Goal: Task Accomplishment & Management: Manage account settings

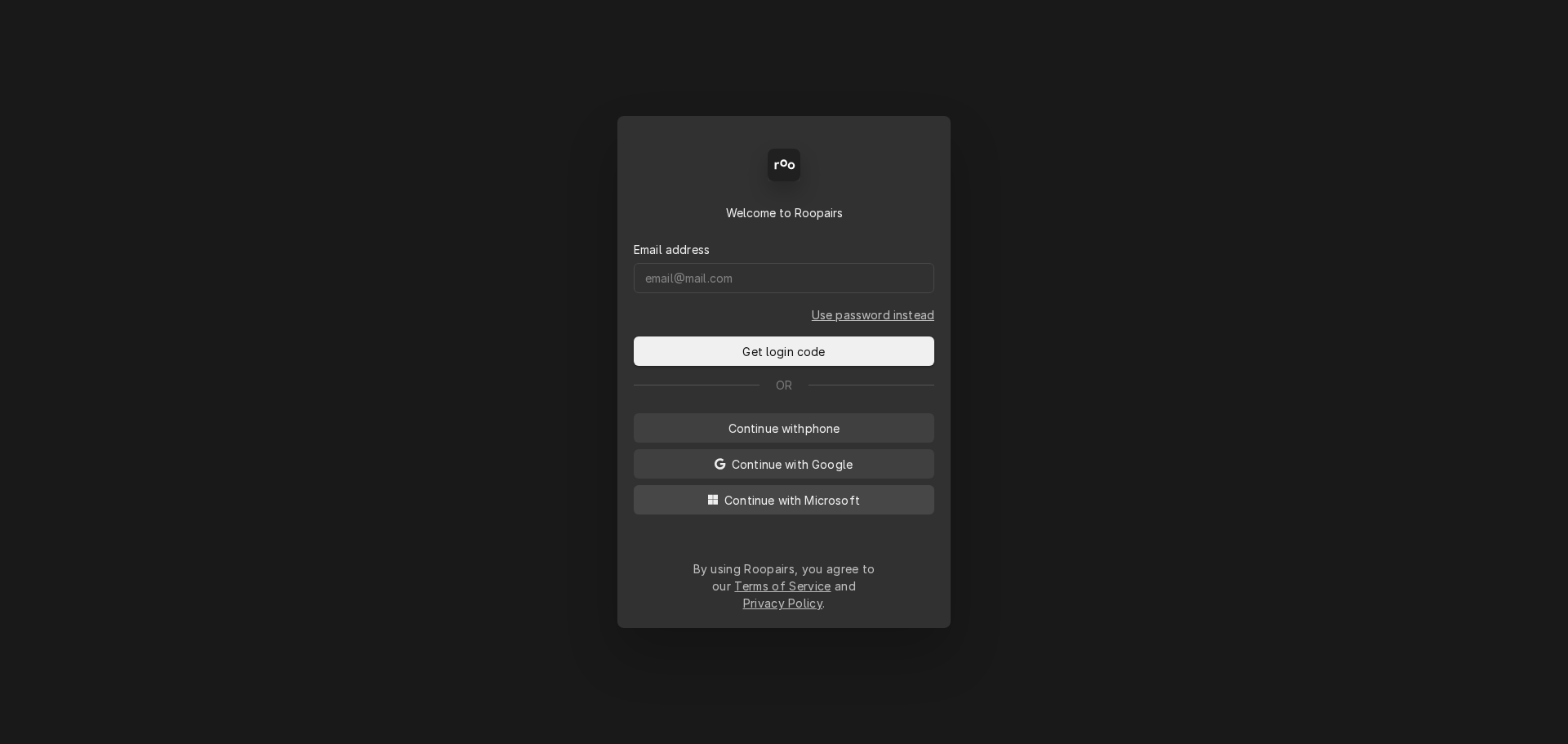
click at [821, 508] on span "Continue with Microsoft" at bounding box center [791, 500] width 142 height 17
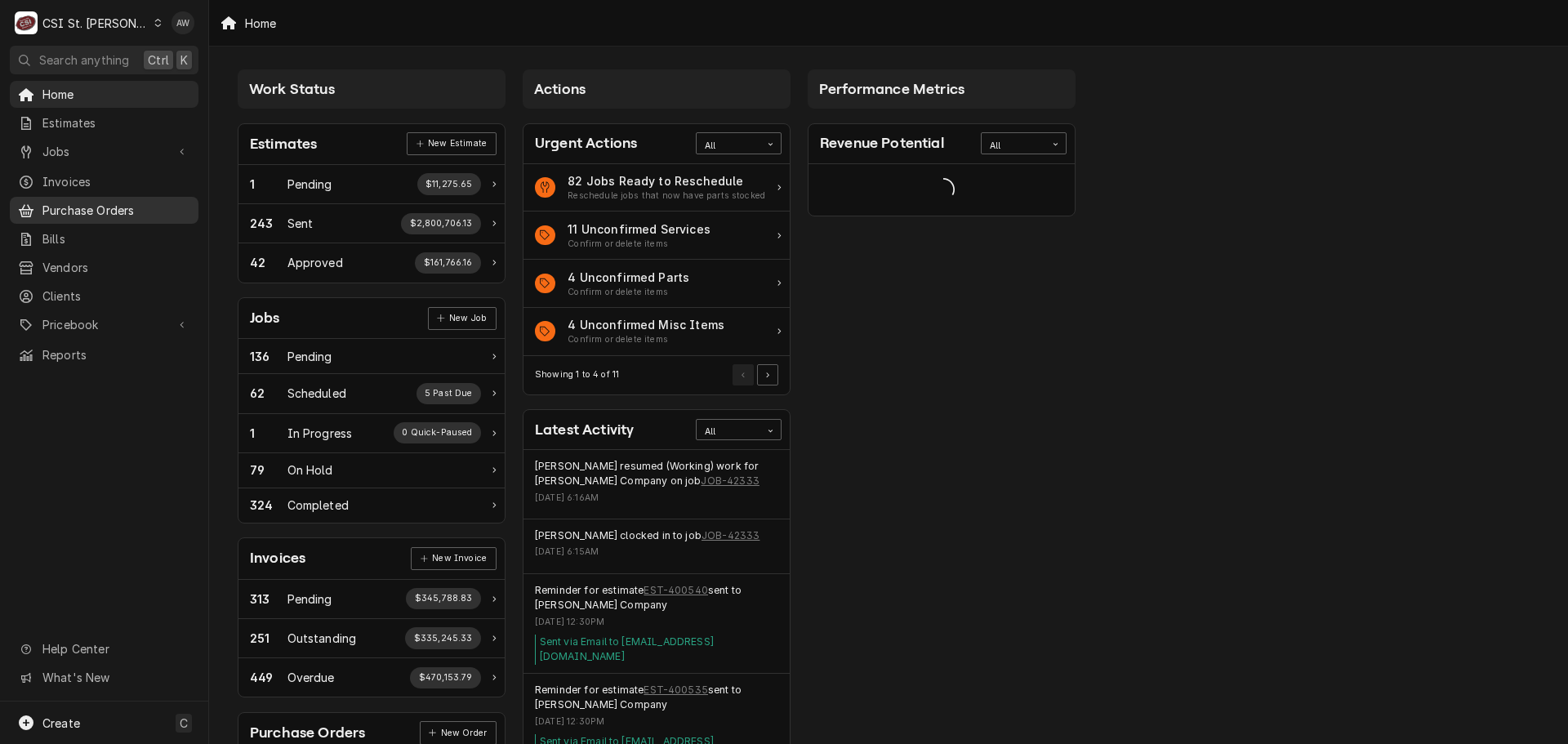
click at [122, 209] on span "Purchase Orders" at bounding box center [117, 210] width 148 height 17
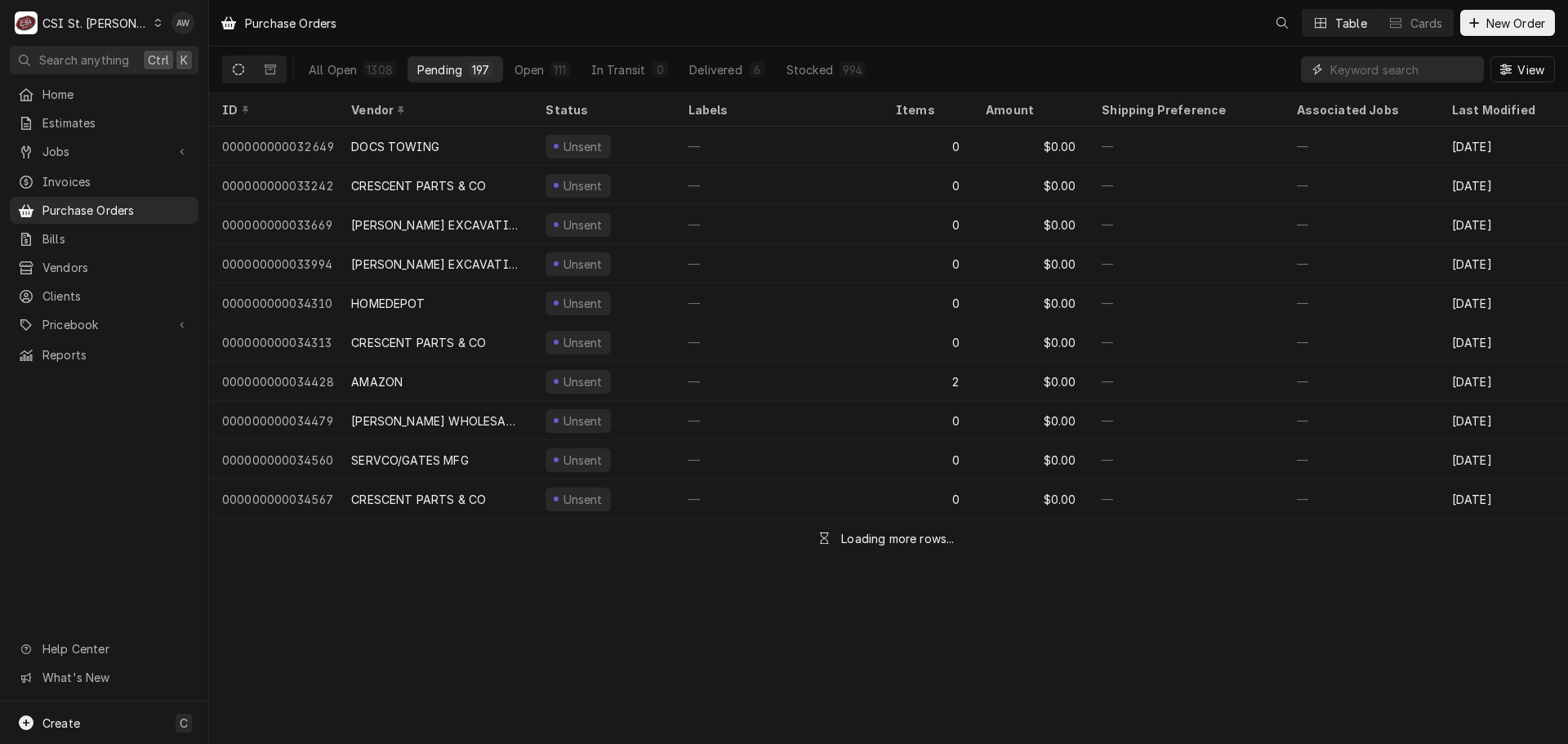
click at [1341, 77] on input "Dynamic Content Wrapper" at bounding box center [1403, 69] width 145 height 26
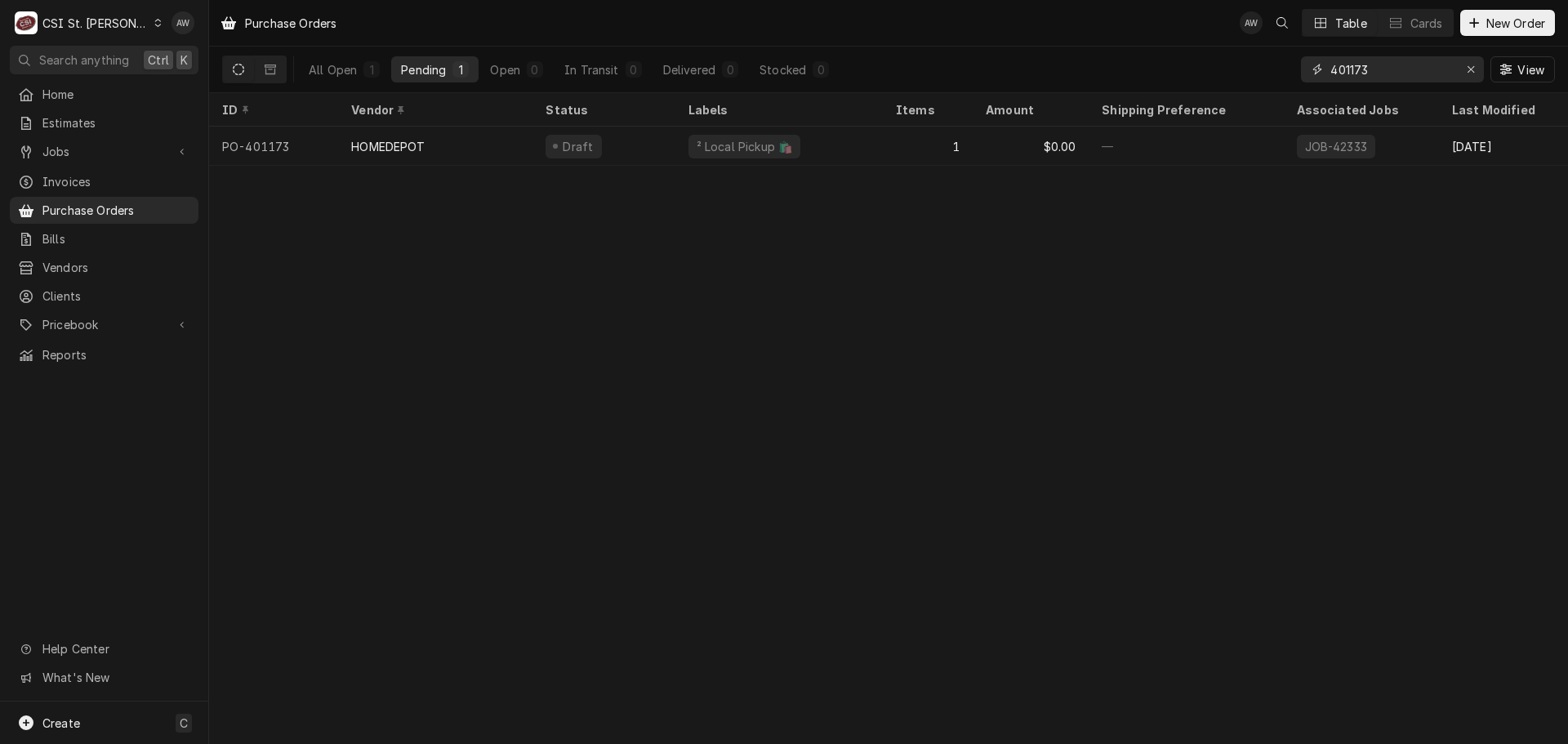
click at [1388, 80] on input "401173" at bounding box center [1392, 69] width 122 height 26
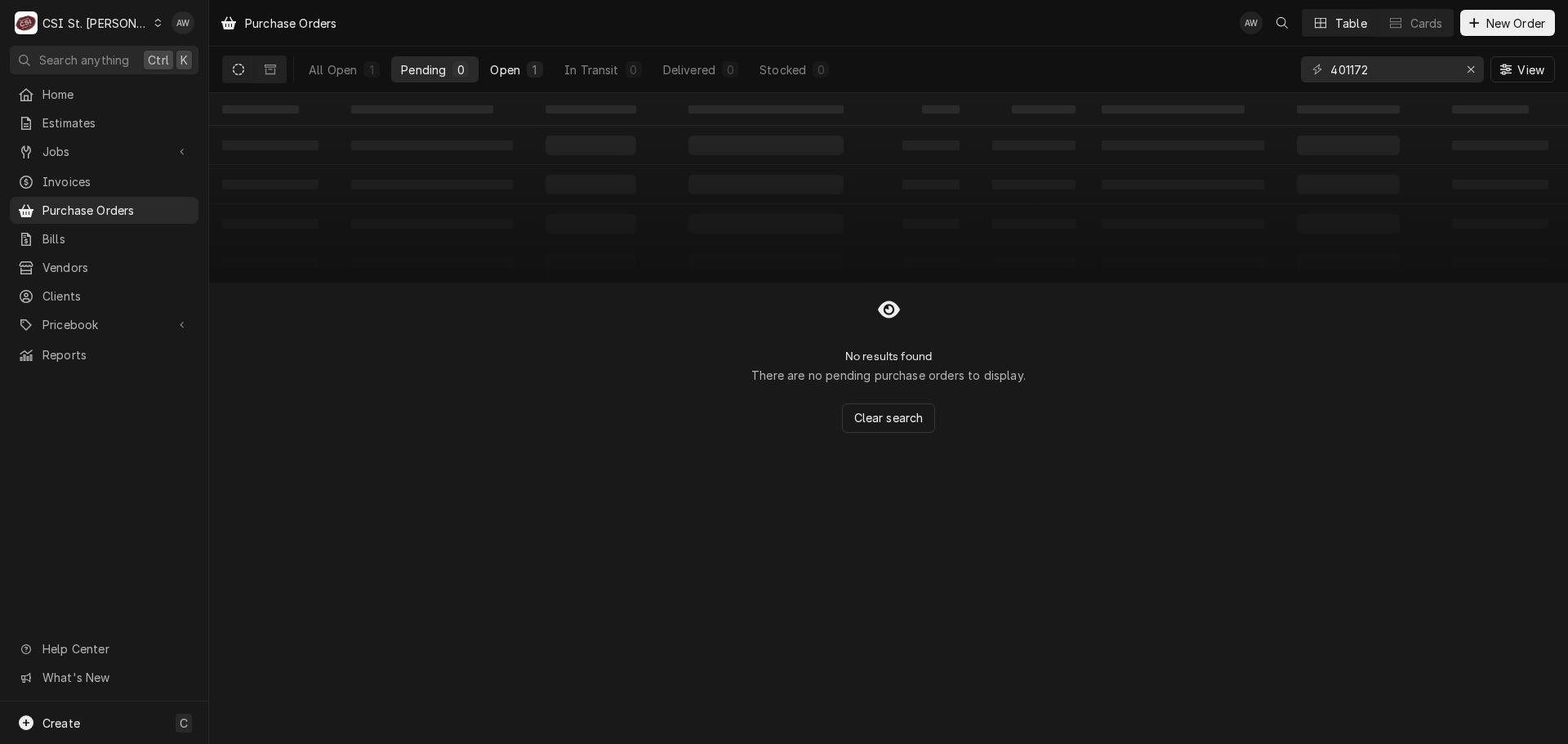
click at [511, 72] on div "Open" at bounding box center [505, 70] width 30 height 17
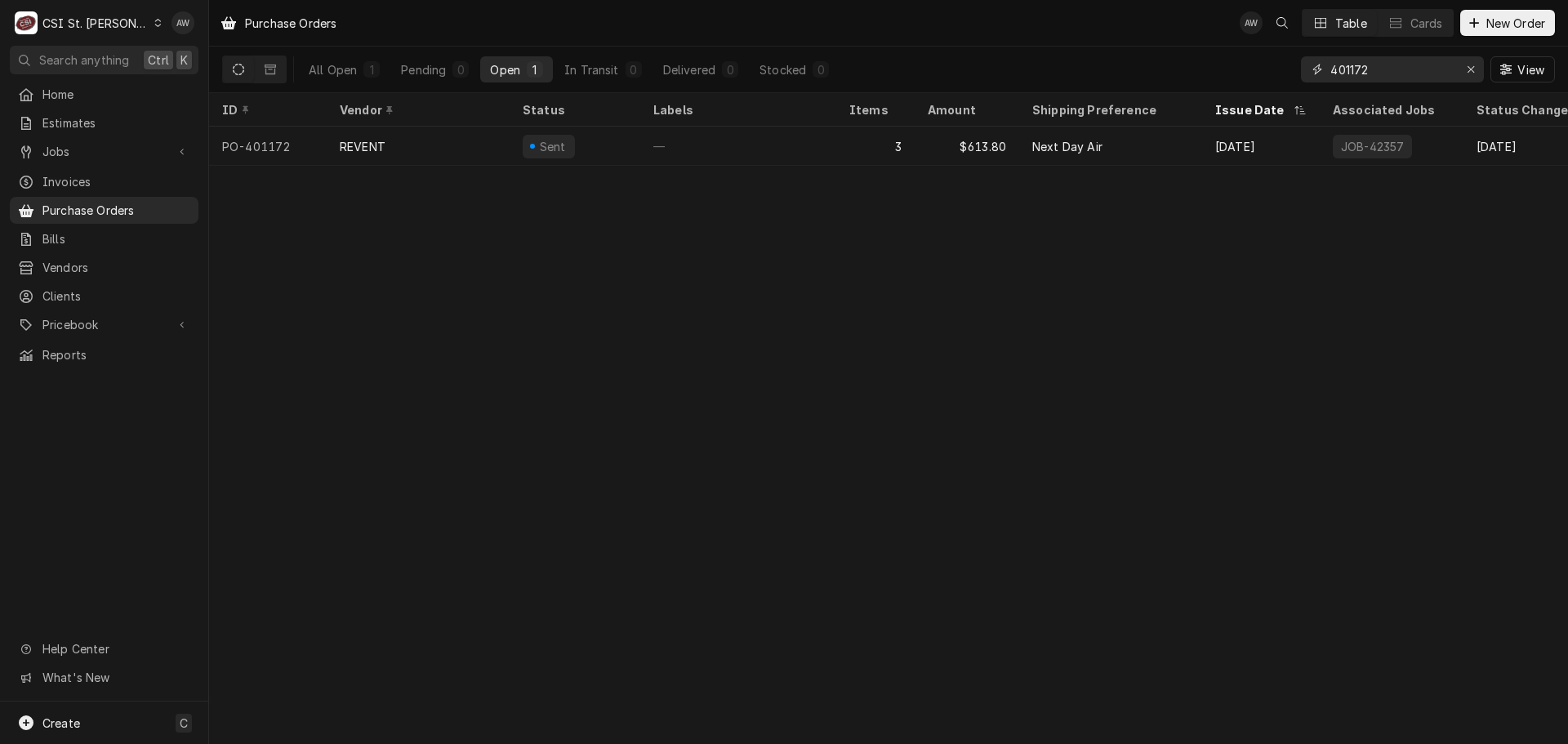
click at [1385, 69] on input "401172" at bounding box center [1392, 69] width 122 height 26
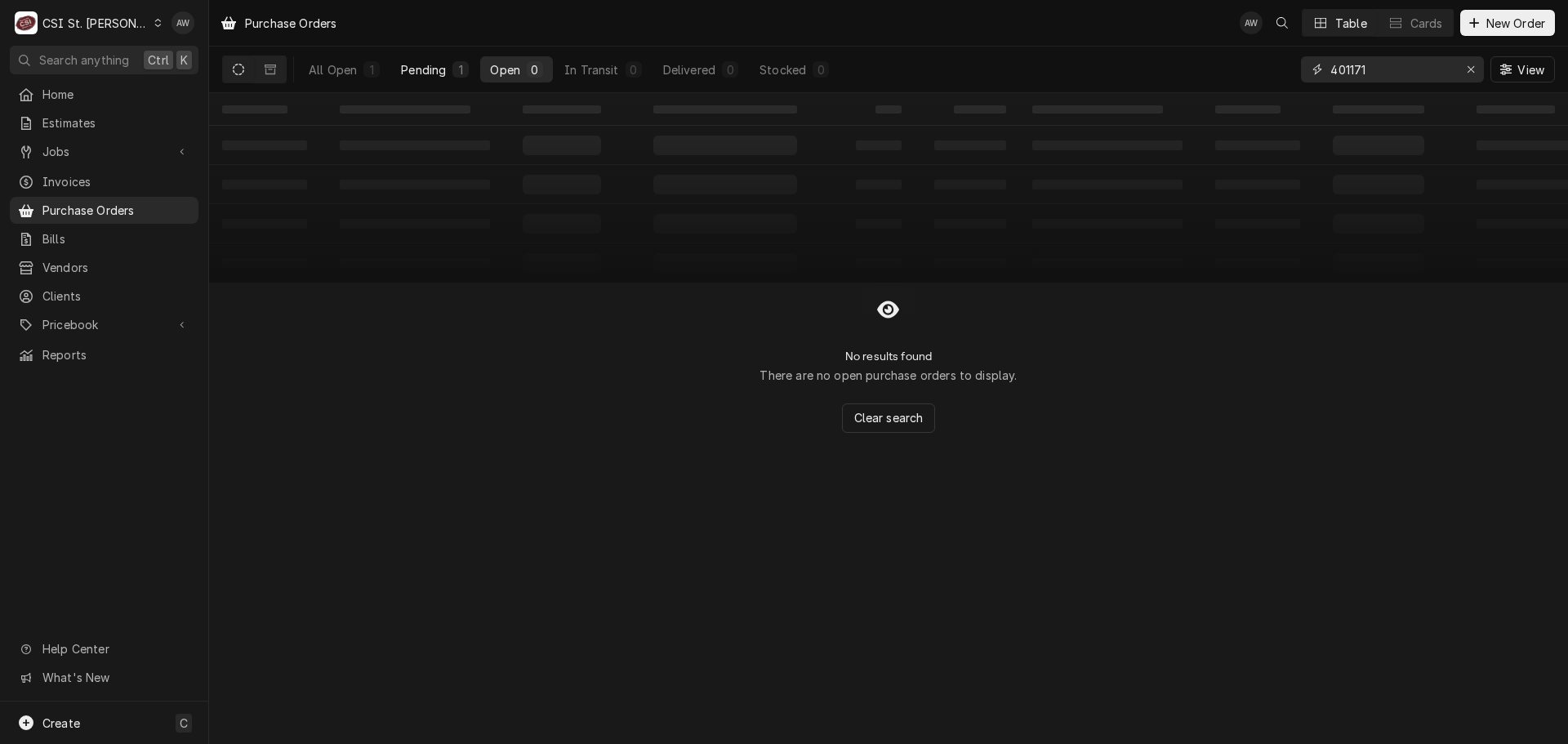
type input "401171"
click at [407, 63] on div "Pending" at bounding box center [424, 70] width 45 height 17
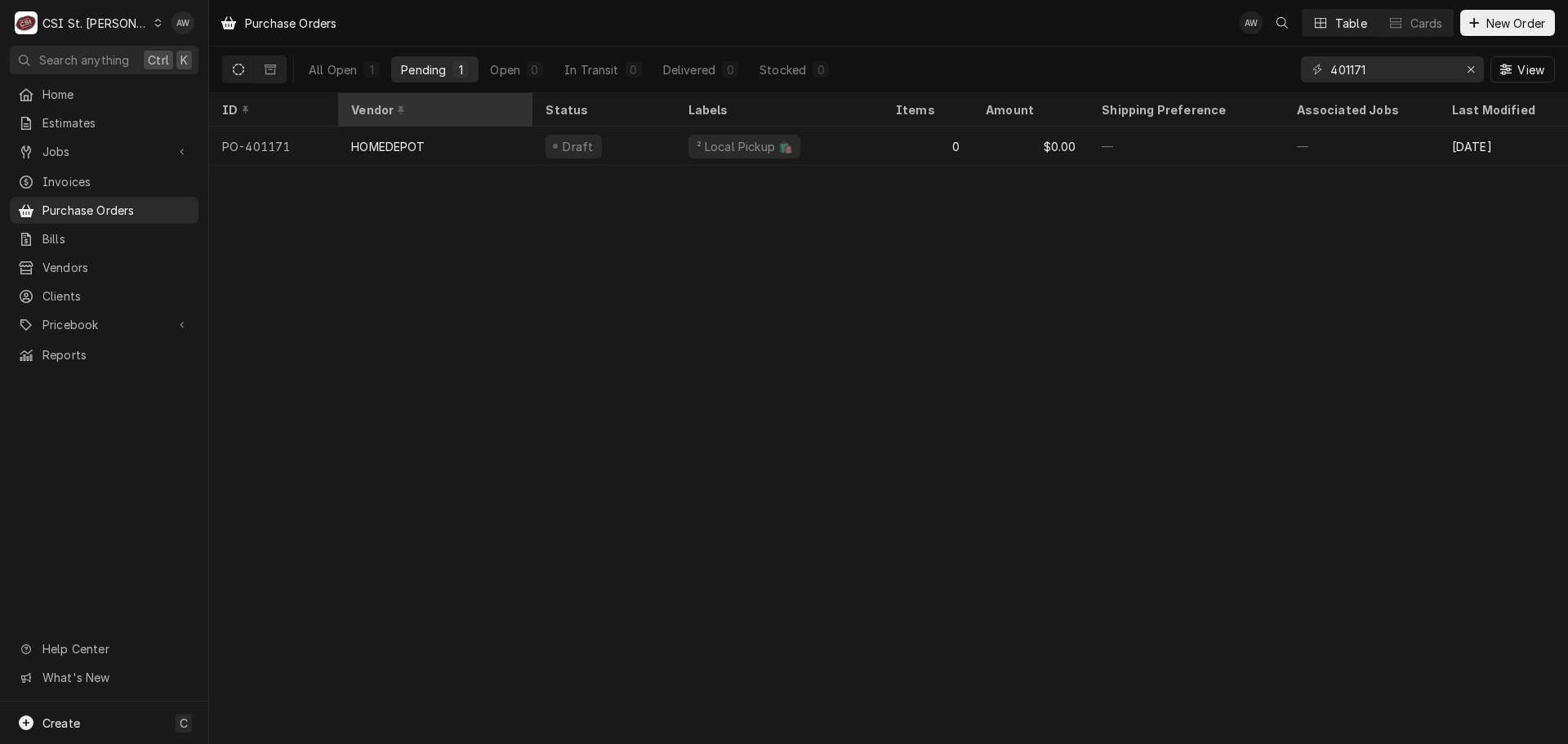
drag, startPoint x: 514, startPoint y: 127, endPoint x: 486, endPoint y: 107, distance: 34.4
click at [514, 127] on div "HOMEDEPOT" at bounding box center [435, 146] width 195 height 39
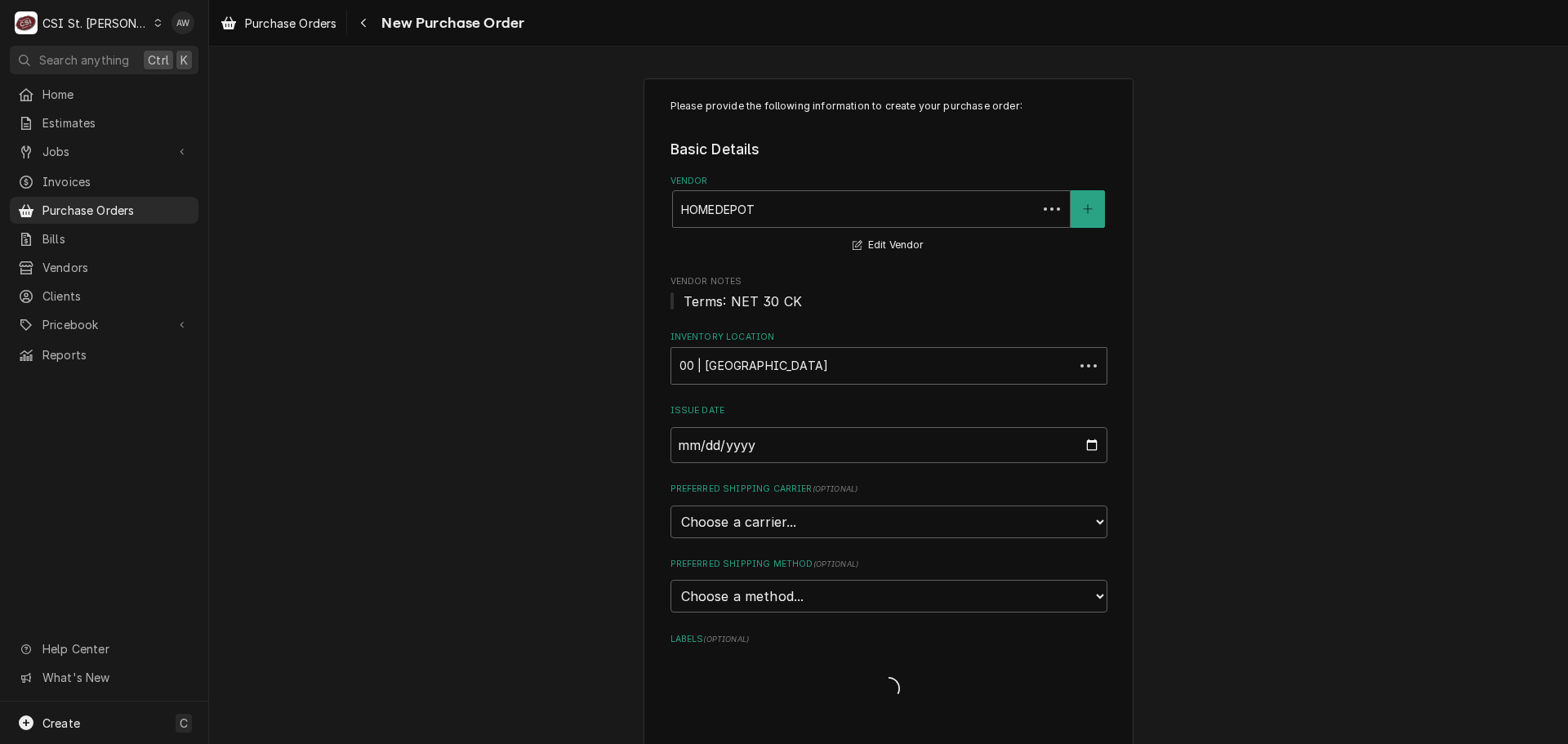
type textarea "x"
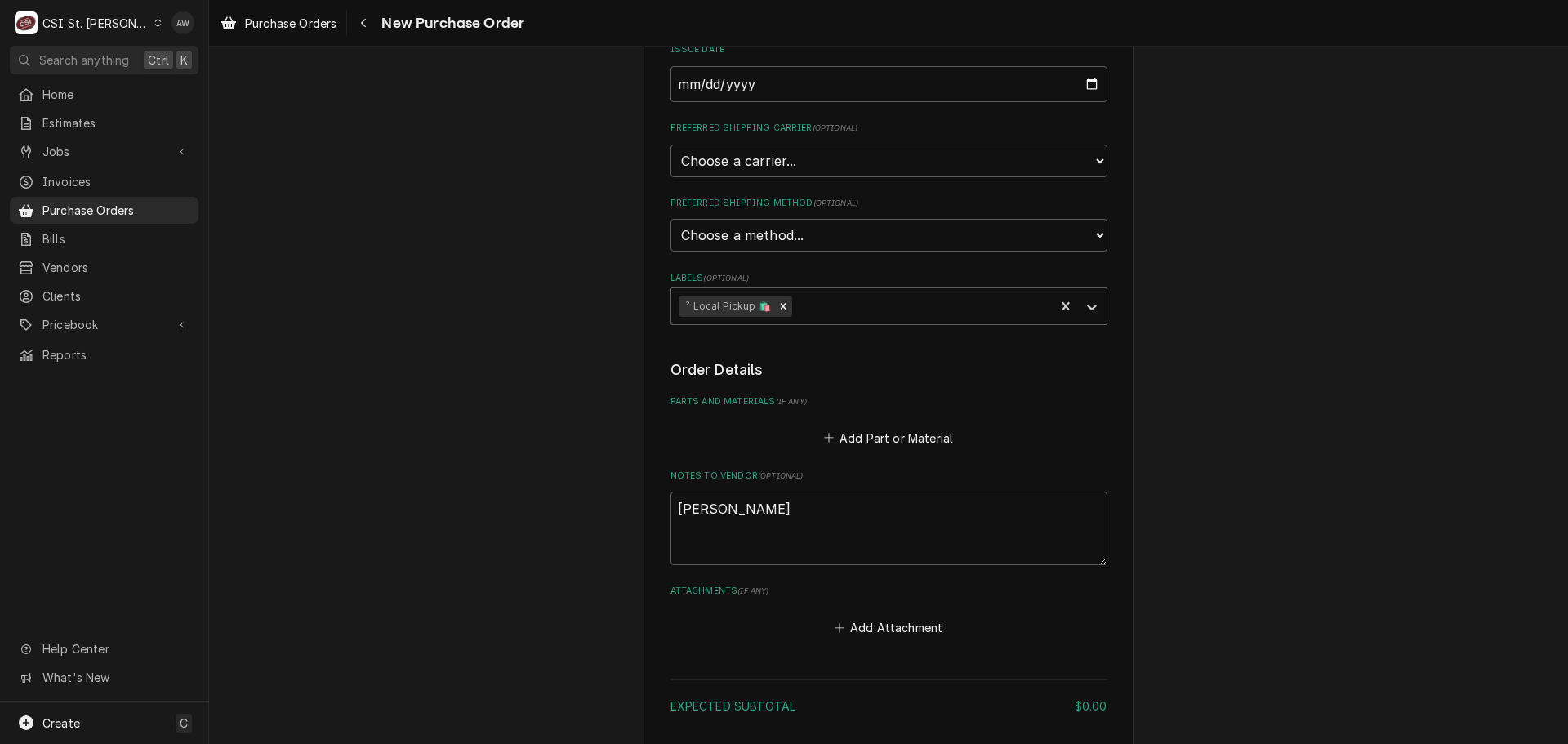
scroll to position [277, 0]
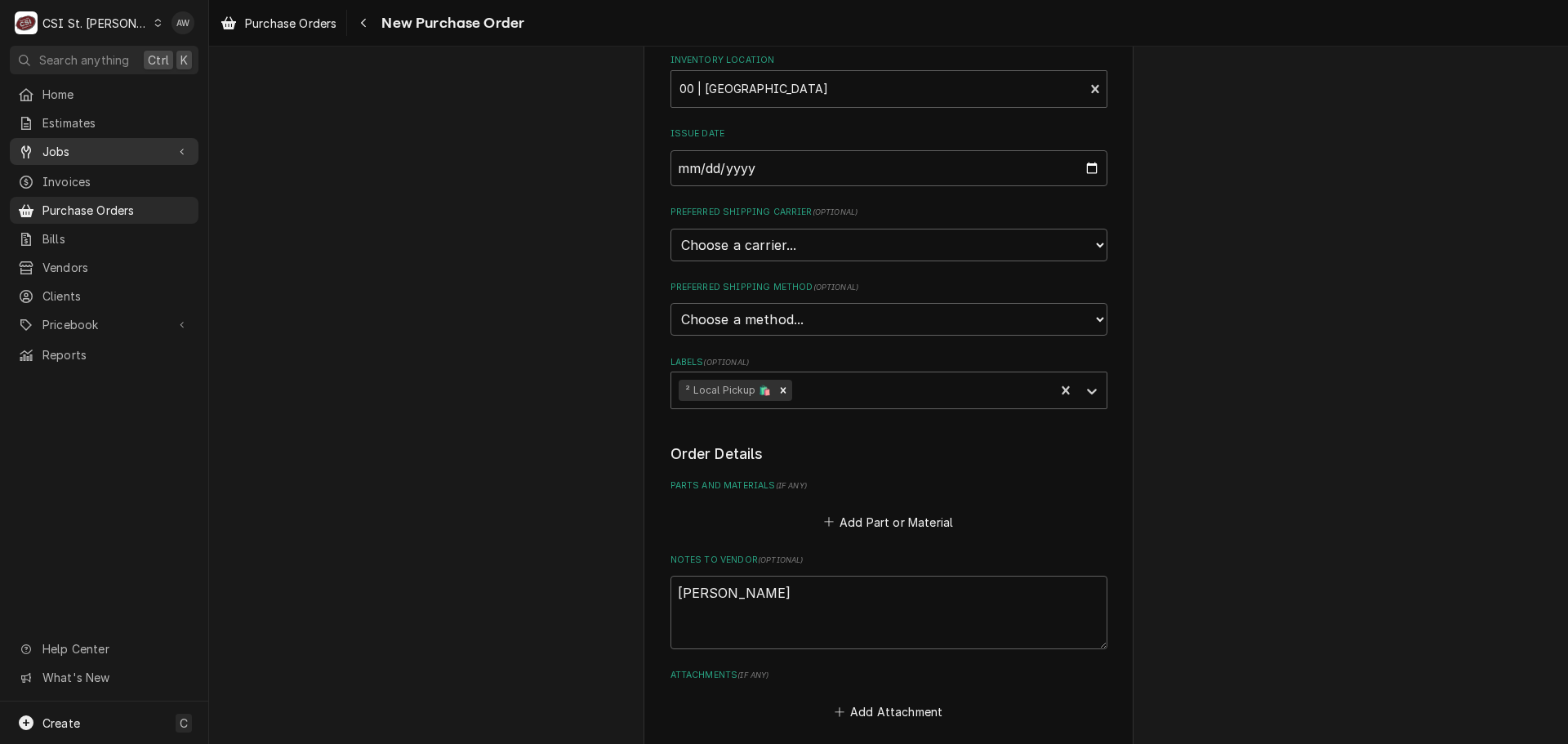
click at [97, 158] on link "Jobs" at bounding box center [104, 151] width 189 height 27
click at [81, 176] on span "Jobs" at bounding box center [117, 179] width 148 height 17
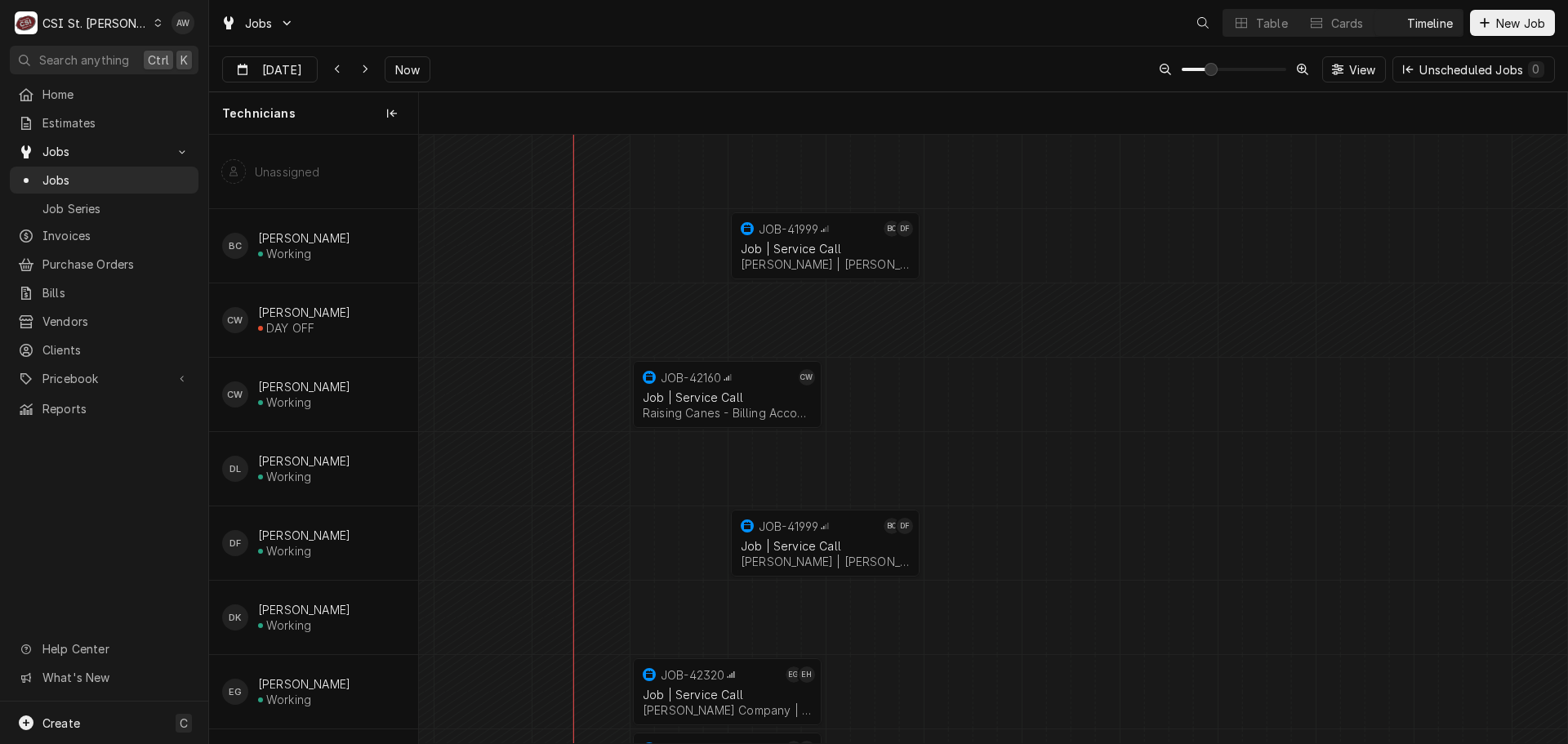
scroll to position [0, 22743]
click at [1269, 30] on div "Table" at bounding box center [1272, 23] width 32 height 17
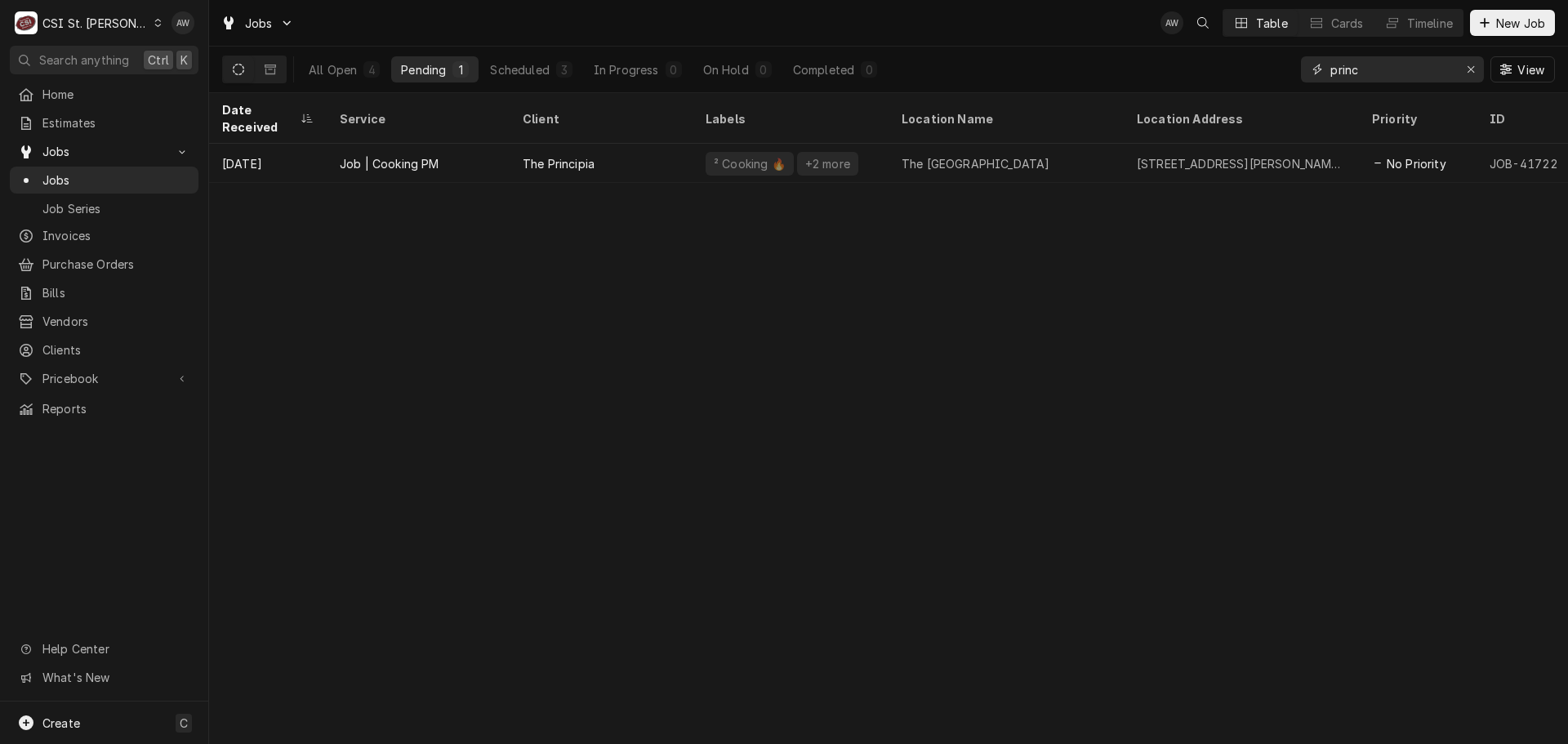
drag, startPoint x: 1383, startPoint y: 75, endPoint x: 1255, endPoint y: 52, distance: 130.0
click at [1256, 52] on div "All Open 4 Pending 1 Scheduled 3 In Progress 0 On Hold 0 Completed 0 princ View" at bounding box center [888, 69] width 1332 height 46
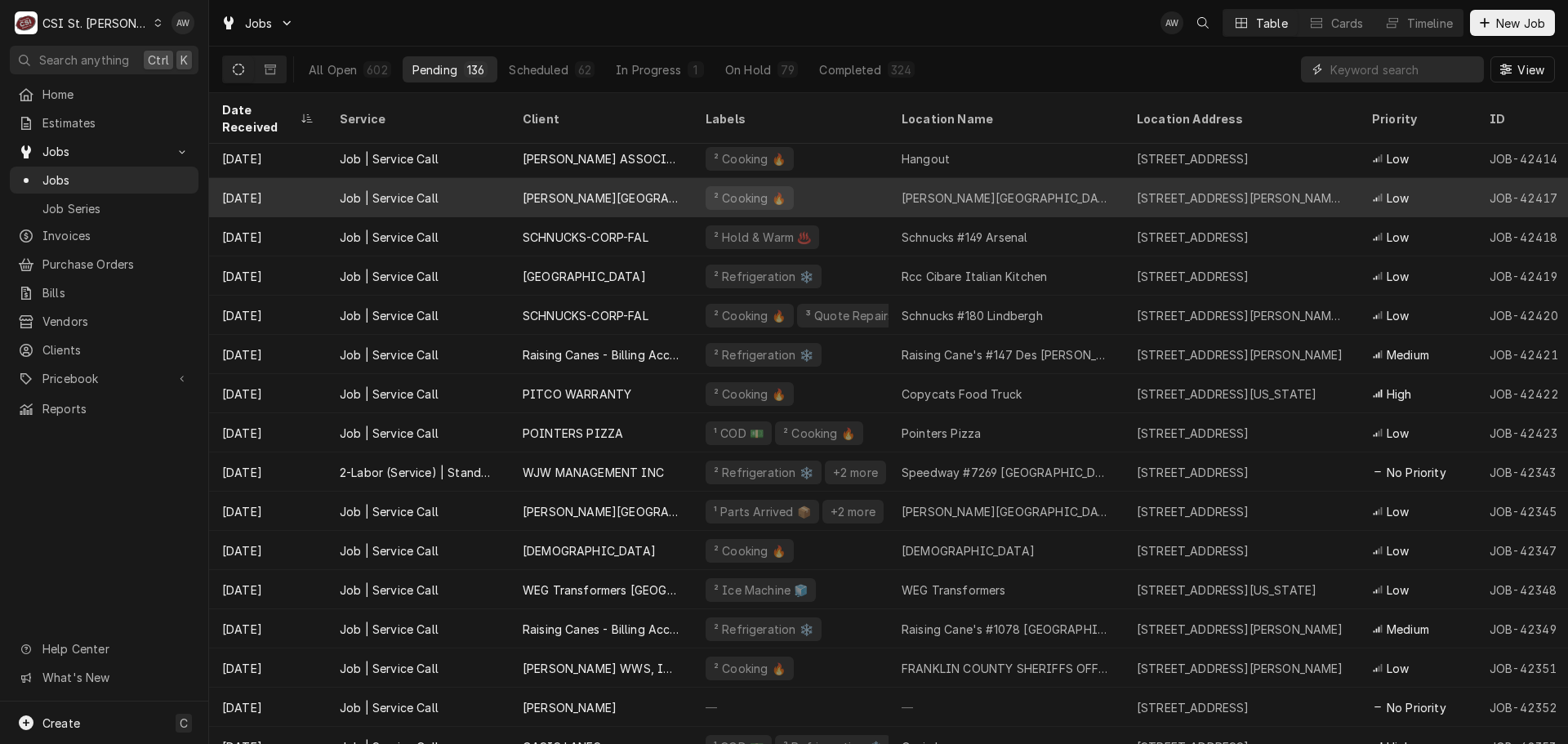
scroll to position [372, 0]
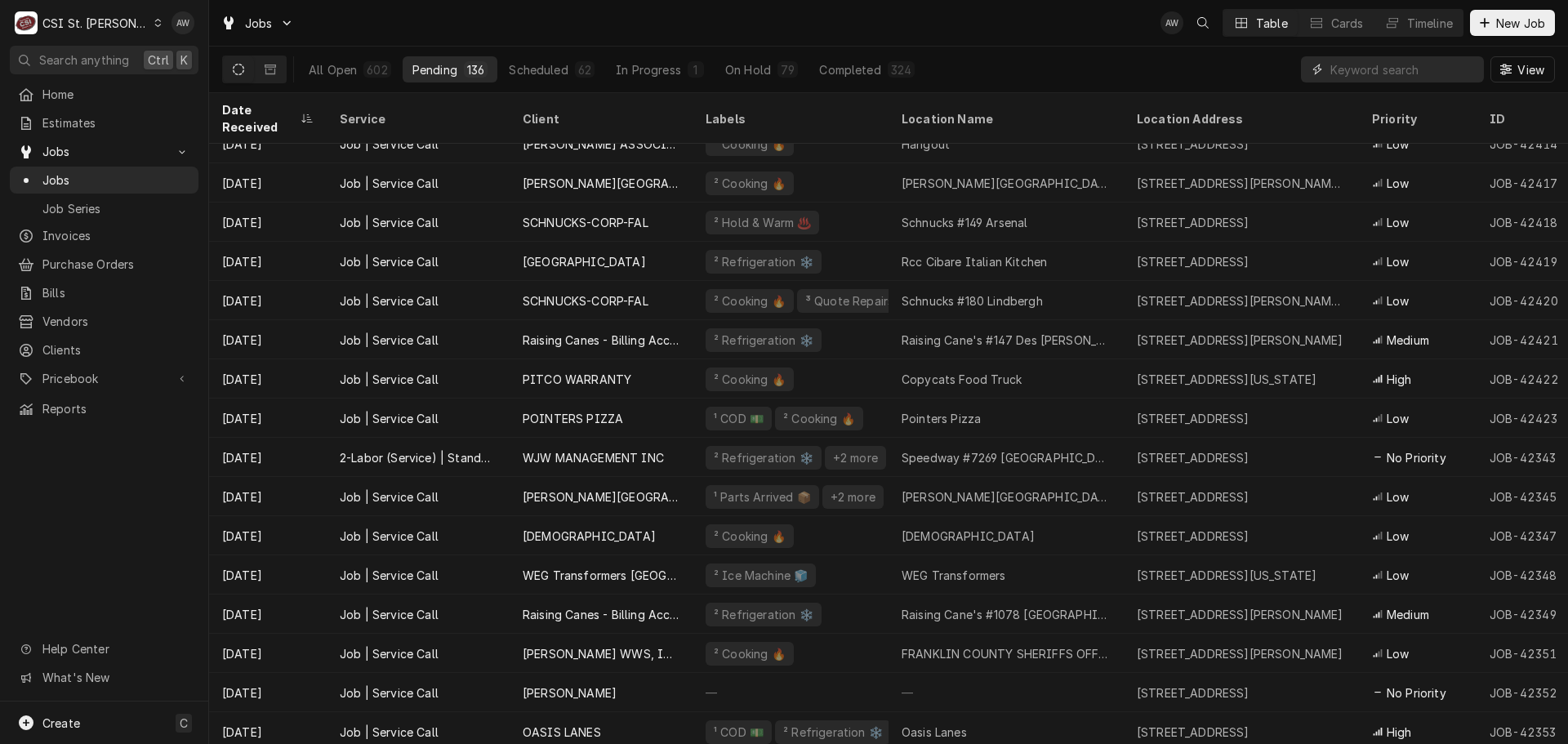
click at [1352, 70] on input "Dynamic Content Wrapper" at bounding box center [1403, 69] width 145 height 26
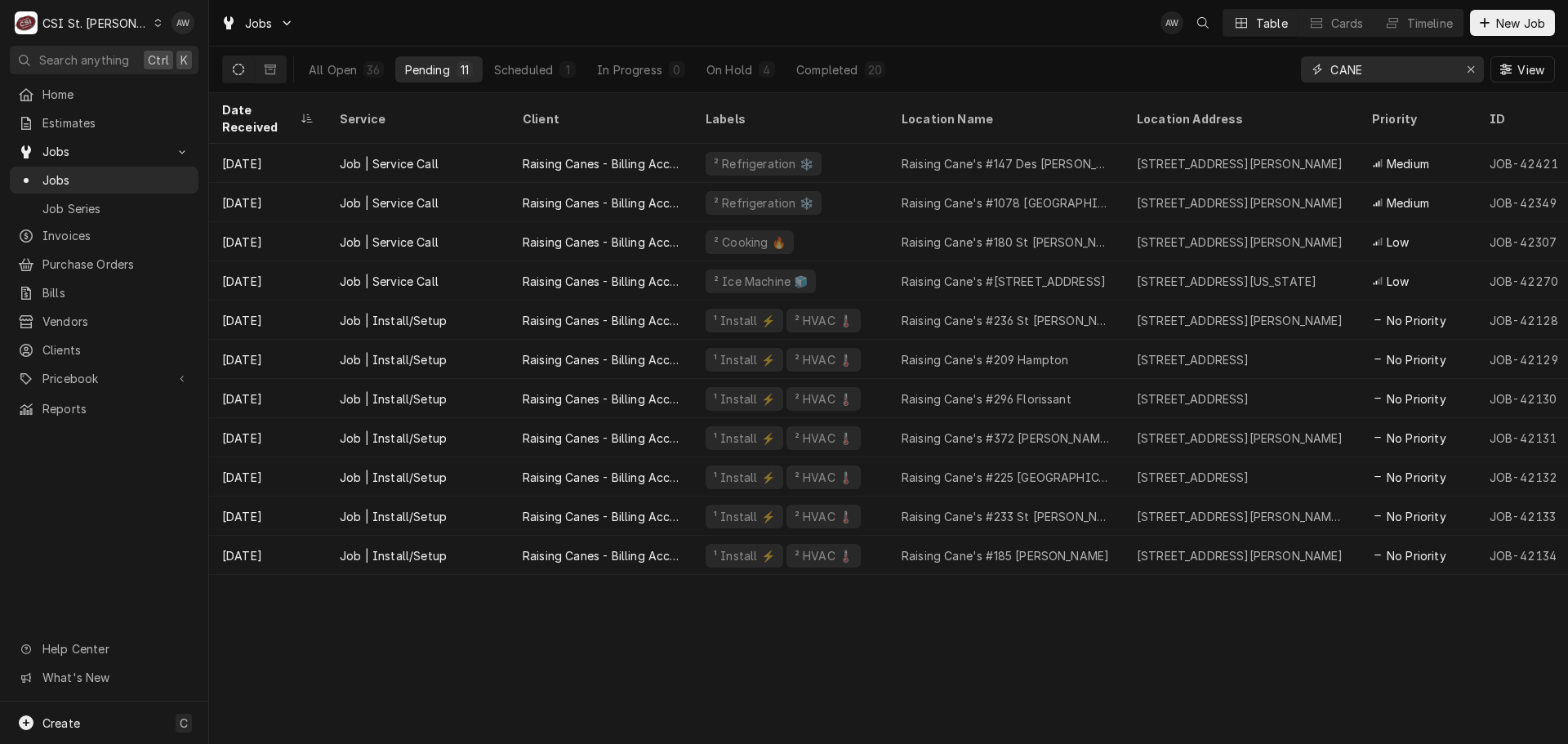
type input "CANE"
click at [986, 52] on div "All Open 36 Pending 11 Scheduled 1 In Progress 0 On Hold 4 Completed 20 CANE Vi…" at bounding box center [888, 69] width 1332 height 46
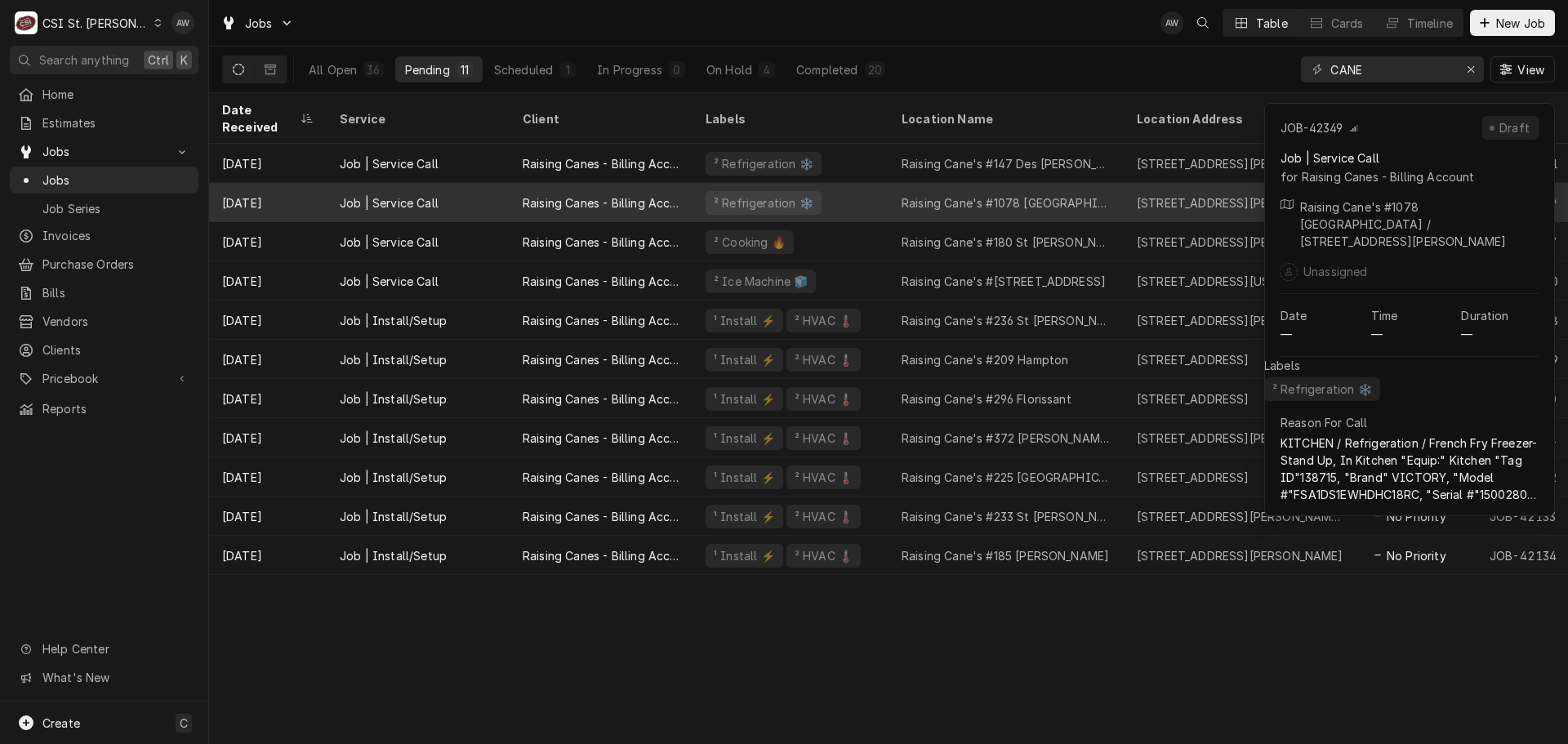
click at [984, 195] on div "Raising Cane's #1078 Edwardsville" at bounding box center [1006, 203] width 209 height 17
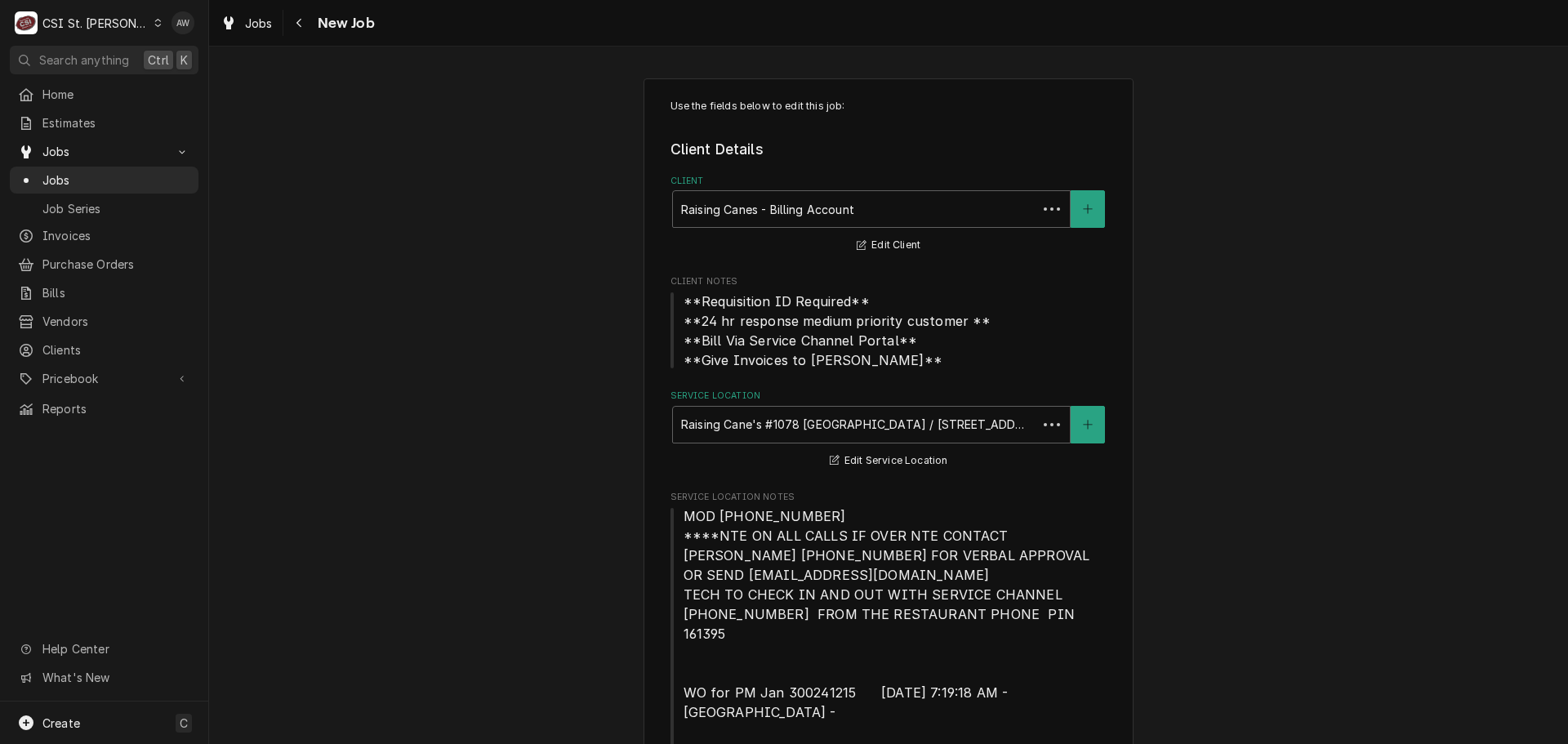
type textarea "x"
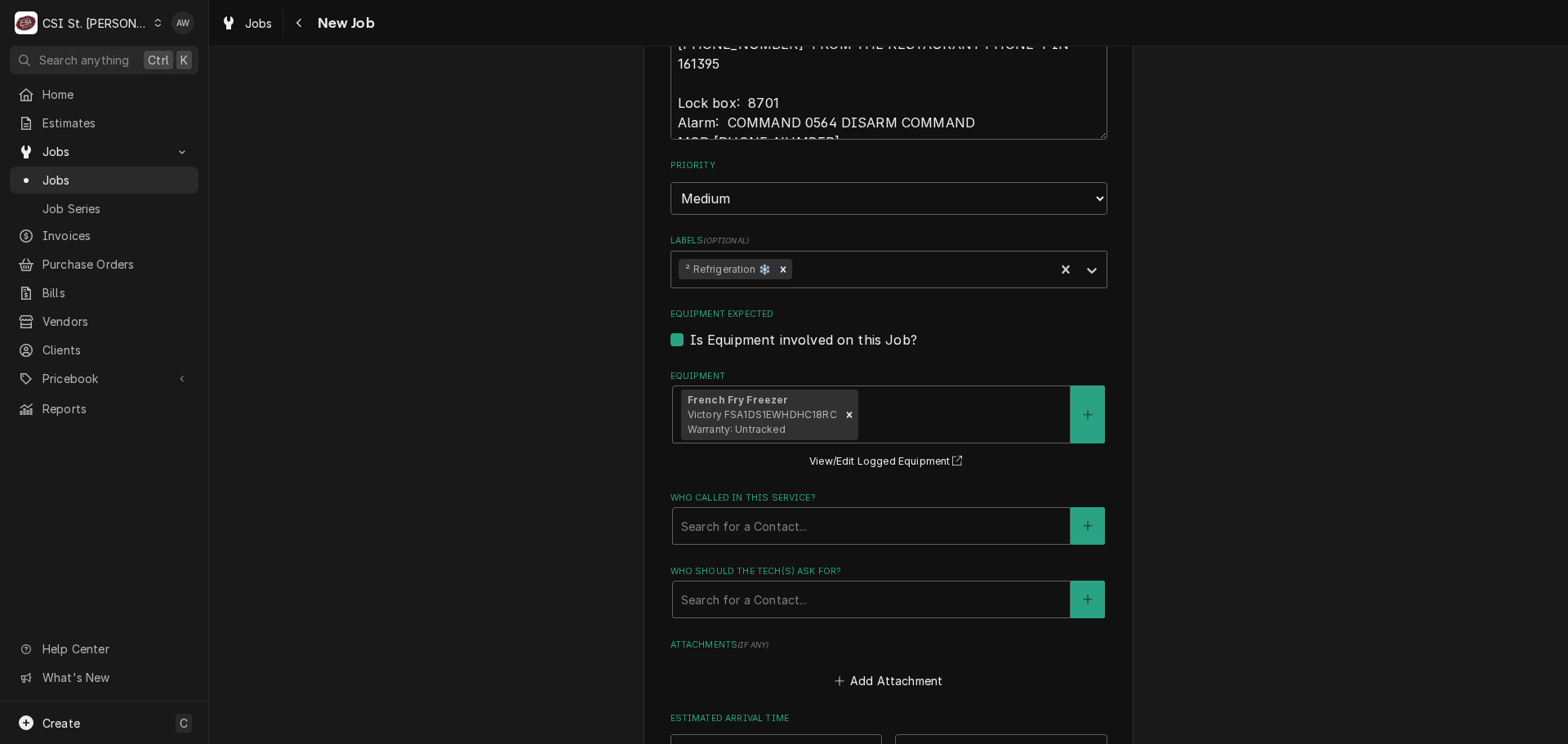
scroll to position [1714, 0]
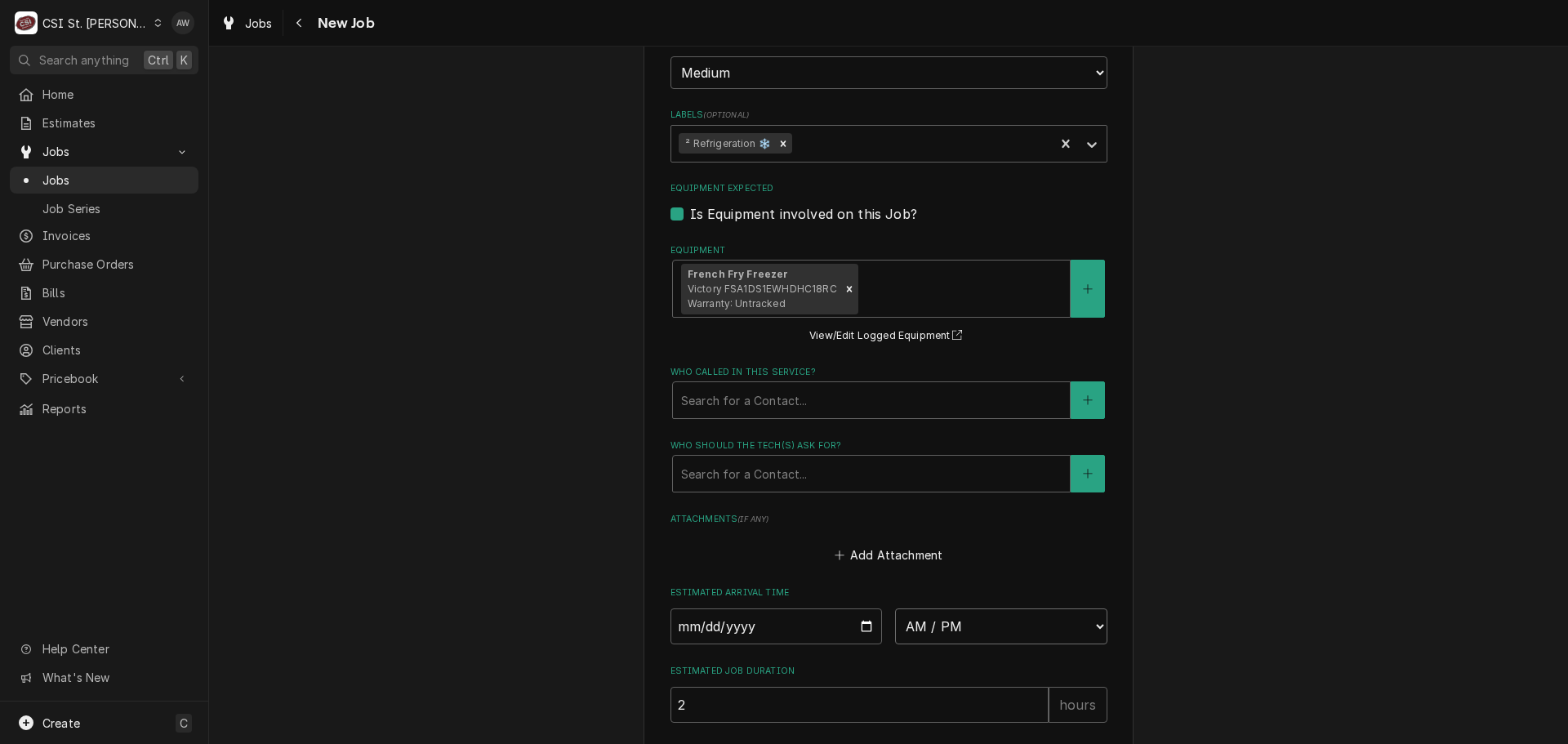
click at [991, 608] on select "AM / PM 6:00 AM 6:15 AM 6:30 AM 6:45 AM 7:00 AM 7:15 AM 7:30 AM 7:45 AM 8:00 AM…" at bounding box center [1001, 626] width 212 height 36
select select "08:00:00"
click at [895, 608] on select "AM / PM 6:00 AM 6:15 AM 6:30 AM 6:45 AM 7:00 AM 7:15 AM 7:30 AM 7:45 AM 8:00 AM…" at bounding box center [1001, 626] width 212 height 36
click at [856, 608] on input "Date" at bounding box center [776, 626] width 212 height 36
type textarea "x"
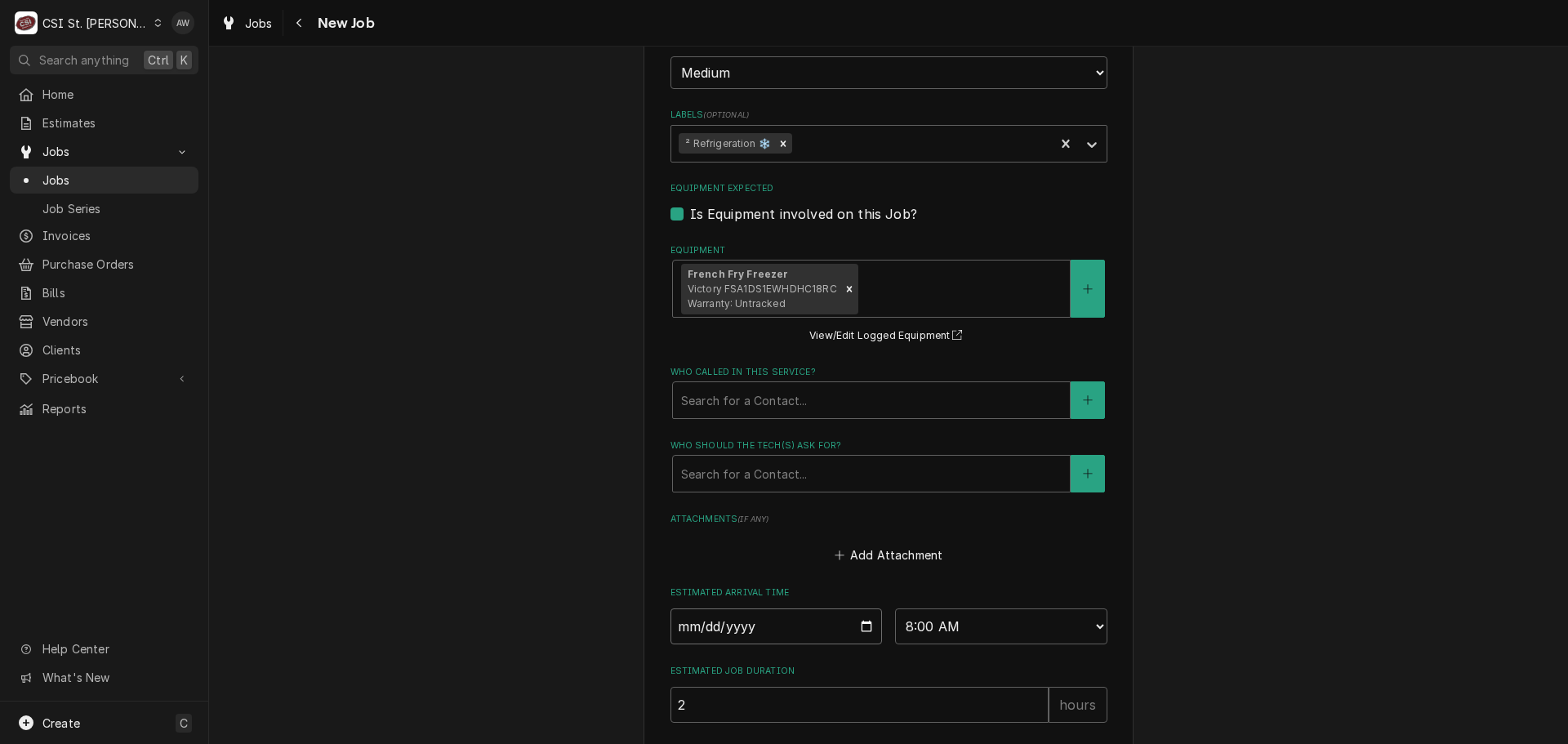
type input "2025-09-02"
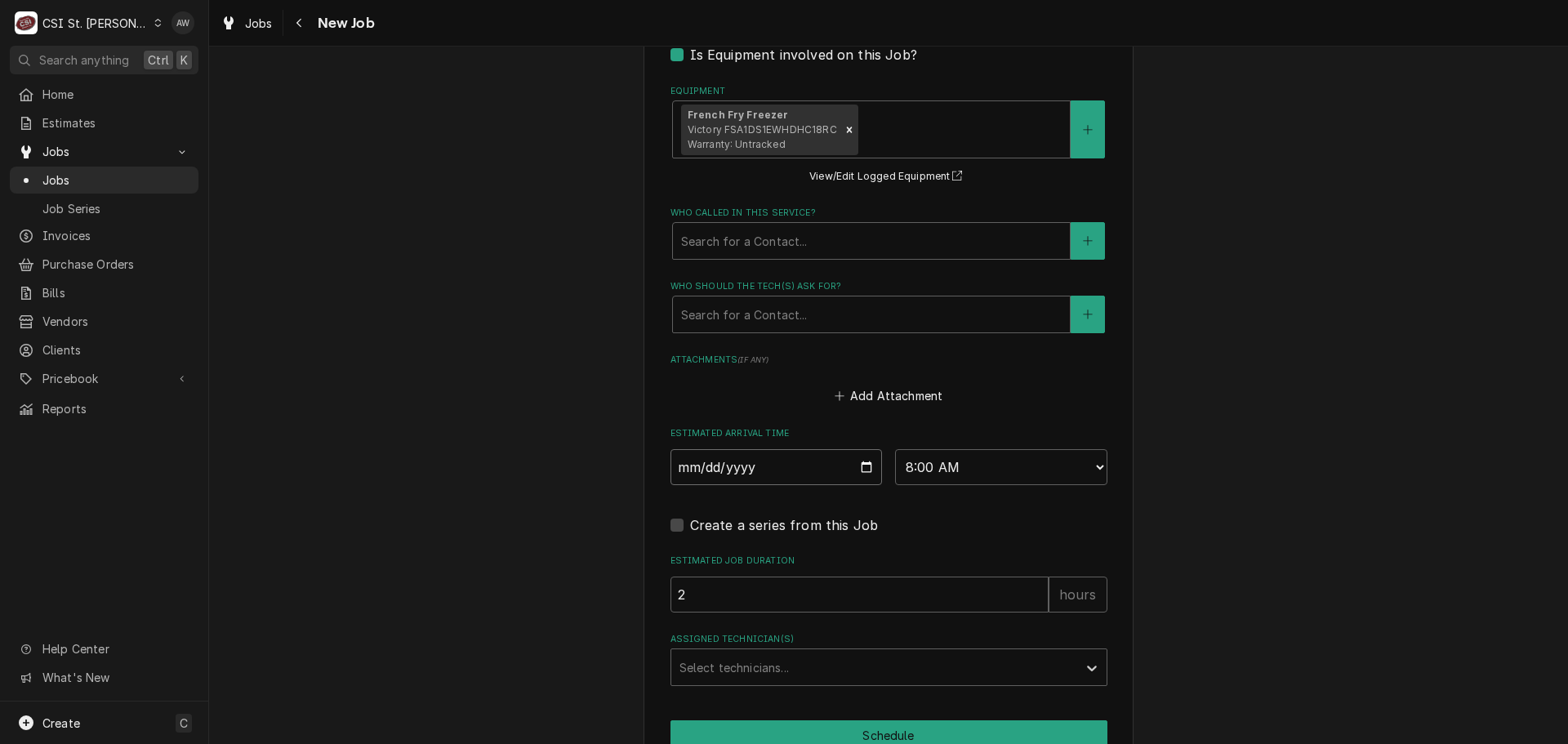
scroll to position [1878, 0]
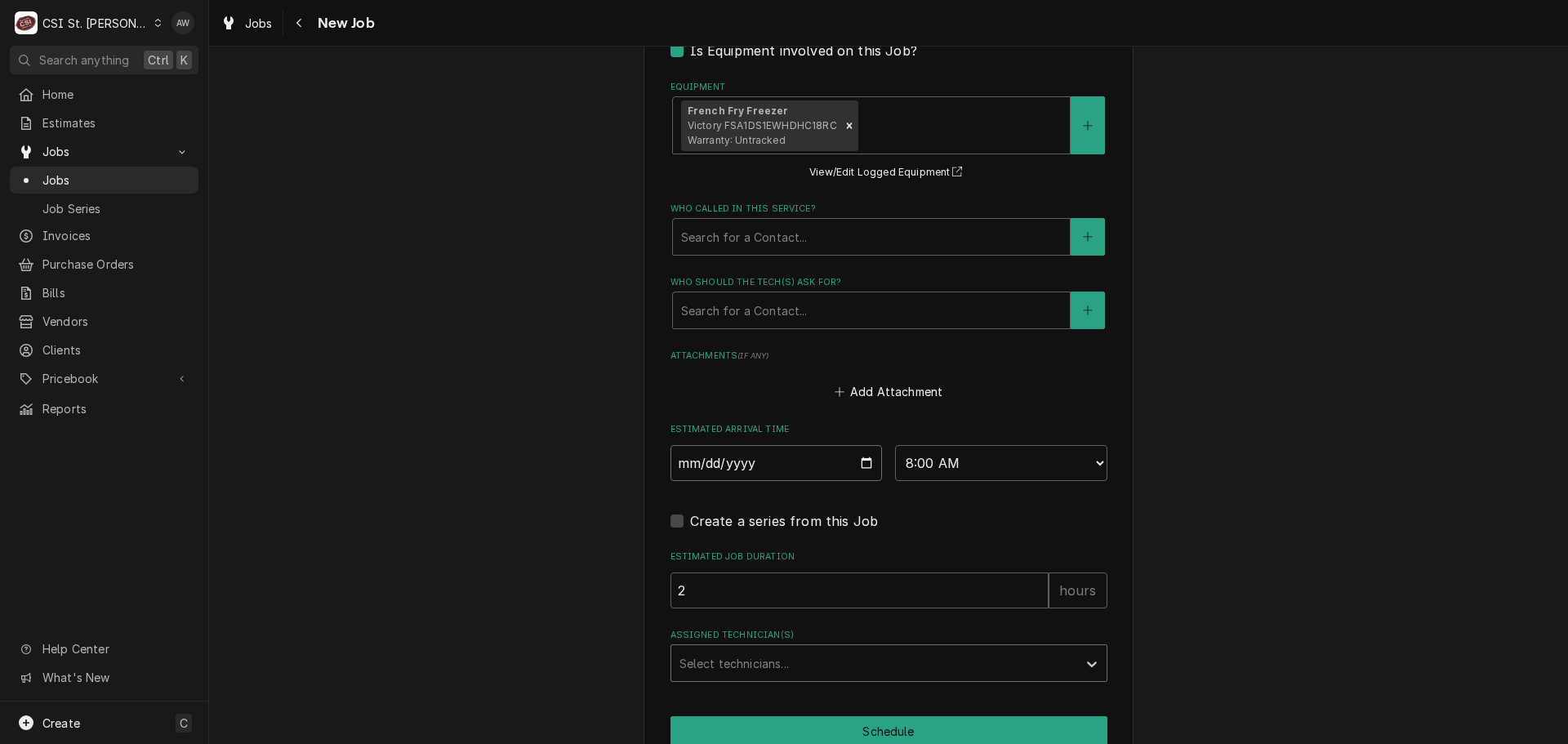
type textarea "x"
click at [737, 645] on div "Select technicians..." at bounding box center [874, 663] width 406 height 36
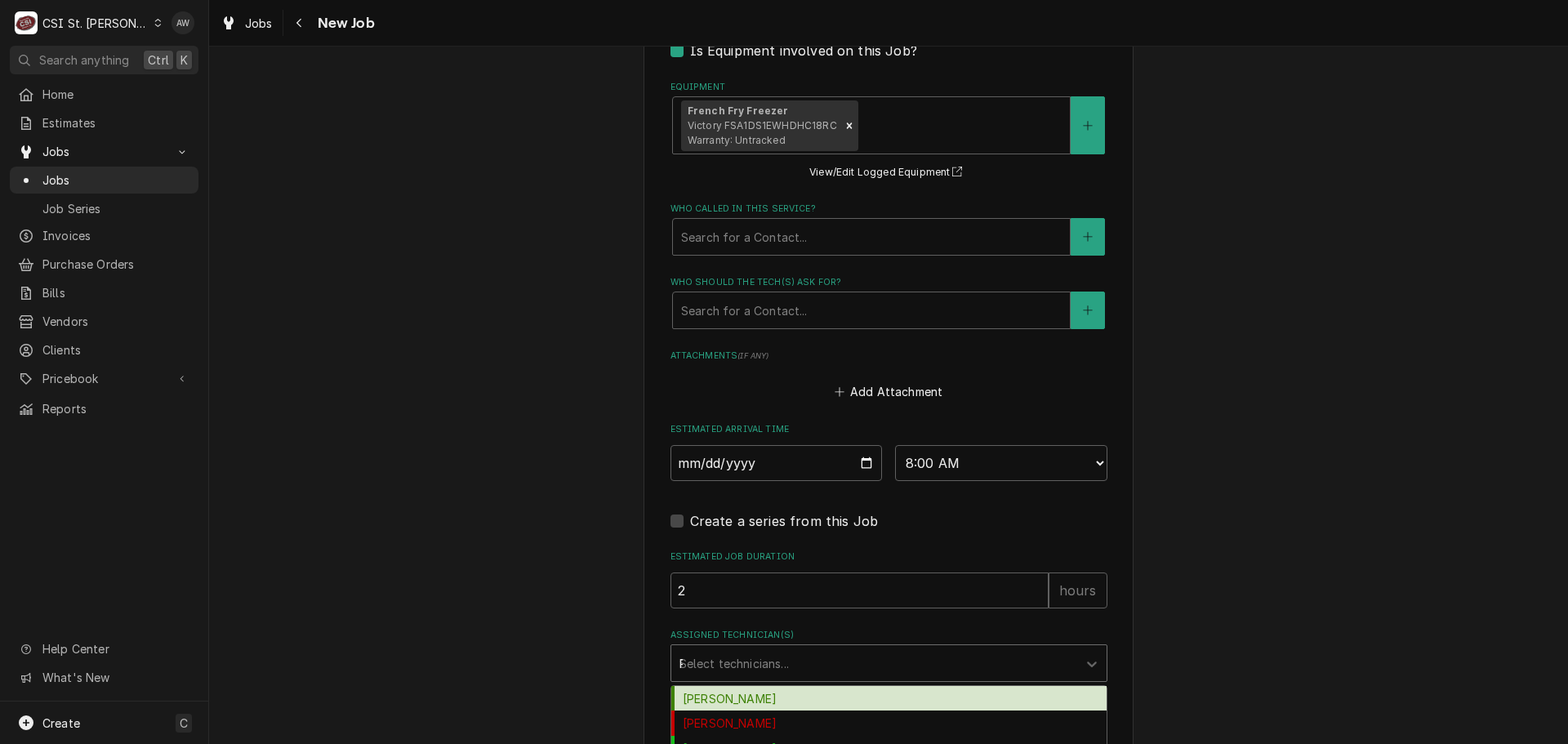
type input "RY"
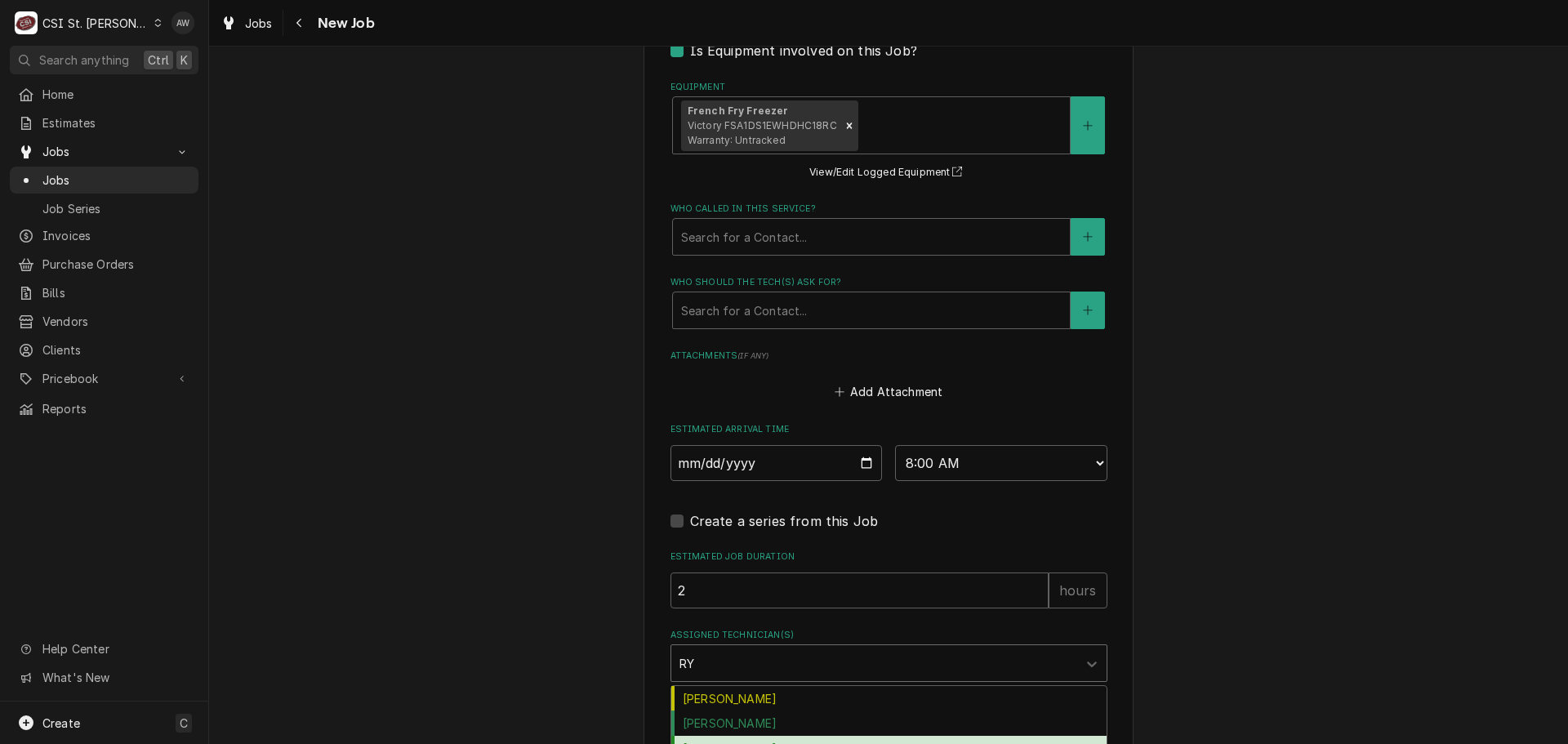
click at [745, 736] on div "Ryan Potts" at bounding box center [888, 748] width 435 height 25
type textarea "x"
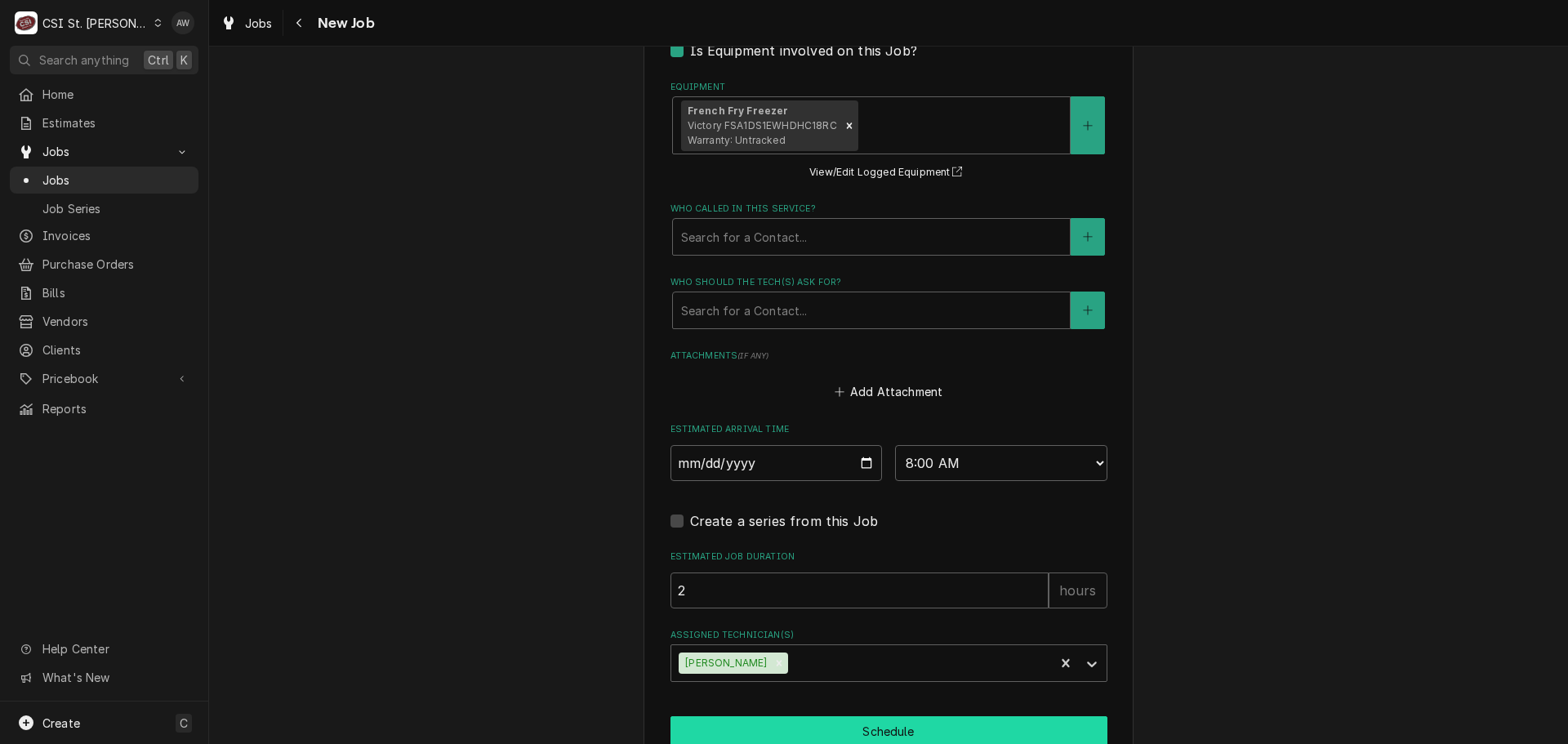
click at [760, 716] on button "Schedule" at bounding box center [888, 731] width 437 height 30
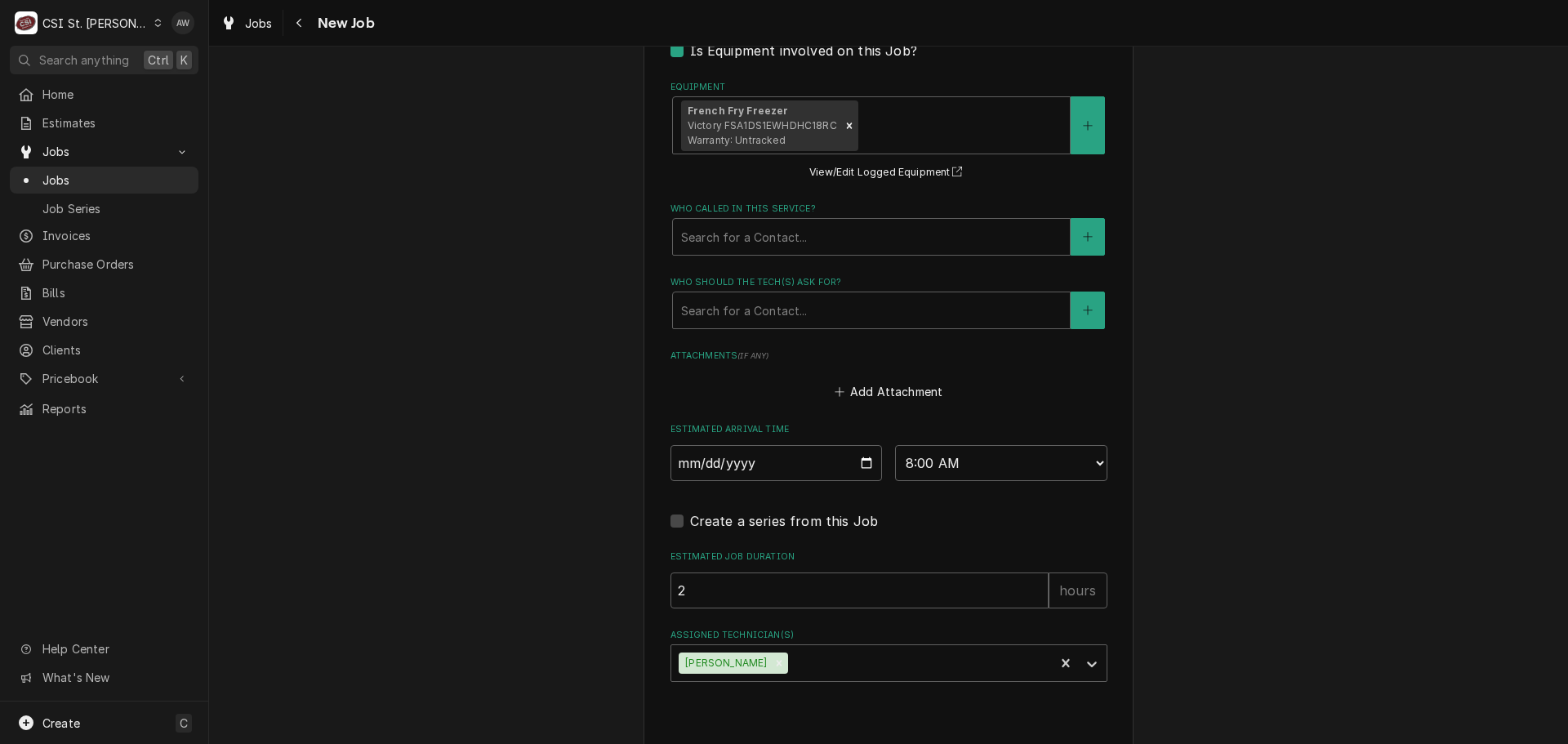
type textarea "x"
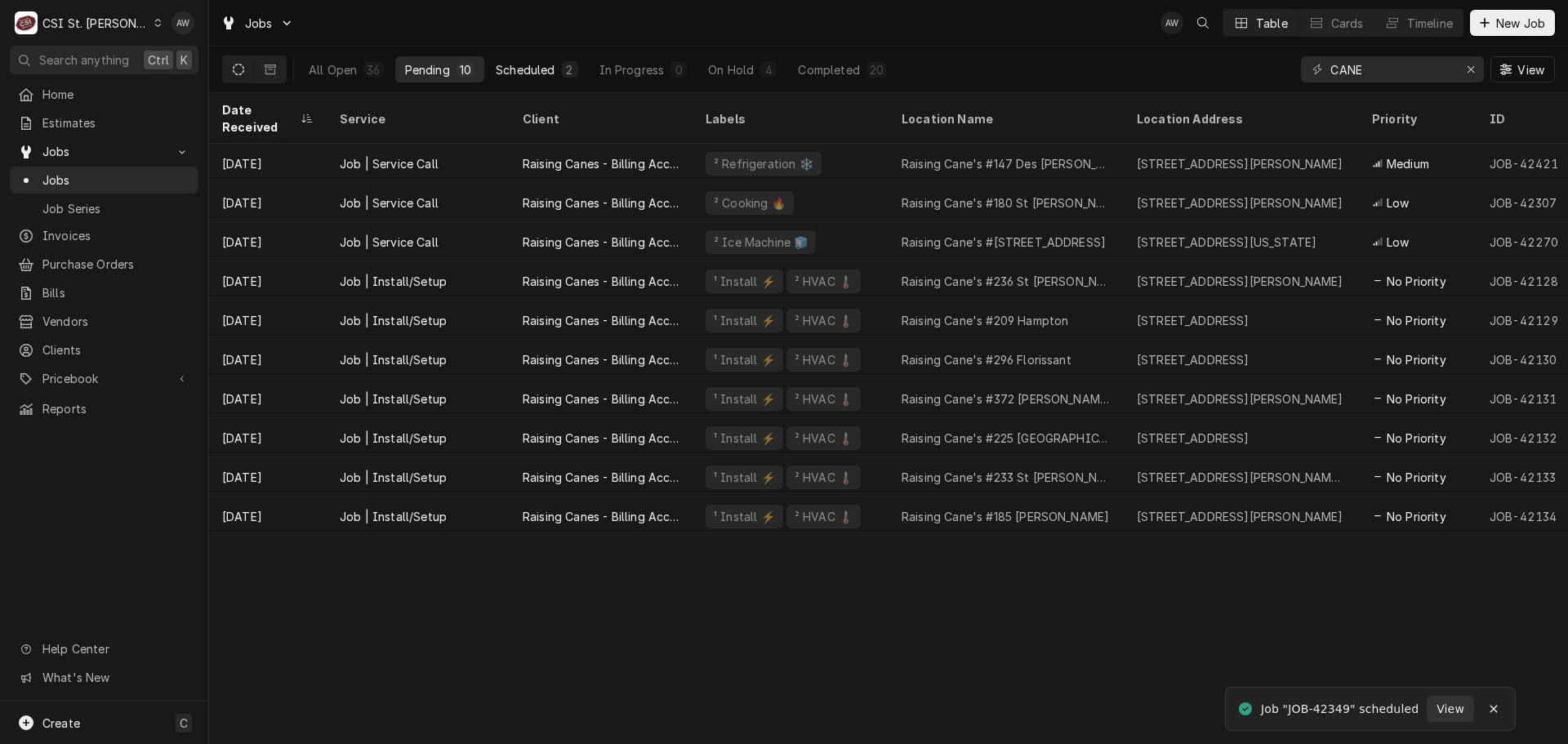
click at [538, 65] on div "Scheduled" at bounding box center [525, 70] width 59 height 17
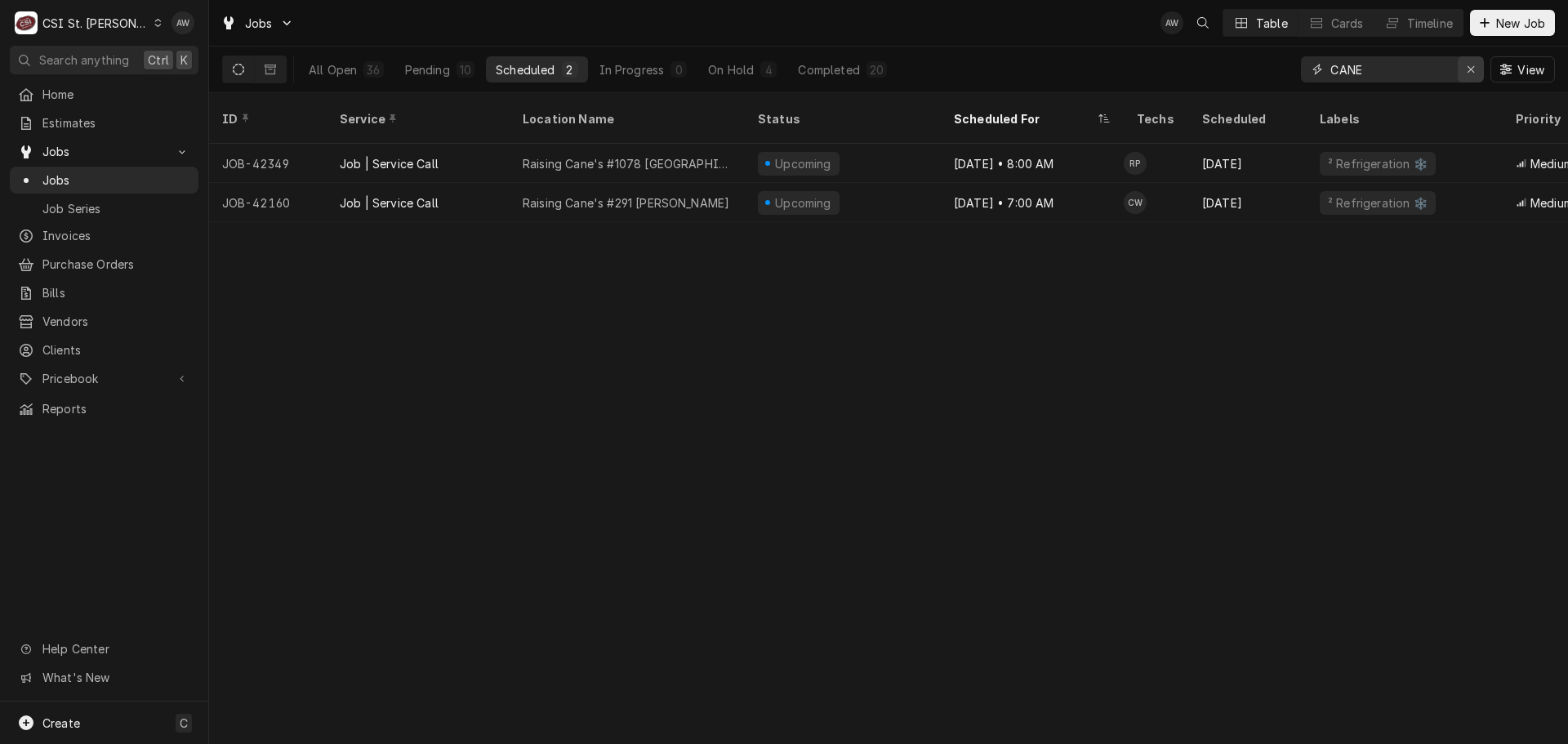
click at [1460, 65] on button "Erase input" at bounding box center [1470, 69] width 26 height 26
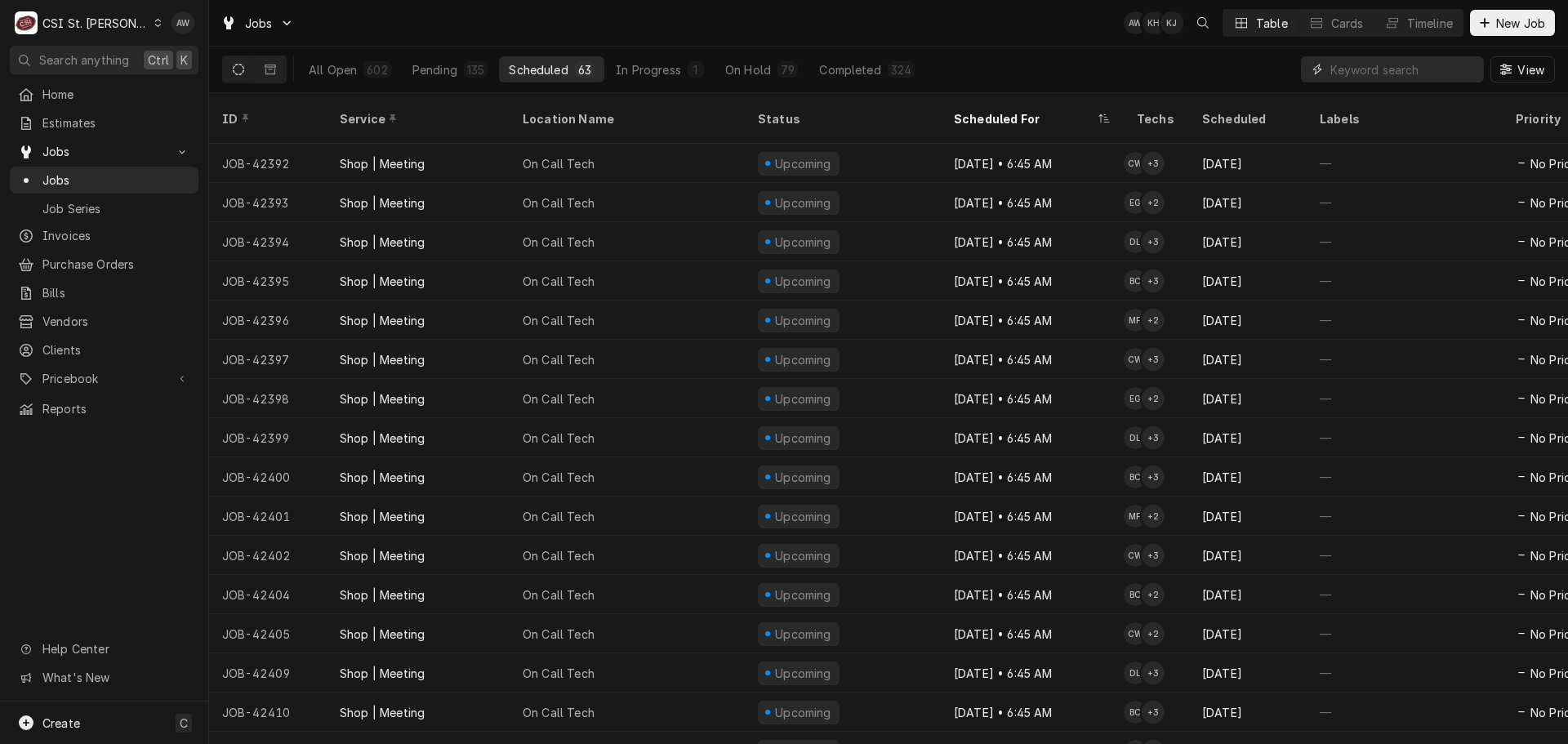
click at [1373, 72] on input "Dynamic Content Wrapper" at bounding box center [1403, 69] width 145 height 26
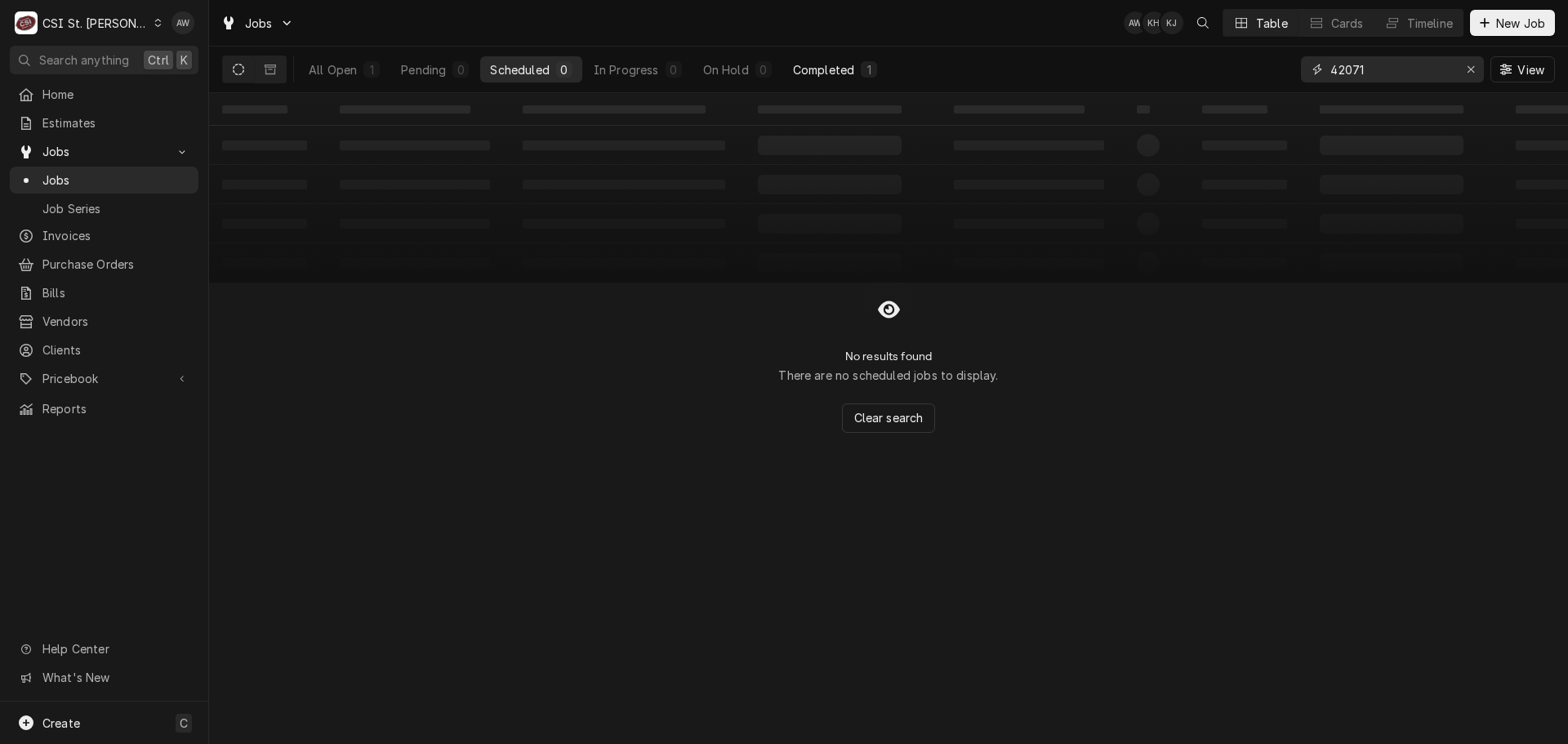
type input "42071"
click at [844, 63] on div "Completed" at bounding box center [823, 70] width 61 height 17
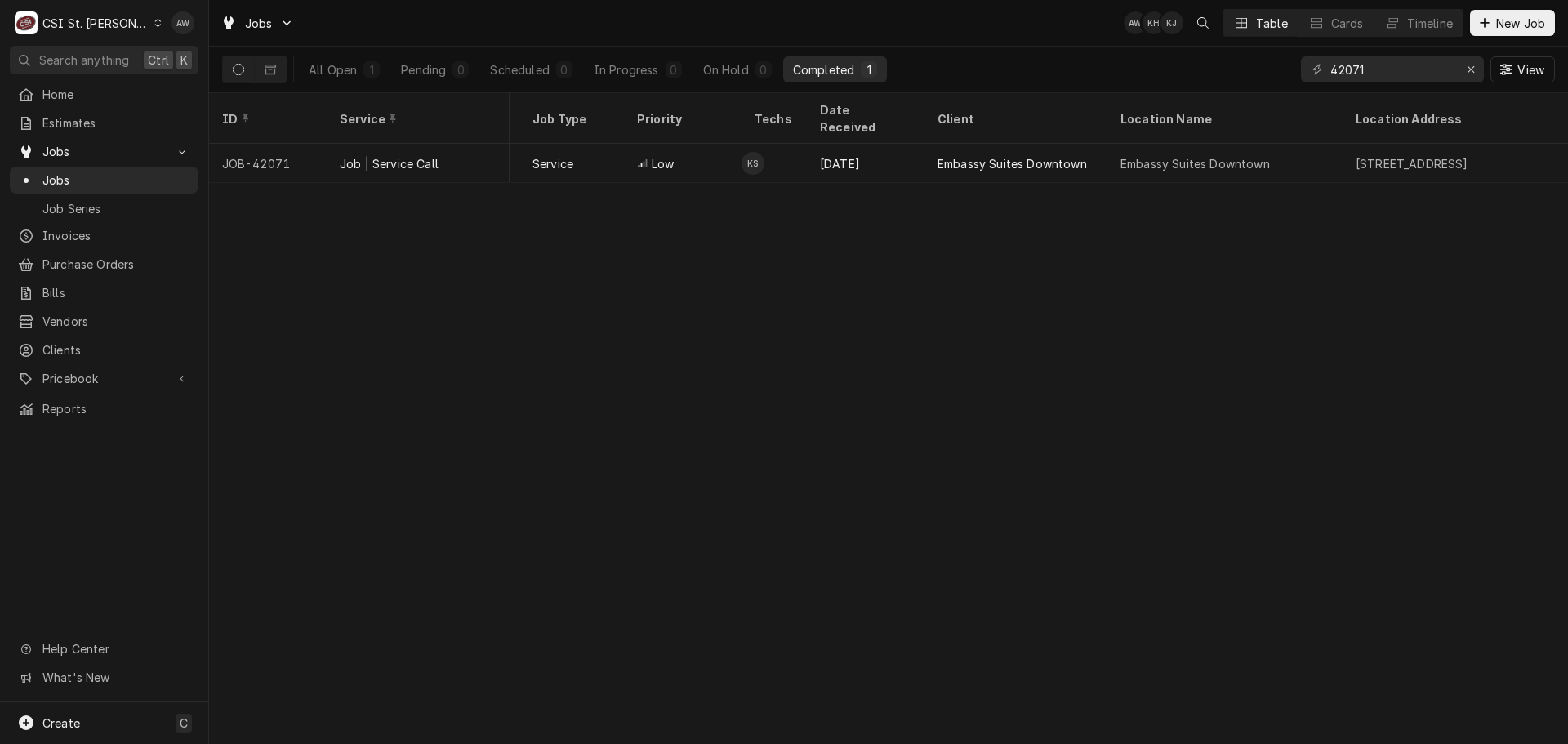
scroll to position [0, 546]
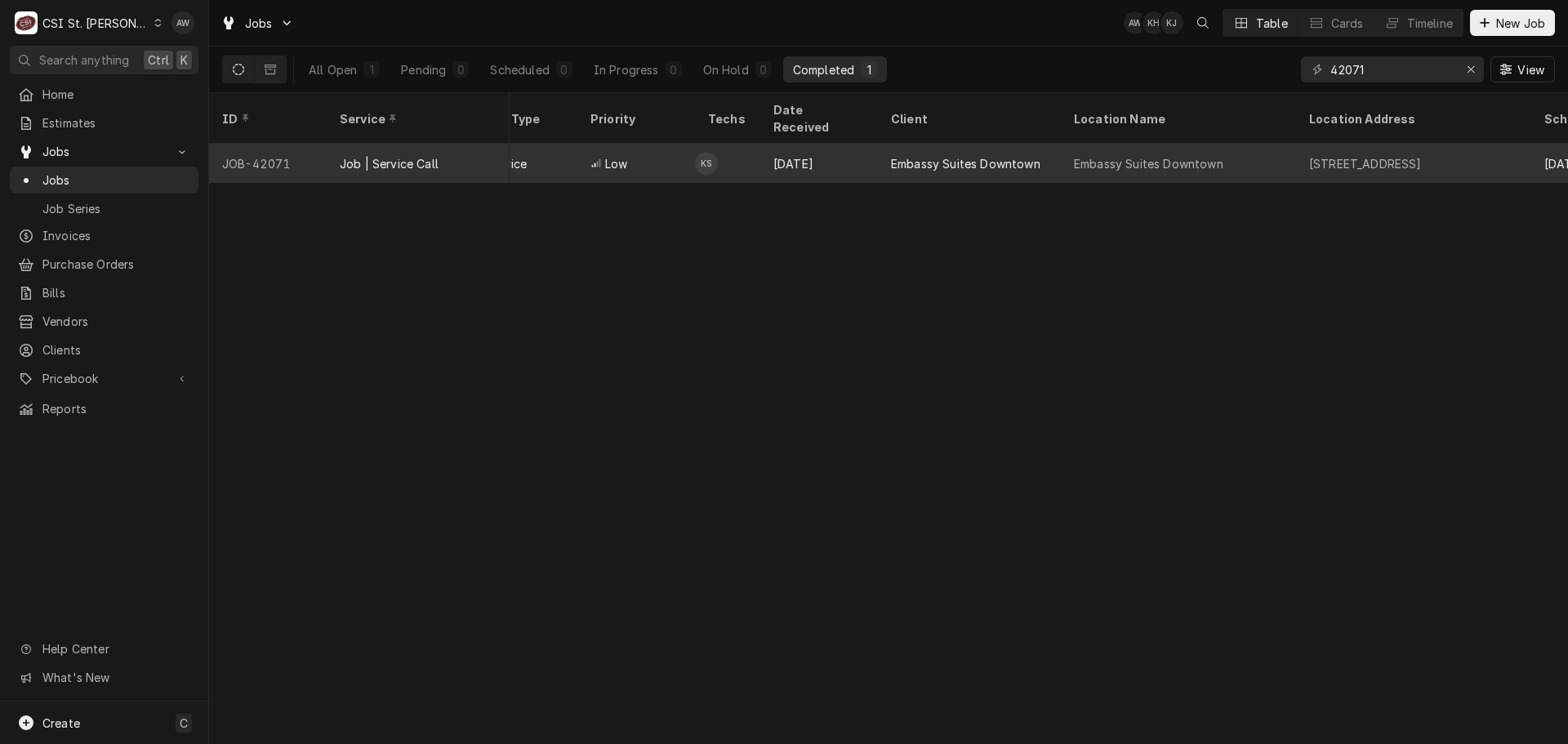
click at [404, 155] on div "Job | Service Call" at bounding box center [389, 164] width 99 height 17
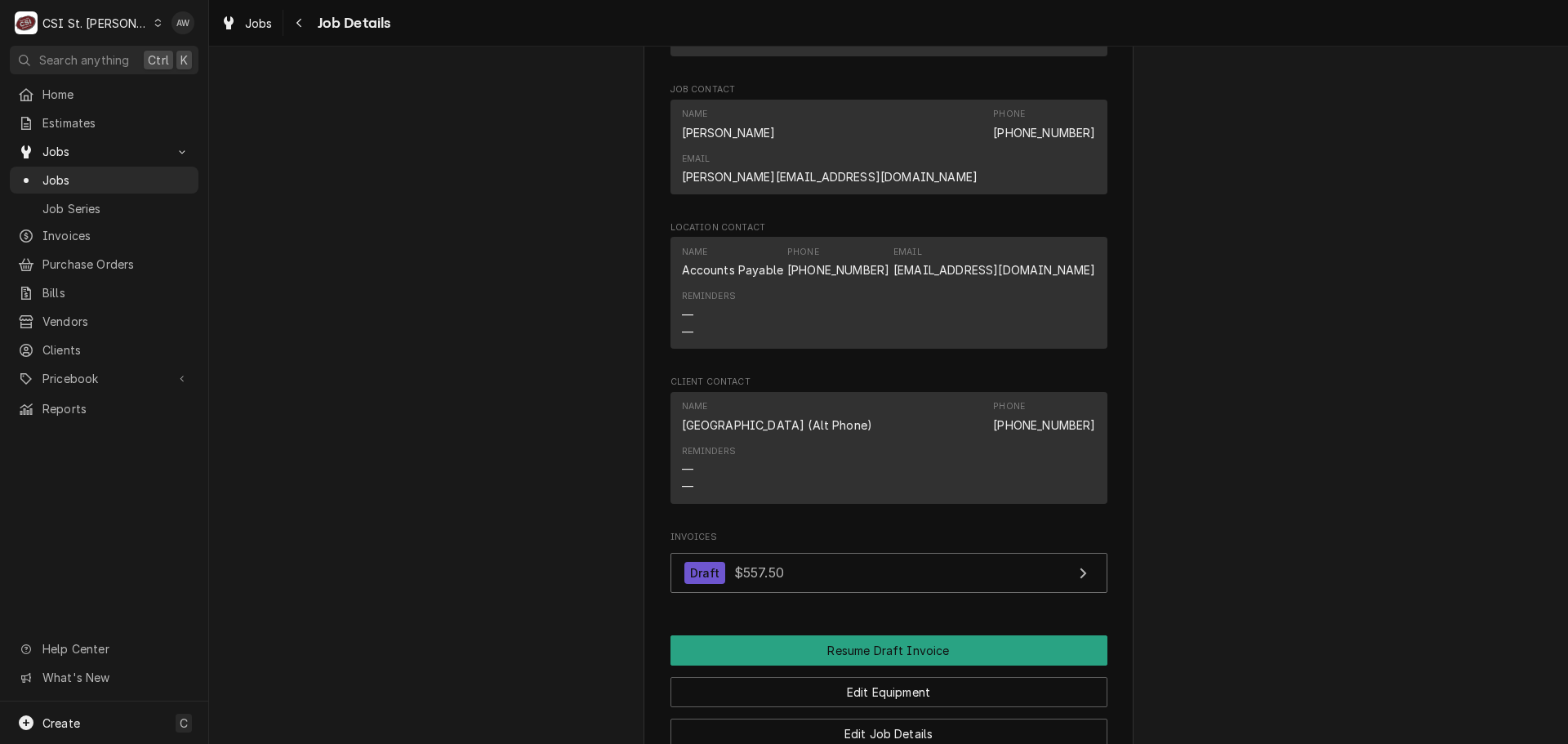
scroll to position [1838, 0]
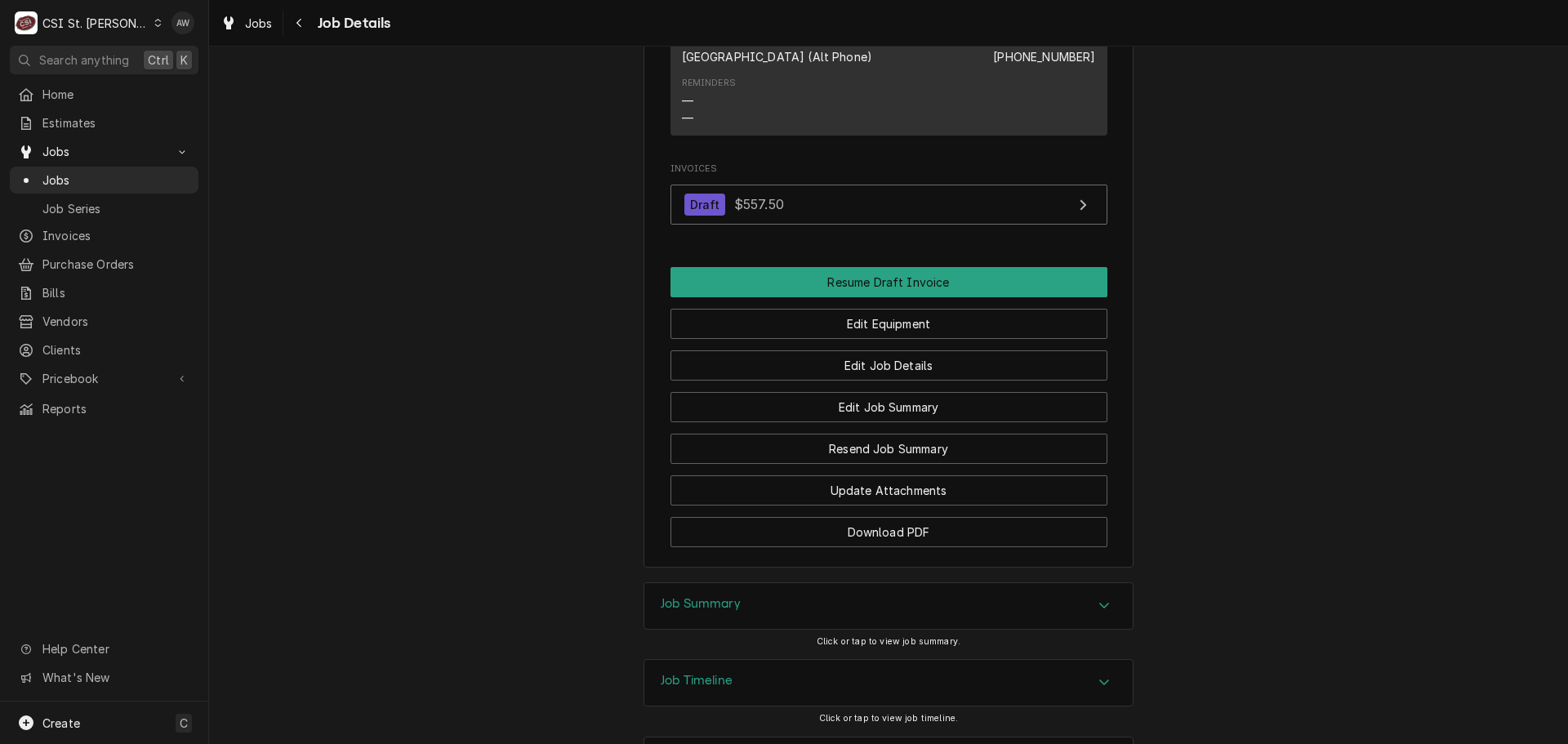
click at [783, 659] on div "Job Timeline" at bounding box center [888, 682] width 488 height 46
click at [826, 583] on div "Job Summary" at bounding box center [888, 606] width 488 height 46
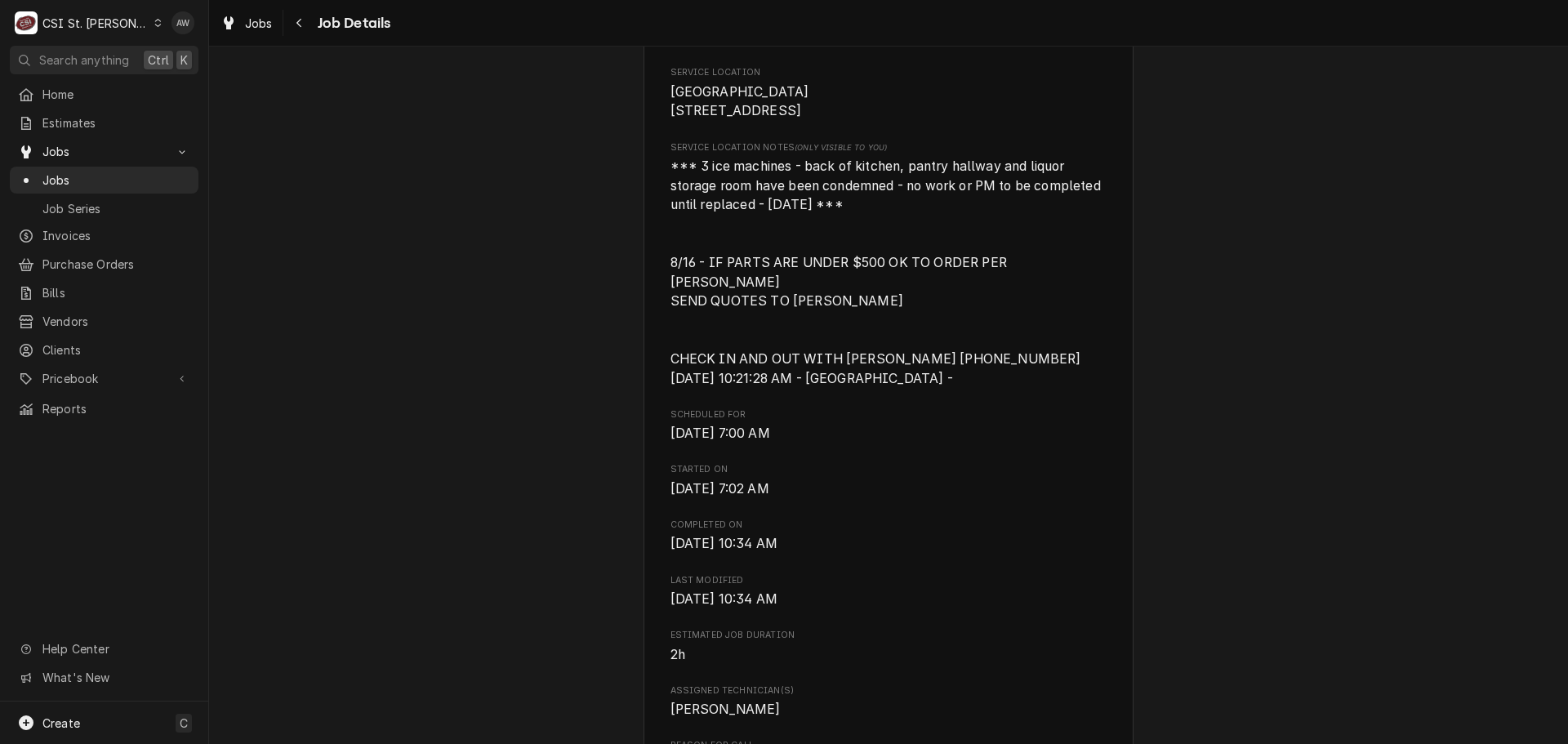
scroll to position [571, 0]
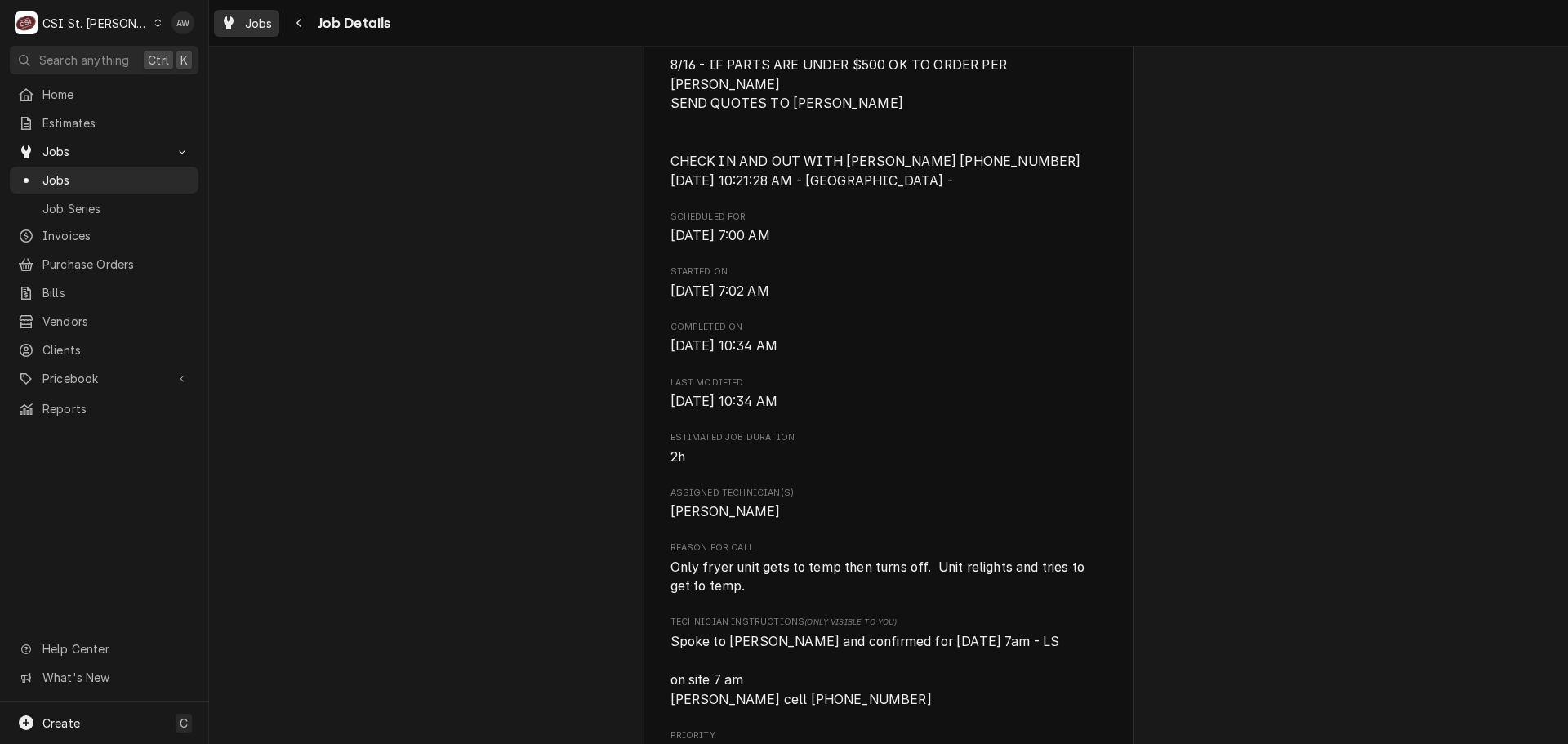
click at [230, 22] on icon "Dynamic Content Wrapper" at bounding box center [229, 23] width 10 height 13
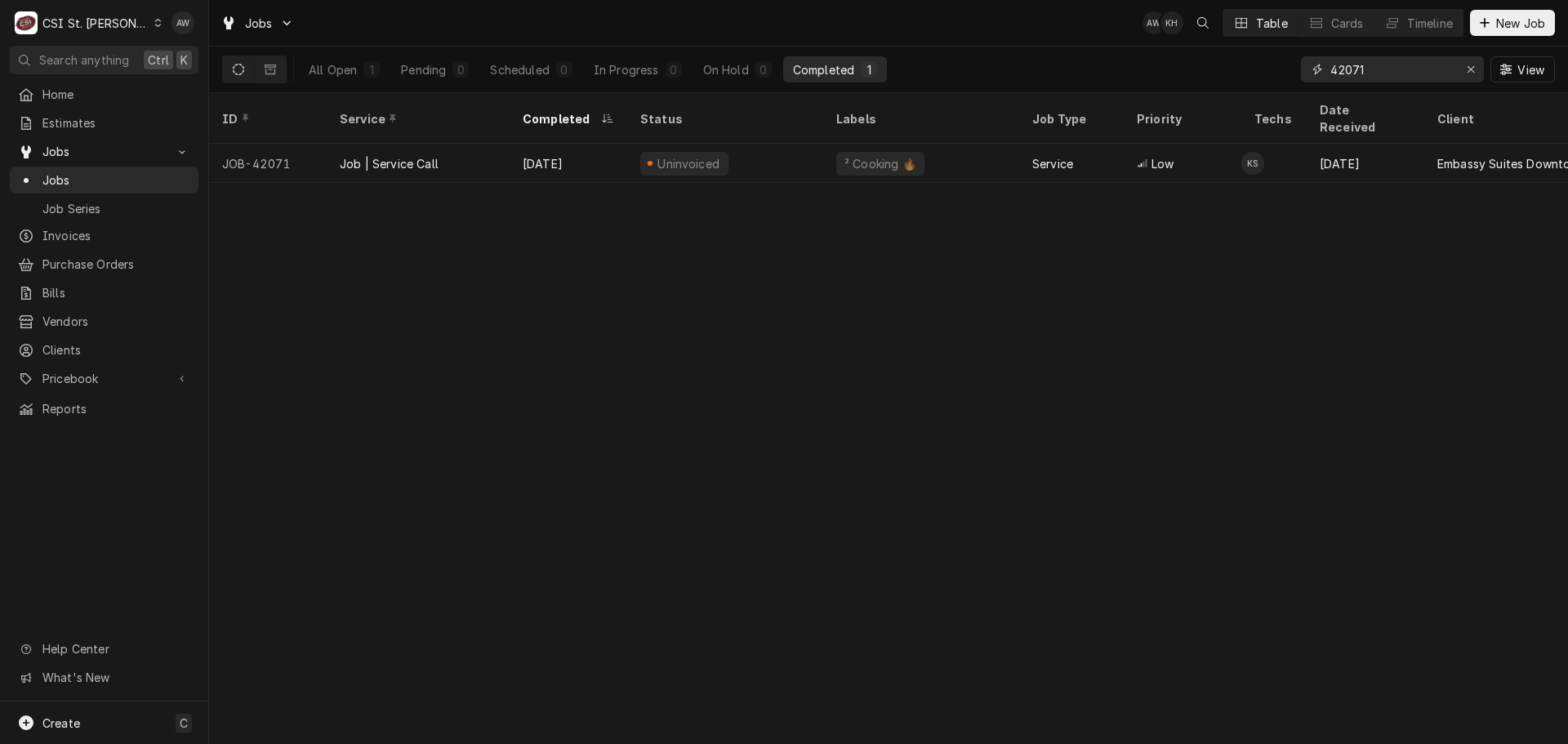
drag, startPoint x: 1391, startPoint y: 64, endPoint x: 1211, endPoint y: 61, distance: 180.0
click at [1211, 61] on div "All Open 1 Pending 0 Scheduled 0 In Progress 0 On Hold 0 Completed 1 42071 View" at bounding box center [888, 69] width 1332 height 46
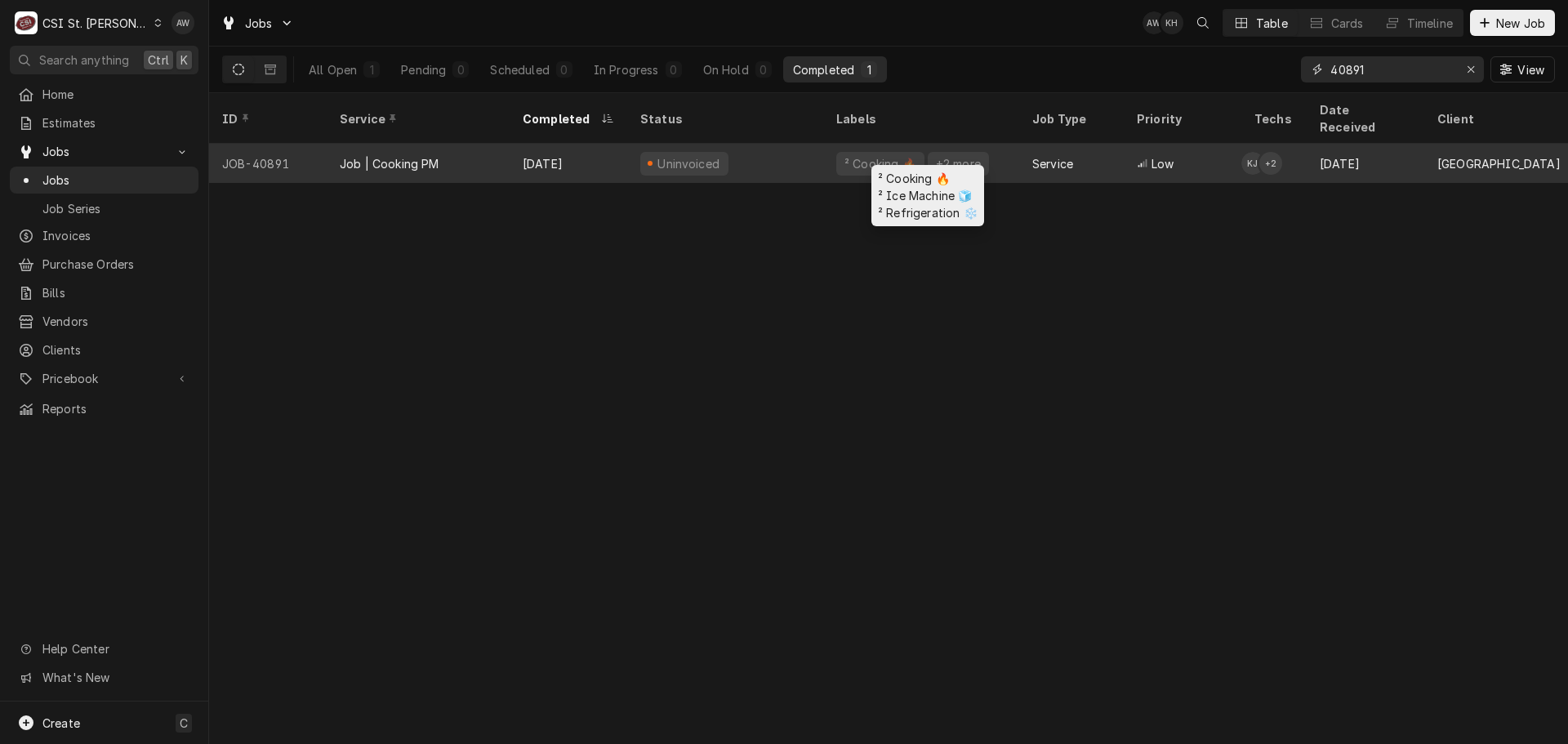
type input "40891"
click at [849, 152] on div "² Cooking 🔥" at bounding box center [880, 164] width 88 height 23
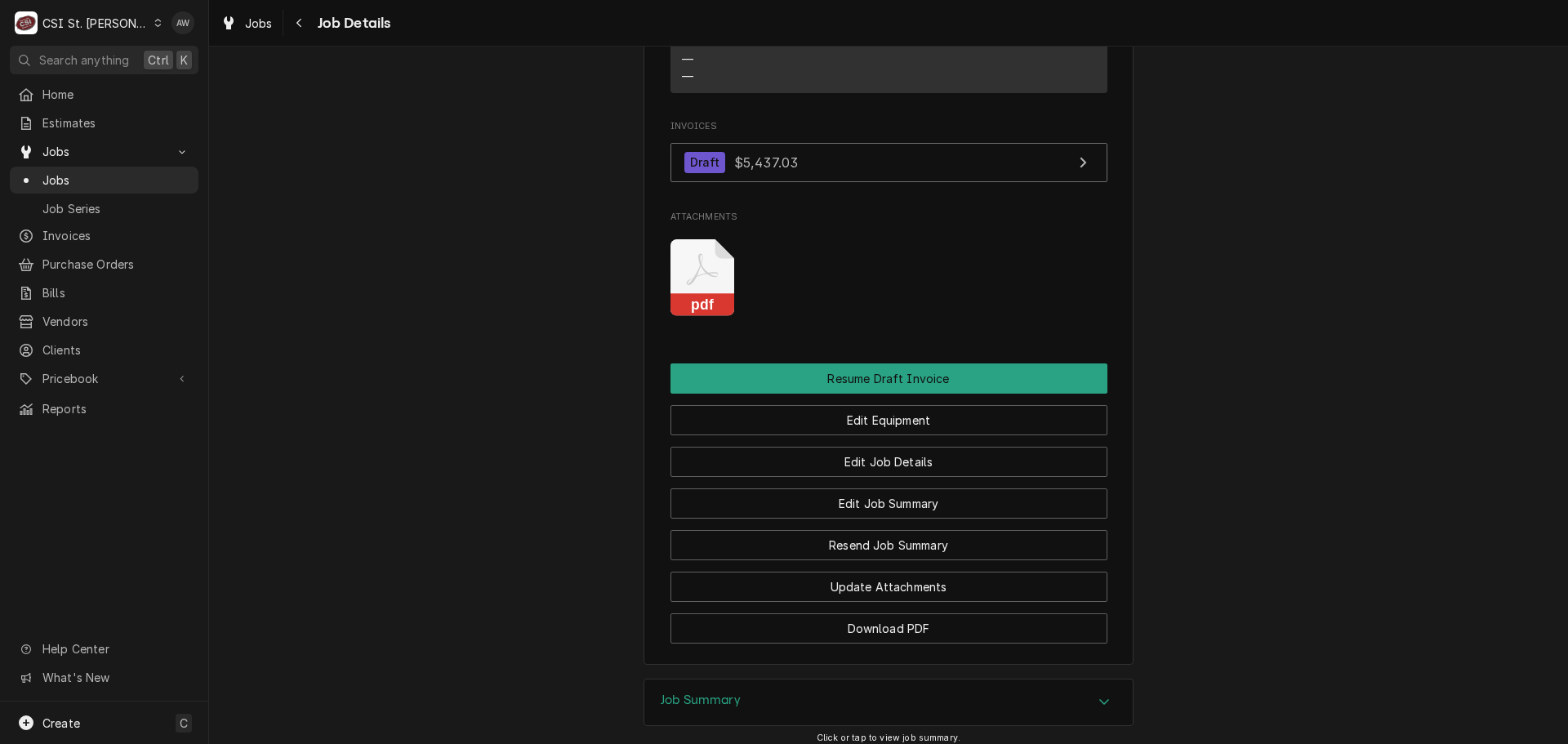
scroll to position [2037, 0]
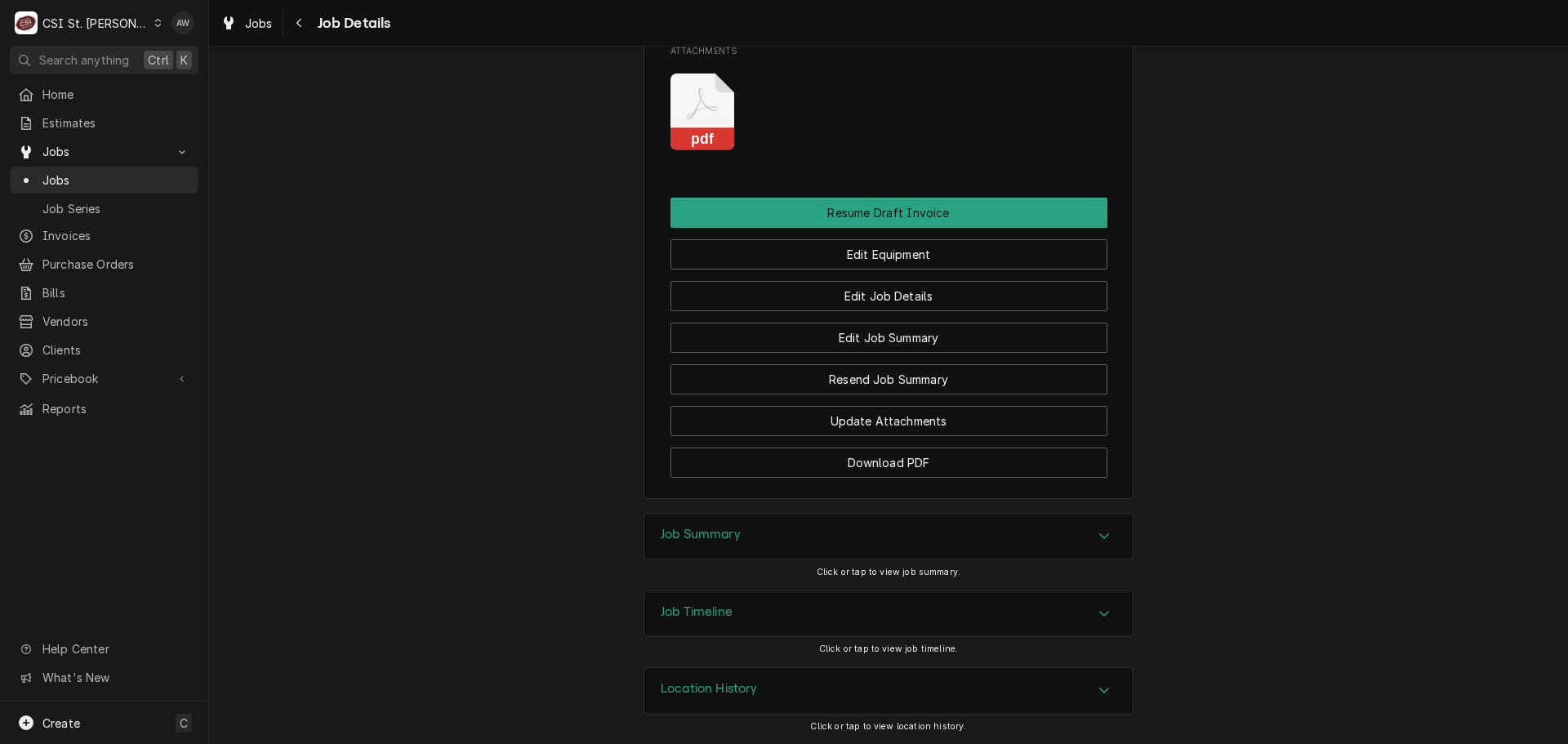
click at [794, 533] on div "Job Summary" at bounding box center [888, 536] width 488 height 46
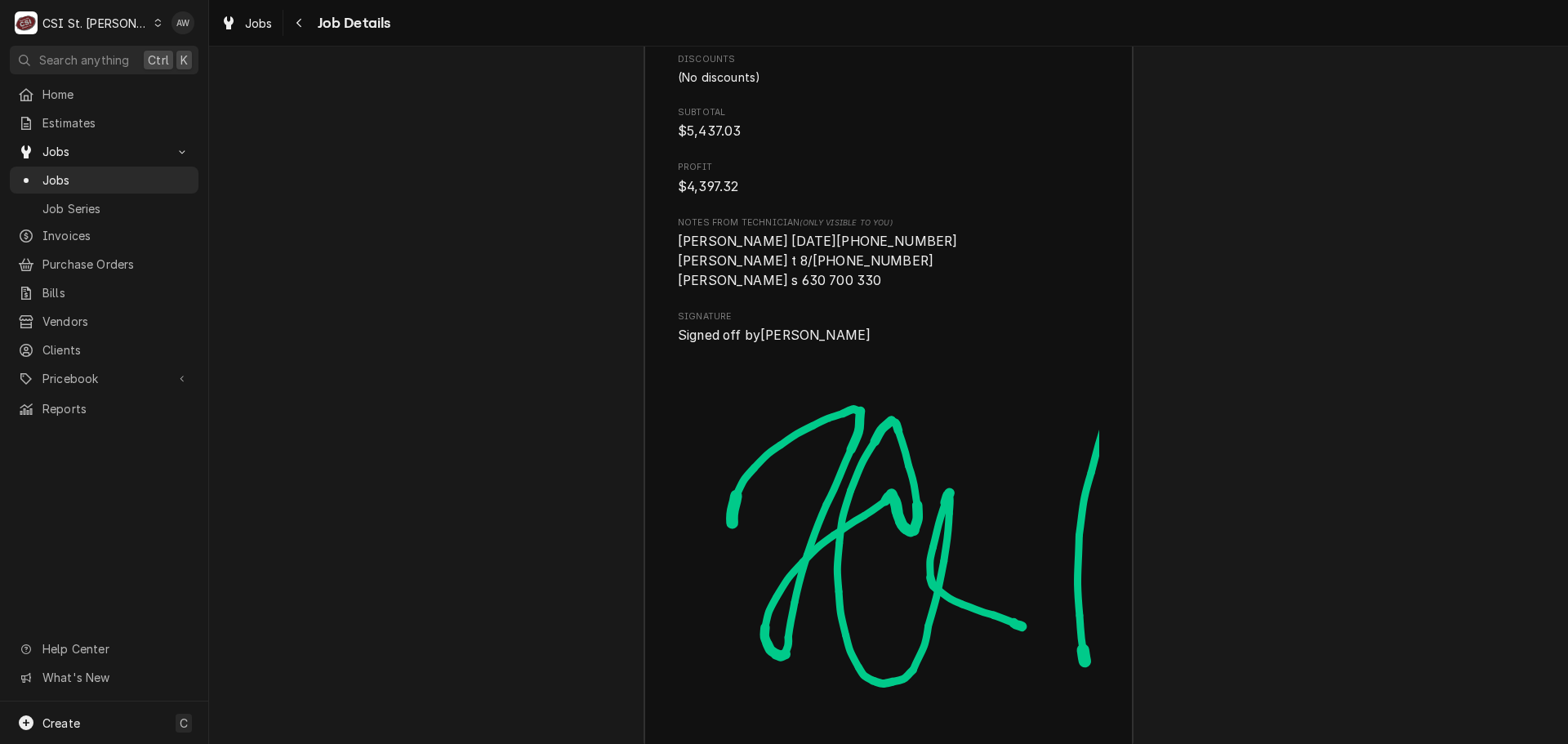
scroll to position [10372, 0]
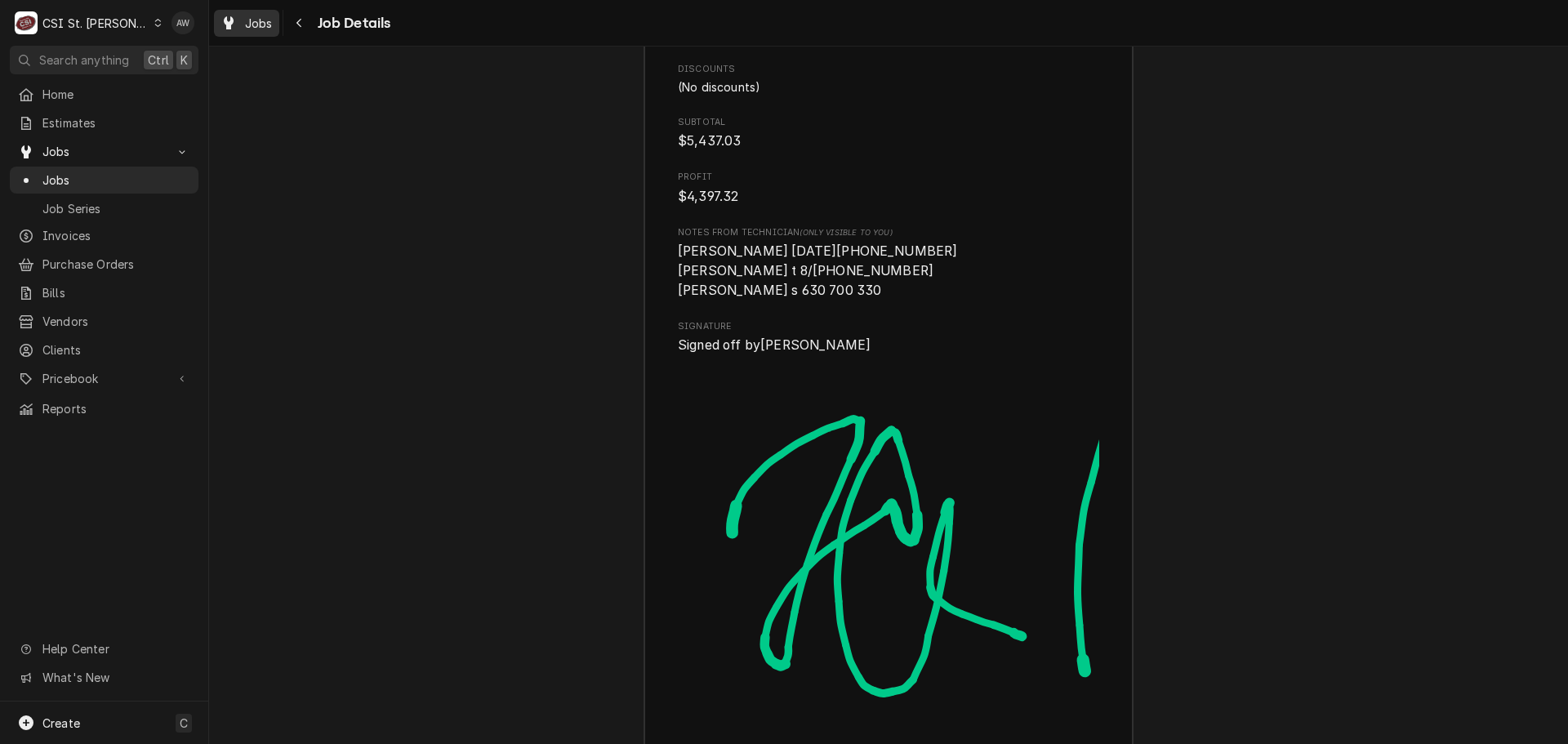
click at [237, 23] on div "Jobs" at bounding box center [247, 23] width 59 height 20
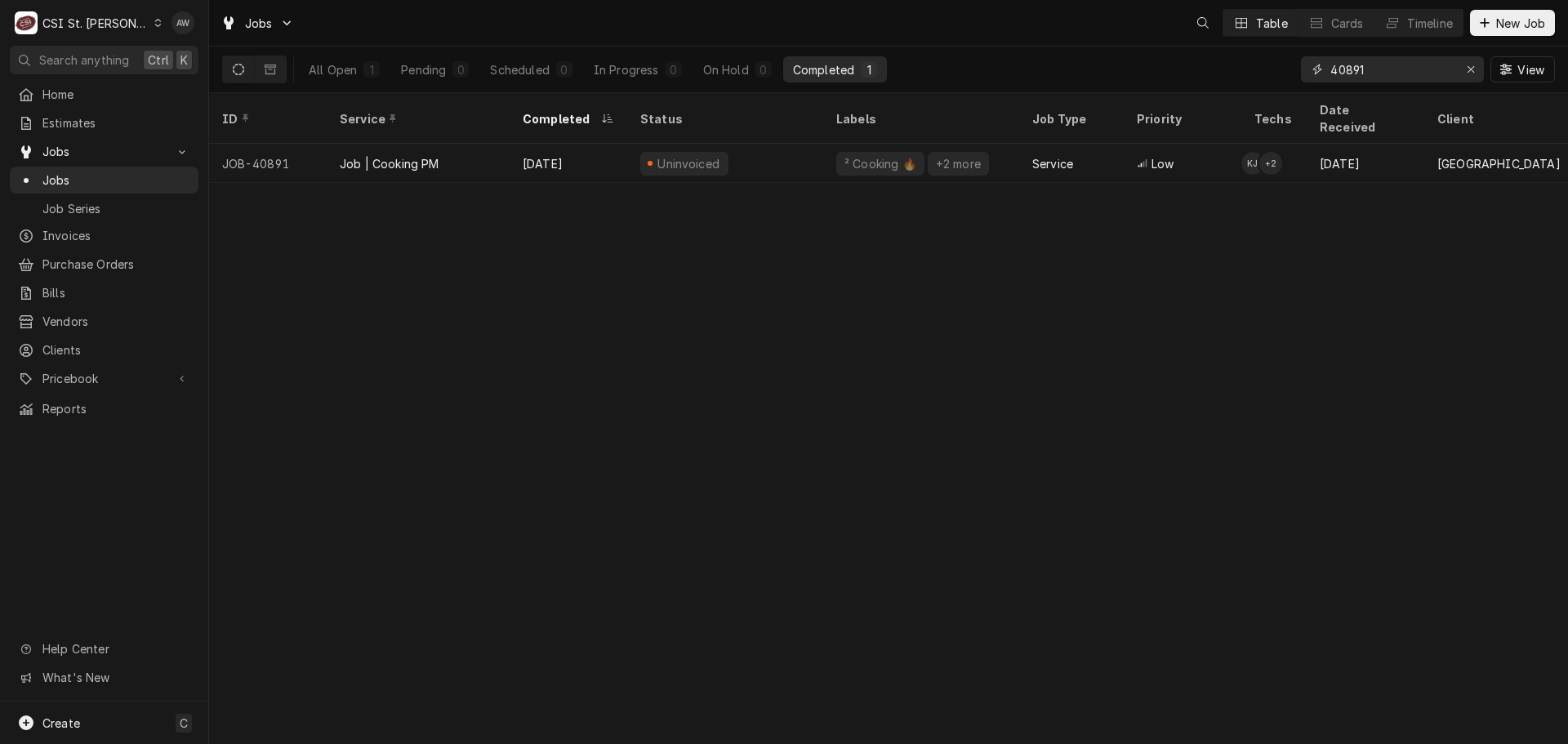
drag, startPoint x: 1363, startPoint y: 69, endPoint x: 1212, endPoint y: 70, distance: 151.0
click at [1216, 74] on div "All Open 1 Pending 0 Scheduled 0 In Progress 0 On Hold 0 Completed 1 40891 View" at bounding box center [888, 69] width 1332 height 46
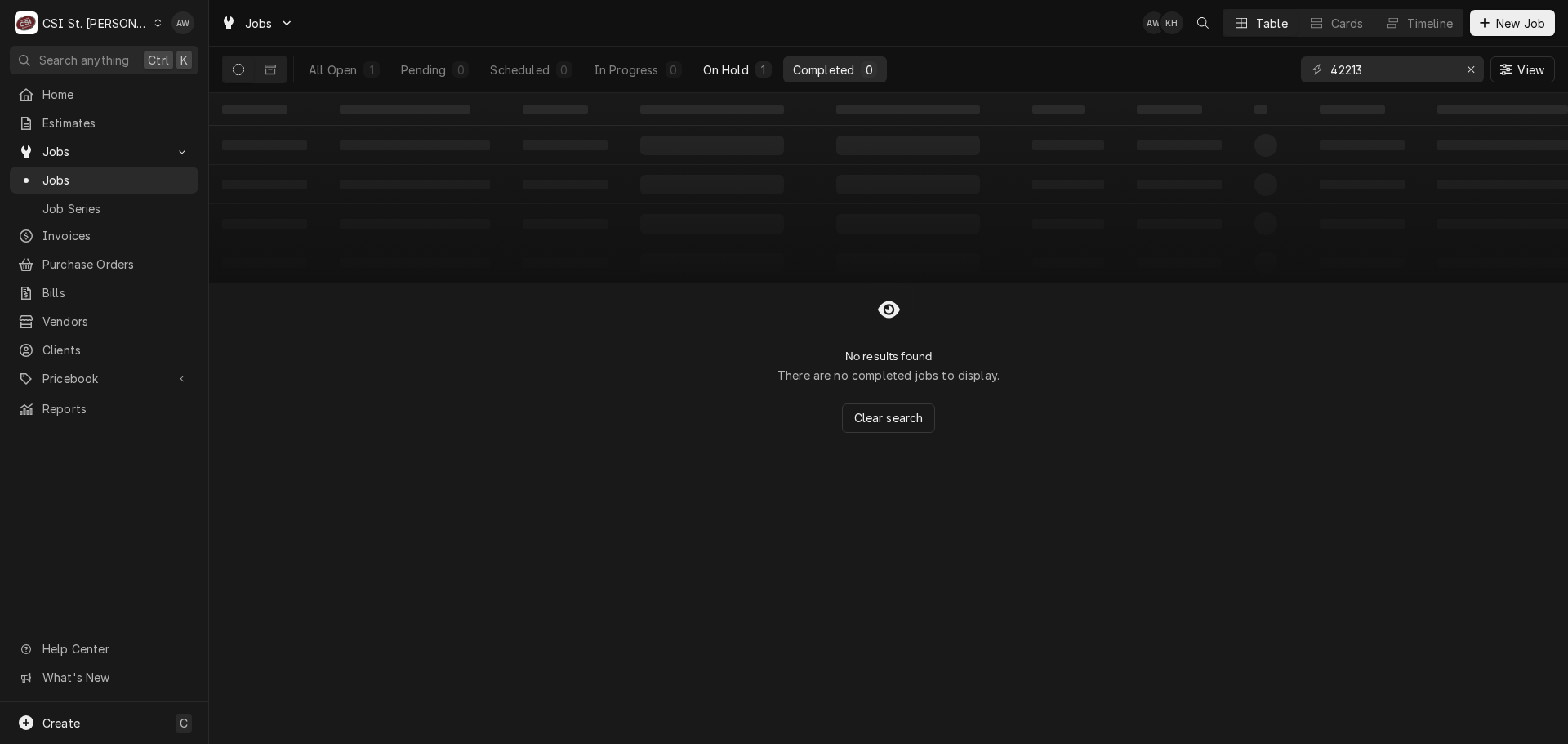
click at [716, 59] on button "On Hold 1" at bounding box center [737, 69] width 88 height 26
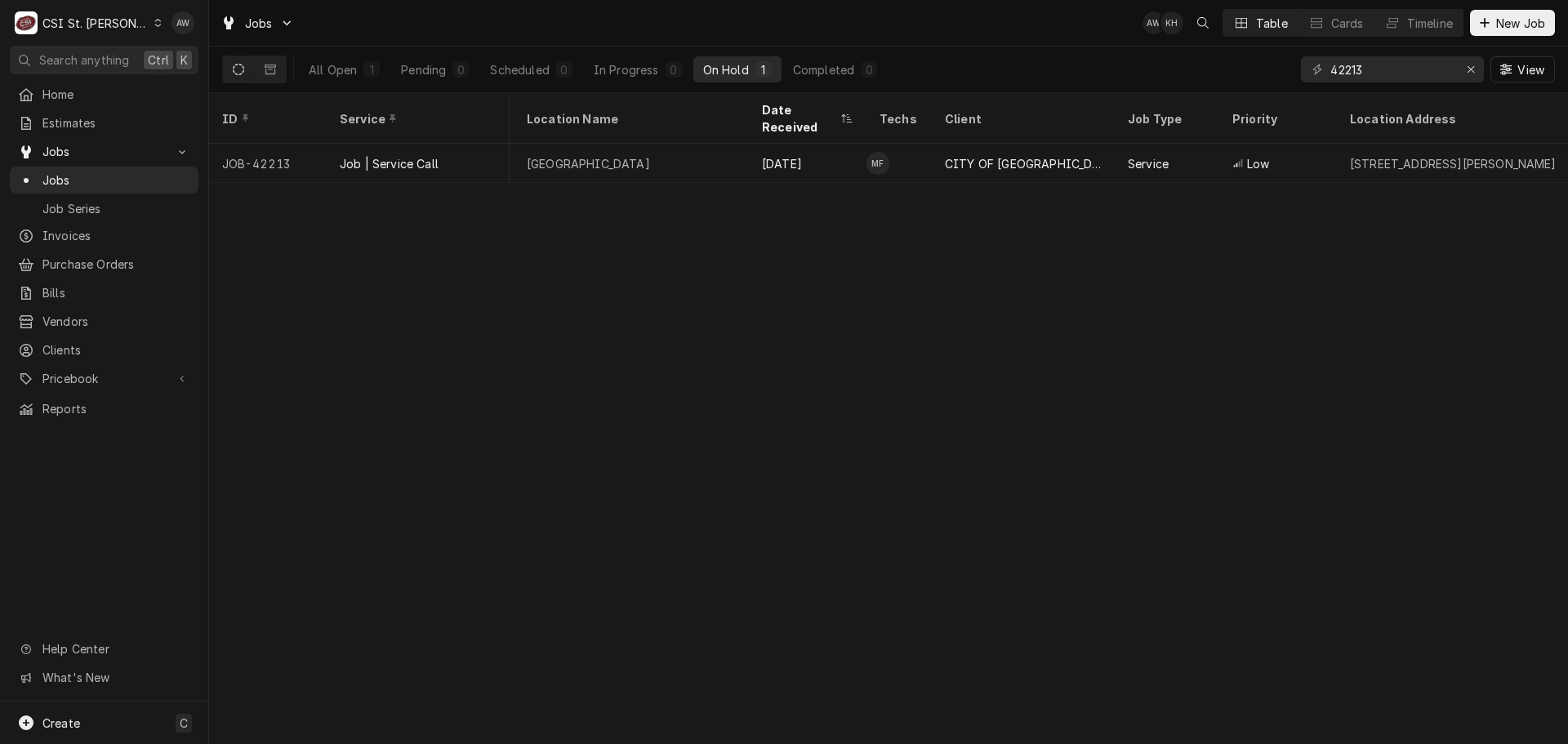
scroll to position [0, 396]
drag, startPoint x: 1385, startPoint y: 60, endPoint x: 1293, endPoint y: 65, distance: 92.1
click at [1293, 65] on div "All Open 1 Pending 0 Scheduled 0 In Progress 0 On Hold 1 Completed 0 42213 View" at bounding box center [888, 69] width 1332 height 46
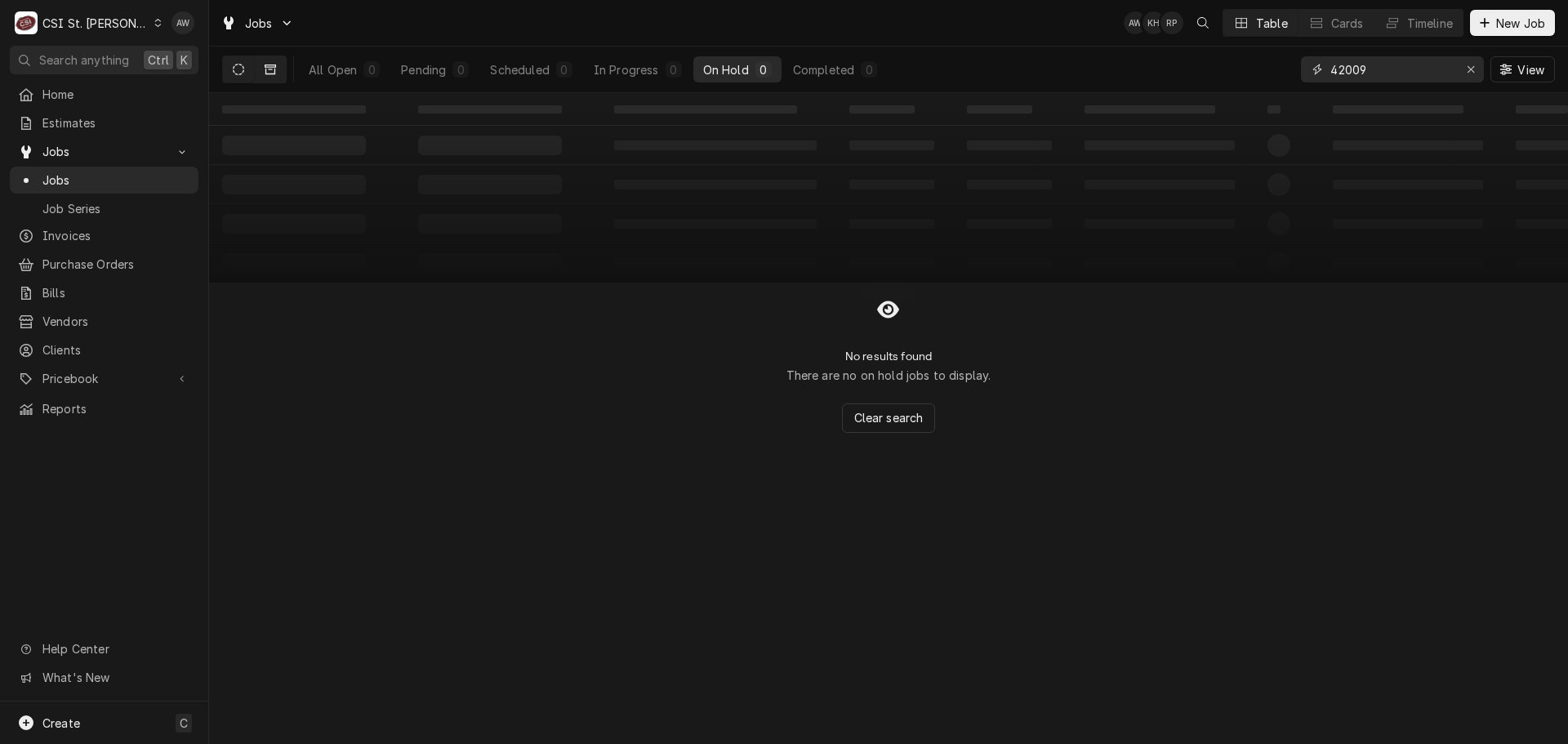
type input "42009"
click at [272, 80] on button "Dynamic Content Wrapper" at bounding box center [270, 69] width 31 height 26
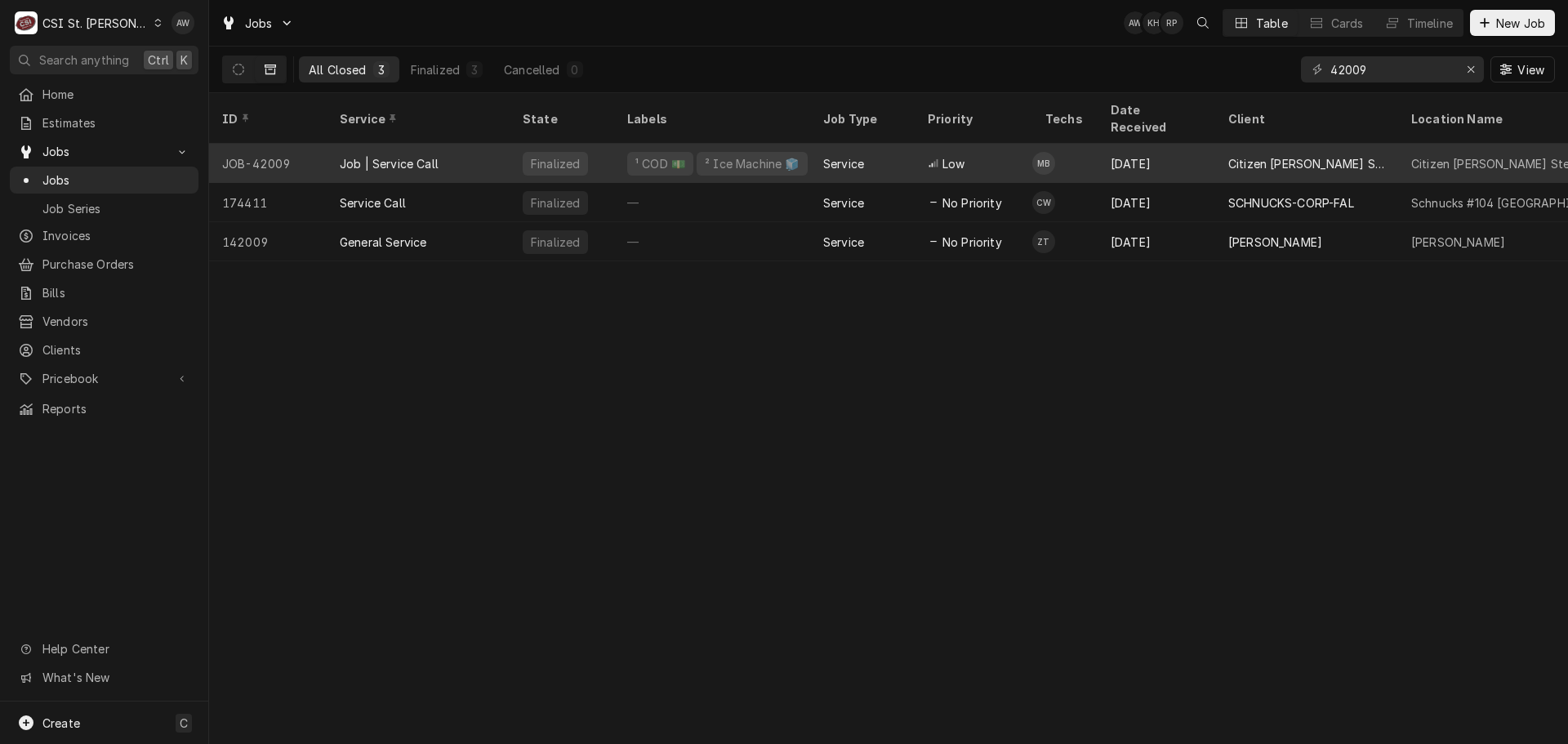
click at [820, 143] on div "Service" at bounding box center [862, 163] width 105 height 39
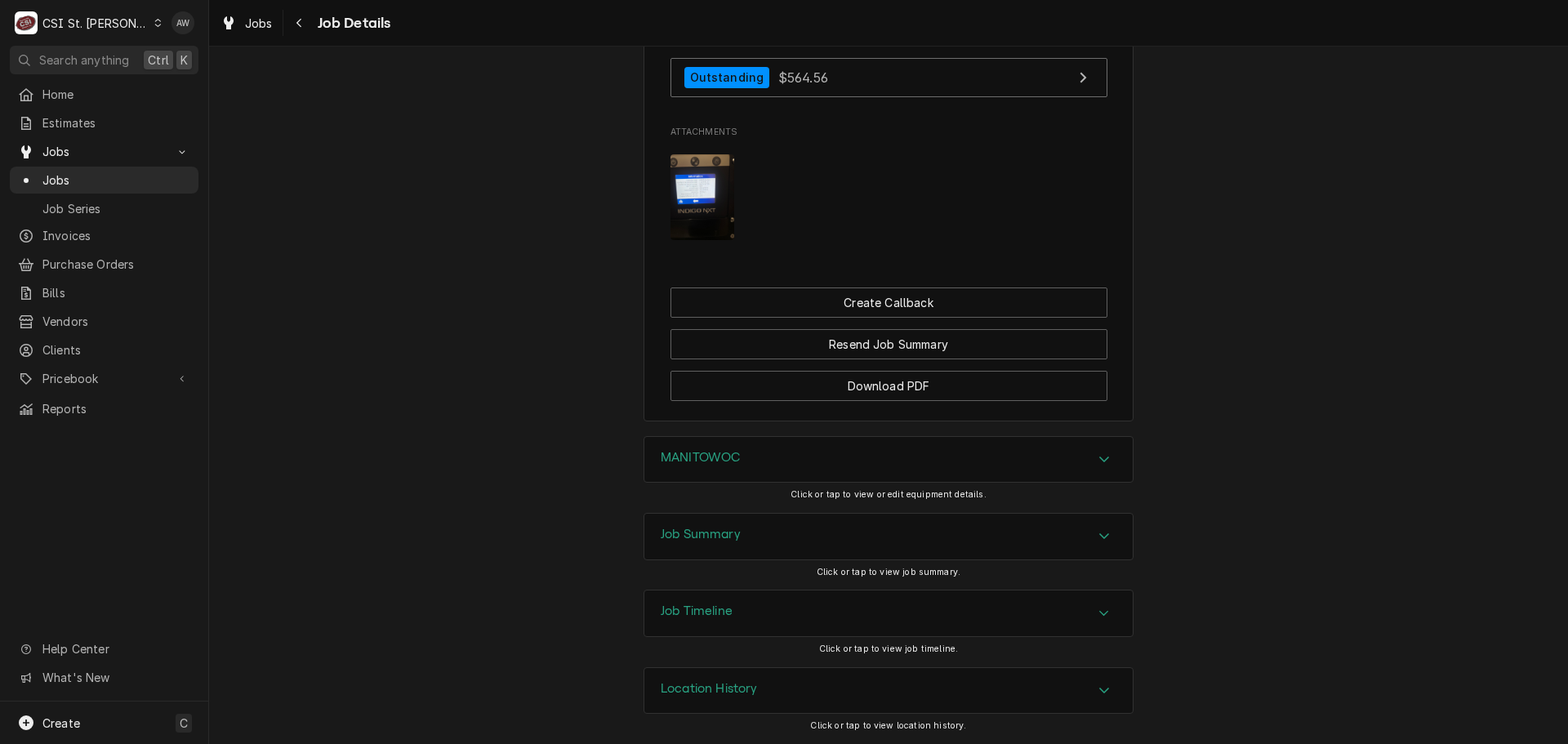
click at [909, 526] on div "Job Summary" at bounding box center [888, 536] width 488 height 46
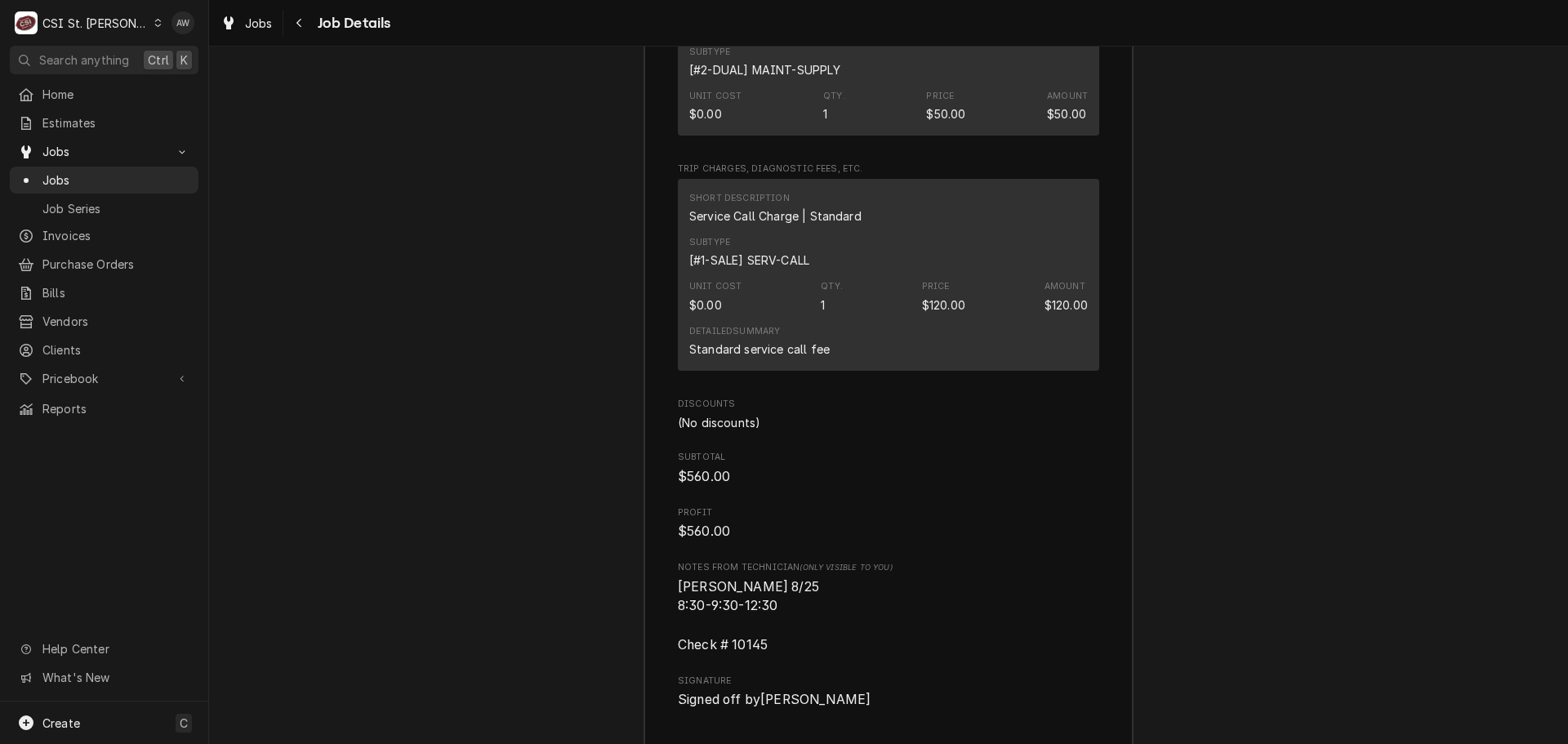
scroll to position [4437, 0]
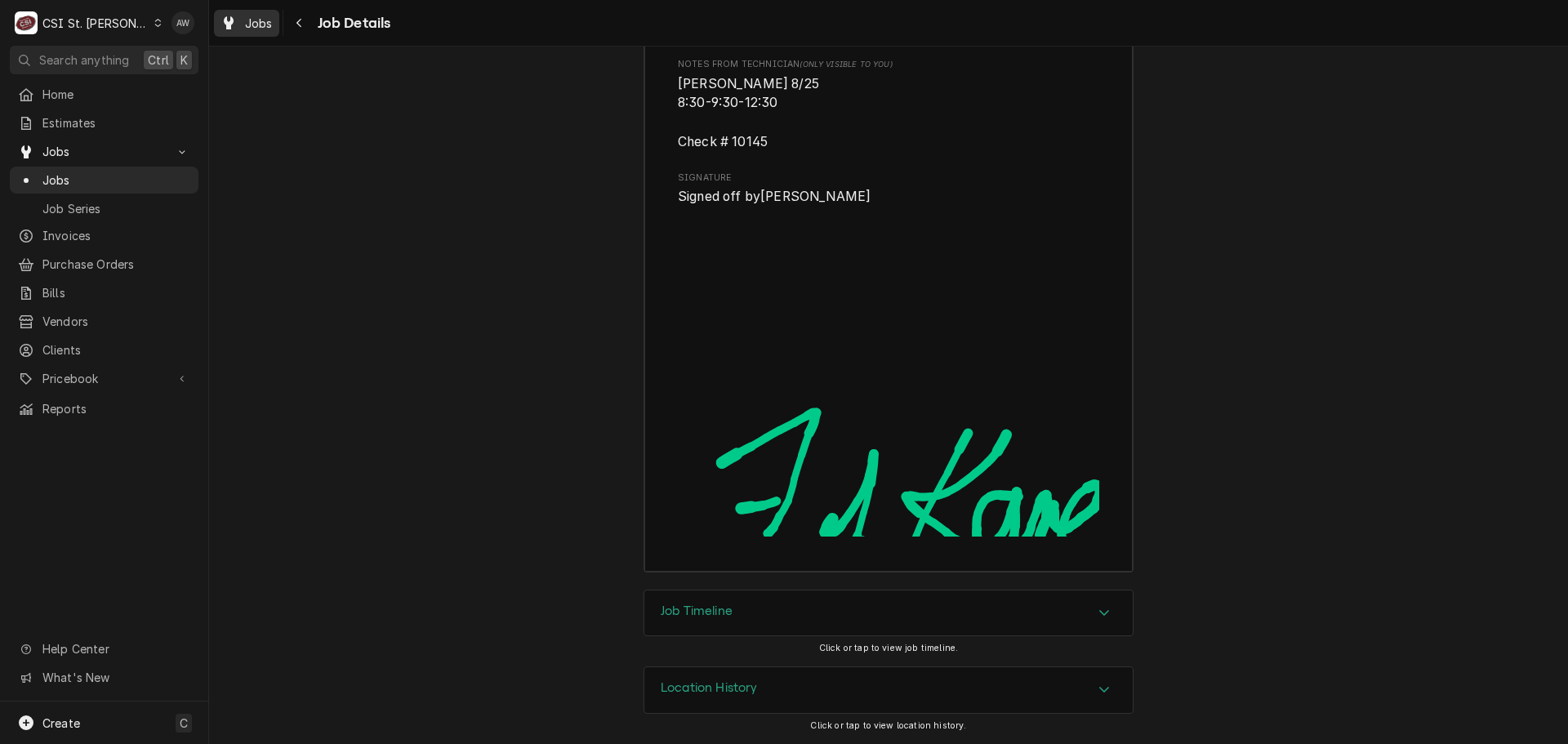
click at [266, 32] on div "Jobs" at bounding box center [247, 23] width 59 height 20
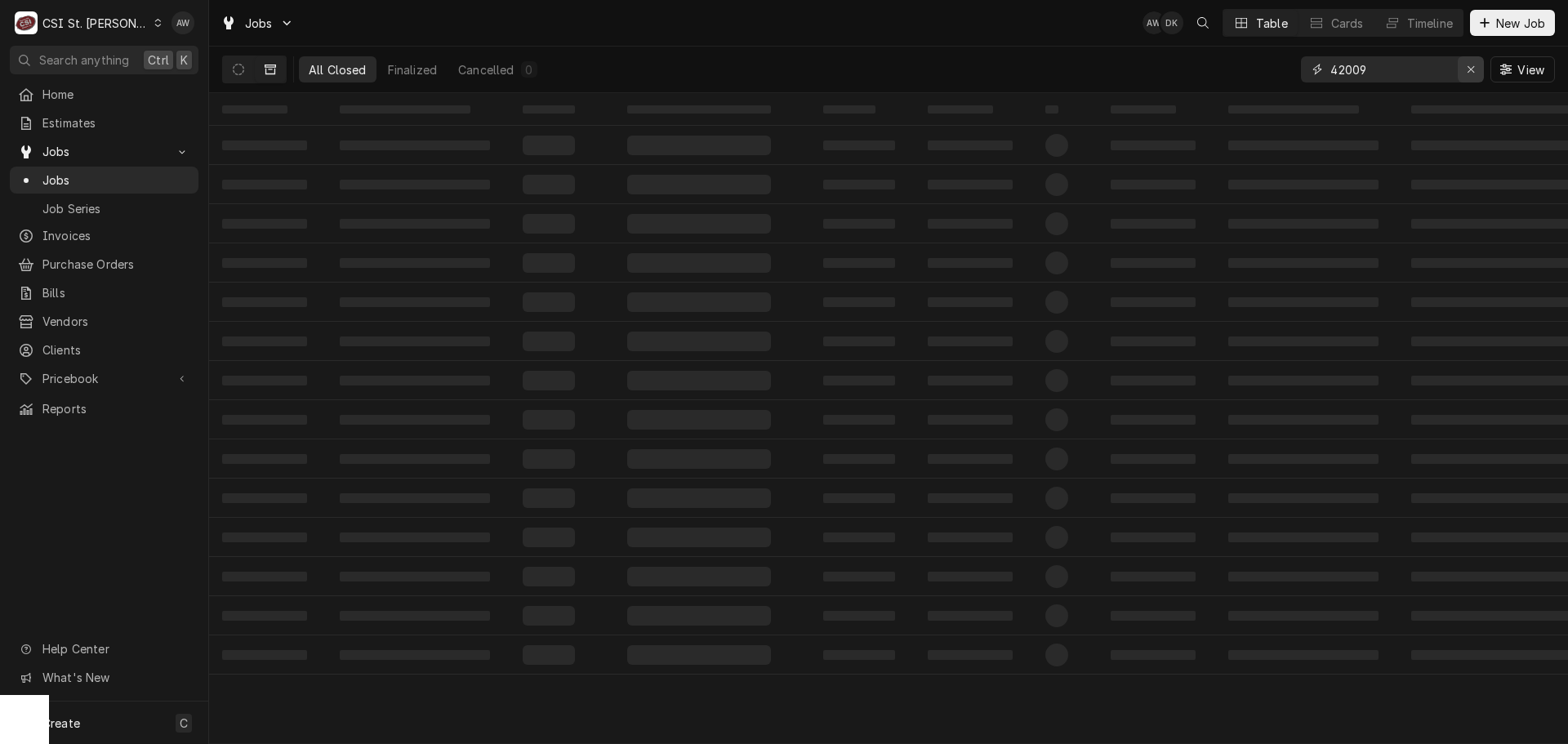
click at [1472, 70] on icon "Erase input" at bounding box center [1471, 70] width 9 height 12
click at [239, 75] on icon "Dynamic Content Wrapper" at bounding box center [238, 70] width 12 height 12
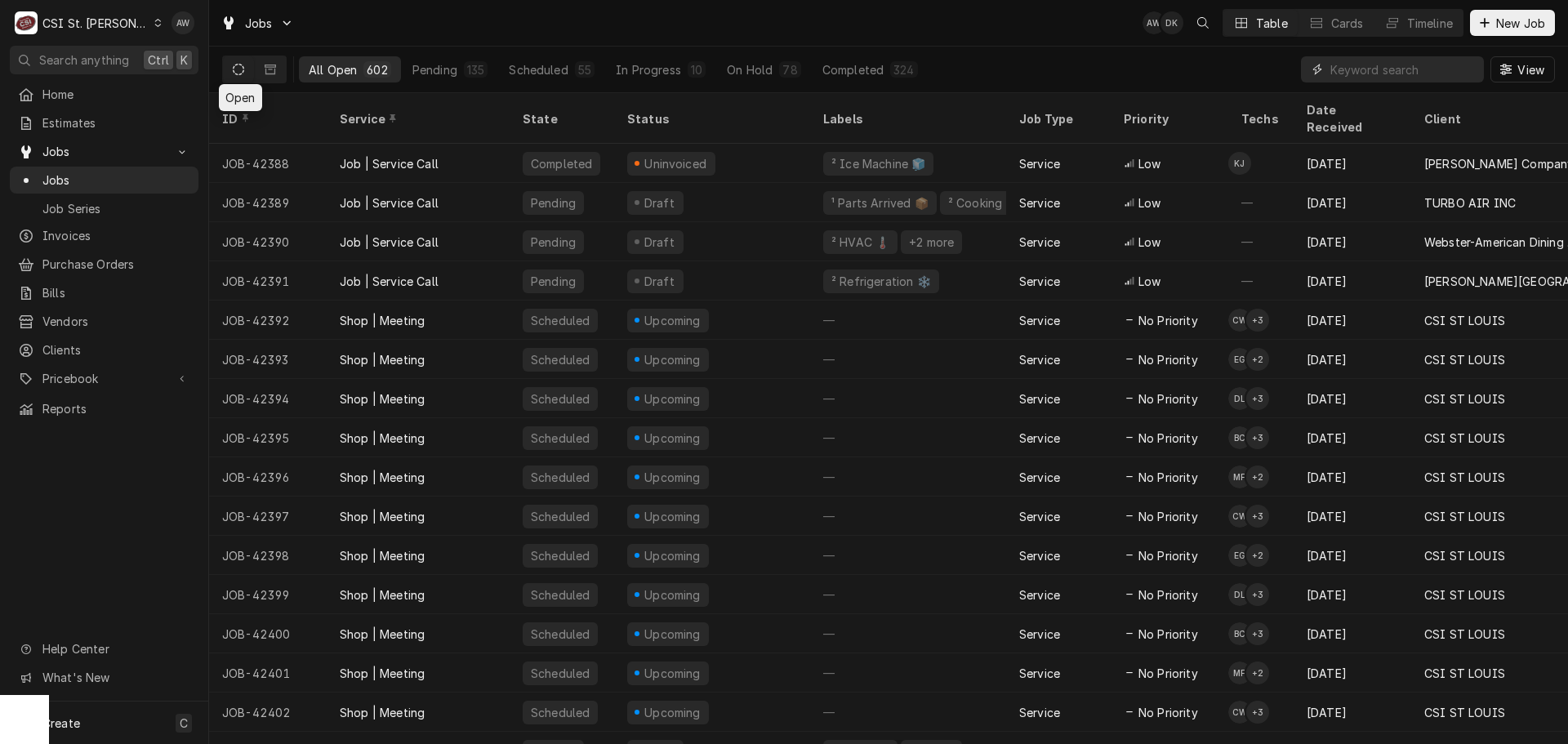
click at [1355, 70] on input "Dynamic Content Wrapper" at bounding box center [1403, 69] width 145 height 26
click at [468, 63] on div "135" at bounding box center [476, 70] width 17 height 17
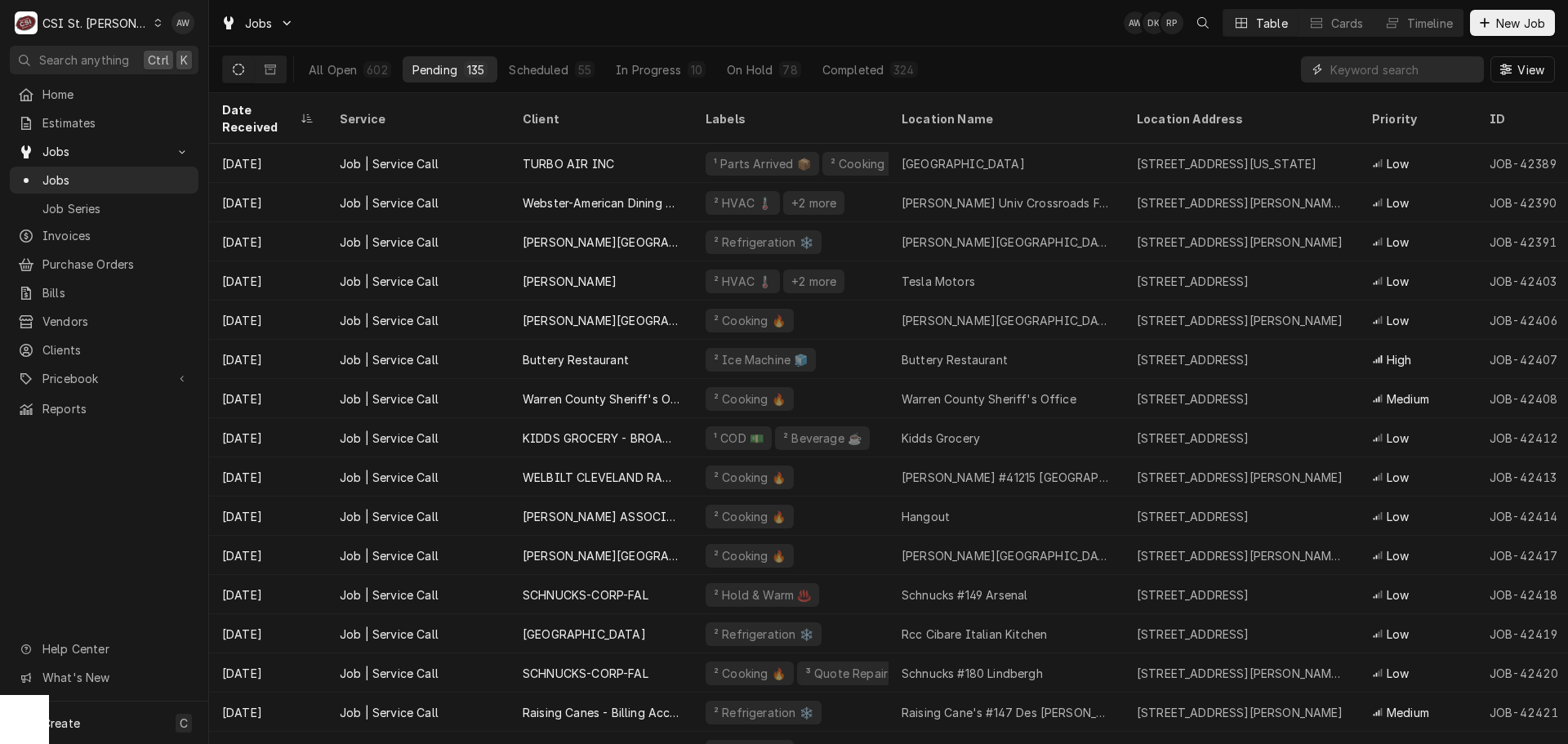
click at [1337, 75] on input "Dynamic Content Wrapper" at bounding box center [1403, 69] width 145 height 26
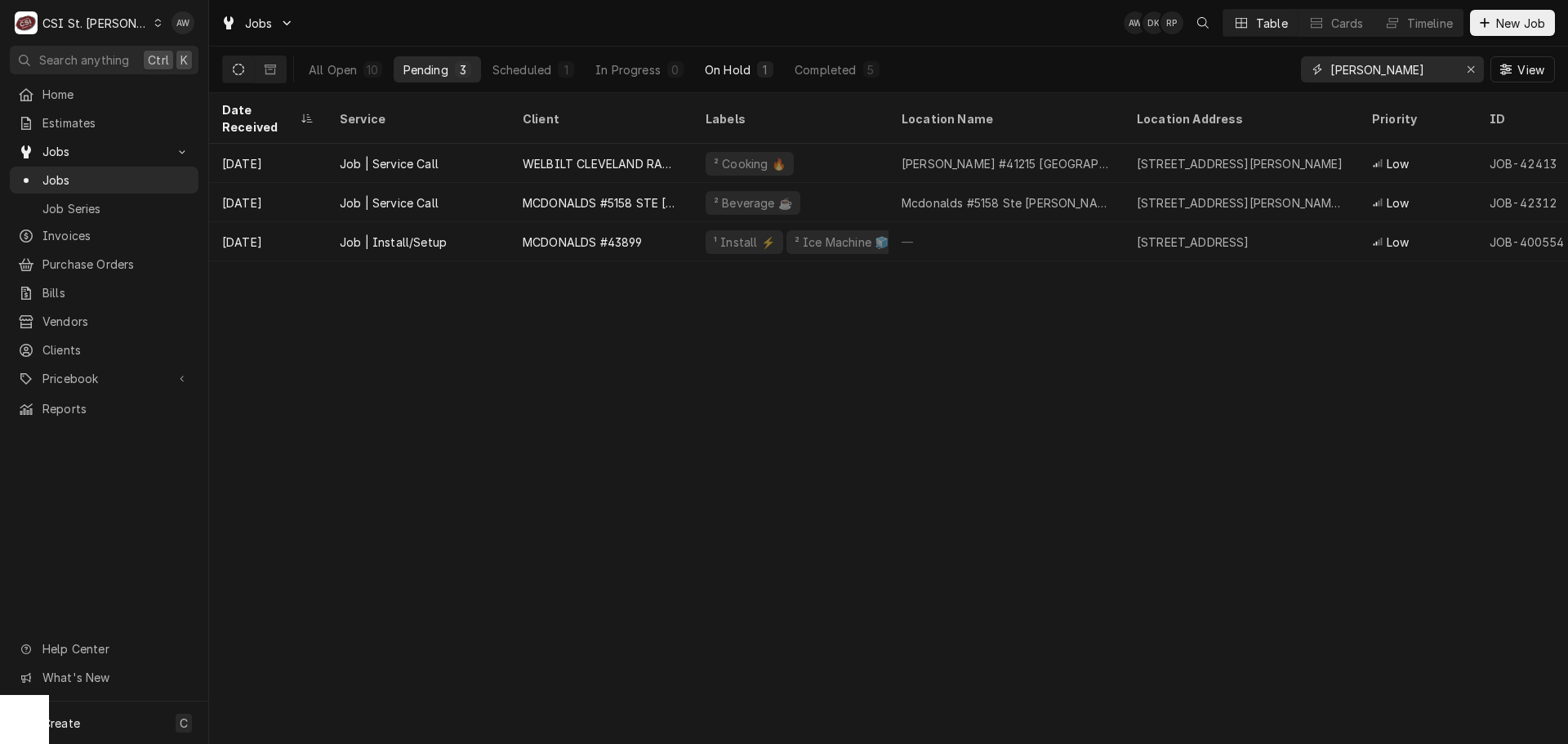
type input "mcdonald"
click at [752, 70] on button "On Hold 1" at bounding box center [738, 69] width 88 height 26
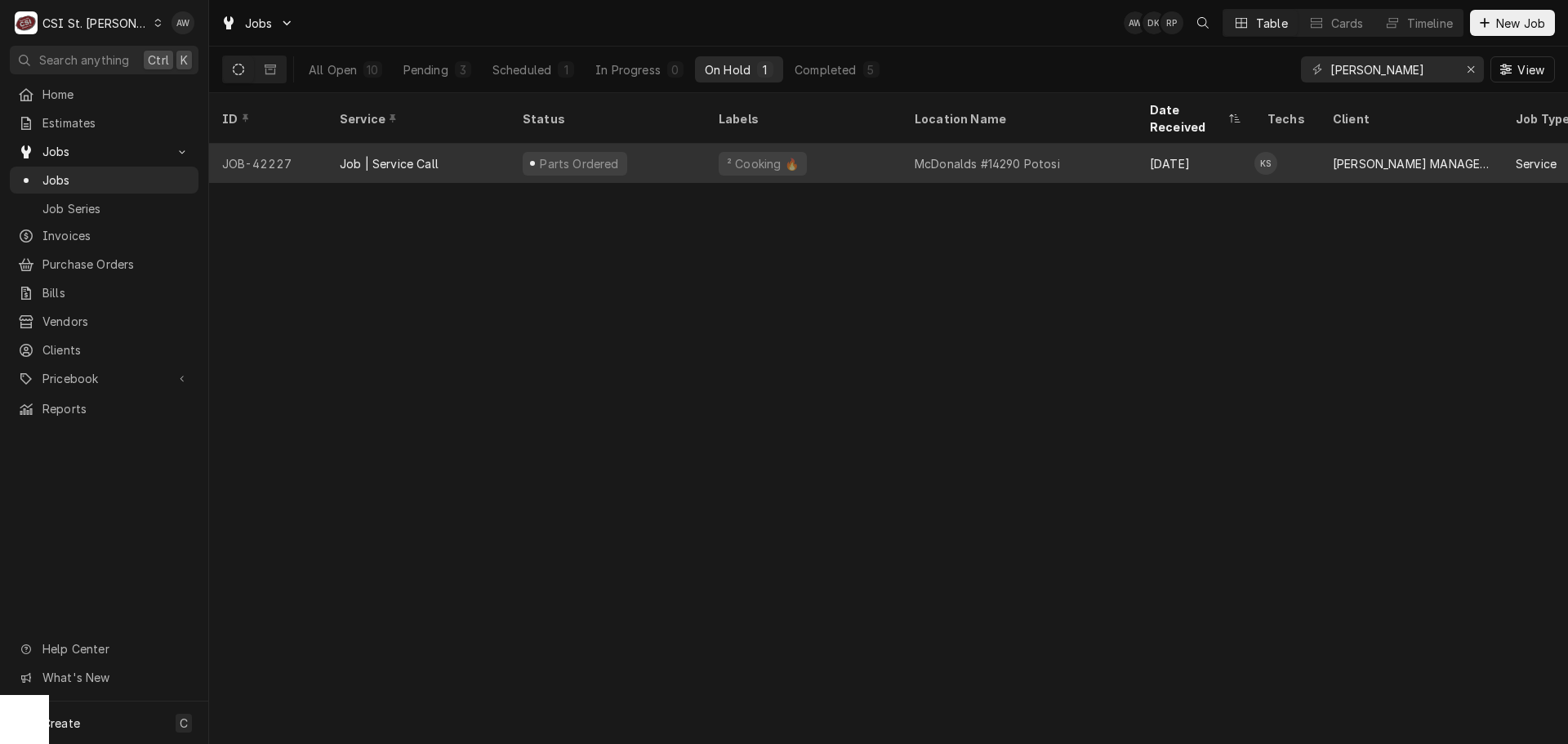
click at [841, 143] on div "² Cooking 🔥" at bounding box center [804, 163] width 196 height 39
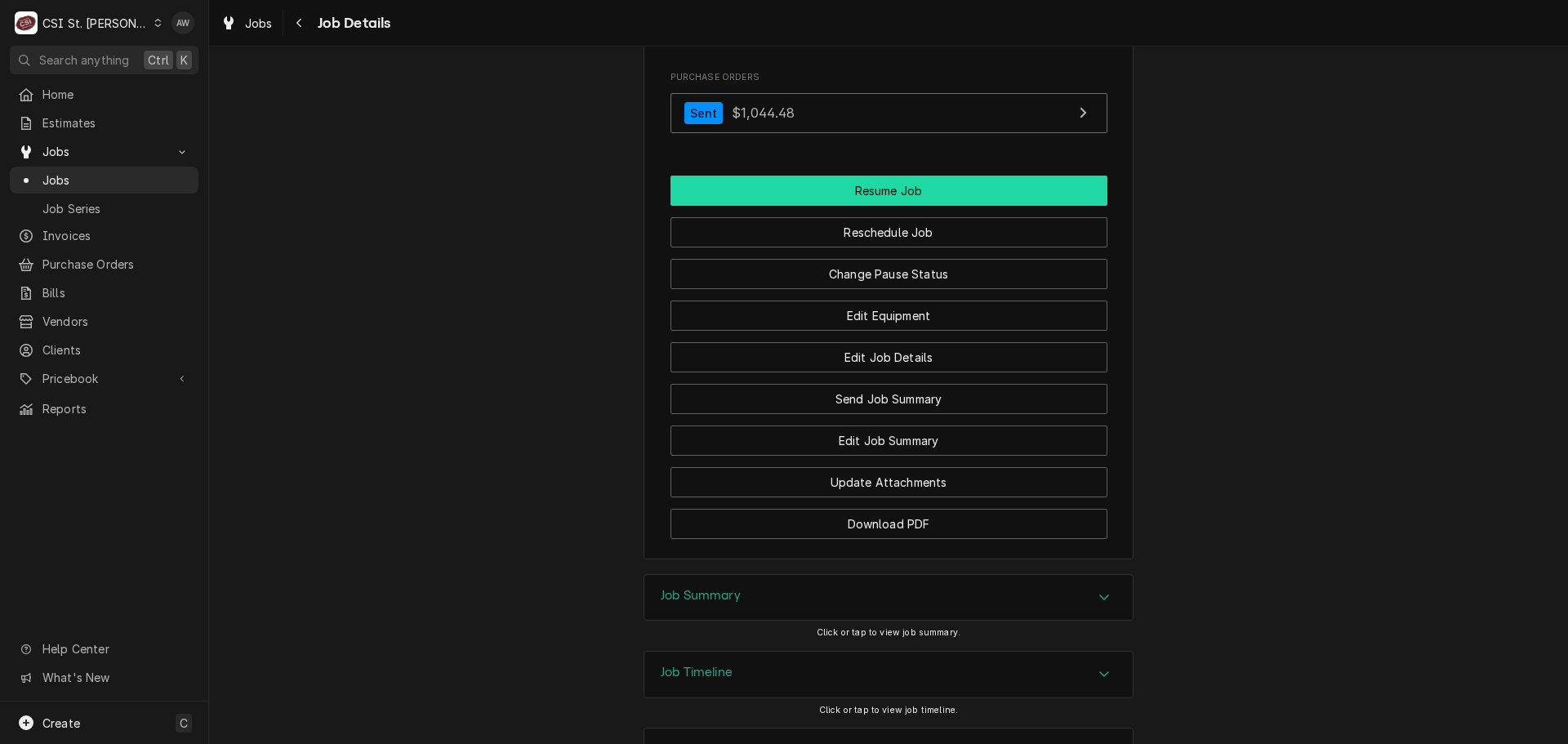
scroll to position [1946, 0]
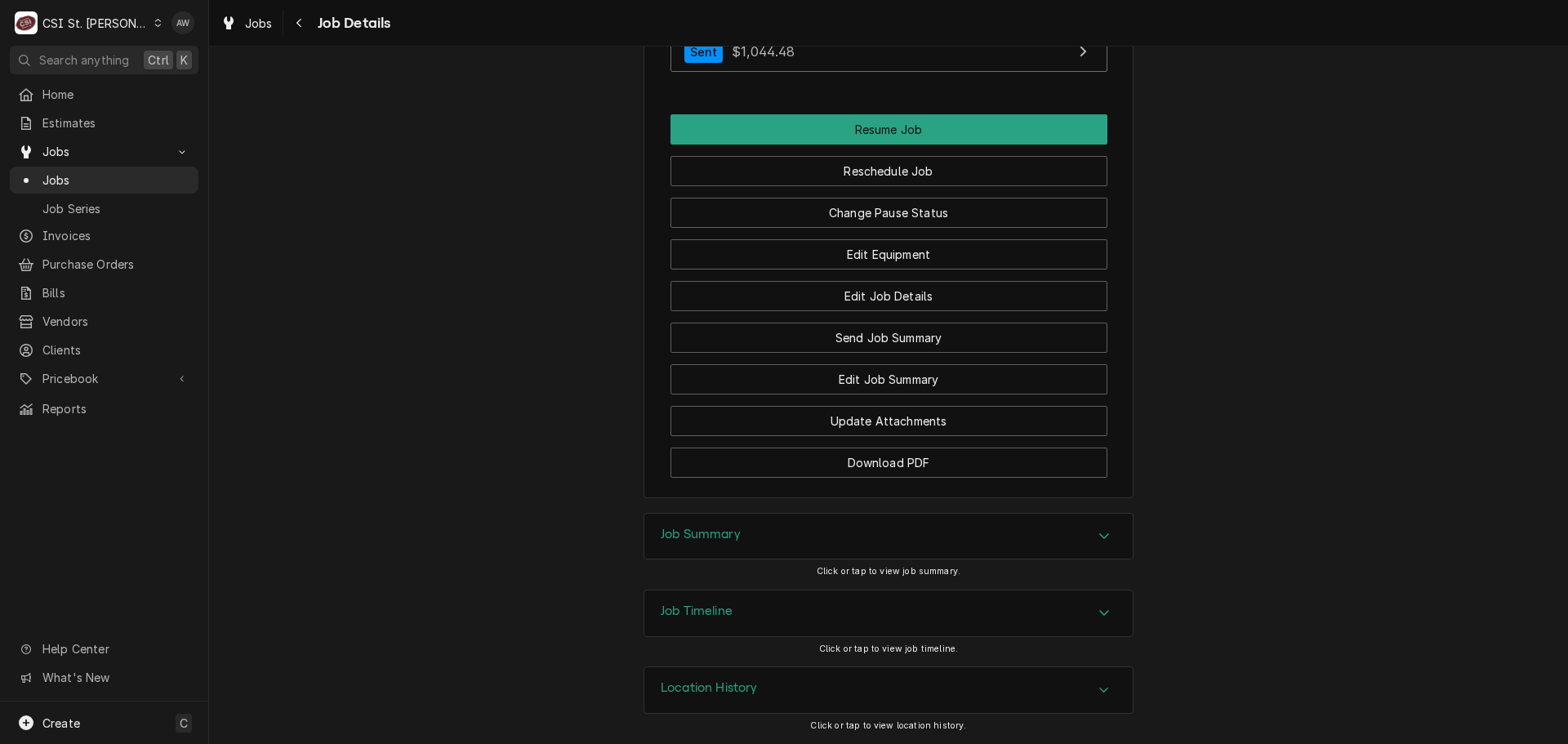
click at [895, 524] on div "Job Summary" at bounding box center [888, 536] width 488 height 46
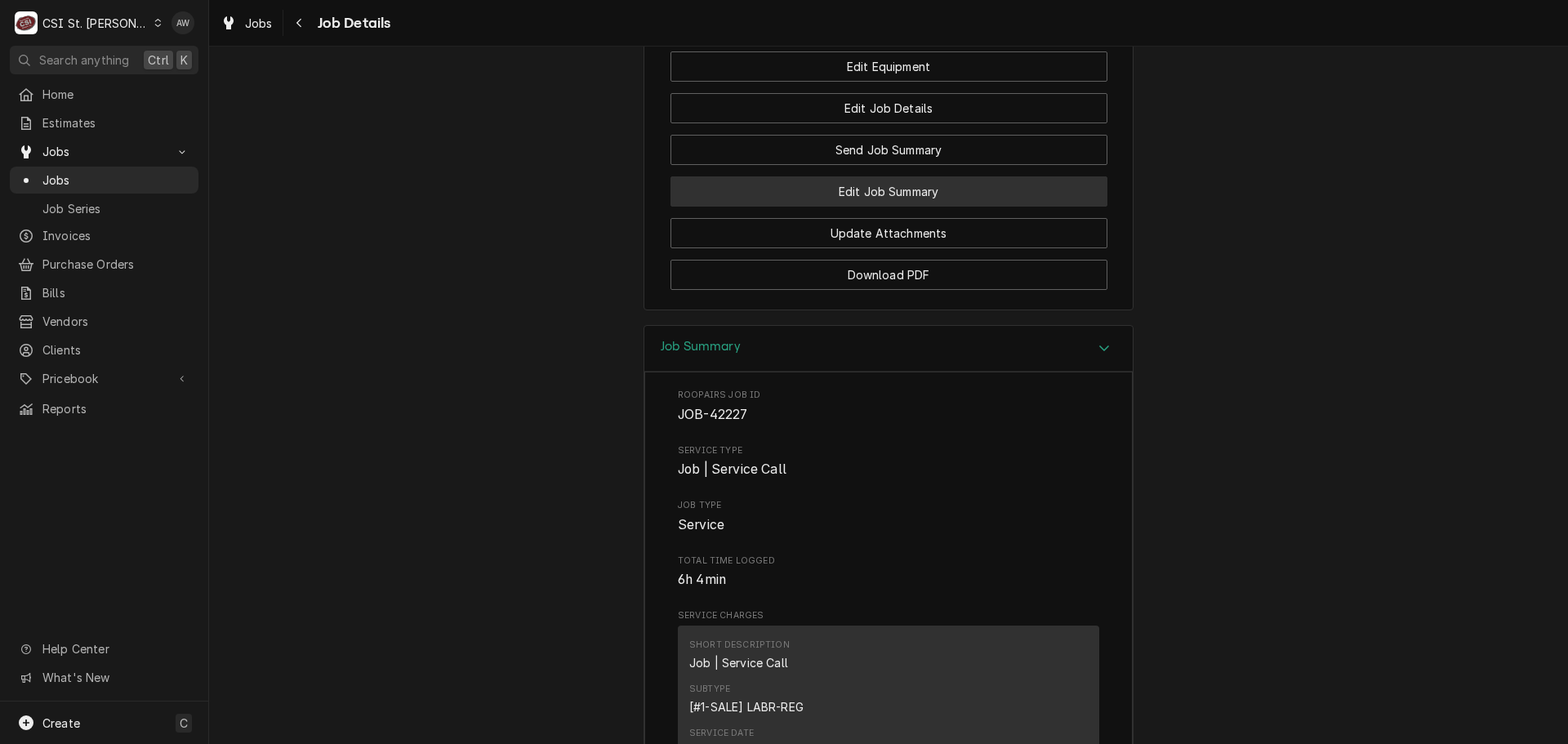
scroll to position [1982, 0]
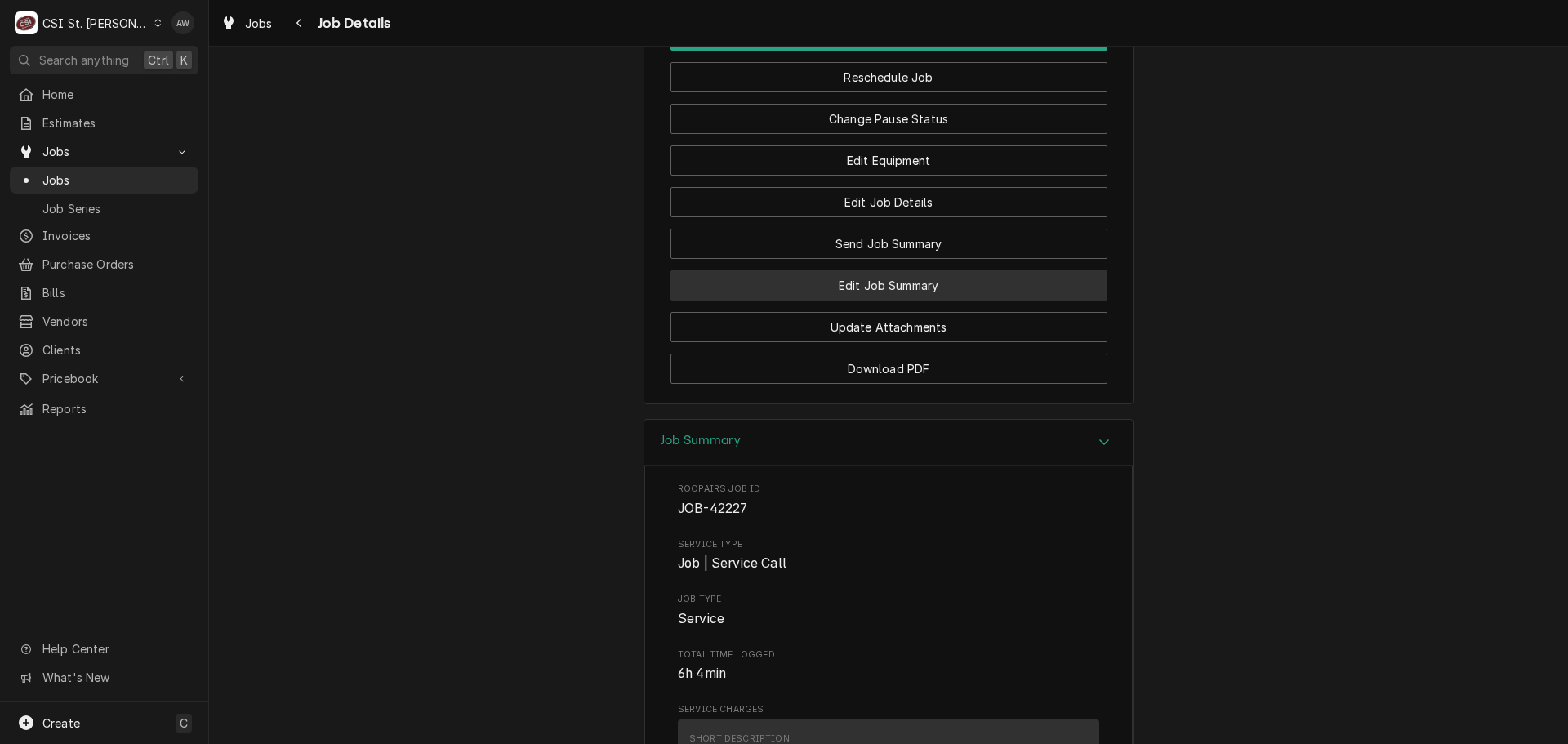
click at [968, 300] on button "Edit Job Summary" at bounding box center [888, 285] width 437 height 30
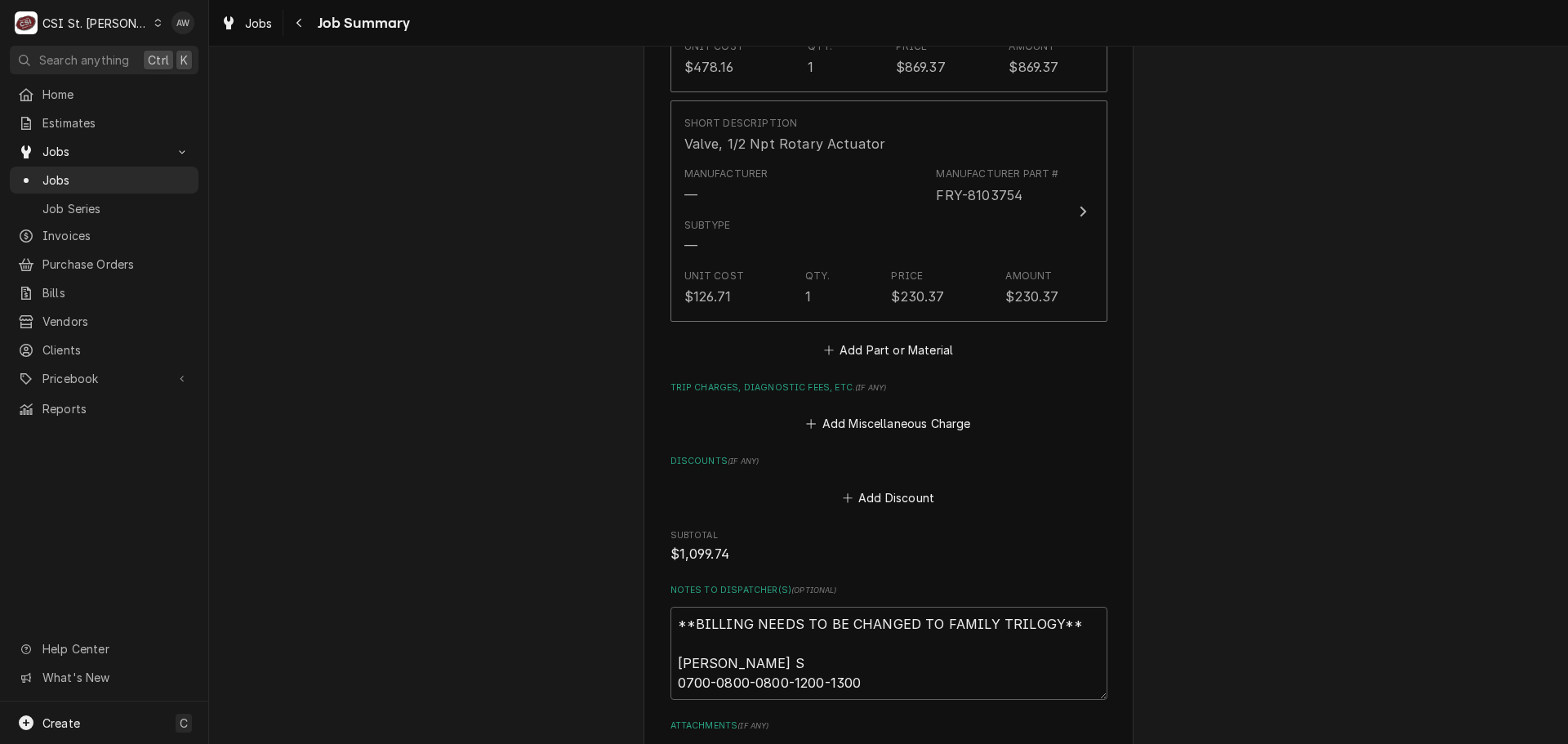
scroll to position [2343, 0]
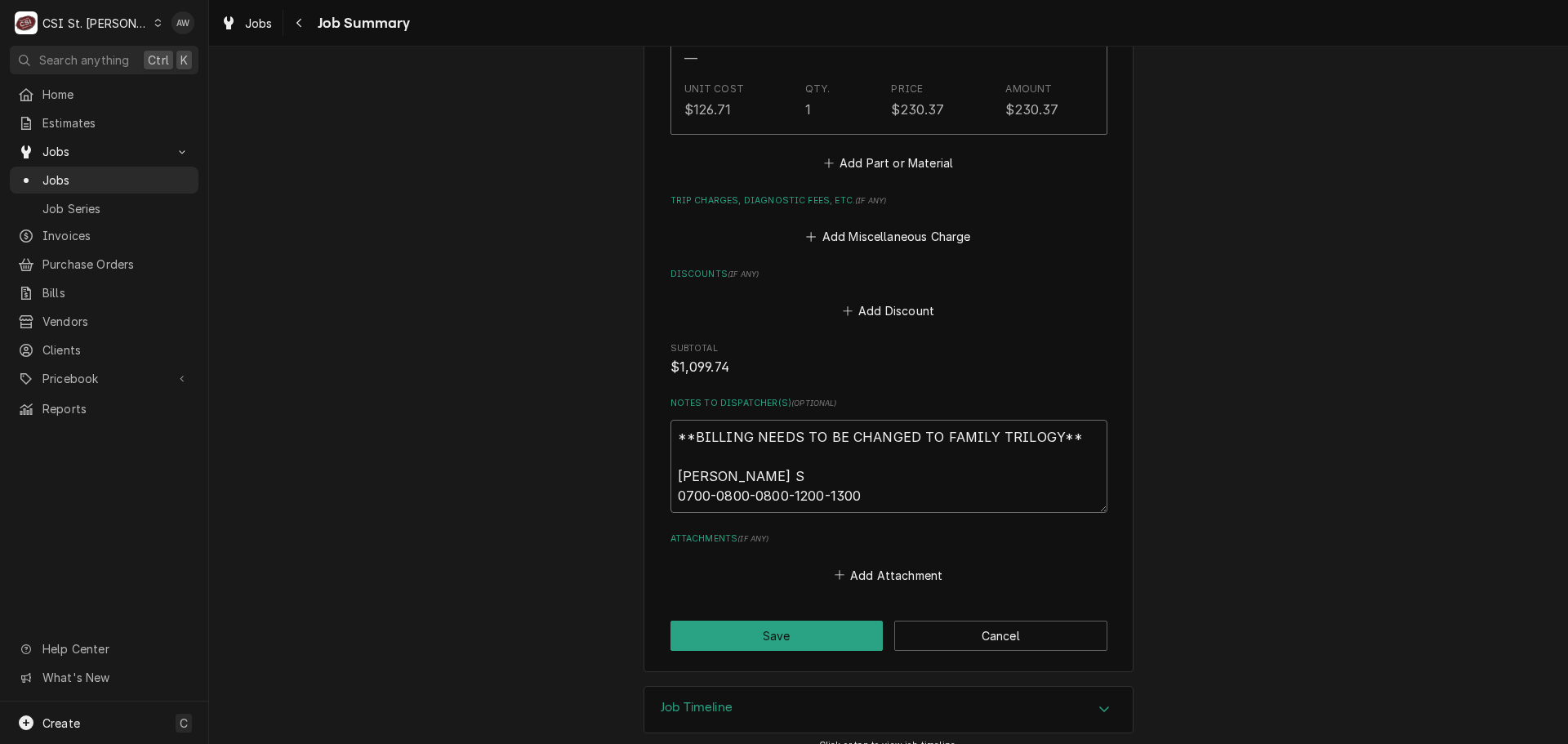
click at [727, 473] on textarea "**BILLING NEEDS TO BE CHANGED TO FAMILY TRILOGY** [PERSON_NAME] S 0700-0800-080…" at bounding box center [888, 466] width 437 height 93
type textarea "x"
type textarea "**BILLING NEEDS TO BE CHANGED TO FAMILY TRILOGY** [PERSON_NAME] S 0700-000-0800…"
type textarea "x"
type textarea "**BILLING NEEDS TO BE CHANGED TO FAMILY TRILOGY** [PERSON_NAME] S 0700-0700-080…"
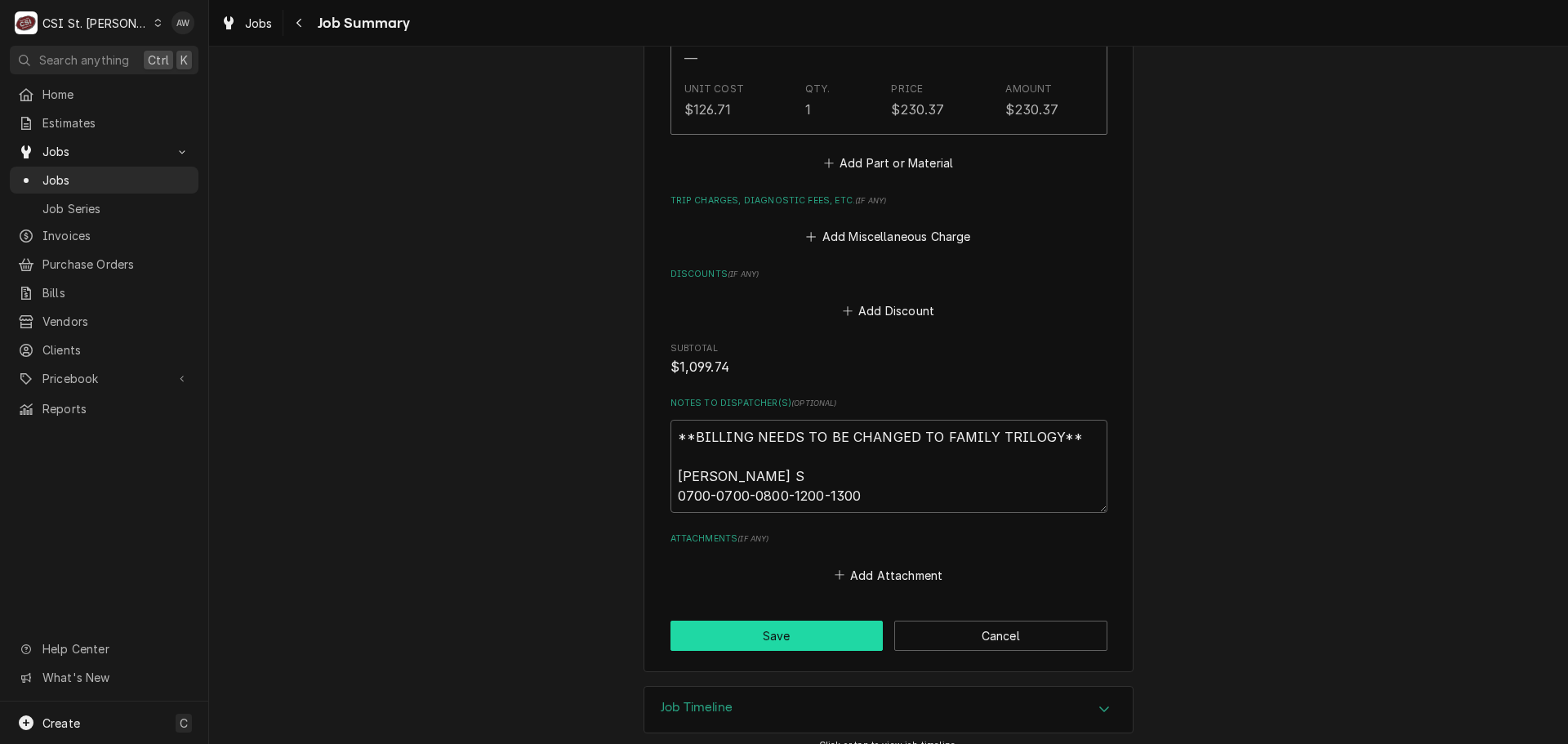
click at [734, 621] on button "Save" at bounding box center [777, 636] width 213 height 30
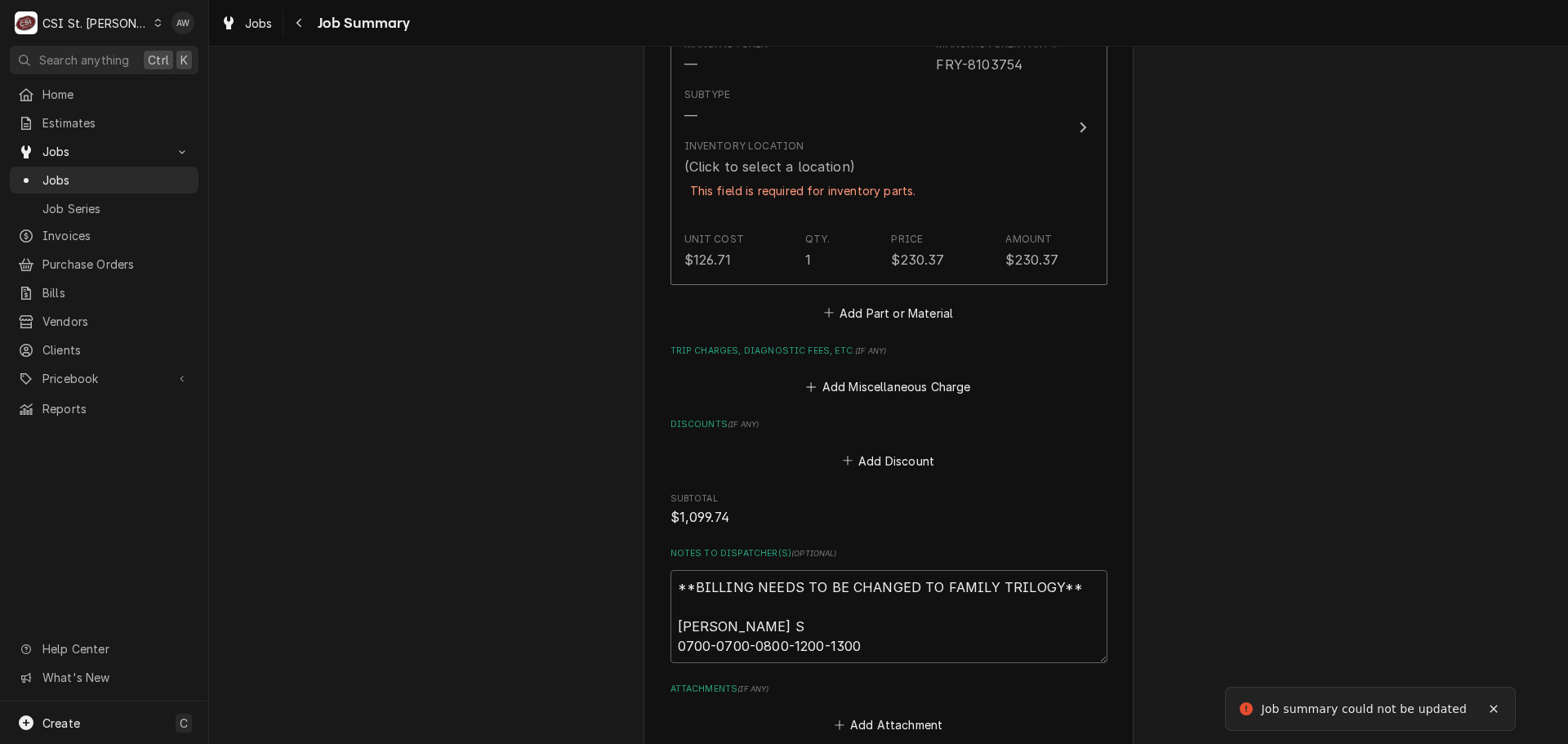
scroll to position [2401, 0]
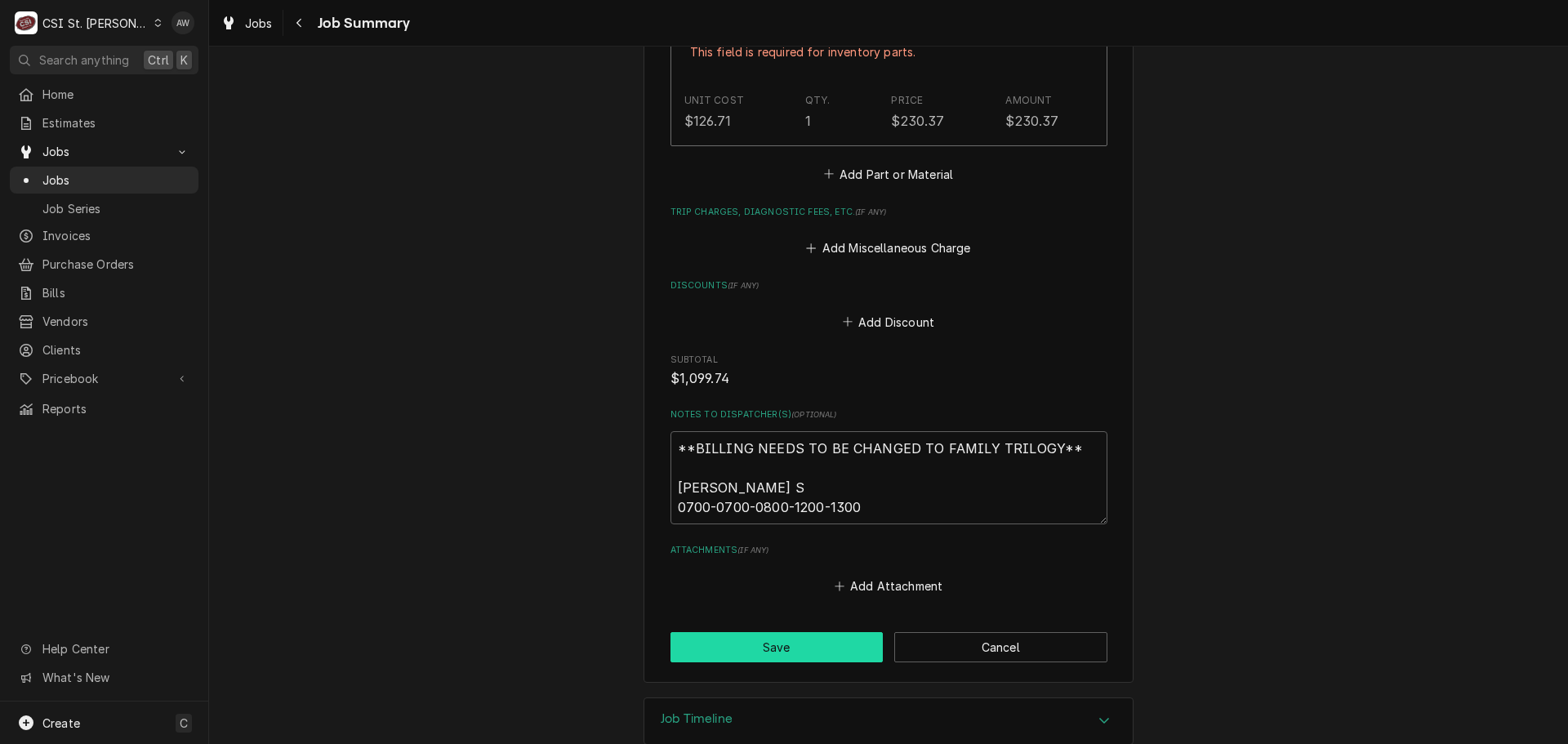
click at [780, 635] on button "Save" at bounding box center [777, 647] width 213 height 30
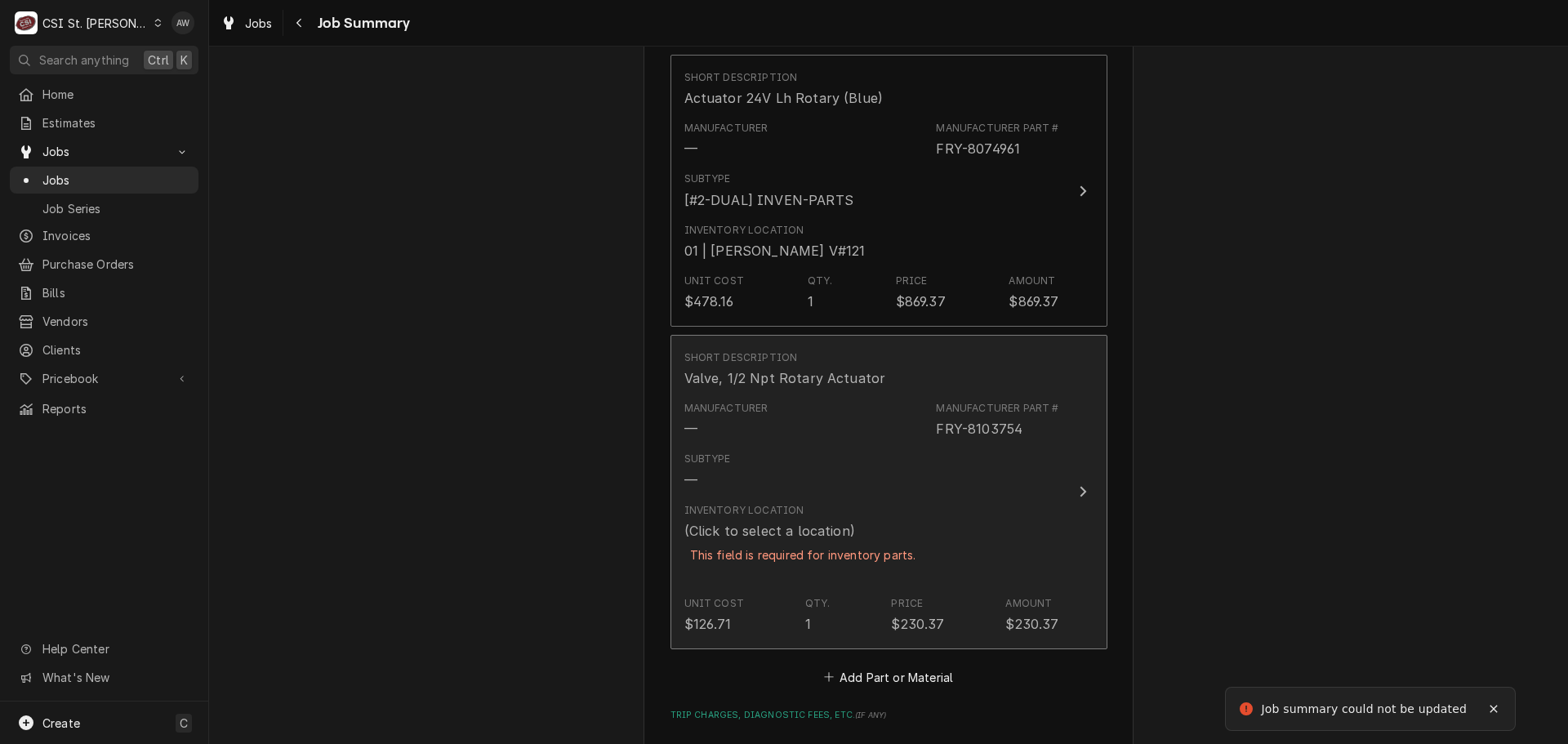
scroll to position [2073, 0]
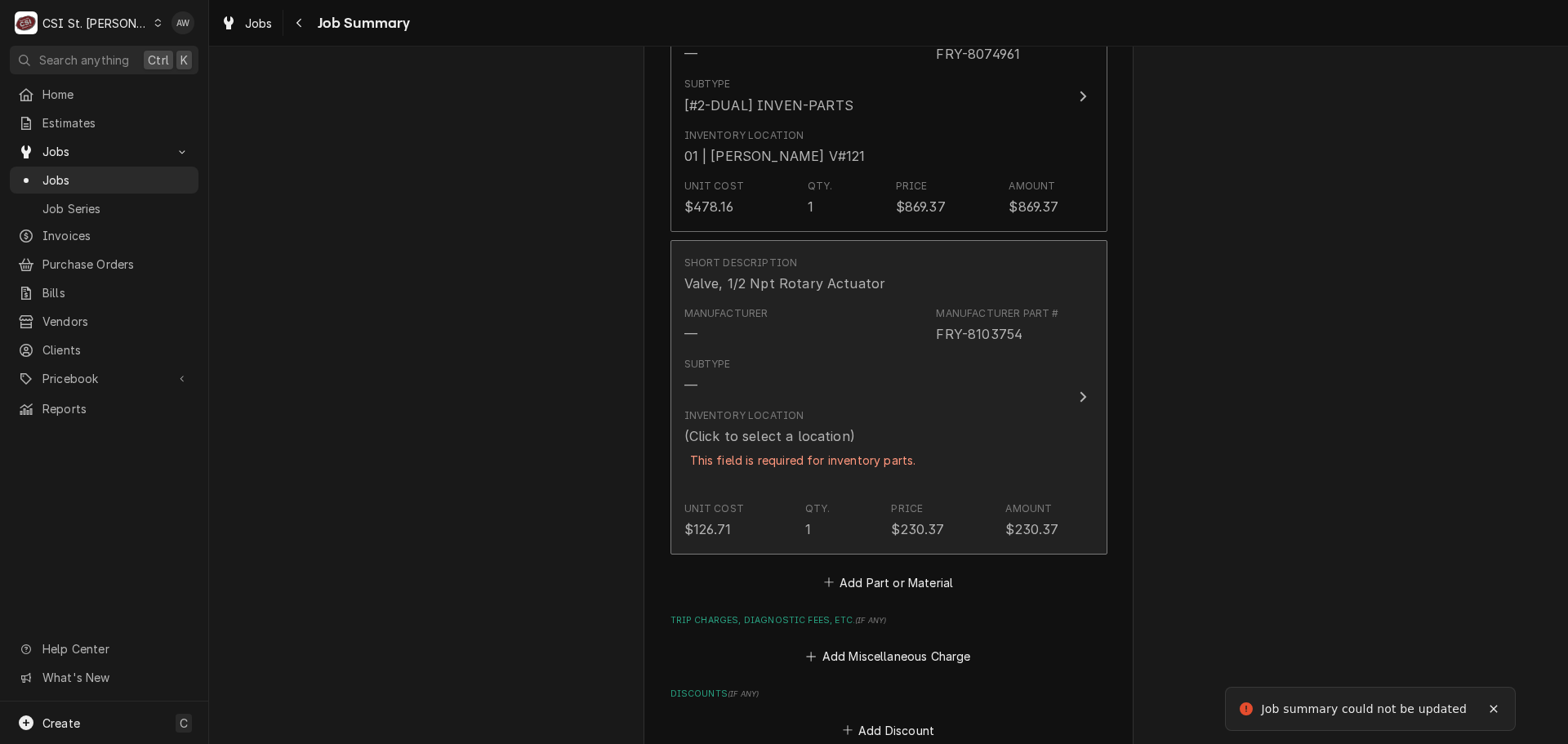
click at [983, 361] on div "Subtype —" at bounding box center [872, 376] width 375 height 50
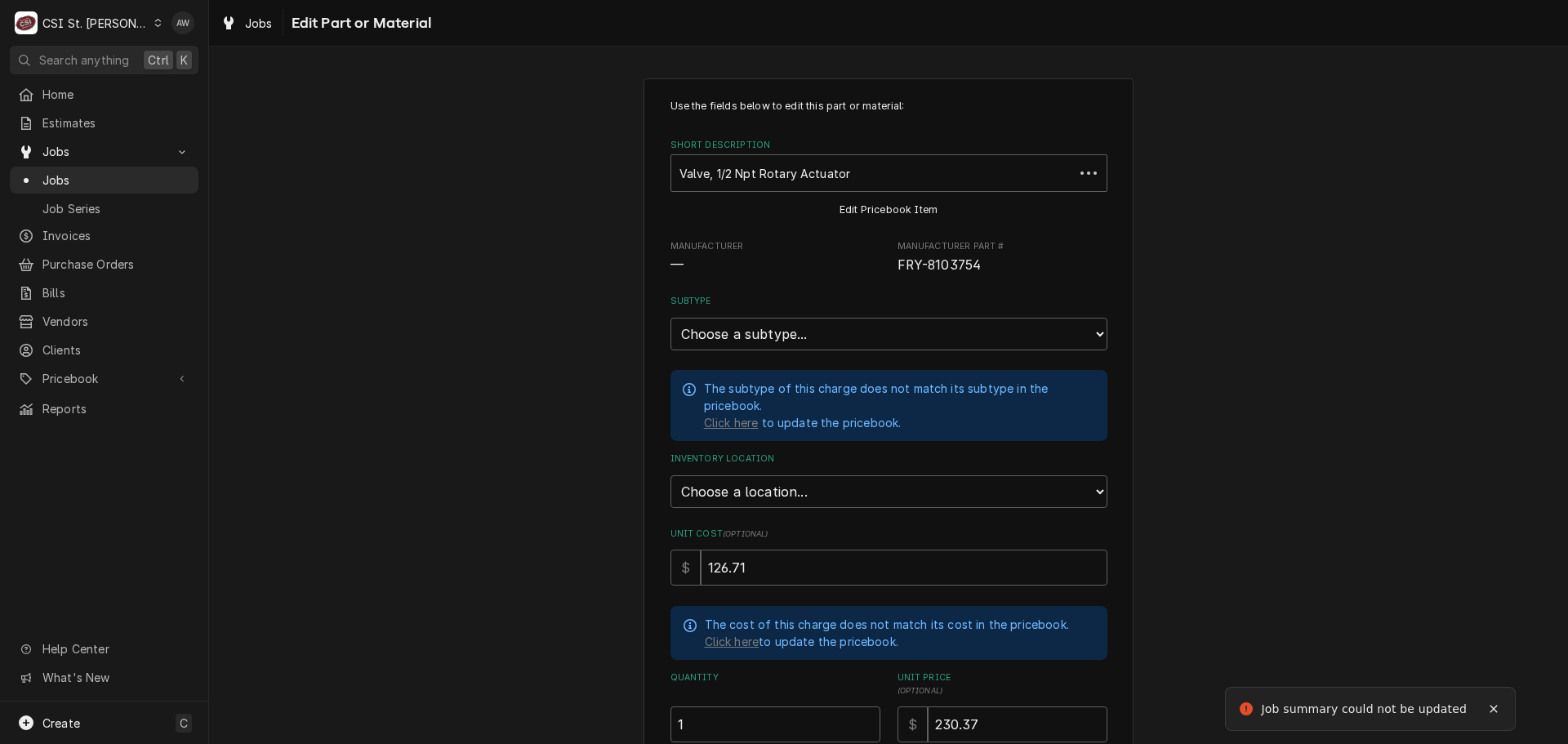
type textarea "x"
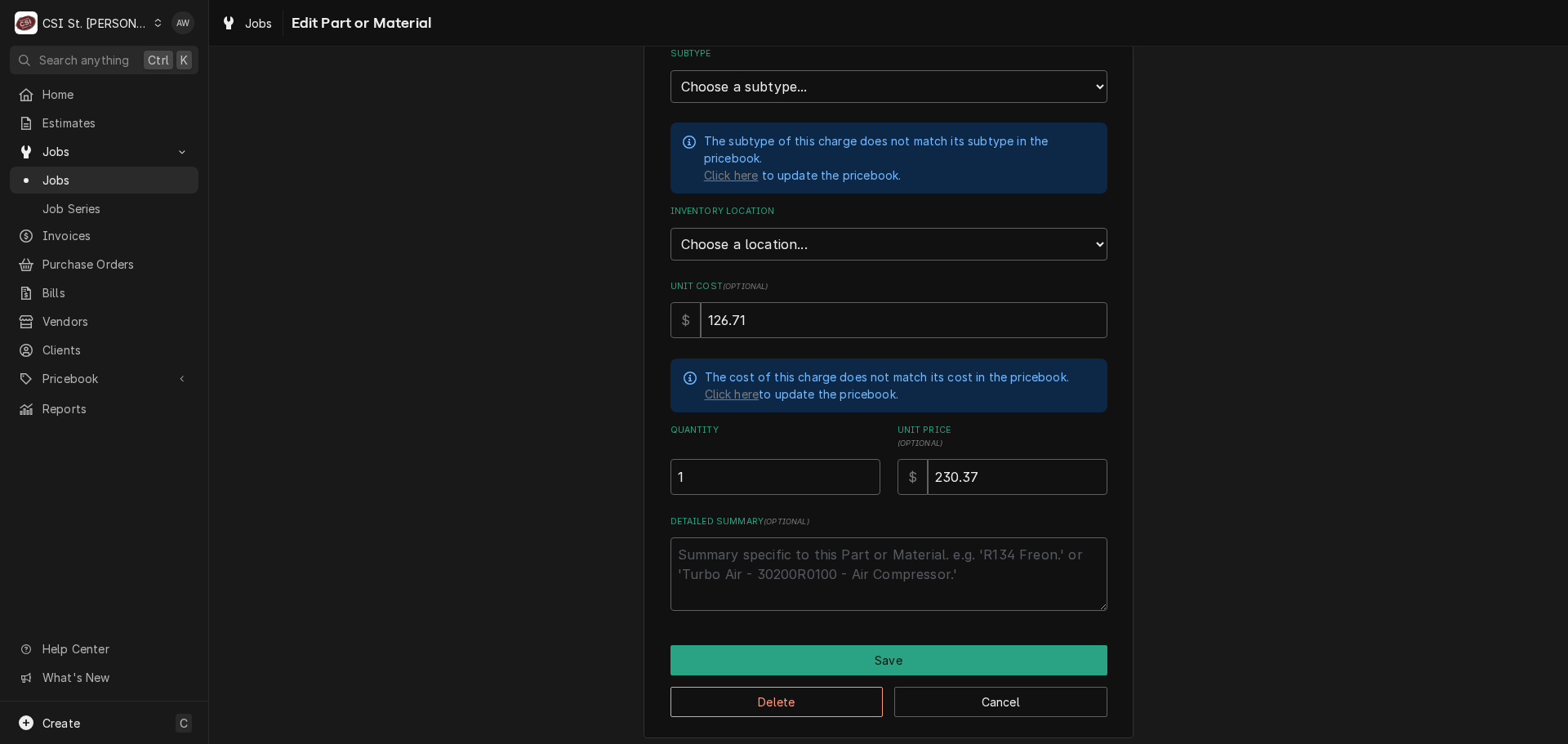
scroll to position [252, 0]
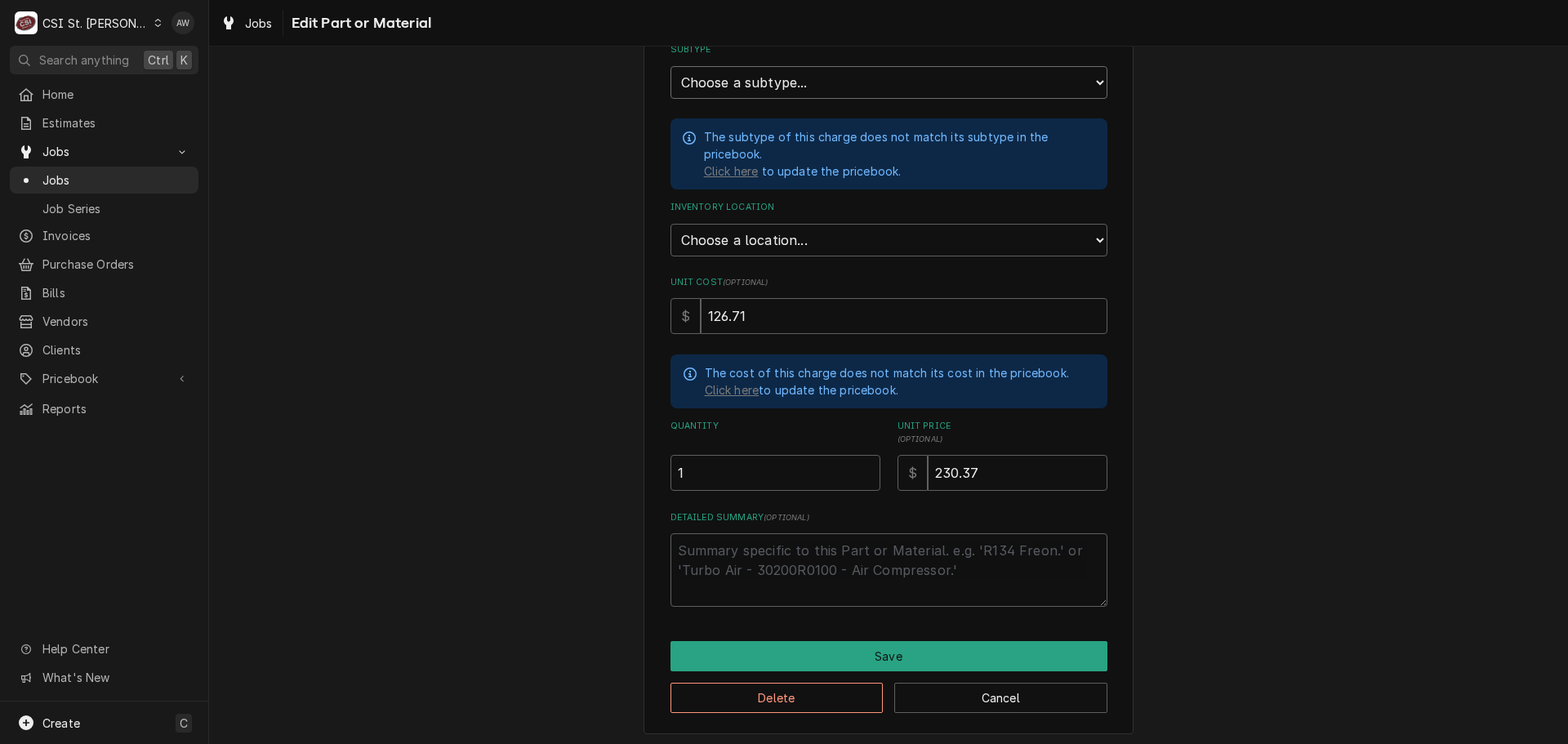
click at [750, 73] on select "Choose a subtype... [#2-DUAL] AFTERHRS-WH-CHG-2 [#2-DUAL] BEV-EQUIP [#2-DUAL] B…" at bounding box center [888, 82] width 437 height 33
click at [489, 265] on div "Use the fields below to edit this part or material: Short Description Valve, 1/…" at bounding box center [888, 279] width 1359 height 935
click at [715, 241] on select "Choose a location... 00 | STL WAREHOUSE 01 | CHUCK WAMBOLDT V#93 01 | COURTNEY …" at bounding box center [888, 240] width 437 height 33
select select "1505"
click at [670, 224] on select "Choose a location... 00 | STL WAREHOUSE 01 | CHUCK WAMBOLDT V#93 01 | COURTNEY …" at bounding box center [888, 240] width 437 height 33
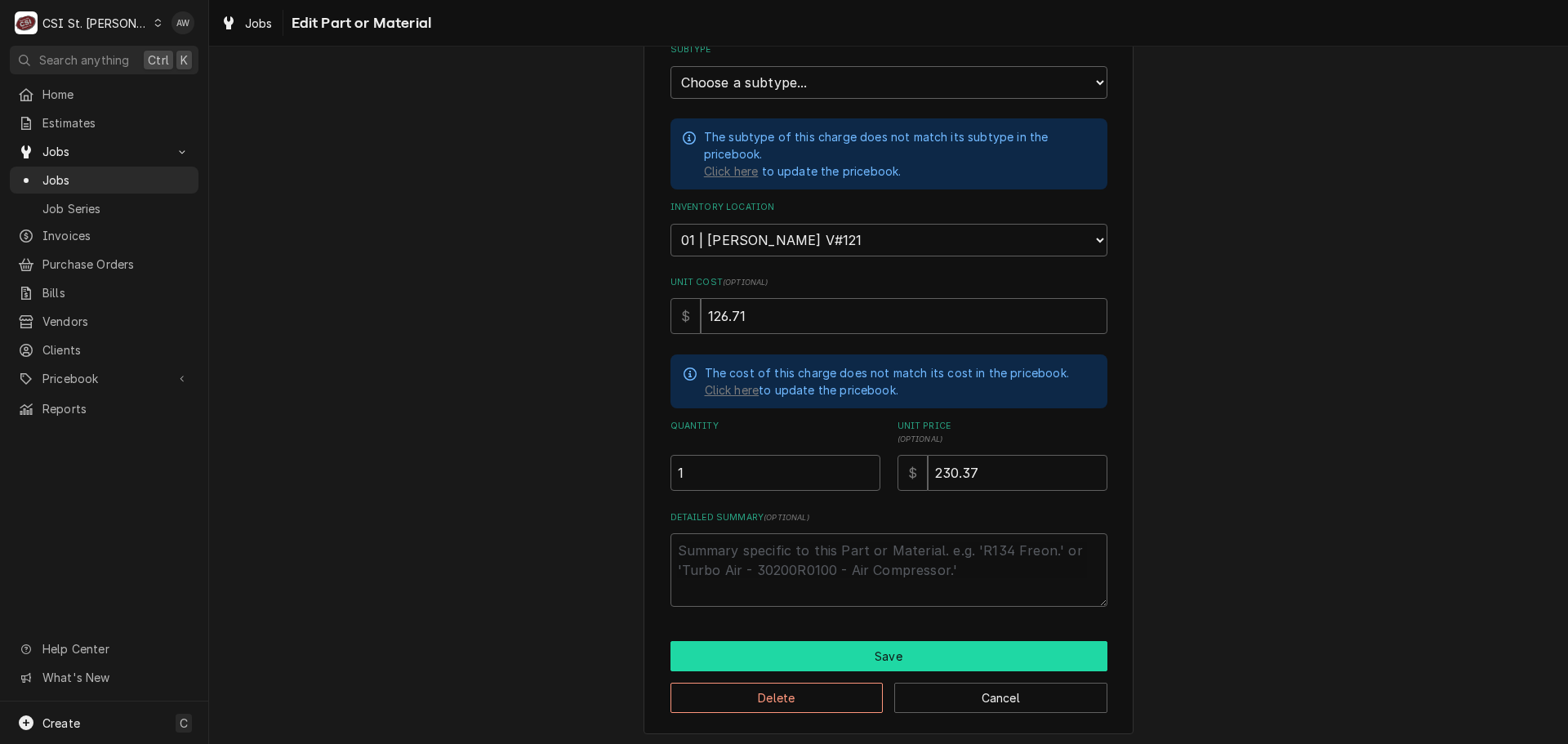
click at [822, 665] on button "Save" at bounding box center [888, 656] width 437 height 30
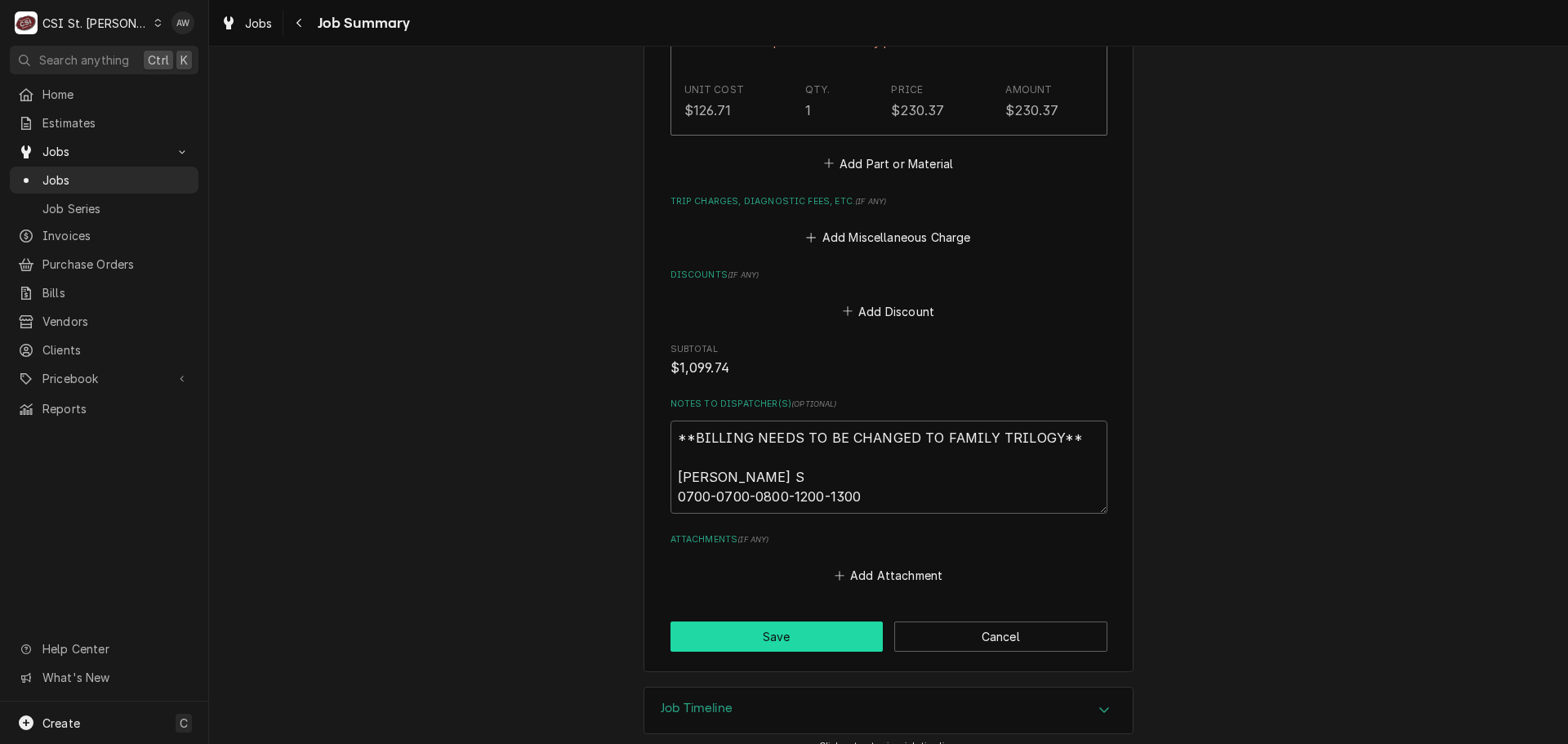
click at [802, 622] on button "Save" at bounding box center [777, 637] width 213 height 30
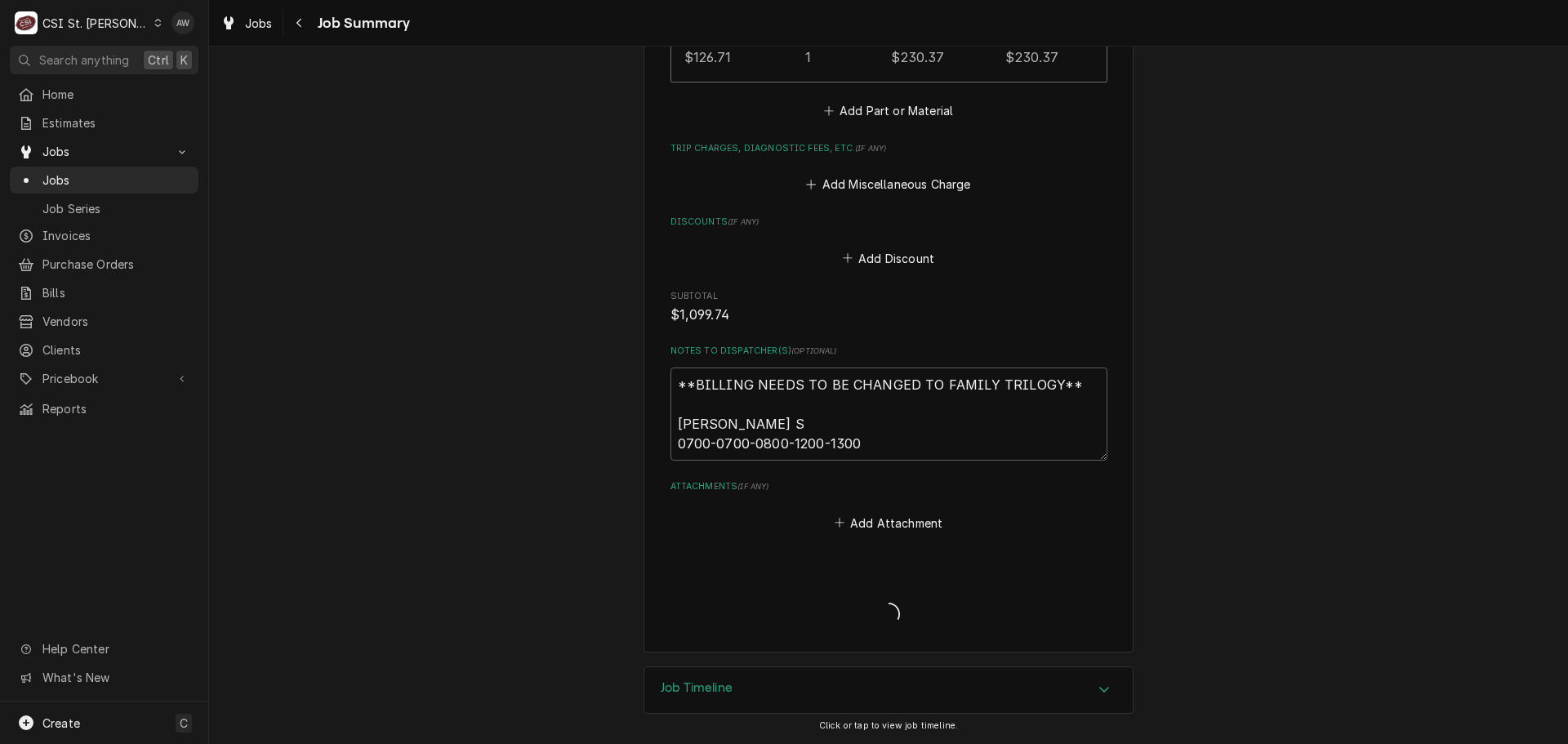
scroll to position [2435, 0]
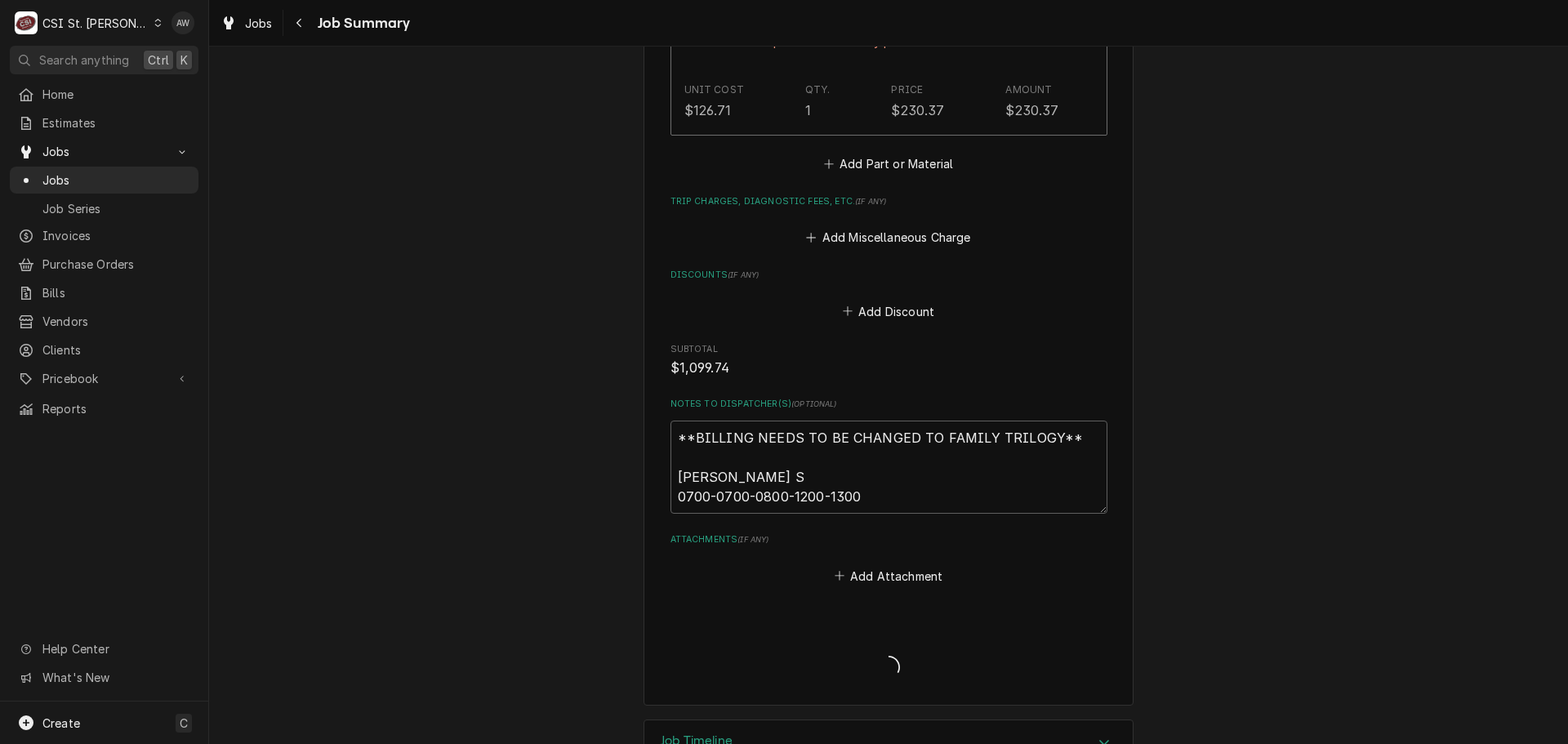
type textarea "x"
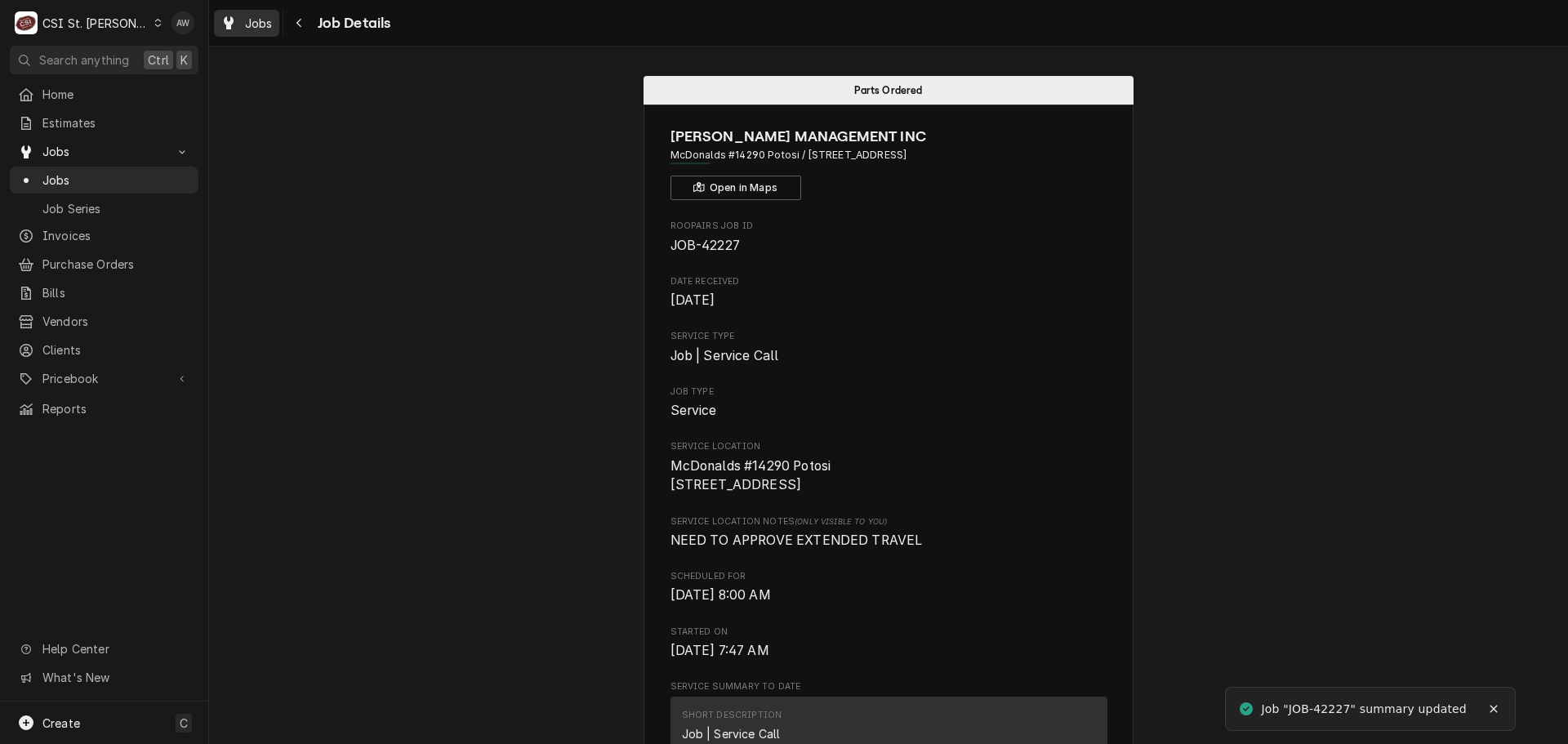
click at [232, 29] on icon "Dynamic Content Wrapper" at bounding box center [229, 23] width 10 height 13
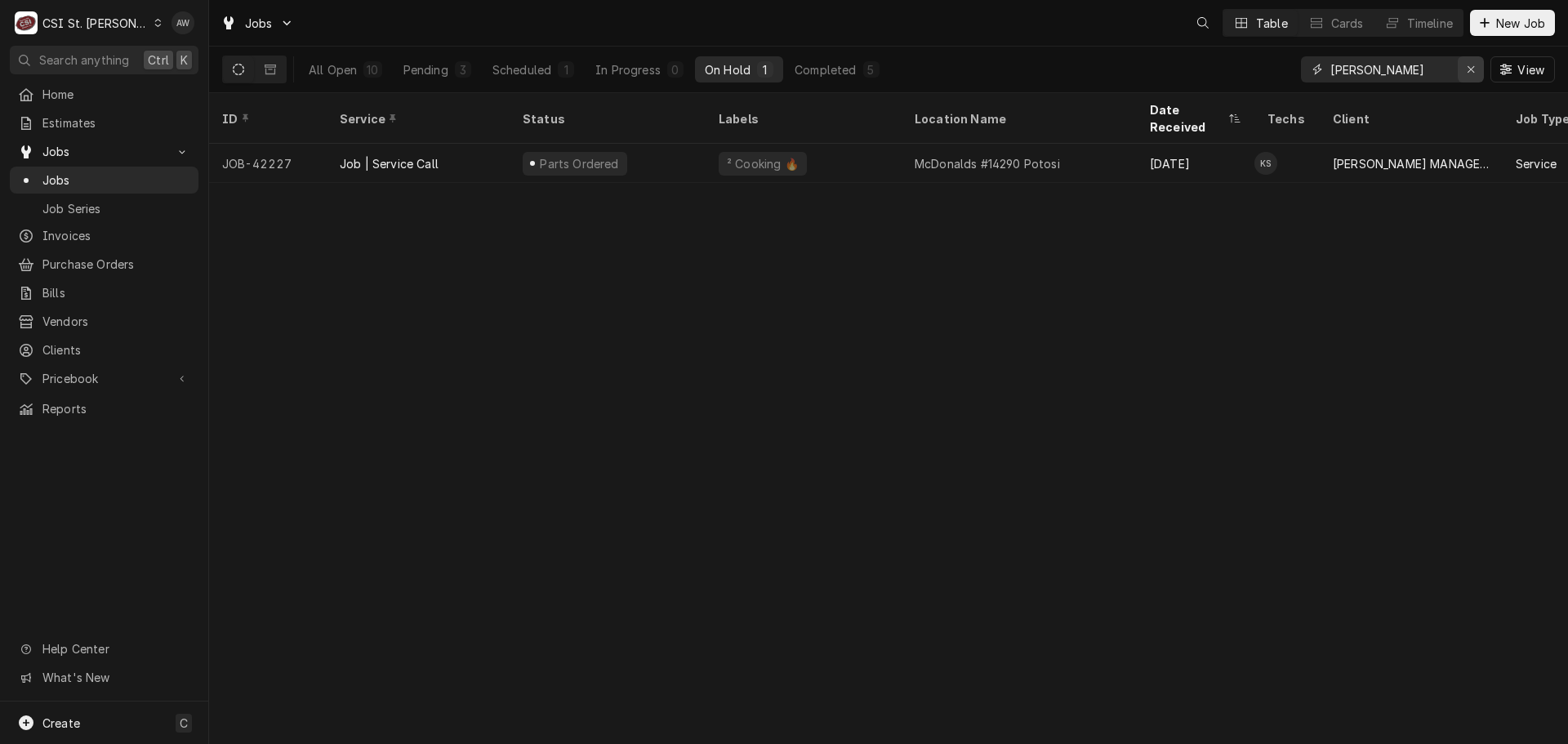
click at [1466, 65] on icon "Erase input" at bounding box center [1471, 70] width 9 height 12
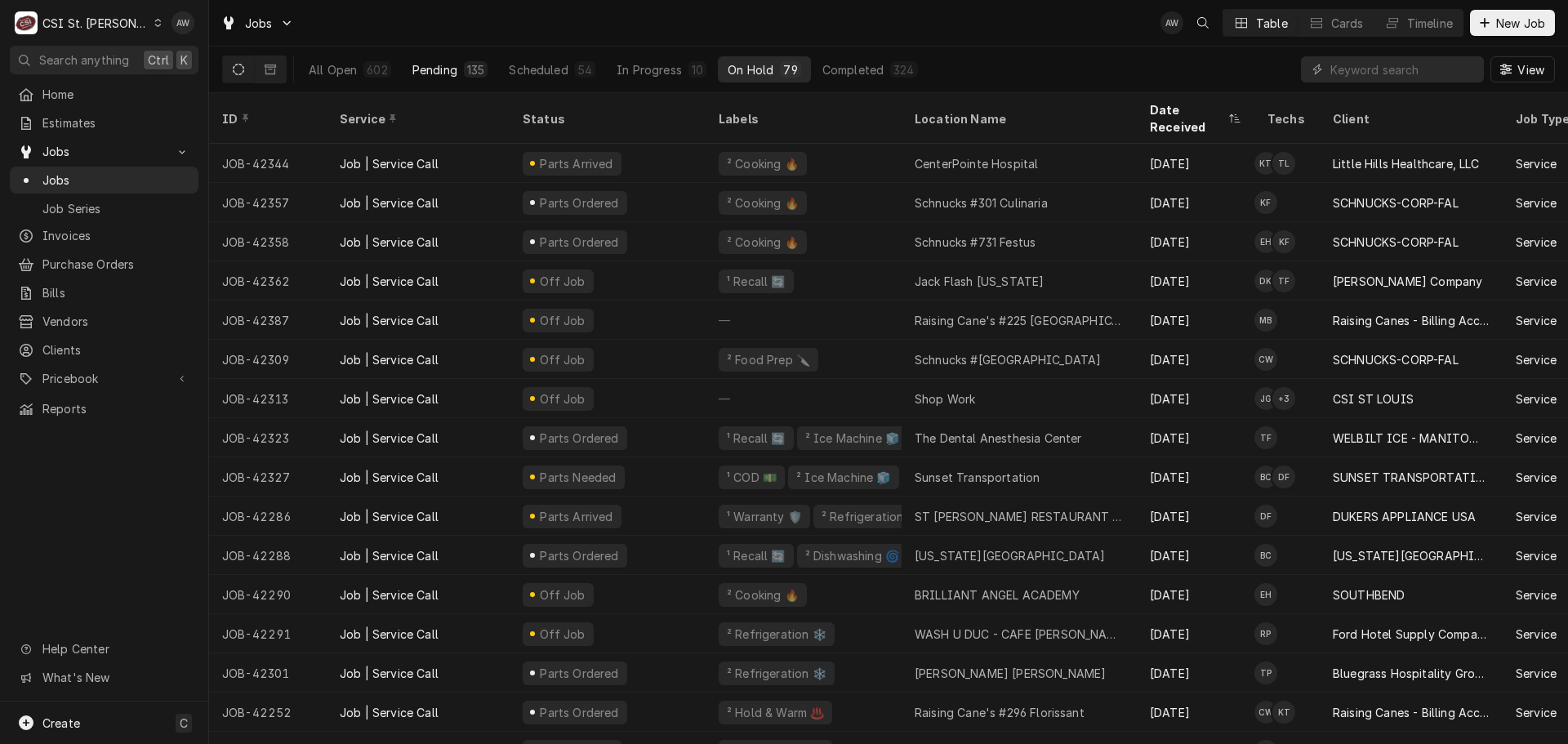
click at [445, 71] on div "Pending" at bounding box center [435, 70] width 45 height 17
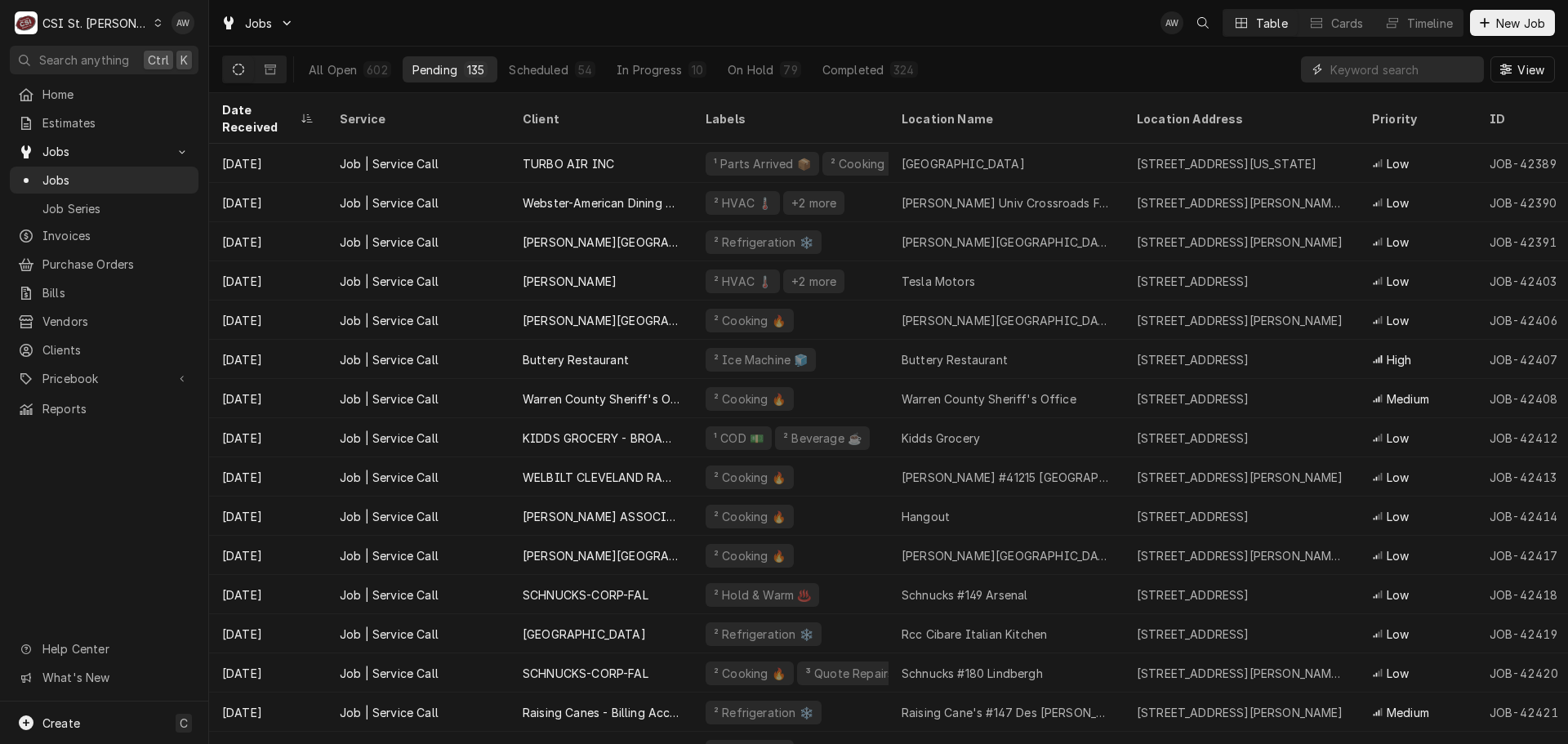
click at [1415, 77] on input "Dynamic Content Wrapper" at bounding box center [1403, 69] width 145 height 26
click at [1343, 69] on input "Dynamic Content Wrapper" at bounding box center [1403, 69] width 145 height 26
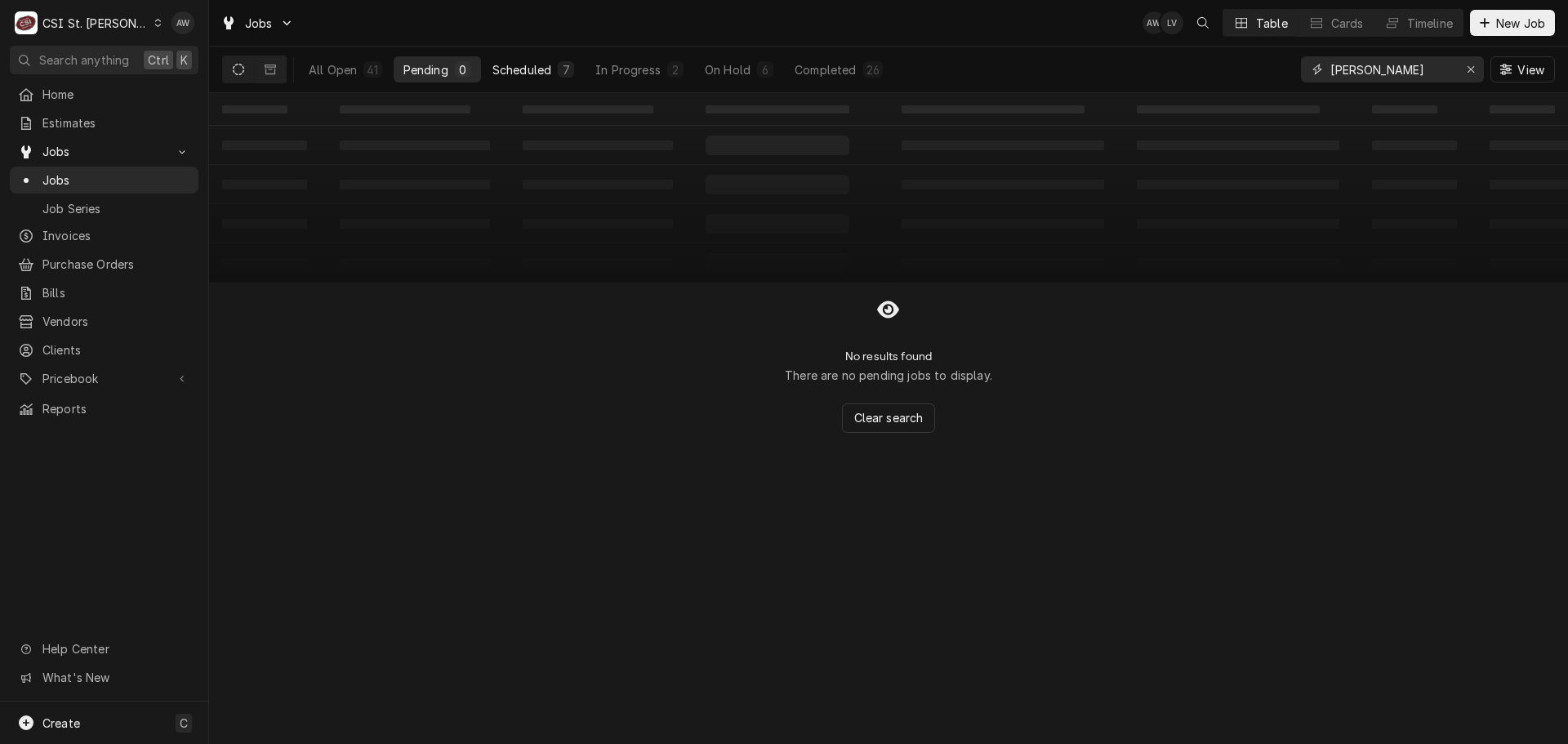
type input "kevin f"
click at [523, 75] on div "Scheduled" at bounding box center [522, 70] width 59 height 17
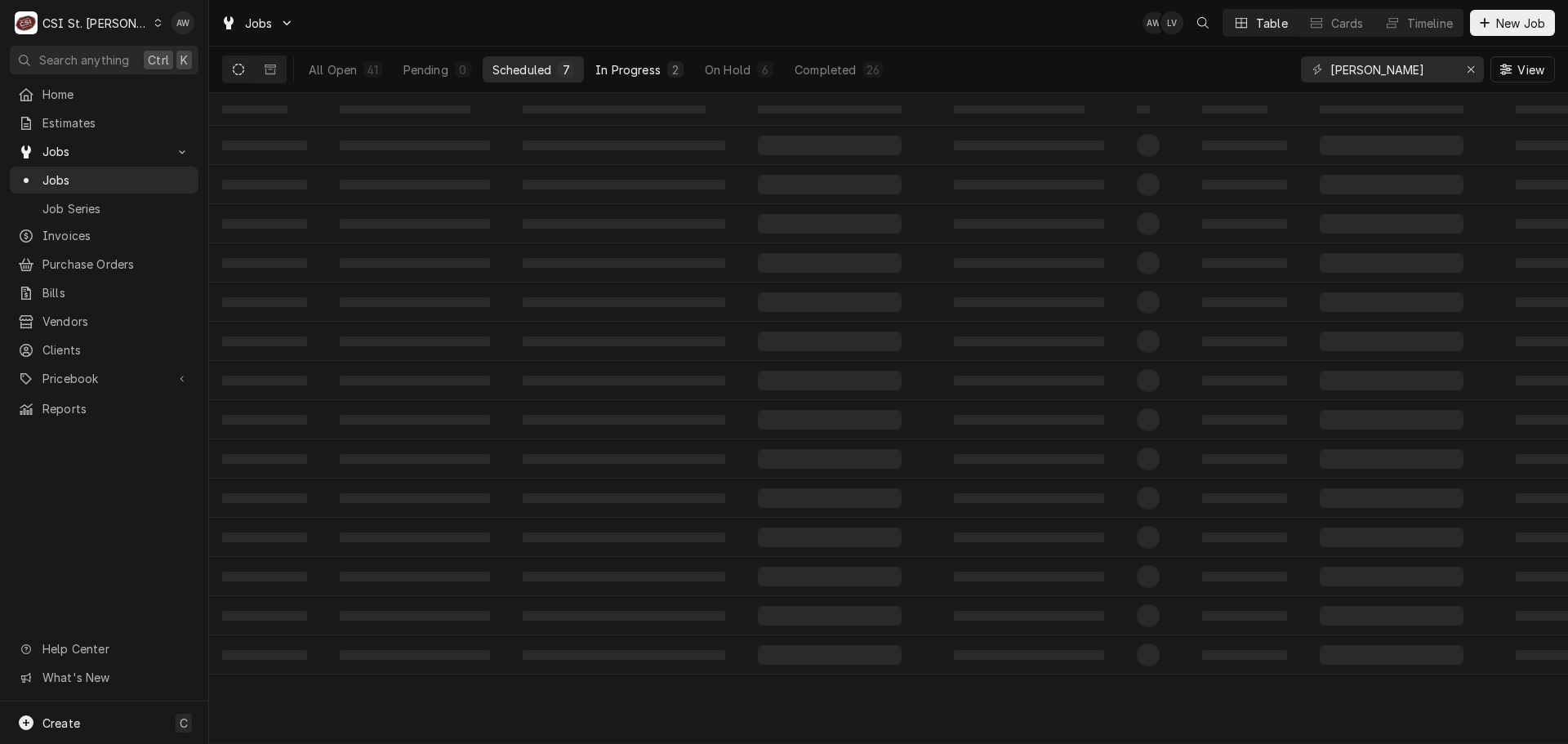
click at [685, 67] on button "In Progress 2" at bounding box center [639, 69] width 107 height 26
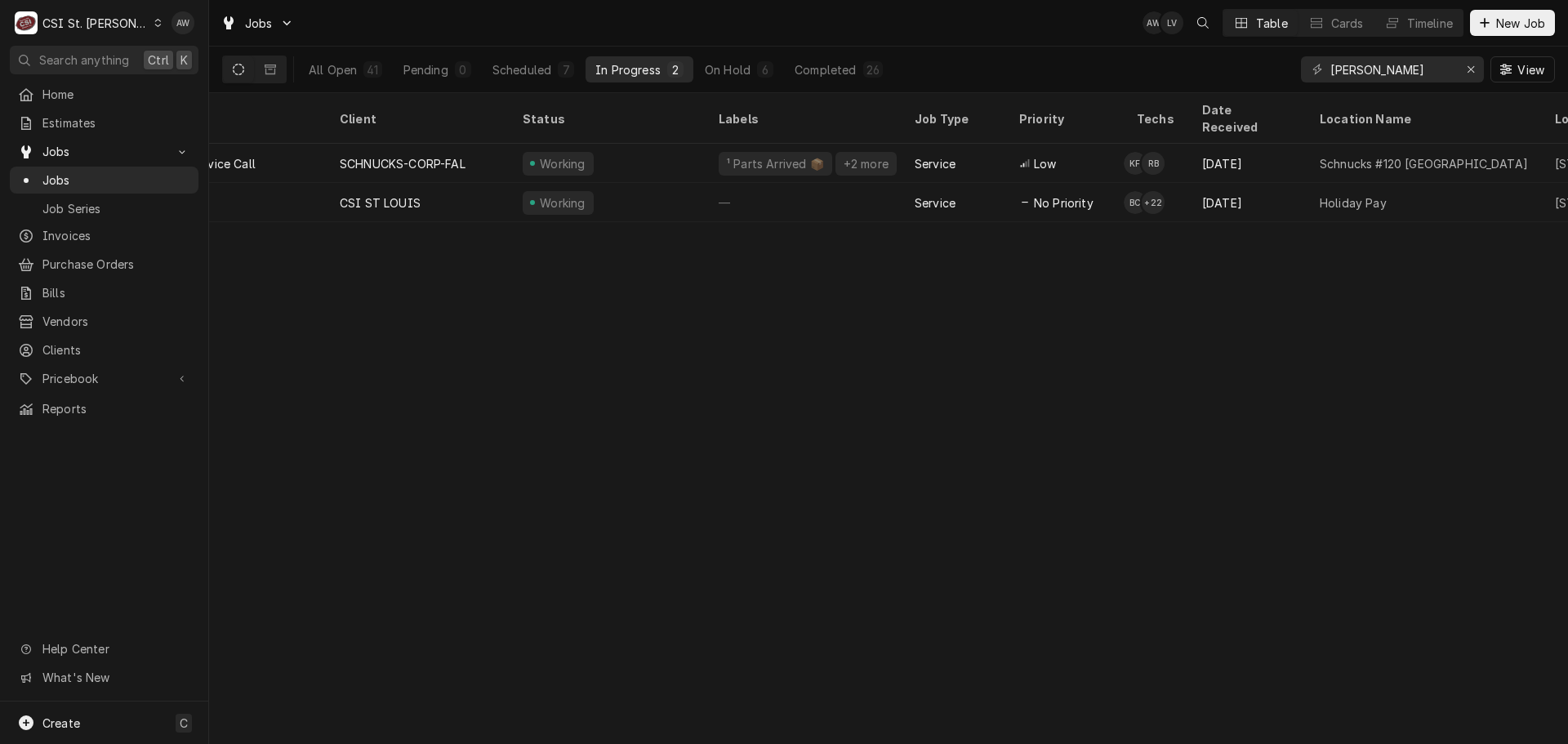
scroll to position [0, 192]
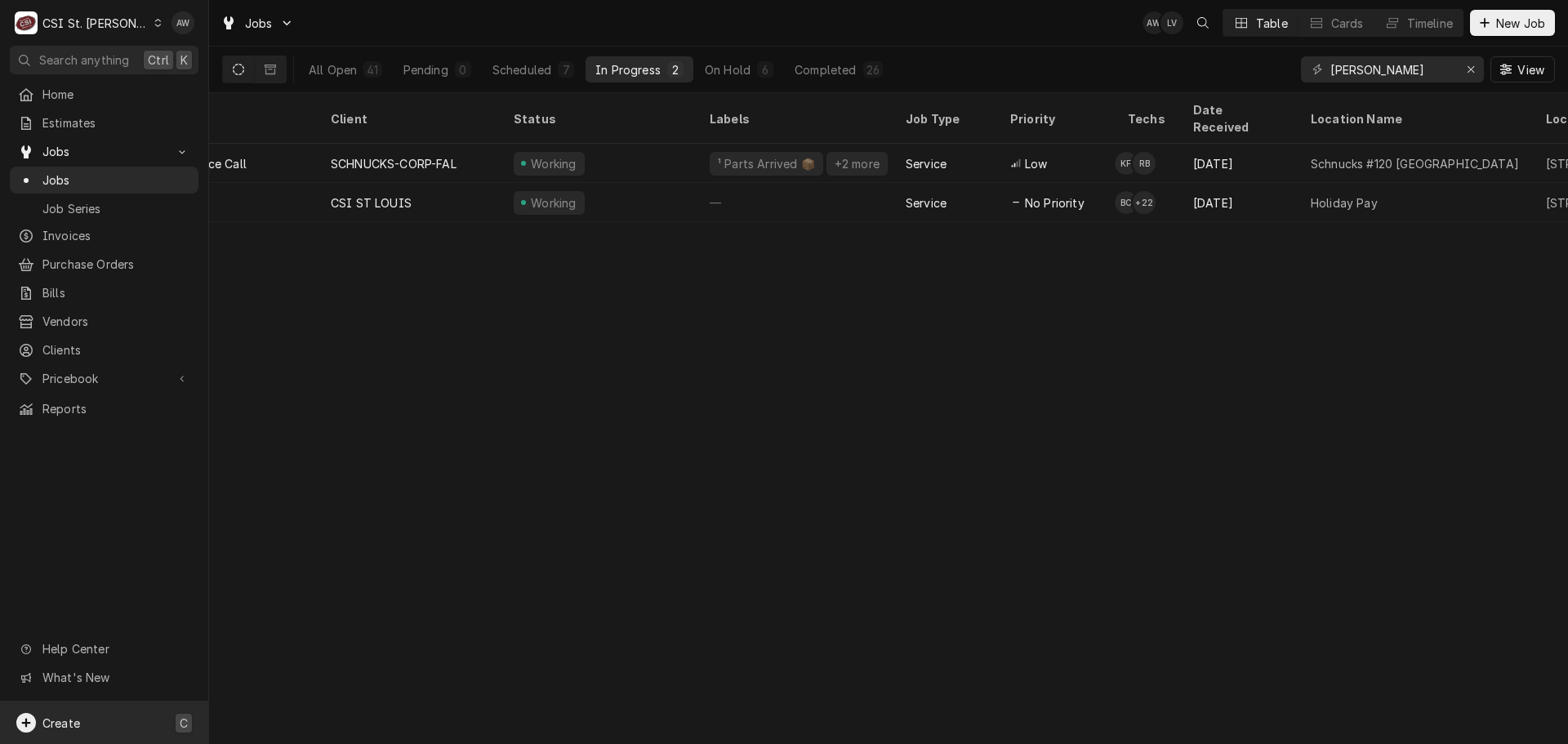
click at [112, 710] on div "Create C" at bounding box center [104, 722] width 208 height 43
click at [264, 551] on div "Job" at bounding box center [305, 553] width 109 height 17
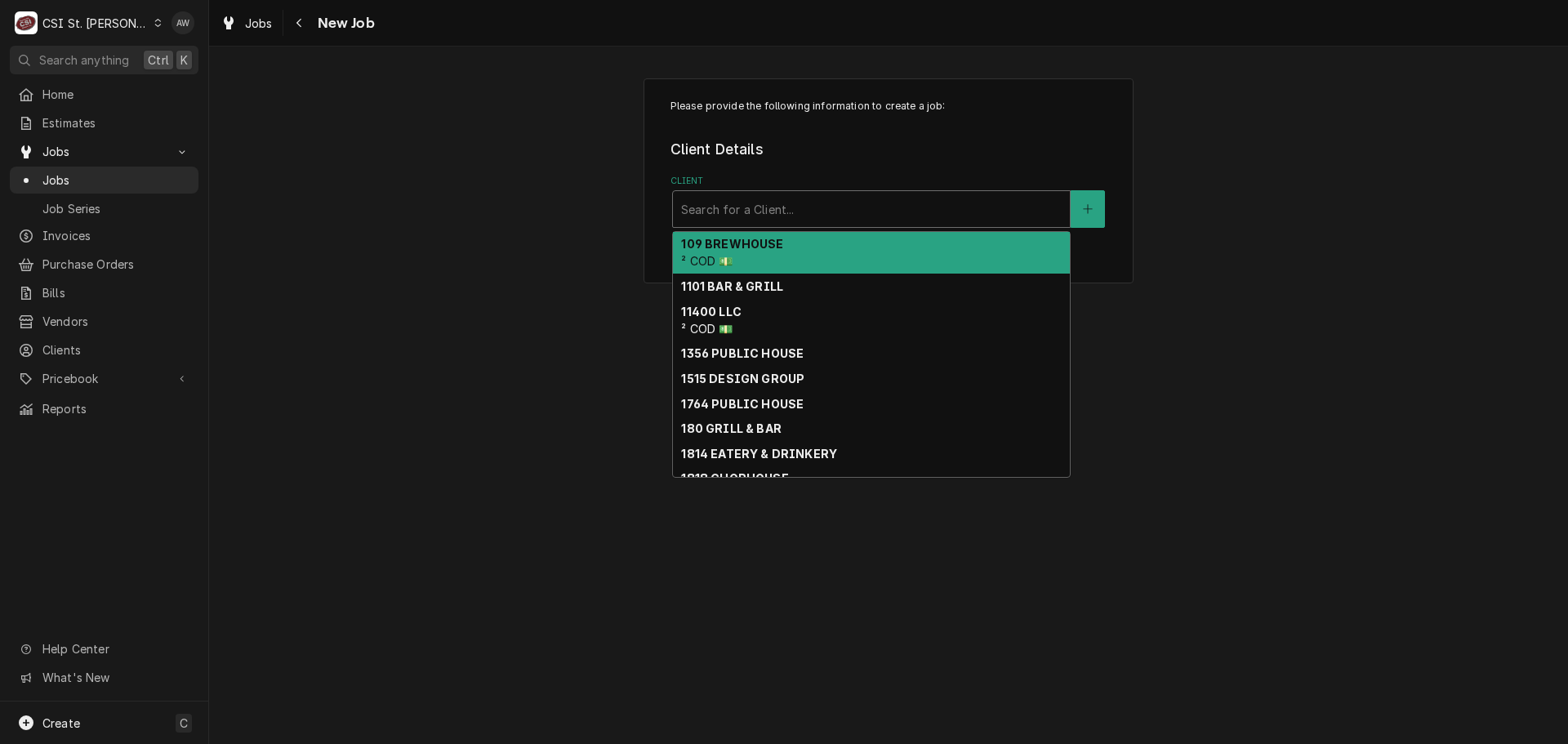
click at [711, 210] on div "Client" at bounding box center [872, 209] width 381 height 29
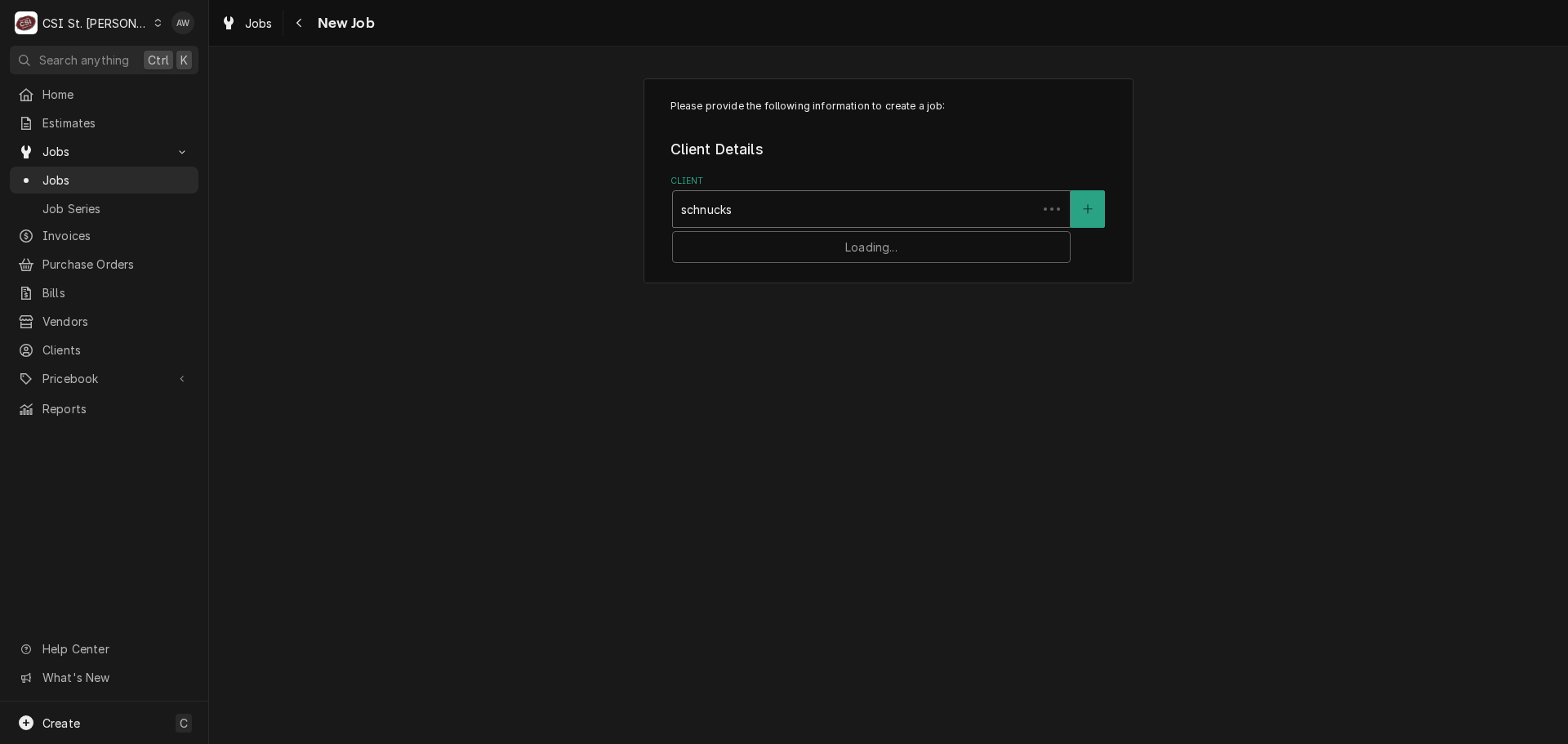
type input "schnucks-"
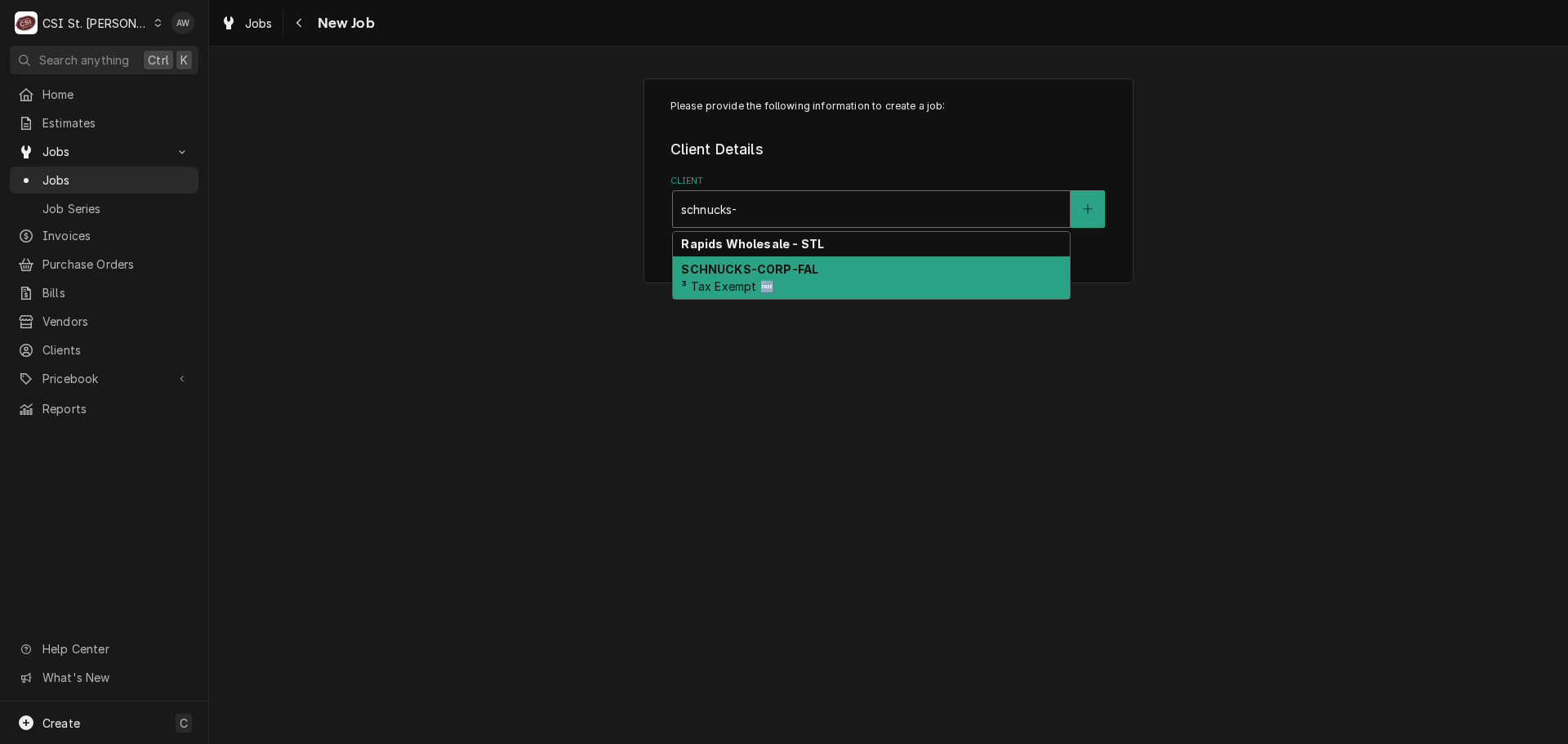
click at [729, 281] on span "³ Tax Exempt 🆓" at bounding box center [727, 286] width 92 height 14
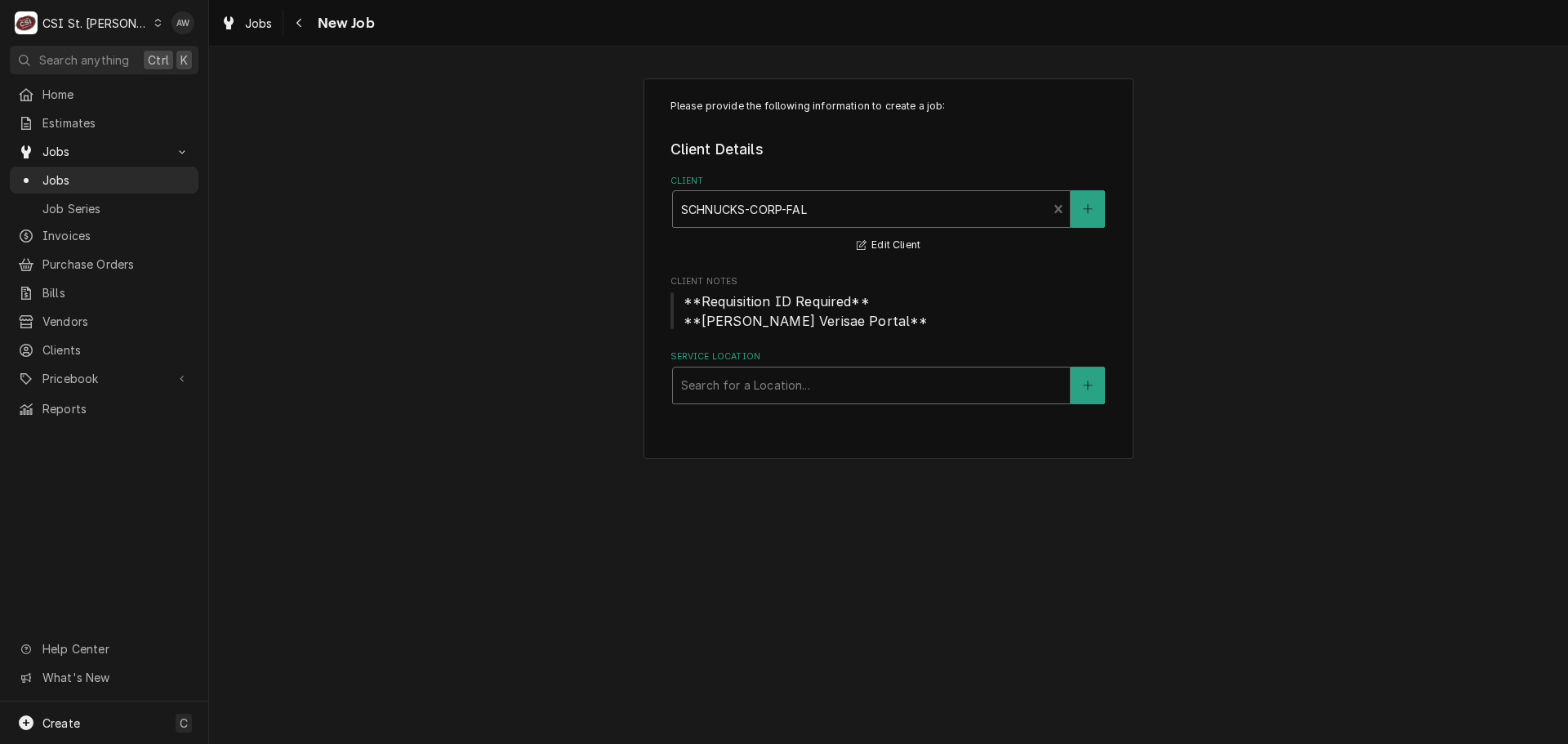
click at [780, 380] on div "Service Location" at bounding box center [872, 385] width 381 height 29
type input "120"
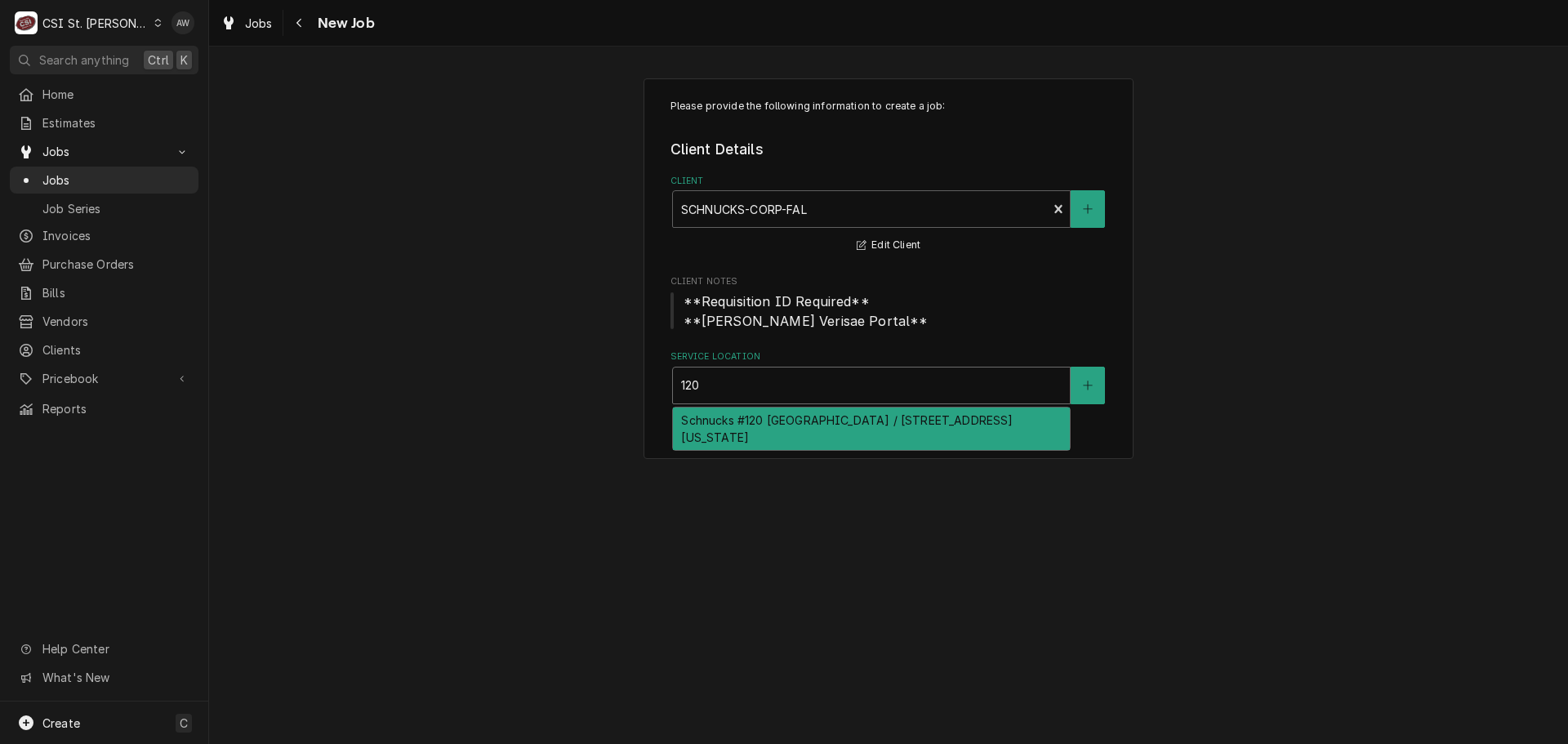
click at [780, 423] on div "Schnucks #120 [GEOGRAPHIC_DATA] / [STREET_ADDRESS][US_STATE]" at bounding box center [871, 429] width 397 height 43
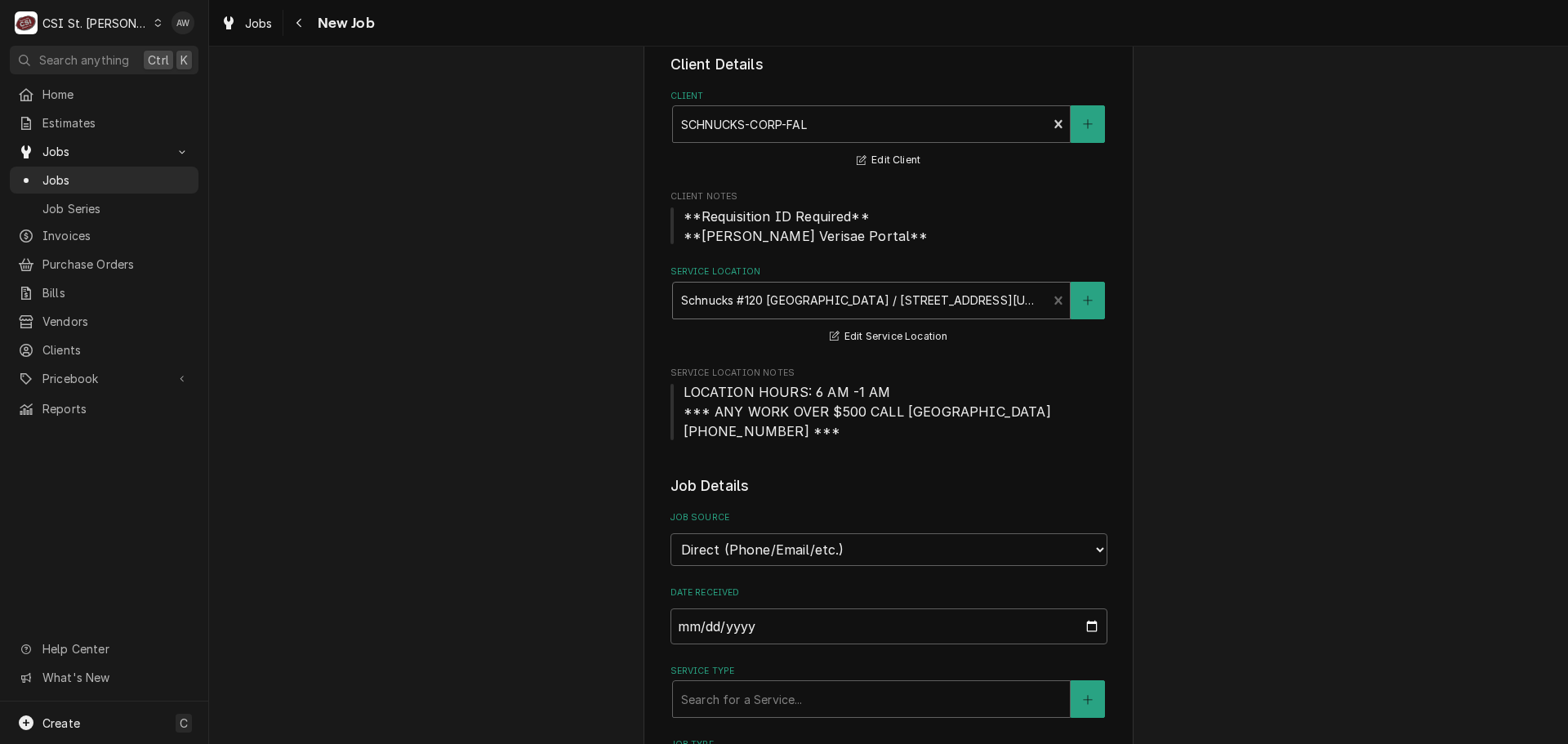
scroll to position [245, 0]
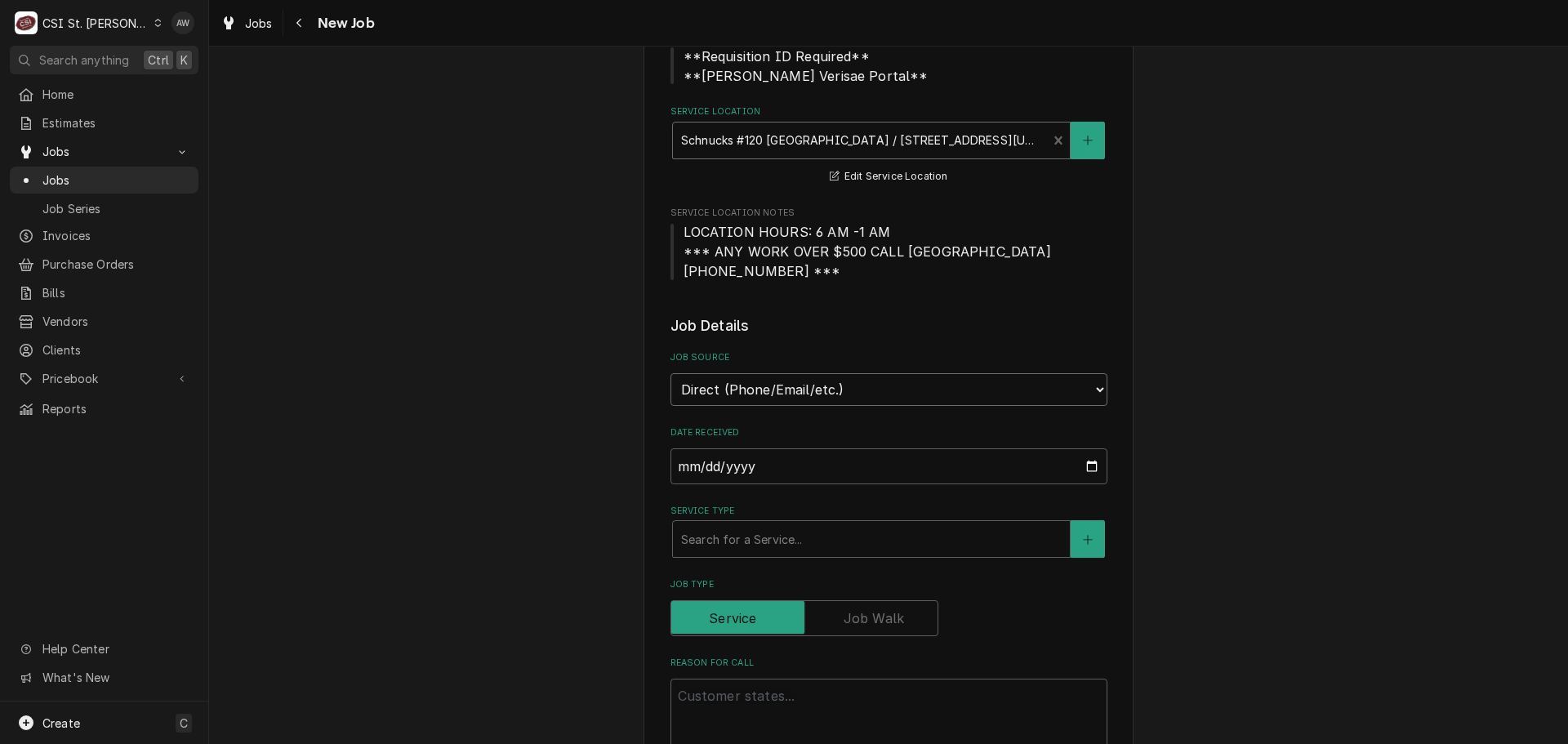
click at [780, 393] on select "Direct (Phone/Email/etc.) Service Channel Corrigo Ecotrak Other" at bounding box center [888, 389] width 437 height 33
select select "100"
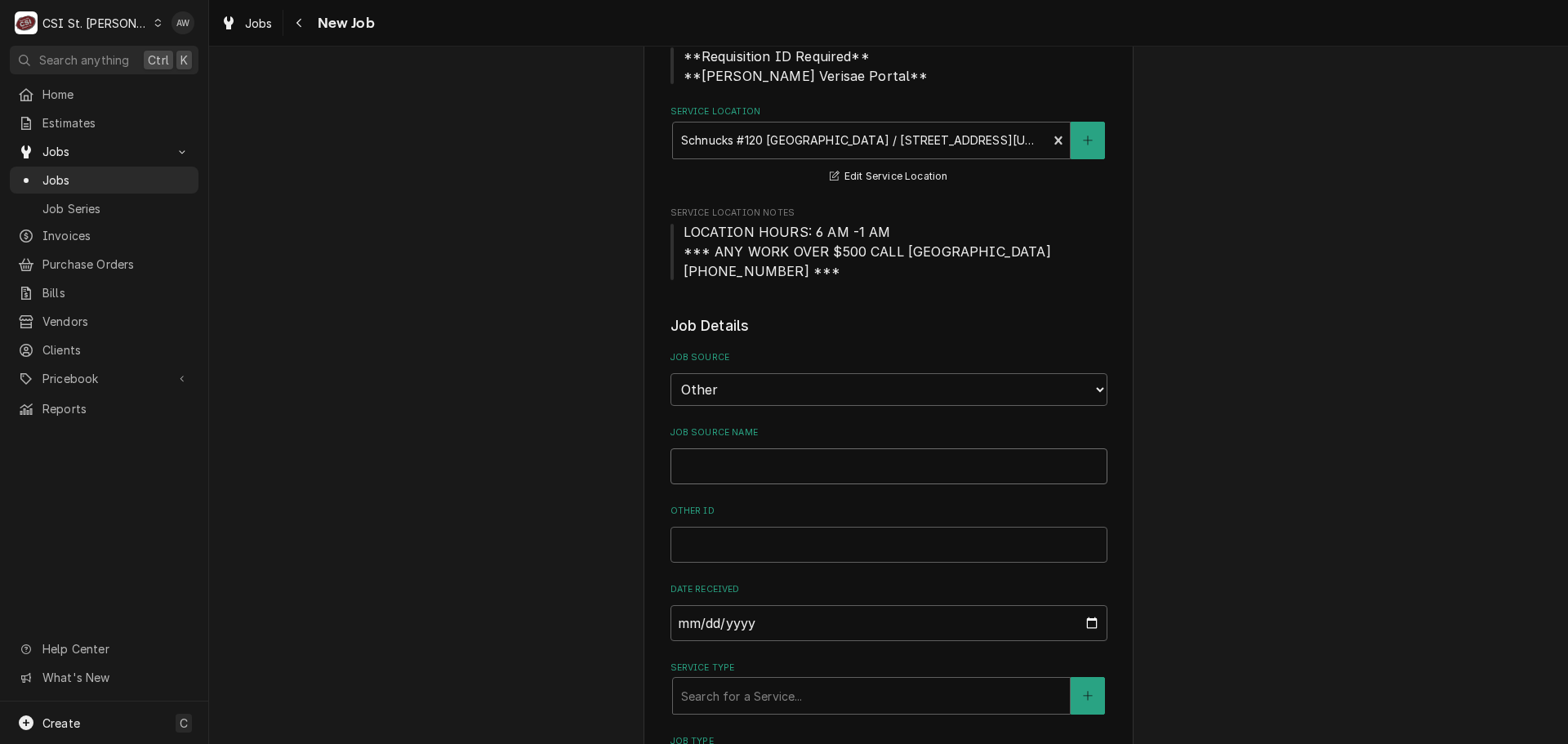
click at [744, 469] on input "Job Source Name" at bounding box center [888, 466] width 437 height 36
type textarea "x"
type input "v"
type textarea "x"
type input "ve"
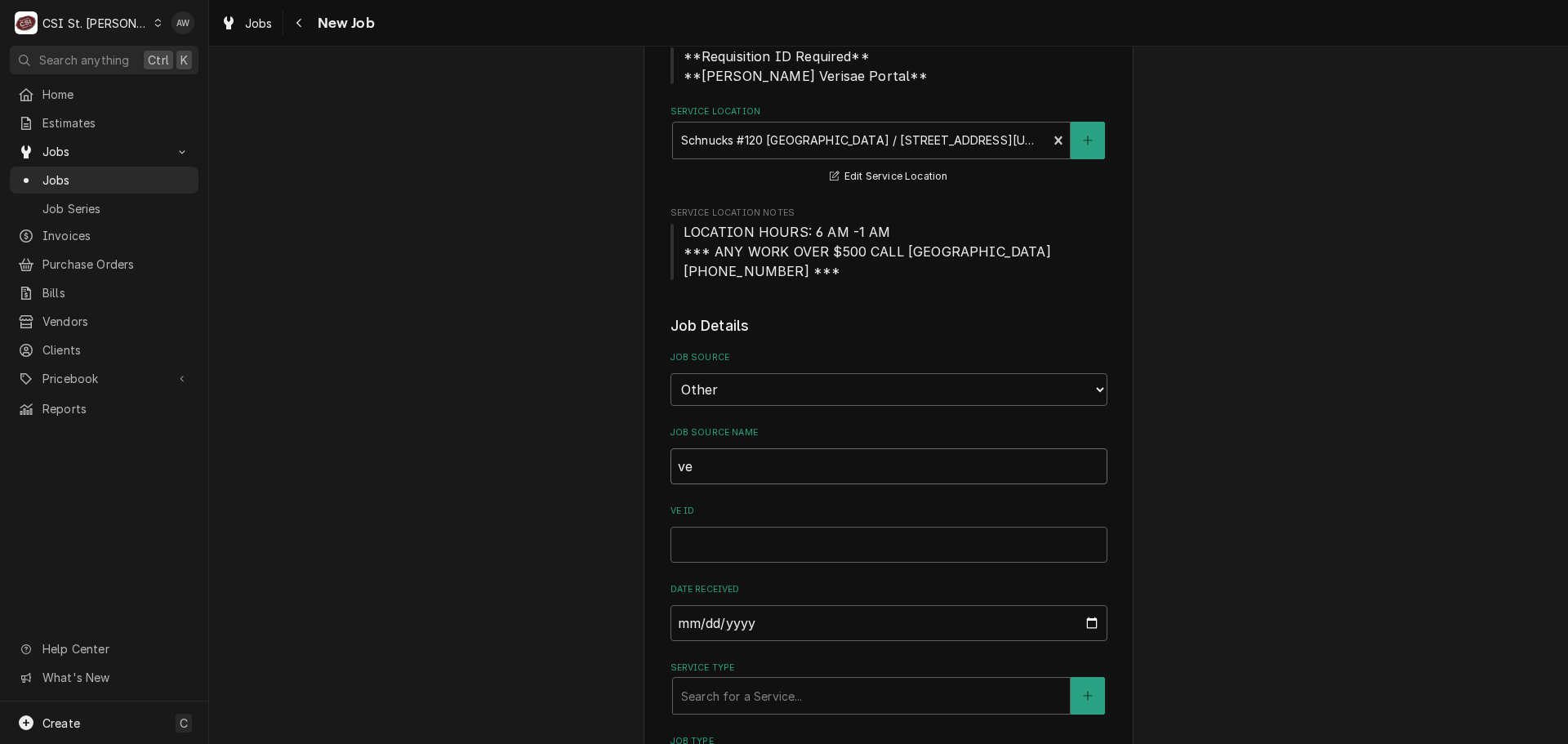
type textarea "x"
type input "ver"
type textarea "x"
type input "veri"
type textarea "x"
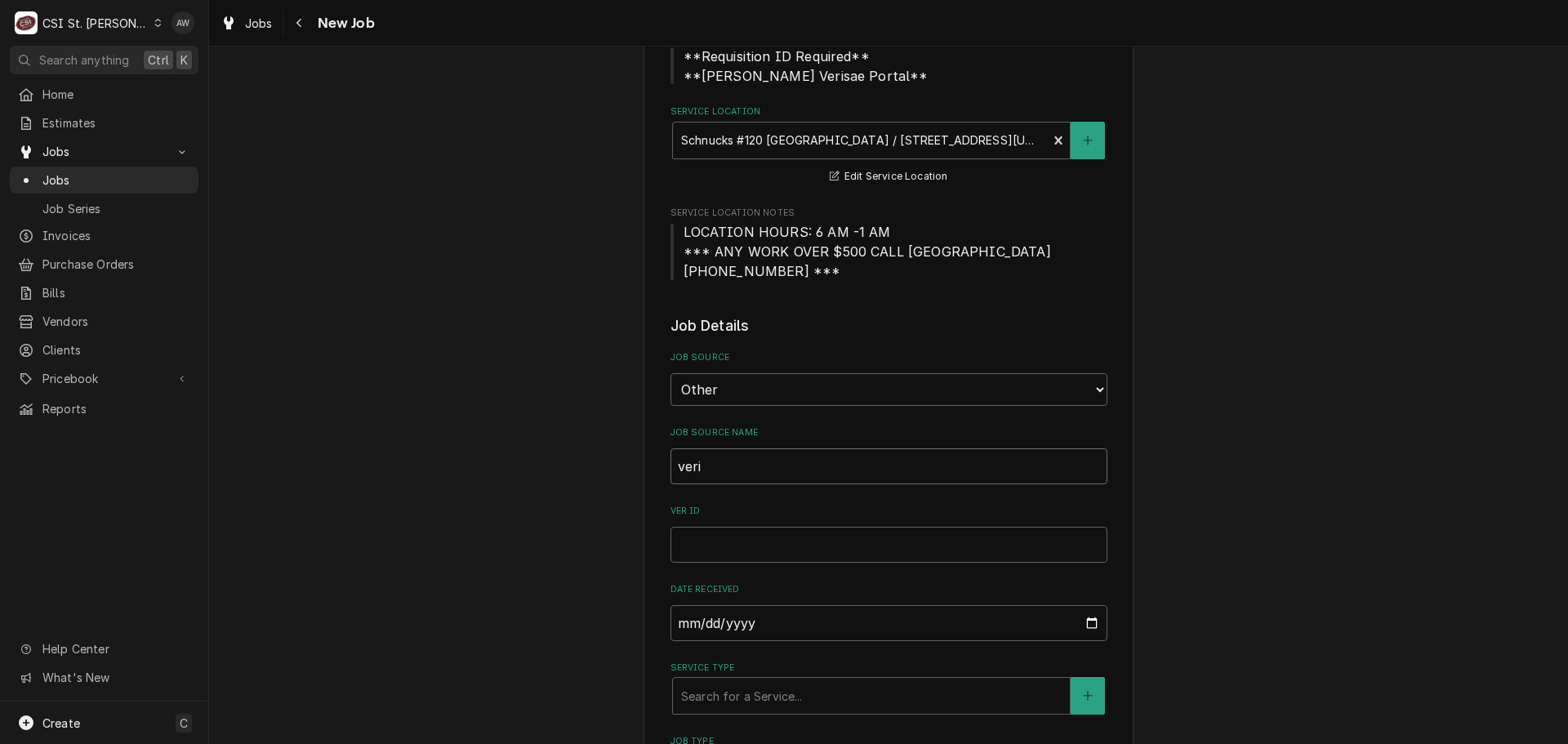
type input "veris"
type textarea "x"
type input "verisa"
type textarea "x"
type input "verisae"
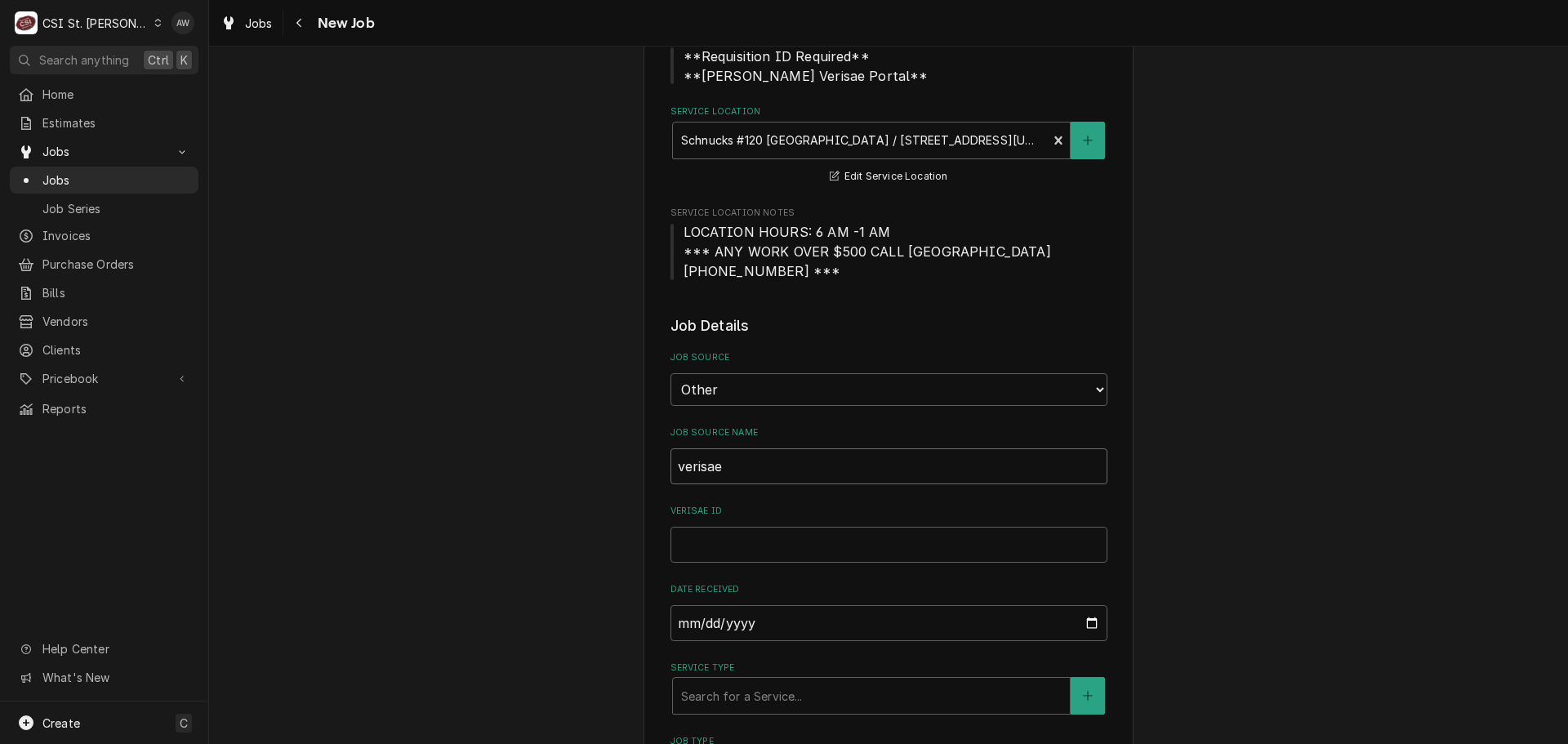
type textarea "x"
type input "verisae"
click at [723, 535] on input "verisae ID" at bounding box center [888, 544] width 437 height 36
type textarea "x"
type input "7"
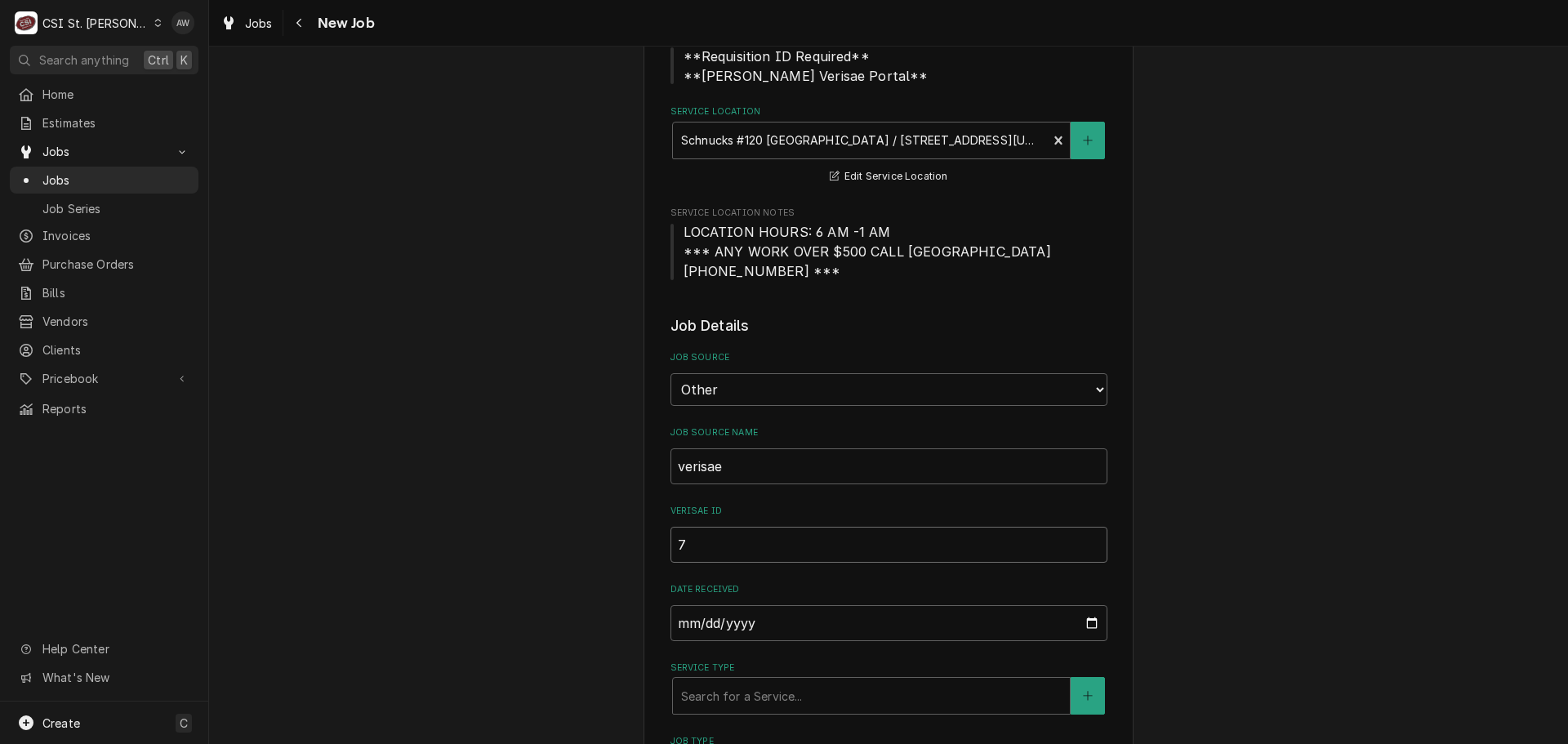
type textarea "x"
type input "72"
type textarea "x"
type input "720"
type textarea "x"
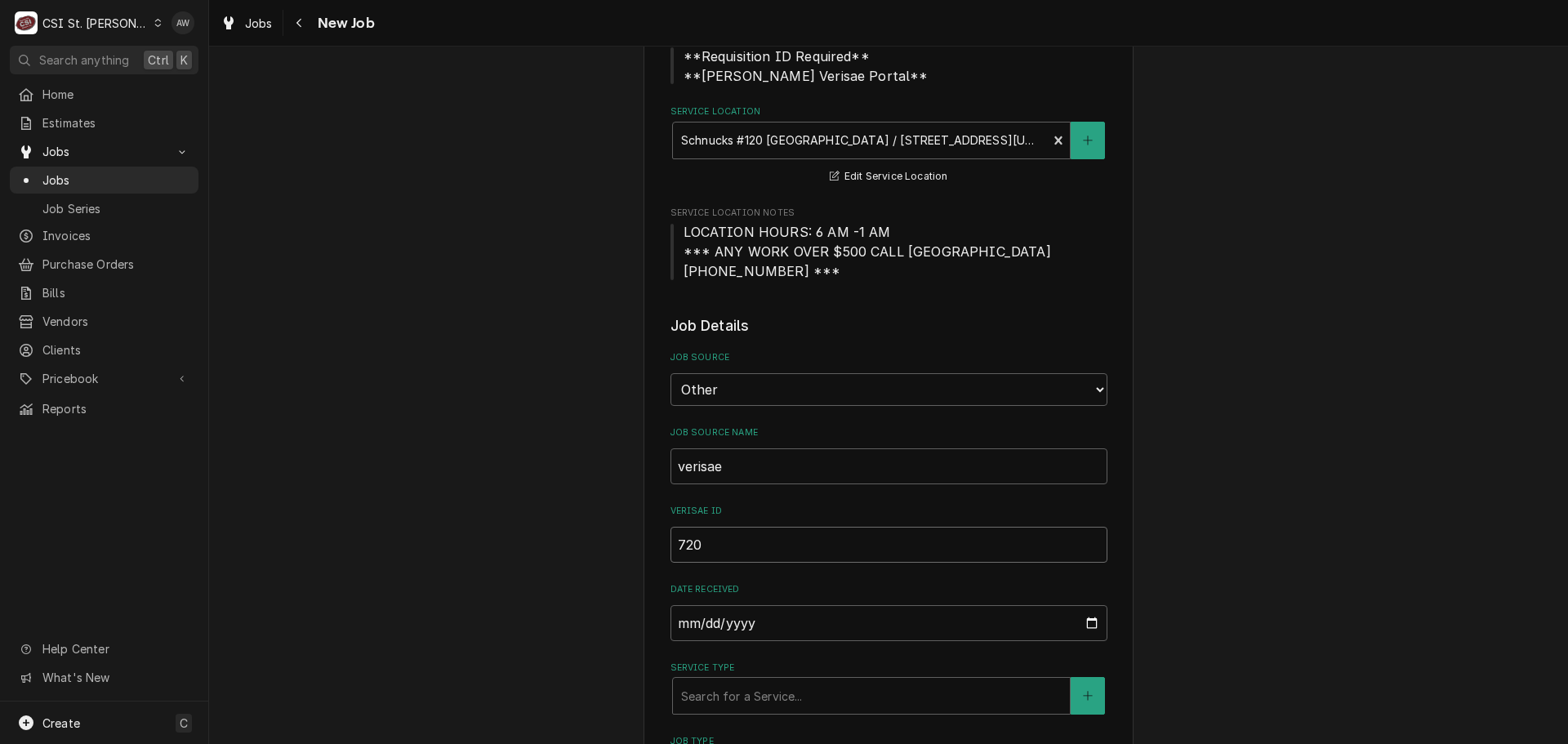
type input "7204"
type textarea "x"
type input "72048"
type textarea "x"
type input "720480"
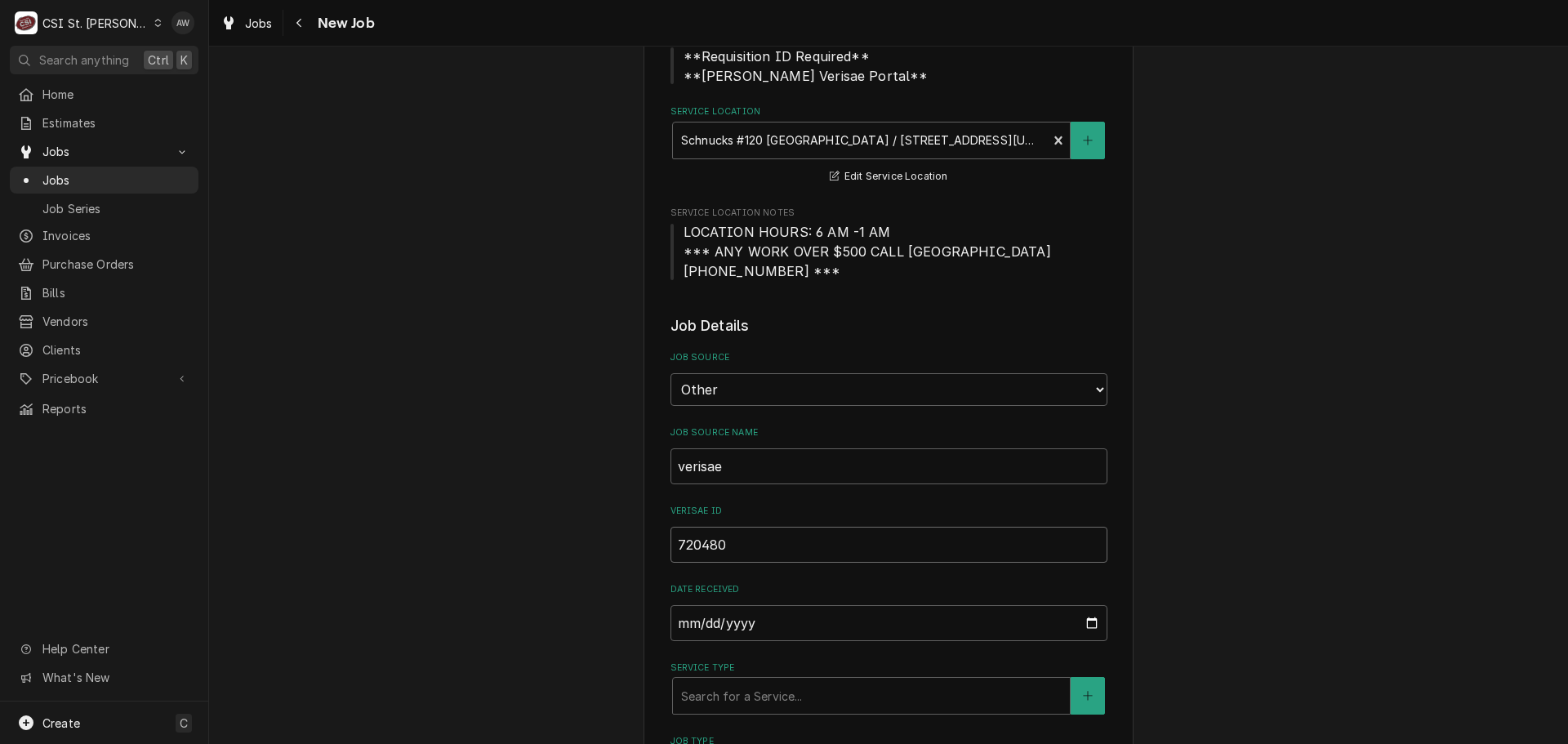
type textarea "x"
type input "7204808"
type textarea "x"
type input "72048088"
type textarea "x"
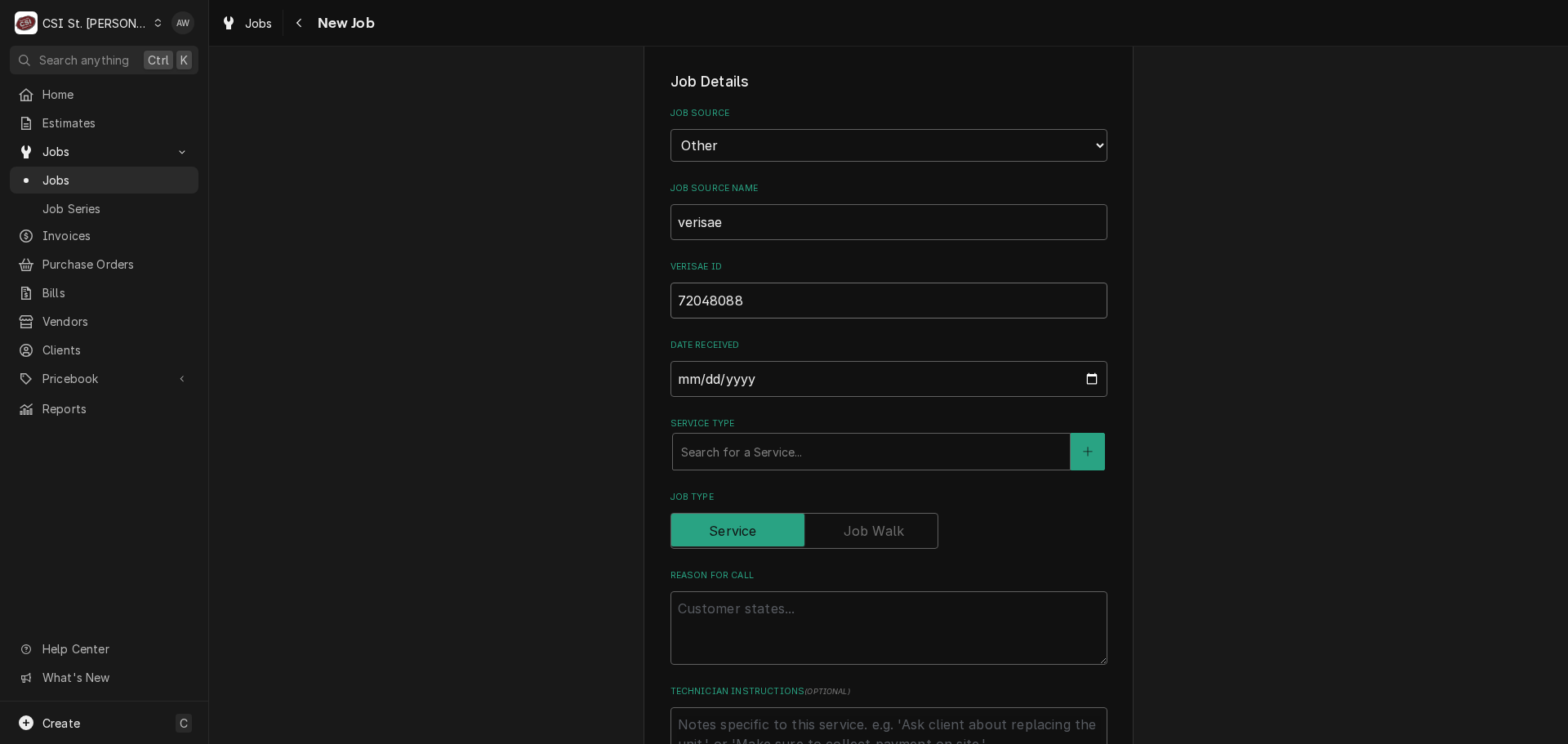
scroll to position [490, 0]
type input "72048088"
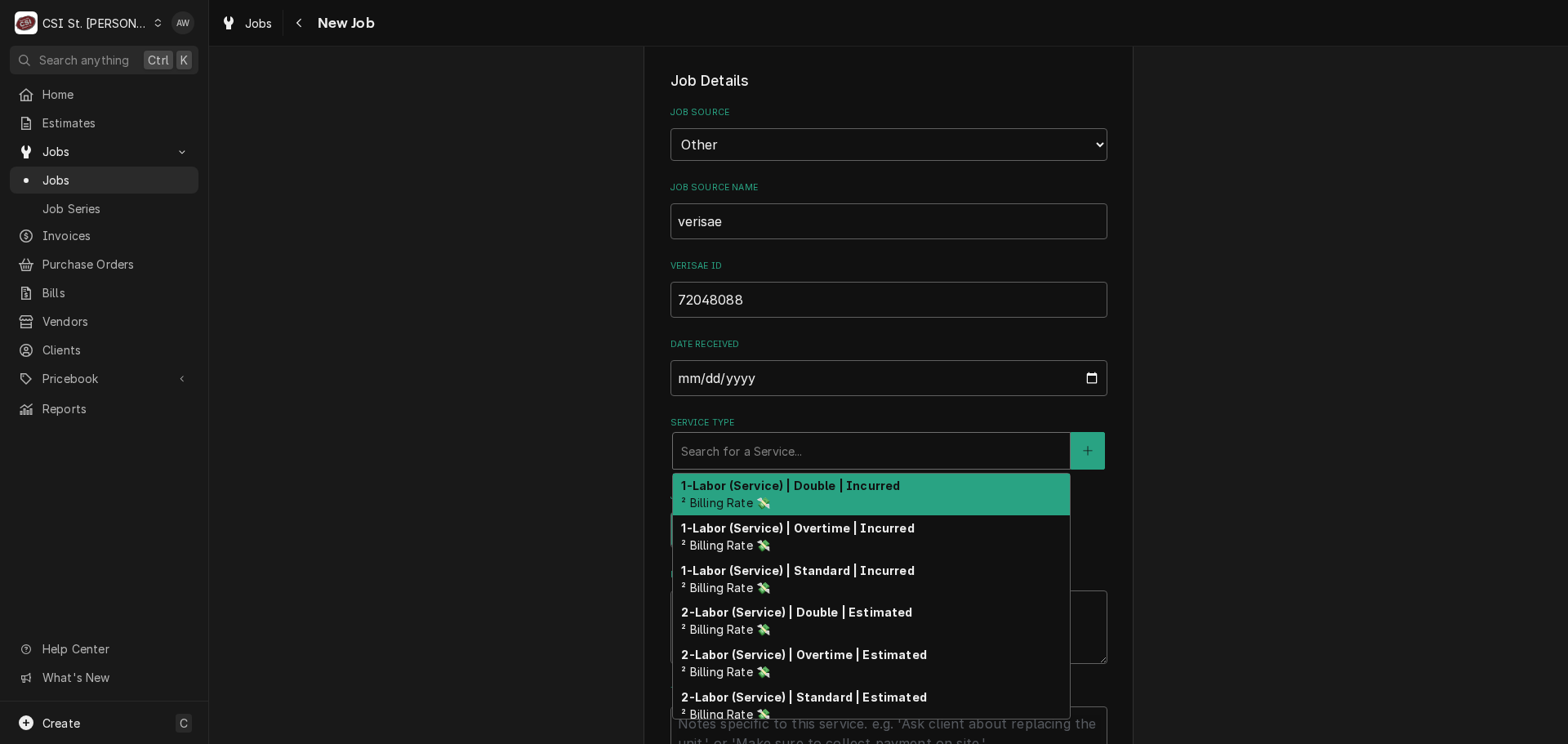
click at [723, 449] on div "Service Type" at bounding box center [872, 450] width 381 height 29
type textarea "x"
type input "s"
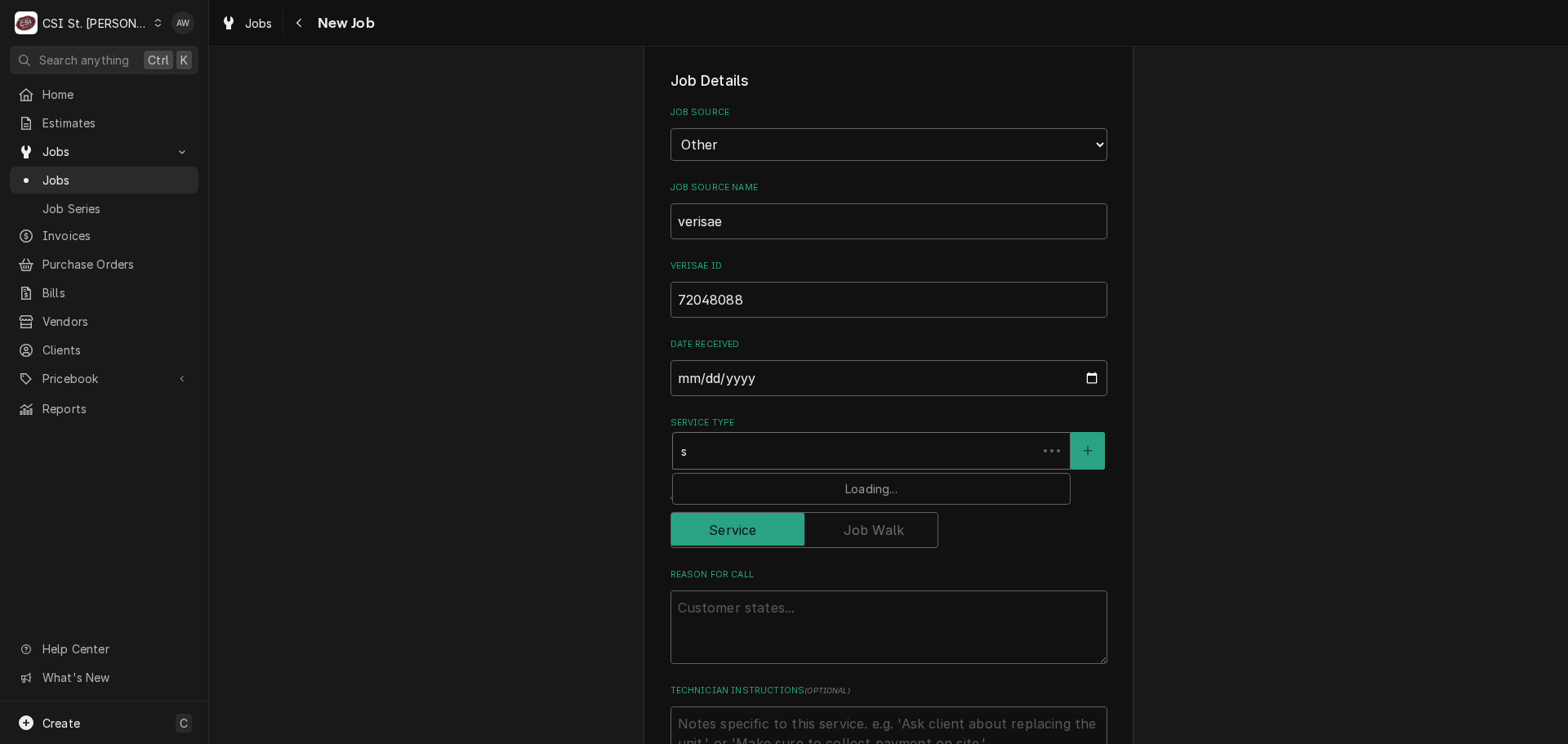
type textarea "x"
type input "se"
type textarea "x"
type input "ser"
type textarea "x"
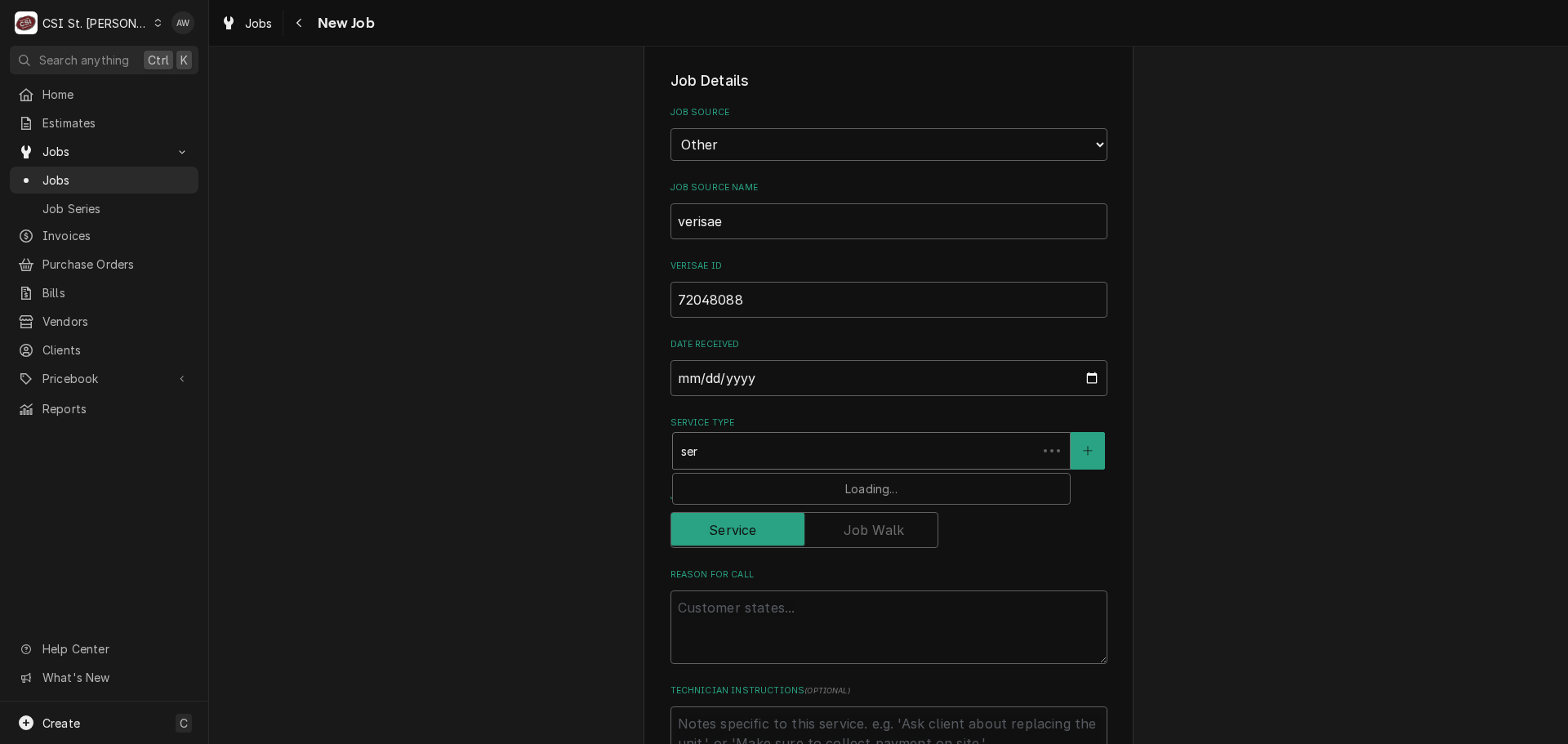
type input "serv"
type textarea "x"
type input "servi"
type textarea "x"
type input "servic"
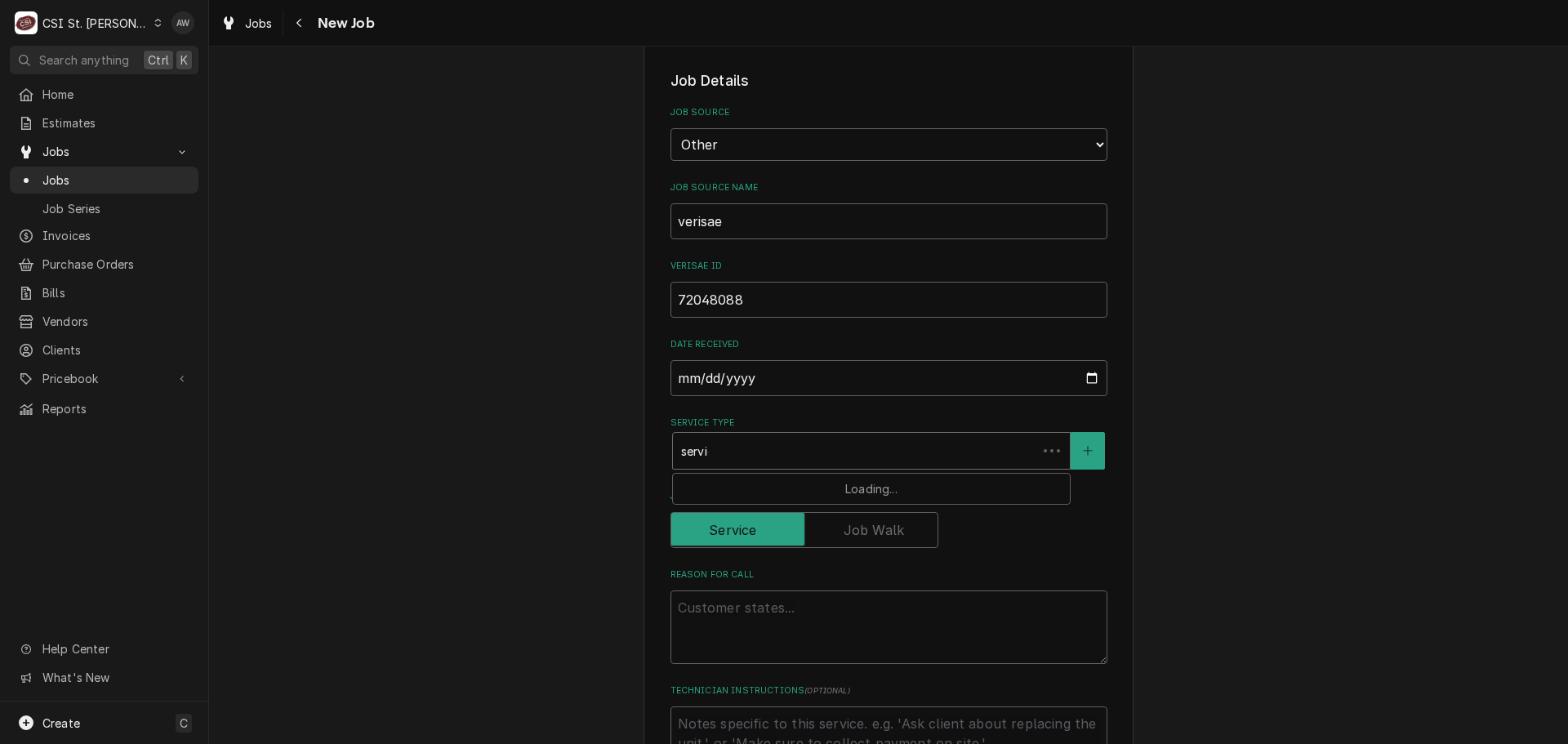
type textarea "x"
type input "service"
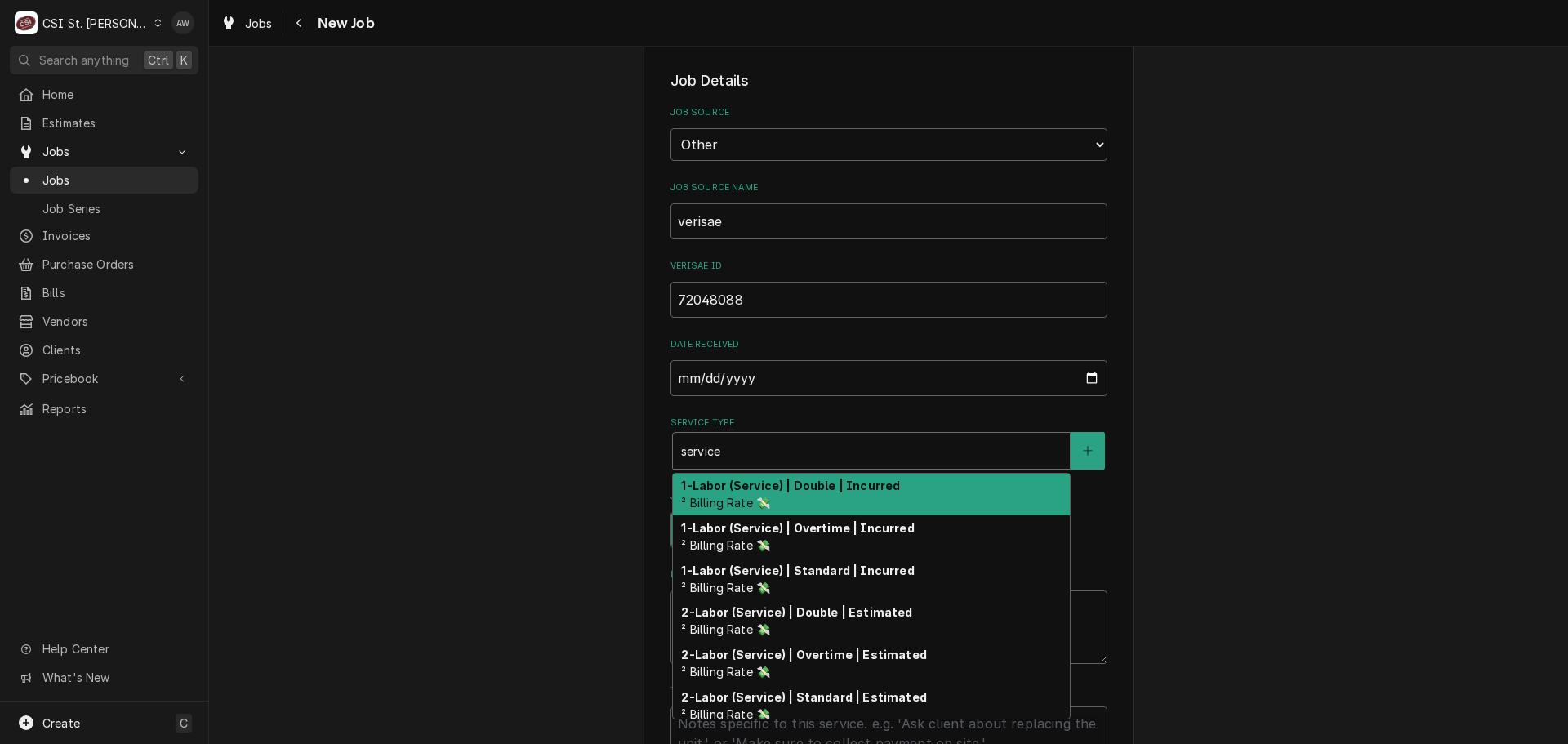
type textarea "x"
type input "service"
type textarea "x"
type input "service c"
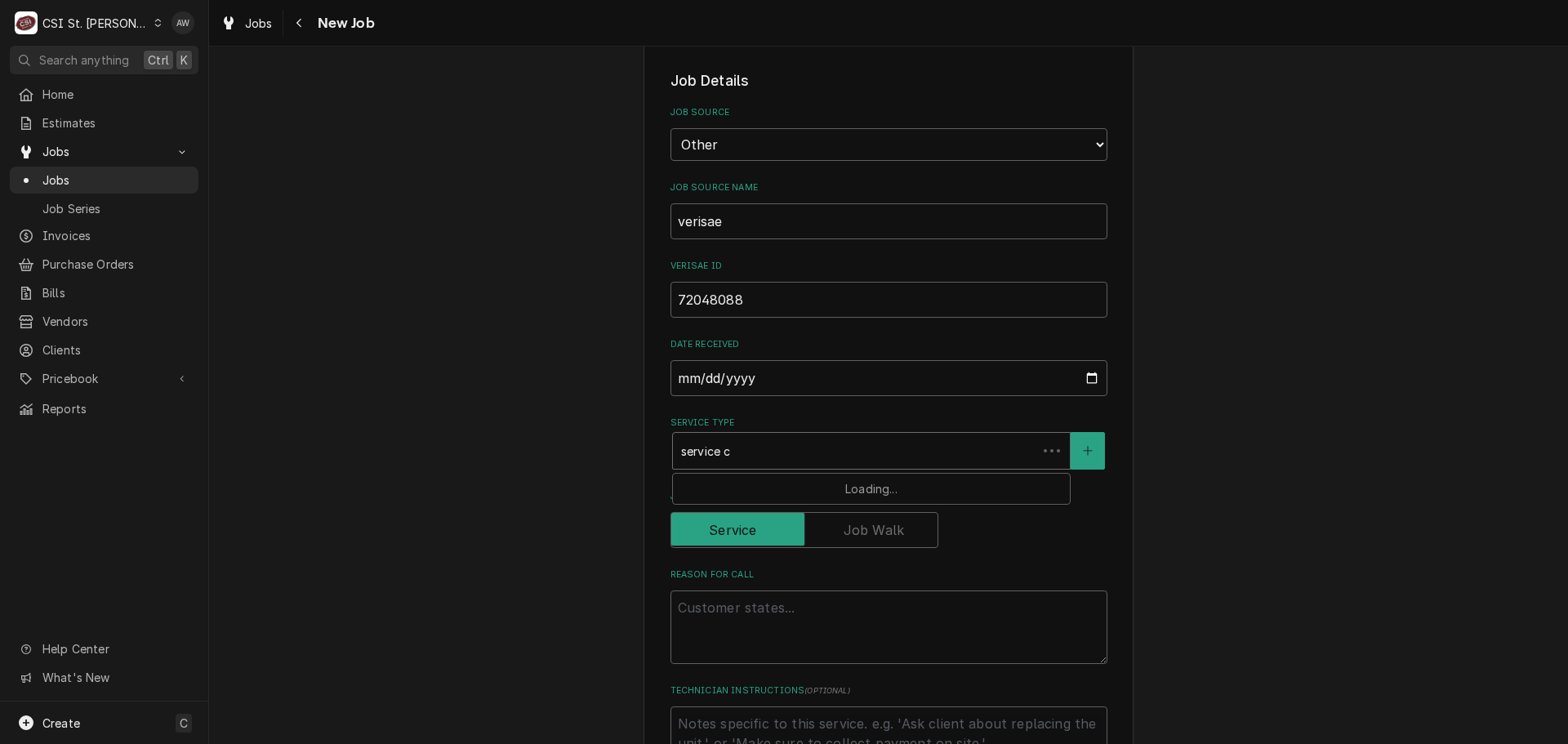
type textarea "x"
type input "service ca"
type textarea "x"
type input "service cal"
type textarea "x"
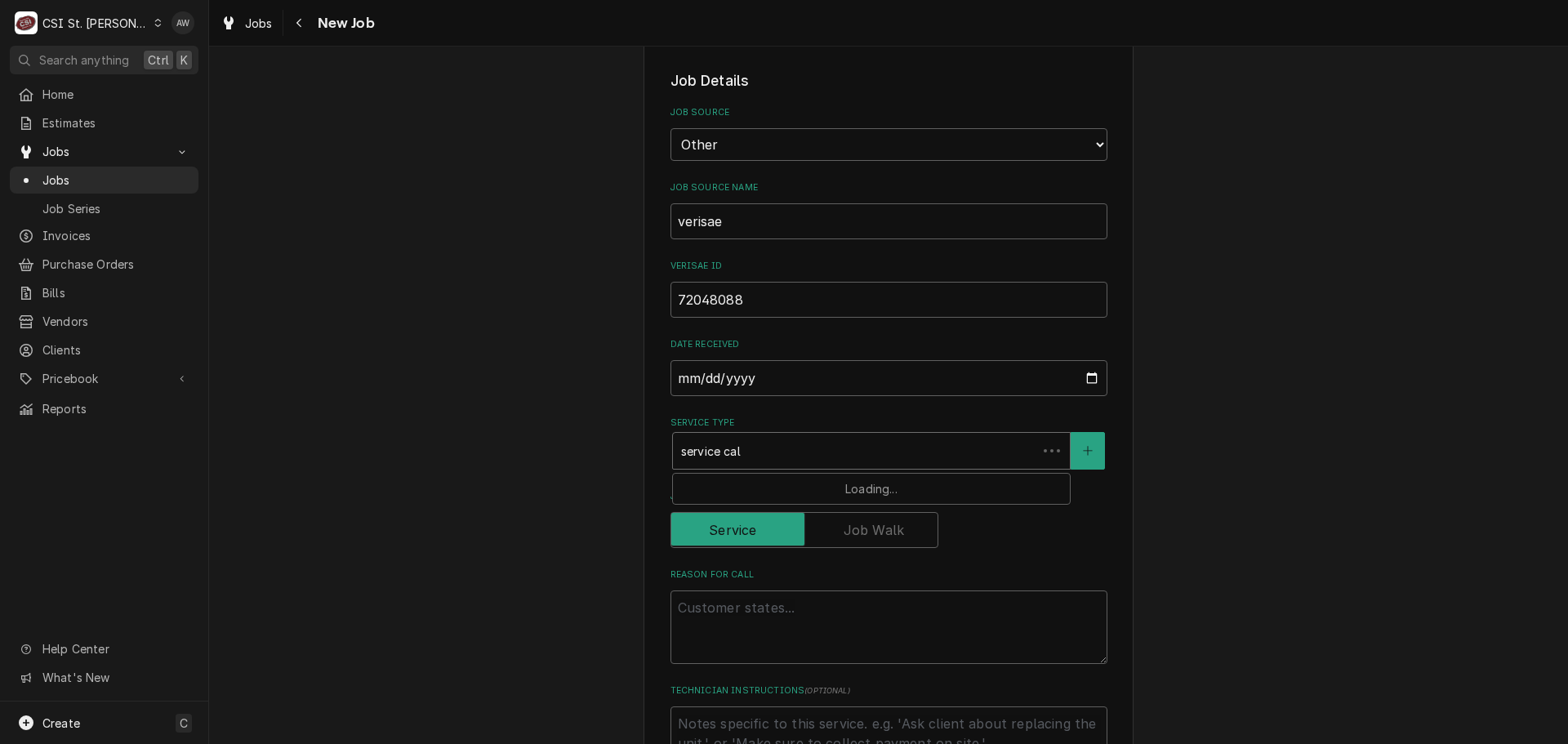
type input "service call"
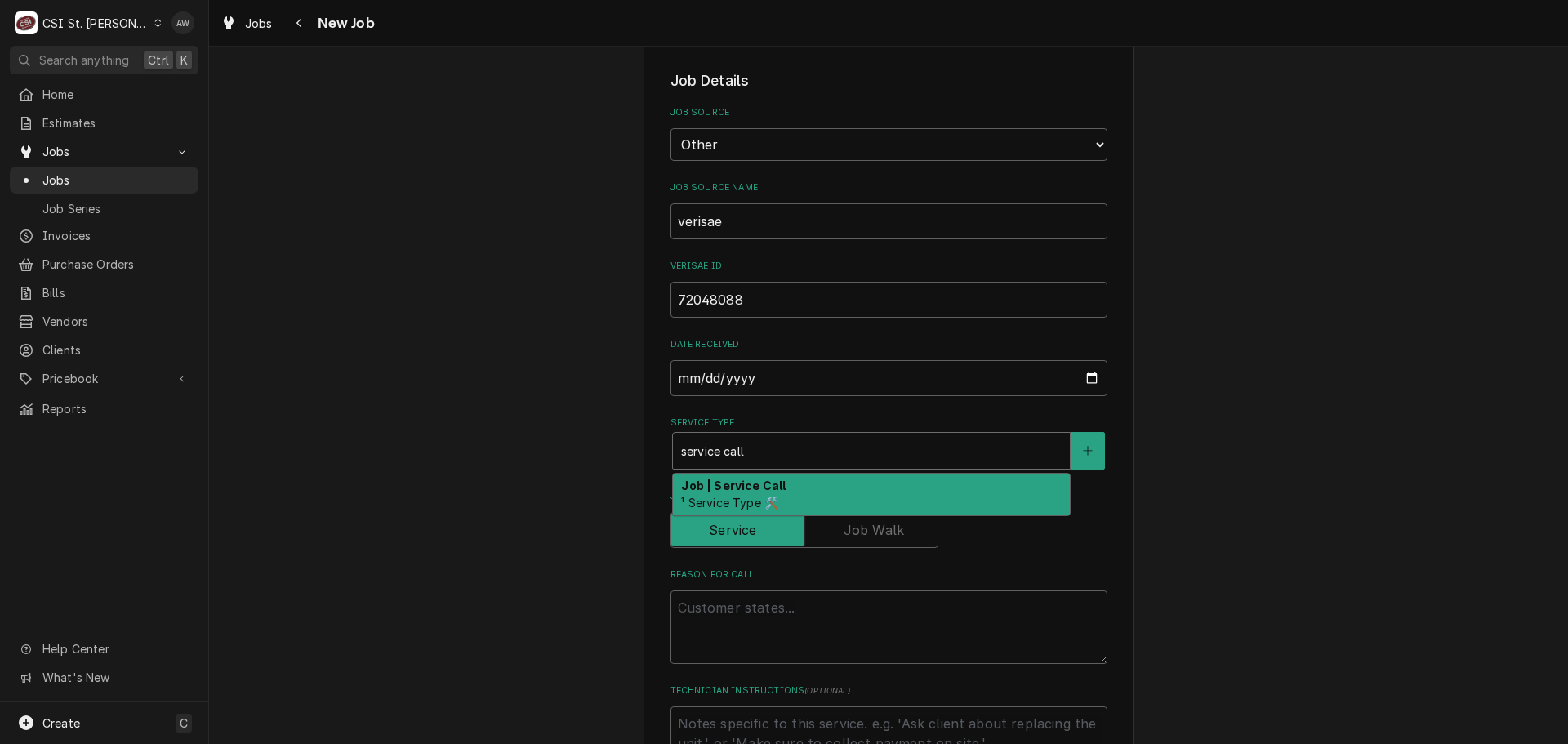
click at [744, 483] on strong "Job | Service Call" at bounding box center [733, 485] width 105 height 14
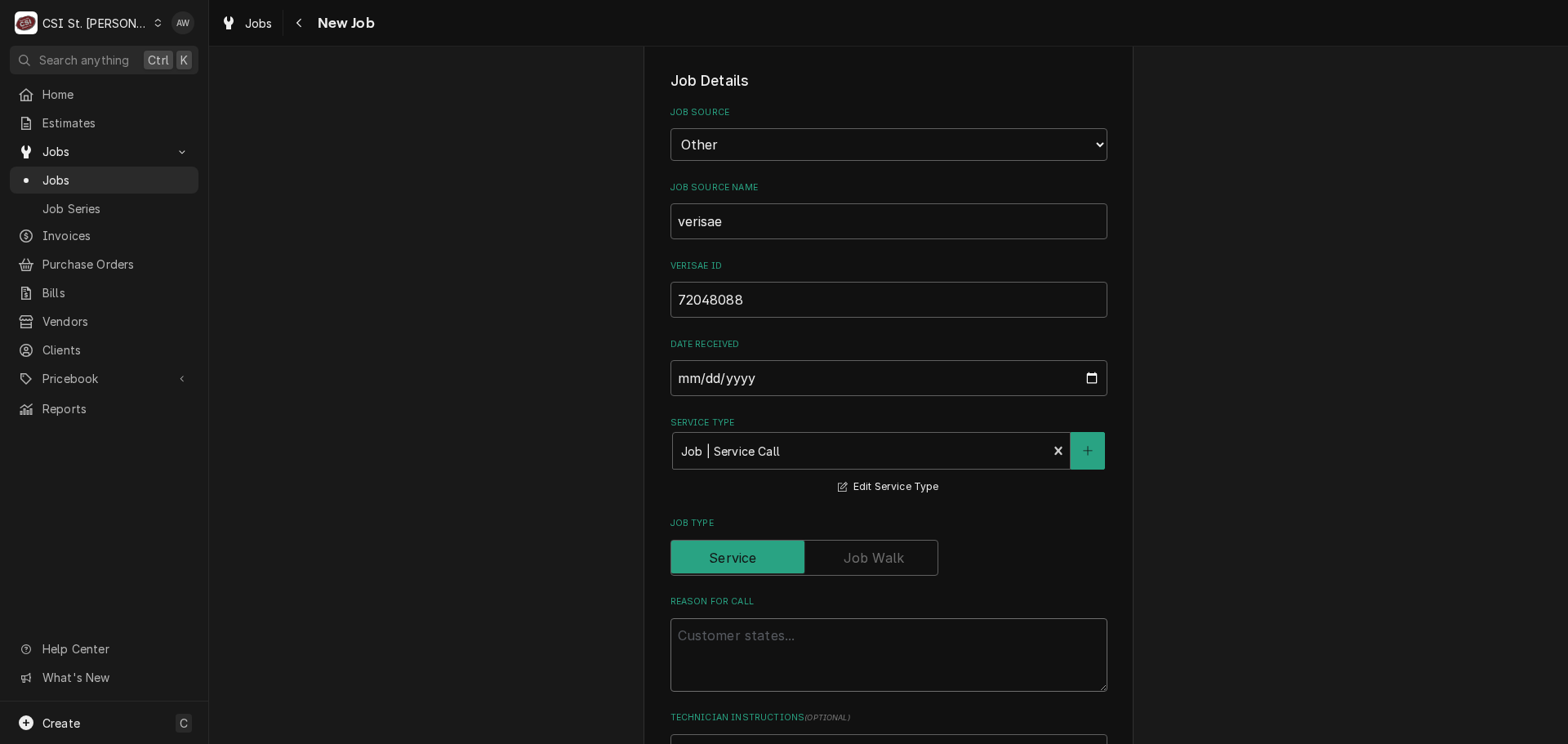
click at [765, 651] on textarea "Reason For Call" at bounding box center [888, 655] width 437 height 74
paste textarea "Asset Type: Hot Case Tag #: 120DL41D Fixture Number: Serial #: In-Service Date:…"
type textarea "x"
type textarea "Asset Type: Hot Case Tag #: 120DL41D Fixture Number: Serial #: In-Service Date:…"
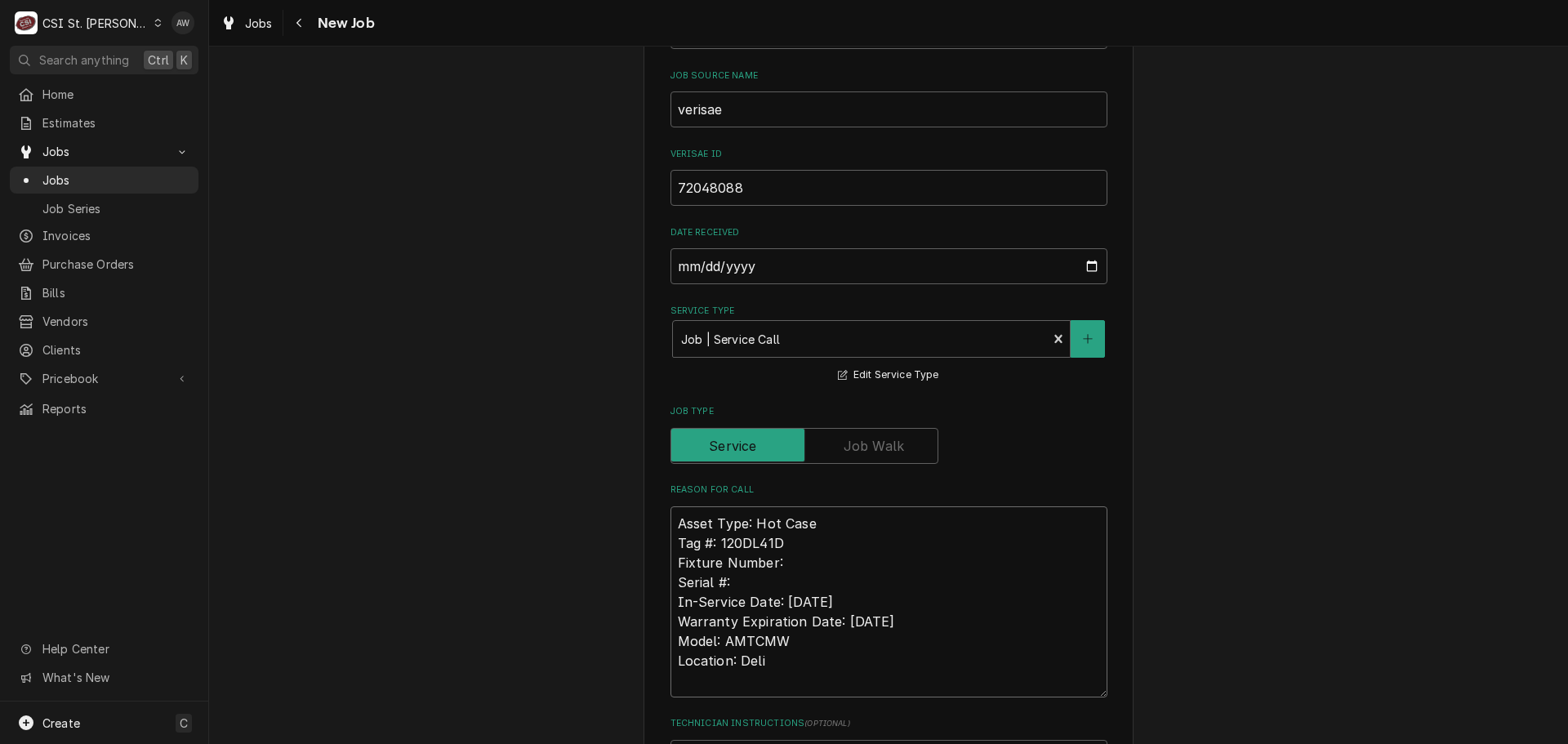
scroll to position [627, 0]
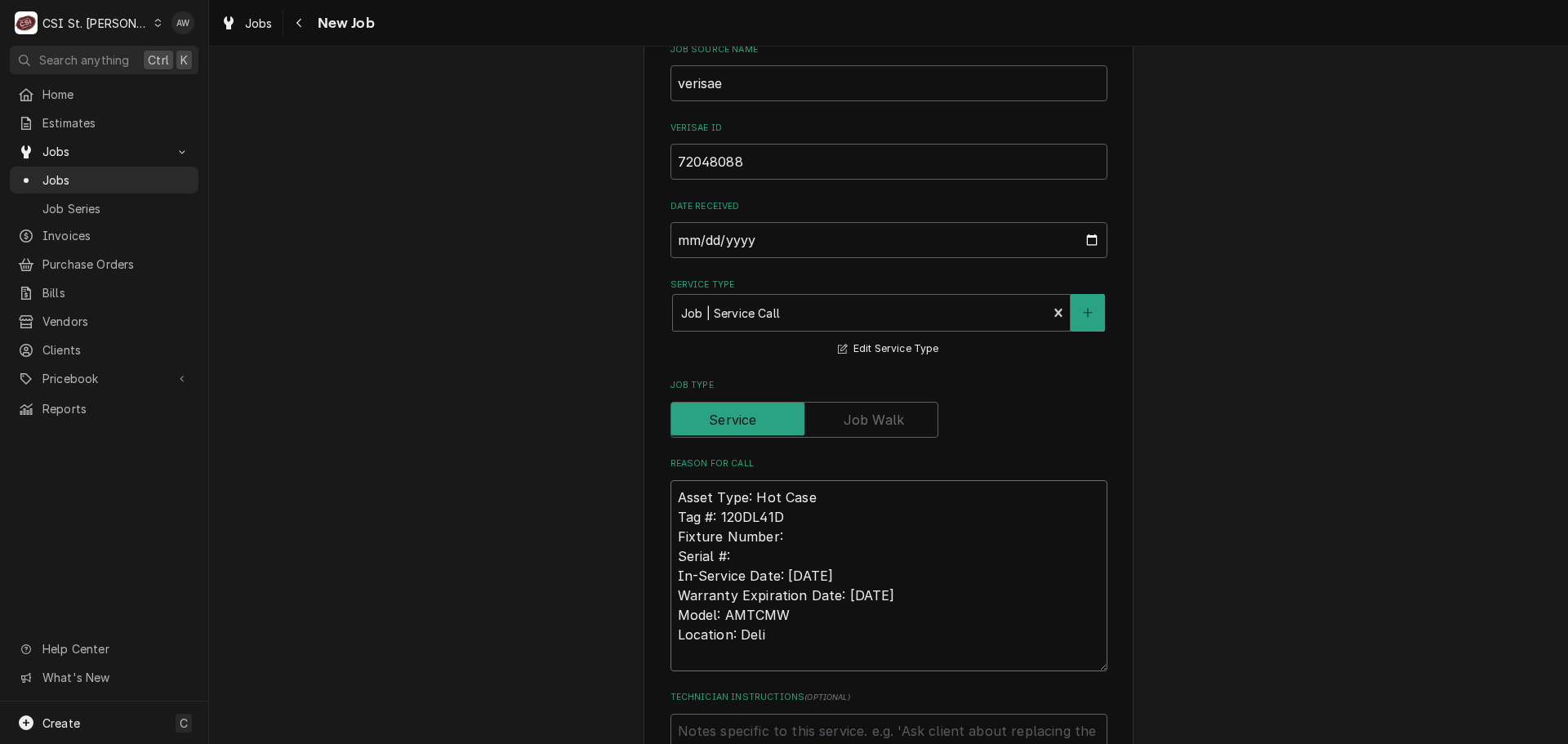
drag, startPoint x: 898, startPoint y: 593, endPoint x: 636, endPoint y: 533, distance: 268.8
click at [636, 533] on div "Please provide the following information to create a job: Client Details Client…" at bounding box center [888, 587] width 1359 height 2303
type textarea "x"
type textarea "Asset Type: Hot Case Tag #: 120DL41D Model: AMTCMW Location: Deli"
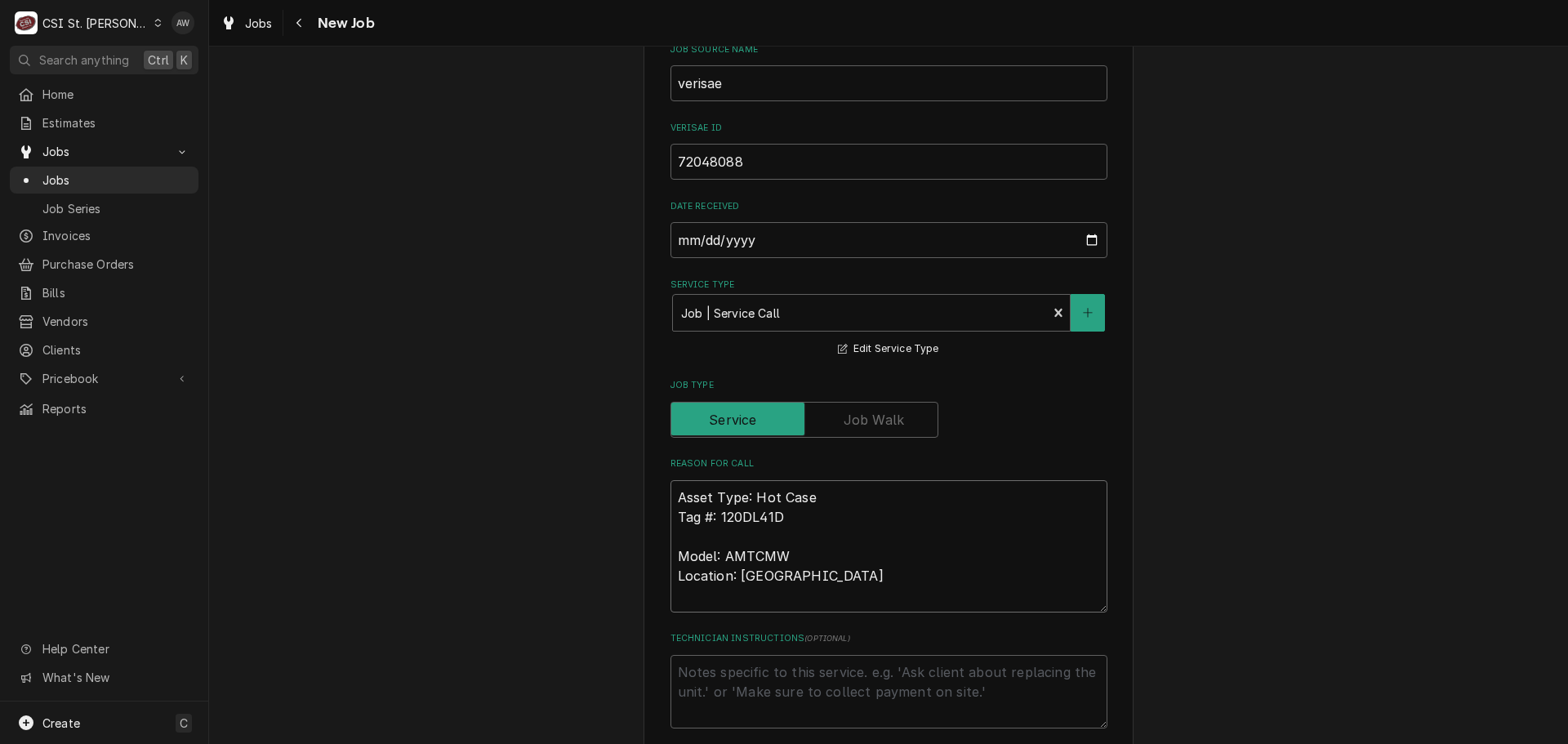
type textarea "x"
type textarea "Asset Type: Hot Case Tag #: 120DL41D Model: AMTCMW Location: Deli"
drag, startPoint x: 747, startPoint y: 495, endPoint x: 609, endPoint y: 492, distance: 138.0
click at [609, 492] on div "Please provide the following information to create a job: Client Details Client…" at bounding box center [888, 548] width 1359 height 2224
type textarea "x"
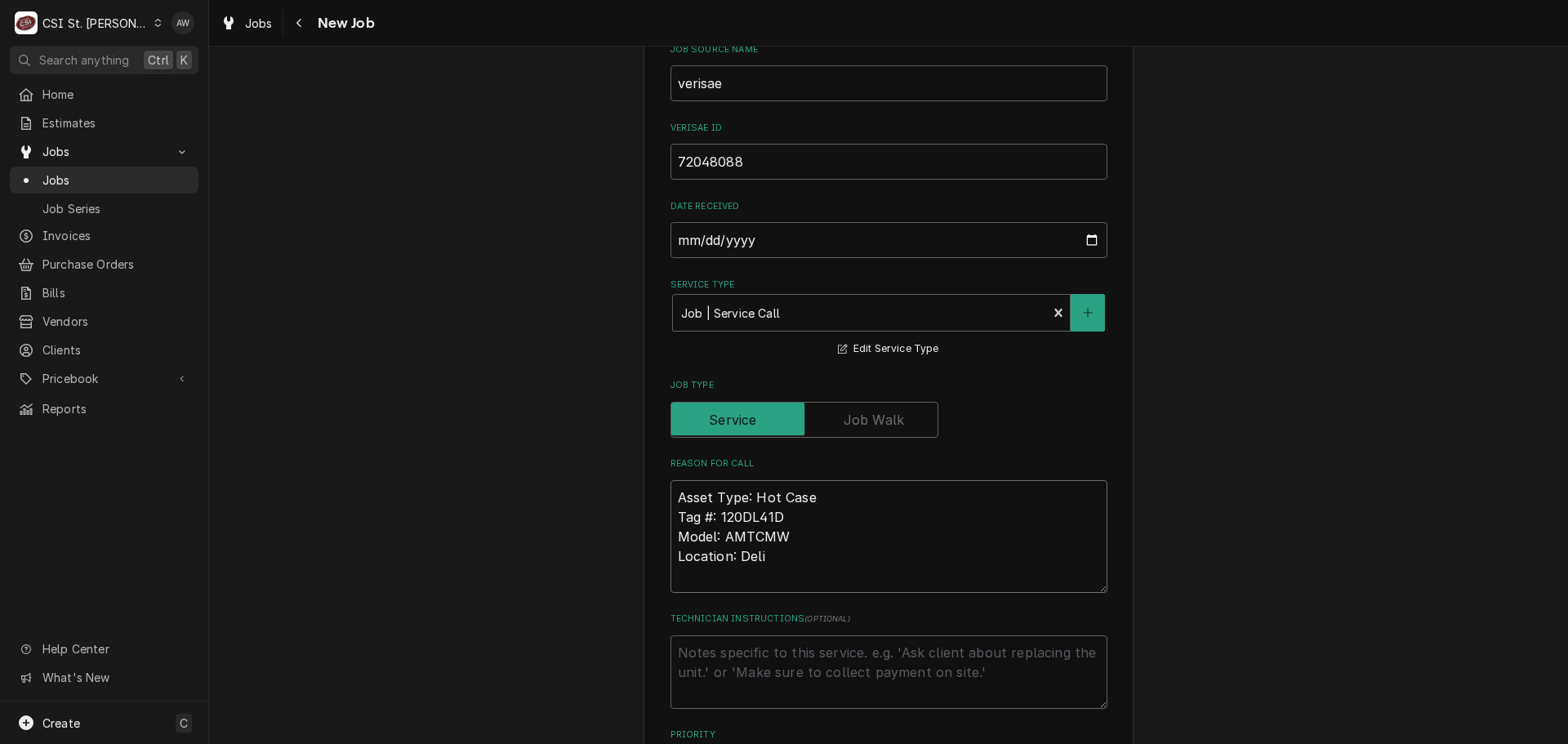
type textarea "Hot Case Tag #: 120DL41D Model: AMTCMW Location: Deli"
click at [676, 492] on textarea "Hot Case Tag #: 120DL41D Model: AMTCMW Location: Deli" at bounding box center [888, 536] width 437 height 112
type textarea "x"
type textarea "Hot Case Tag #: 120DL41D Model: AMTCMW Location: Deli"
click at [744, 494] on textarea "Hot Case Tag #: 120DL41D Model: AMTCMW Location: Deli" at bounding box center [888, 536] width 437 height 112
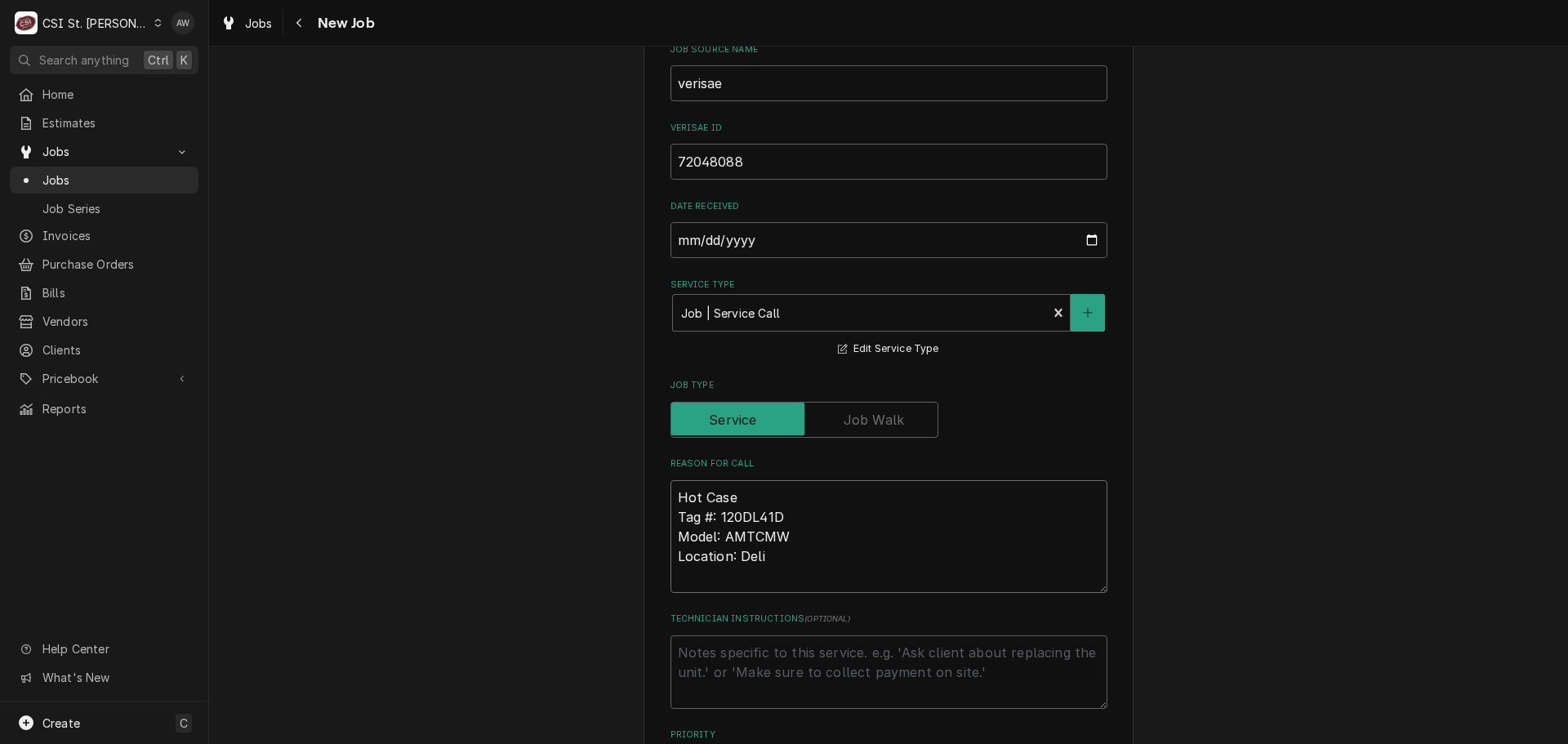
type textarea "x"
type textarea "Hot Case Tag #: 120DL41D Model: AMTCMW Location: Deli"
type textarea "x"
type textarea "Hot Case - Tag #: 120DL41D Model: AMTCMW Location: Deli"
type textarea "x"
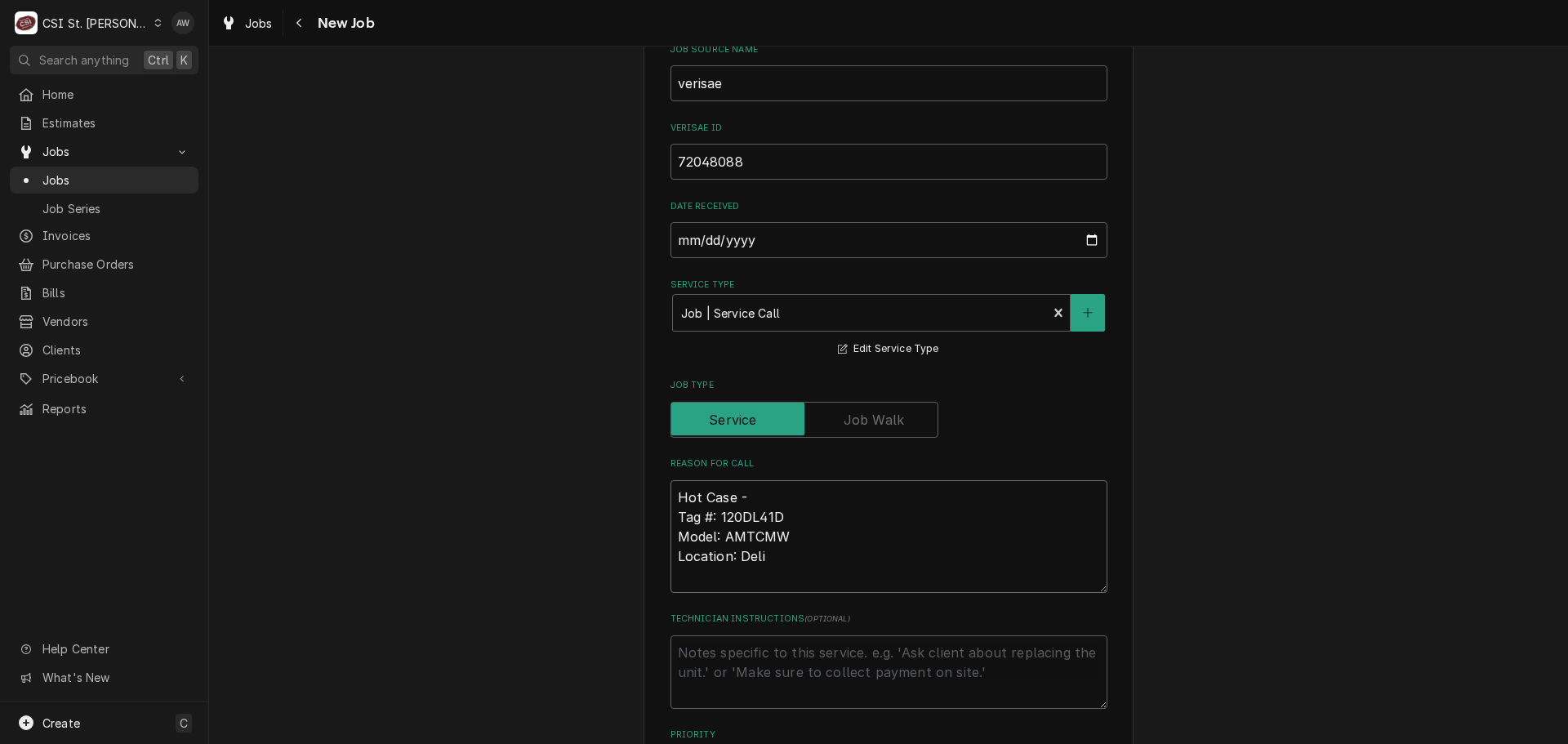
type textarea "Hot Case - Tag #: 120DL41D Model: AMTCMW Location: Deli"
type textarea "x"
type textarea "Hot Case - t Tag #: 120DL41D Model: AMTCMW Location: Deli"
type textarea "x"
type textarea "Hot Case - th Tag #: 120DL41D Model: AMTCMW Location: Deli"
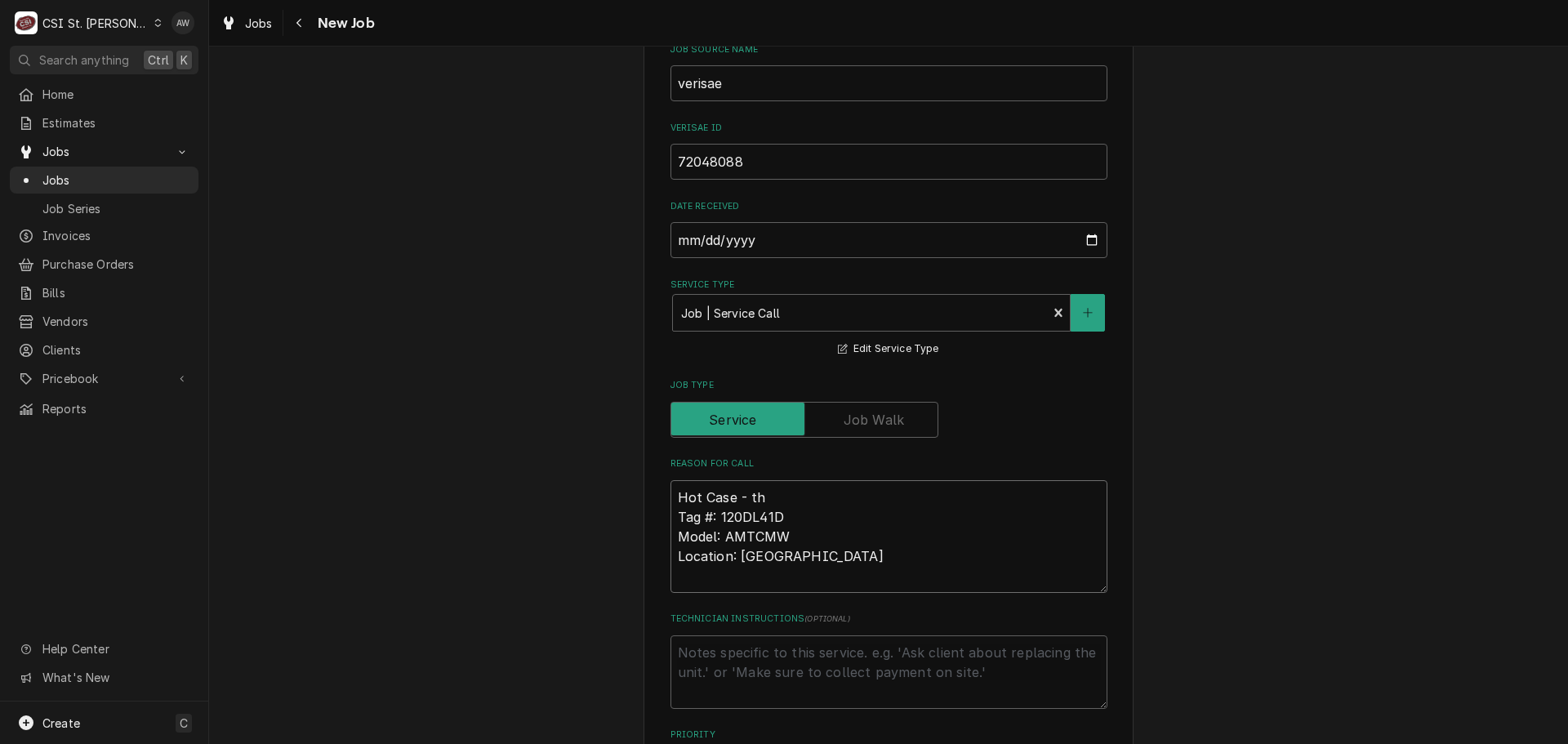
type textarea "x"
type textarea "Hot Case - th Tag #: 120DL41D Model: AMTCMW Location: Deli"
type textarea "x"
type textarea "Hot Case - th e Tag #: 120DL41D Model: AMTCMW Location: Deli"
type textarea "x"
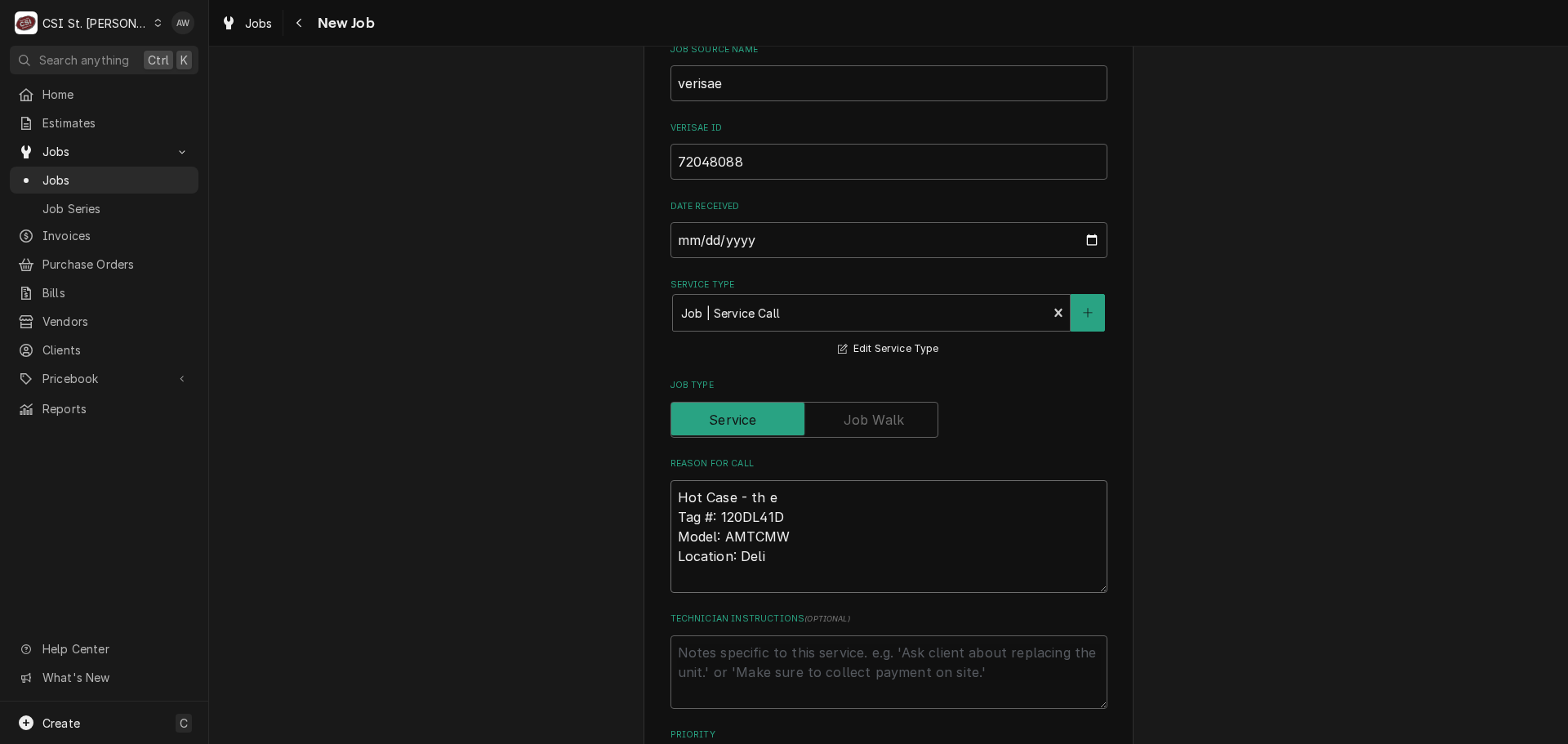
type textarea "Hot Case - th em Tag #: 120DL41D Model: AMTCMW Location: Deli"
type textarea "x"
type textarea "Hot Case - th emi Tag #: 120DL41D Model: AMTCMW Location: Deli"
type textarea "x"
type textarea "Hot Case - th emid Tag #: 120DL41D Model: AMTCMW Location: Deli"
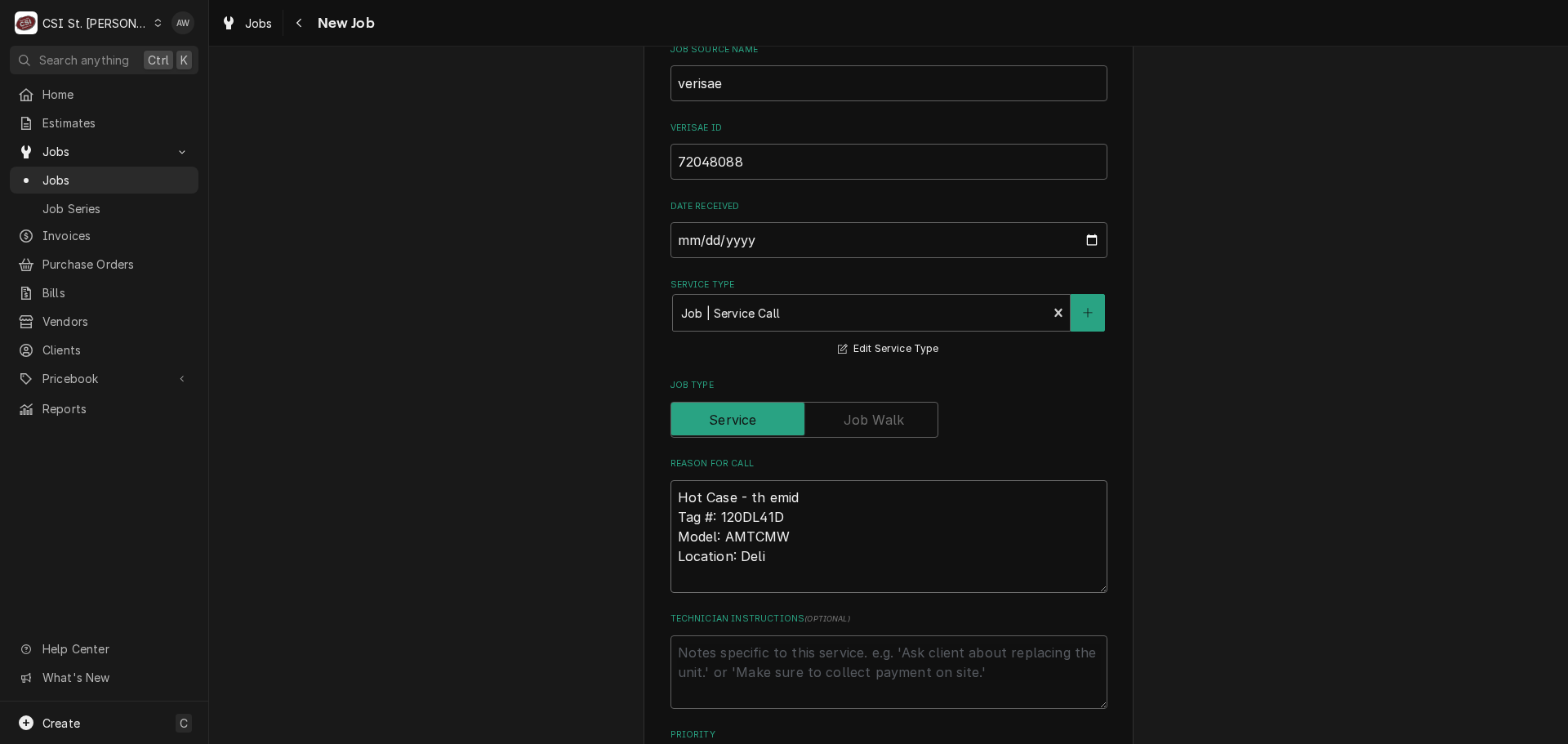
type textarea "x"
type textarea "Hot Case - th emidd Tag #: 120DL41D Model: AMTCMW Location: Deli"
type textarea "x"
type textarea "Hot Case - th emiddl Tag #: 120DL41D Model: AMTCMW Location: Deli"
type textarea "x"
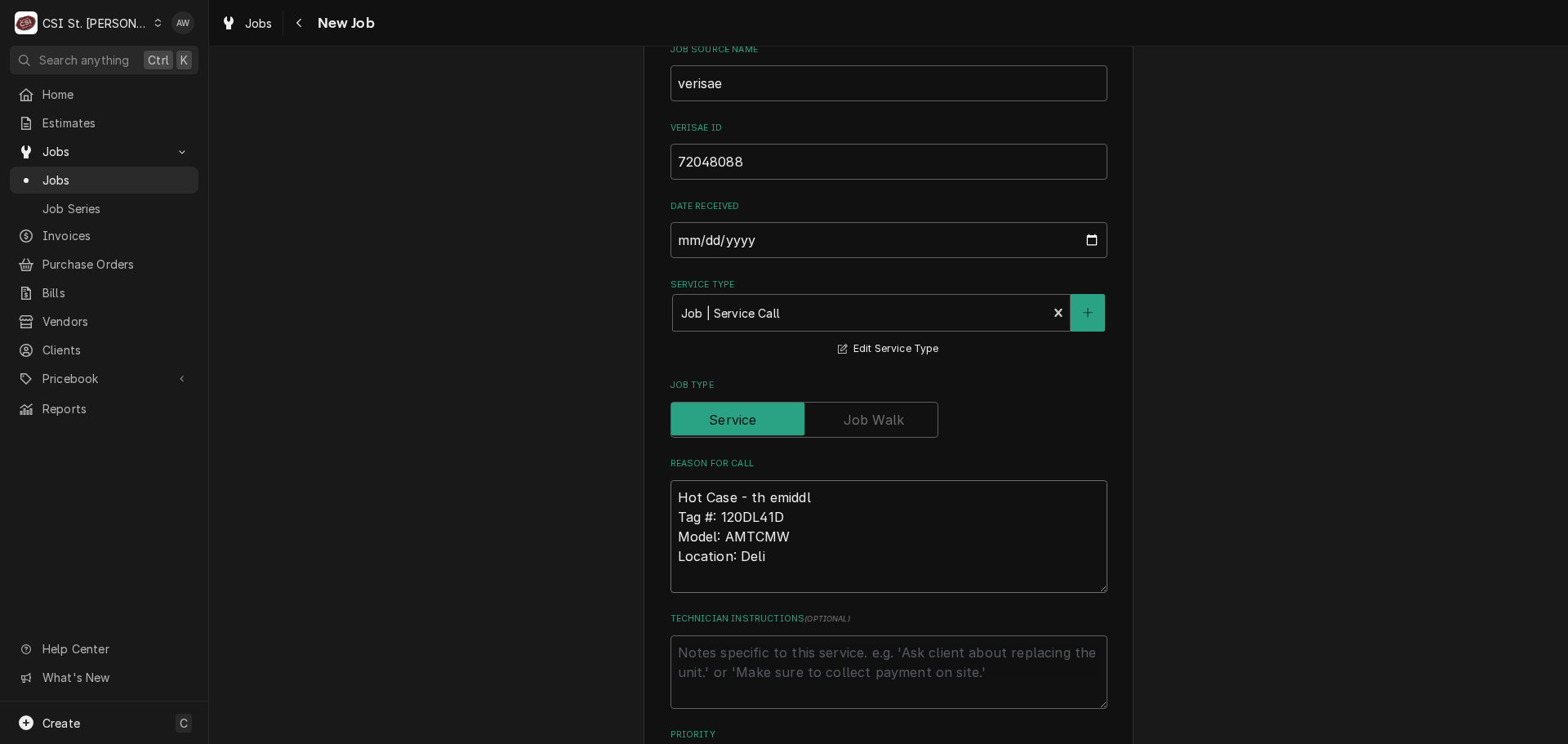
type textarea "Hot Case - th emiddle Tag #: 120DL41D Model: AMTCMW Location: Deli"
type textarea "x"
type textarea "Hot Case - th emiddle Tag #: 120DL41D Model: AMTCMW Location: Deli"
type textarea "x"
type textarea "Hot Case - th emiddle s Tag #: 120DL41D Model: AMTCMW Location: Deli"
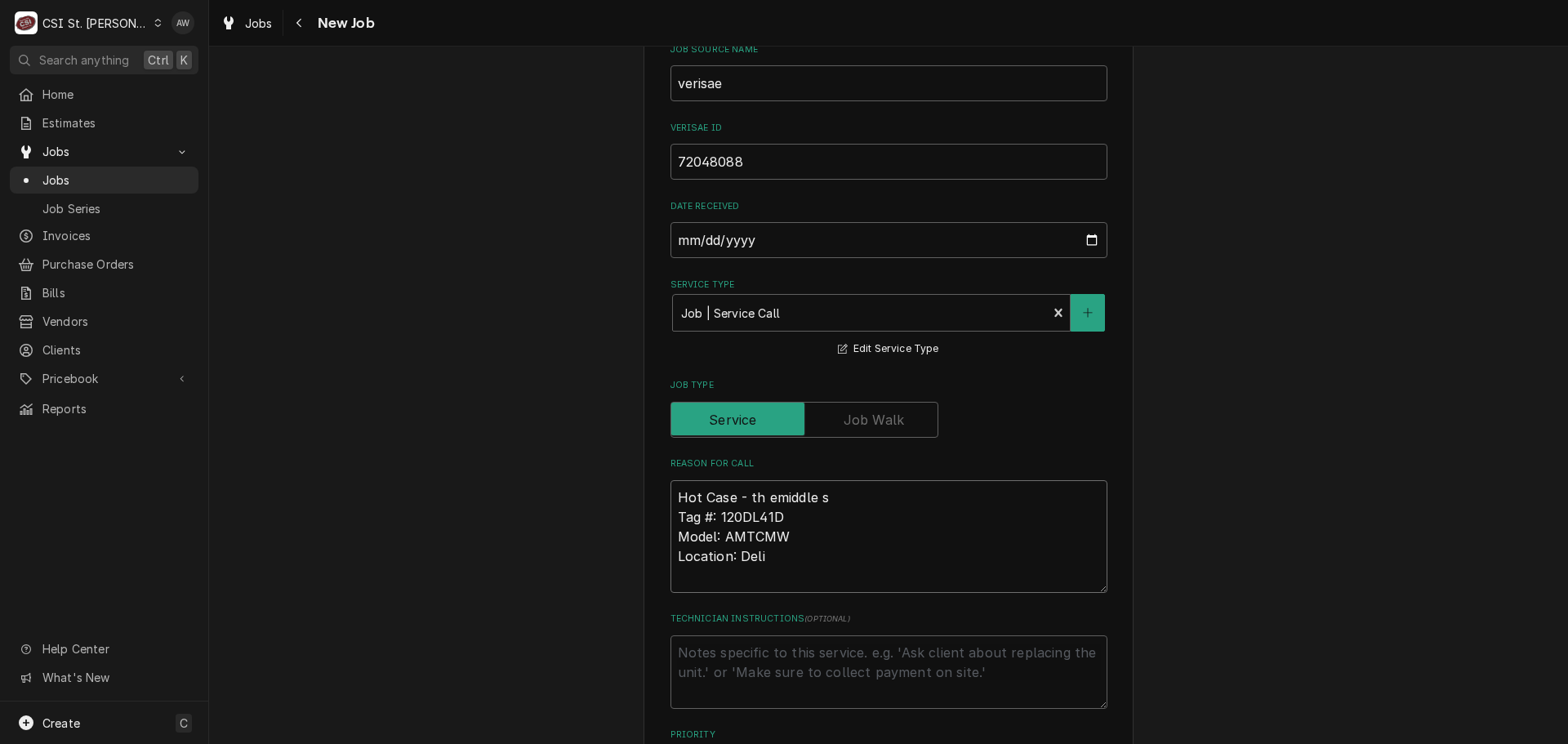
type textarea "x"
type textarea "Hot Case - th emiddle sh Tag #: 120DL41D Model: AMTCMW Location: Deli"
type textarea "x"
type textarea "Hot Case - th emiddle she Tag #: 120DL41D Model: AMTCMW Location: Deli"
type textarea "x"
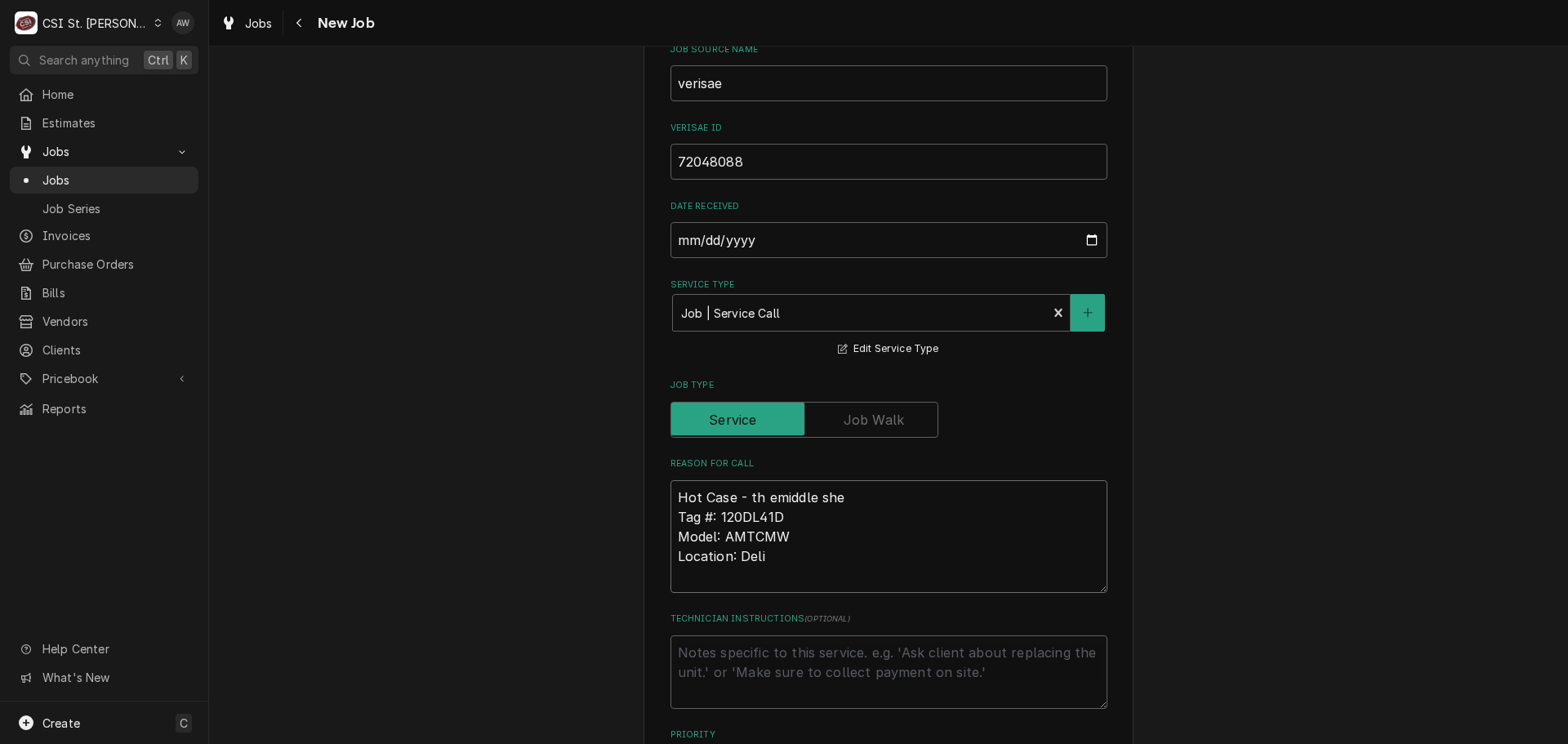
type textarea "Hot Case - th emiddle shel Tag #: 120DL41D Model: AMTCMW Location: Deli"
type textarea "x"
type textarea "Hot Case - th emiddle shelf Tag #: 120DL41D Model: AMTCMW Location: Deli"
type textarea "x"
type textarea "Hot Case - th emiddle shelf Tag #: 120DL41D Model: AMTCMW Location: Deli"
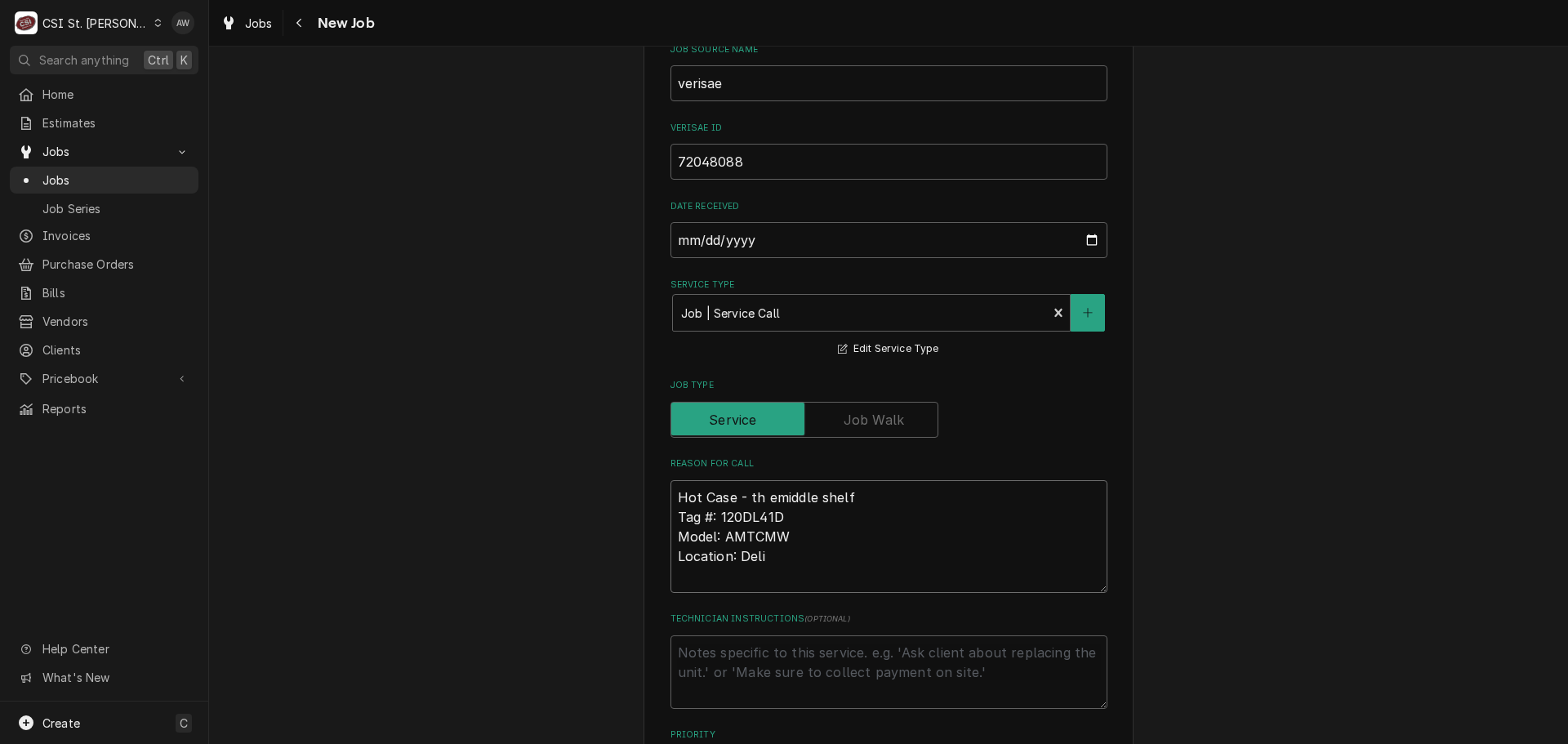
type textarea "x"
type textarea "Hot Case - th emiddle shelf i Tag #: 120DL41D Model: AMTCMW Location: Deli"
type textarea "x"
type textarea "Hot Case - th emiddle shelf is Tag #: 120DL41D Model: AMTCMW Location: Deli"
type textarea "x"
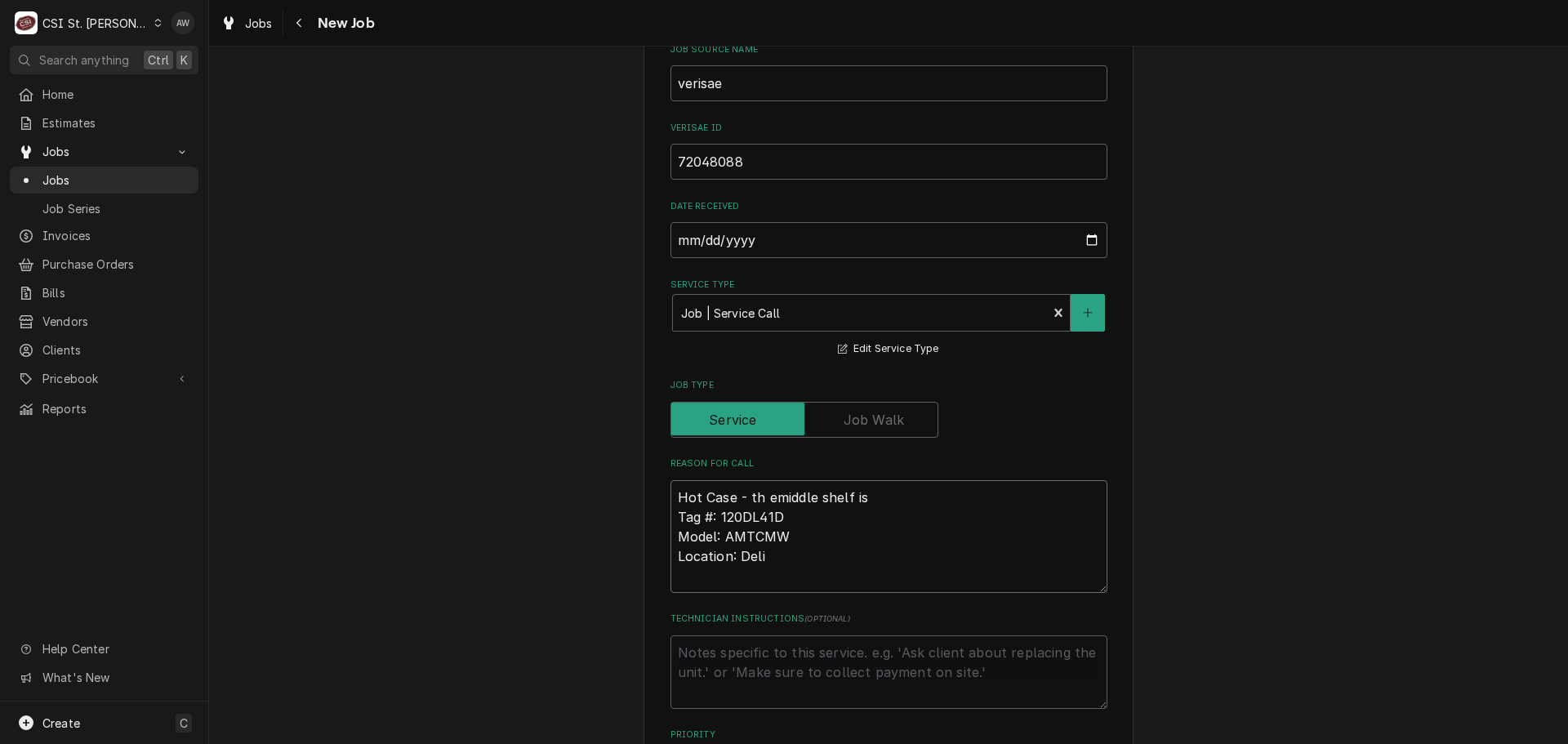
type textarea "Hot Case - th emiddle shelf is Tag #: 120DL41D Model: AMTCMW Location: Deli"
type textarea "x"
type textarea "Hot Case - th emiddle shelf is n Tag #: 120DL41D Model: AMTCMW Location: Deli"
type textarea "x"
type textarea "Hot Case - th emiddle shelf is no Tag #: 120DL41D Model: AMTCMW Location: Deli"
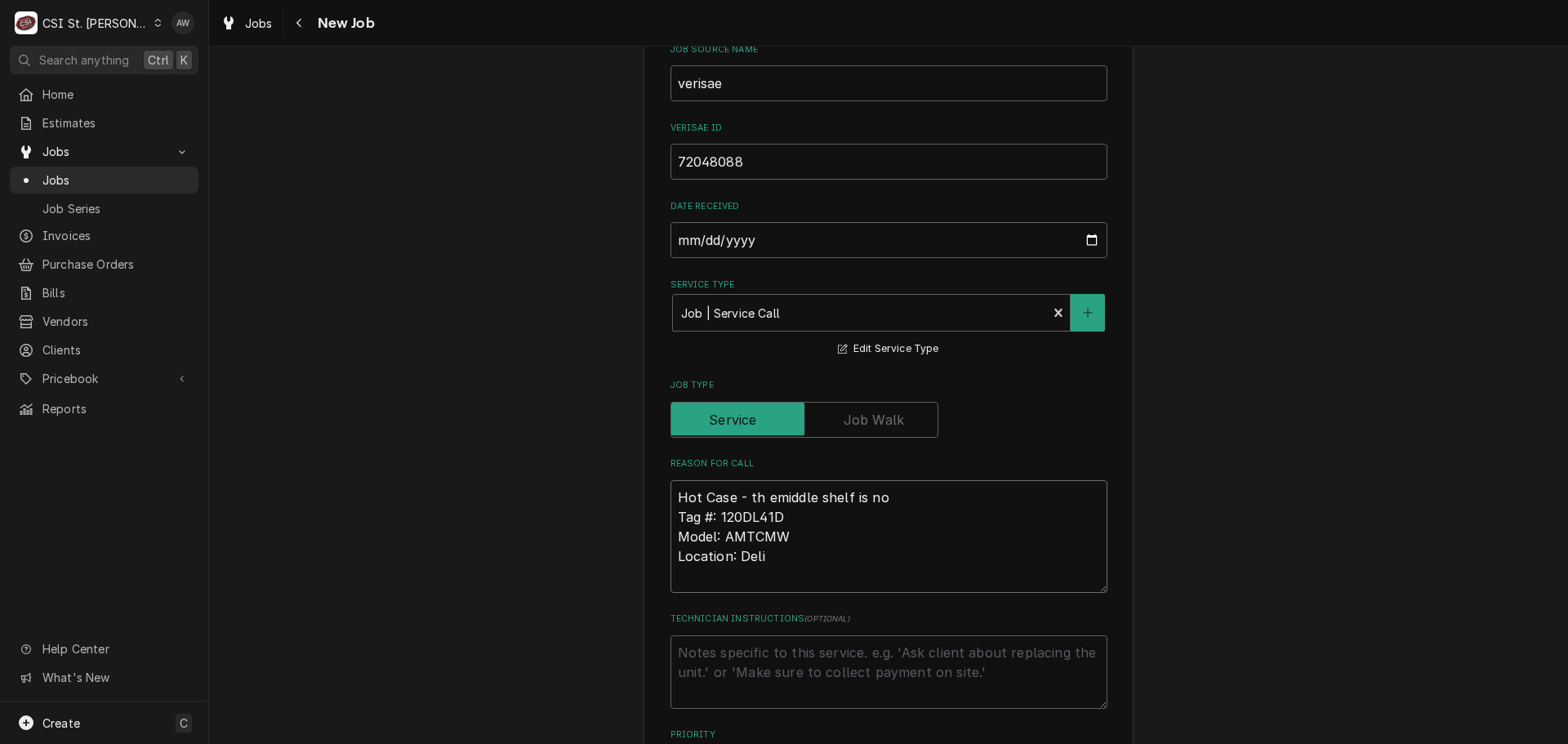
type textarea "x"
type textarea "Hot Case - th emiddle shelf is not Tag #: 120DL41D Model: AMTCMW Location: Deli"
type textarea "x"
type textarea "Hot Case - th emiddle shelf is not Tag #: 120DL41D Model: AMTCMW Location: Deli"
type textarea "x"
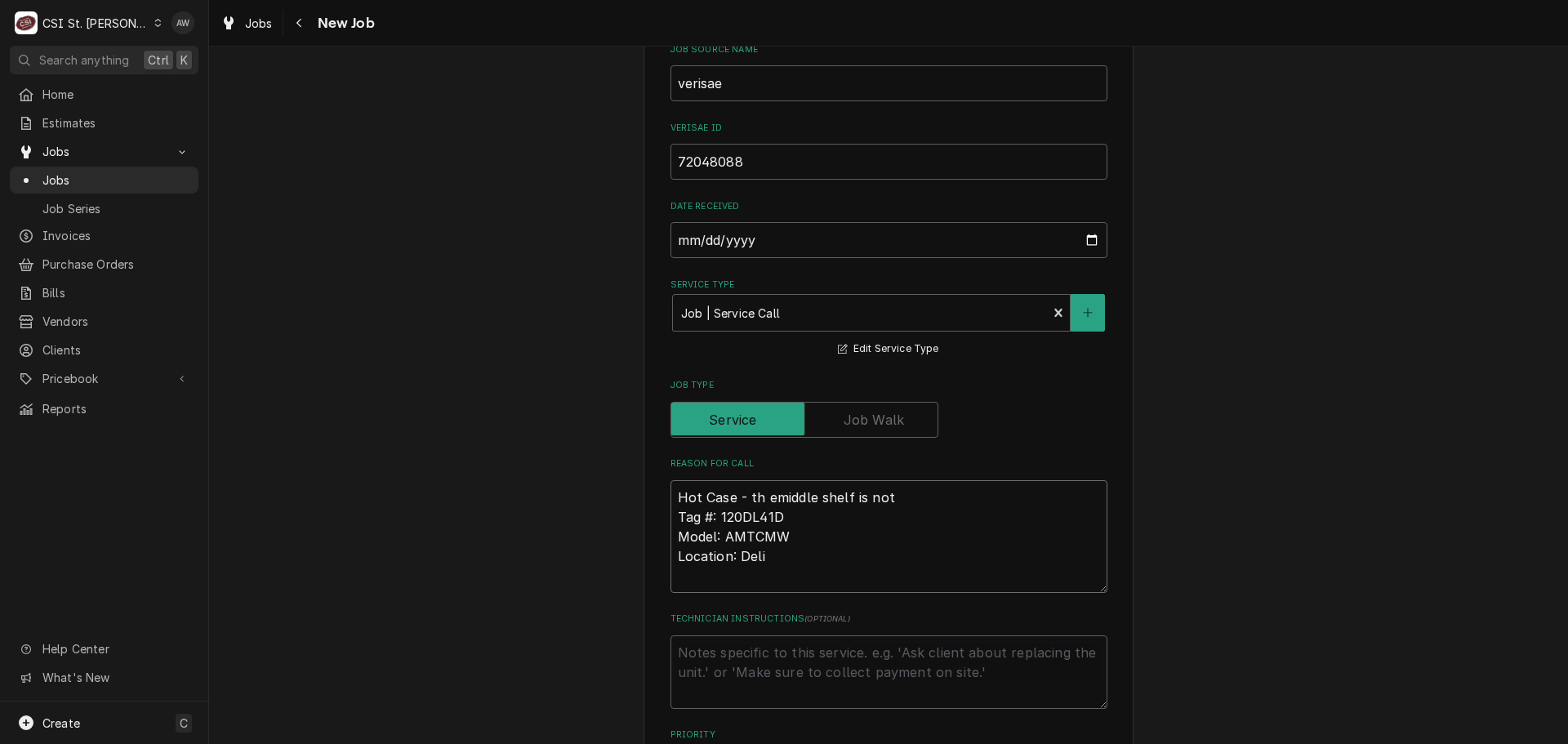
type textarea "Hot Case - th emiddle shelf is not h Tag #: 120DL41D Model: AMTCMW Location: De…"
type textarea "x"
type textarea "Hot Case - th emiddle shelf is not he Tag #: 120DL41D Model: AMTCMW Location: D…"
type textarea "x"
type textarea "Hot Case - th emiddle shelf is not hea Tag #: 120DL41D Model: AMTCMW Location: …"
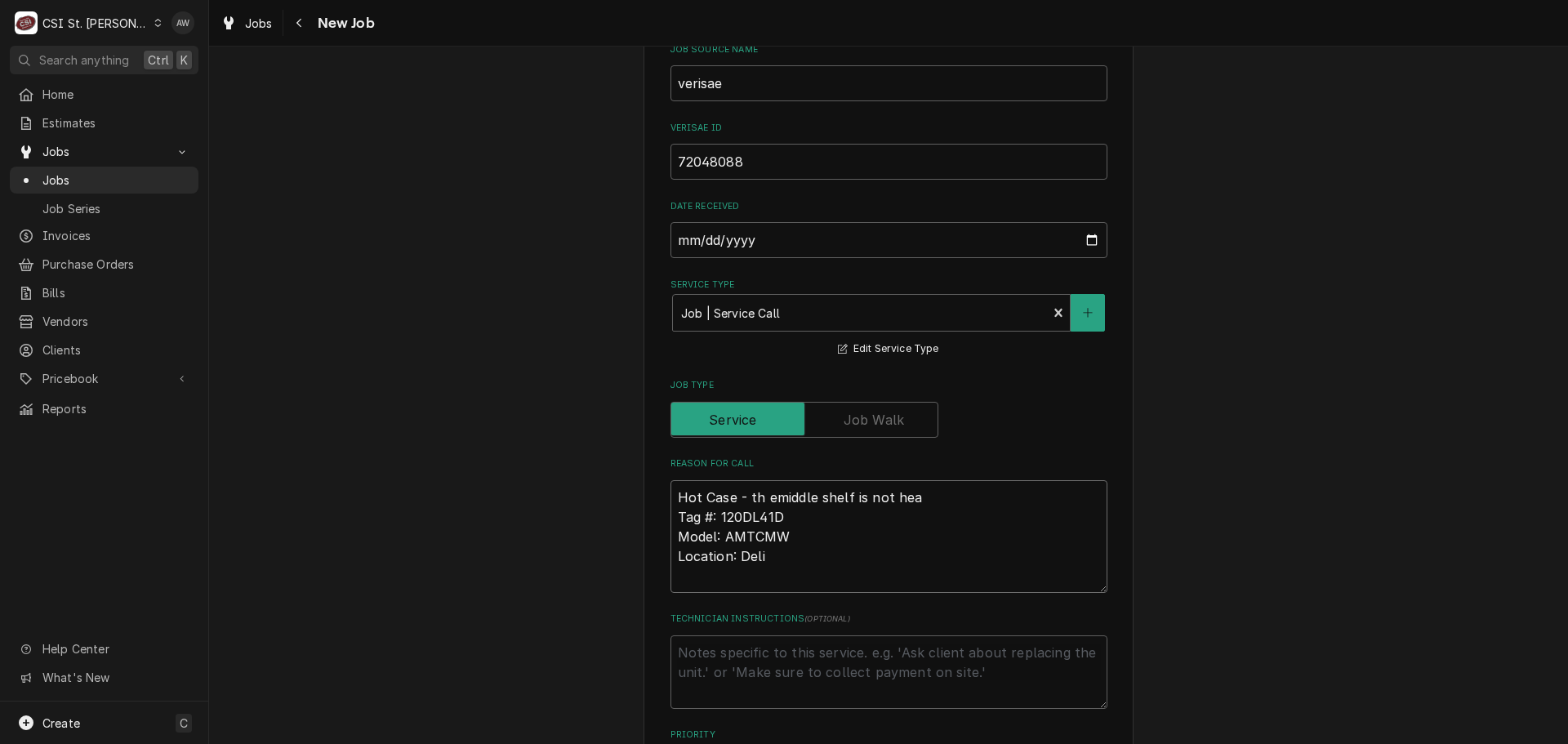
type textarea "x"
type textarea "Hot Case - th emiddle shelf is not heat Tag #: 120DL41D Model: AMTCMW Location:…"
type textarea "x"
type textarea "Hot Case - th emiddle shelf is not heati Tag #: 120DL41D Model: AMTCMW Location…"
type textarea "x"
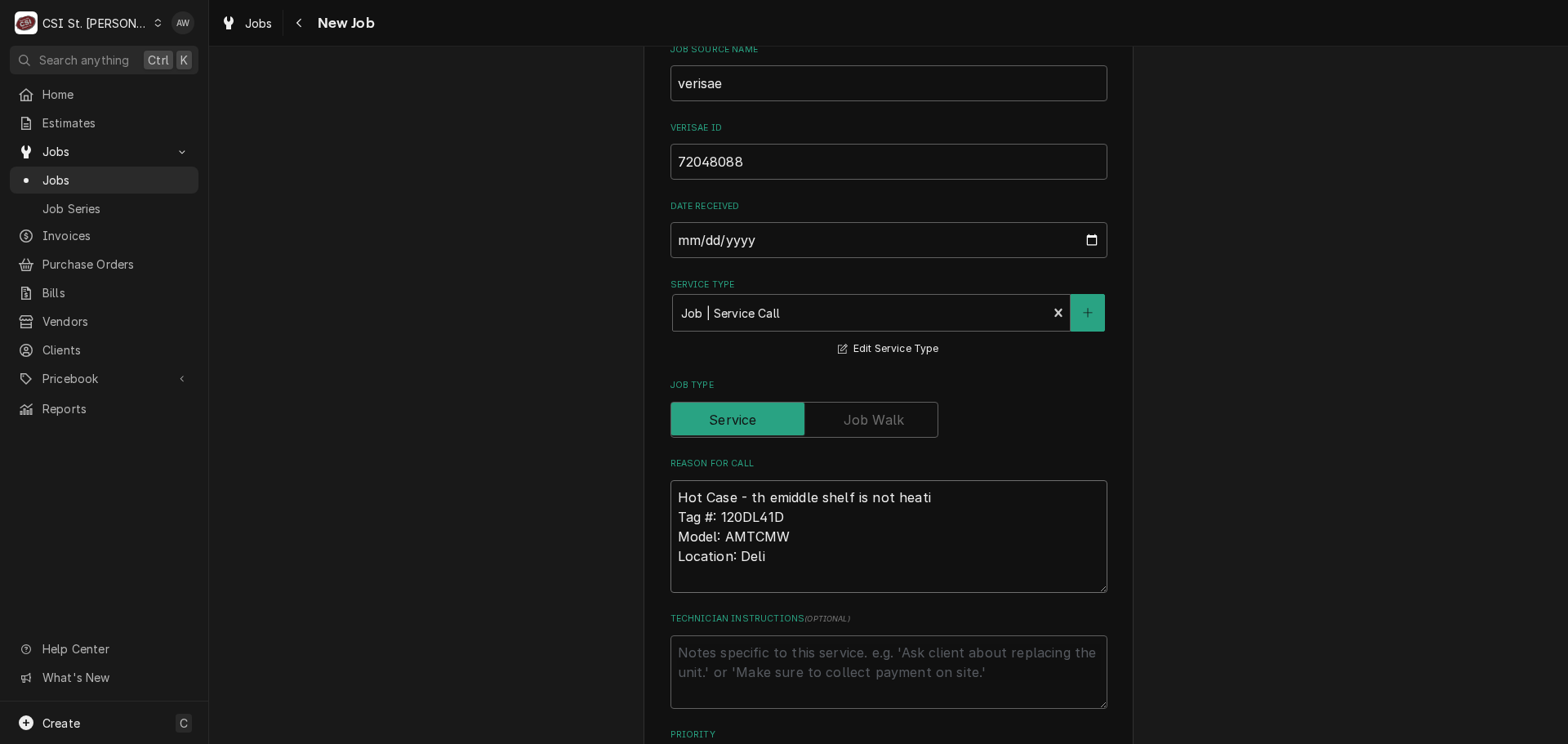
type textarea "Hot Case - th emiddle shelf is not heatin Tag #: 120DL41D Model: AMTCMW Locatio…"
type textarea "x"
type textarea "Hot Case - th emiddle shelf is not heating Tag #: 120DL41D Model: AMTCMW Locati…"
type textarea "x"
type textarea "Hot Case - th emiddle shelf is not heating Tag #: 120DL41D Model: AMTCMW Locati…"
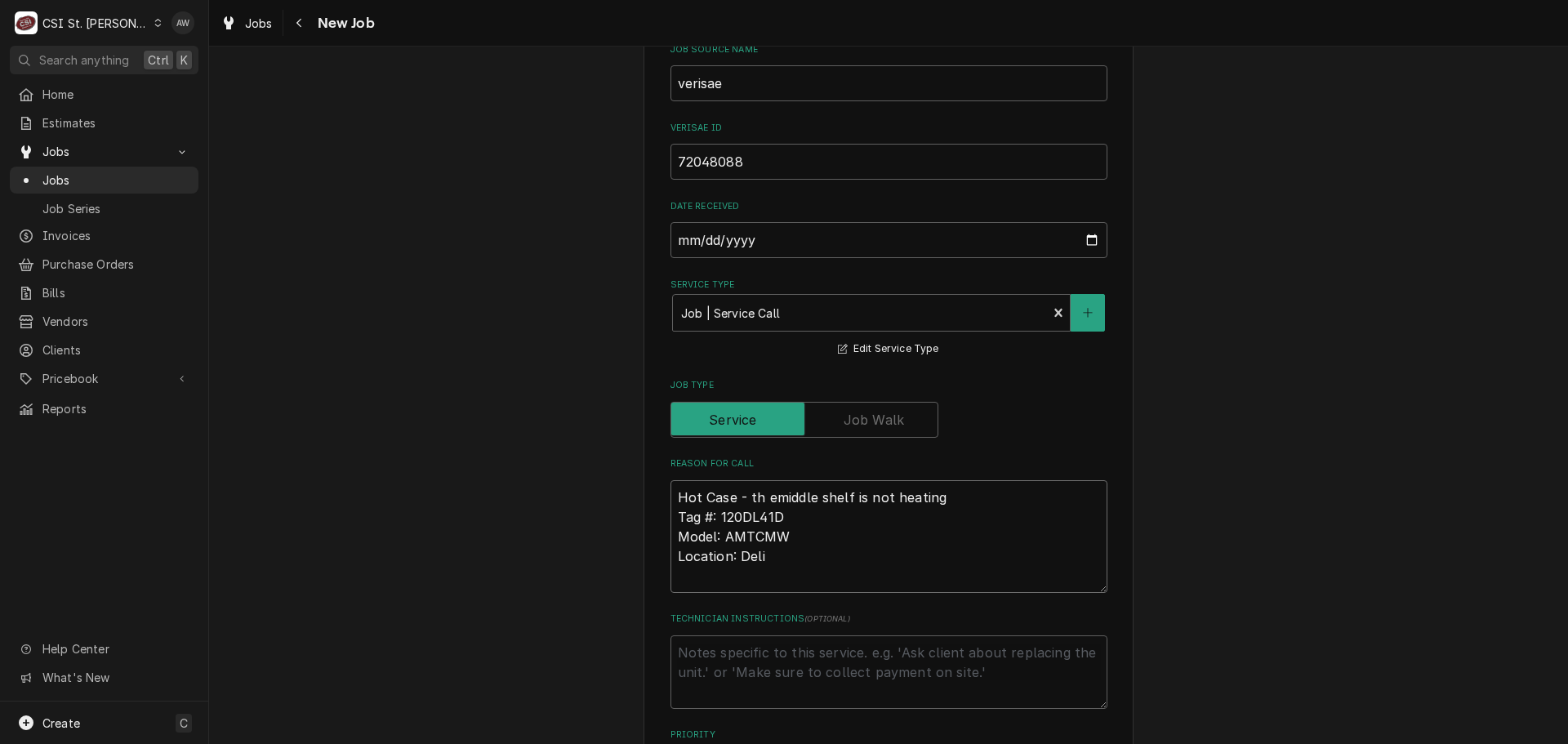
click at [758, 494] on textarea "Hot Case - th emiddle shelf is not heating Tag #: 120DL41D Model: AMTCMW Locati…" at bounding box center [888, 536] width 437 height 112
type textarea "x"
type textarea "Hot Case - themiddle shelf is not heating Tag #: 120DL41D Model: AMTCMW Locatio…"
type textarea "x"
type textarea "Hot Case - the middle shelf is not heating Tag #: 120DL41D Model: AMTCMW Locati…"
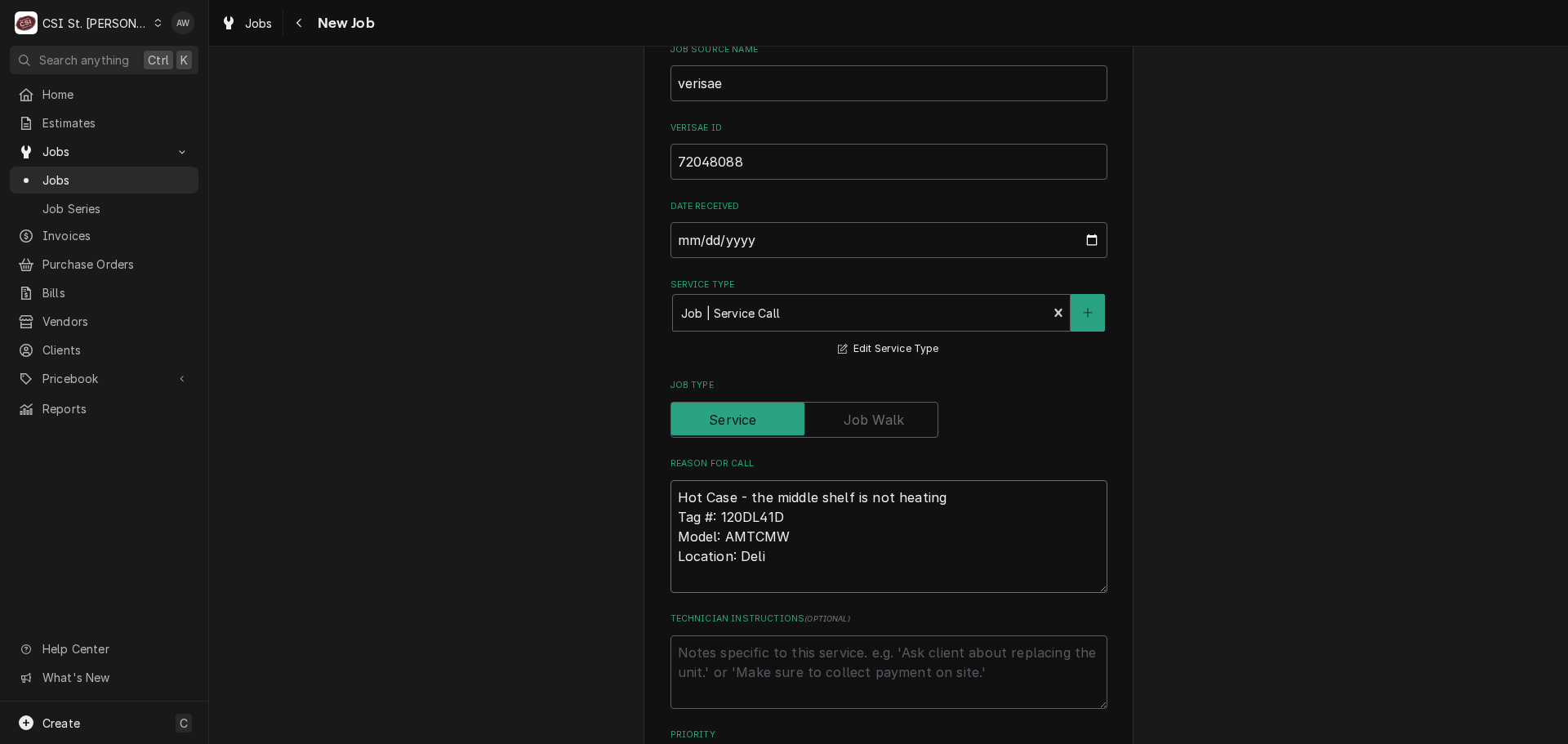
type textarea "x"
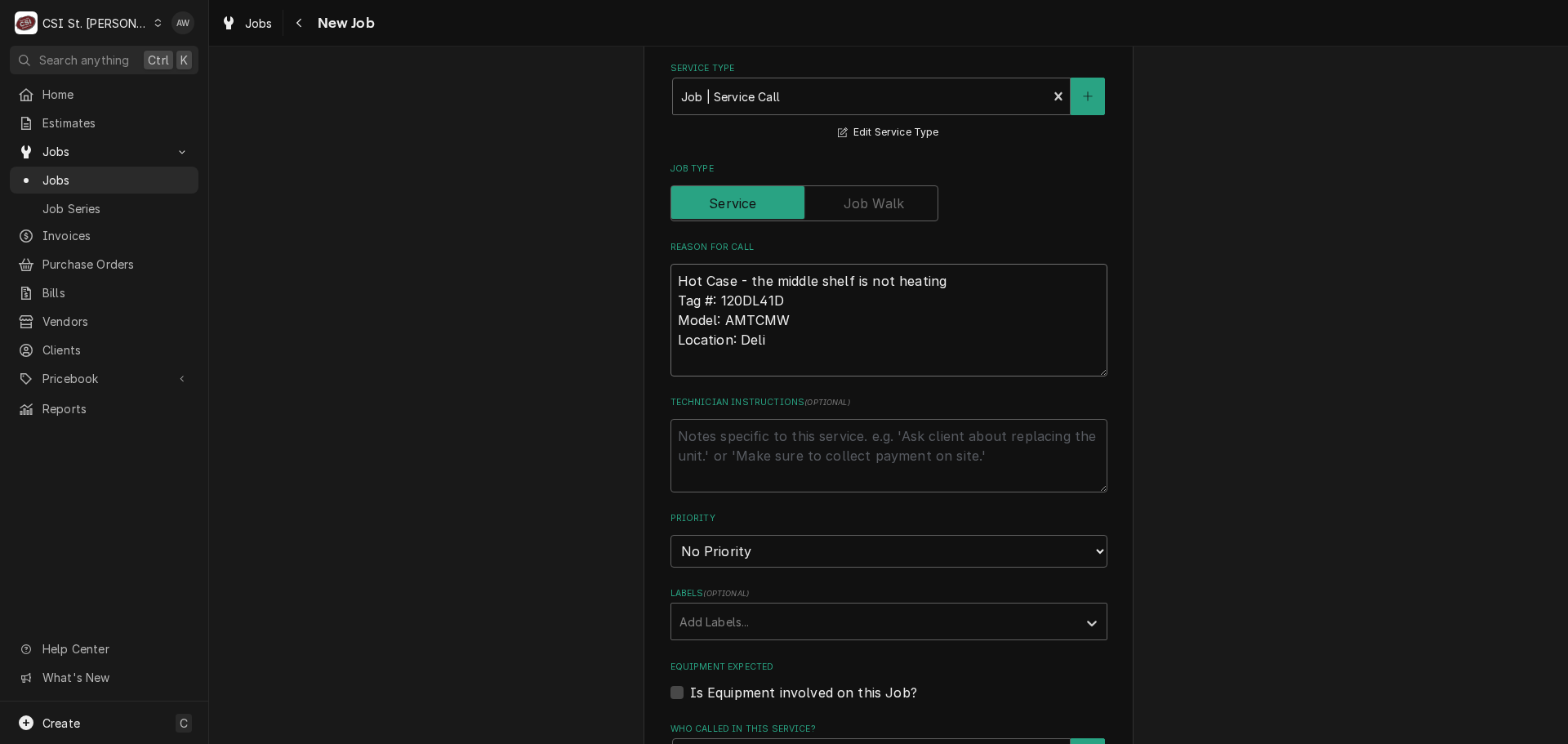
scroll to position [872, 0]
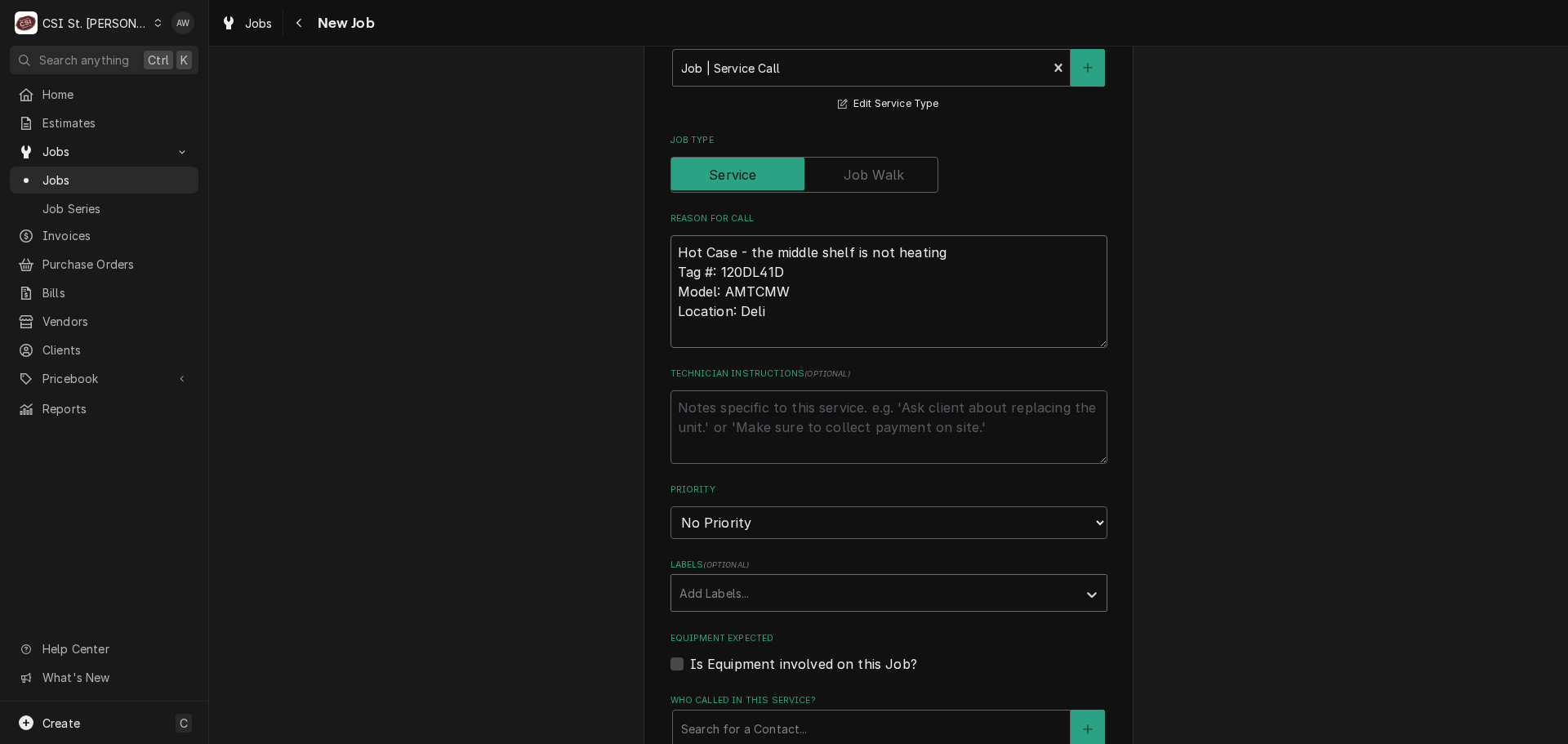
type textarea "Hot Case - the middle shelf is not heating Tag #: 120DL41D Model: AMTCMW Locati…"
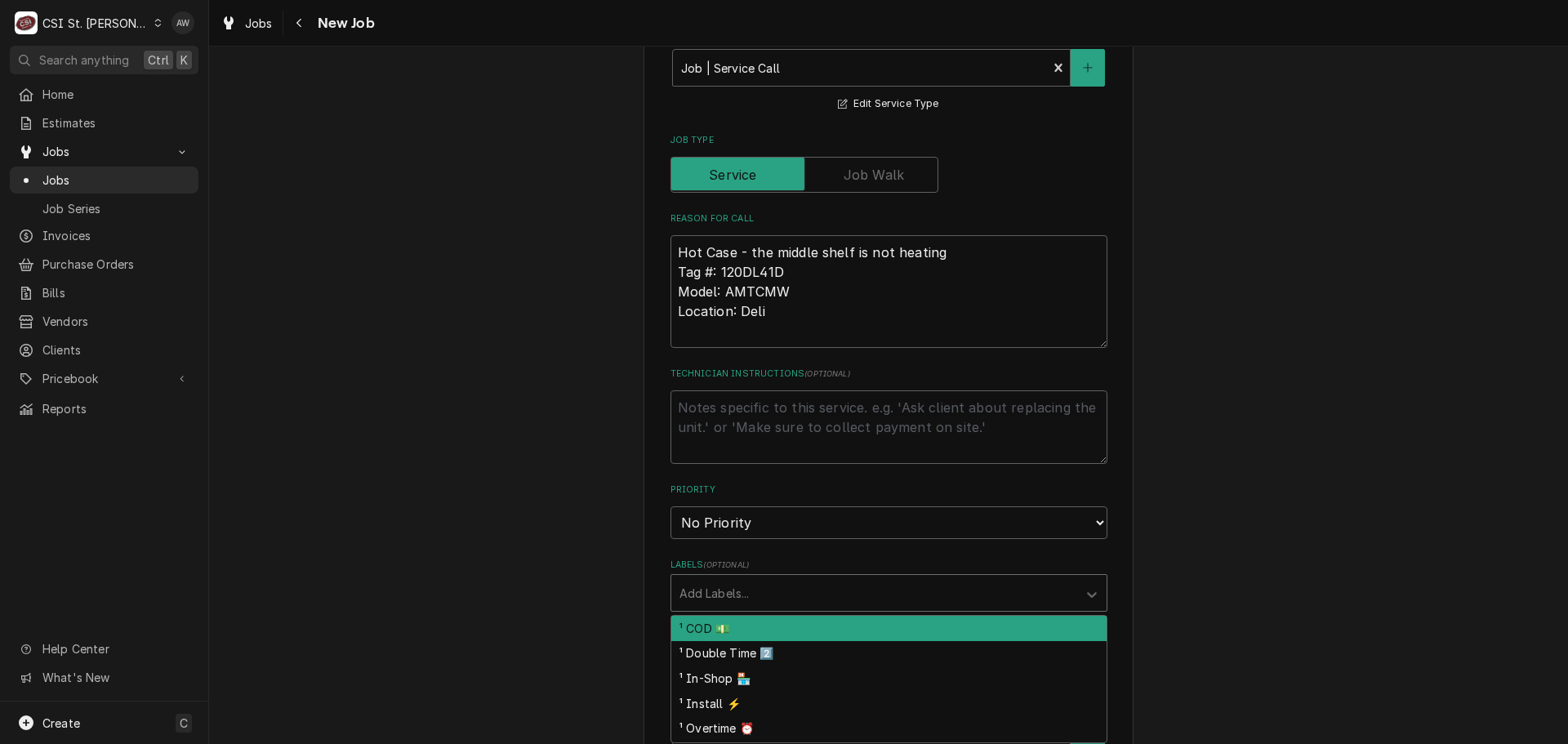
click at [807, 596] on div "Labels" at bounding box center [874, 592] width 389 height 29
type input "cook"
type textarea "x"
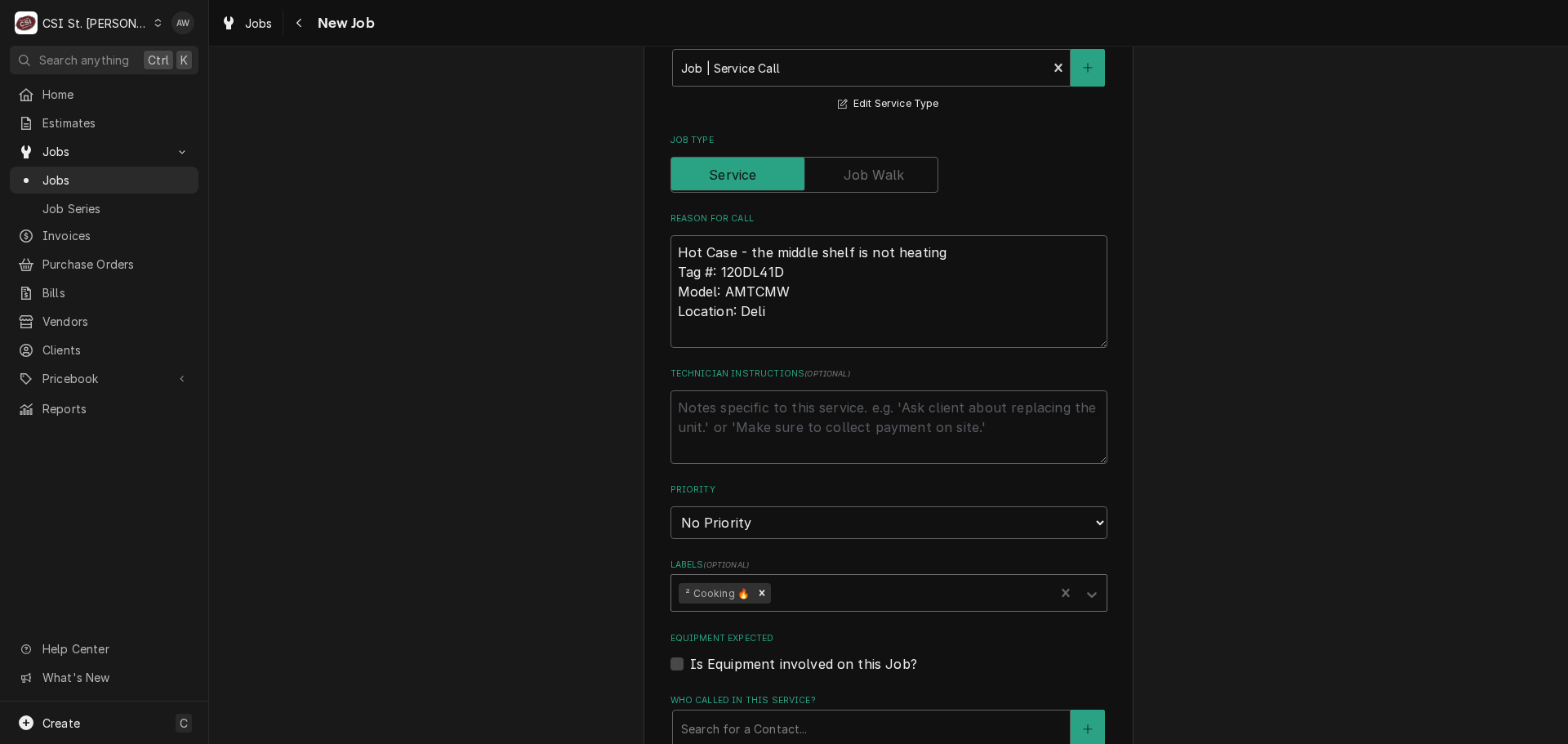
type textarea "x"
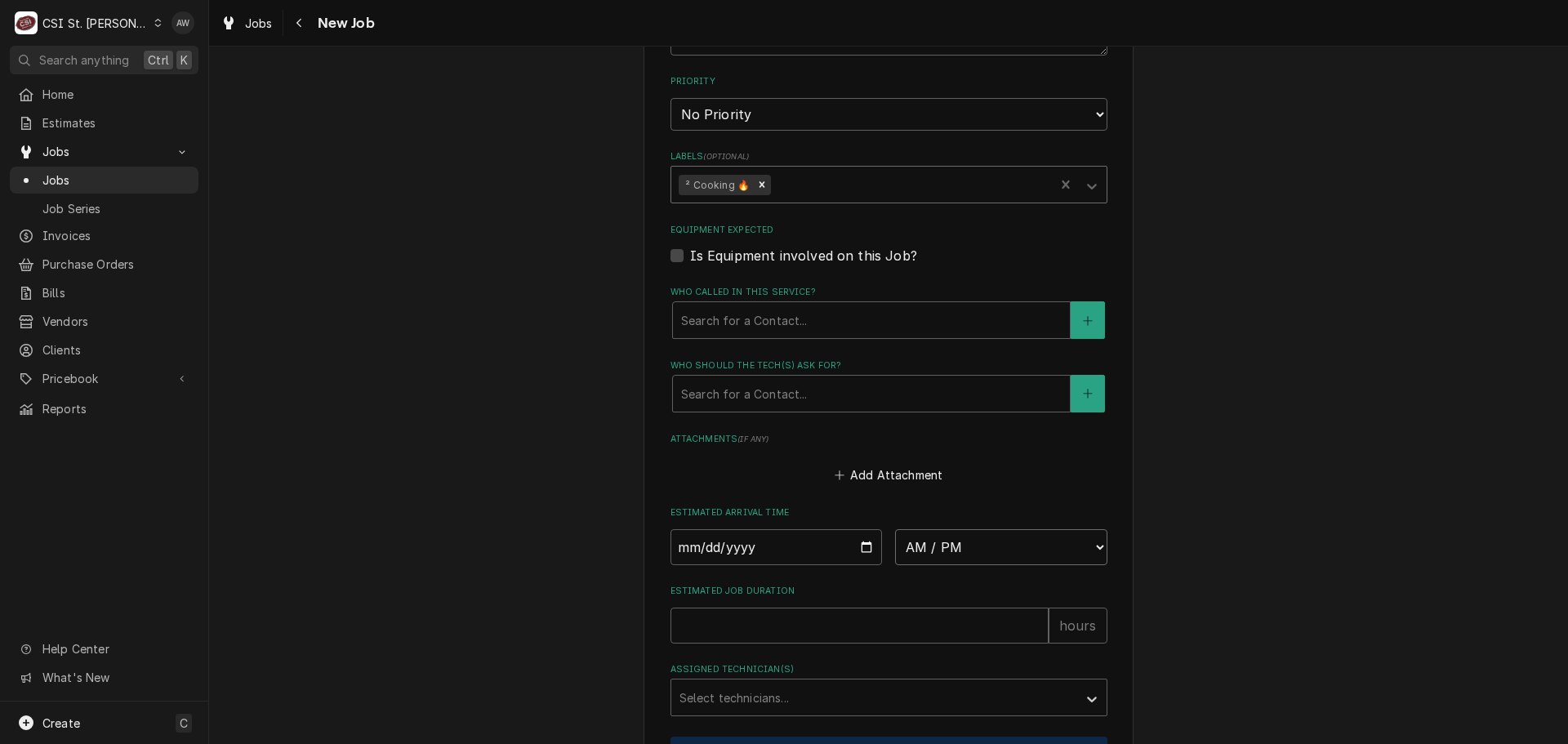
click at [922, 550] on select "AM / PM 6:00 AM 6:15 AM 6:30 AM 6:45 AM 7:00 AM 7:15 AM 7:30 AM 7:45 AM 8:00 AM…" at bounding box center [1001, 547] width 212 height 36
select select "07:30:00"
click at [895, 529] on select "AM / PM 6:00 AM 6:15 AM 6:30 AM 6:45 AM 7:00 AM 7:15 AM 7:30 AM 7:45 AM 8:00 AM…" at bounding box center [1001, 547] width 212 height 36
click at [859, 549] on input "Date" at bounding box center [776, 547] width 212 height 36
type textarea "x"
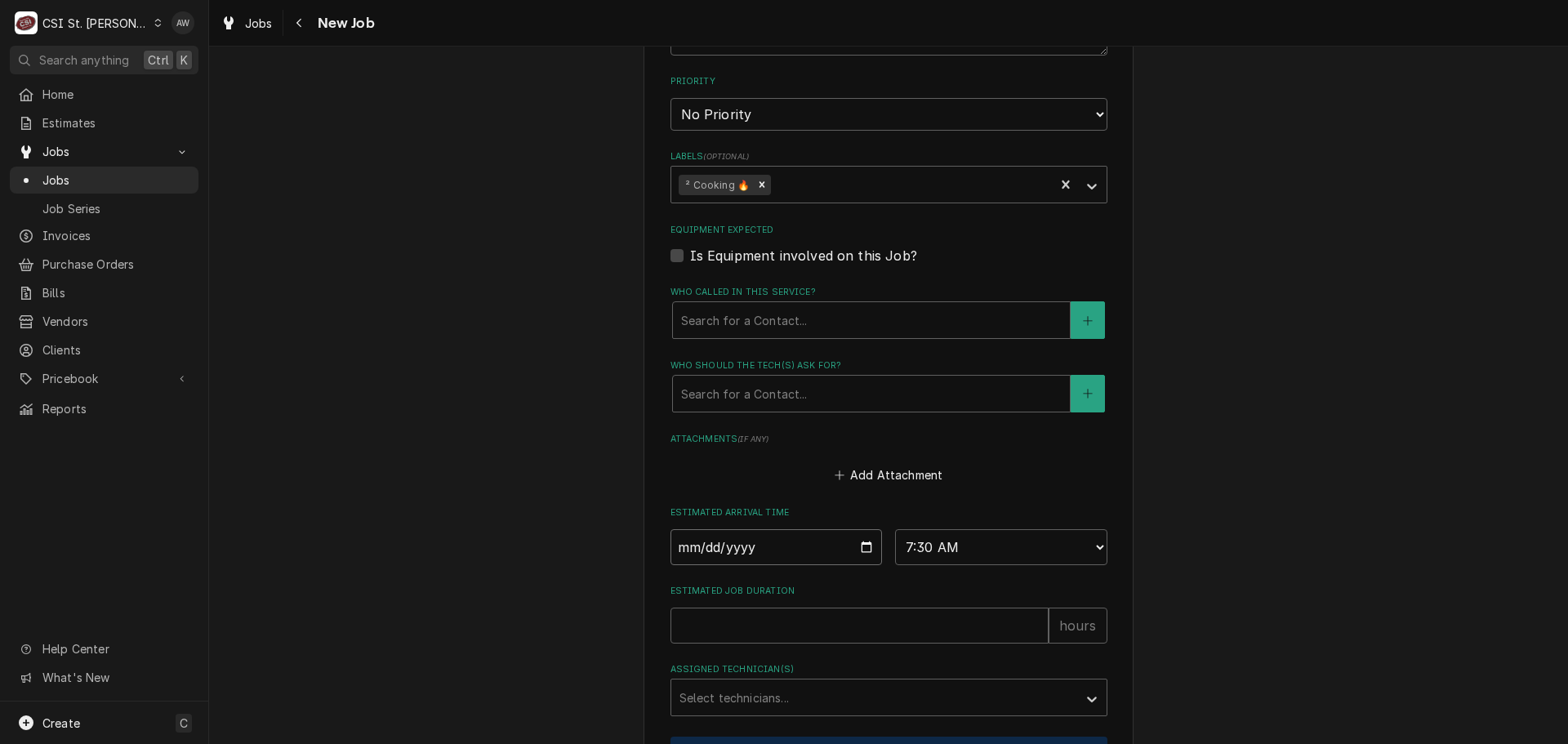
type input "2025-09-02"
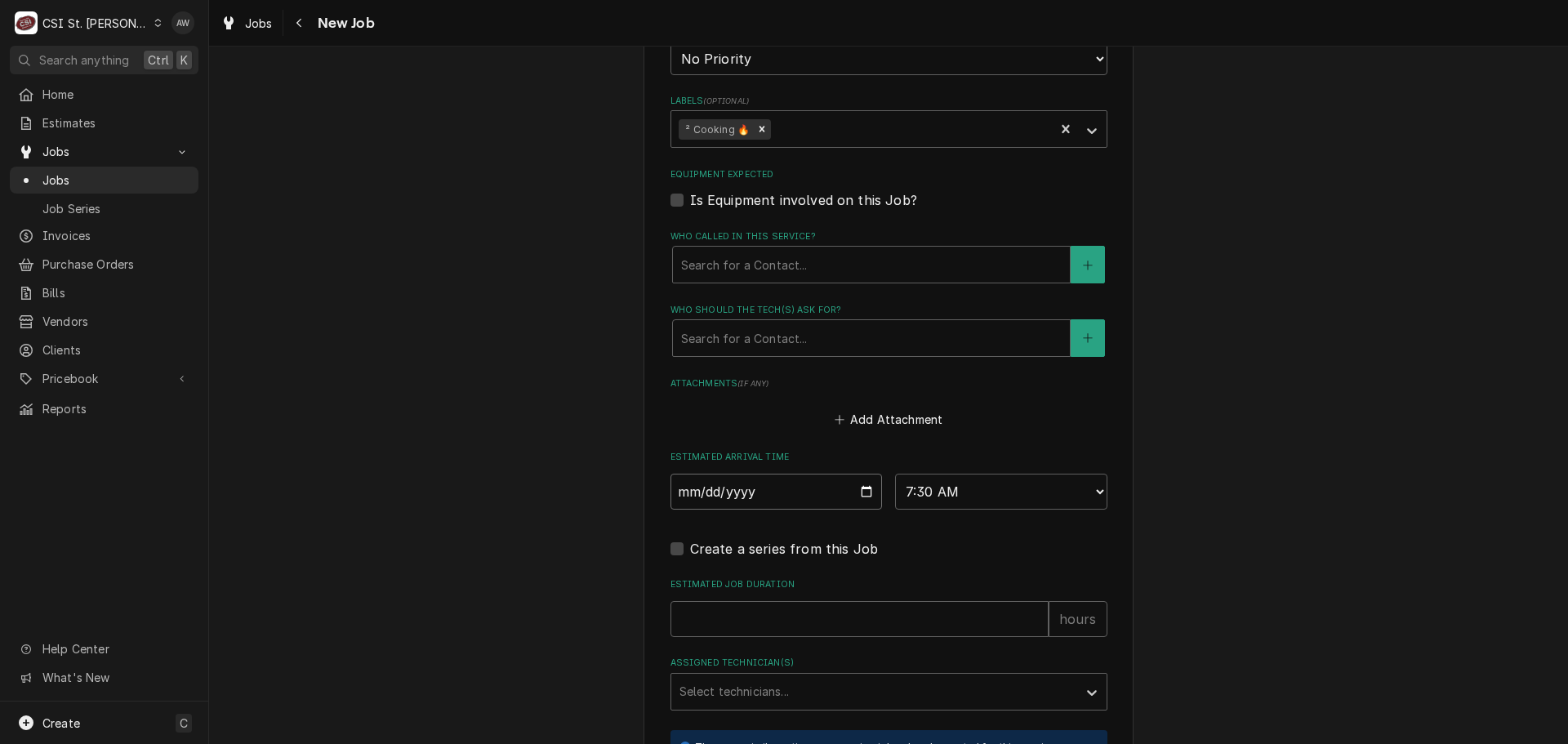
scroll to position [1362, 0]
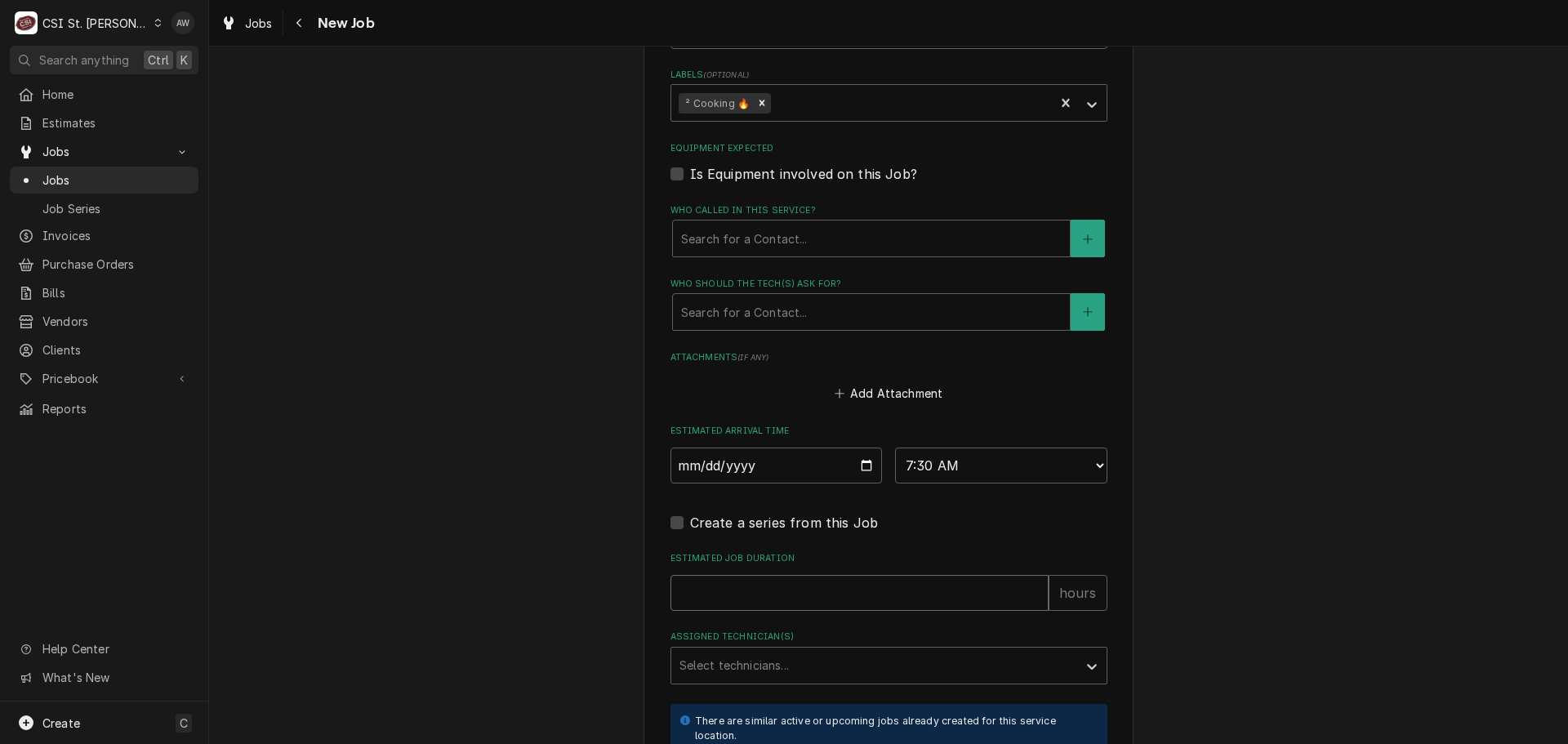
click at [779, 579] on input "Estimated Job Duration" at bounding box center [859, 592] width 378 height 36
type textarea "x"
type input "2"
type textarea "x"
type input "2"
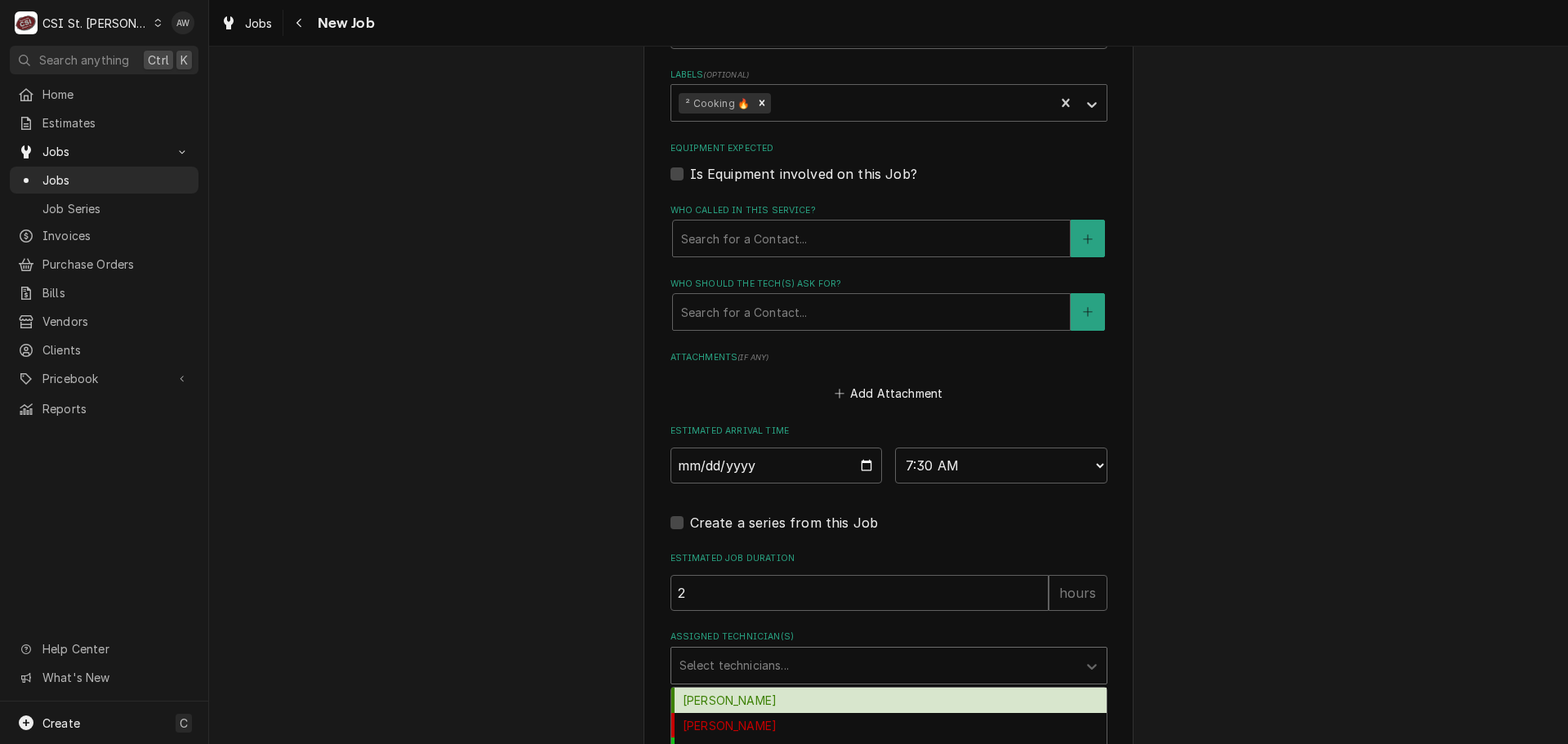
click at [759, 659] on div "Assigned Technician(s)" at bounding box center [874, 665] width 389 height 29
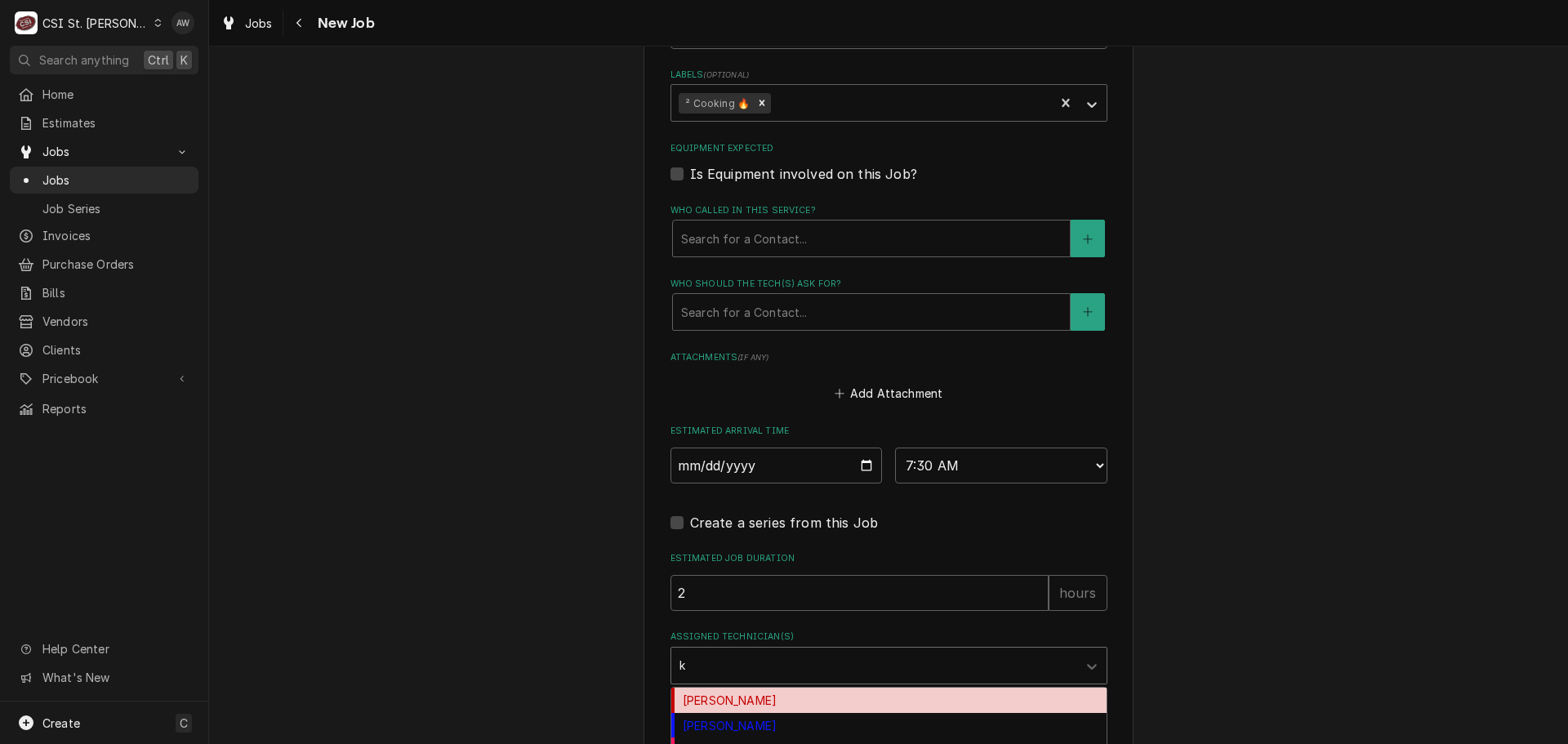
type input "ke"
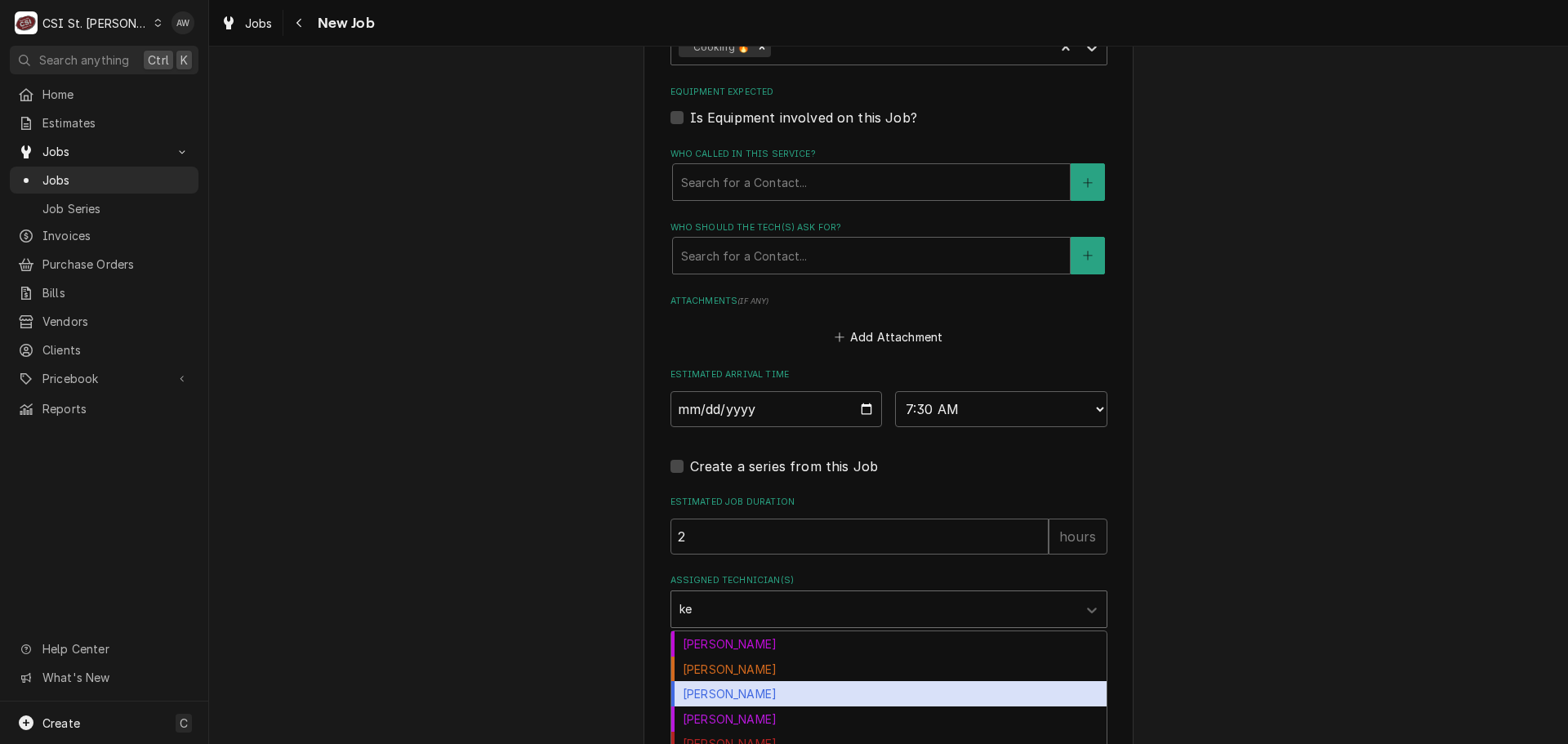
scroll to position [1444, 0]
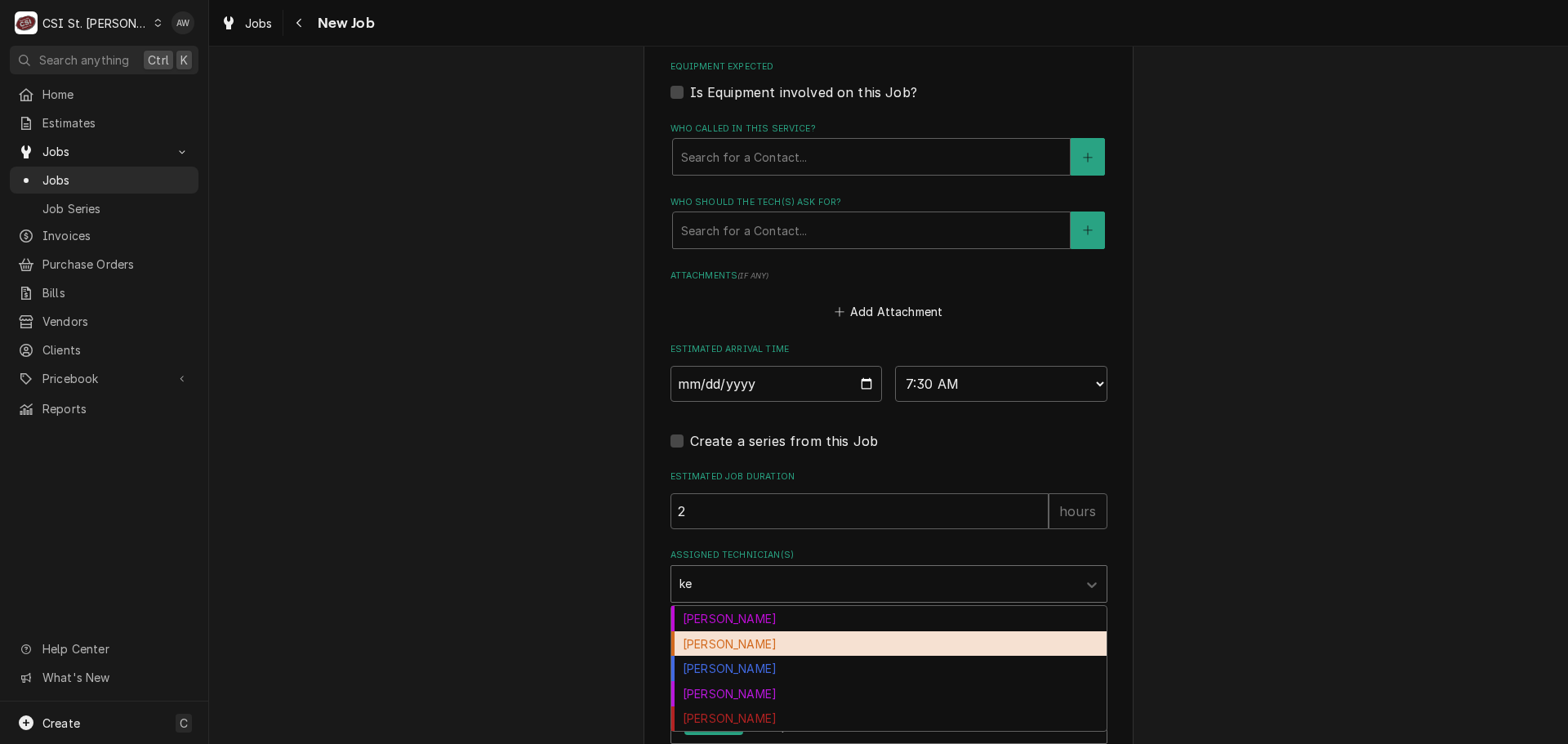
click at [827, 648] on div "Kevin Floyd" at bounding box center [888, 643] width 435 height 25
type textarea "x"
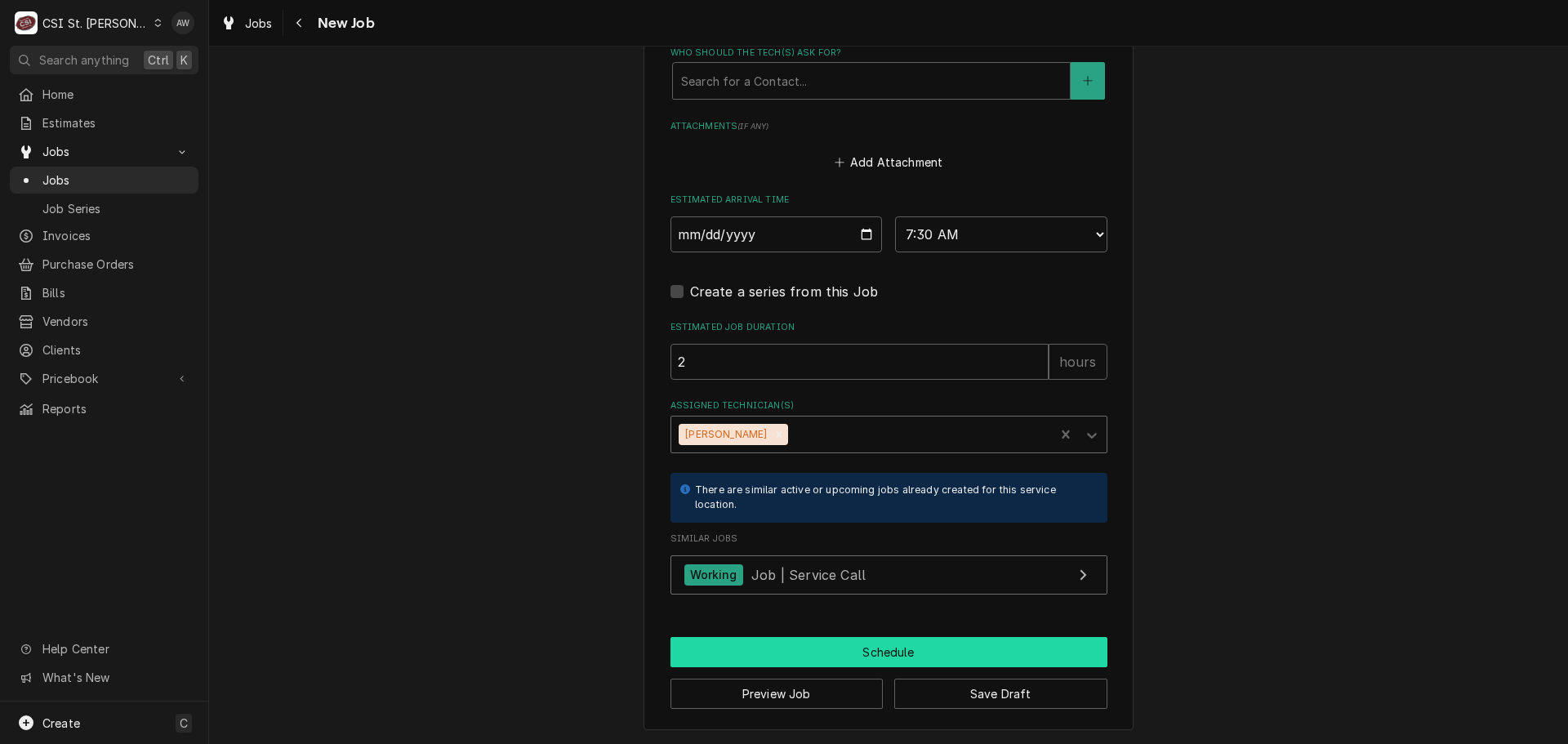
click at [829, 646] on button "Schedule" at bounding box center [888, 652] width 437 height 30
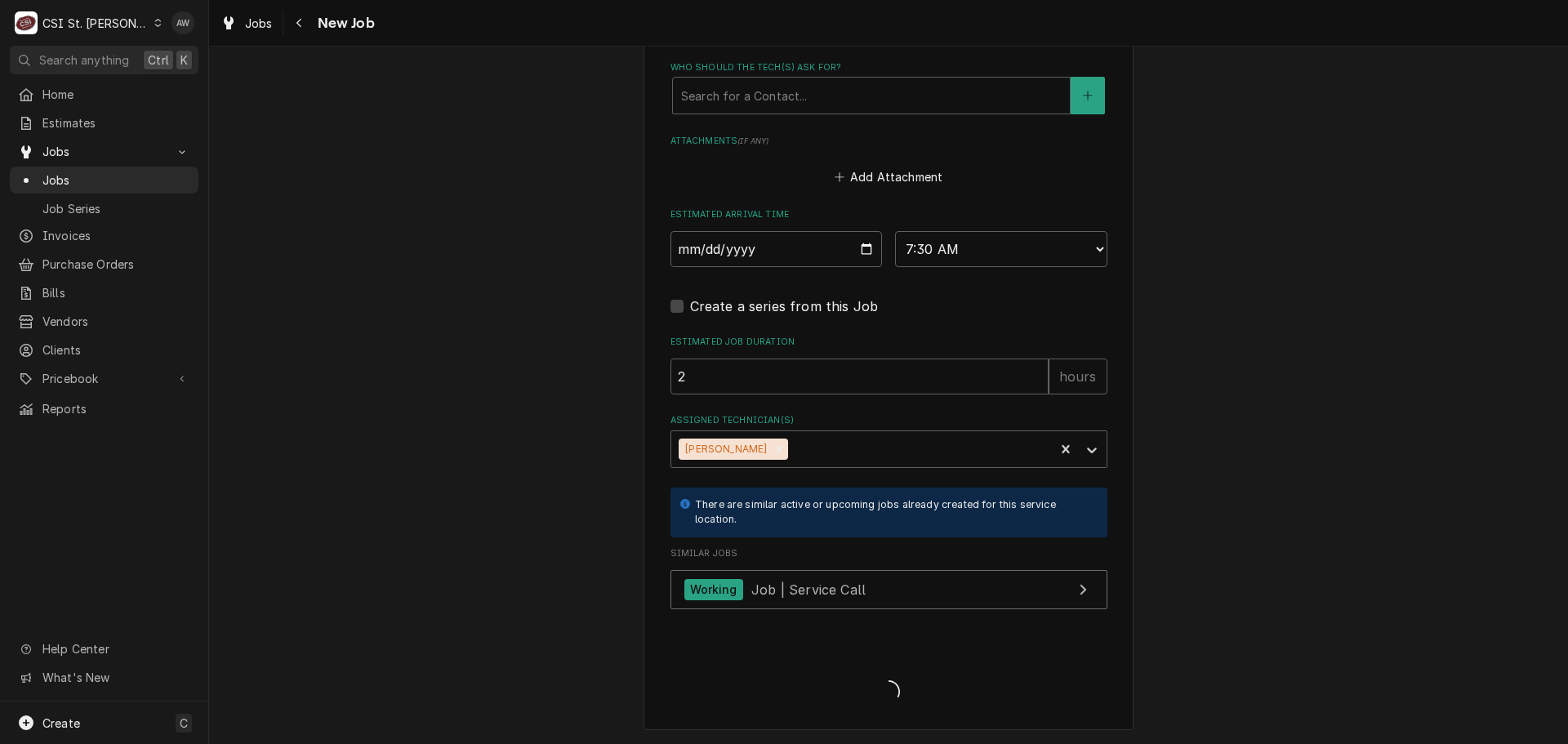
scroll to position [1579, 0]
type textarea "x"
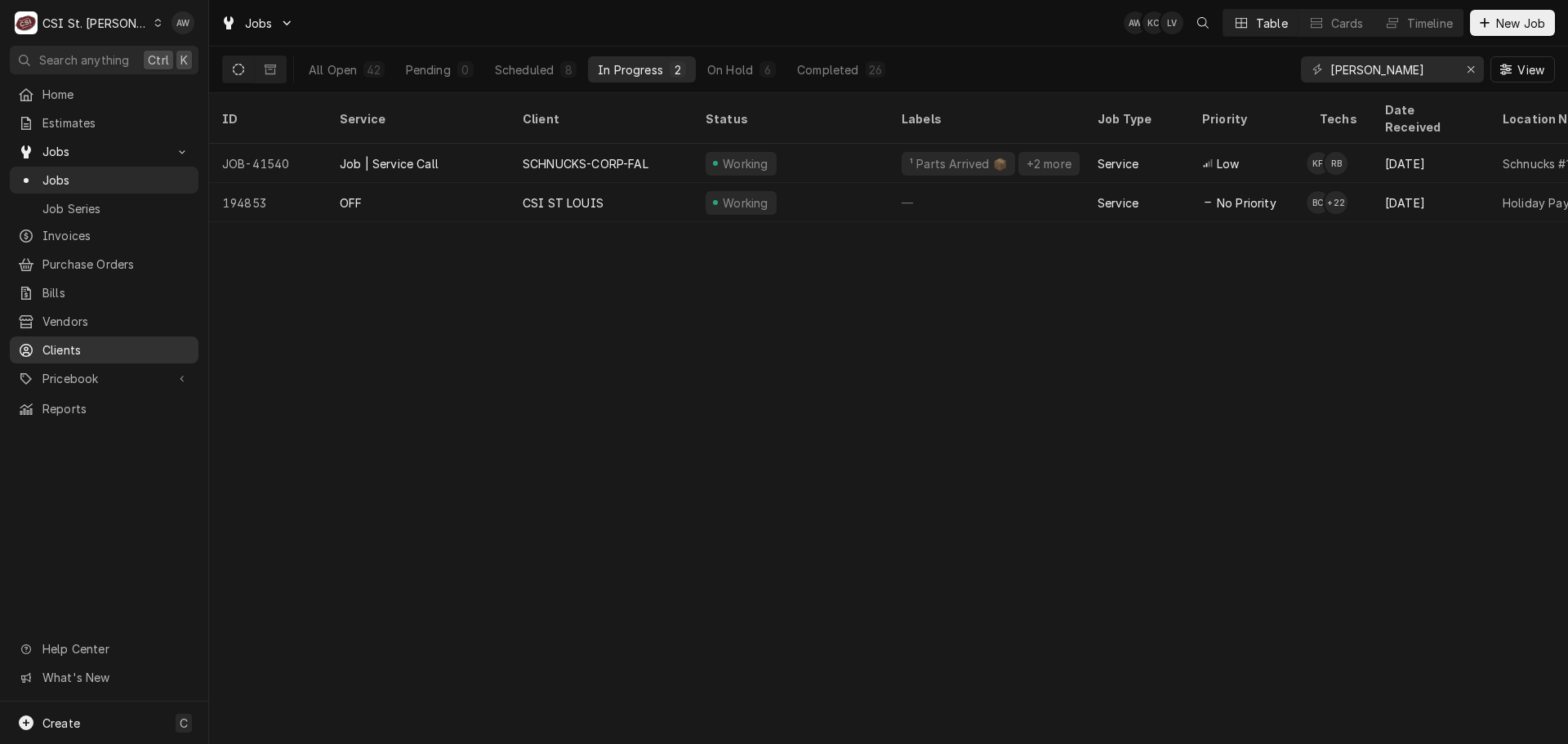
click at [102, 346] on span "Clients" at bounding box center [117, 350] width 148 height 17
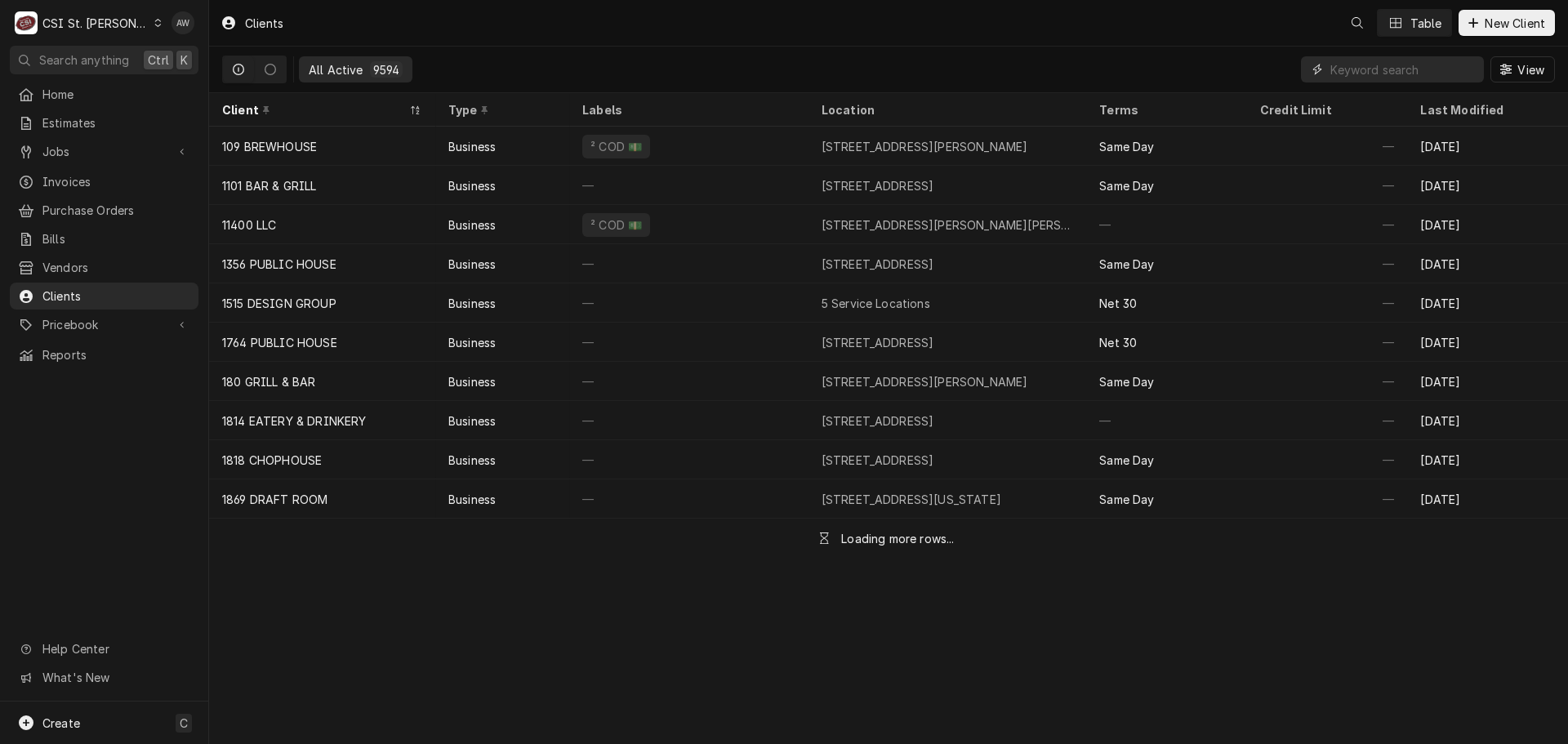
click at [1378, 70] on input "Dynamic Content Wrapper" at bounding box center [1403, 69] width 145 height 26
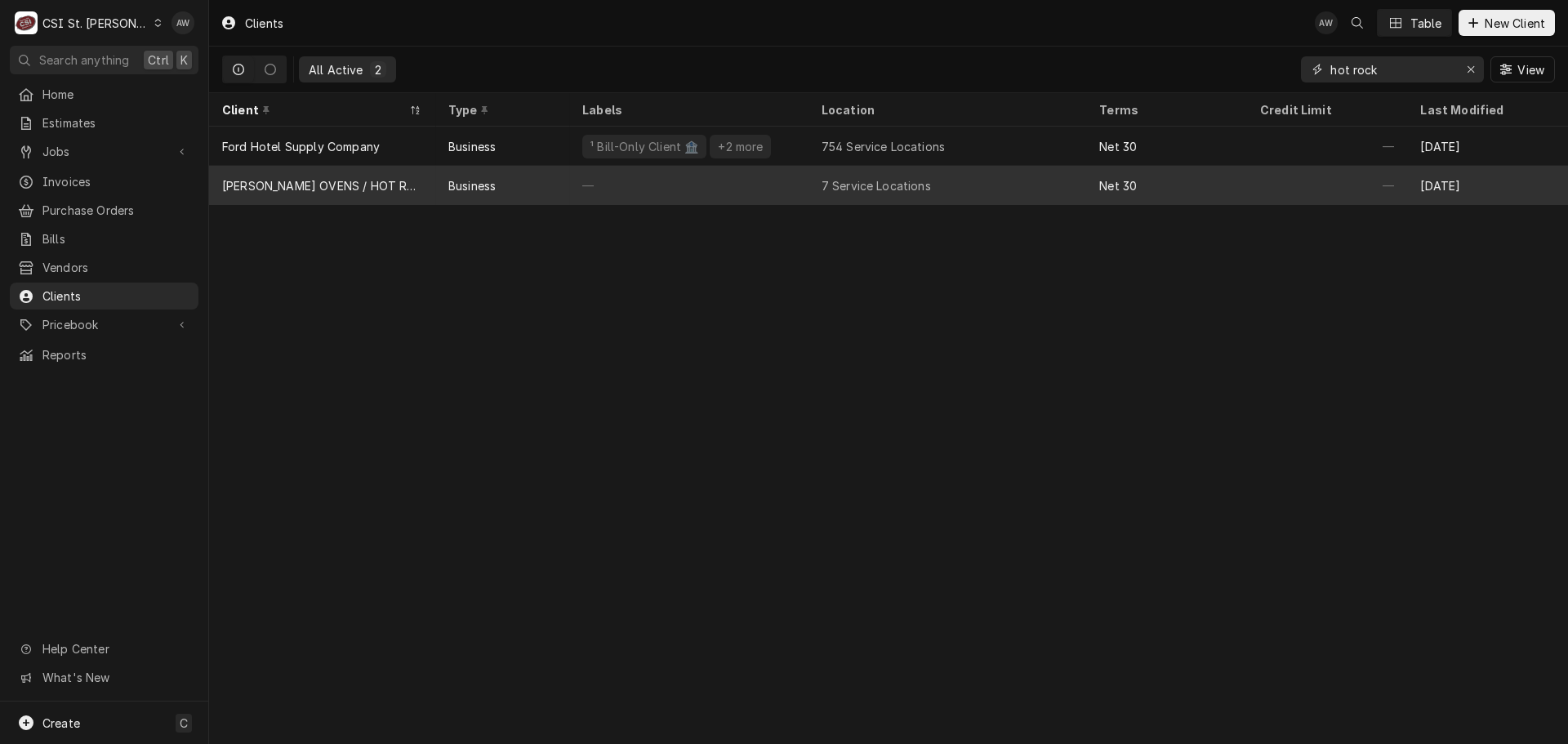
type input "hot rock"
click at [851, 190] on div "7 Service Locations" at bounding box center [876, 185] width 109 height 17
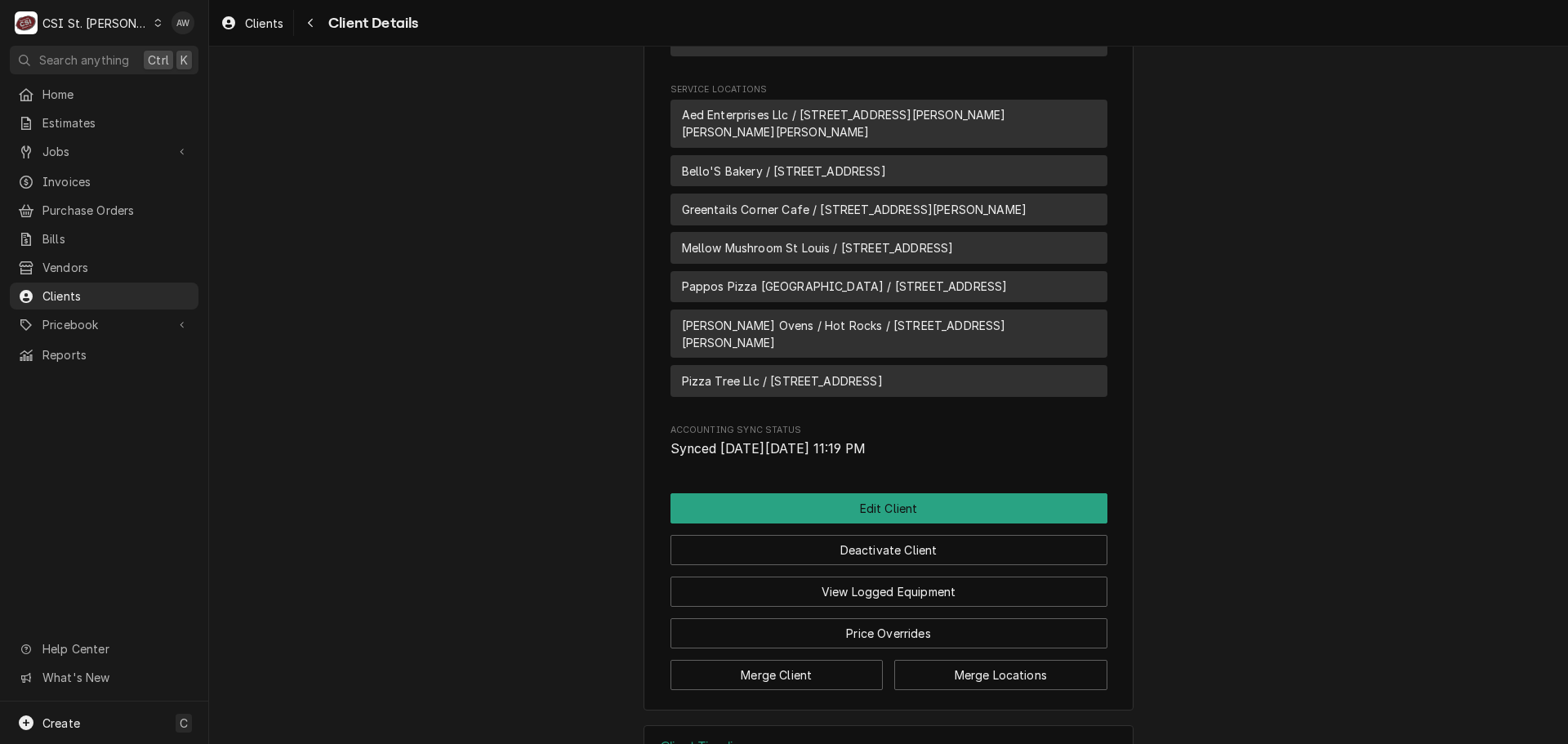
scroll to position [1061, 0]
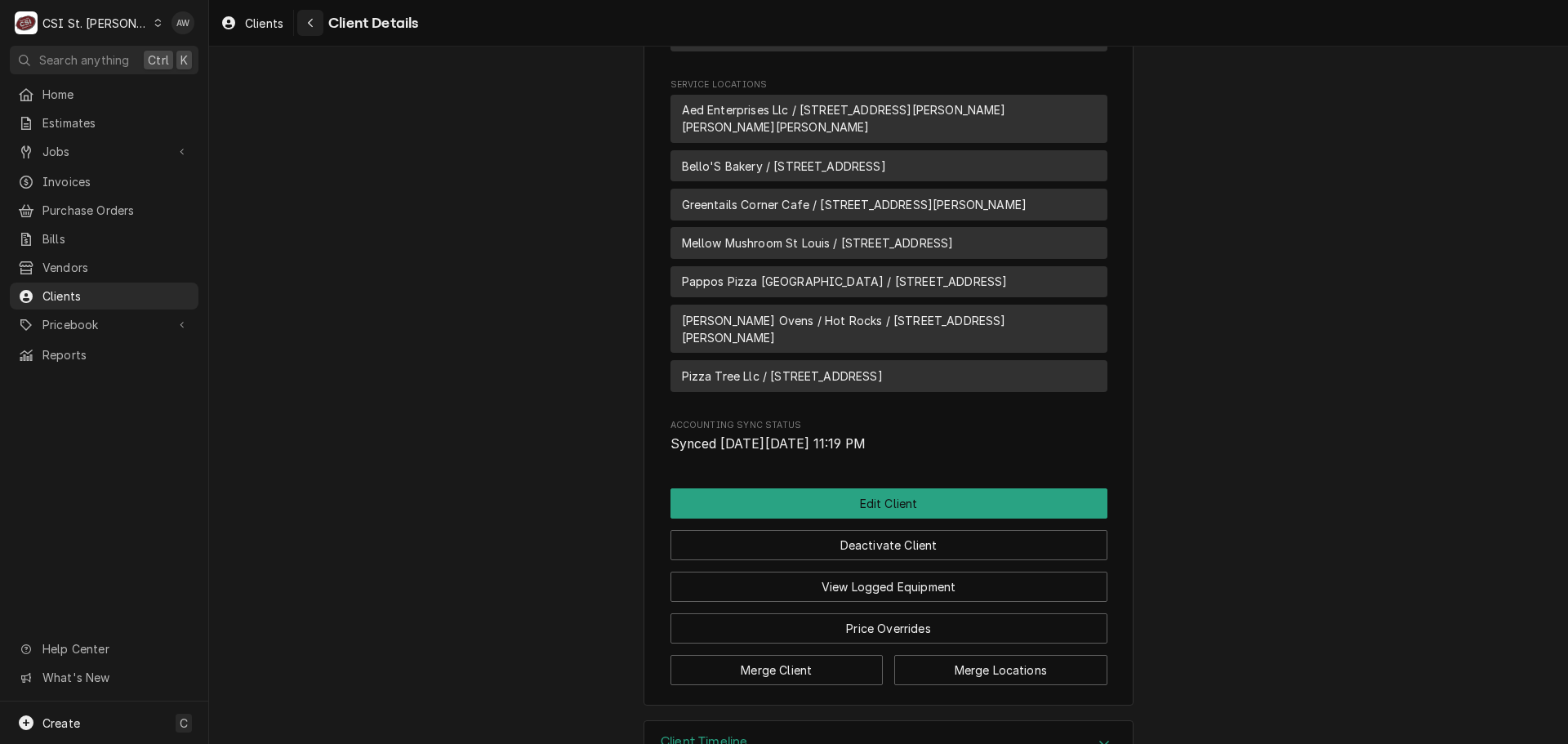
drag, startPoint x: 263, startPoint y: 16, endPoint x: 321, endPoint y: 12, distance: 58.1
click at [263, 16] on span "Clients" at bounding box center [264, 23] width 39 height 17
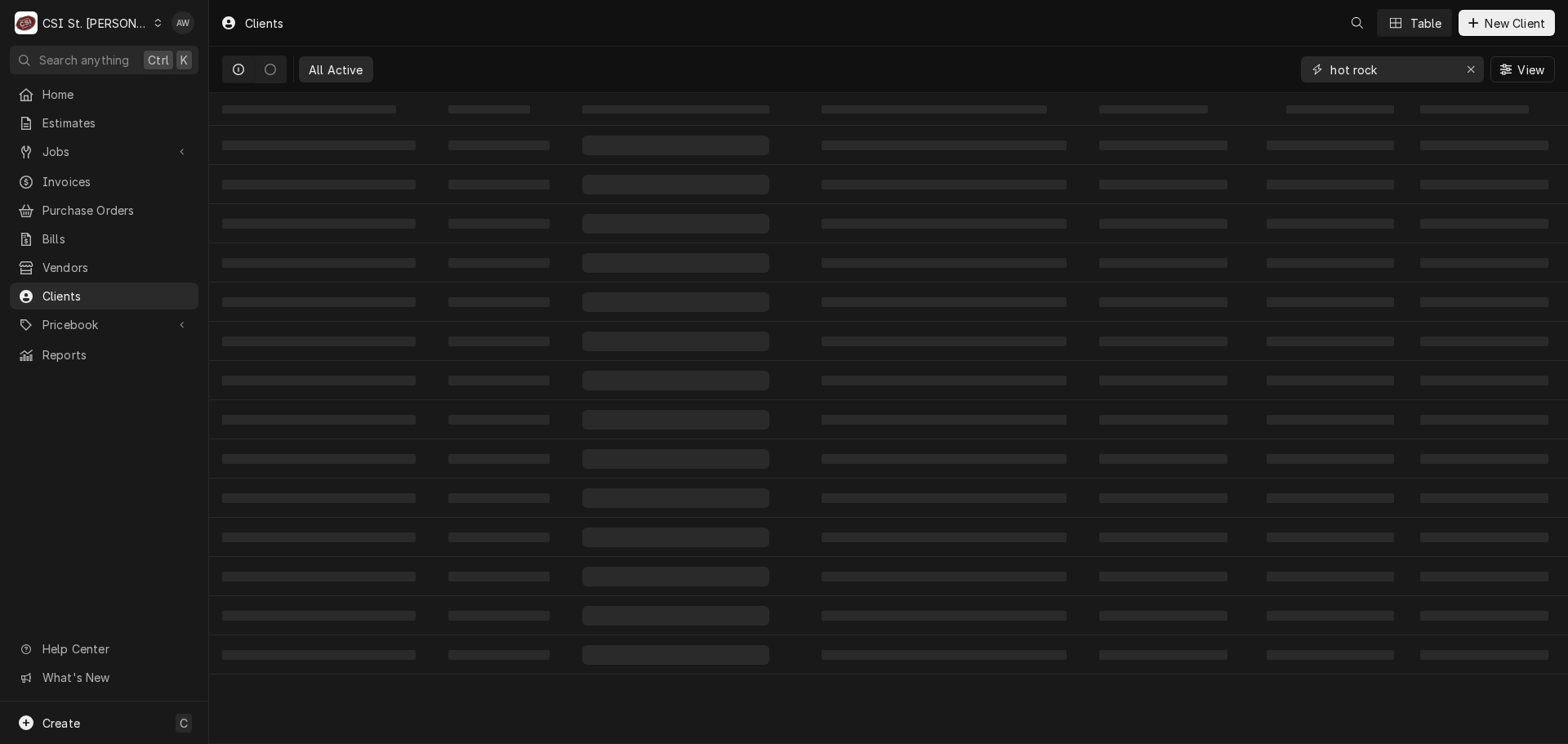
drag, startPoint x: 1376, startPoint y: 70, endPoint x: 1281, endPoint y: 71, distance: 95.0
click at [1281, 71] on div "All Active hot rock View" at bounding box center [888, 69] width 1332 height 46
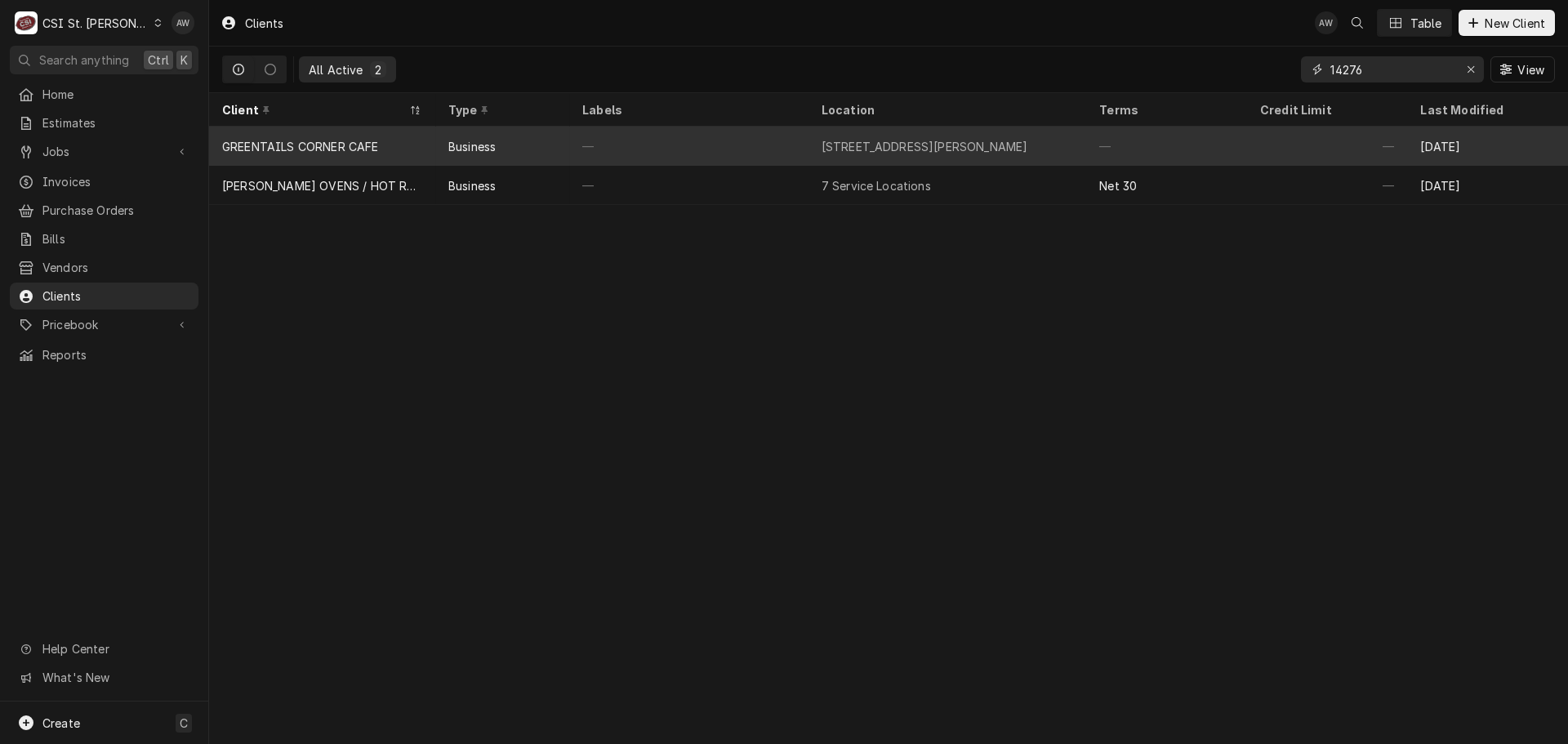
type input "14276"
click at [915, 148] on div "[STREET_ADDRESS][PERSON_NAME]" at bounding box center [925, 146] width 206 height 17
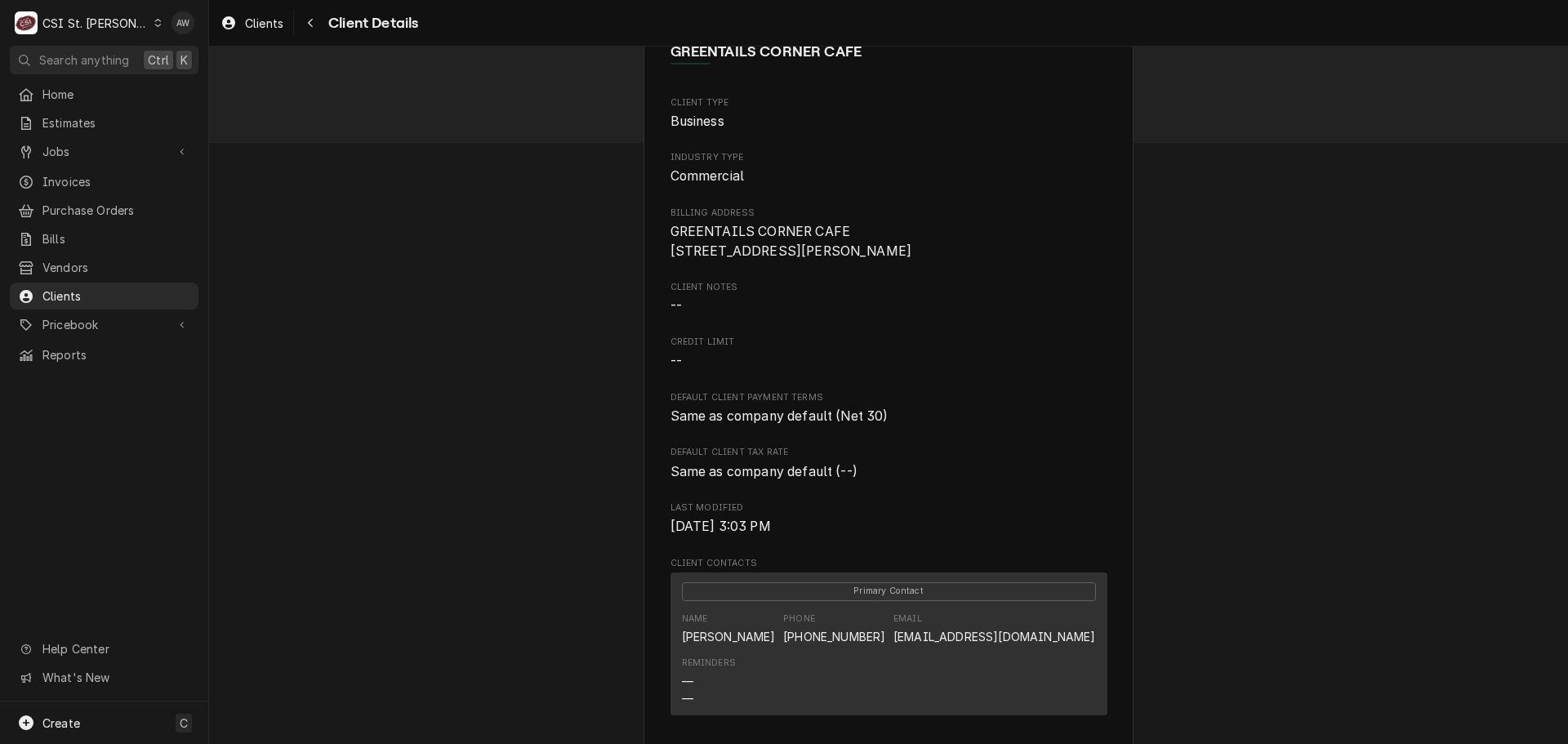
scroll to position [22, 0]
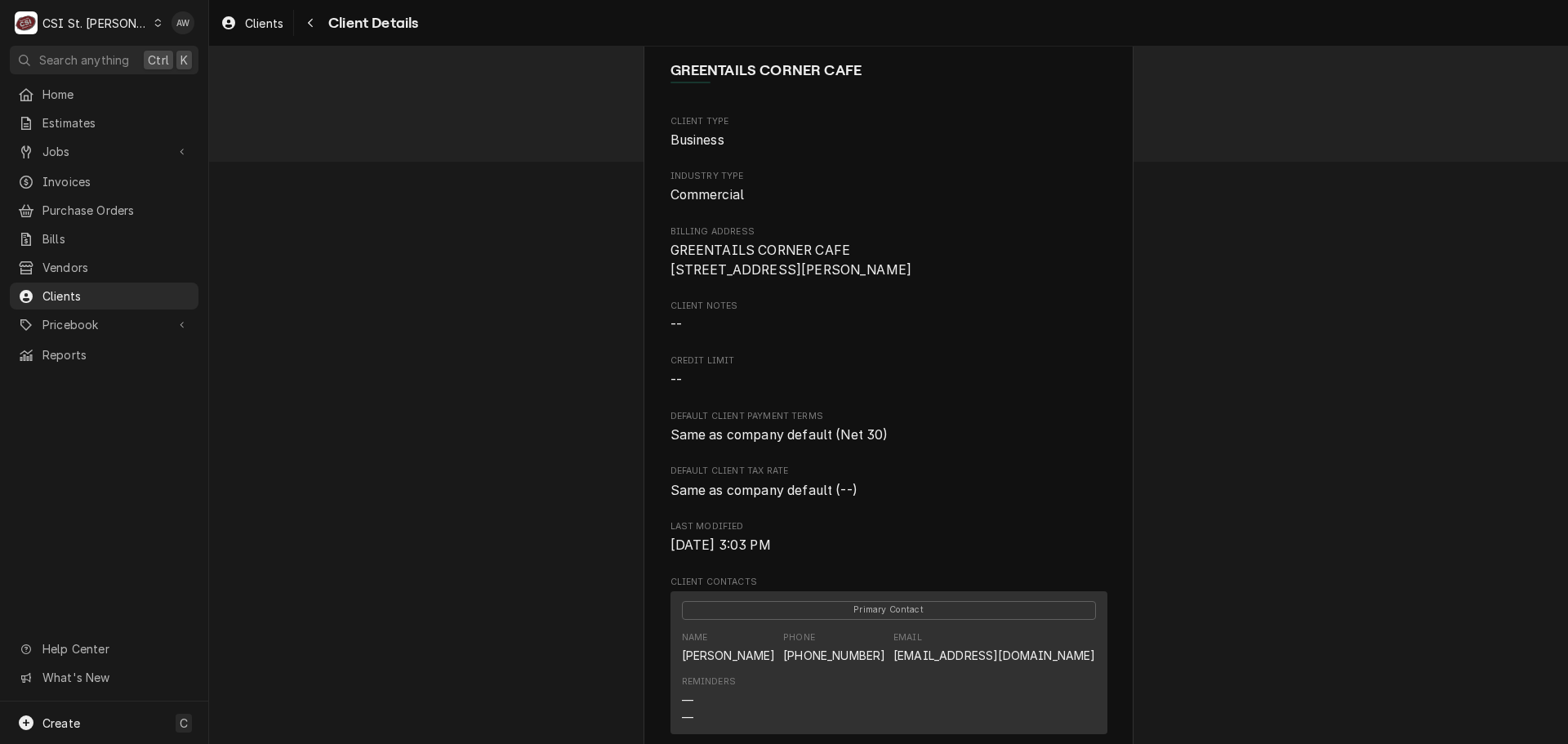
drag, startPoint x: 816, startPoint y: 283, endPoint x: 647, endPoint y: 250, distance: 172.2
click at [647, 250] on div "GREENTAILS CORNER CAFE Client Type Business Industry Type Commercial Billing Ad…" at bounding box center [888, 581] width 490 height 1085
copy span "GREENTAILS CORNER CAFE 14276 Ladue Rd Chesterfield, MO 63017"
click at [110, 143] on span "Jobs" at bounding box center [104, 151] width 123 height 17
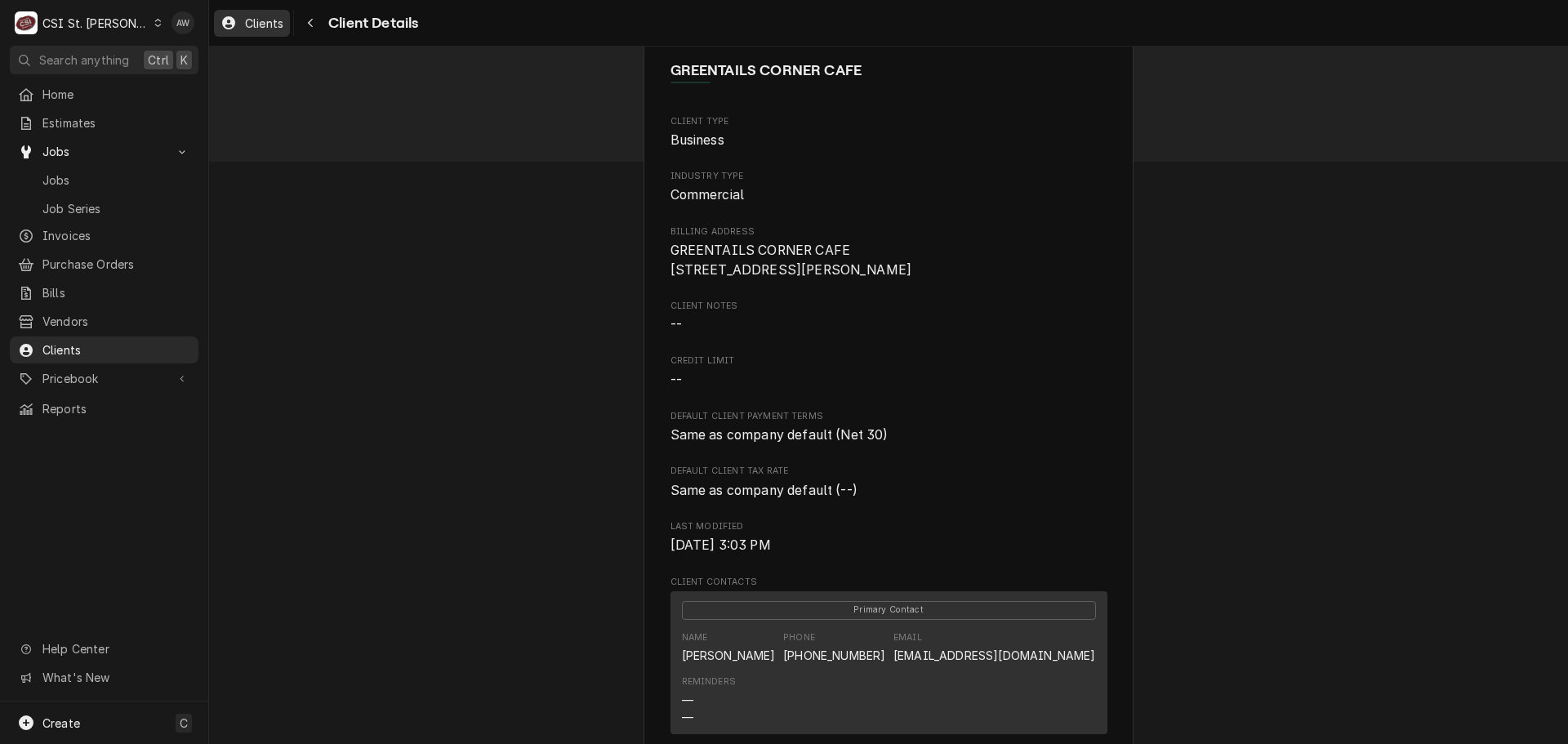
click at [253, 25] on span "Clients" at bounding box center [264, 23] width 39 height 17
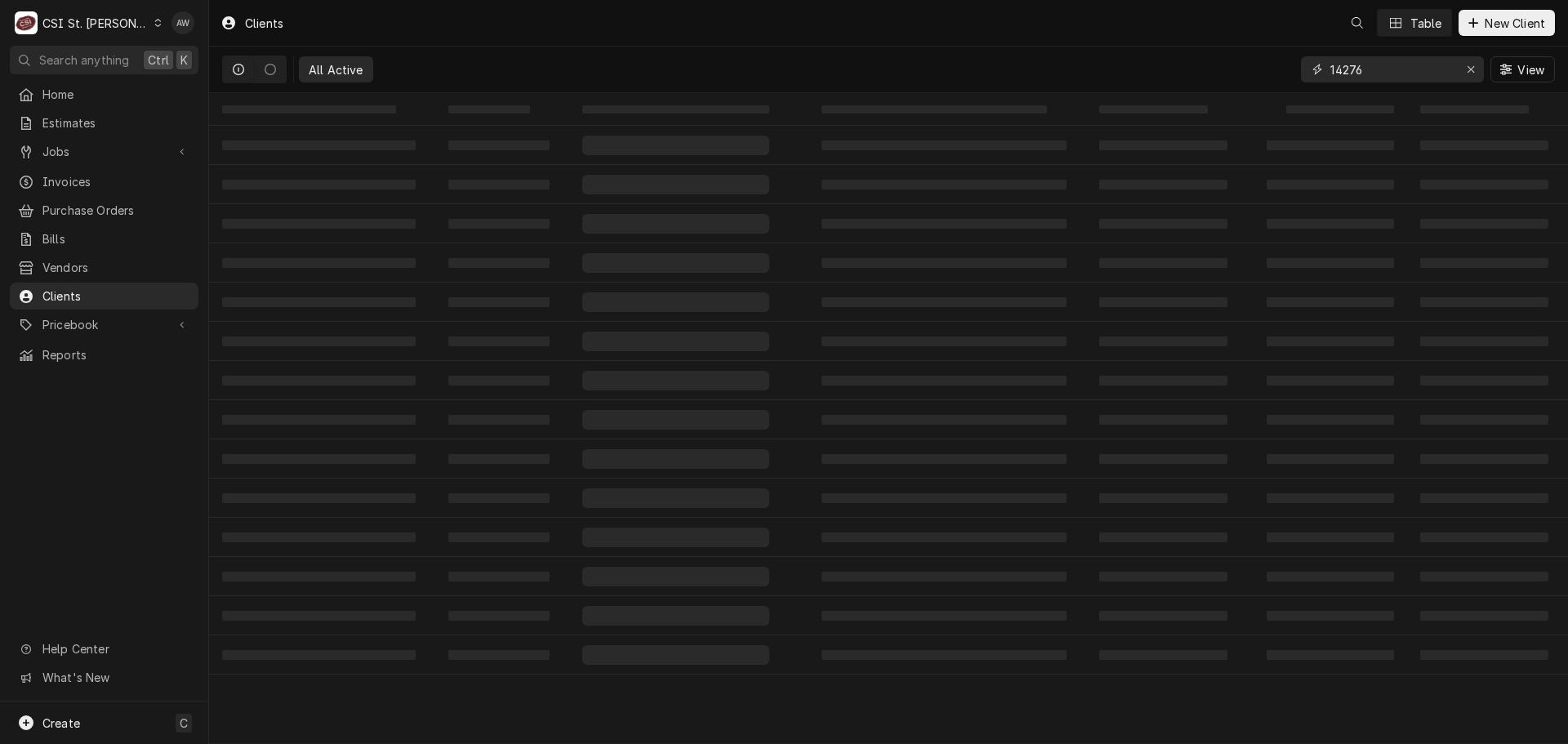
drag, startPoint x: 1409, startPoint y: 70, endPoint x: 1221, endPoint y: 62, distance: 188.2
click at [1222, 63] on div "All Active 14276 View" at bounding box center [888, 69] width 1332 height 46
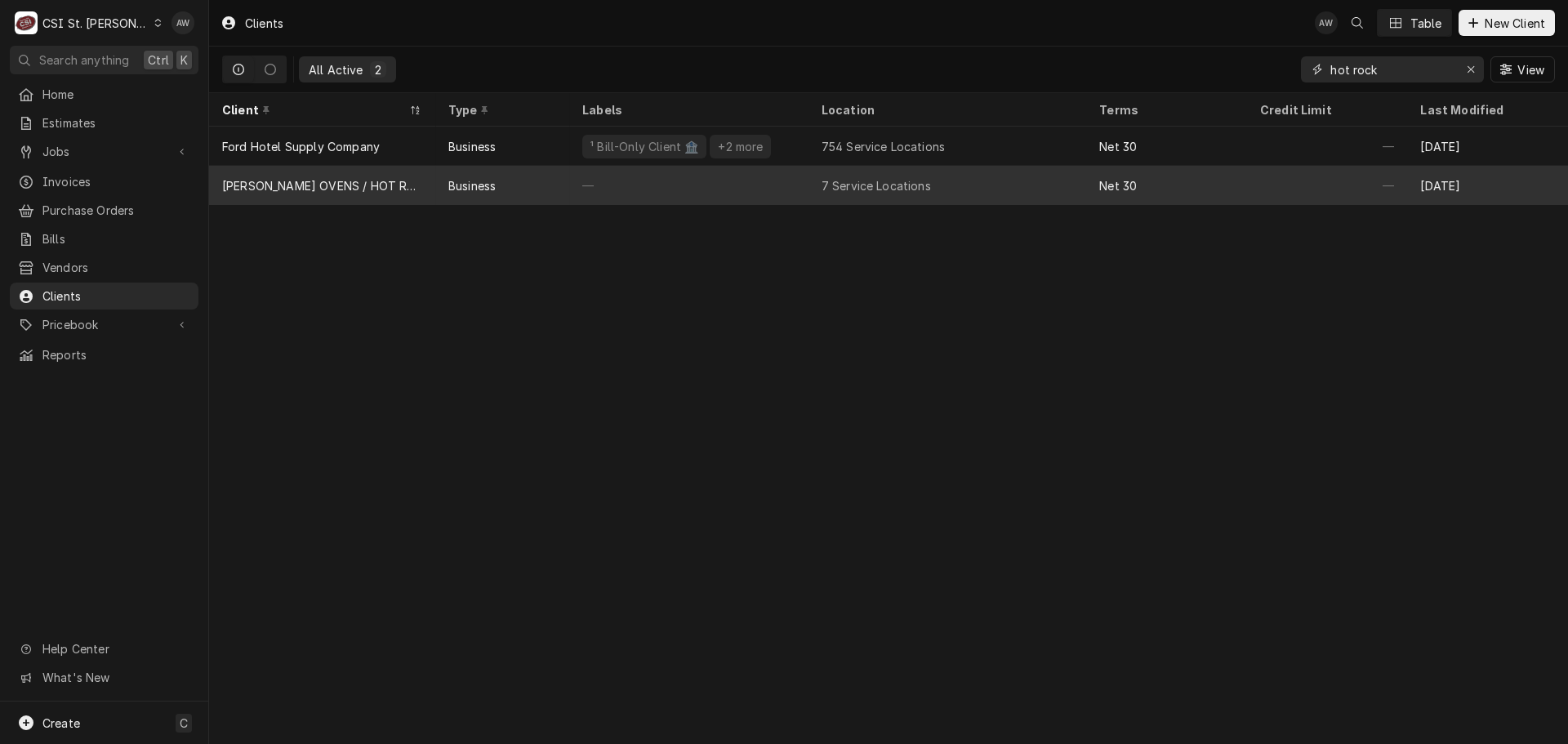
type input "hot rock"
click at [785, 190] on div "—" at bounding box center [688, 185] width 239 height 39
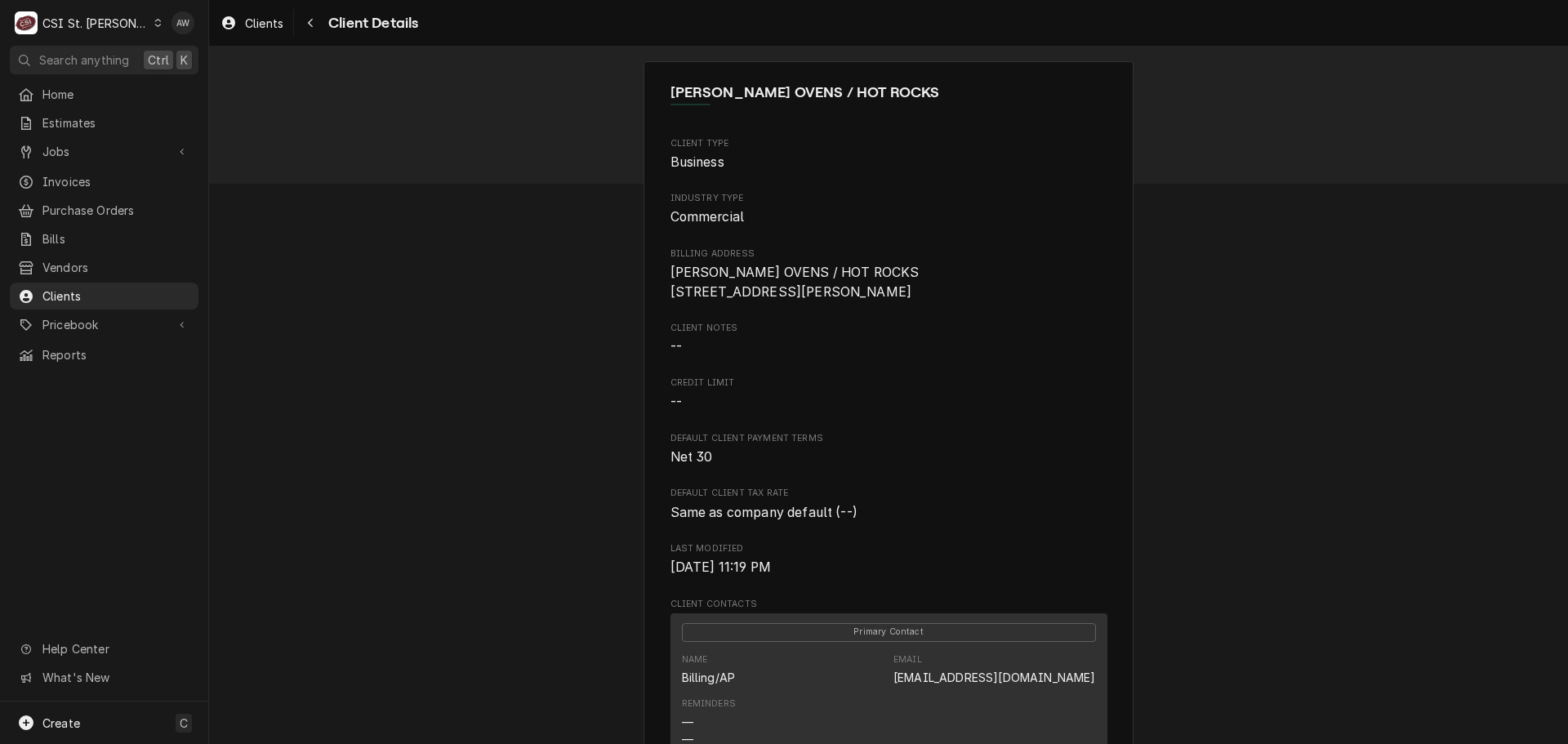
drag, startPoint x: 71, startPoint y: 152, endPoint x: 70, endPoint y: 160, distance: 8.1
click at [71, 152] on span "Jobs" at bounding box center [104, 151] width 123 height 17
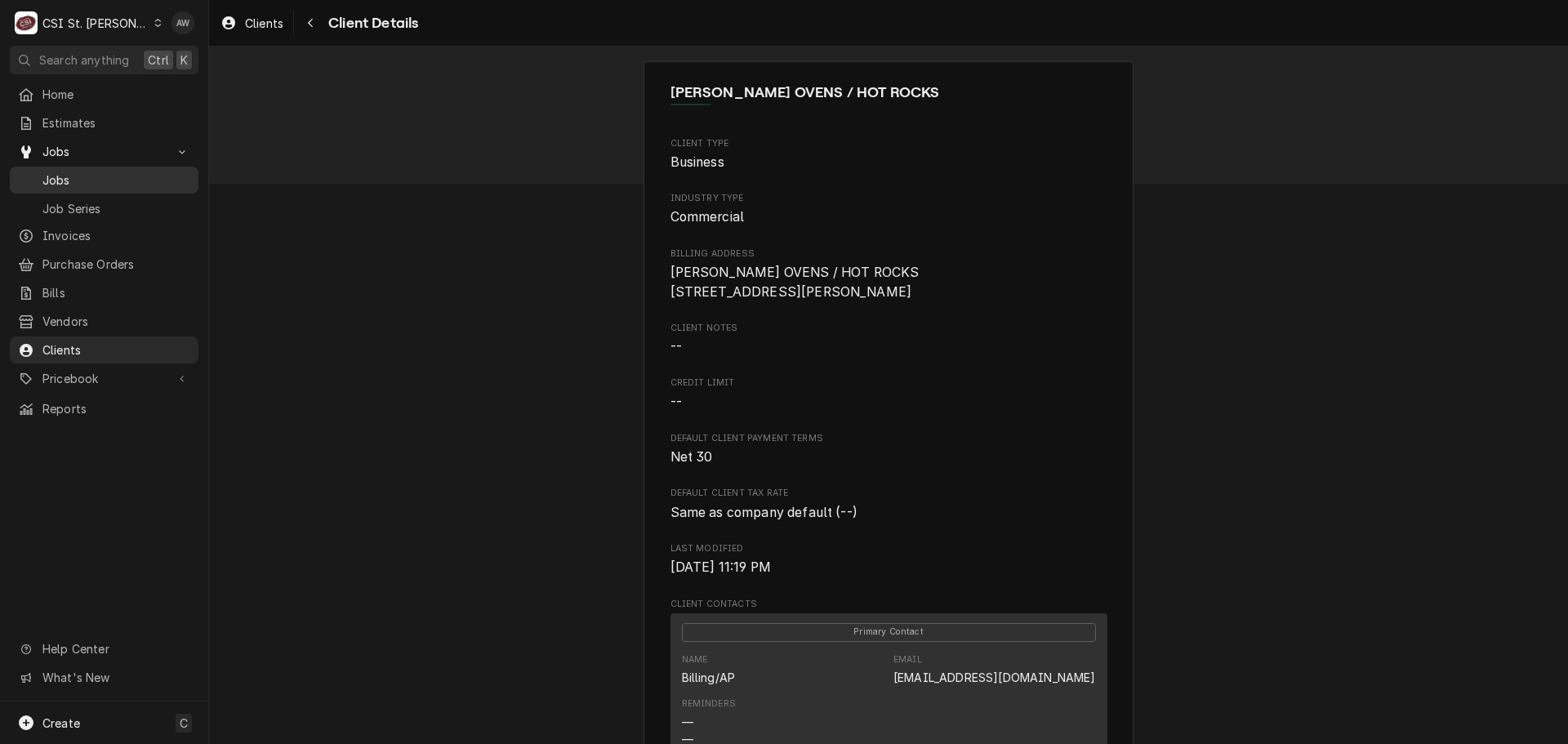
click at [70, 171] on span "Jobs" at bounding box center [117, 179] width 148 height 17
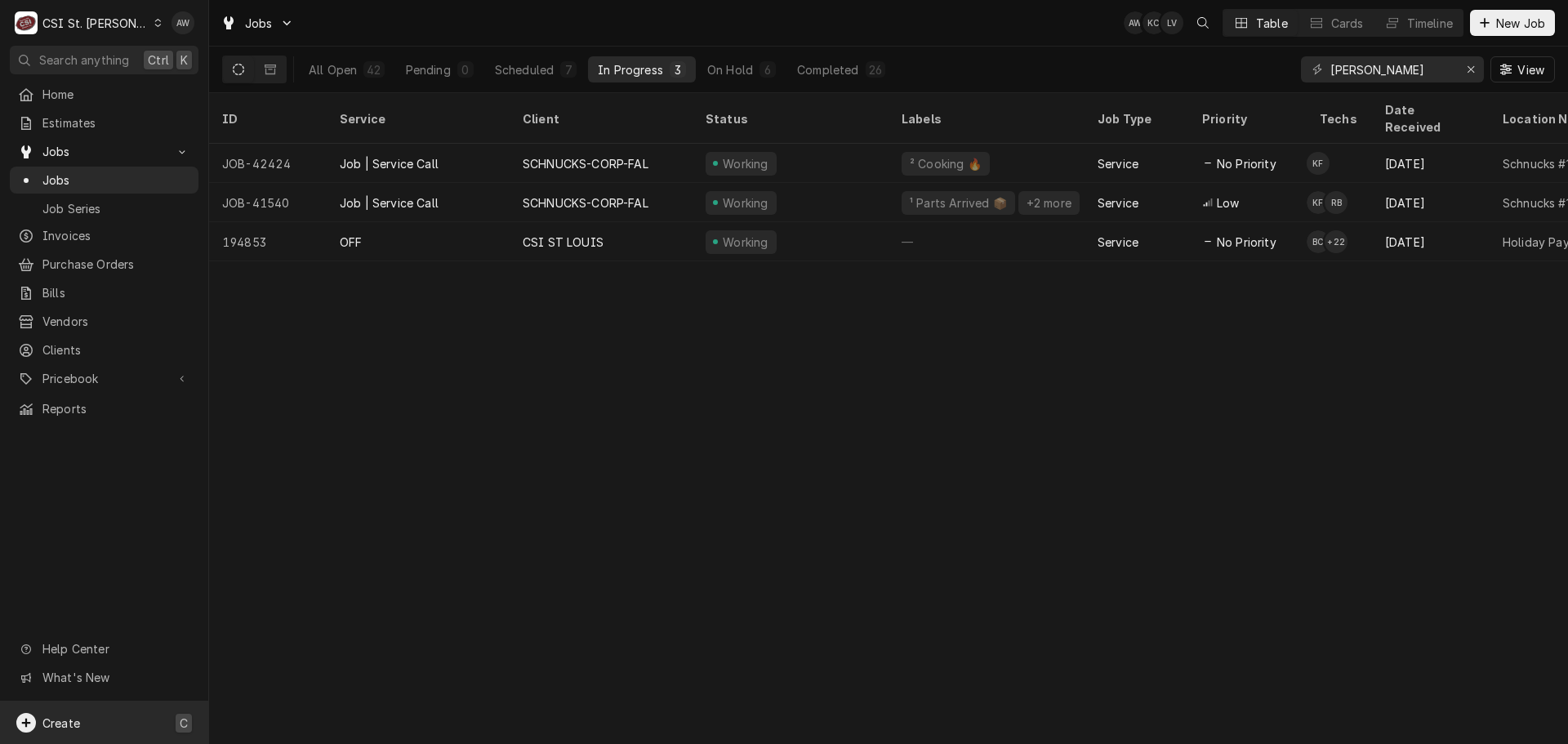
drag, startPoint x: 166, startPoint y: 725, endPoint x: 189, endPoint y: 705, distance: 30.5
click at [166, 725] on div "Create C" at bounding box center [104, 722] width 208 height 43
click at [294, 563] on link "Job" at bounding box center [293, 553] width 147 height 27
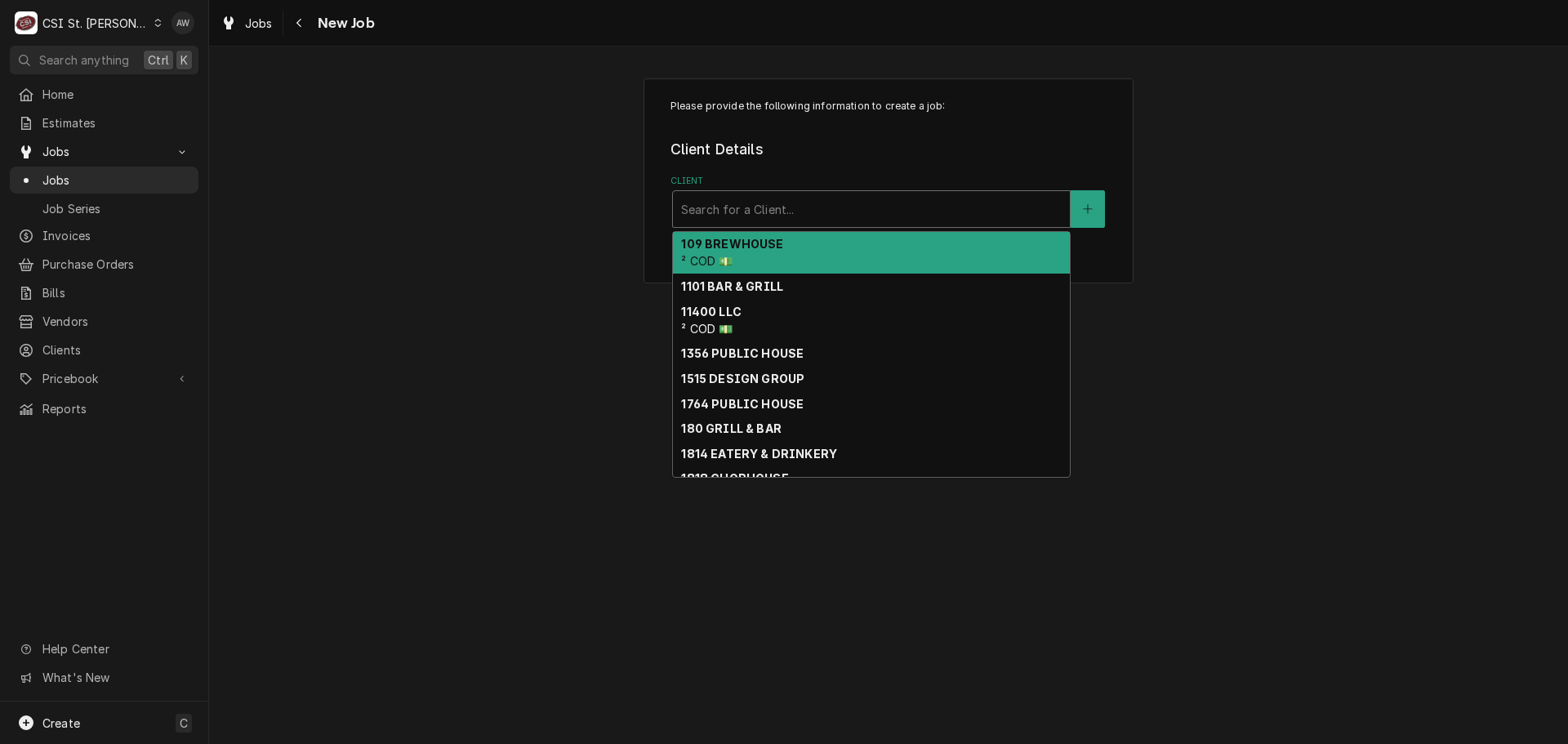
click at [736, 207] on div "Client" at bounding box center [872, 209] width 381 height 29
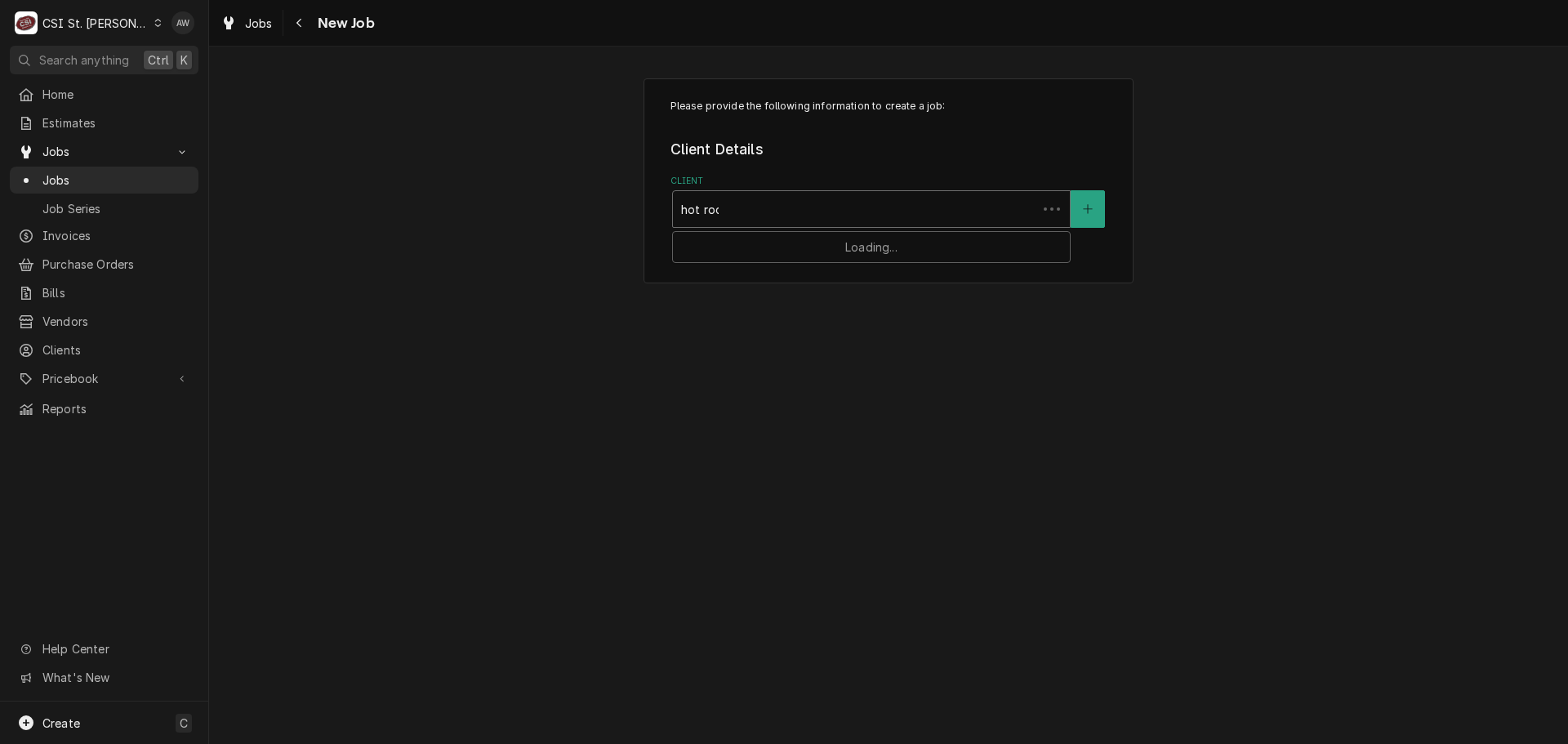
type input "hot rock"
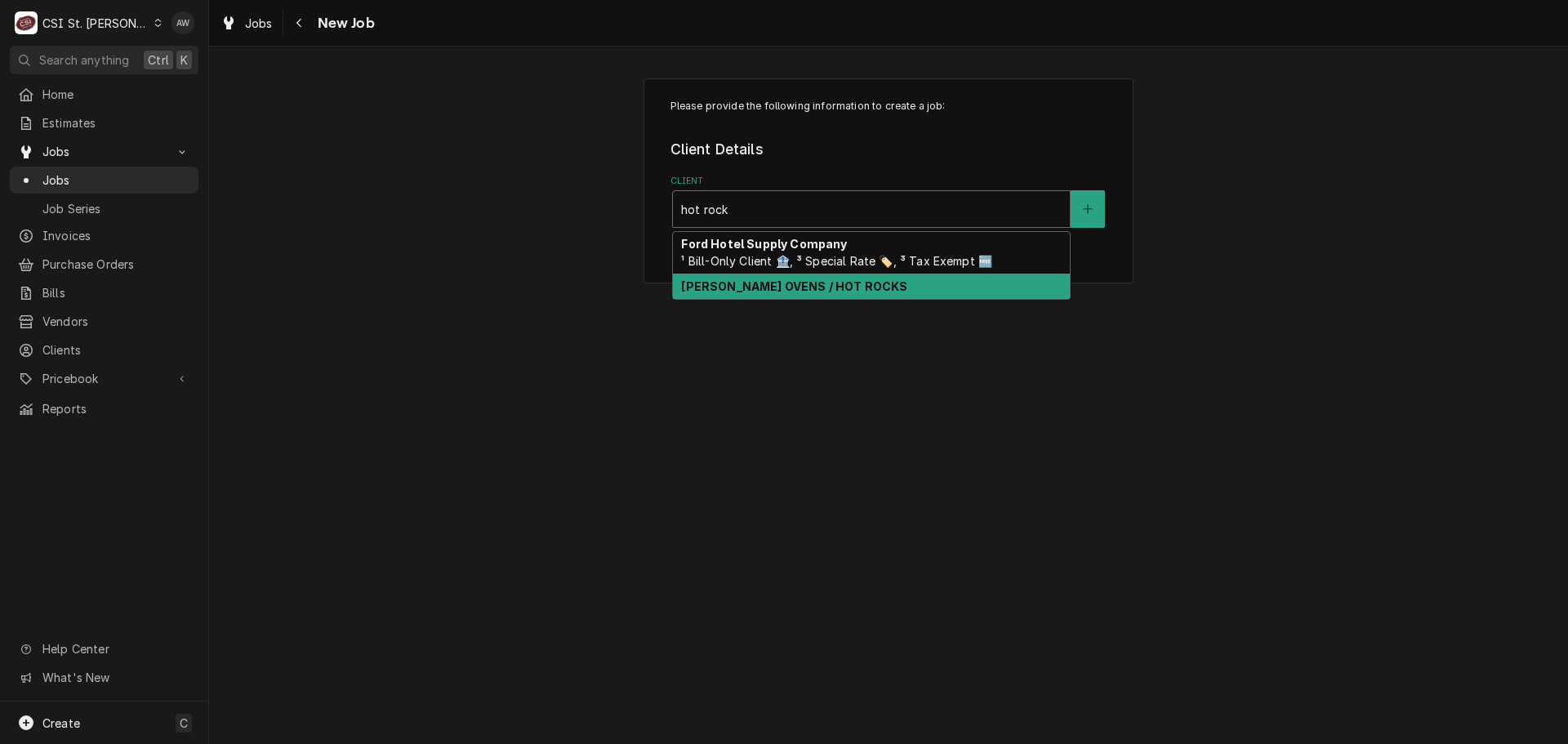
click at [765, 284] on strong "[PERSON_NAME] OVENS / HOT ROCKS" at bounding box center [794, 286] width 227 height 14
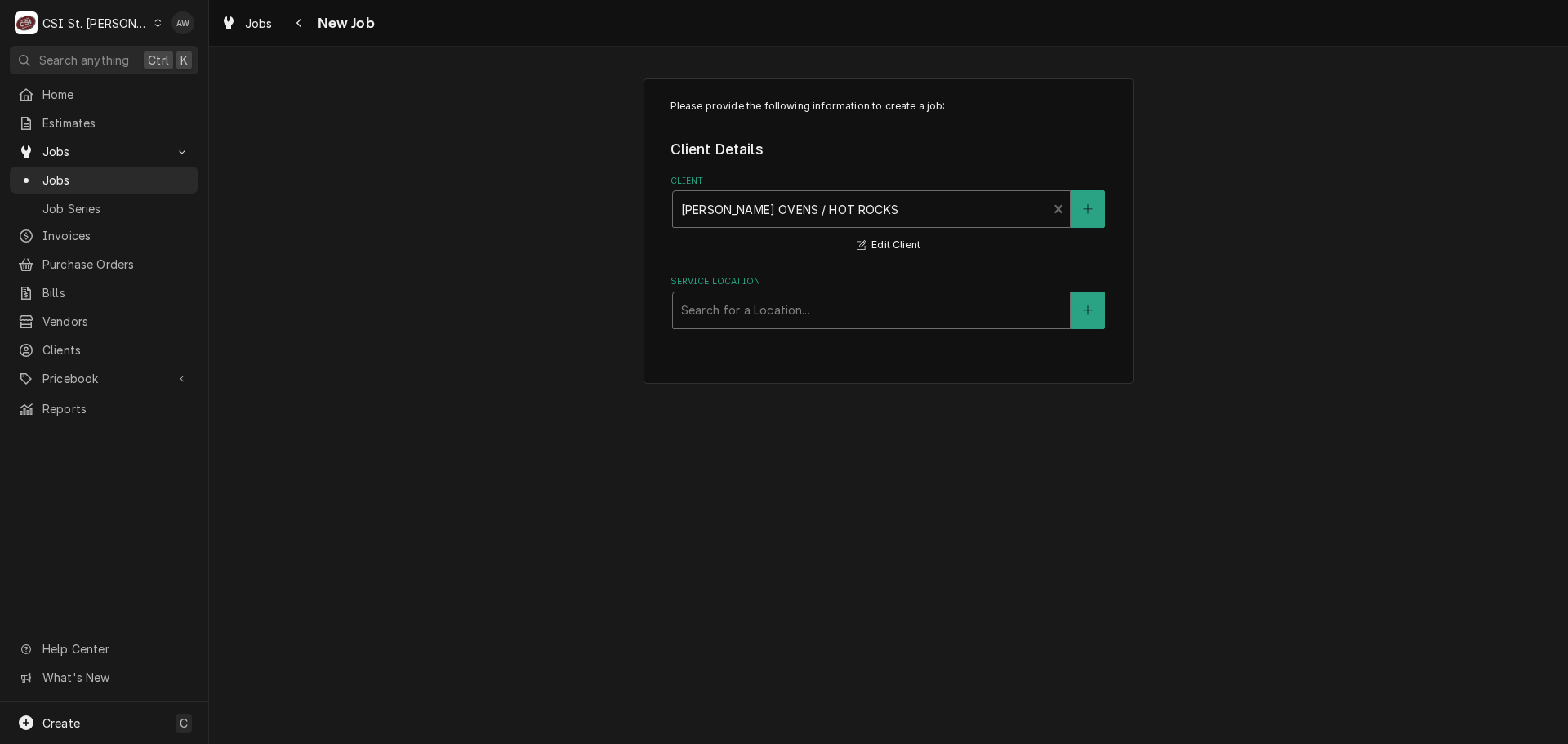
click at [815, 317] on div "Service Location" at bounding box center [872, 310] width 381 height 29
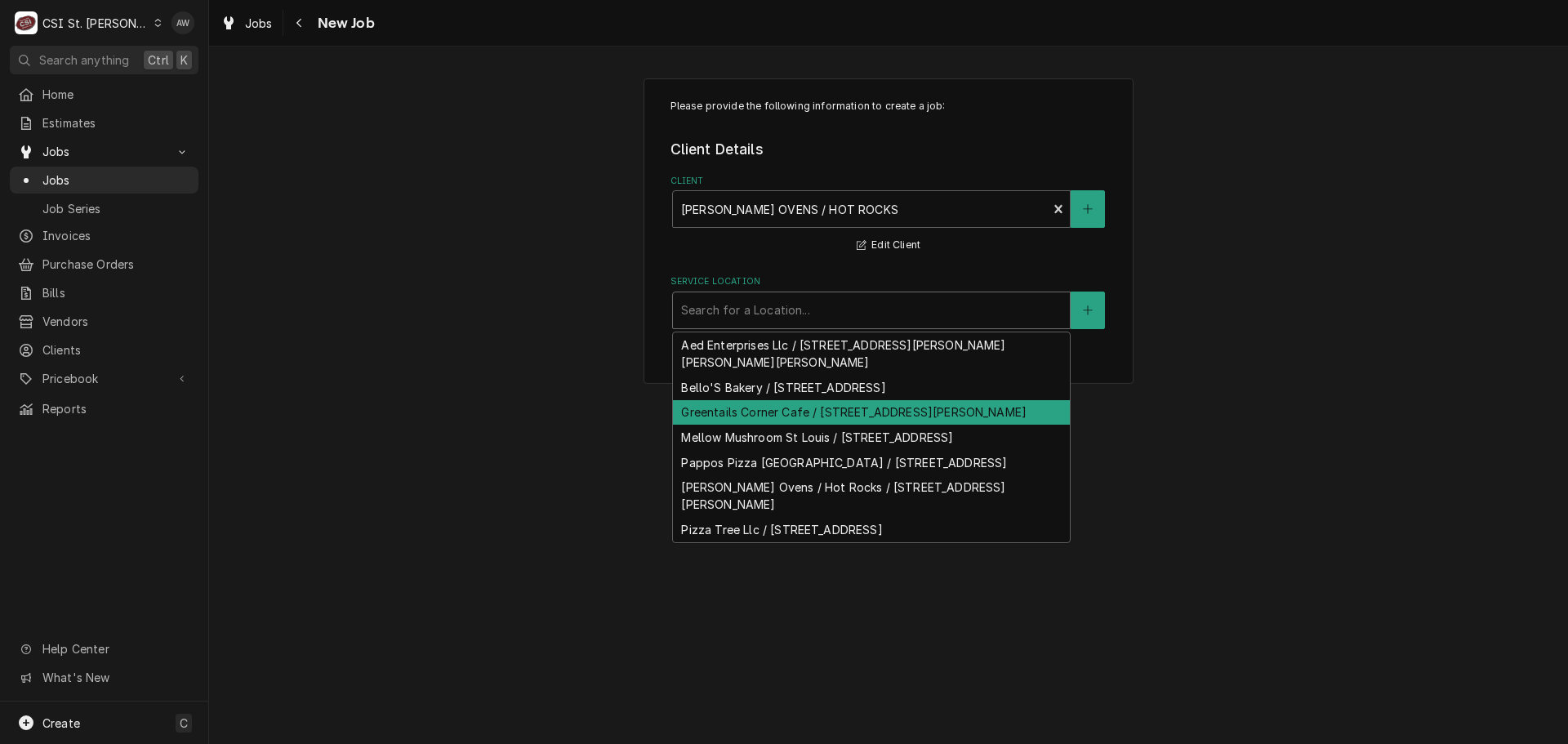
click at [823, 416] on div "Greentails Corner Cafe / [STREET_ADDRESS][PERSON_NAME]" at bounding box center [871, 413] width 397 height 25
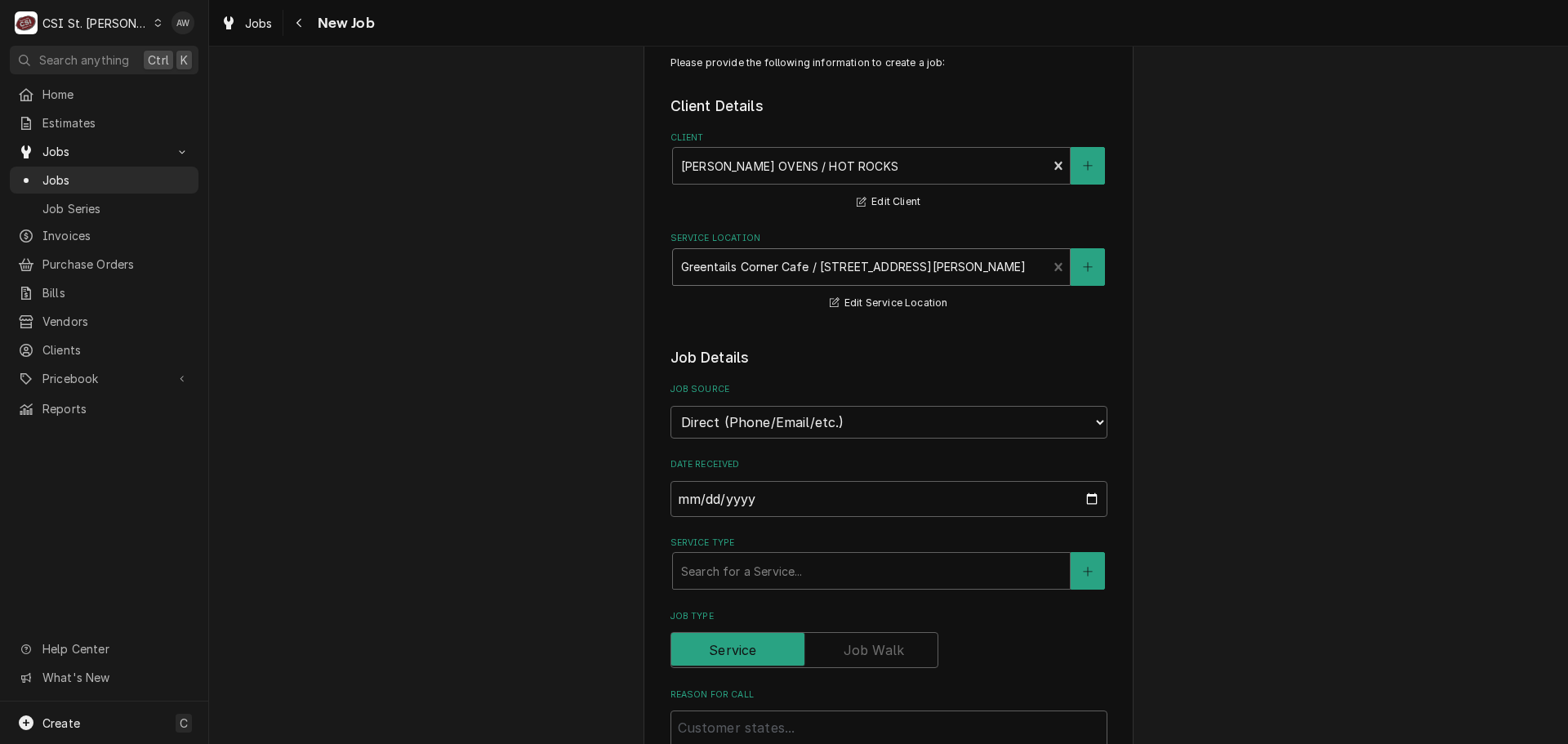
scroll to position [81, 0]
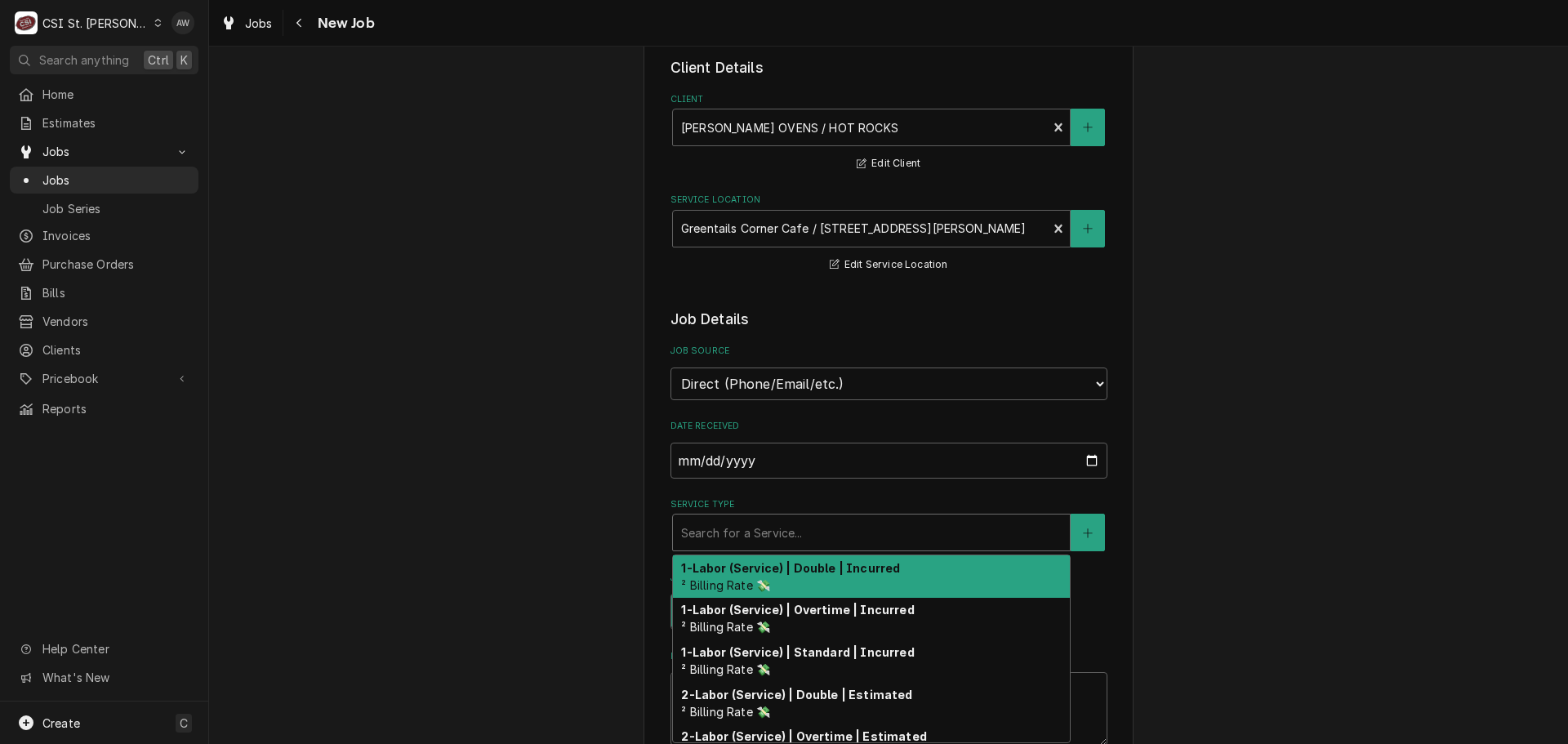
click at [793, 537] on div "Service Type" at bounding box center [872, 532] width 381 height 29
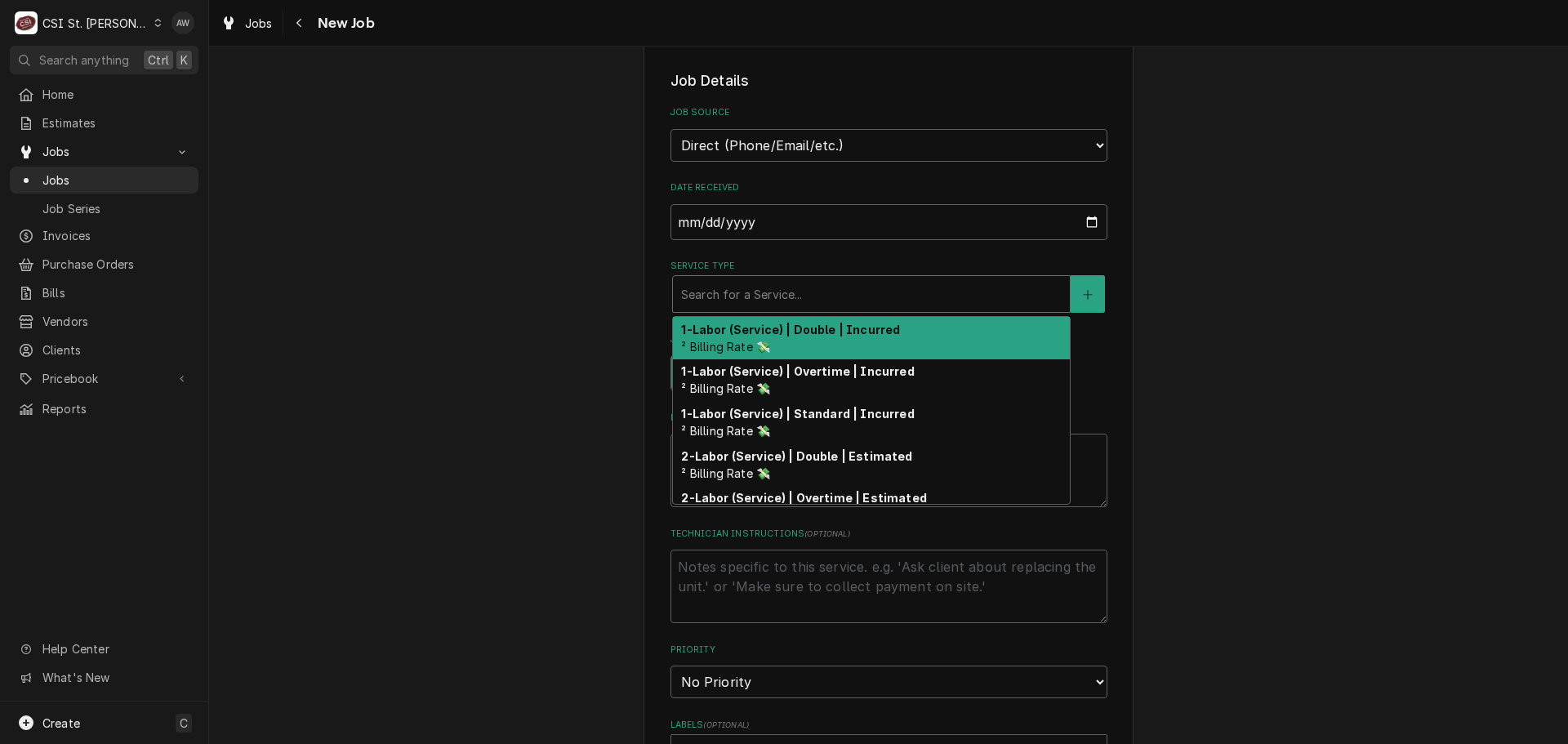
scroll to position [326, 0]
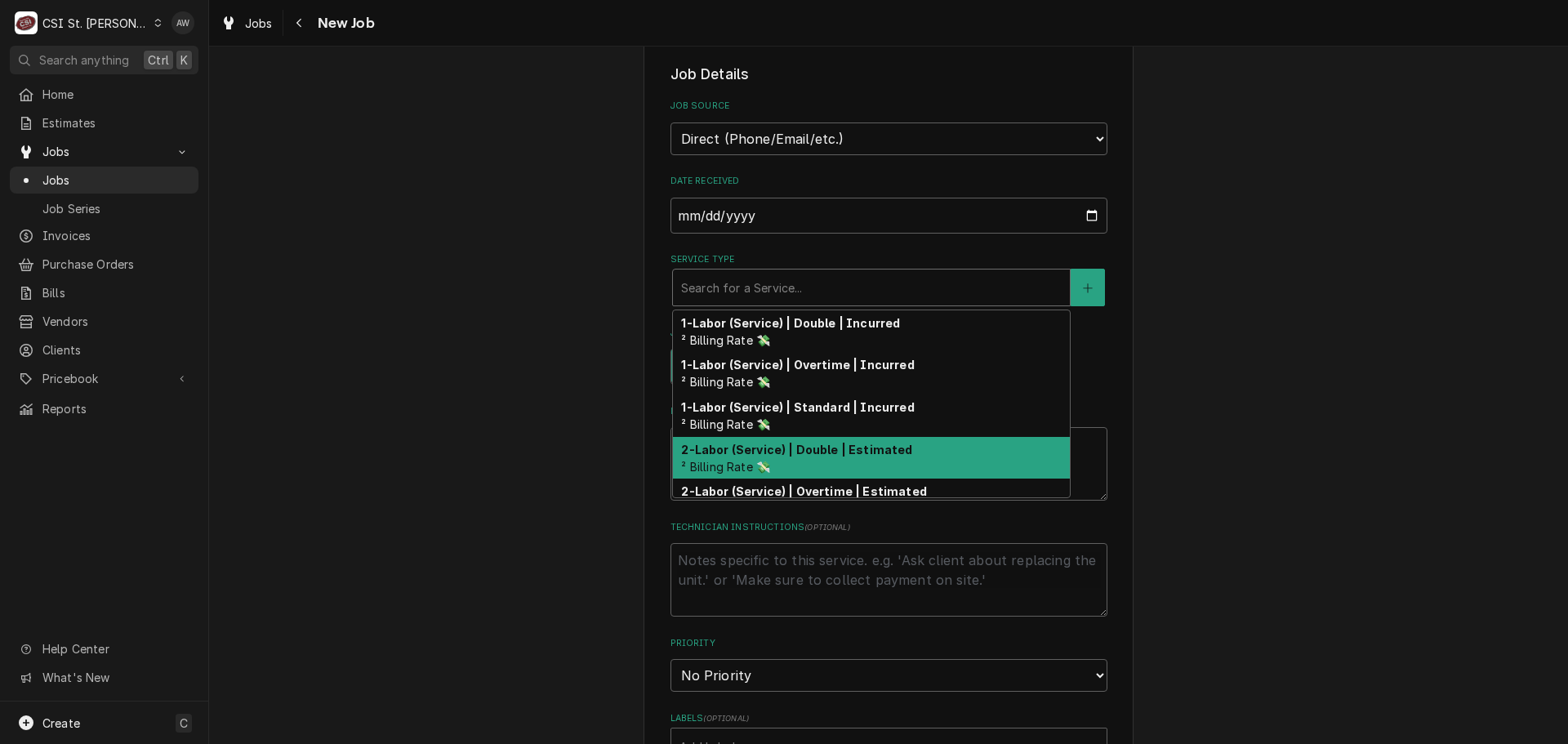
click at [572, 394] on div "Please provide the following information to create a job: Client Details Client…" at bounding box center [888, 578] width 1359 height 1682
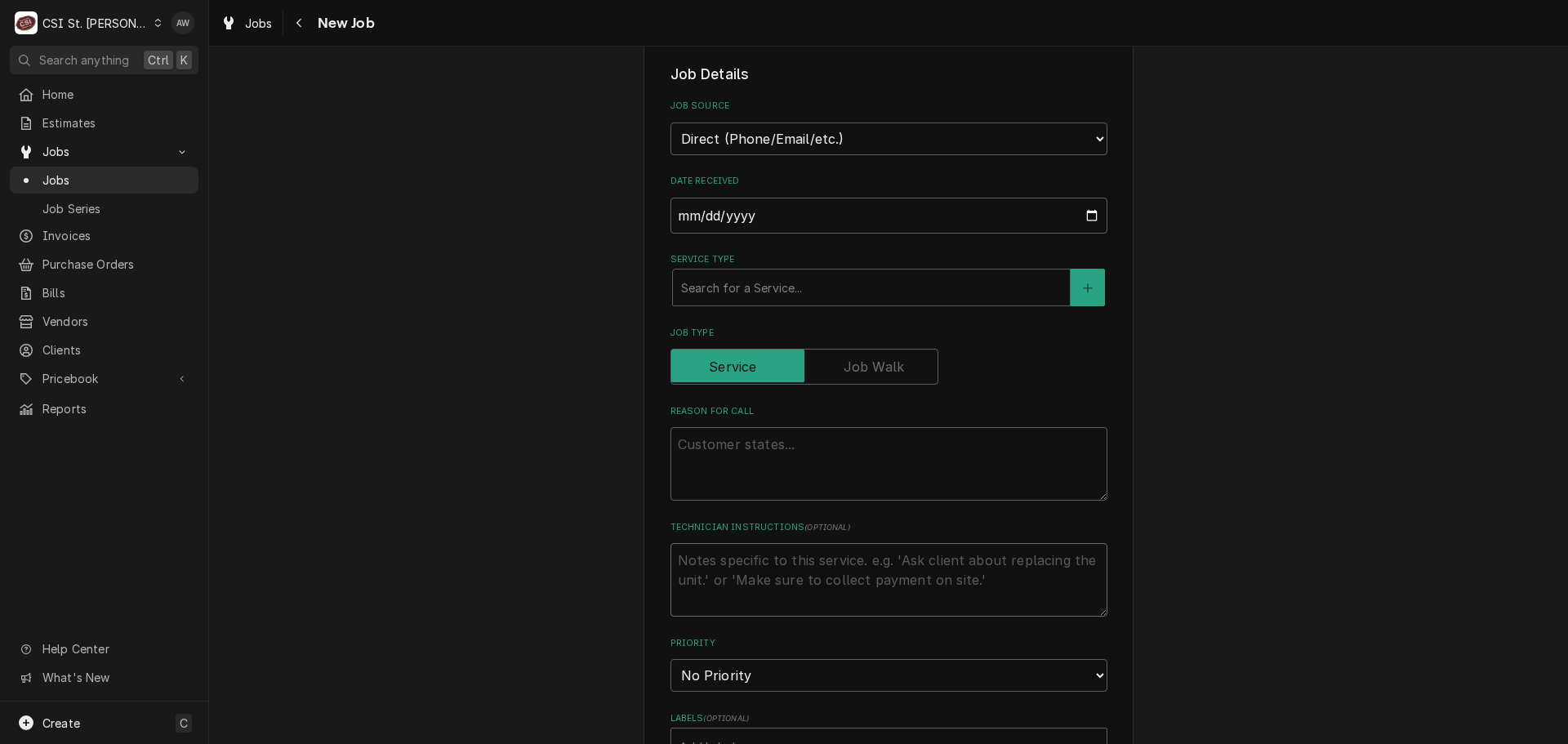
click at [751, 572] on textarea "Technician Instructions ( optional )" at bounding box center [888, 580] width 437 height 74
type textarea "x"
type textarea "o"
type textarea "x"
type textarea "on"
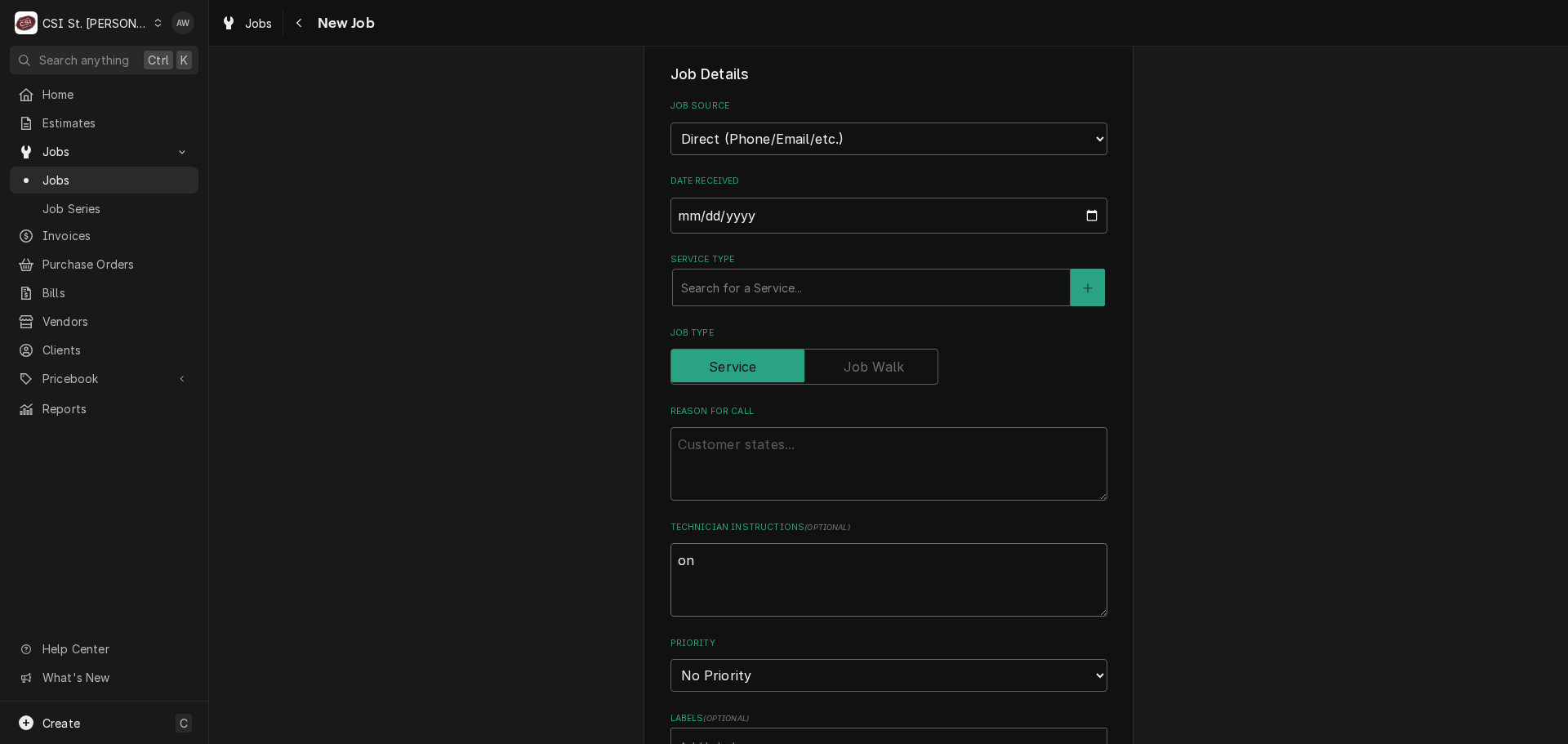
type textarea "x"
type textarea "on"
type textarea "x"
type textarea "on h"
type textarea "x"
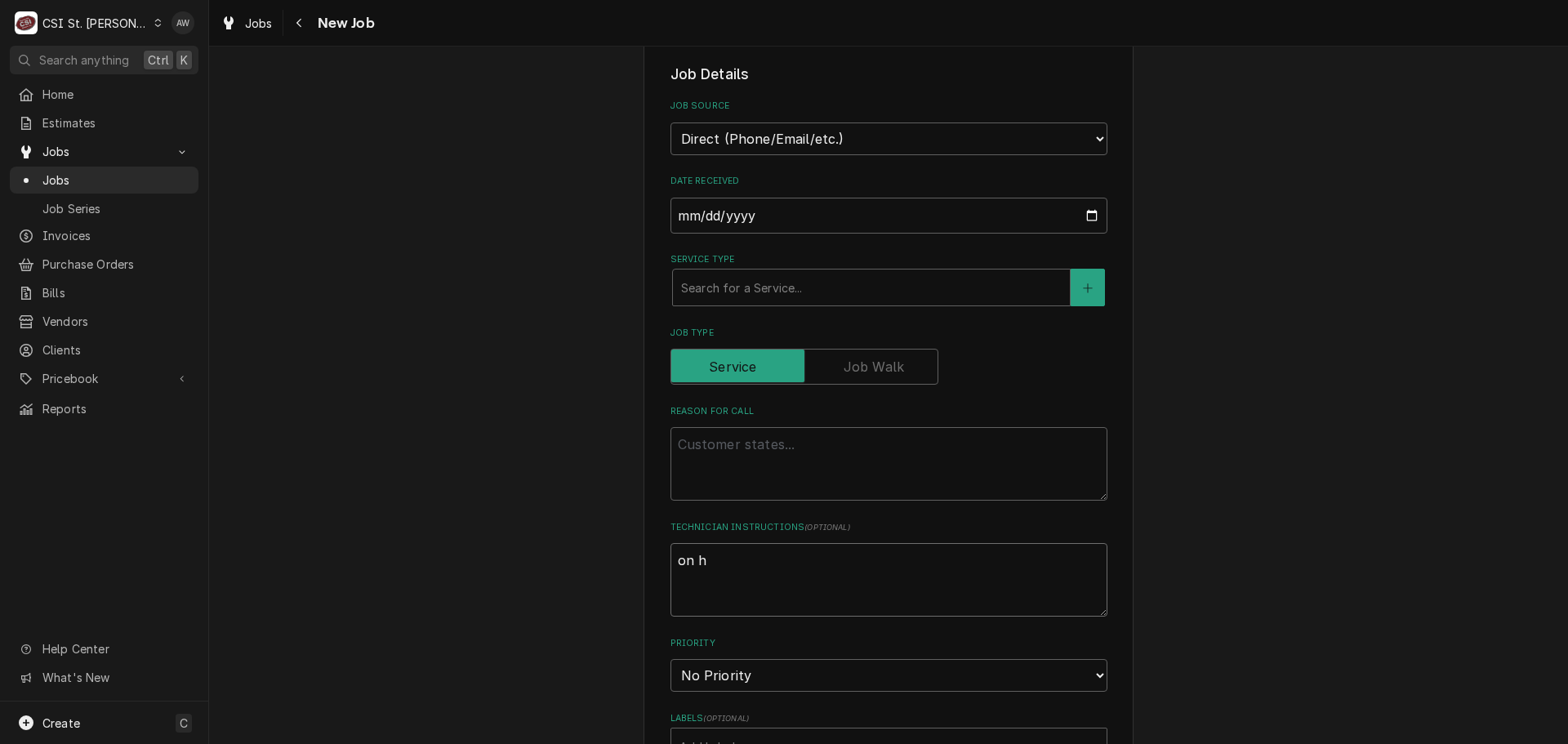
type textarea "on ho"
type textarea "x"
type textarea "on hol"
type textarea "x"
type textarea "on hold"
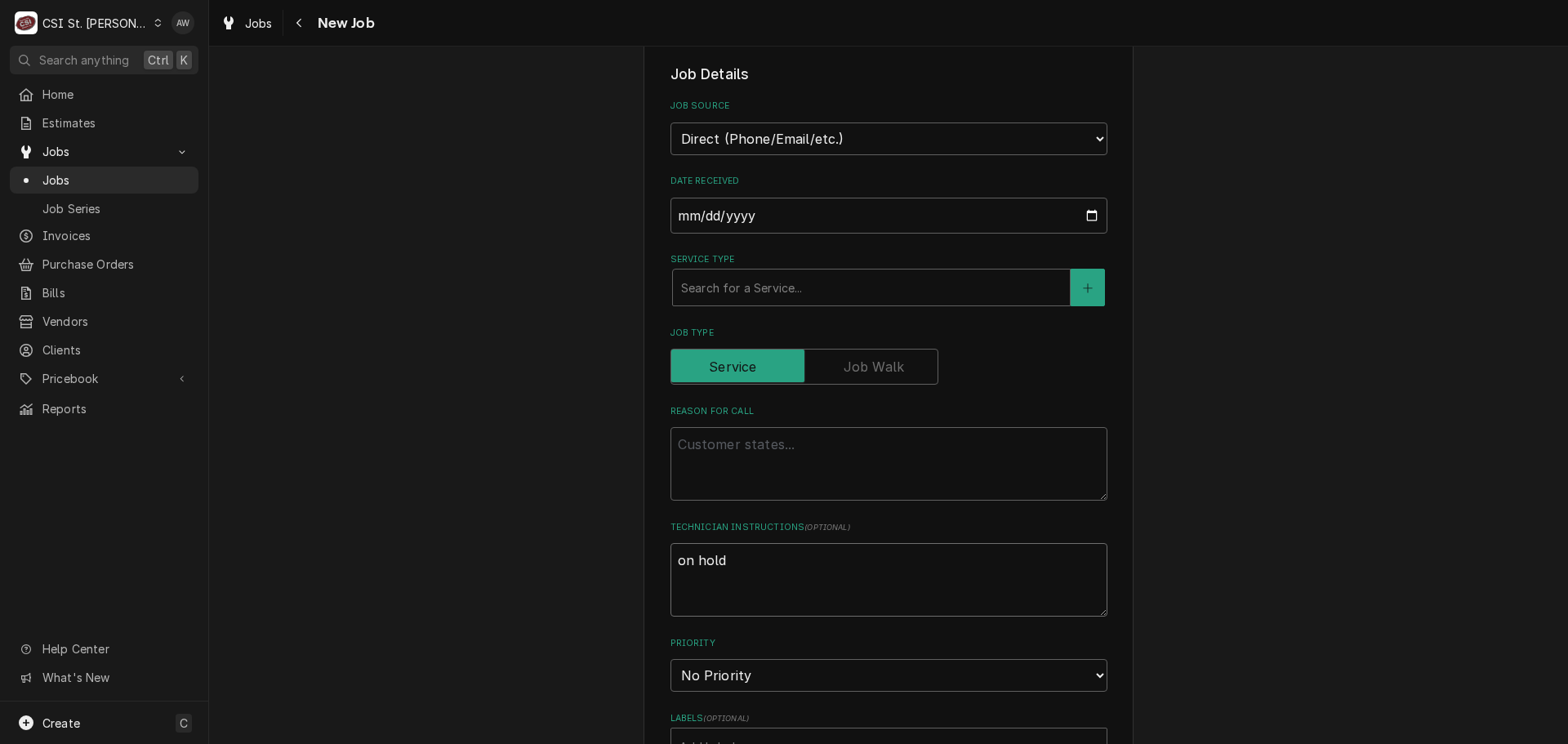
type textarea "x"
type textarea "on hold"
type textarea "x"
type textarea "on hold -"
type textarea "x"
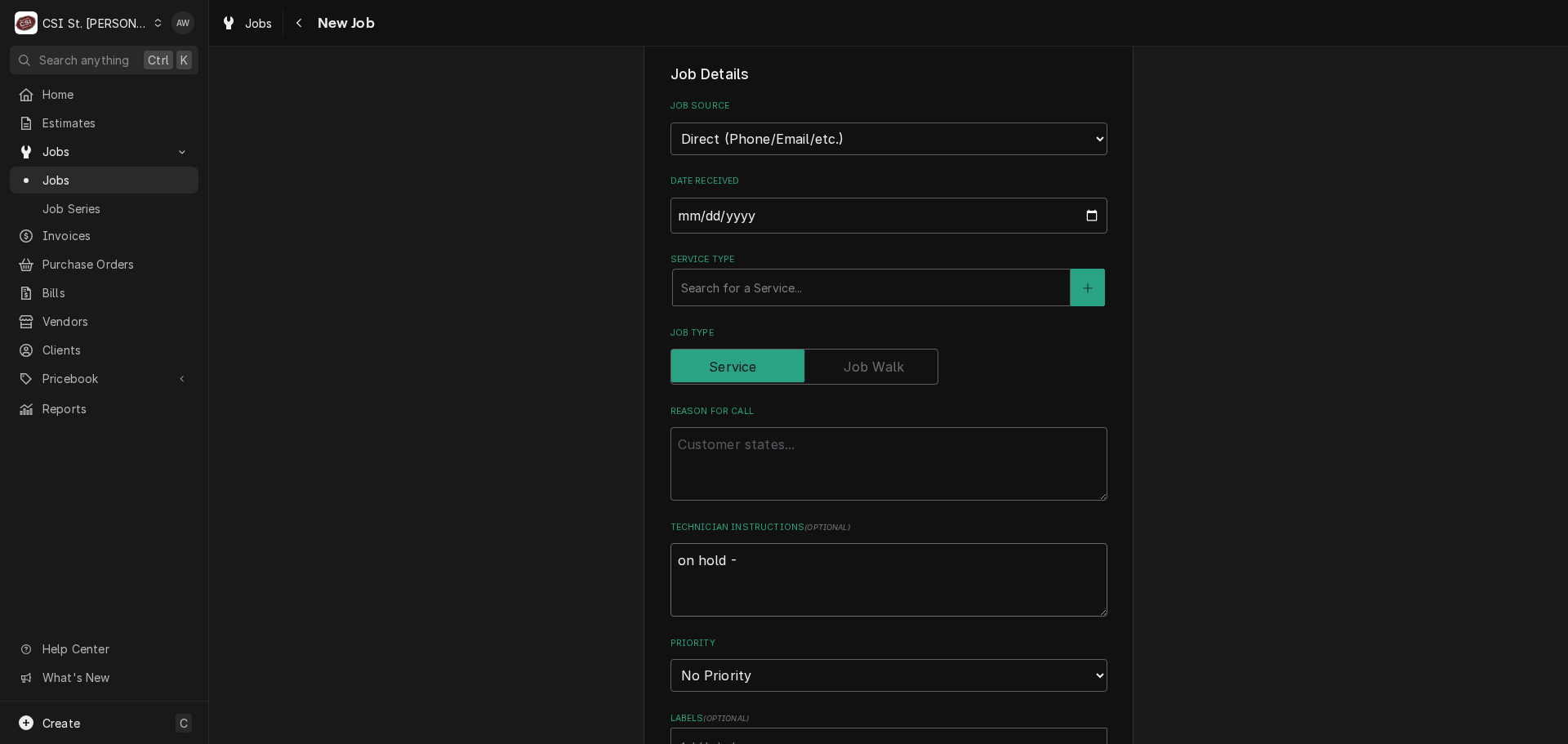
type textarea "on hold -"
type textarea "x"
type textarea "on hold - v"
type textarea "x"
type textarea "on hold - ve"
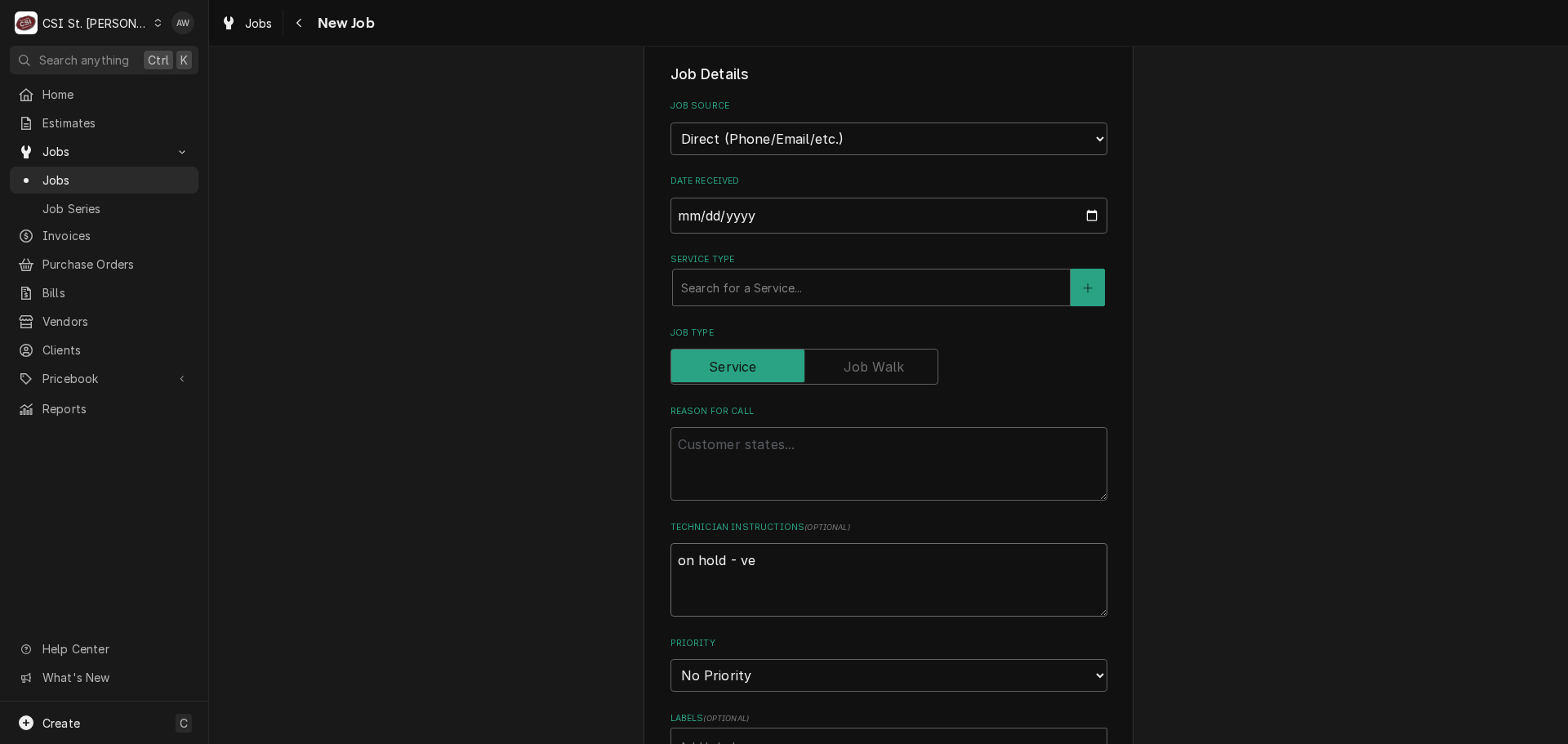
type textarea "x"
type textarea "on hold - ver"
type textarea "x"
type textarea "on hold - veri"
type textarea "x"
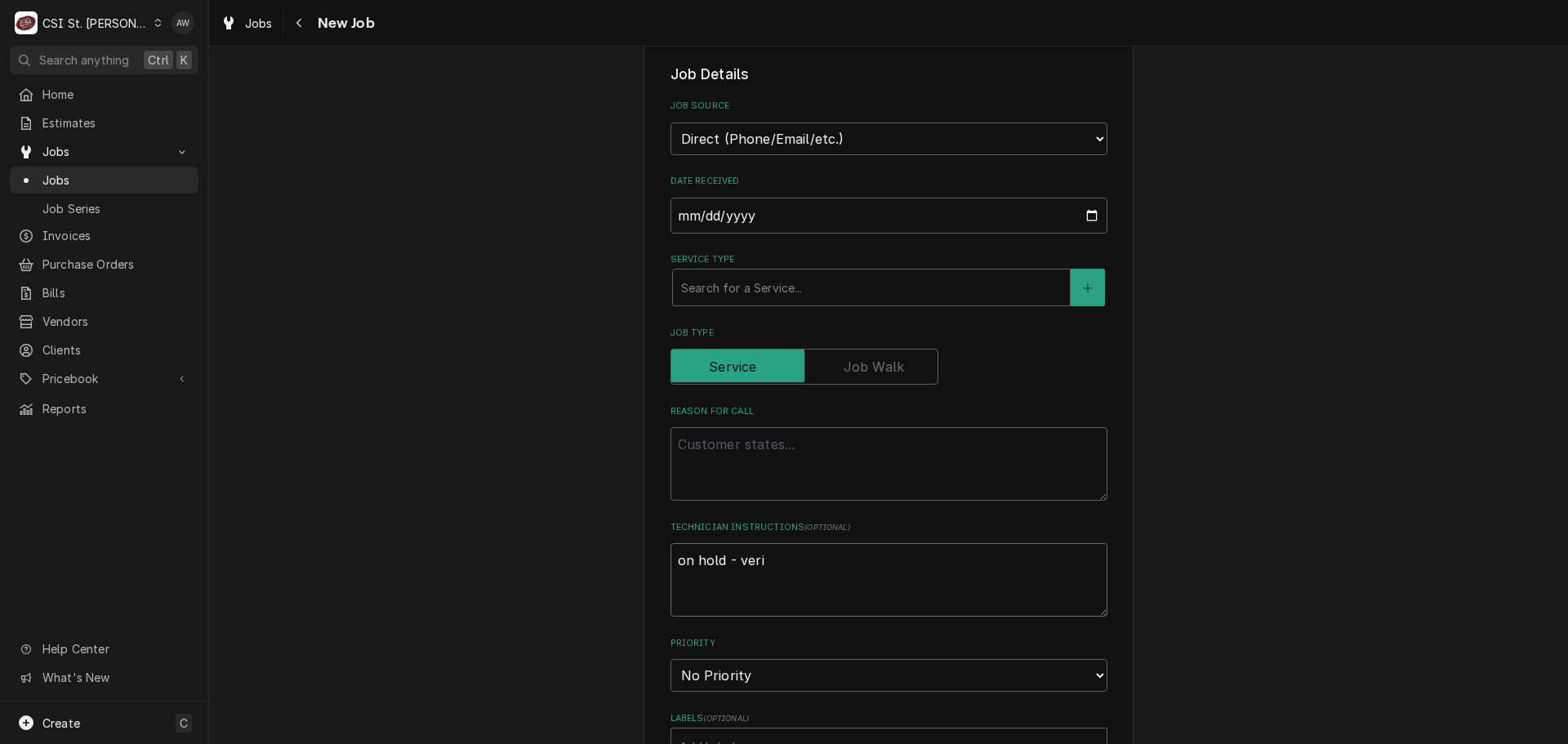
type textarea "on hold - verio"
type textarea "x"
type textarea "on hold - veriof"
type textarea "x"
type textarea "on hold - veriofy"
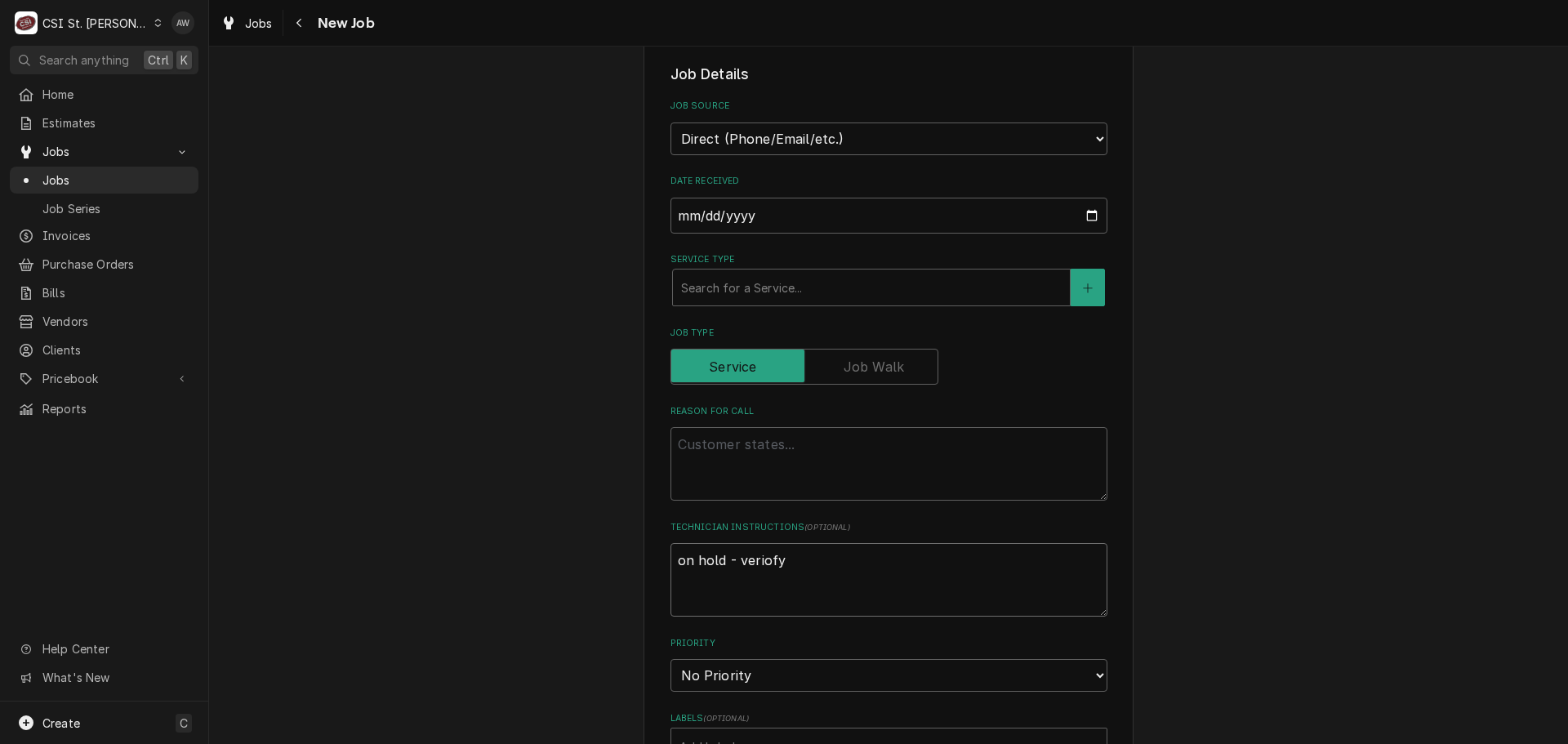
type textarea "x"
type textarea "on hold - veriofyi"
type textarea "x"
type textarea "on hold - veriofyin"
type textarea "x"
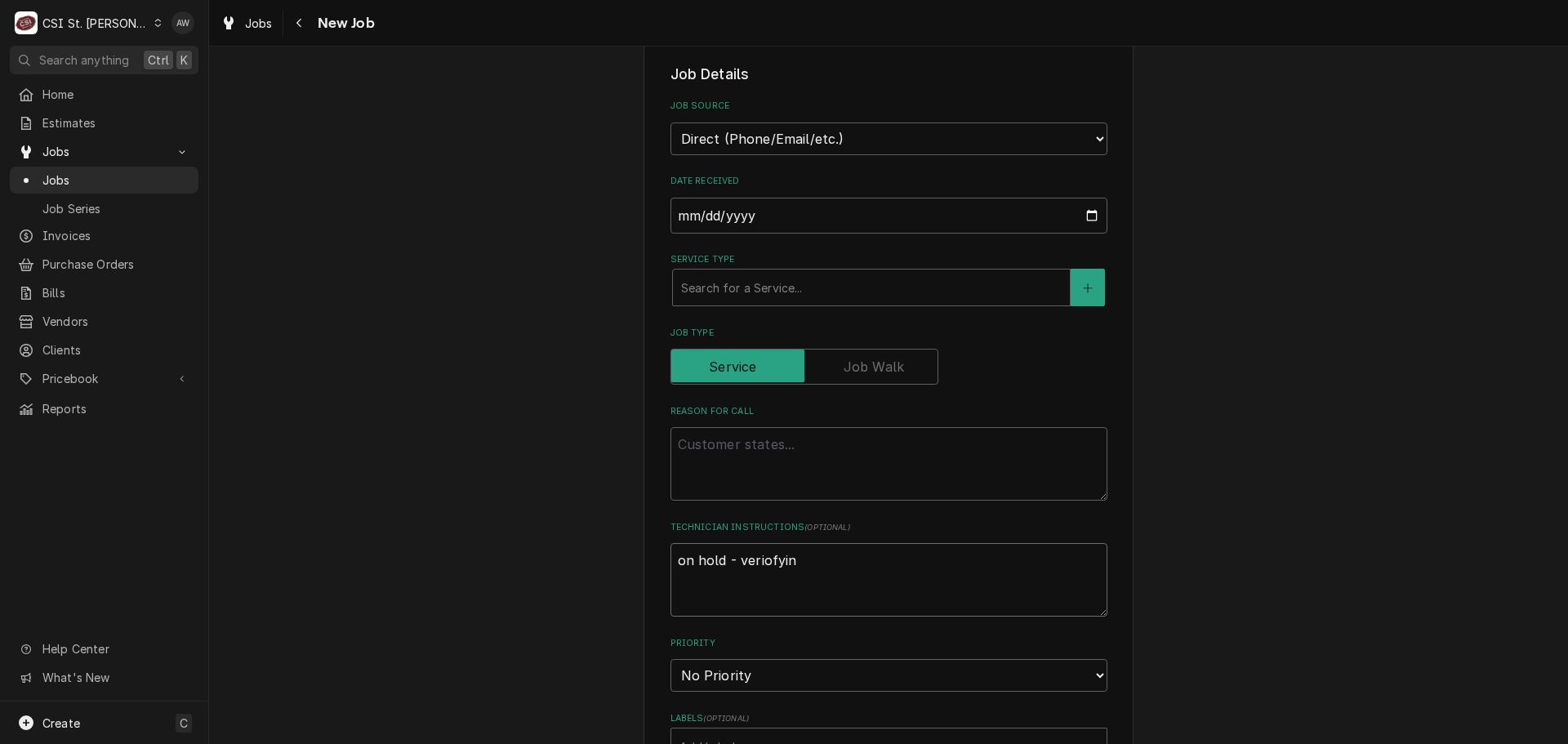
type textarea "on hold - veriofying"
type textarea "x"
type textarea "on hold - veriofying"
type textarea "x"
type textarea "on hold - veriofying w"
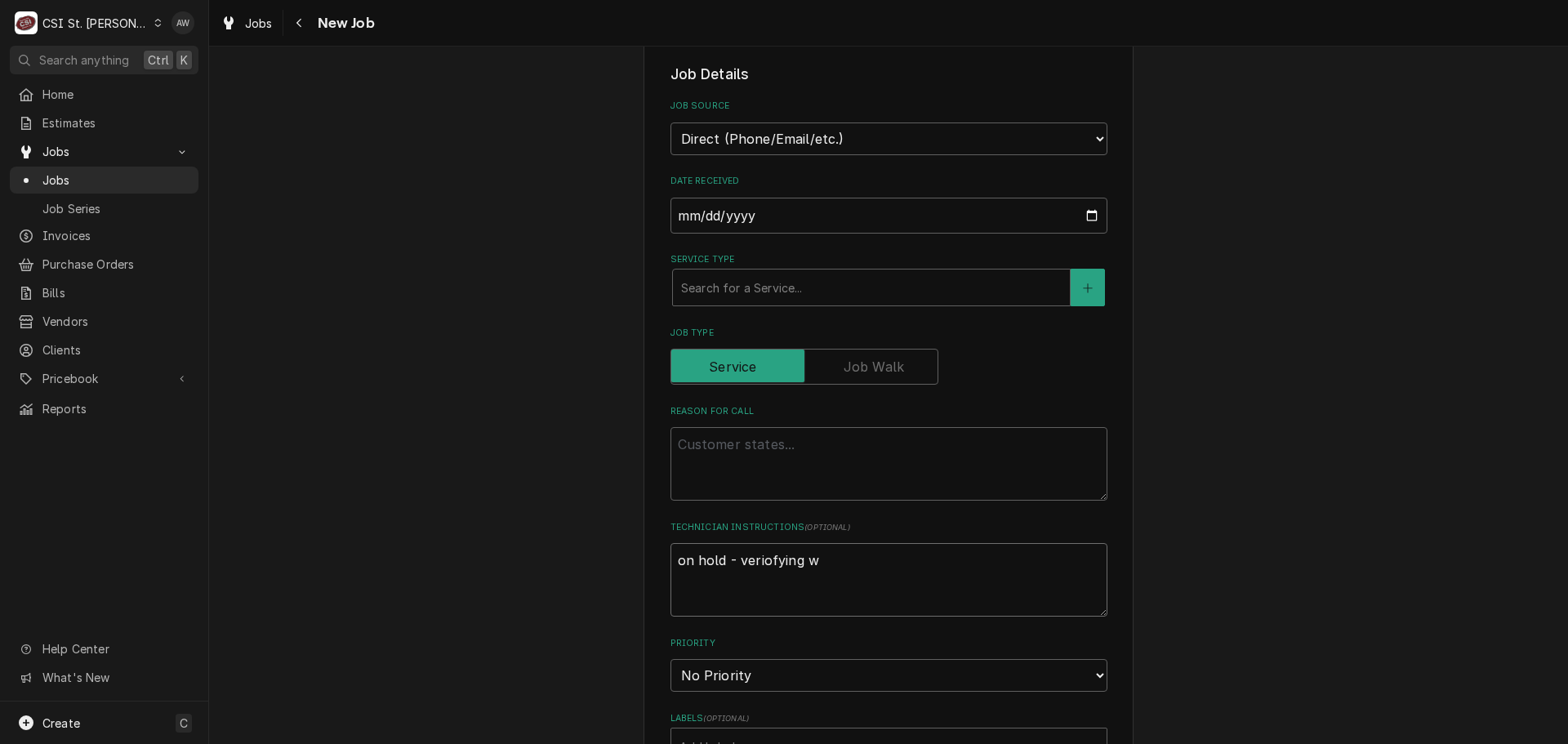
type textarea "x"
type textarea "on hold - veriofying wa"
type textarea "x"
type textarea "on hold - veriofying war"
type textarea "x"
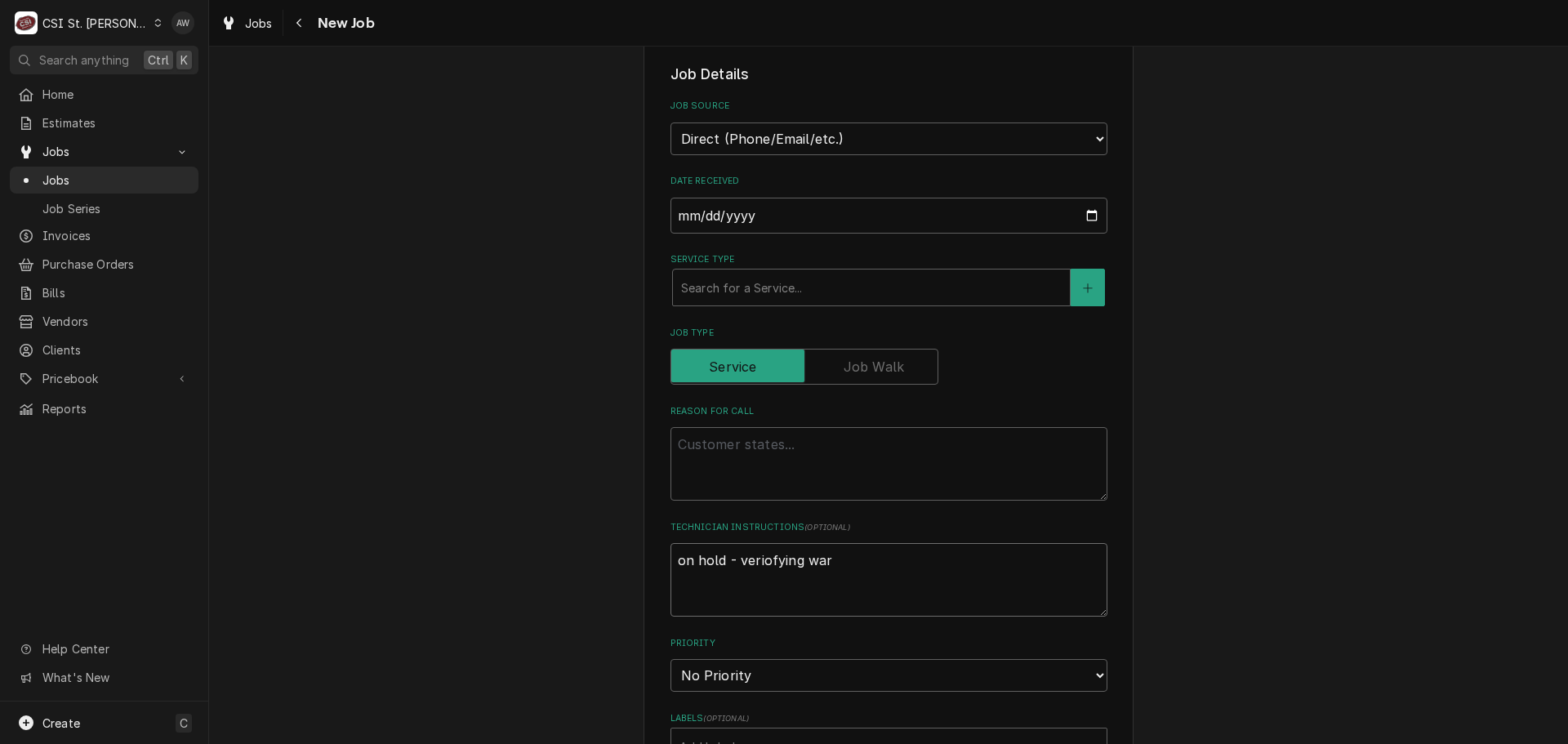
type textarea "on hold - veriofying warr"
type textarea "x"
type textarea "on hold - veriofying warra"
type textarea "x"
type textarea "on hold - veriofying warran"
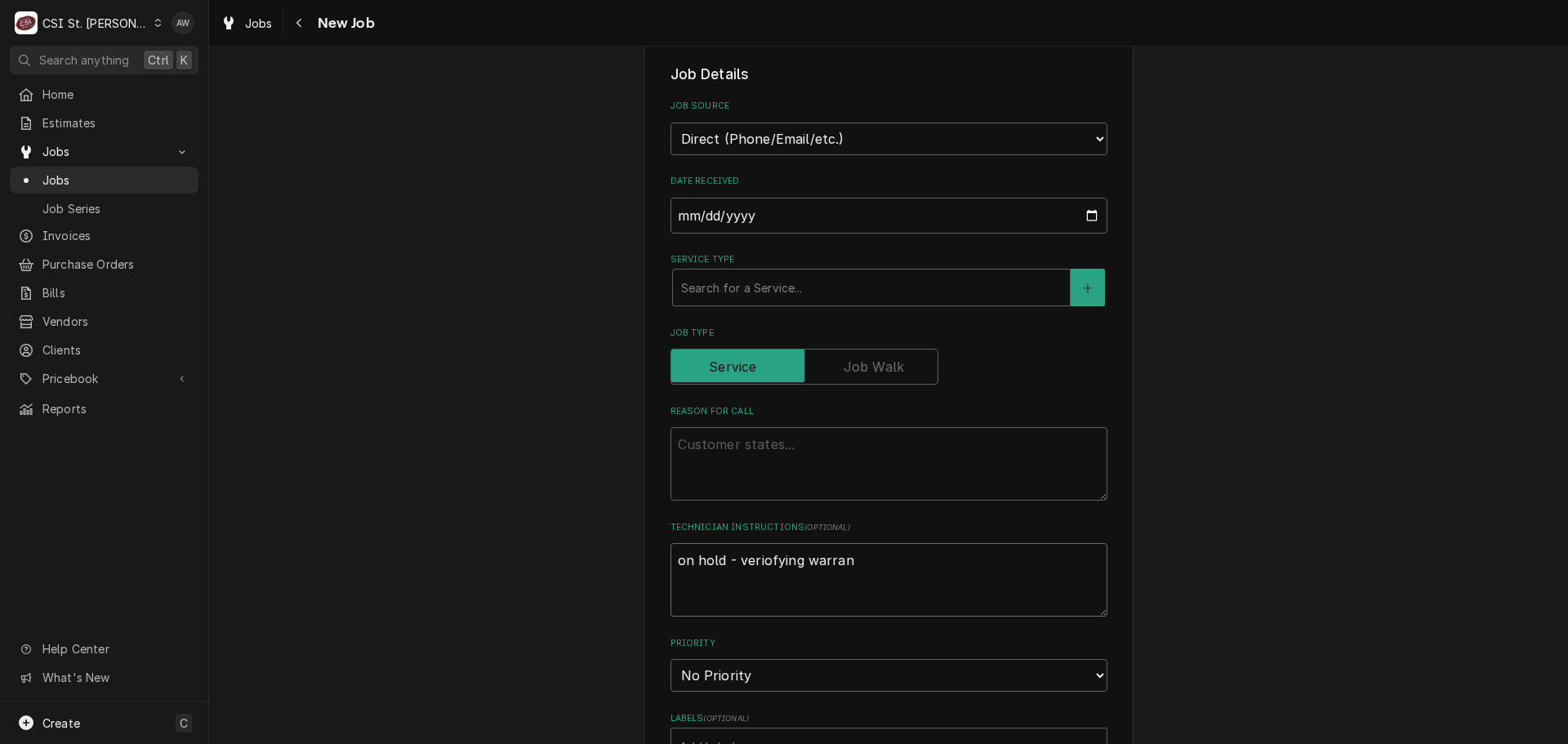
type textarea "x"
type textarea "on hold - veriofying warrant"
type textarea "x"
type textarea "on hold - veriofying warranty"
type textarea "x"
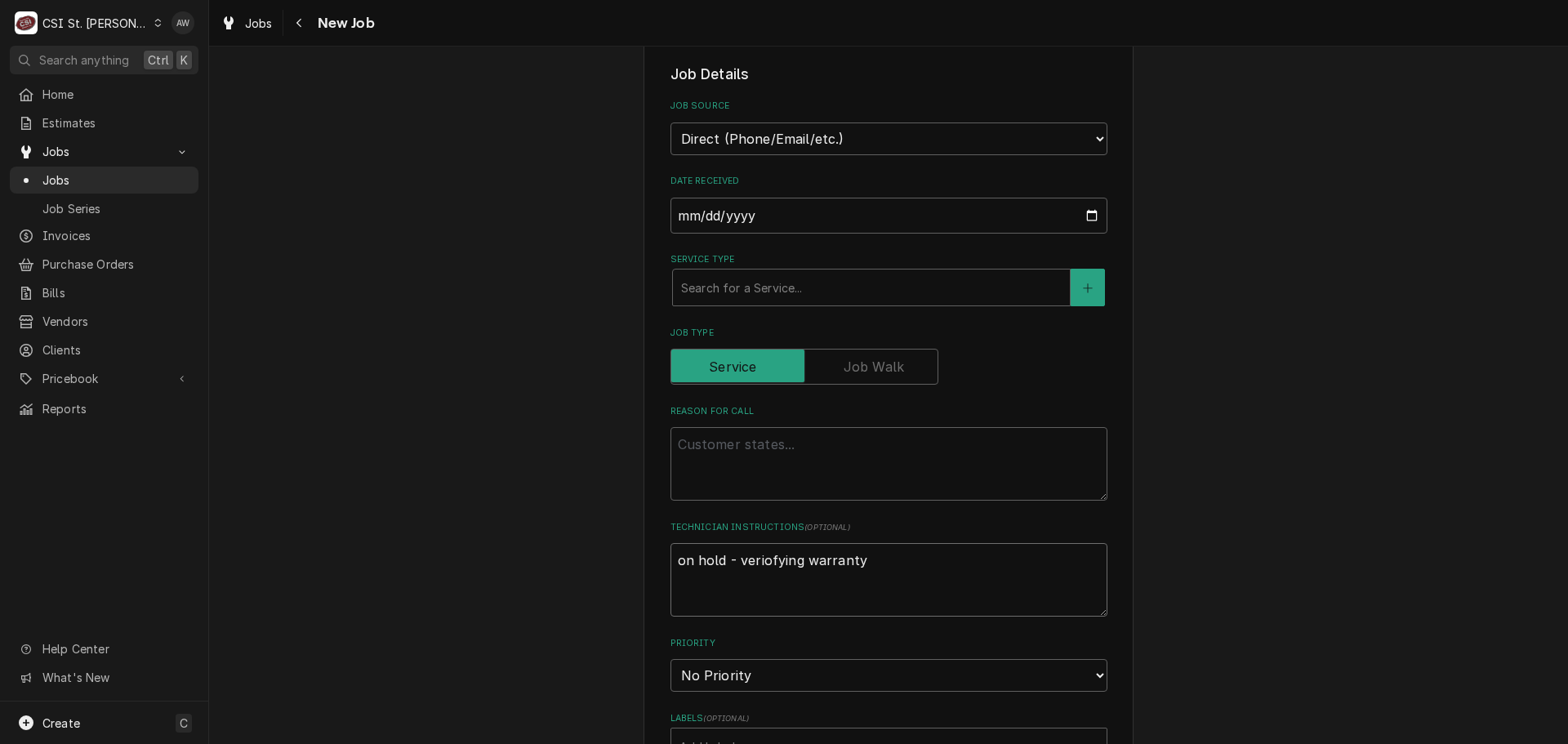
type textarea "on hold - veriofying warranty"
click at [764, 560] on textarea "on hold - veriofying warranty" at bounding box center [888, 580] width 437 height 74
type textarea "x"
type textarea "on hold - verifying warranty"
type textarea "x"
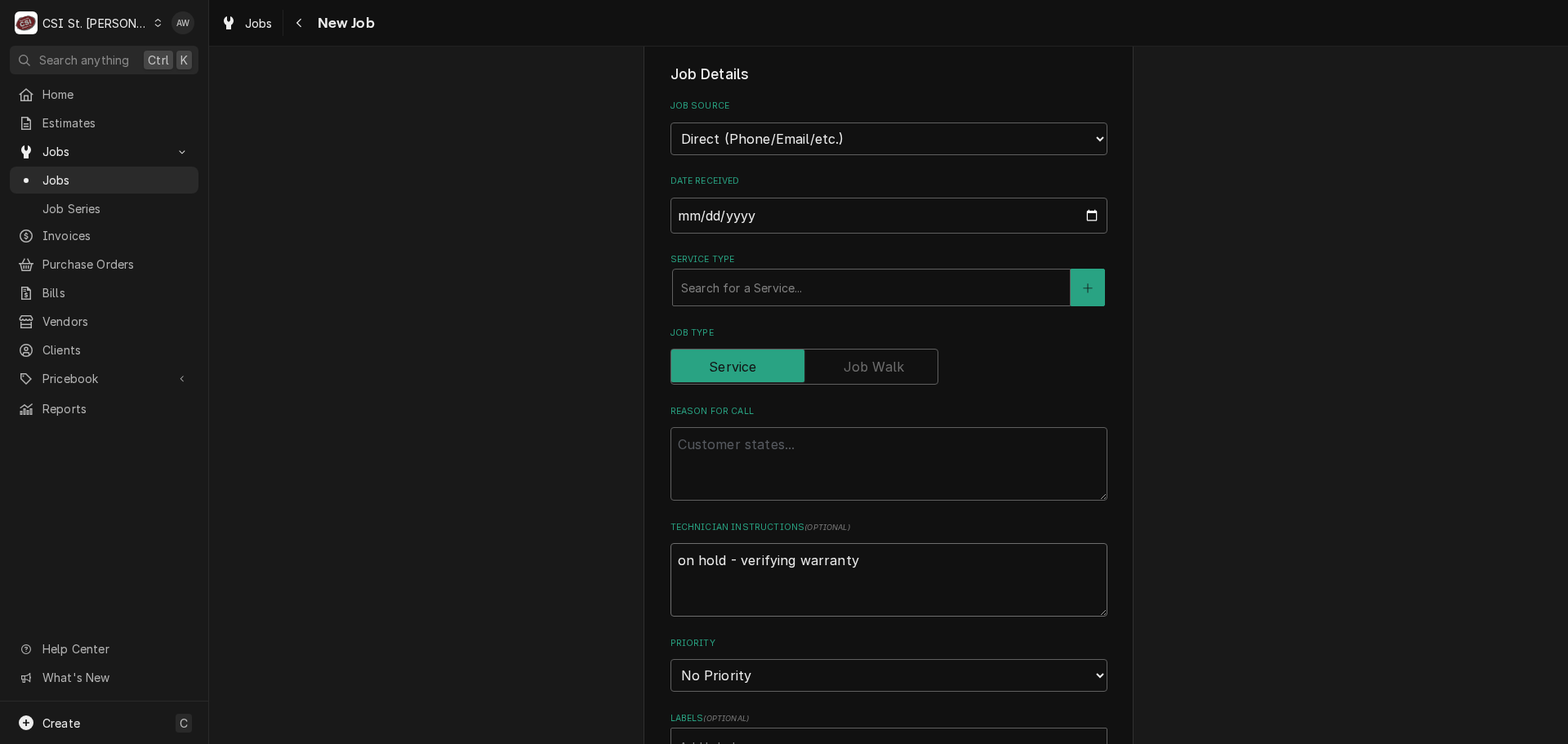
click at [865, 566] on textarea "on hold - verifying warranty" at bounding box center [888, 580] width 437 height 74
type textarea "on hold - verifying warranty"
click at [762, 444] on textarea "Reason For Call" at bounding box center [888, 464] width 437 height 74
click at [727, 464] on textarea "Reason For Call" at bounding box center [888, 464] width 437 height 74
type textarea "x"
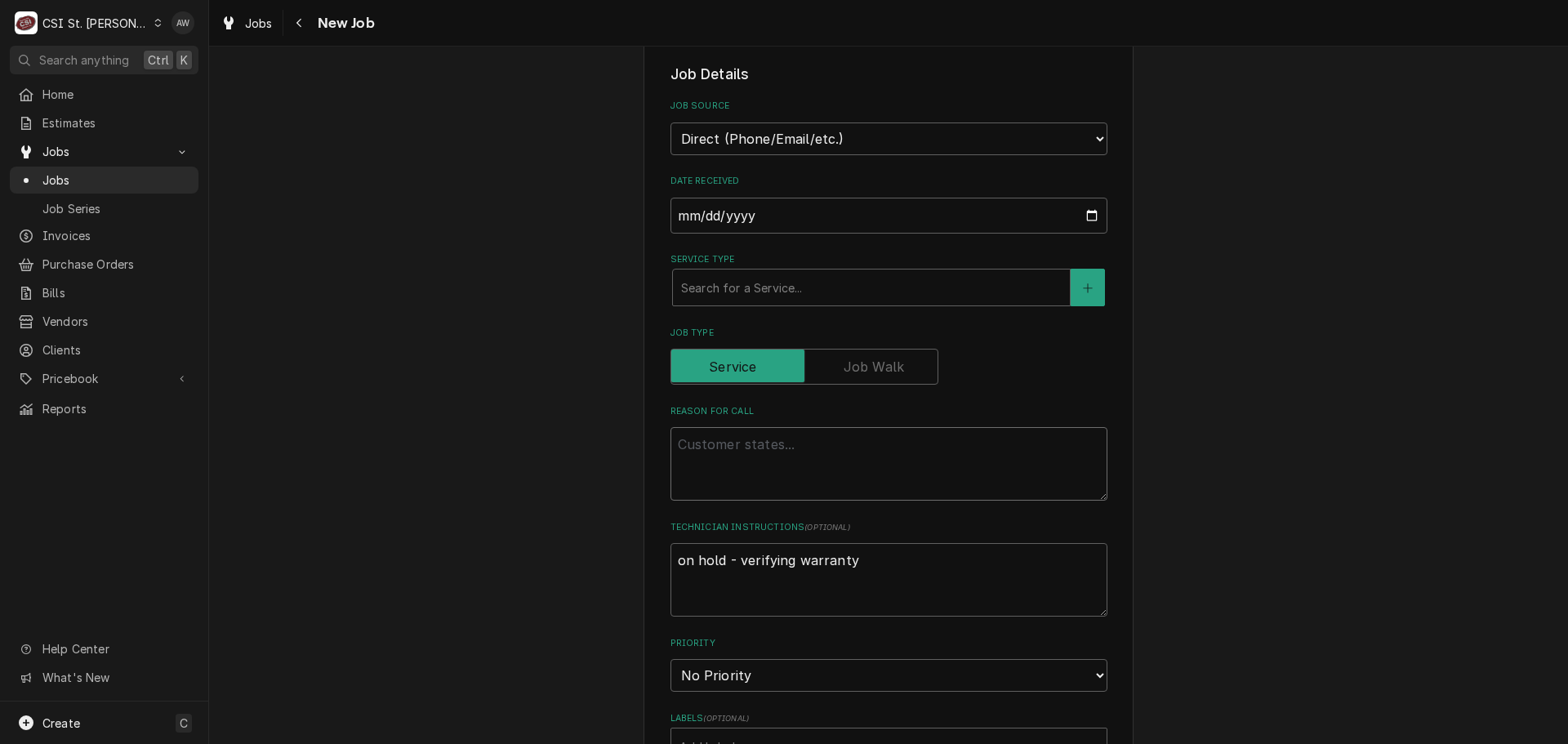
type textarea "n"
type textarea "x"
type textarea "ne"
type textarea "x"
type textarea "new"
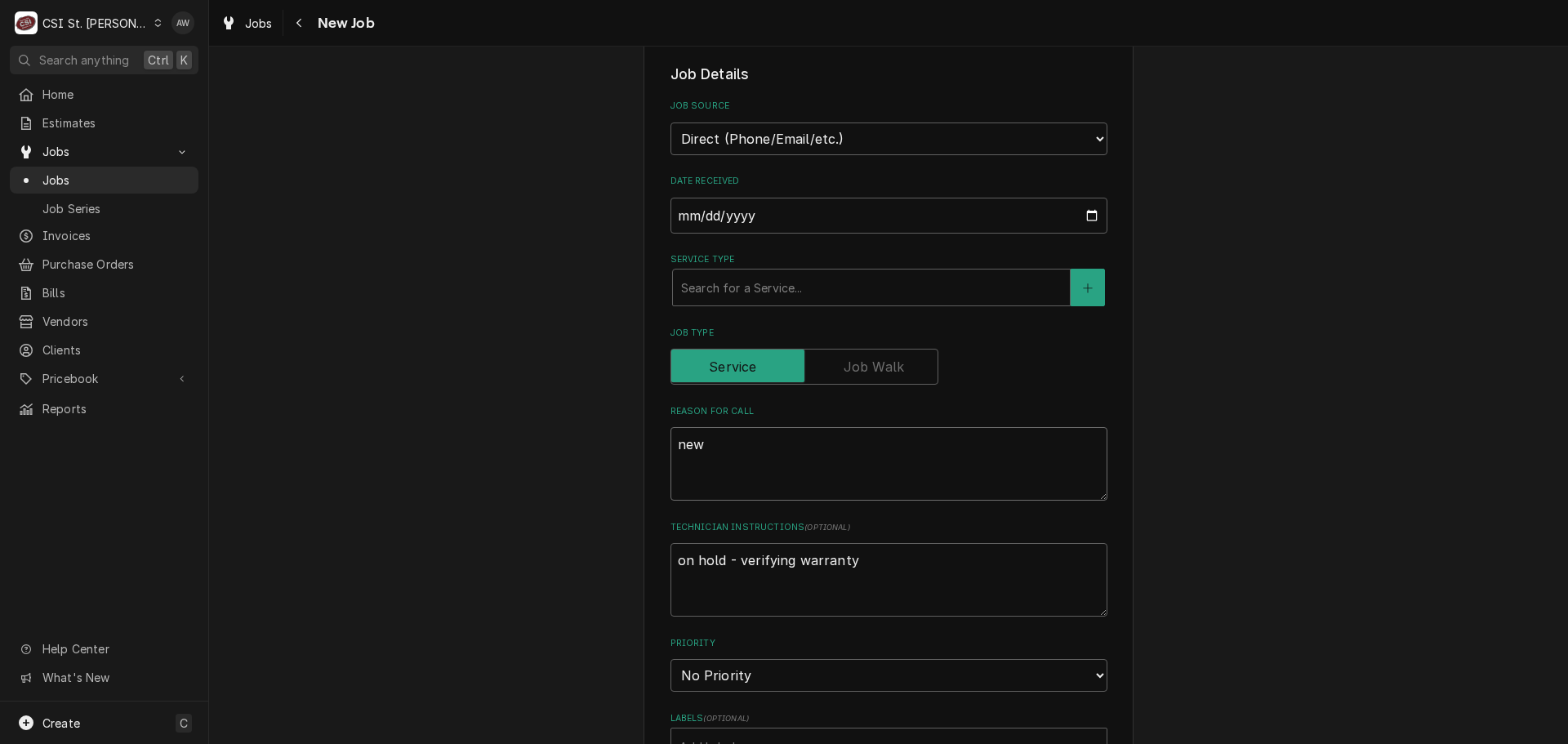
type textarea "x"
type textarea "newl"
type textarea "x"
type textarea "newly"
type textarea "x"
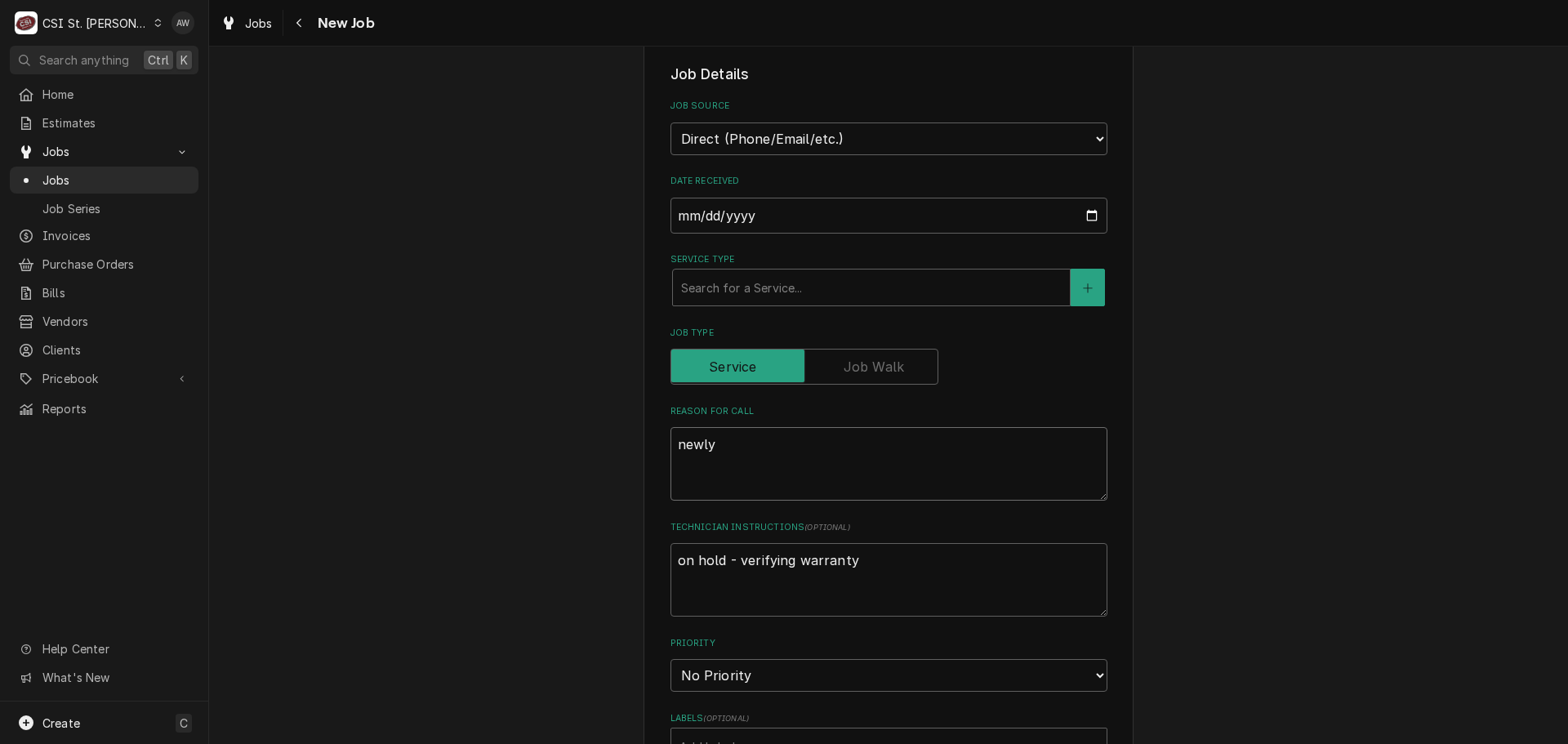
type textarea "newly i"
type textarea "x"
type textarea "newly in"
type textarea "x"
type textarea "newly ins"
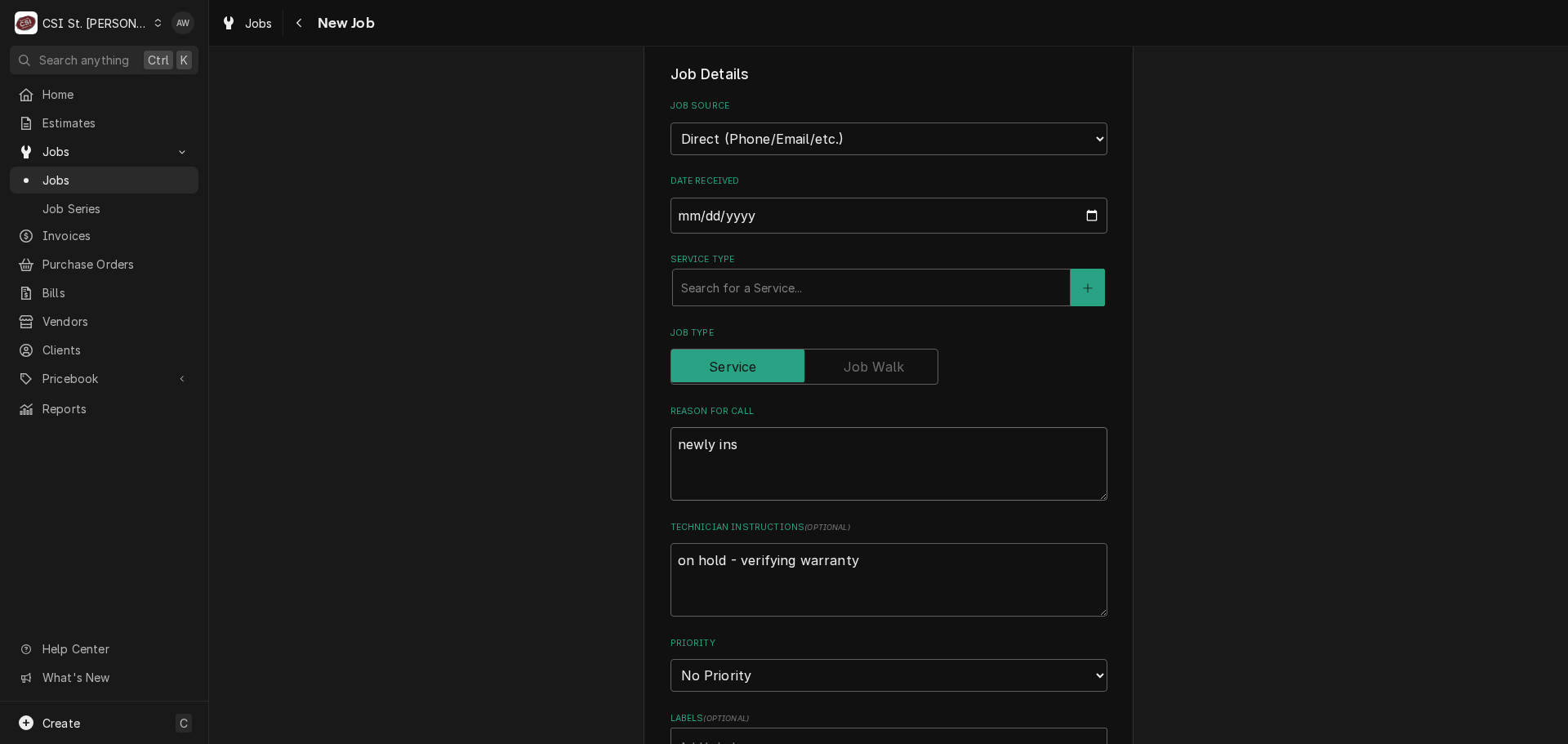
type textarea "x"
type textarea "newly inst"
type textarea "x"
type textarea "newly insta"
type textarea "x"
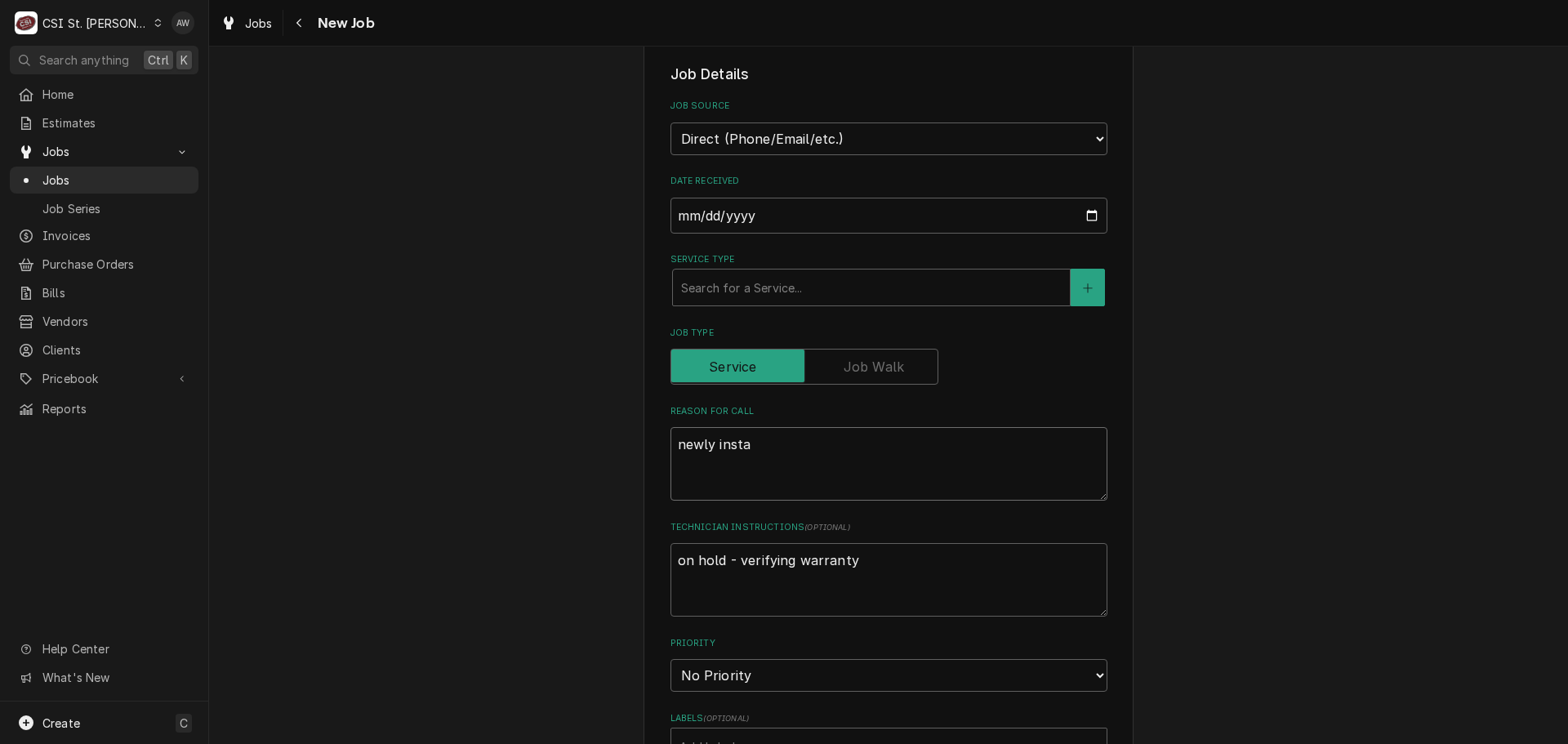
type textarea "newly instal"
type textarea "x"
type textarea "newly install"
type textarea "x"
type textarea "newly installe"
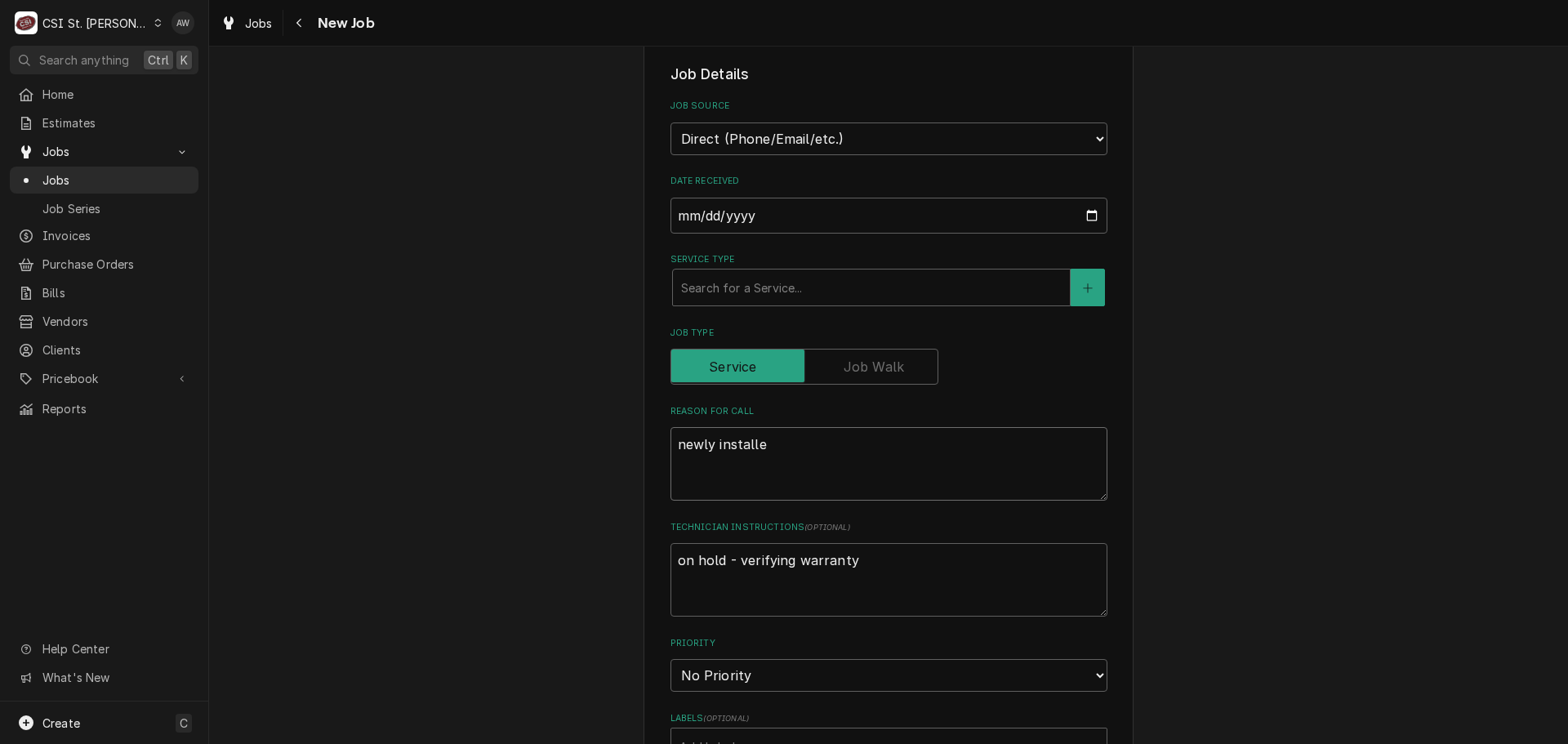
type textarea "x"
type textarea "newly installed"
type textarea "x"
type textarea "newly installed"
type textarea "x"
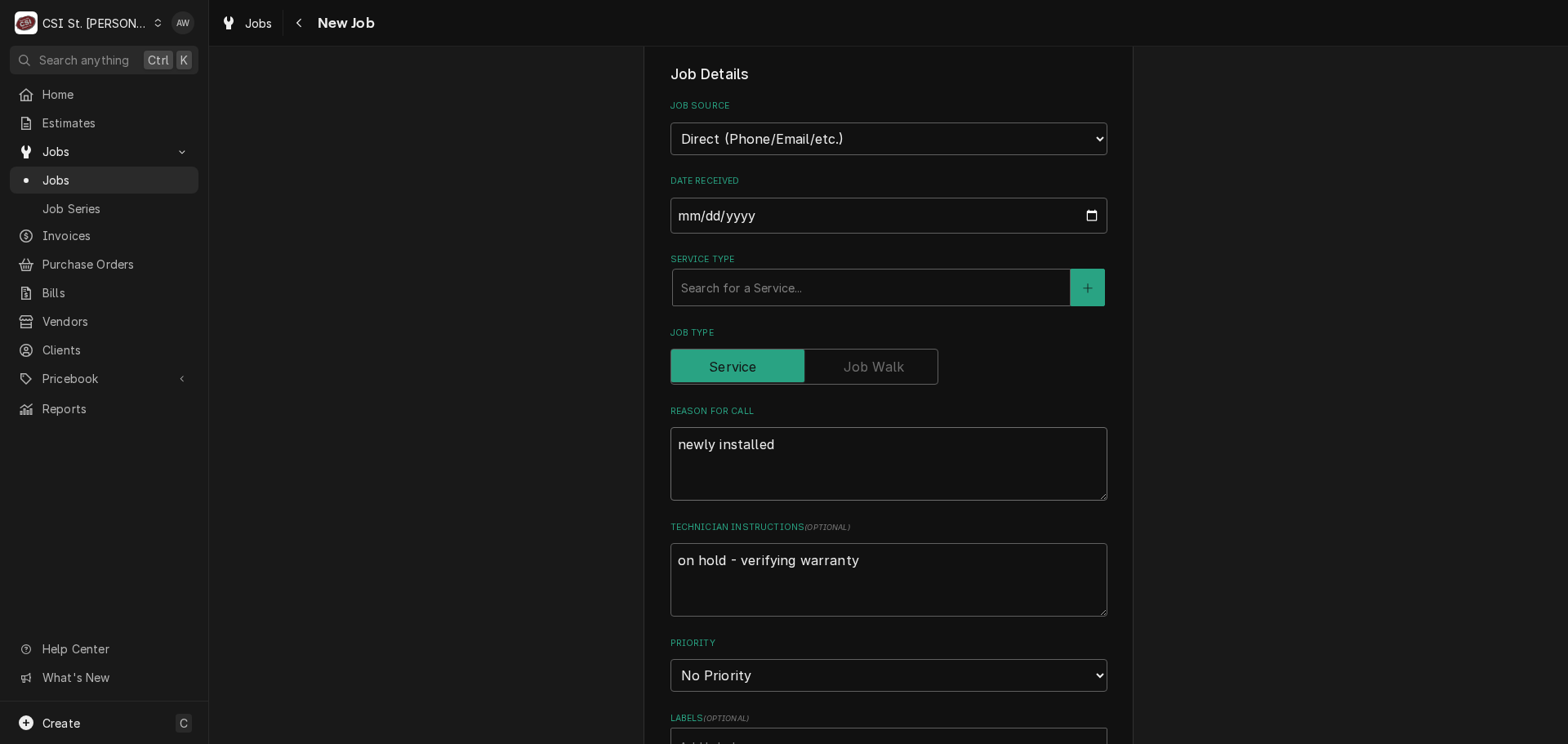
type textarea "newly installed u"
type textarea "x"
type textarea "newly installed un"
type textarea "x"
type textarea "newly installed uni"
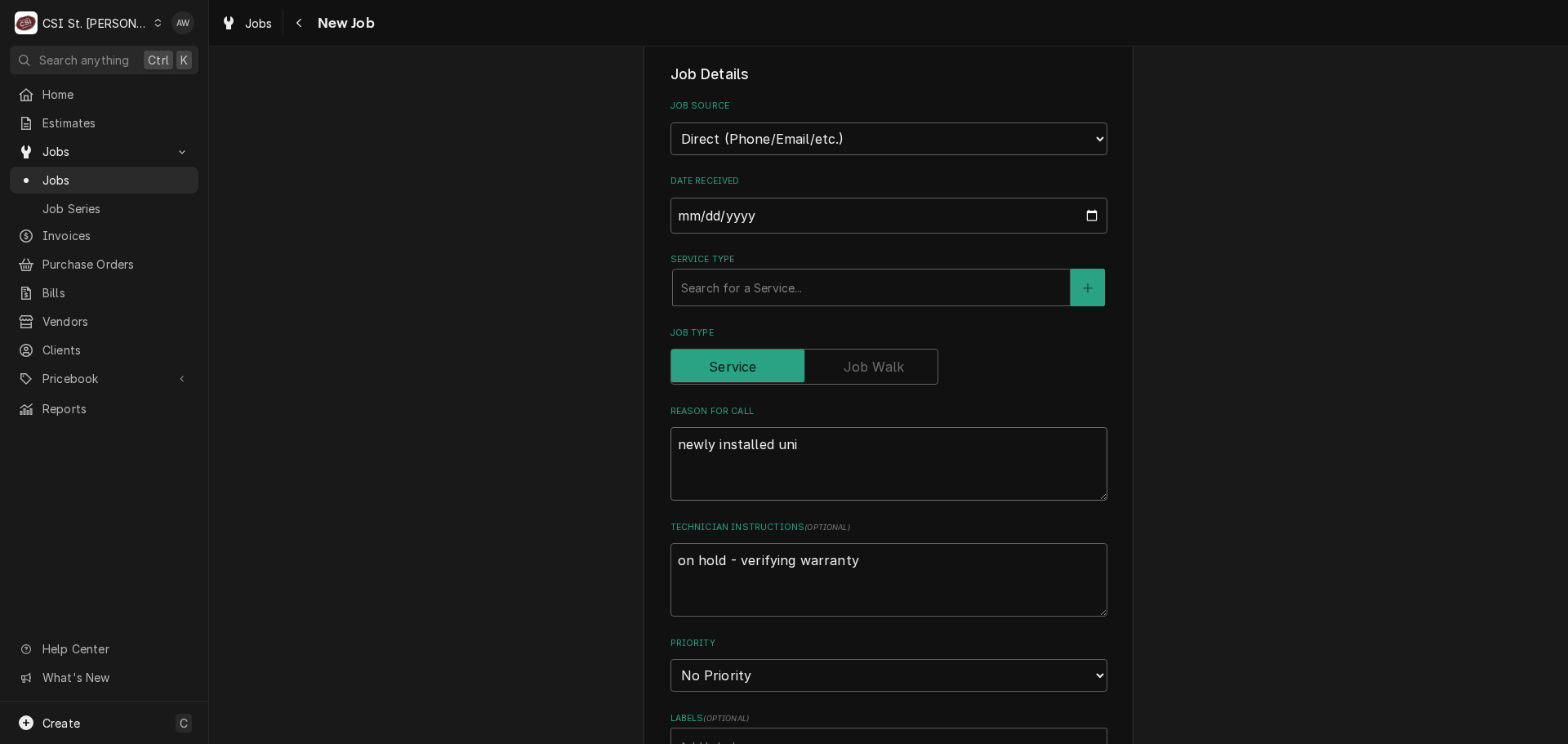
type textarea "x"
type textarea "newly installed unit"
type textarea "x"
type textarea "newly installed unit"
type textarea "x"
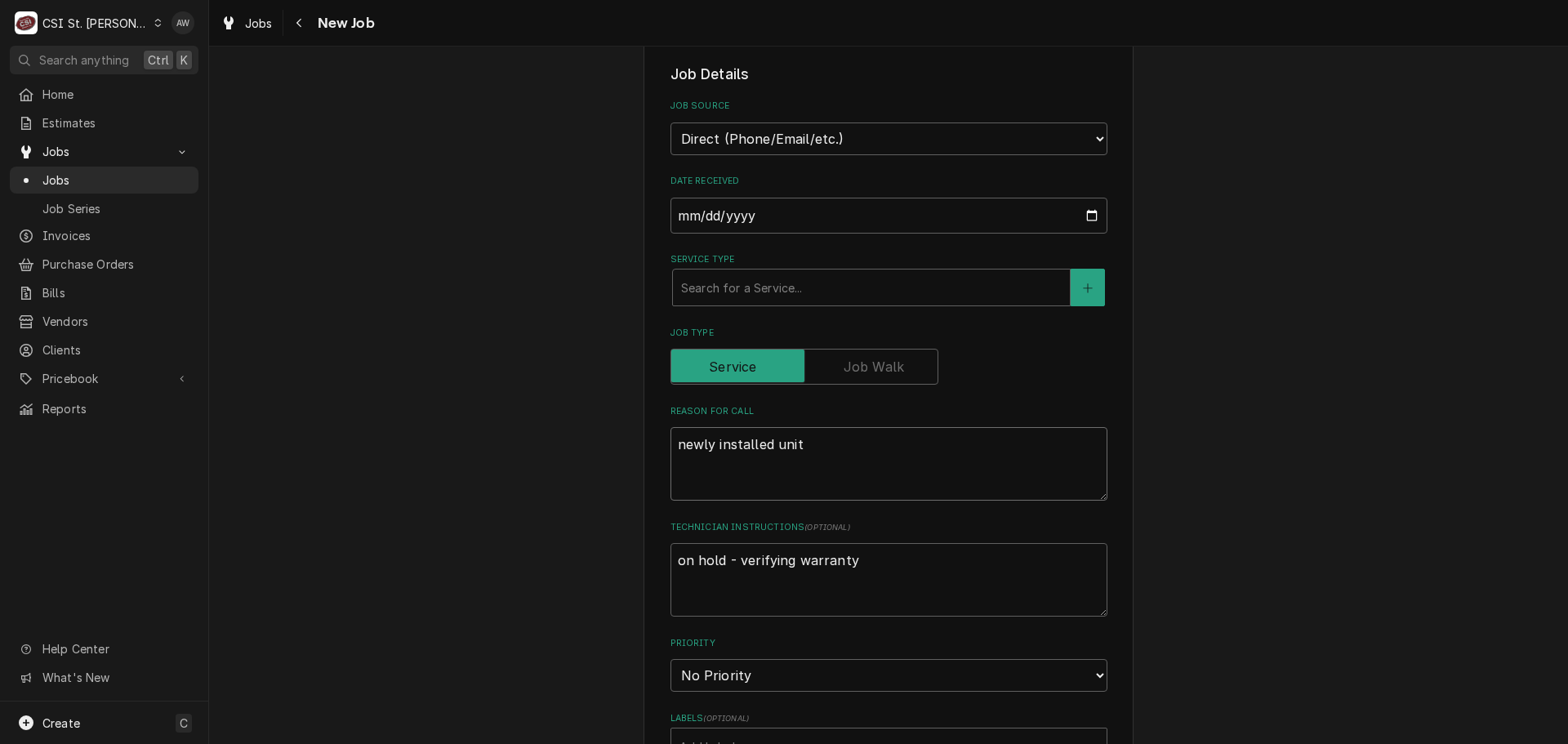
type textarea "newly installed unit -"
type textarea "x"
type textarea "newly installed unit -"
type textarea "x"
type textarea "newly installed unit -"
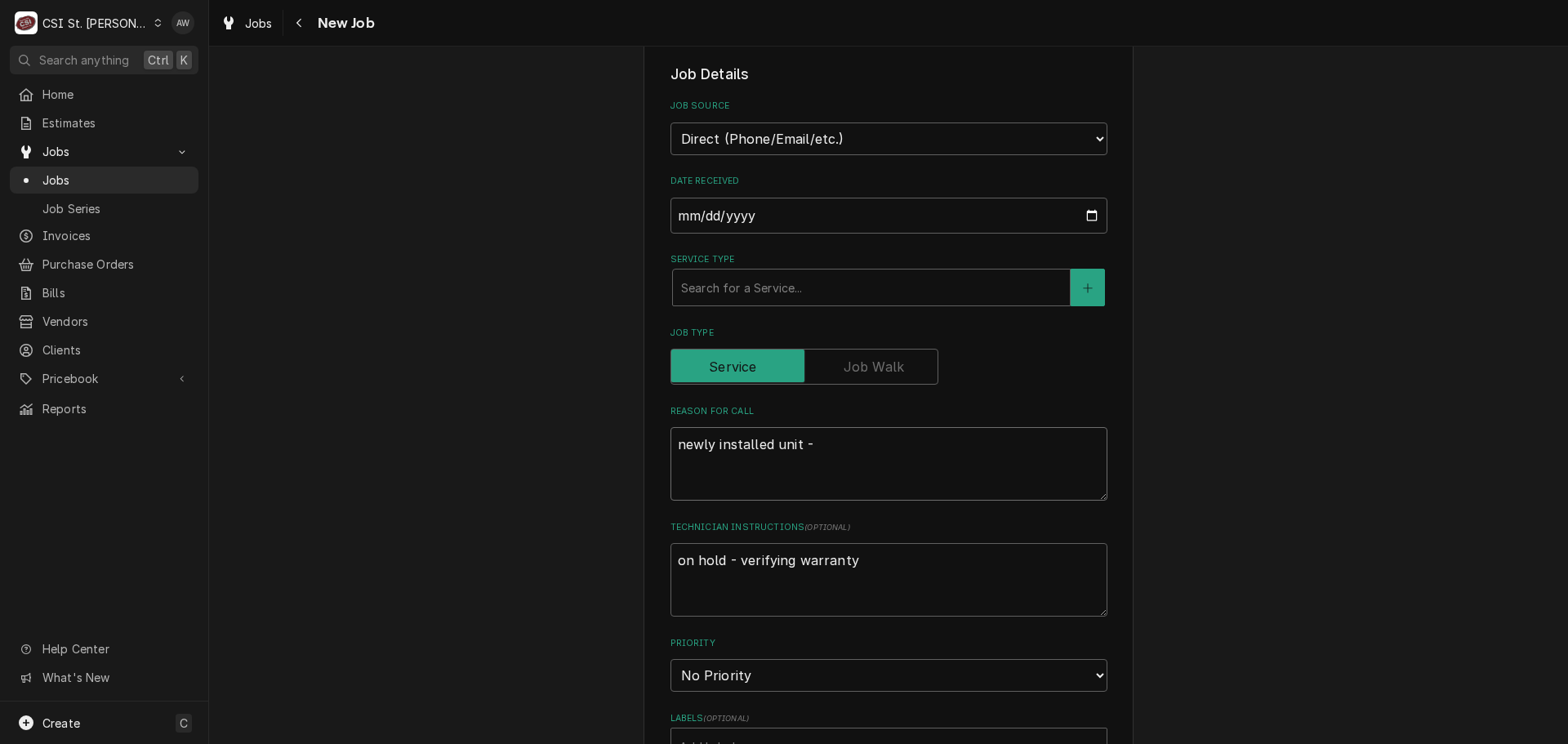
type textarea "x"
type textarea "newly installed unit"
type textarea "x"
type textarea "newly installed unit"
type textarea "x"
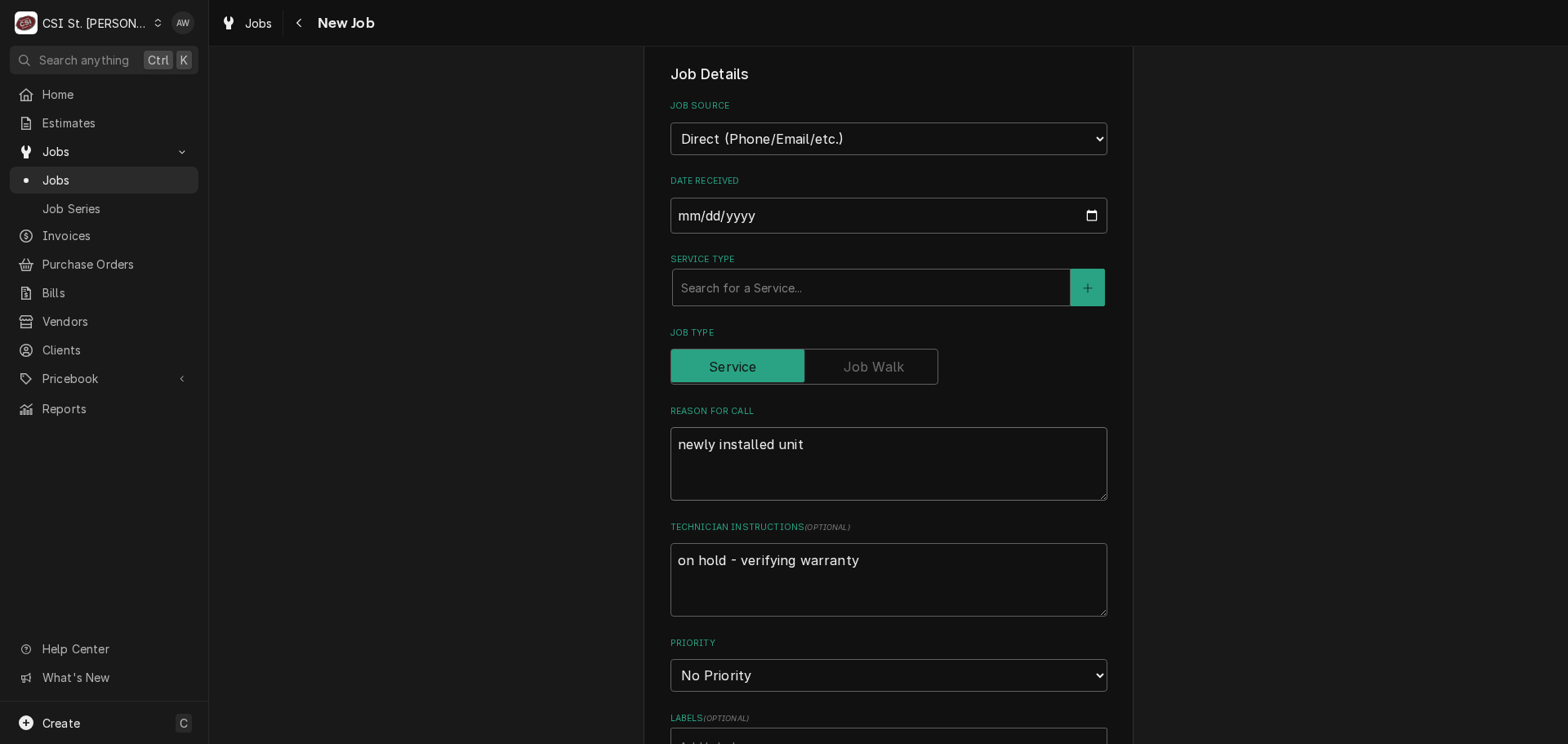
type textarea "newly installed uni"
type textarea "x"
type textarea "newly installed un"
type textarea "x"
type textarea "newly installed u"
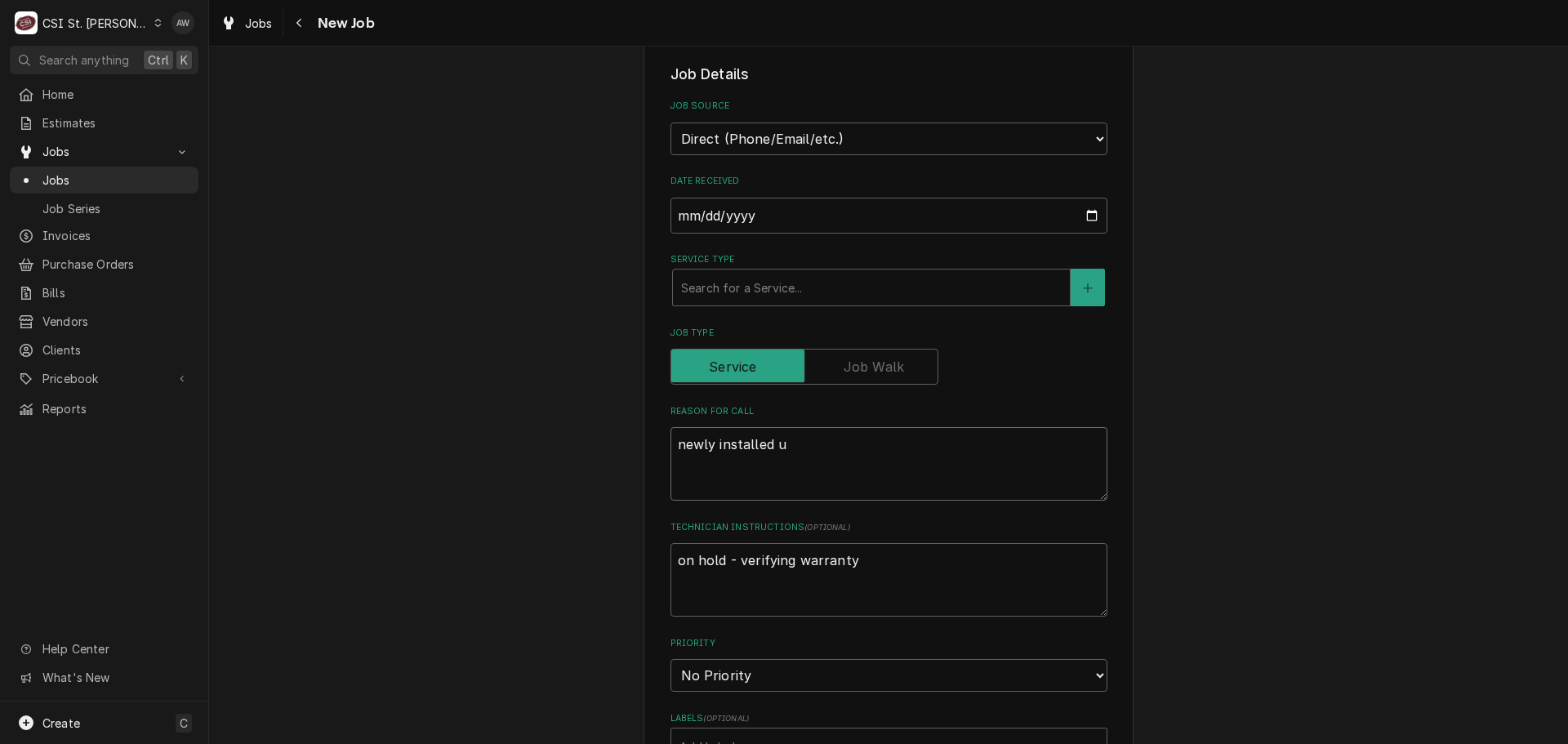
type textarea "x"
type textarea "newly installed"
type textarea "x"
type textarea "newly installed o"
type textarea "x"
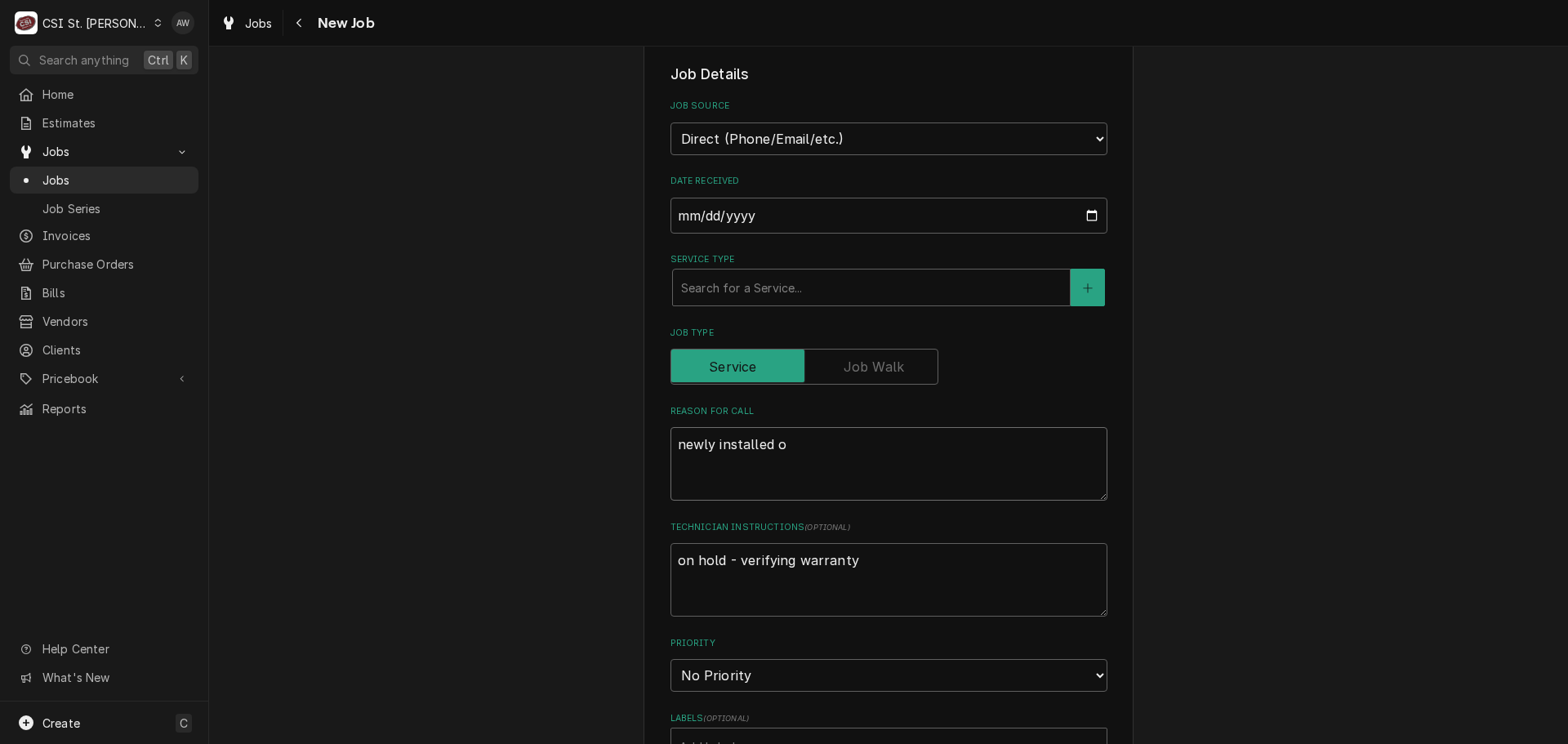
type textarea "newly installed ov"
type textarea "x"
type textarea "newly installed ove"
type textarea "x"
type textarea "newly installed oven"
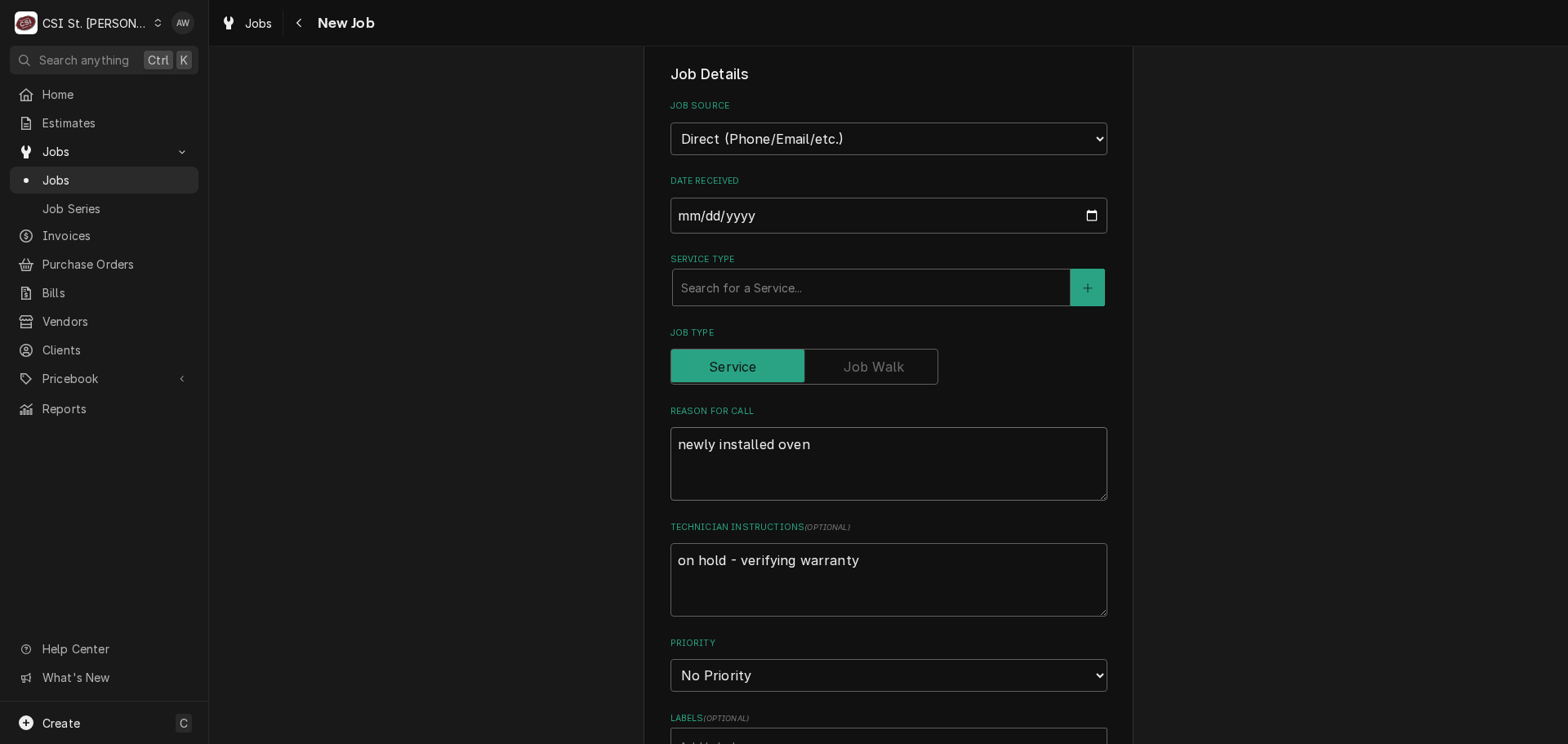
type textarea "x"
type textarea "newly installed oven"
type textarea "x"
type textarea "newly installed oven -"
type textarea "x"
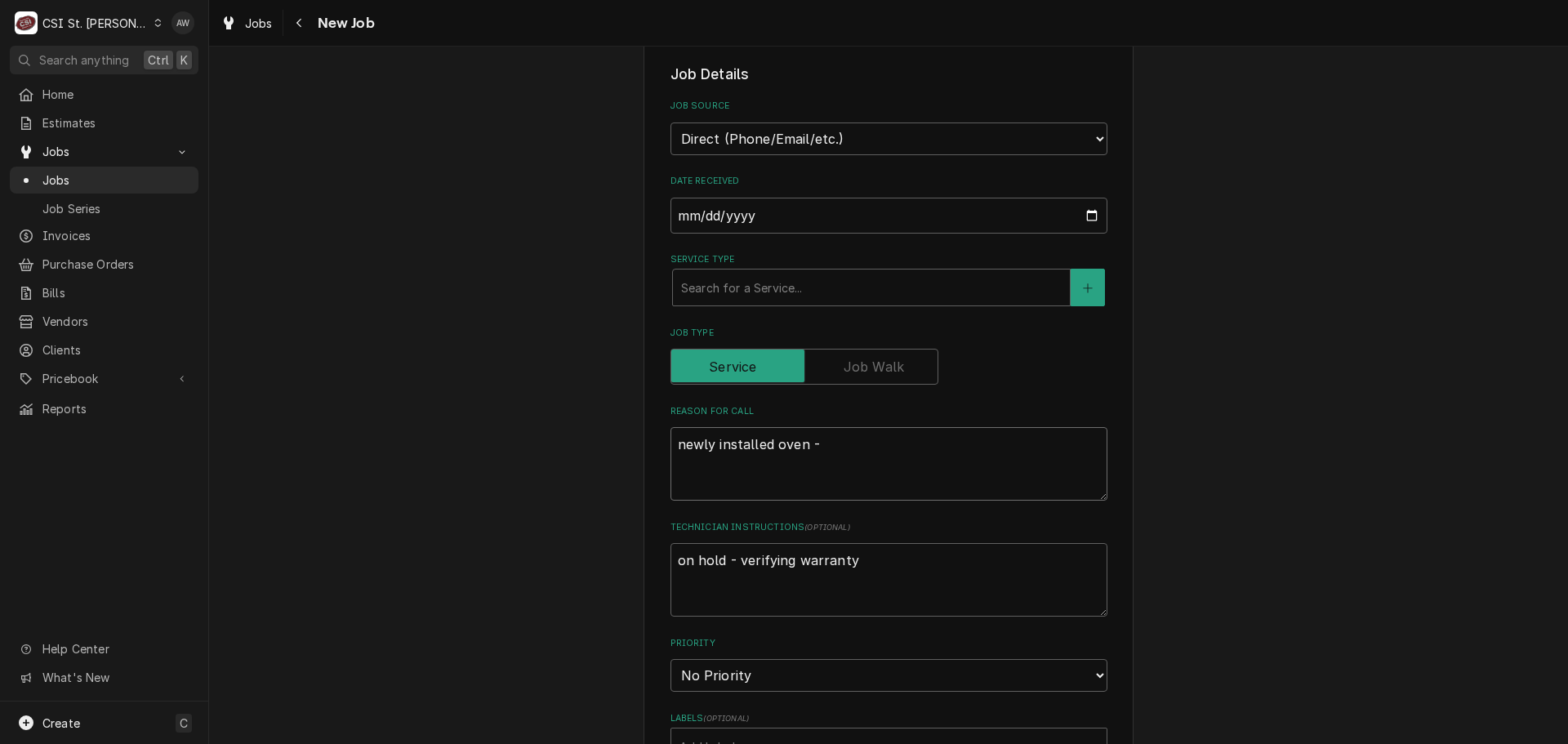
type textarea "newly installed oven -"
type textarea "x"
type textarea "newly installed oven -"
type textarea "x"
type textarea "newly installed oven"
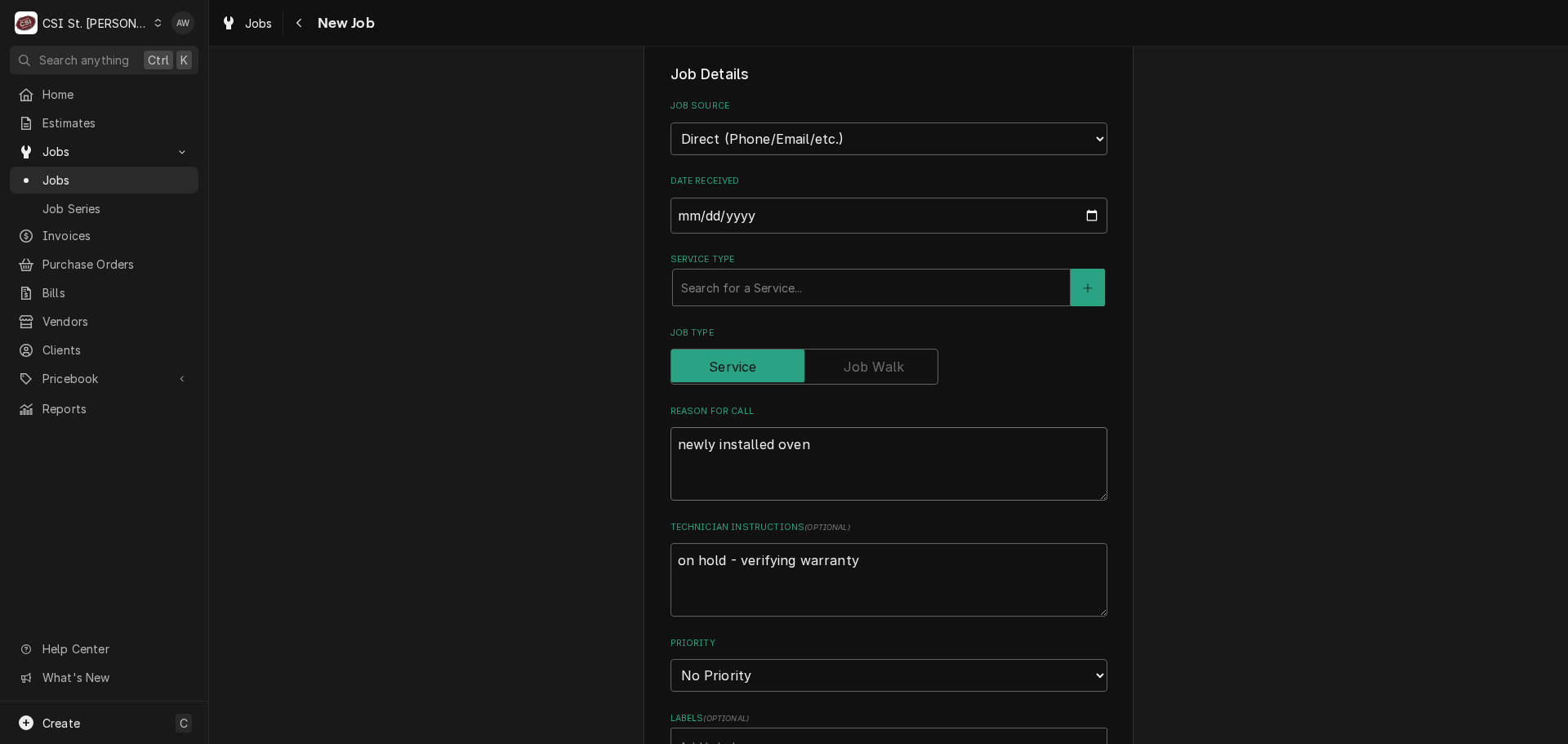
type textarea "x"
type textarea "newly installed oven"
type textarea "x"
type textarea "newly installed ove"
type textarea "x"
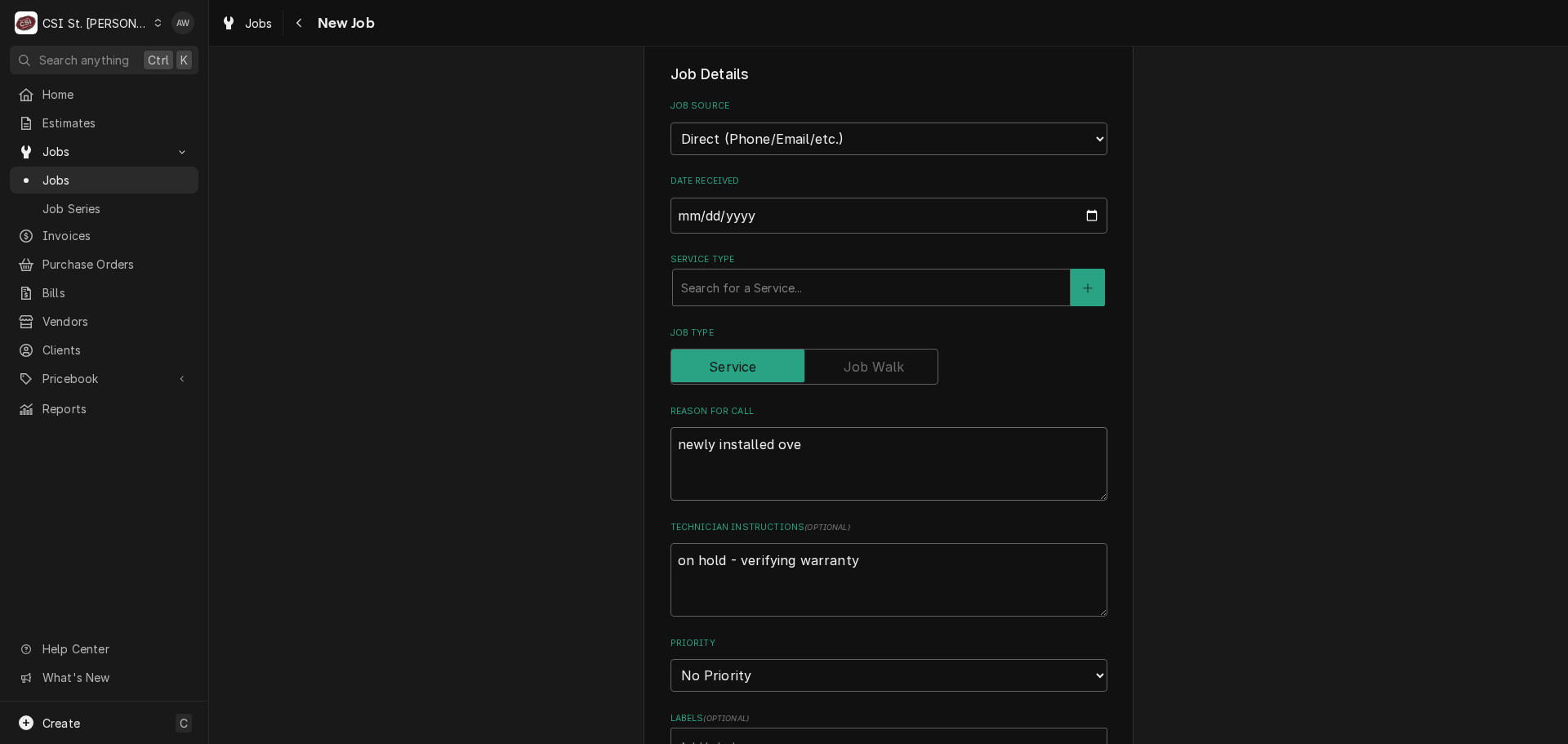
type textarea "newly installed ov"
type textarea "x"
type textarea "newly installed o"
type textarea "x"
type textarea "newly installed"
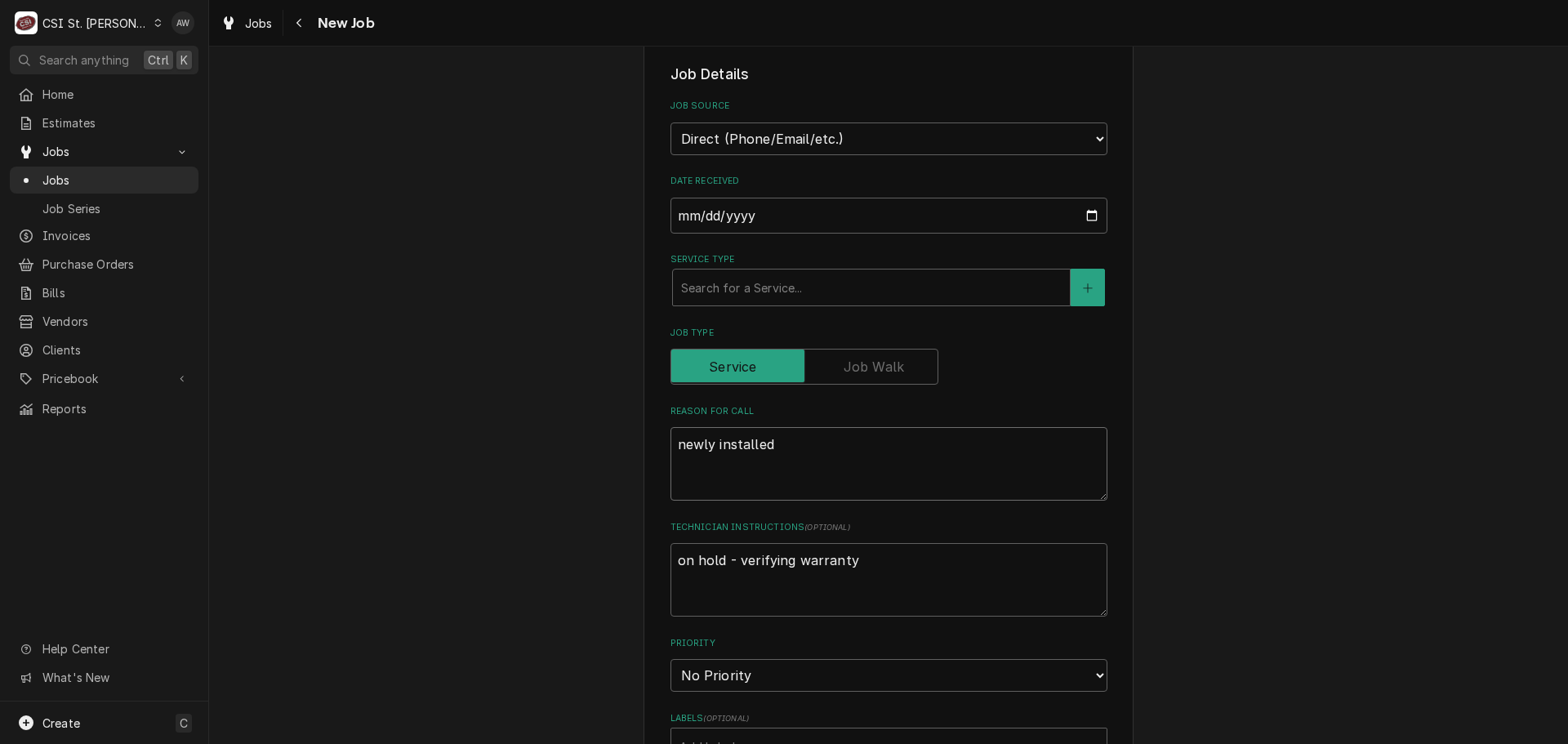
type textarea "x"
type textarea "newly installed u"
type textarea "x"
type textarea "newly installed un"
type textarea "x"
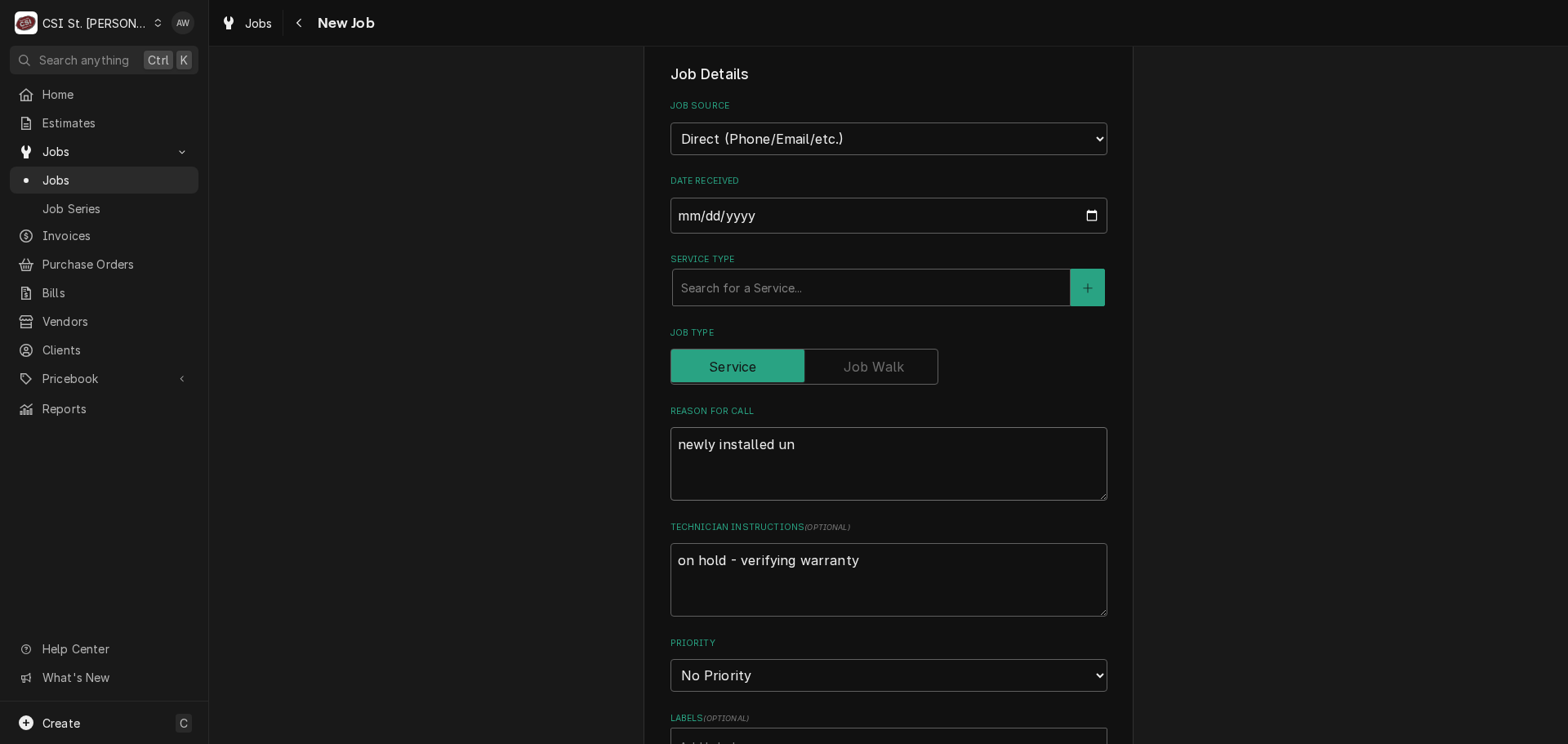
type textarea "newly installed uni"
type textarea "x"
type textarea "newly installed unit"
type textarea "x"
type textarea "newly installed unit"
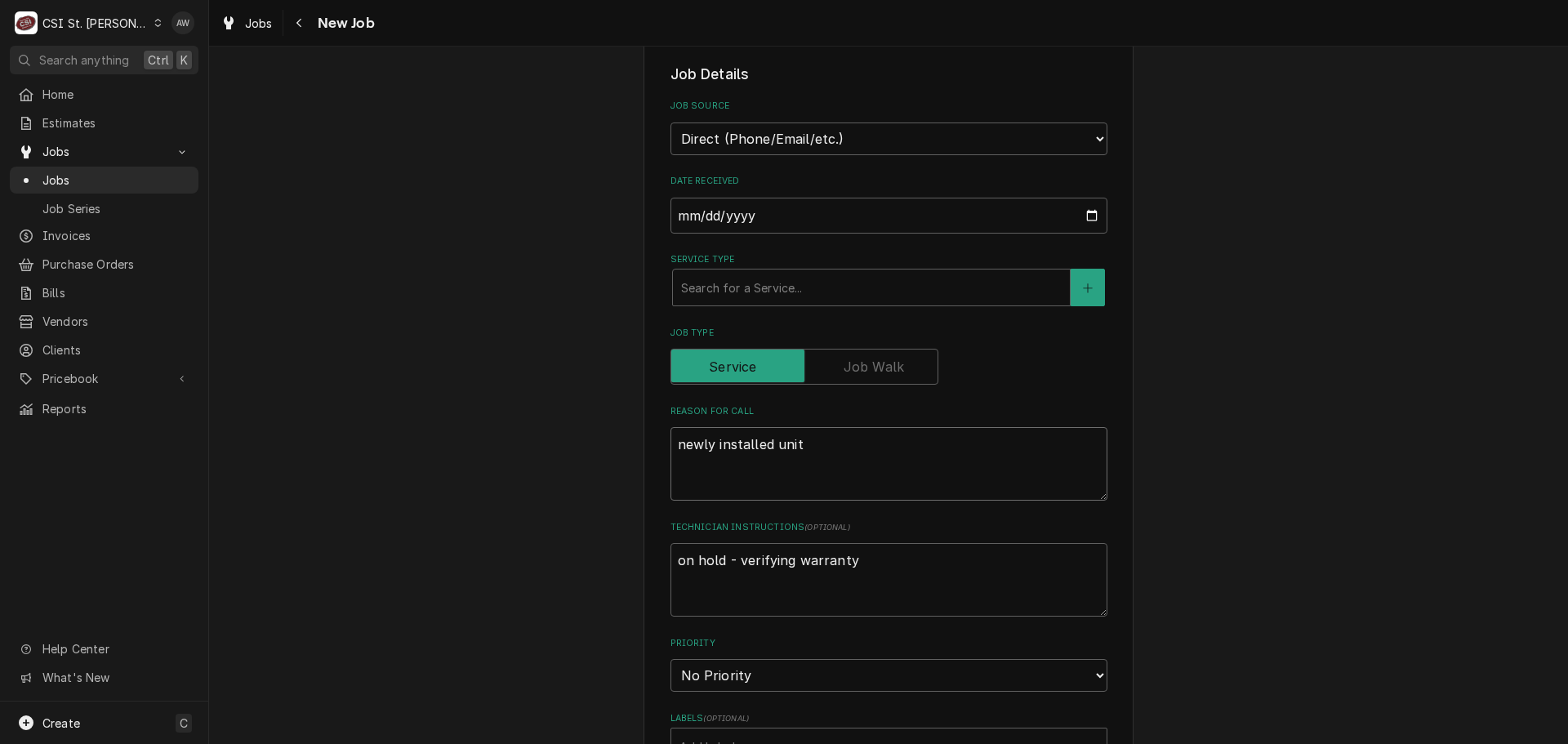
type textarea "x"
type textarea "newly installed unit -"
type textarea "x"
type textarea "newly installed unit -"
type textarea "x"
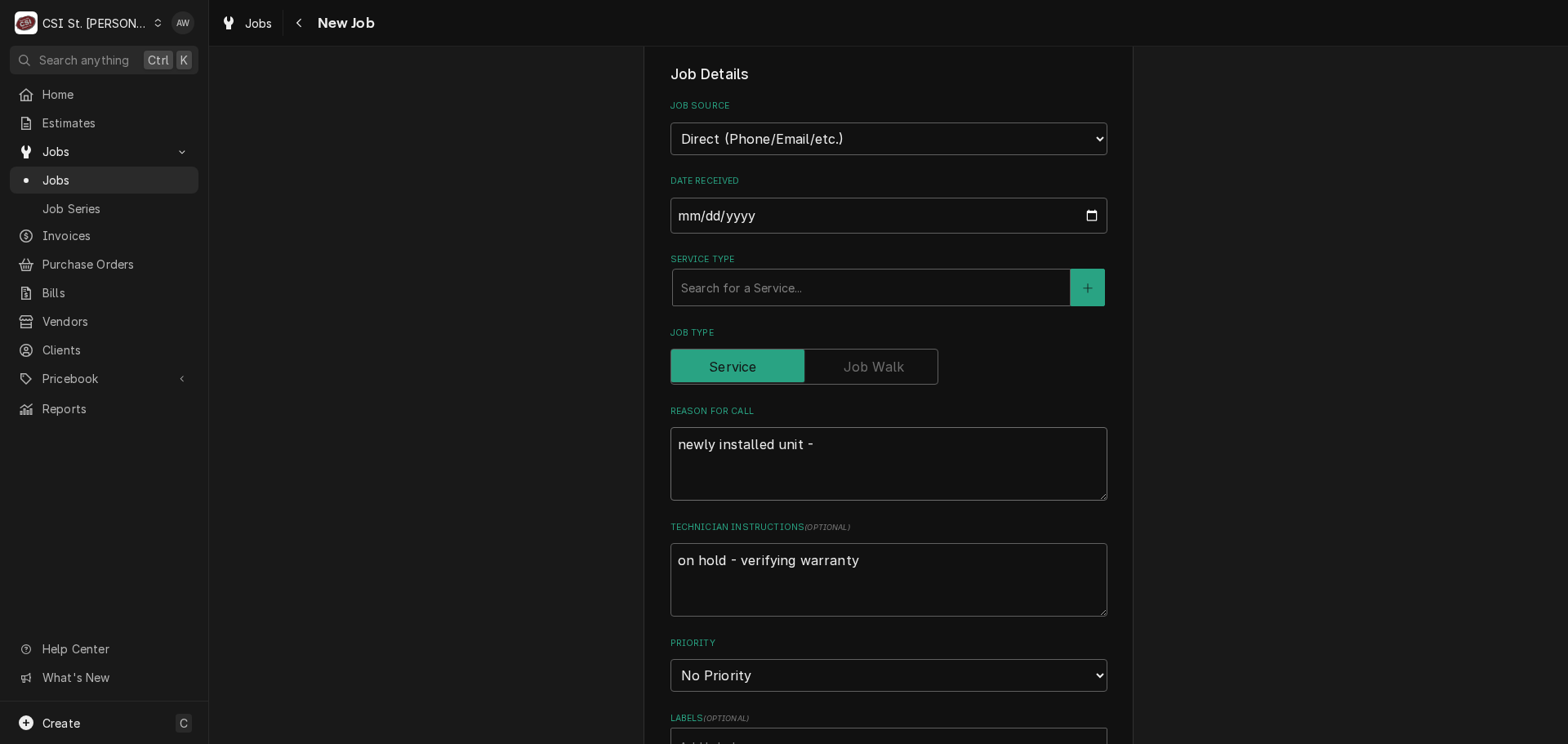
type textarea "newly installed unit -"
click at [831, 444] on textarea "newly installed unit -" at bounding box center [888, 464] width 437 height 74
type textarea "x"
type textarea "newly installed unit -"
paste textarea "Hot Rock -M# 4033 Volcano S# 02691112024"
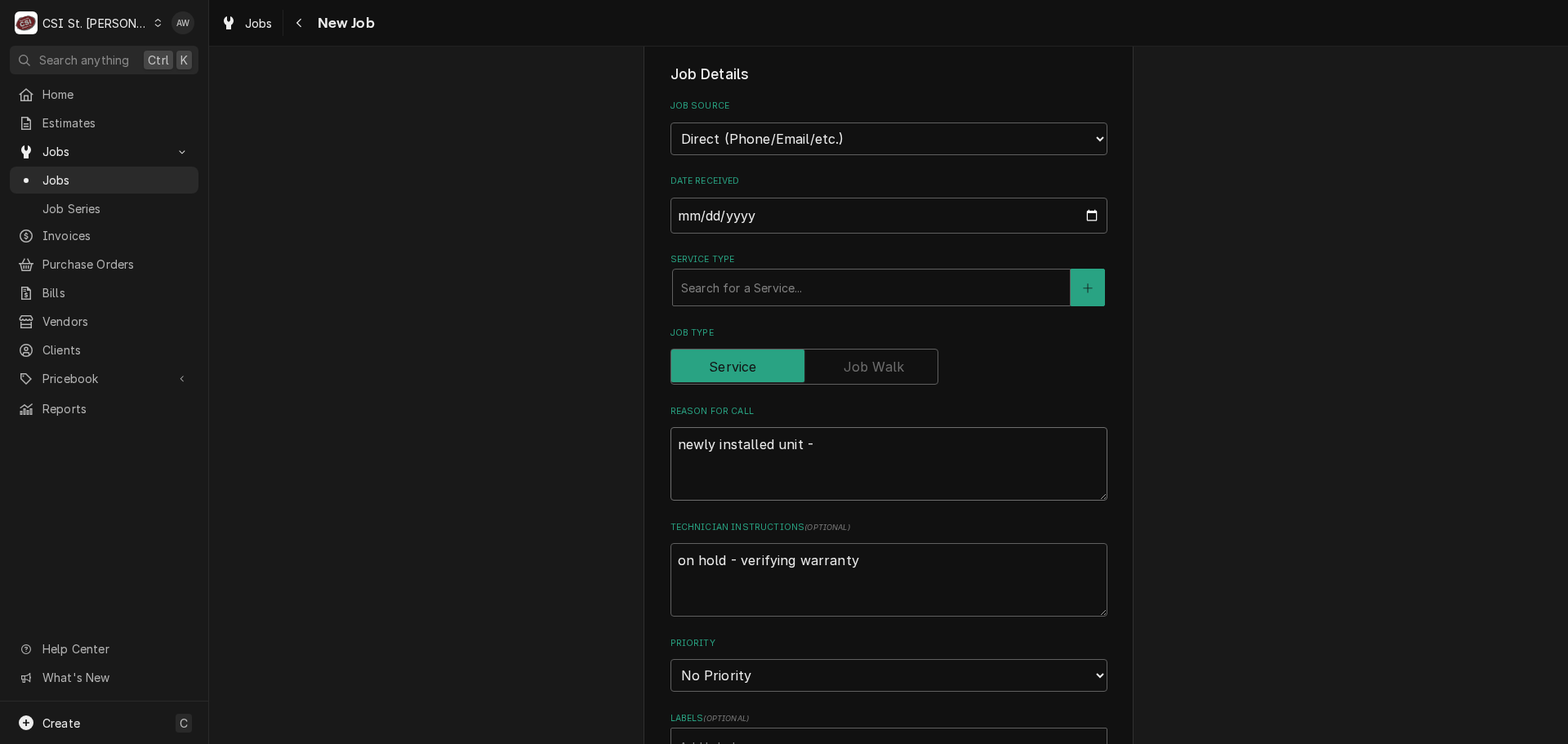
type textarea "x"
type textarea "newly installed unit - Hot Rock -M# 4033 Volcano S# 02691112024"
type textarea "x"
type textarea "newly installed unit - Hot Rock -M# 4033 Volcano S# 02691112024"
click at [882, 440] on textarea "newly installed unit - Hot Rock -M# 4033 Volcano S# 02691112024" at bounding box center [888, 464] width 437 height 74
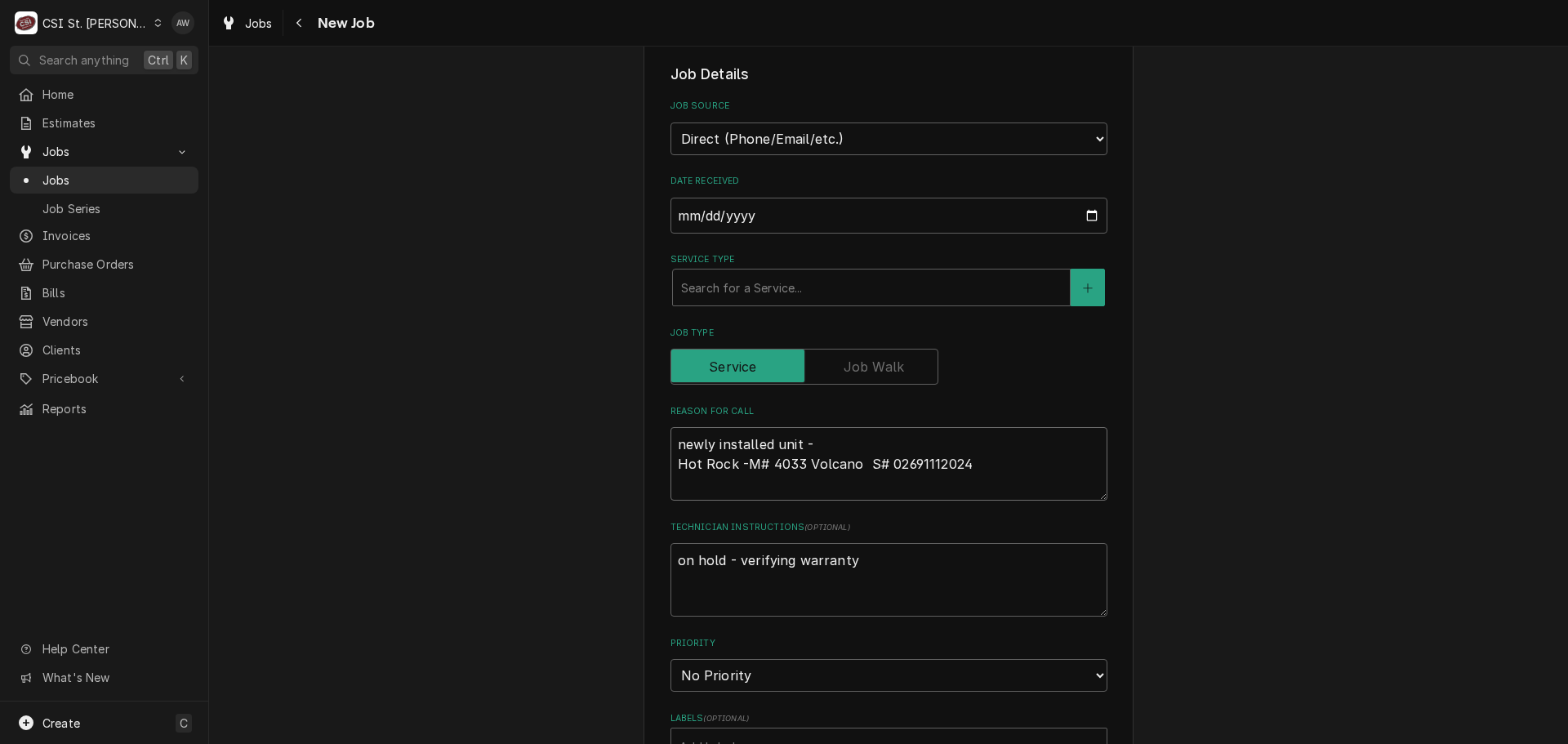
paste textarea "The chain needs to be adjusted so pizza dough doesn’t slip thru"
type textarea "x"
type textarea "newly installed unit - The chain needs to be adjusted so pizza dough doesn’t sl…"
type textarea "x"
type textarea "newly installed unit - The chain needs to be adjusted so pizza dough doesn’t sl…"
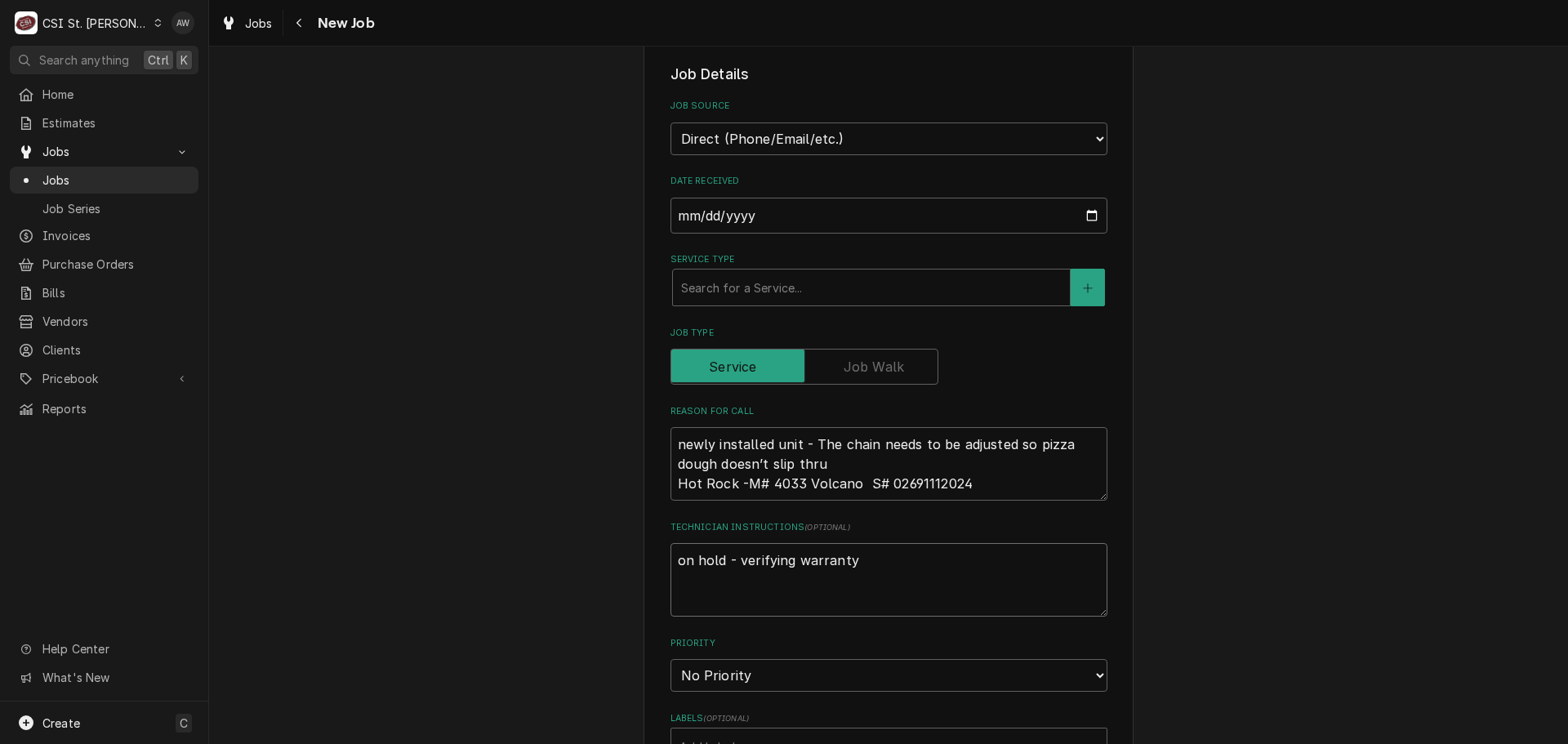
click at [868, 562] on textarea "on hold - verifying warranty" at bounding box center [888, 580] width 437 height 74
type textarea "x"
type textarea "on hold - verifying warranty"
type textarea "x"
type textarea "on hold - verifying warranty"
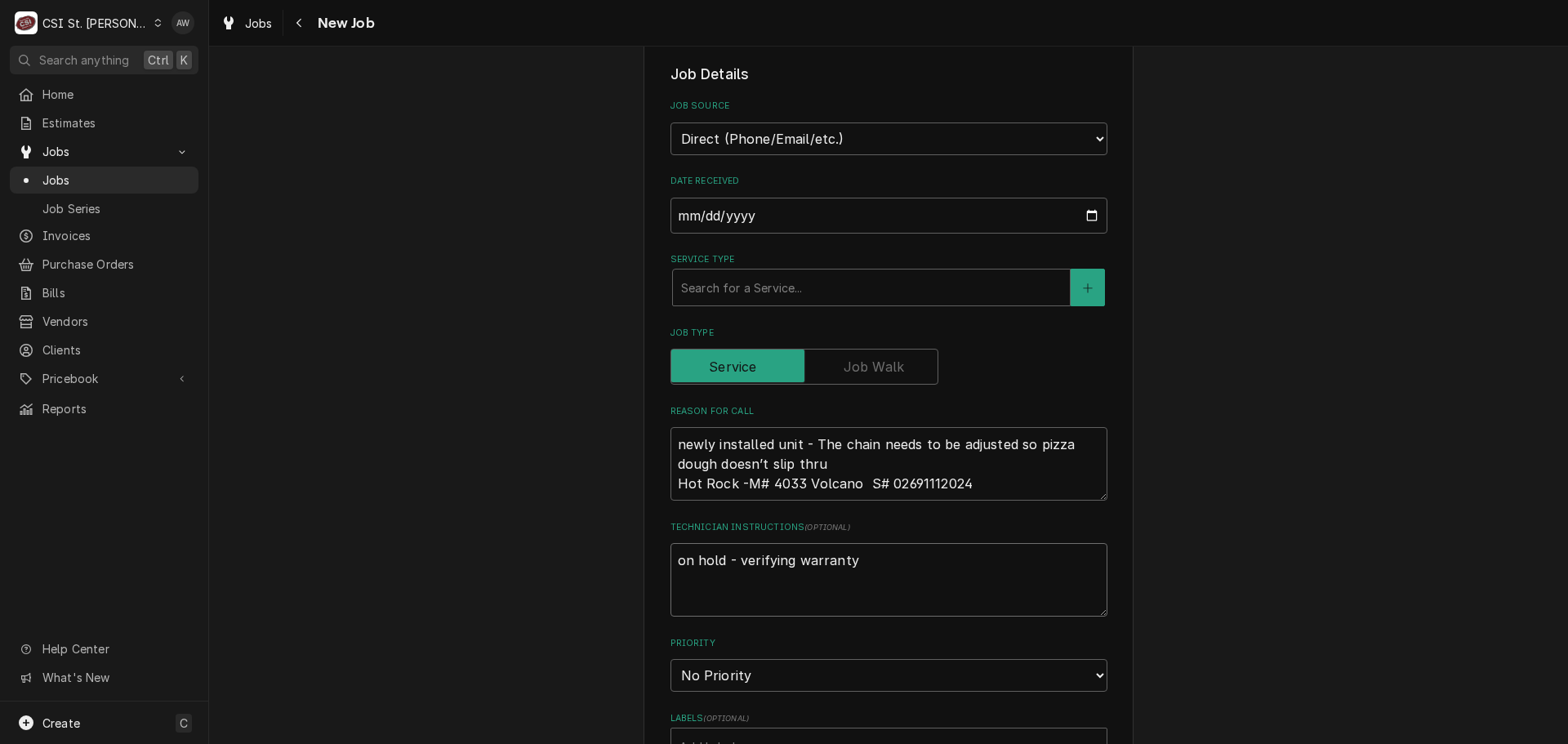
type textarea "x"
type textarea "on hold - verifying warranty c"
type textarea "x"
type textarea "on hold - verifying warranty ca"
type textarea "x"
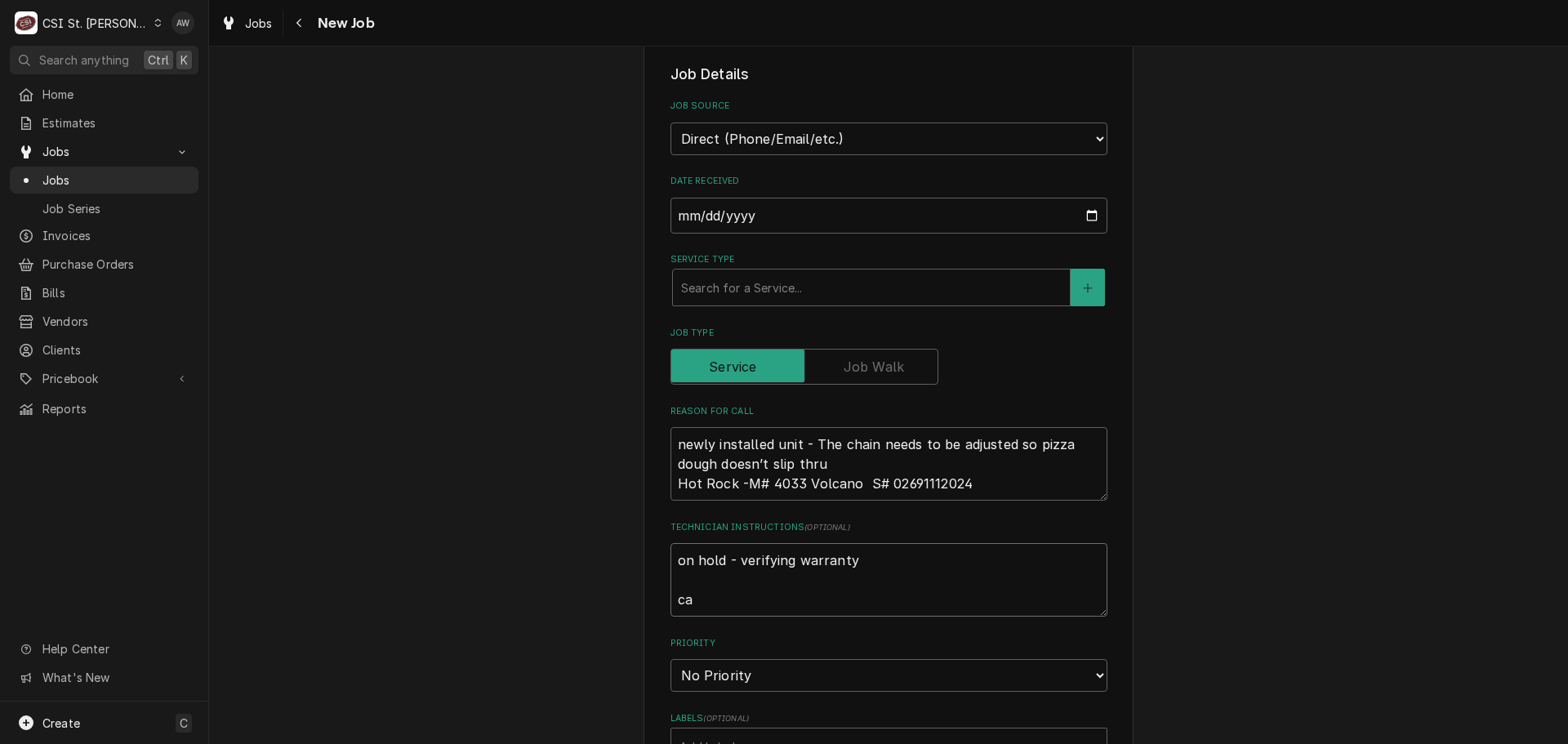
type textarea "on hold - verifying warranty cal"
type textarea "x"
type textarea "on hold - verifying warranty call"
type textarea "x"
type textarea "on hold - verifying warranty calle"
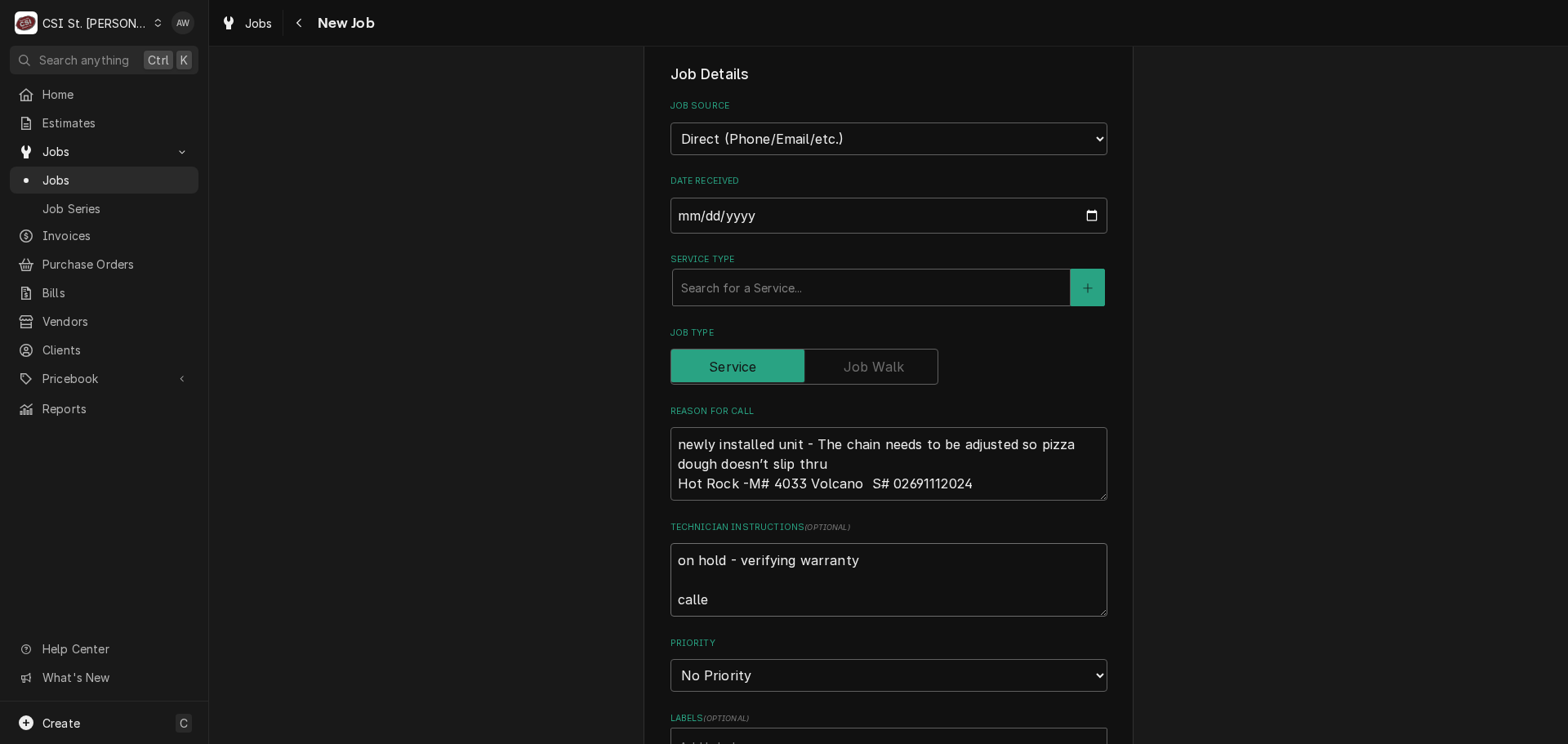
type textarea "x"
type textarea "on hold - verifying warranty called"
type textarea "x"
type textarea "on hold - verifying warranty called"
type textarea "x"
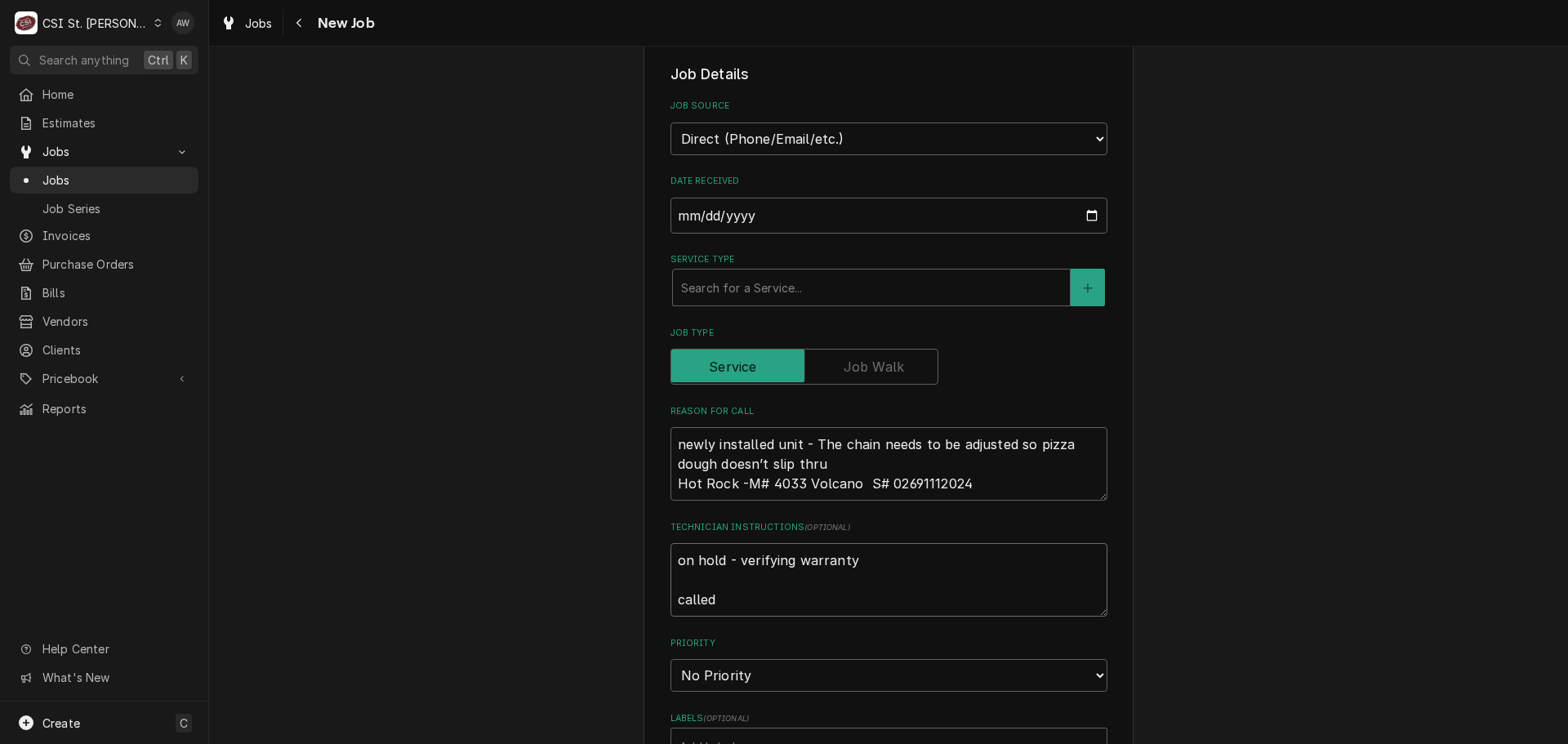
type textarea "on hold - verifying warranty called o"
type textarea "x"
type textarea "on hold - verifying warranty called on"
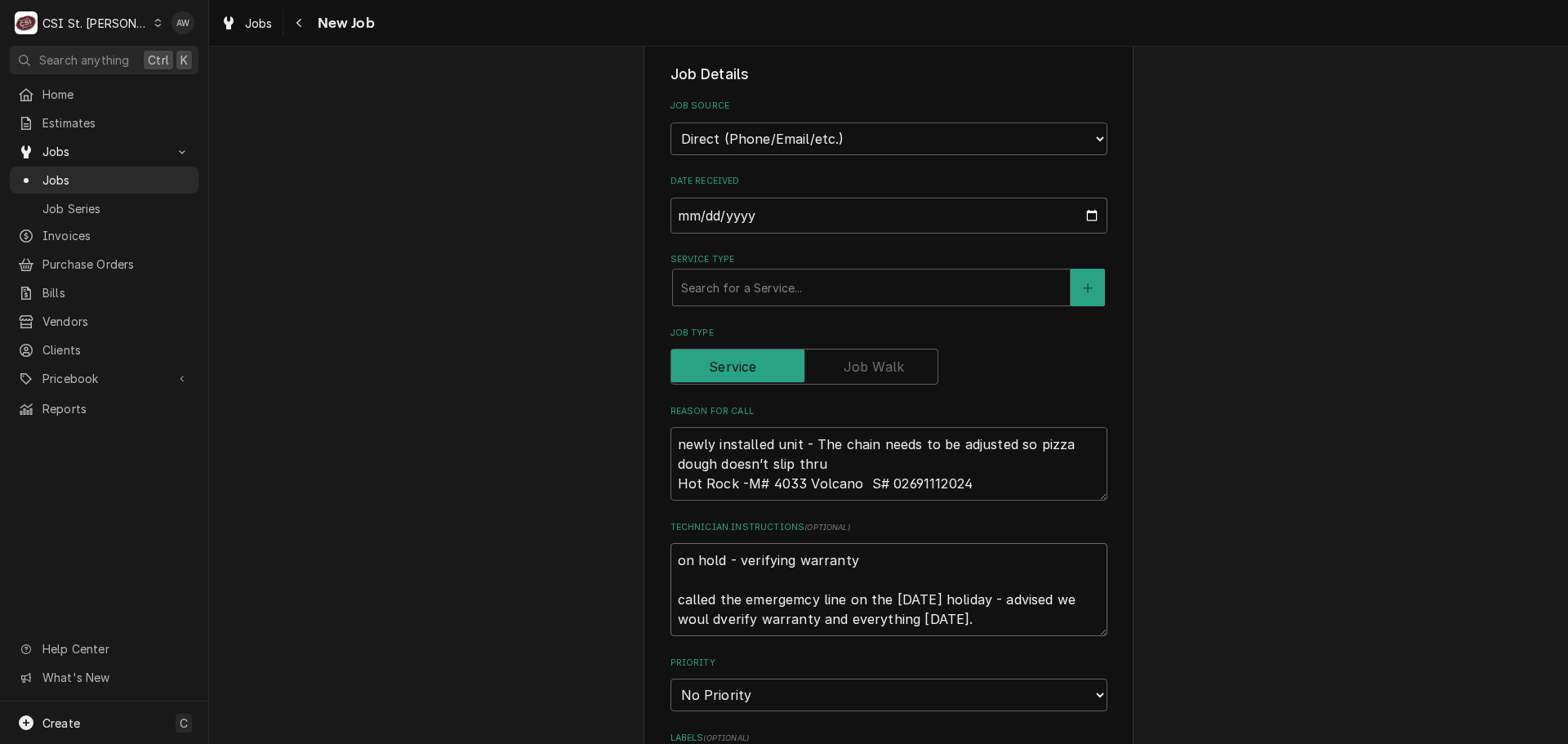
click at [716, 621] on textarea "on hold - verifying warranty called the emergemcy line on the labor day holiday…" at bounding box center [888, 589] width 437 height 93
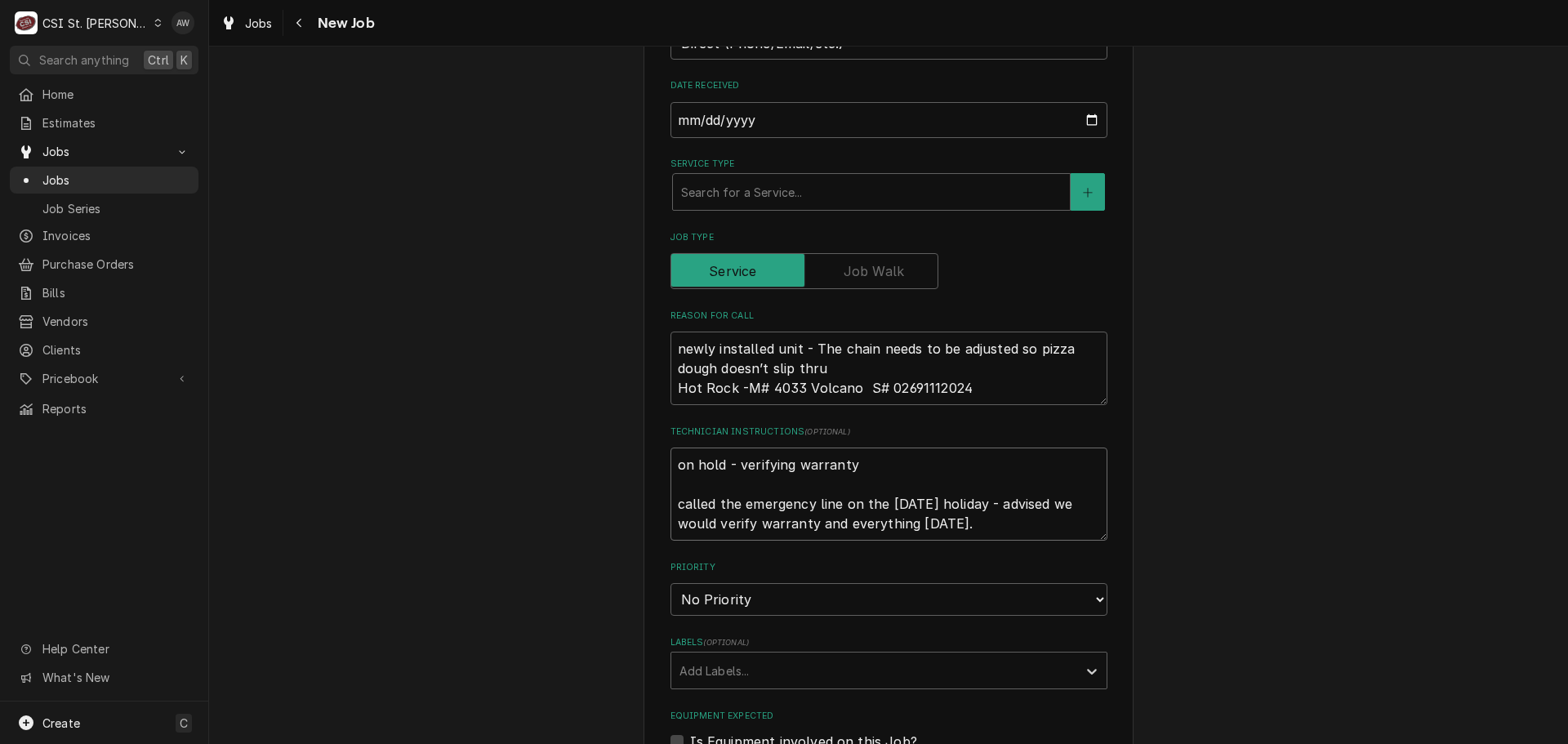
scroll to position [653, 0]
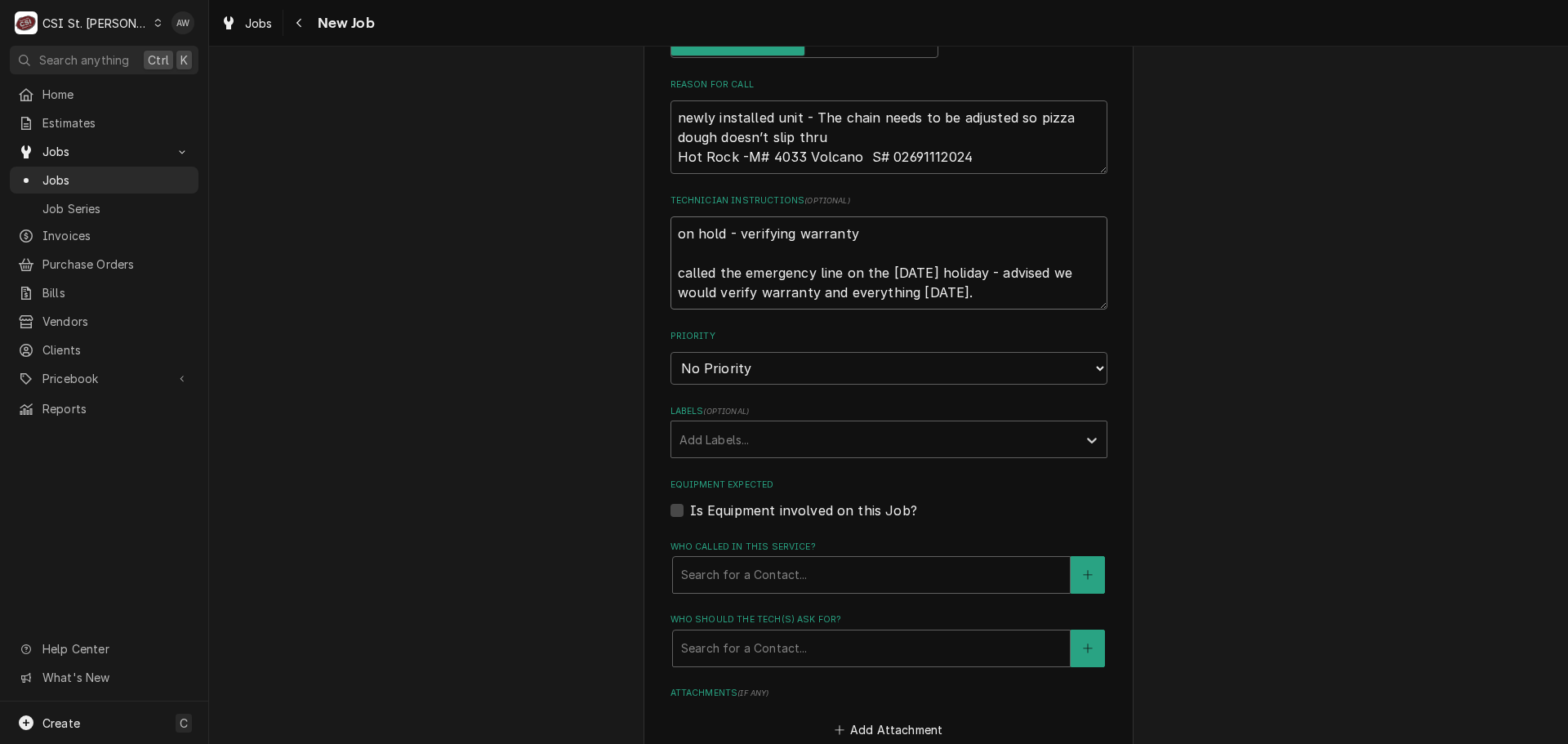
click at [675, 275] on textarea "on hold - verifying warranty called the emergency line on the labor day holiday…" at bounding box center [888, 263] width 437 height 93
click at [673, 275] on textarea "on hold - verifying warranty called the emergency line on the labor day holiday…" at bounding box center [888, 263] width 437 height 93
click at [884, 297] on textarea "on hold - verifying warranty customer called the emergency line on the labor da…" at bounding box center [888, 263] width 437 height 93
click at [868, 442] on div "Labels" at bounding box center [874, 439] width 389 height 29
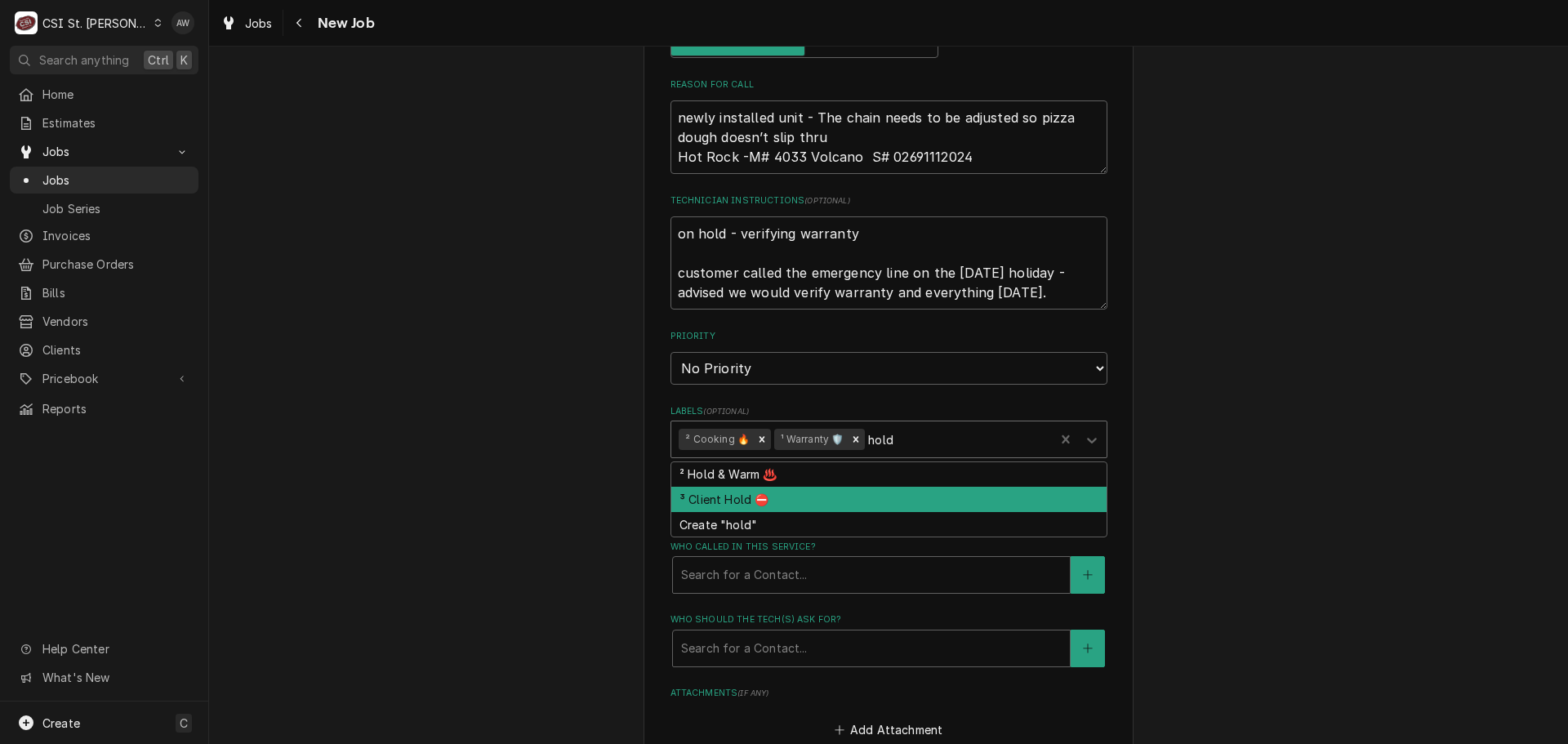
click at [818, 502] on div "³ Client Hold ⛔️" at bounding box center [888, 499] width 435 height 25
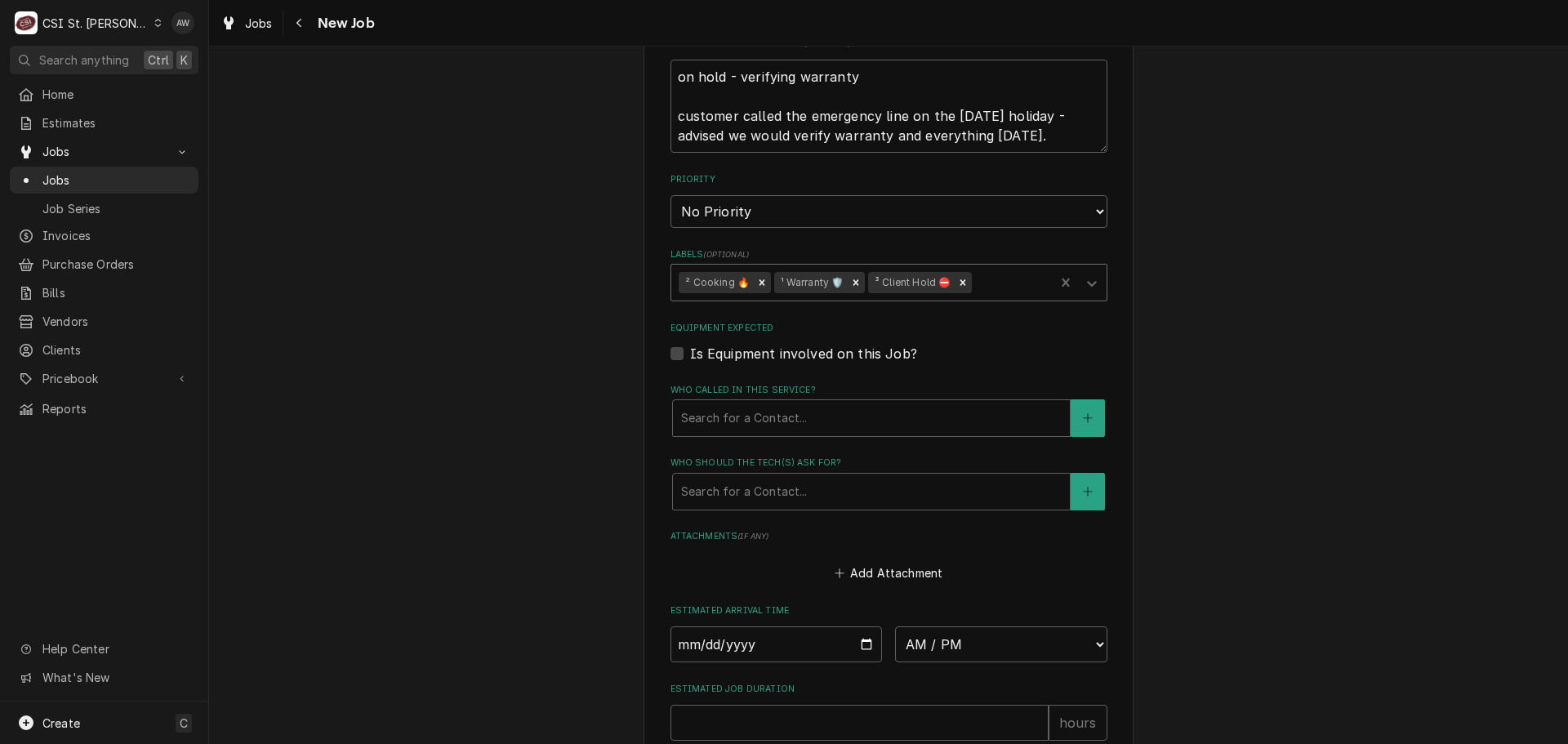
scroll to position [816, 0]
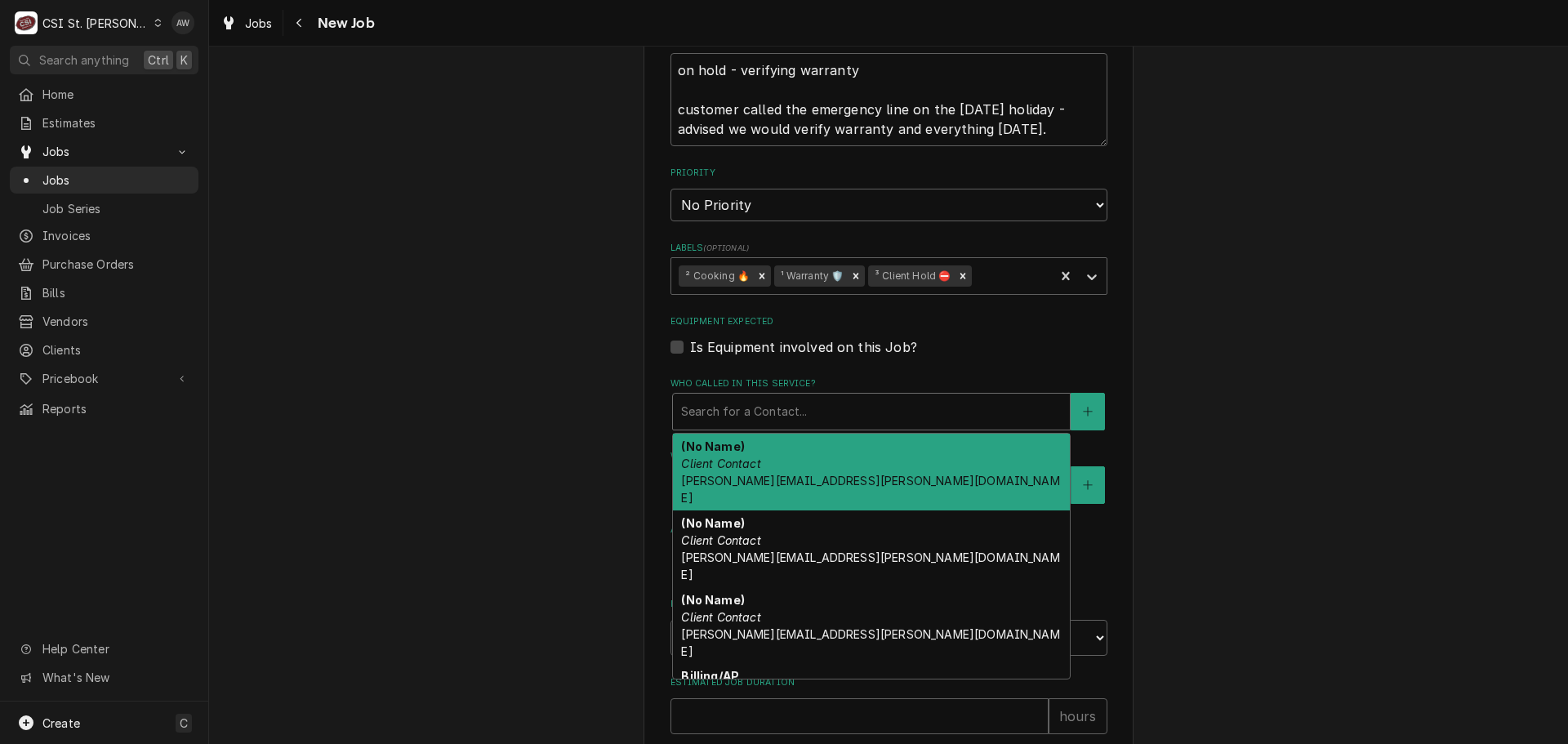
click at [839, 422] on div "Who called in this service?" at bounding box center [872, 411] width 381 height 29
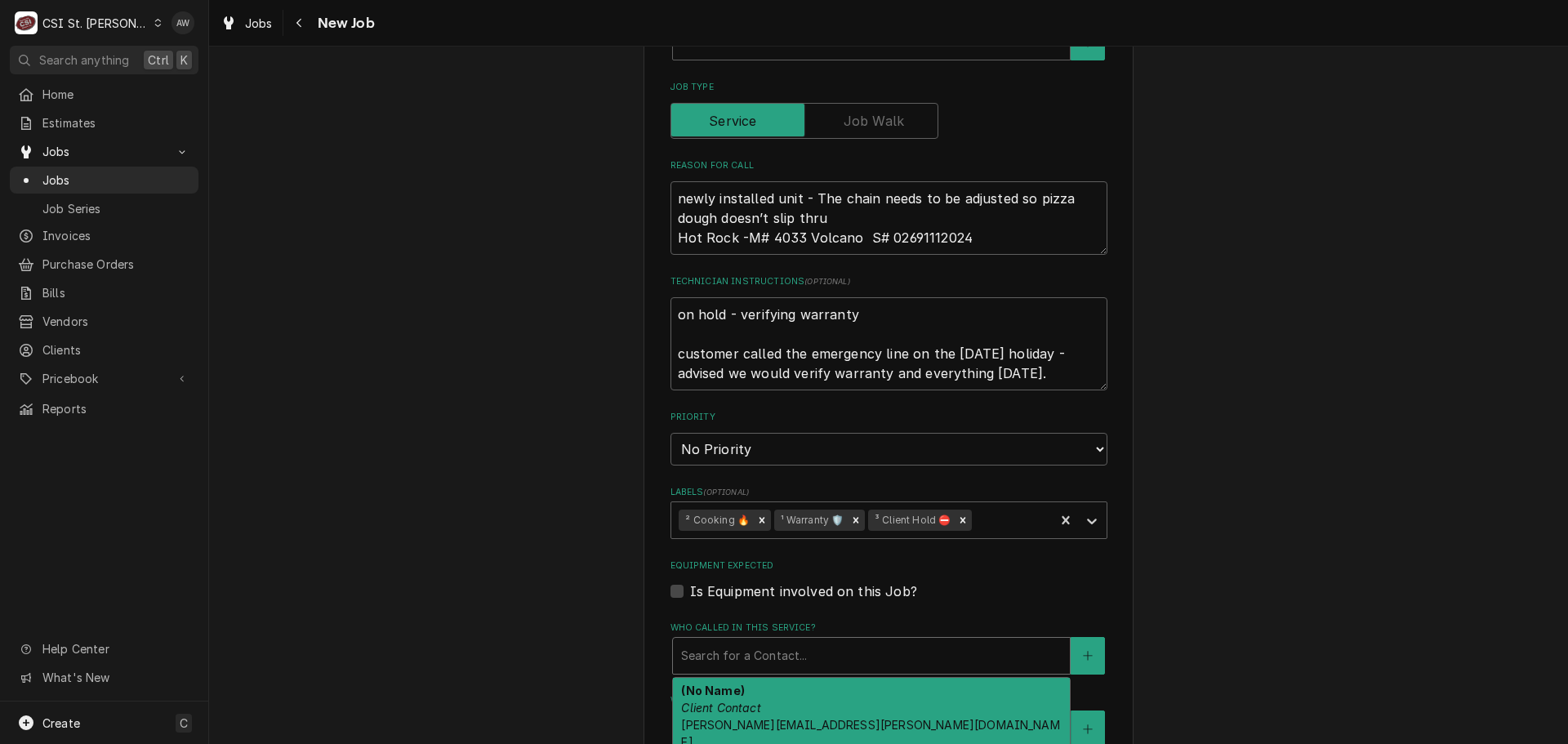
scroll to position [571, 0]
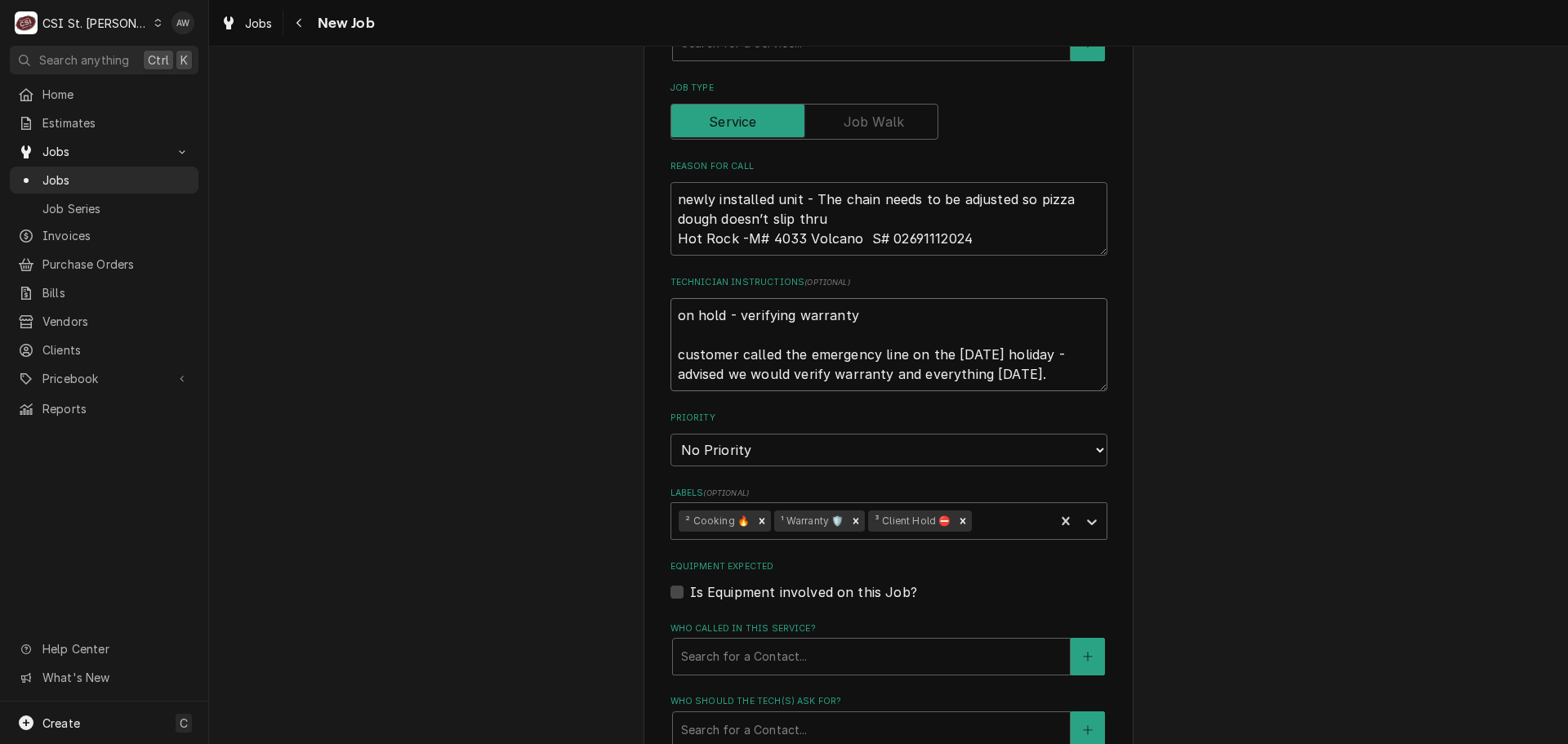
click at [1065, 382] on textarea "on hold - verifying warranty customer called the emergency line on the labor da…" at bounding box center [888, 344] width 437 height 93
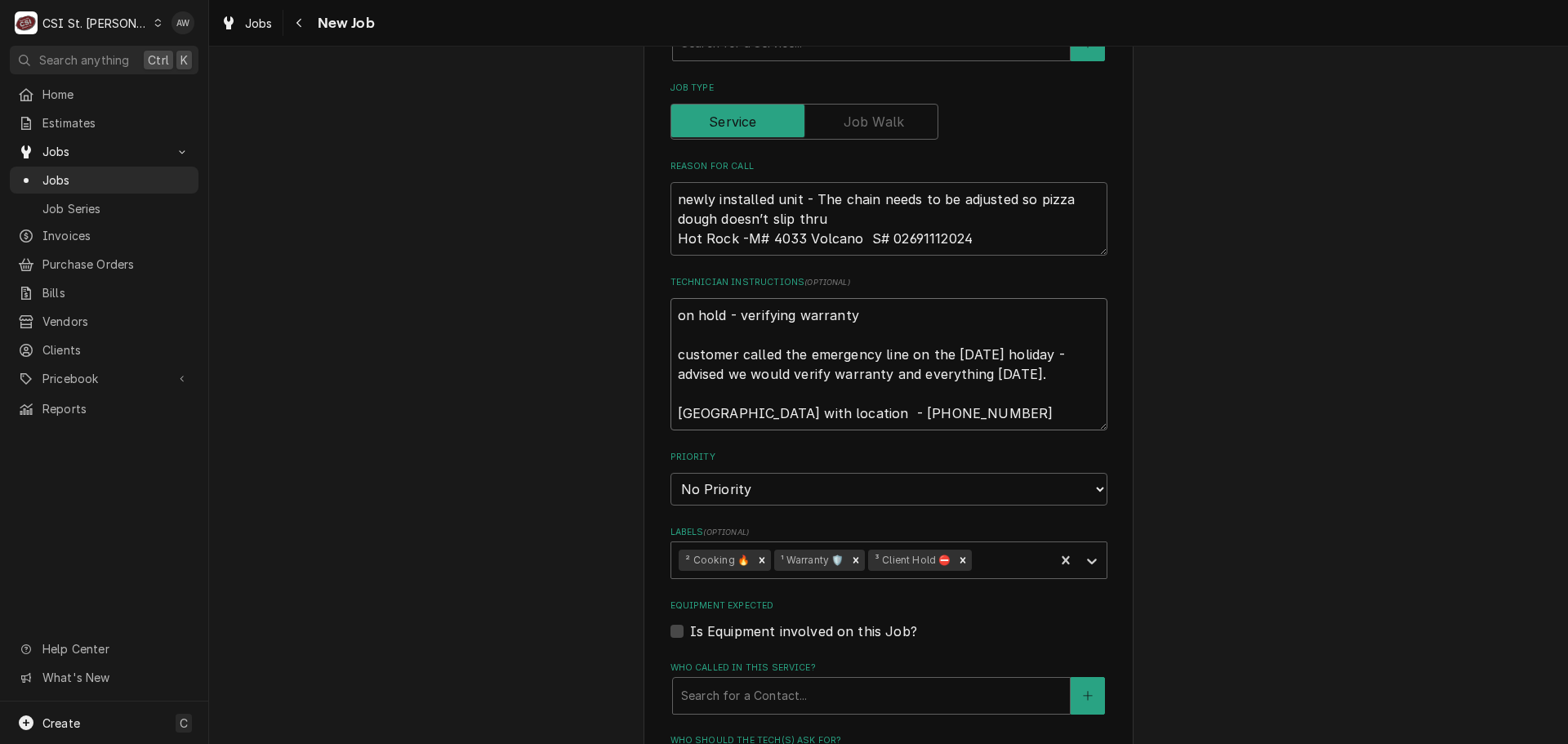
click at [678, 413] on textarea "on hold - verifying warranty customer called the emergency line on the labor da…" at bounding box center [888, 364] width 437 height 133
click at [711, 408] on textarea "on hold - verifying warranty customer called the emergency line on the labor da…" at bounding box center [888, 364] width 437 height 133
click at [752, 414] on textarea "on hold - verifying warranty customer called the emergency line on the labor da…" at bounding box center [888, 364] width 437 height 133
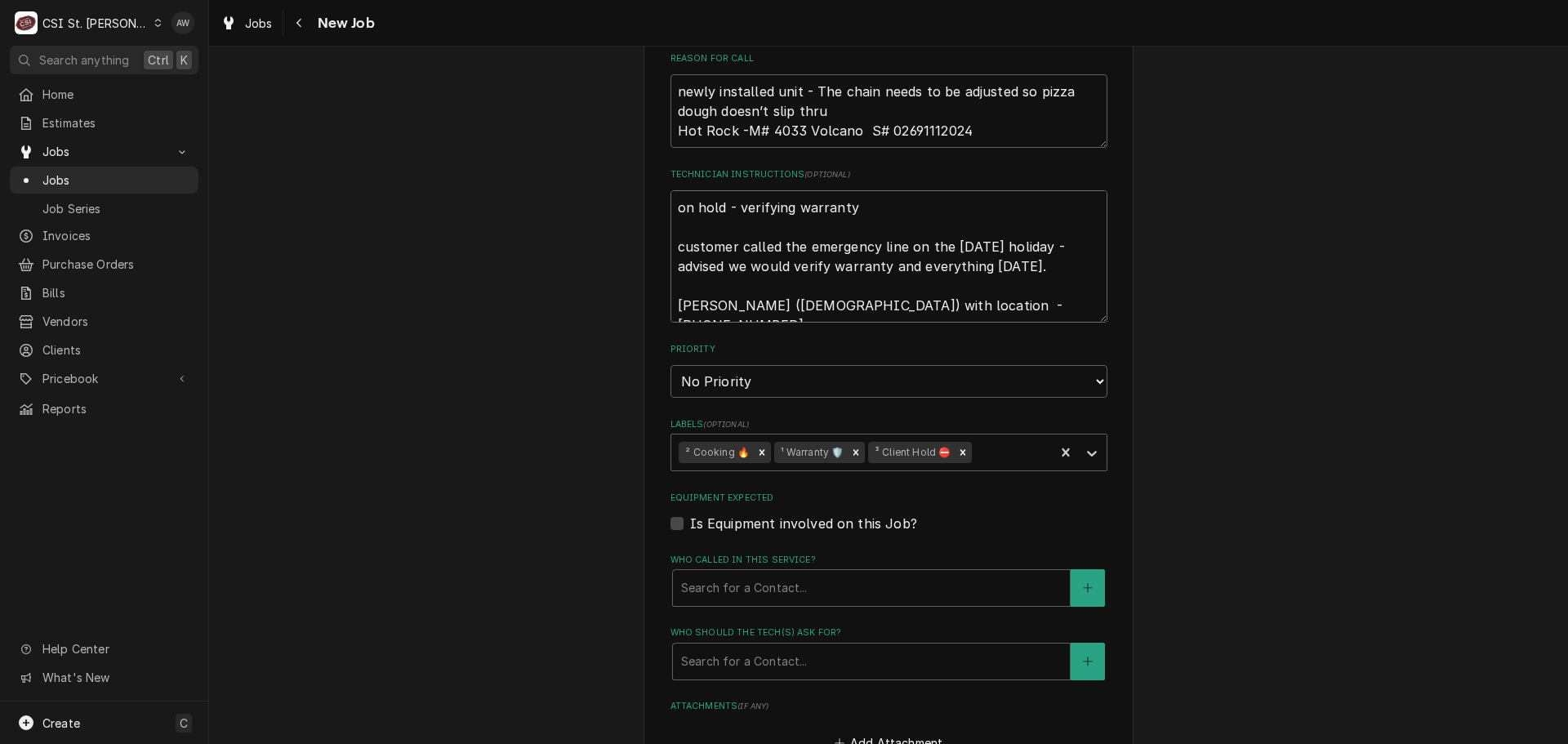
scroll to position [1060, 0]
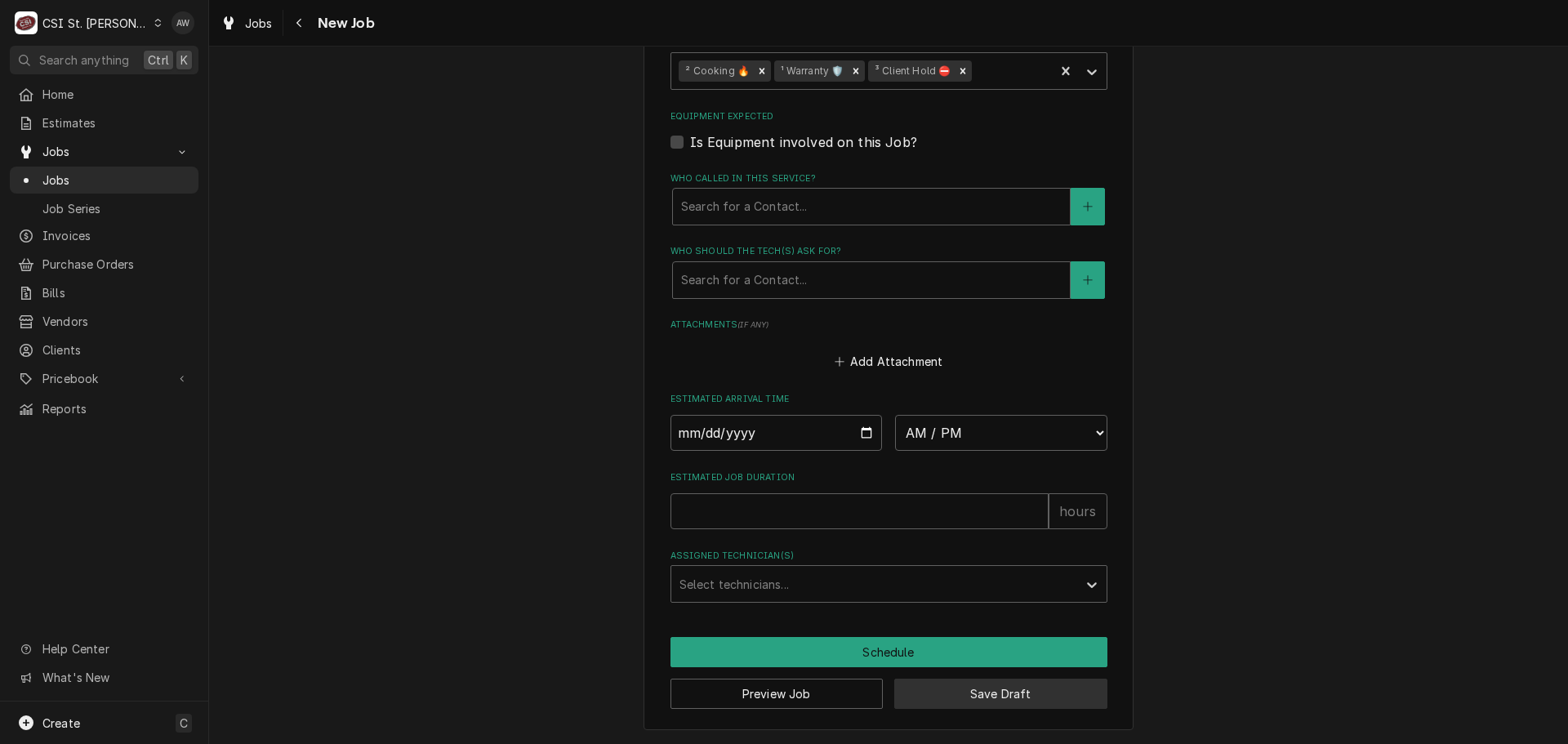
click at [917, 699] on button "Save Draft" at bounding box center [1001, 694] width 213 height 30
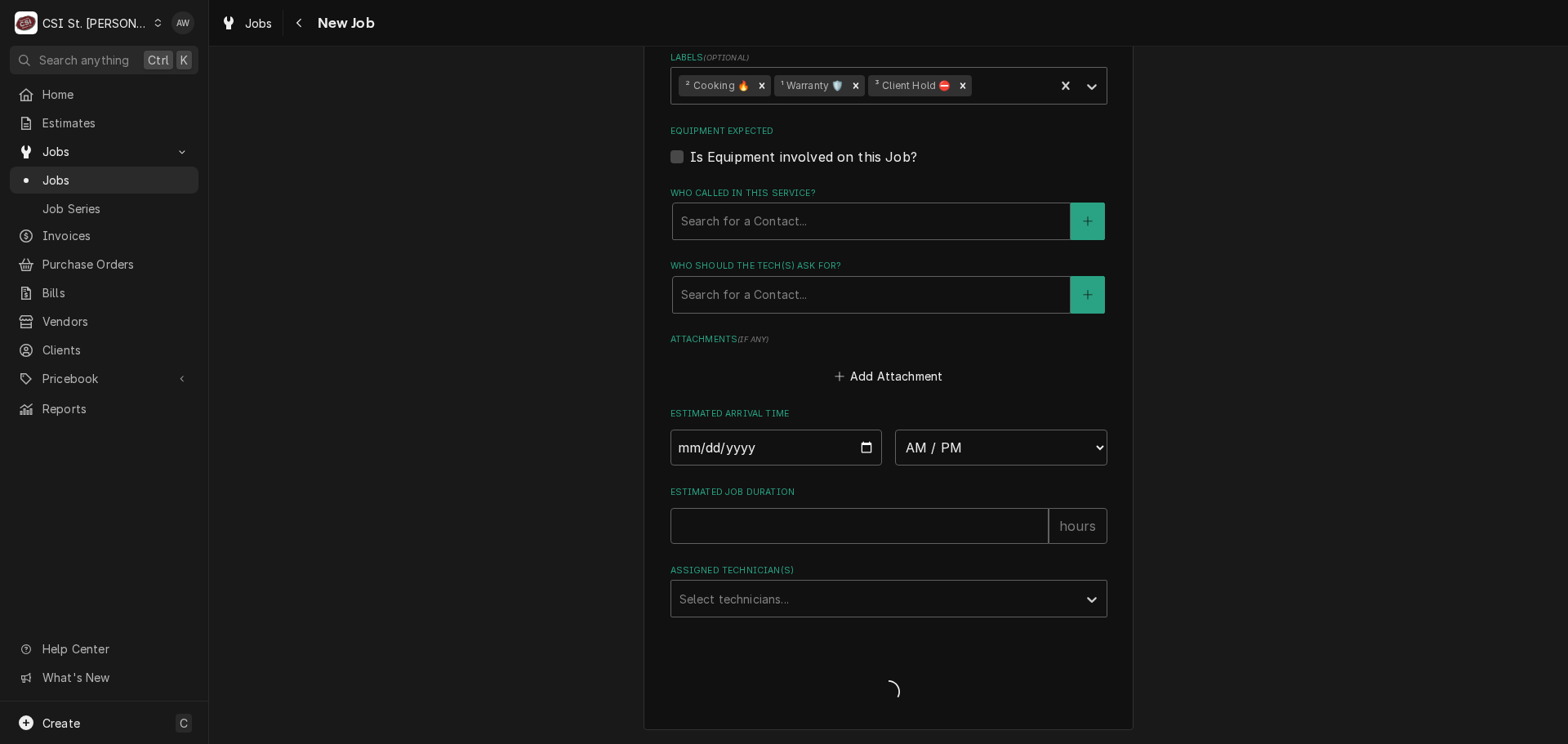
scroll to position [533, 0]
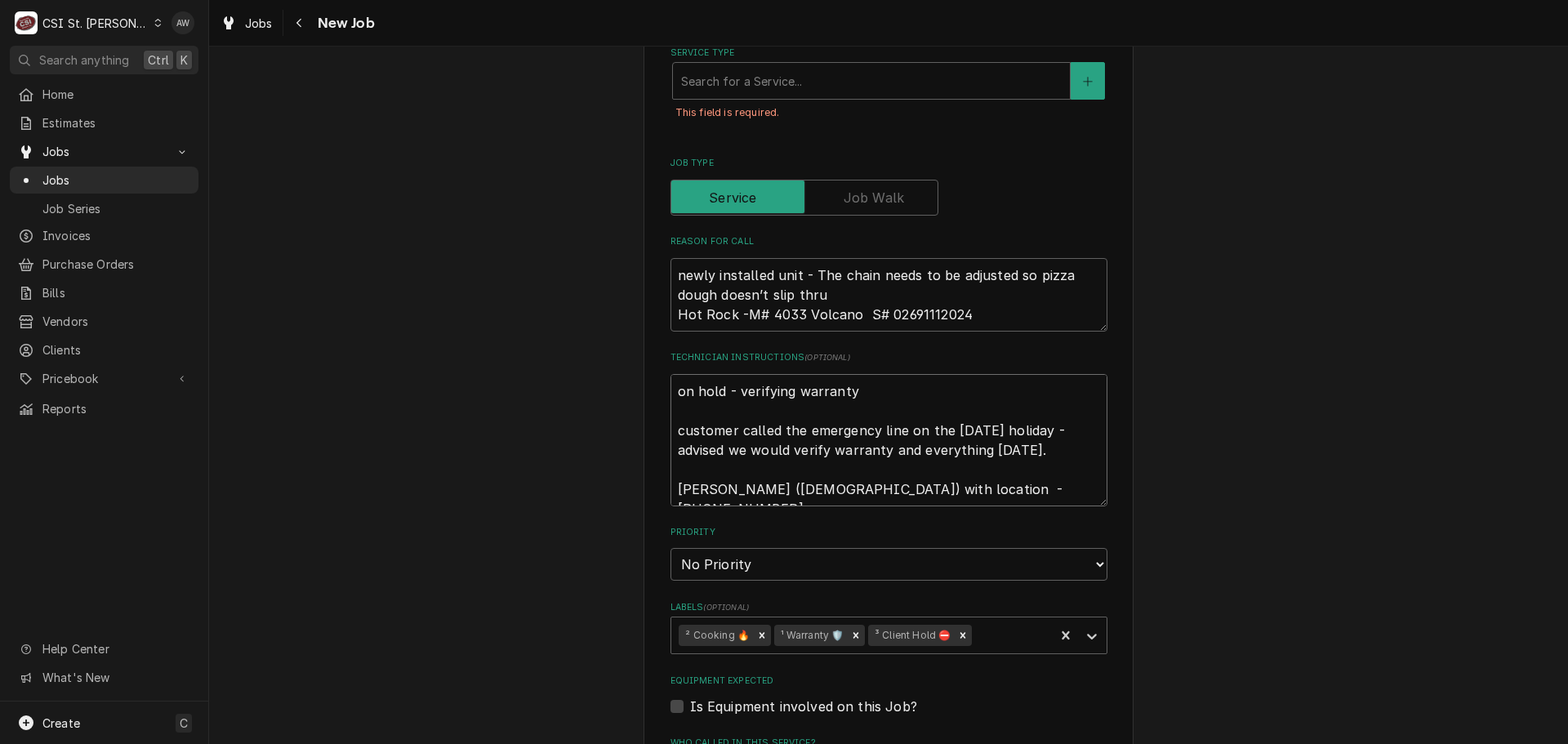
click at [670, 431] on textarea "on hold - verifying warranty customer called the emergency line on the labor da…" at bounding box center [888, 440] width 437 height 133
click at [736, 433] on textarea "on hold - verifying warranty customer called the emergency line on the labor da…" at bounding box center [888, 440] width 437 height 133
drag, startPoint x: 728, startPoint y: 429, endPoint x: 664, endPoint y: 420, distance: 64.6
click at [670, 428] on textarea "on hold - verifying warranty customer called the emergency line on the labor da…" at bounding box center [888, 440] width 437 height 133
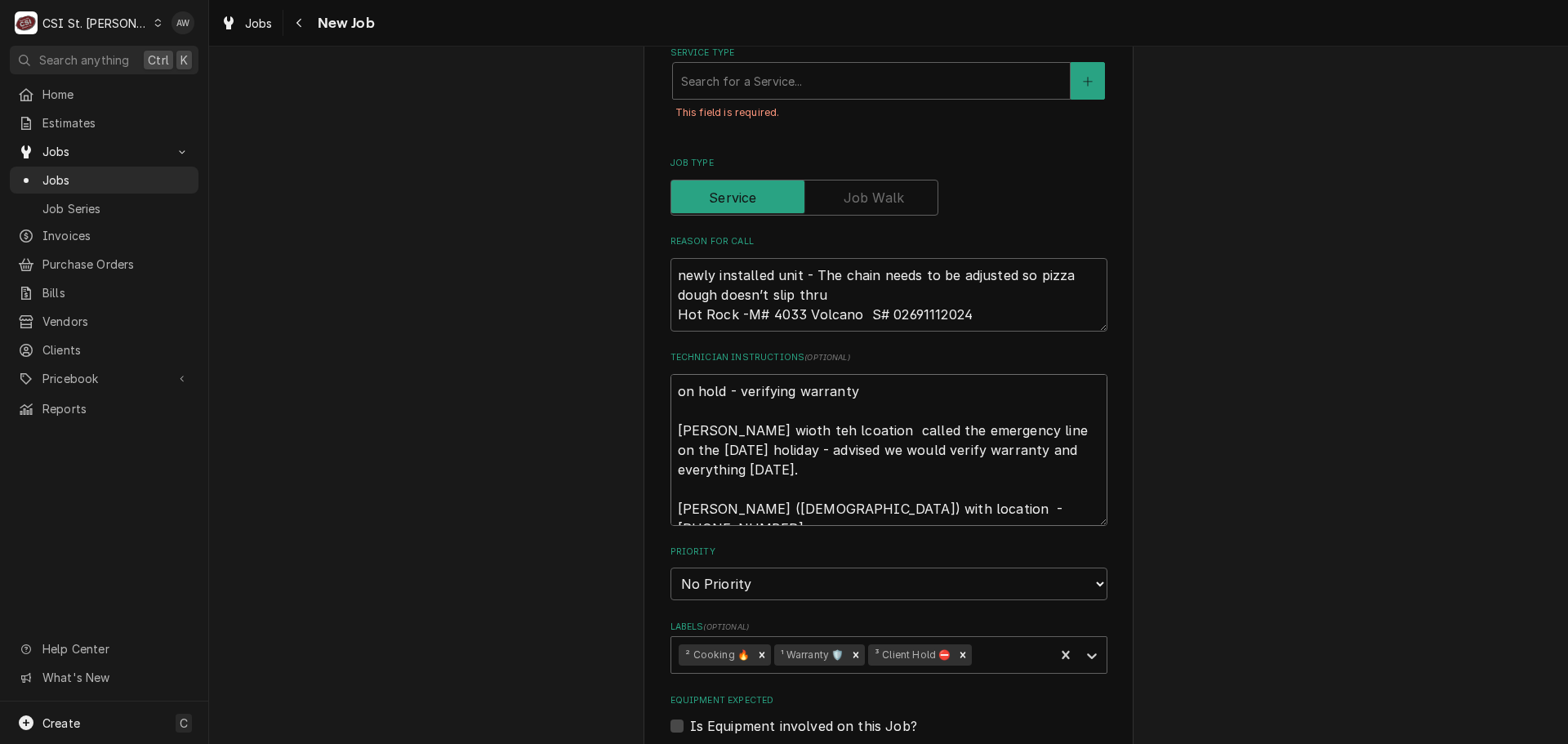
click at [734, 432] on textarea "on hold - verifying warranty Casey wioth teh lcoation called the emergency line…" at bounding box center [888, 450] width 437 height 152
click at [823, 431] on textarea "on hold - verifying warranty Casey with the location called the emergency line …" at bounding box center [888, 450] width 437 height 152
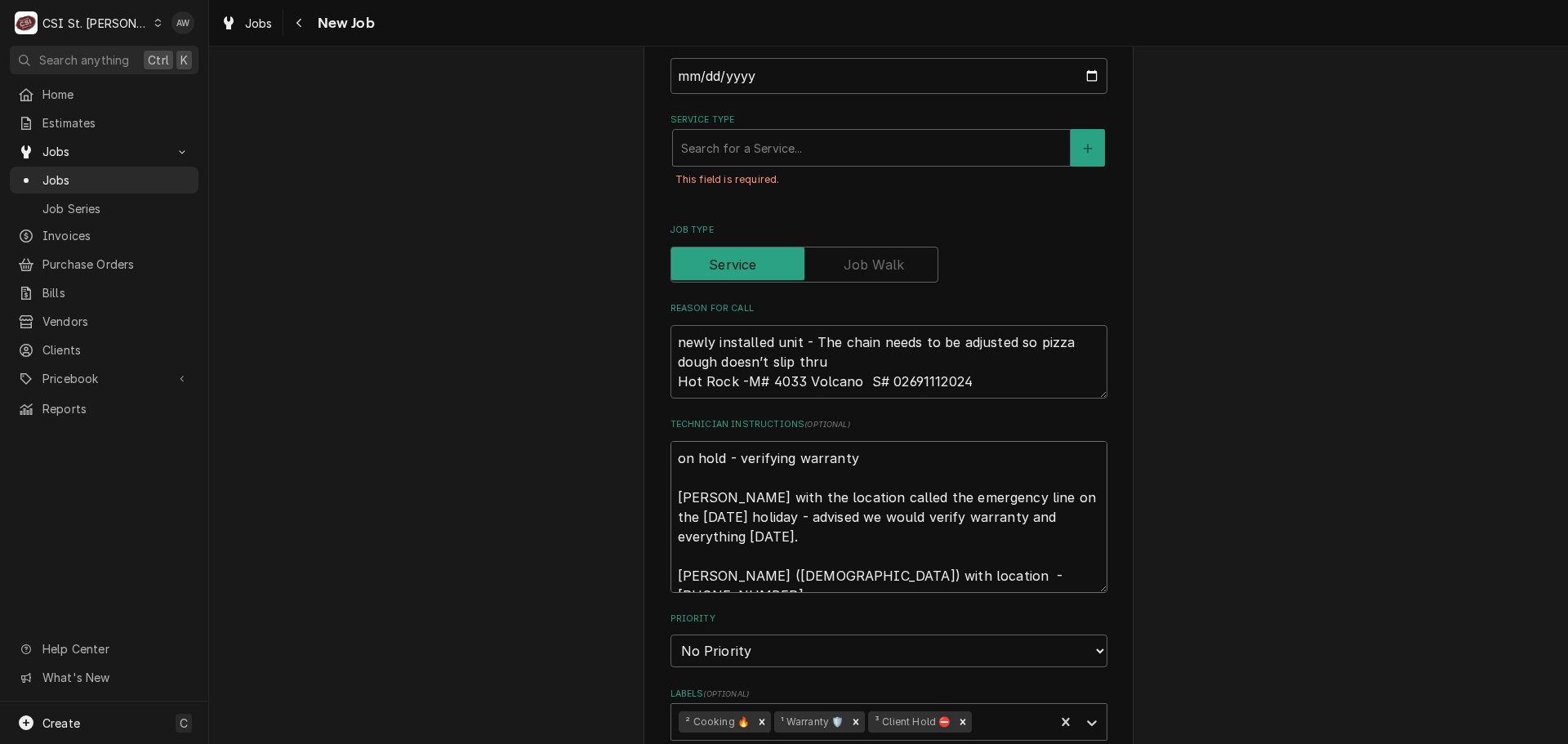
scroll to position [451, 0]
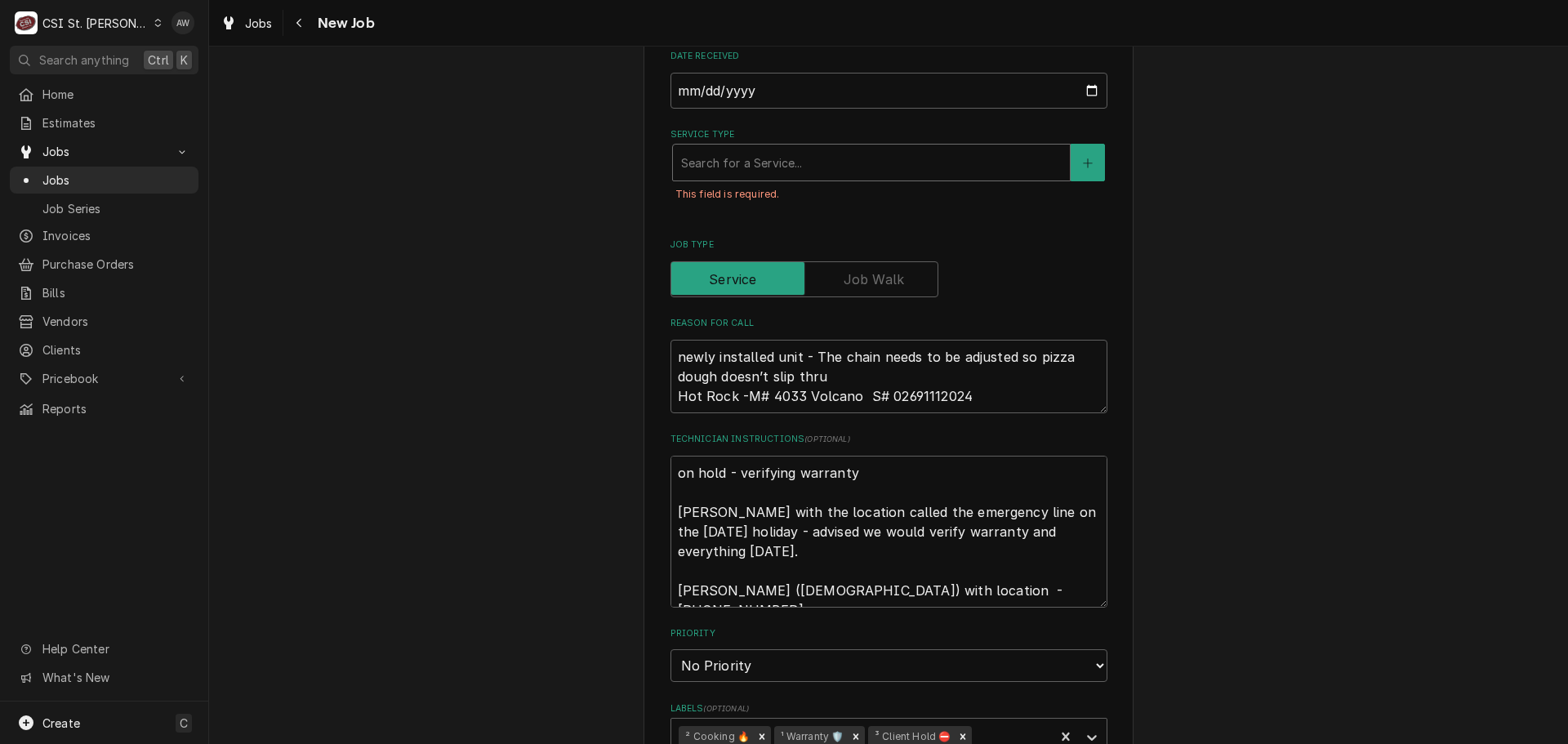
click at [736, 156] on div "Service Type" at bounding box center [872, 162] width 381 height 29
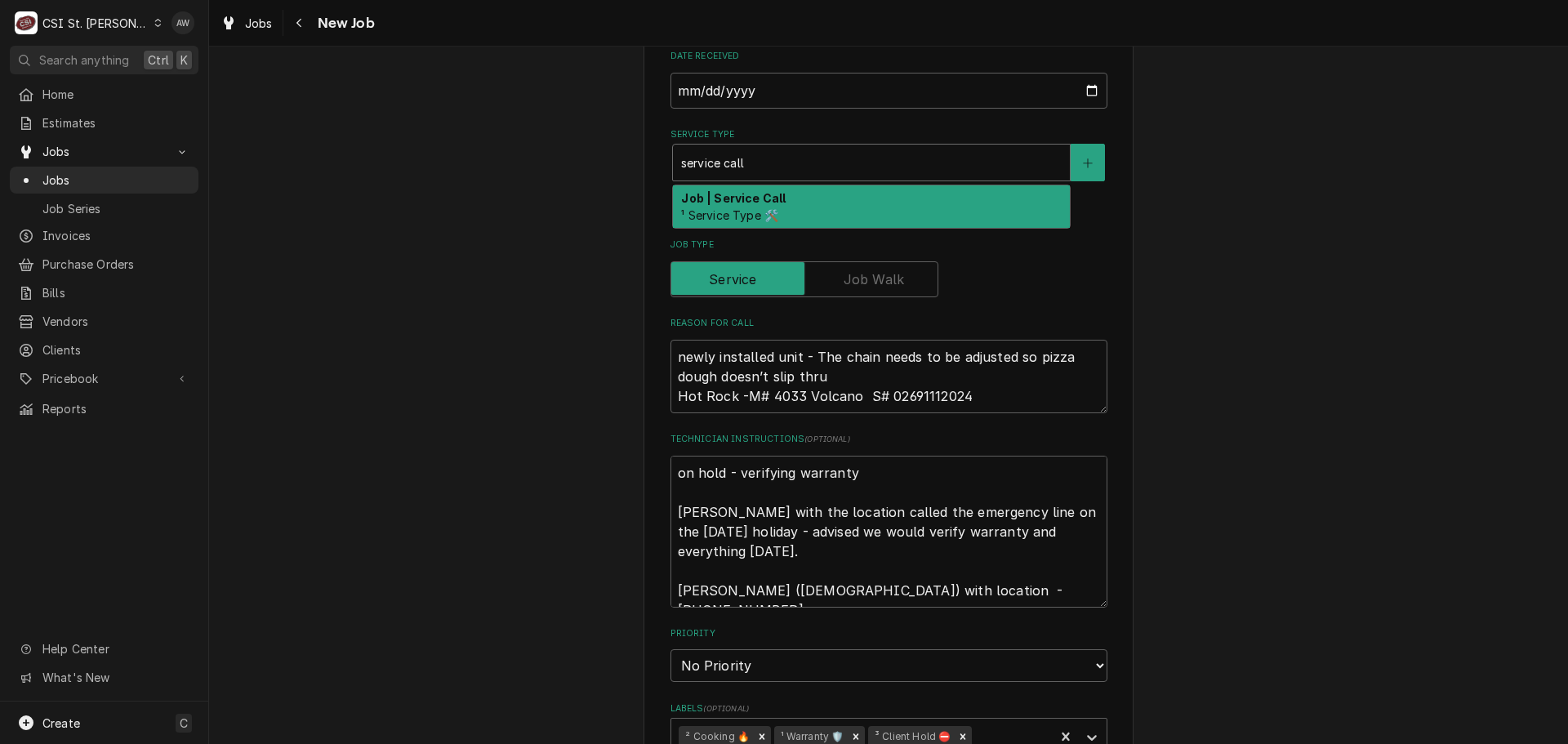
click at [777, 197] on div "Job | Service Call ¹ Service Type 🛠️" at bounding box center [871, 206] width 397 height 43
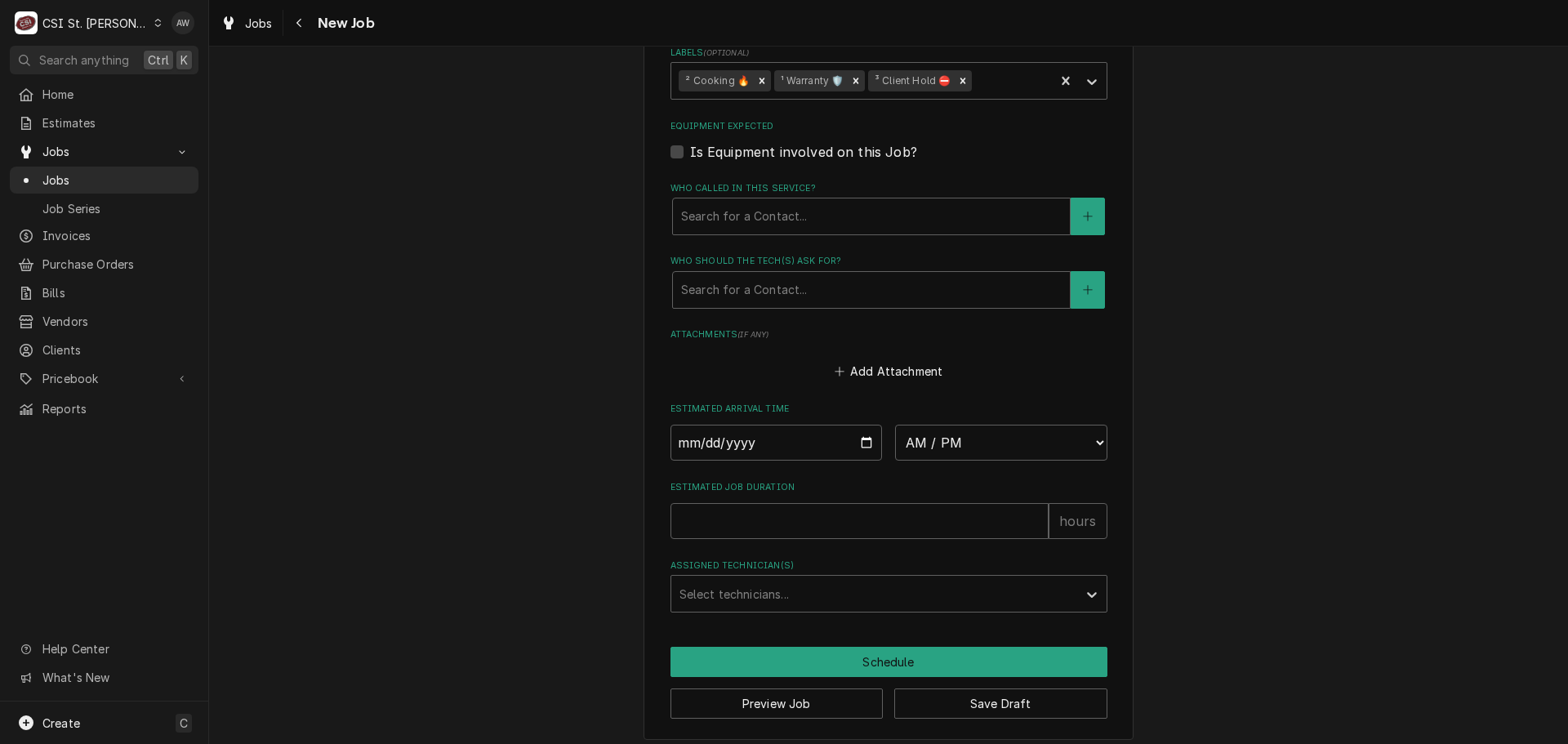
scroll to position [1145, 0]
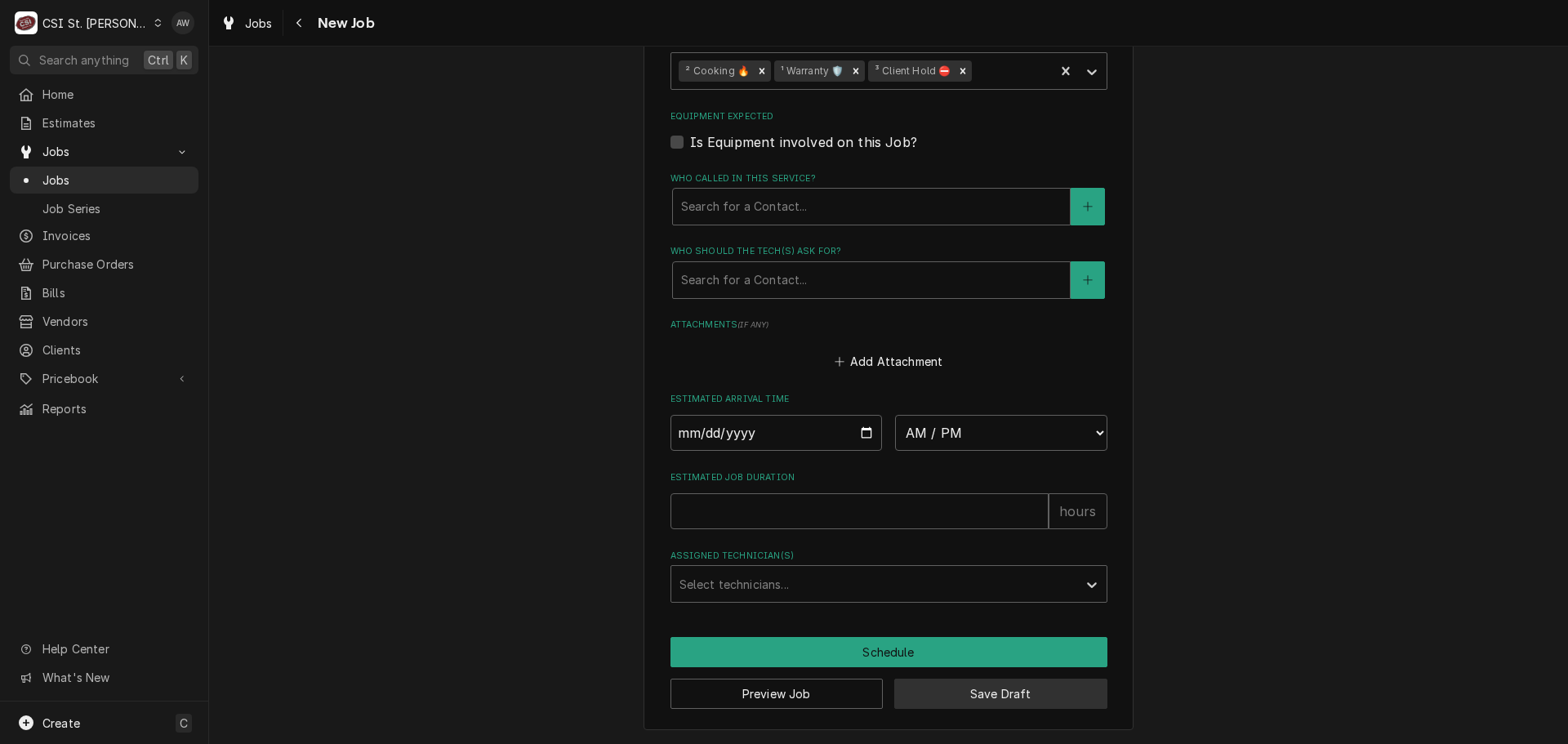
click at [939, 693] on button "Save Draft" at bounding box center [1001, 694] width 213 height 30
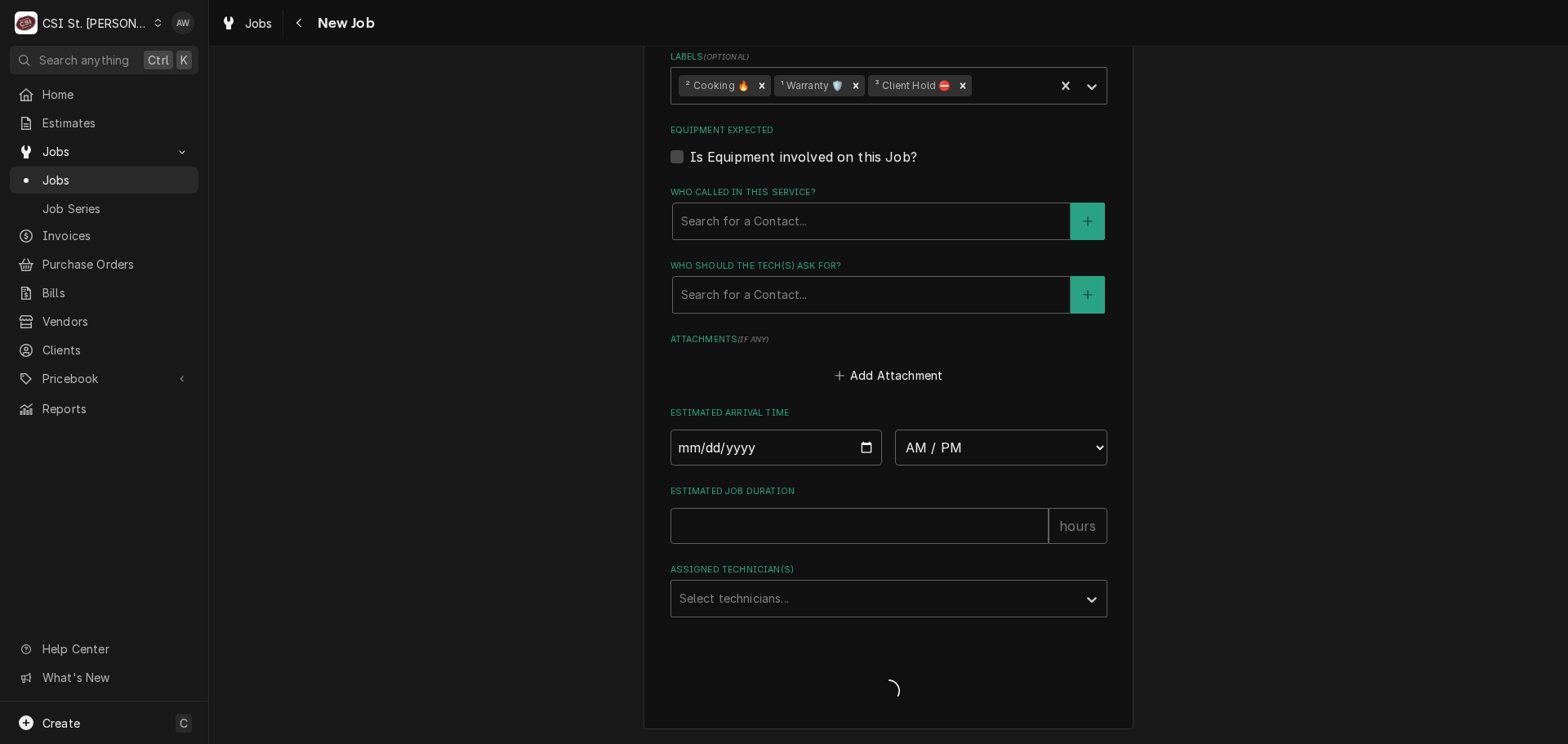
scroll to position [1093, 0]
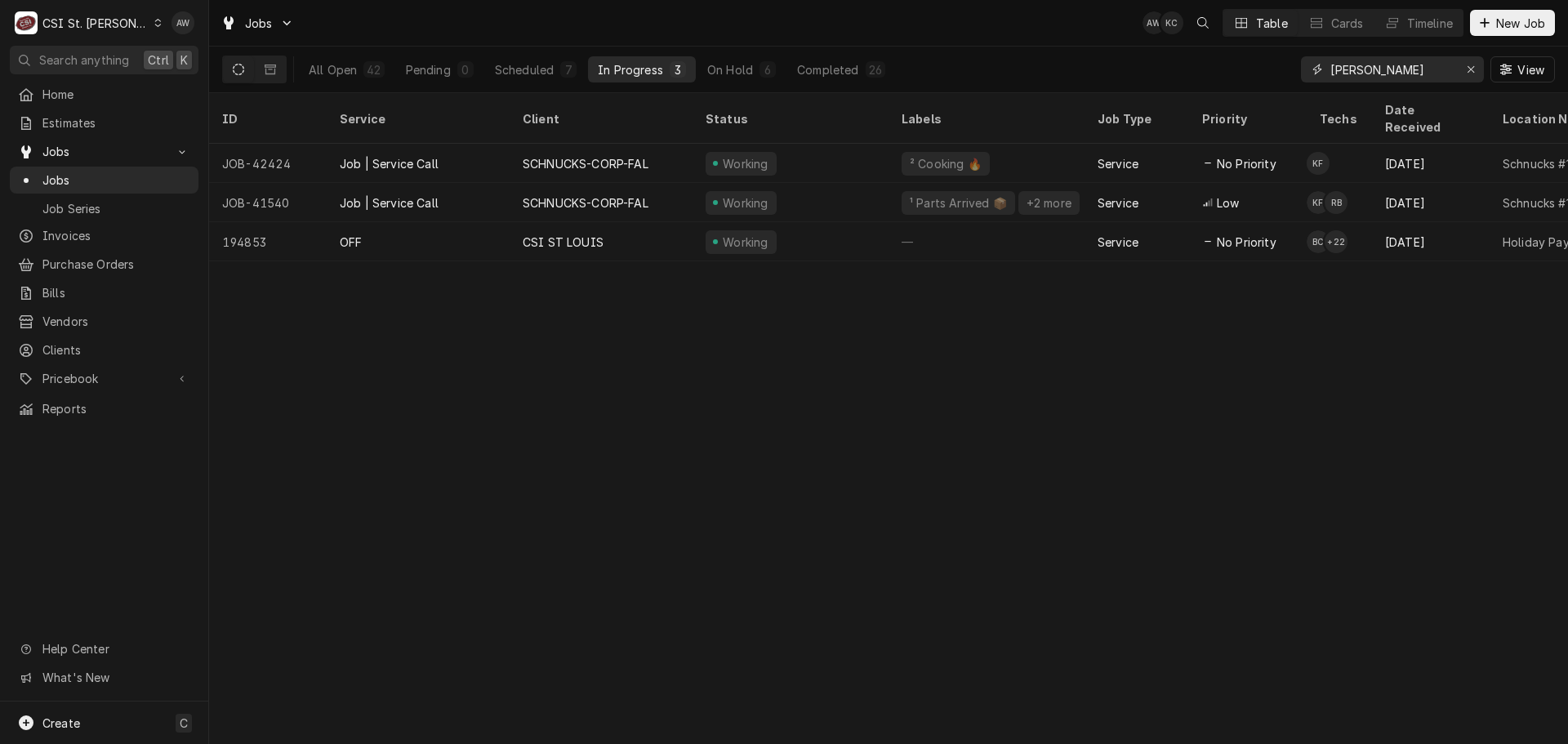
click at [1466, 75] on icon "Erase input" at bounding box center [1471, 70] width 9 height 12
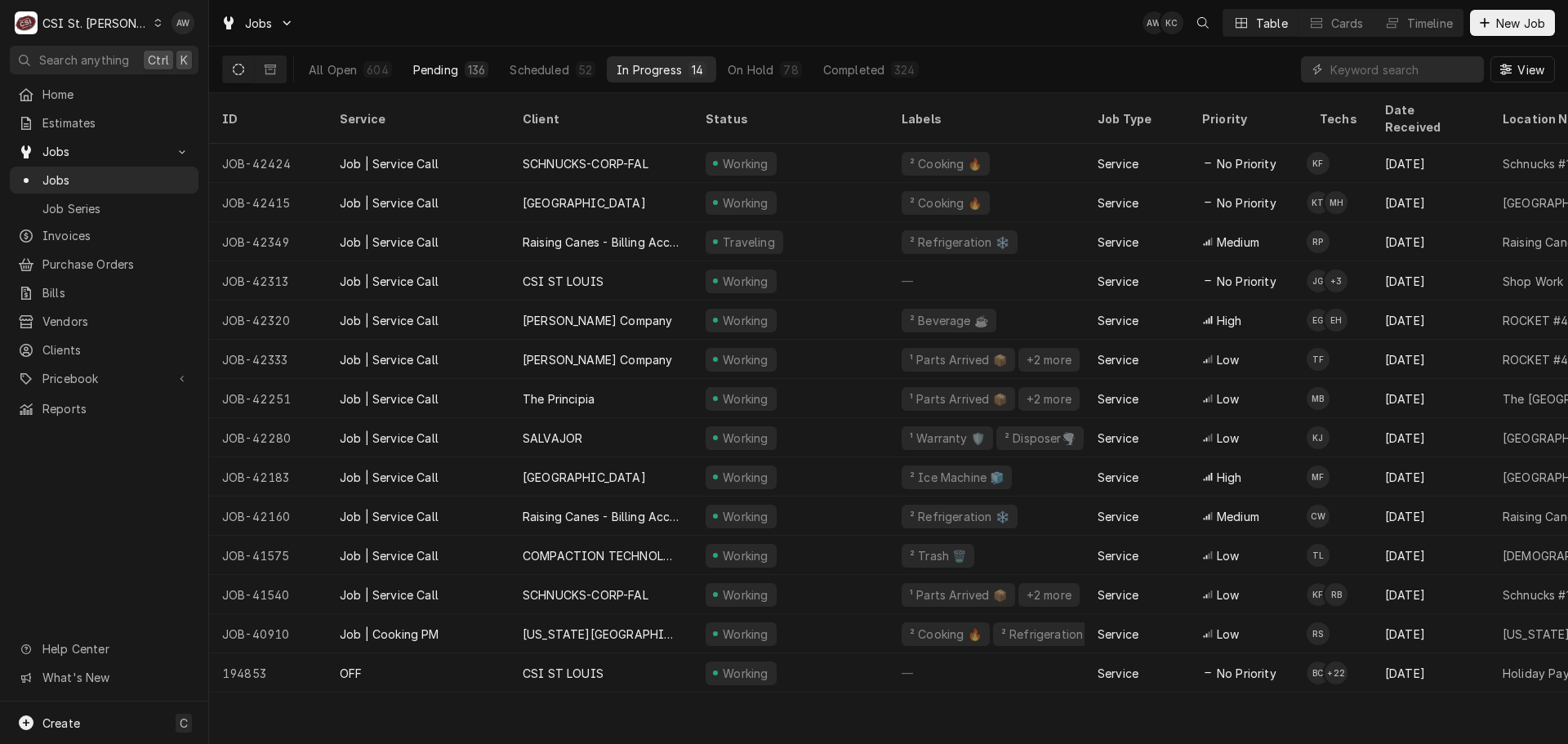
click at [450, 74] on div "Pending" at bounding box center [435, 70] width 45 height 17
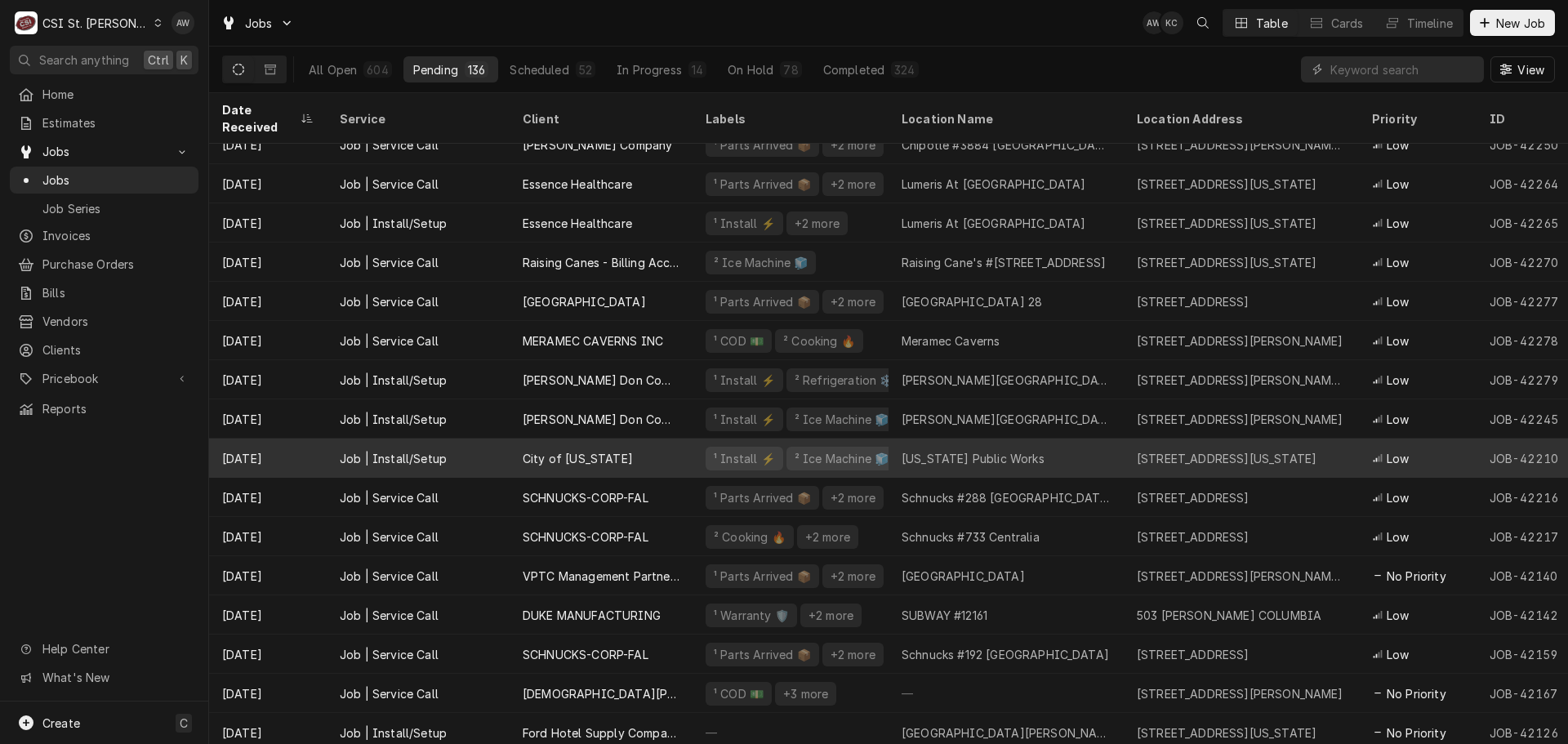
scroll to position [2802, 0]
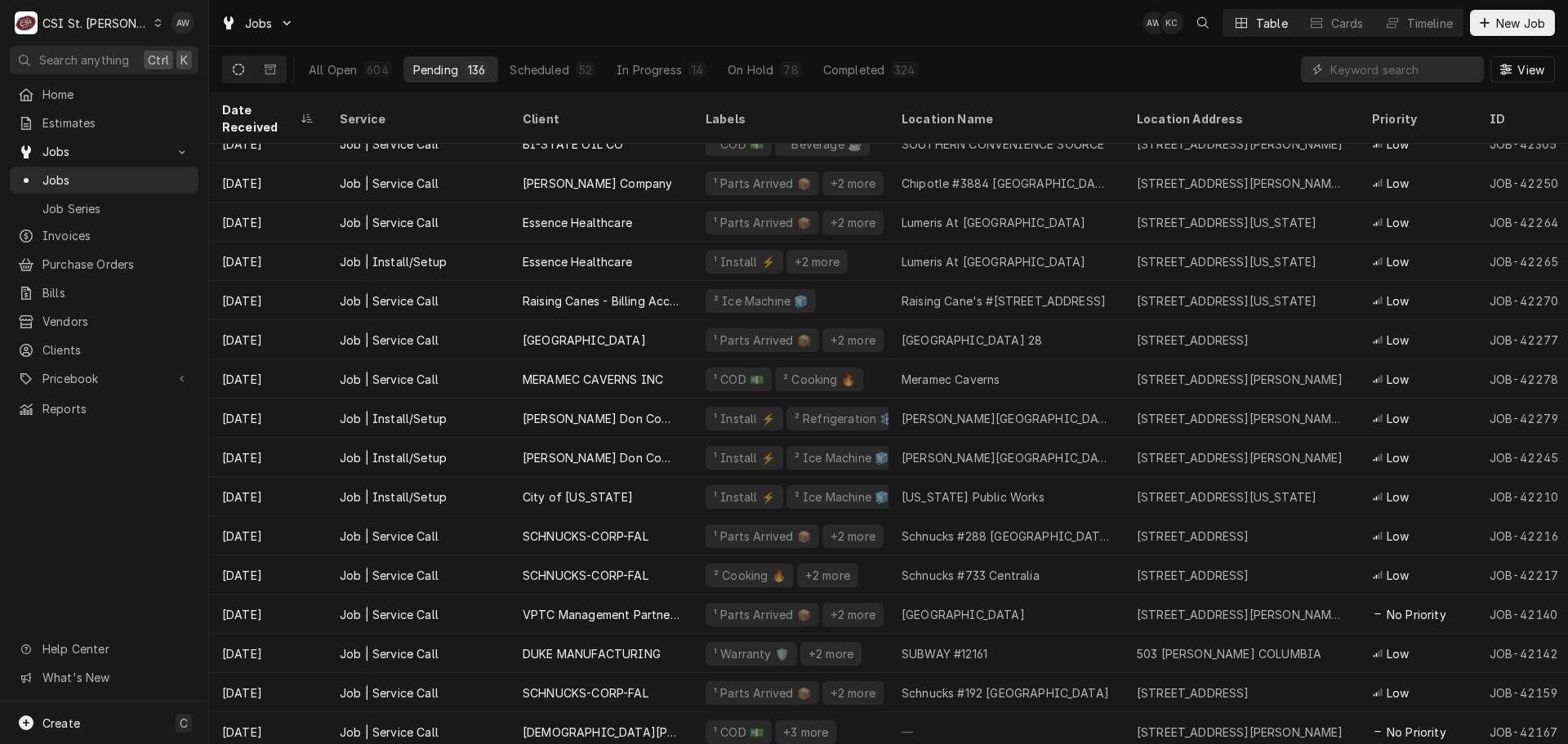
click at [998, 56] on div "All Open 604 Pending 136 Scheduled 52 In Progress 14 On Hold 78 Completed 324 V…" at bounding box center [888, 69] width 1332 height 46
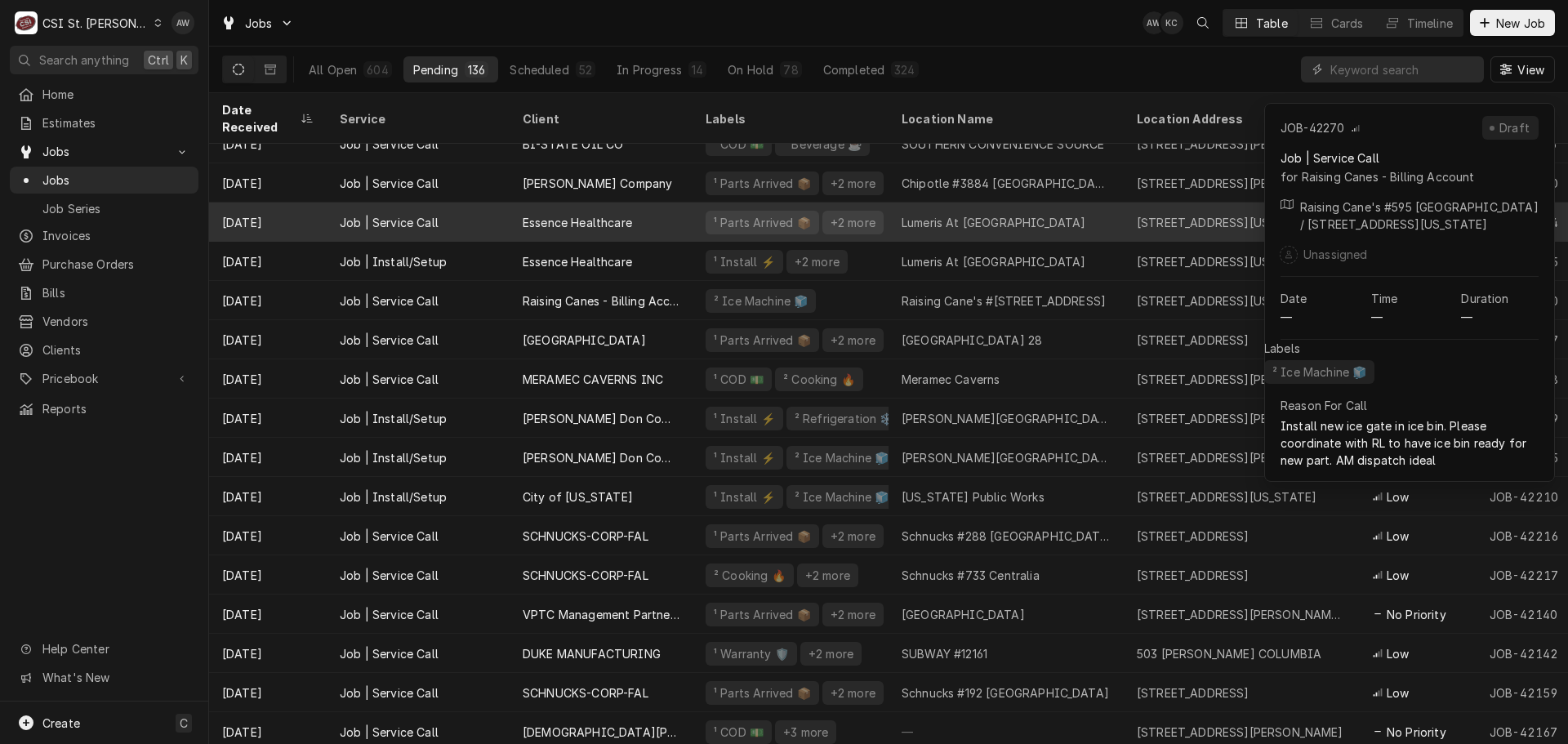
scroll to position [2639, 0]
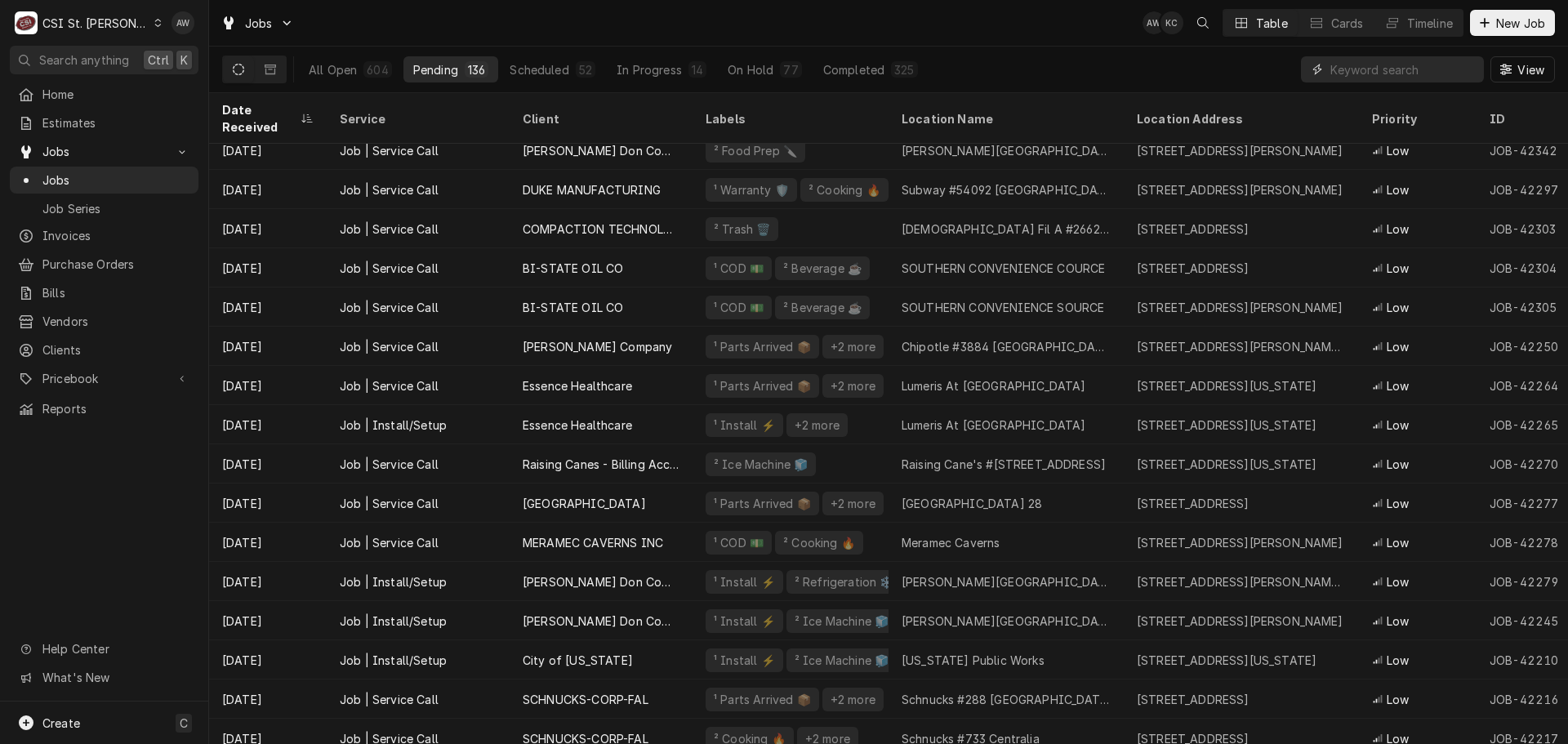
click at [1385, 58] on input "Dynamic Content Wrapper" at bounding box center [1403, 69] width 145 height 26
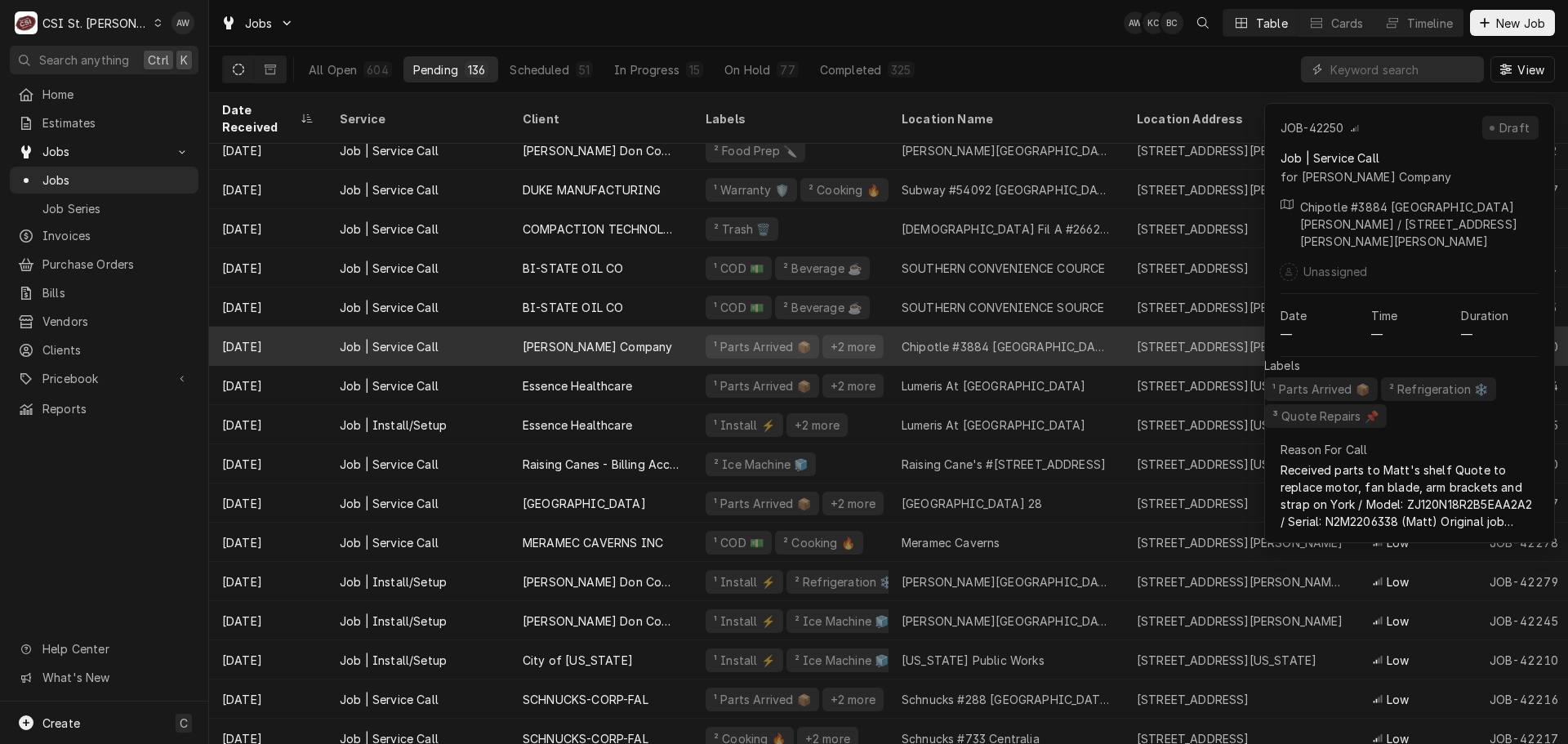
click at [992, 338] on div "Chipotle #3884 [GEOGRAPHIC_DATA][PERSON_NAME]" at bounding box center [1006, 346] width 209 height 17
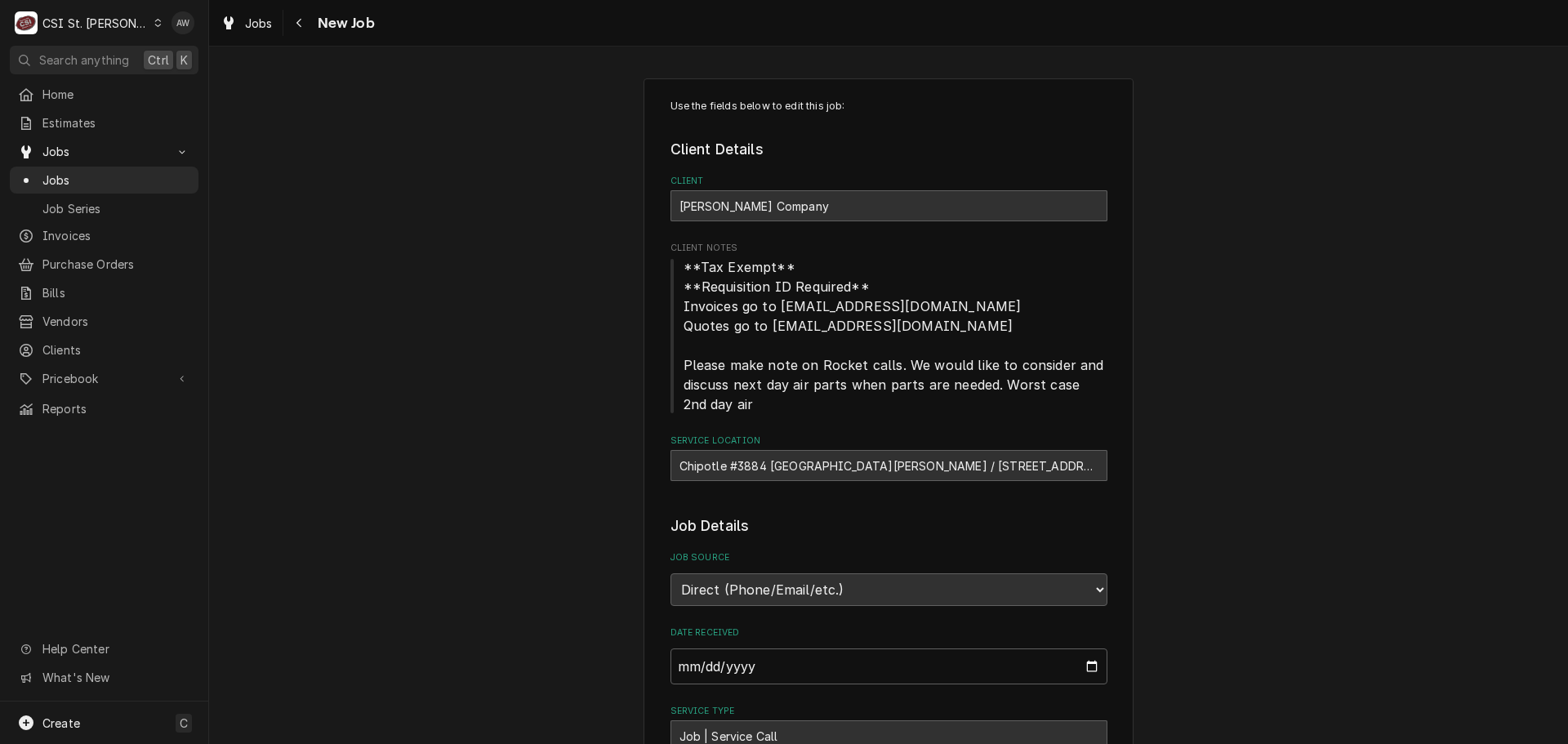
type textarea "x"
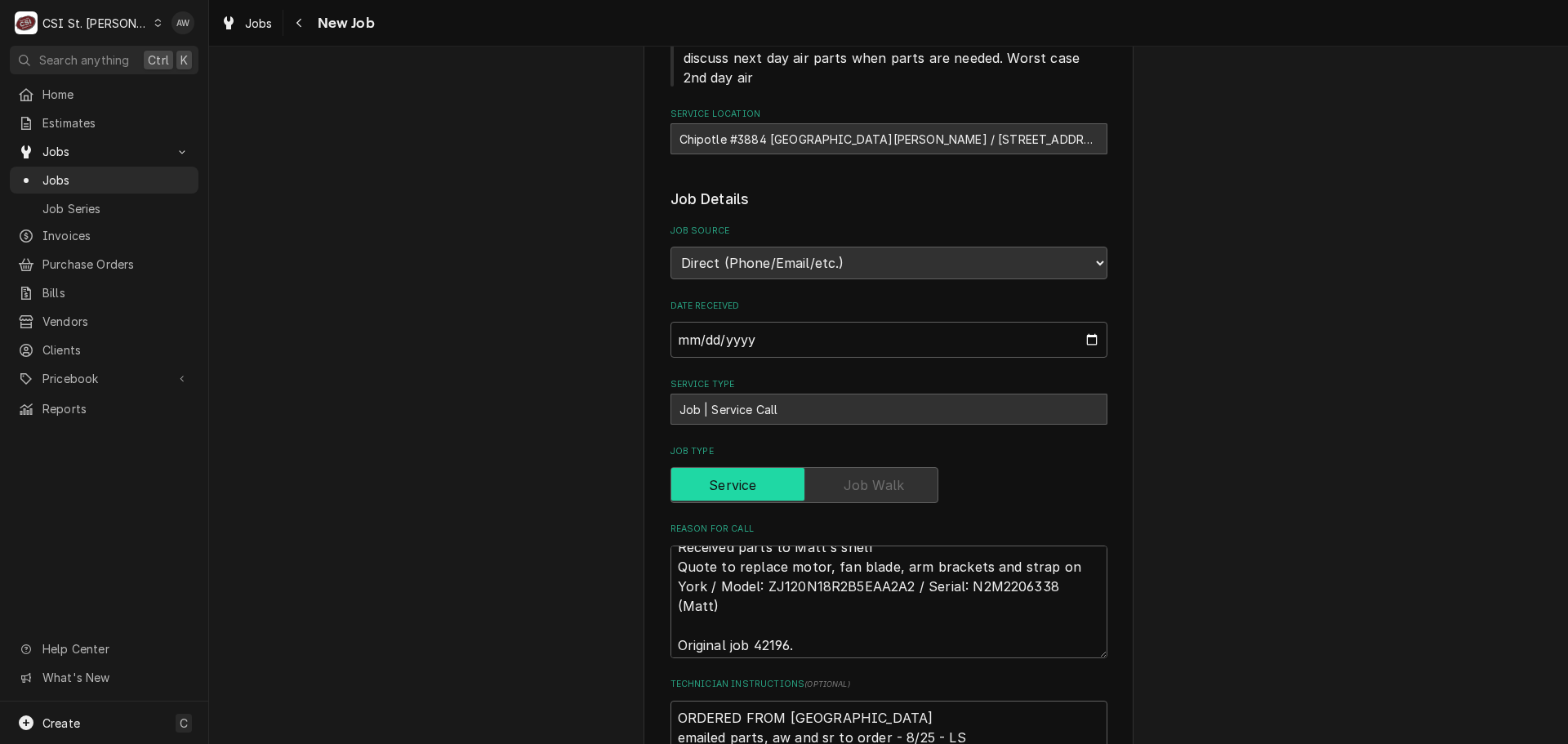
scroll to position [19, 0]
click at [249, 27] on span "Jobs" at bounding box center [258, 23] width 28 height 17
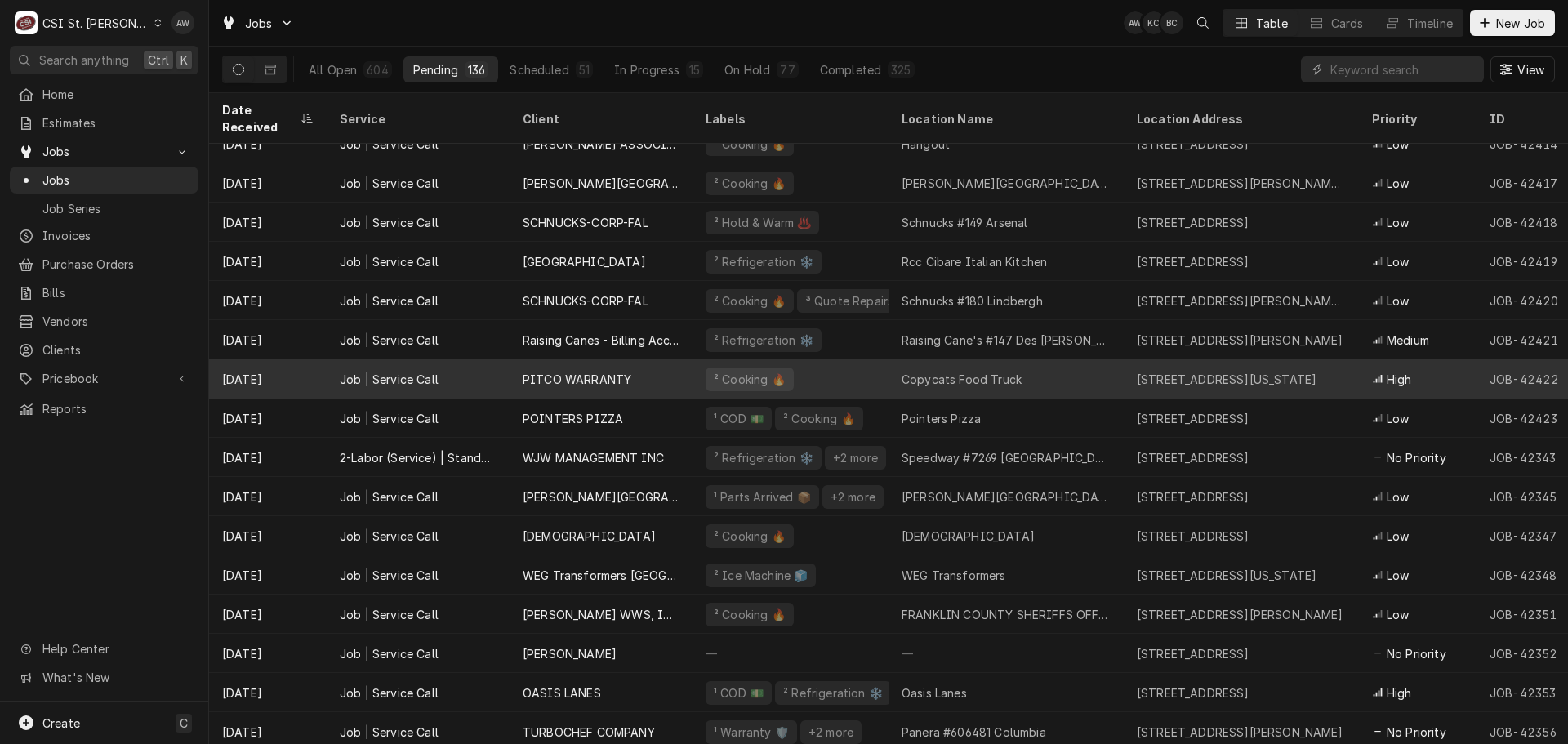
scroll to position [414, 0]
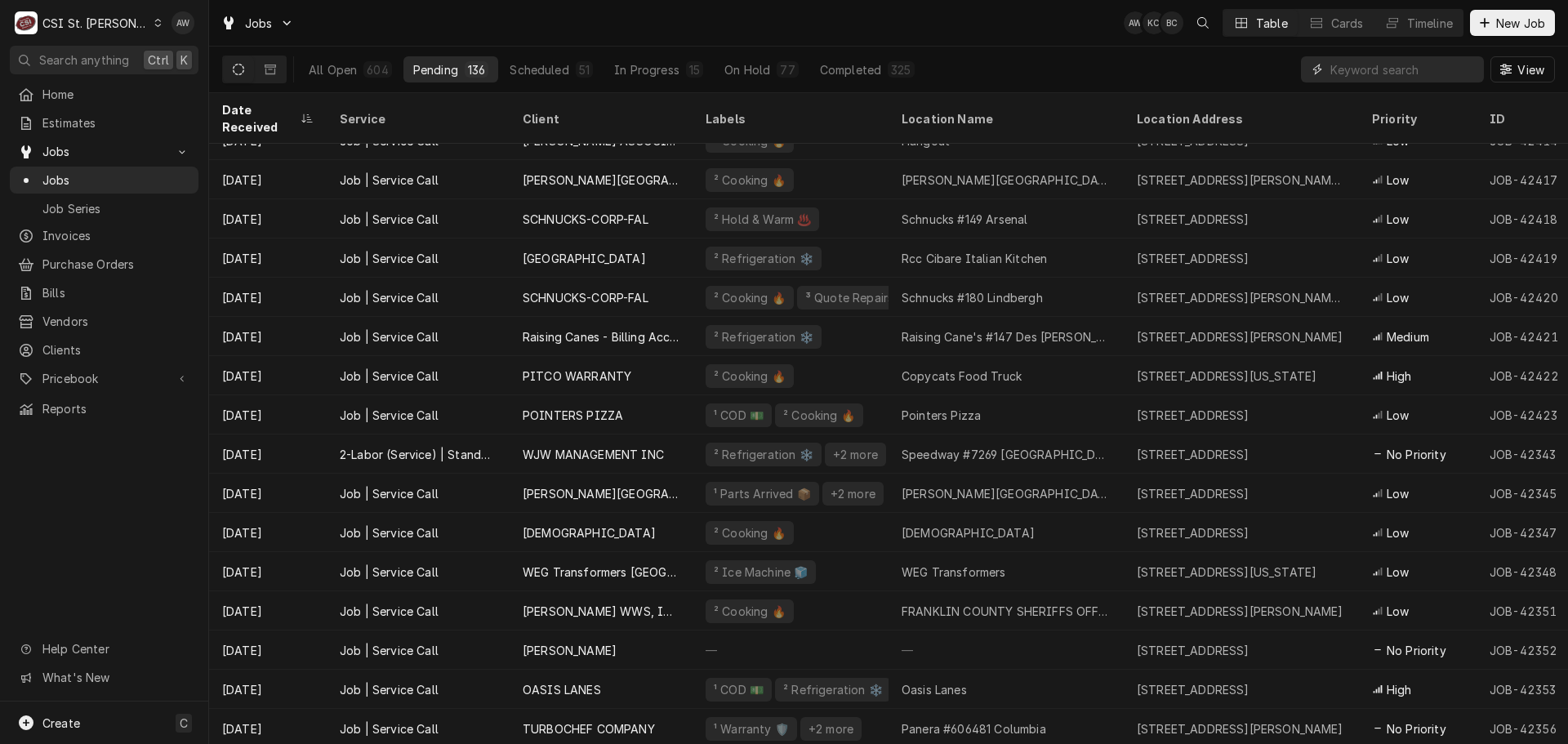
click at [1339, 71] on input "Dynamic Content Wrapper" at bounding box center [1403, 69] width 145 height 26
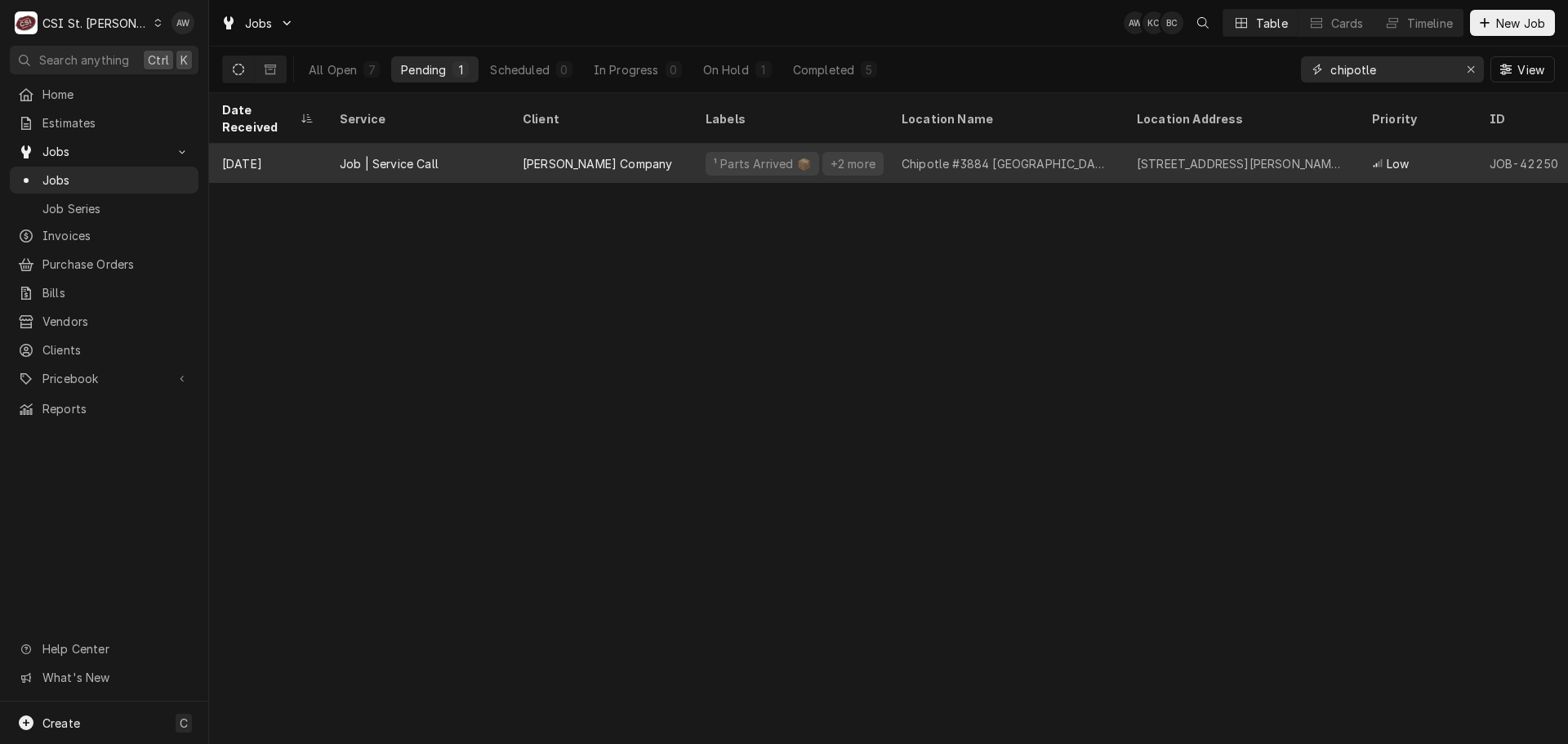
type input "chipotle"
click at [961, 155] on div "Chipotle #3884 St Charles" at bounding box center [1006, 164] width 209 height 17
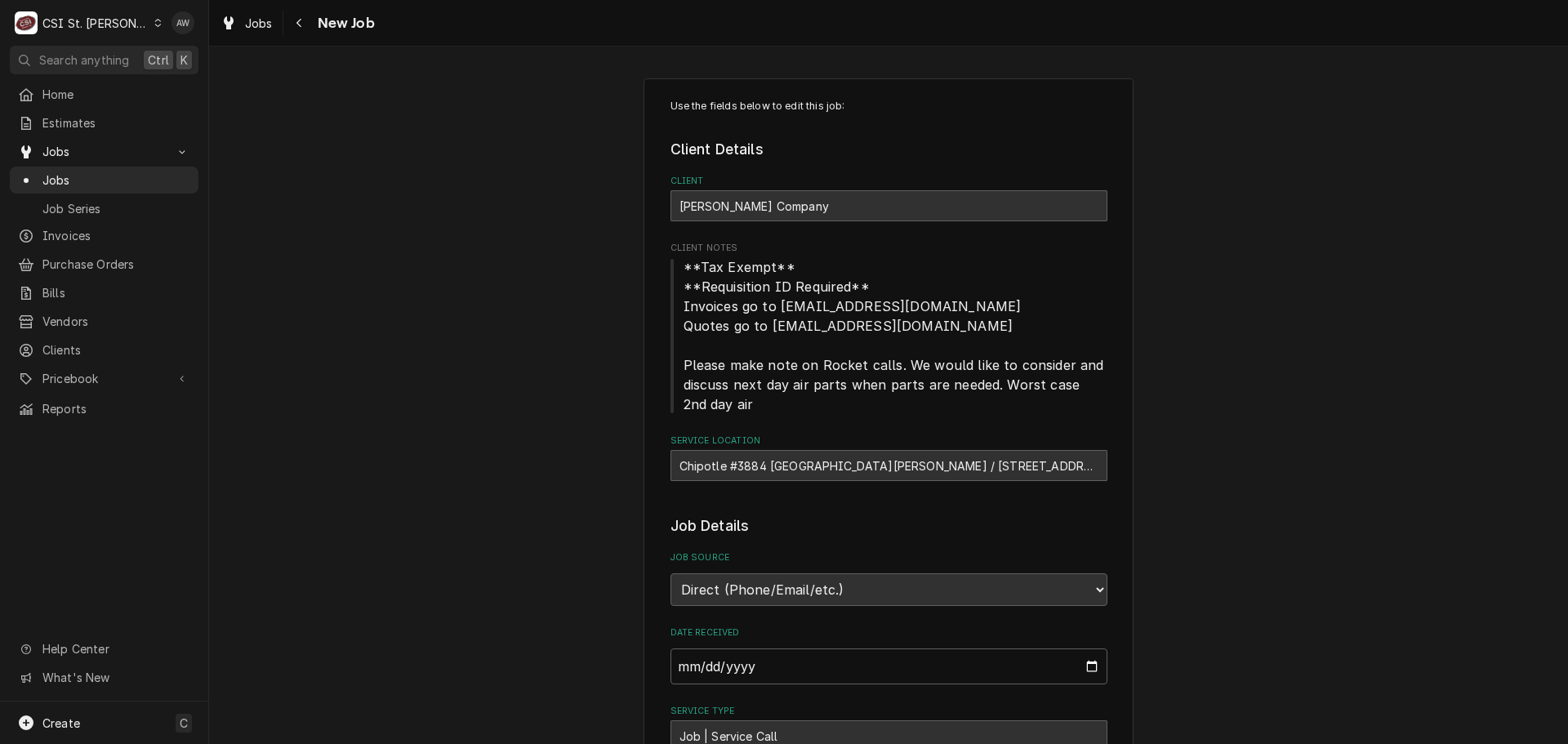
type textarea "x"
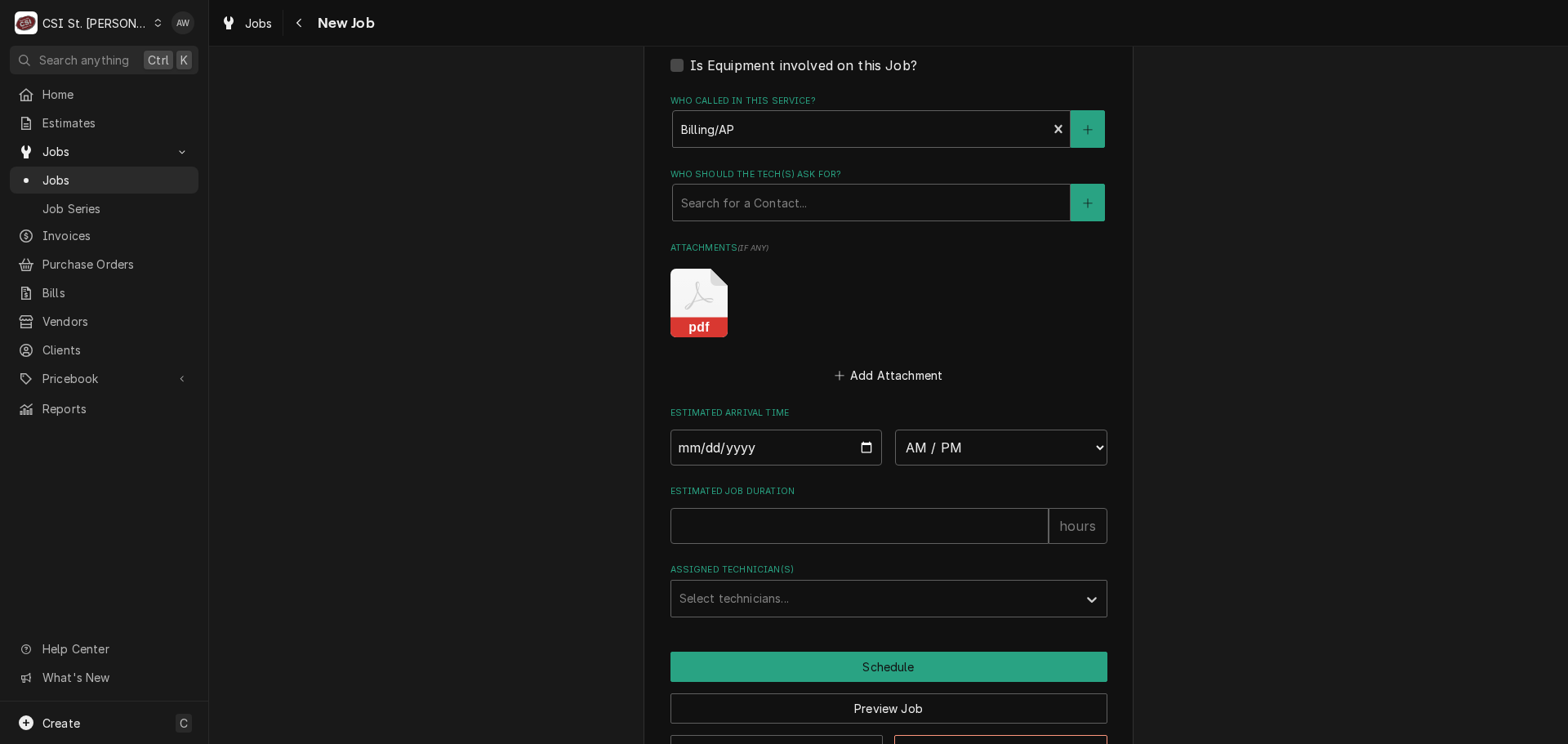
scroll to position [1371, 0]
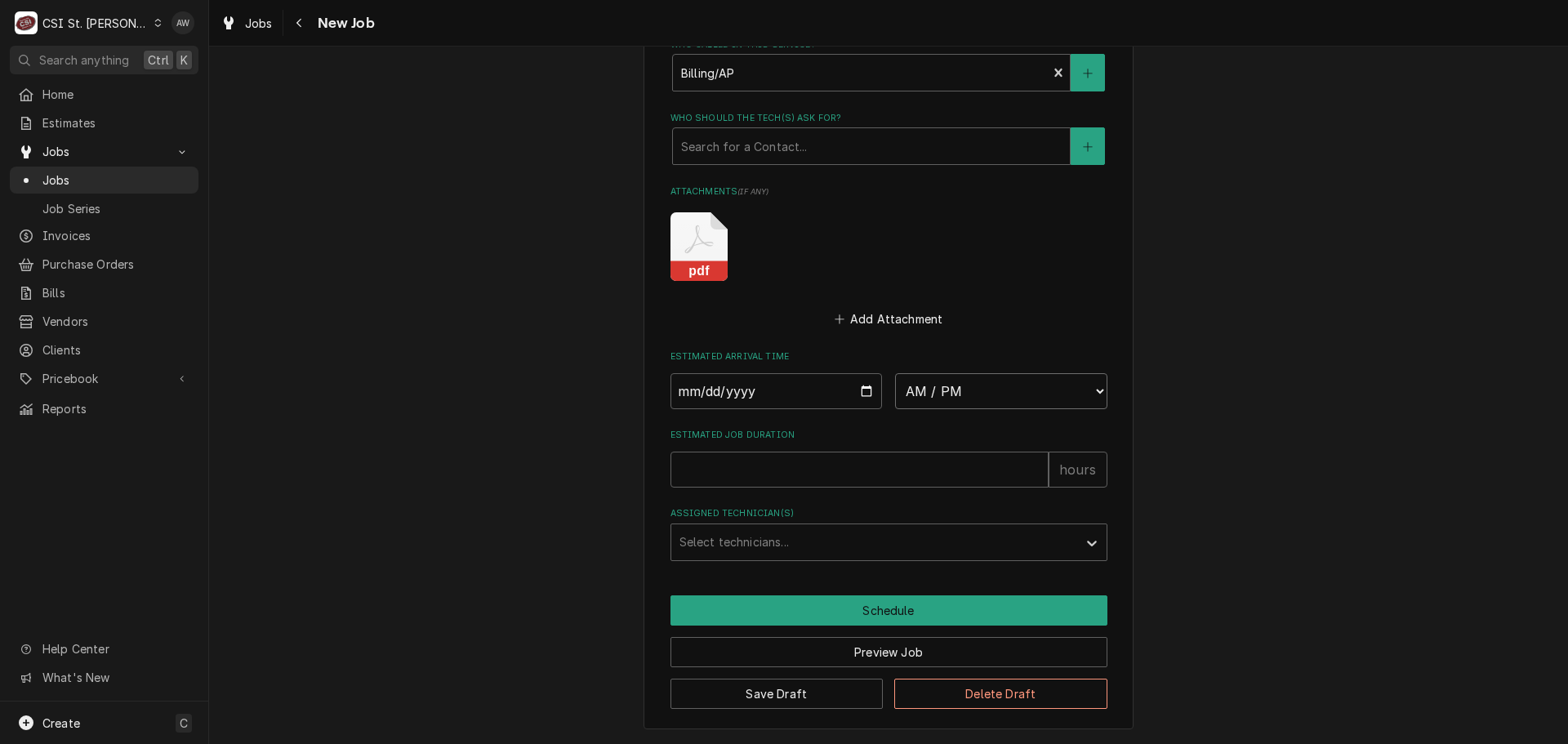
click at [957, 382] on select "AM / PM 6:00 AM 6:15 AM 6:30 AM 6:45 AM 7:00 AM 7:15 AM 7:30 AM 7:45 AM 8:00 AM…" at bounding box center [1001, 391] width 212 height 36
select select "08:00:00"
click at [895, 373] on select "AM / PM 6:00 AM 6:15 AM 6:30 AM 6:45 AM 7:00 AM 7:15 AM 7:30 AM 7:45 AM 8:00 AM…" at bounding box center [1001, 391] width 212 height 36
click at [861, 384] on input "Date" at bounding box center [776, 391] width 212 height 36
type textarea "x"
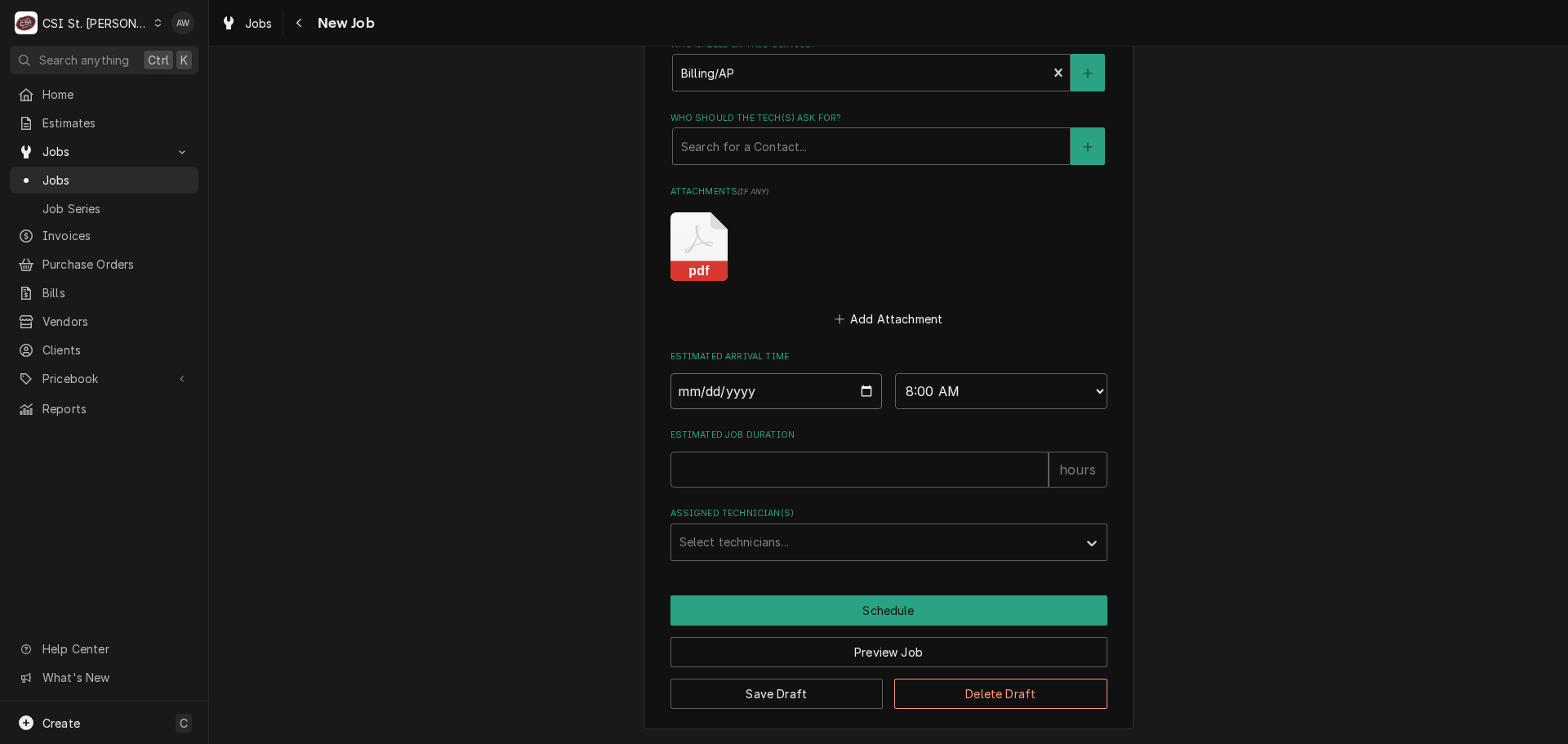
type input "[DATE]"
click at [737, 474] on input "Estimated Job Duration" at bounding box center [859, 469] width 378 height 36
type textarea "x"
type input "6"
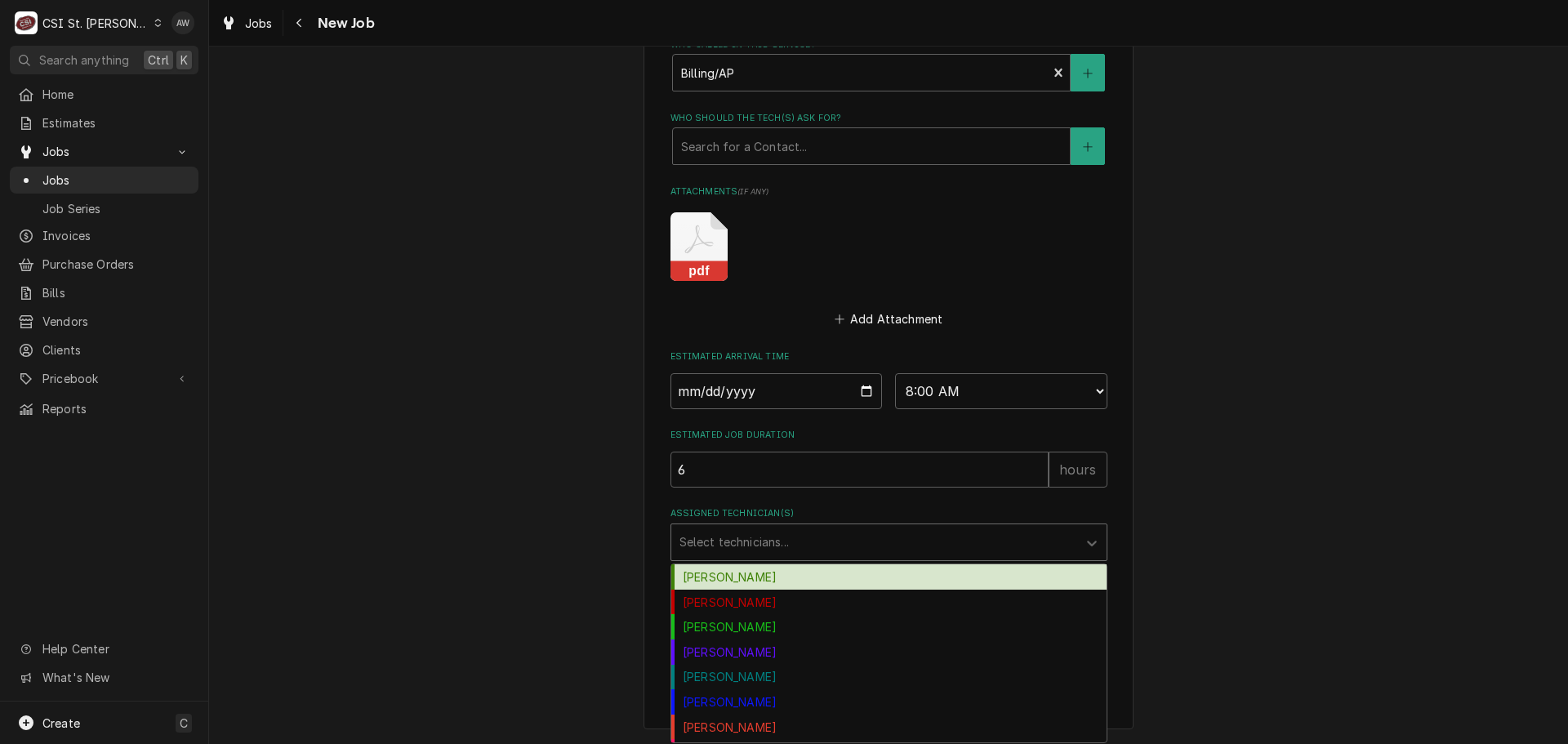
type textarea "x"
click at [748, 542] on div "Assigned Technician(s)" at bounding box center [874, 542] width 389 height 29
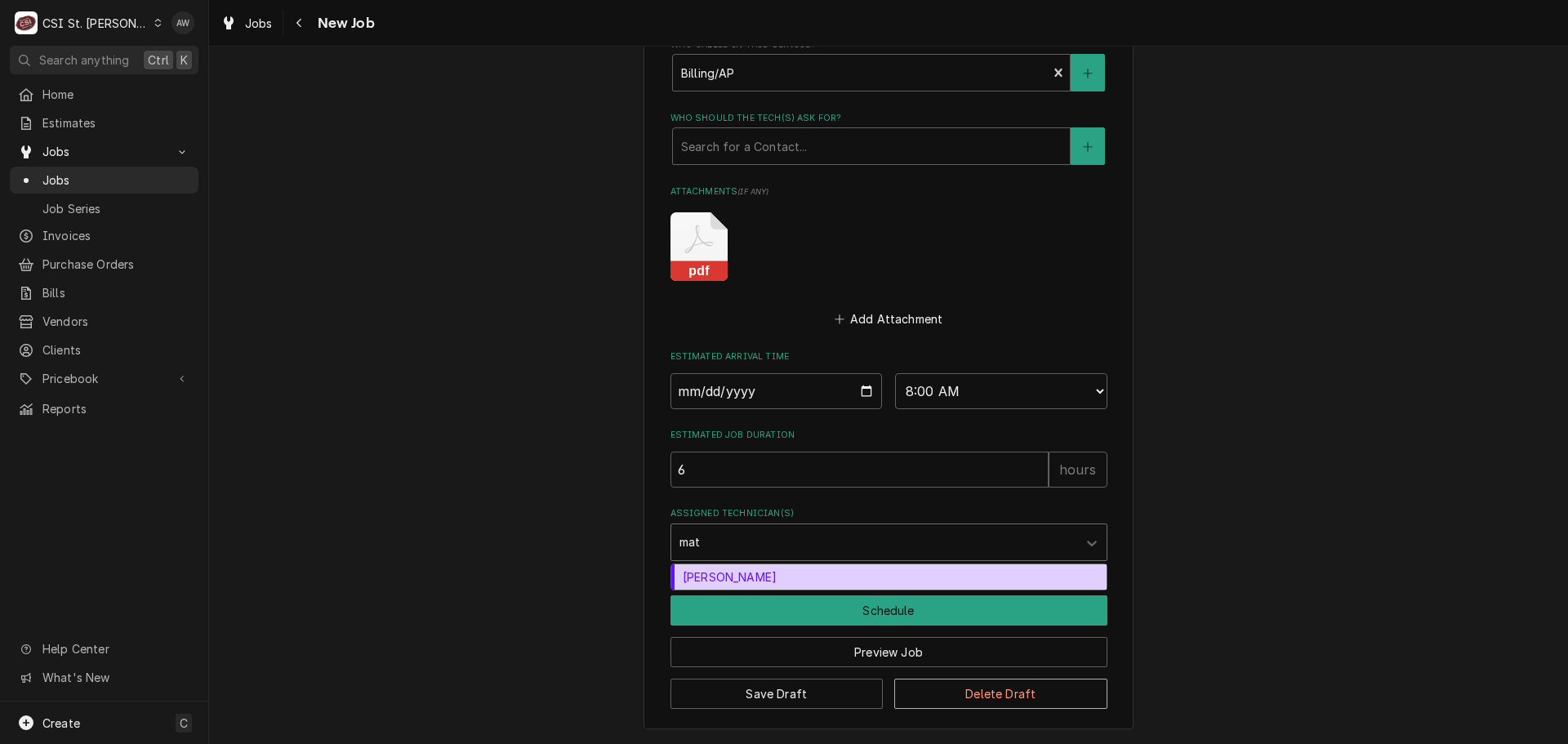
type input "matt"
click at [744, 570] on div "Matt Flores" at bounding box center [888, 577] width 435 height 25
type textarea "x"
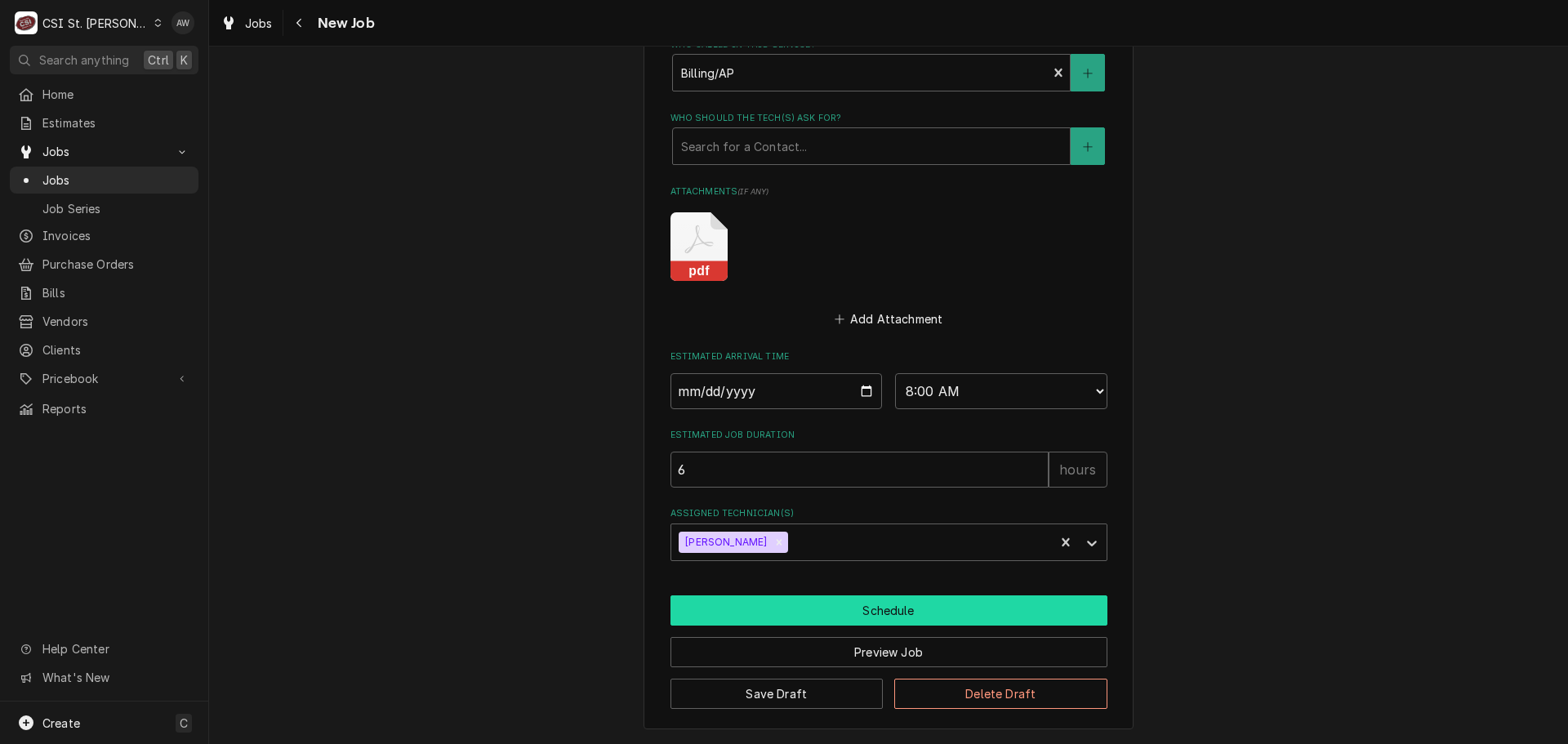
click at [764, 601] on button "Schedule" at bounding box center [888, 611] width 437 height 30
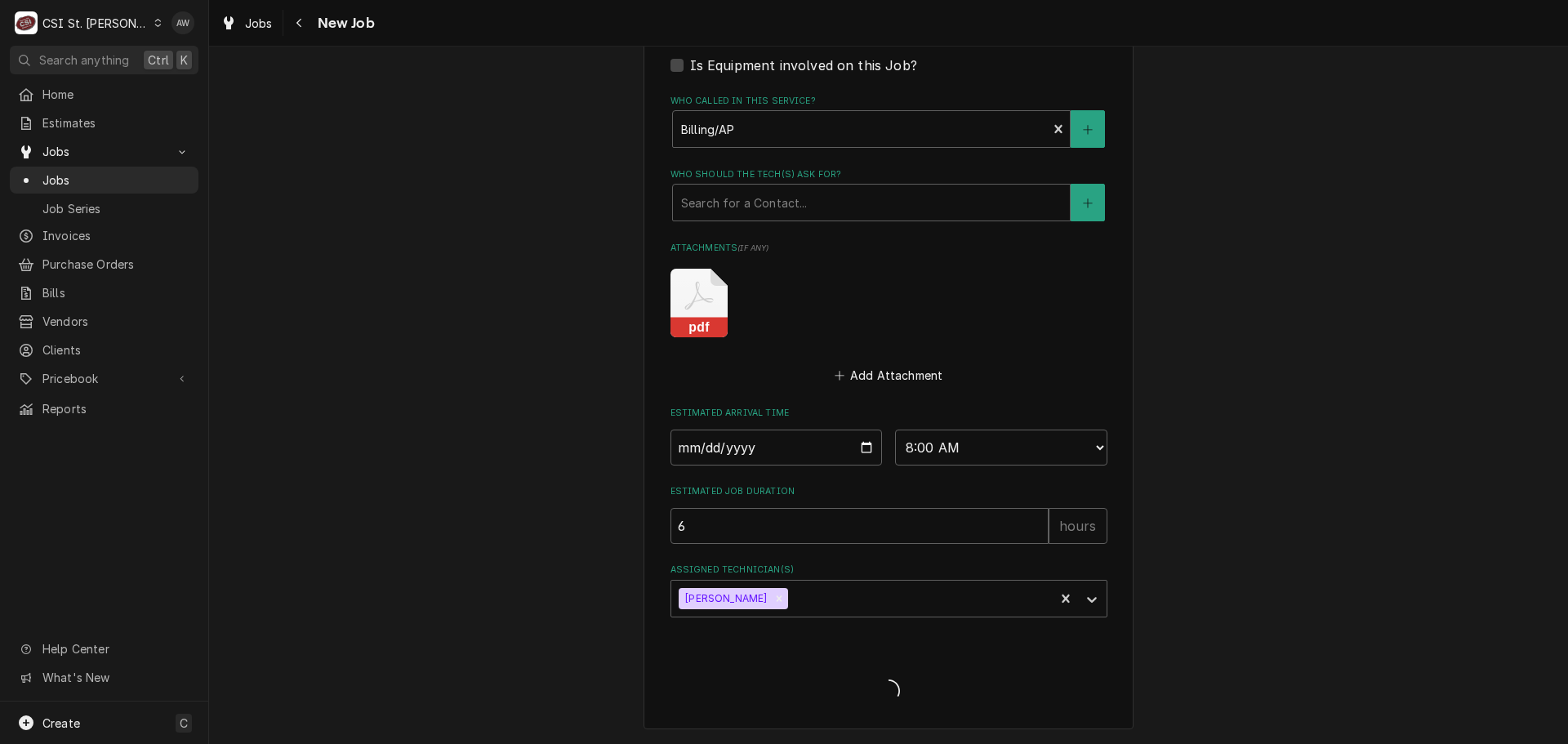
type textarea "x"
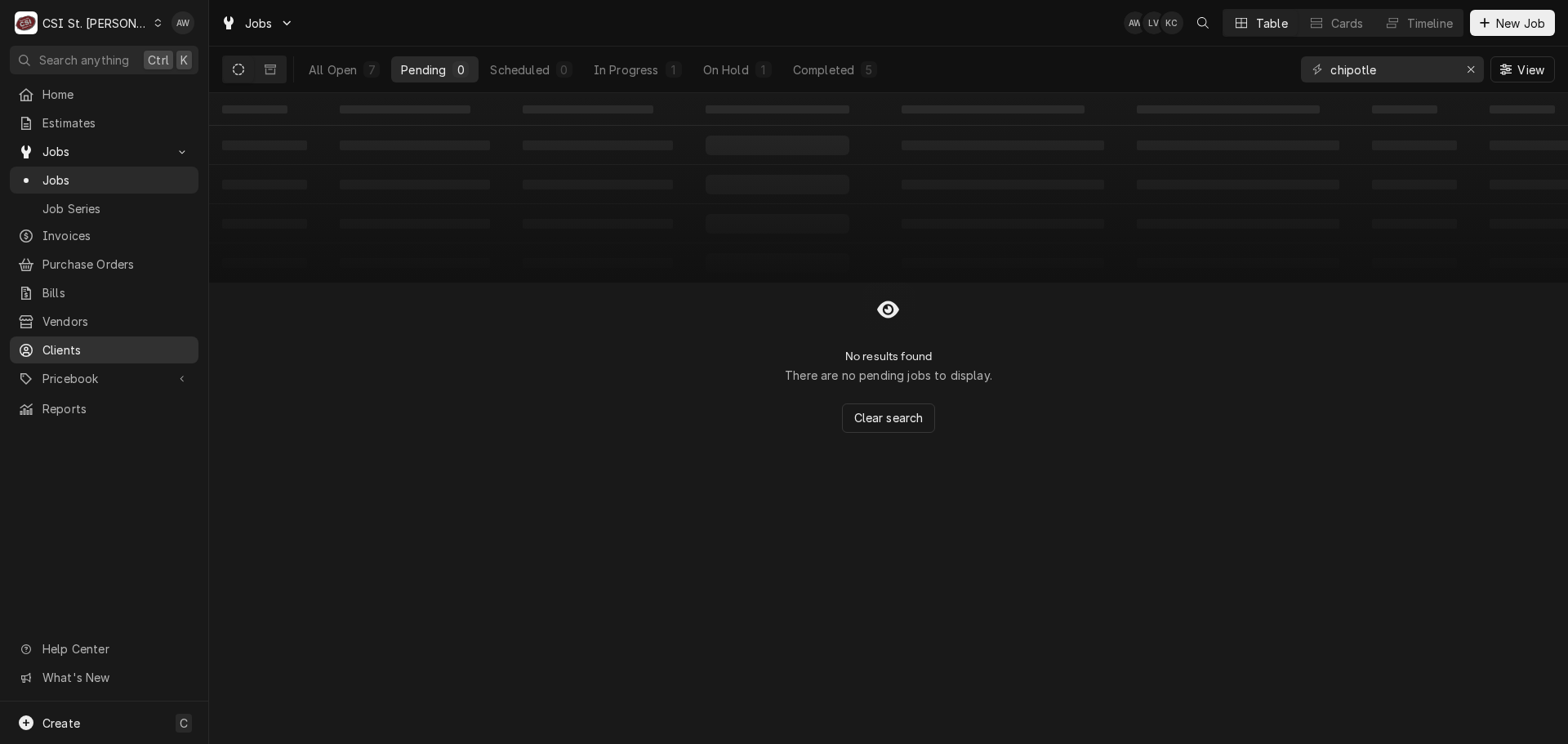
drag, startPoint x: 120, startPoint y: 335, endPoint x: 142, endPoint y: 335, distance: 22.0
click at [120, 341] on span "Clients" at bounding box center [117, 350] width 148 height 17
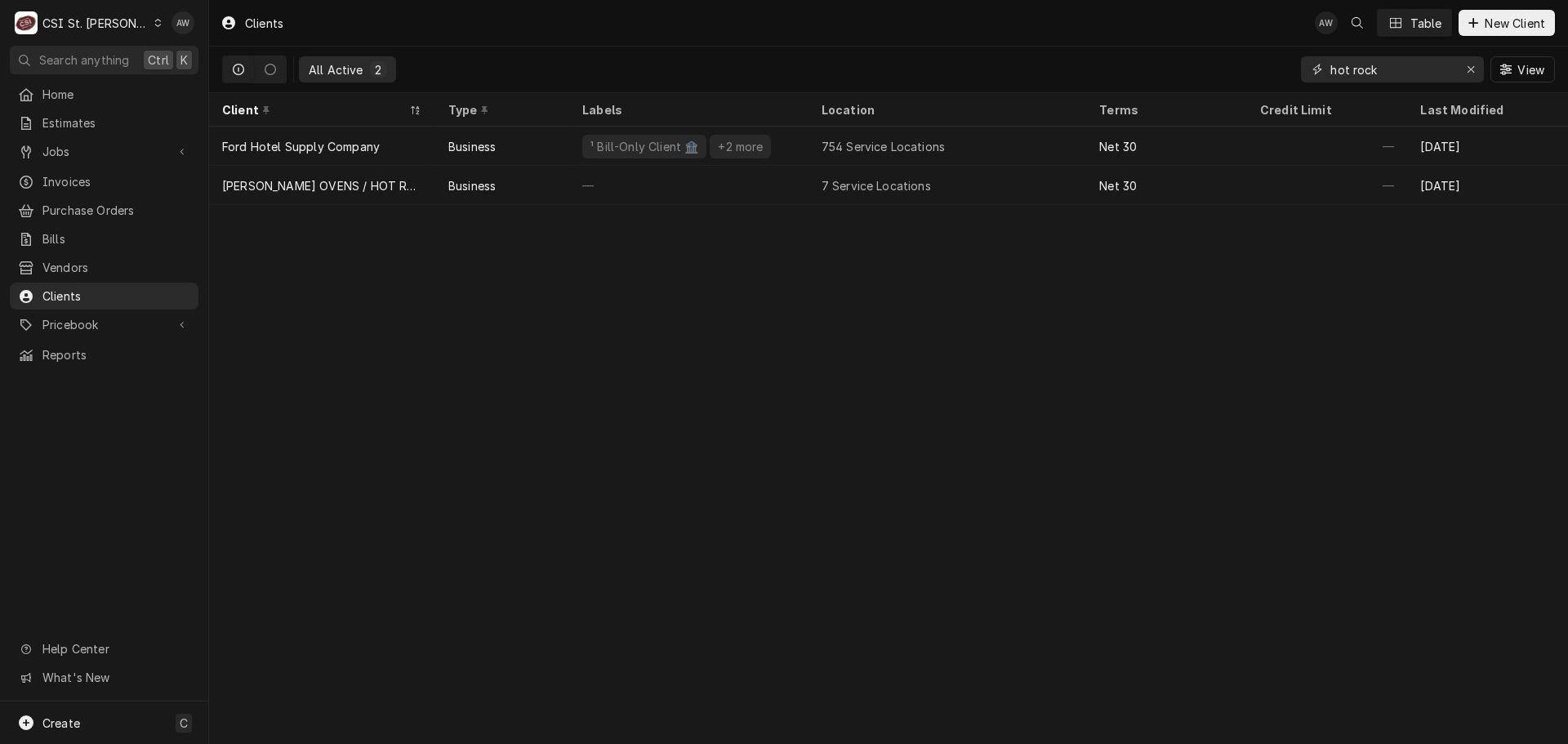
drag, startPoint x: 1389, startPoint y: 65, endPoint x: 1299, endPoint y: 66, distance: 90.0
click at [1299, 66] on div "All Active 2 hot rock View" at bounding box center [888, 69] width 1332 height 46
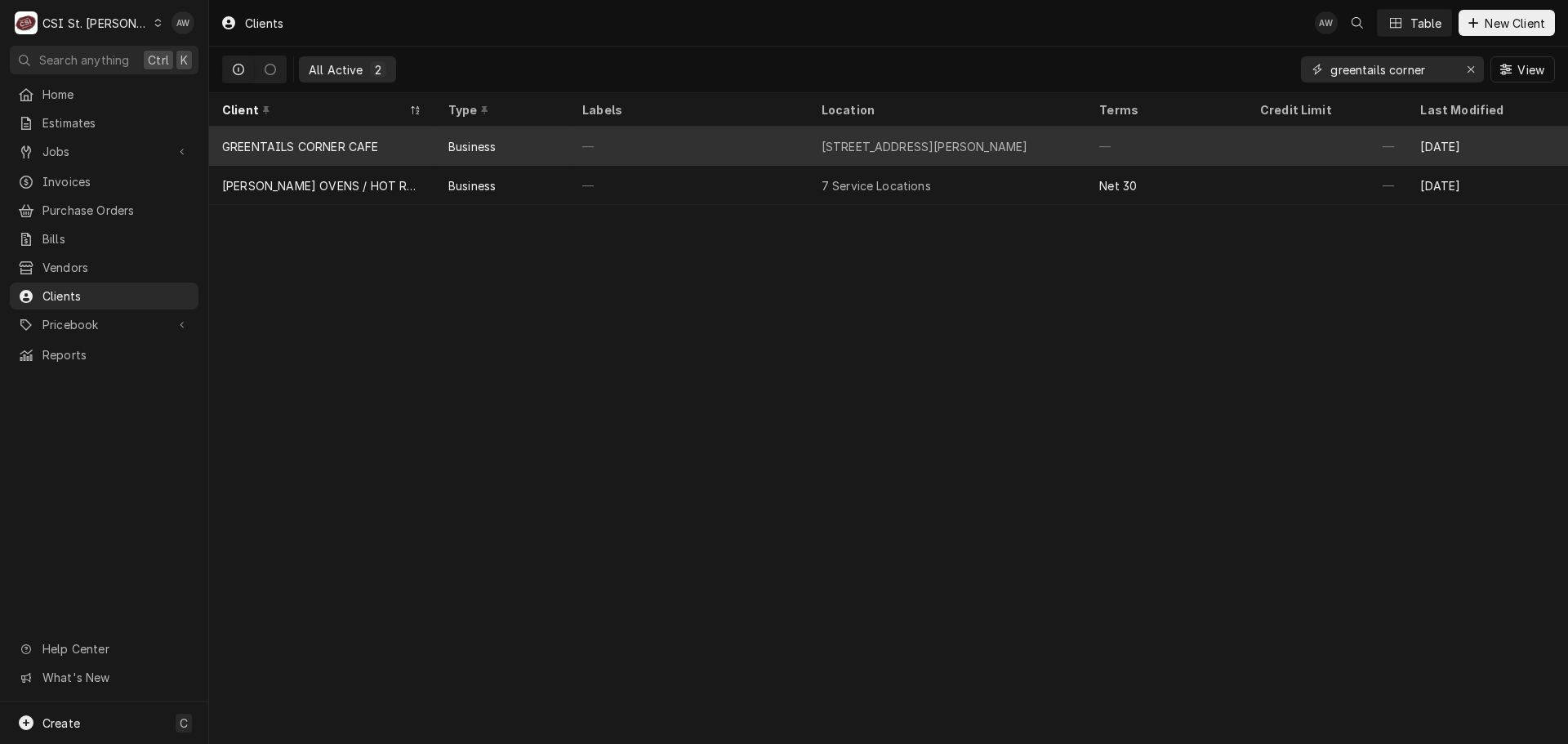
type input "greentails corner"
click at [936, 143] on div "14276 Ladue Rd, Chesterfield, MO 63017" at bounding box center [925, 146] width 206 height 17
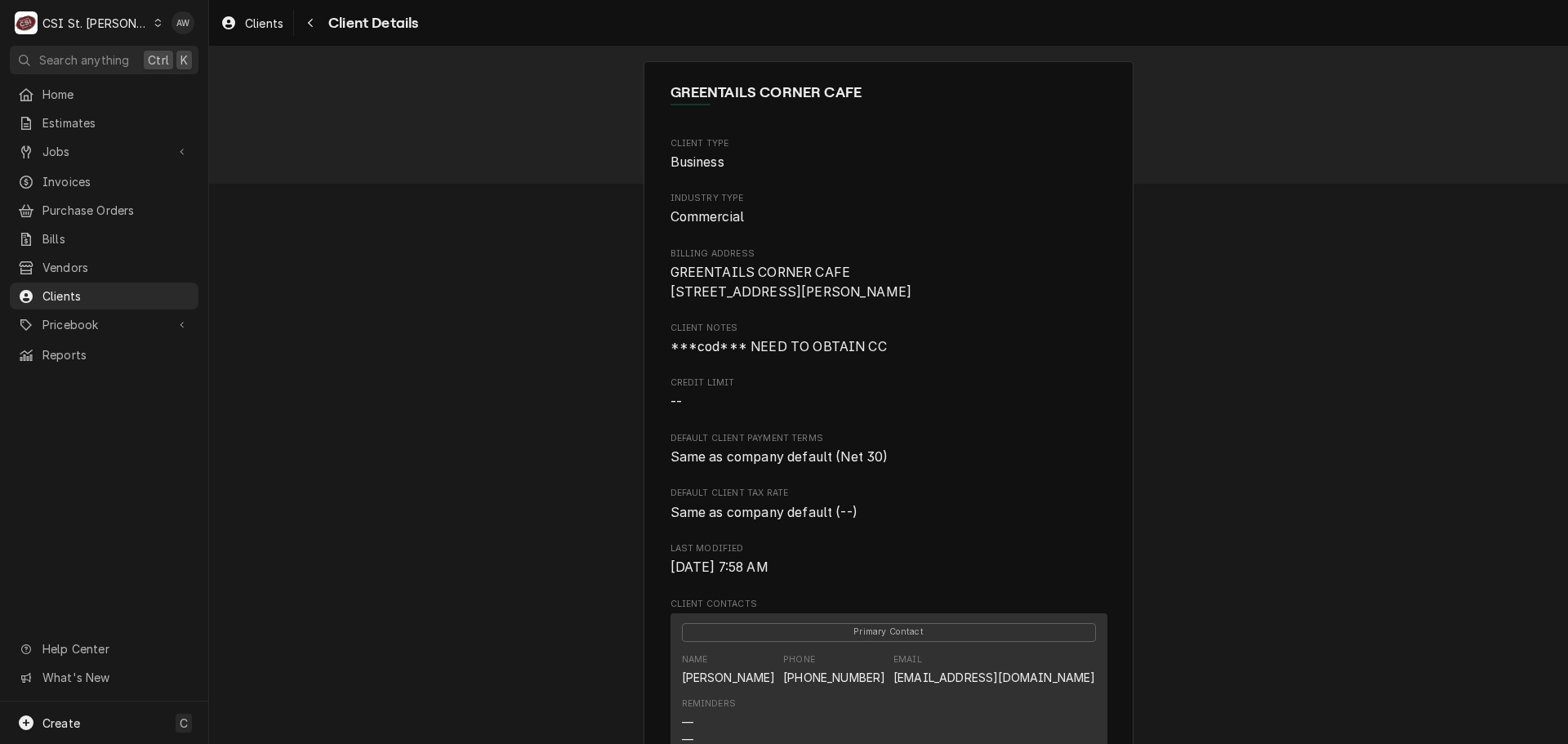
click at [98, 157] on link "Jobs" at bounding box center [104, 151] width 189 height 27
click at [91, 173] on span "Jobs" at bounding box center [117, 179] width 148 height 17
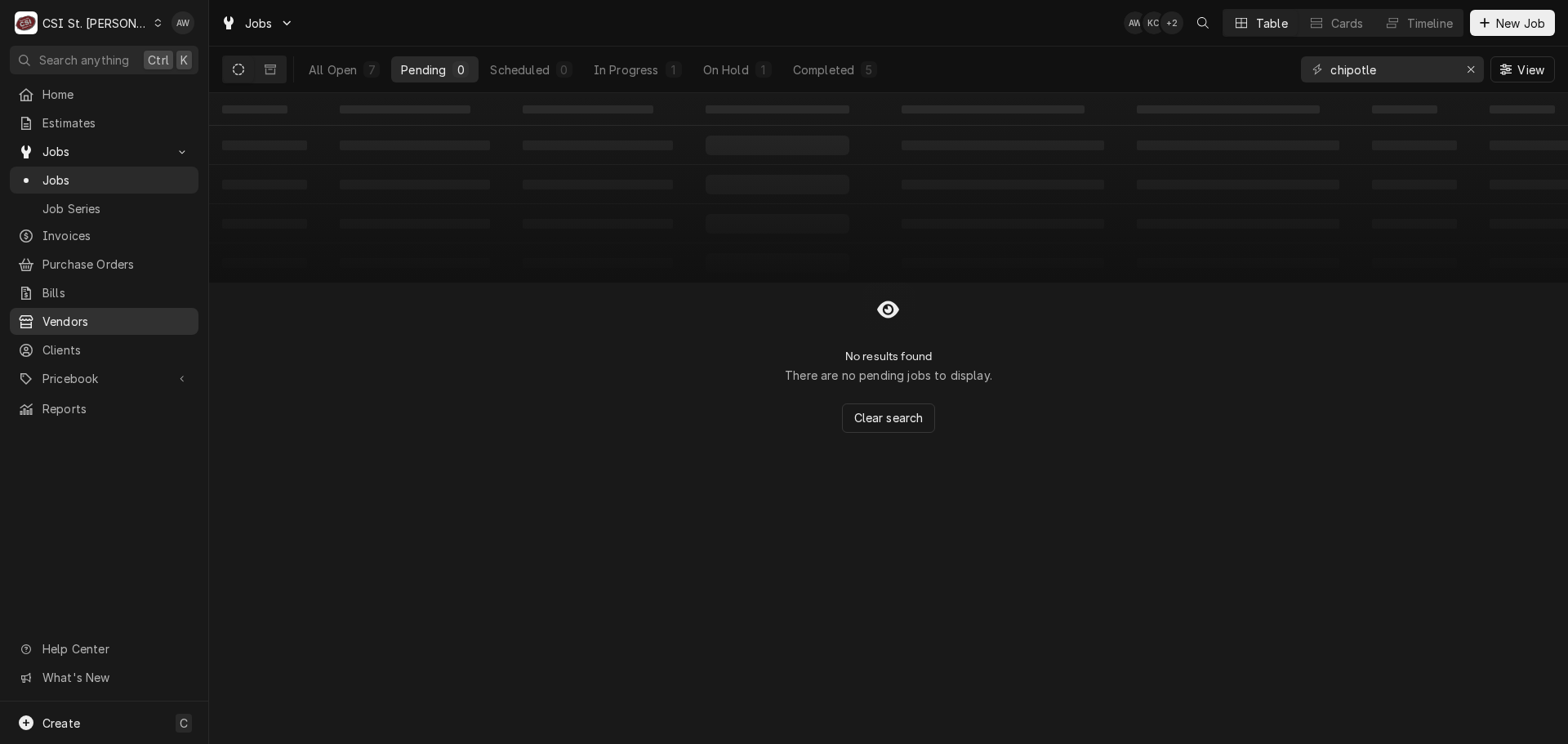
drag, startPoint x: 99, startPoint y: 340, endPoint x: 147, endPoint y: 317, distance: 53.2
click at [99, 341] on span "Clients" at bounding box center [117, 350] width 148 height 17
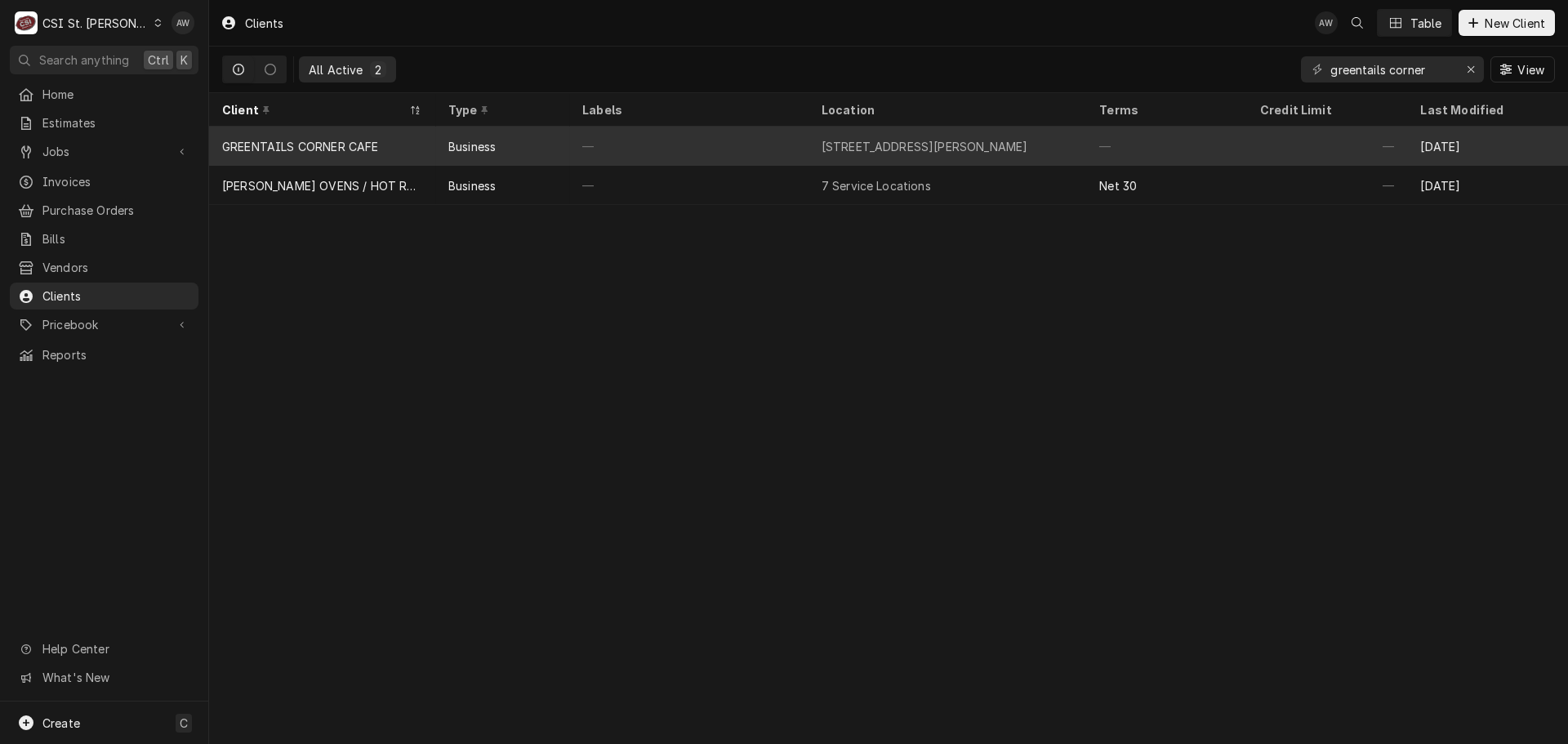
click at [838, 148] on div "[STREET_ADDRESS][PERSON_NAME]" at bounding box center [925, 146] width 206 height 17
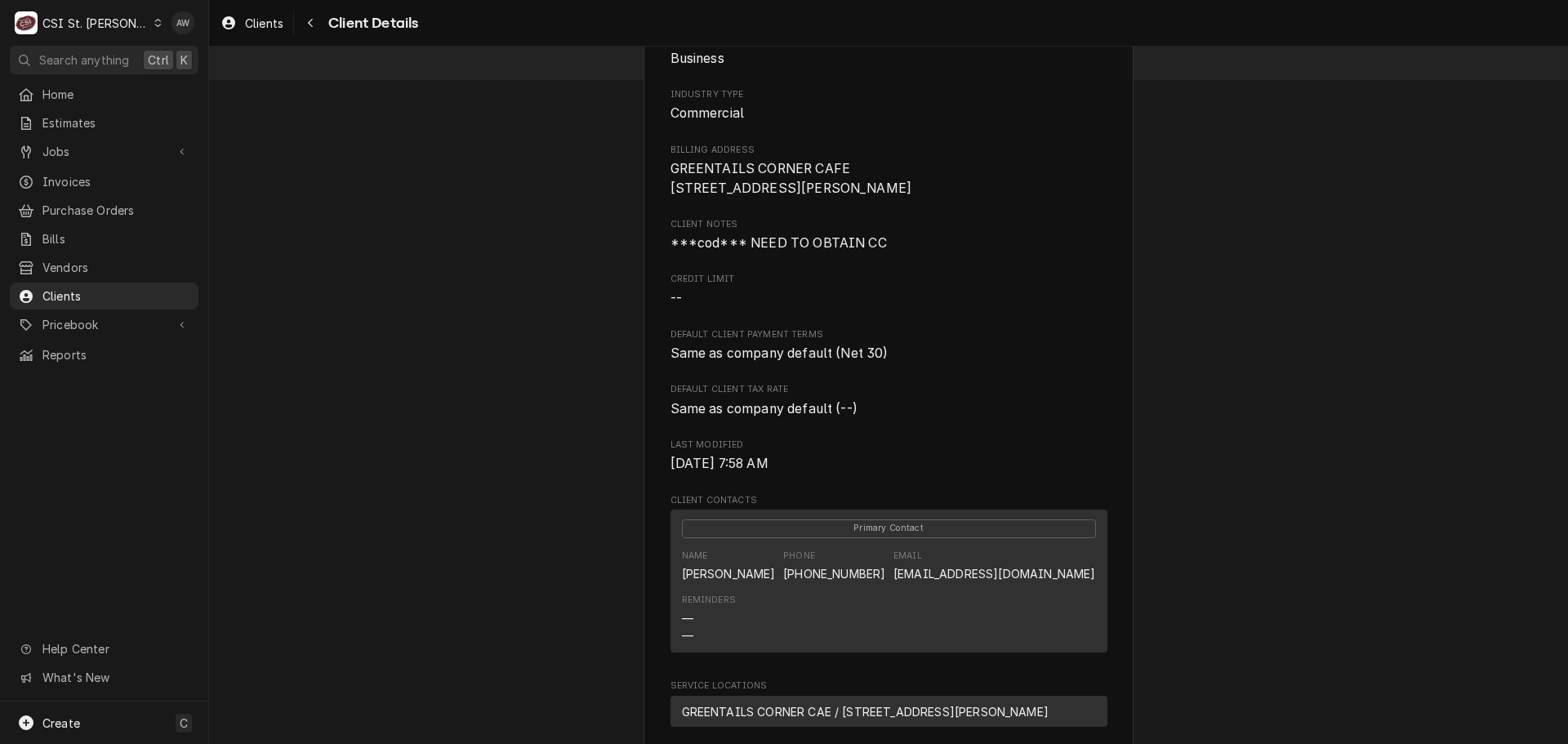
scroll to position [22, 0]
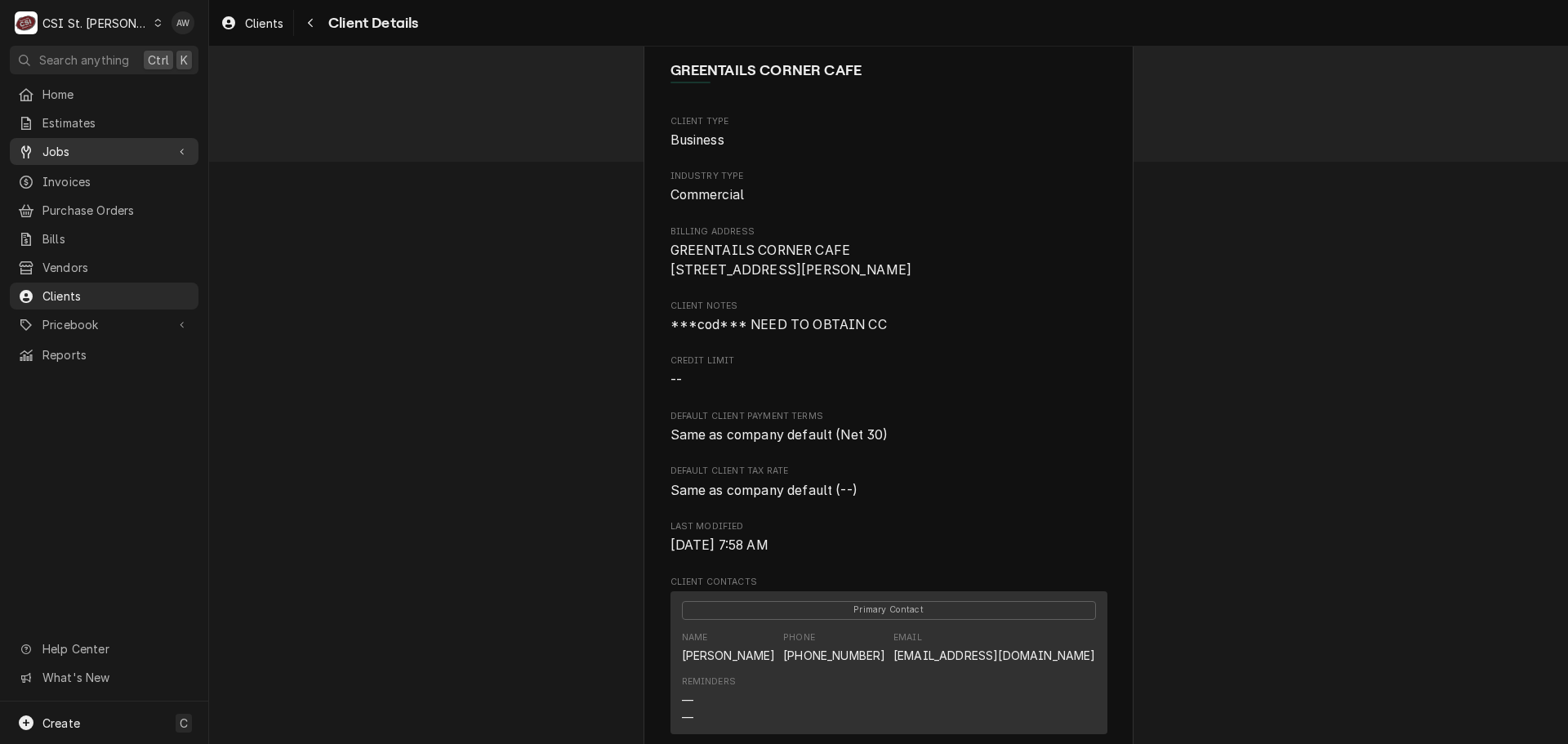
click at [78, 159] on link "Jobs" at bounding box center [104, 151] width 189 height 27
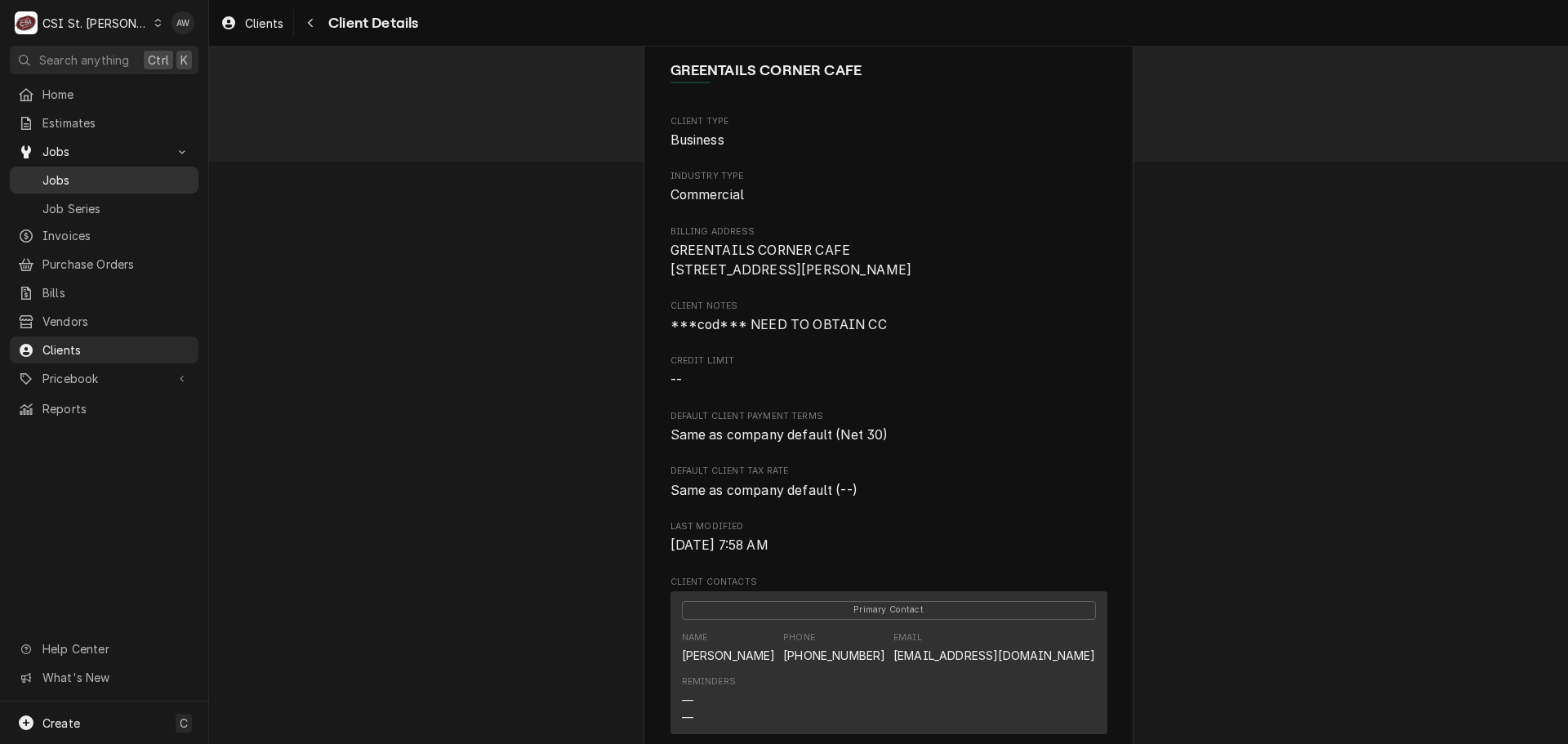
click at [69, 173] on span "Jobs" at bounding box center [117, 179] width 148 height 17
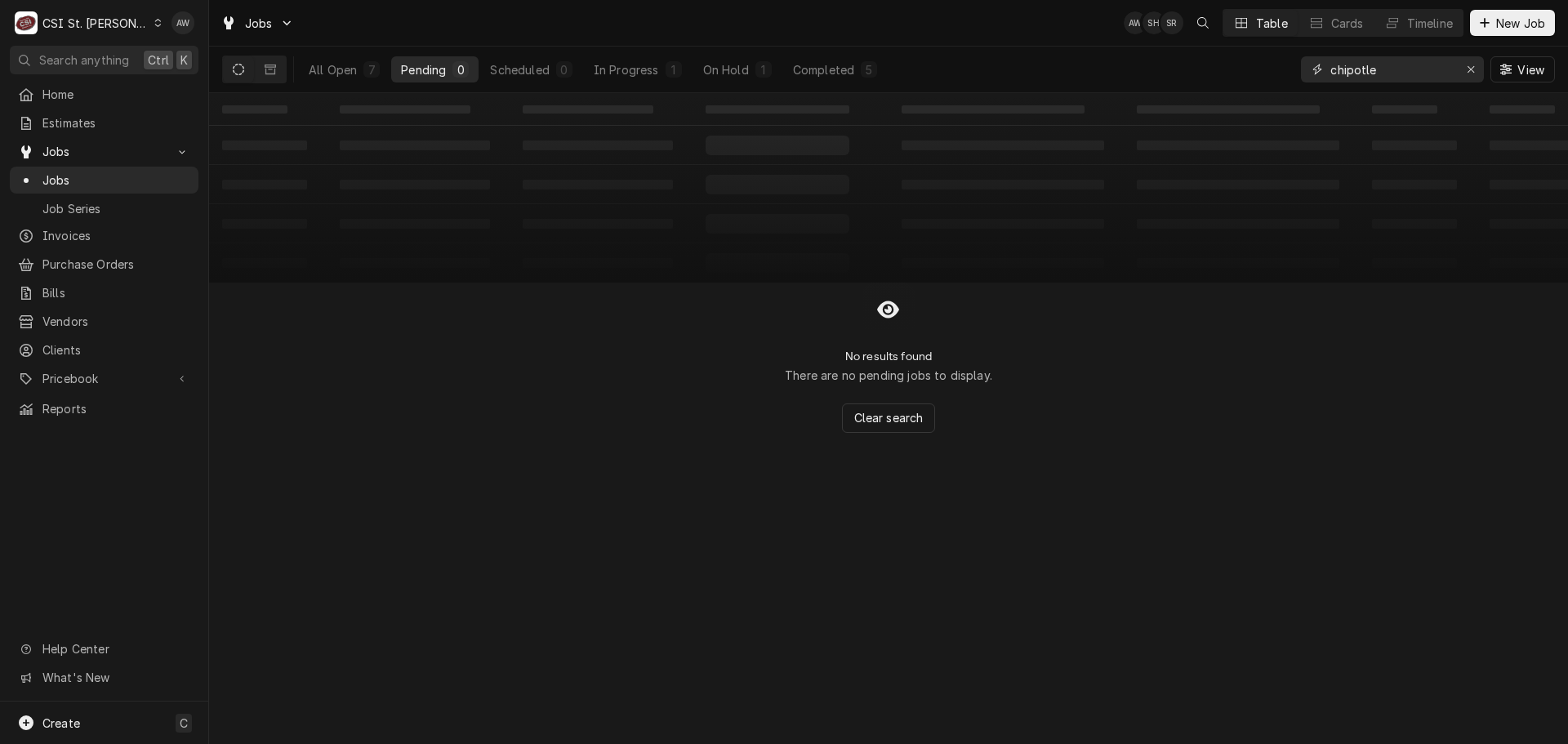
drag, startPoint x: 1392, startPoint y: 74, endPoint x: 1232, endPoint y: 51, distance: 161.6
click at [1232, 51] on div "All Open 7 Pending 0 Scheduled 0 In Progress 1 On Hold 1 Completed 5 chipotle V…" at bounding box center [888, 69] width 1332 height 46
click at [326, 69] on div "All Open" at bounding box center [332, 70] width 48 height 17
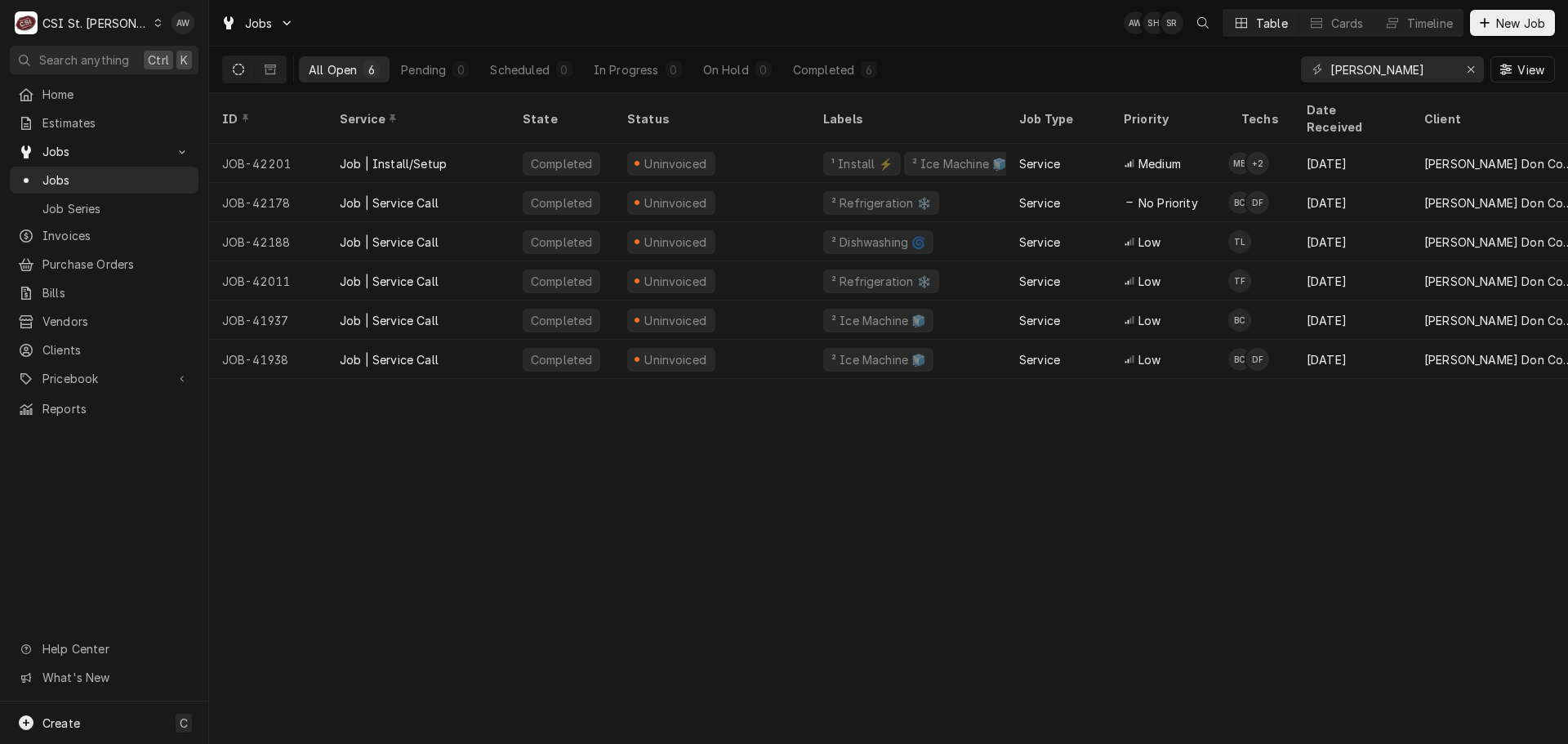
click at [972, 53] on div "All Open 6 Pending 0 Scheduled 0 In Progress 0 On Hold 0 Completed 6 francis ho…" at bounding box center [888, 69] width 1332 height 46
click at [1435, 74] on input "francis howell" at bounding box center [1392, 69] width 122 height 26
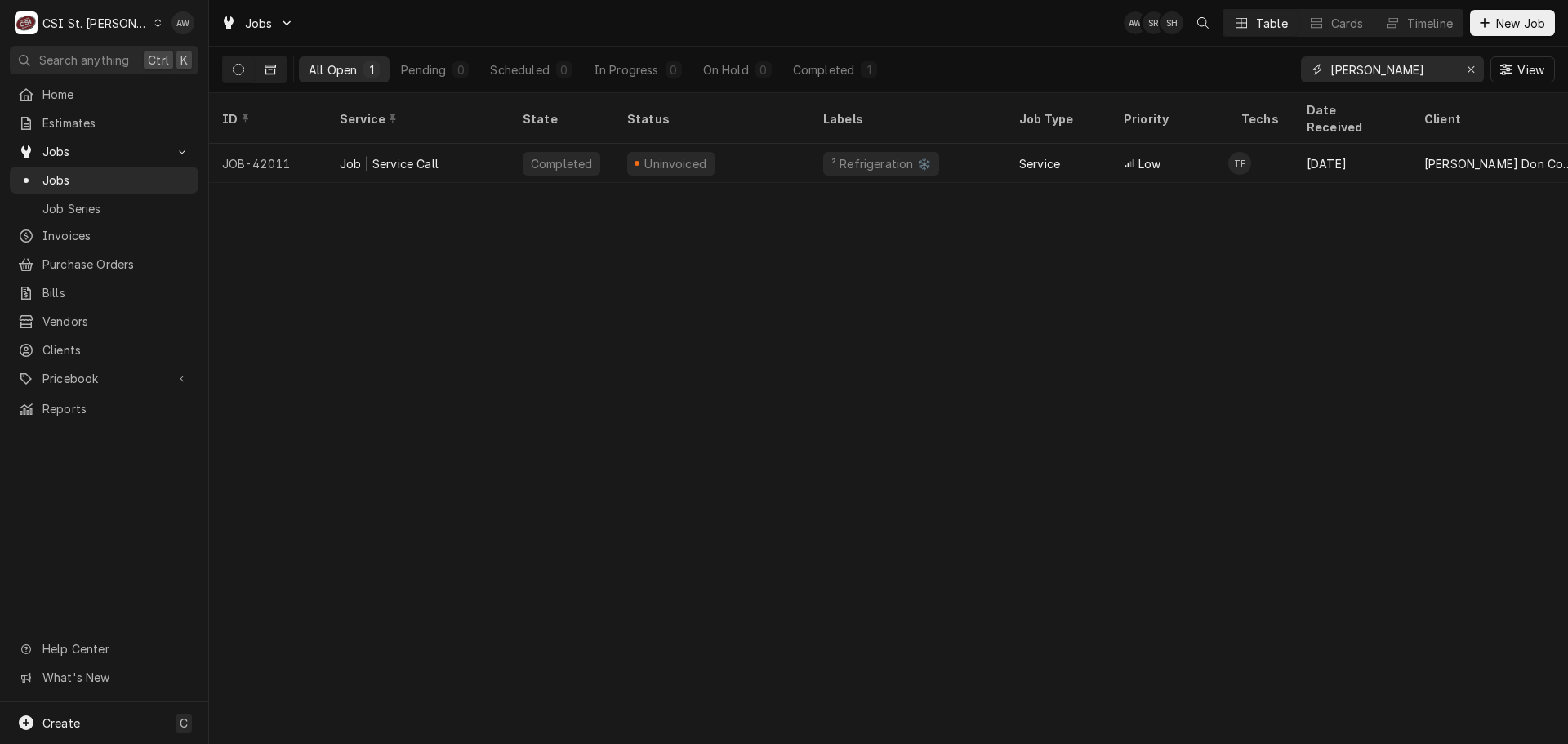
type input "francis howell centr"
click at [273, 67] on icon "Dynamic Content Wrapper" at bounding box center [270, 70] width 12 height 10
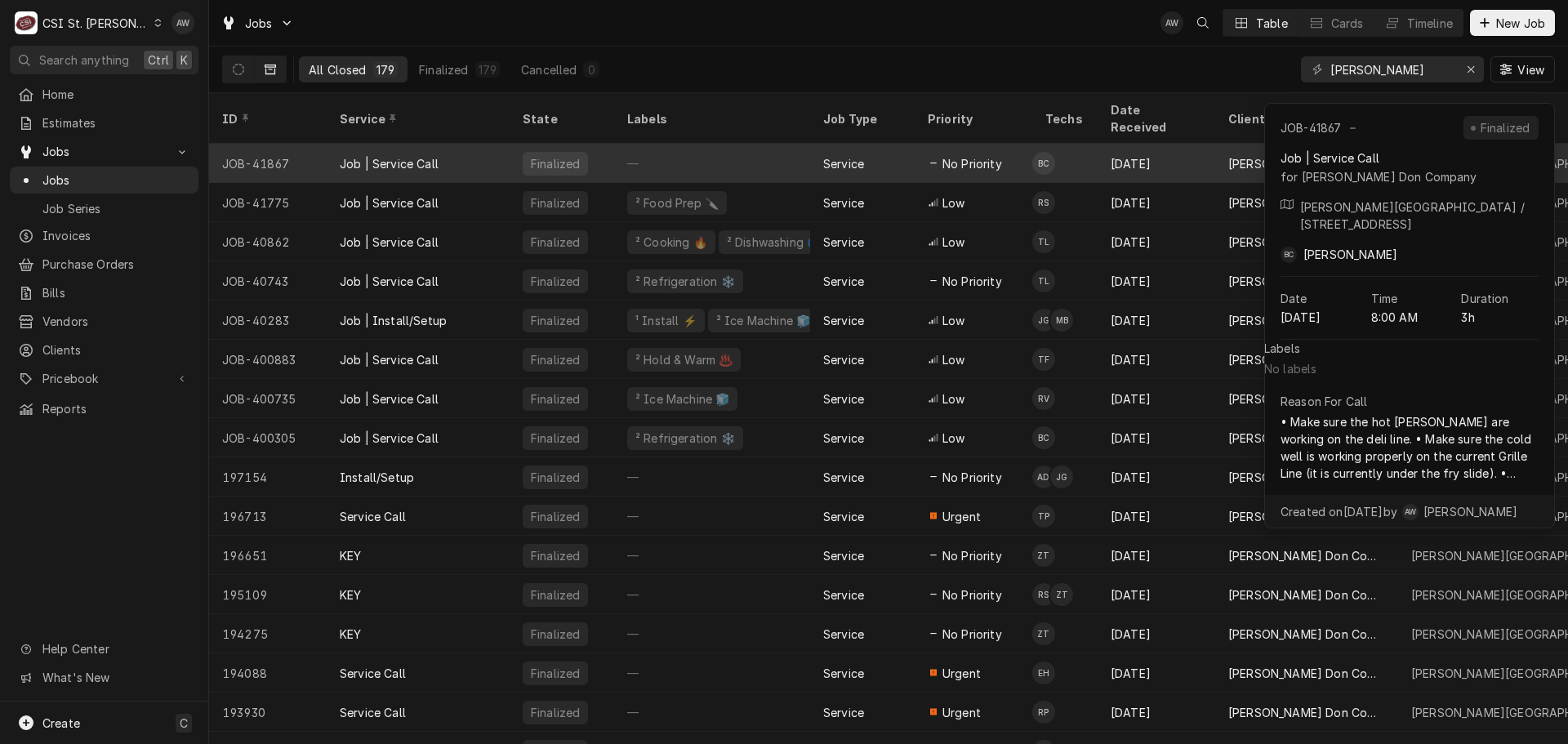
click at [790, 143] on div "—" at bounding box center [712, 163] width 196 height 39
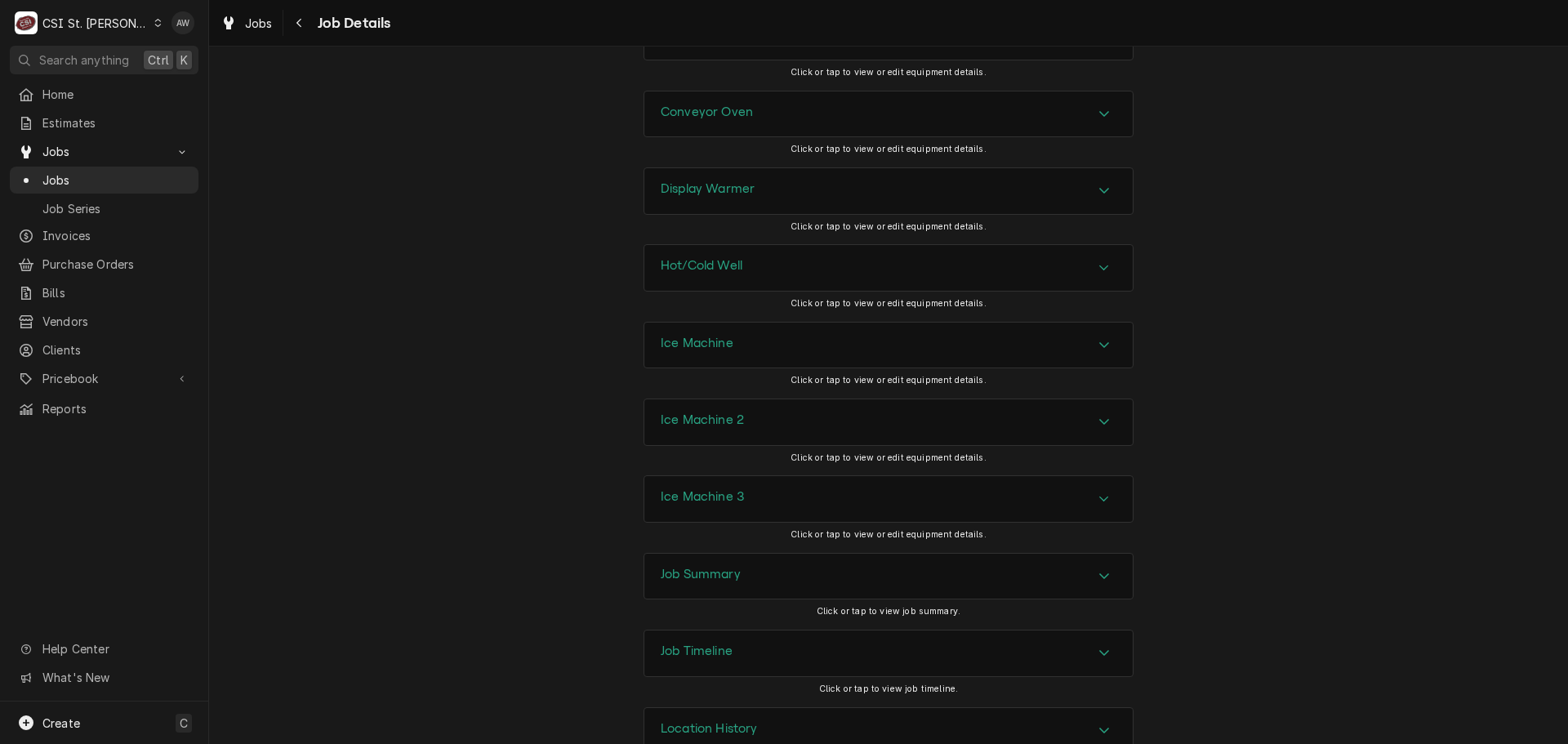
scroll to position [1950, 0]
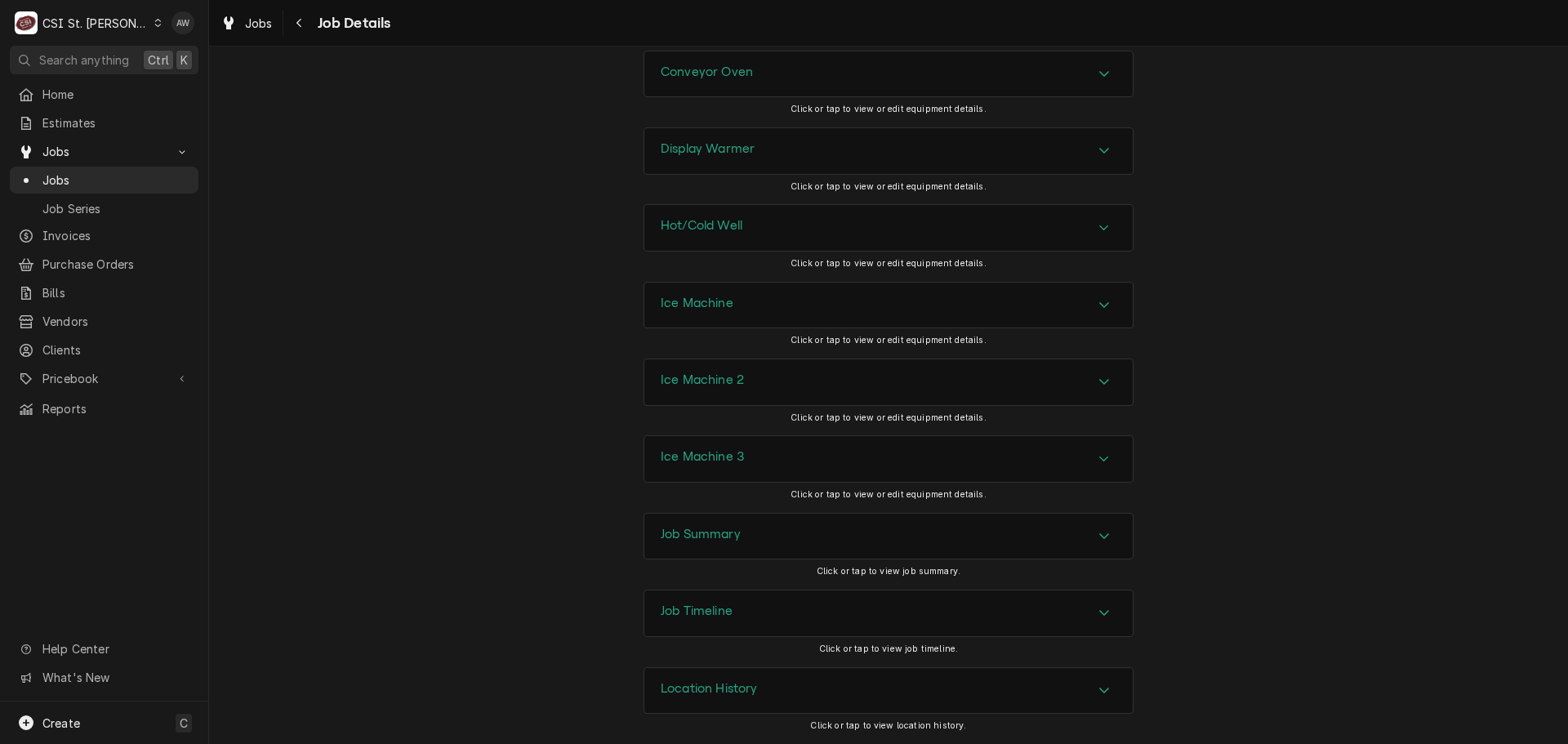
click at [836, 549] on div "Job Summary" at bounding box center [888, 536] width 488 height 46
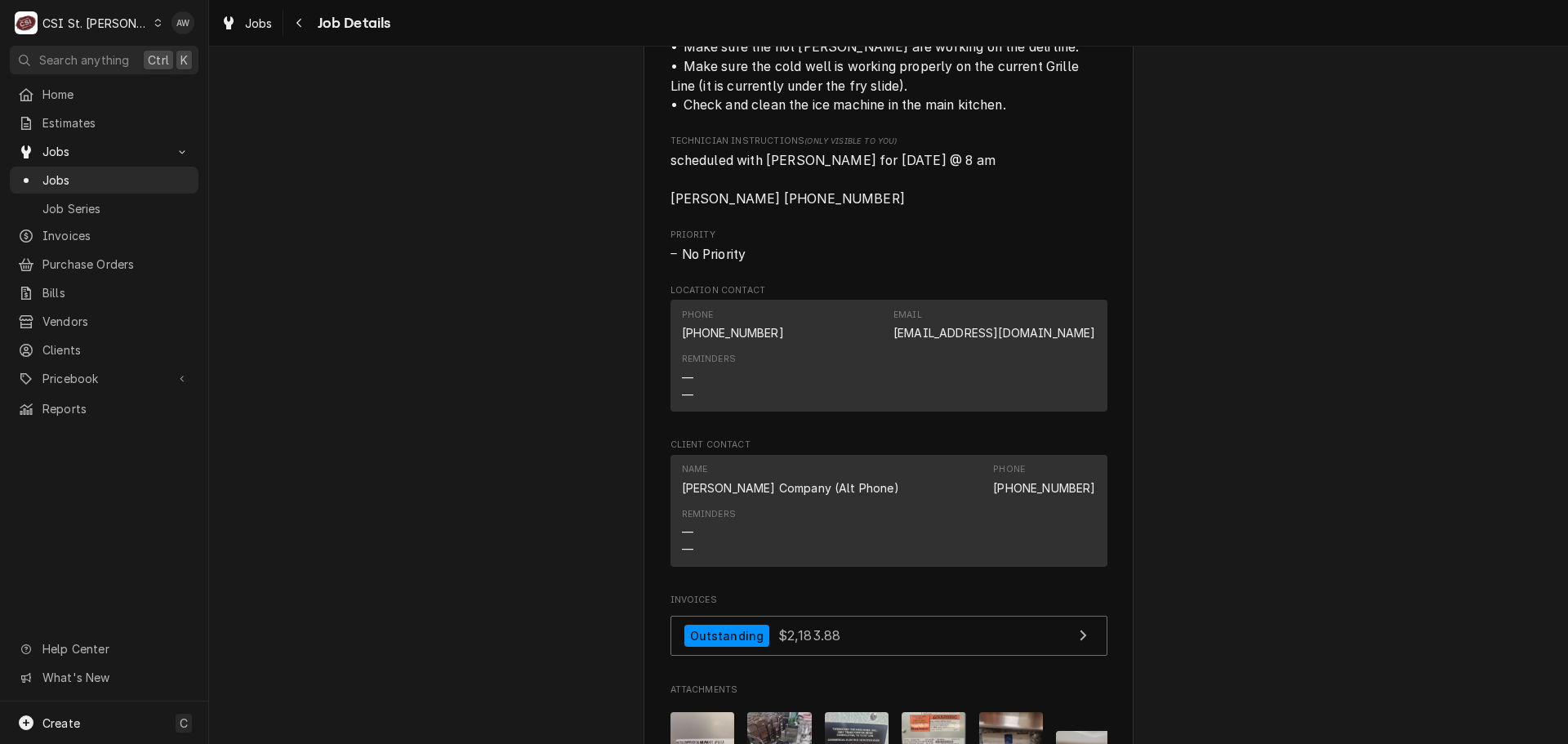
scroll to position [1061, 0]
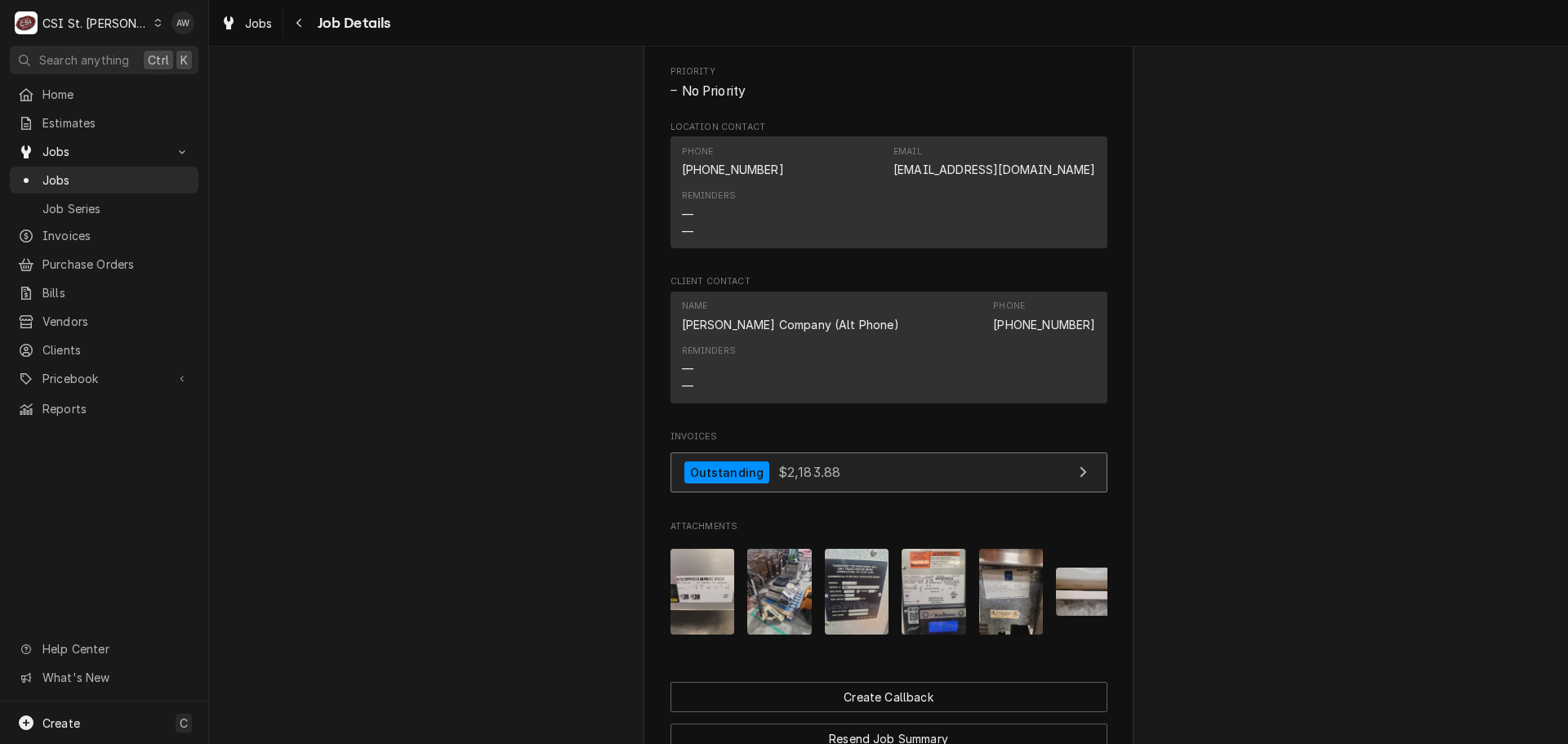
click at [856, 492] on link "Outstanding $2,183.88" at bounding box center [888, 472] width 437 height 40
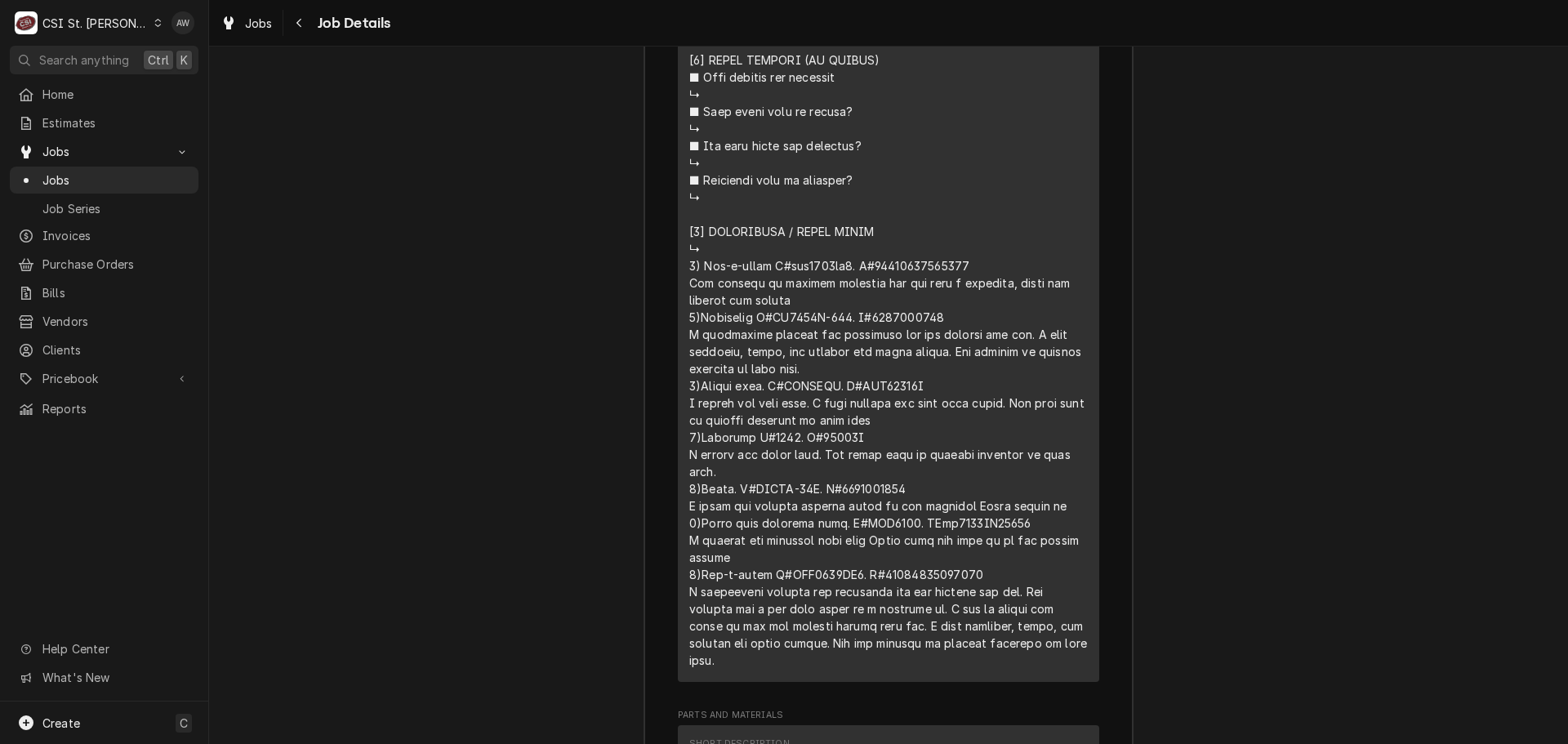
scroll to position [4245, 0]
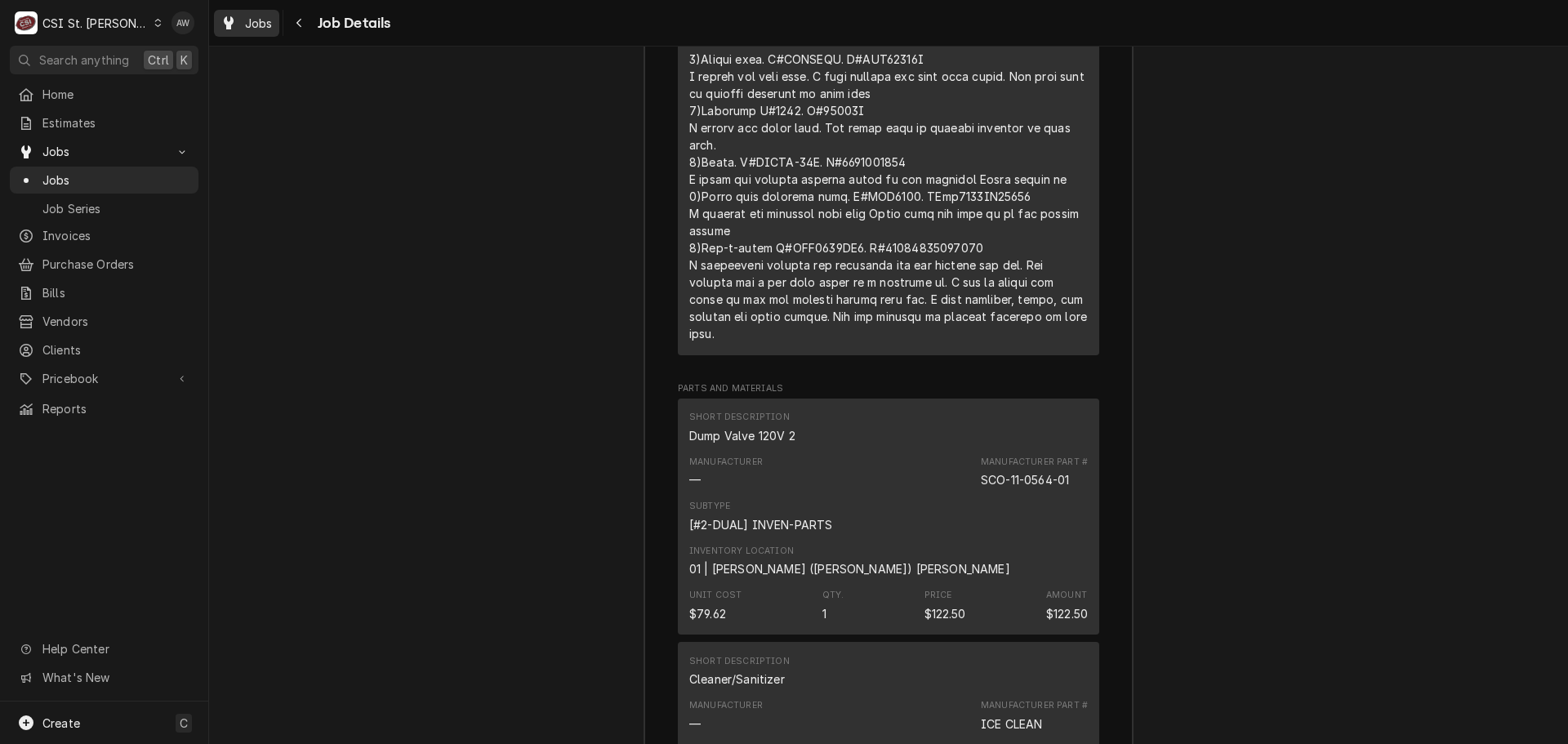
click at [244, 18] on div "Jobs" at bounding box center [247, 23] width 59 height 20
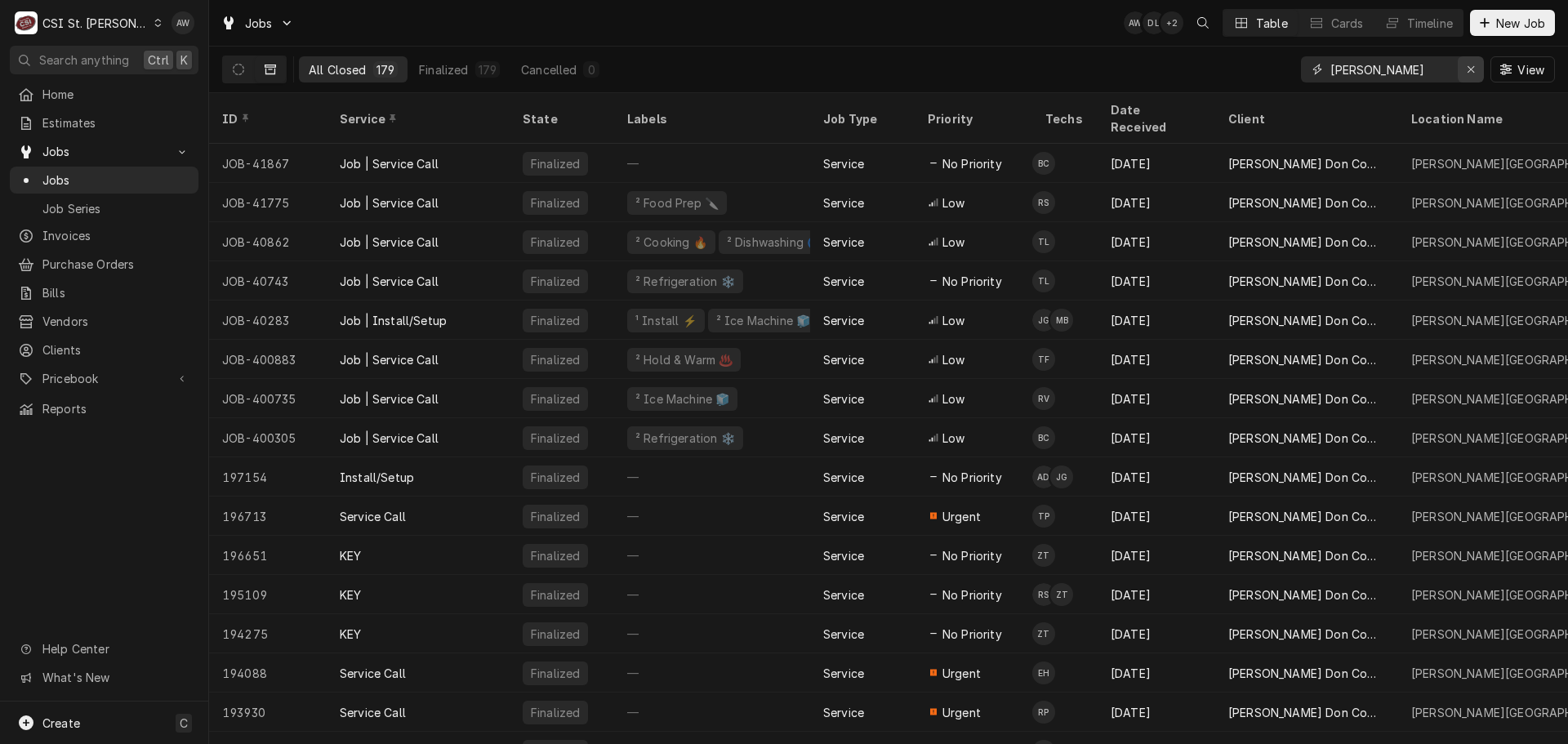
click at [1471, 68] on icon "Erase input" at bounding box center [1471, 70] width 9 height 12
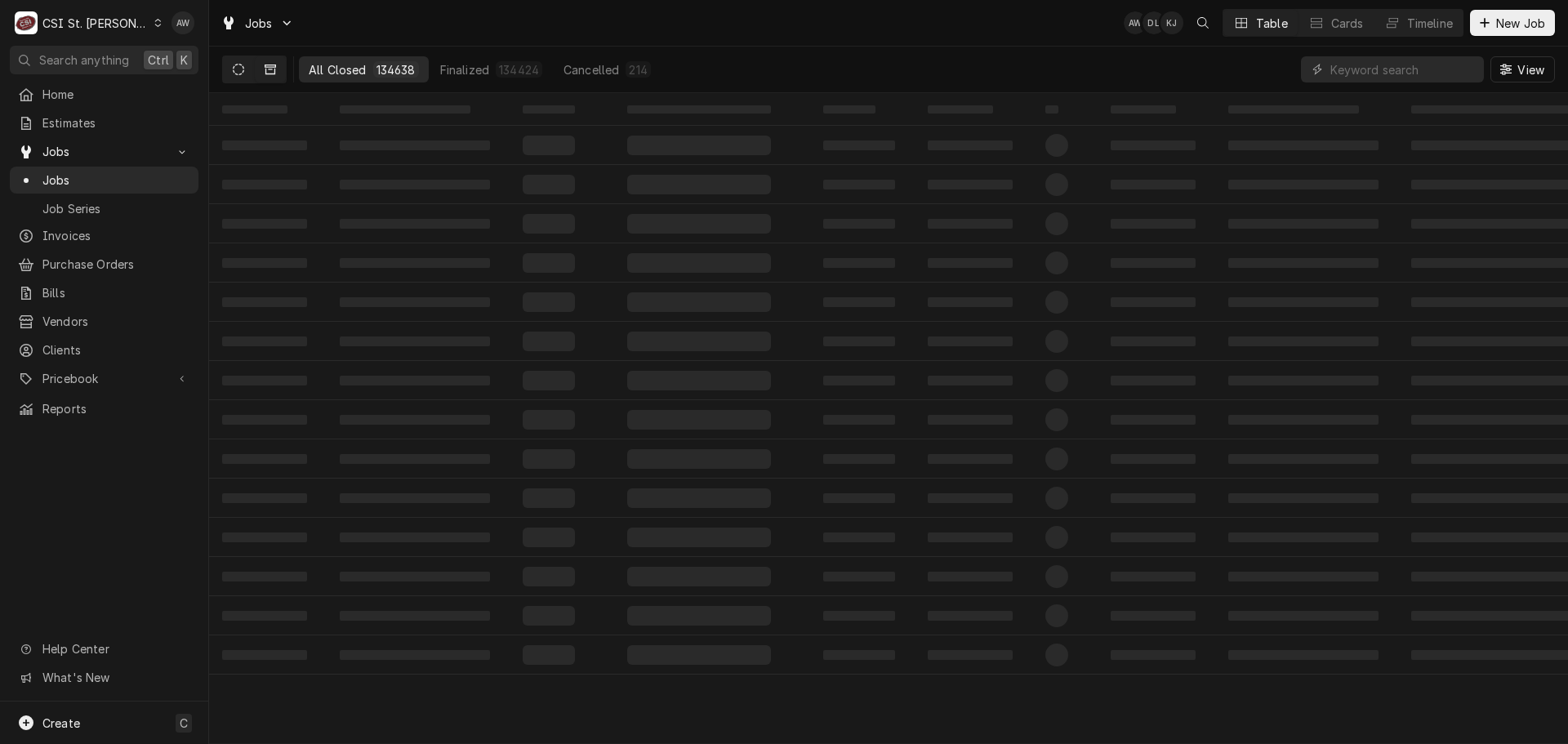
click at [244, 72] on button "Dynamic Content Wrapper" at bounding box center [238, 69] width 31 height 26
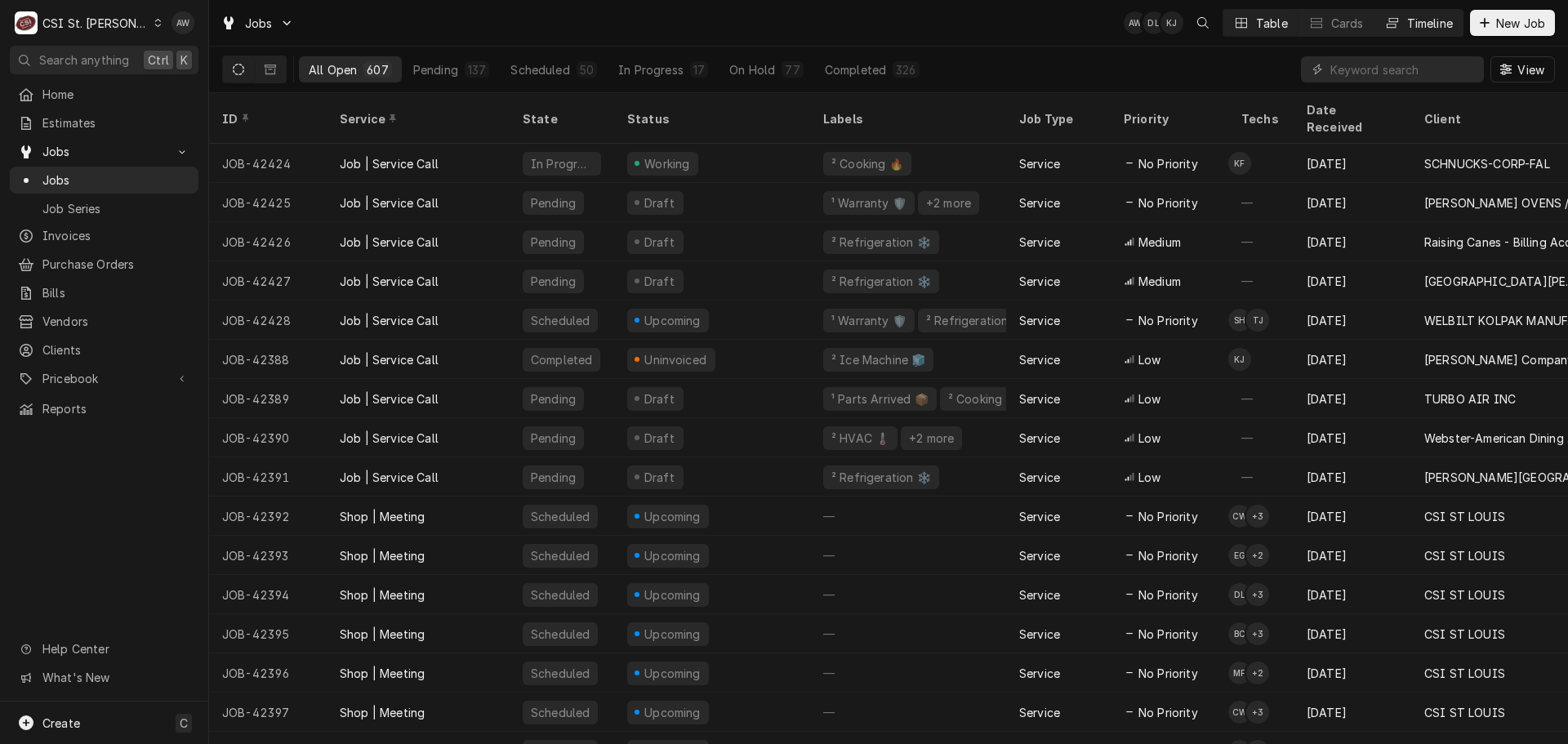
click at [1424, 28] on div "Timeline" at bounding box center [1430, 23] width 46 height 17
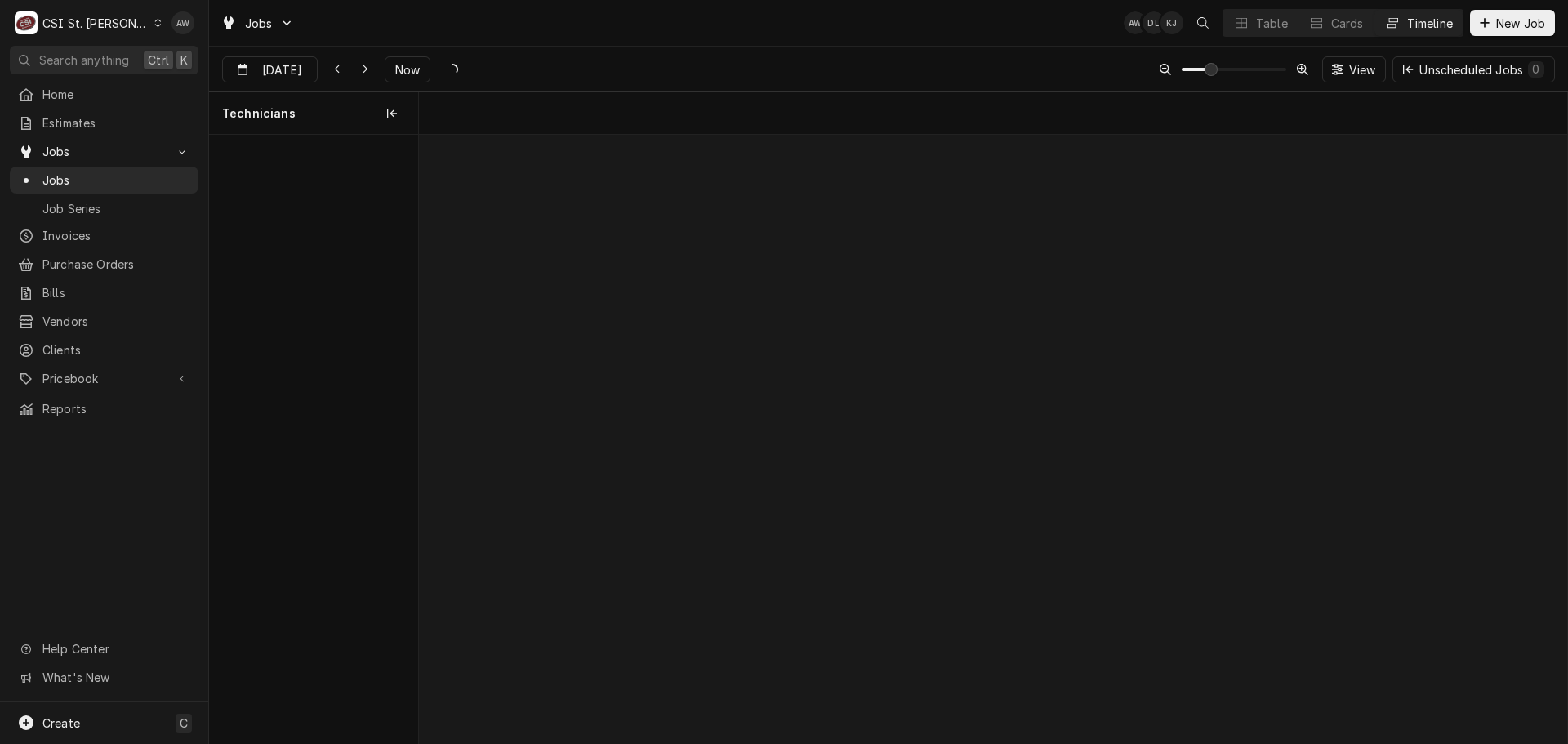
scroll to position [0, 22743]
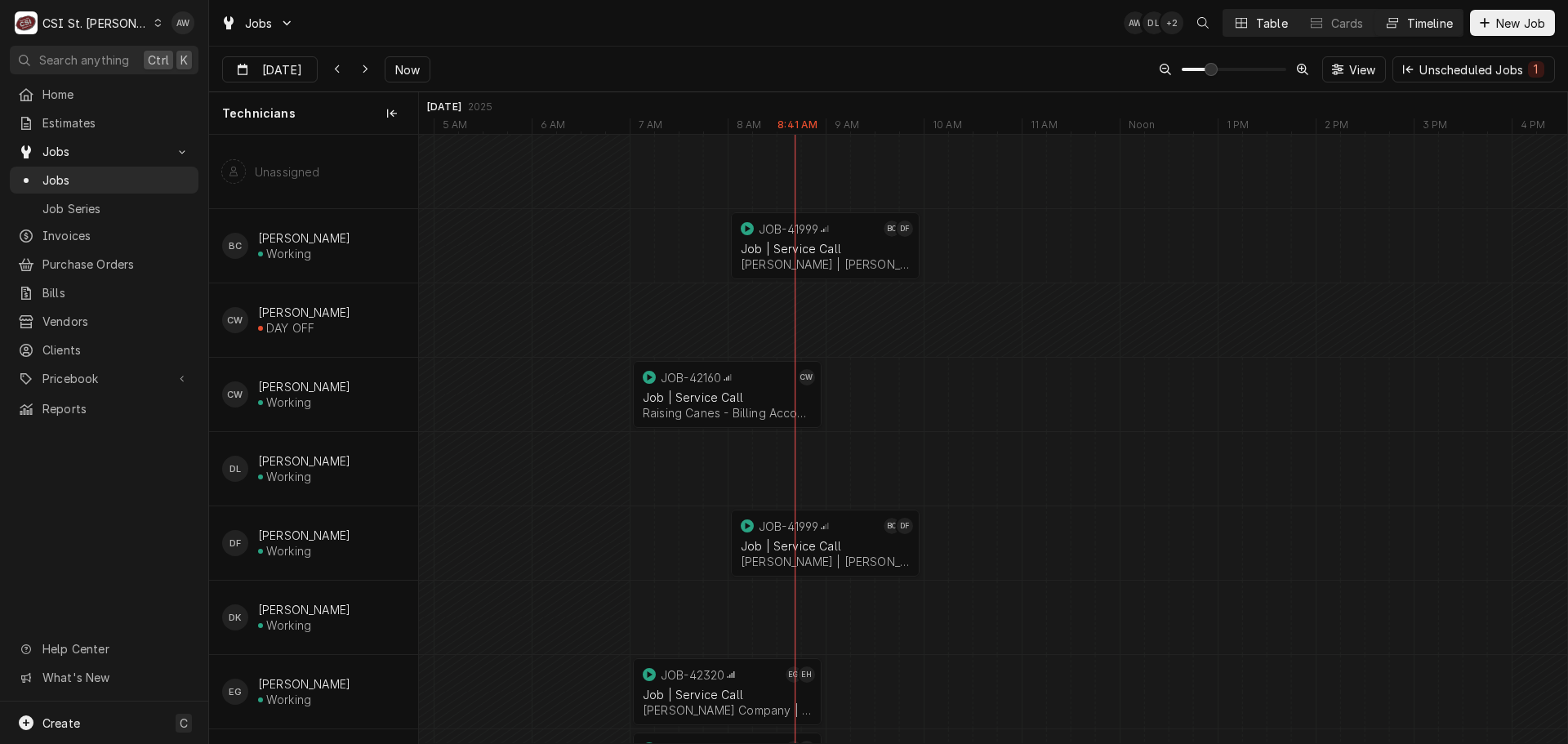
click at [1268, 29] on div "Table" at bounding box center [1272, 23] width 32 height 17
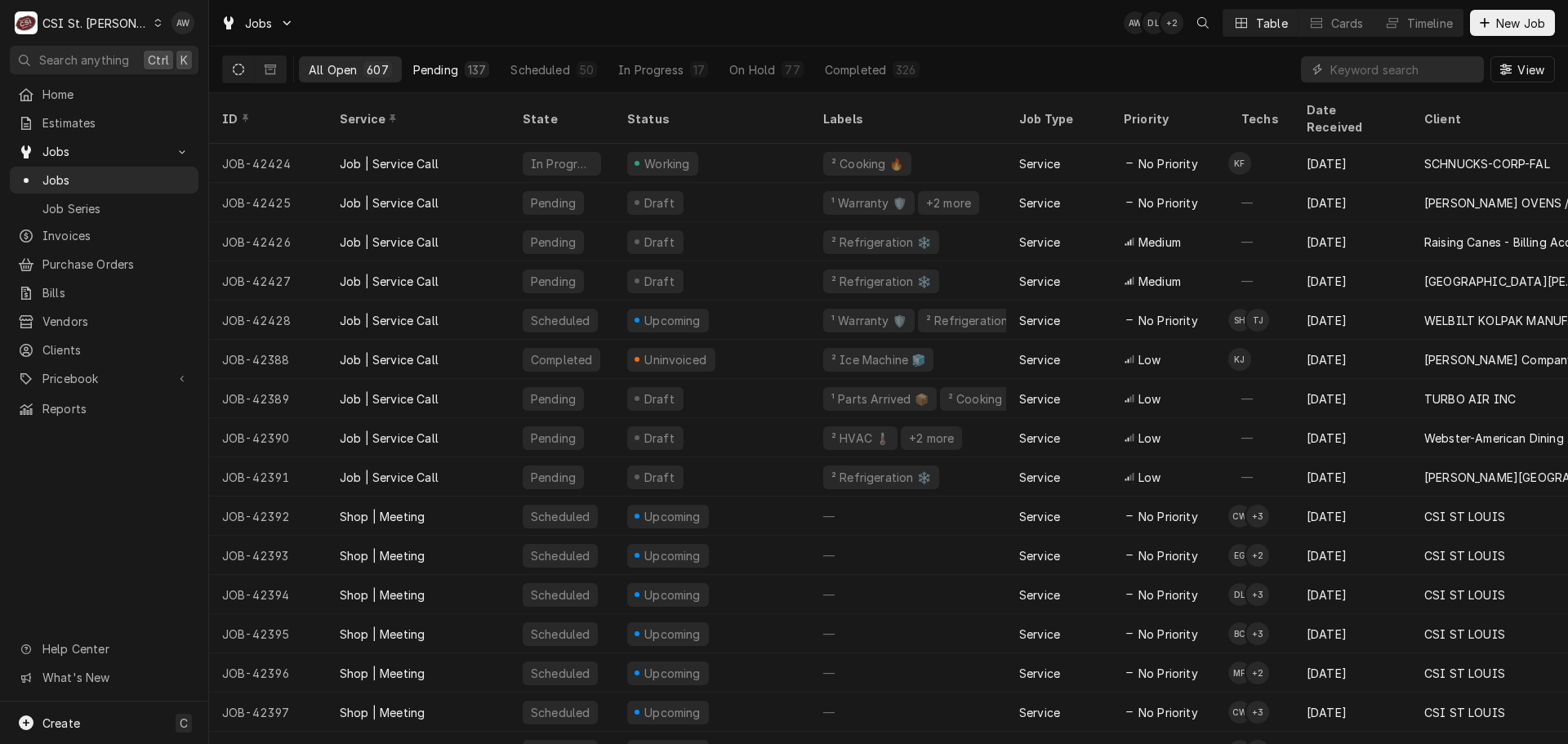
click at [456, 80] on button "Pending 137" at bounding box center [451, 69] width 96 height 26
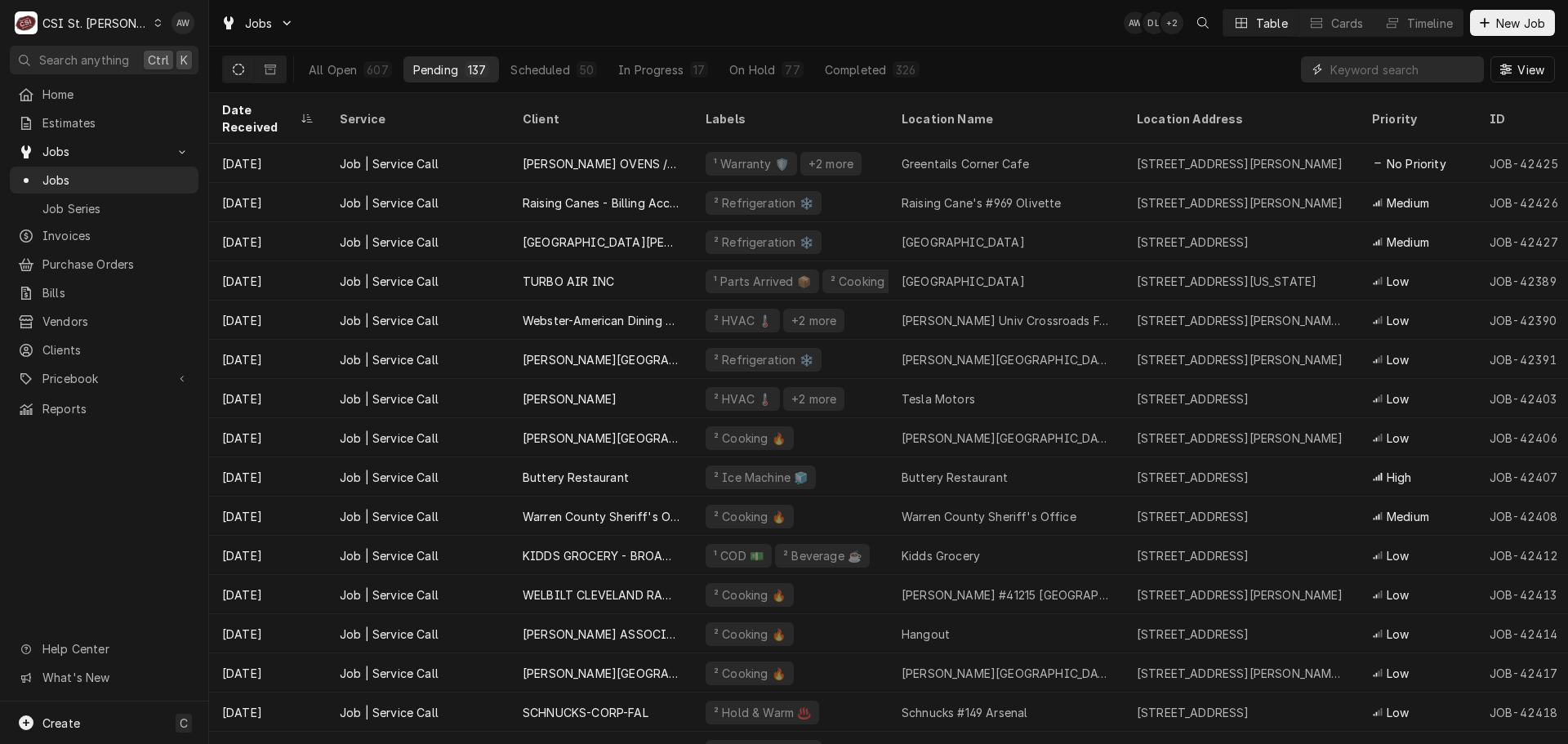
click at [1351, 65] on input "Dynamic Content Wrapper" at bounding box center [1403, 69] width 145 height 26
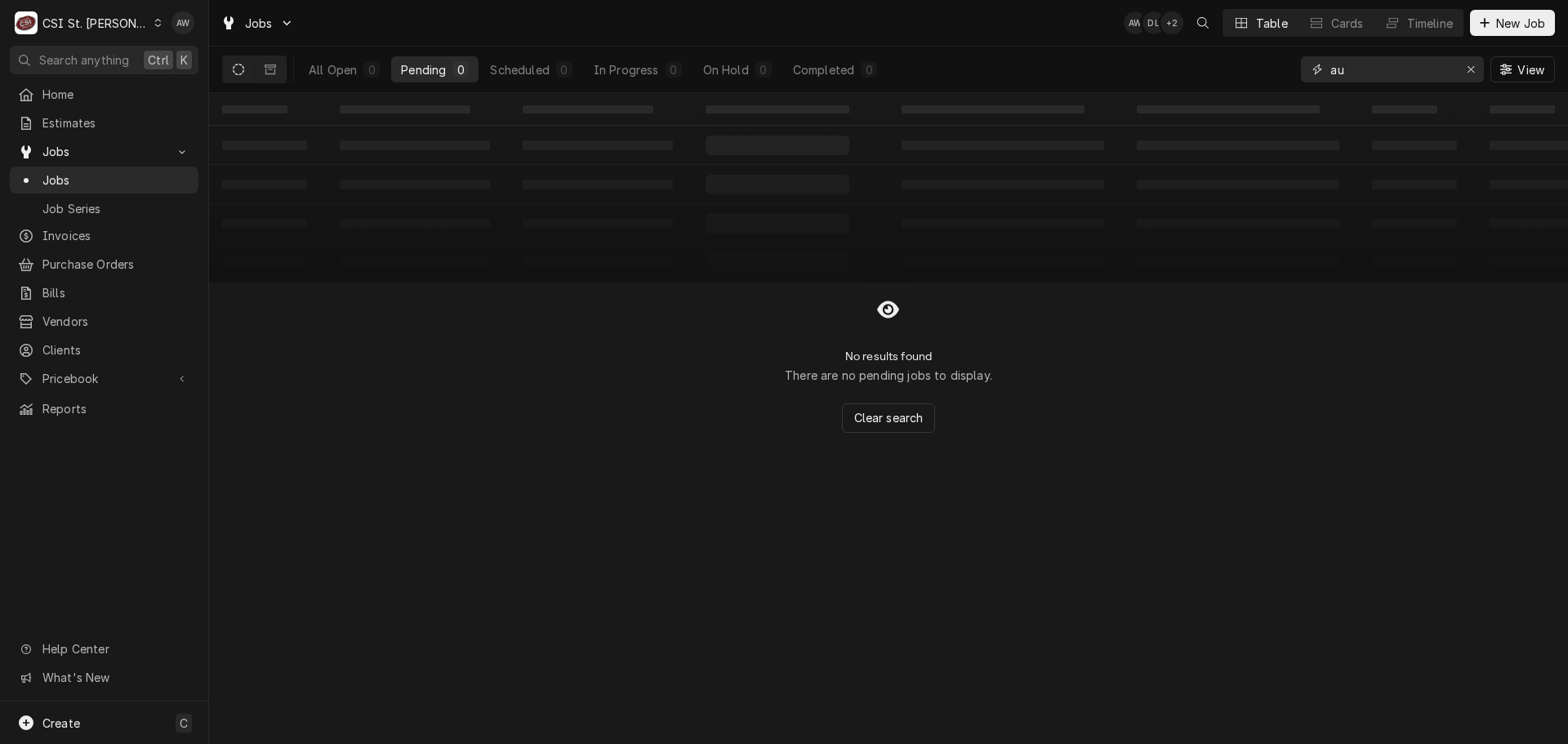
type input "a"
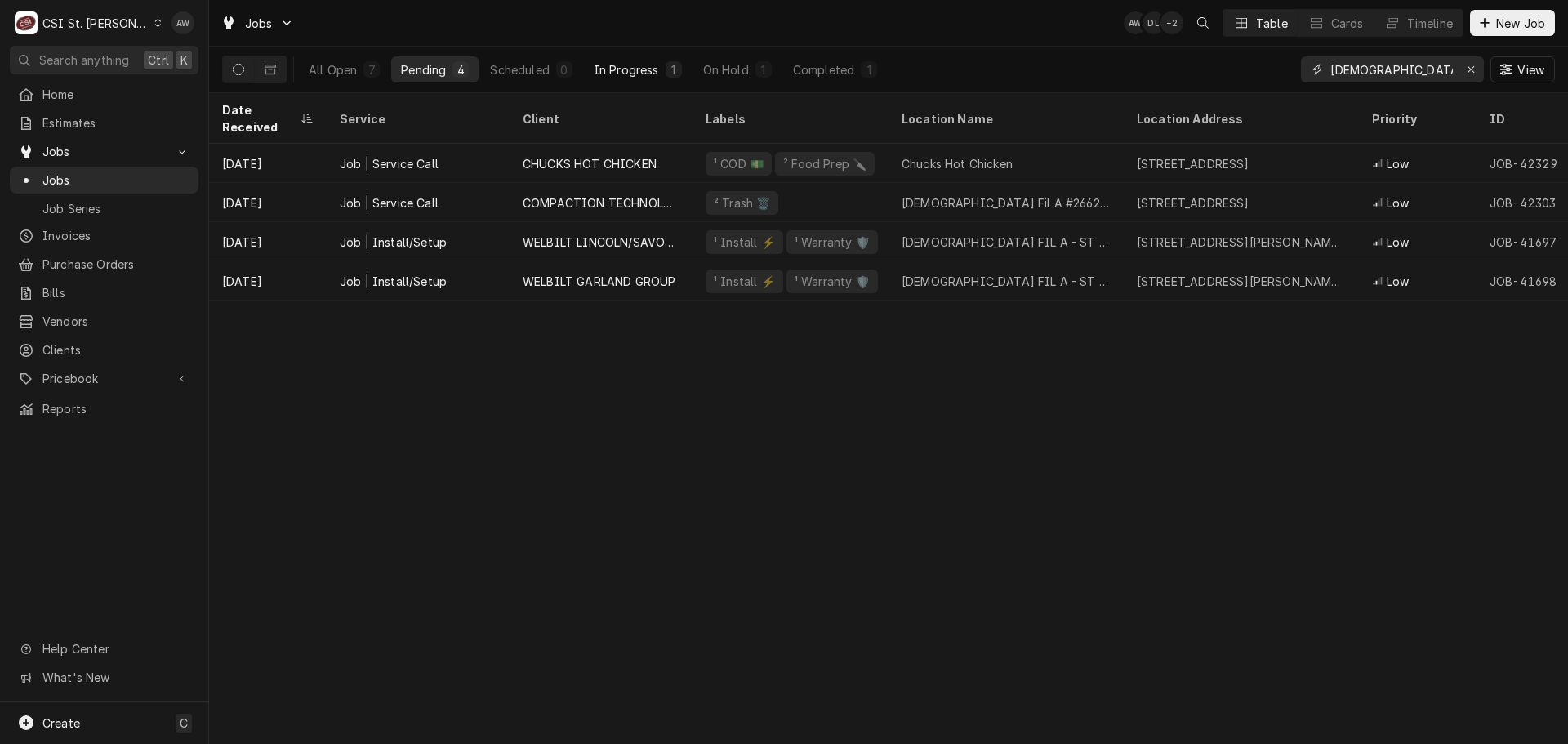
type input "chick"
click at [655, 75] on div "In Progress" at bounding box center [627, 70] width 65 height 17
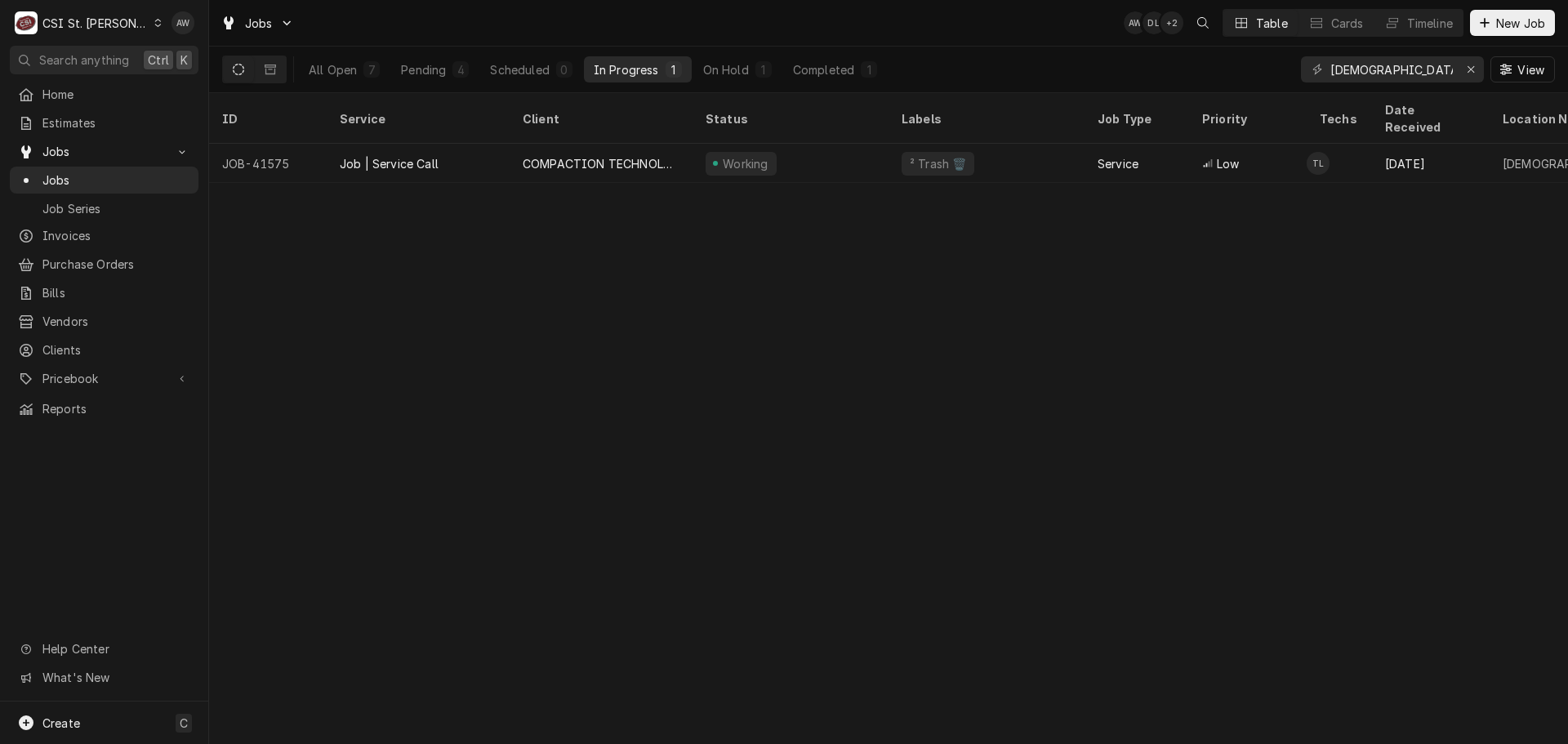
click at [872, 147] on div "Working" at bounding box center [790, 163] width 196 height 39
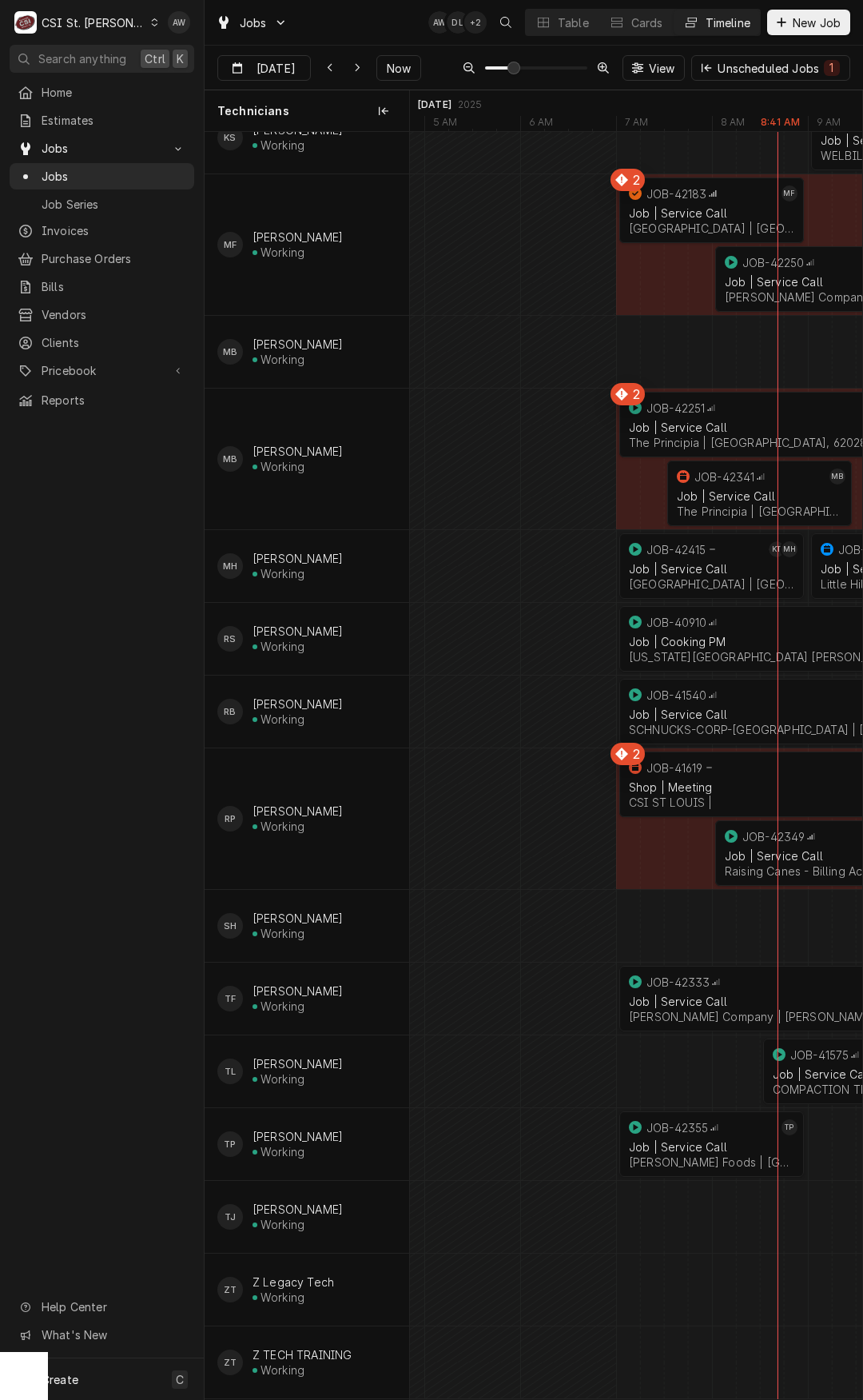
scroll to position [1134, 0]
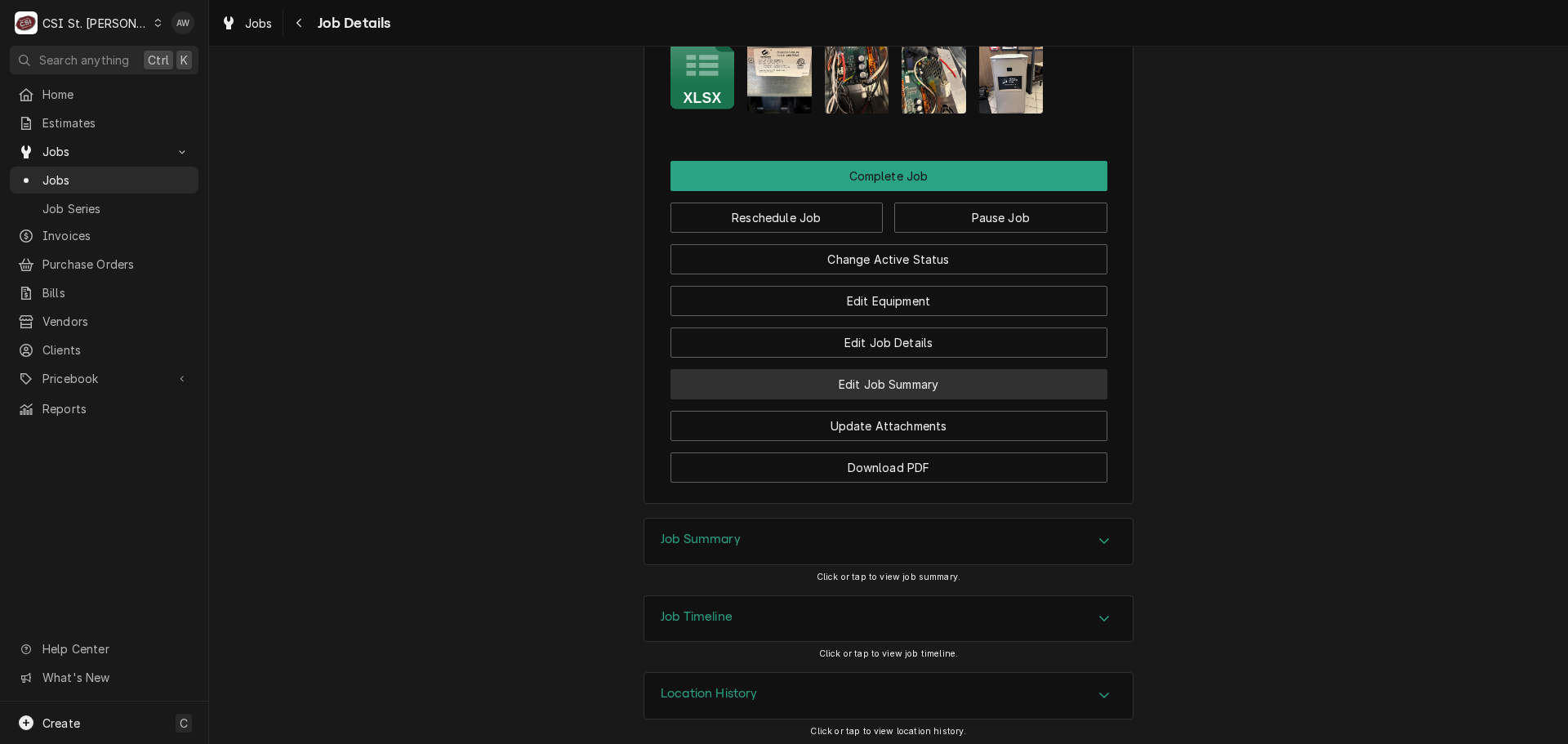
scroll to position [2280, 0]
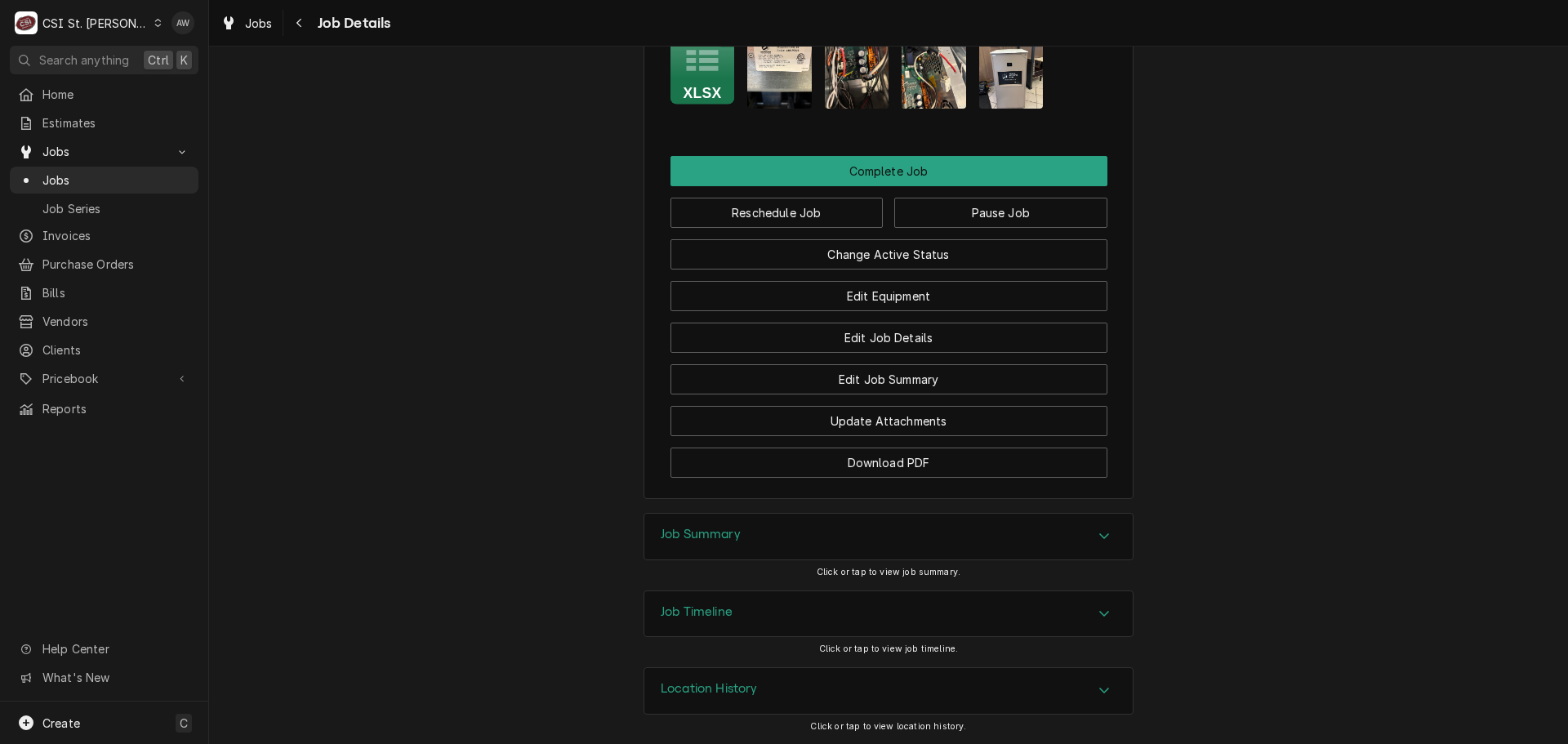
click at [927, 545] on div "Job Summary" at bounding box center [888, 536] width 488 height 46
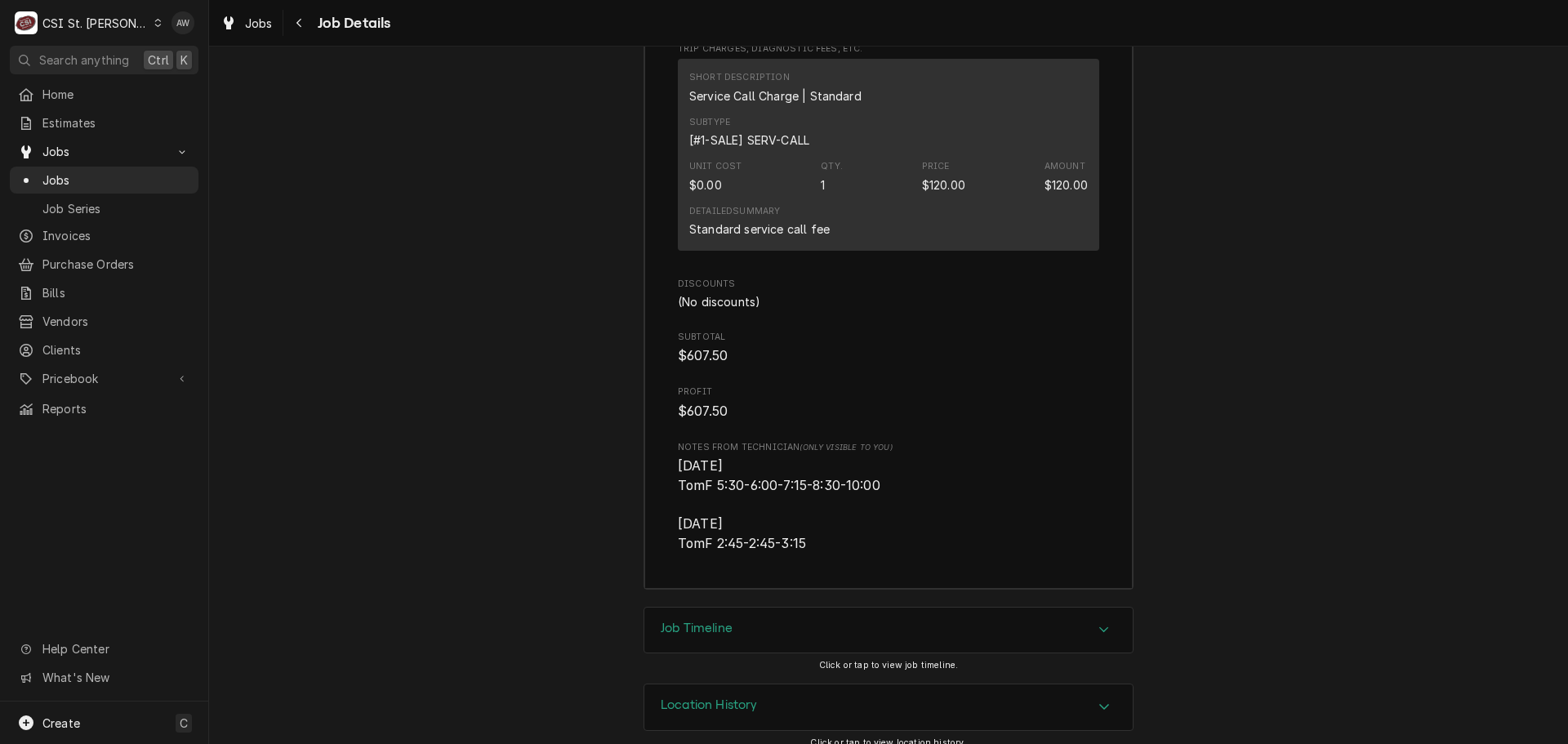
scroll to position [4848, 0]
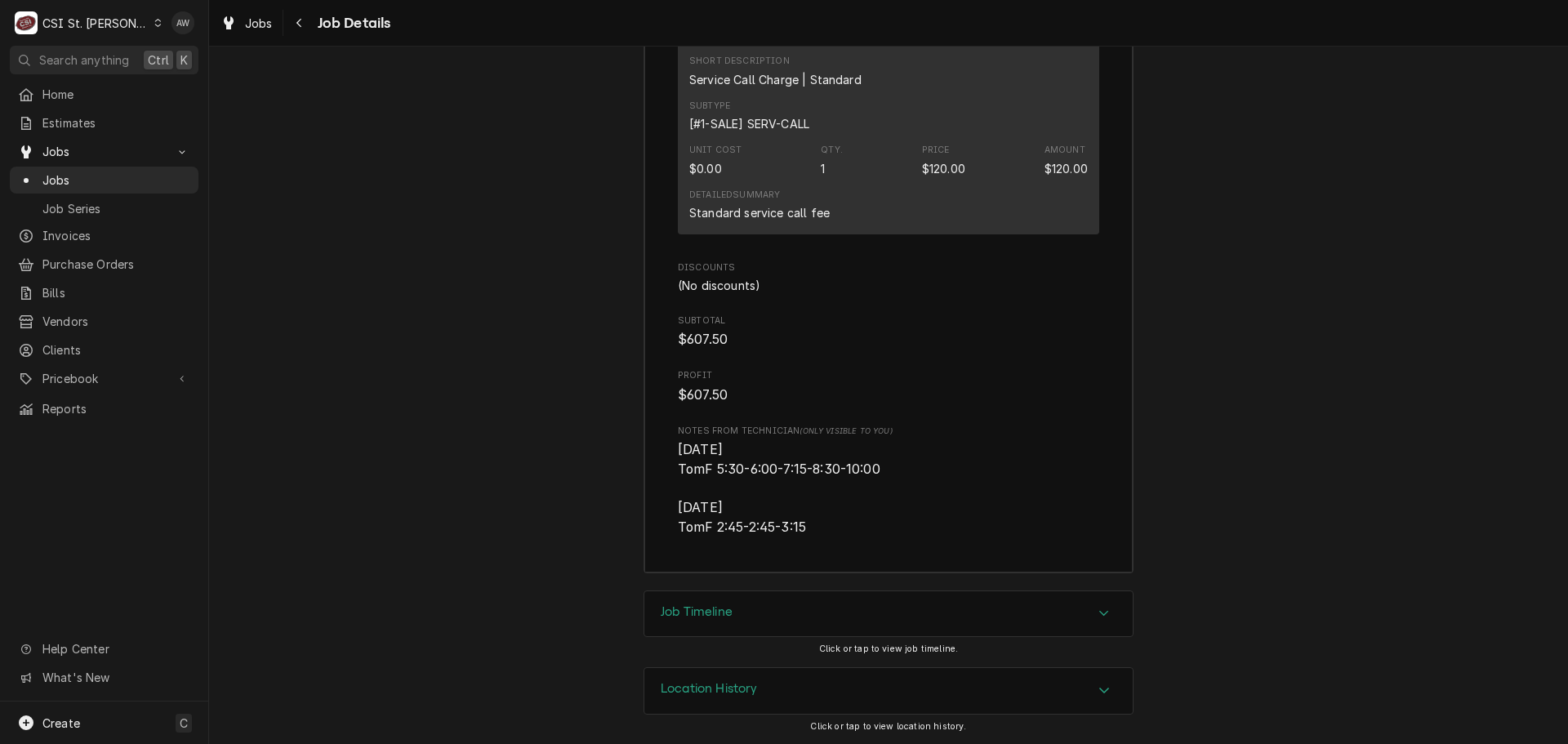
click at [1044, 607] on div "Job Timeline" at bounding box center [888, 614] width 488 height 46
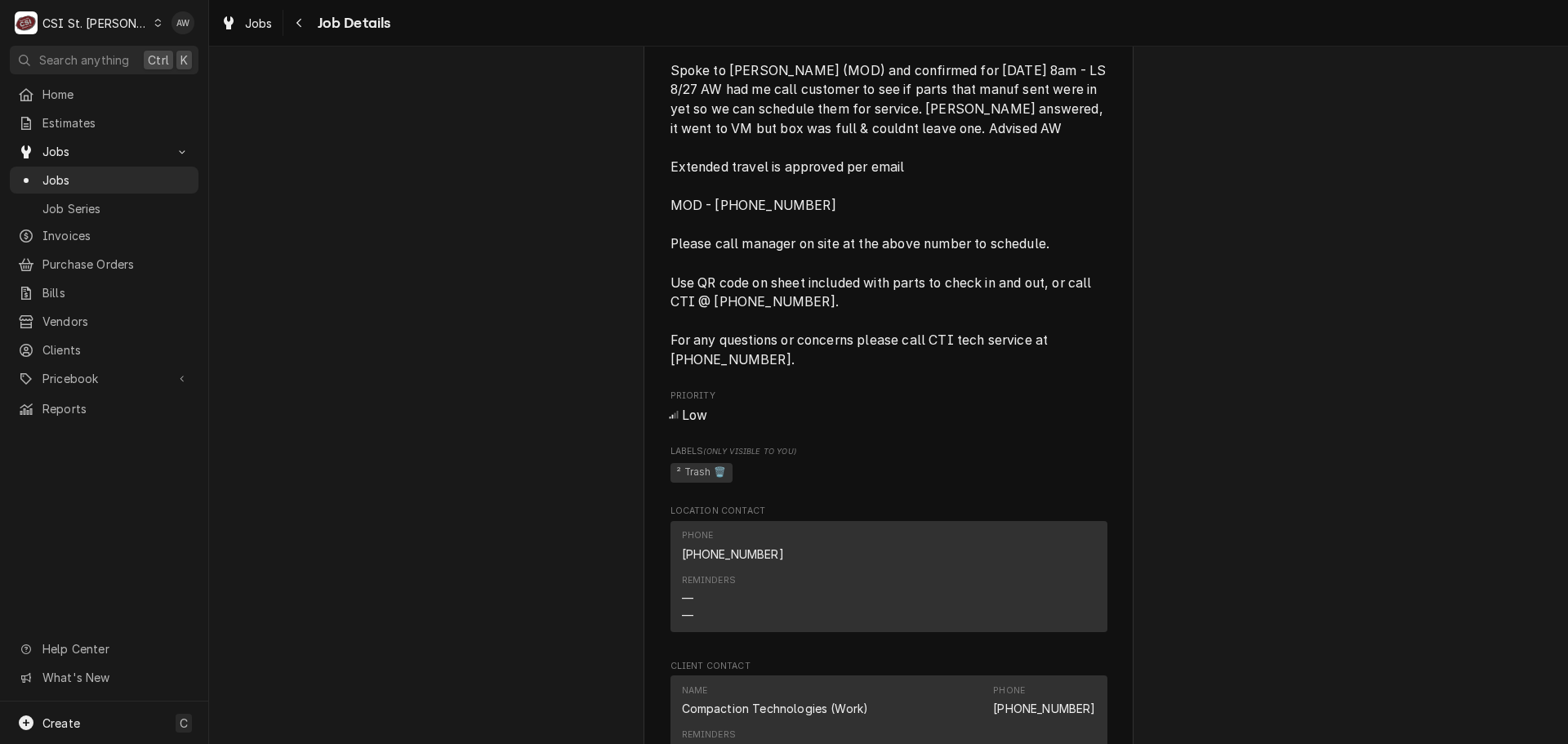
scroll to position [1470, 0]
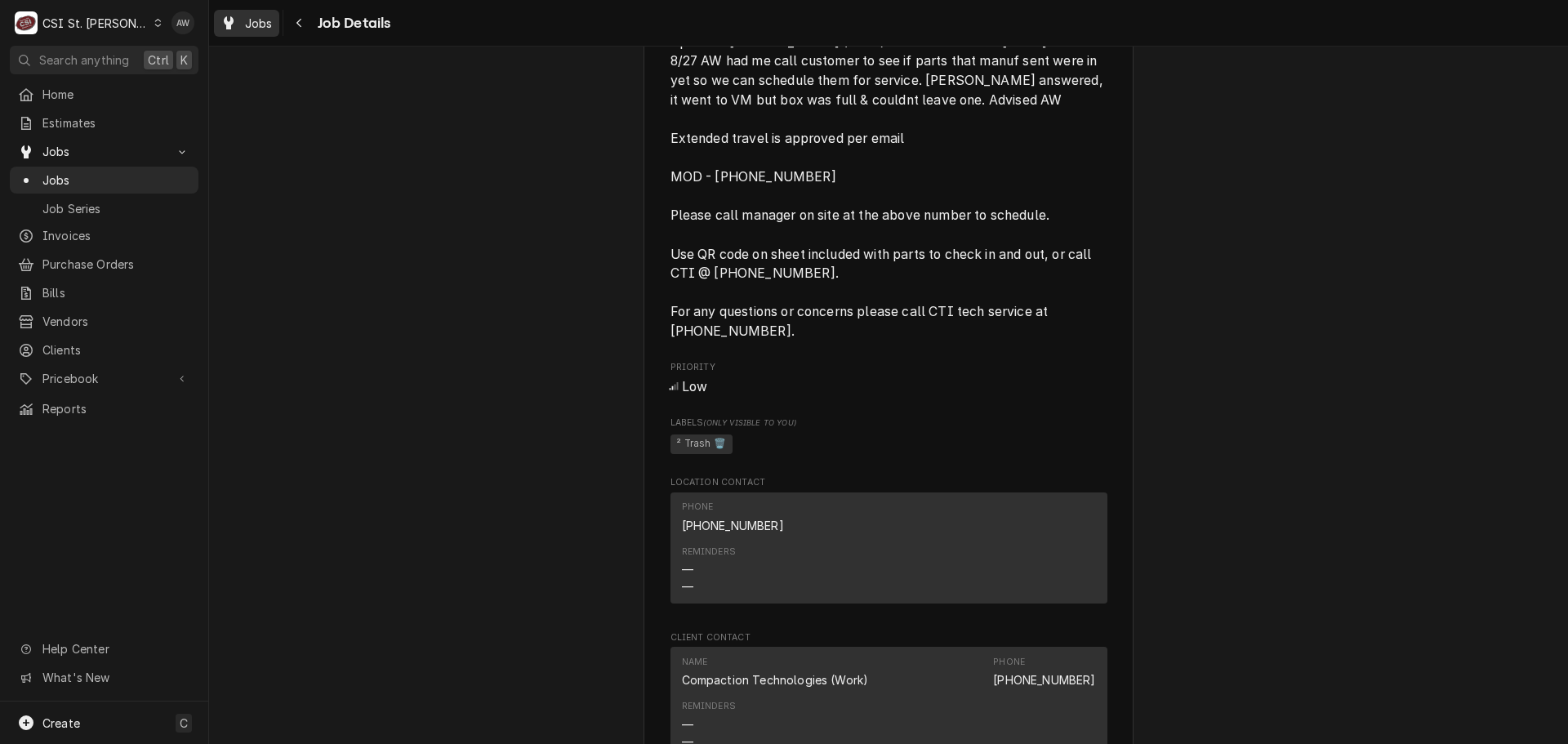
click at [230, 28] on icon "Dynamic Content Wrapper" at bounding box center [229, 23] width 10 height 13
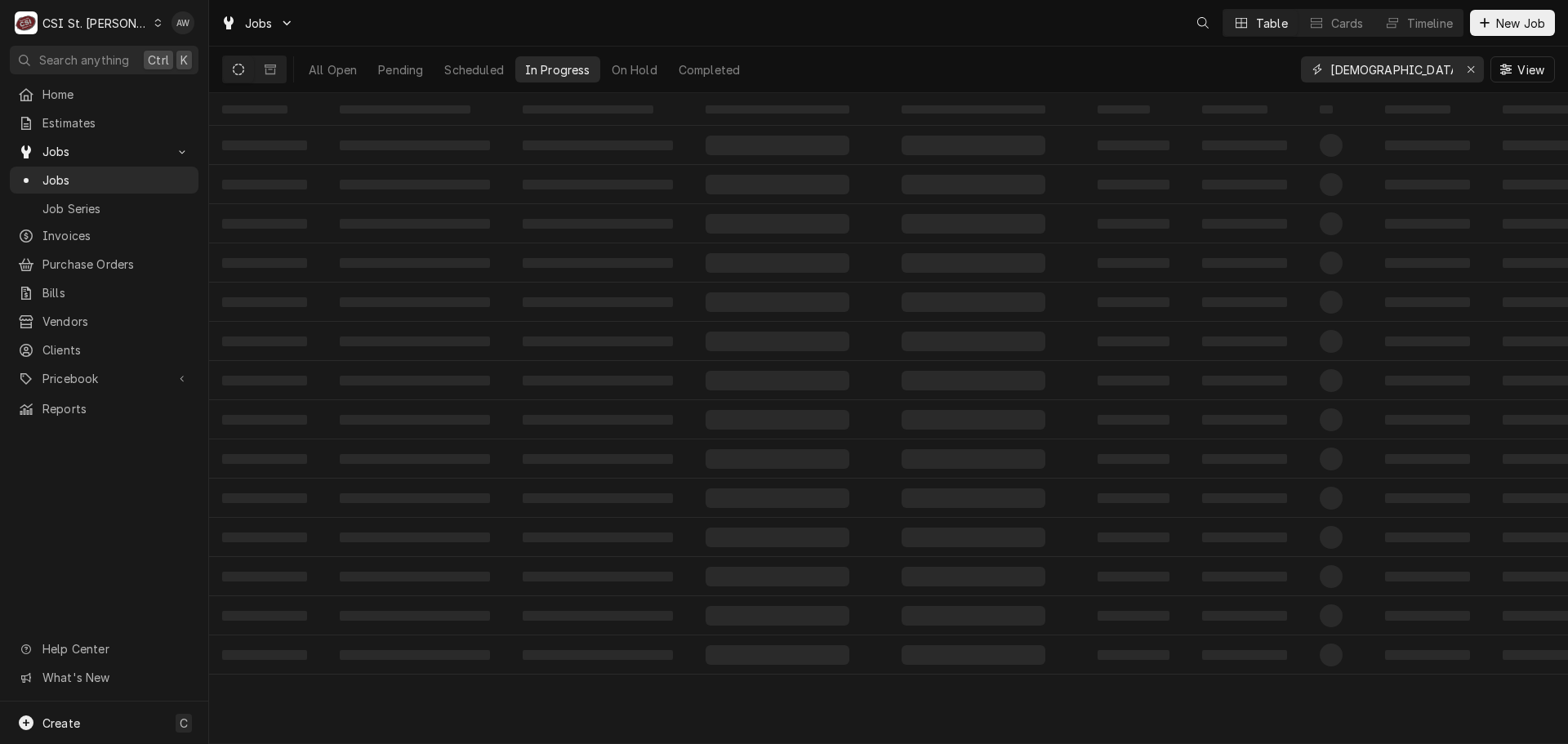
drag, startPoint x: 1383, startPoint y: 64, endPoint x: 1247, endPoint y: 69, distance: 136.1
click at [1247, 69] on div "All Open Pending Scheduled In Progress On Hold Completed [DEMOGRAPHIC_DATA] View" at bounding box center [888, 69] width 1332 height 46
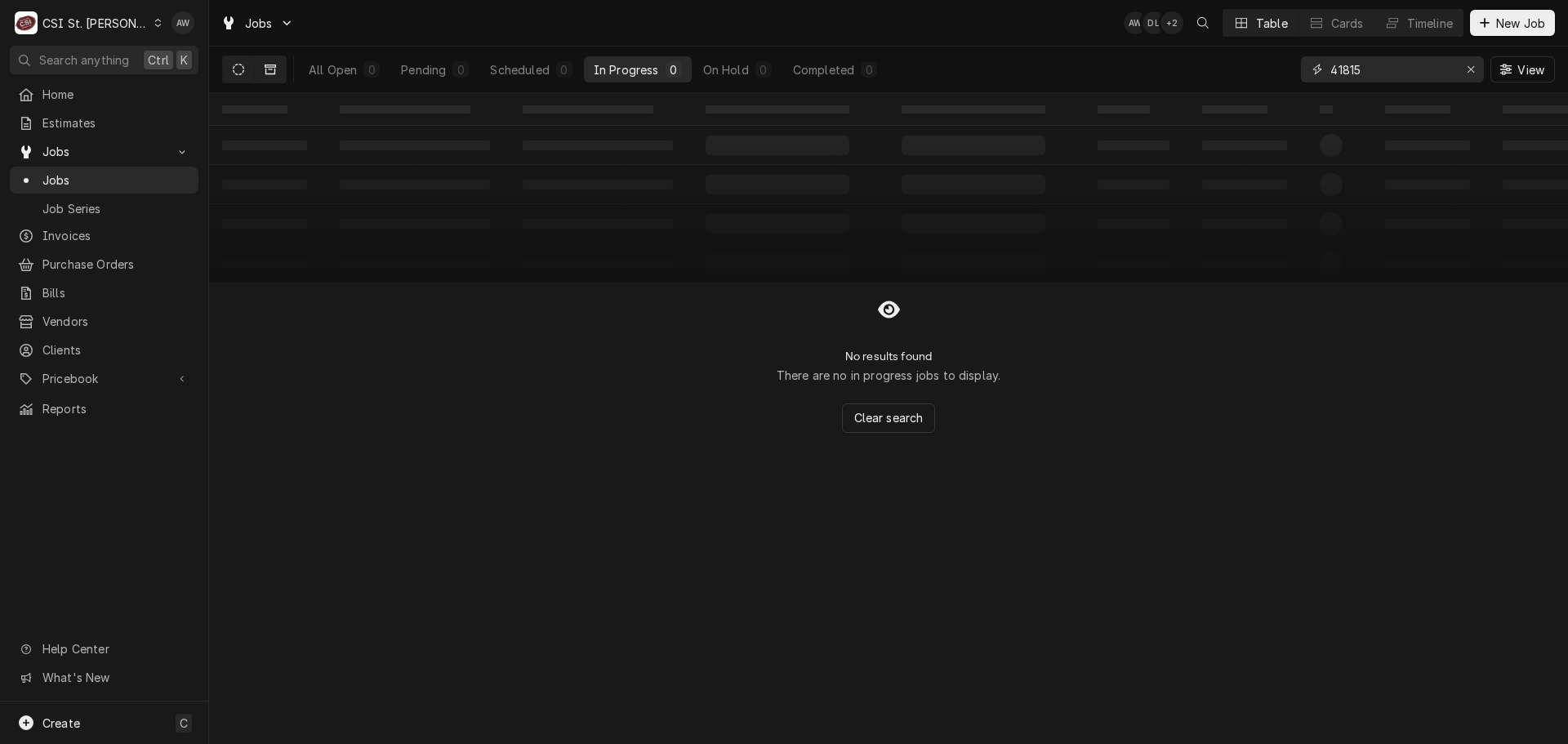
type input "41815"
click at [268, 75] on icon "Dynamic Content Wrapper" at bounding box center [270, 70] width 12 height 10
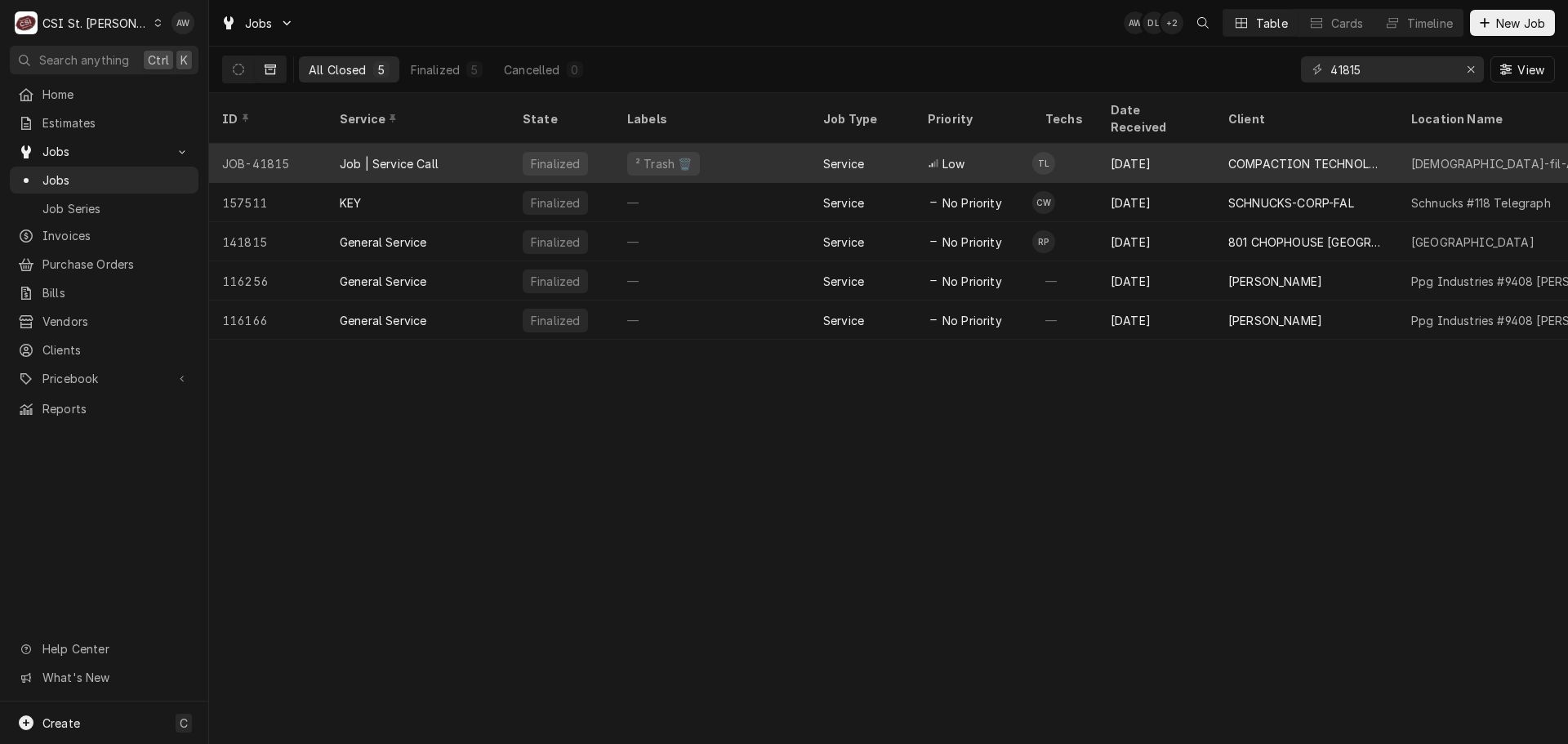
click at [878, 143] on div "Service" at bounding box center [862, 163] width 105 height 39
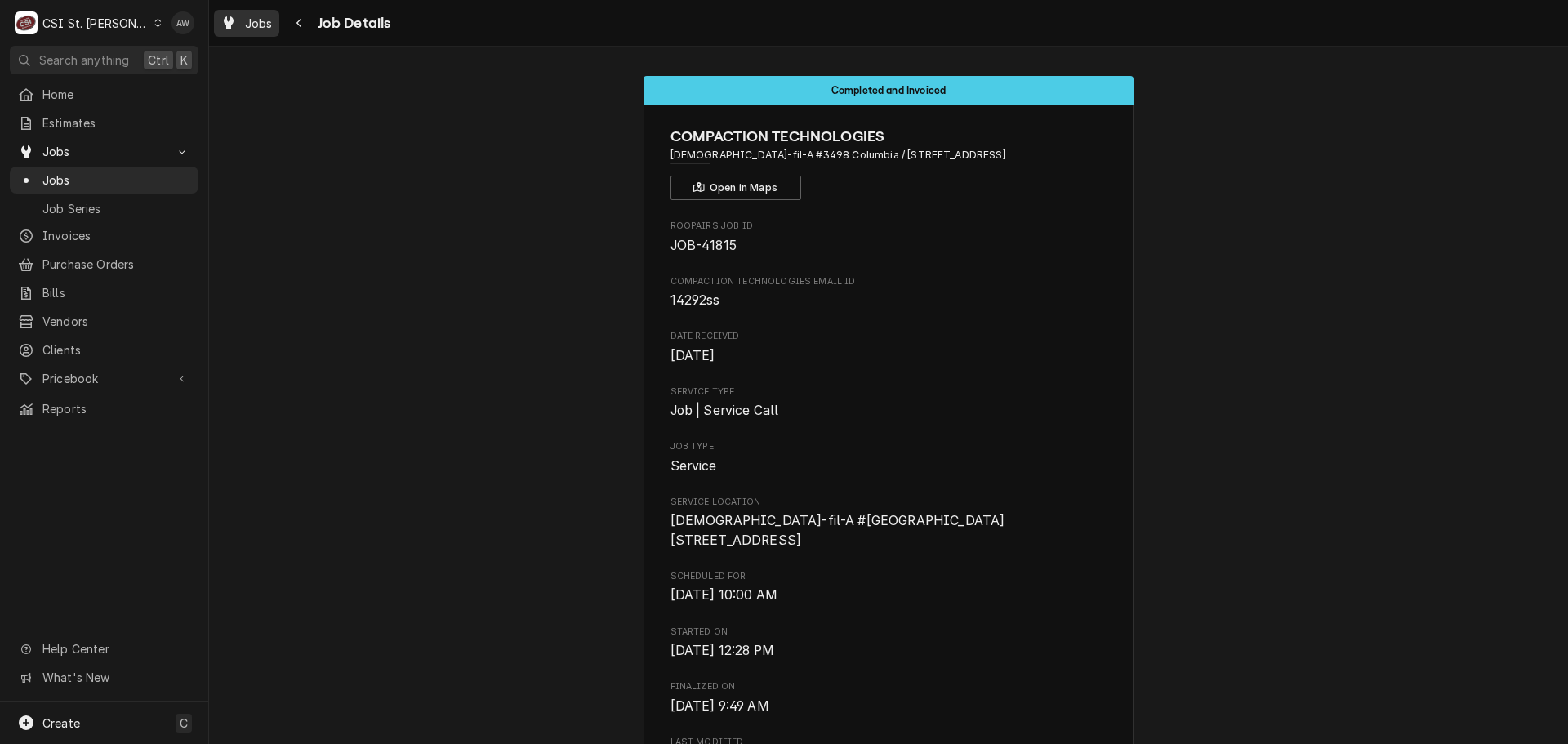
click at [253, 19] on span "Jobs" at bounding box center [258, 23] width 28 height 17
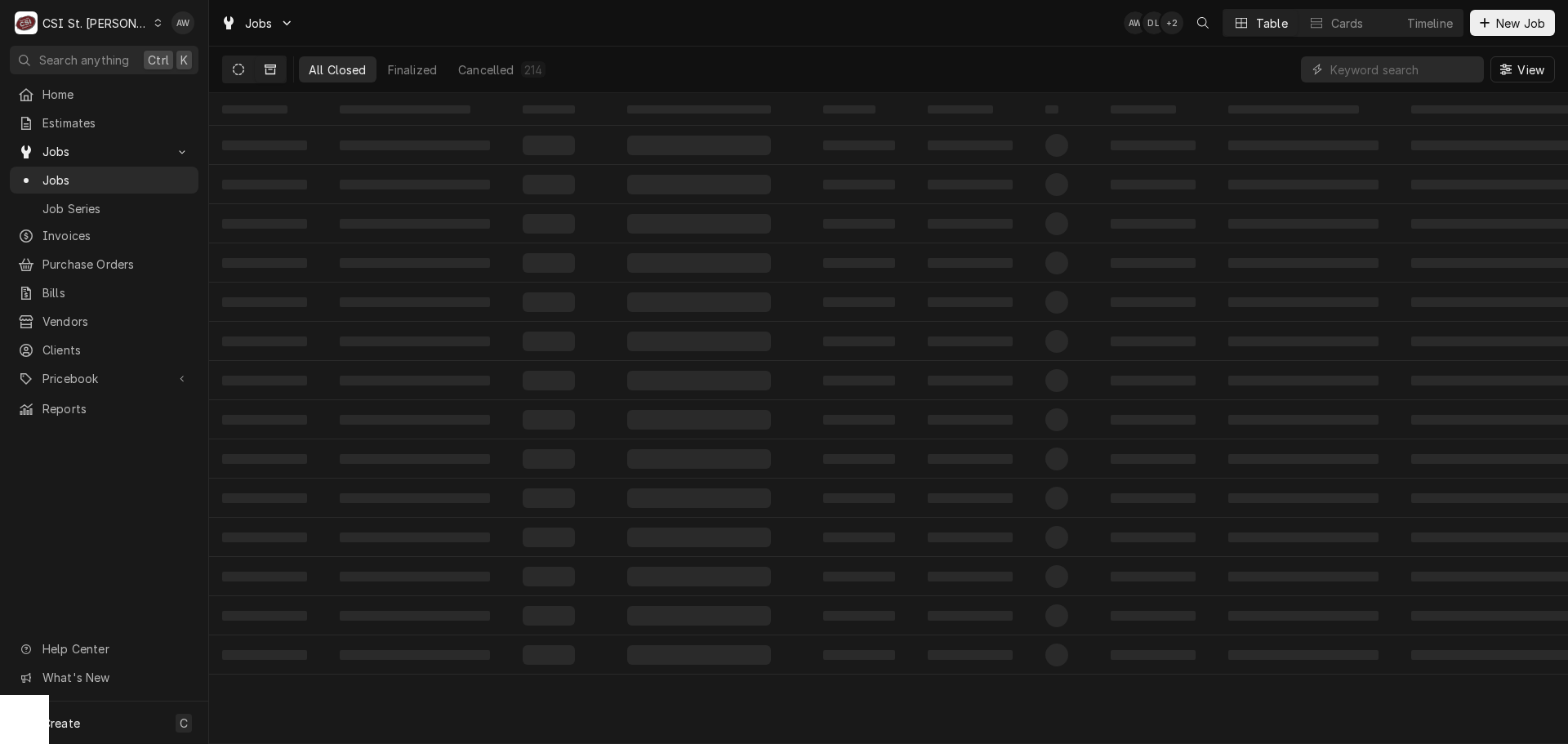
click at [247, 63] on button "Dynamic Content Wrapper" at bounding box center [238, 69] width 31 height 26
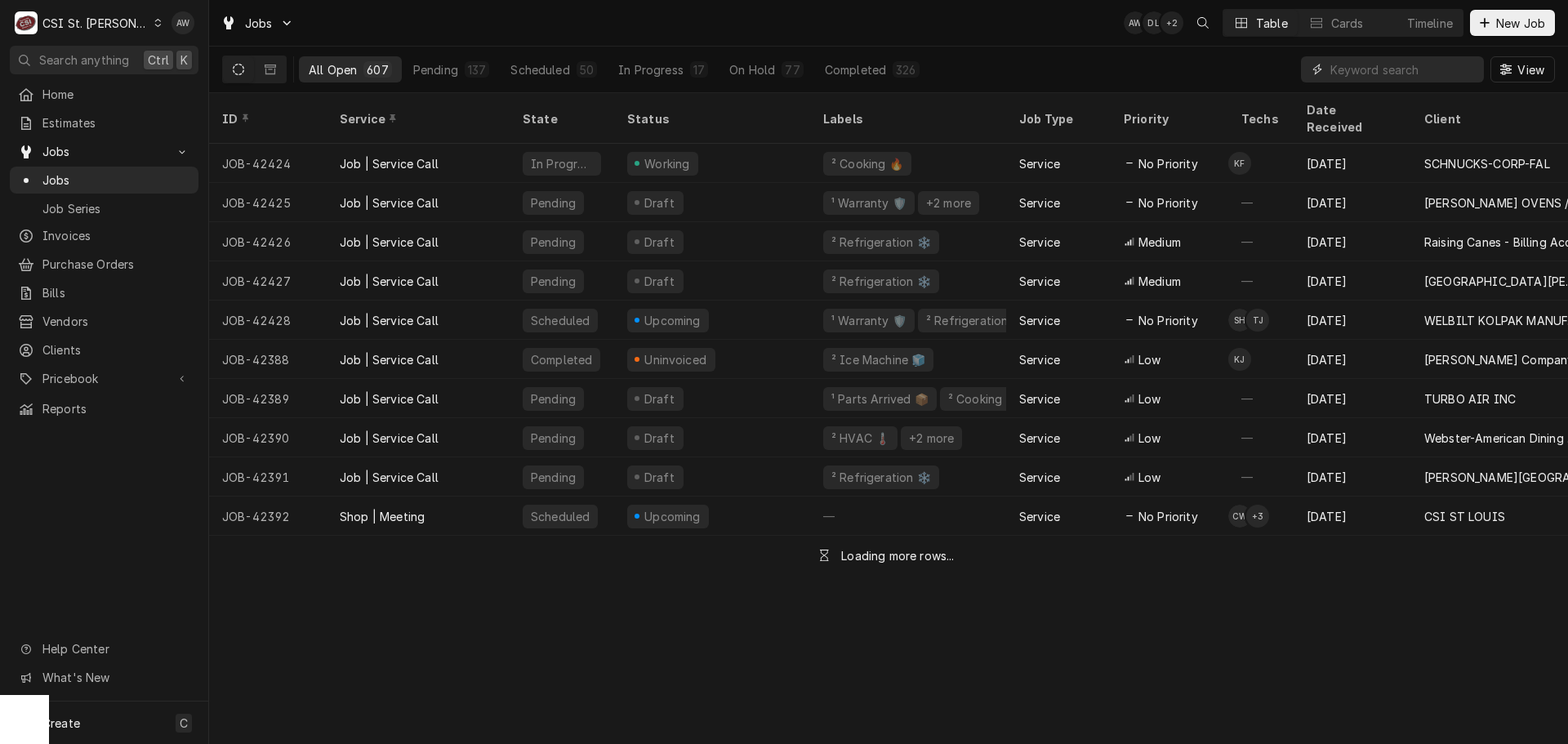
click at [1386, 70] on input "Dynamic Content Wrapper" at bounding box center [1403, 69] width 145 height 26
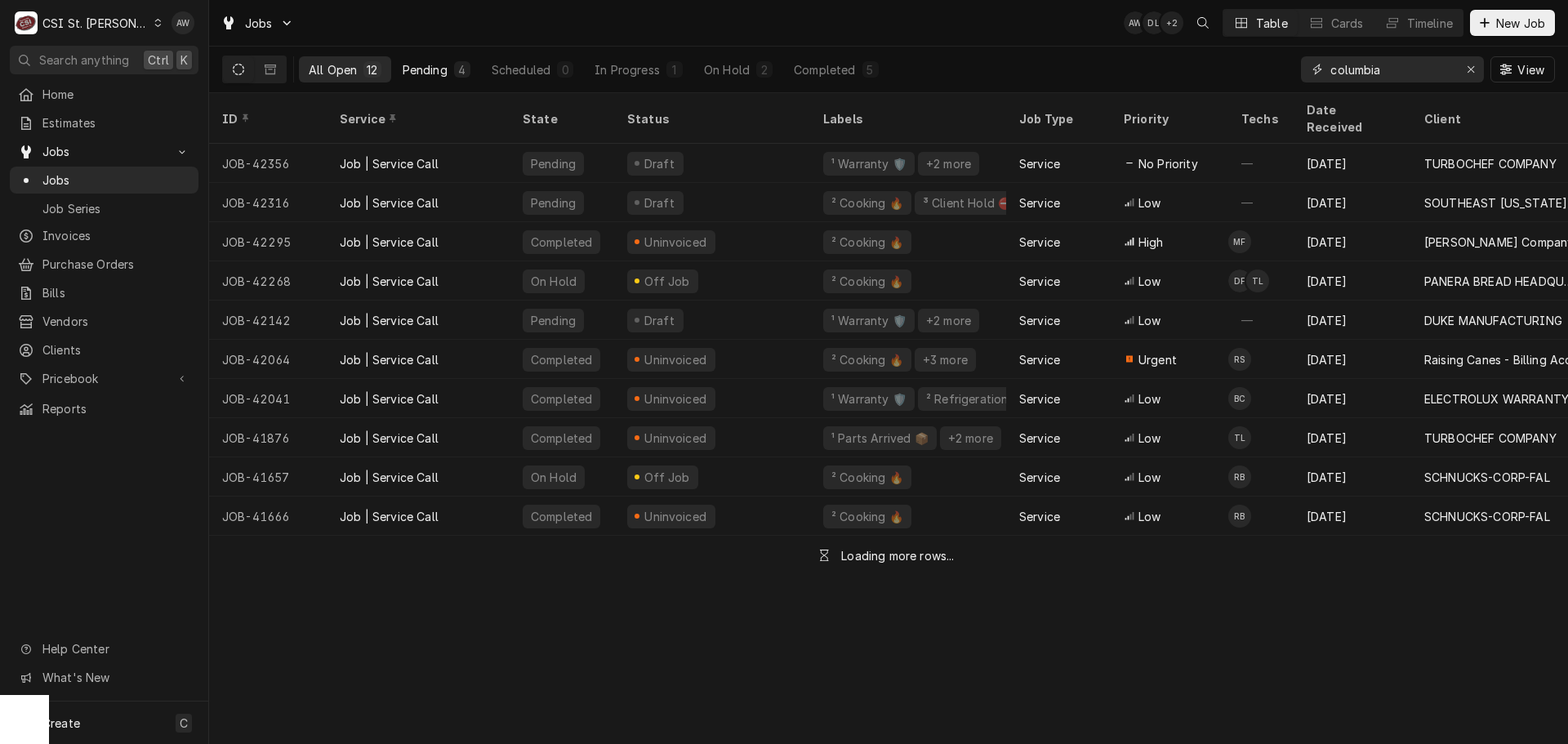
type input "columbia"
click at [442, 79] on button "Pending 4" at bounding box center [436, 69] width 87 height 26
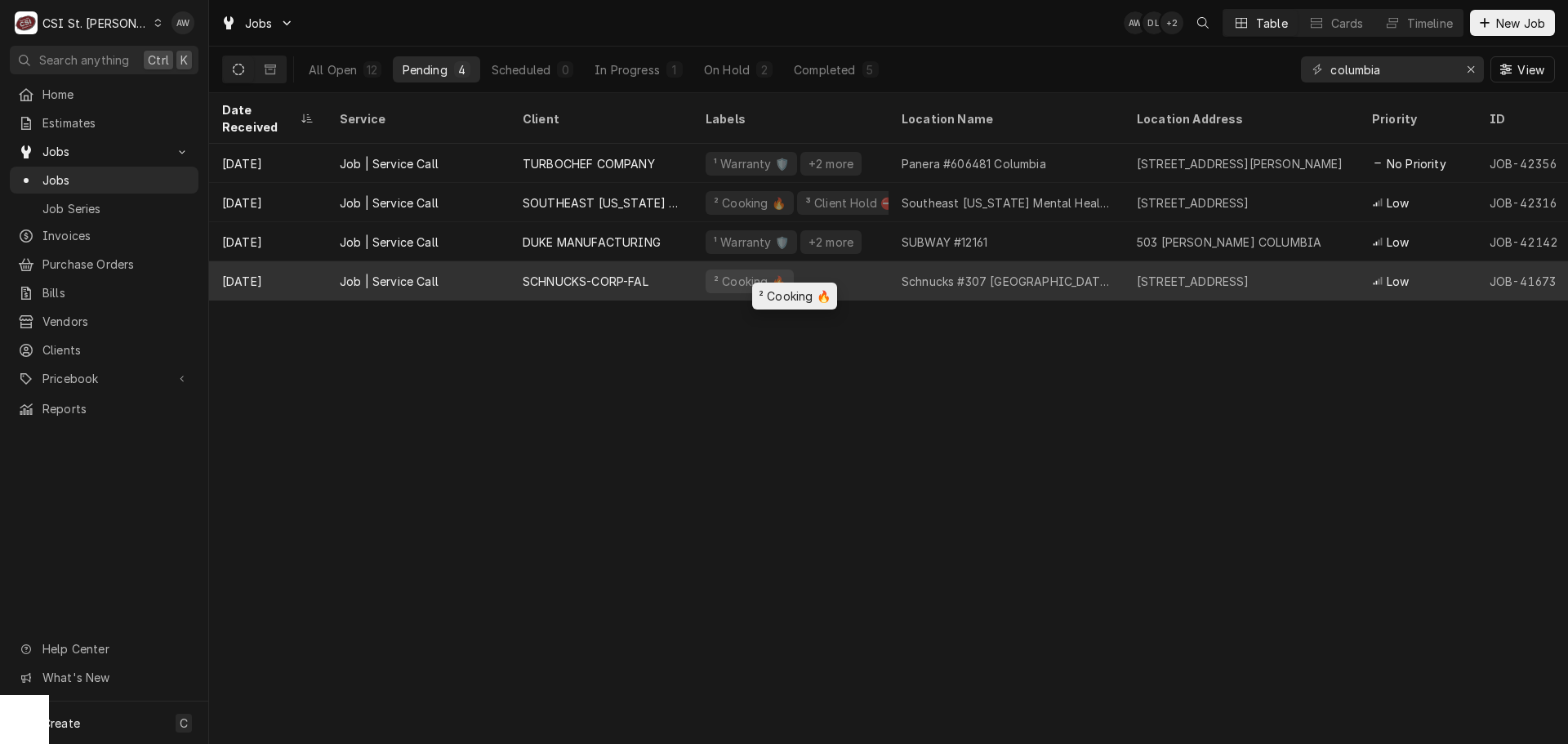
click at [787, 267] on div "² Cooking 🔥" at bounding box center [790, 280] width 196 height 39
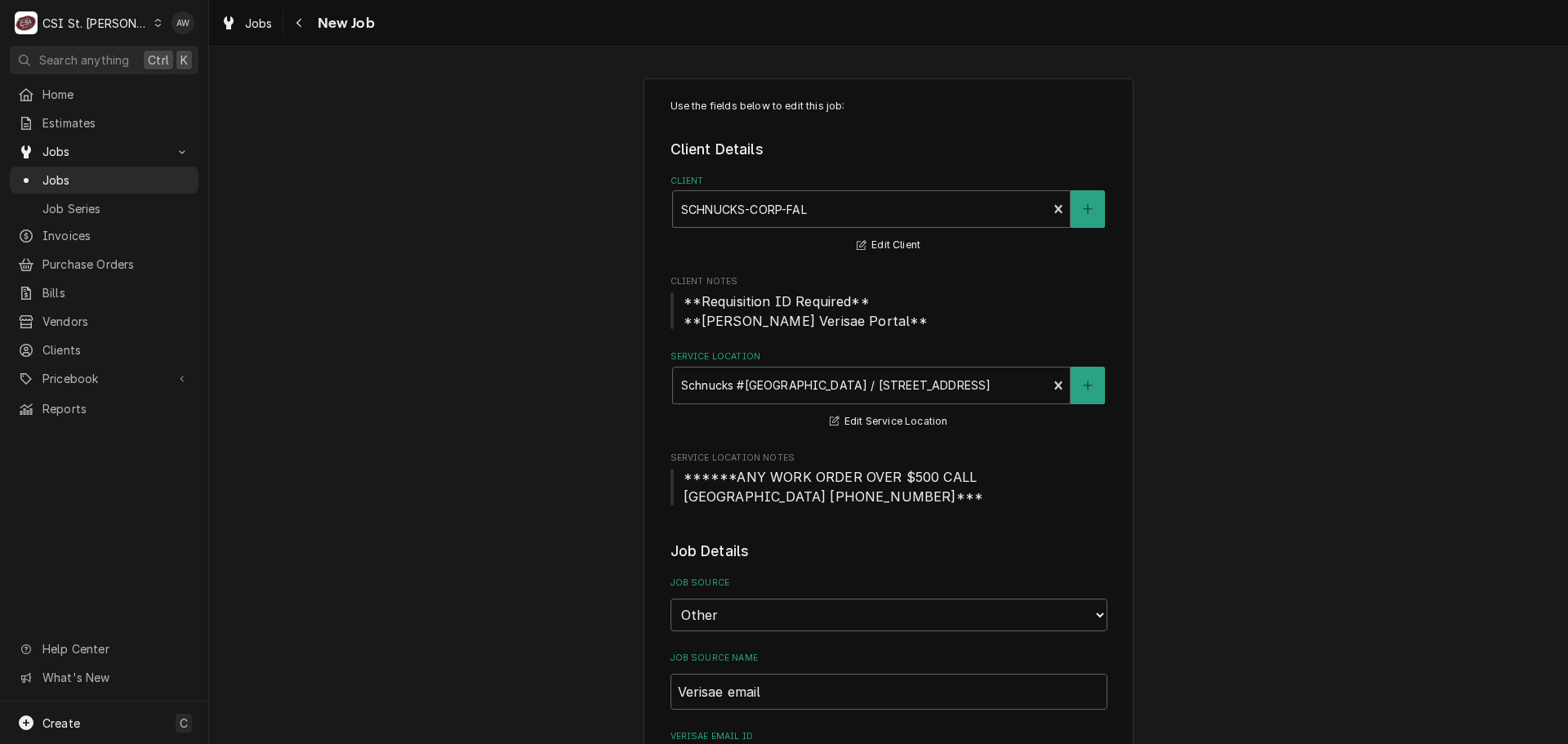
type textarea "x"
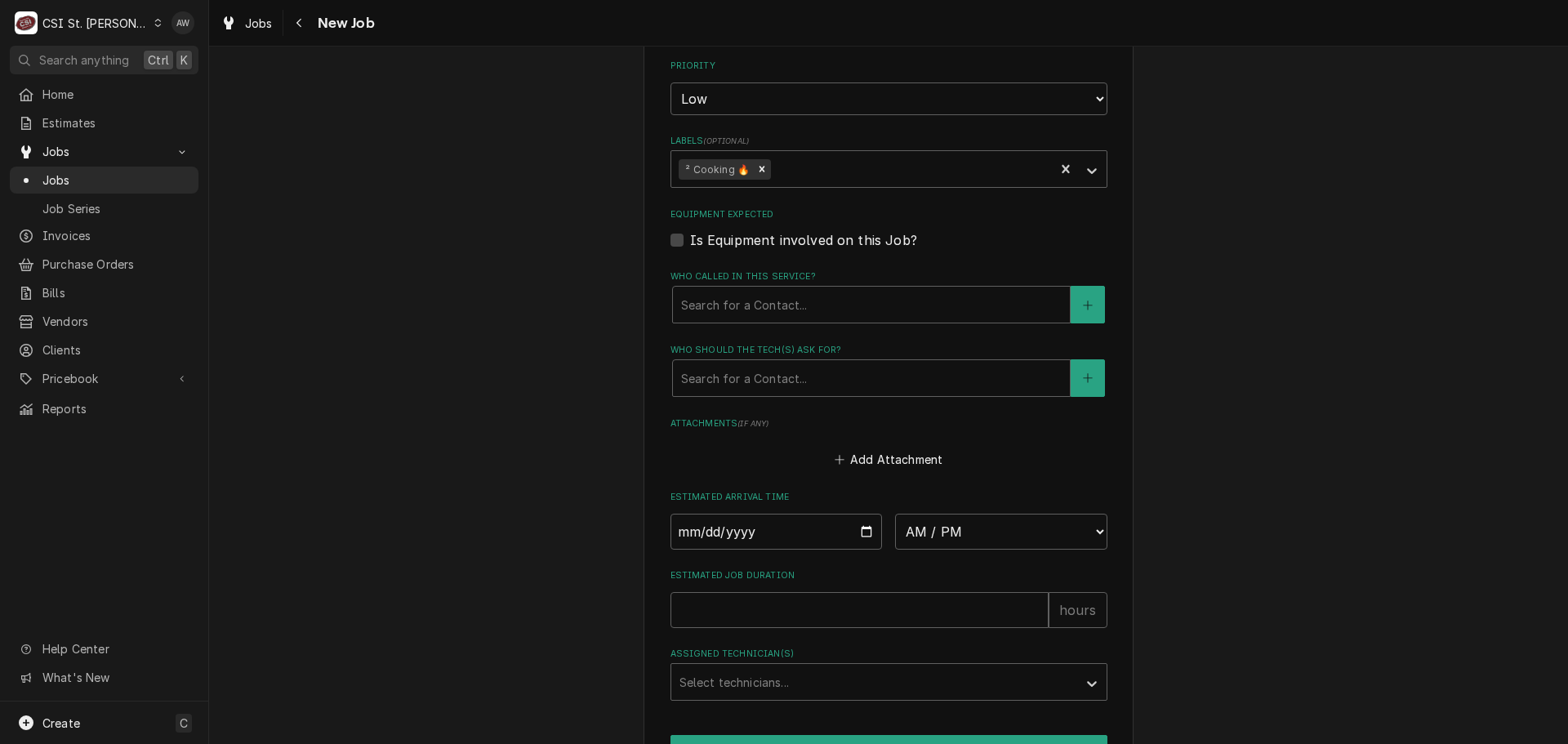
scroll to position [1377, 0]
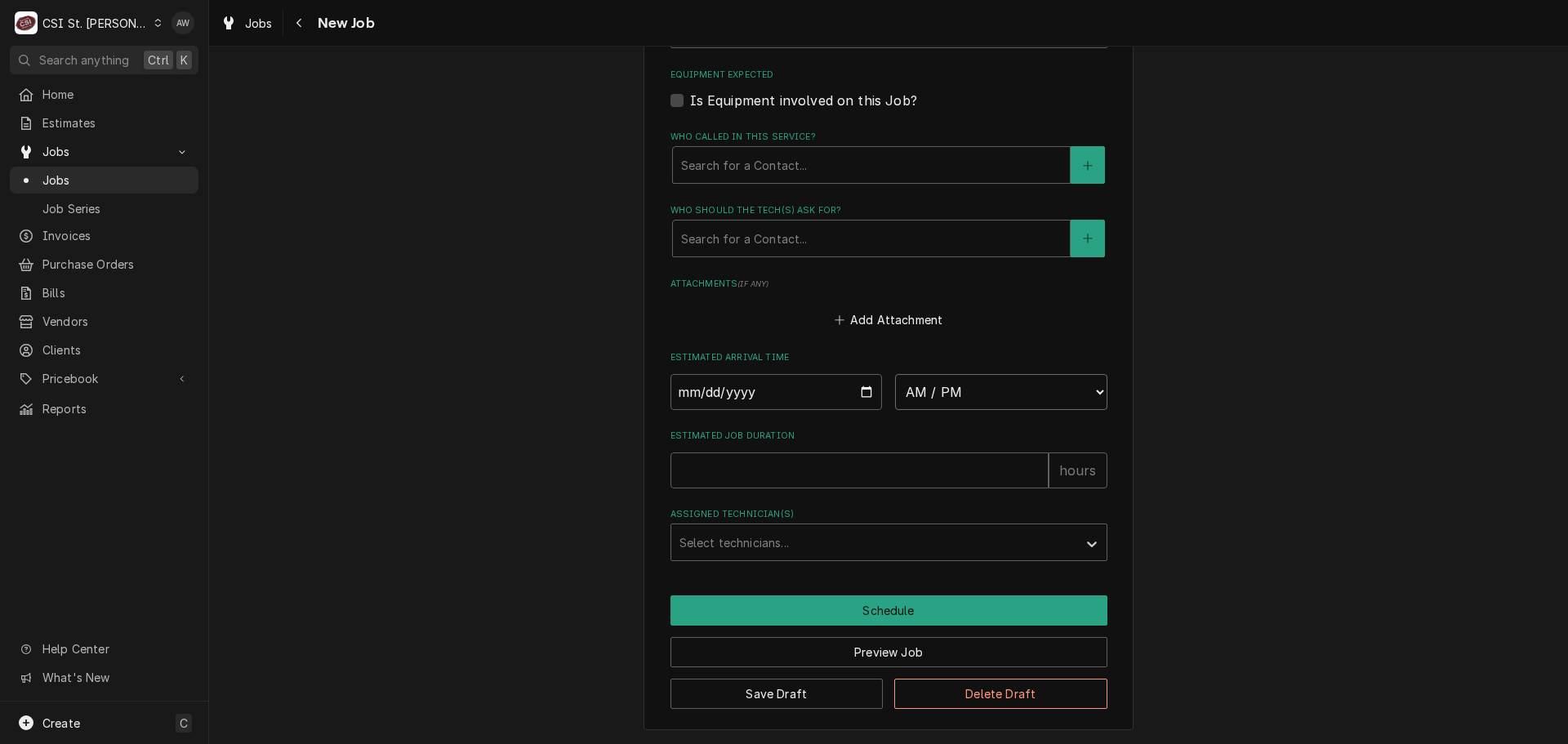
click at [967, 382] on select "AM / PM 6:00 AM 6:15 AM 6:30 AM 6:45 AM 7:00 AM 7:15 AM 7:30 AM 7:45 AM 8:00 AM…" at bounding box center [1001, 392] width 212 height 36
select select "09:00:00"
click at [895, 374] on select "AM / PM 6:00 AM 6:15 AM 6:30 AM 6:45 AM 7:00 AM 7:15 AM 7:30 AM 7:45 AM 8:00 AM…" at bounding box center [1001, 392] width 212 height 36
click at [864, 393] on input "Date" at bounding box center [776, 392] width 212 height 36
type textarea "x"
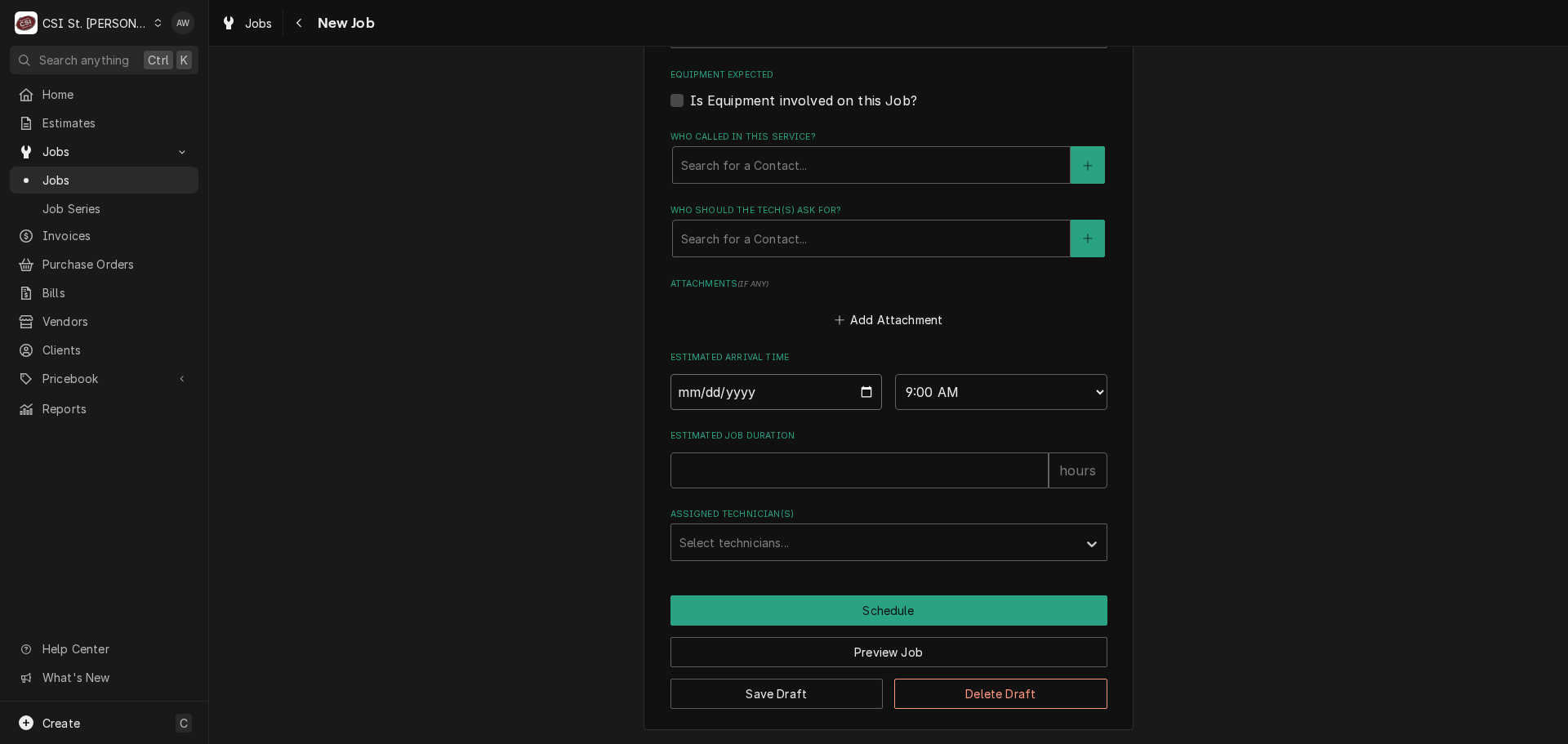
type input "[DATE]"
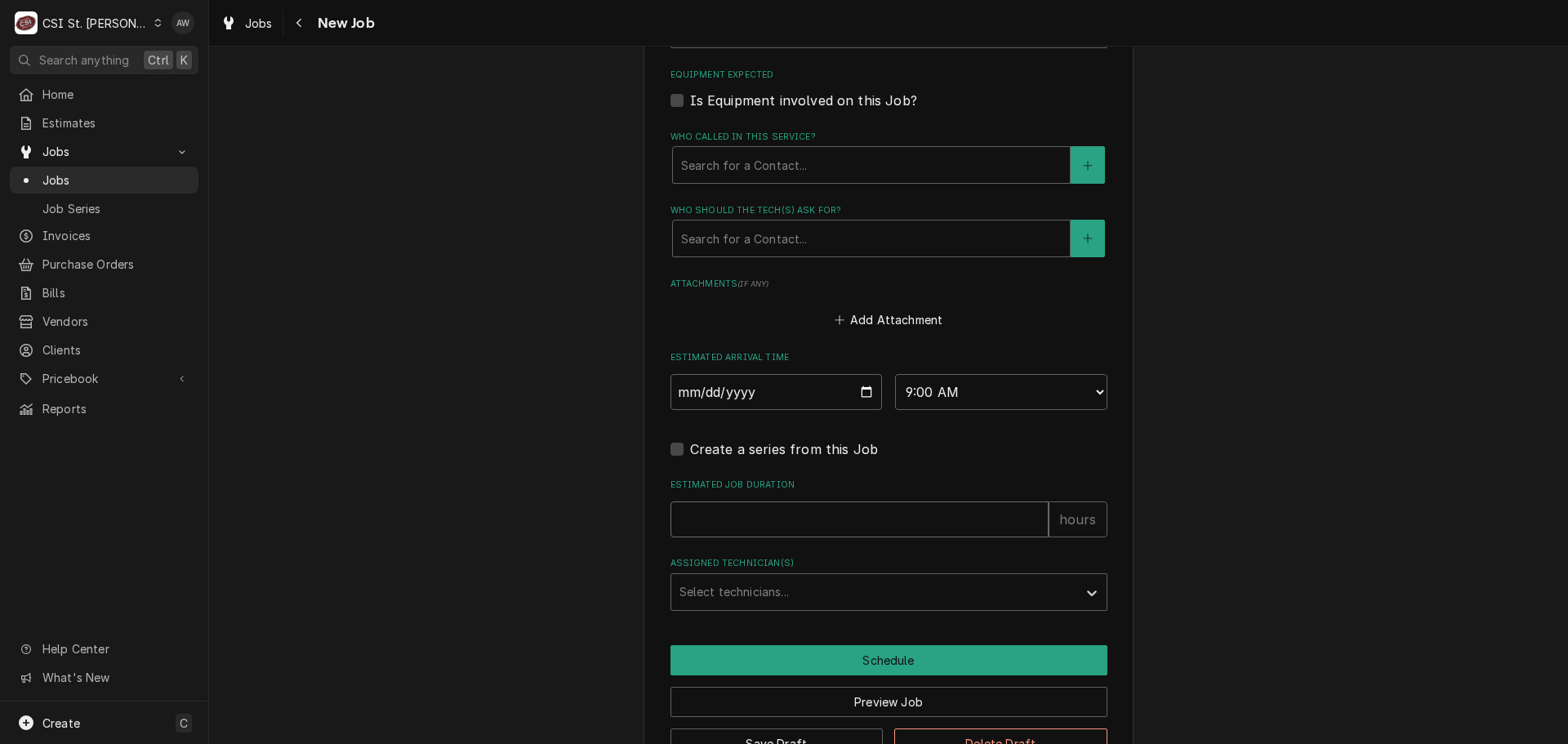
click at [735, 524] on input "Estimated Job Duration" at bounding box center [859, 519] width 378 height 36
type textarea "x"
type input "2"
type textarea "x"
type input "2"
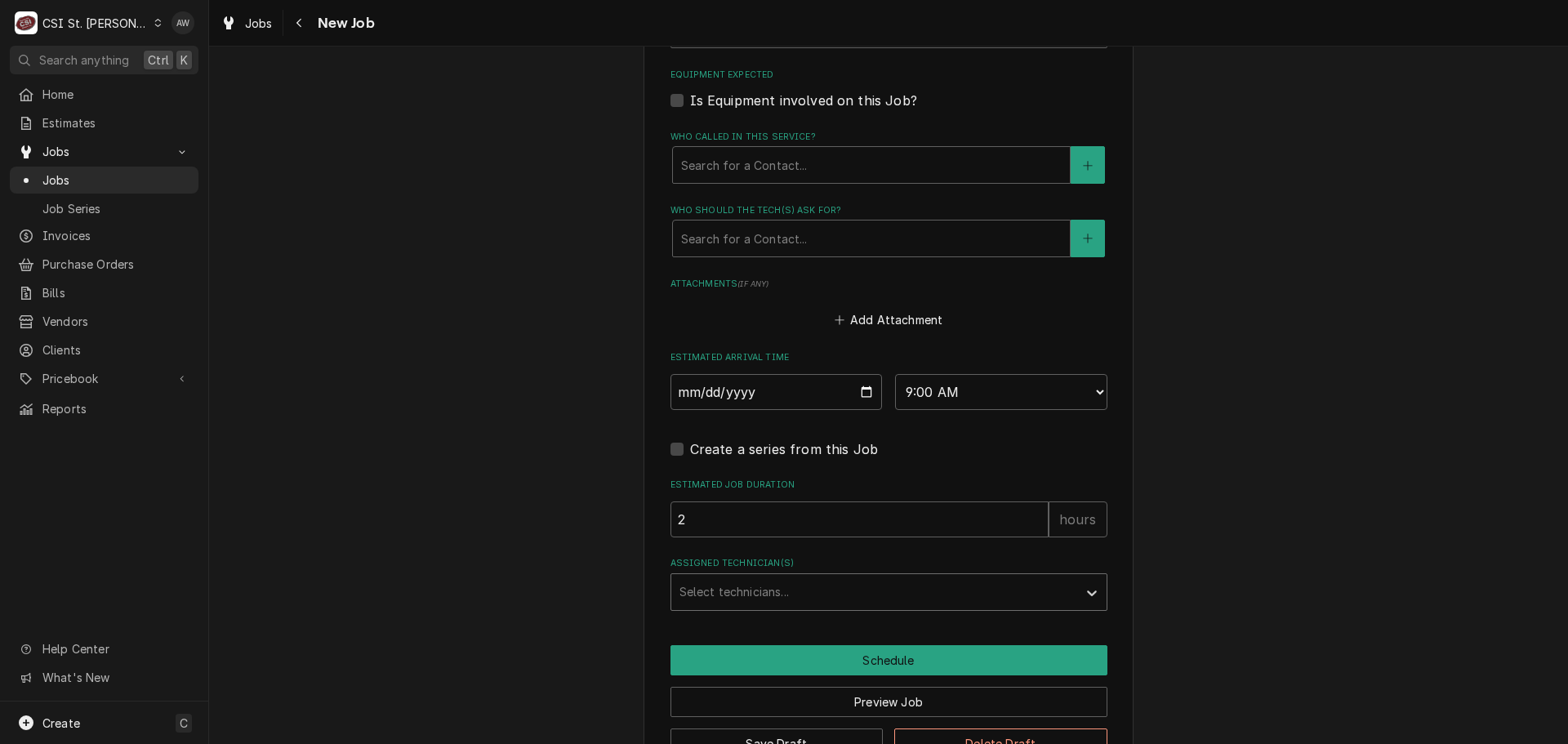
click at [733, 580] on div "Assigned Technician(s)" at bounding box center [874, 591] width 389 height 29
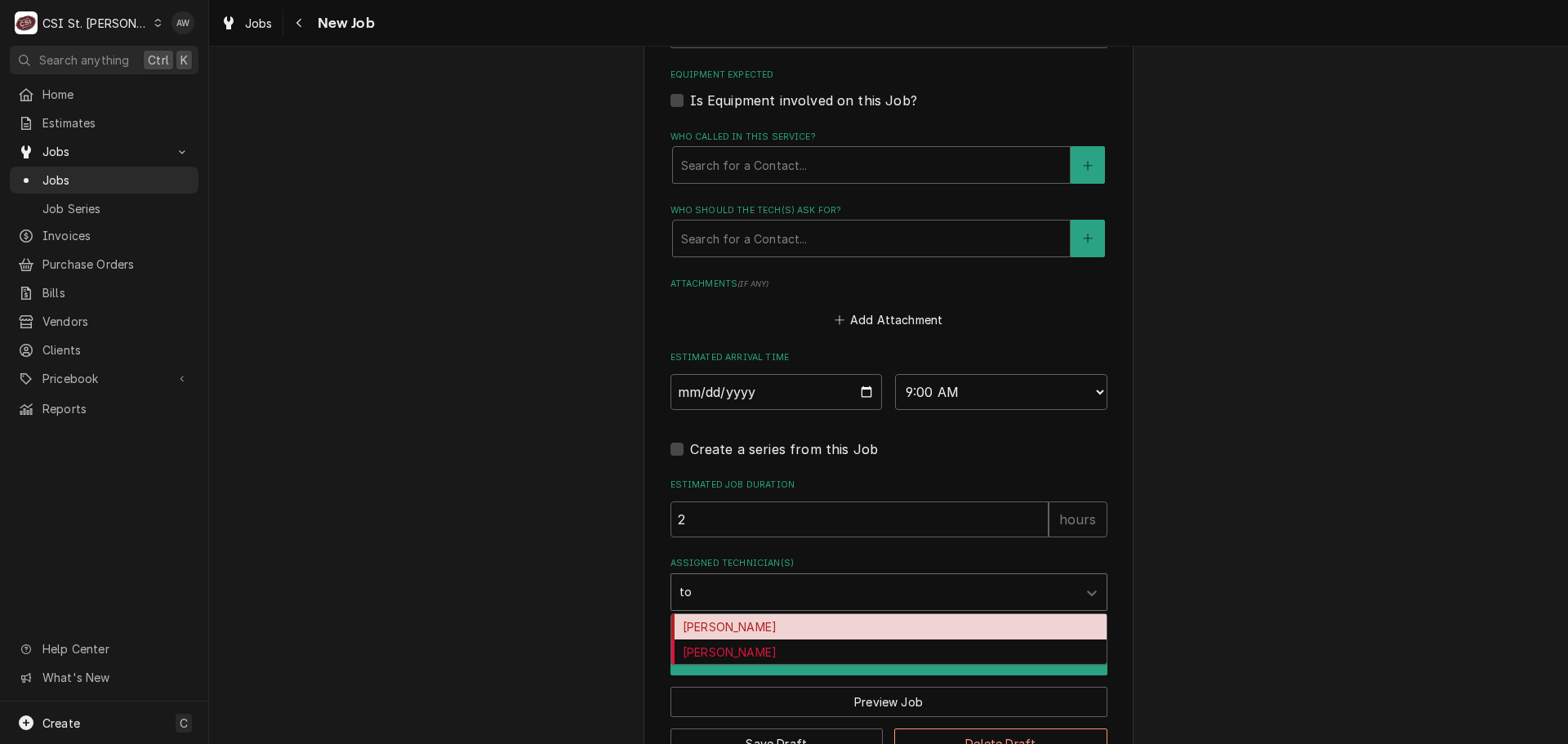
type input "tom"
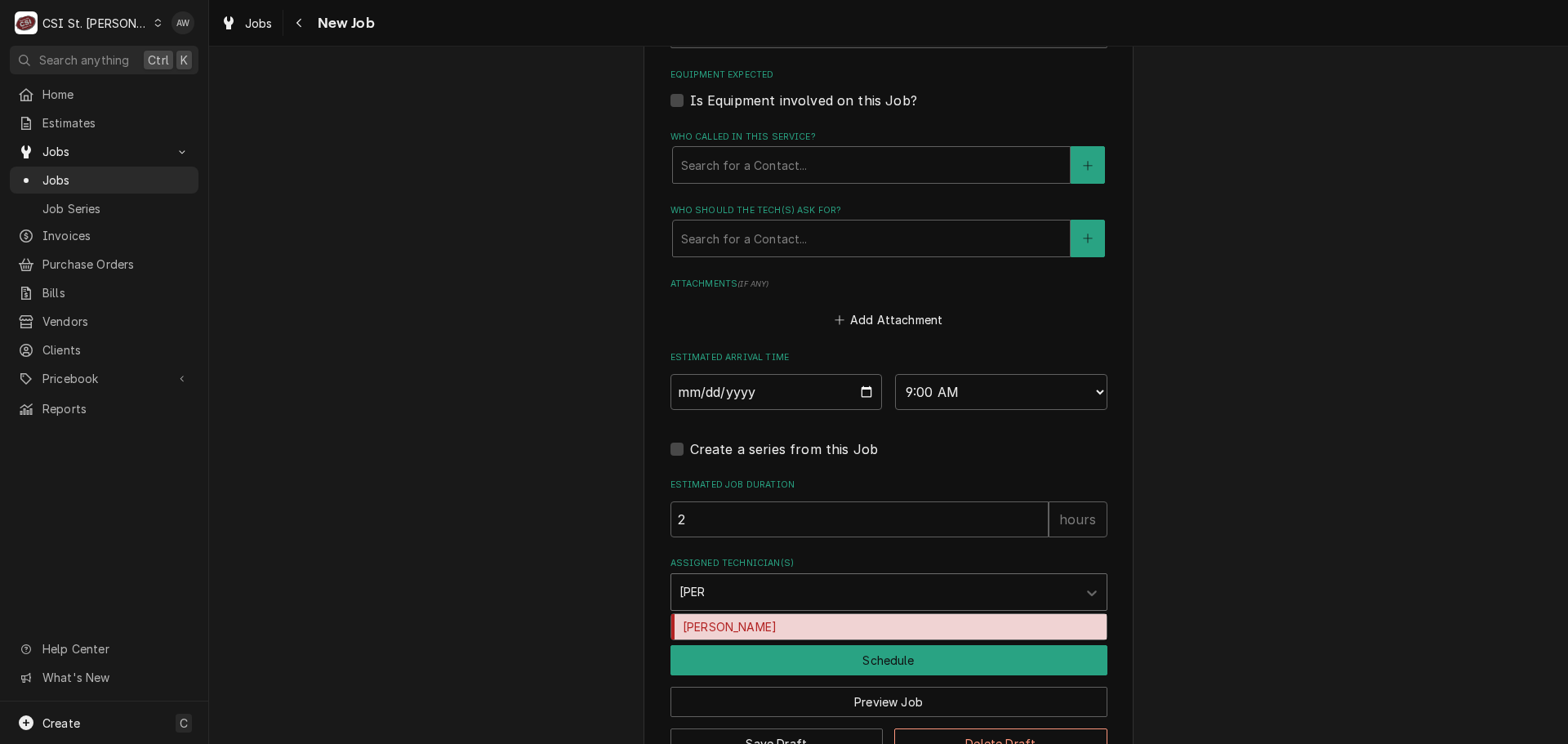
click at [719, 634] on div "Tom Lembke" at bounding box center [888, 627] width 435 height 25
type textarea "x"
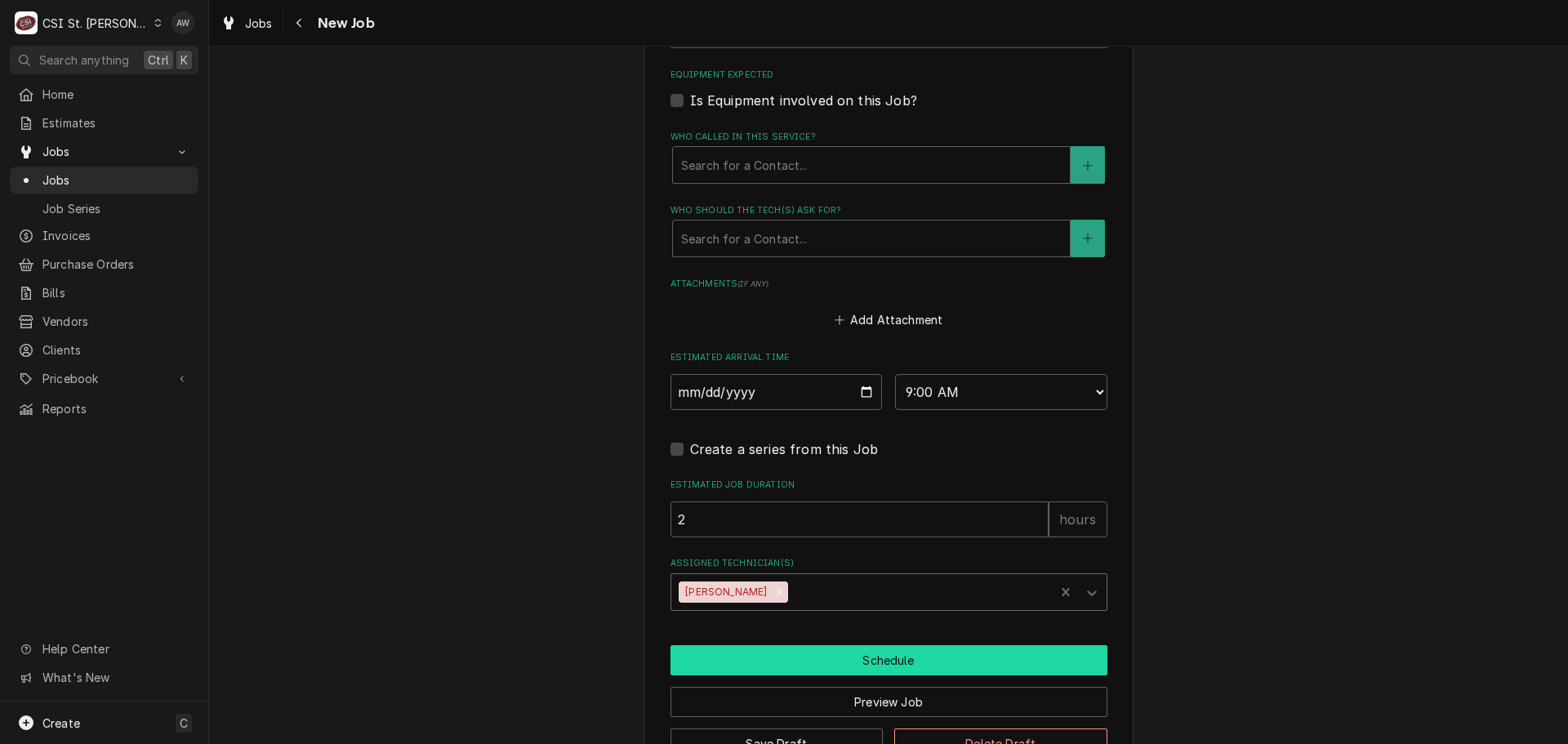
click at [719, 652] on button "Schedule" at bounding box center [888, 660] width 437 height 30
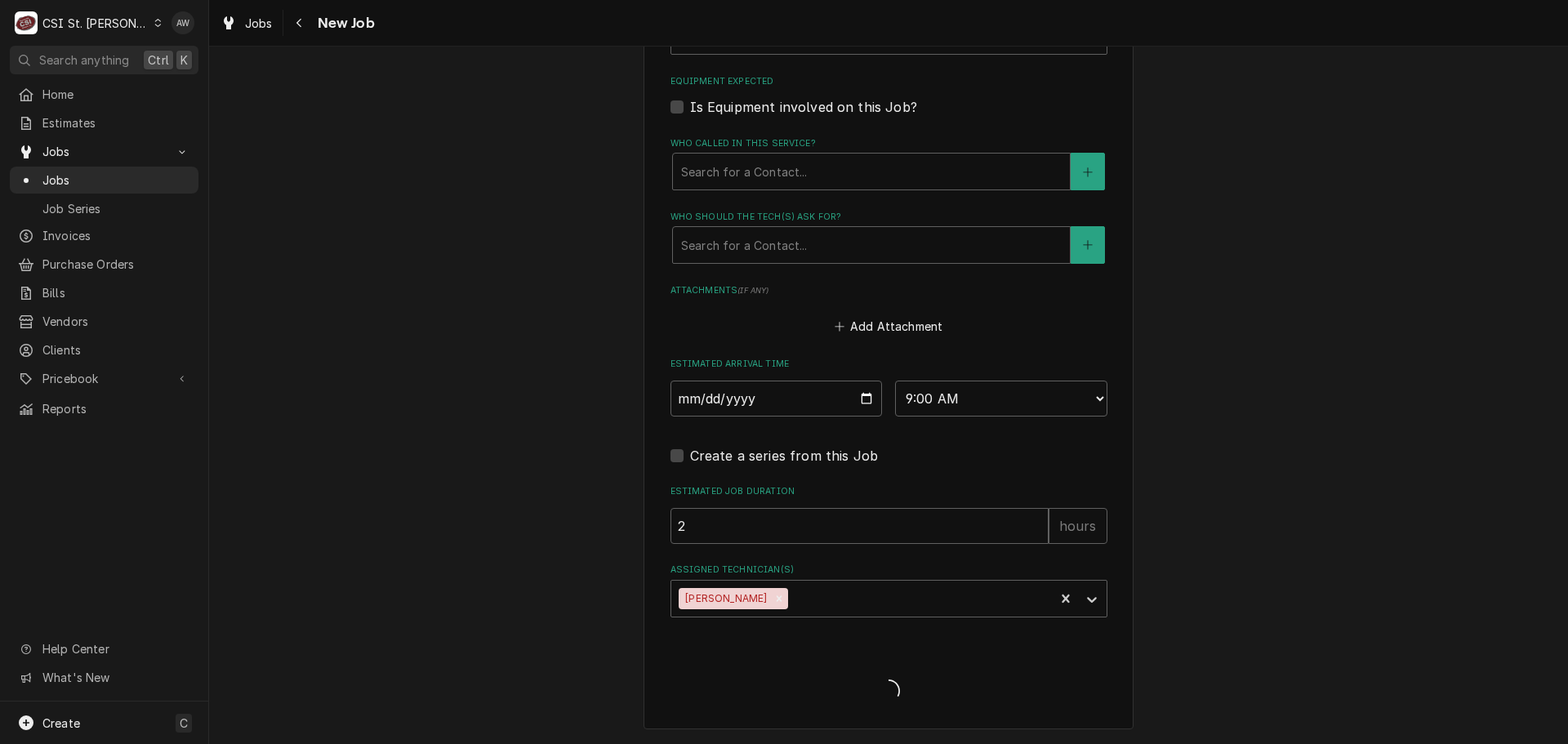
scroll to position [1371, 0]
type textarea "x"
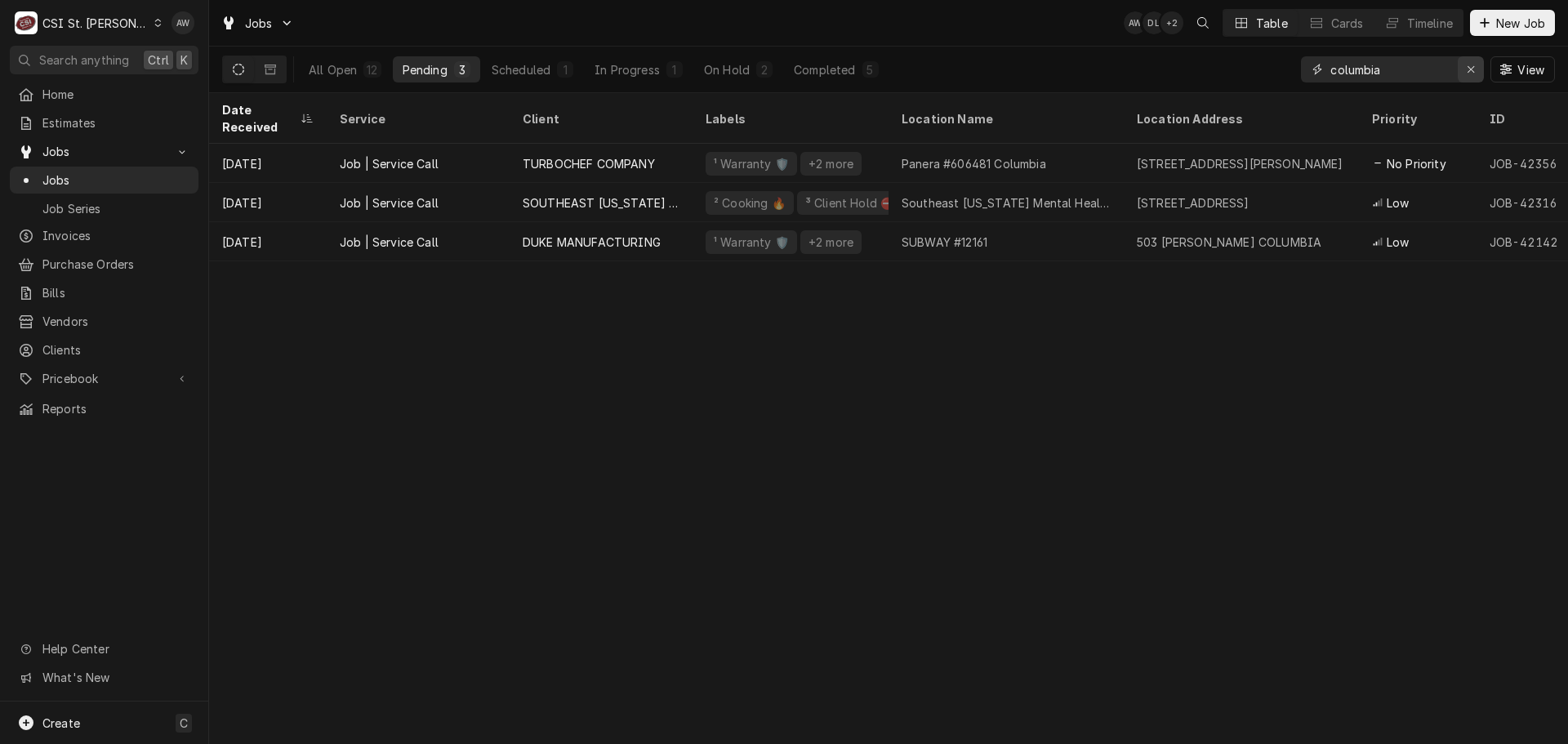
click at [1471, 70] on icon "Erase input" at bounding box center [1471, 70] width 7 height 7
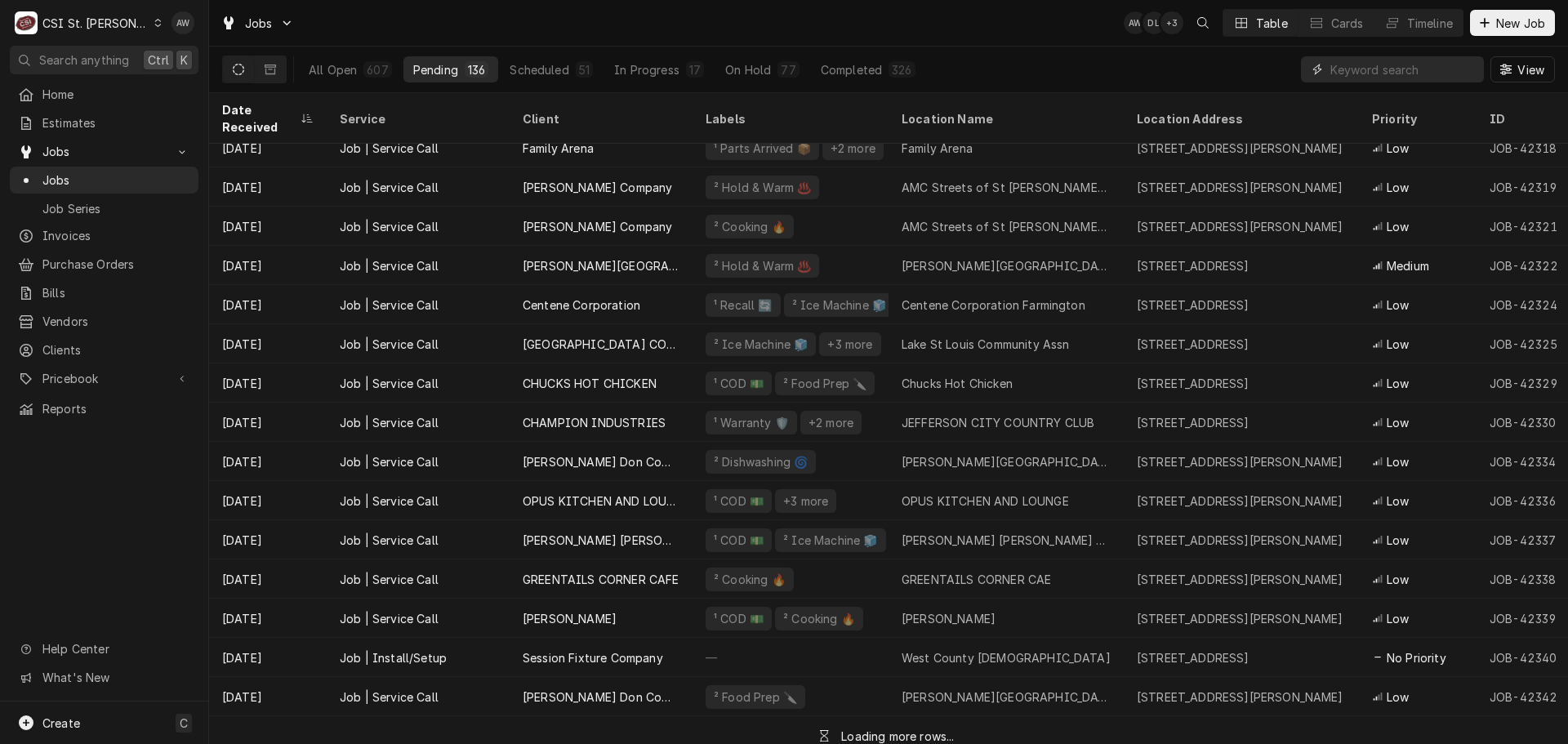
scroll to position [2175, 0]
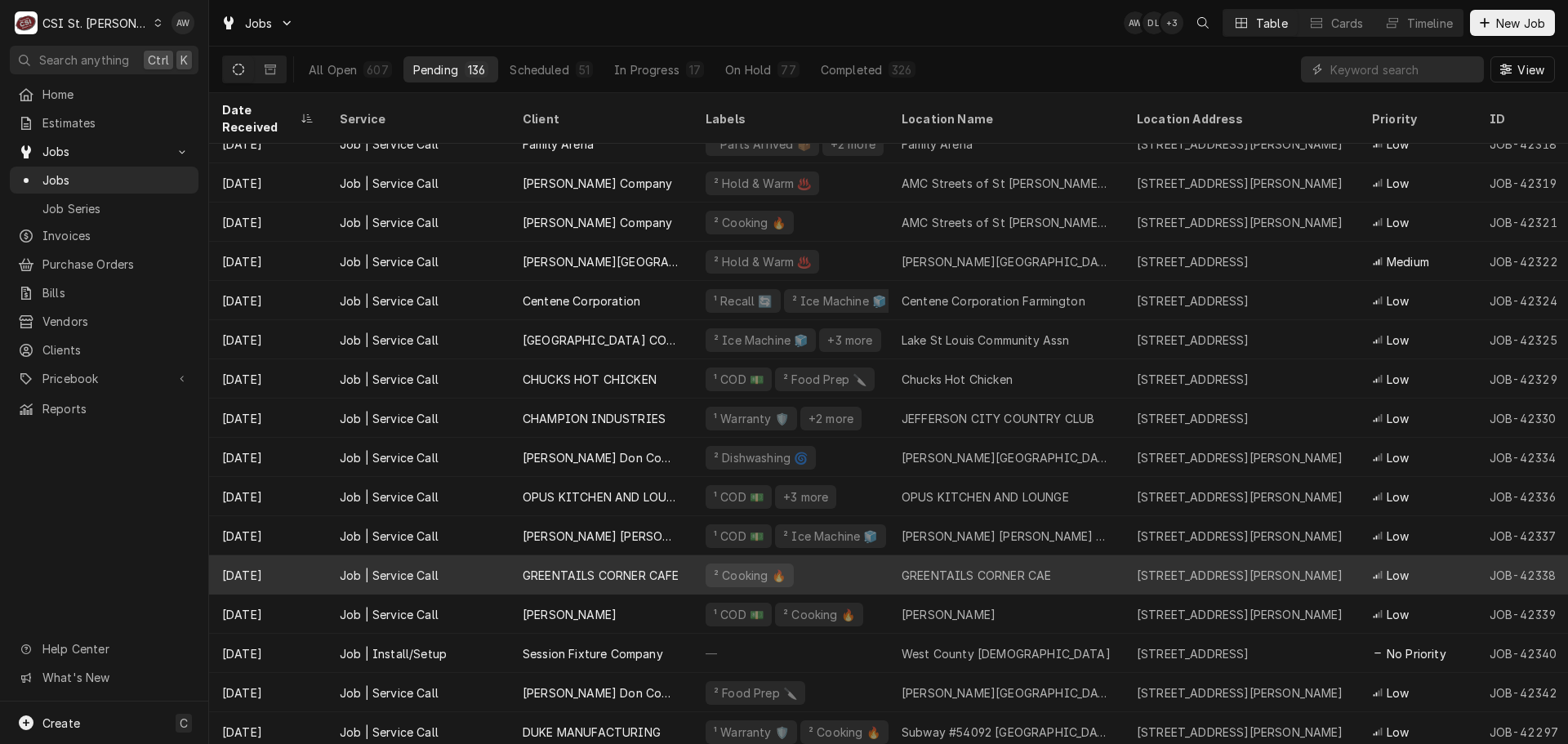
click at [1076, 555] on div "GREENTAILS CORNER CAE" at bounding box center [1006, 575] width 235 height 39
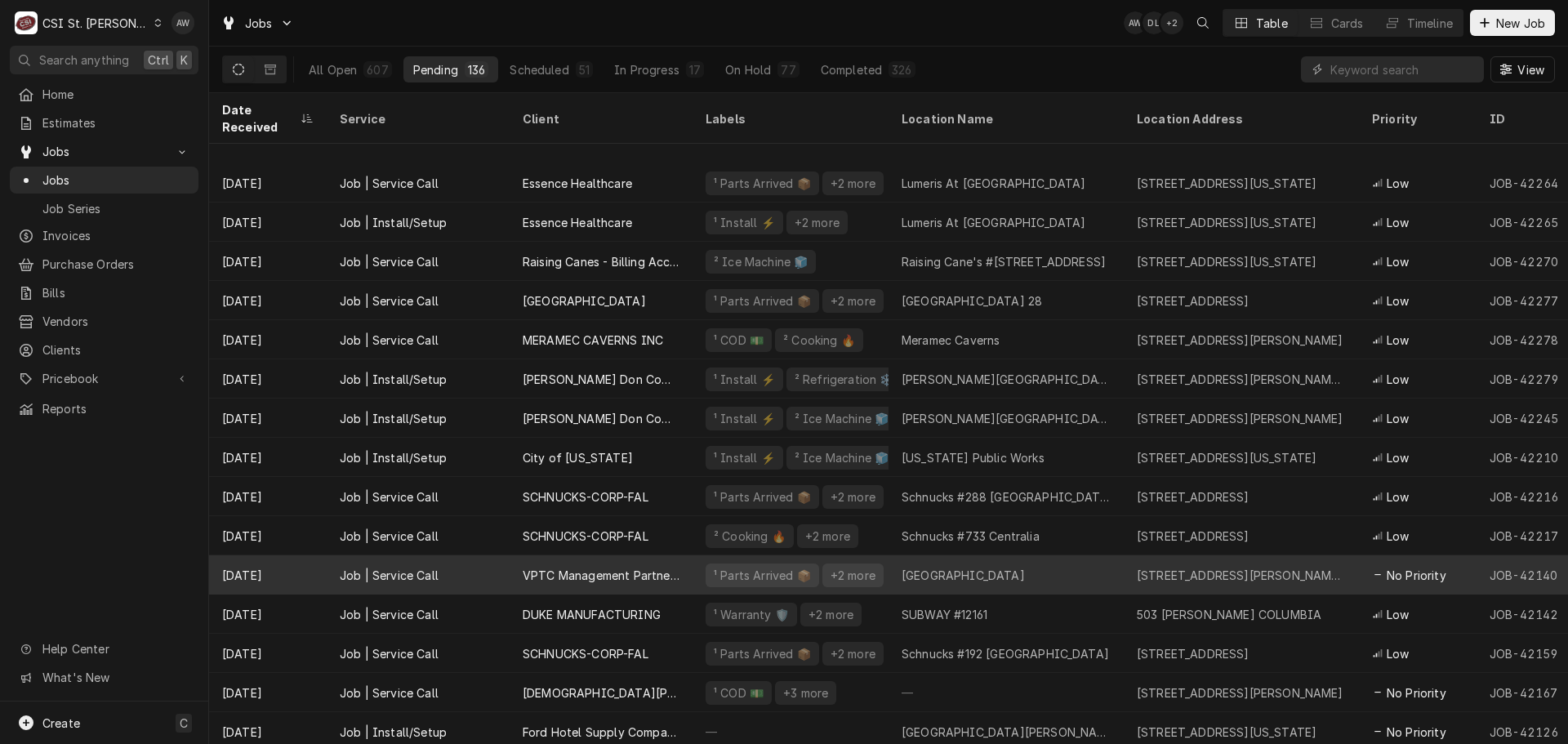
scroll to position [2962, 0]
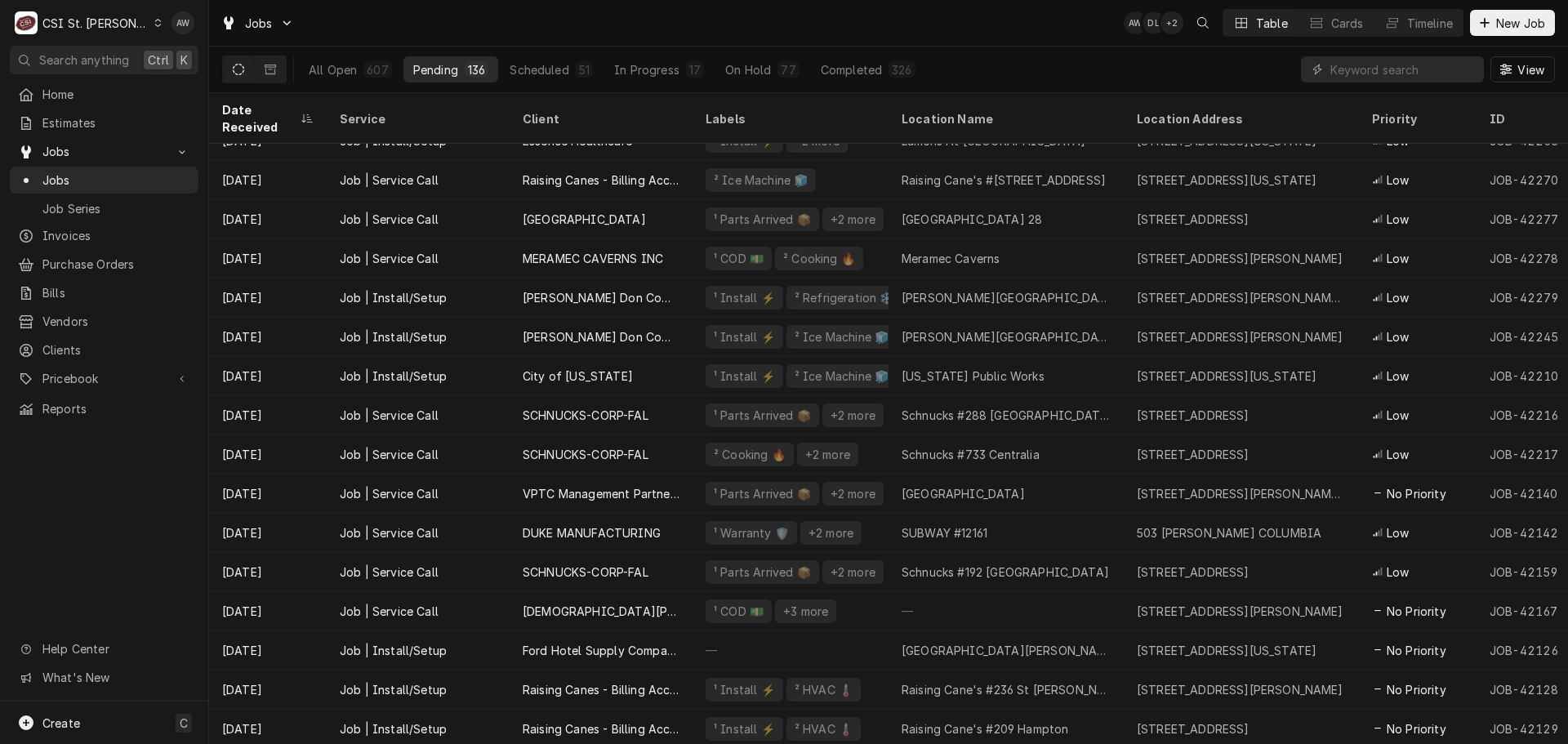
click at [978, 56] on div "All Open 607 Pending 136 Scheduled 51 In Progress 17 On Hold 77 Completed 326 V…" at bounding box center [888, 69] width 1332 height 46
click at [1359, 67] on input "Dynamic Content Wrapper" at bounding box center [1403, 69] width 145 height 26
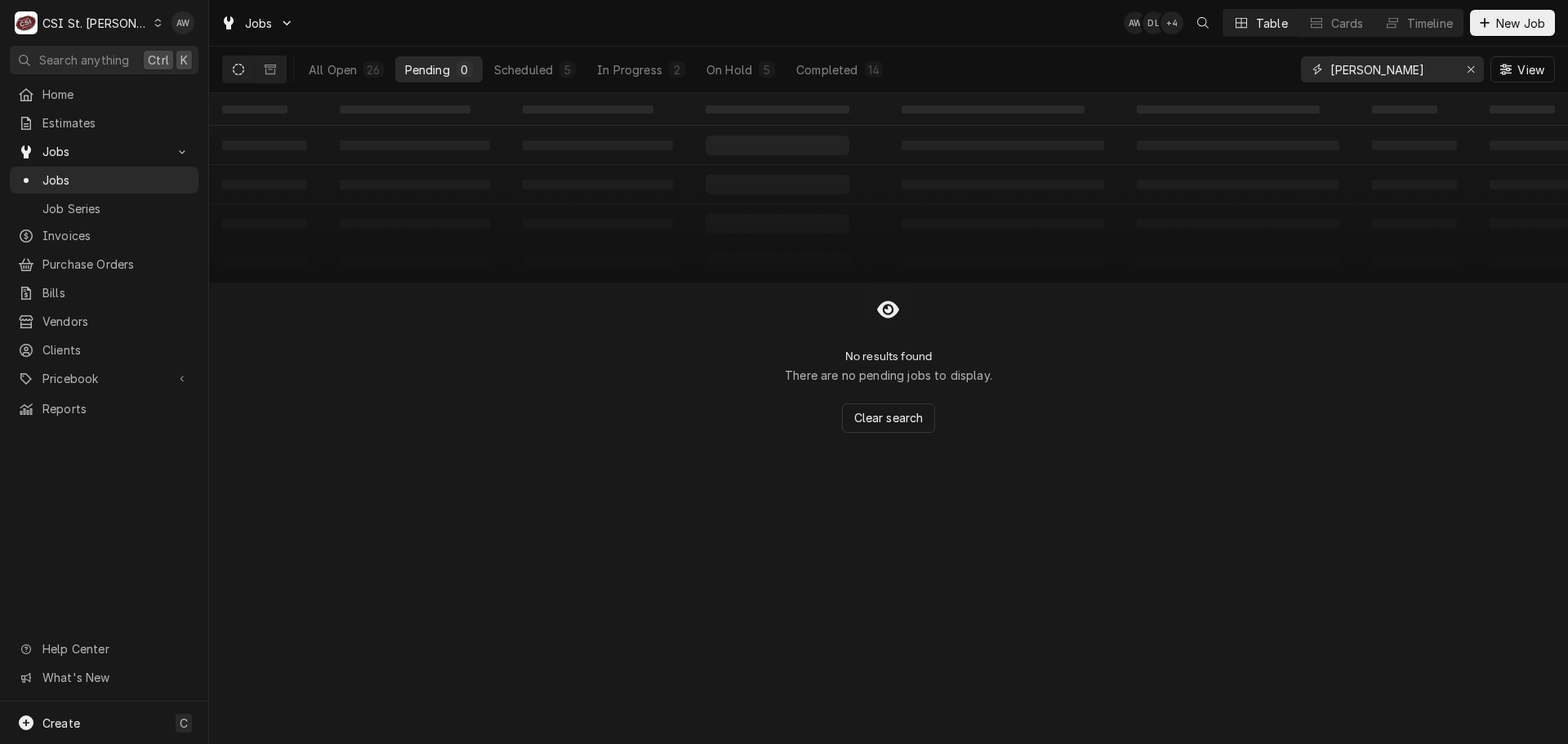
type input "brad"
drag, startPoint x: 533, startPoint y: 51, endPoint x: 539, endPoint y: 76, distance: 25.7
click at [533, 60] on div "All Open 26 Pending 0 Scheduled 5 In Progress 2 On Hold 5 Completed 14" at bounding box center [596, 69] width 594 height 46
click at [539, 76] on div "Scheduled" at bounding box center [524, 70] width 59 height 17
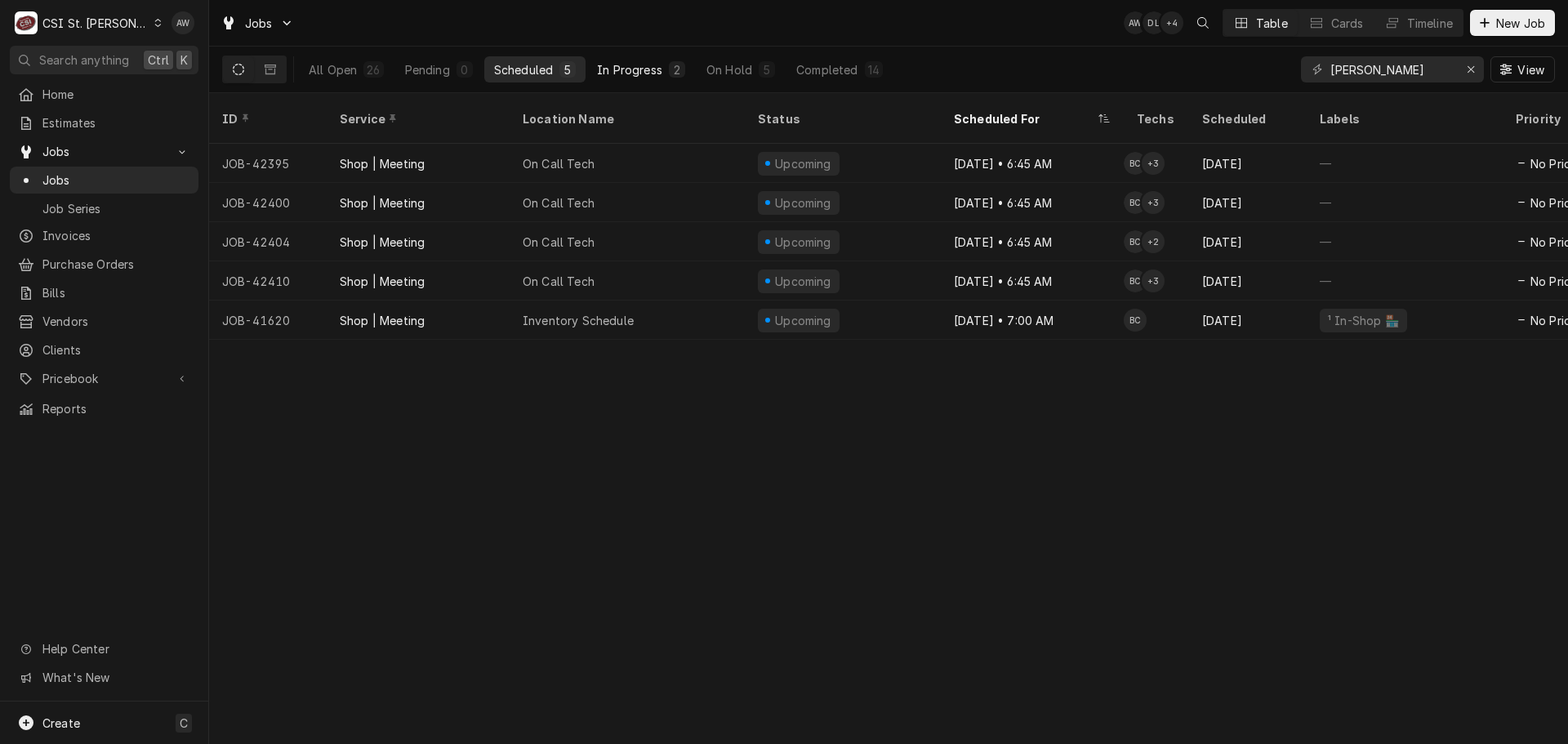
click at [670, 70] on div "2" at bounding box center [676, 69] width 16 height 16
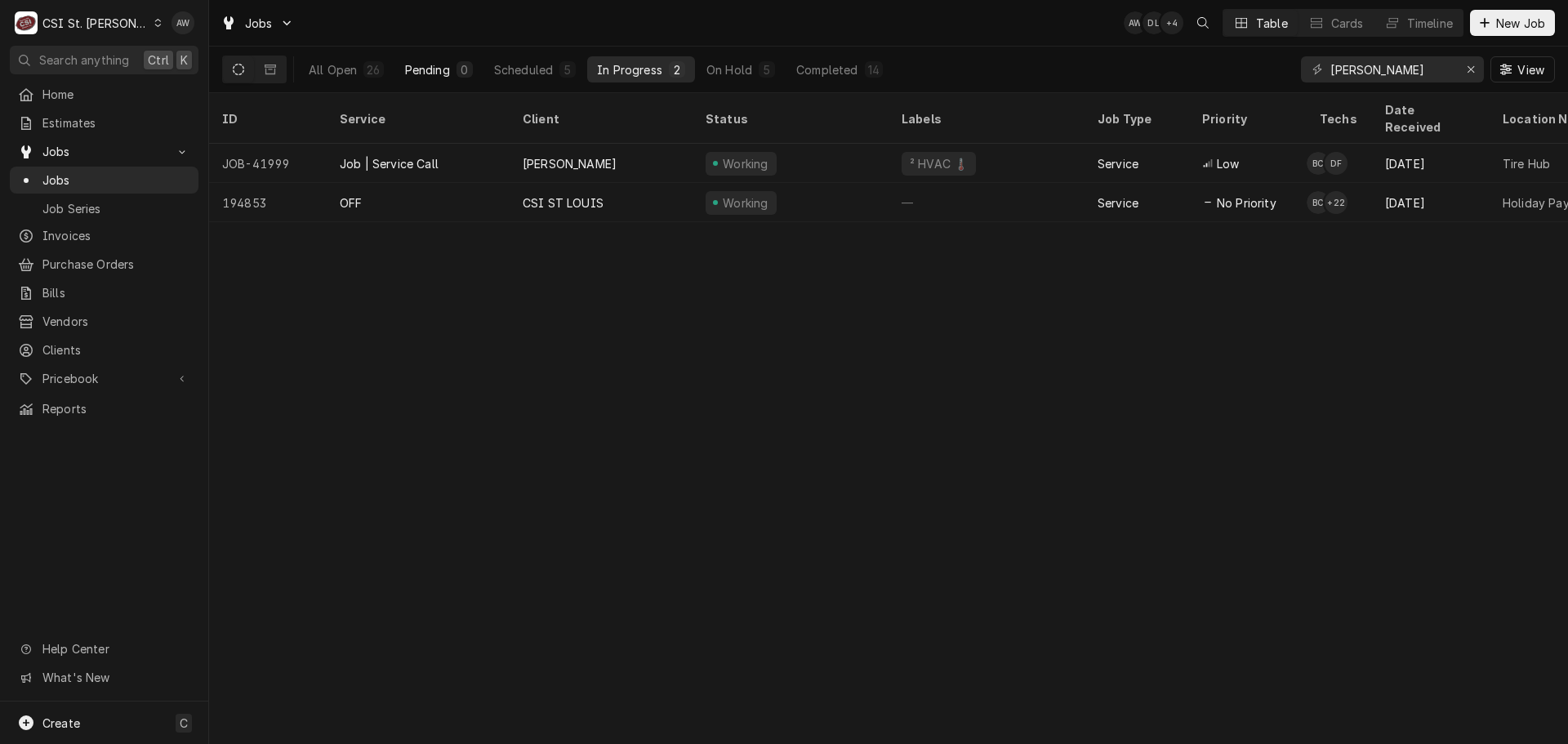
click at [416, 62] on div "Pending" at bounding box center [428, 70] width 45 height 17
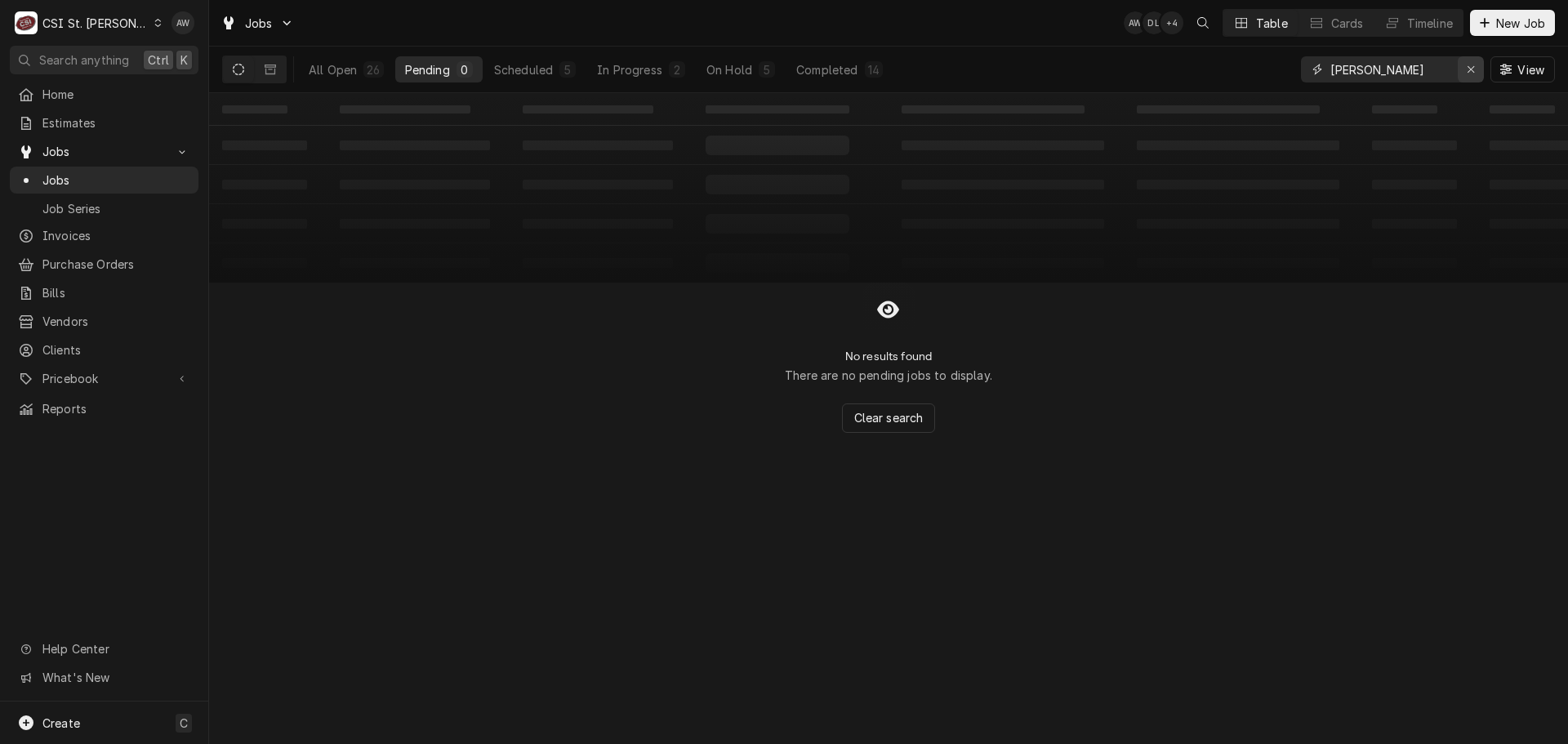
drag, startPoint x: 1472, startPoint y: 62, endPoint x: 1455, endPoint y: 62, distance: 17.0
click at [1472, 62] on div "Erase input" at bounding box center [1470, 69] width 16 height 16
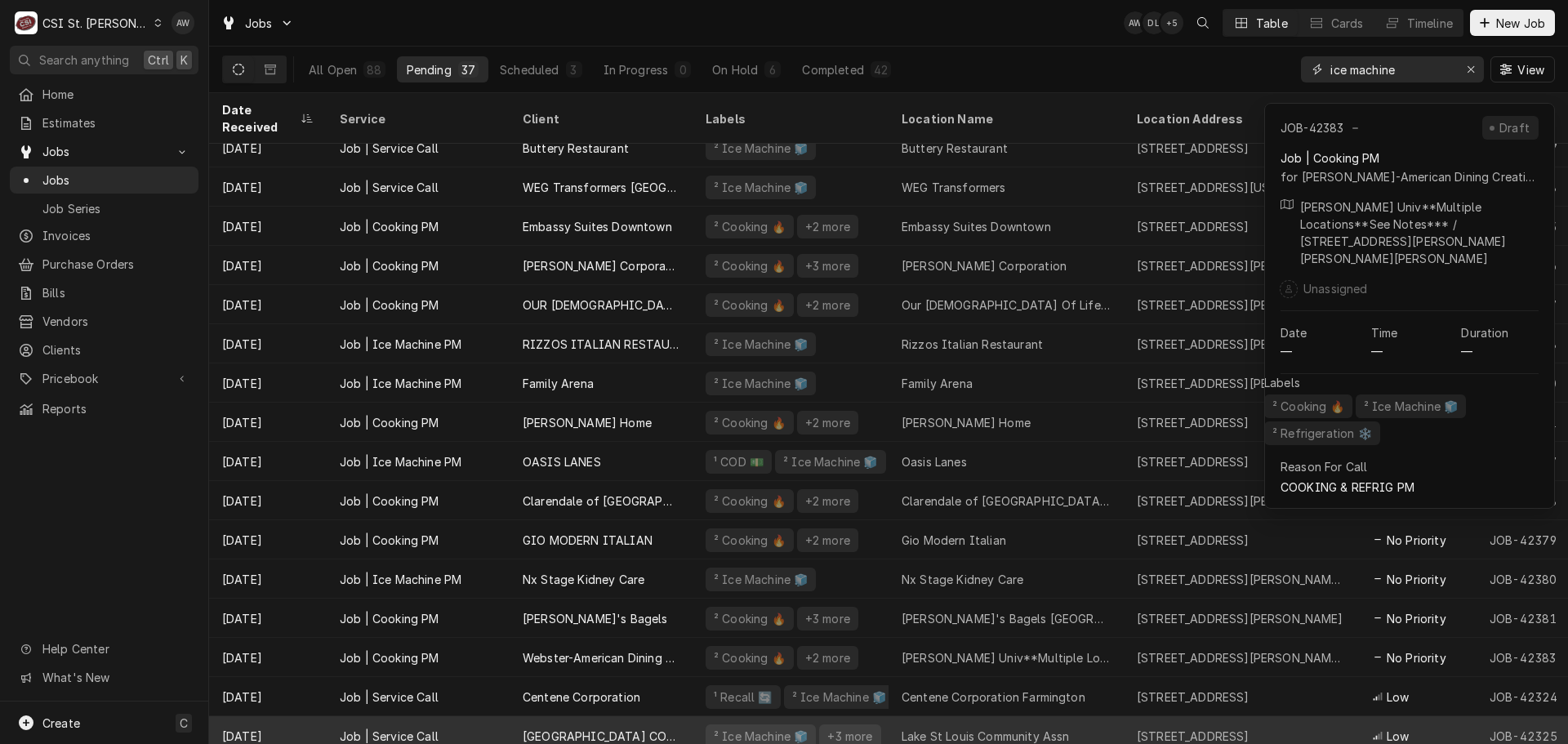
scroll to position [0, 0]
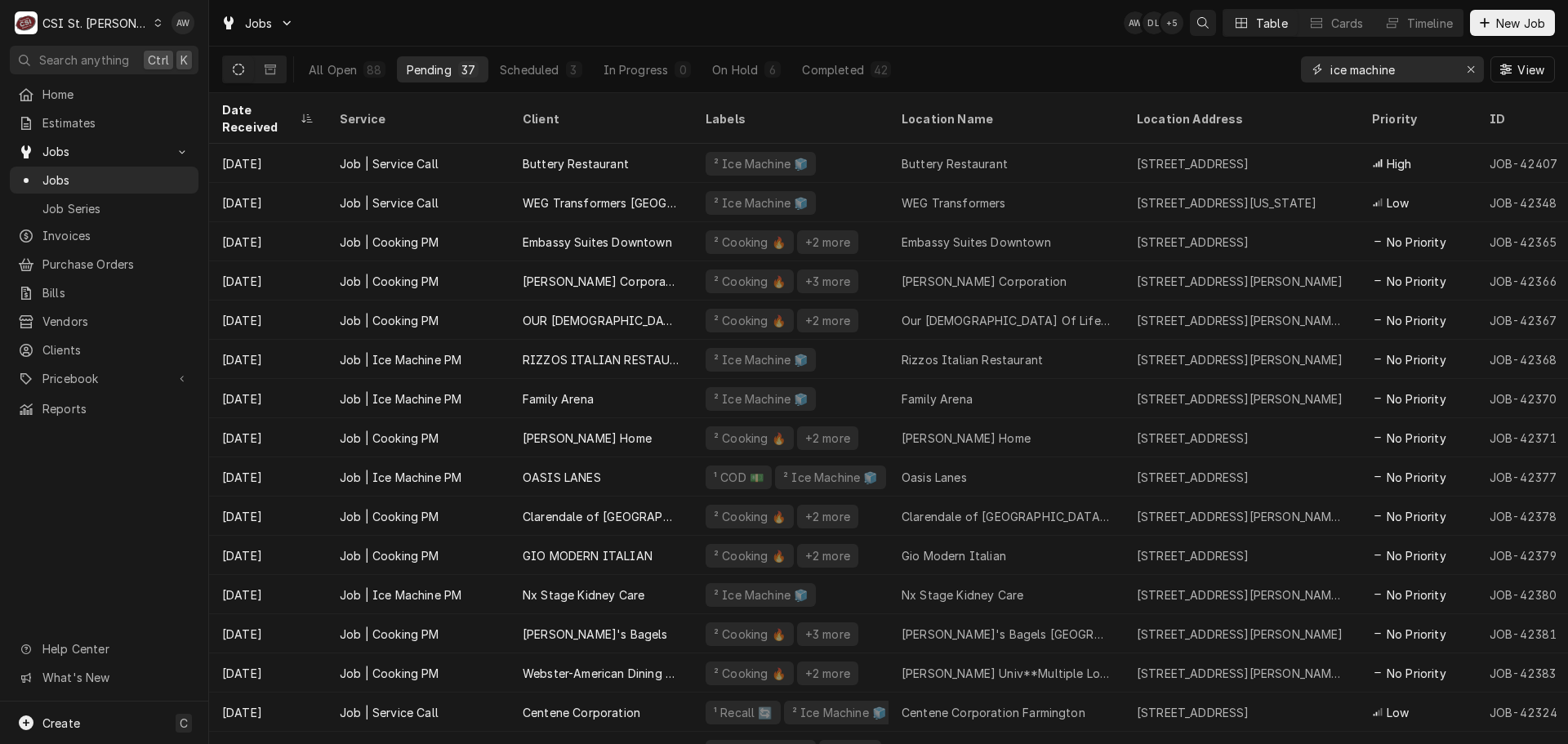
drag, startPoint x: 1422, startPoint y: 71, endPoint x: 1201, endPoint y: 34, distance: 224.1
click at [1204, 36] on div "Jobs AW DL + 5 Table Cards Timeline New Job All Open 88 Pending 37 Scheduled 3 …" at bounding box center [888, 46] width 1359 height 93
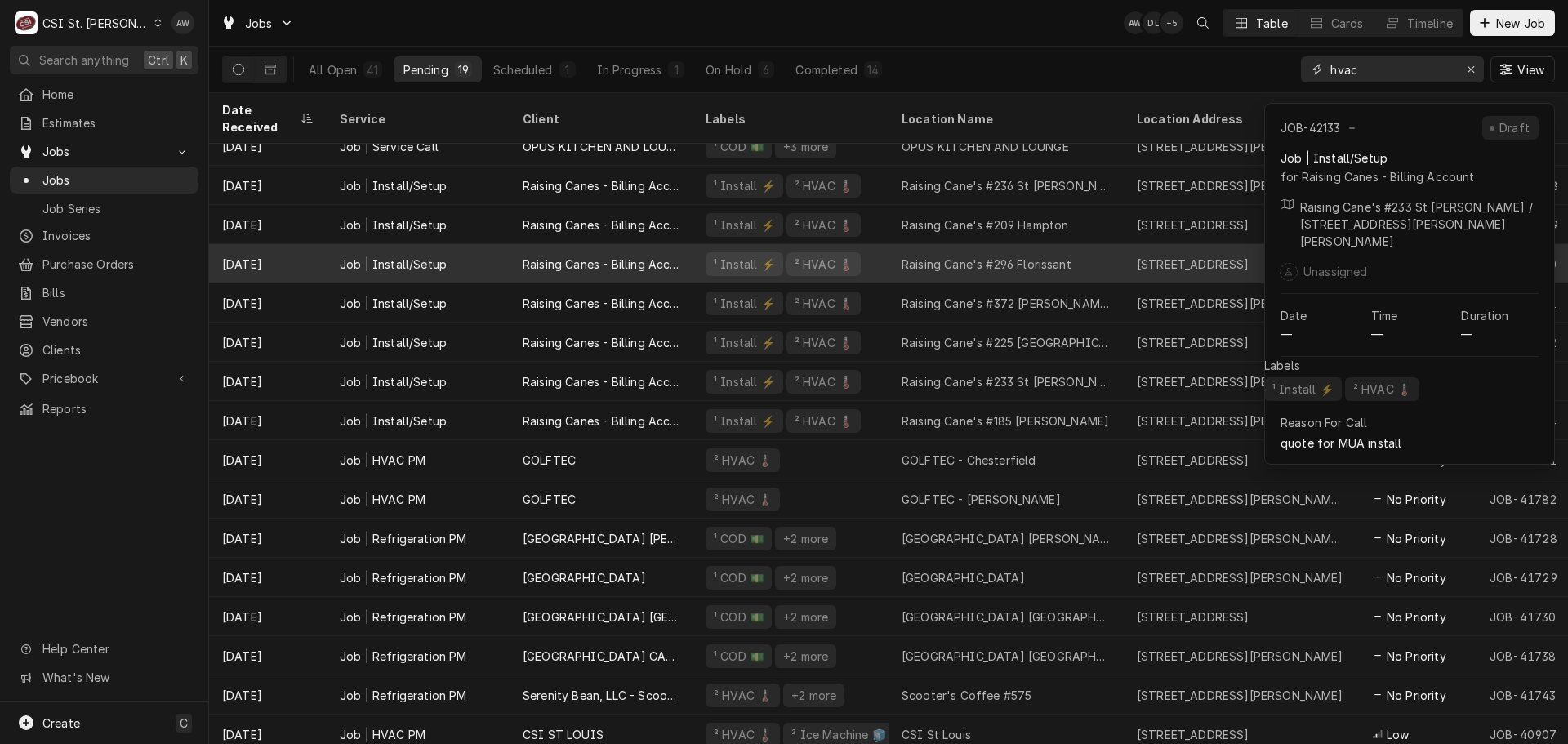
scroll to position [138, 0]
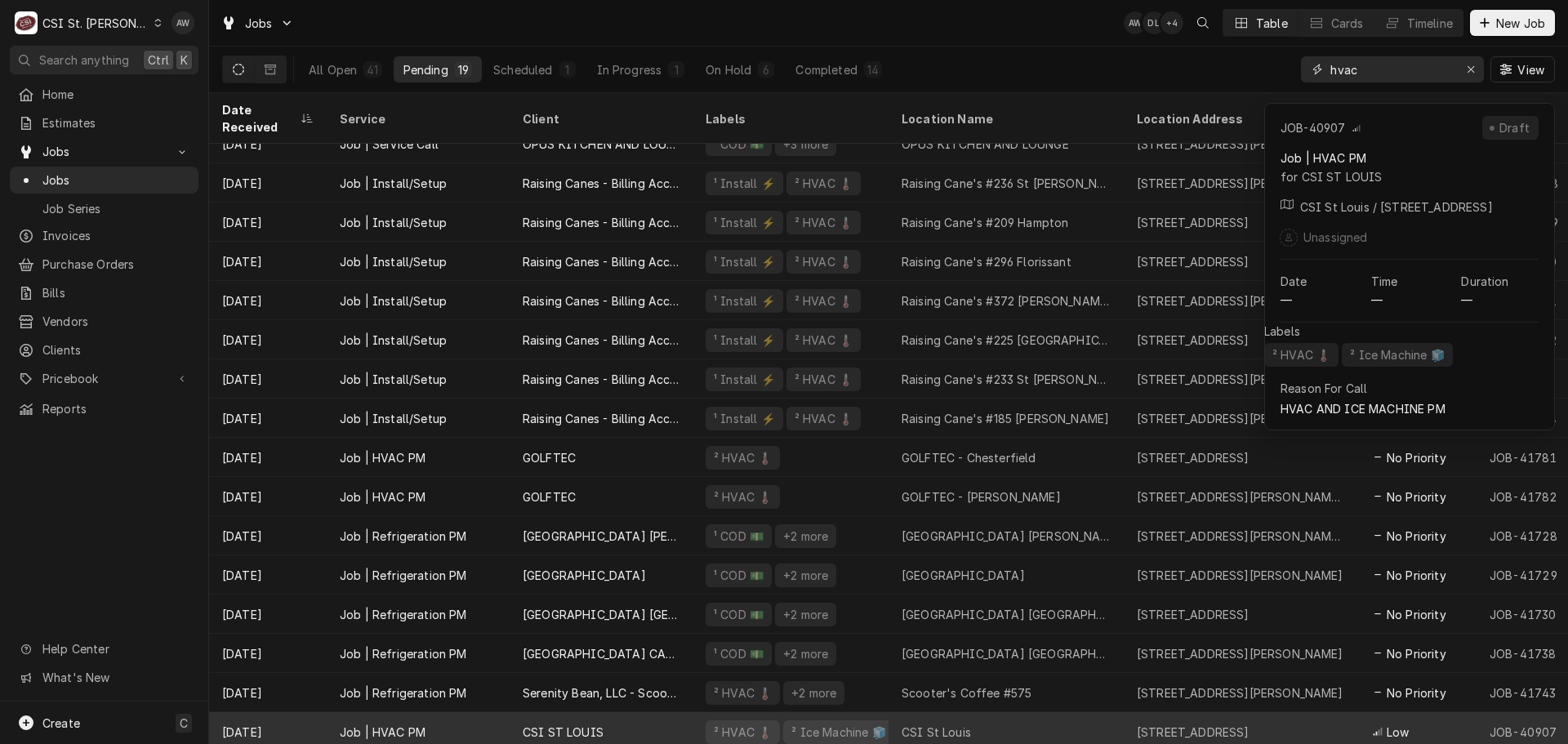
type input "hvac"
click at [1013, 712] on div "CSI St Louis" at bounding box center [1006, 731] width 235 height 39
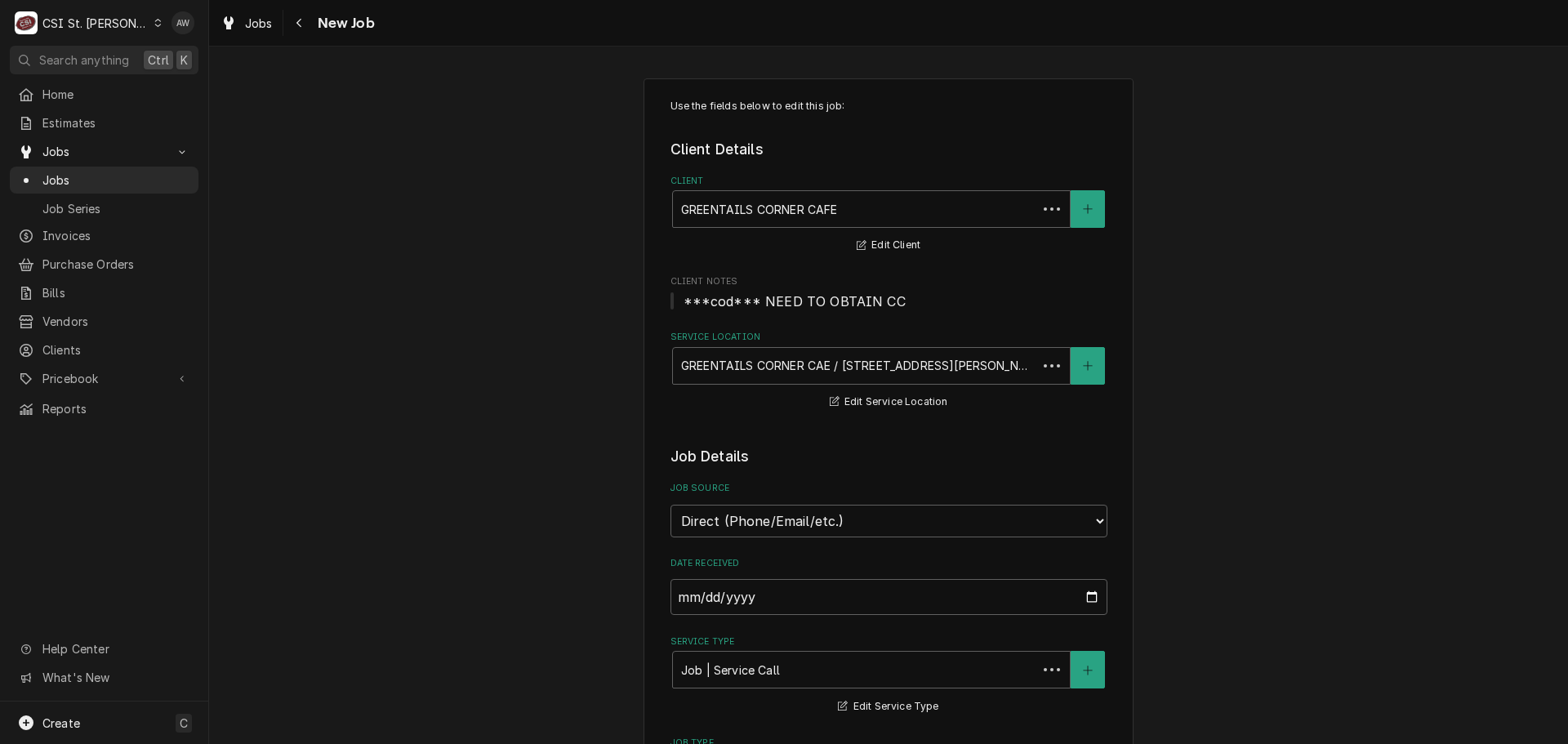
type textarea "x"
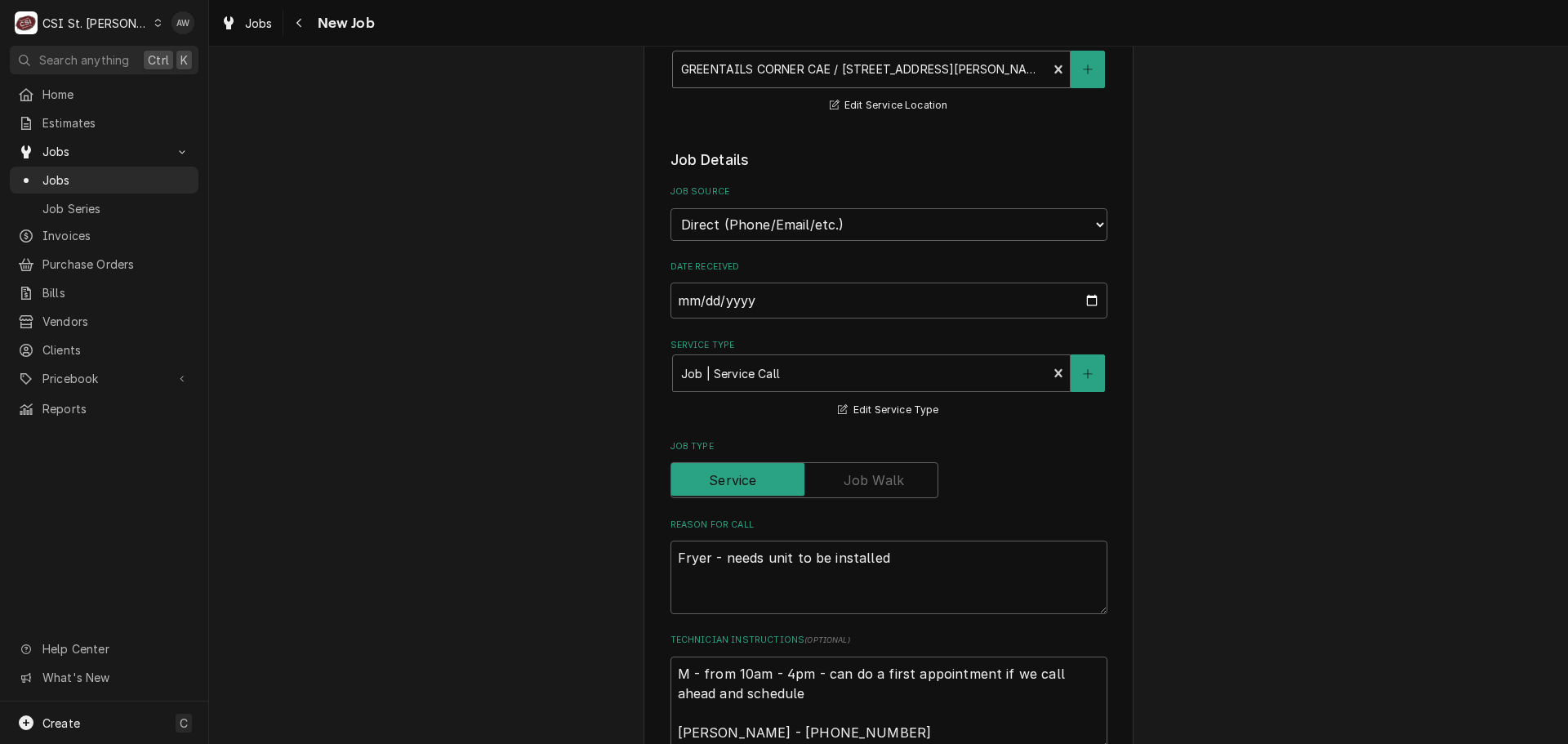
scroll to position [326, 0]
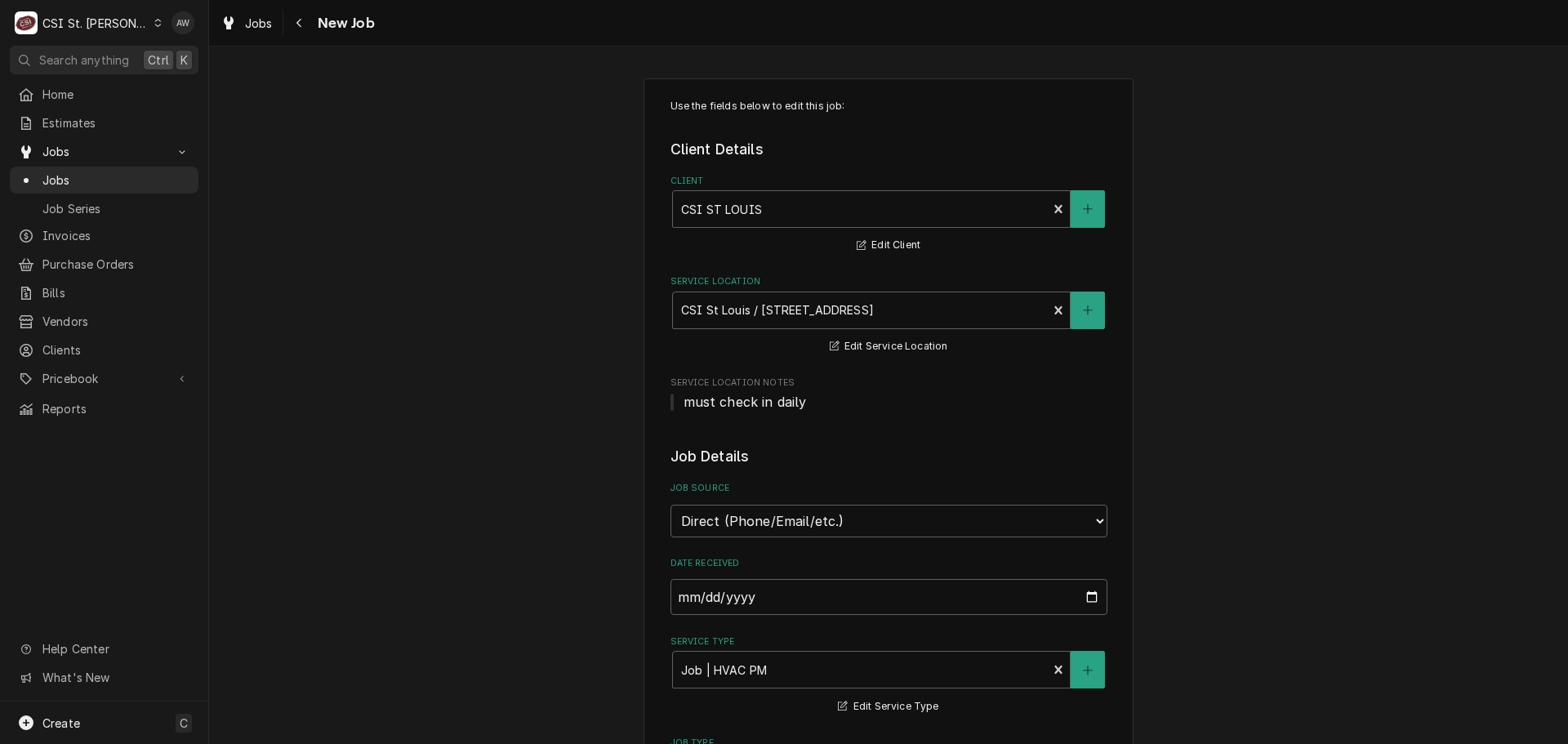
type textarea "x"
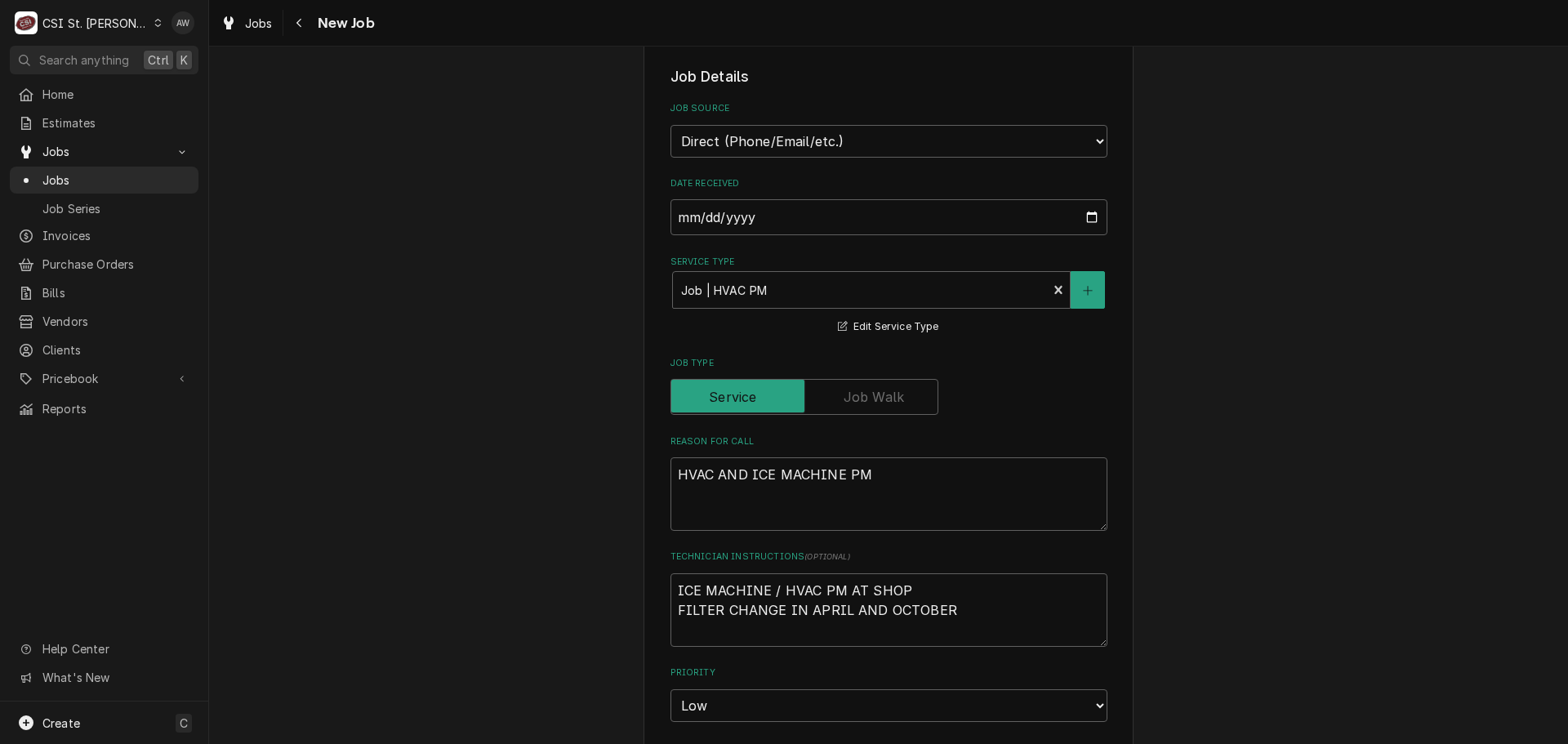
scroll to position [408, 0]
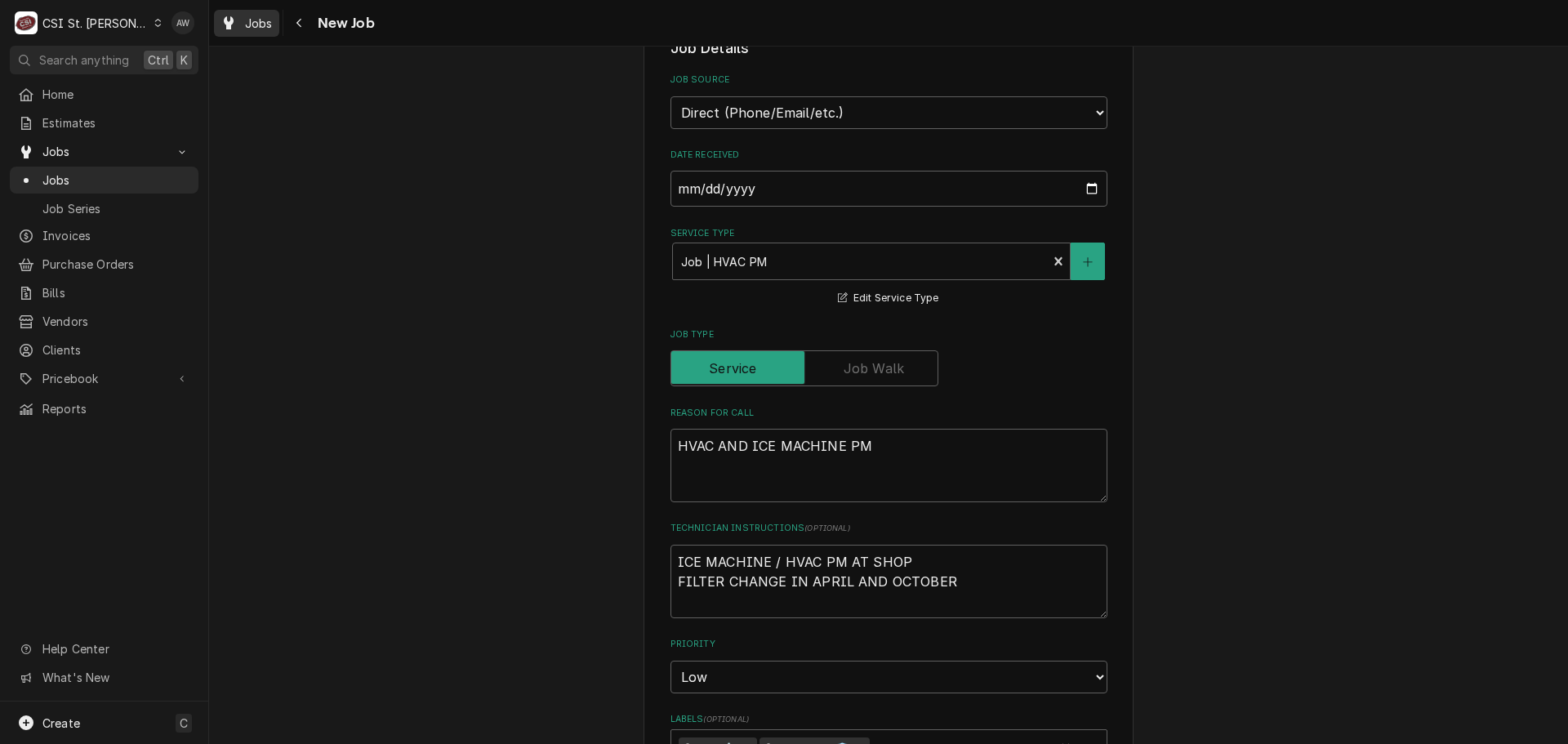
click at [268, 24] on span "Jobs" at bounding box center [258, 23] width 28 height 17
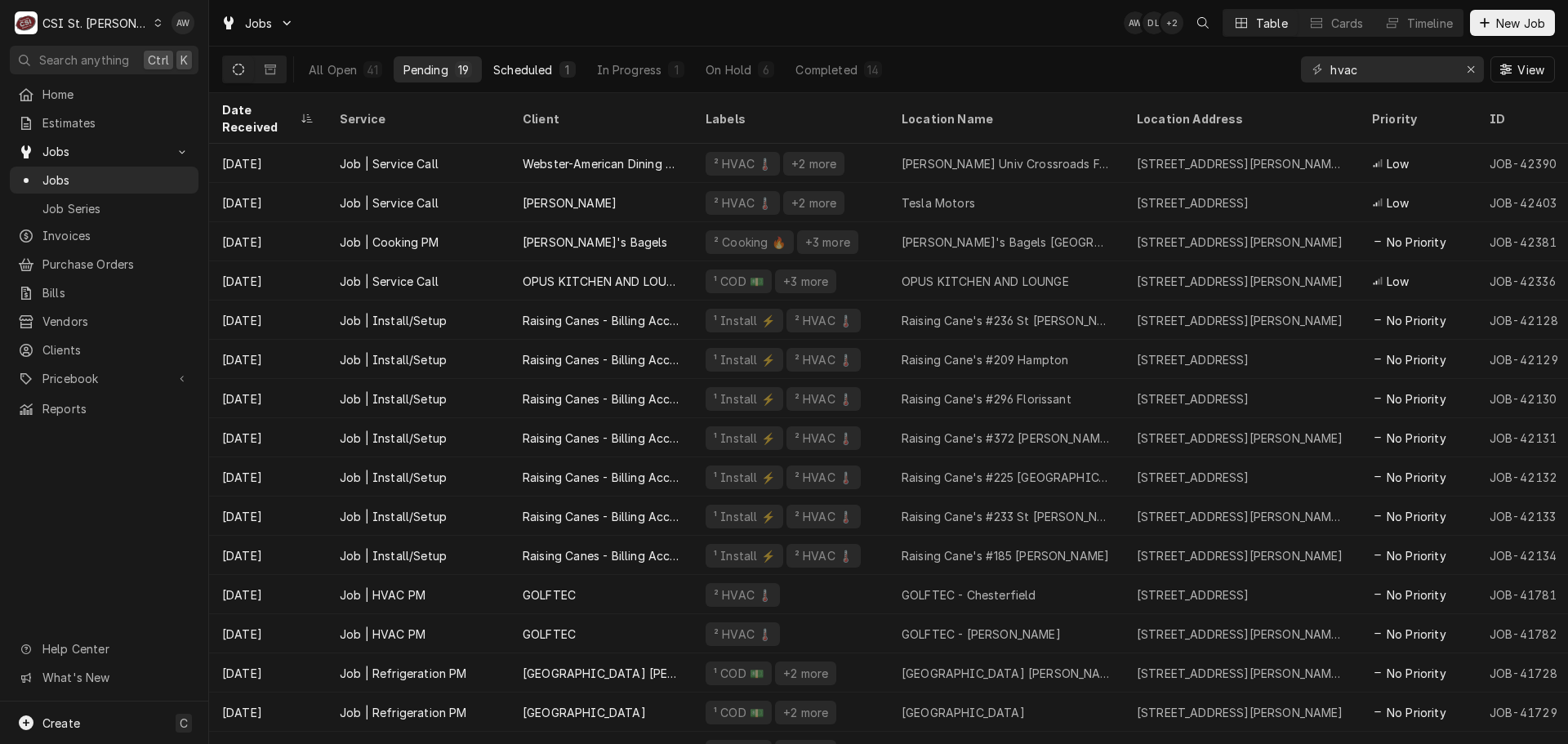
click at [501, 66] on div "Scheduled" at bounding box center [523, 70] width 59 height 17
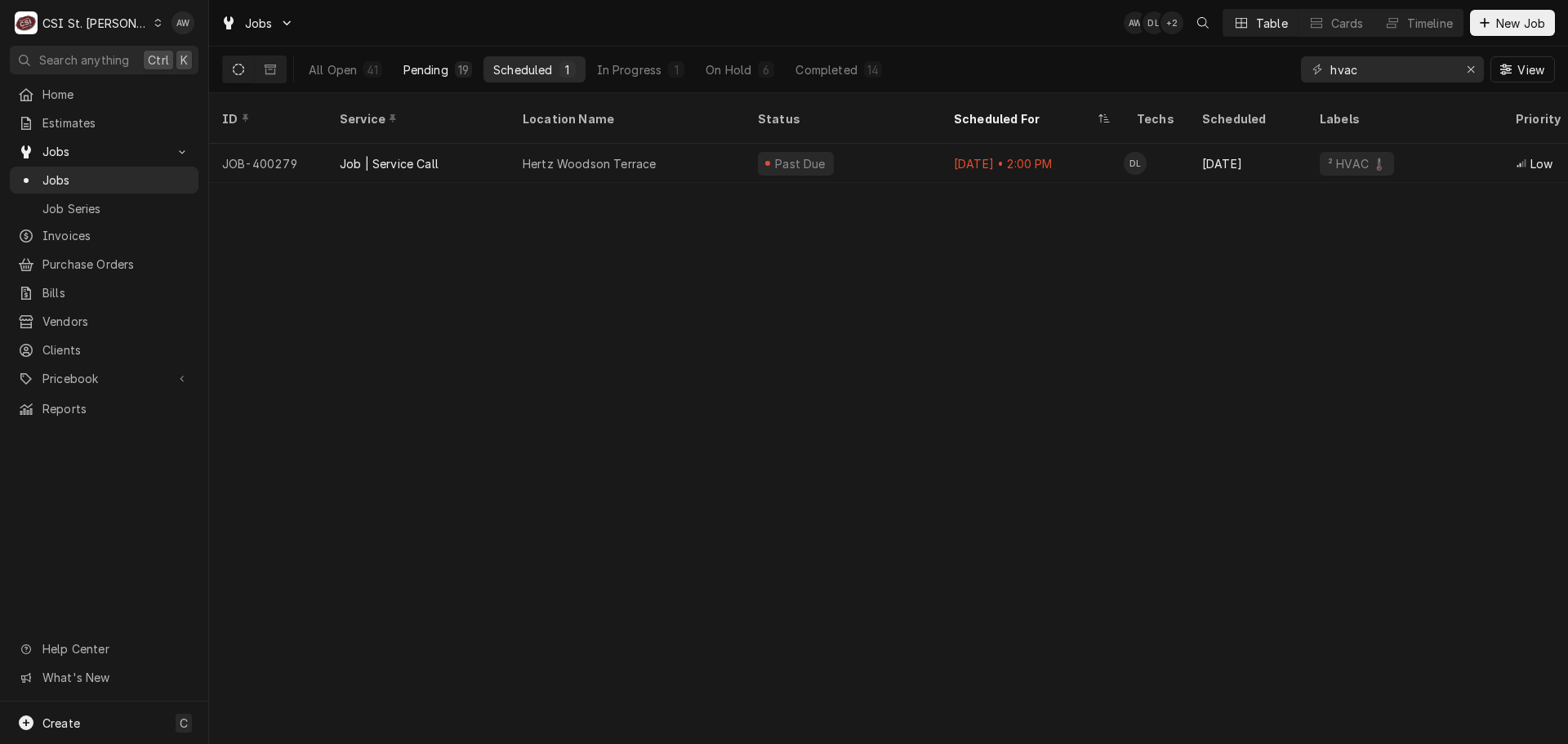
click at [446, 66] on div "Pending" at bounding box center [426, 70] width 45 height 17
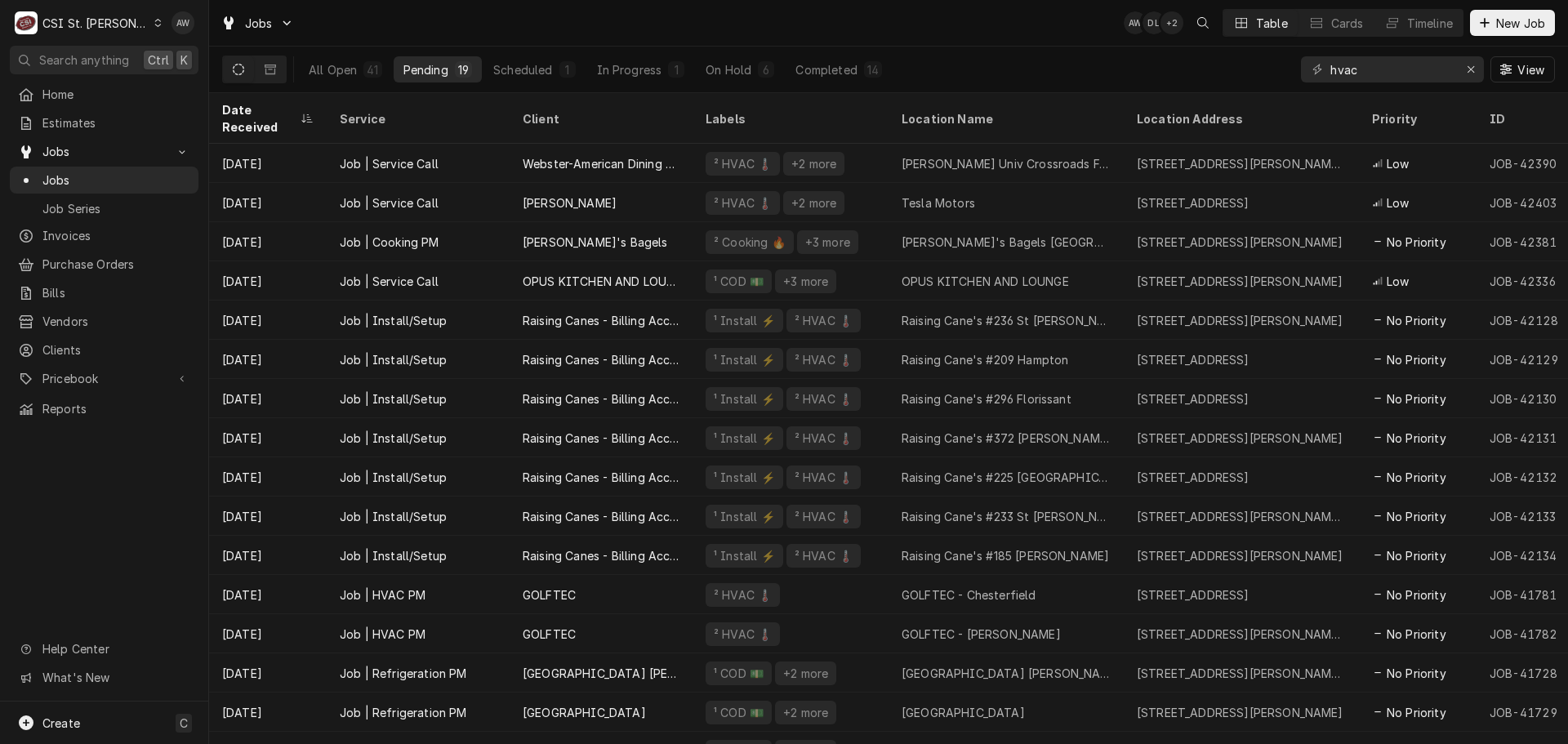
click at [644, 84] on div "All Open 41 Pending 19 Scheduled 1 In Progress 1 On Hold 6 Completed 14" at bounding box center [595, 69] width 593 height 46
click at [639, 72] on div "In Progress" at bounding box center [629, 70] width 65 height 17
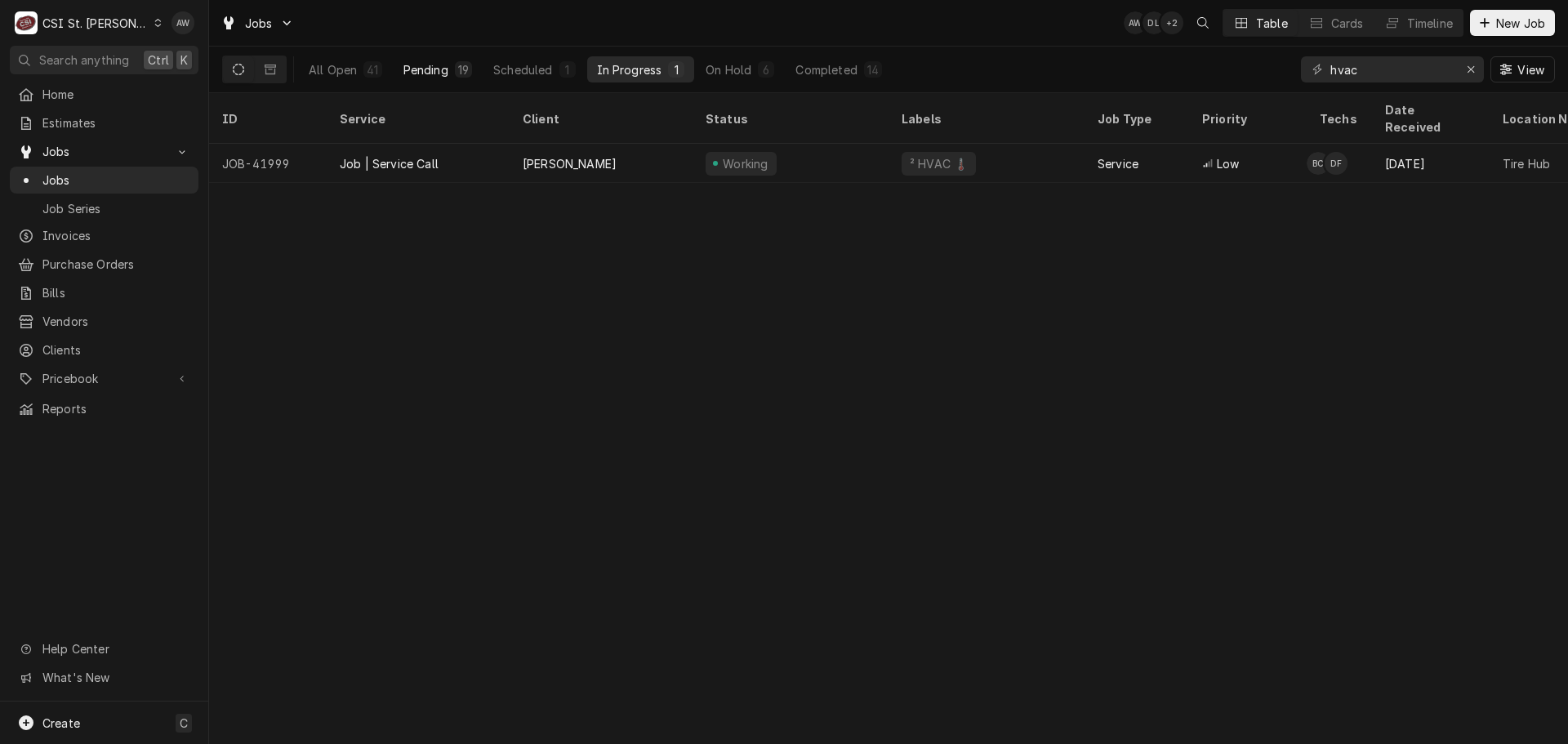
click at [439, 67] on div "Pending" at bounding box center [426, 70] width 45 height 17
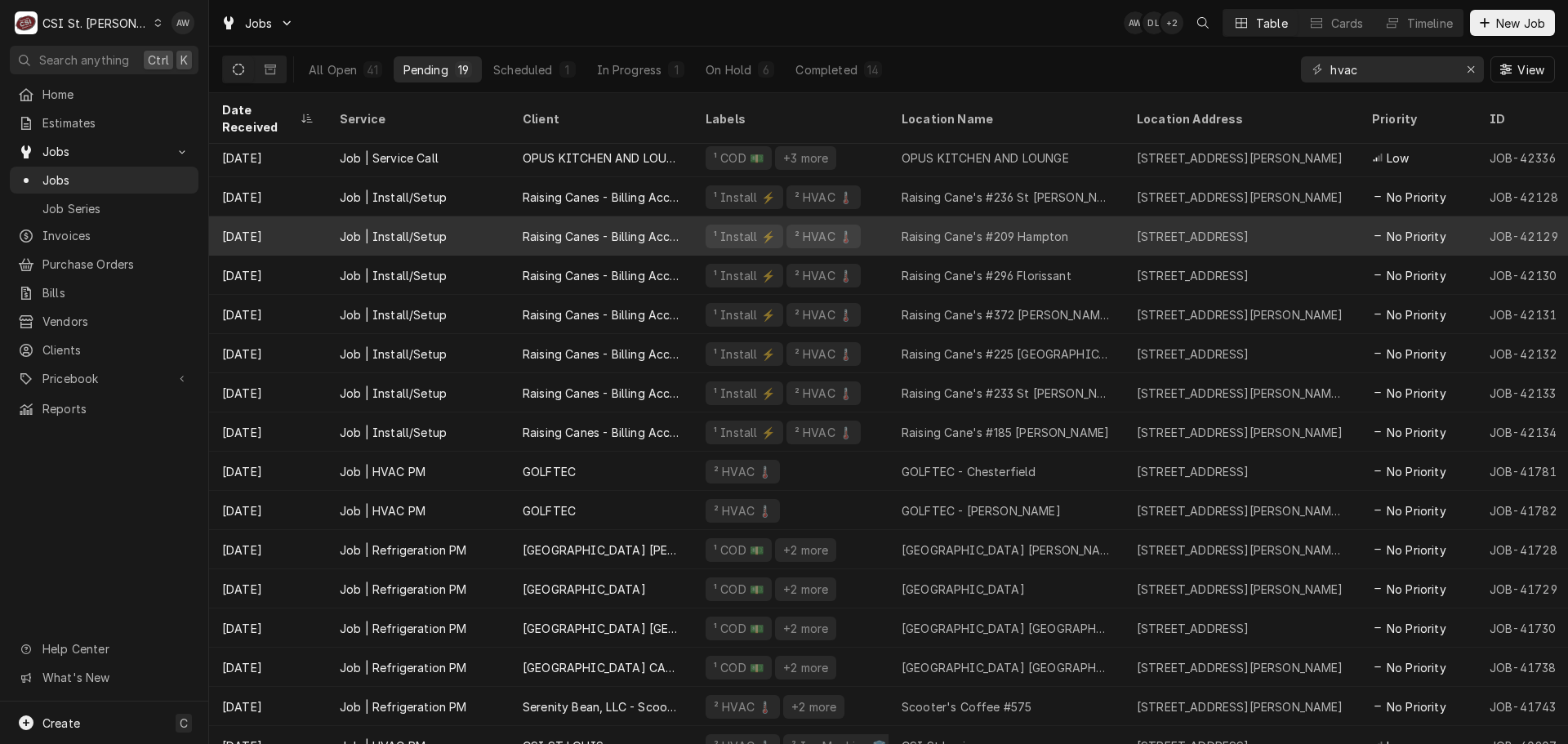
scroll to position [138, 0]
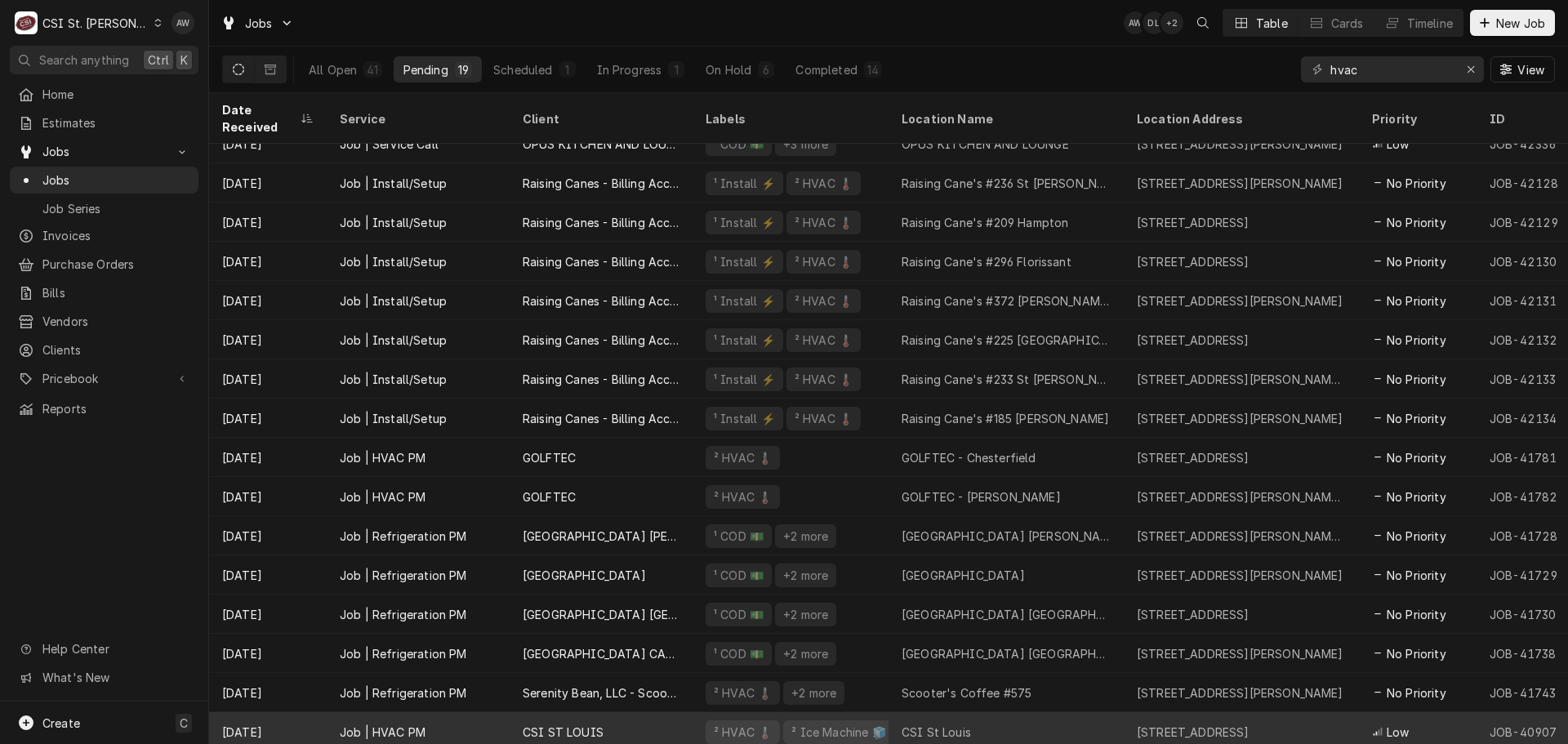
click at [1048, 712] on div "CSI St Louis" at bounding box center [1006, 731] width 235 height 39
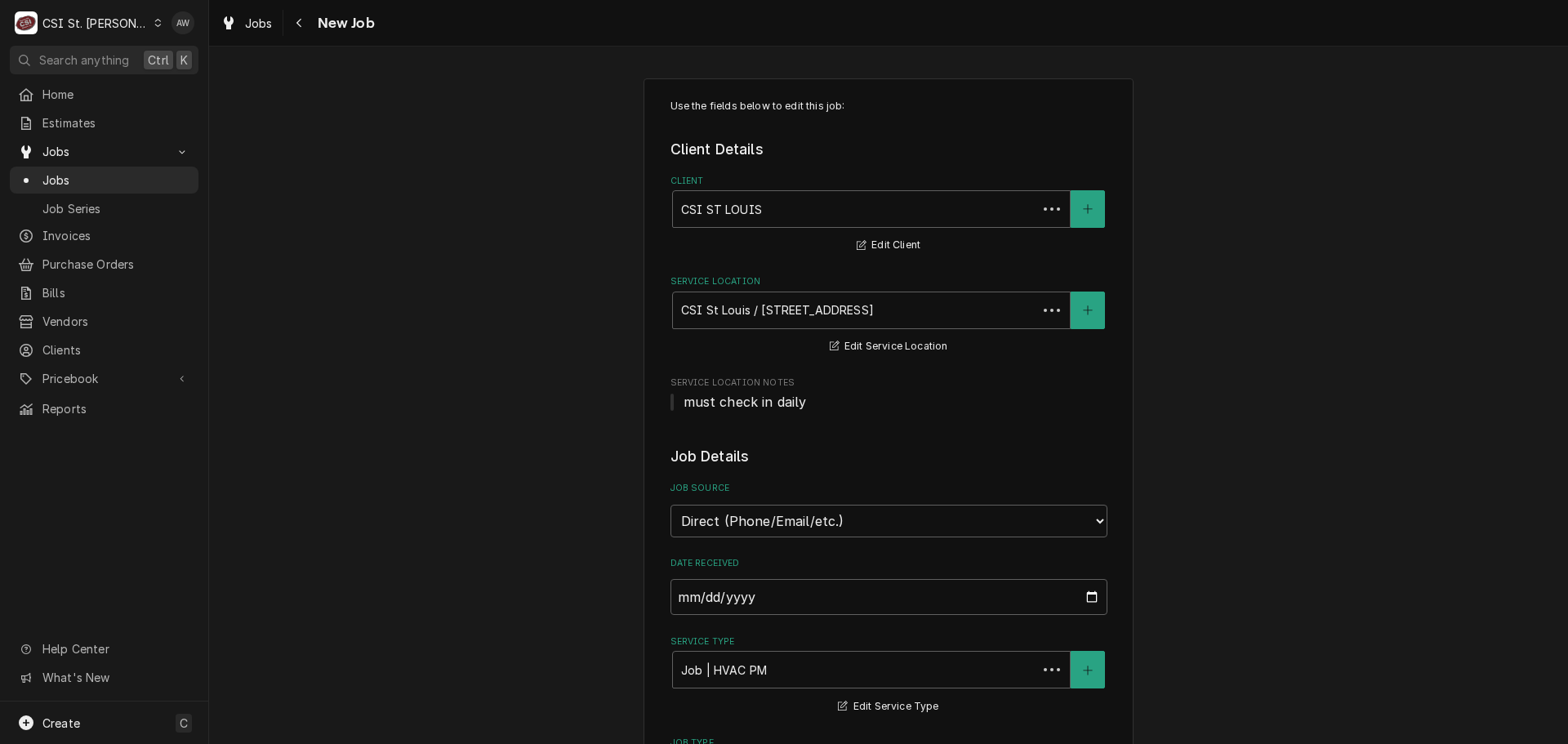
type textarea "x"
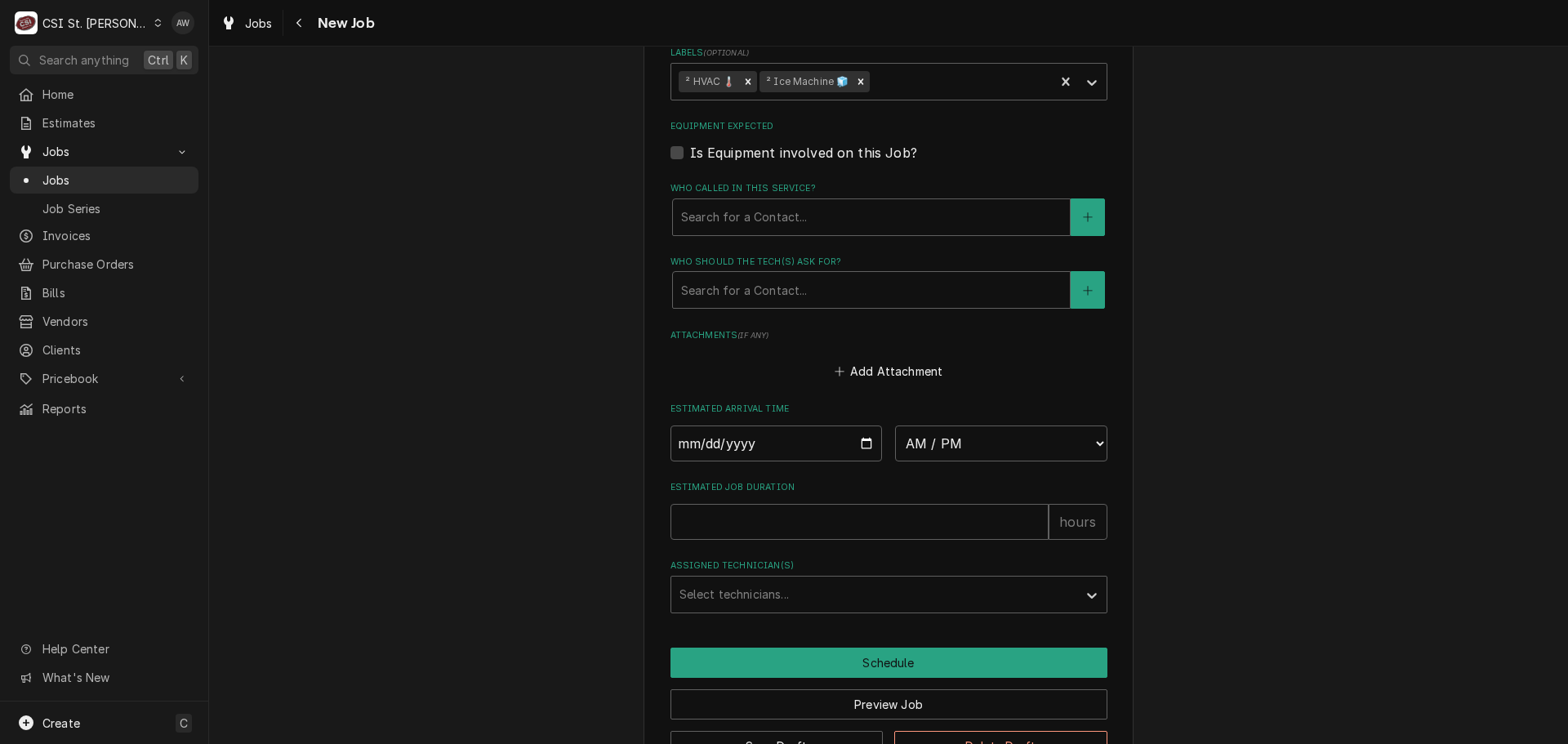
scroll to position [1126, 0]
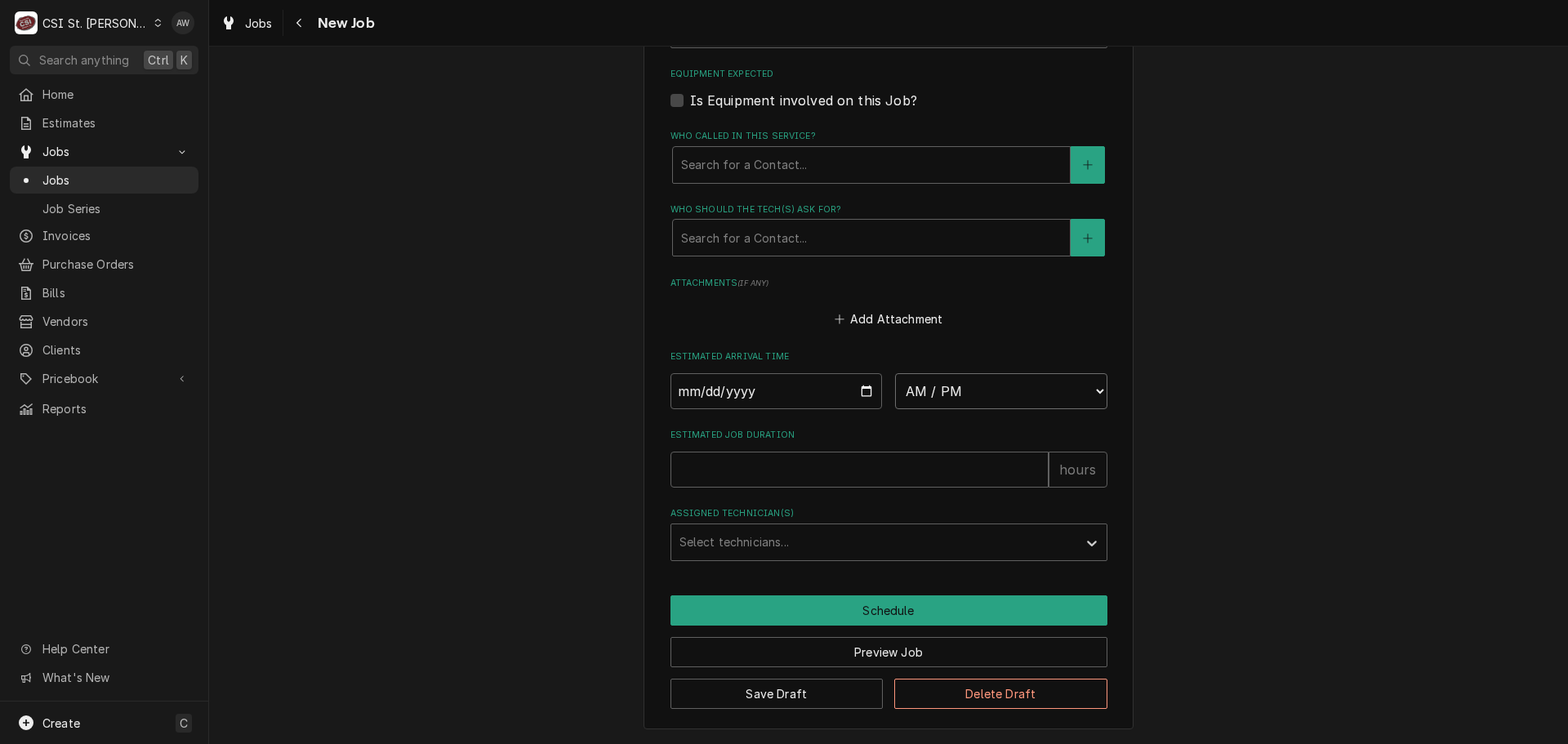
click at [1002, 388] on select "AM / PM 6:00 AM 6:15 AM 6:30 AM 6:45 AM 7:00 AM 7:15 AM 7:30 AM 7:45 AM 8:00 AM…" at bounding box center [1001, 391] width 212 height 36
select select "10:00:00"
click at [895, 373] on select "AM / PM 6:00 AM 6:15 AM 6:30 AM 6:45 AM 7:00 AM 7:15 AM 7:30 AM 7:45 AM 8:00 AM…" at bounding box center [1001, 391] width 212 height 36
click at [857, 388] on input "Date" at bounding box center [776, 391] width 212 height 36
type textarea "x"
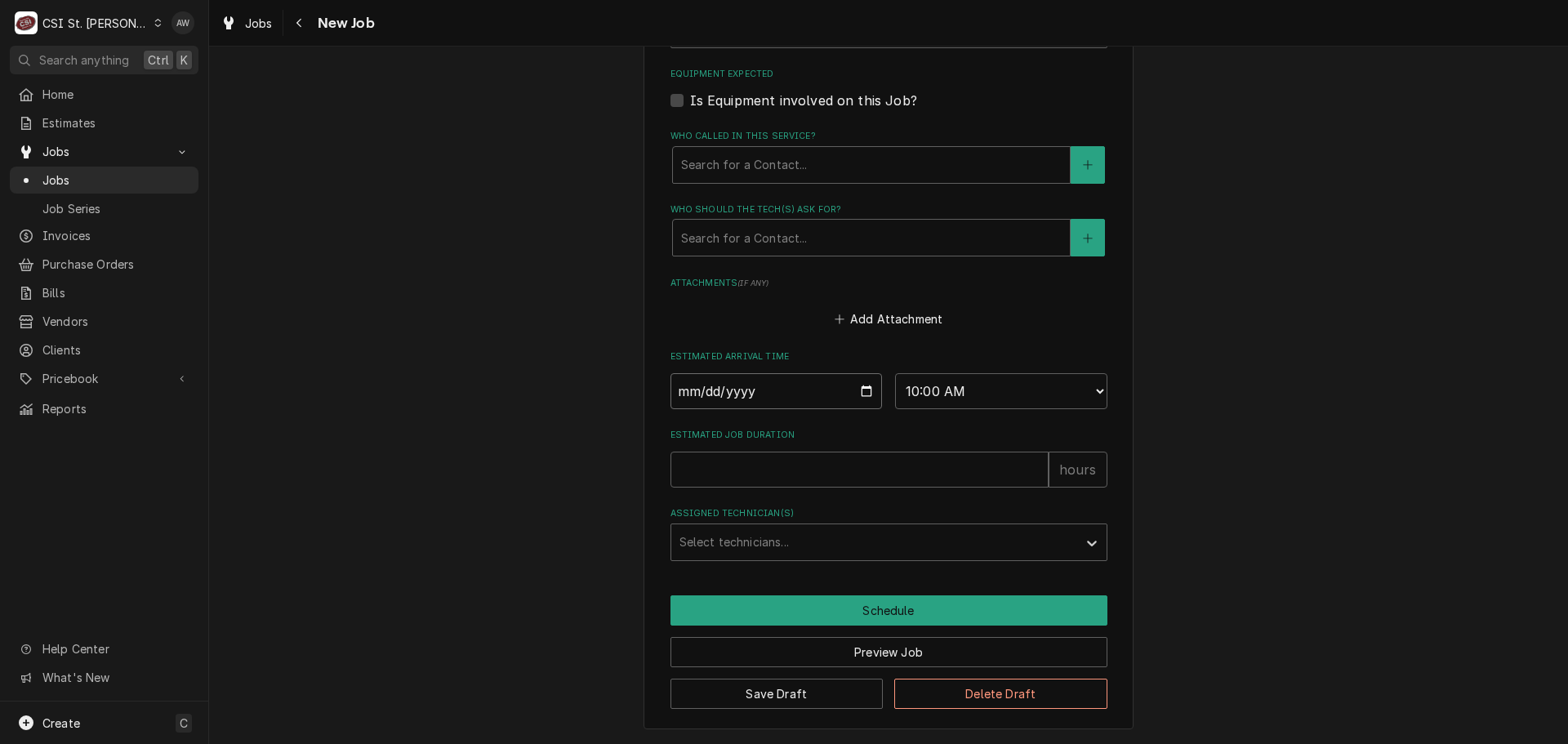
type input "2025-09-02"
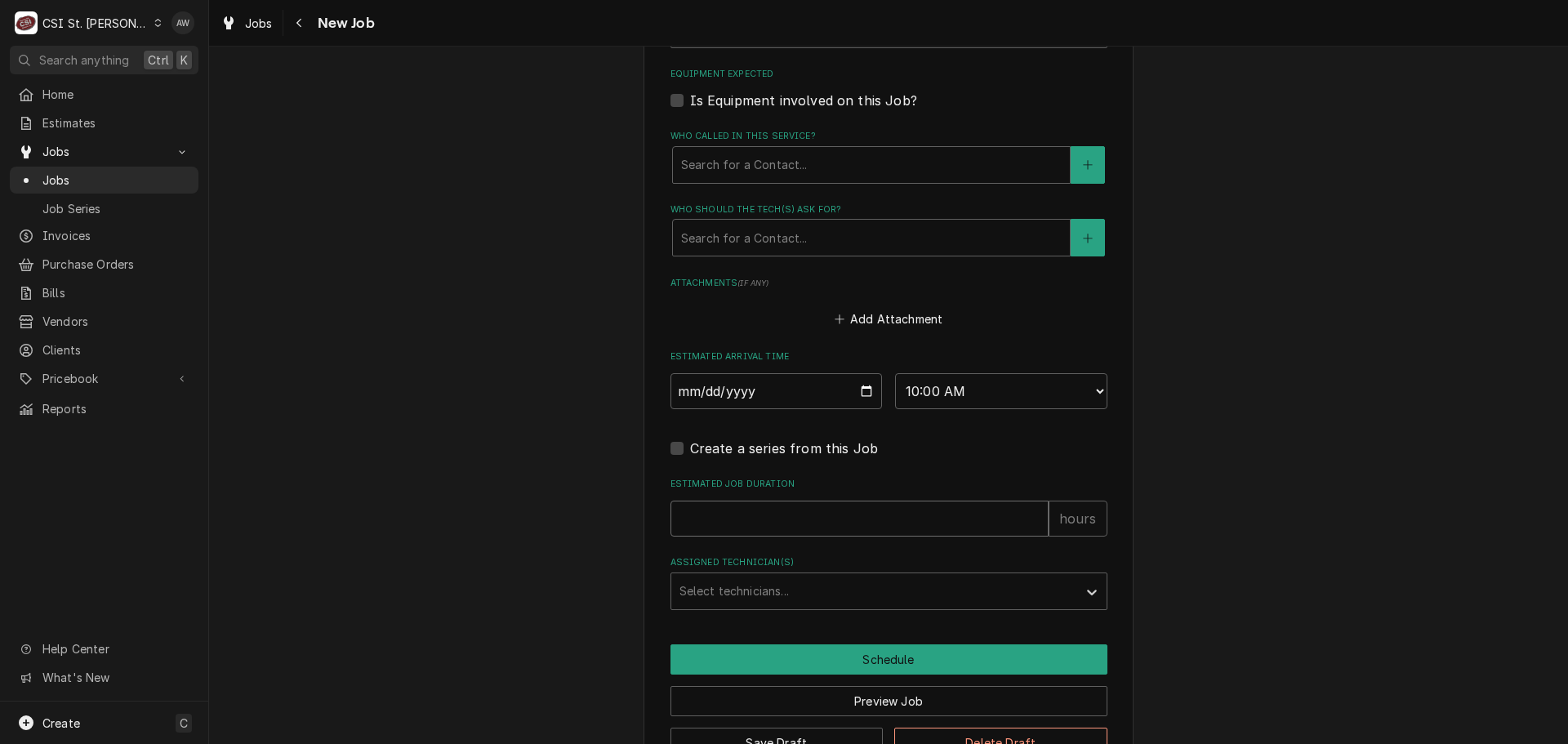
click at [737, 511] on input "Estimated Job Duration" at bounding box center [859, 518] width 378 height 36
type textarea "x"
type input "3"
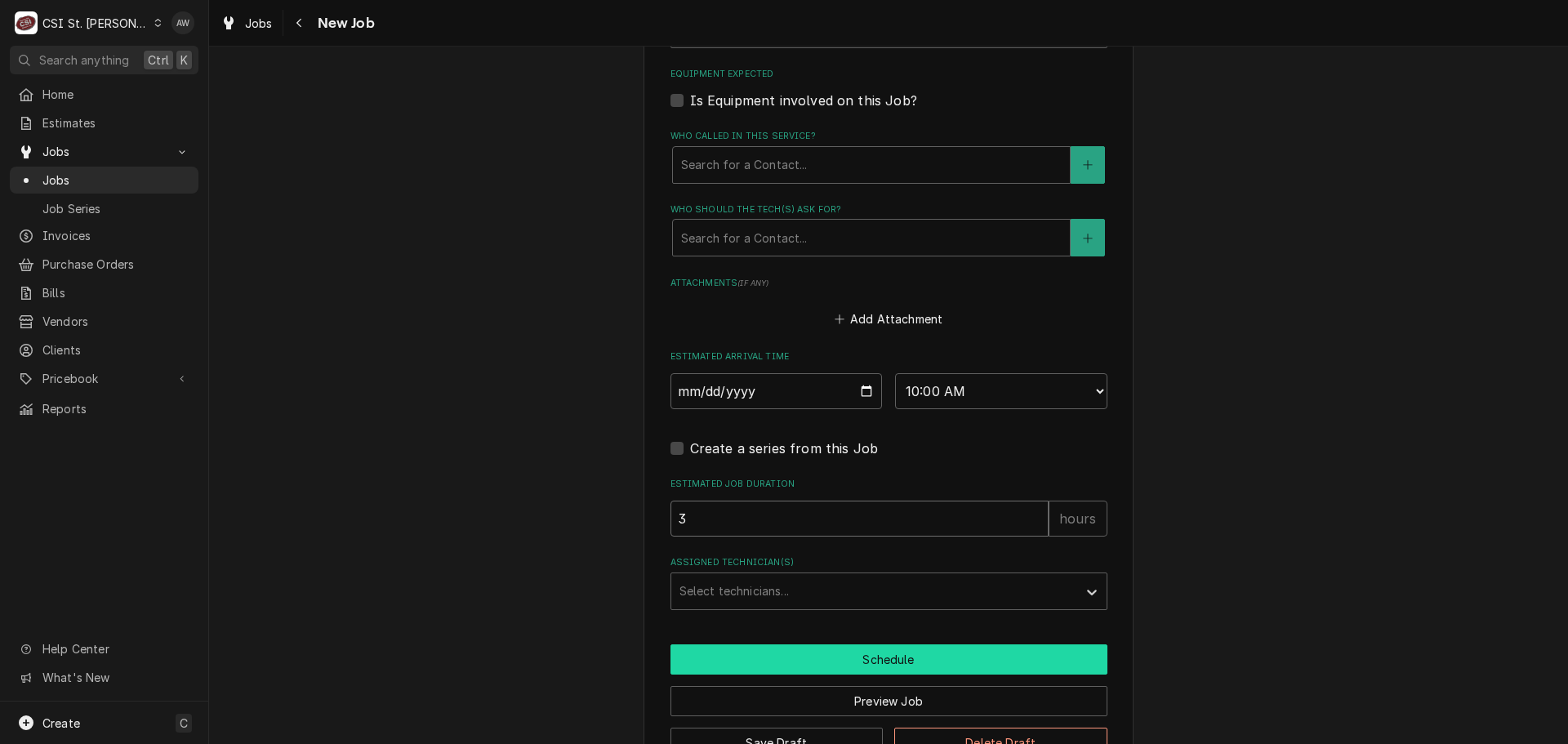
type textarea "x"
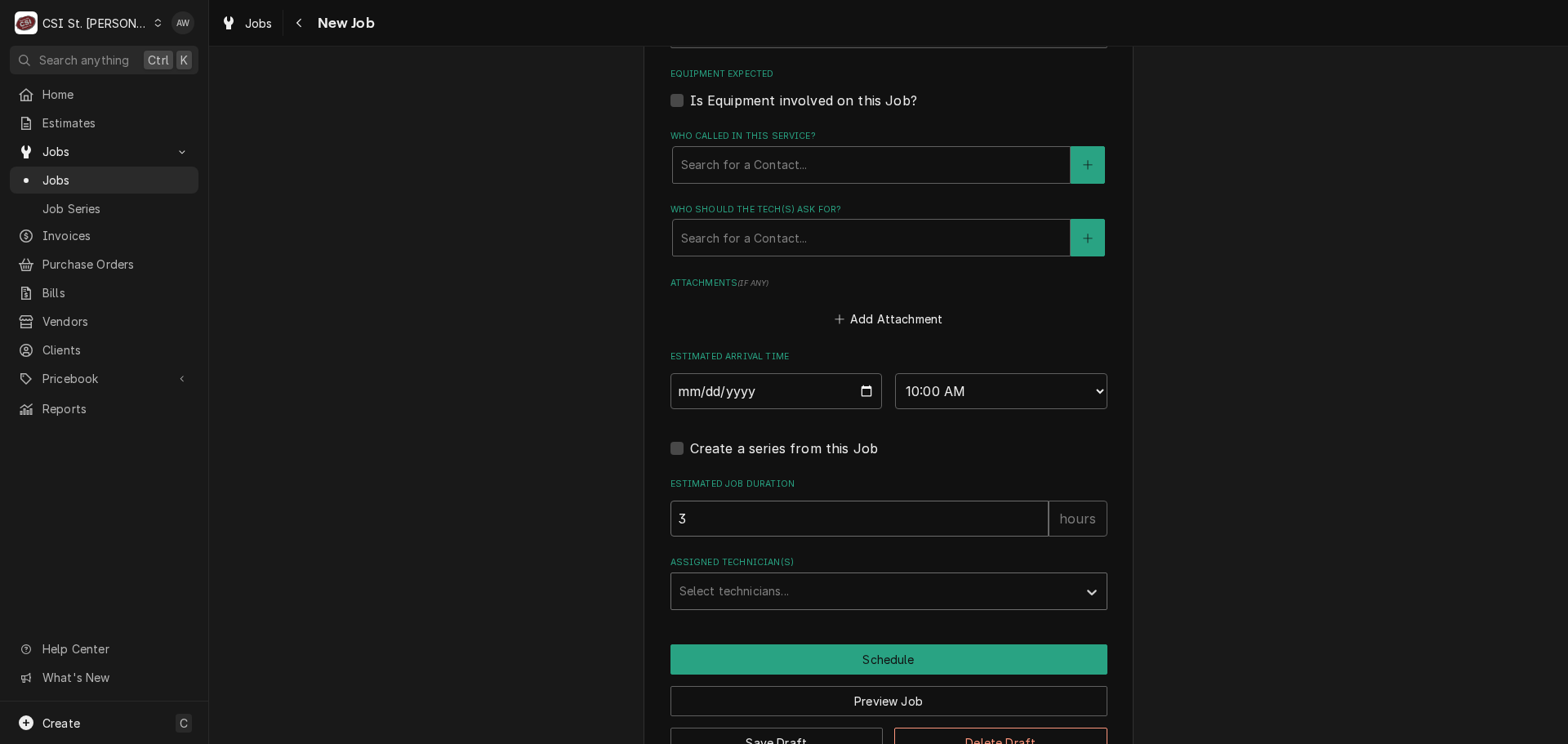
type input "3"
click at [704, 592] on div "Assigned Technician(s)" at bounding box center [874, 591] width 389 height 29
type textarea "x"
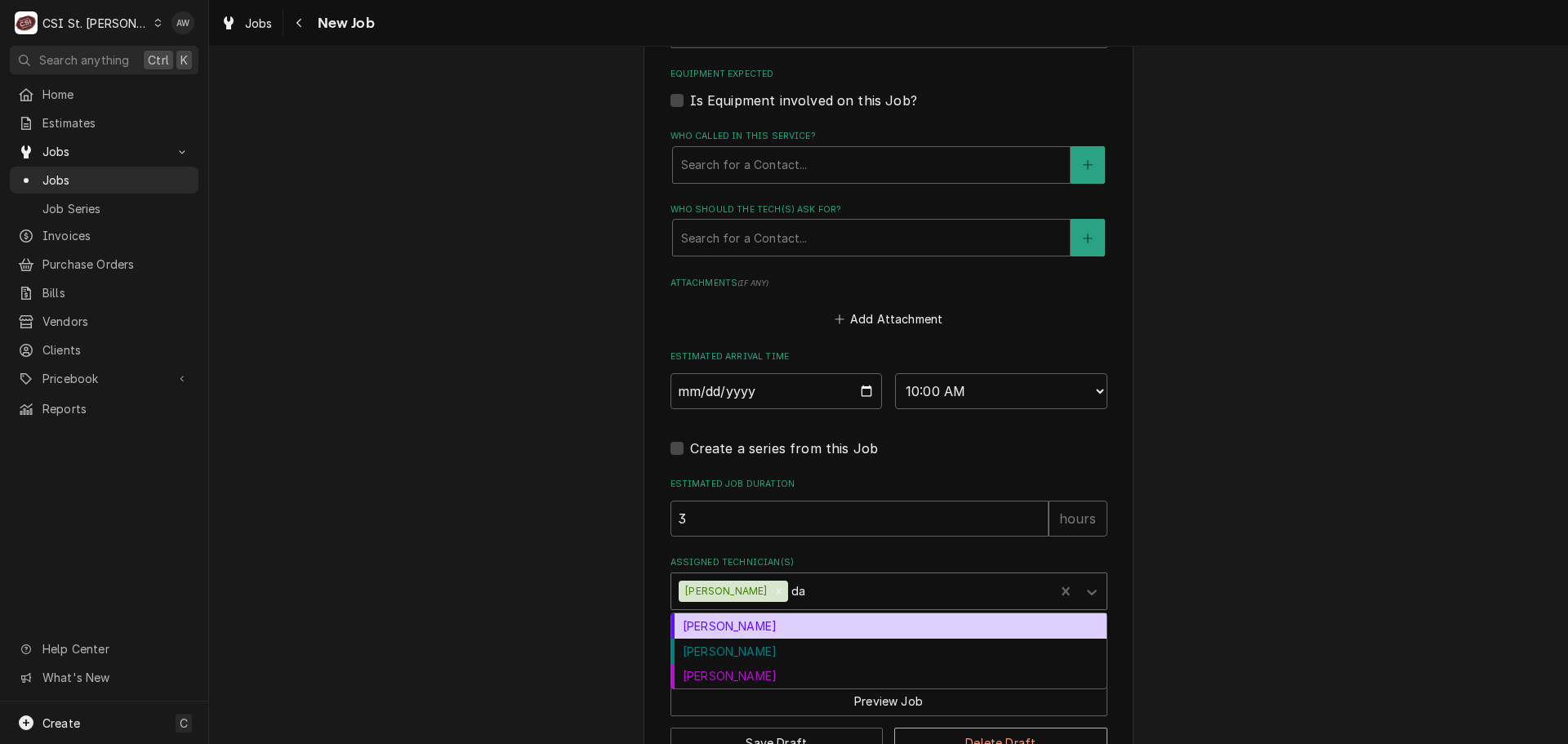
type input "dav"
type textarea "x"
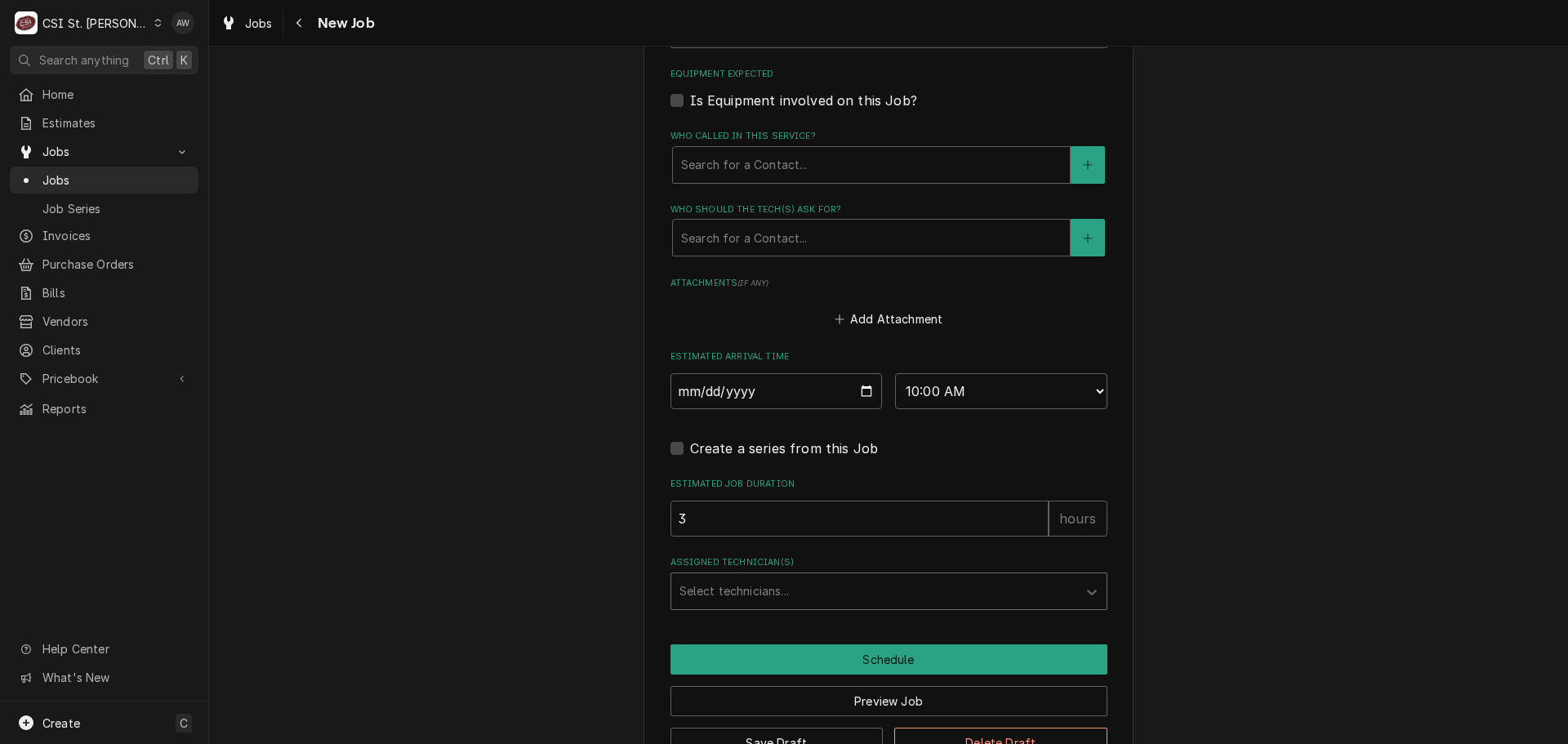
type textarea "x"
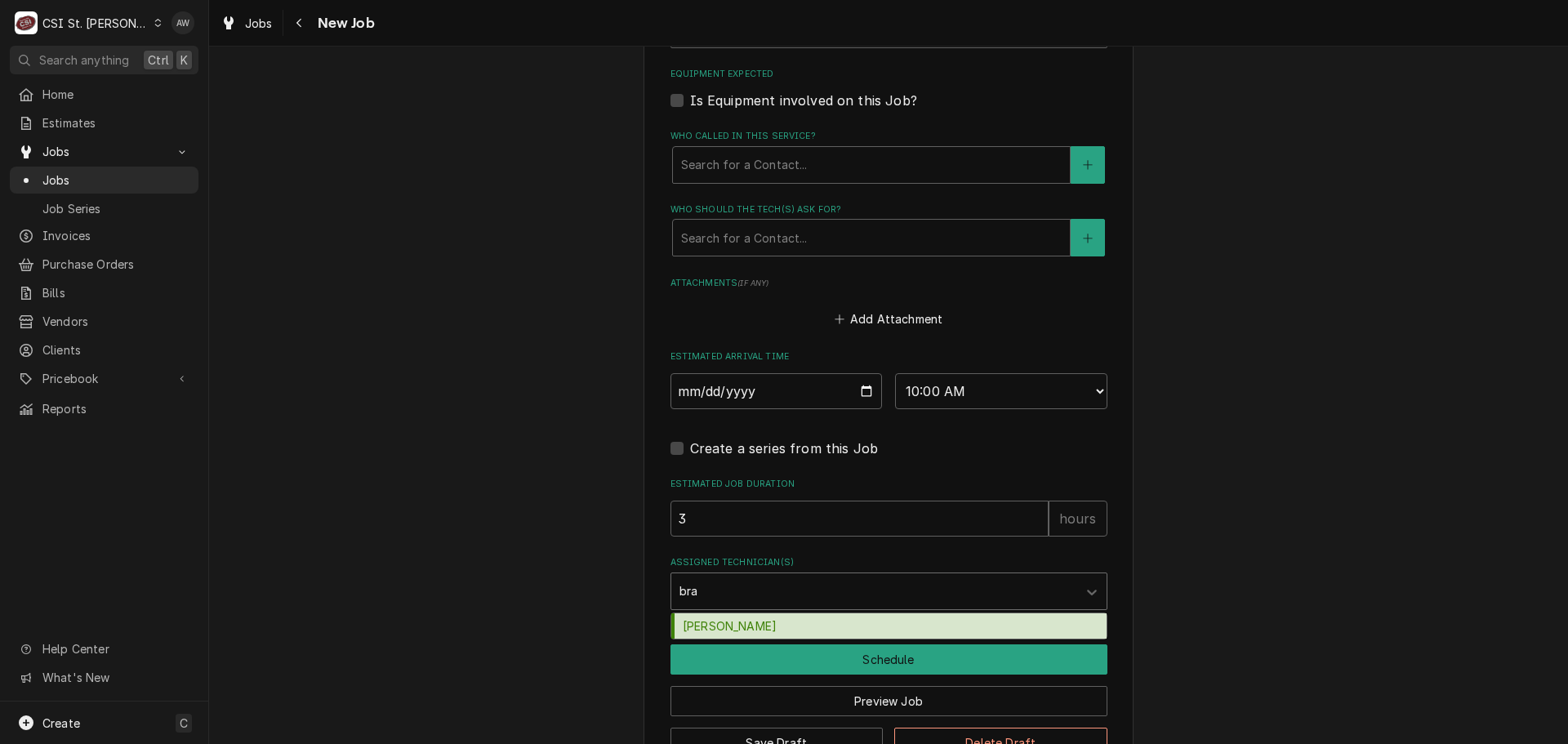
type input "brad"
type textarea "x"
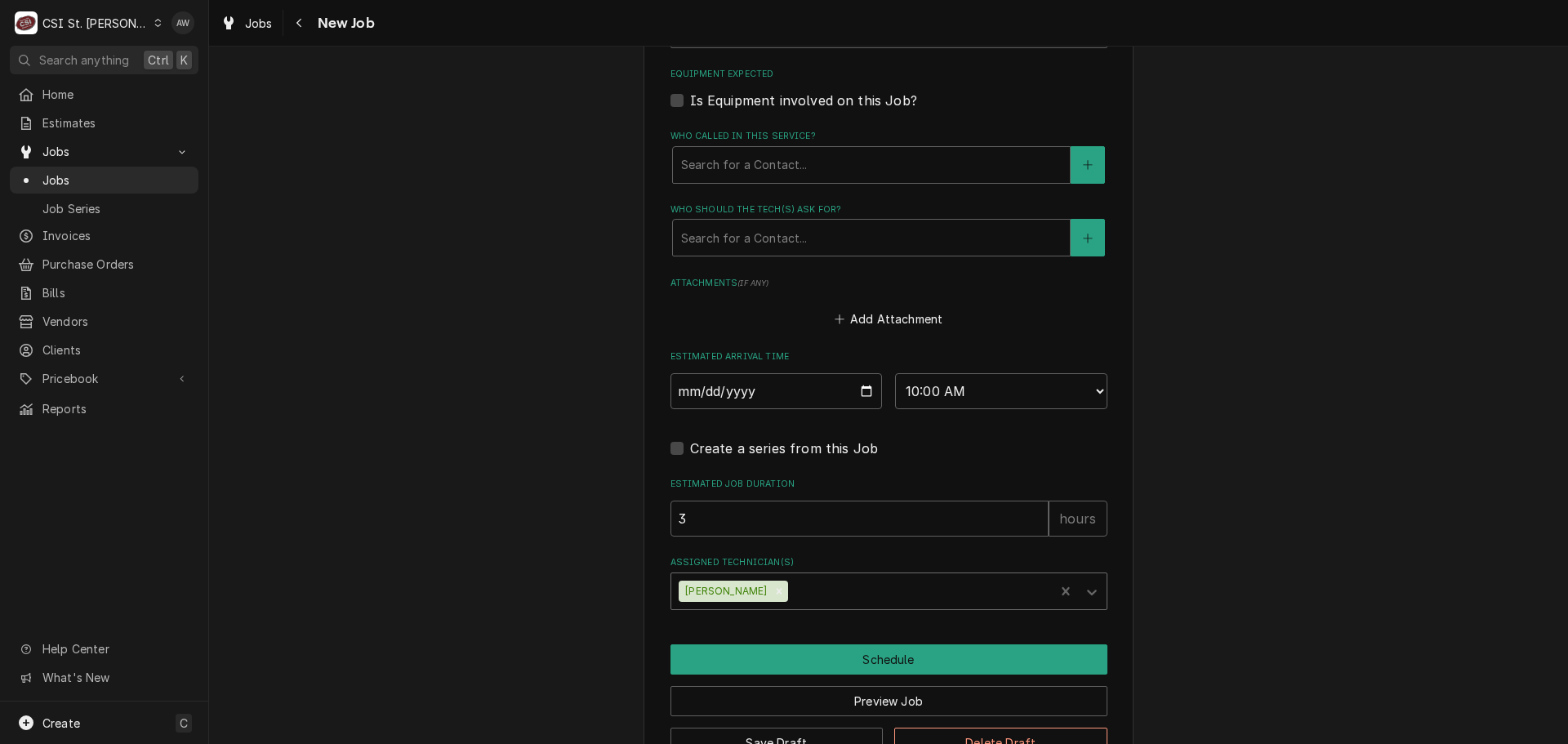
type textarea "x"
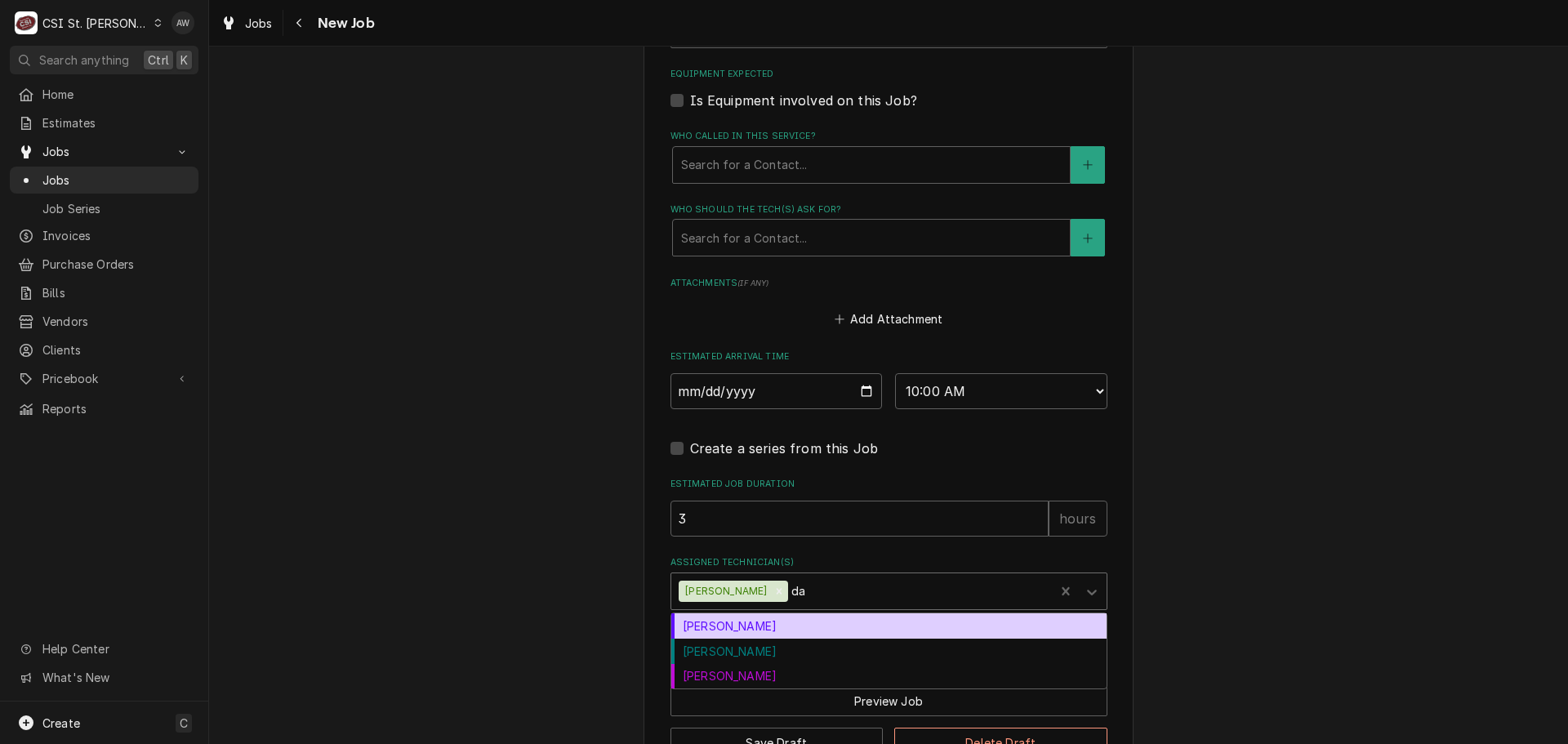
type input "dav"
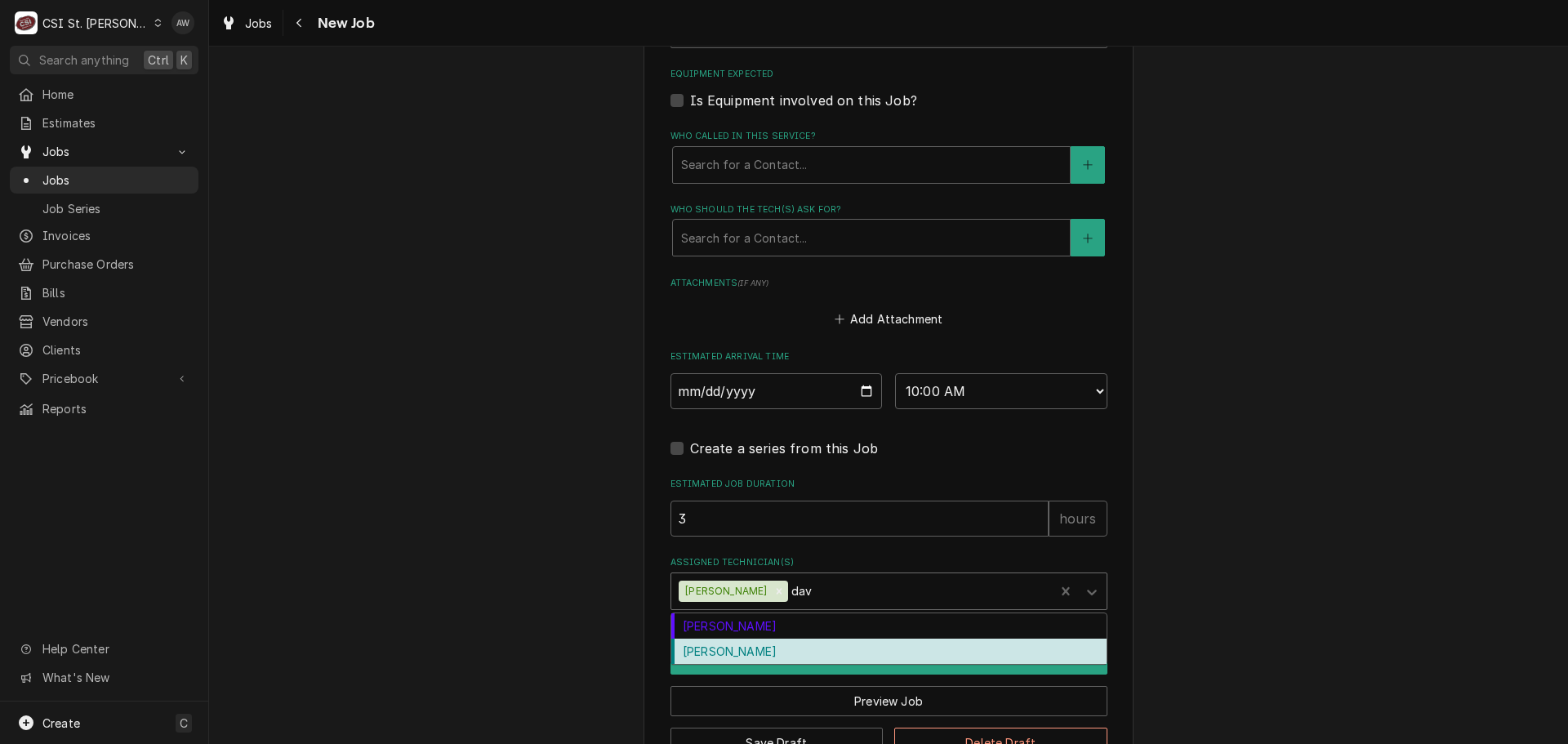
click at [763, 659] on div "David Ford" at bounding box center [888, 651] width 435 height 25
type textarea "x"
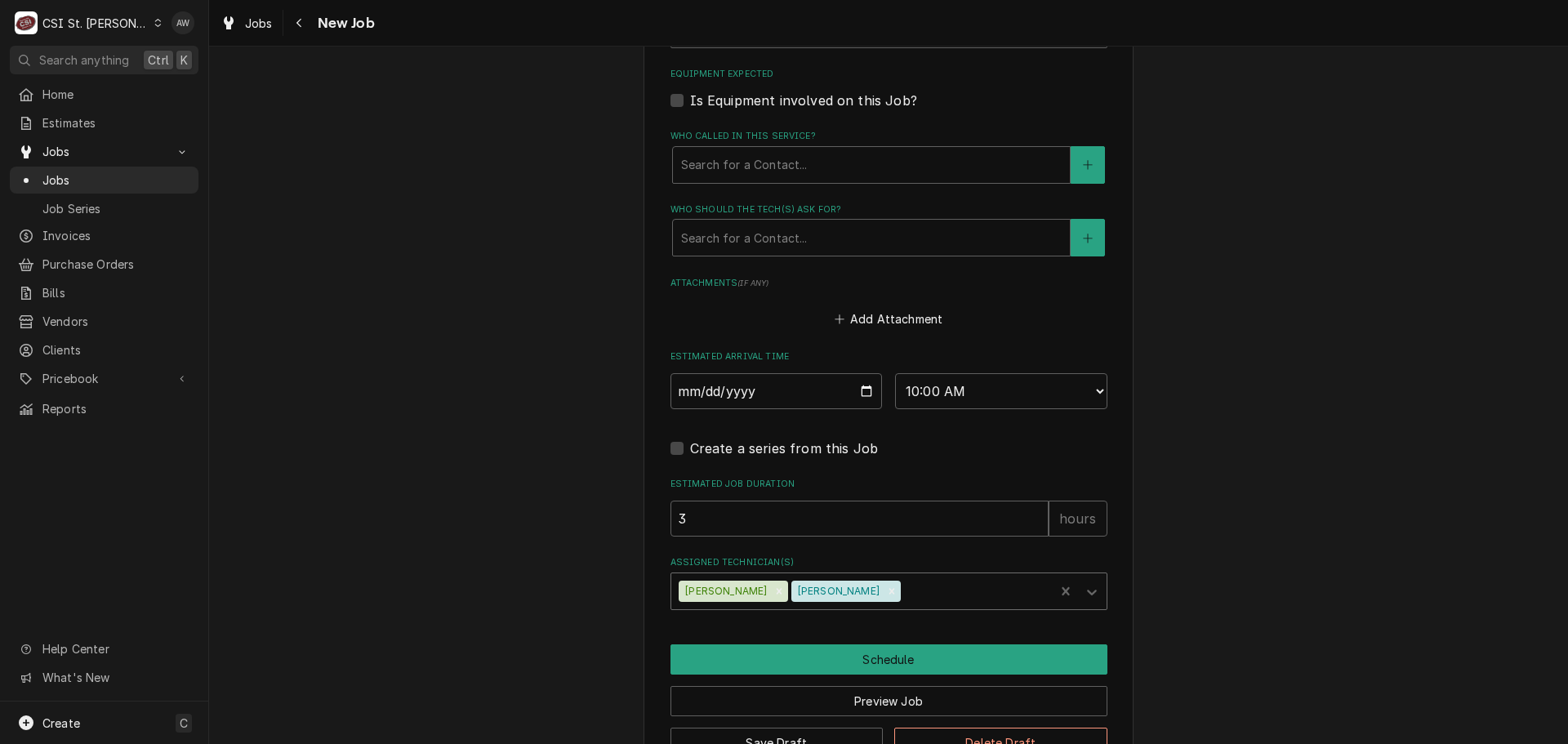
type textarea "x"
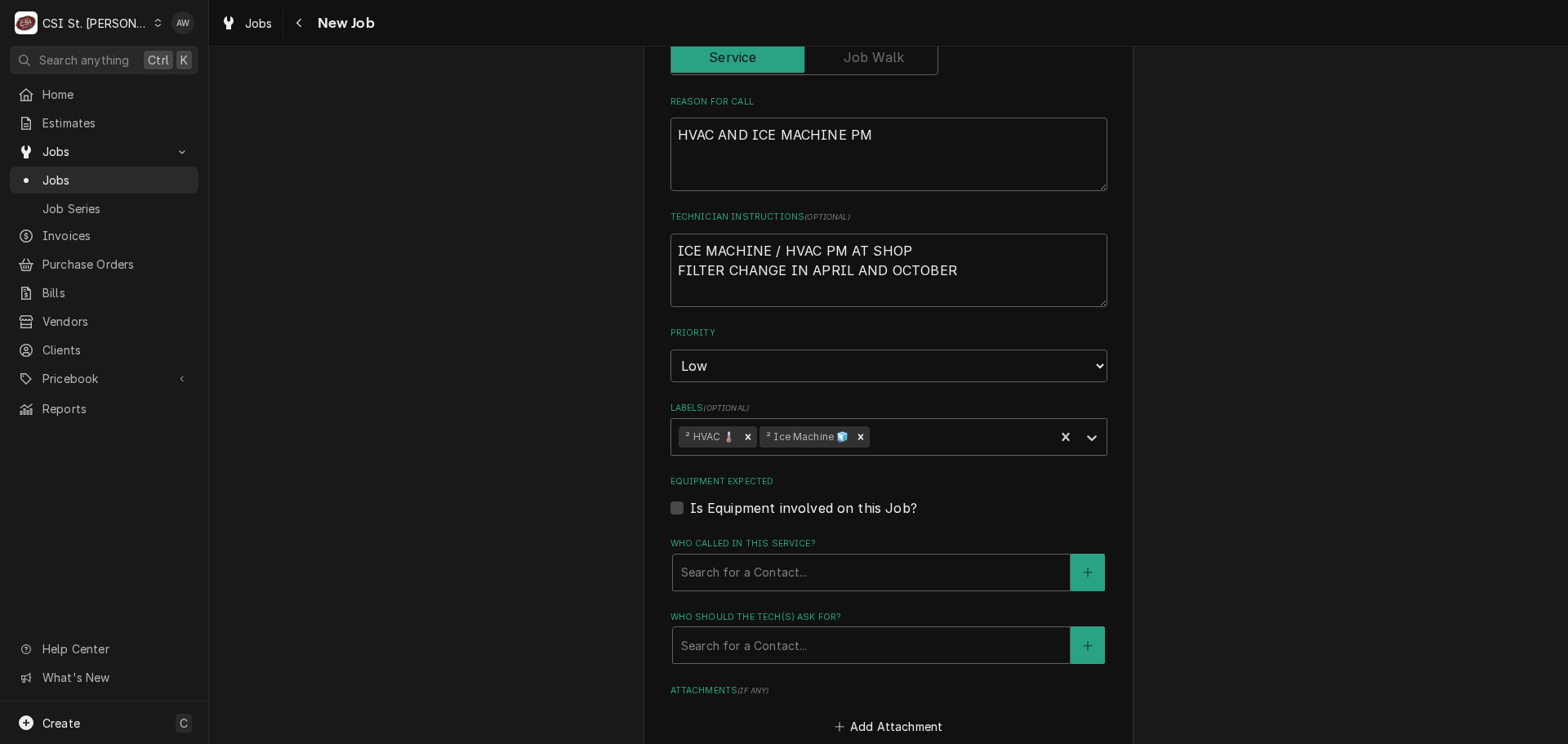
scroll to position [719, 0]
click at [237, 24] on div "Jobs" at bounding box center [247, 23] width 59 height 20
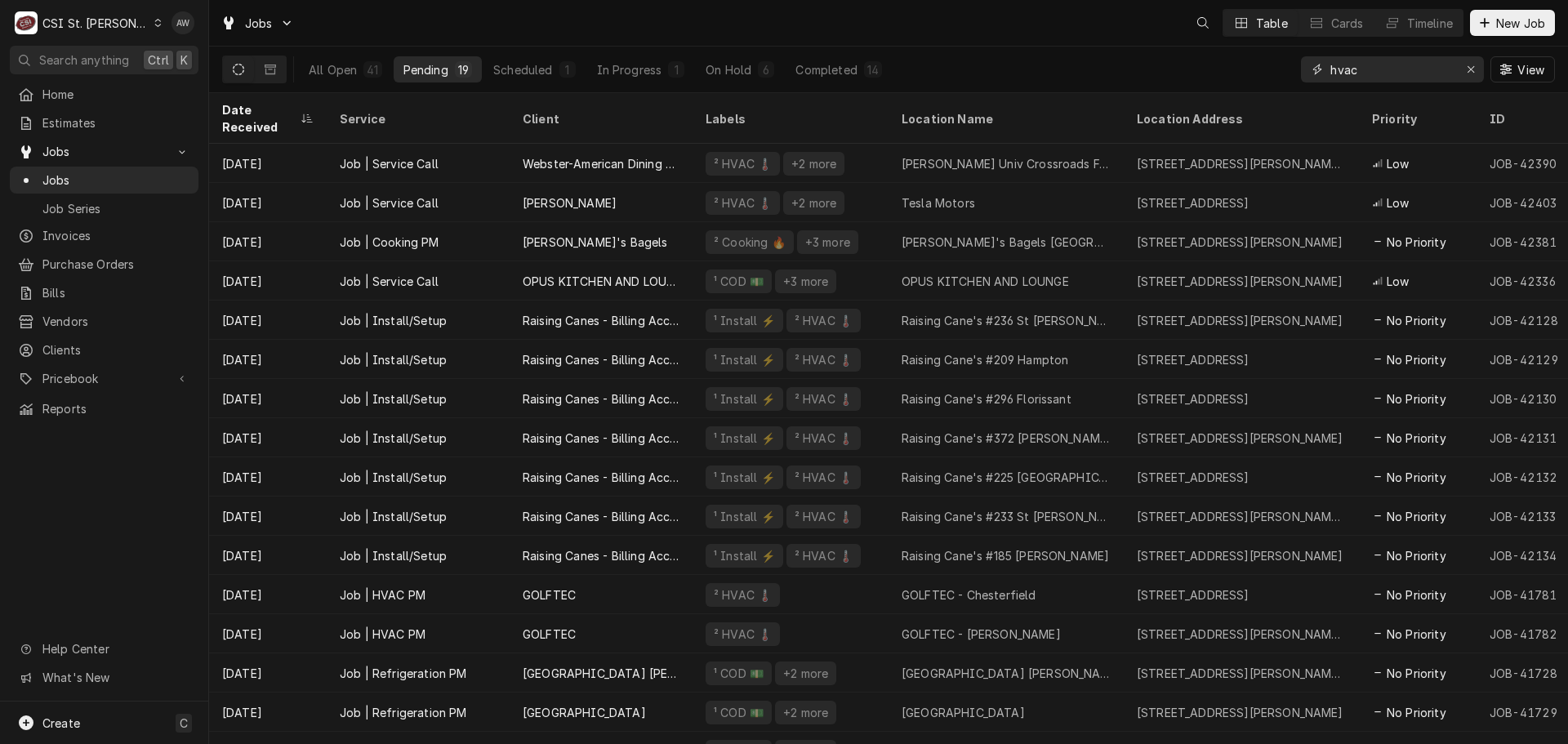
drag, startPoint x: 1374, startPoint y: 69, endPoint x: 1266, endPoint y: 64, distance: 108.1
click at [1266, 64] on div "All Open 41 Pending 19 Scheduled 1 In Progress 1 On Hold 6 Completed 14 hvac Vi…" at bounding box center [888, 69] width 1332 height 46
type input "b"
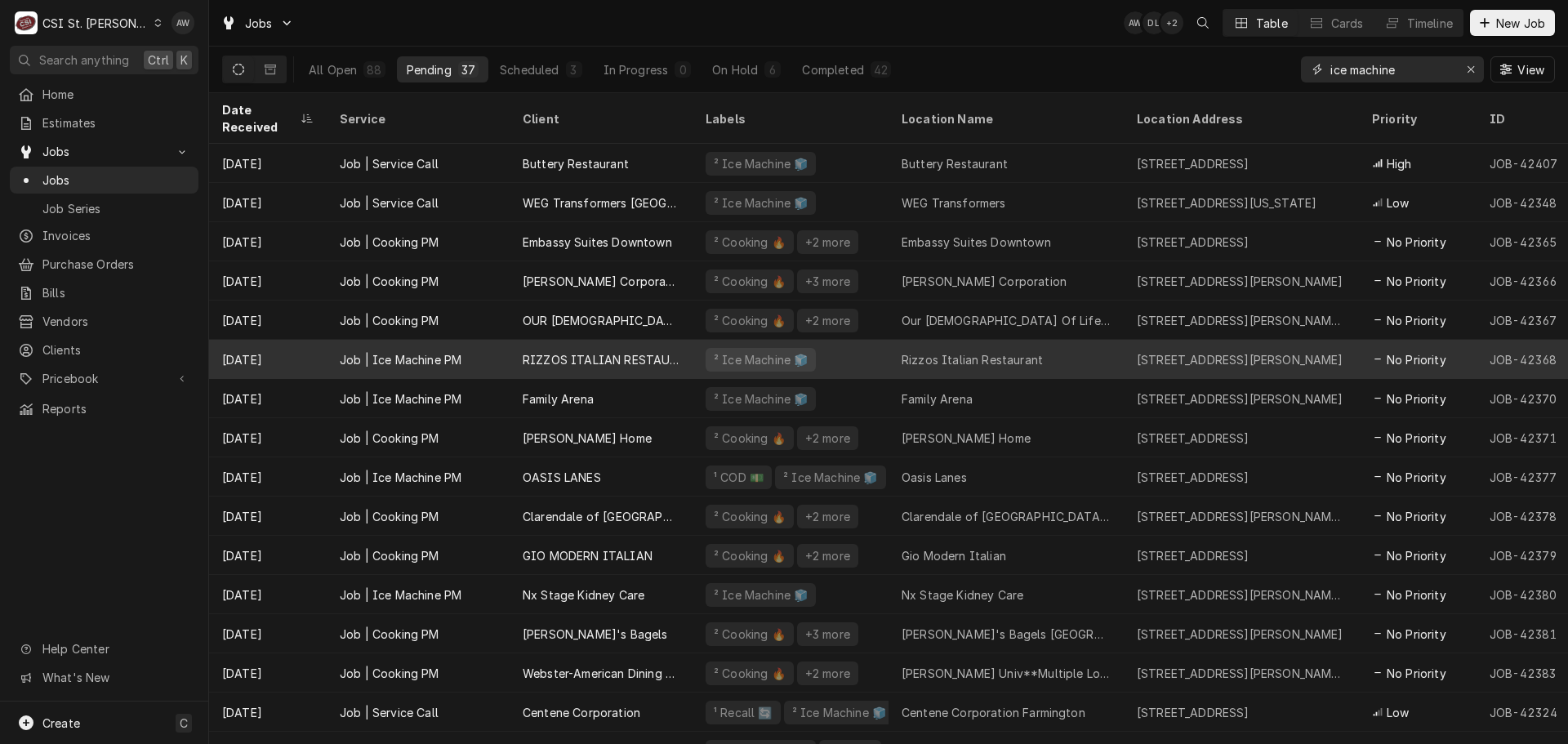
type input "ice machine"
click at [1007, 351] on div "Rizzos Italian Restaurant" at bounding box center [972, 360] width 141 height 17
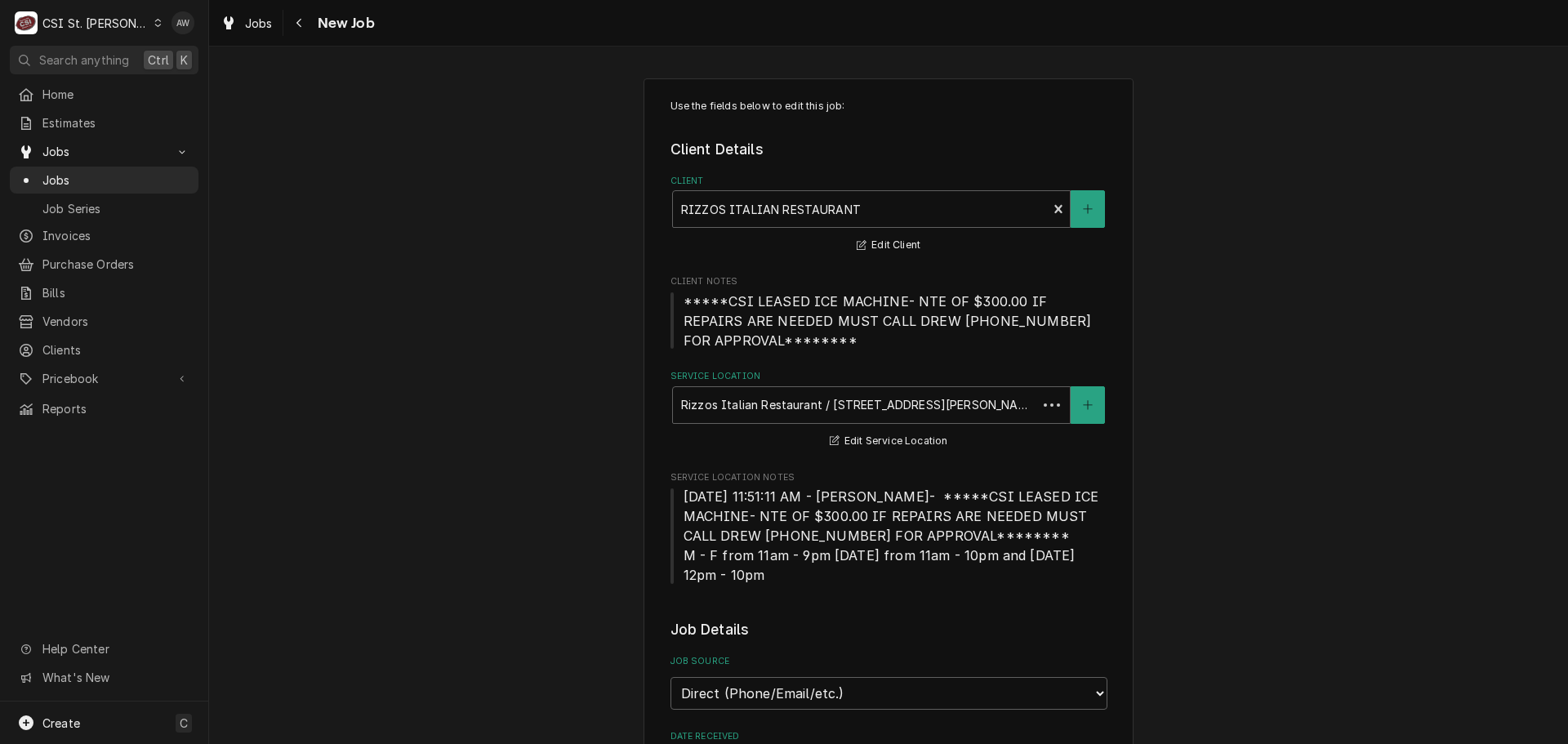
type textarea "x"
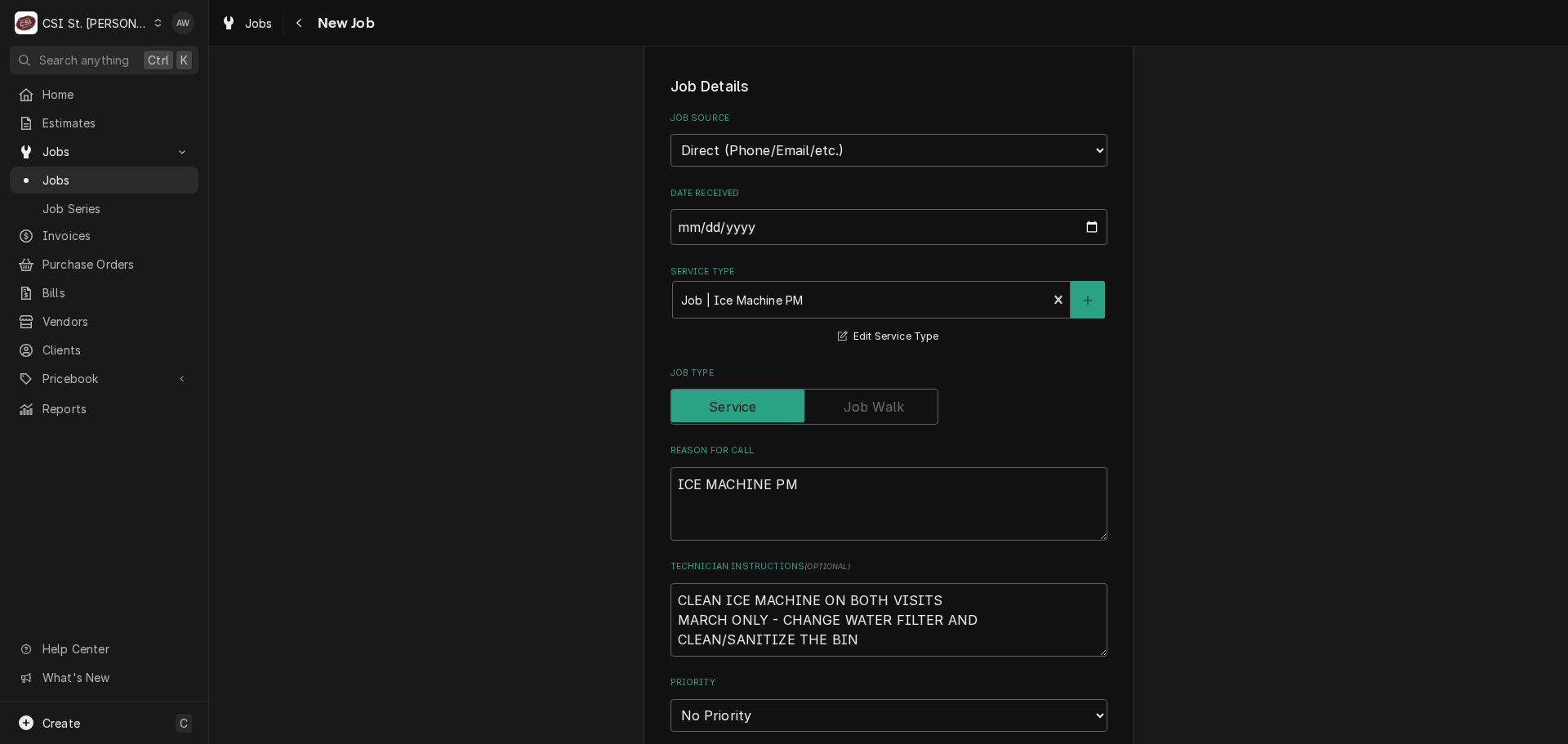
scroll to position [571, 0]
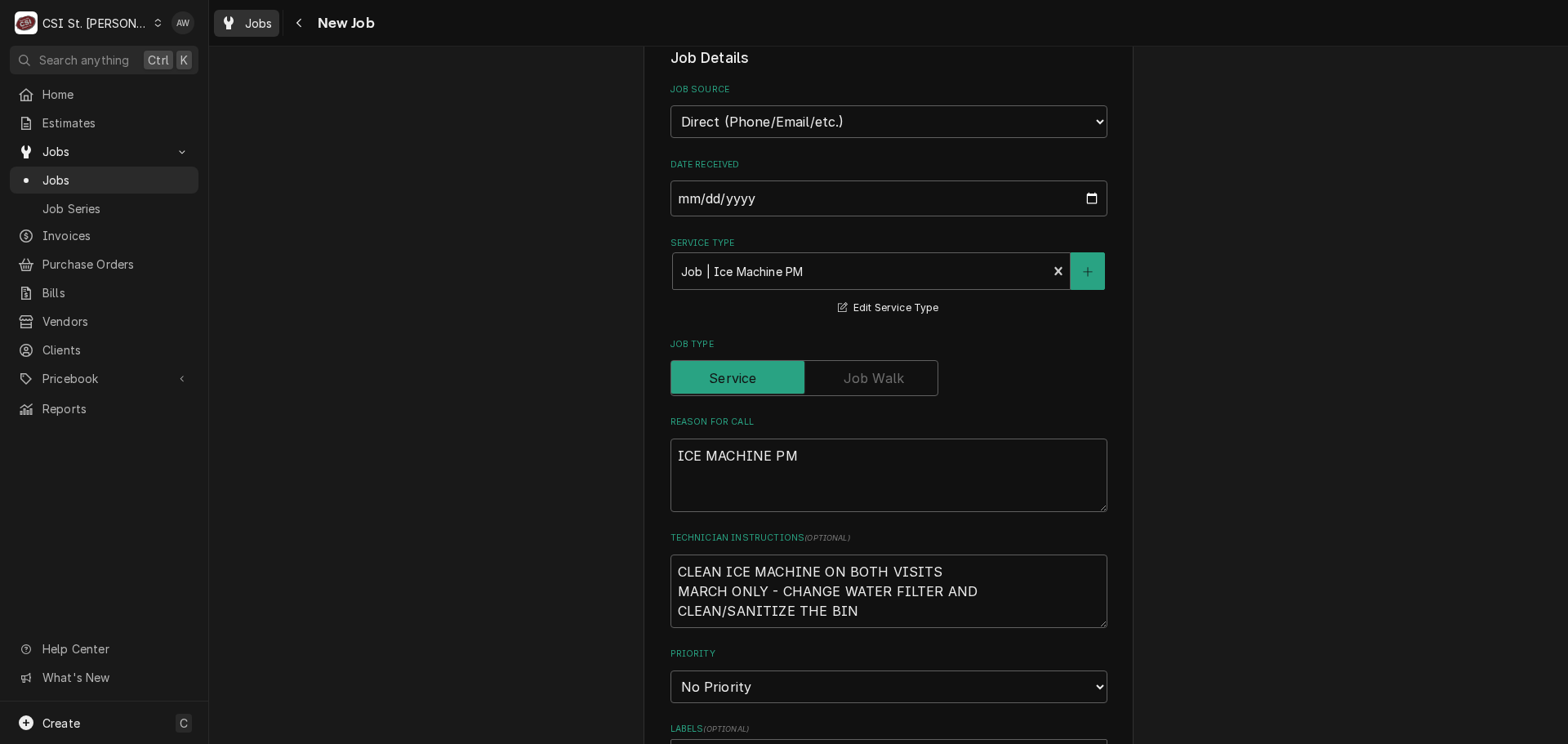
click at [267, 12] on link "Jobs" at bounding box center [247, 23] width 65 height 27
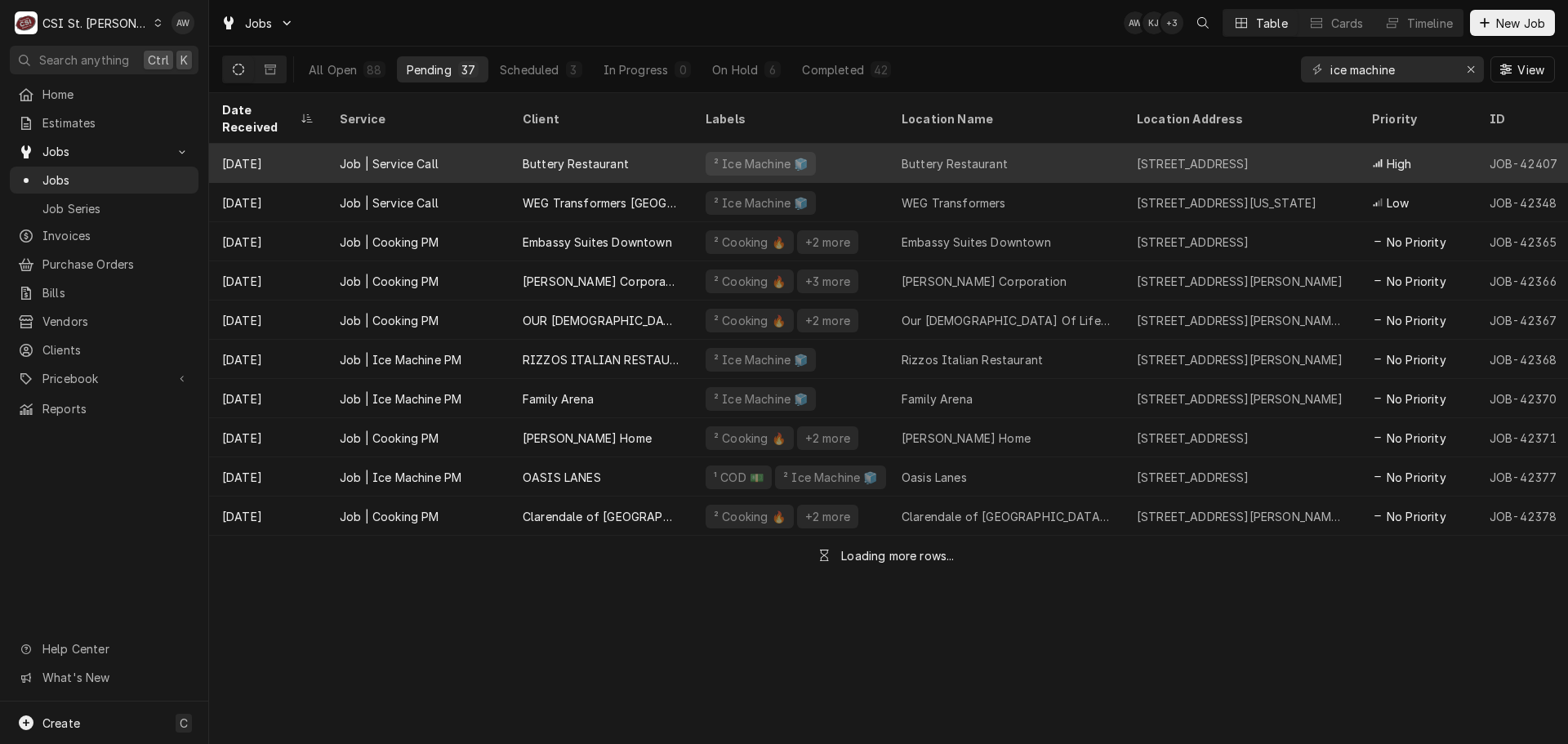
click at [820, 149] on div "² Ice Machine 🧊" at bounding box center [790, 163] width 196 height 39
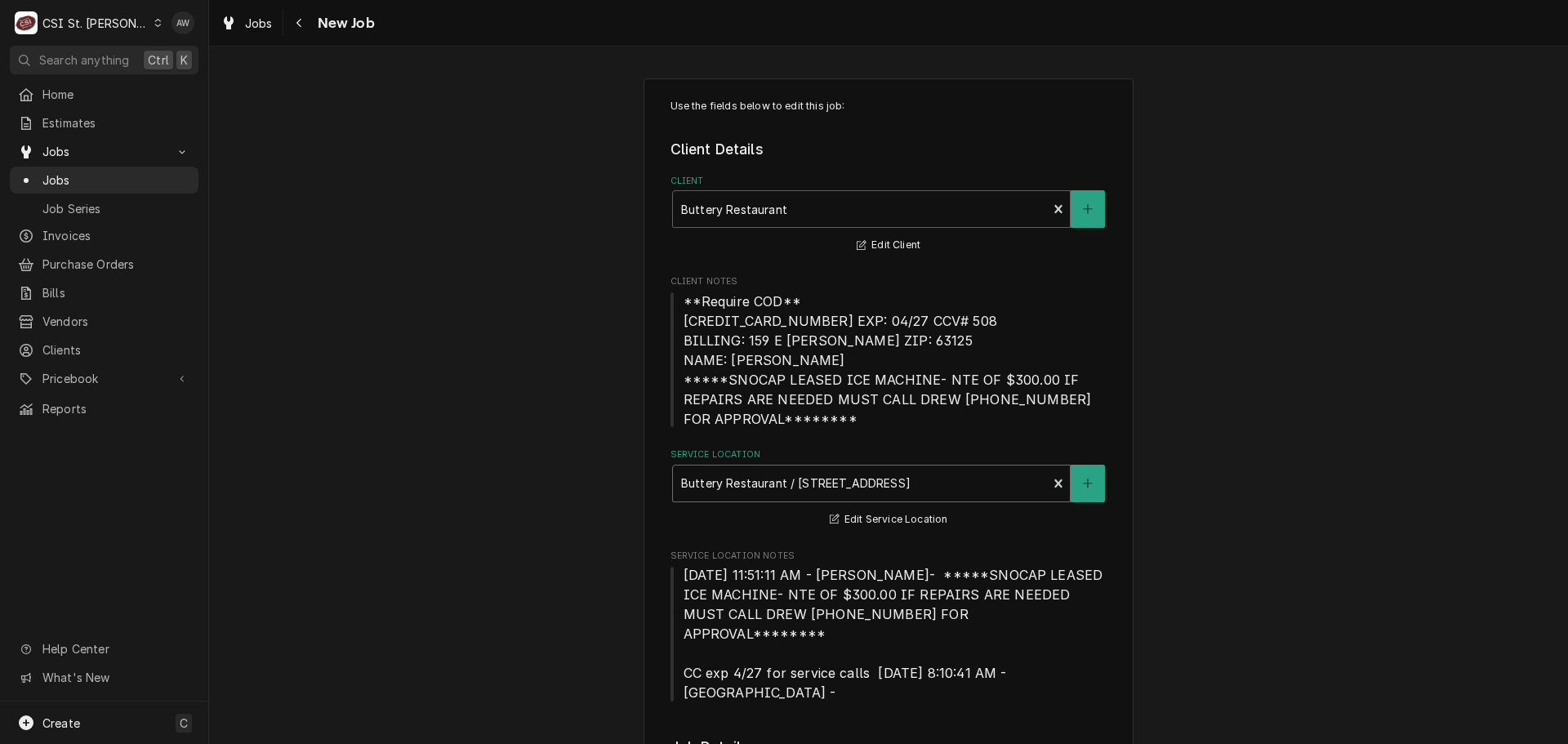
click at [961, 486] on div "Service Location" at bounding box center [860, 483] width 358 height 29
drag, startPoint x: 1011, startPoint y: 513, endPoint x: 744, endPoint y: 523, distance: 267.2
click at [744, 523] on div "Buttery Restaurant / 3659 S Grand Blvd, St Louis, MO 63118" at bounding box center [871, 518] width 397 height 25
type textarea "x"
drag, startPoint x: 1005, startPoint y: 481, endPoint x: 695, endPoint y: 483, distance: 310.0
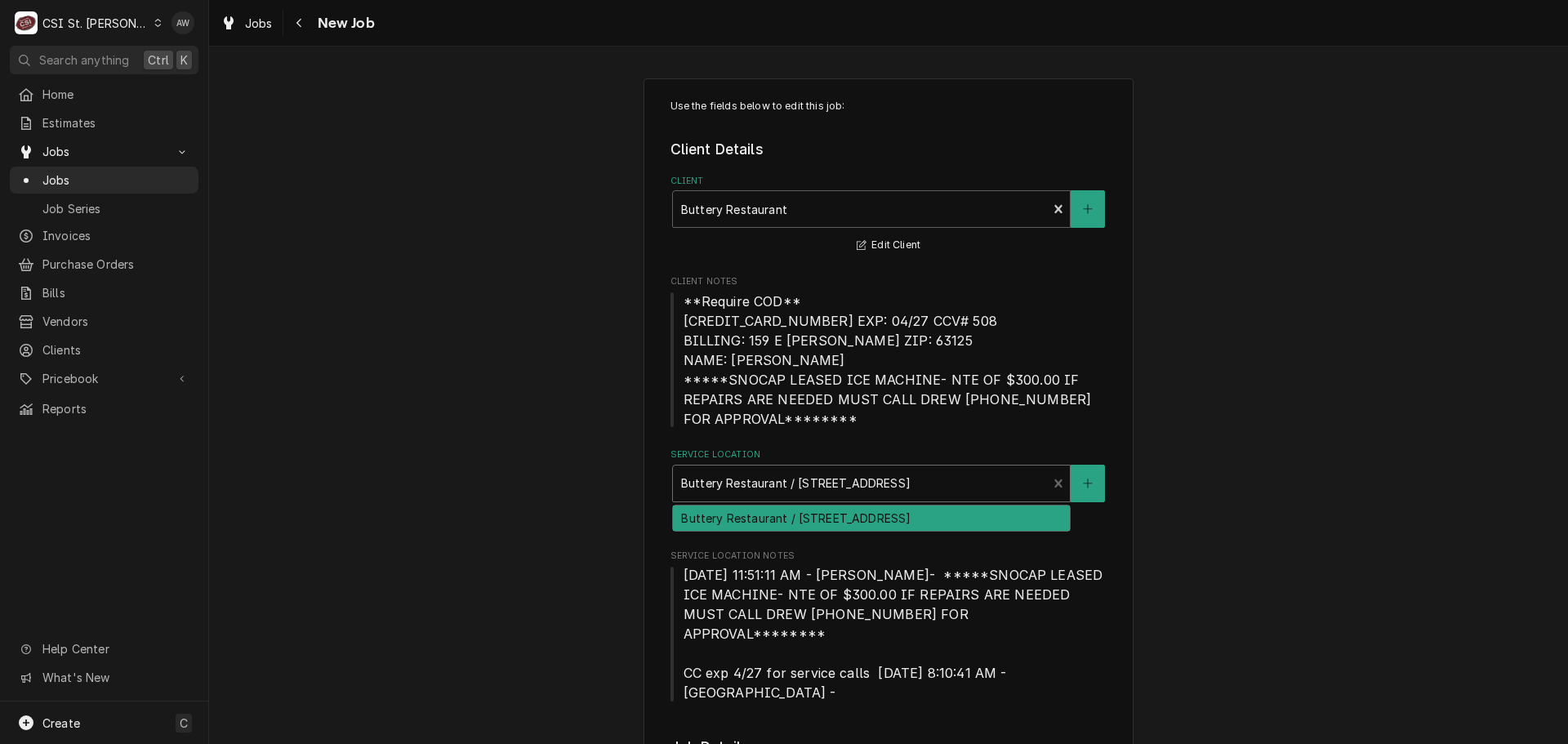
click at [695, 483] on div "Service Location" at bounding box center [860, 483] width 358 height 29
click at [230, 18] on icon "Dynamic Content Wrapper" at bounding box center [229, 23] width 10 height 13
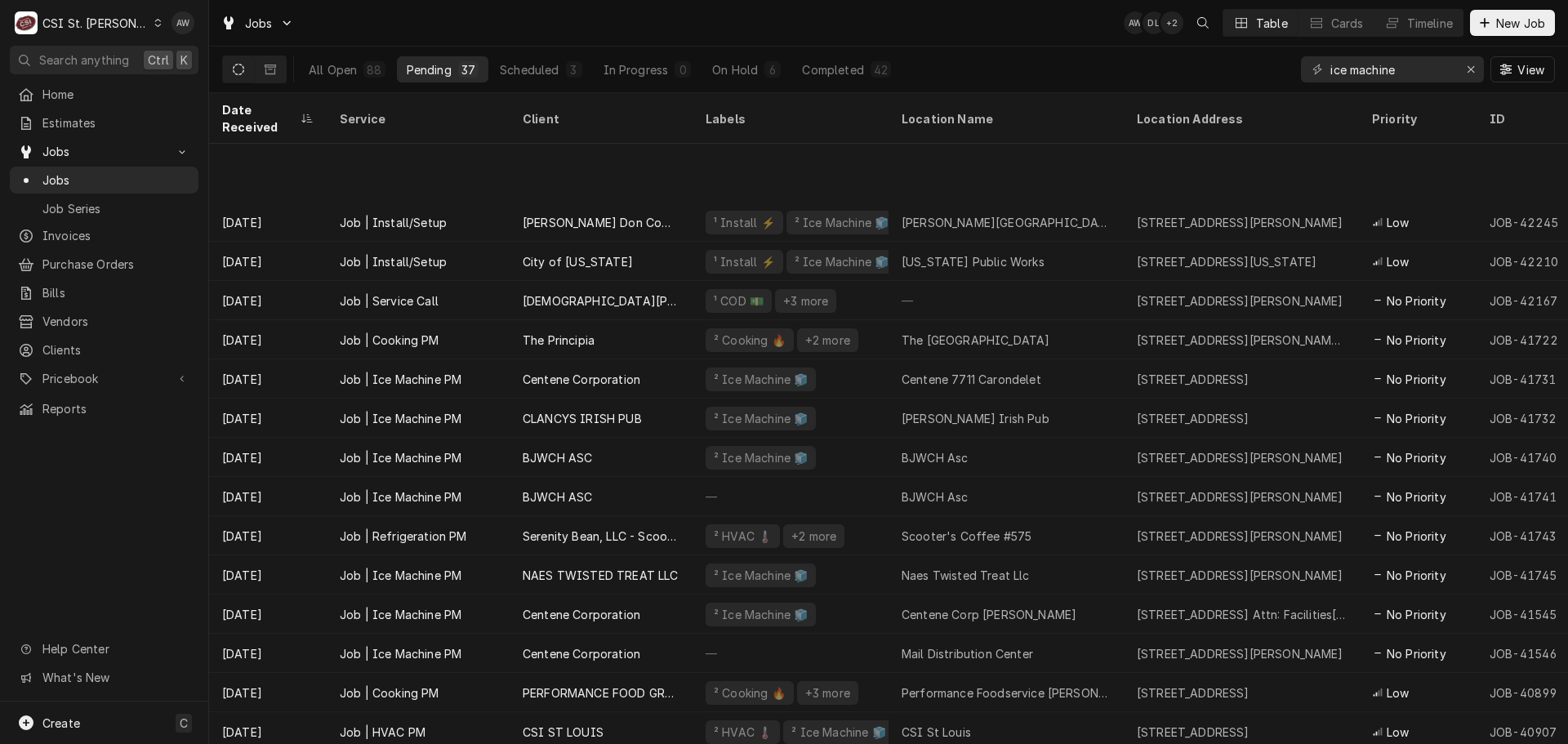
scroll to position [842, 0]
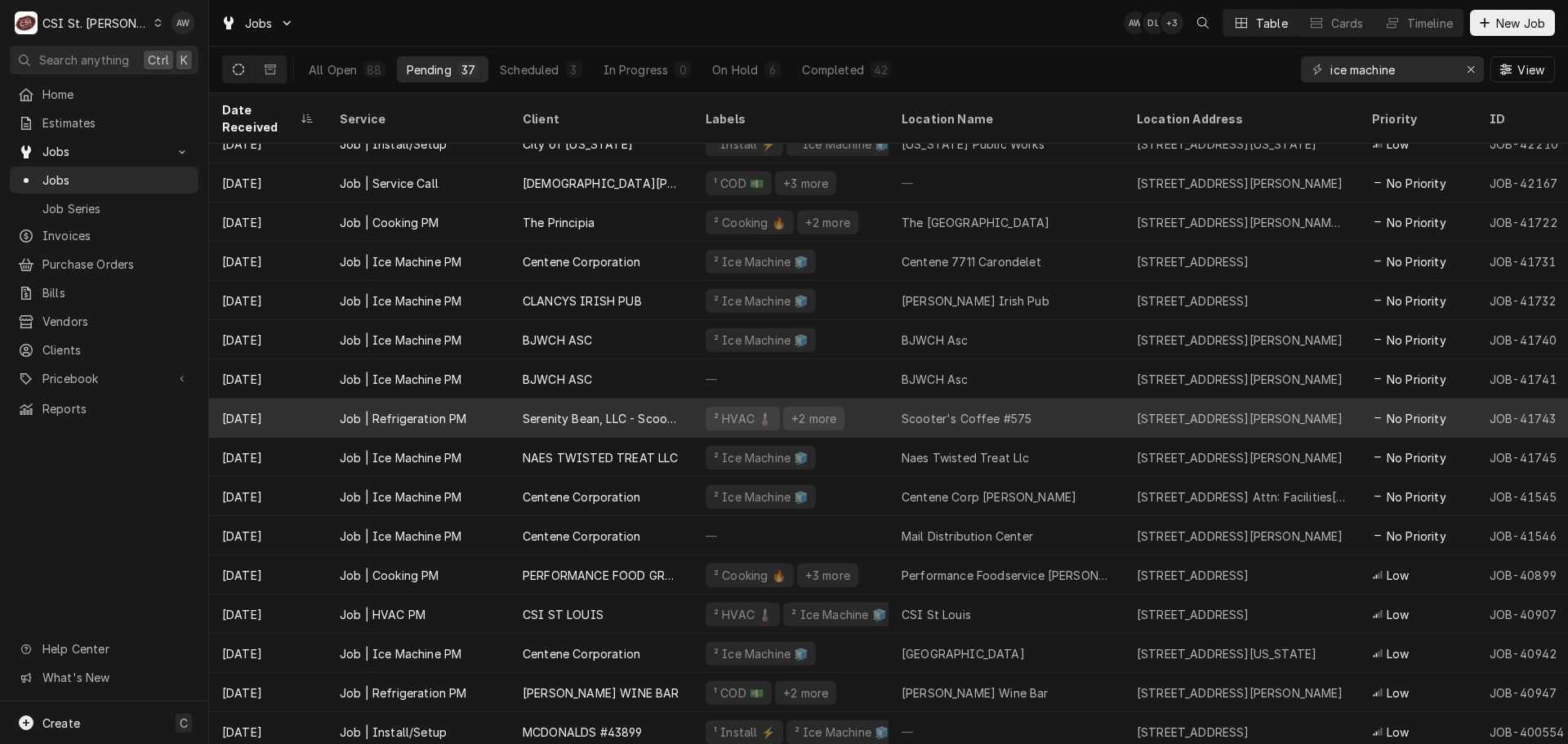
click at [904, 410] on div "Scooter's Coffee #575" at bounding box center [966, 419] width 130 height 17
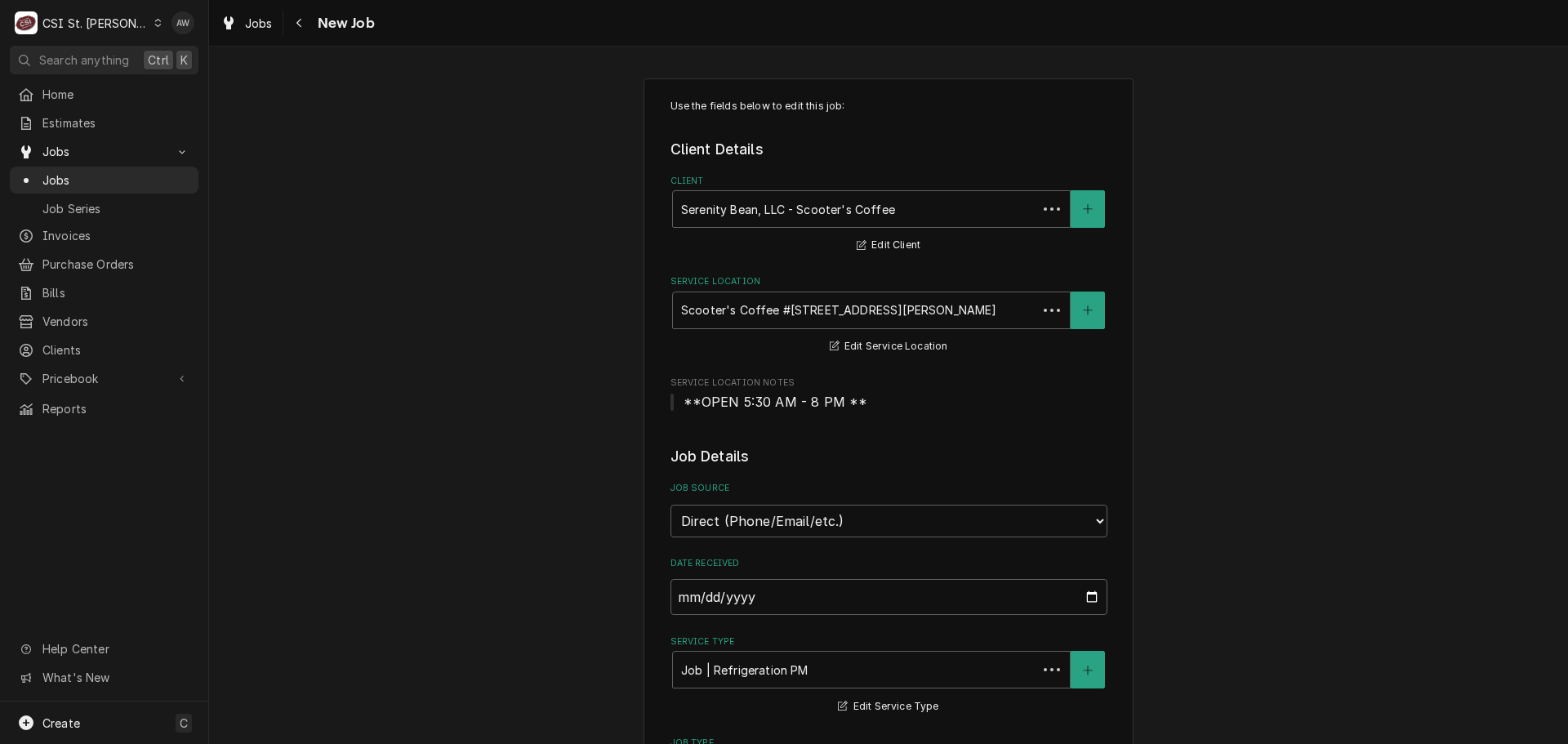
type textarea "x"
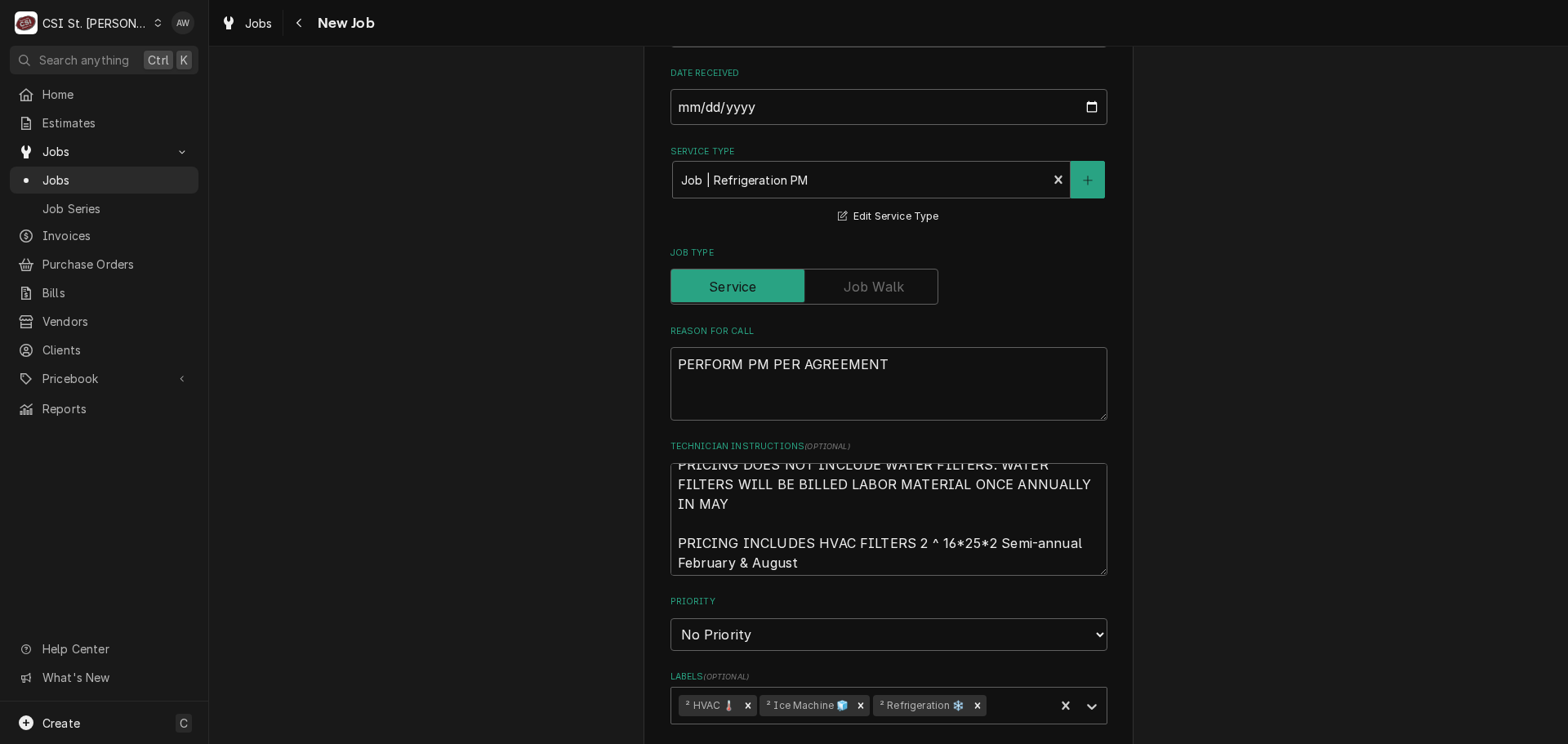
scroll to position [19, 0]
click at [248, 27] on span "Jobs" at bounding box center [258, 23] width 28 height 17
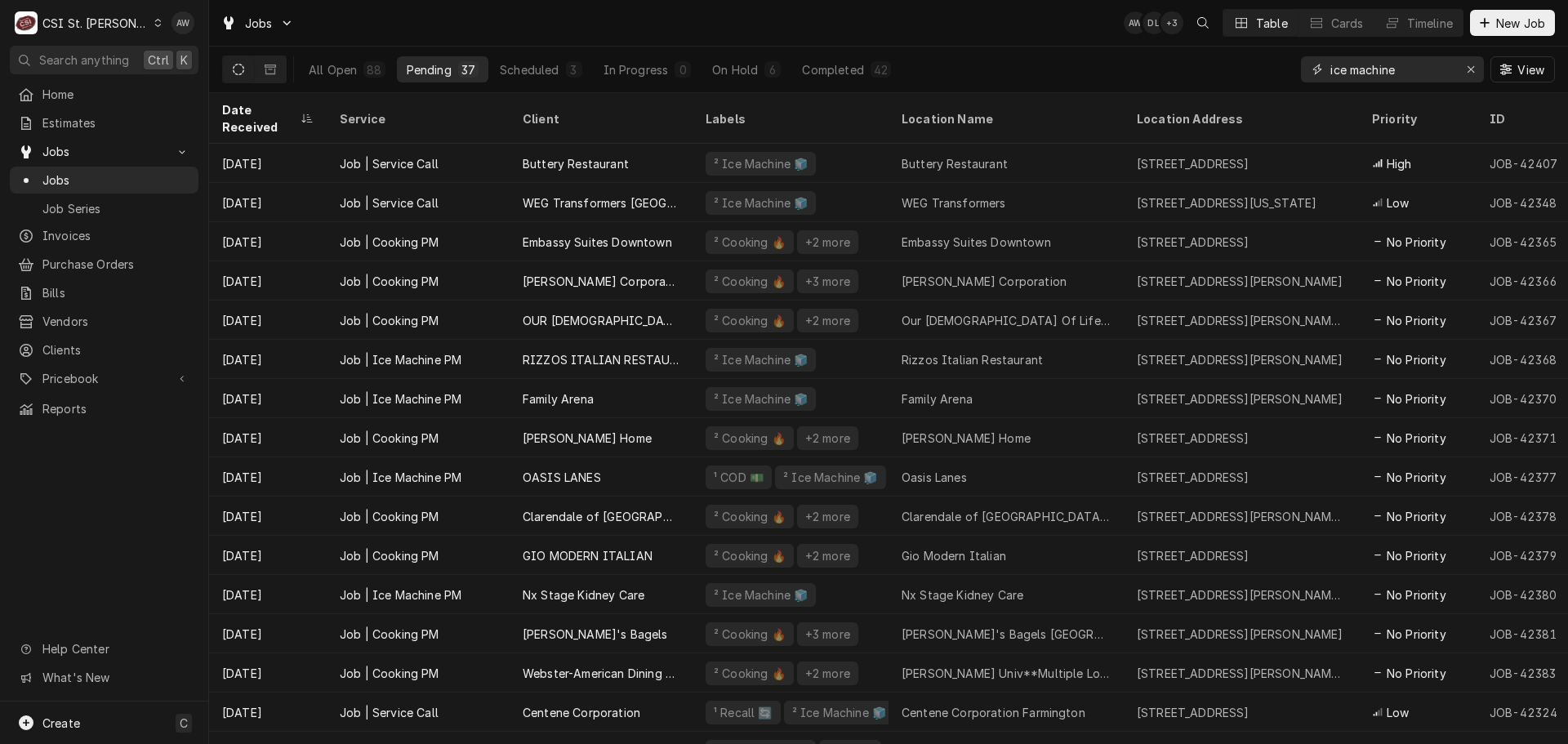
drag, startPoint x: 1407, startPoint y: 74, endPoint x: 1260, endPoint y: 63, distance: 147.4
click at [1260, 63] on div "All Open 88 Pending 37 Scheduled 3 In Progress 0 On Hold 6 Completed 42 ice mac…" at bounding box center [888, 69] width 1332 height 46
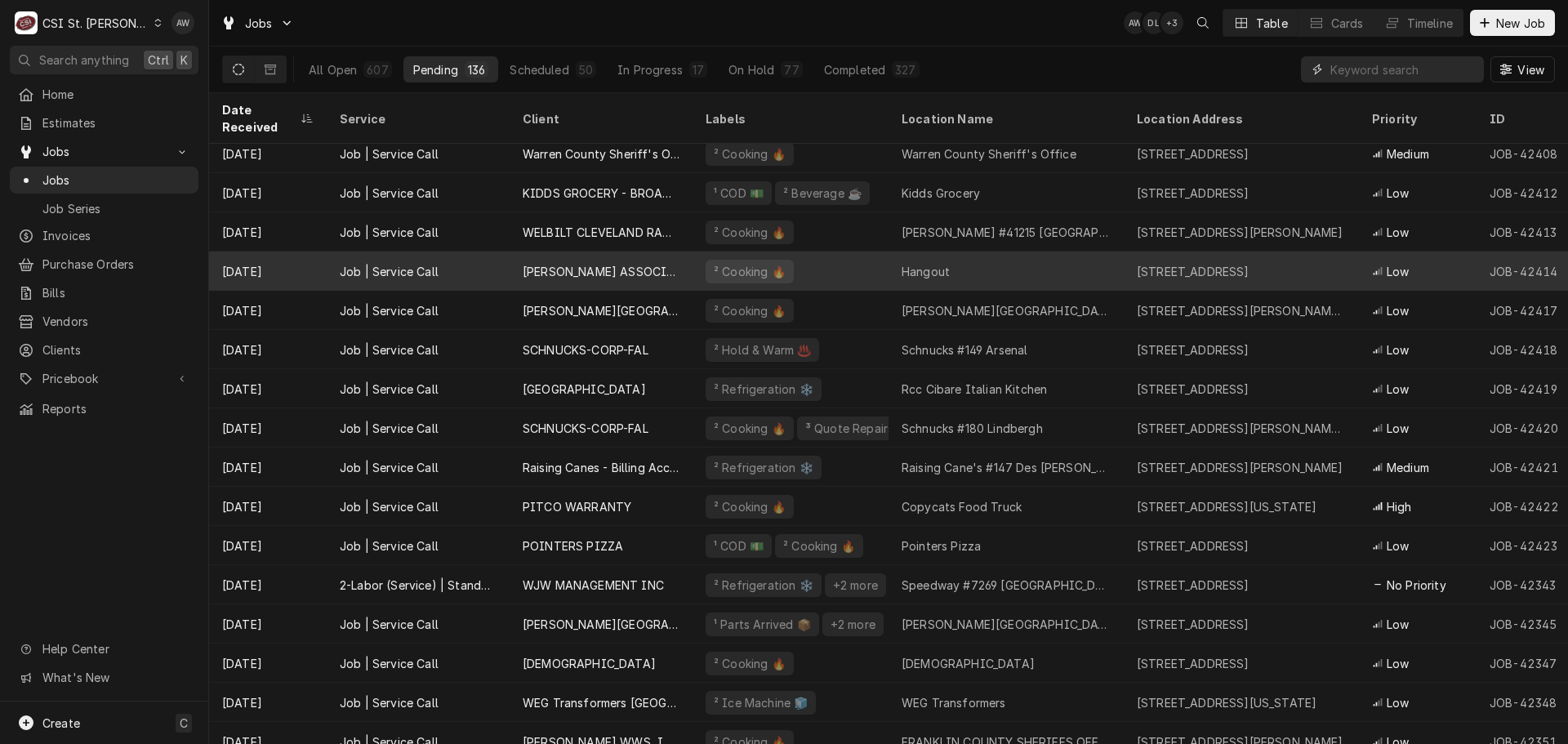
scroll to position [450, 0]
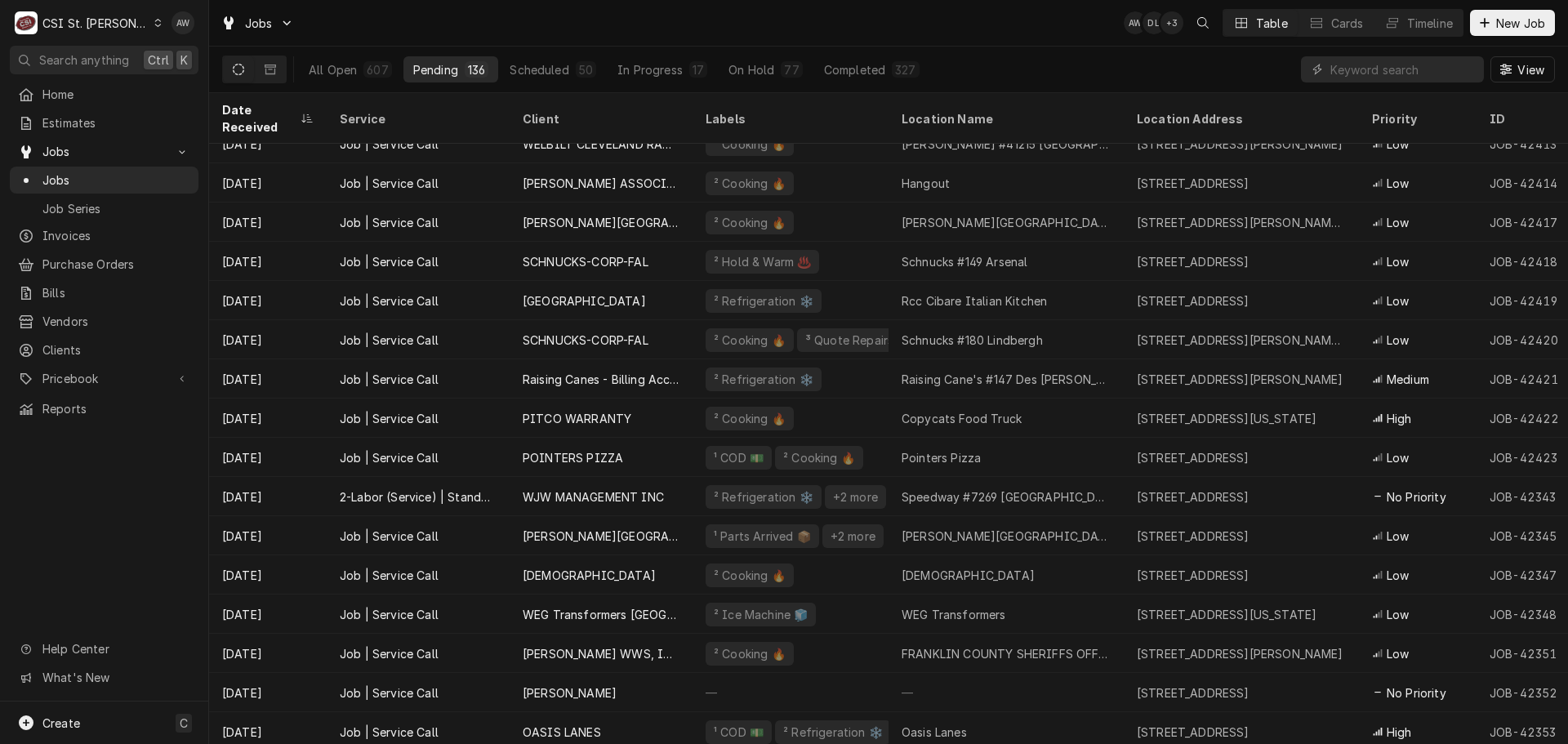
click at [701, 34] on div "Jobs AW DL + 3 Table Cards Timeline New Job" at bounding box center [888, 23] width 1359 height 46
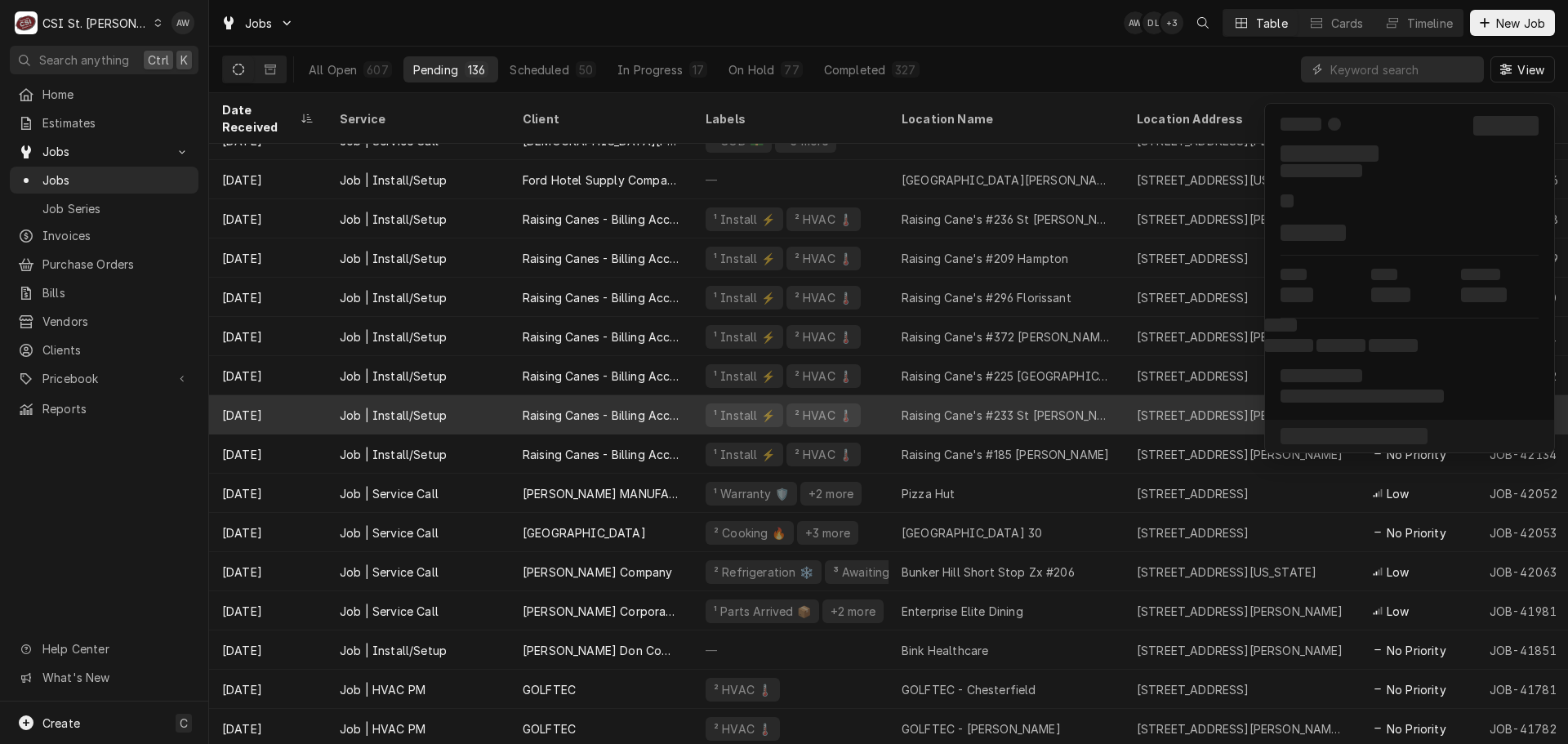
scroll to position [3507, 0]
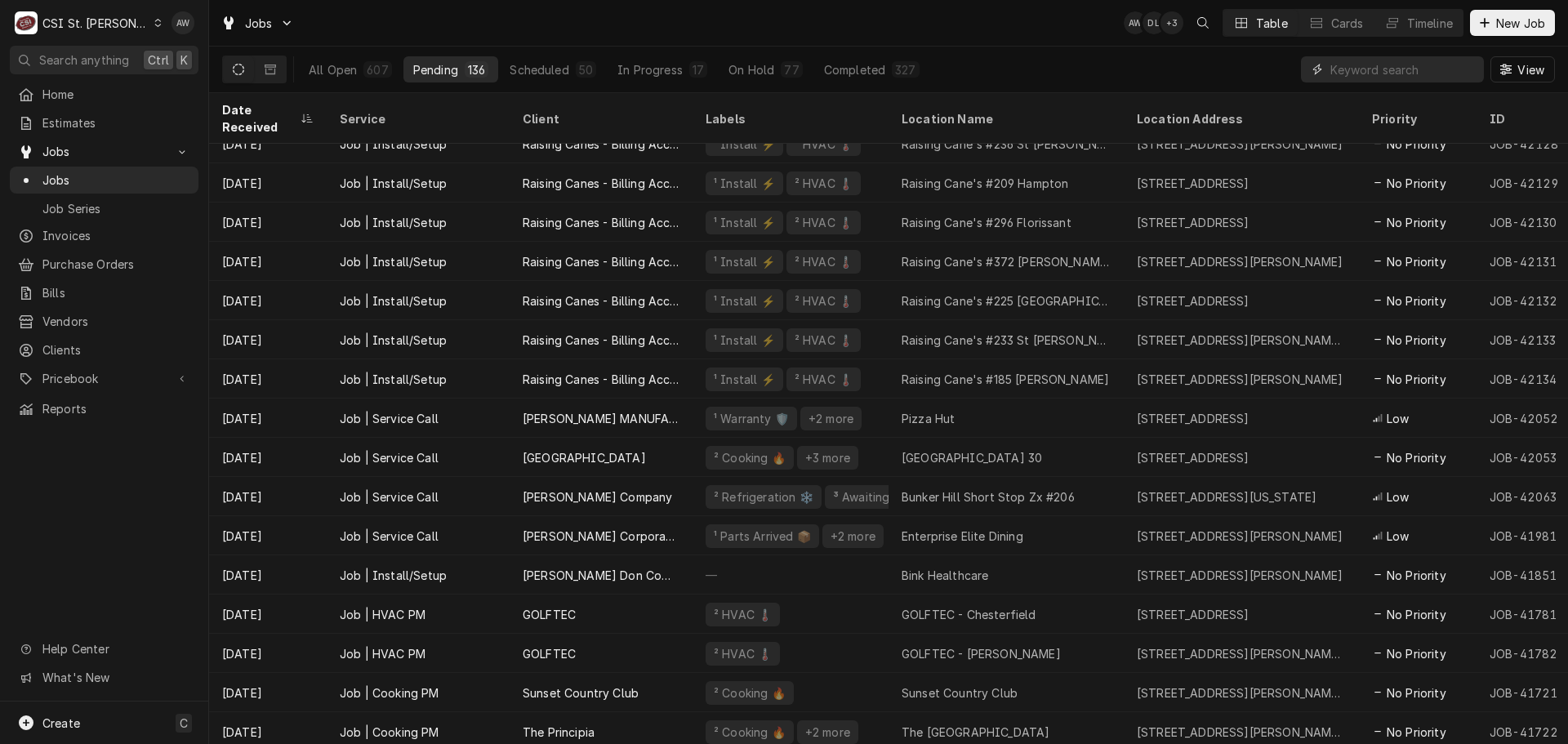
click at [1352, 65] on input "Dynamic Content Wrapper" at bounding box center [1403, 69] width 145 height 26
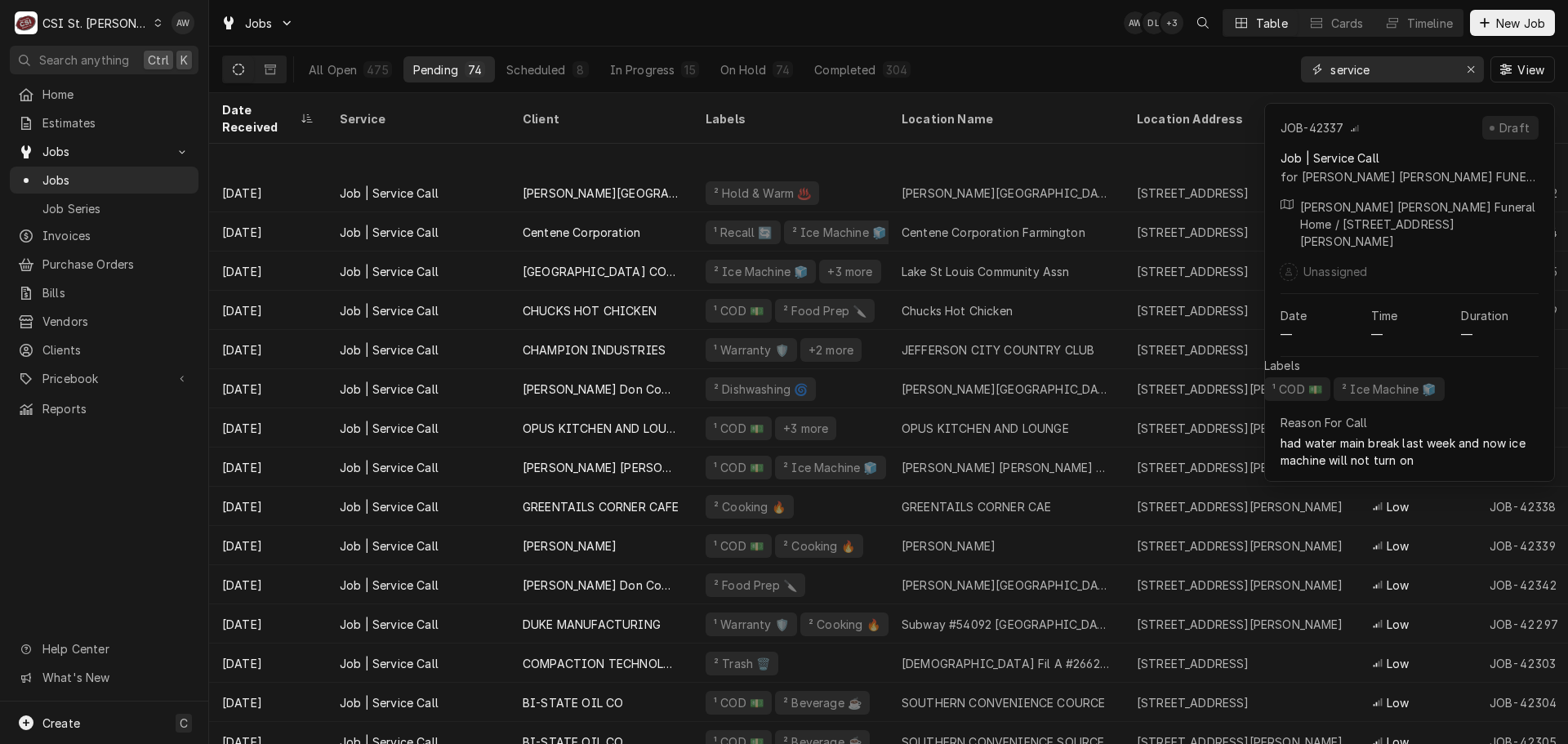
scroll to position [1509, 0]
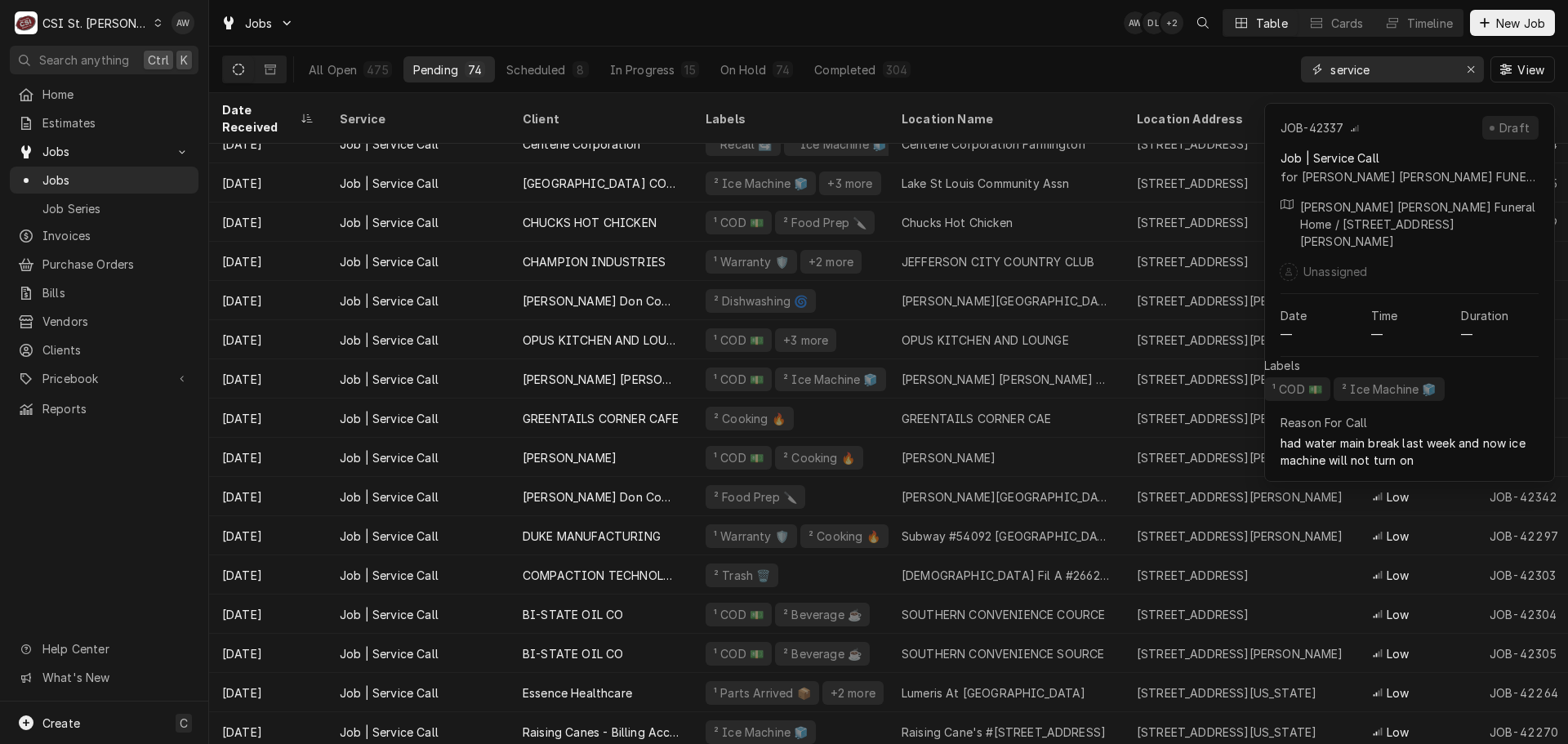
type input "service"
click at [1049, 371] on div "Hutchens Styger Funeral Home" at bounding box center [1006, 379] width 209 height 17
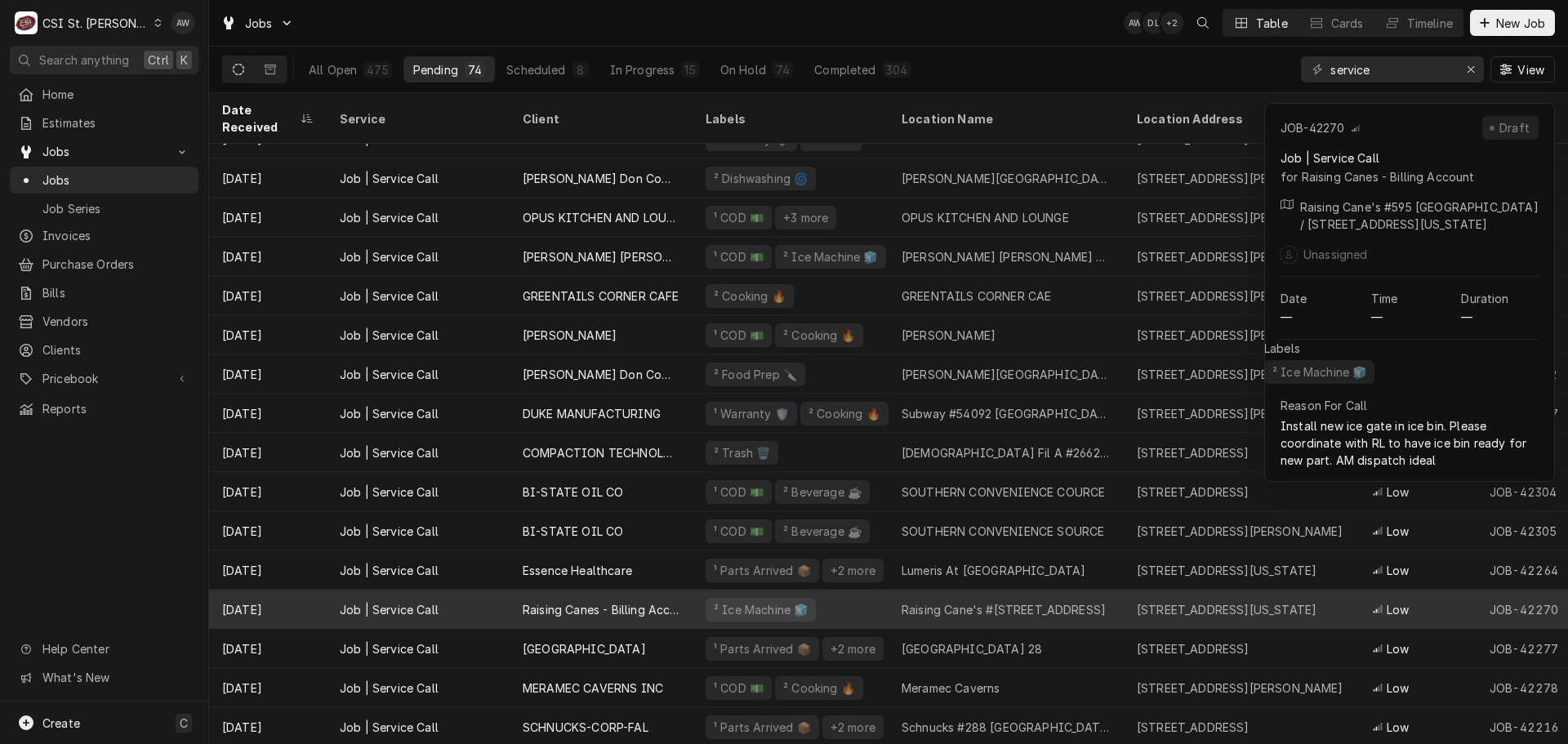
scroll to position [1672, 0]
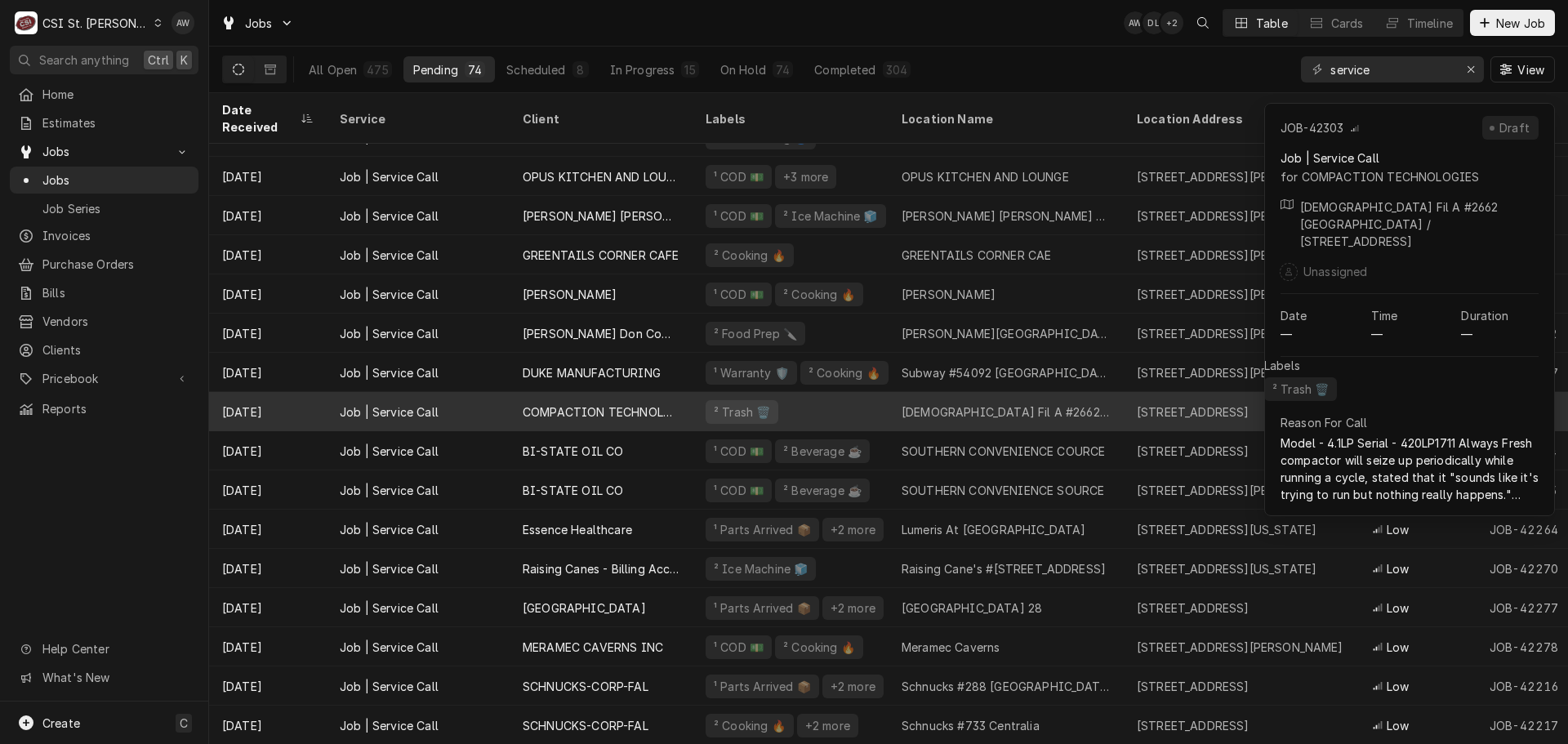
click at [547, 403] on div "COMPACTION TECHNOLOGIES" at bounding box center [601, 412] width 157 height 17
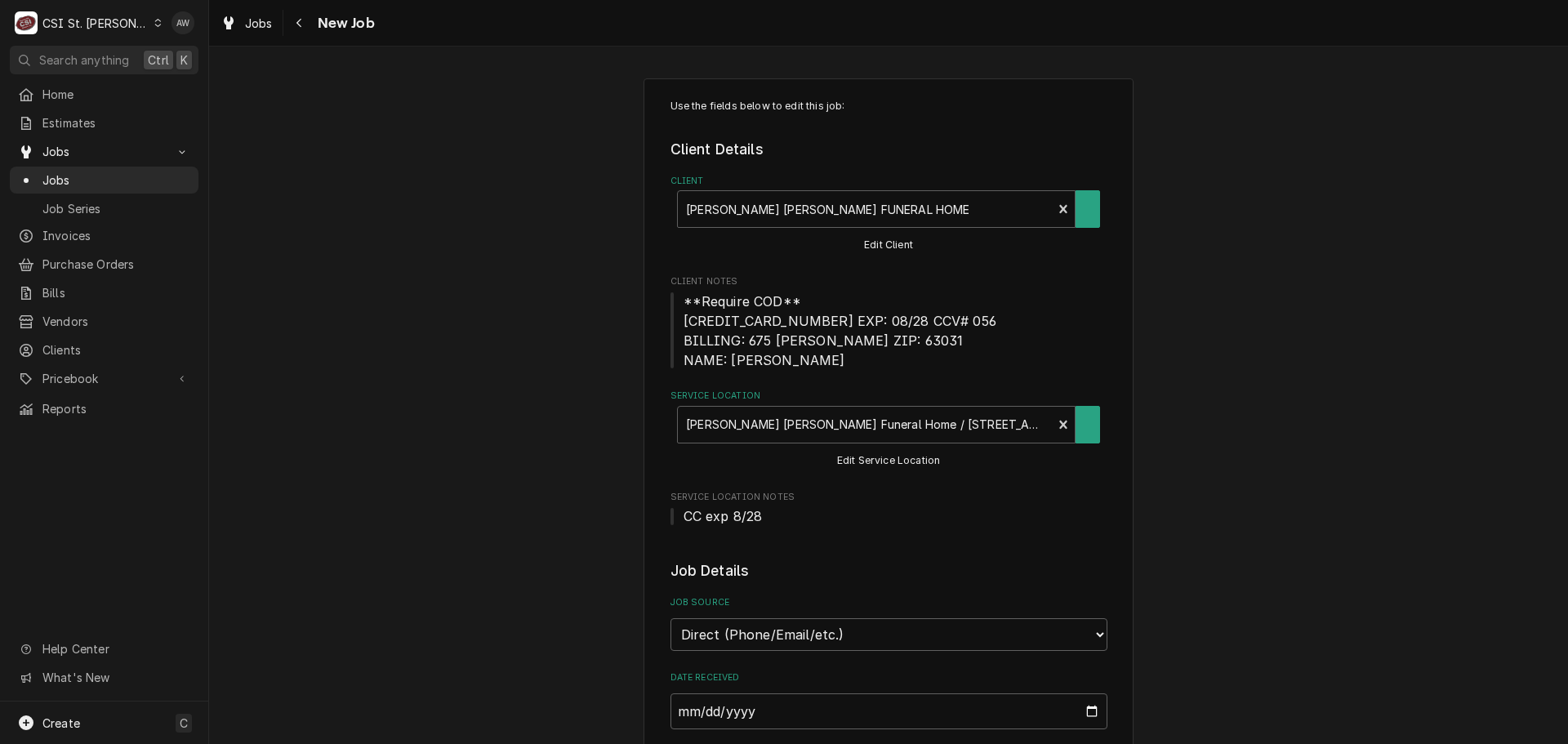
type textarea "x"
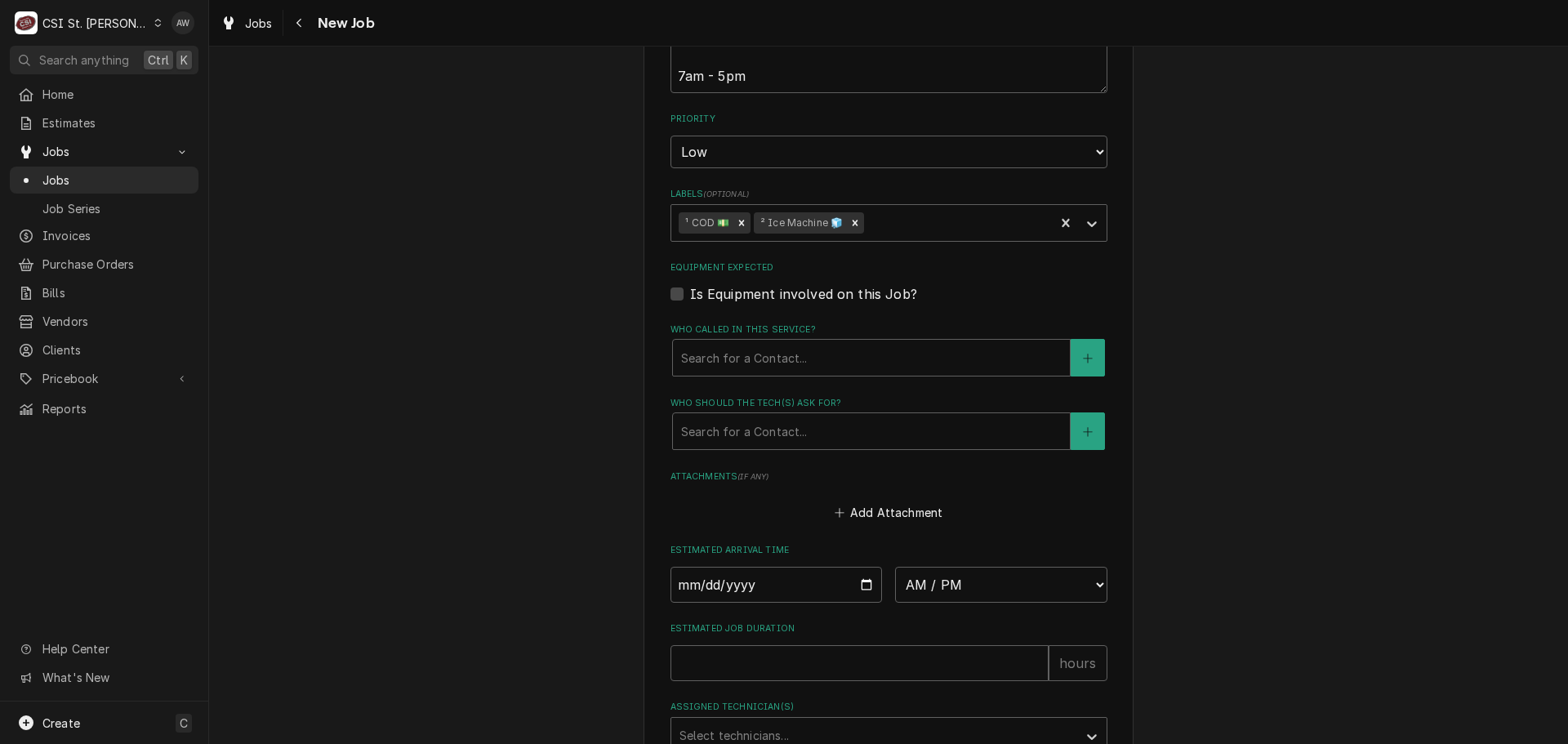
scroll to position [1061, 0]
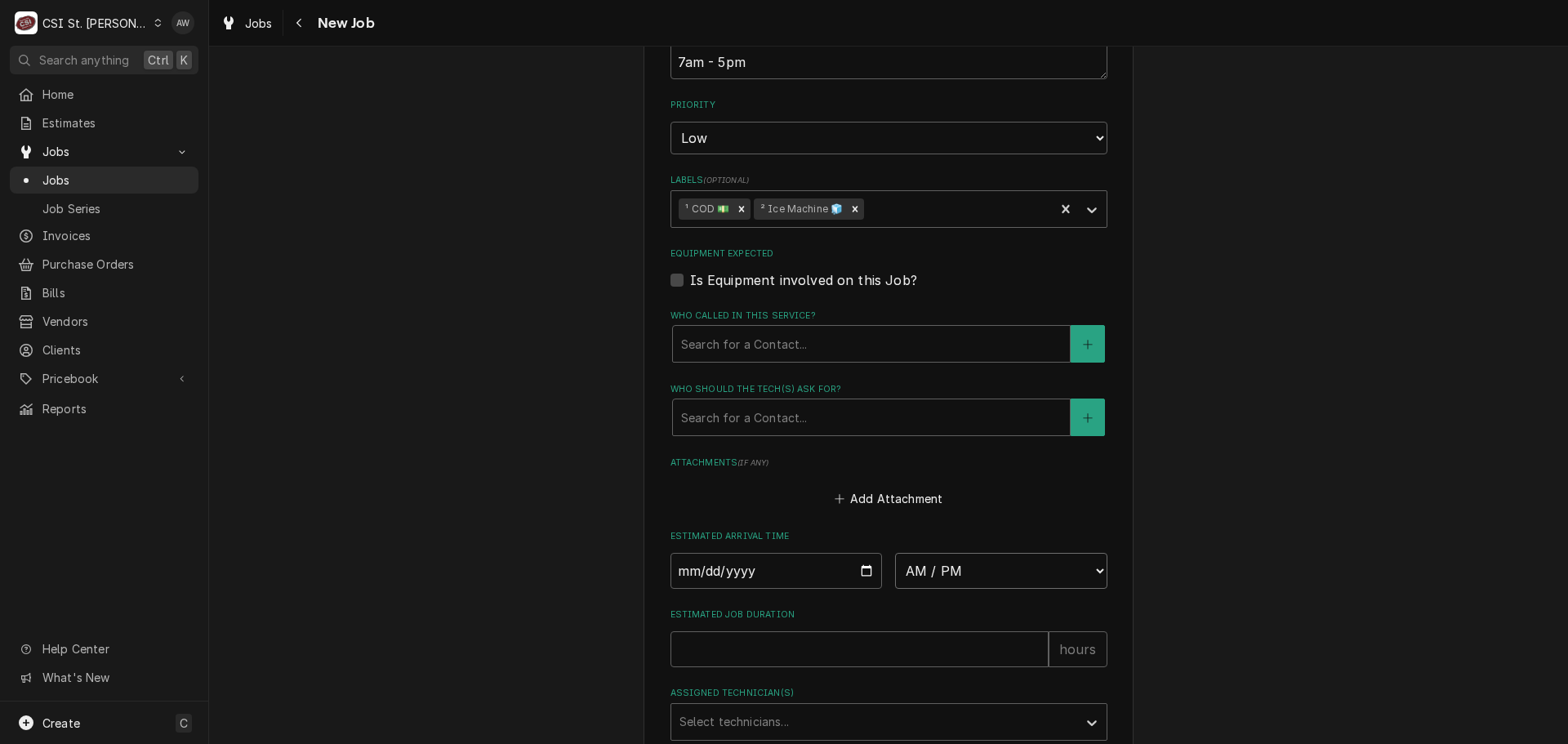
click at [1050, 561] on select "AM / PM 6:00 AM 6:15 AM 6:30 AM 6:45 AM 7:00 AM 7:15 AM 7:30 AM 7:45 AM 8:00 AM…" at bounding box center [1001, 570] width 212 height 36
select select "09:30:00"
click at [895, 553] on select "AM / PM 6:00 AM 6:15 AM 6:30 AM 6:45 AM 7:00 AM 7:15 AM 7:30 AM 7:45 AM 8:00 AM…" at bounding box center [1001, 570] width 212 height 36
type textarea "x"
click at [862, 569] on input "Date" at bounding box center [776, 570] width 212 height 36
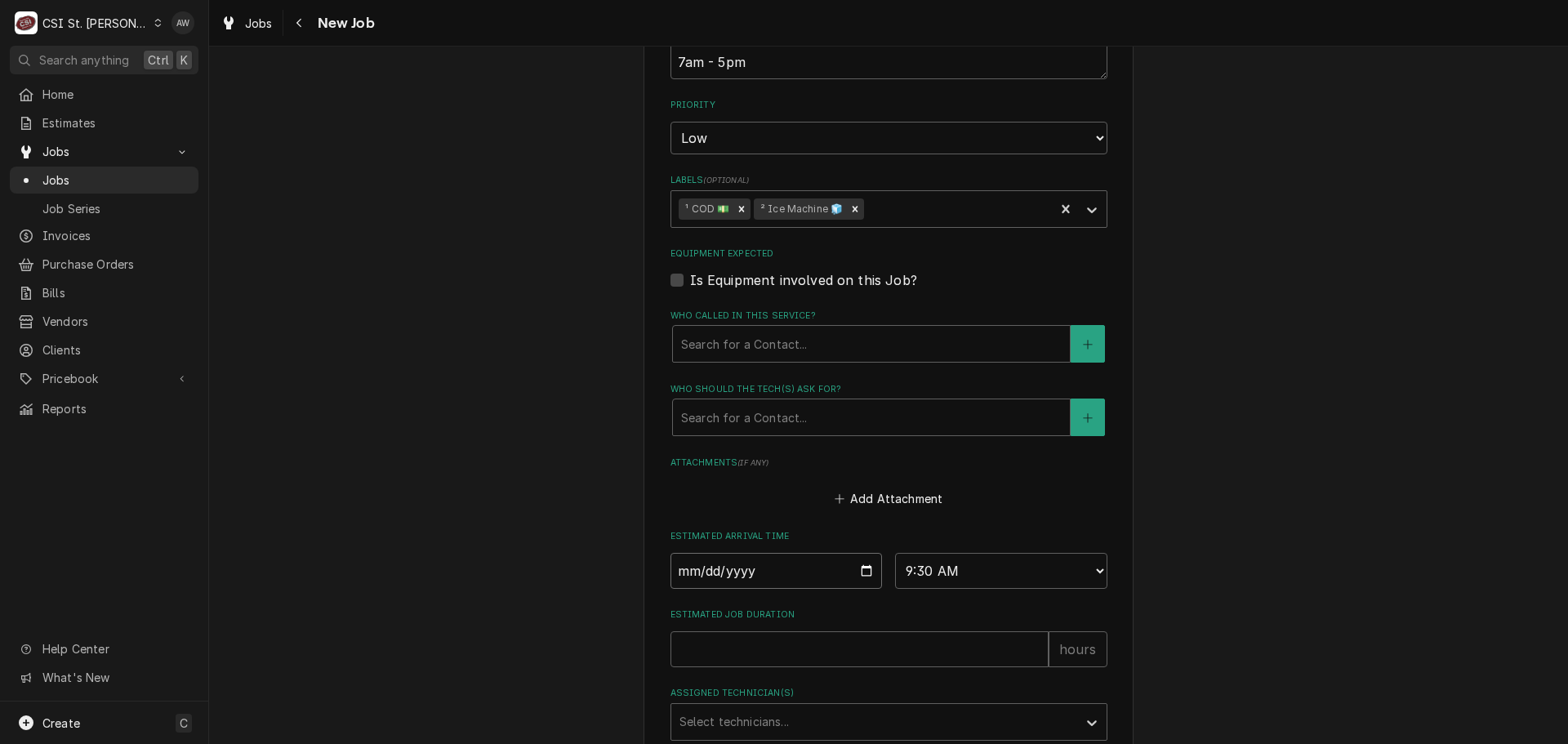
type input "2025-09-02"
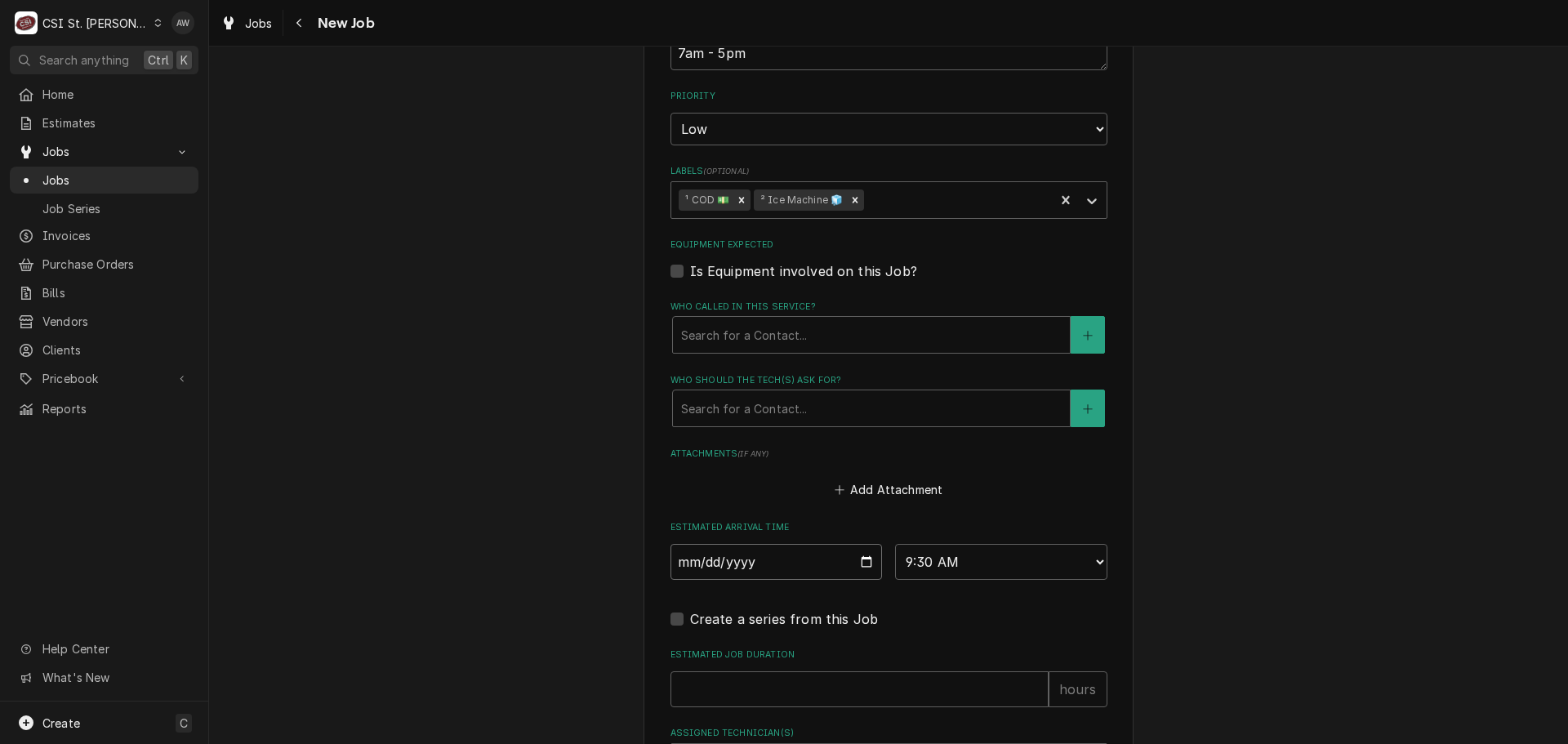
scroll to position [898, 0]
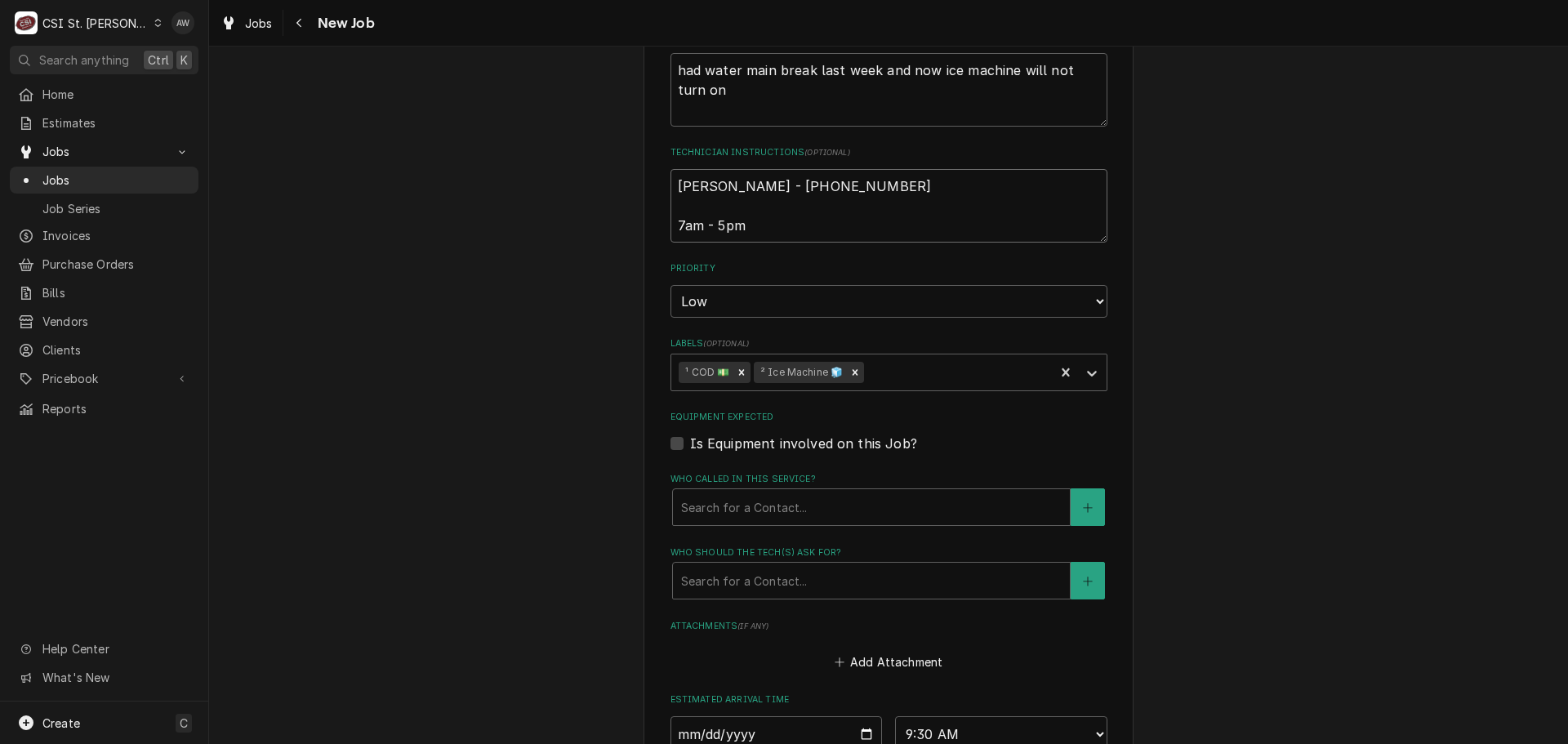
click at [801, 224] on textarea "Brad - 636 936-1300 7am - 5pm" at bounding box center [888, 206] width 437 height 74
type textarea "x"
type textarea "Brad - 636 936-1300 7am - 5pm"
type textarea "x"
type textarea "Brad - 636 936-1300 7am - 5pm"
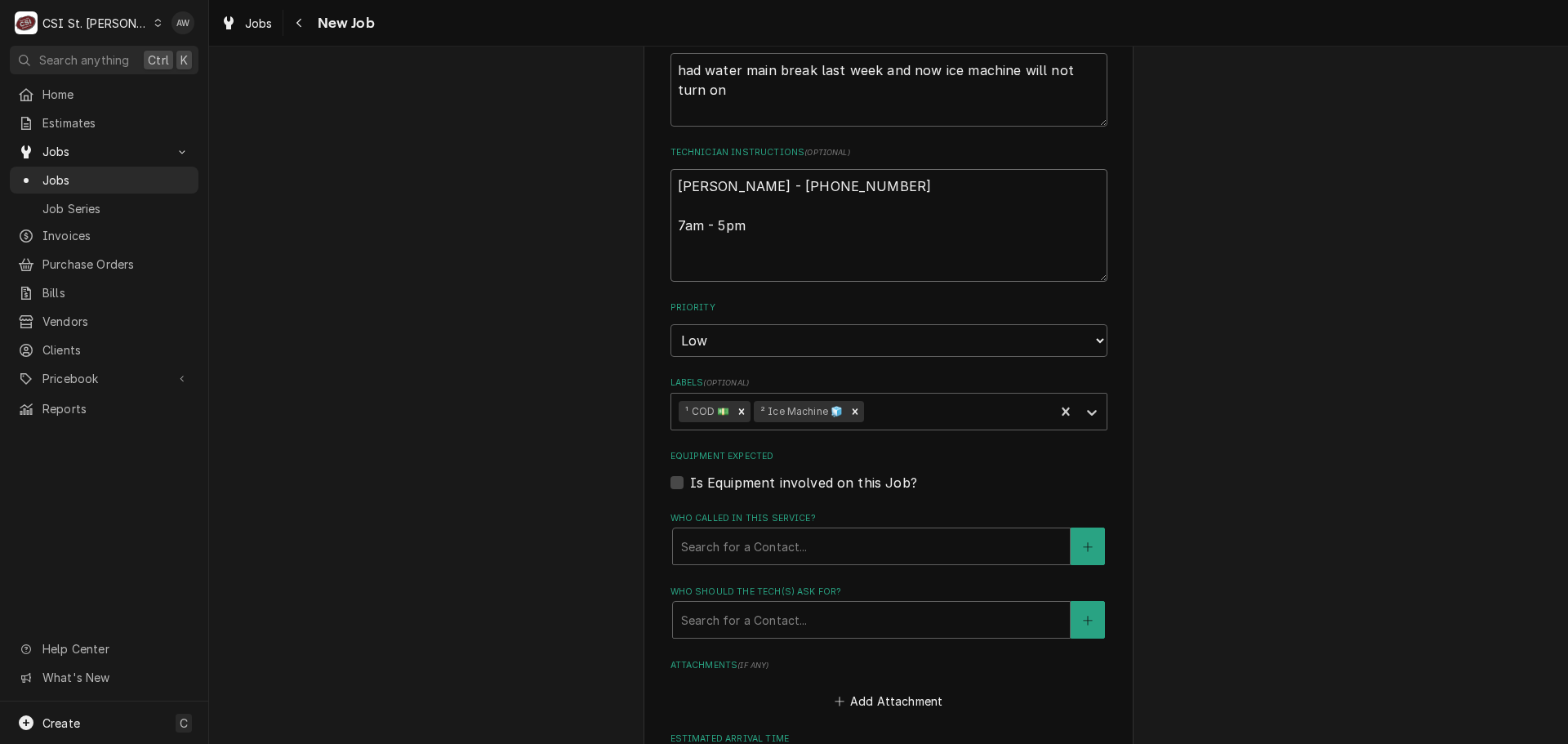
type textarea "x"
type textarea "Brad - 636 936-1300 7am - 5pm *"
type textarea "x"
type textarea "Brad - 636 936-1300 7am - 5pm **"
type textarea "x"
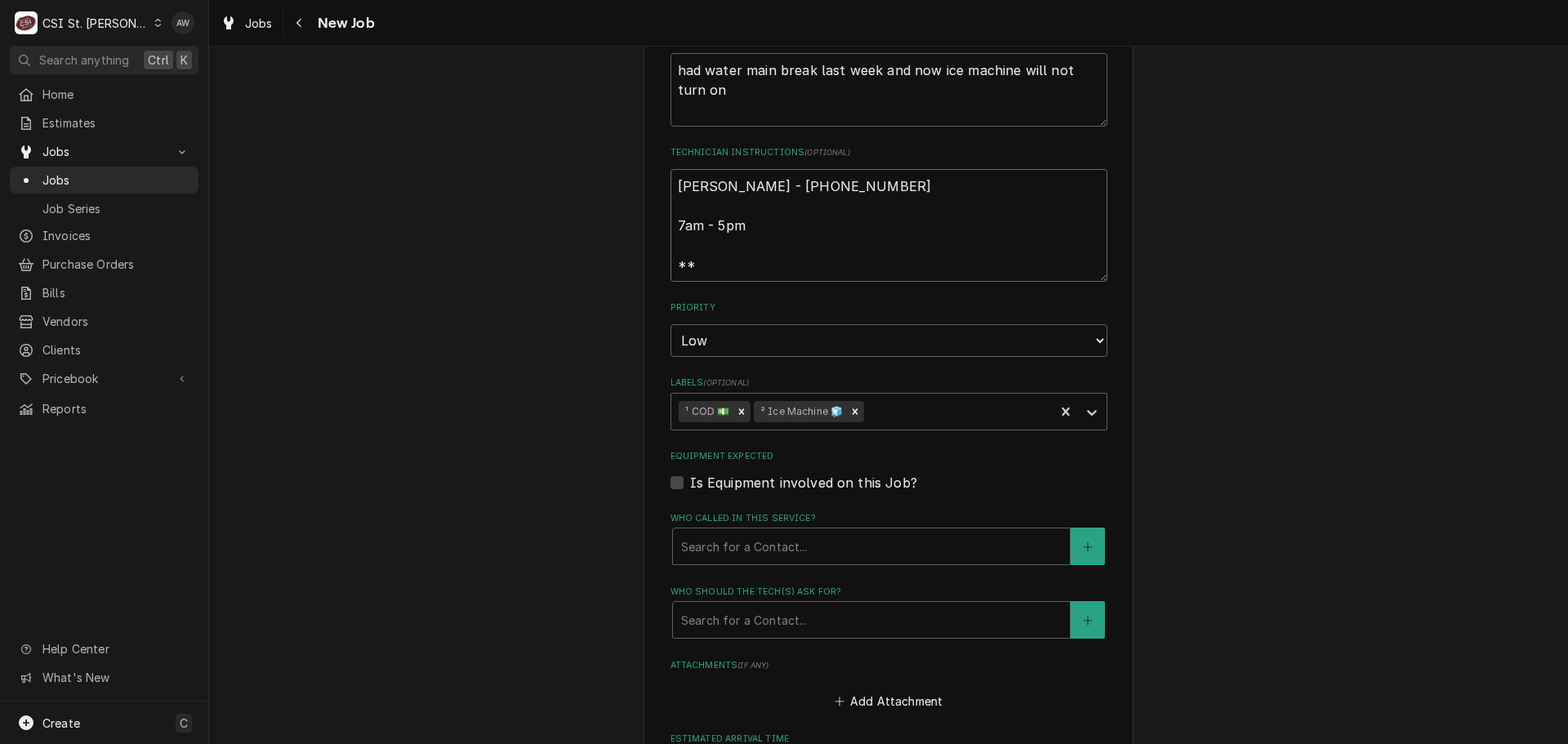
type textarea "Brad - 636 936-1300 7am - 5pm **D"
type textarea "x"
type textarea "Brad - 636 936-1300 7am - 5pm **DA"
type textarea "x"
type textarea "Brad - 636 936-1300 7am - 5pm **DAV"
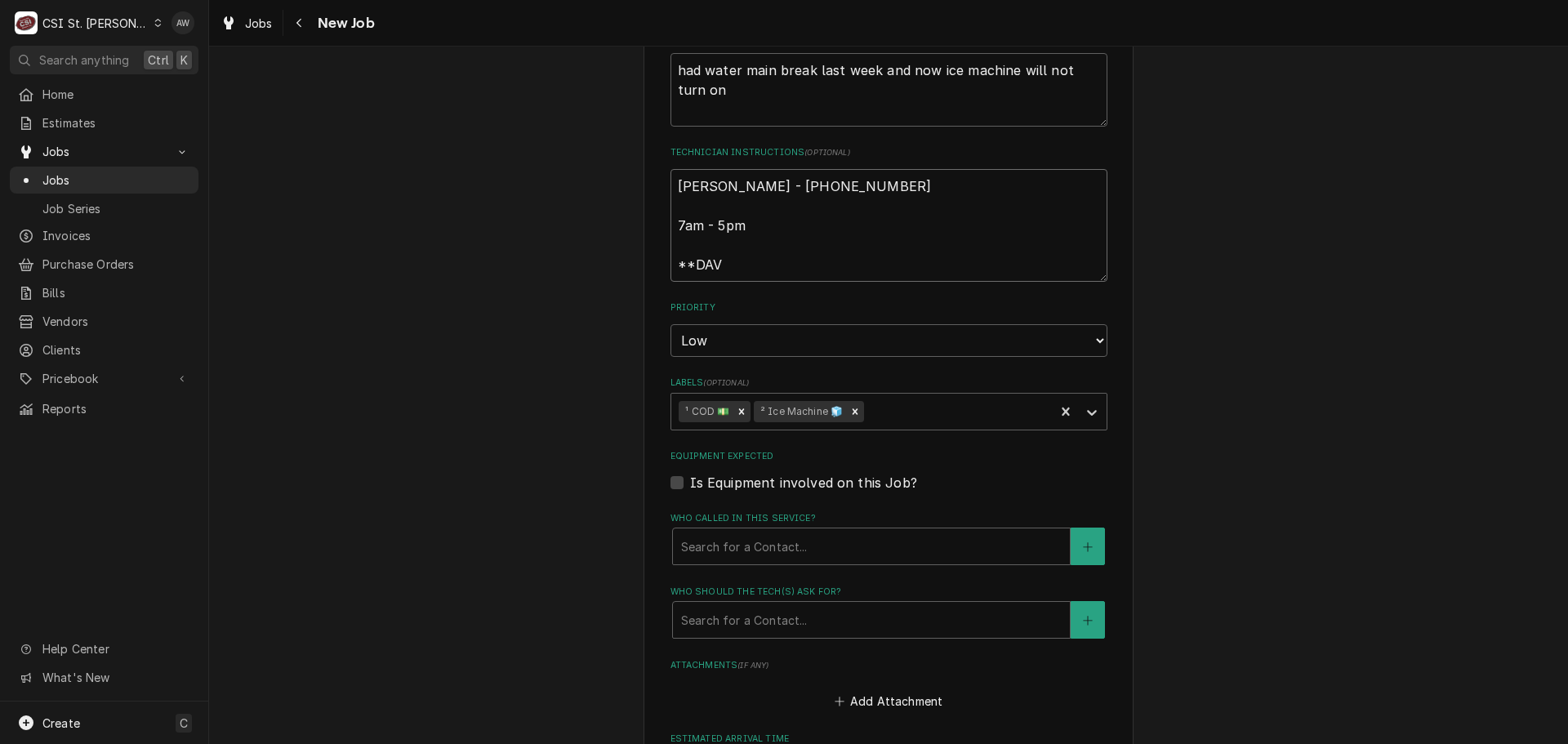
type textarea "x"
type textarea "Brad - 636 936-1300 7am - 5pm **DAVI"
type textarea "x"
type textarea "Brad - 636 936-1300 7am - 5pm **DAVID"
type textarea "x"
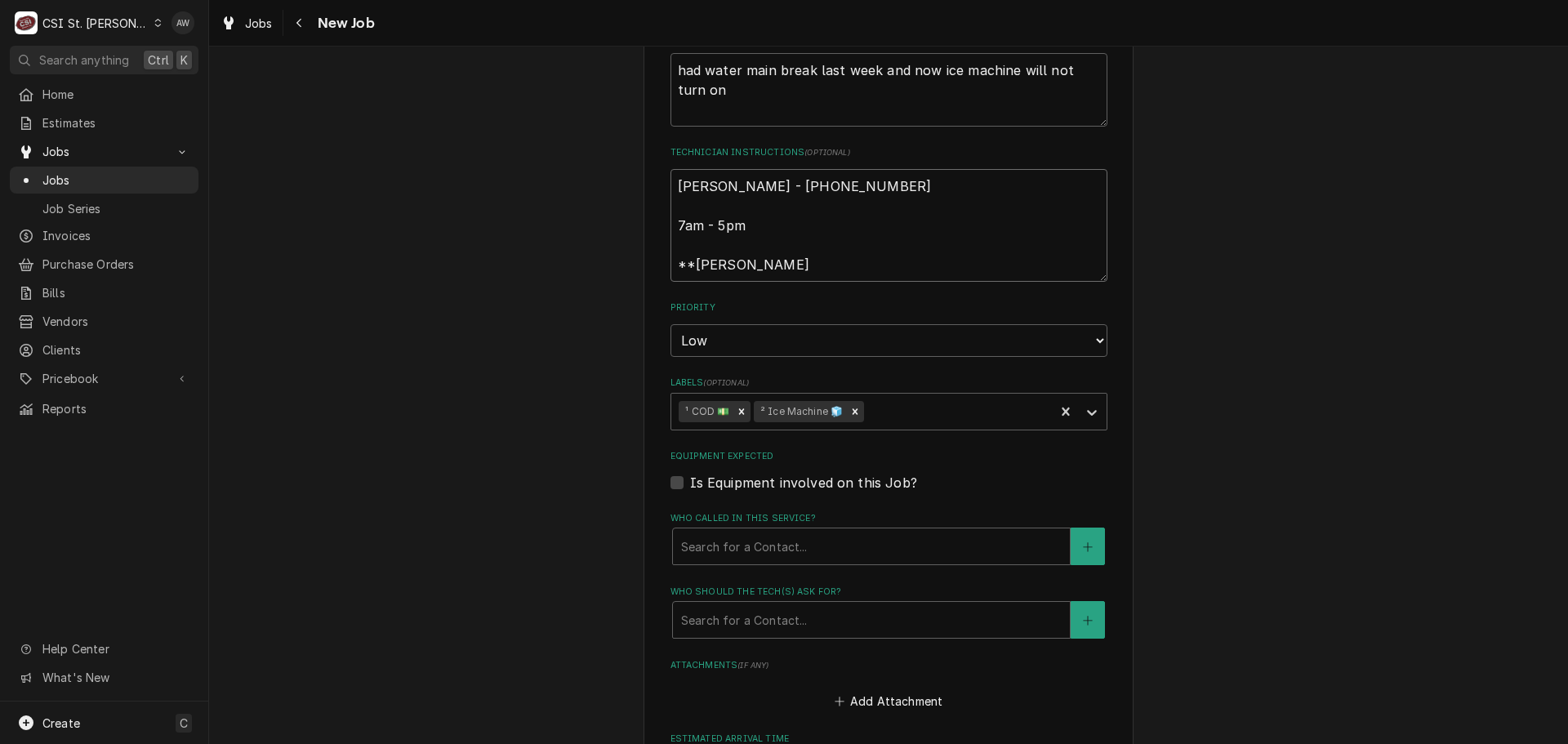
type textarea "Brad - 636 936-1300 7am - 5pm **DAVID"
type textarea "x"
type textarea "Brad - 636 936-1300 7am - 5pm **DAVID T"
type textarea "x"
type textarea "Brad - 636 936-1300 7am - 5pm **DAVID TR"
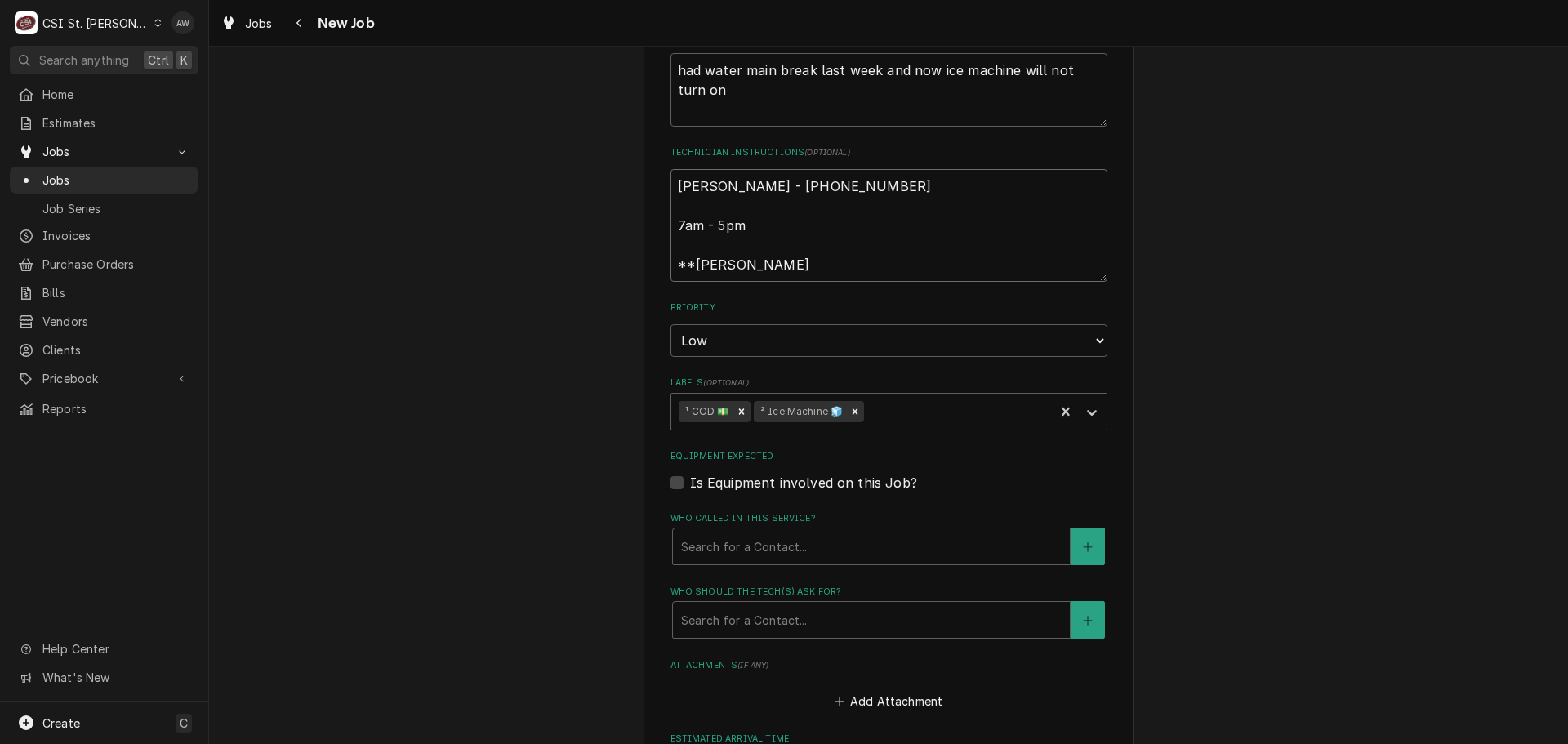
type textarea "x"
type textarea "Brad - 636 936-1300 7am - 5pm **DAVID TRA"
type textarea "x"
type textarea "Brad - 636 936-1300 7am - 5pm **DAVID TRAI"
type textarea "x"
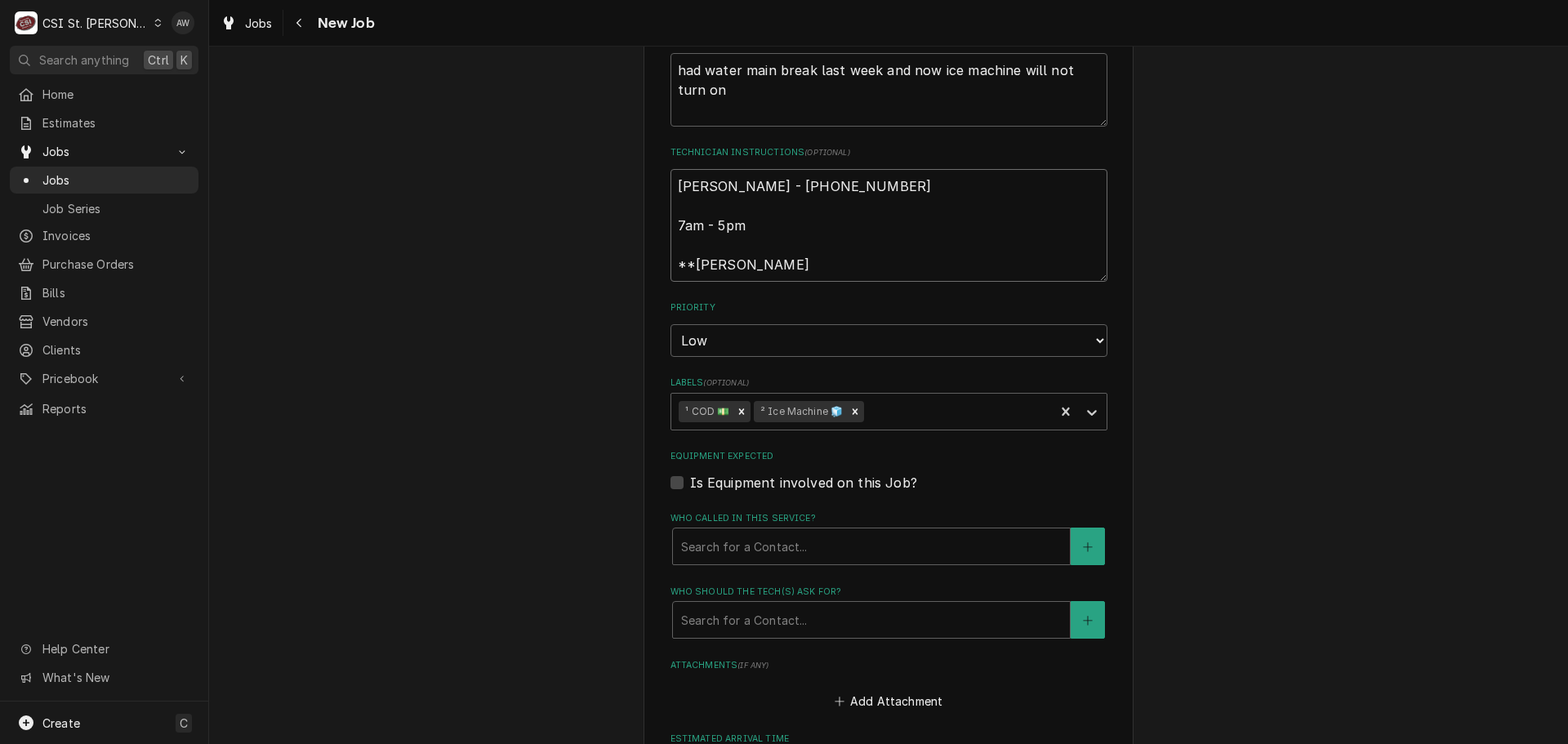
type textarea "Brad - 636 936-1300 7am - 5pm **DAVID TRAIN"
type textarea "x"
type textarea "Brad - 636 936-1300 7am - 5pm **DAVID TRAINI"
type textarea "x"
type textarea "Brad - 636 936-1300 7am - 5pm **DAVID TRAININ"
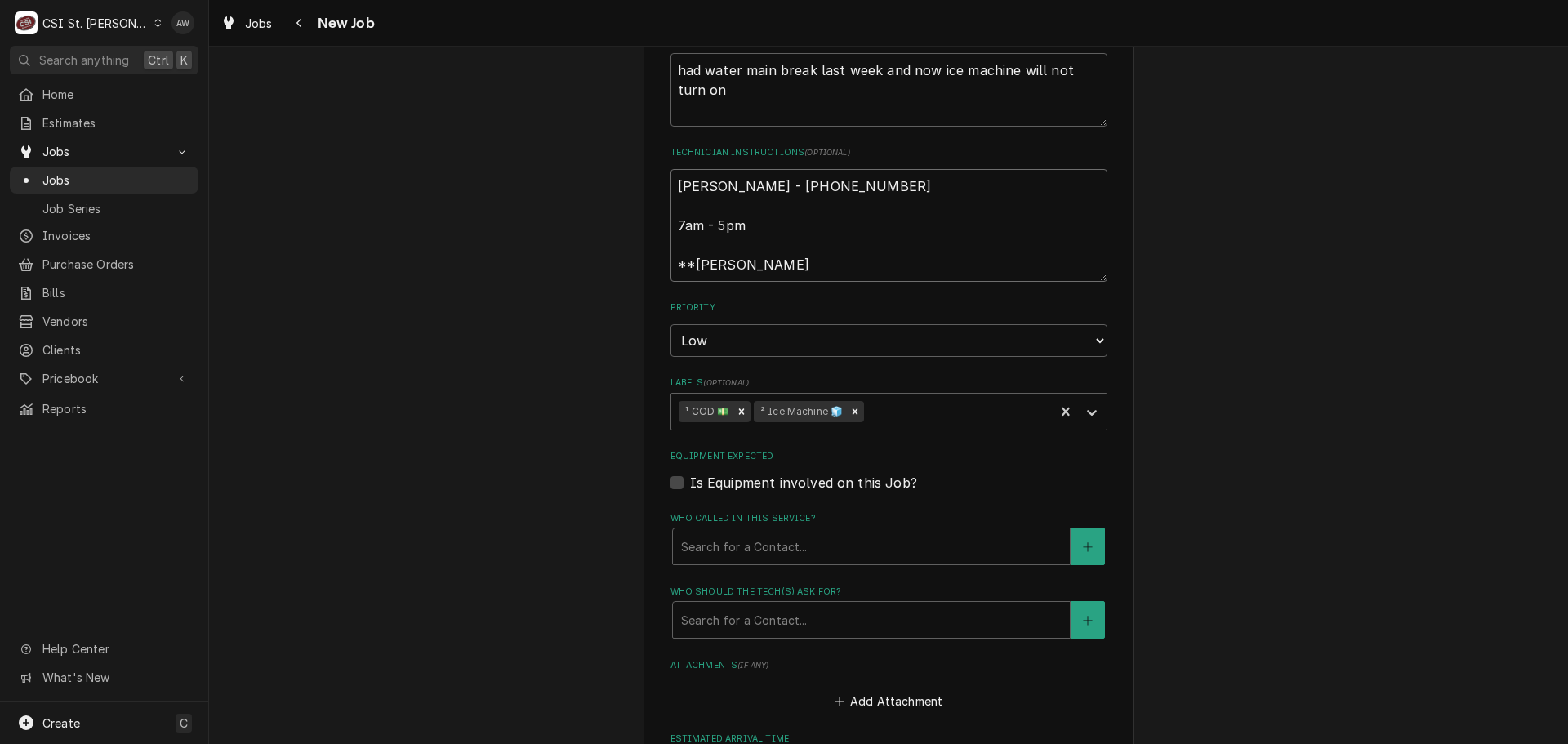
type textarea "x"
type textarea "Brad - 636 936-1300 7am - 5pm **DAVID TRAINING"
type textarea "x"
type textarea "Brad - 636 936-1300 7am - 5pm **DAVID TRAINING"
type textarea "x"
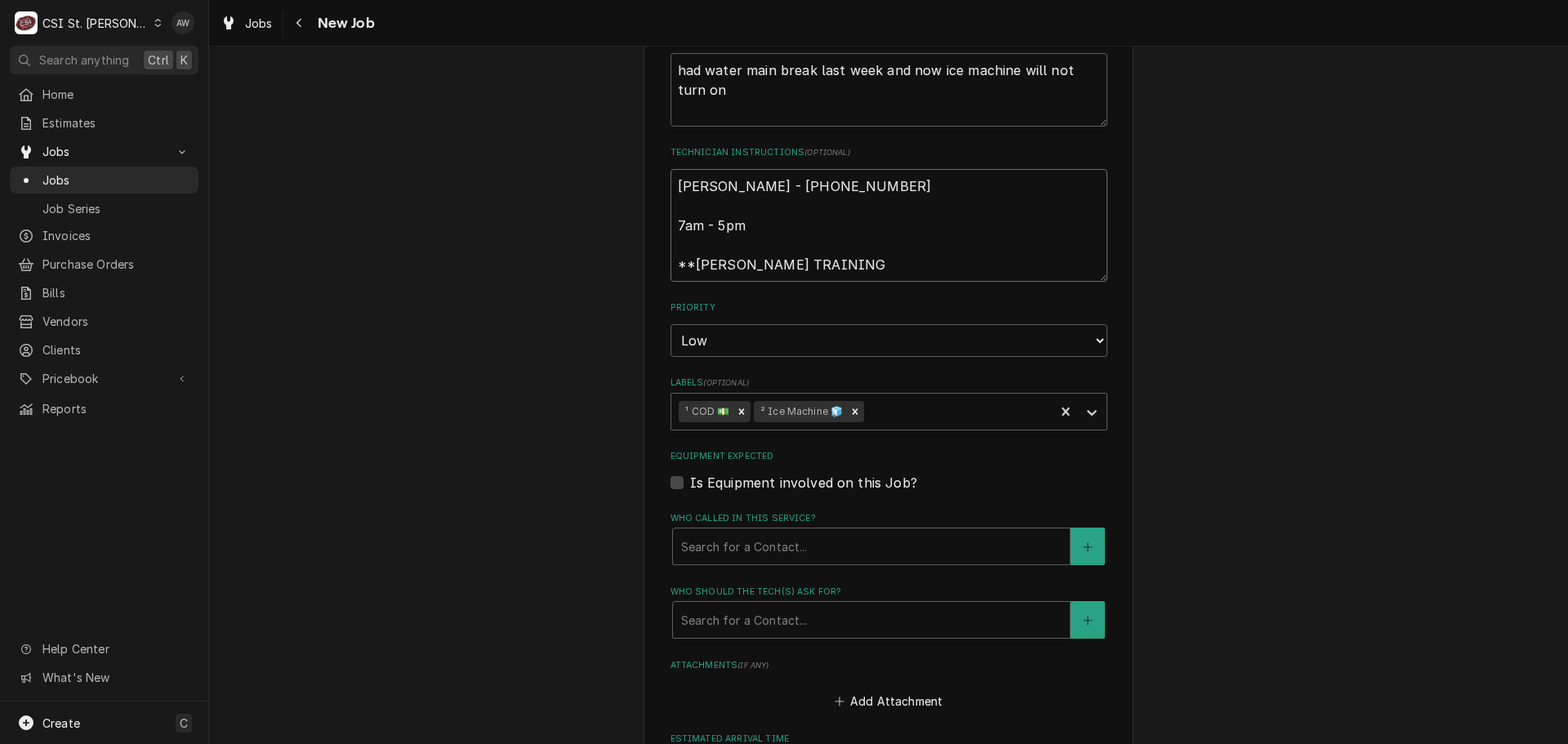
type textarea "Brad - 636 936-1300 7am - 5pm **DAVID TRAINING *"
type textarea "x"
type textarea "Brad - 636 936-1300 7am - 5pm **DAVID TRAINING **"
type textarea "x"
type textarea "Brad - 636 936-1300 7am - 5pm **DAVID TRAINING ***"
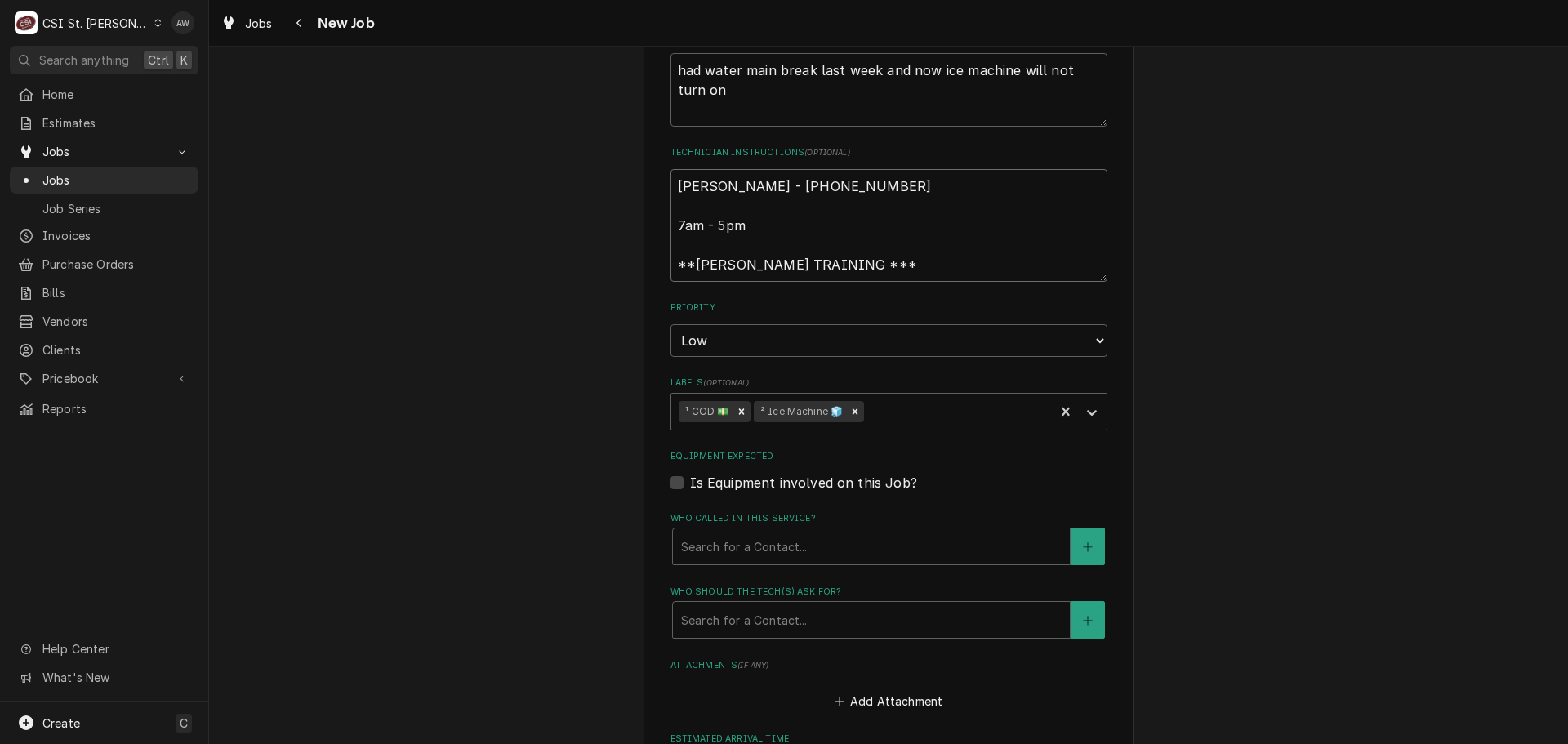
type textarea "x"
type textarea "Brad - 636 936-1300 7am - 5pm **DAVID TRAINING ***"
type textarea "x"
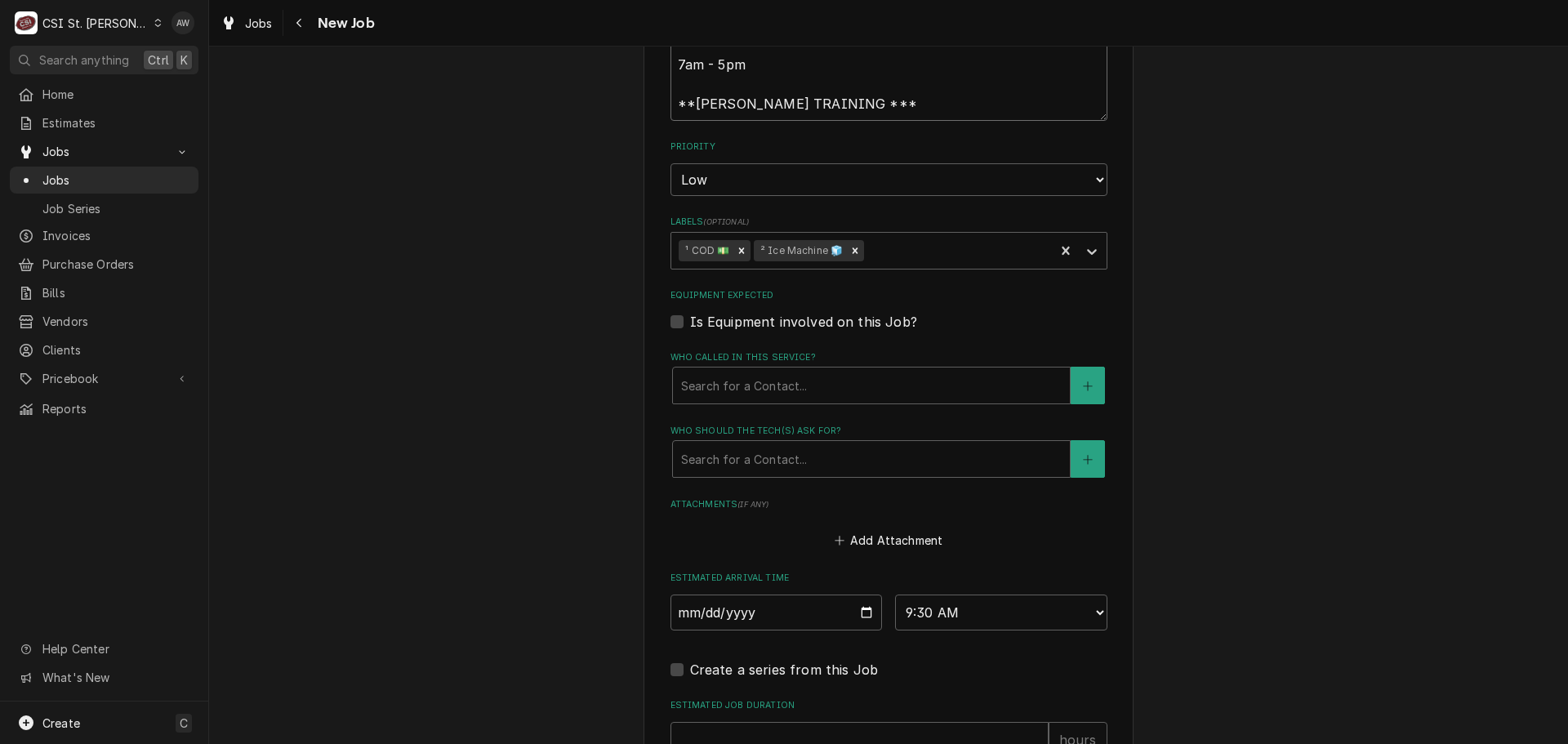
scroll to position [1329, 0]
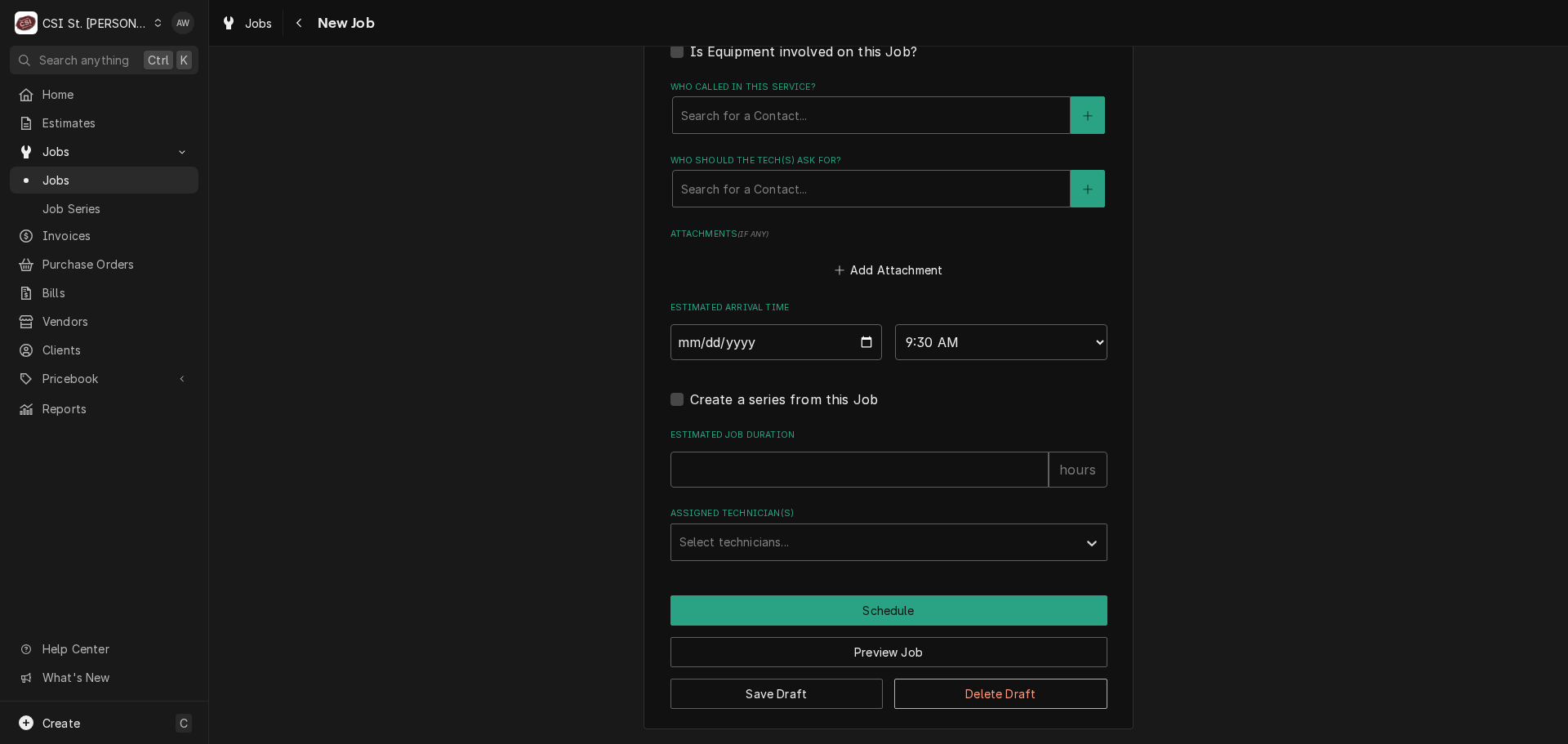
type textarea "Brad - 636 936-1300 7am - 5pm **DAVID TRAINING ***"
click at [857, 466] on input "Estimated Job Duration" at bounding box center [859, 469] width 378 height 36
type textarea "x"
type input "2"
type textarea "x"
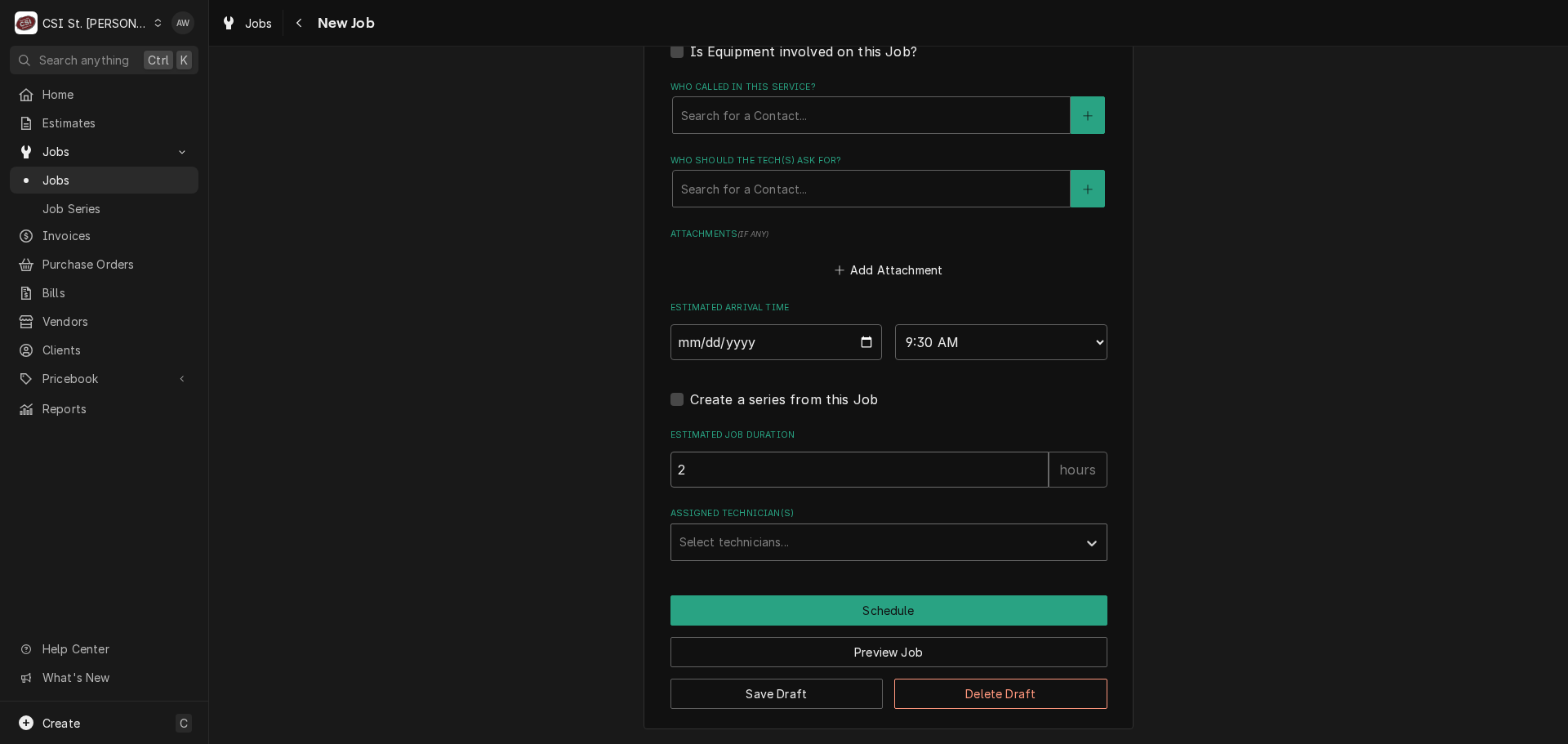
type input "2"
click at [836, 533] on div "Assigned Technician(s)" at bounding box center [874, 542] width 389 height 29
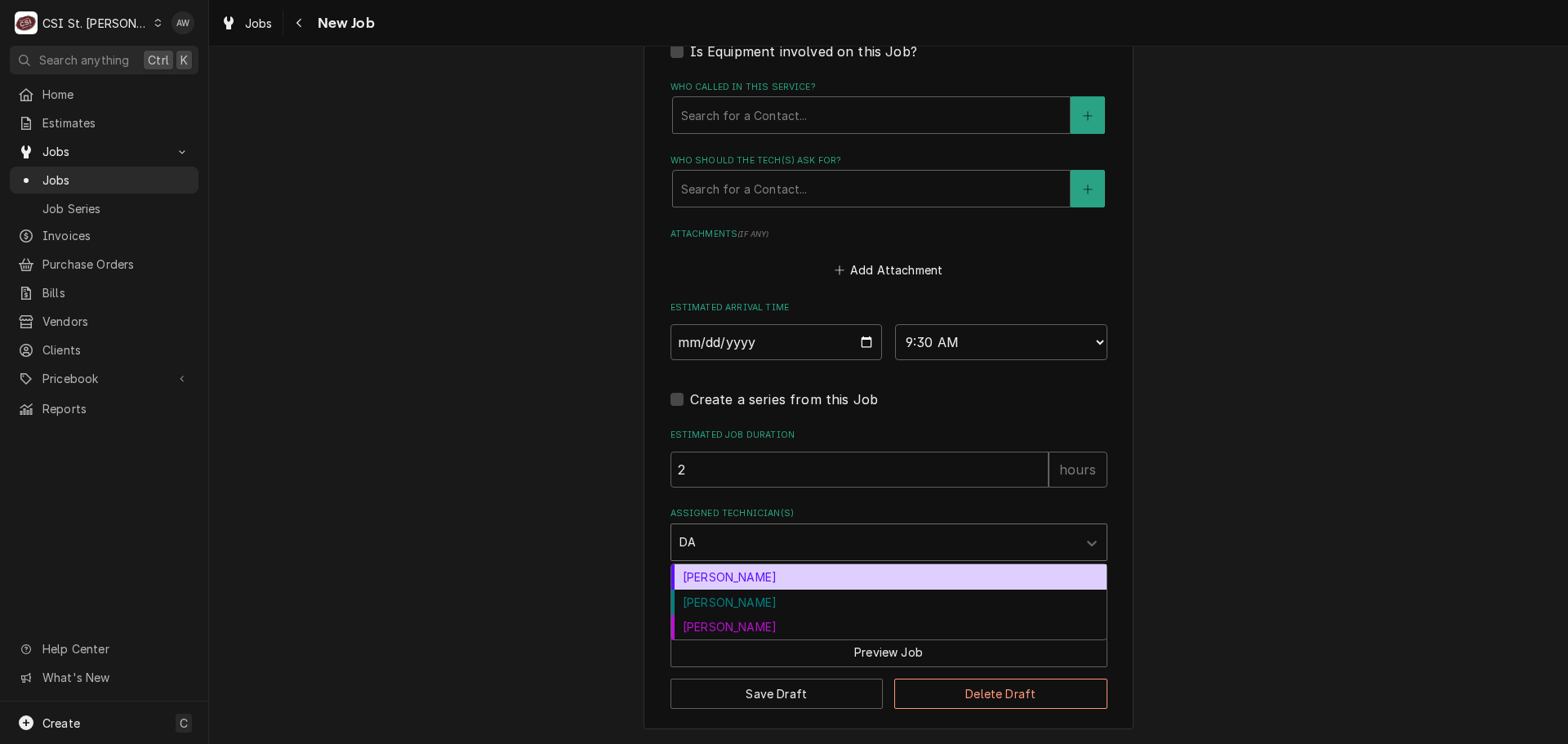
type input "DAV"
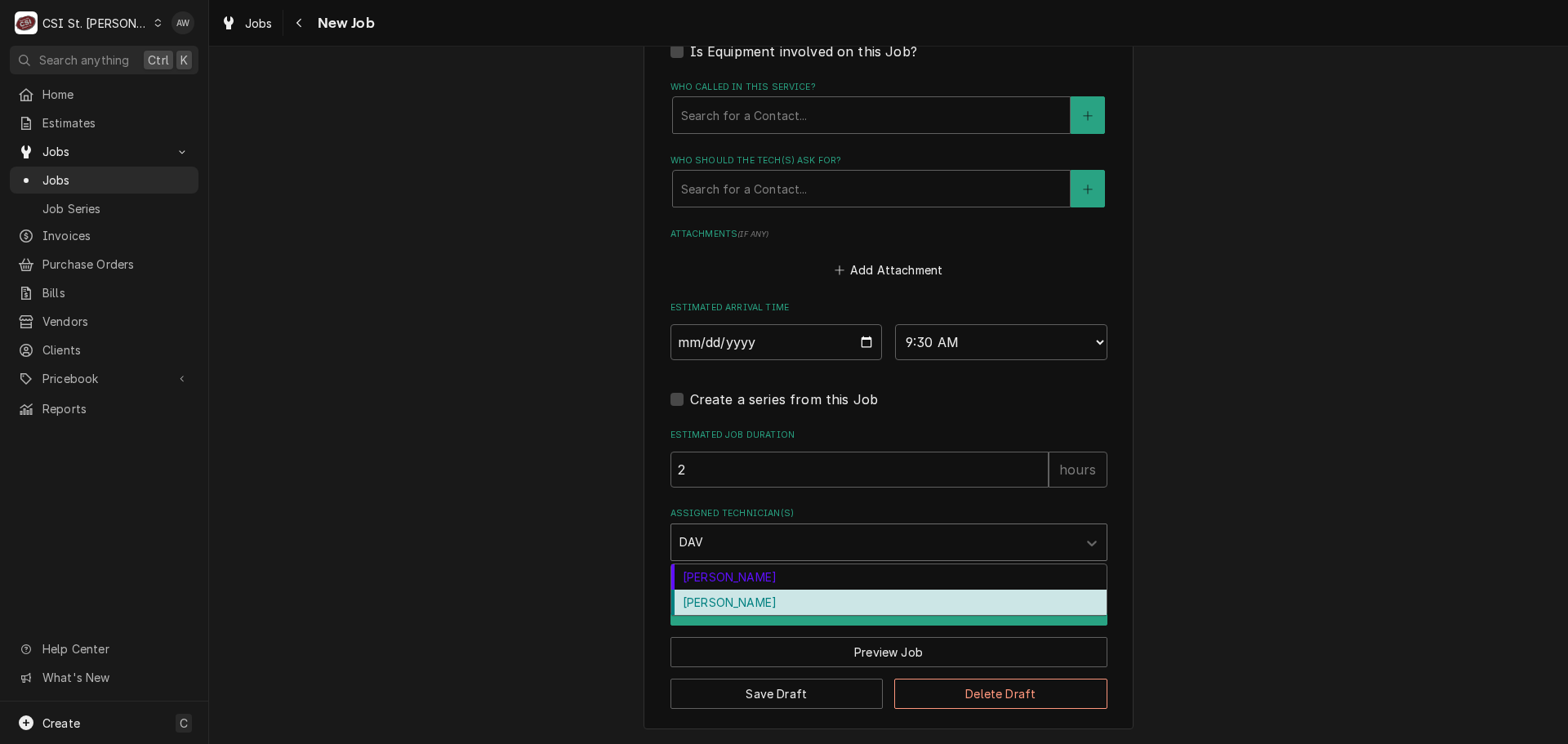
type textarea "x"
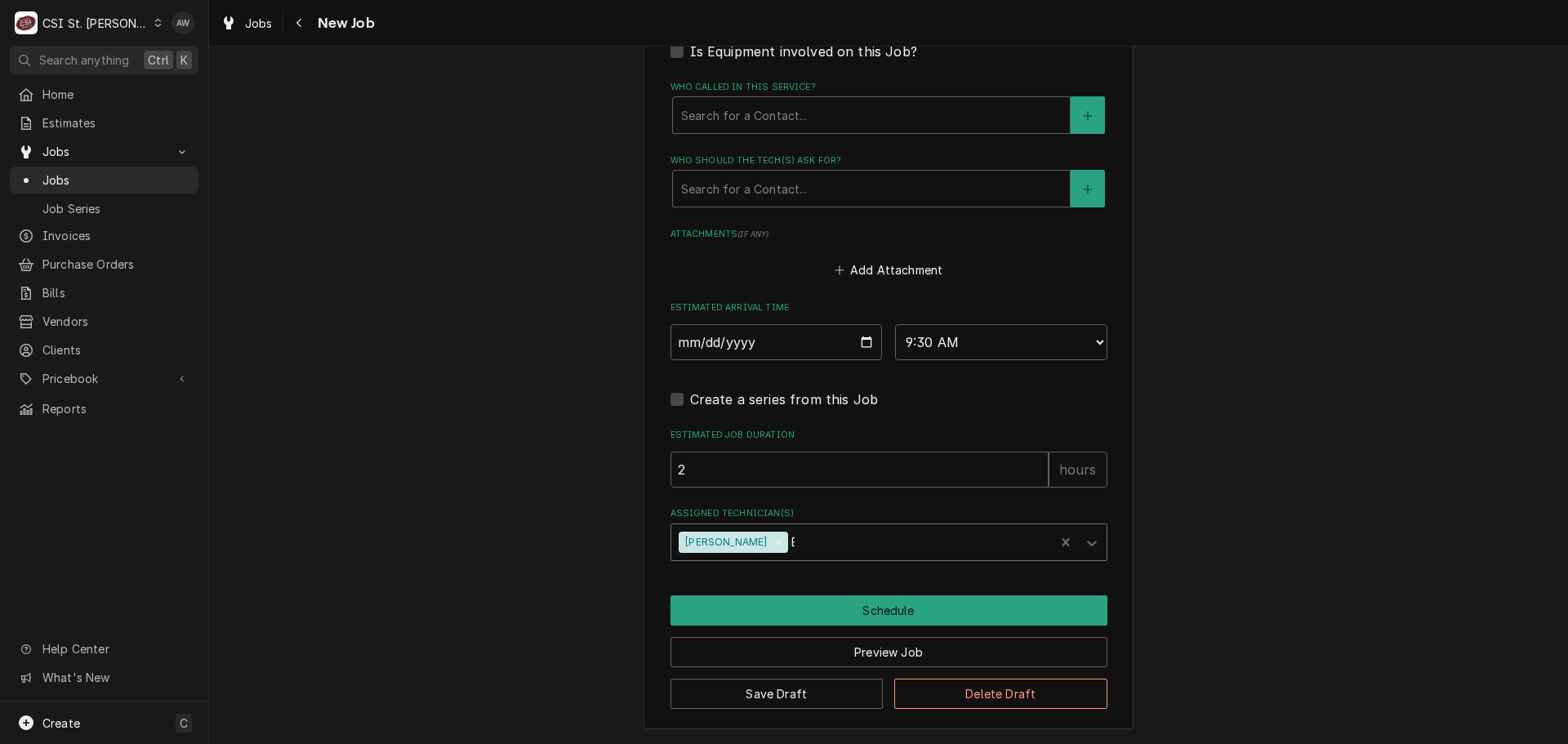
type input "BR"
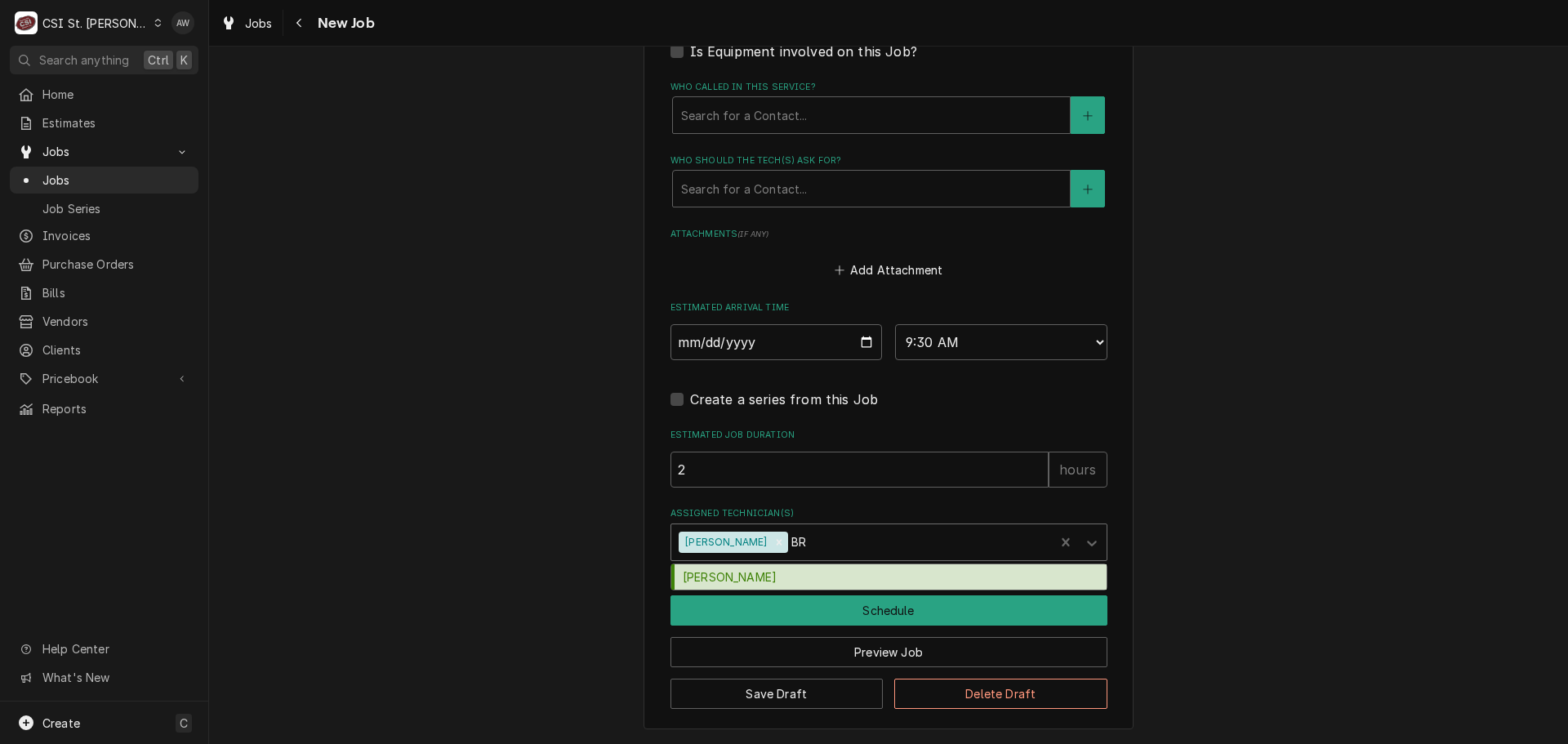
type textarea "x"
type input "BRAD"
type textarea "x"
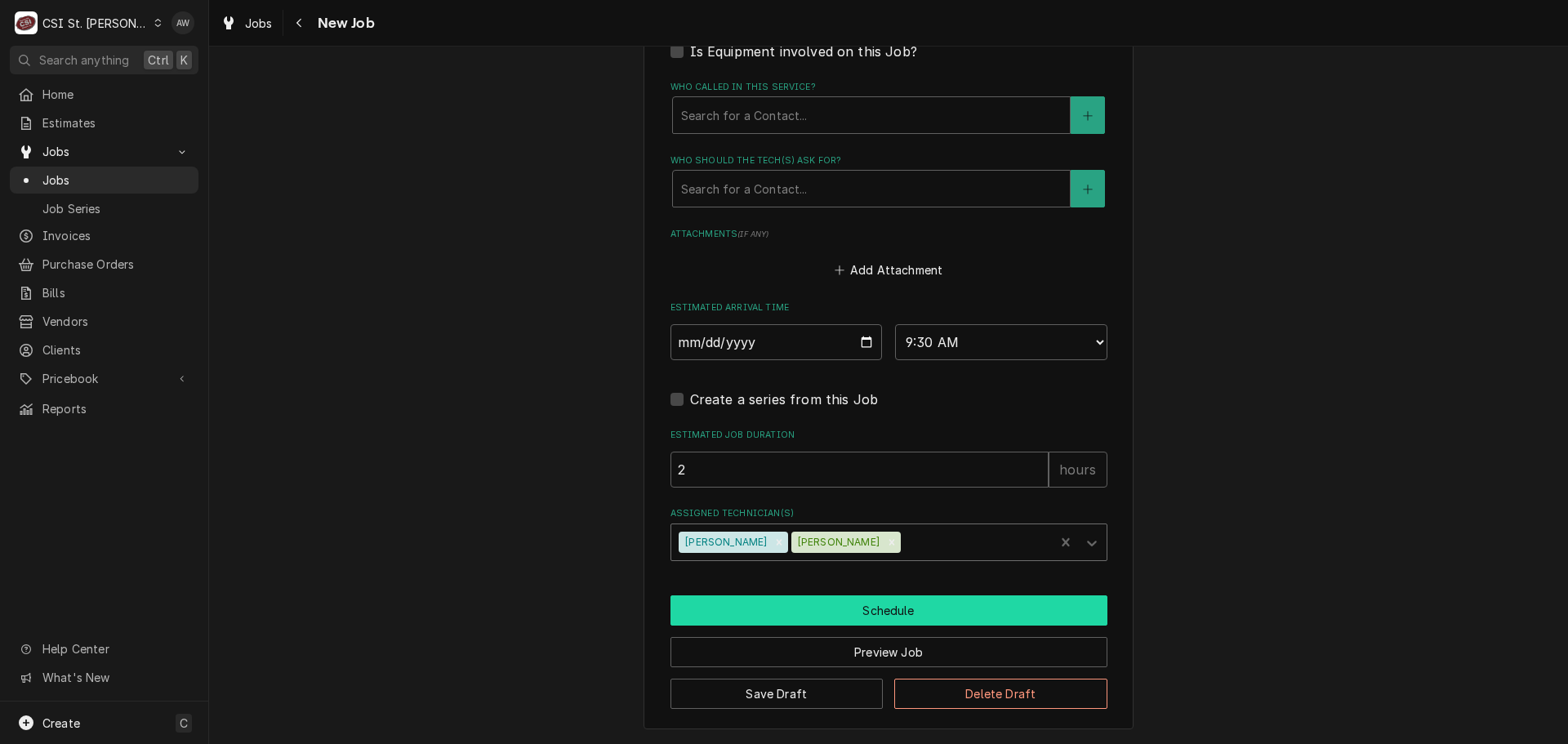
click at [834, 610] on button "Schedule" at bounding box center [888, 611] width 437 height 30
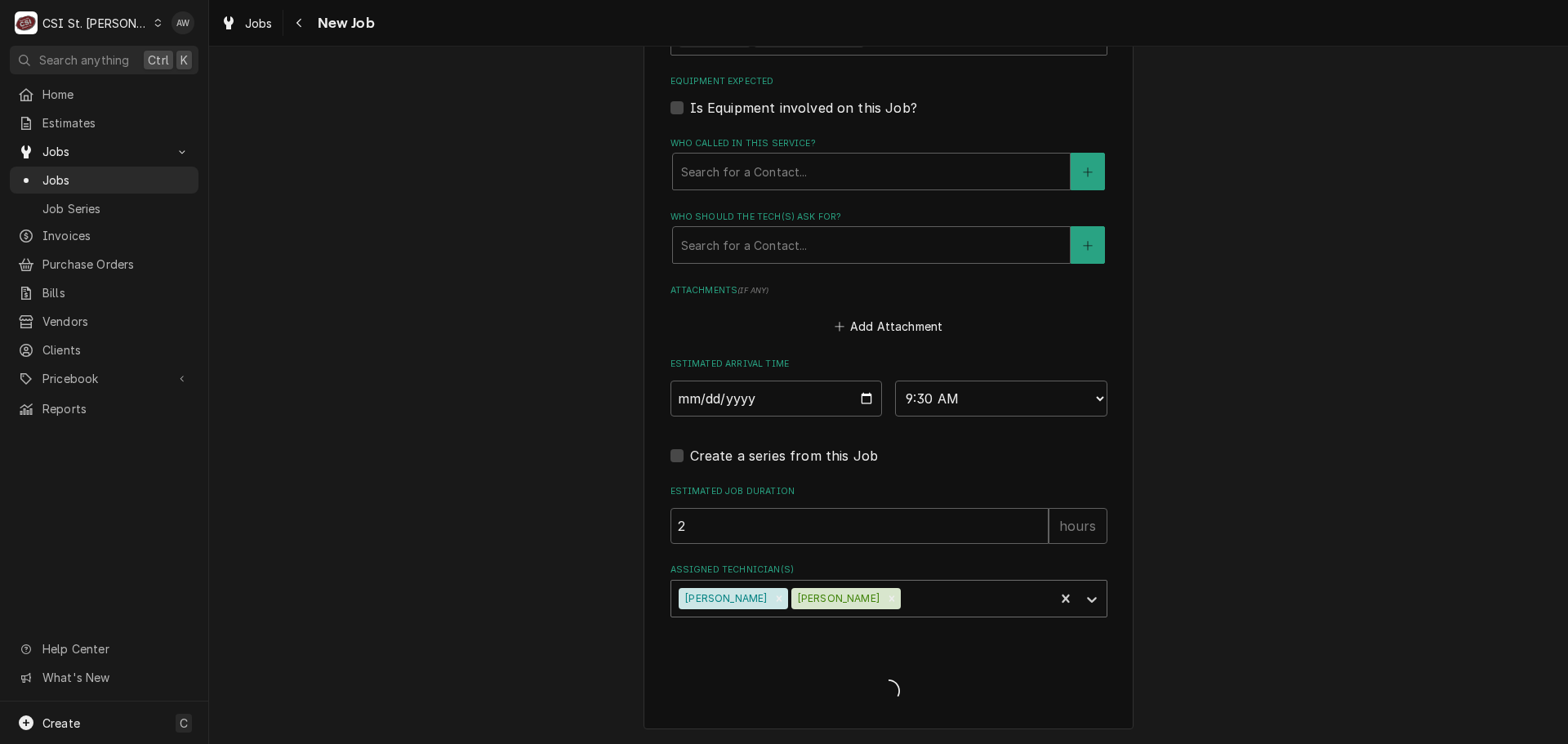
scroll to position [1272, 0]
type textarea "x"
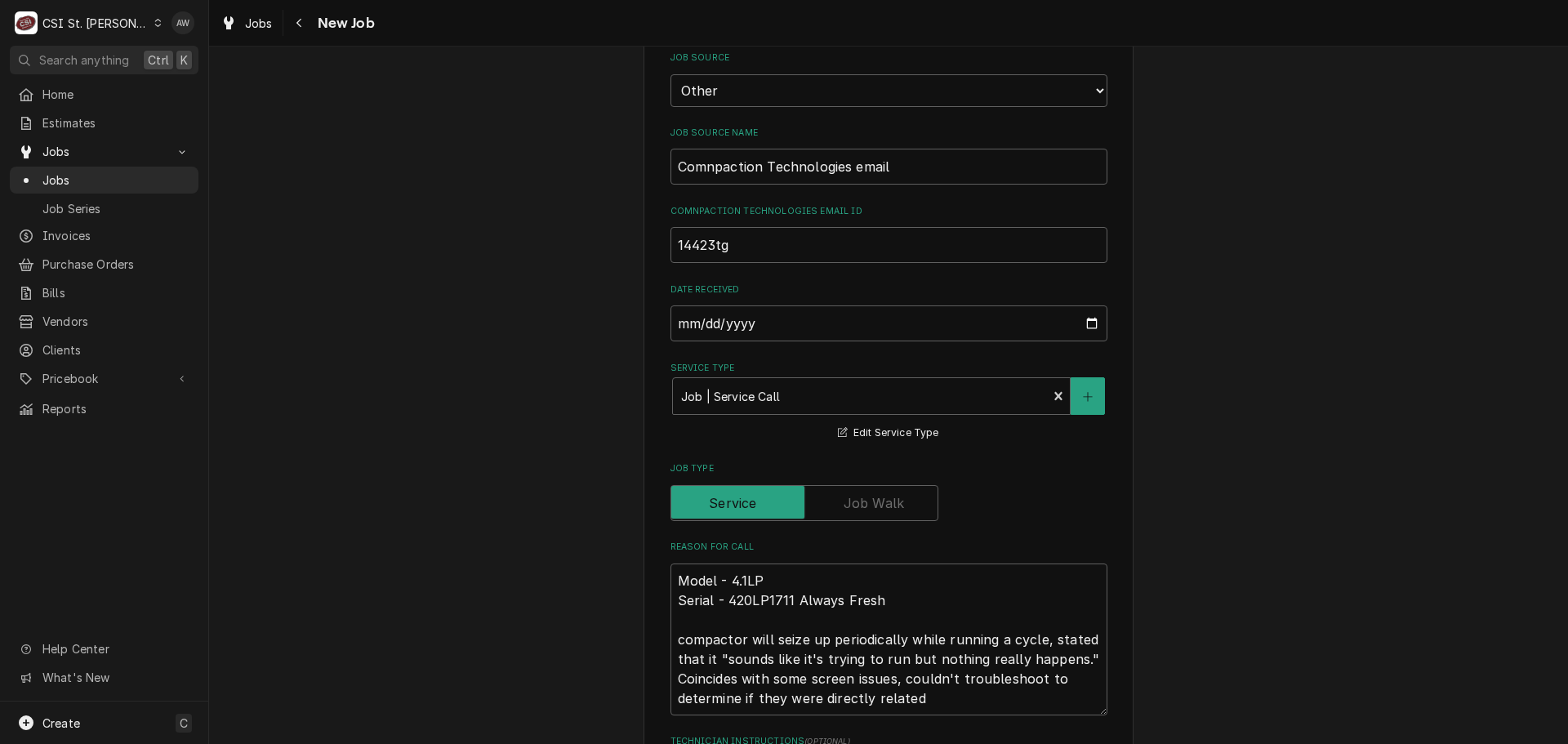
scroll to position [571, 0]
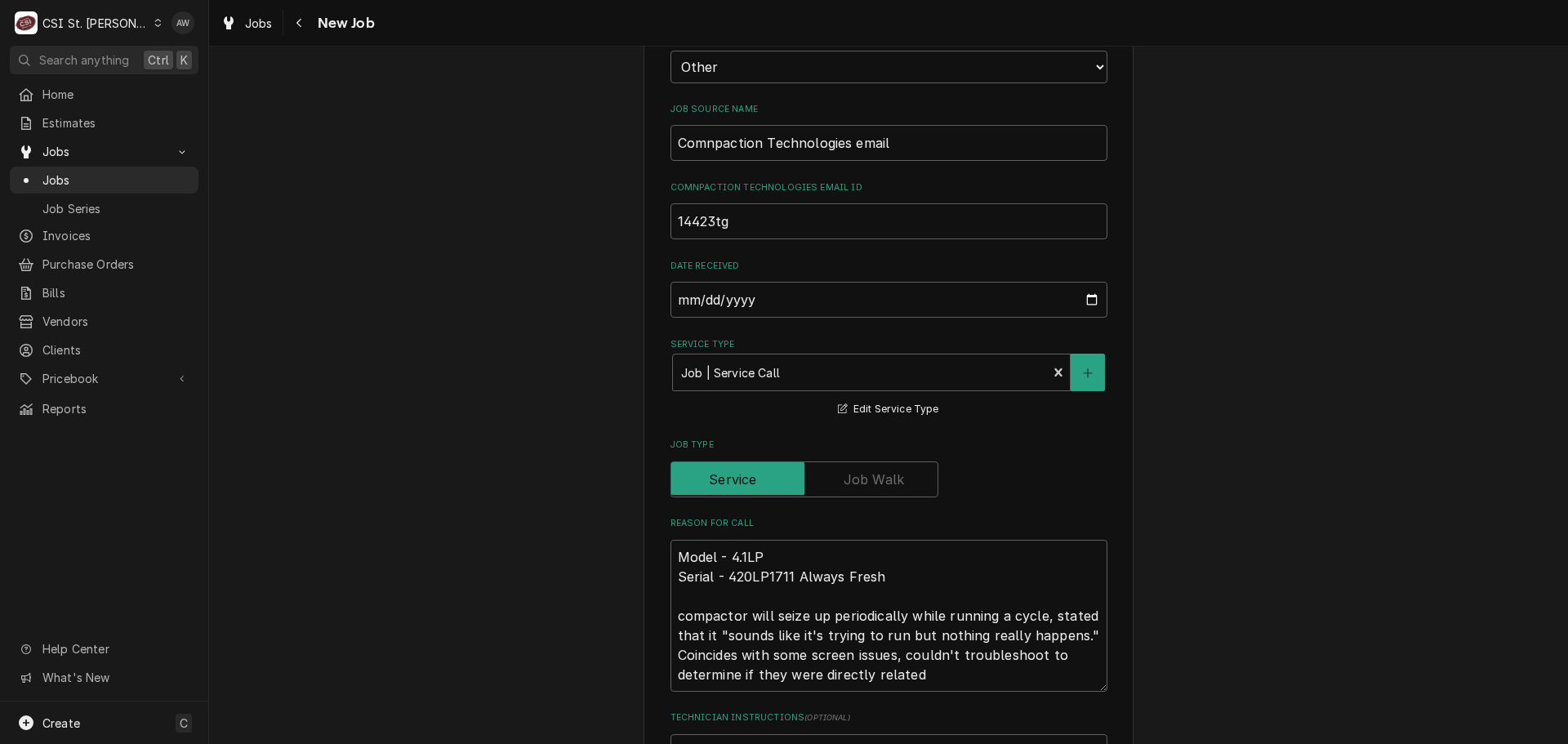
type textarea "x"
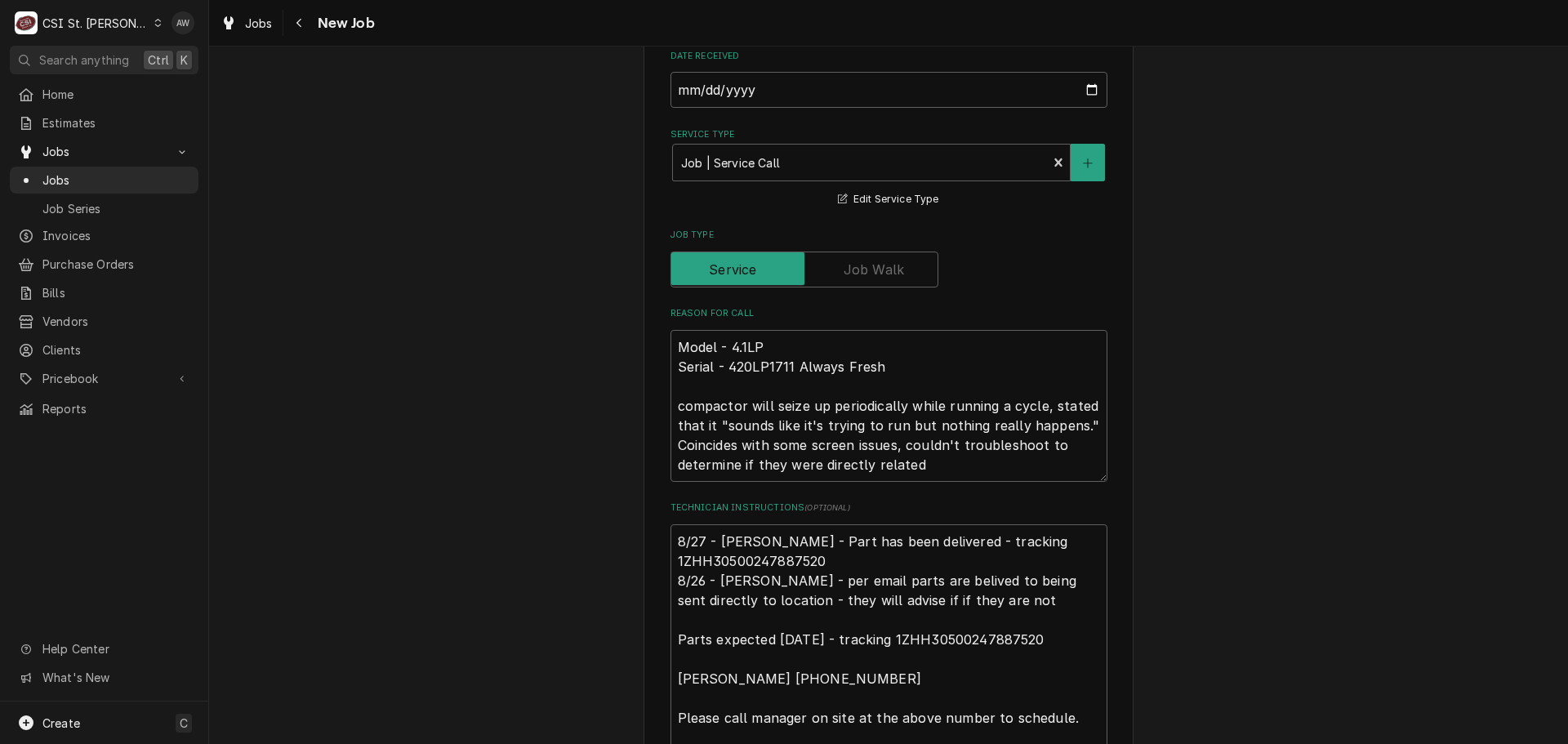
scroll to position [980, 0]
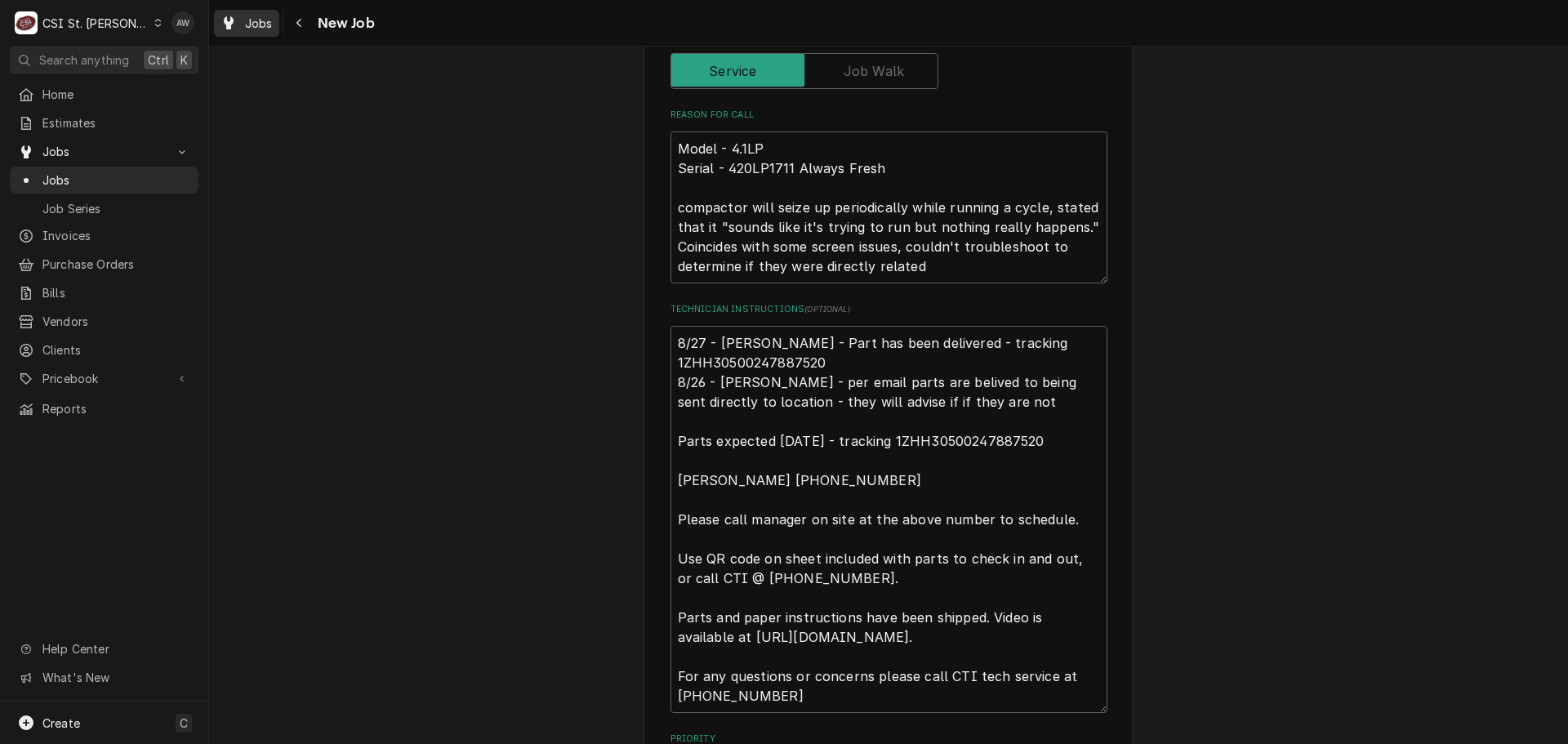
click at [242, 21] on div "Jobs" at bounding box center [247, 23] width 59 height 20
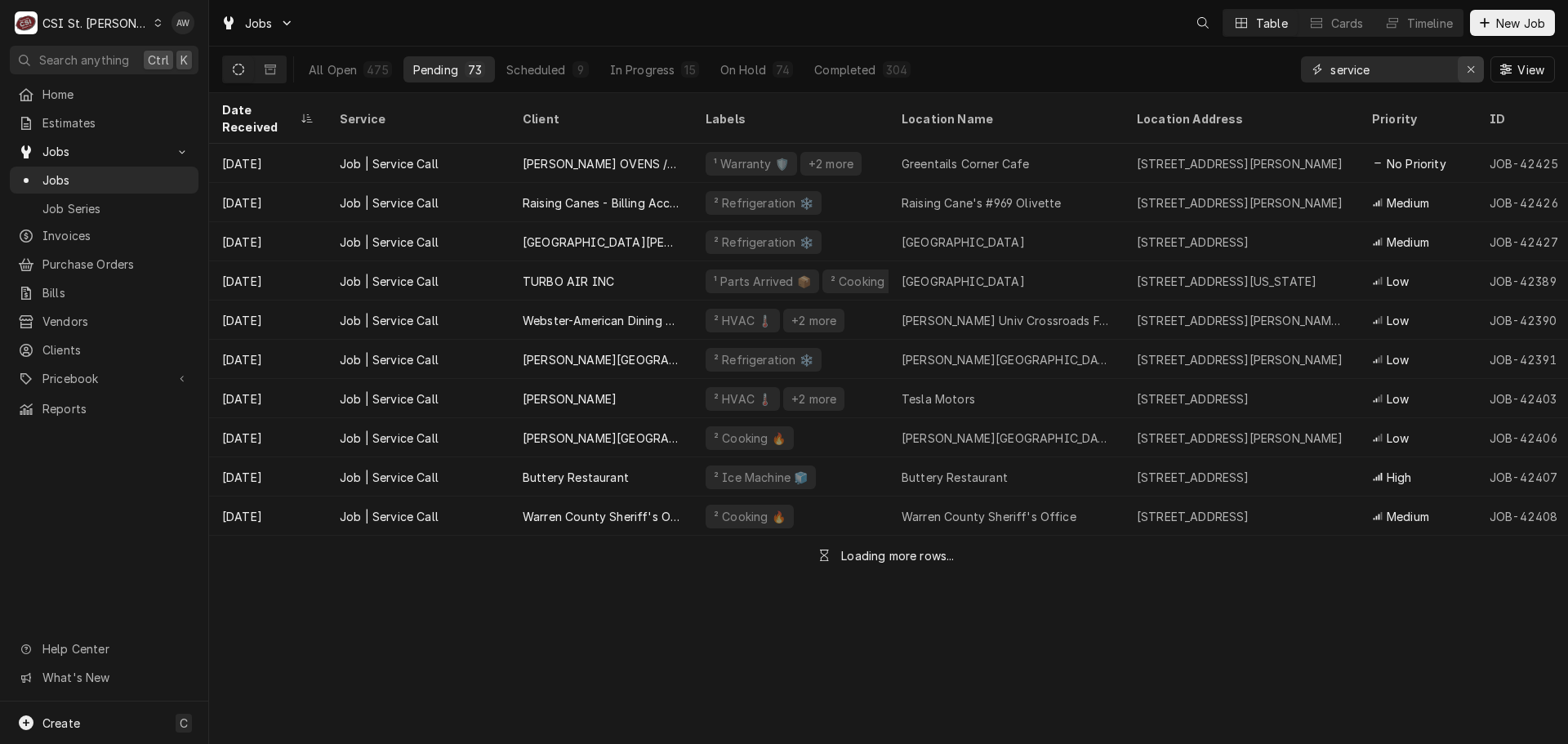
click at [1472, 66] on icon "Erase input" at bounding box center [1471, 70] width 9 height 12
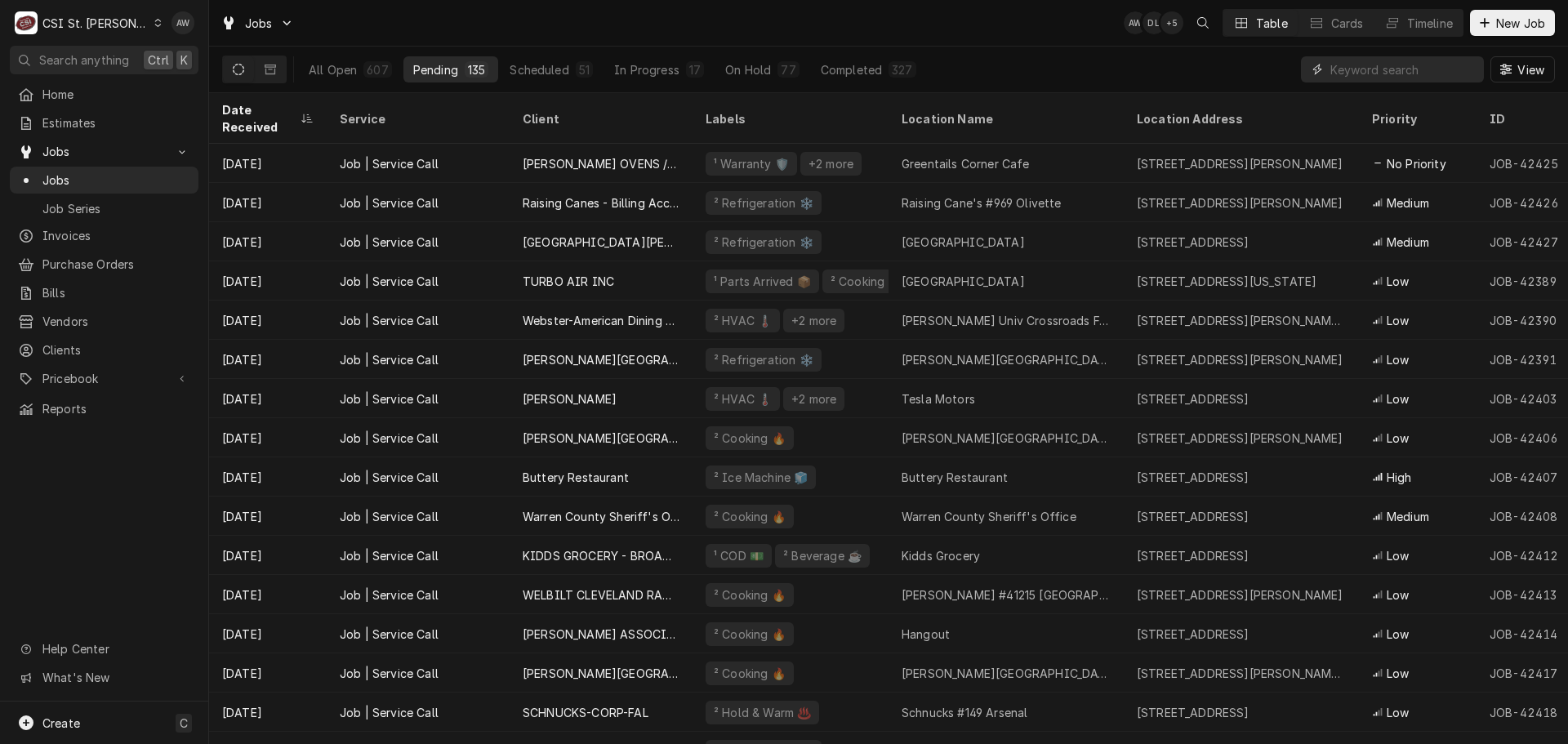
click at [1376, 69] on input "Dynamic Content Wrapper" at bounding box center [1403, 69] width 145 height 26
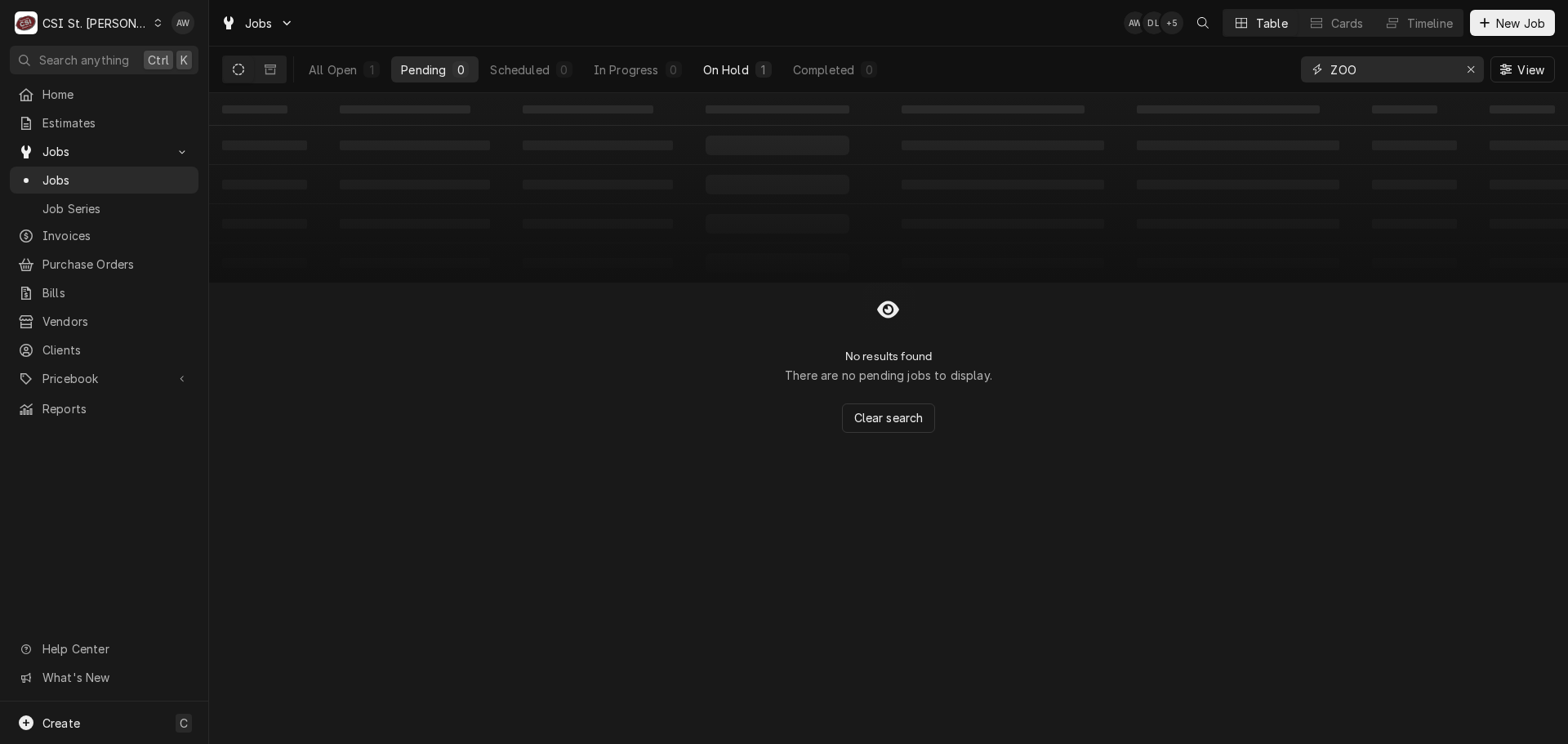
type input "ZOO"
click at [748, 75] on div "On Hold" at bounding box center [726, 70] width 46 height 17
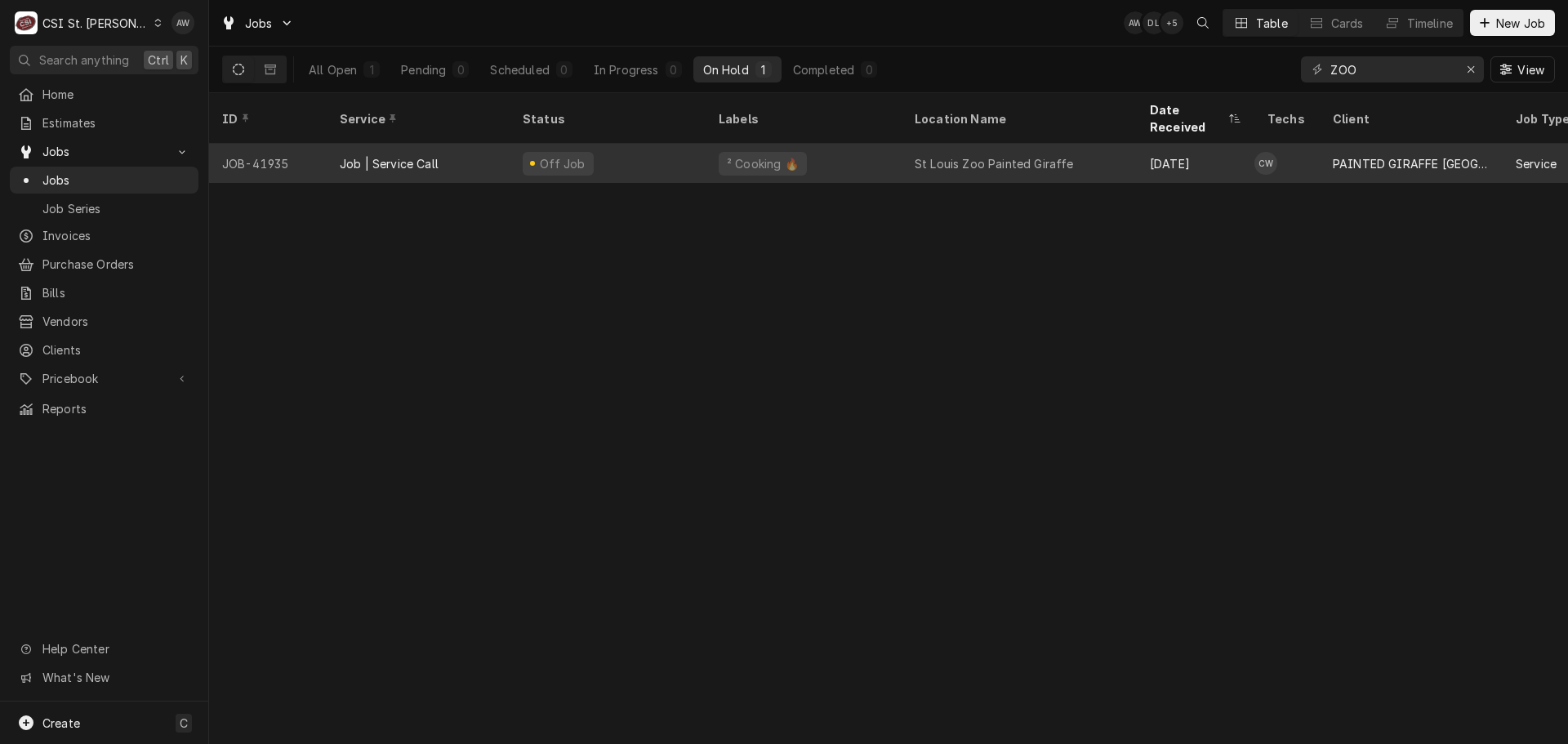
click at [793, 152] on div "² Cooking 🔥" at bounding box center [763, 164] width 88 height 23
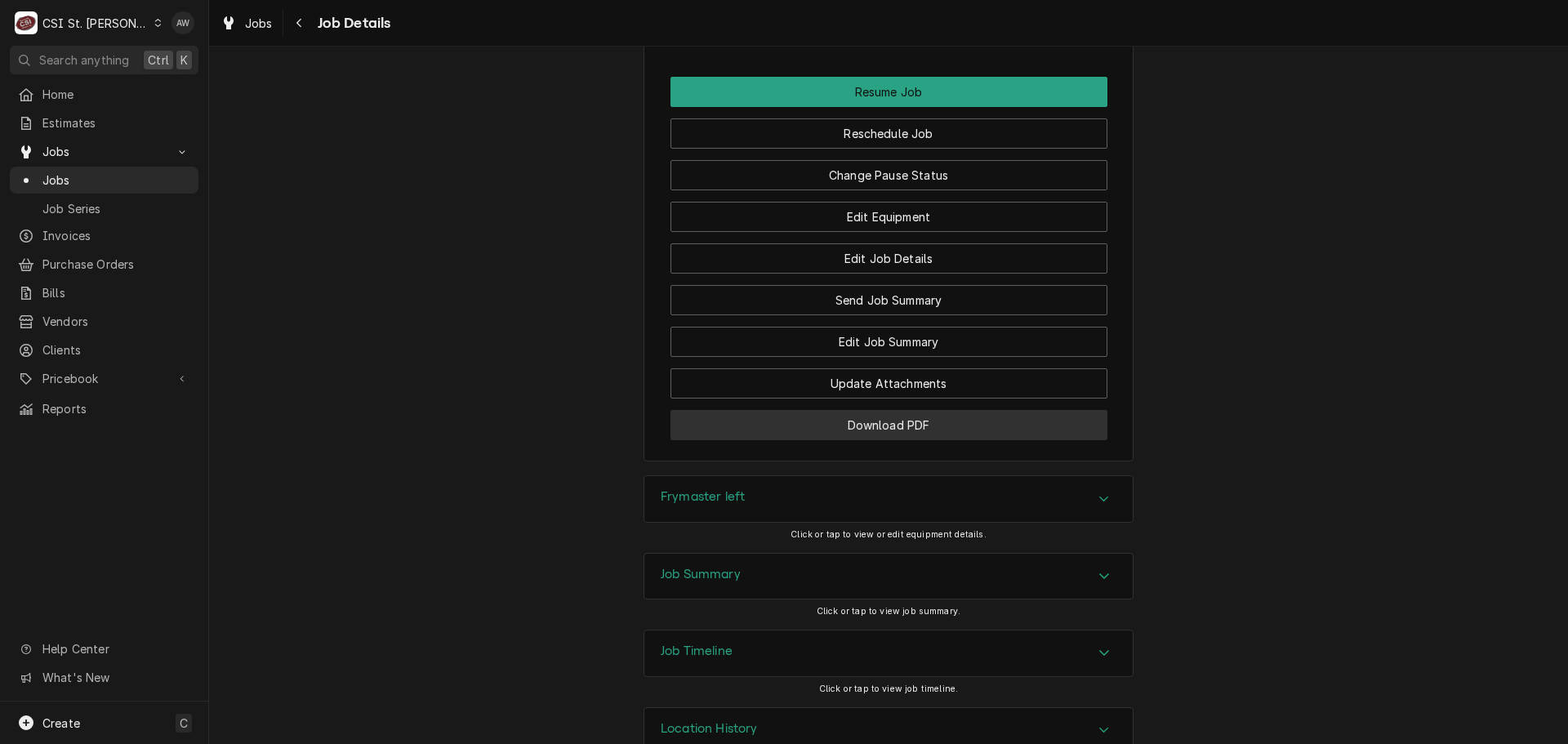
scroll to position [2123, 0]
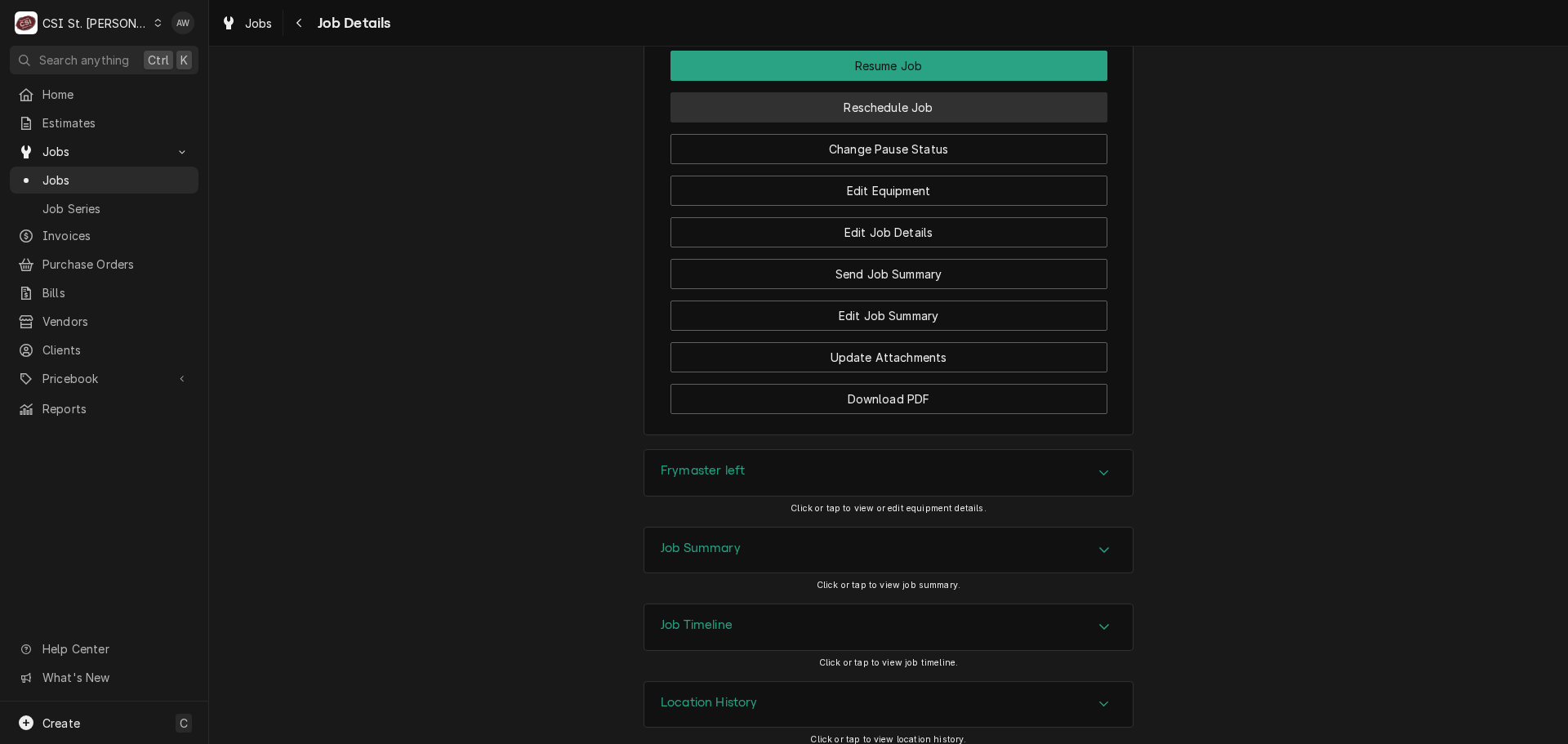
click at [838, 122] on button "Reschedule Job" at bounding box center [888, 107] width 437 height 30
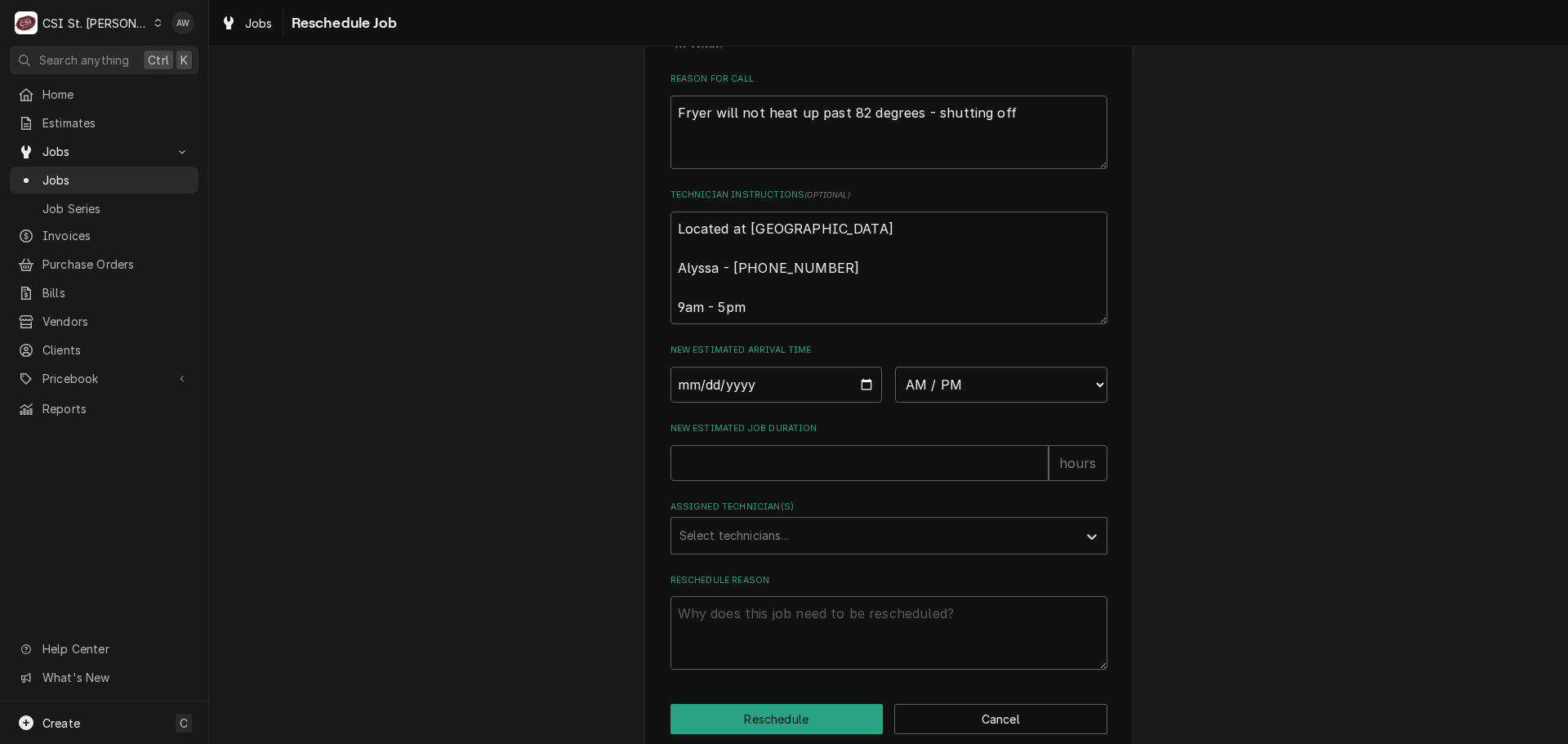
scroll to position [516, 0]
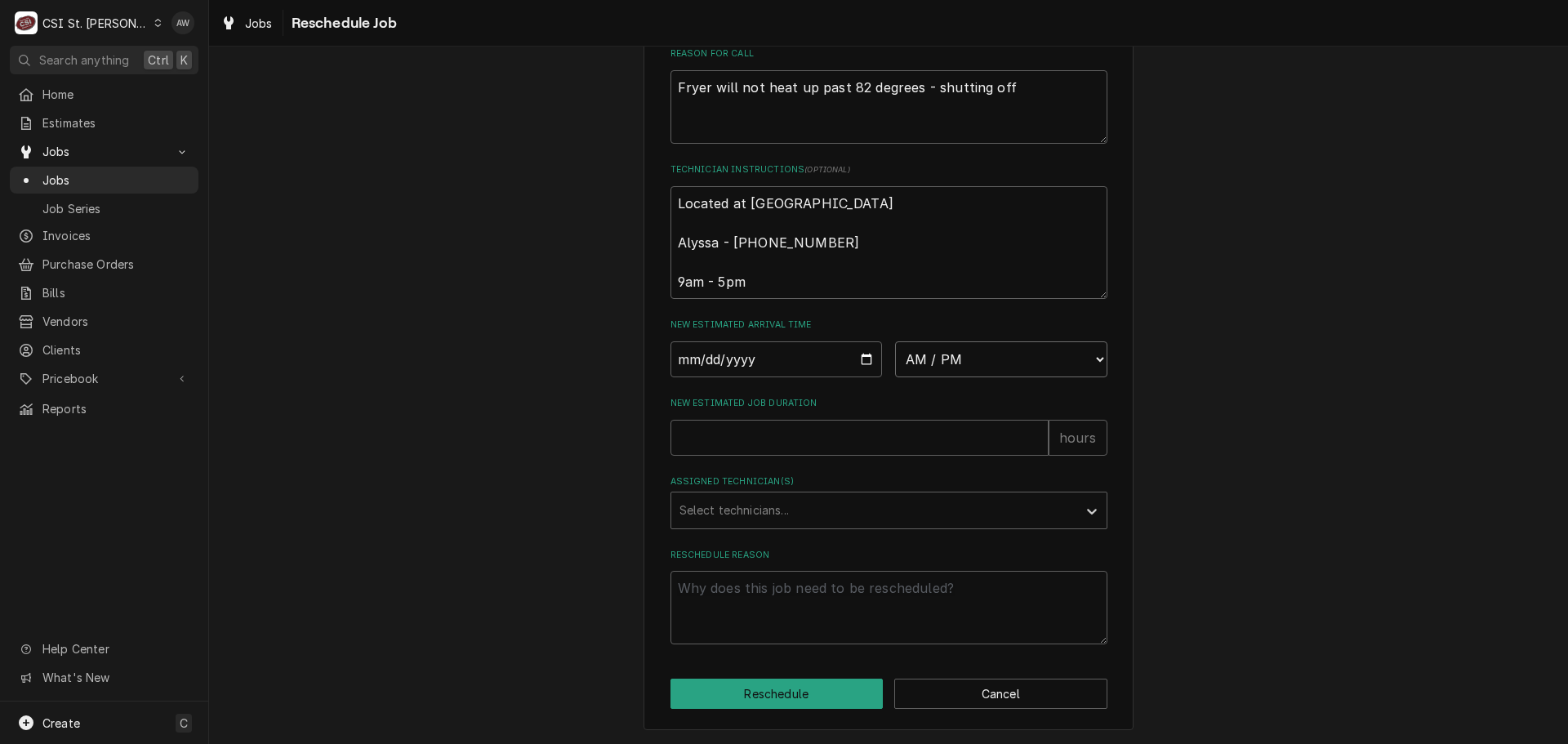
click at [946, 361] on select "AM / PM 6:00 AM 6:15 AM 6:30 AM 6:45 AM 7:00 AM 7:15 AM 7:30 AM 7:45 AM 8:00 AM…" at bounding box center [1001, 359] width 212 height 36
type textarea "x"
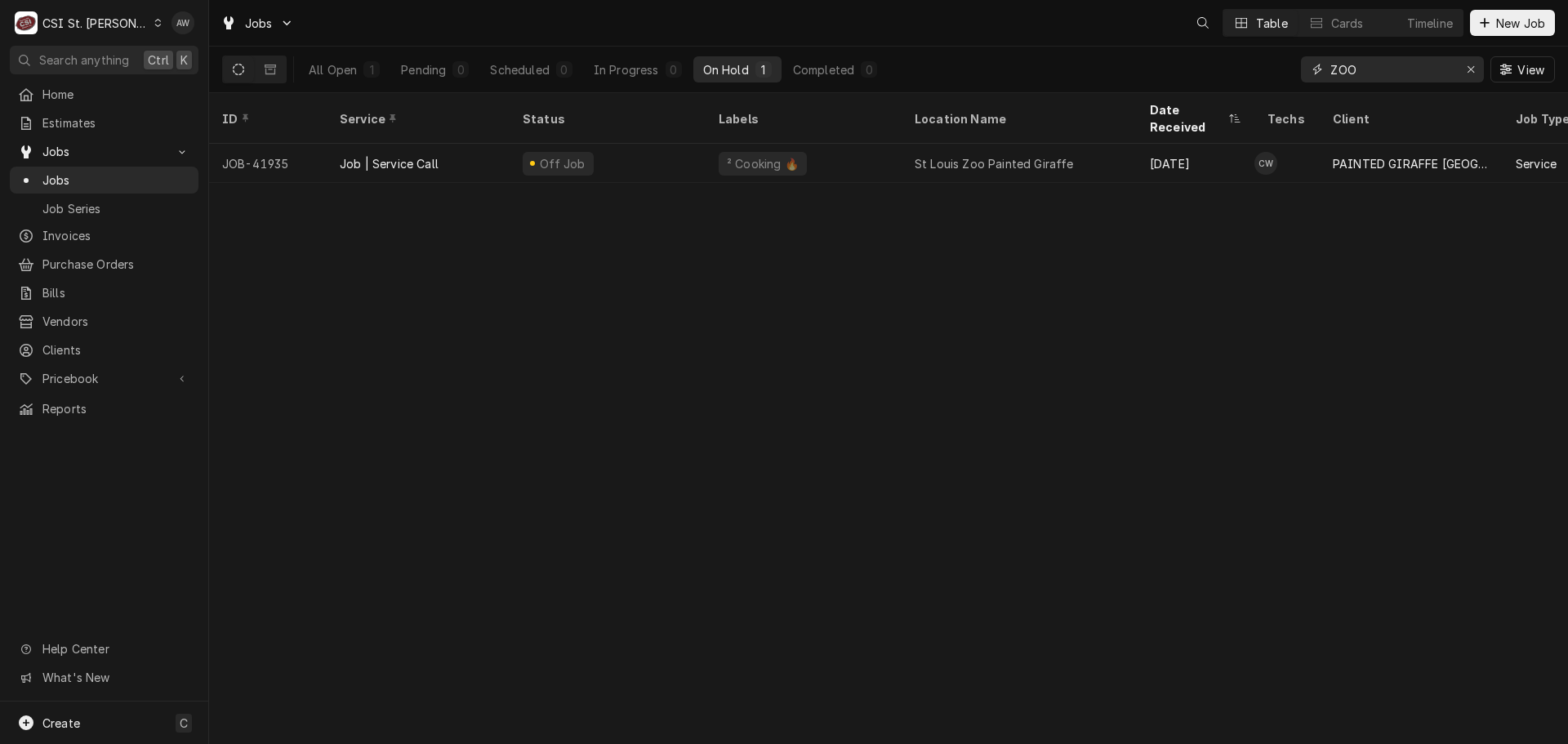
drag, startPoint x: 1352, startPoint y: 74, endPoint x: 1284, endPoint y: 55, distance: 70.6
click at [1284, 55] on div "All Open 1 Pending 0 Scheduled 0 In Progress 0 On Hold 1 Completed 0 ZOO View" at bounding box center [888, 69] width 1332 height 46
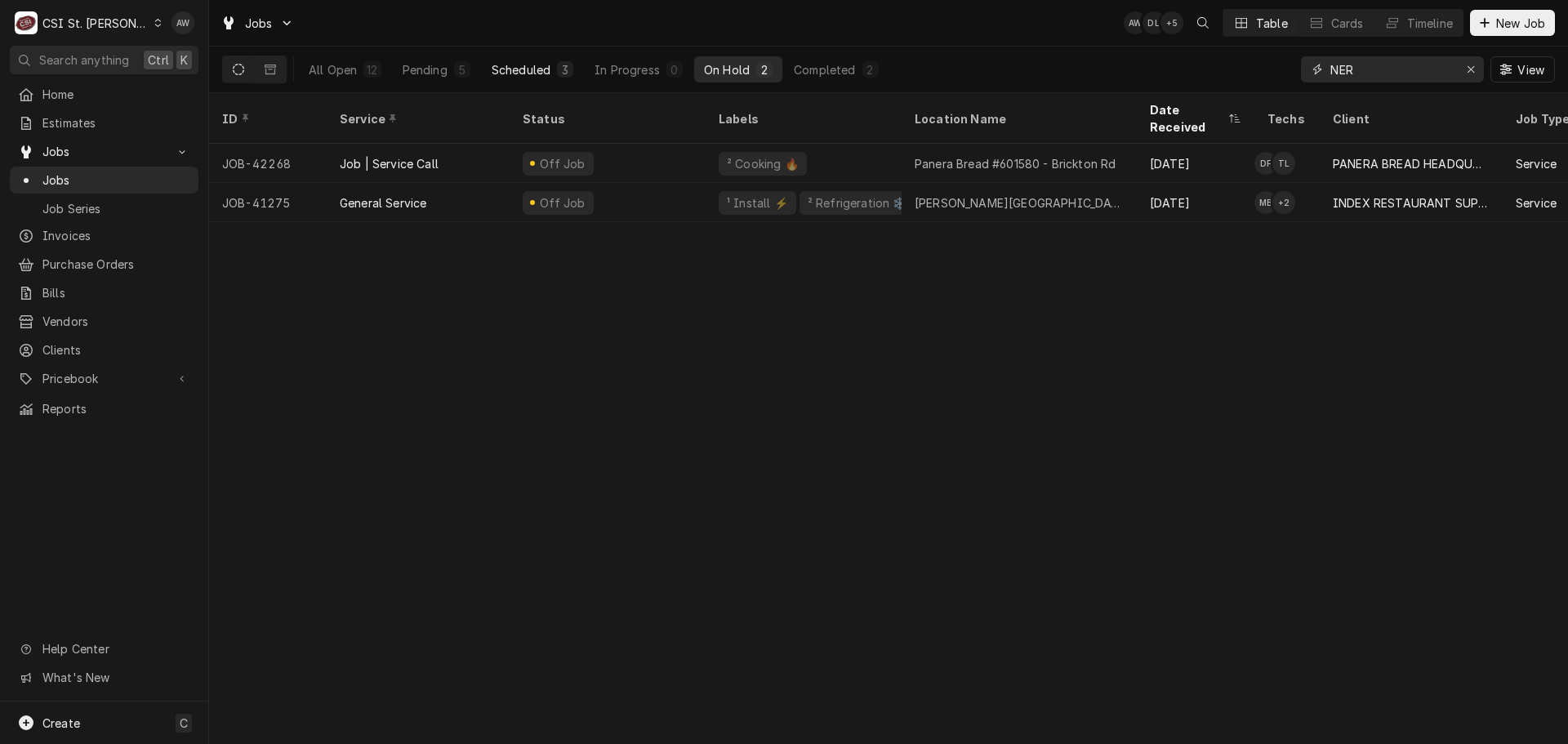
type input "NER"
click at [564, 68] on div "3" at bounding box center [565, 70] width 10 height 17
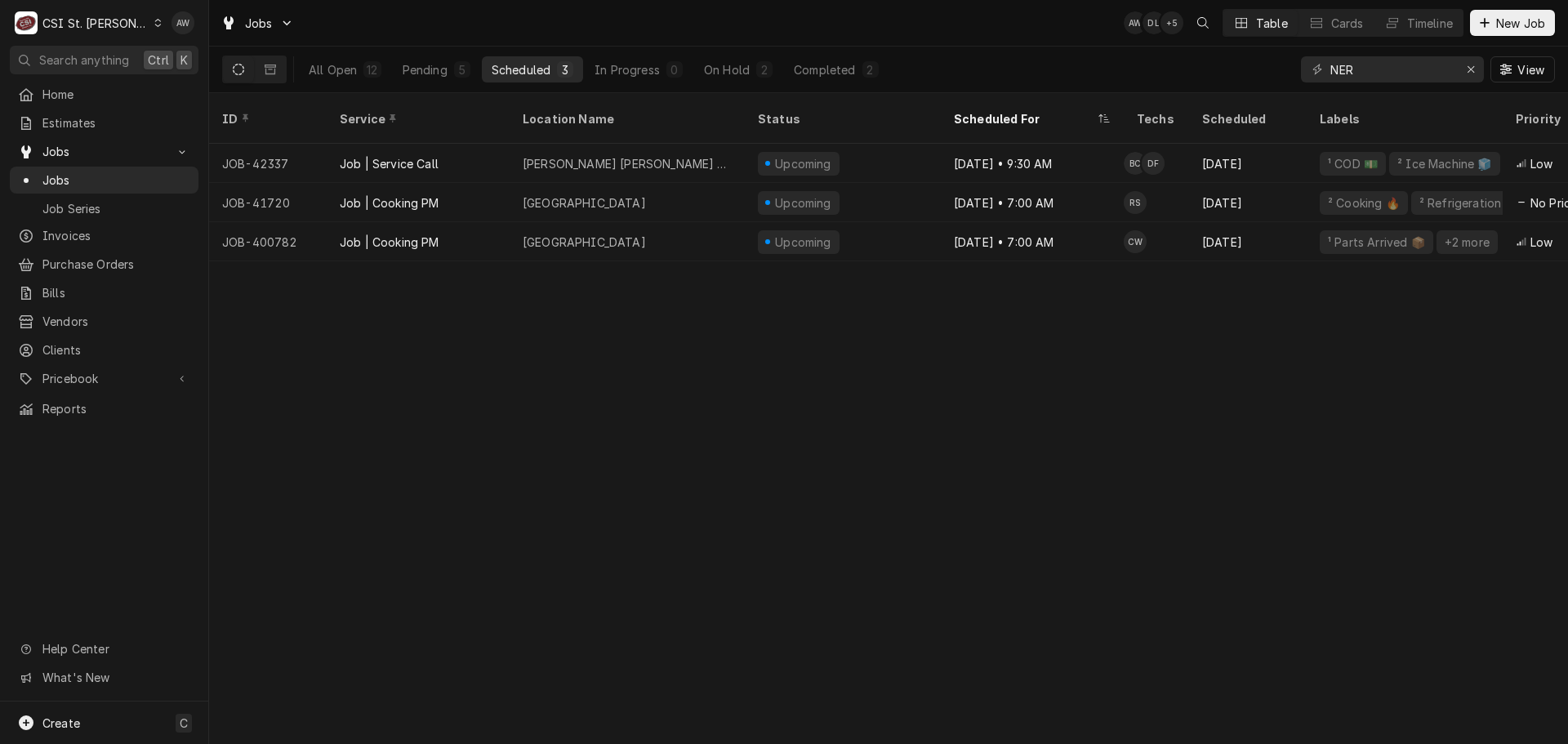
click at [701, 325] on div "ID Service Location Name Status Scheduled For Techs Scheduled Labels Priority D…" at bounding box center [888, 419] width 1359 height 651
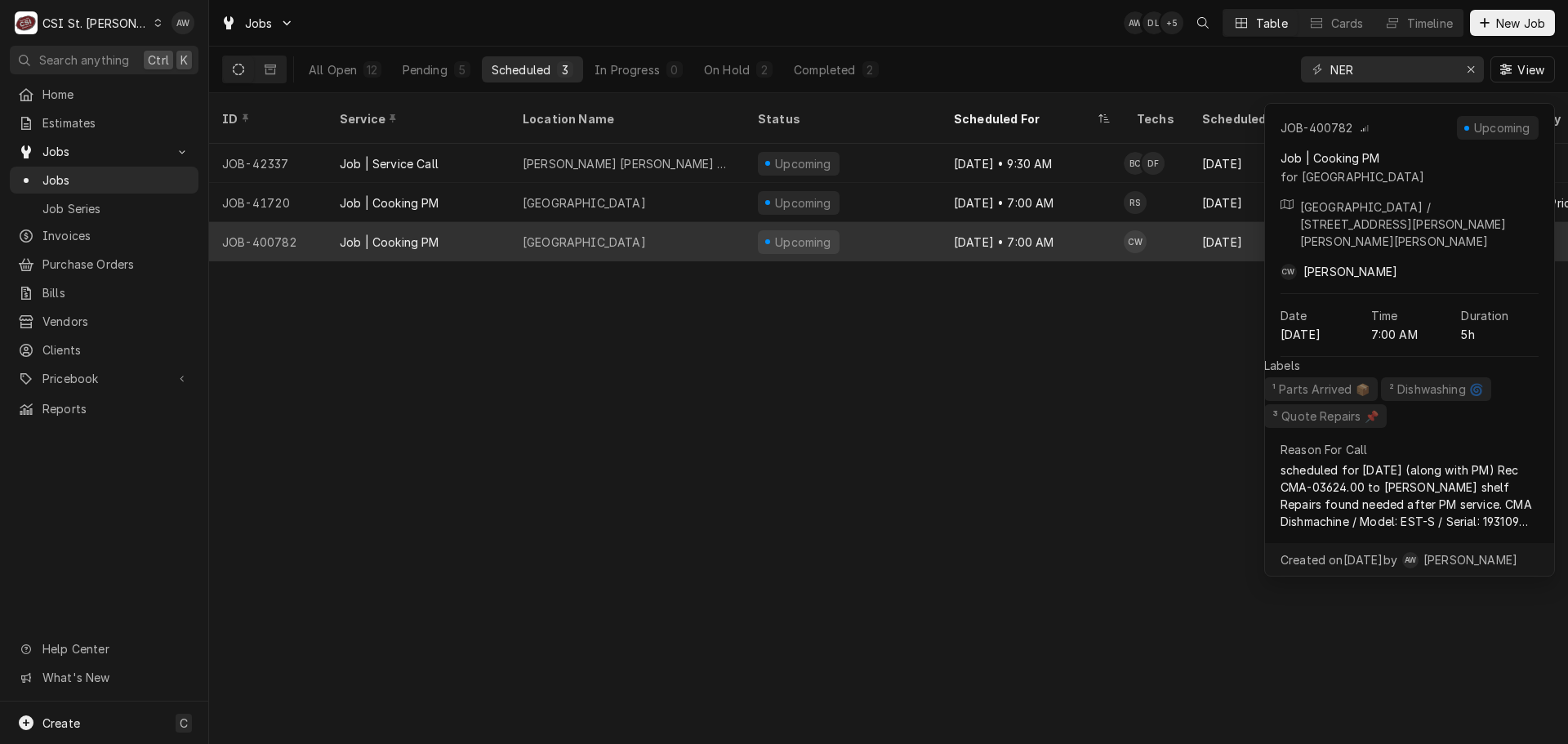
click at [663, 222] on div "[GEOGRAPHIC_DATA]" at bounding box center [627, 242] width 235 height 39
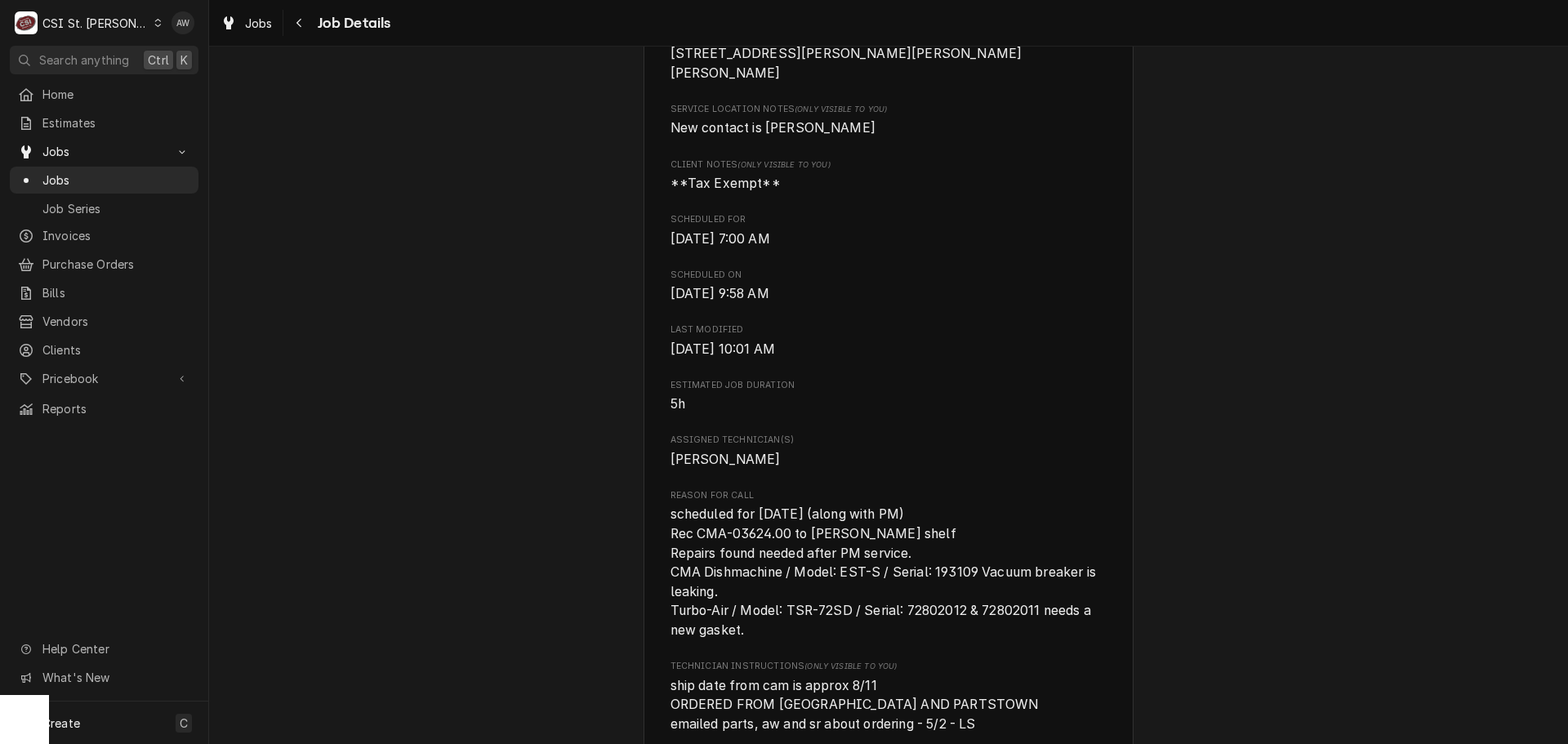
scroll to position [735, 0]
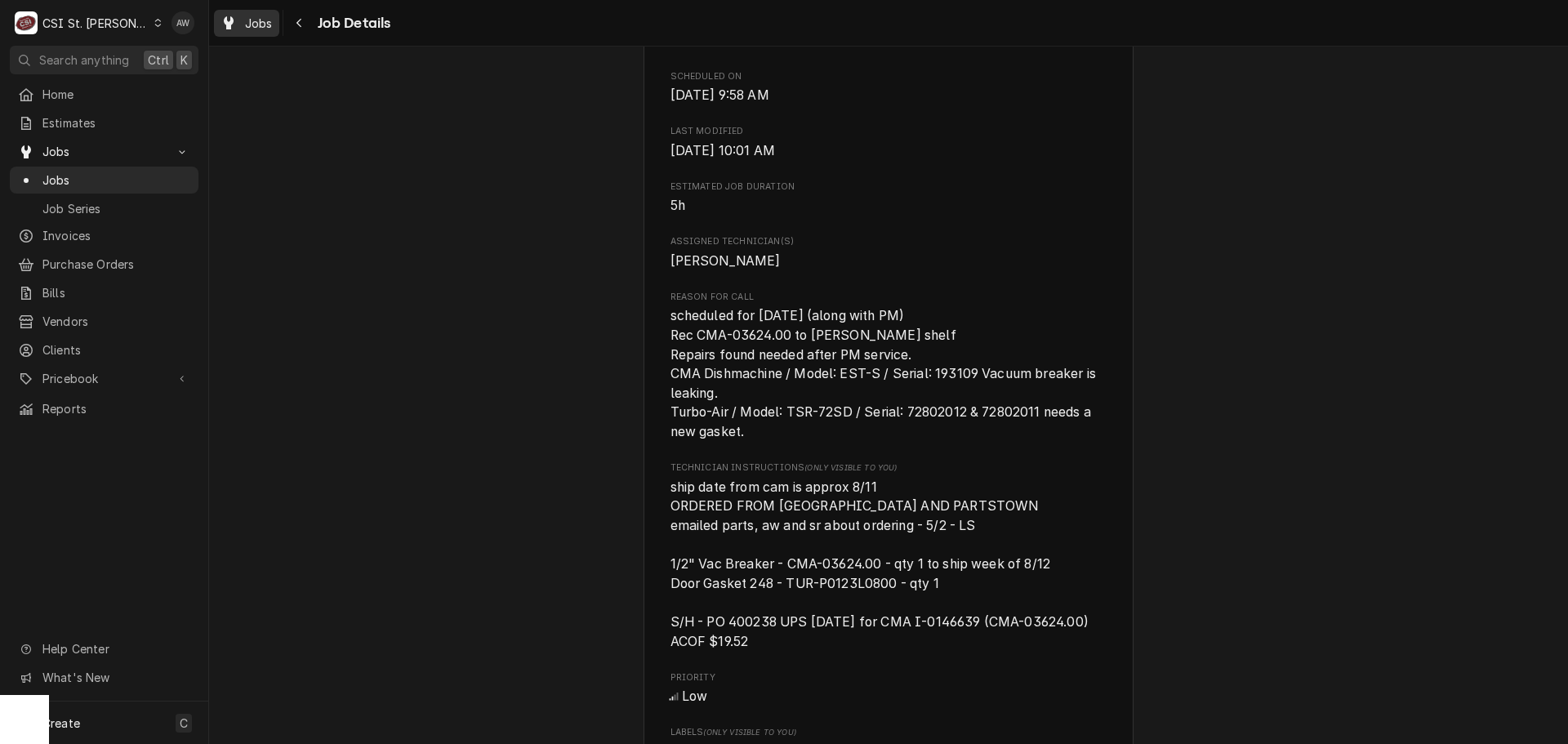
click at [247, 22] on span "Jobs" at bounding box center [258, 23] width 28 height 17
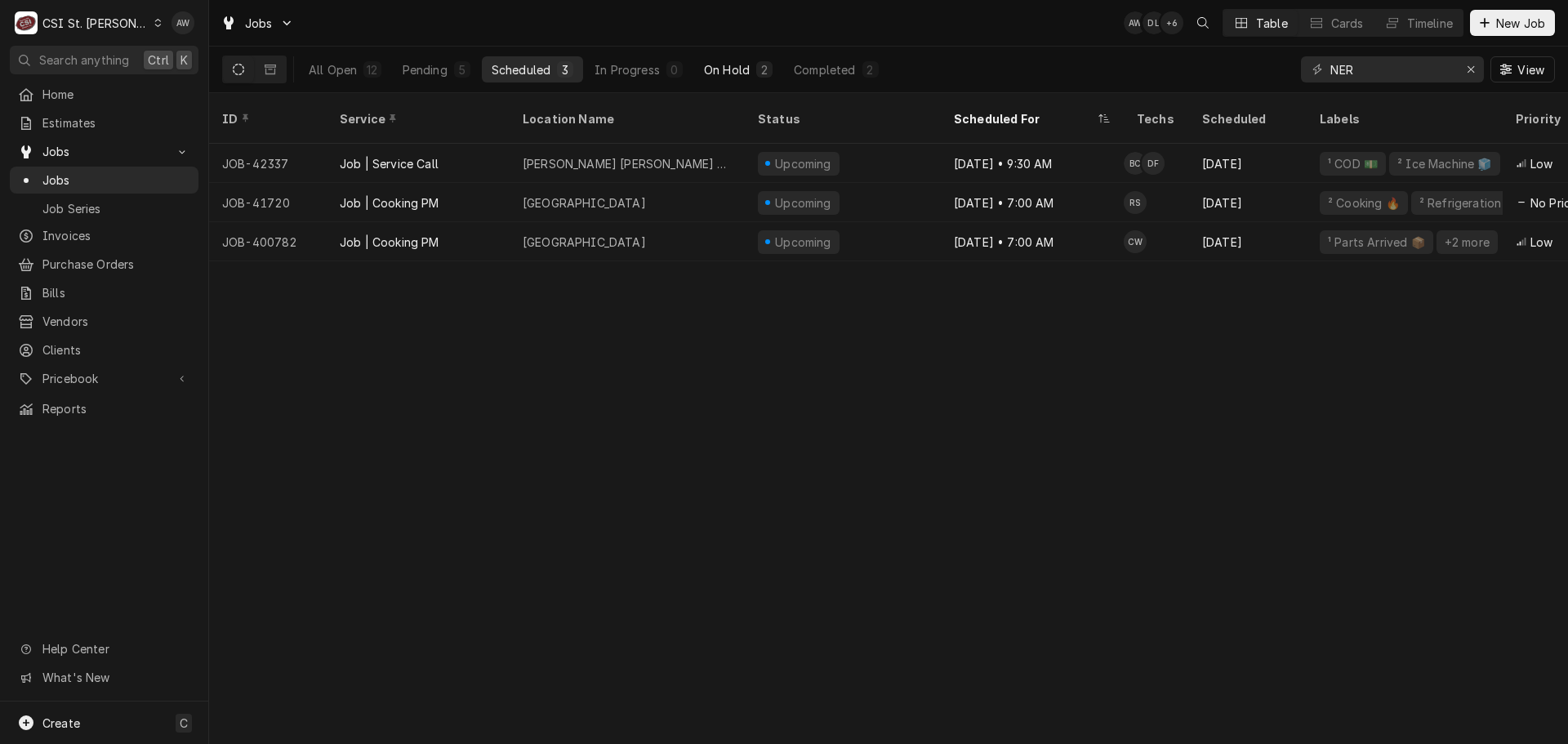
click at [722, 72] on div "On Hold" at bounding box center [727, 70] width 46 height 17
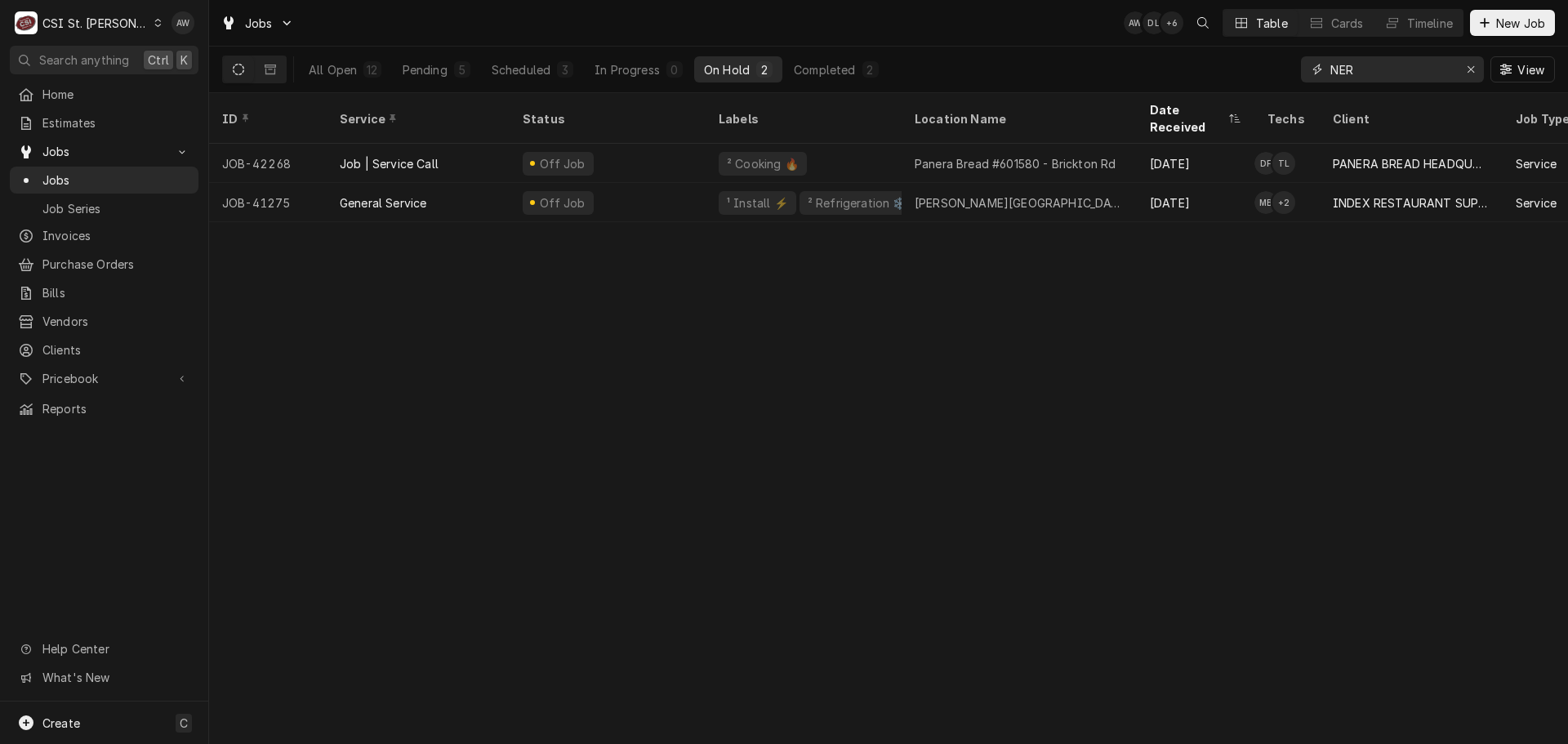
drag, startPoint x: 1357, startPoint y: 71, endPoint x: 1274, endPoint y: 55, distance: 84.5
click at [1270, 61] on div "All Open 12 Pending 5 Scheduled 3 In Progress 0 On Hold 2 Completed 2 NER View" at bounding box center [888, 69] width 1332 height 46
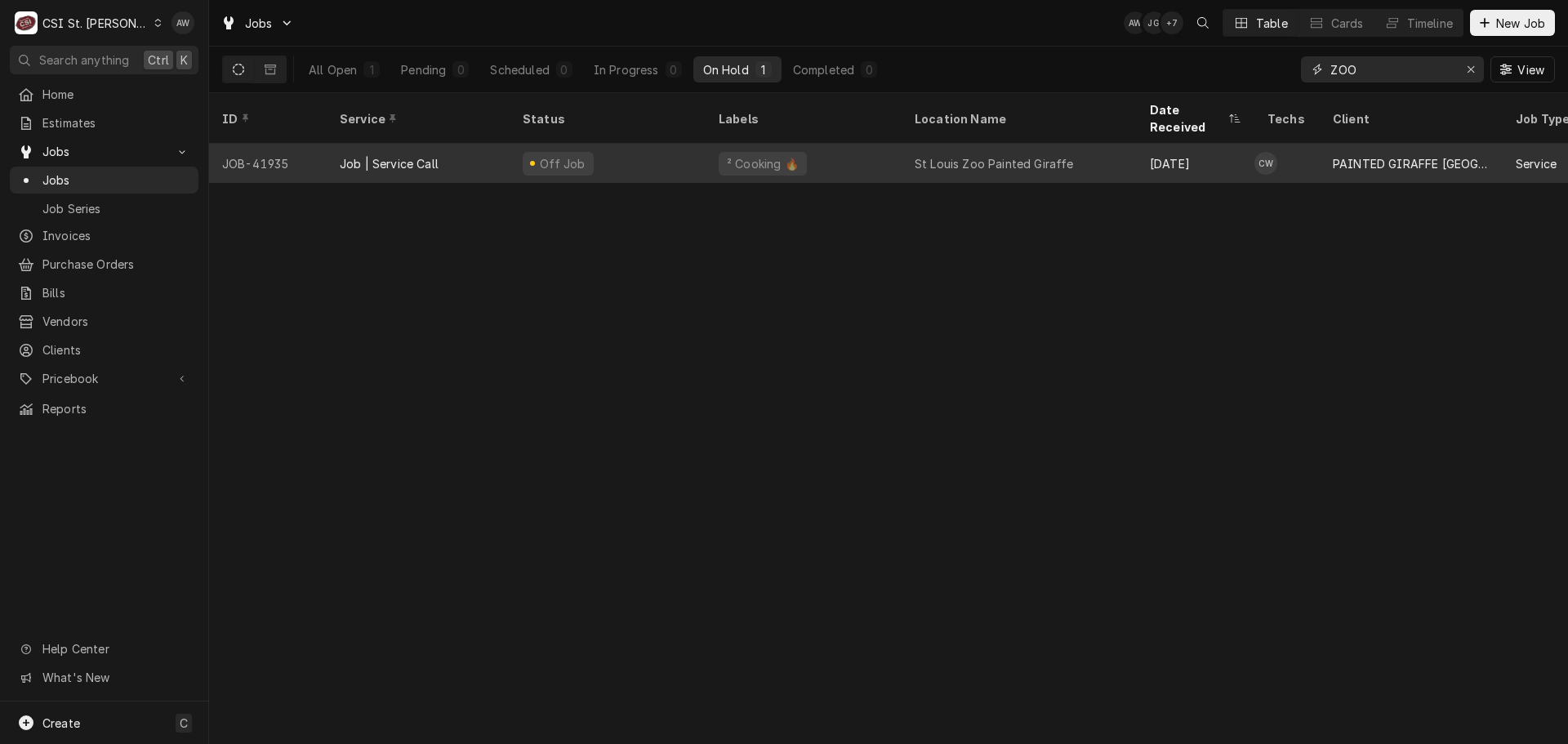
type input "ZOO"
click at [1018, 155] on div "St Louis Zoo Painted Giraffe" at bounding box center [993, 164] width 159 height 17
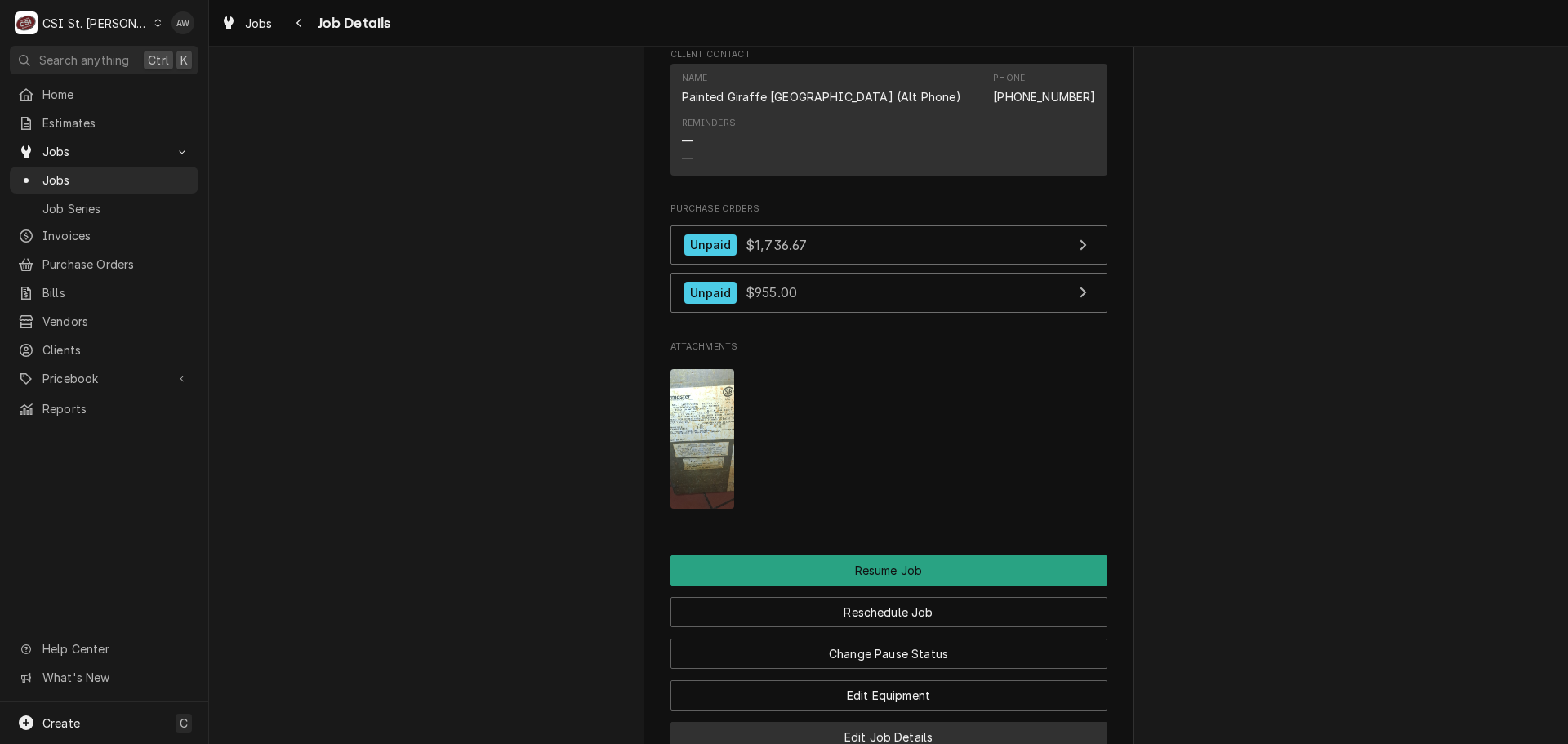
scroll to position [1878, 0]
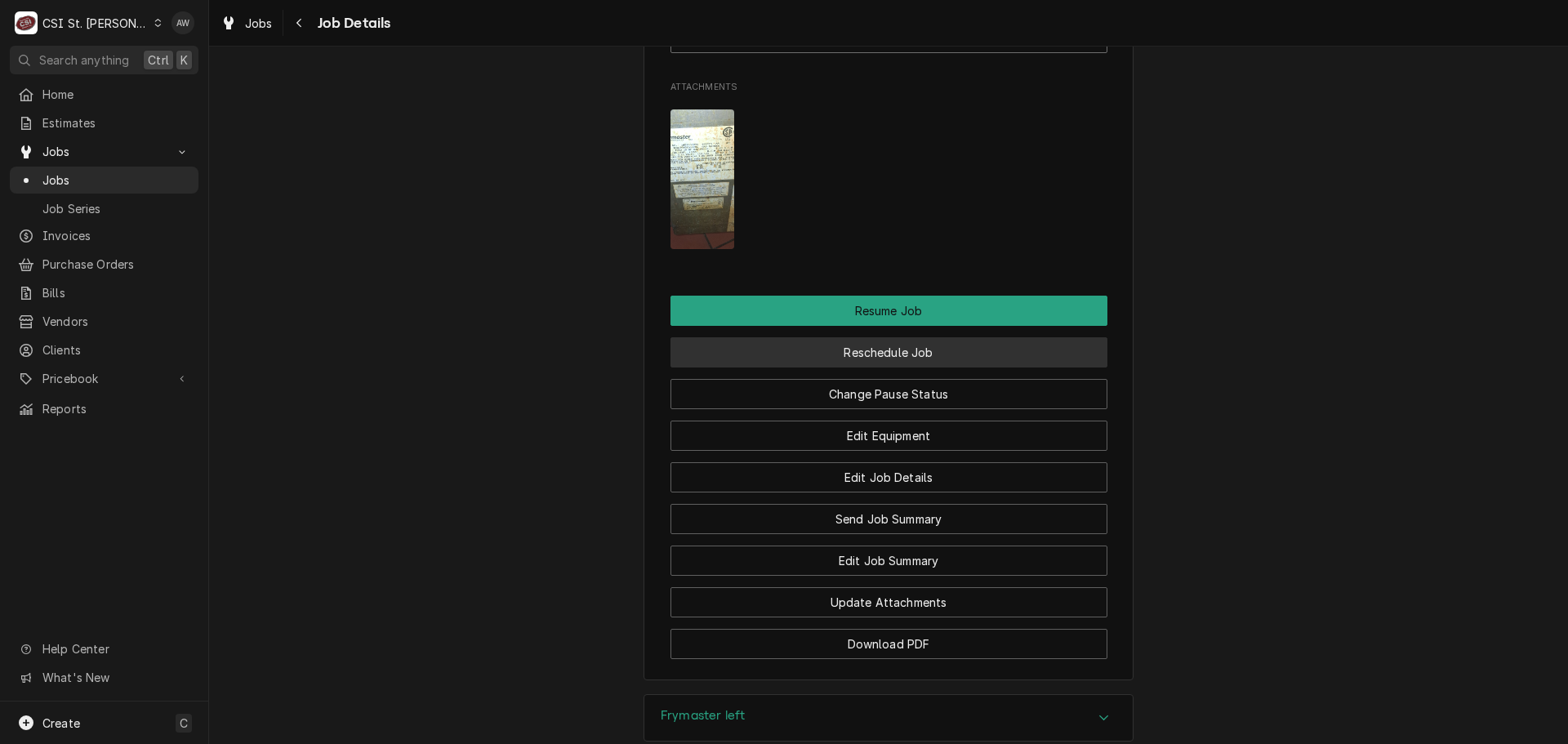
click at [859, 367] on button "Reschedule Job" at bounding box center [888, 352] width 437 height 30
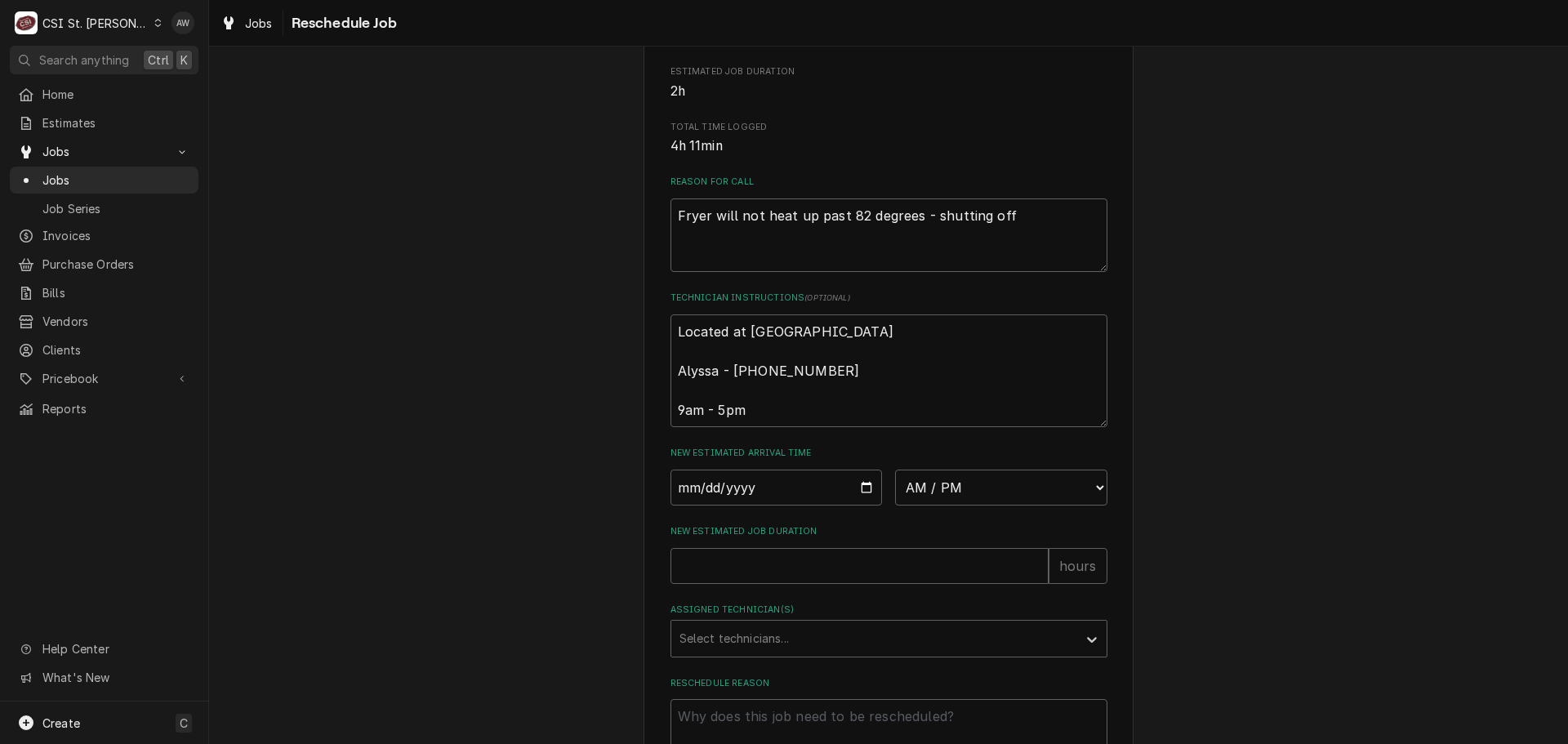
scroll to position [408, 0]
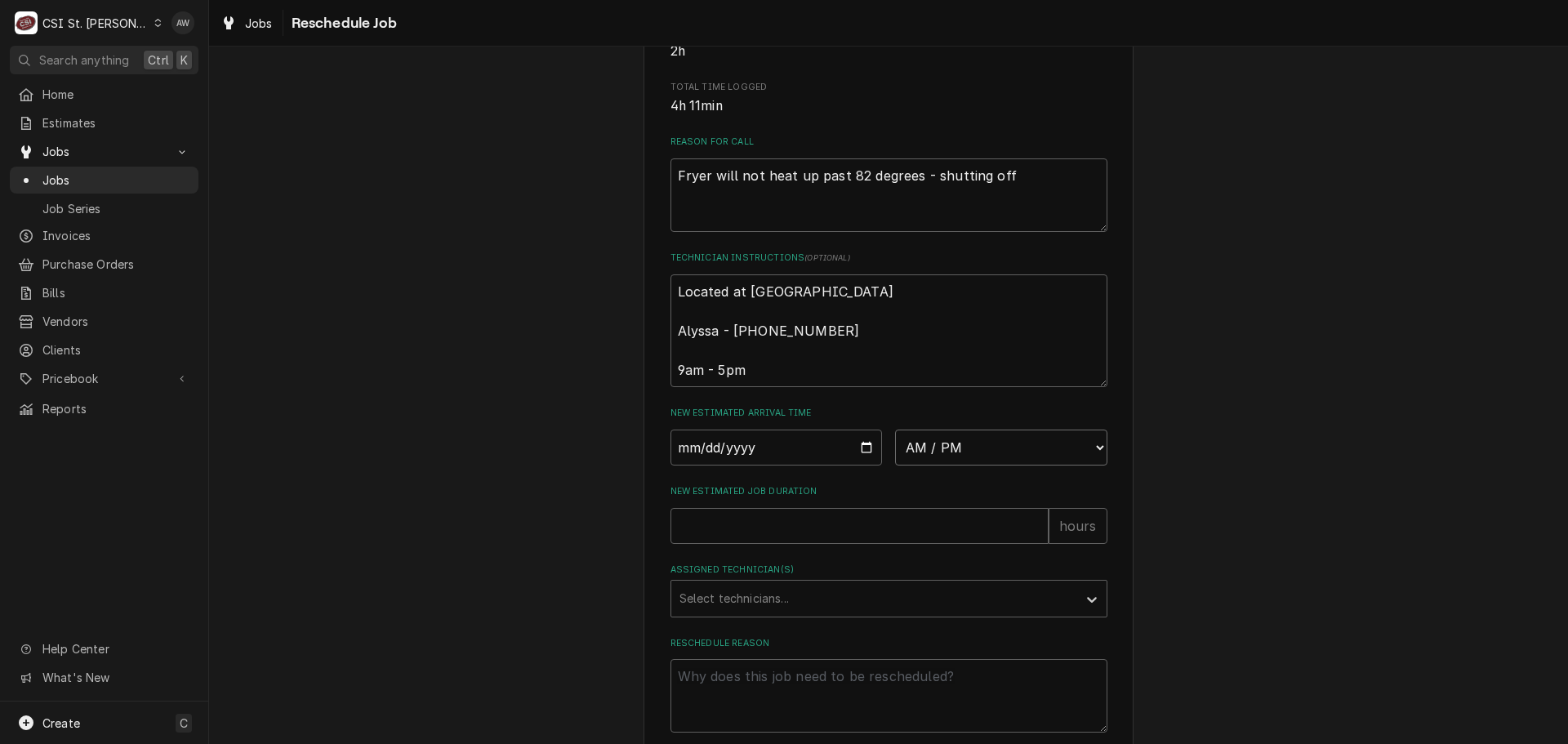
click at [977, 466] on select "AM / PM 6:00 AM 6:15 AM 6:30 AM 6:45 AM 7:00 AM 7:15 AM 7:30 AM 7:45 AM 8:00 AM…" at bounding box center [1001, 447] width 212 height 36
select select "09:30:00"
click at [895, 448] on select "AM / PM 6:00 AM 6:15 AM 6:30 AM 6:45 AM 7:00 AM 7:15 AM 7:30 AM 7:45 AM 8:00 AM…" at bounding box center [1001, 447] width 212 height 36
type textarea "x"
click at [861, 465] on input "Date" at bounding box center [776, 447] width 212 height 36
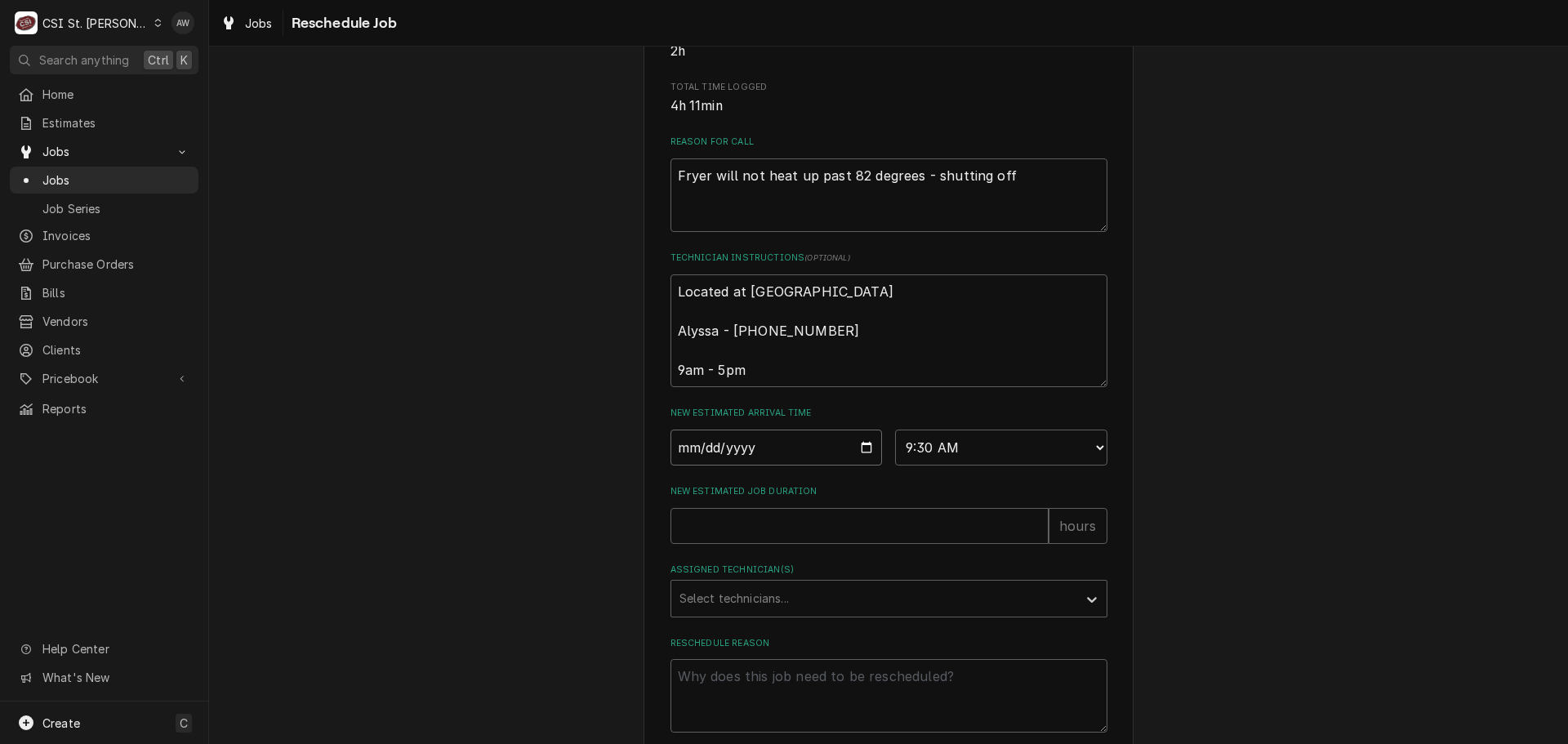
type input "[DATE]"
click at [738, 544] on input "New Estimated Job Duration" at bounding box center [859, 525] width 378 height 36
type textarea "x"
type input "2"
click at [731, 613] on div "Assigned Technician(s)" at bounding box center [874, 598] width 389 height 29
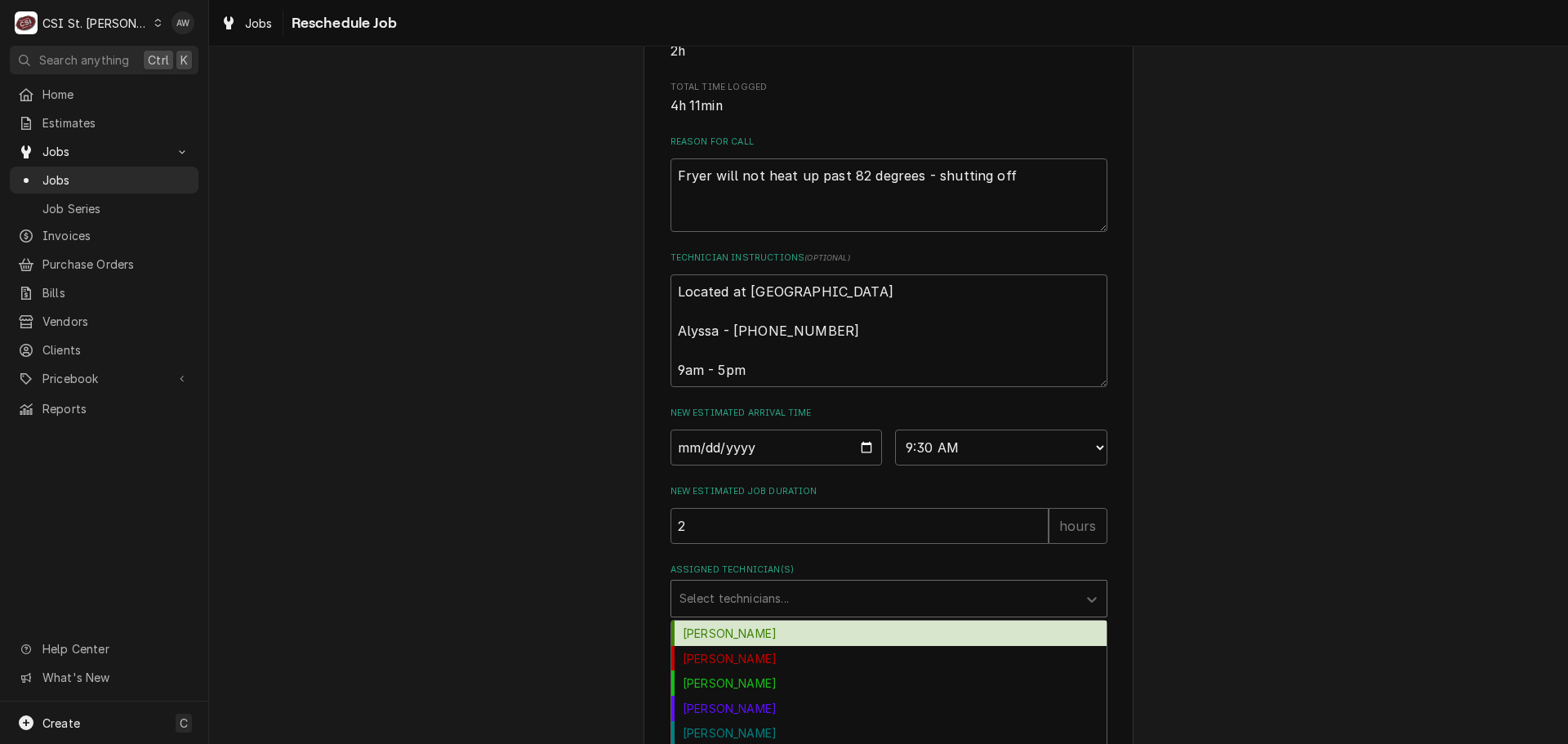
type input "C"
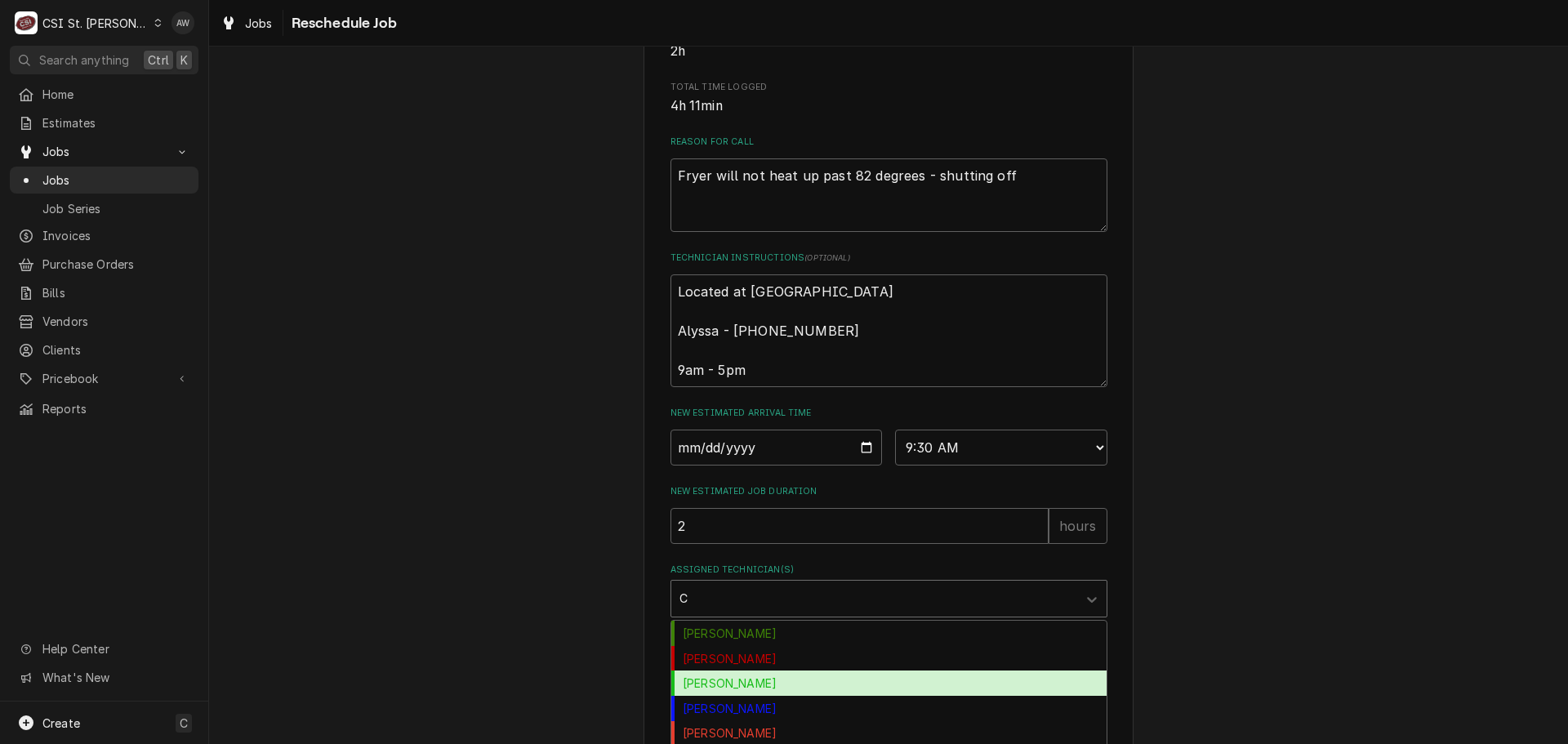
click at [741, 693] on div "[PERSON_NAME]" at bounding box center [888, 683] width 435 height 25
type textarea "x"
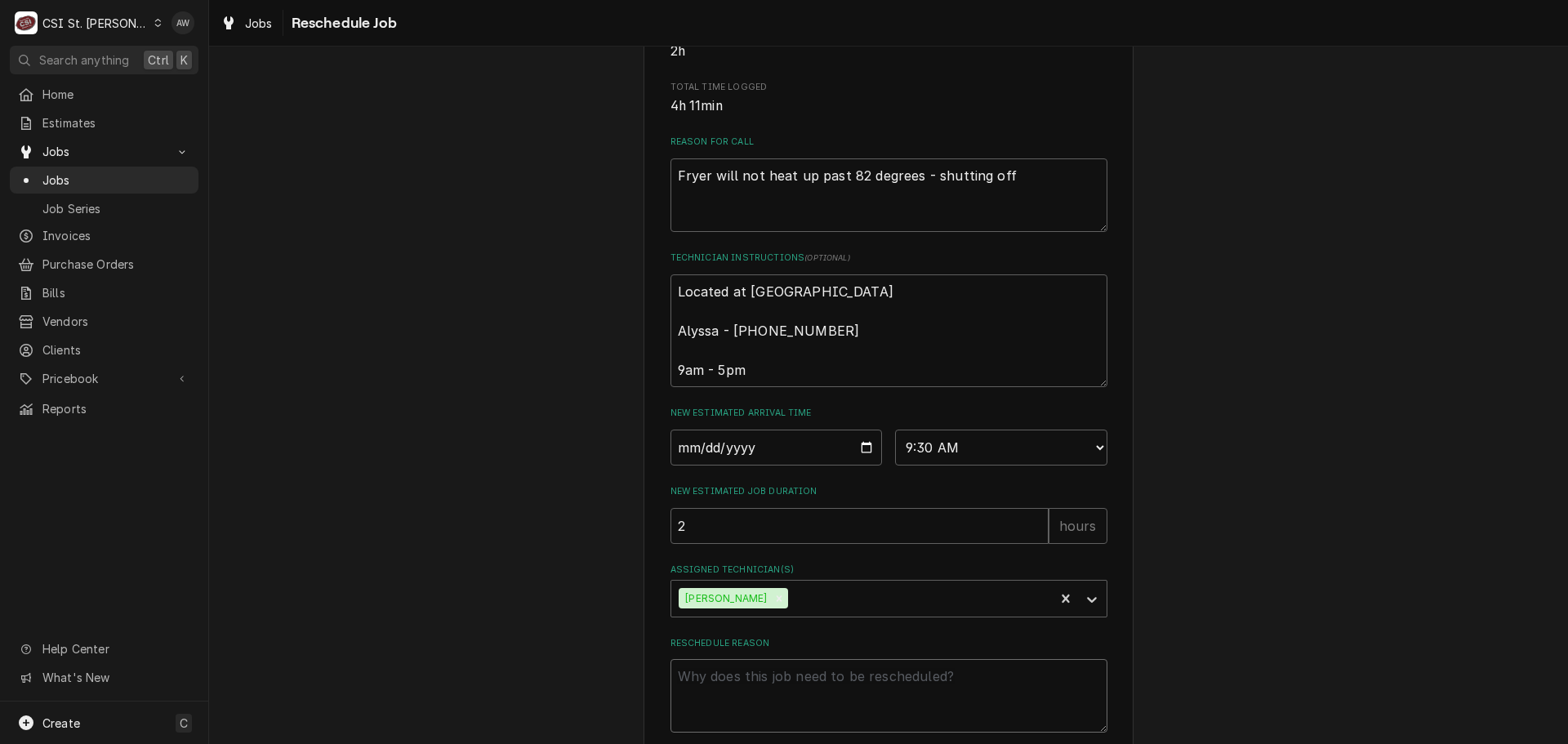
click at [741, 694] on textarea "Reschedule Reason" at bounding box center [888, 695] width 437 height 74
type textarea "x"
type textarea "R"
type textarea "x"
type textarea "RE"
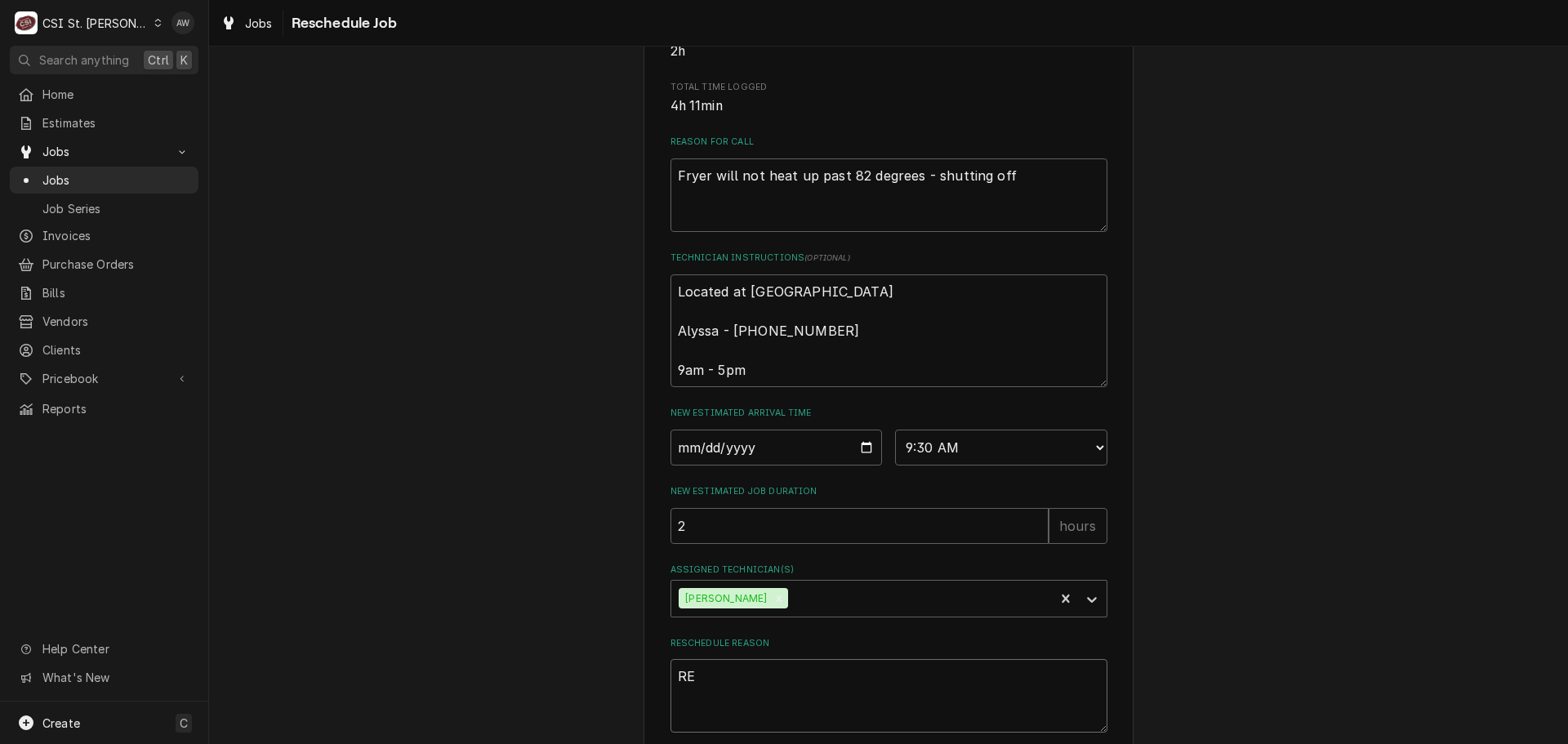
type textarea "x"
type textarea "RET"
type textarea "x"
type textarea "RETU"
type textarea "x"
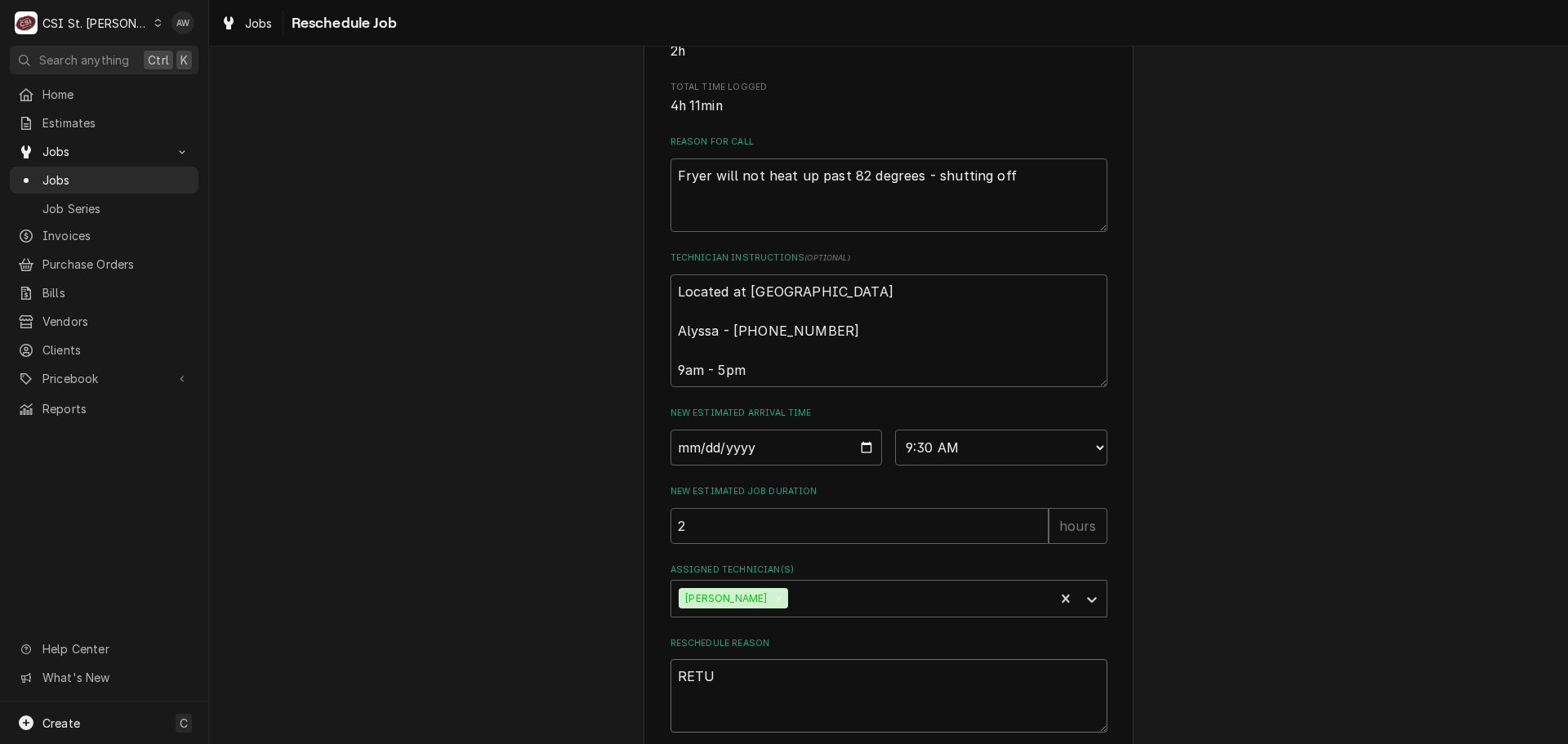
type textarea "RETUR"
type textarea "x"
type textarea "RETURN"
type textarea "x"
type textarea "RETURNI"
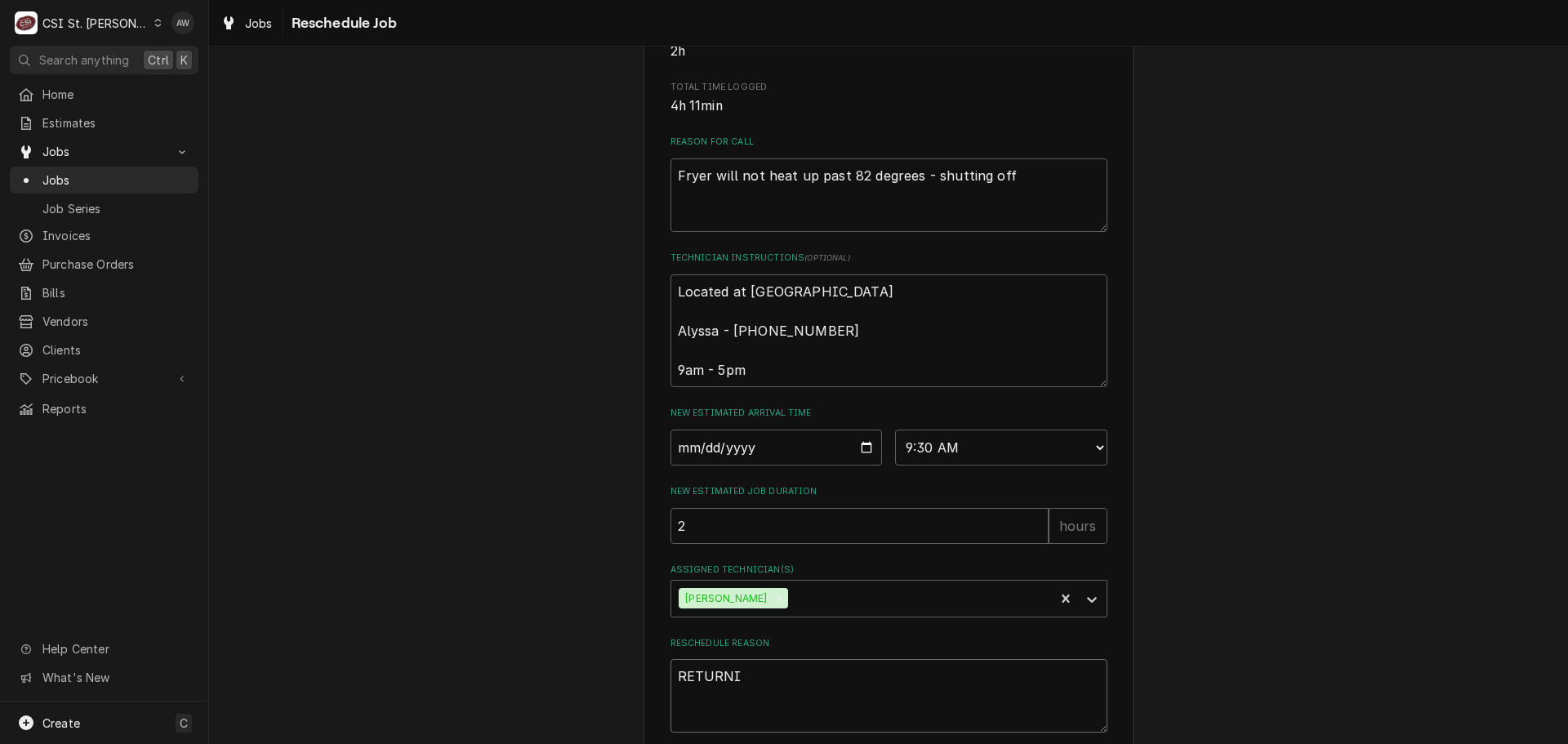
type textarea "x"
type textarea "RETURNIN"
type textarea "x"
type textarea "RETURNIN"
type textarea "x"
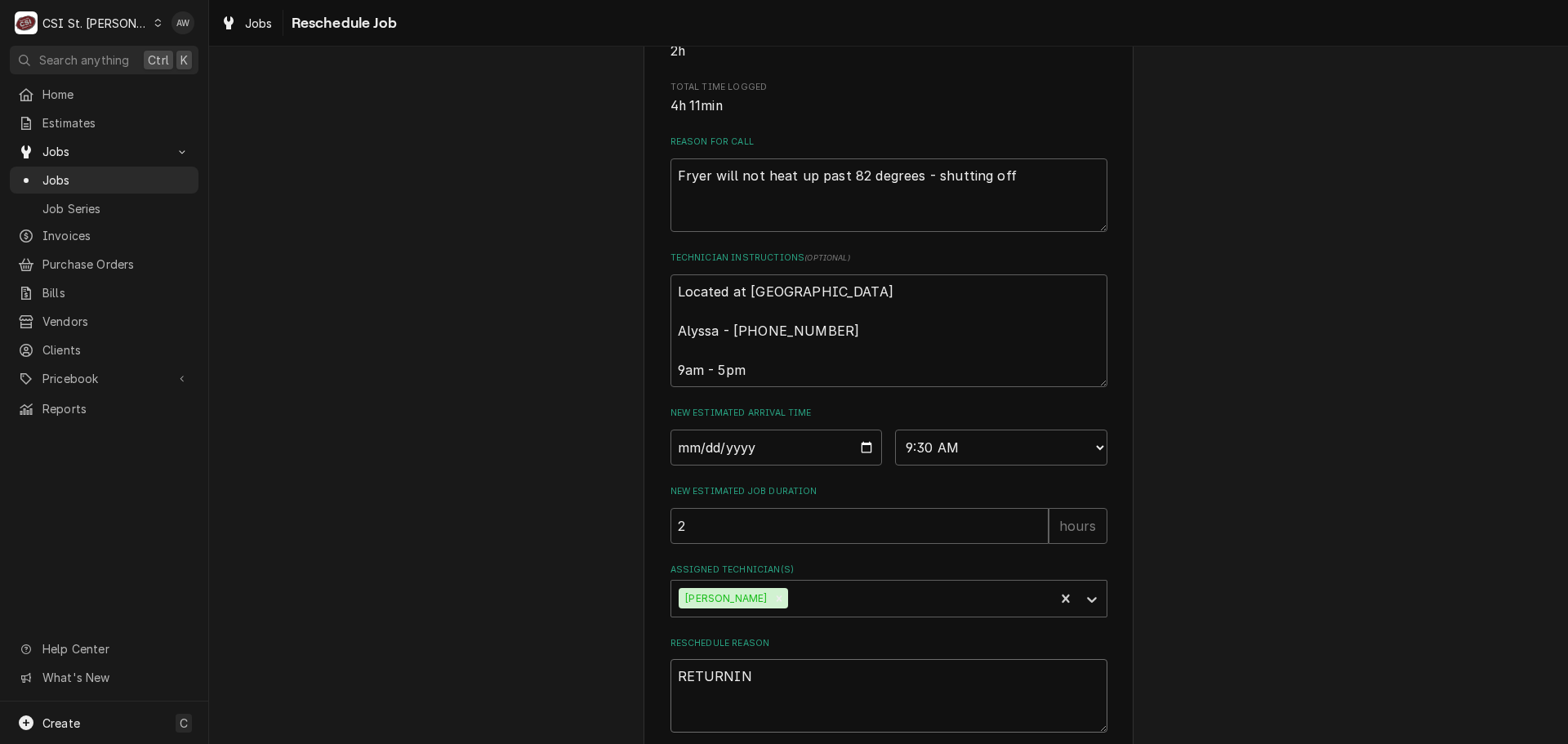
type textarea "RETURNIN G"
type textarea "x"
type textarea "RETURNIN GW"
type textarea "x"
type textarea "RETURNIN GWI"
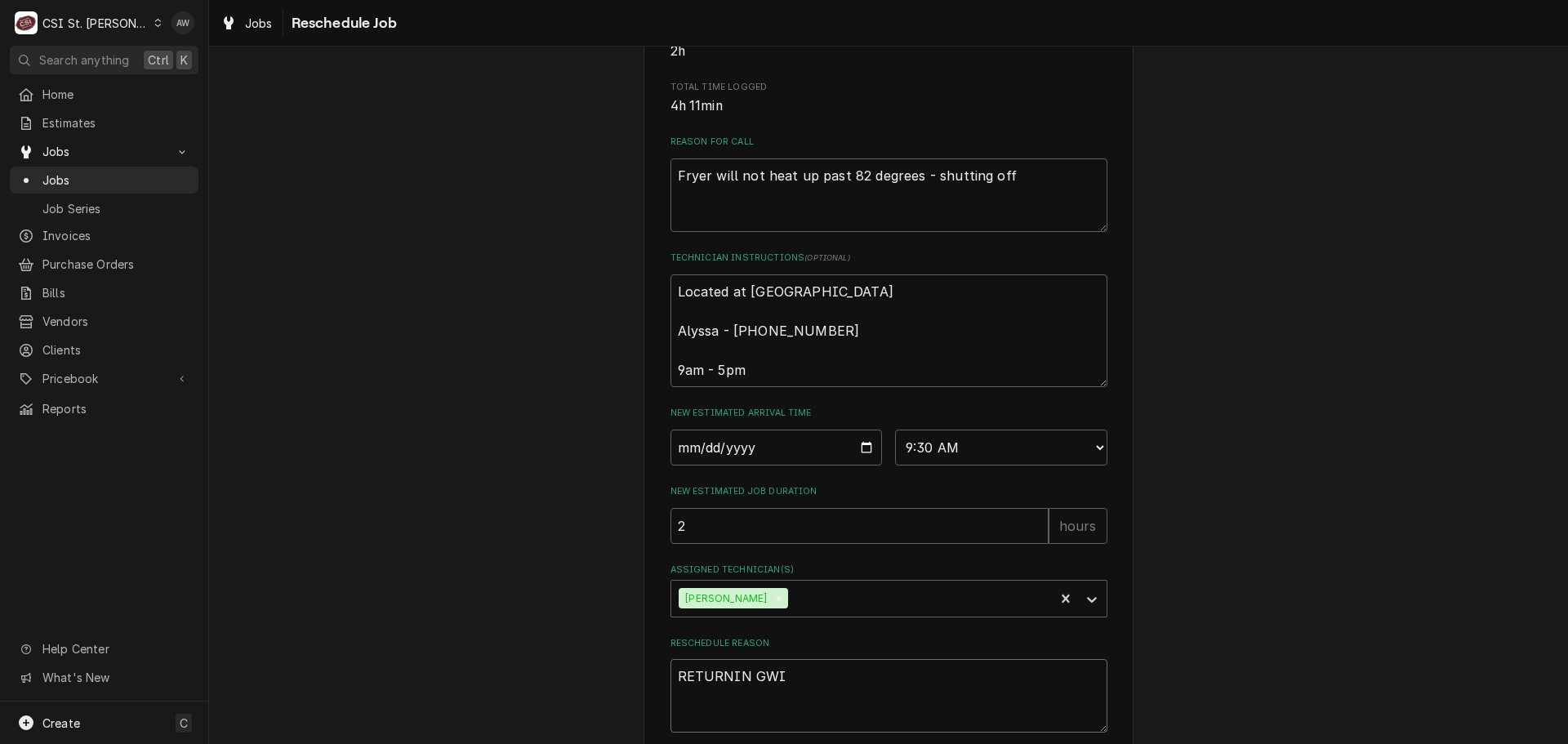
type textarea "x"
type textarea "RETURNIN GWIT"
type textarea "x"
type textarea "RETURNIN GWITH"
type textarea "x"
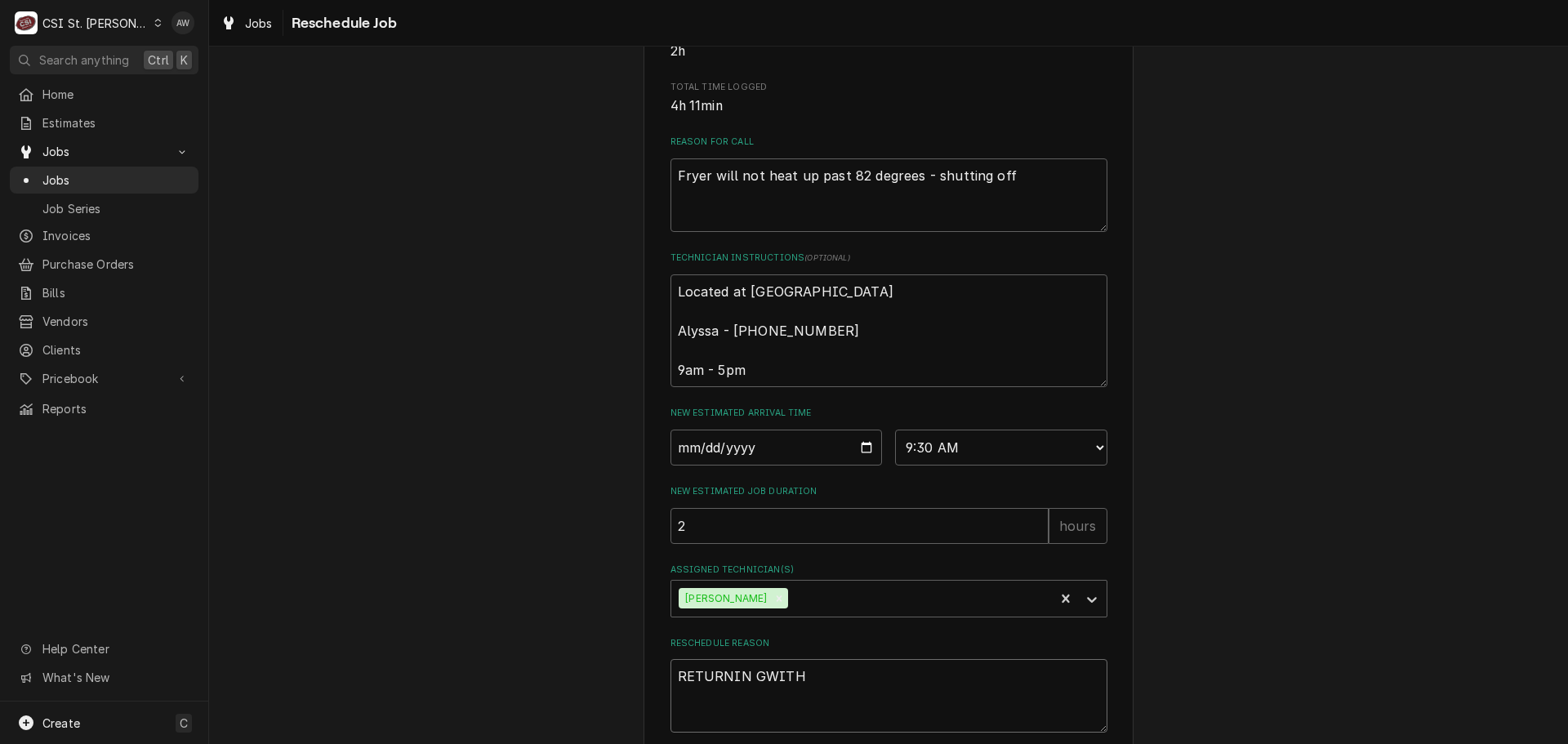
type textarea "RETURNIN GWITH A"
type textarea "x"
type textarea "RETURNIN GWITH AP"
type textarea "x"
type textarea "RETURNIN GWITH APR"
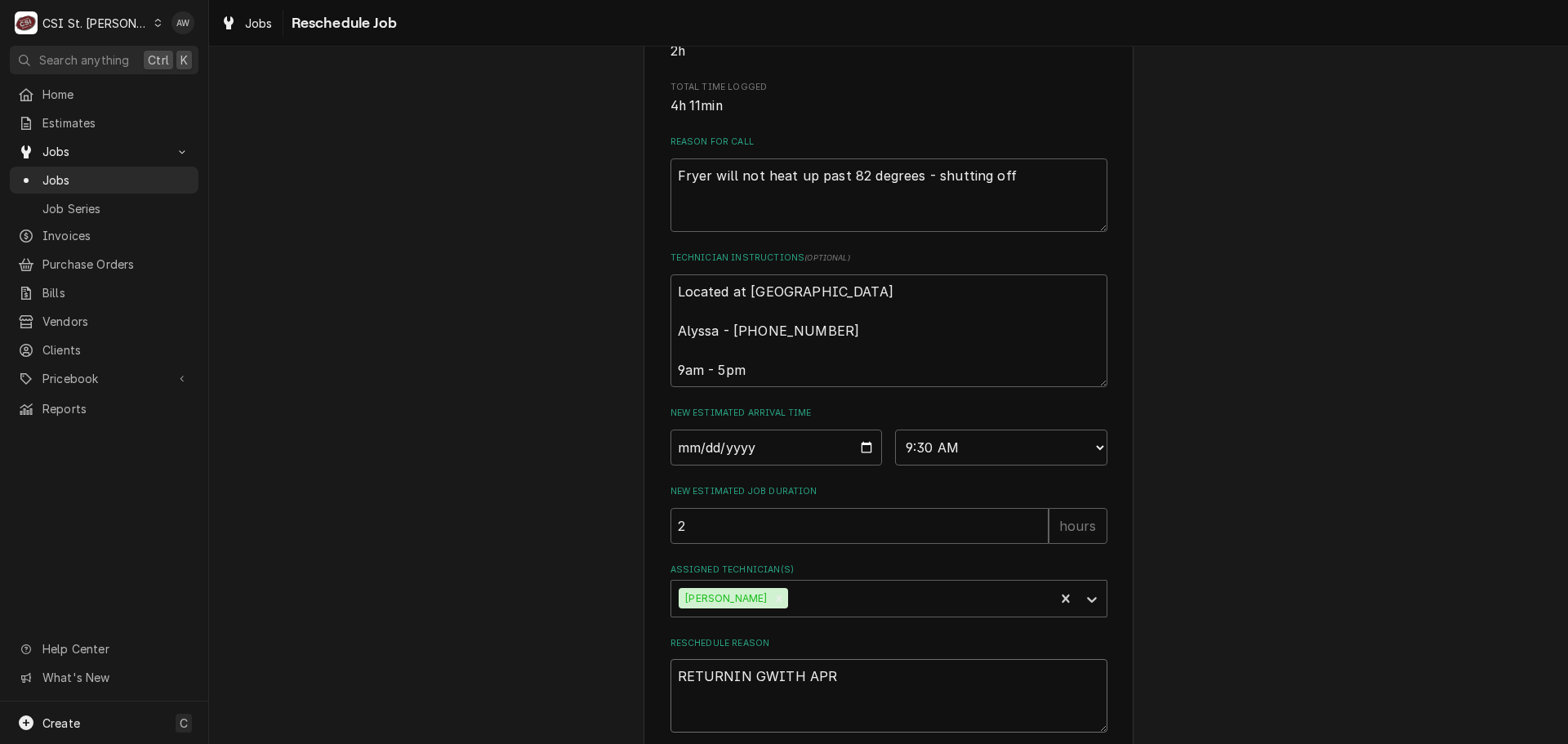
type textarea "x"
type textarea "RETURNIN GWITH APRT"
type textarea "x"
type textarea "RETURNIN GWITH APRTS"
type textarea "x"
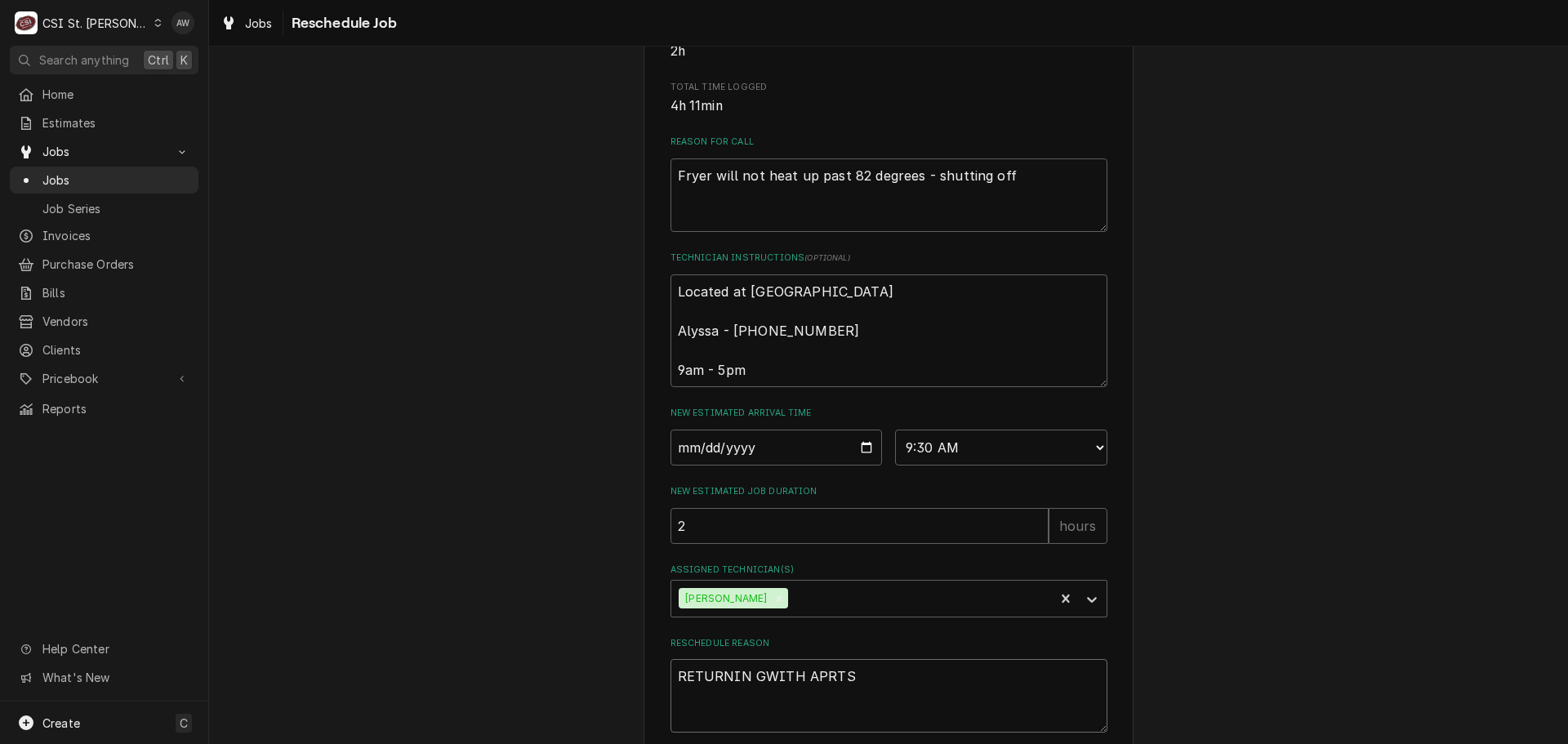
type textarea "RETURNIN GWITH APRTS"
click at [748, 692] on textarea "RETURNIN GWITH APRTS" at bounding box center [888, 695] width 437 height 74
type textarea "x"
type textarea "RETURNINGWITH APRTS"
type textarea "x"
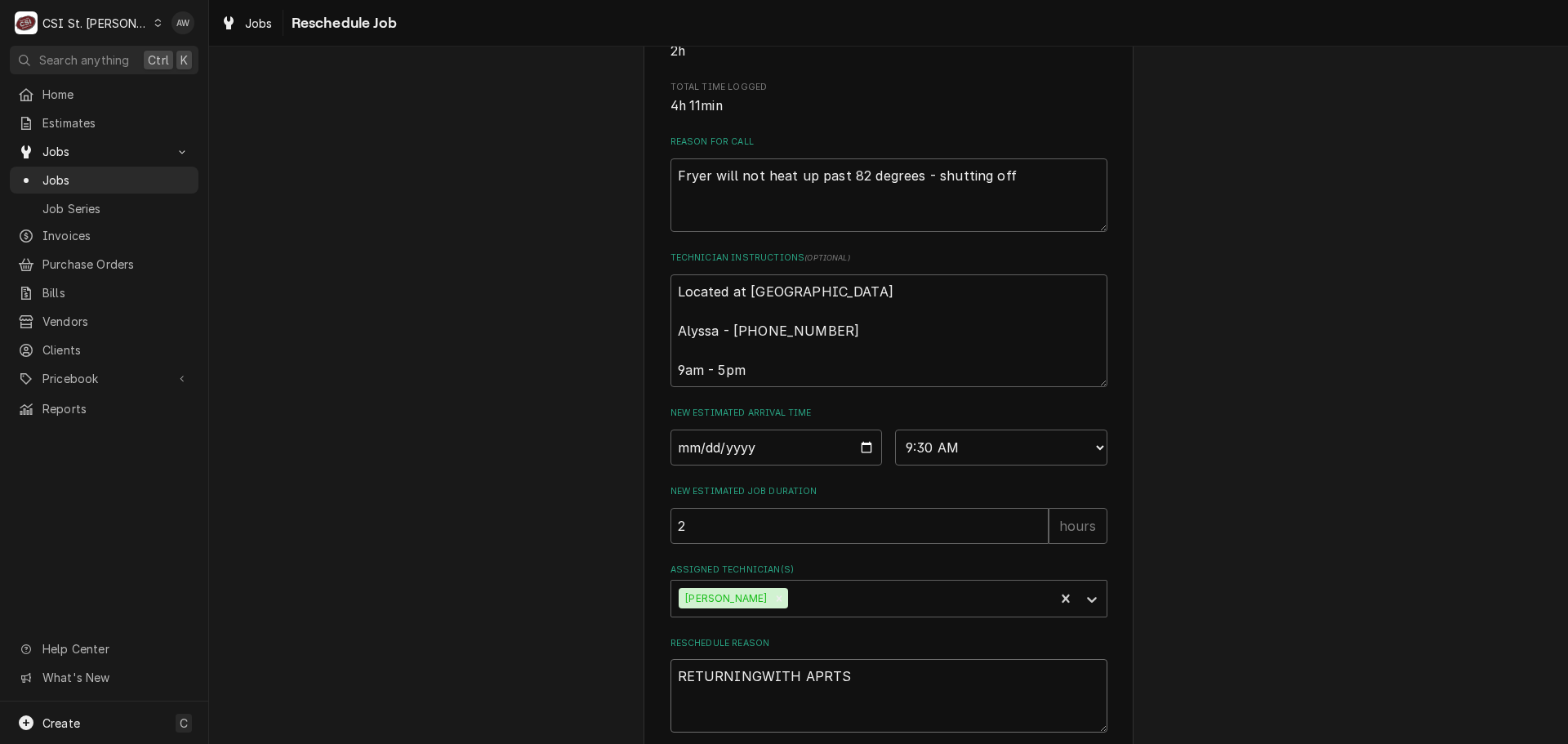
type textarea "RETURNING WITH APRTS"
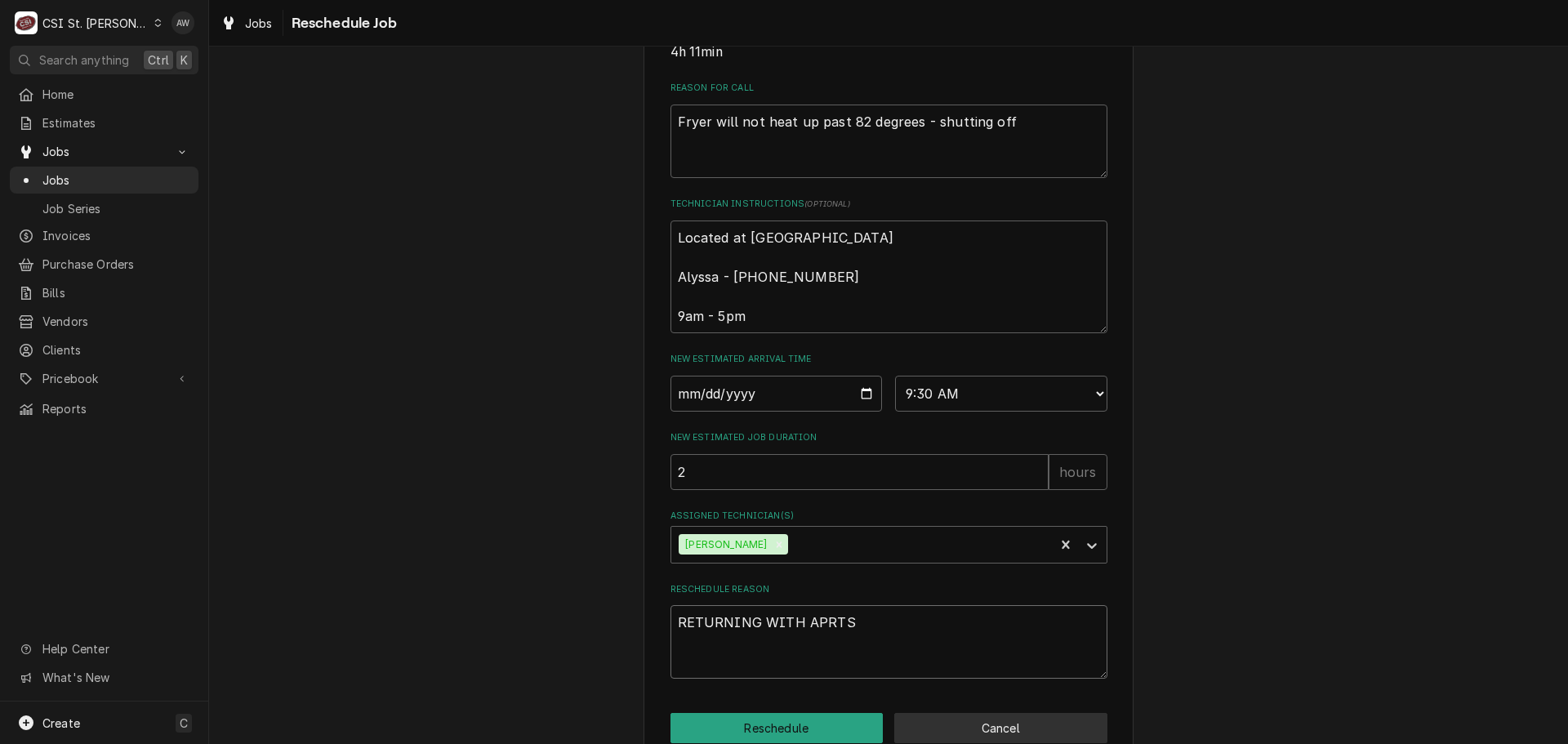
scroll to position [516, 0]
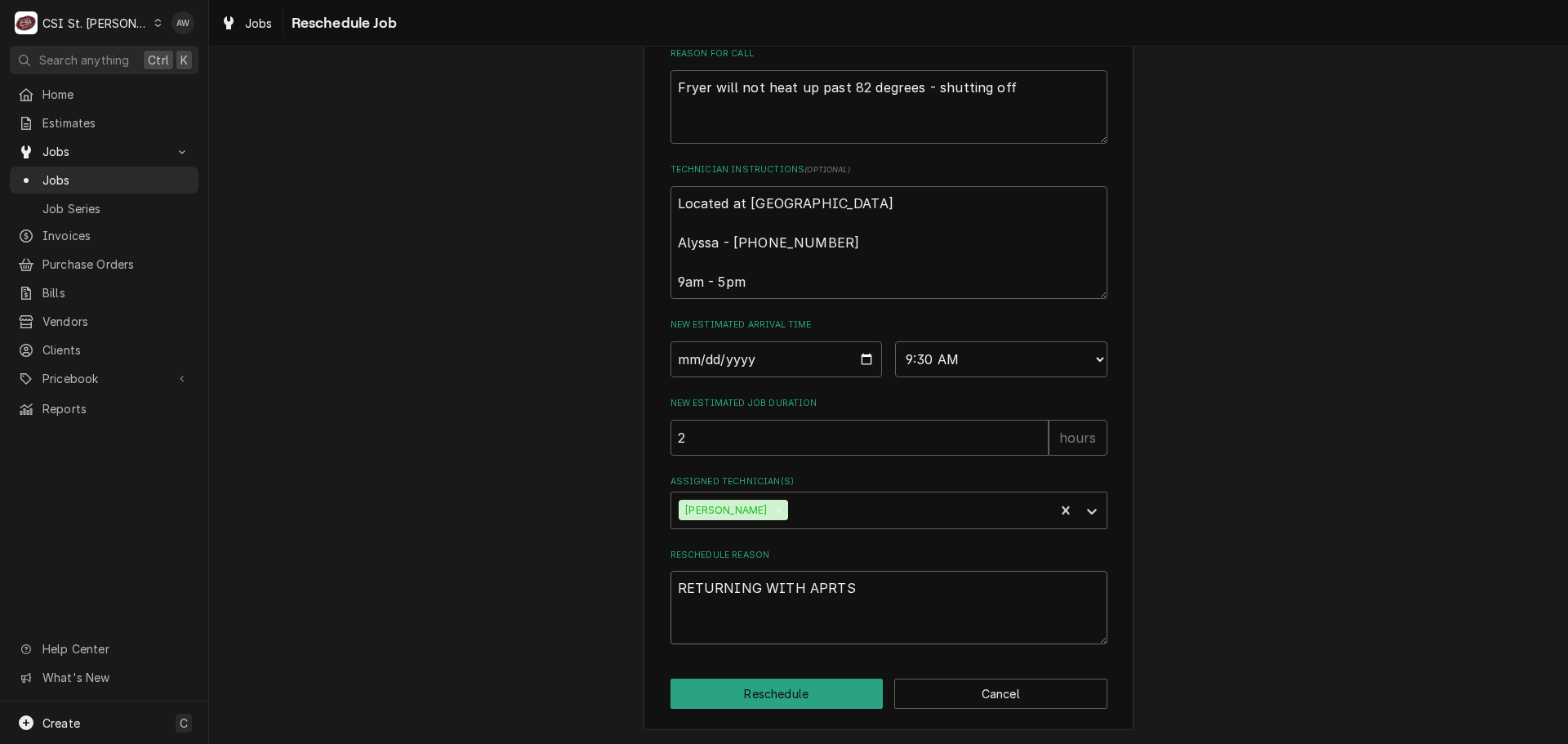
click at [809, 580] on textarea "RETURNING WITH APRTS" at bounding box center [888, 607] width 437 height 74
type textarea "x"
type textarea "RETURNING WITH PRTS"
type textarea "x"
type textarea "RETURNING WITH PARTS"
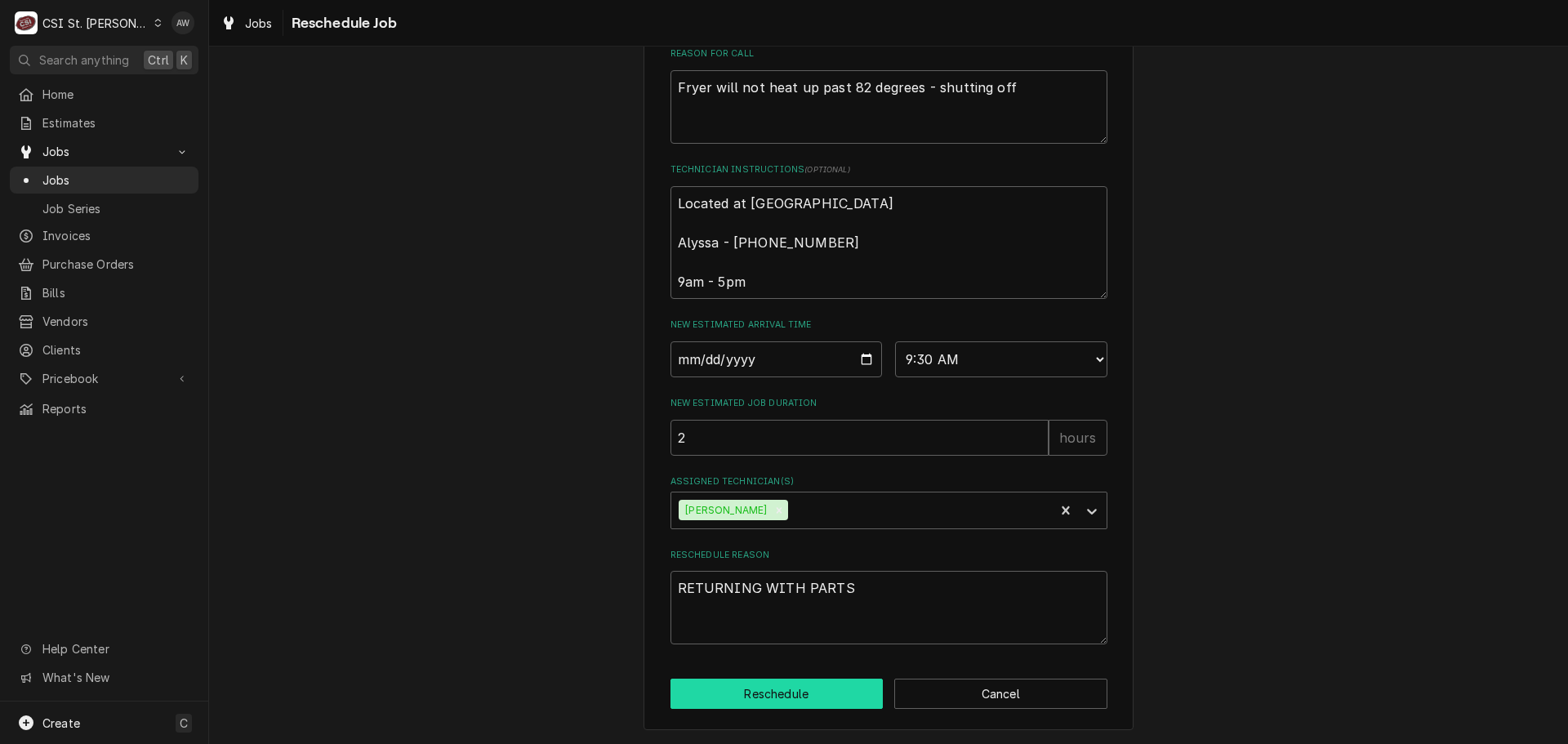
click at [825, 688] on button "Reschedule" at bounding box center [777, 694] width 213 height 30
type textarea "x"
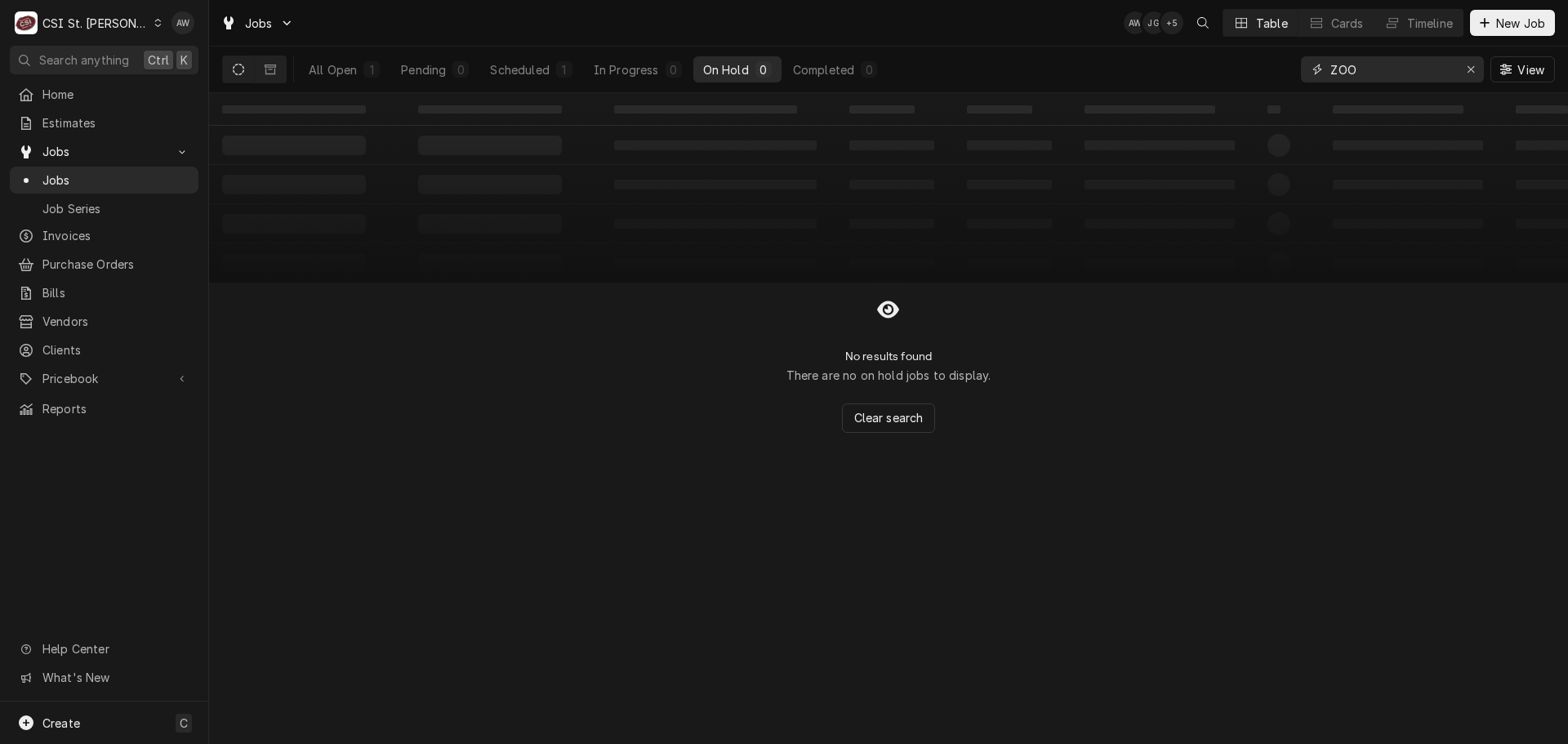
drag, startPoint x: 1372, startPoint y: 66, endPoint x: 1194, endPoint y: 71, distance: 178.1
click at [1194, 71] on div "All Open 1 Pending 0 Scheduled 1 In Progress 0 On Hold 0 Completed 0 ZOO View" at bounding box center [888, 69] width 1332 height 46
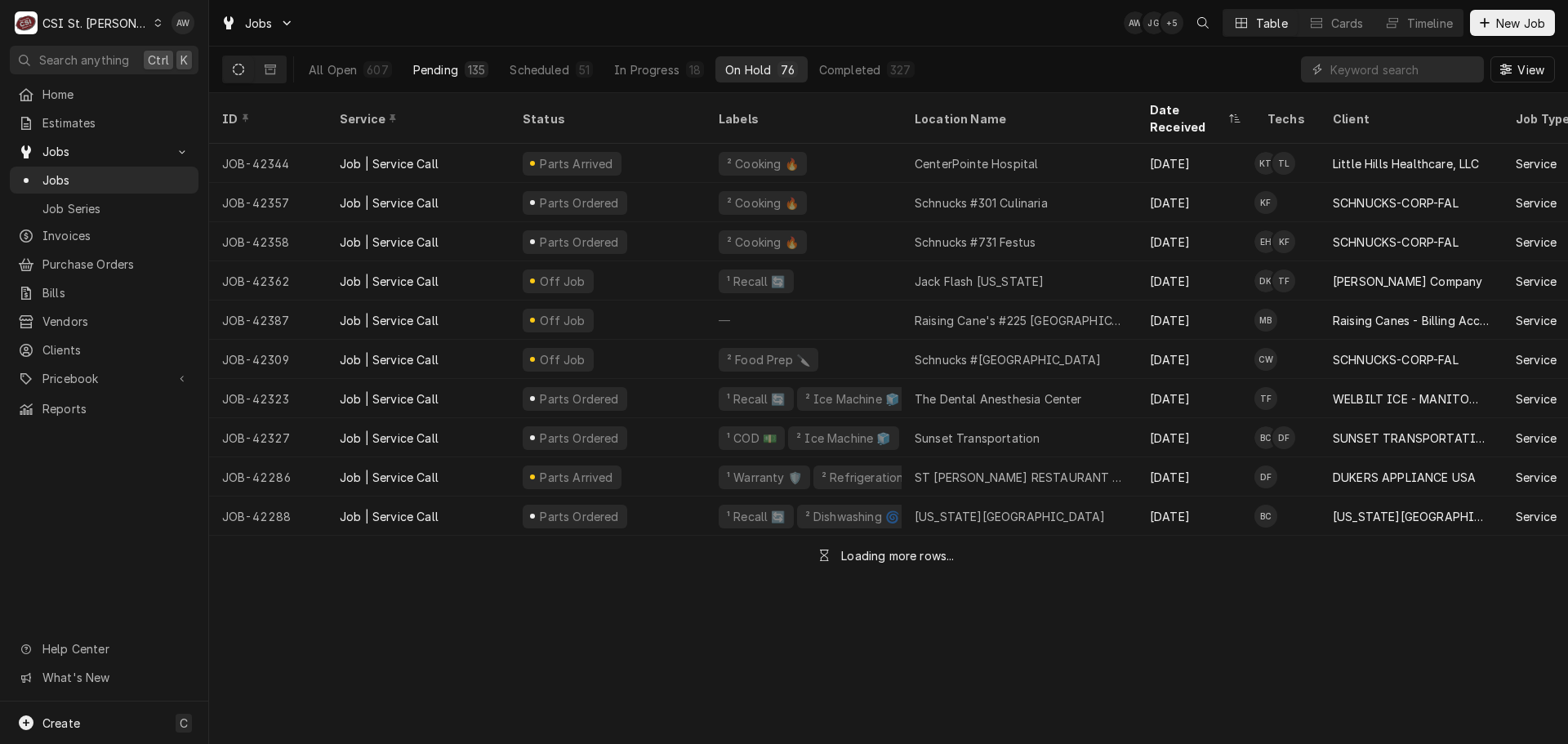
click at [423, 62] on div "Pending" at bounding box center [435, 70] width 45 height 17
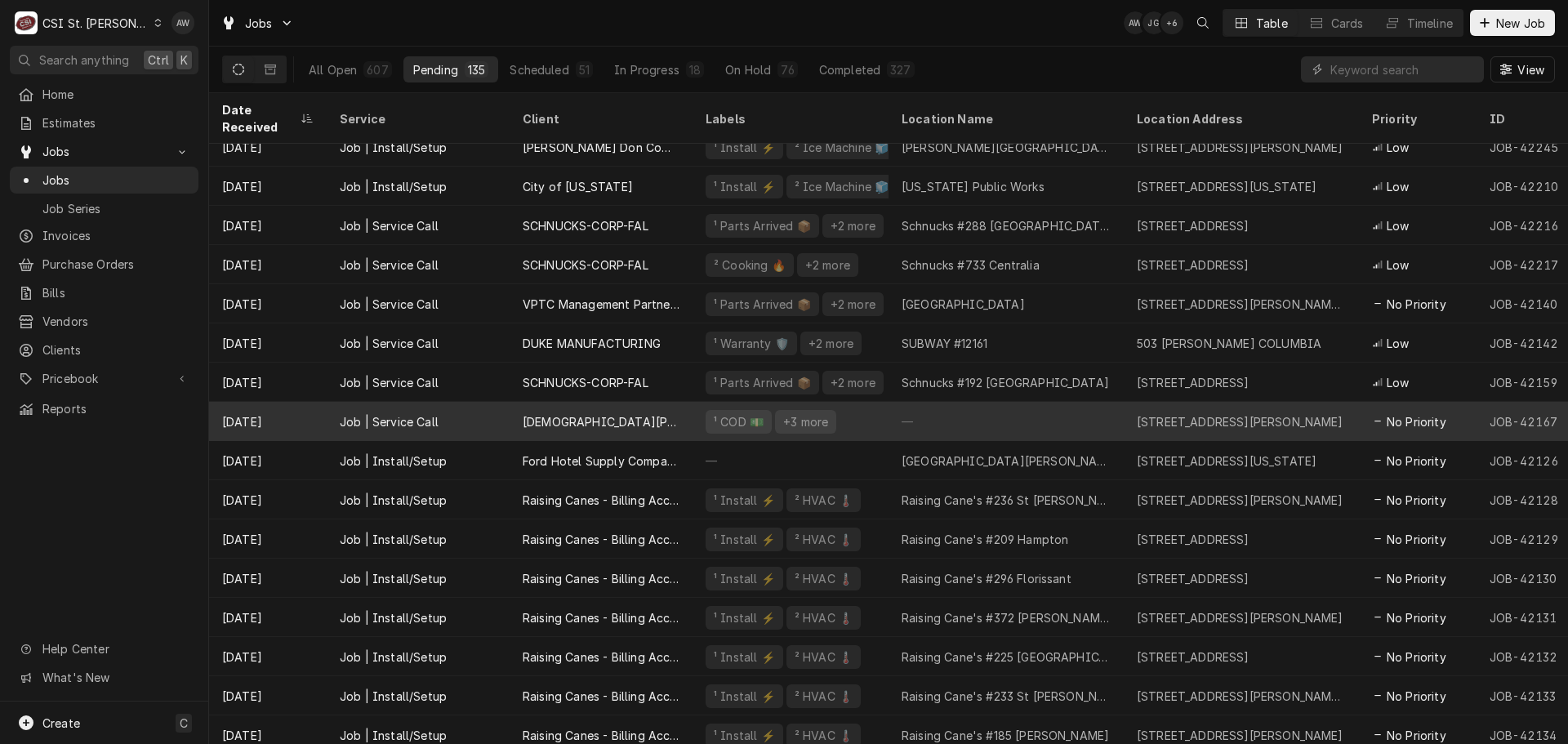
scroll to position [3031, 0]
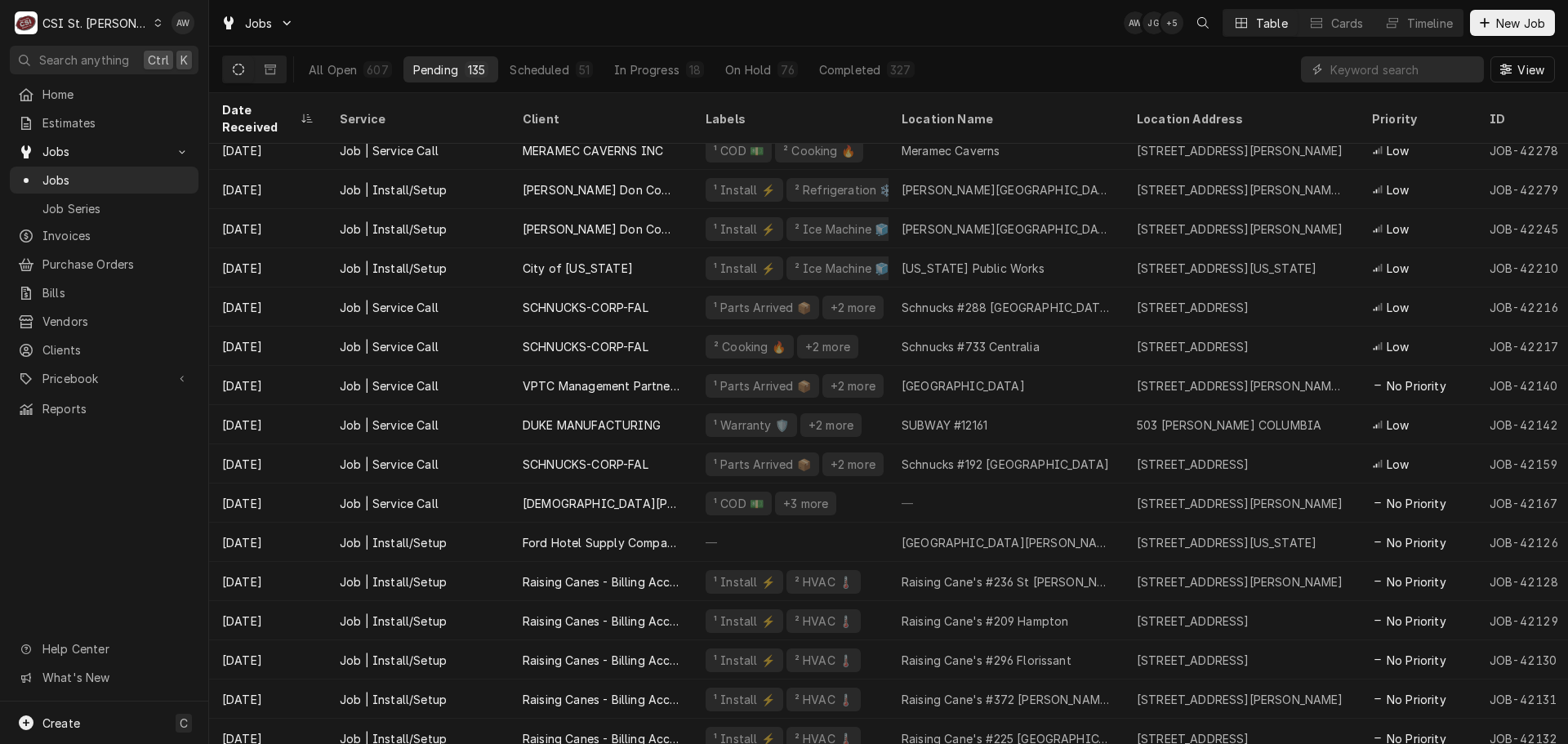
drag, startPoint x: 943, startPoint y: 55, endPoint x: 951, endPoint y: 78, distance: 24.4
click at [943, 55] on div "All Open 607 Pending 135 Scheduled 51 In Progress 18 On Hold 76 Completed 327 V…" at bounding box center [888, 69] width 1332 height 46
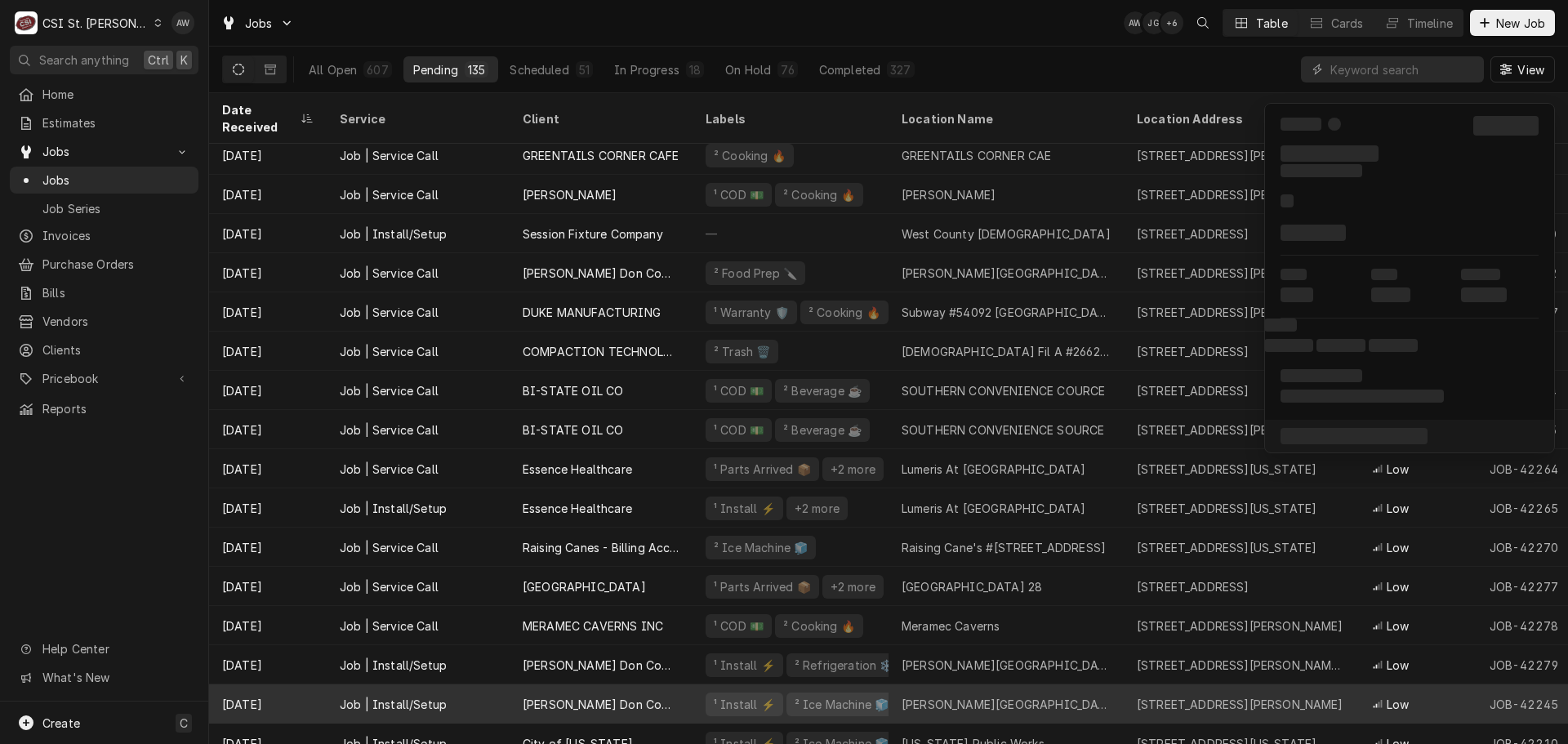
scroll to position [2541, 0]
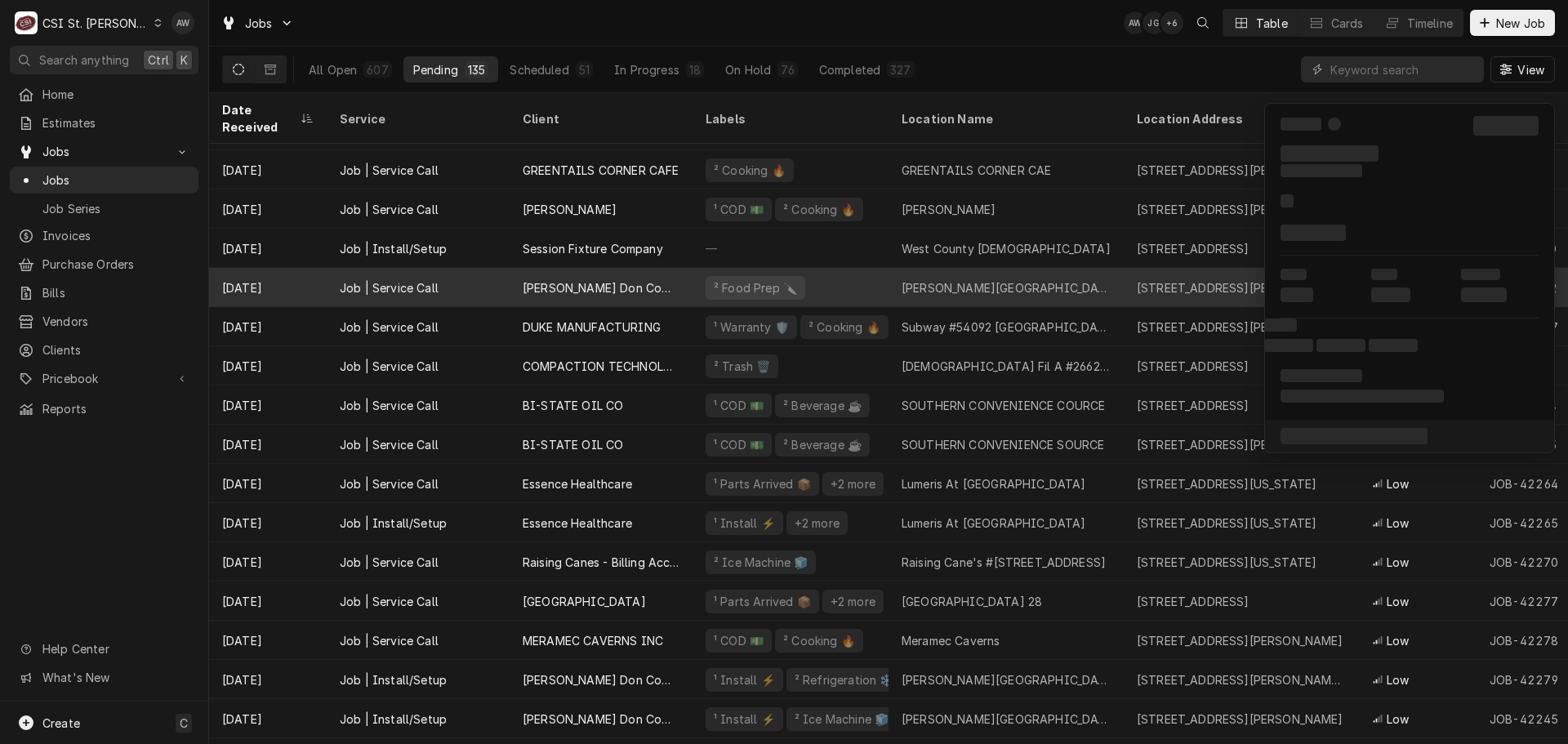
click at [959, 279] on div "Barnwell Middle School" at bounding box center [1006, 288] width 209 height 17
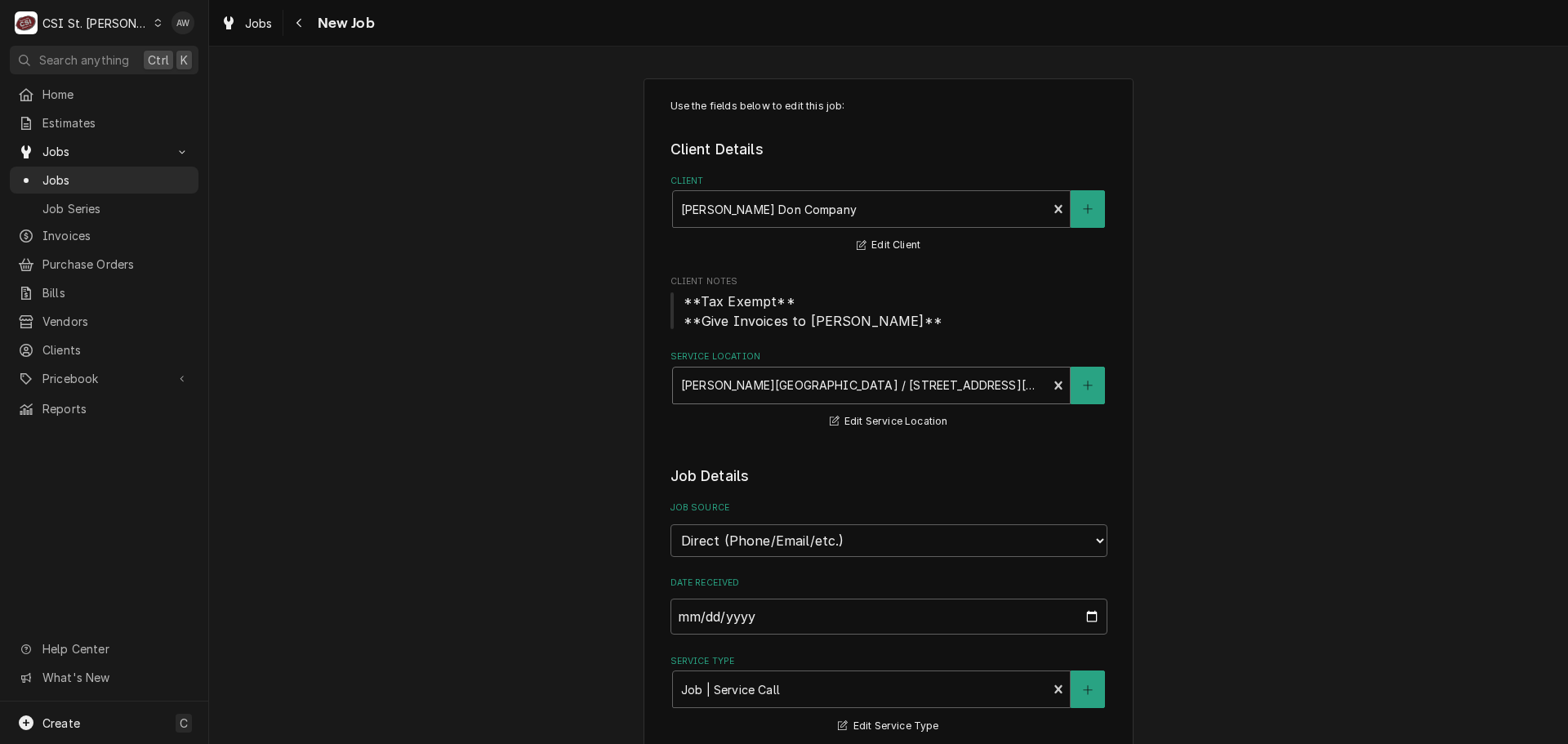
type textarea "x"
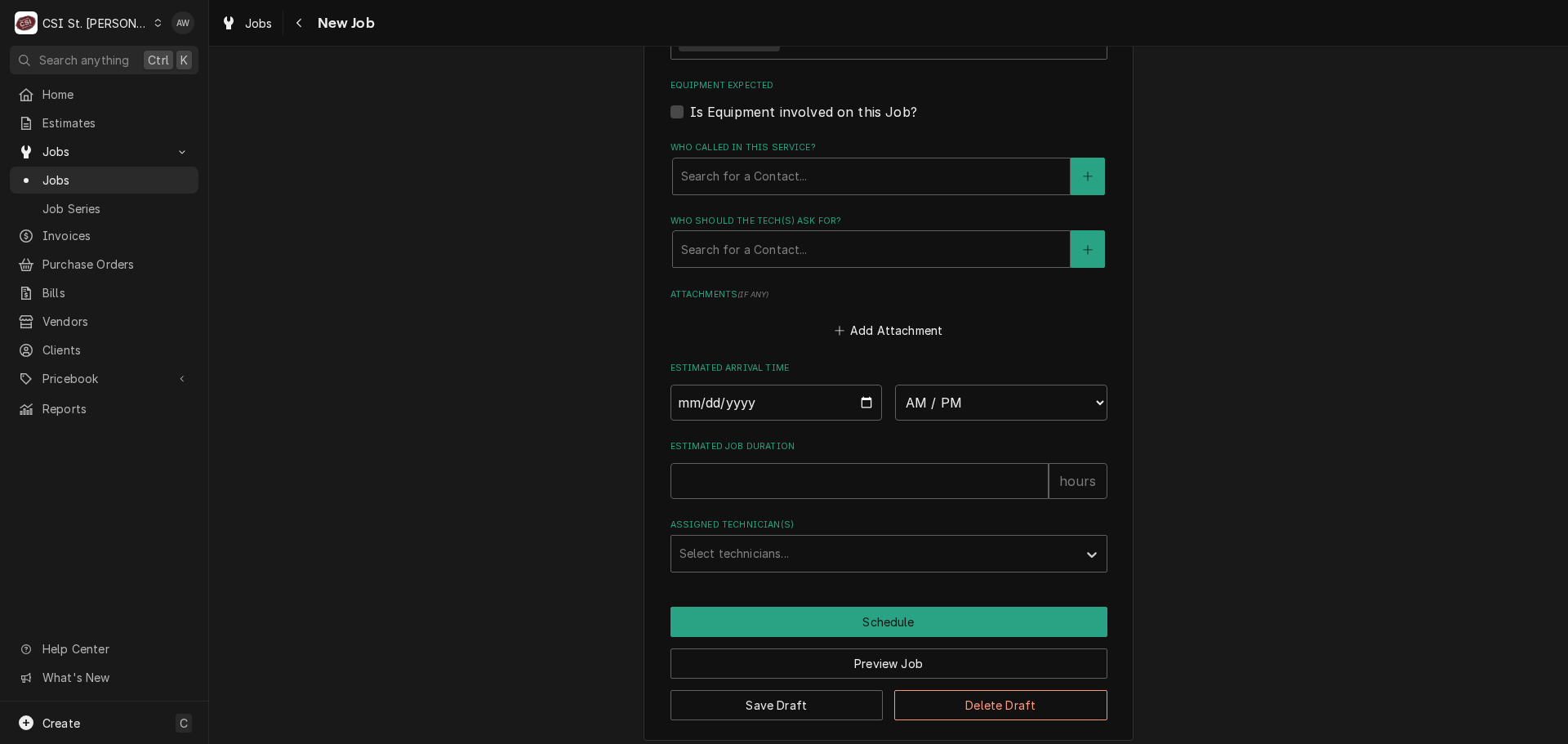
scroll to position [1143, 0]
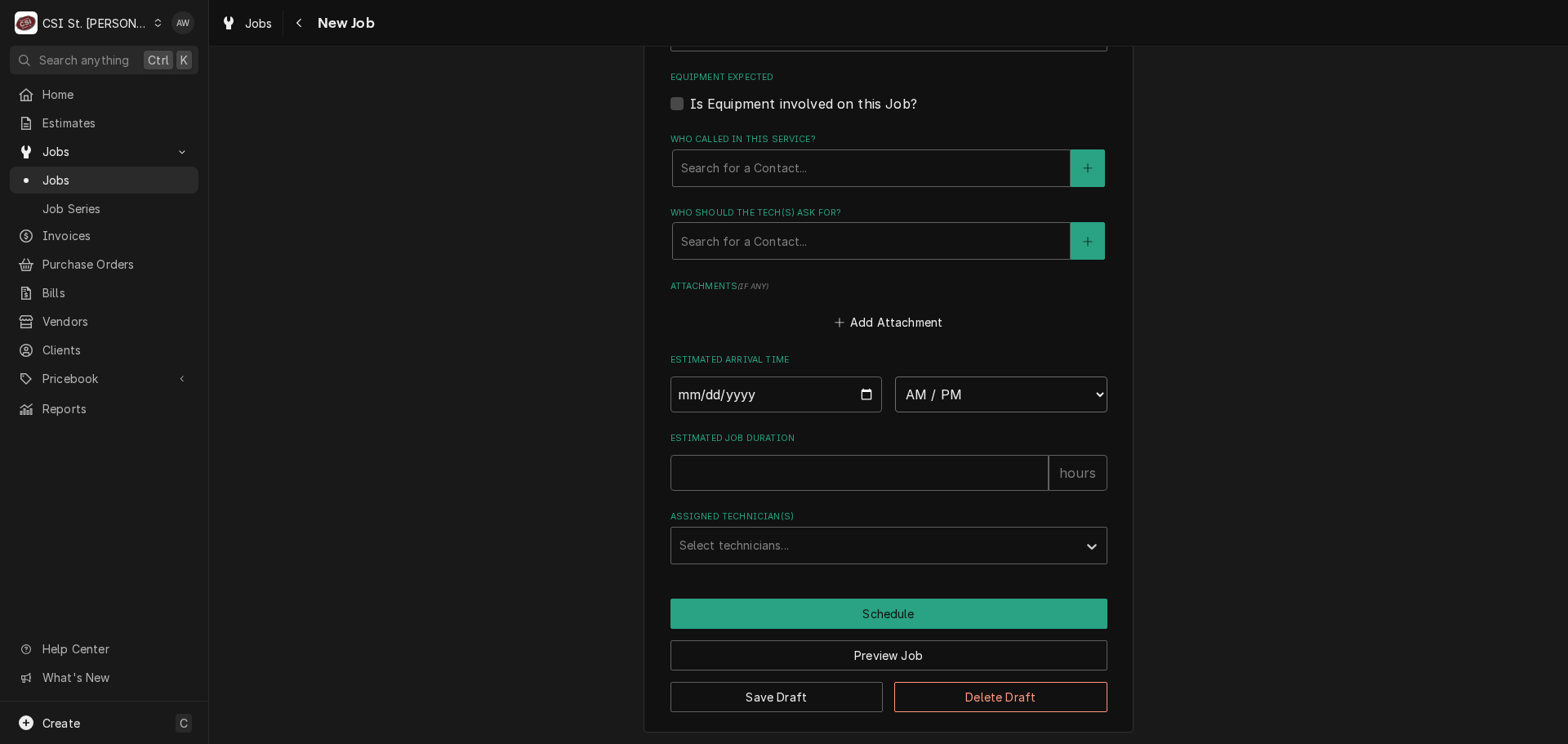
drag, startPoint x: 928, startPoint y: 393, endPoint x: 912, endPoint y: 378, distance: 21.9
click at [928, 393] on select "AM / PM 6:00 AM 6:15 AM 6:30 AM 6:45 AM 7:00 AM 7:15 AM 7:30 AM 7:45 AM 8:00 AM…" at bounding box center [1001, 394] width 212 height 36
select select "09:15:00"
click at [895, 377] on select "AM / PM 6:00 AM 6:15 AM 6:30 AM 6:45 AM 7:00 AM 7:15 AM 7:30 AM 7:45 AM 8:00 AM…" at bounding box center [1001, 394] width 212 height 36
click at [857, 388] on input "Date" at bounding box center [776, 394] width 212 height 36
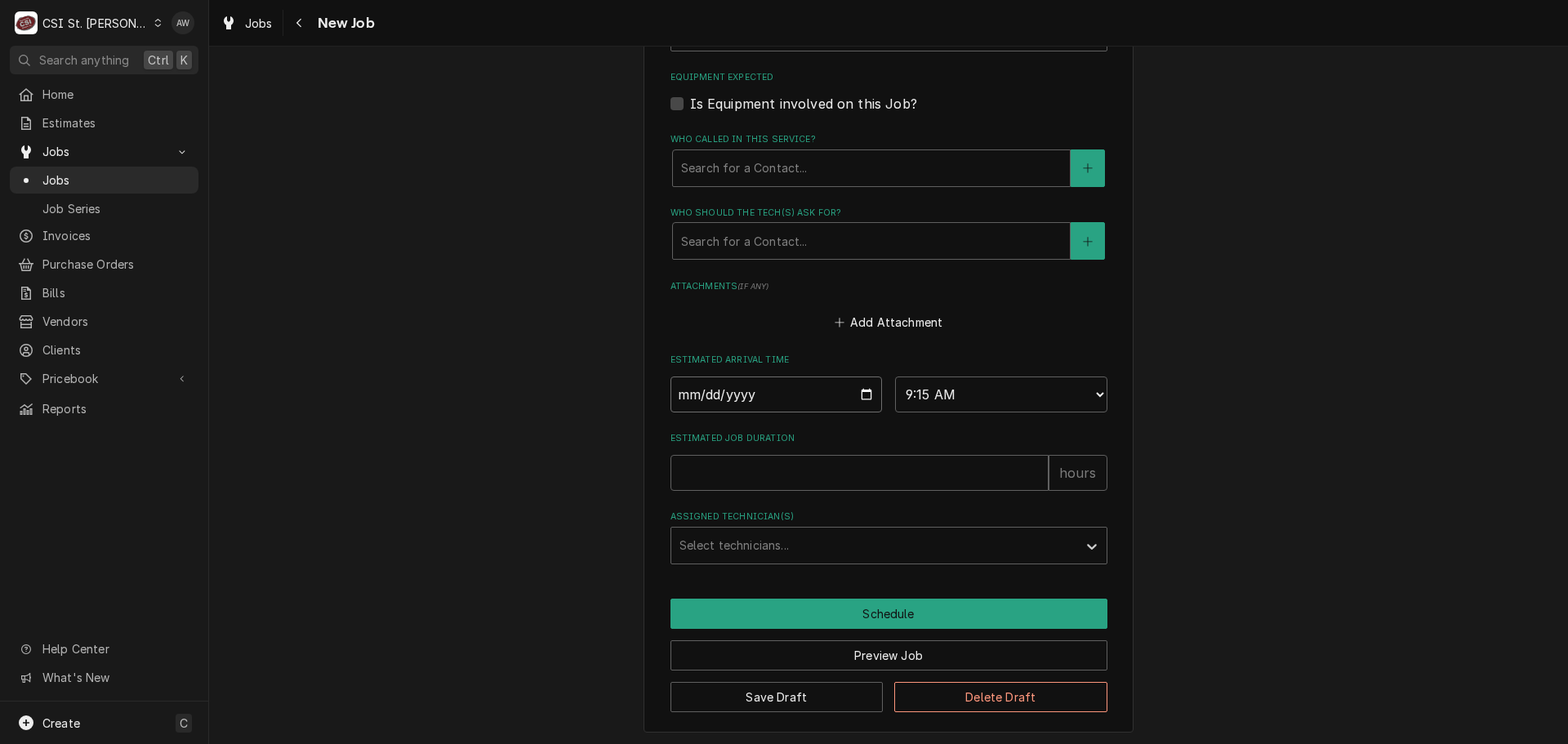
type textarea "x"
type input "[DATE]"
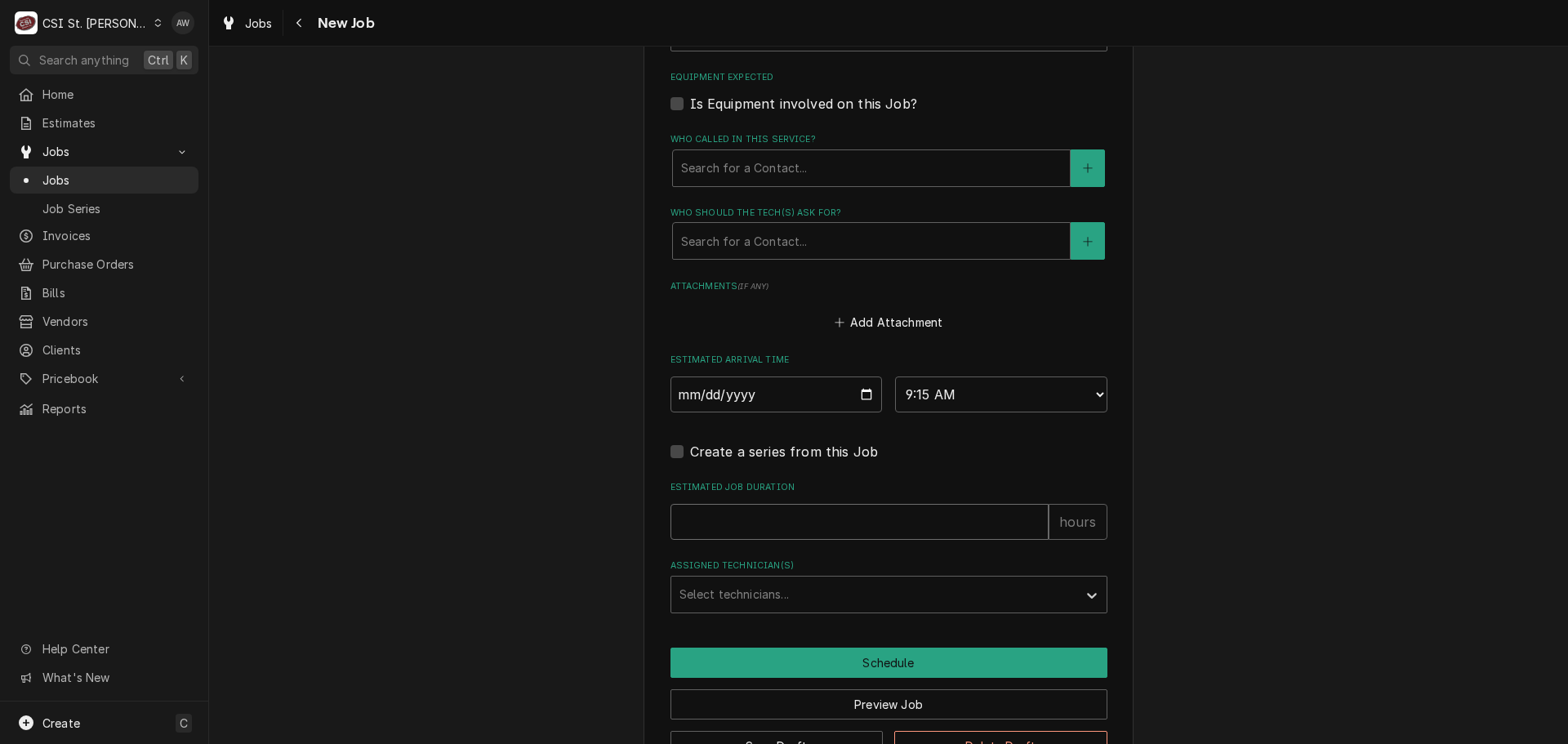
click at [741, 523] on input "Estimated Job Duration" at bounding box center [859, 522] width 378 height 36
type textarea "x"
type input "2"
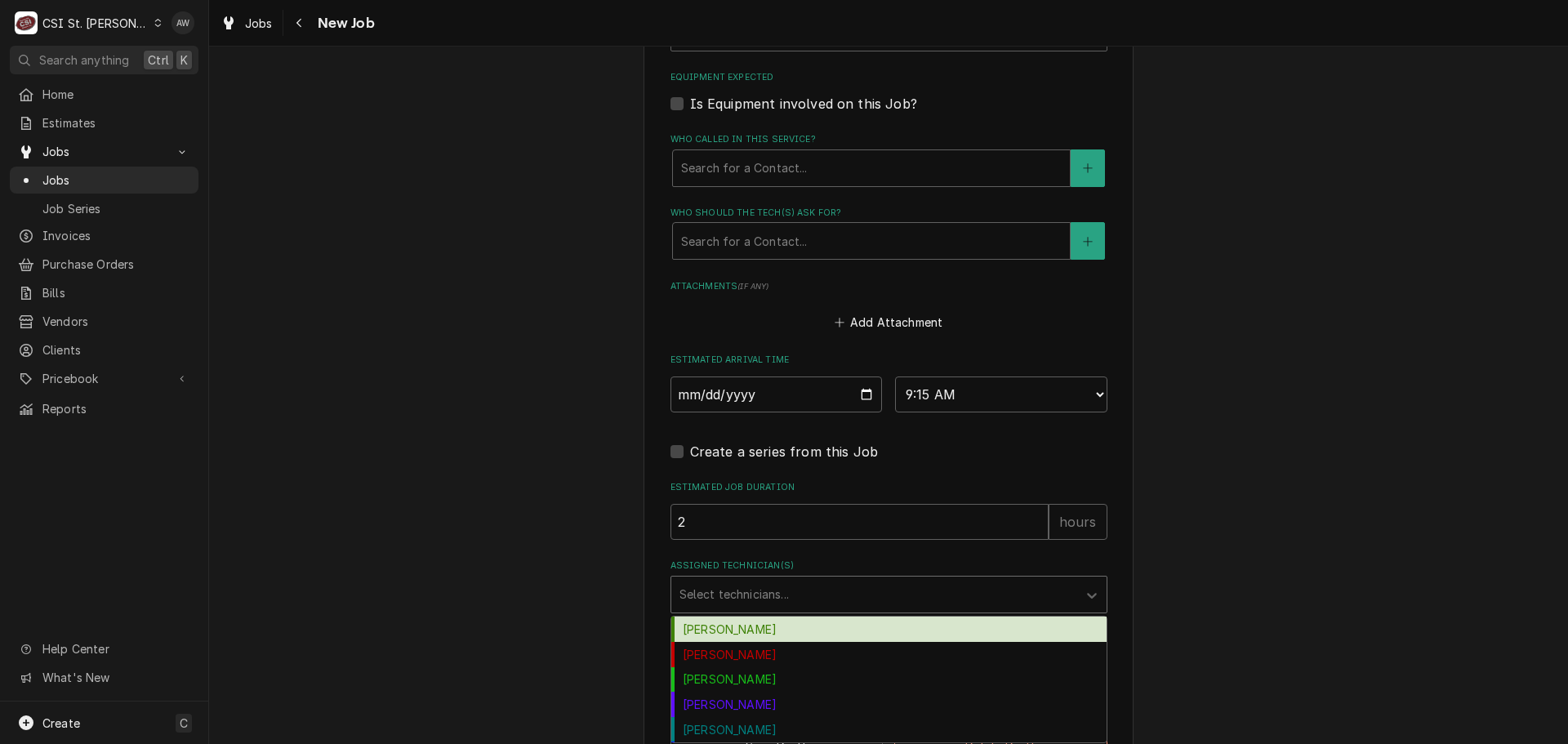
type textarea "x"
click at [769, 601] on div "Assigned Technician(s)" at bounding box center [874, 594] width 389 height 29
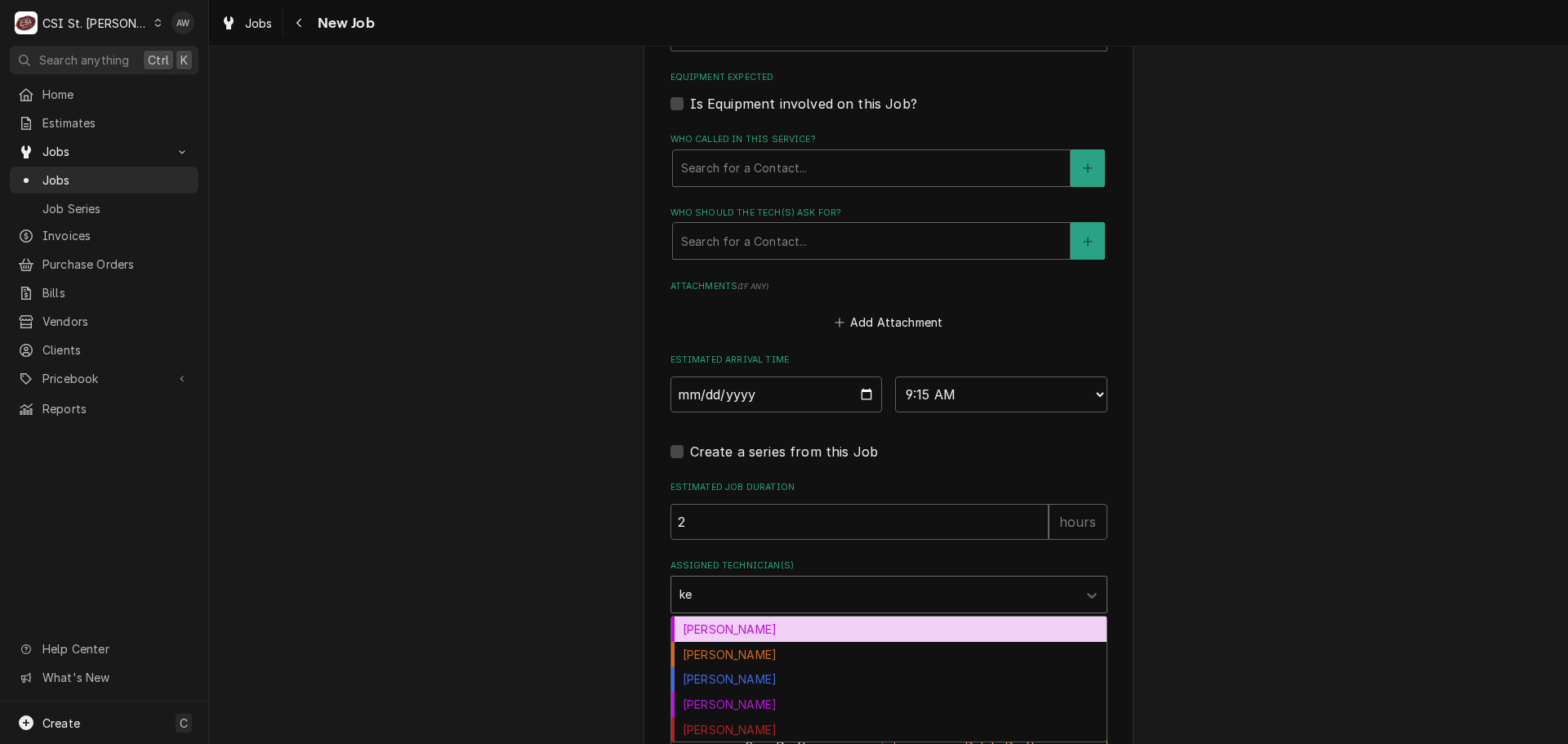
type input "kev"
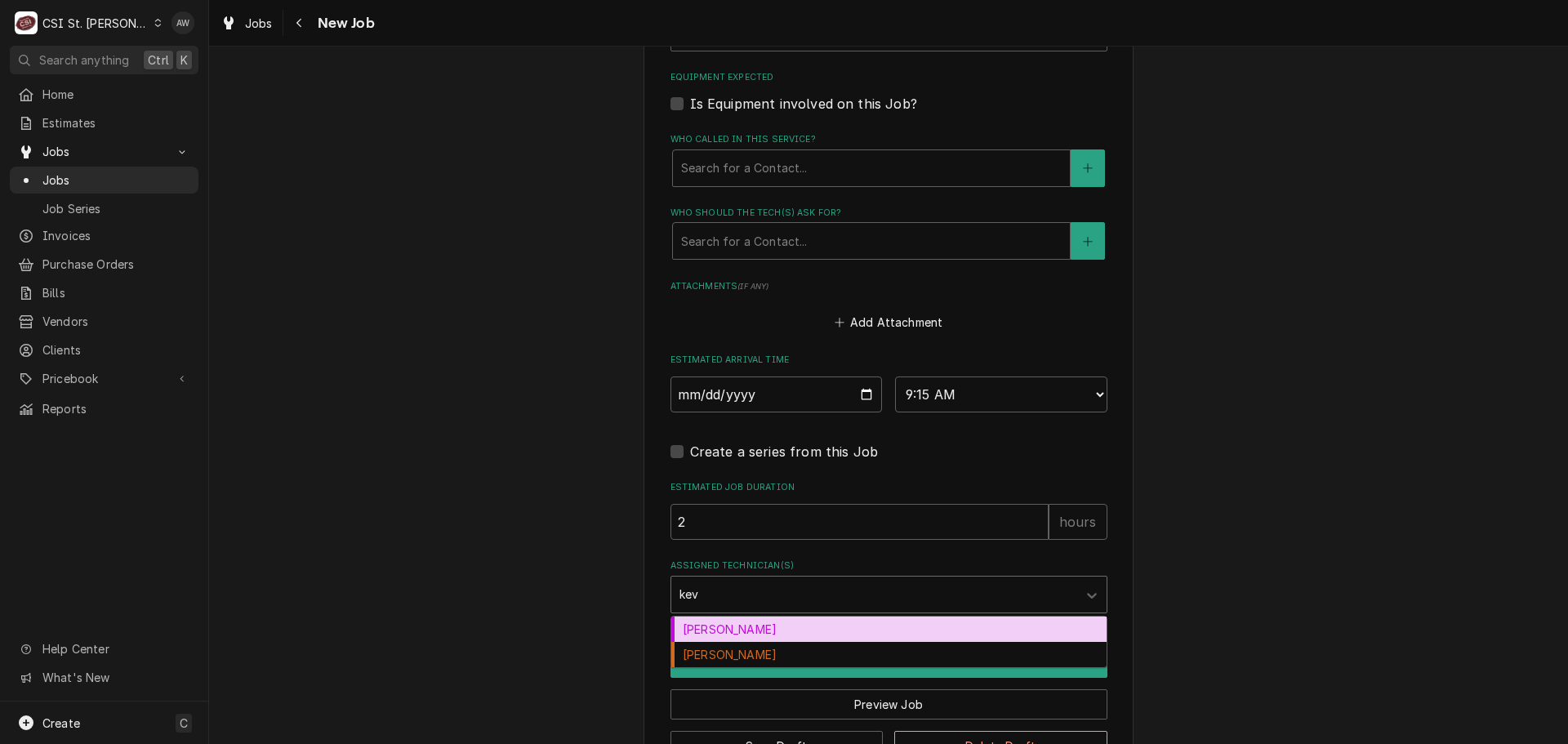
click at [765, 635] on div "[PERSON_NAME]" at bounding box center [888, 629] width 435 height 25
type textarea "x"
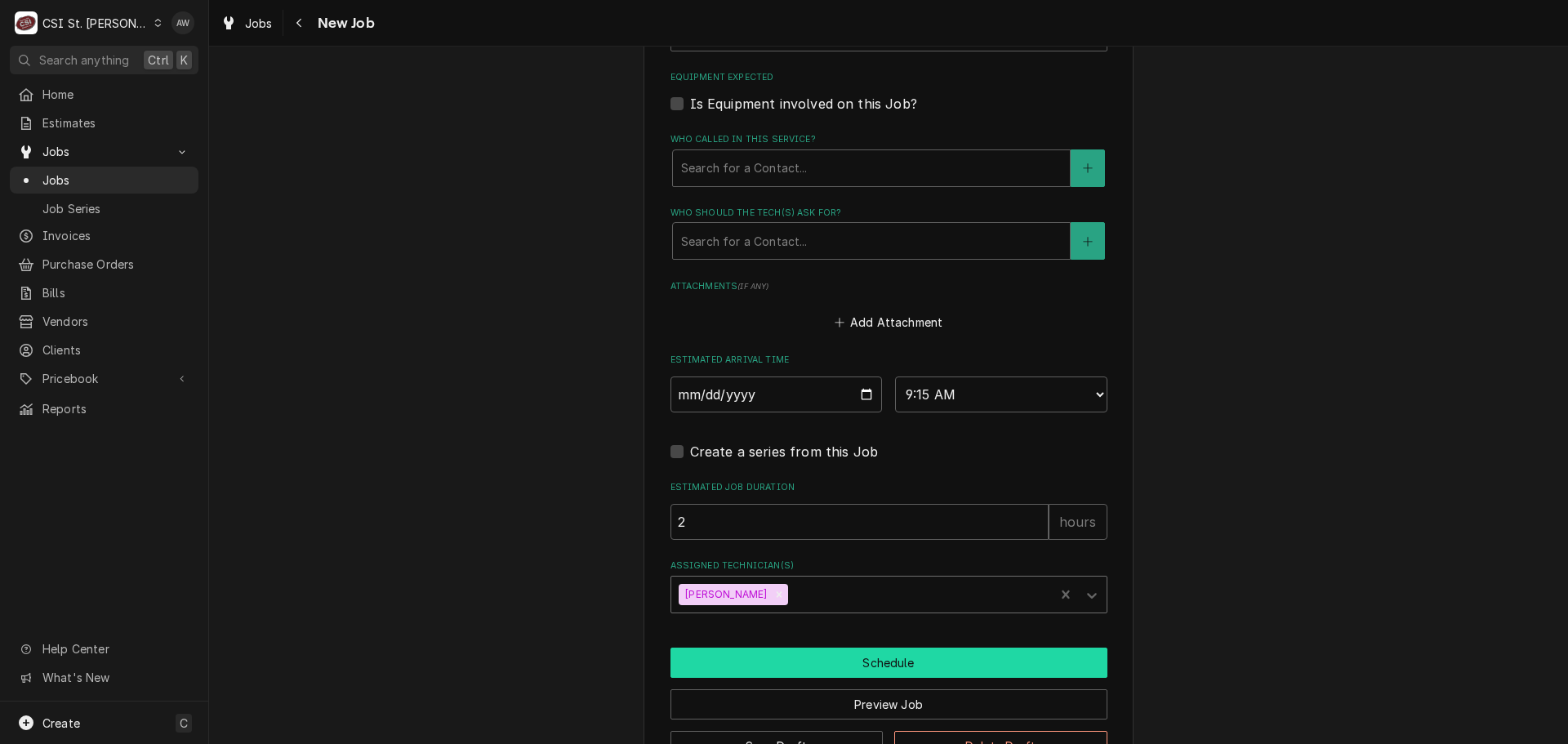
click at [758, 665] on button "Schedule" at bounding box center [888, 663] width 437 height 30
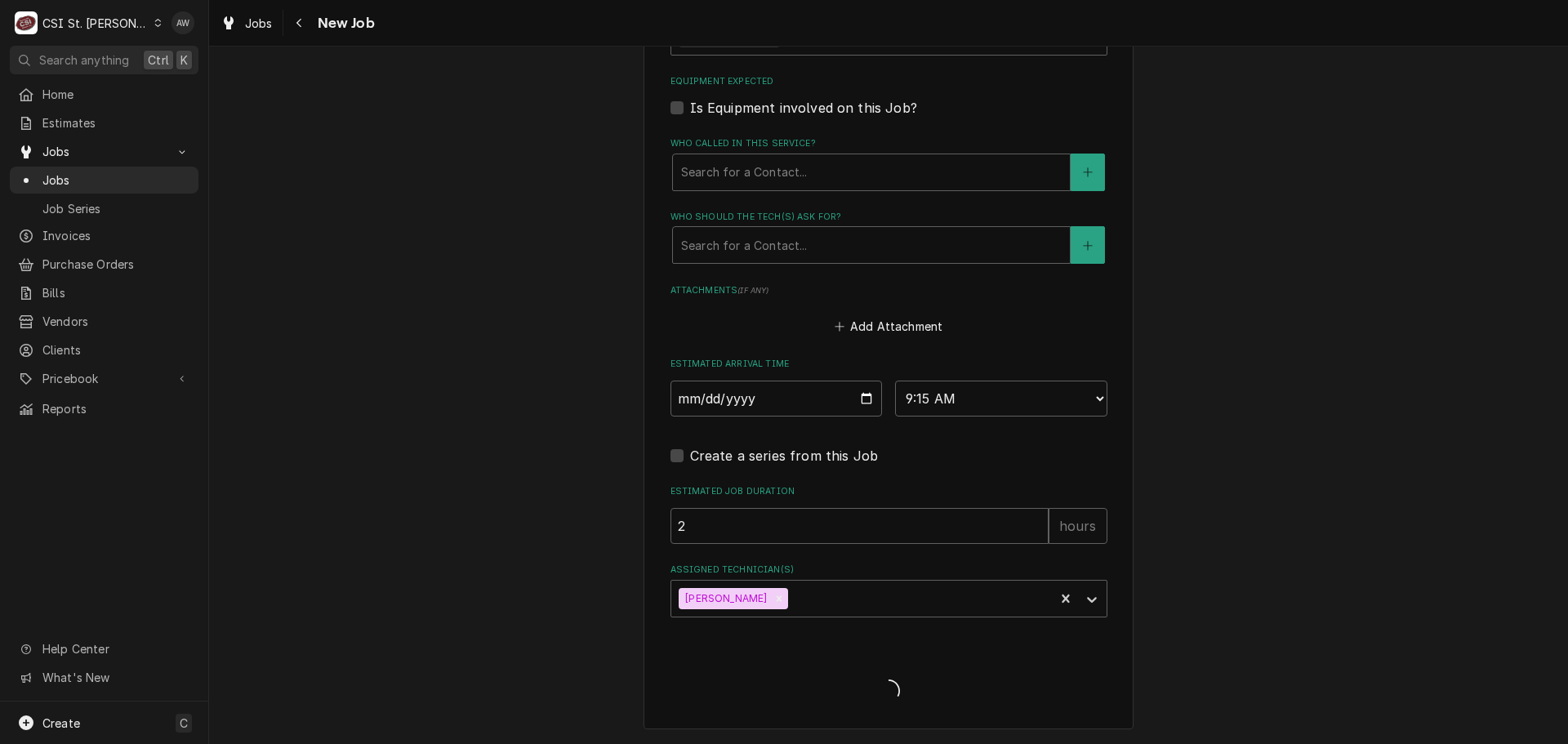
type textarea "x"
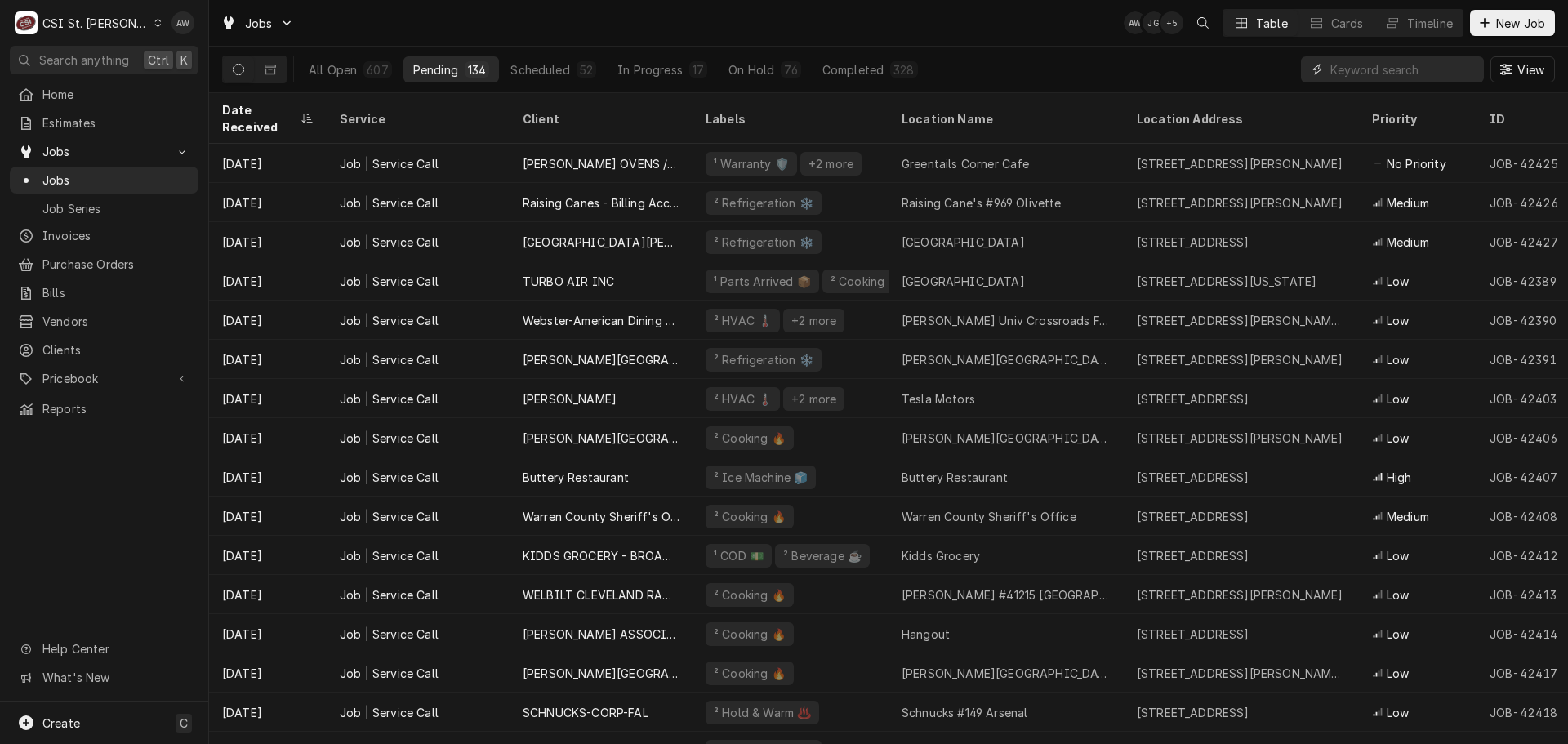
click at [1352, 67] on input "Dynamic Content Wrapper" at bounding box center [1403, 69] width 145 height 26
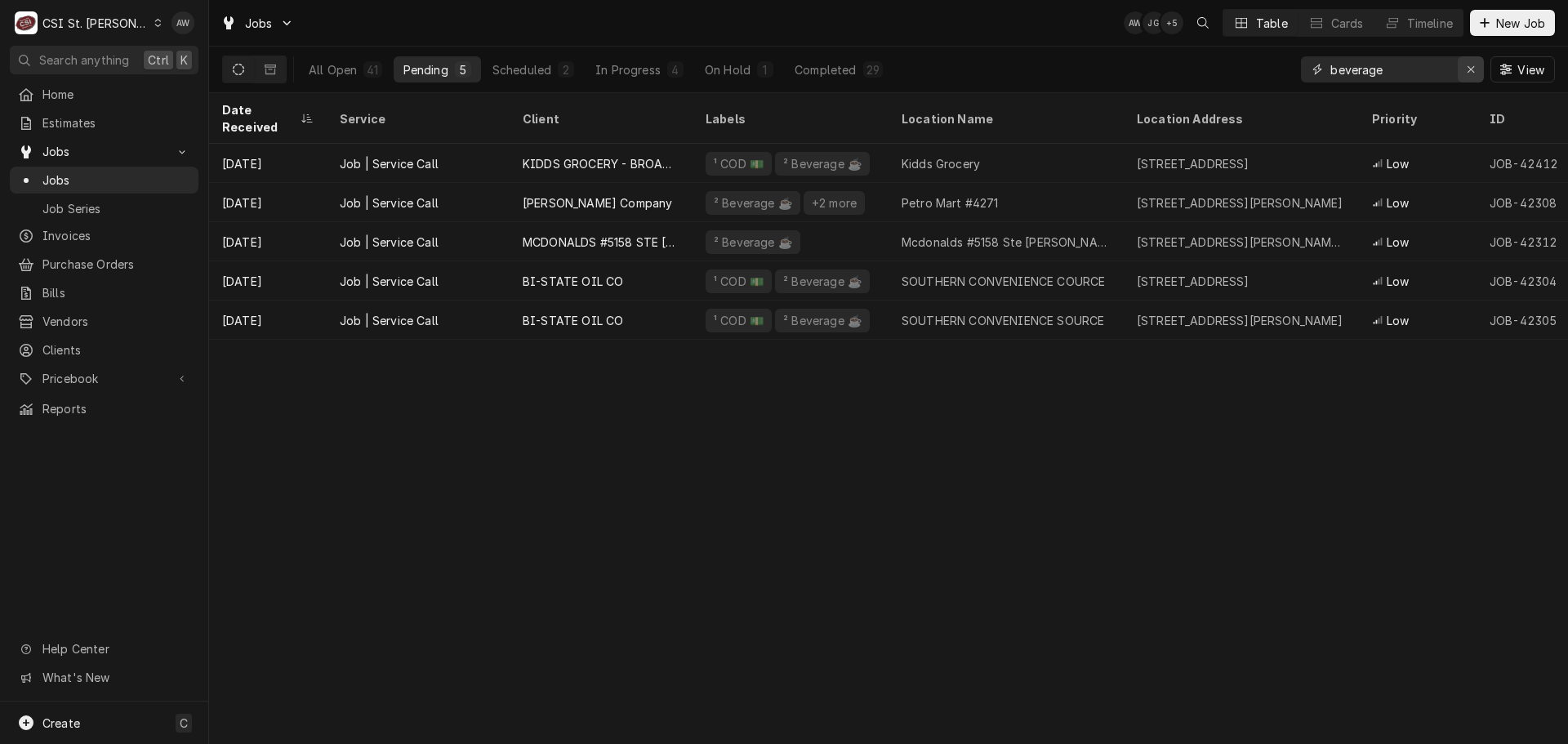
type input "beverage"
click at [1469, 78] on button "Erase input" at bounding box center [1470, 69] width 26 height 26
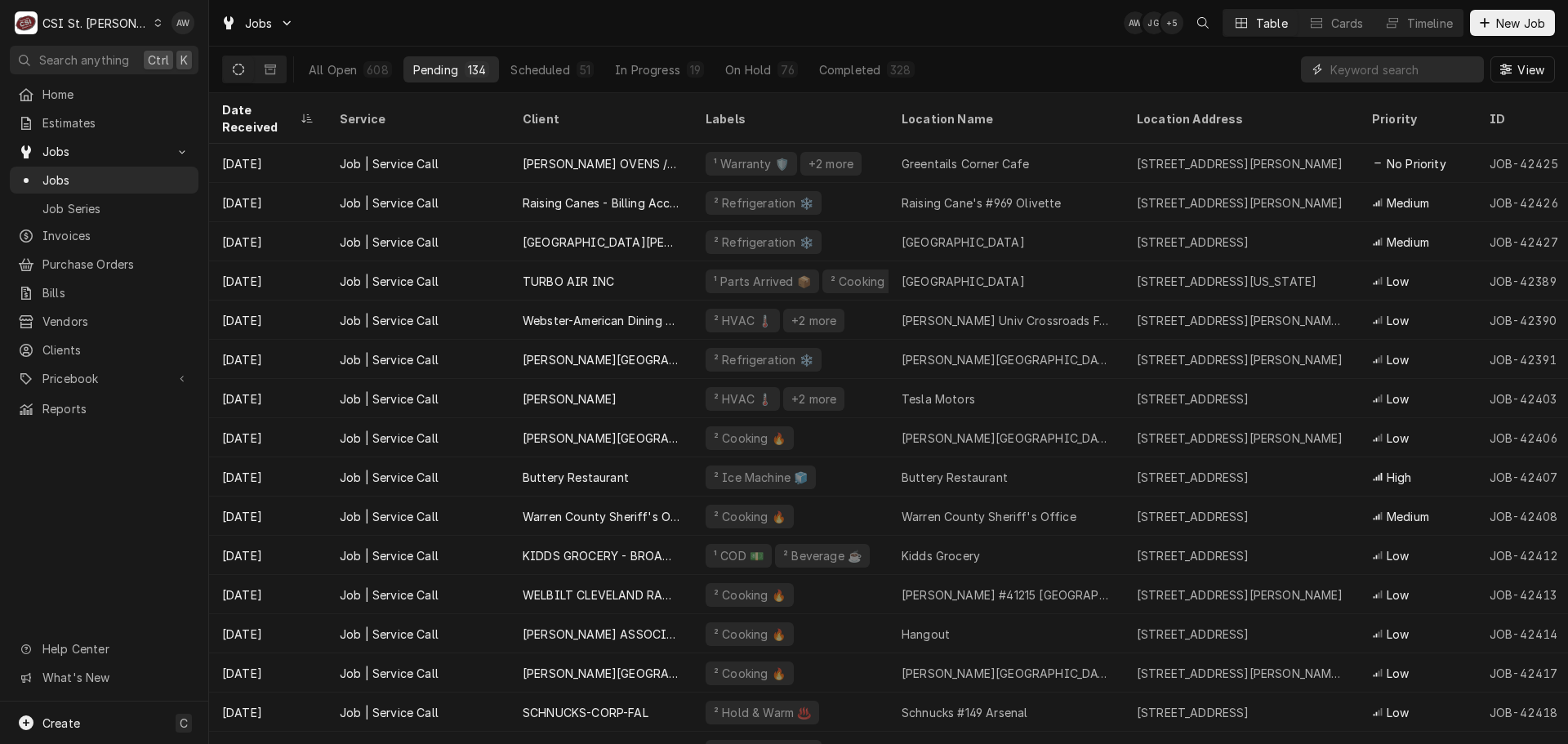
drag, startPoint x: 1347, startPoint y: 65, endPoint x: 1328, endPoint y: 70, distance: 19.6
click at [1347, 65] on input "Dynamic Content Wrapper" at bounding box center [1403, 69] width 145 height 26
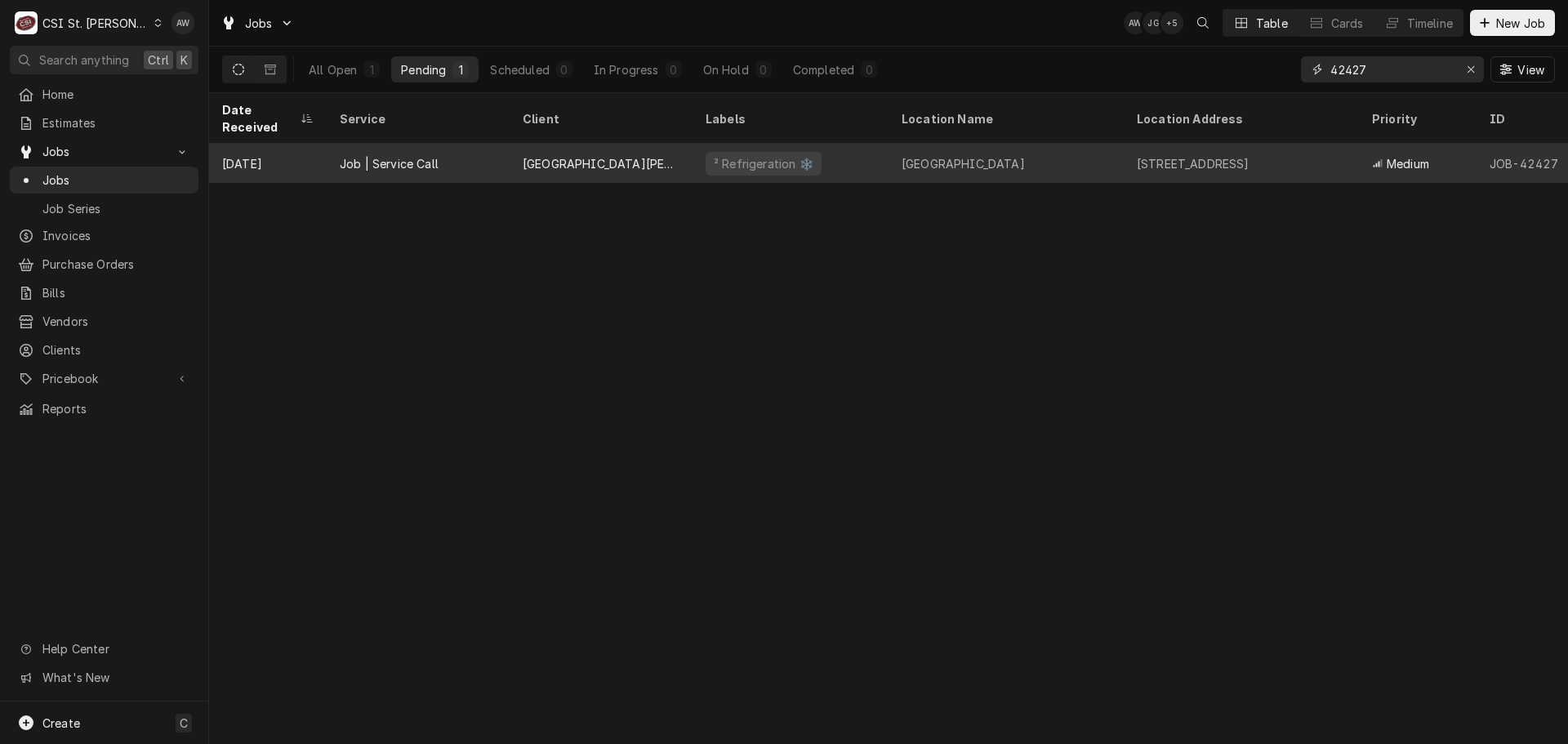
type input "42427"
click at [952, 152] on div "South City Catholic Academy" at bounding box center [1006, 163] width 235 height 39
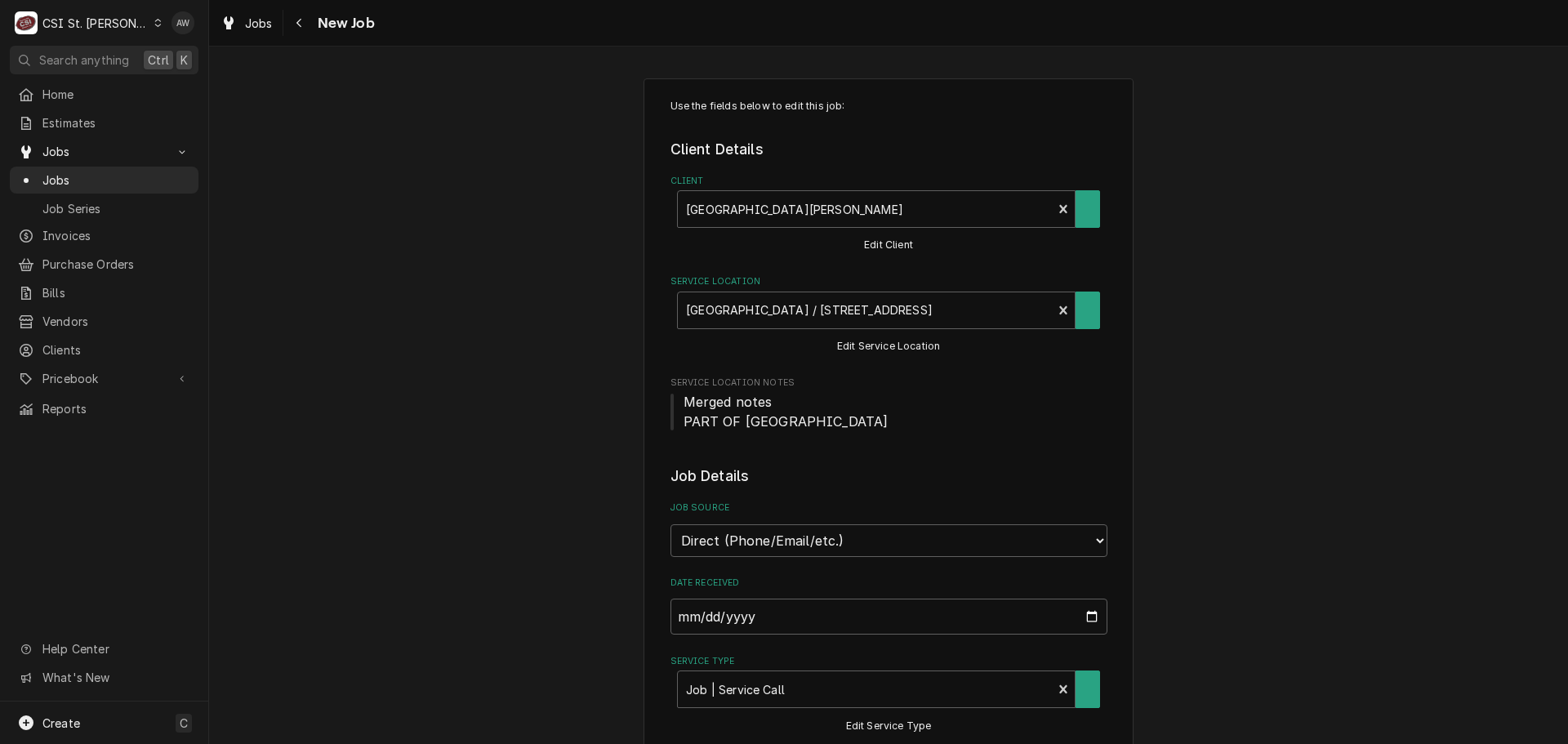
type textarea "x"
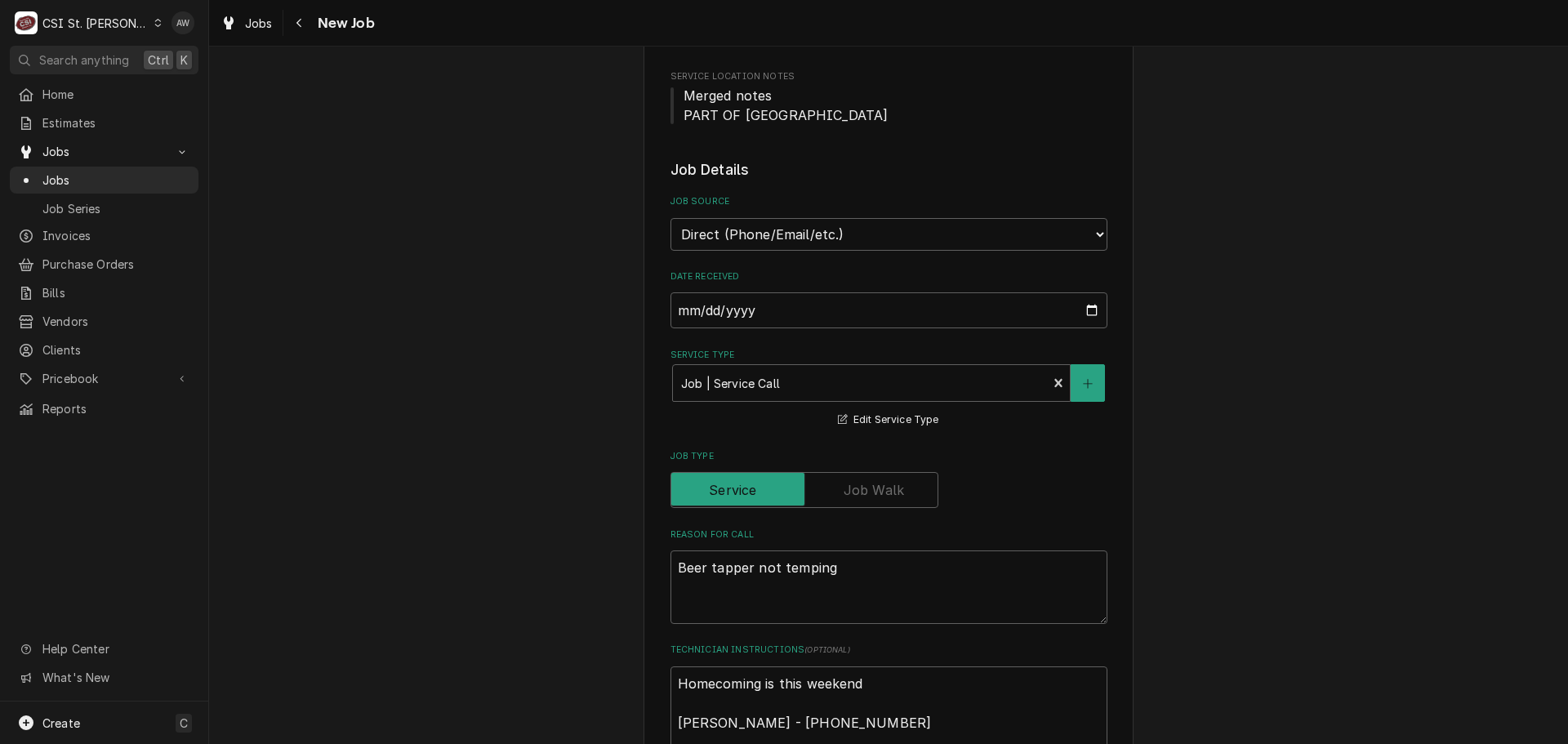
scroll to position [408, 0]
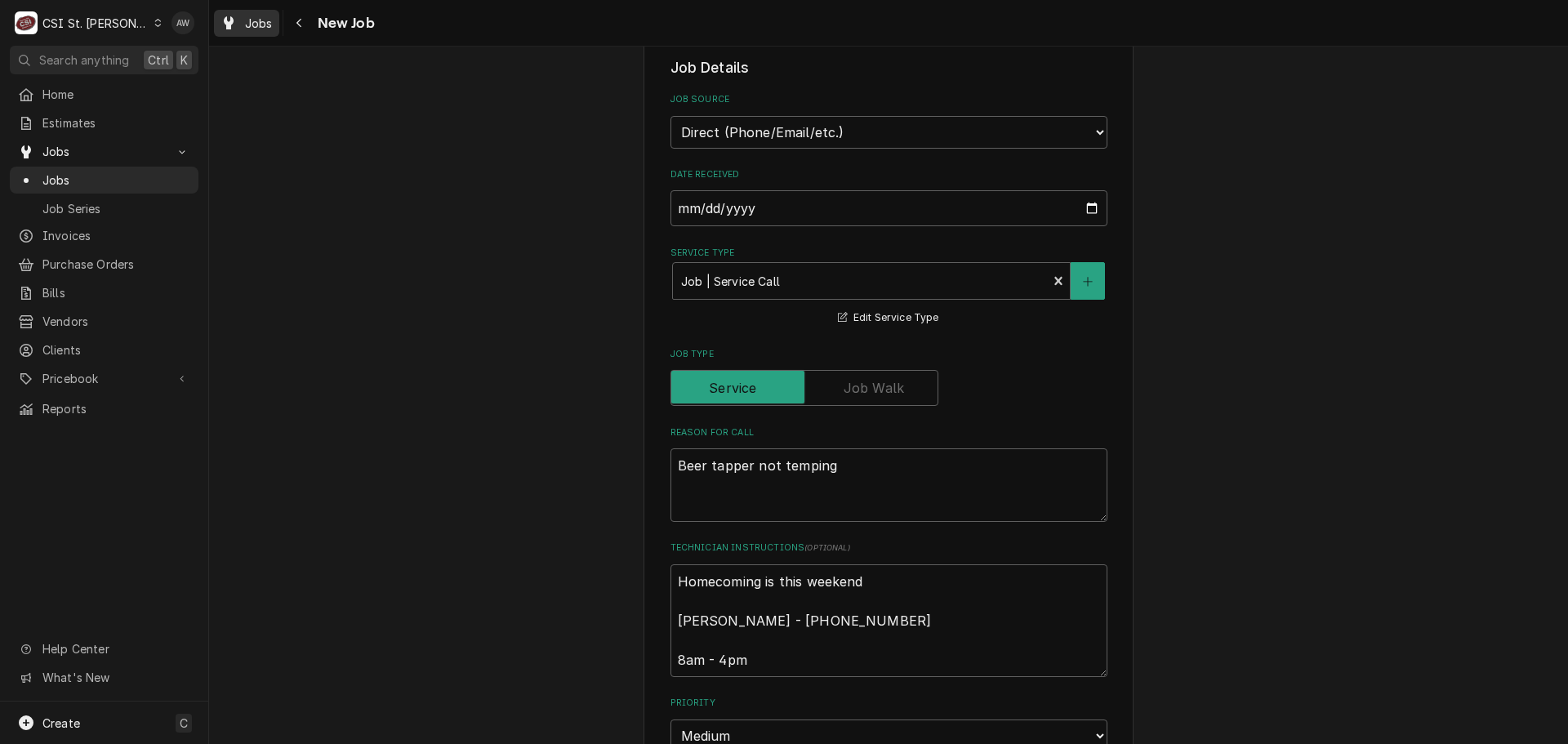
click at [232, 16] on icon "Dynamic Content Wrapper" at bounding box center [229, 23] width 10 height 13
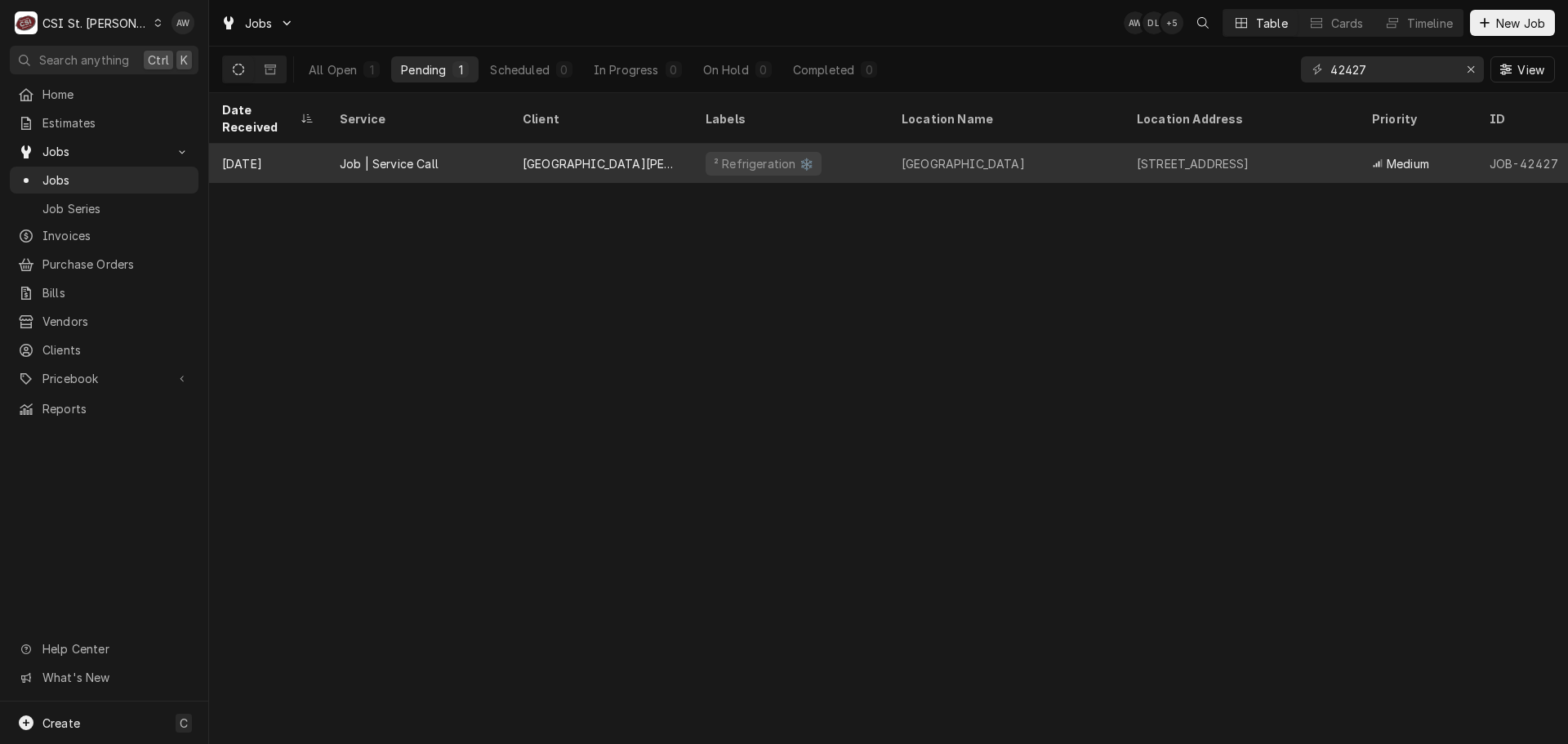
click at [636, 143] on div "[GEOGRAPHIC_DATA][PERSON_NAME]" at bounding box center [601, 163] width 183 height 39
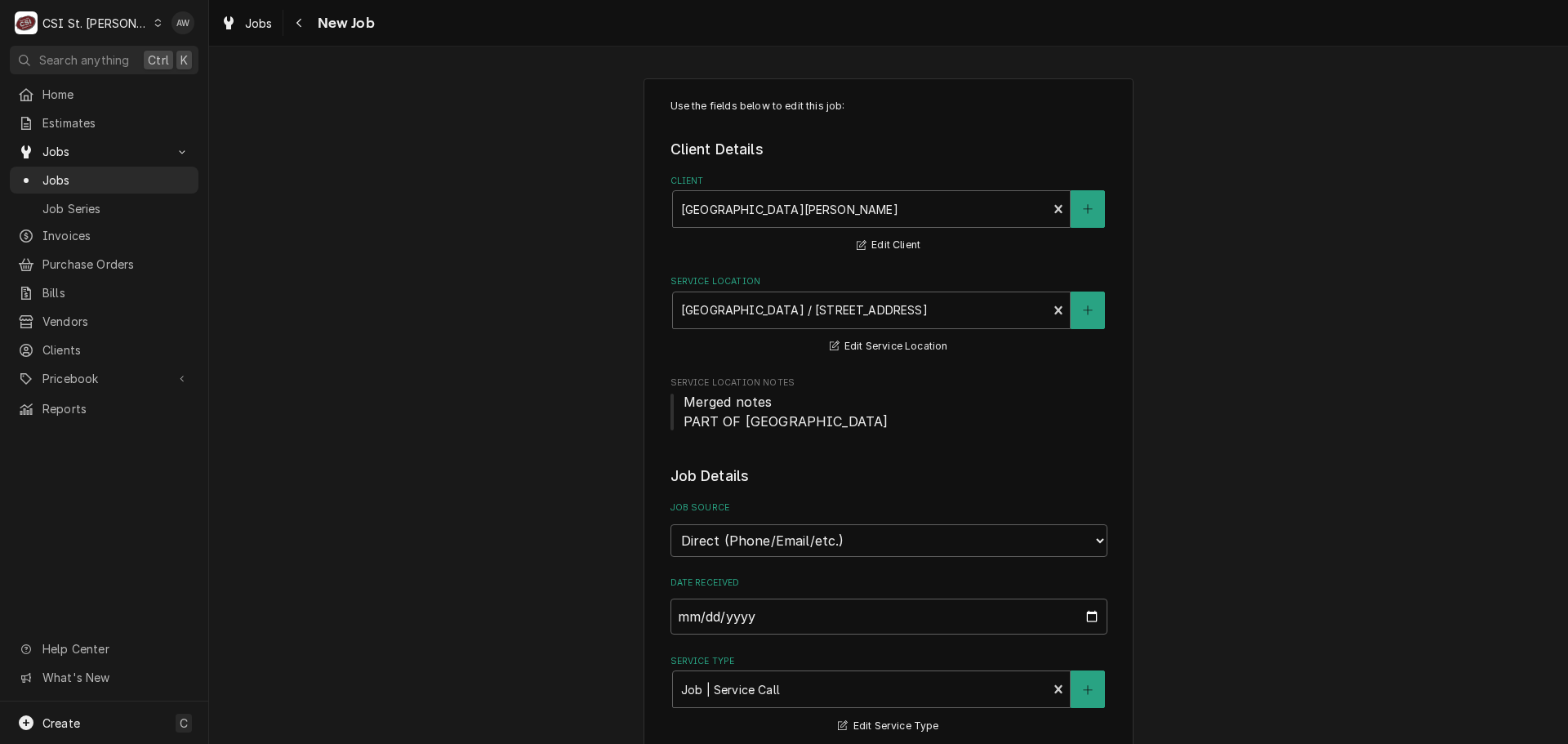
type textarea "x"
click at [144, 122] on span "Estimates" at bounding box center [117, 122] width 148 height 17
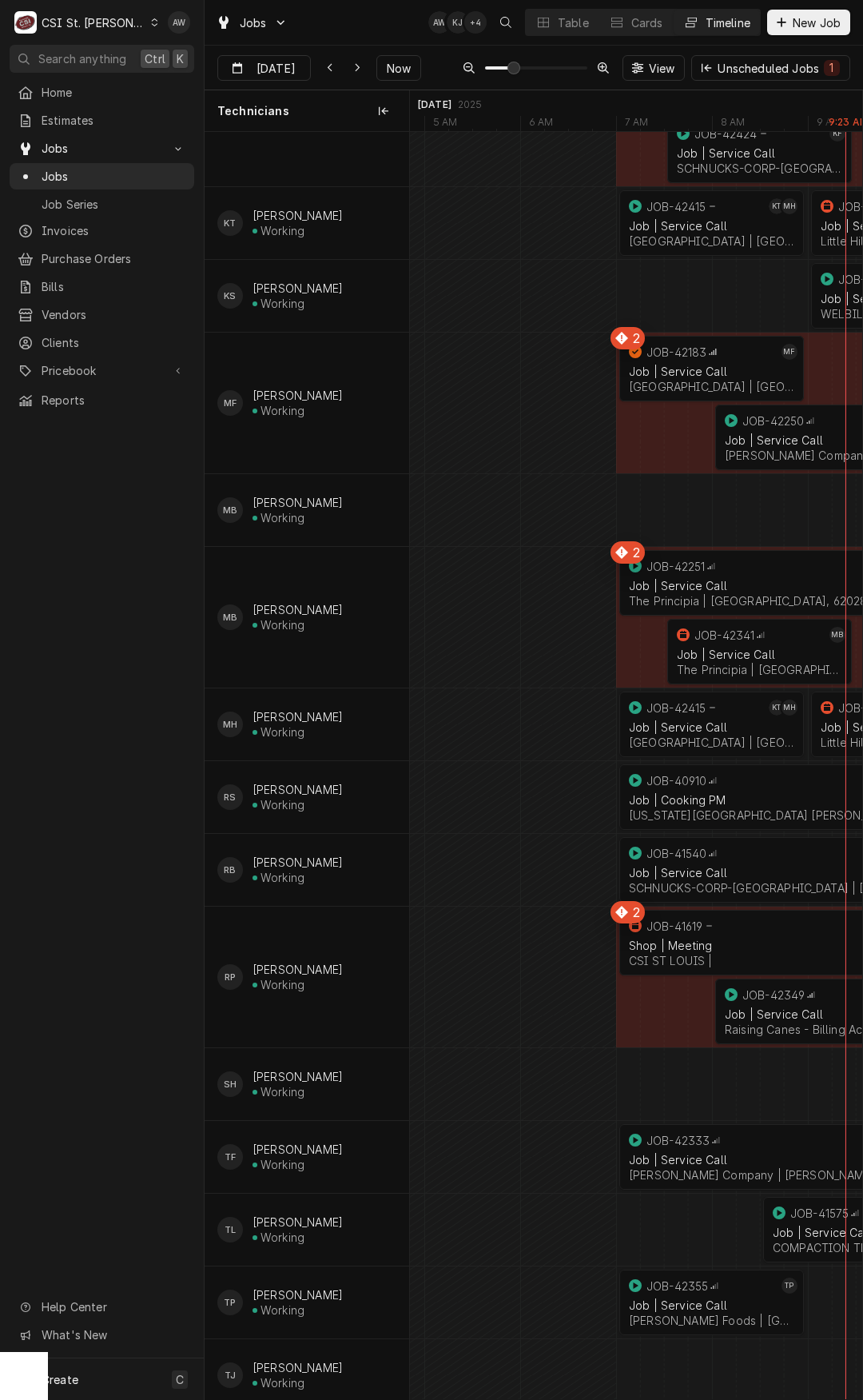
scroll to position [1134, 0]
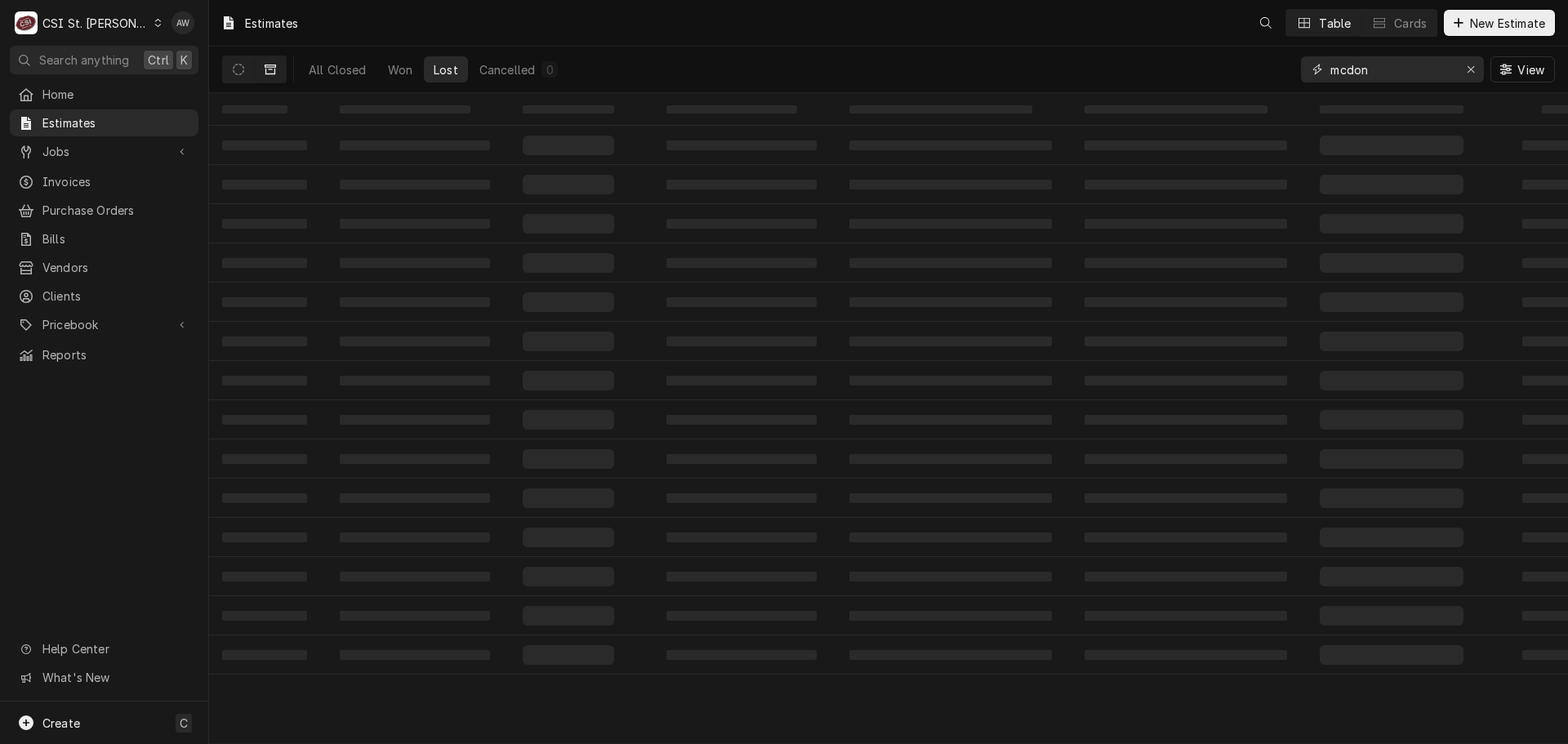
drag, startPoint x: 1302, startPoint y: 70, endPoint x: 1198, endPoint y: 70, distance: 104.0
click at [1198, 70] on div "All Closed Won Lost Cancelled 0 mcdon View" at bounding box center [888, 69] width 1332 height 46
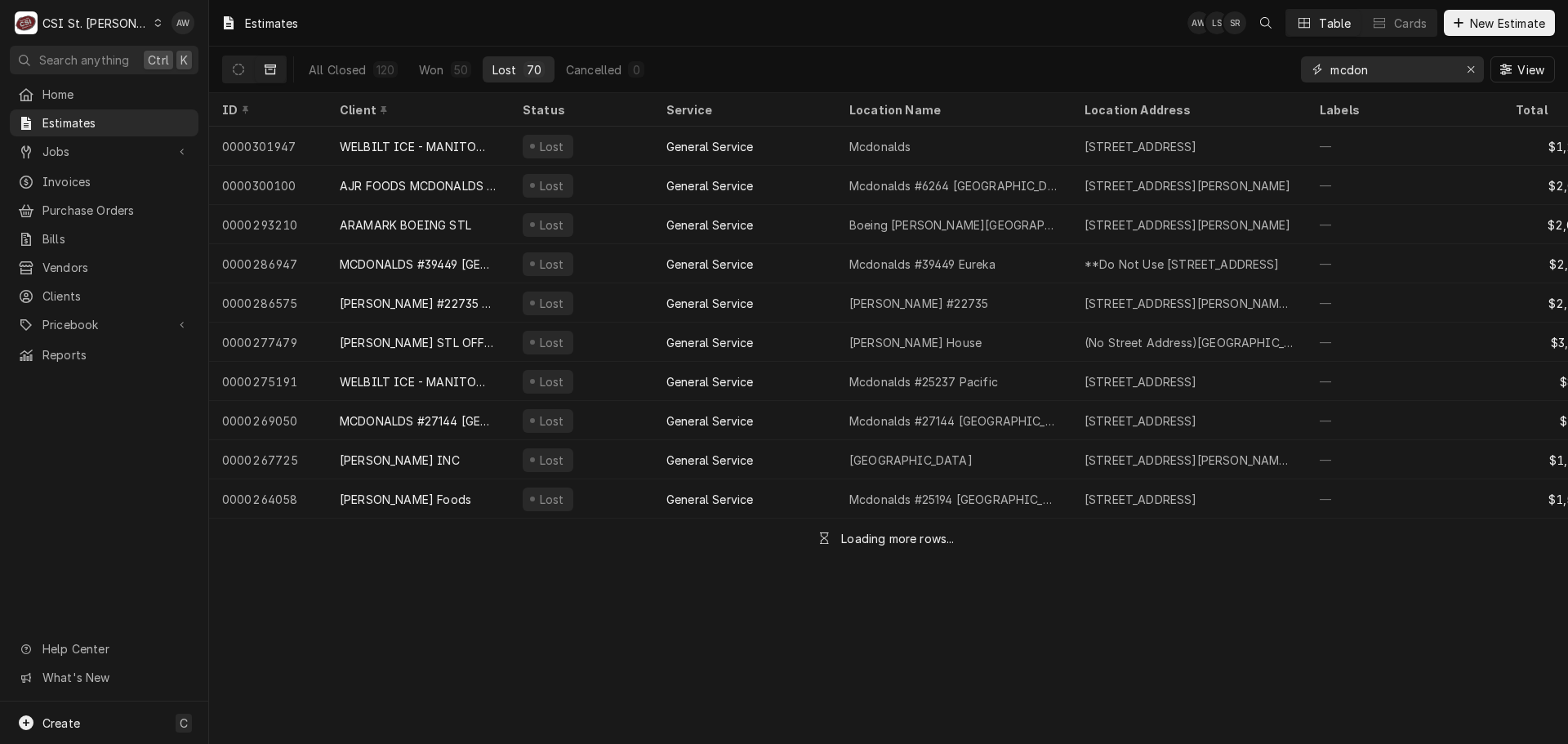
click at [1381, 63] on input "mcdon" at bounding box center [1392, 69] width 122 height 26
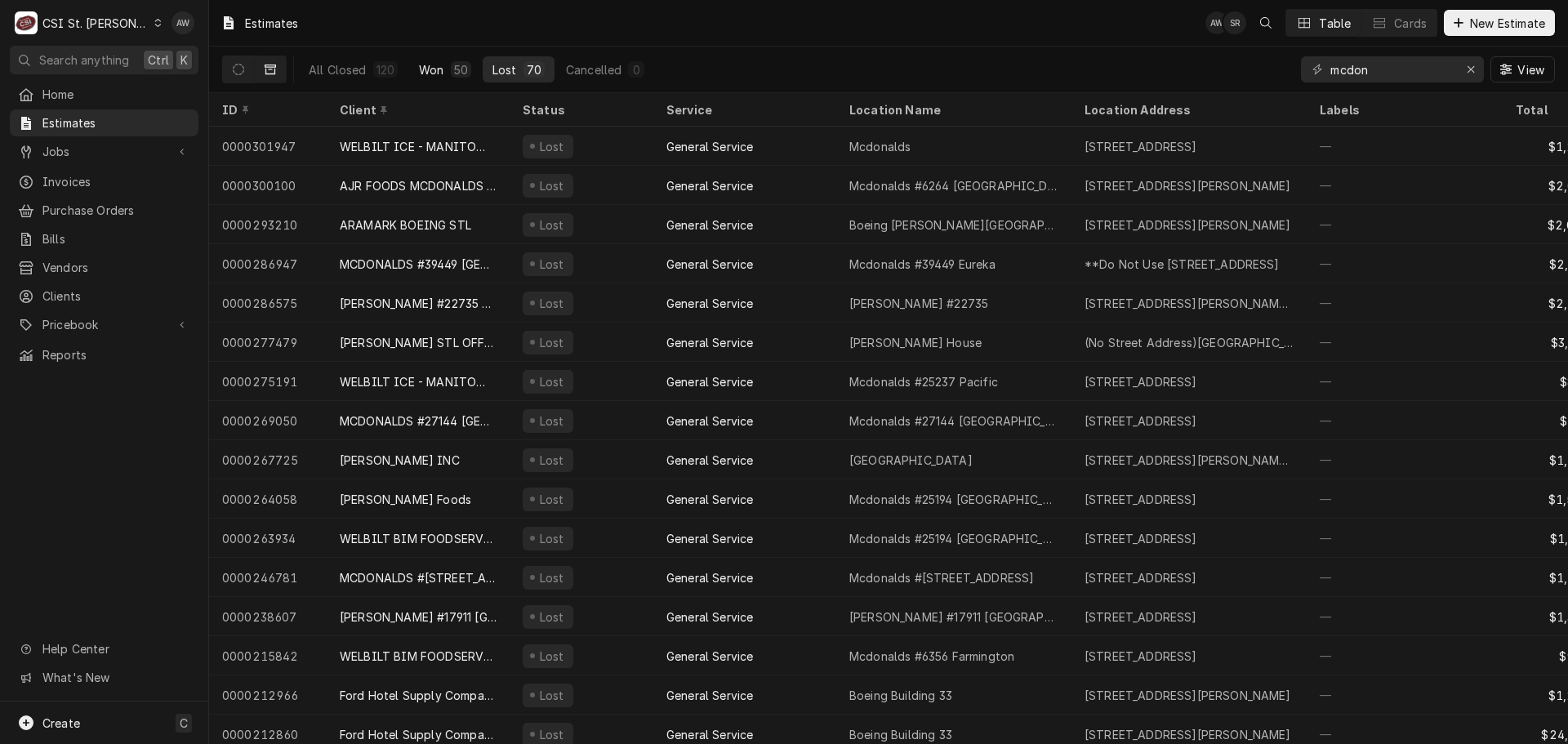
click at [414, 64] on button "Won 50" at bounding box center [445, 69] width 72 height 26
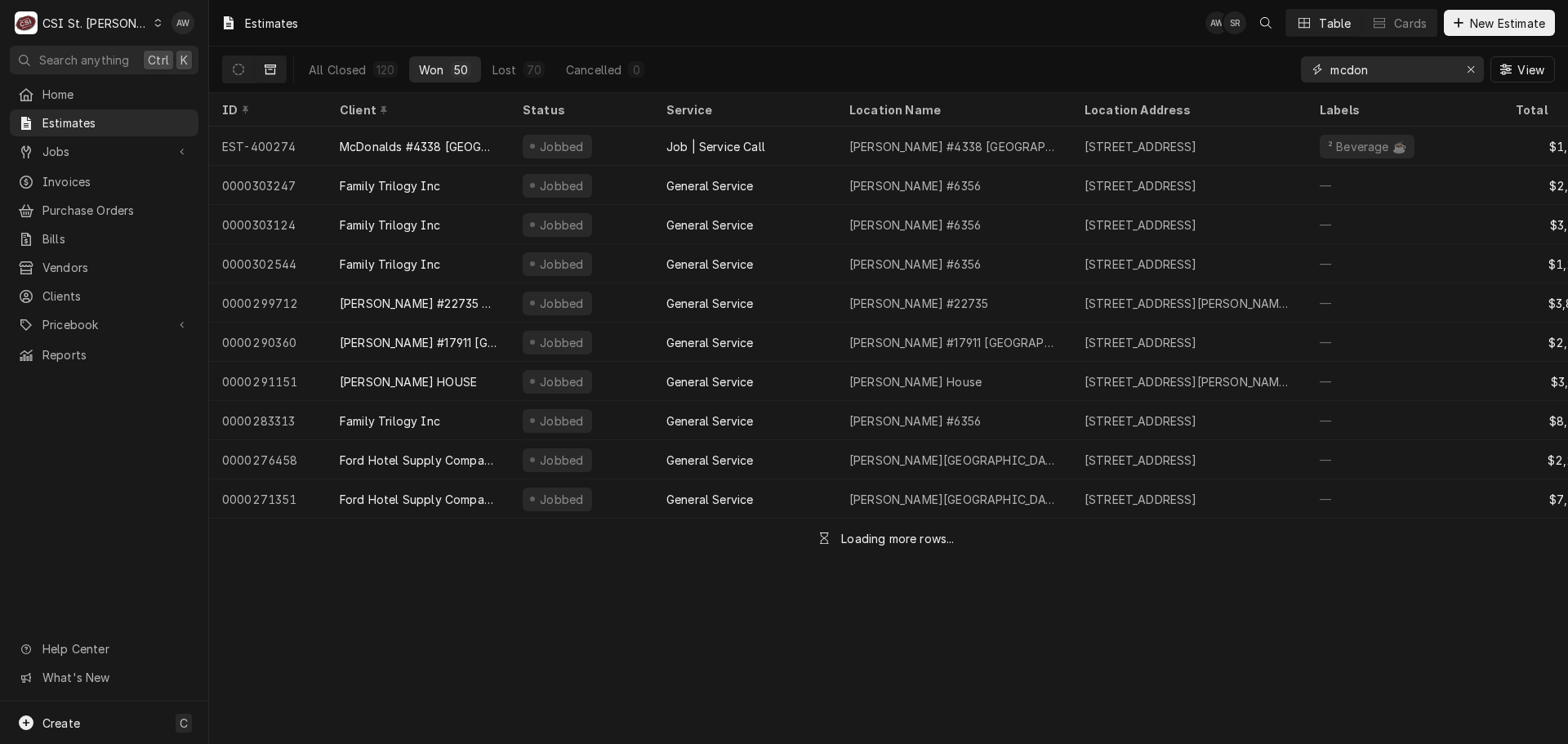
click at [1388, 69] on input "mcdon" at bounding box center [1392, 69] width 122 height 26
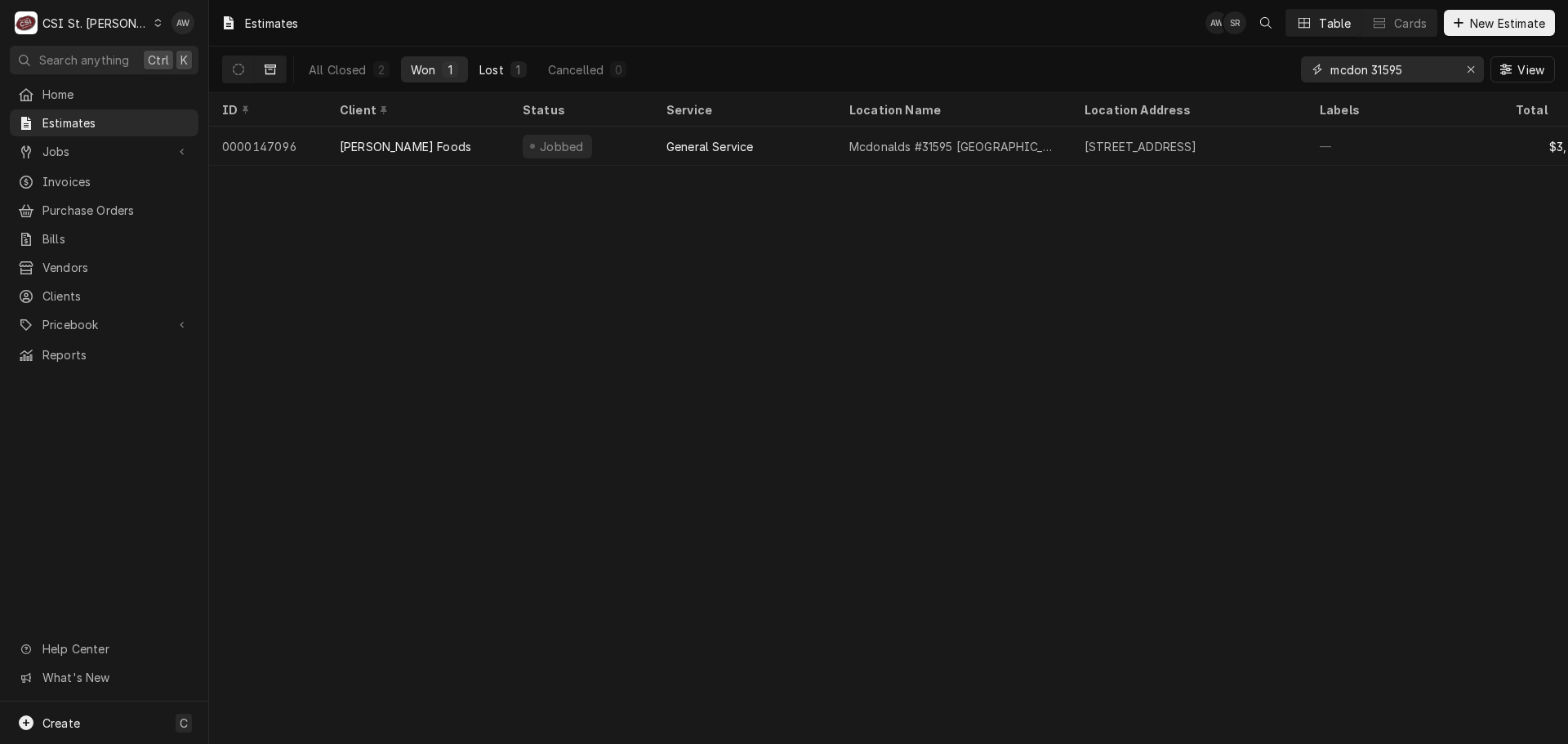
type input "mcdon 31595"
click at [494, 74] on div "Lost" at bounding box center [491, 70] width 24 height 17
click at [228, 73] on button "Dynamic Content Wrapper" at bounding box center [238, 69] width 31 height 26
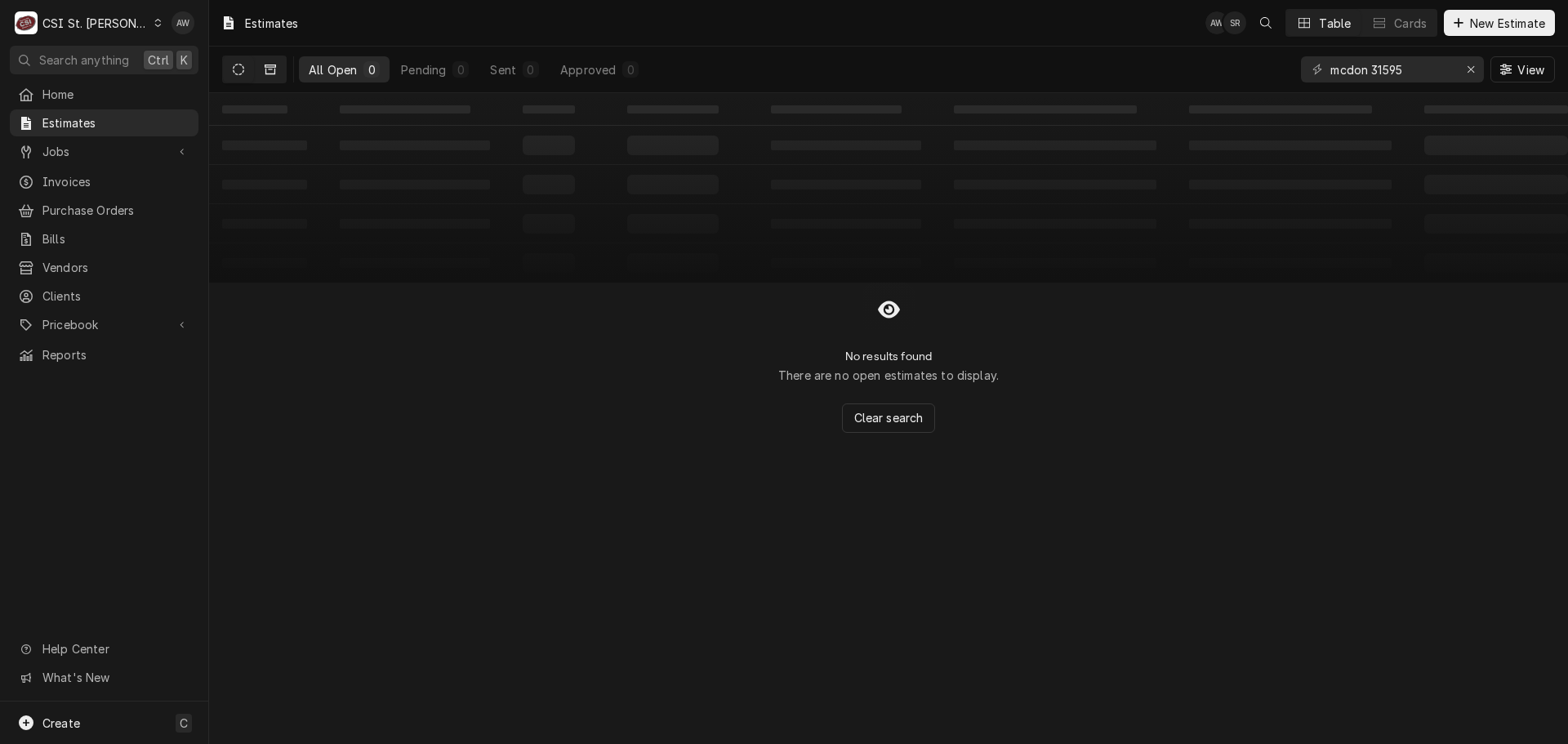
click at [275, 64] on icon "Dynamic Content Wrapper" at bounding box center [270, 70] width 12 height 12
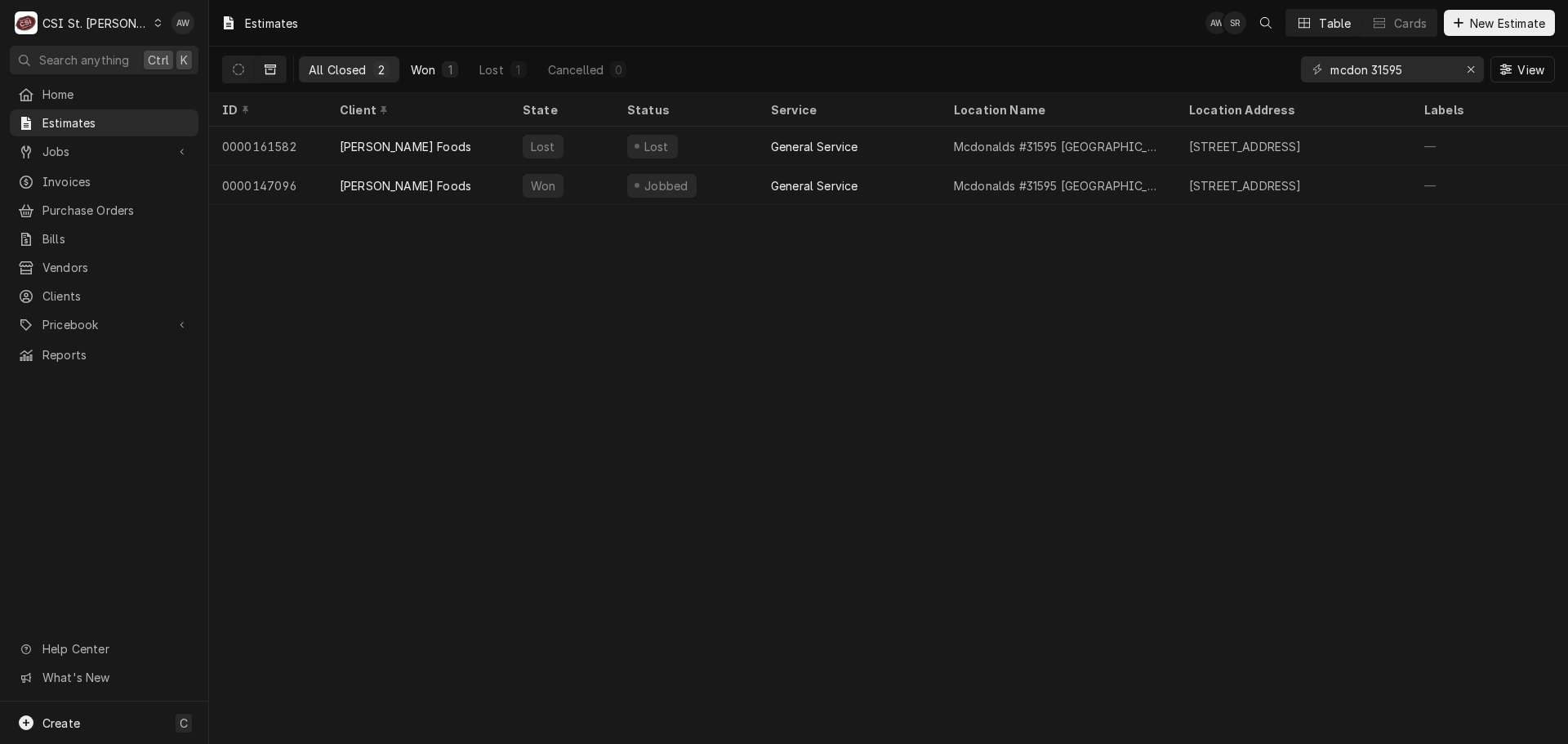
click at [408, 68] on button "Won 1" at bounding box center [435, 69] width 67 height 26
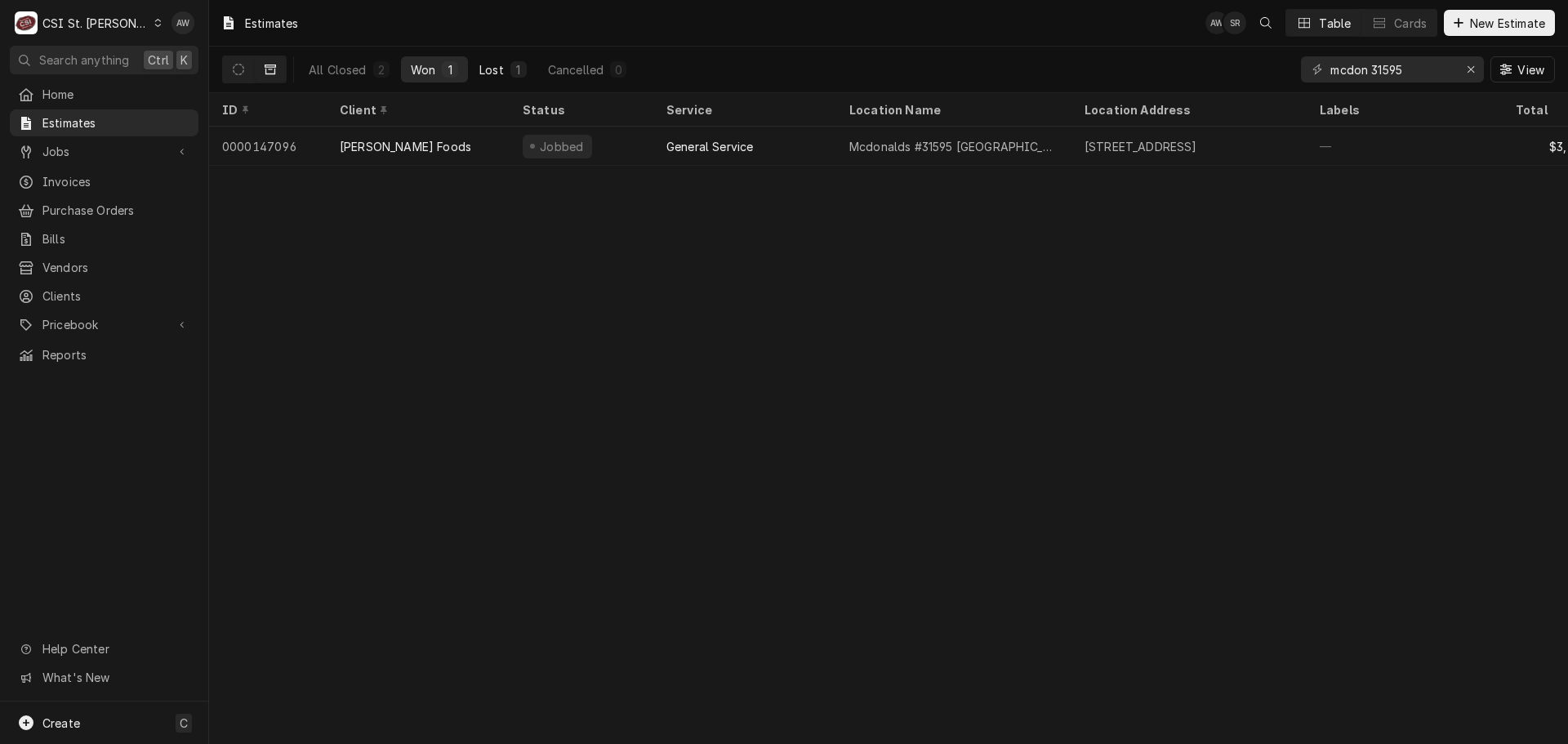
click at [501, 74] on div "Lost" at bounding box center [491, 70] width 24 height 17
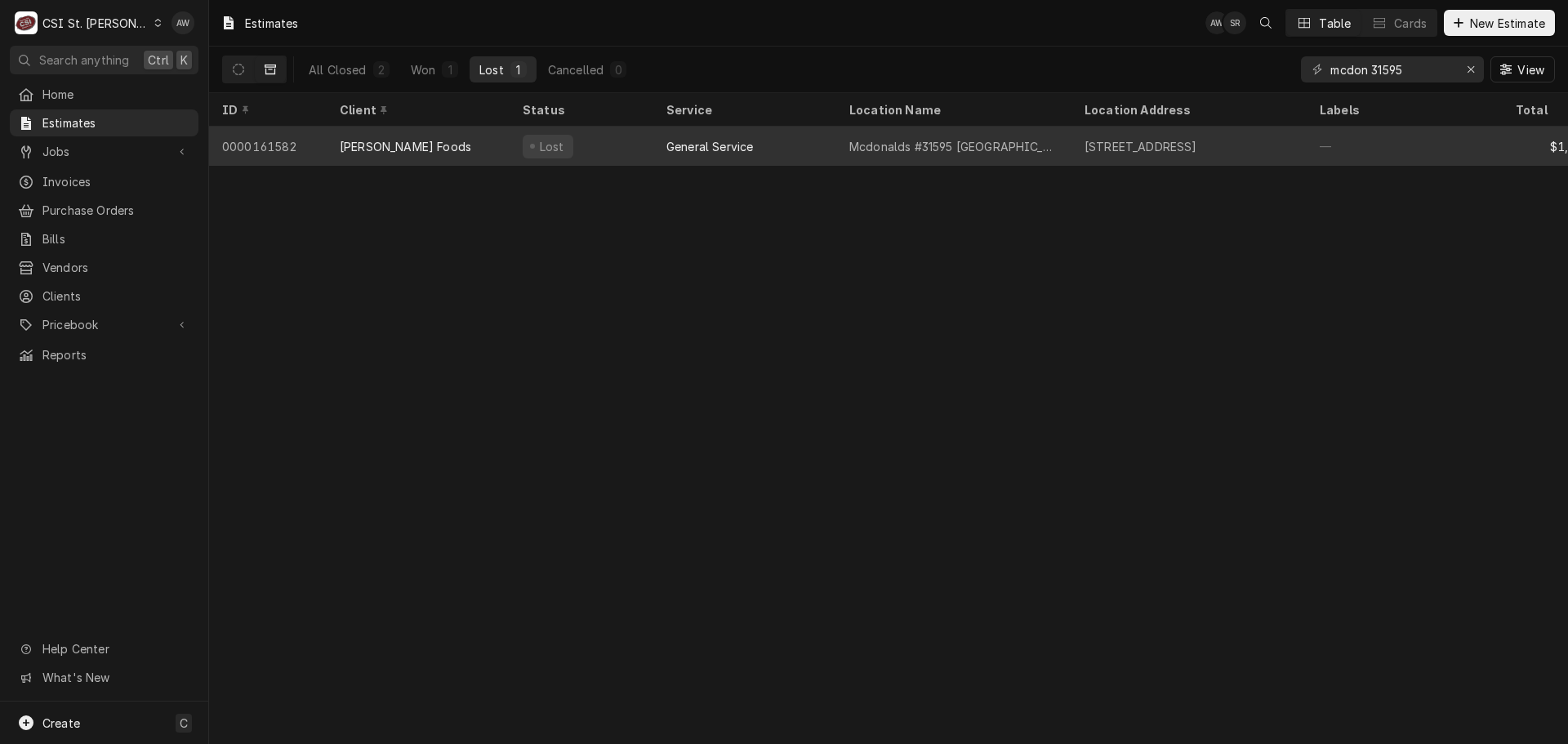
click at [524, 135] on div "Lost" at bounding box center [548, 147] width 50 height 23
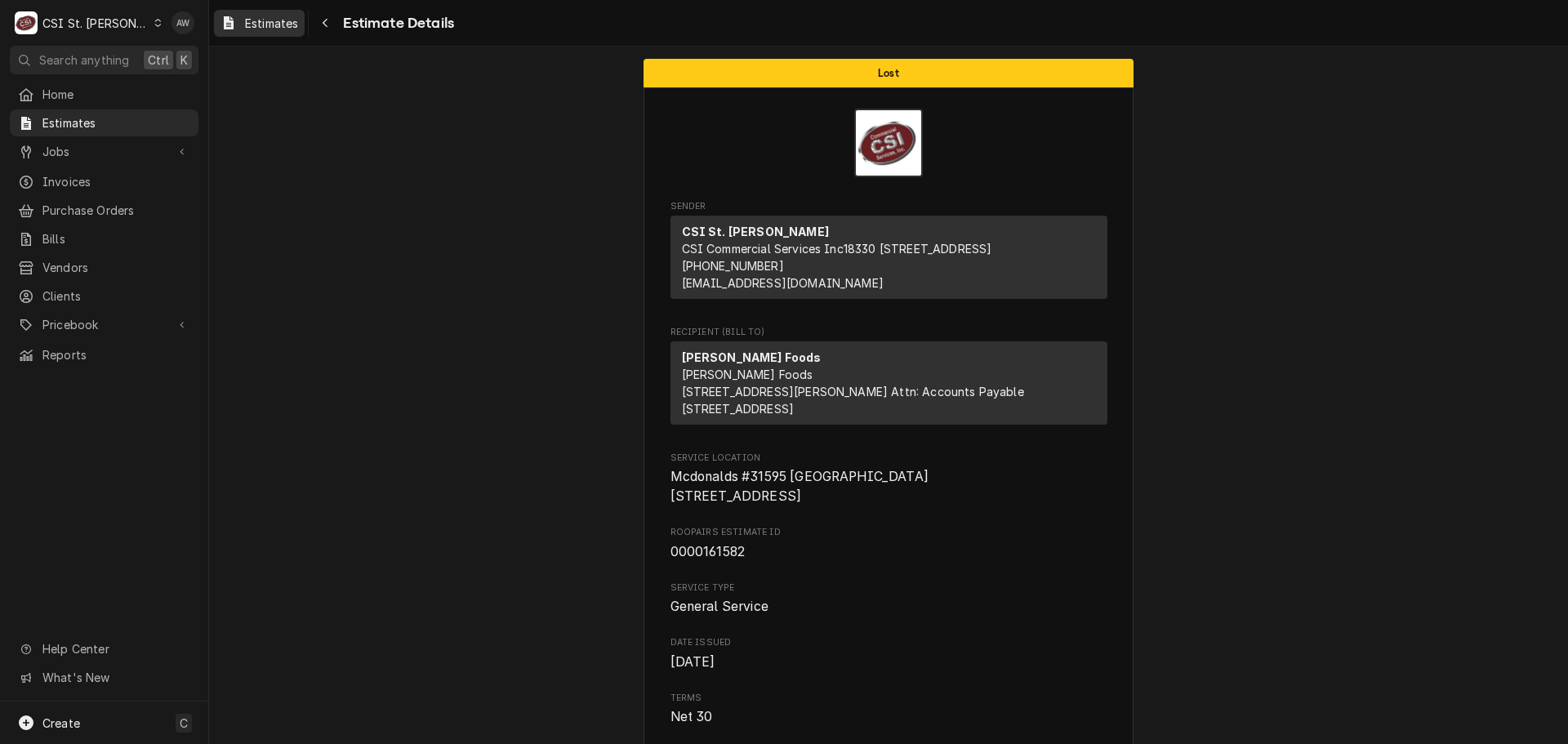
click at [278, 23] on span "Estimates" at bounding box center [271, 23] width 53 height 17
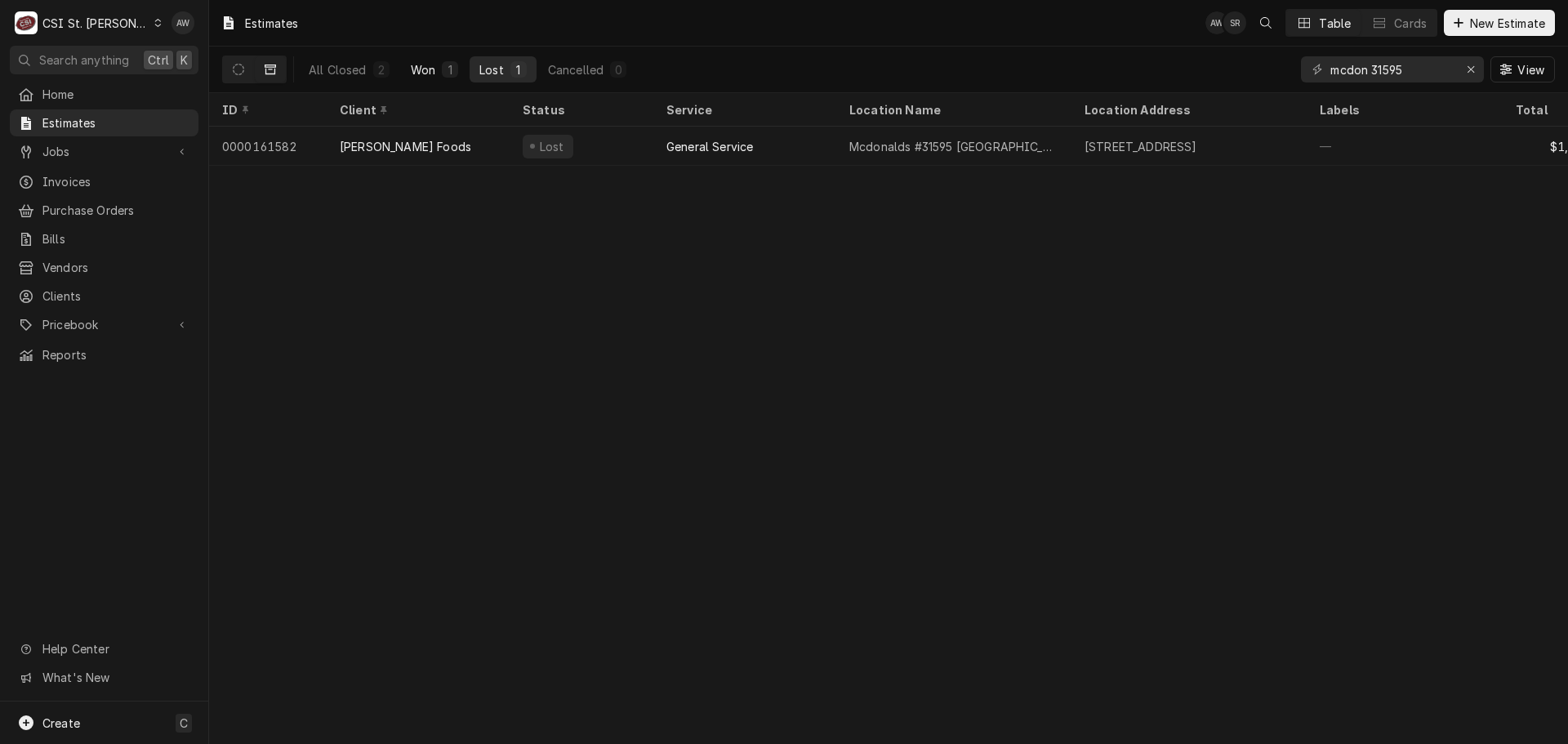
click at [451, 68] on div "1" at bounding box center [450, 70] width 10 height 17
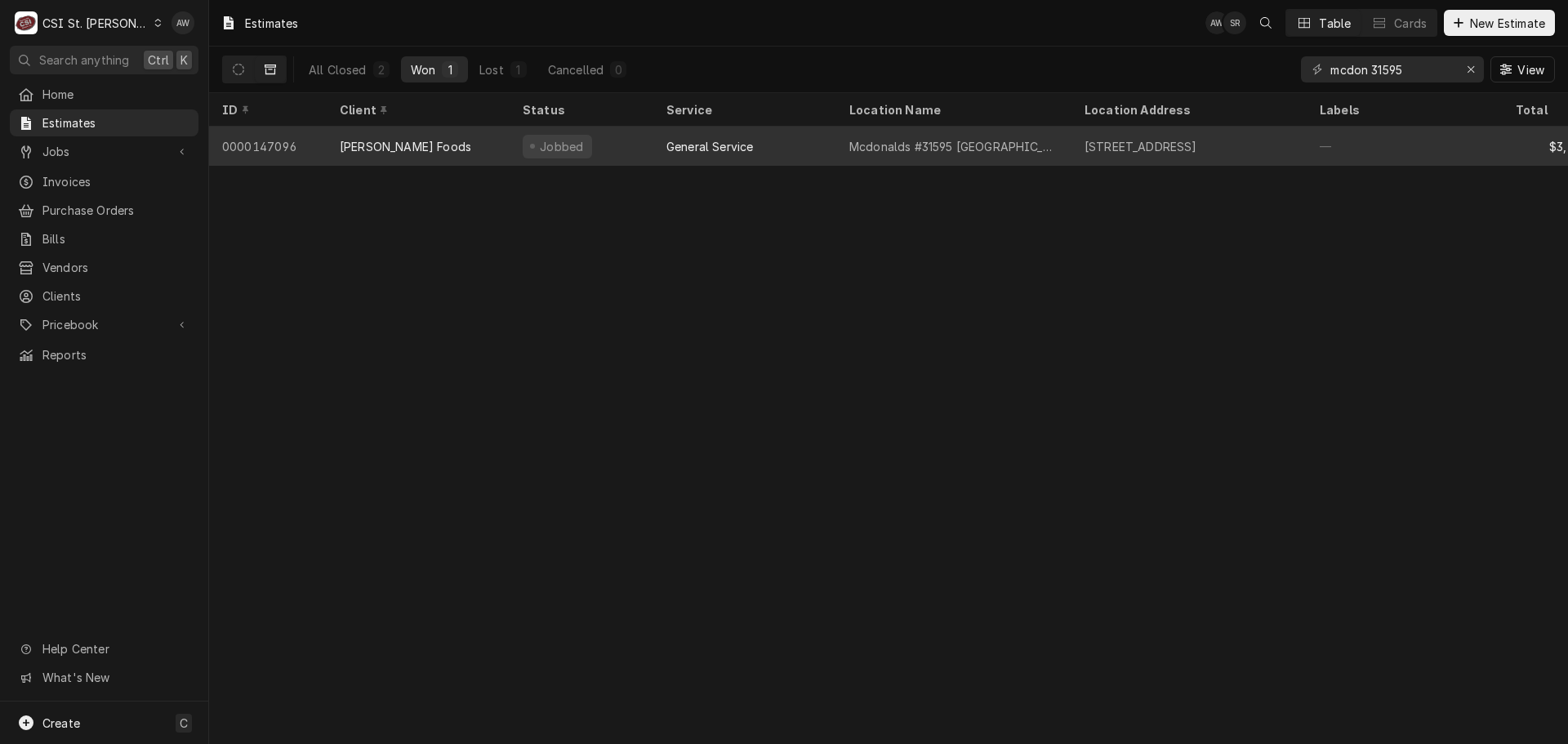
click at [440, 134] on div "[PERSON_NAME] Foods" at bounding box center [418, 146] width 183 height 39
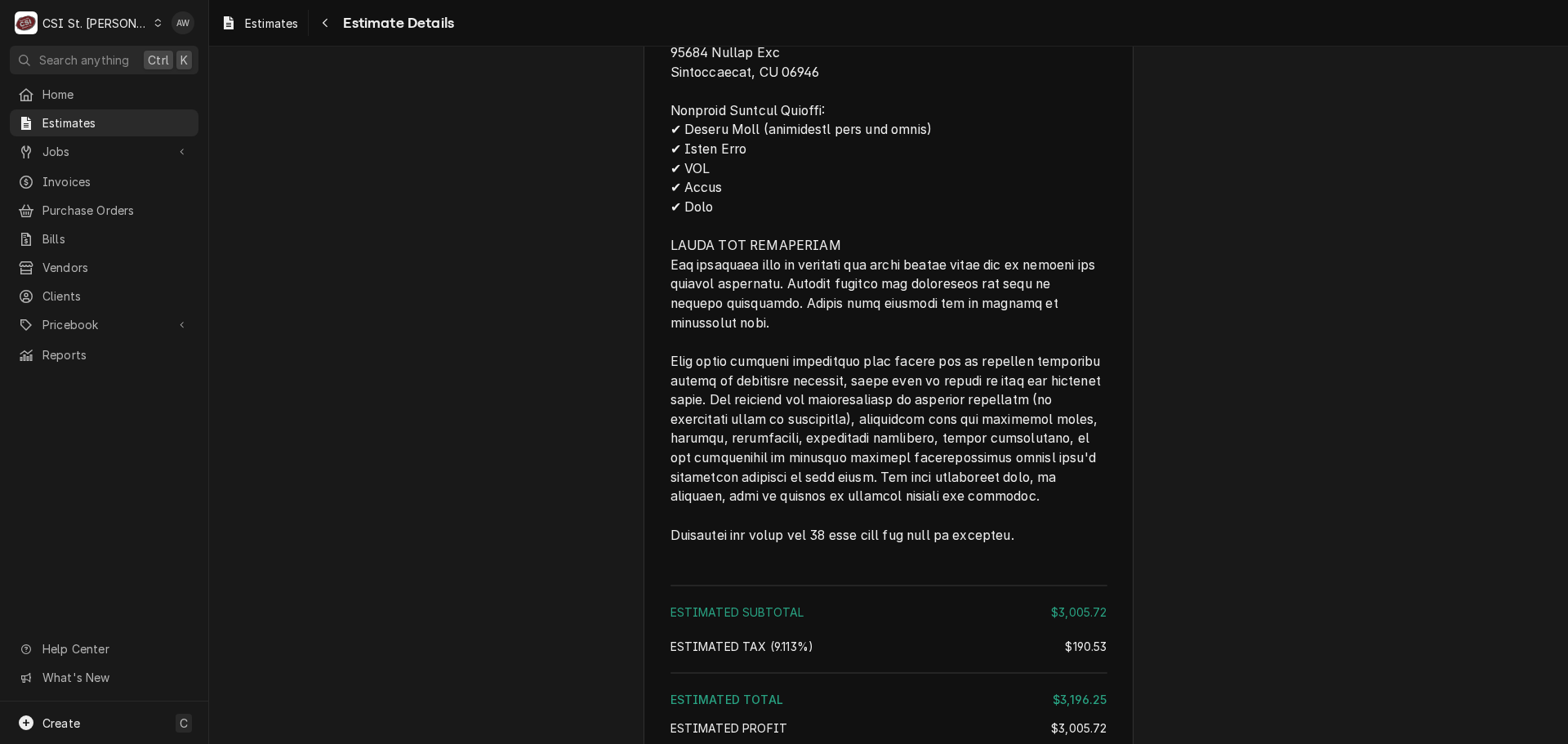
scroll to position [2055, 0]
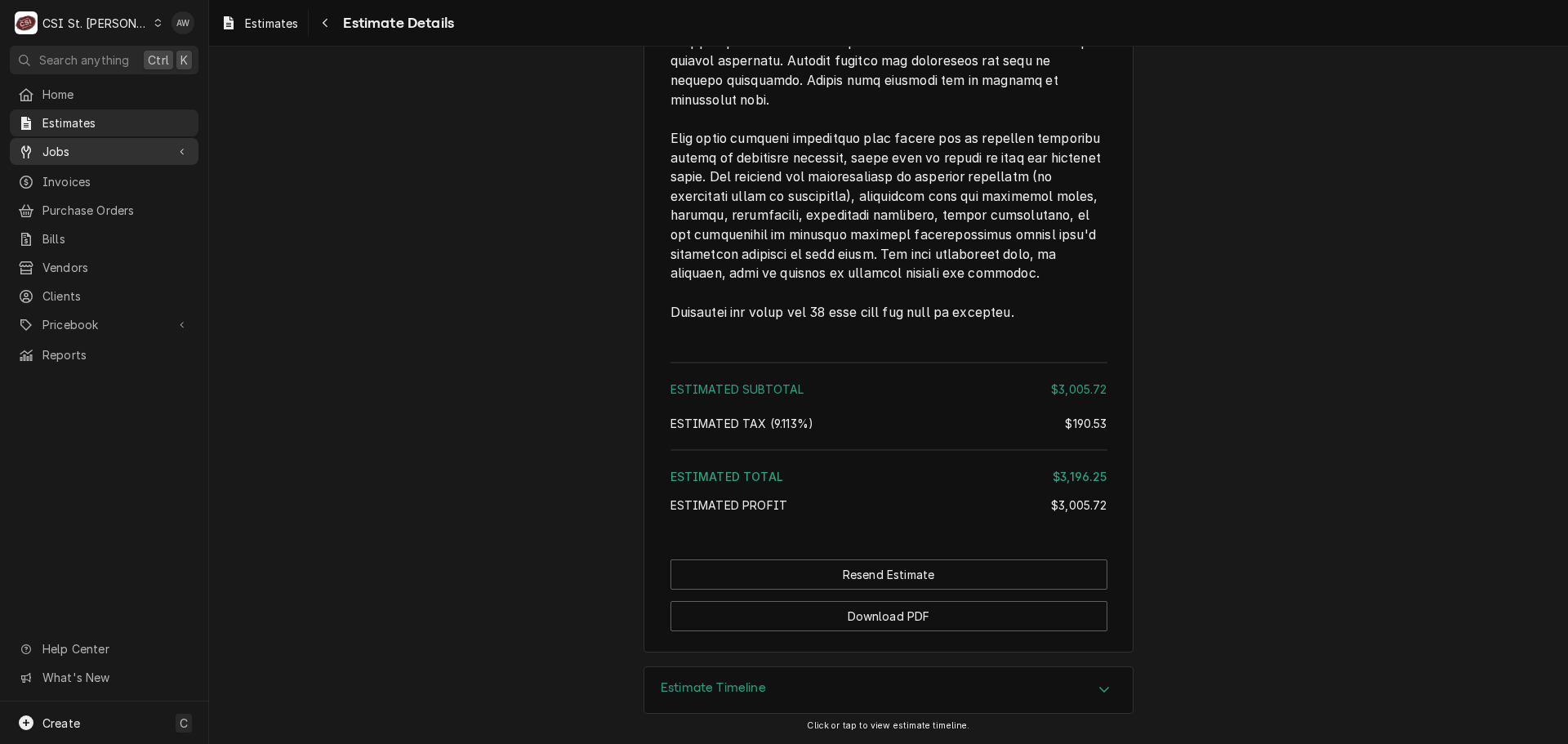
click at [112, 156] on div "Jobs" at bounding box center [104, 151] width 182 height 20
click at [79, 181] on span "Jobs" at bounding box center [117, 179] width 148 height 17
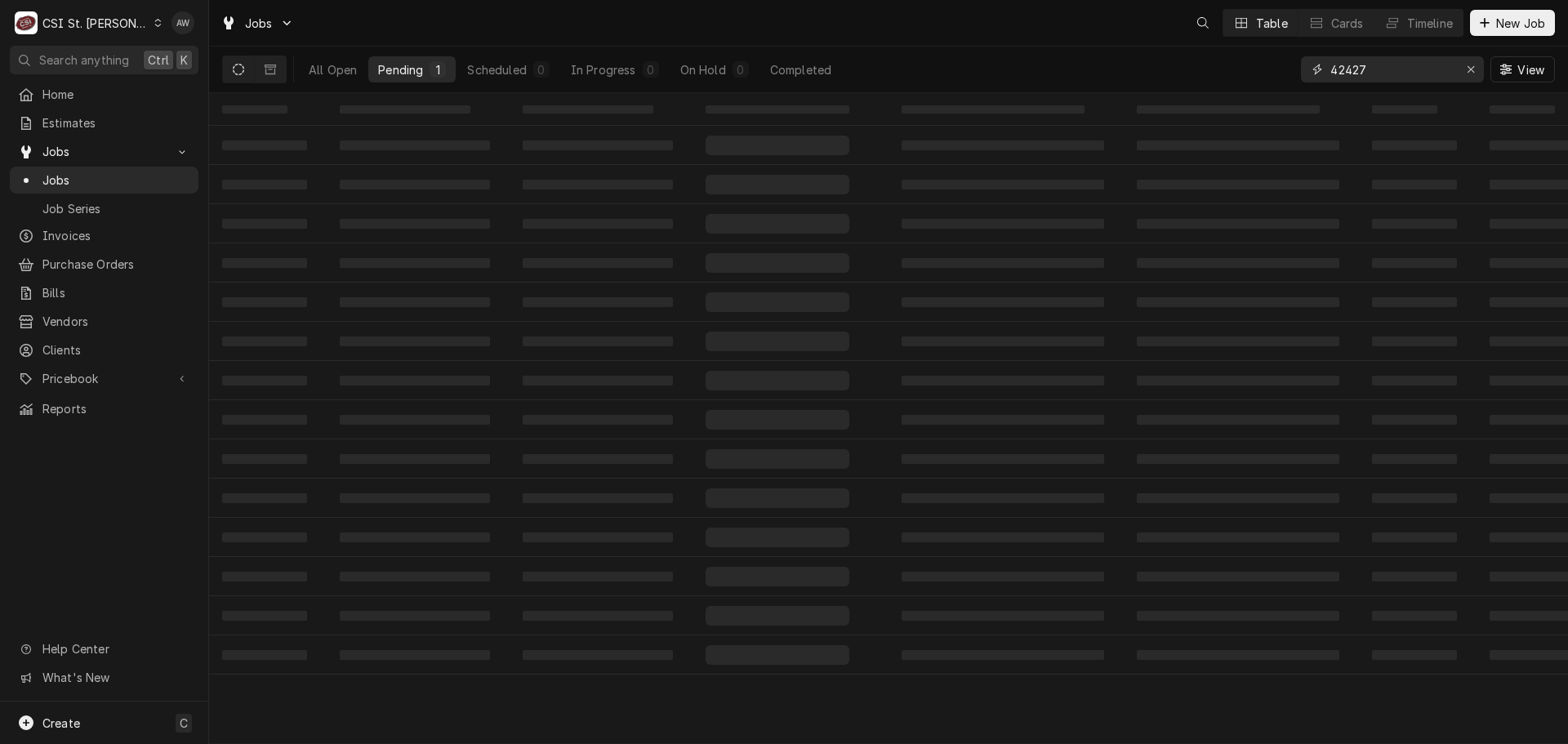
drag, startPoint x: 1378, startPoint y: 75, endPoint x: 1230, endPoint y: 58, distance: 149.0
click at [1230, 58] on div "All Open Pending 1 Scheduled 0 In Progress 0 On Hold 0 Completed 42427 View" at bounding box center [888, 69] width 1332 height 46
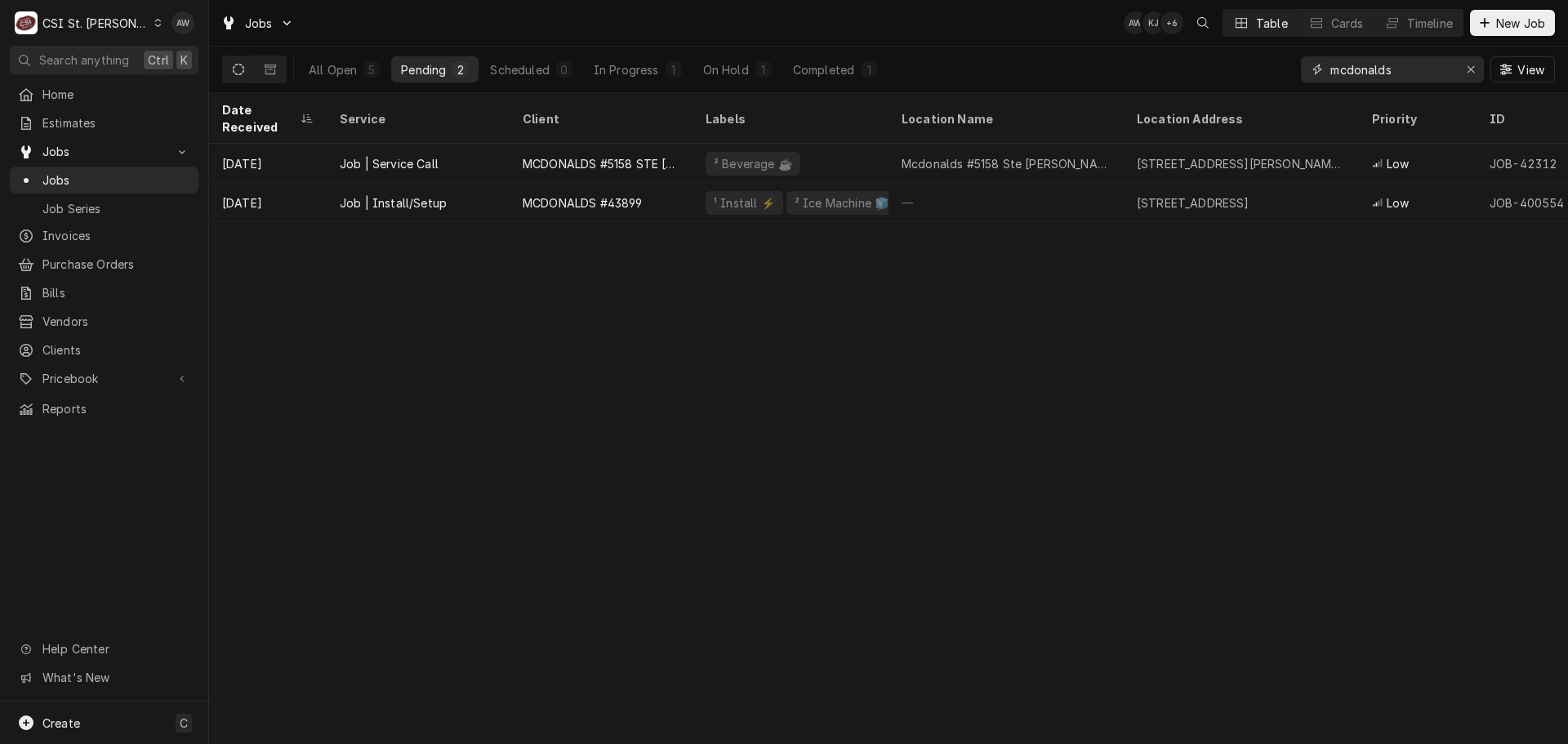
type input "mcdonalds"
click at [644, 87] on div "All Open 5 Pending 2 Scheduled 0 In Progress 1 On Hold 1 Completed 1" at bounding box center [592, 69] width 588 height 46
click at [643, 82] on div "All Open 5 Pending 2 Scheduled 0 In Progress 1 On Hold 1 Completed 1" at bounding box center [592, 69] width 588 height 46
click at [645, 81] on button "In Progress 1" at bounding box center [638, 69] width 107 height 26
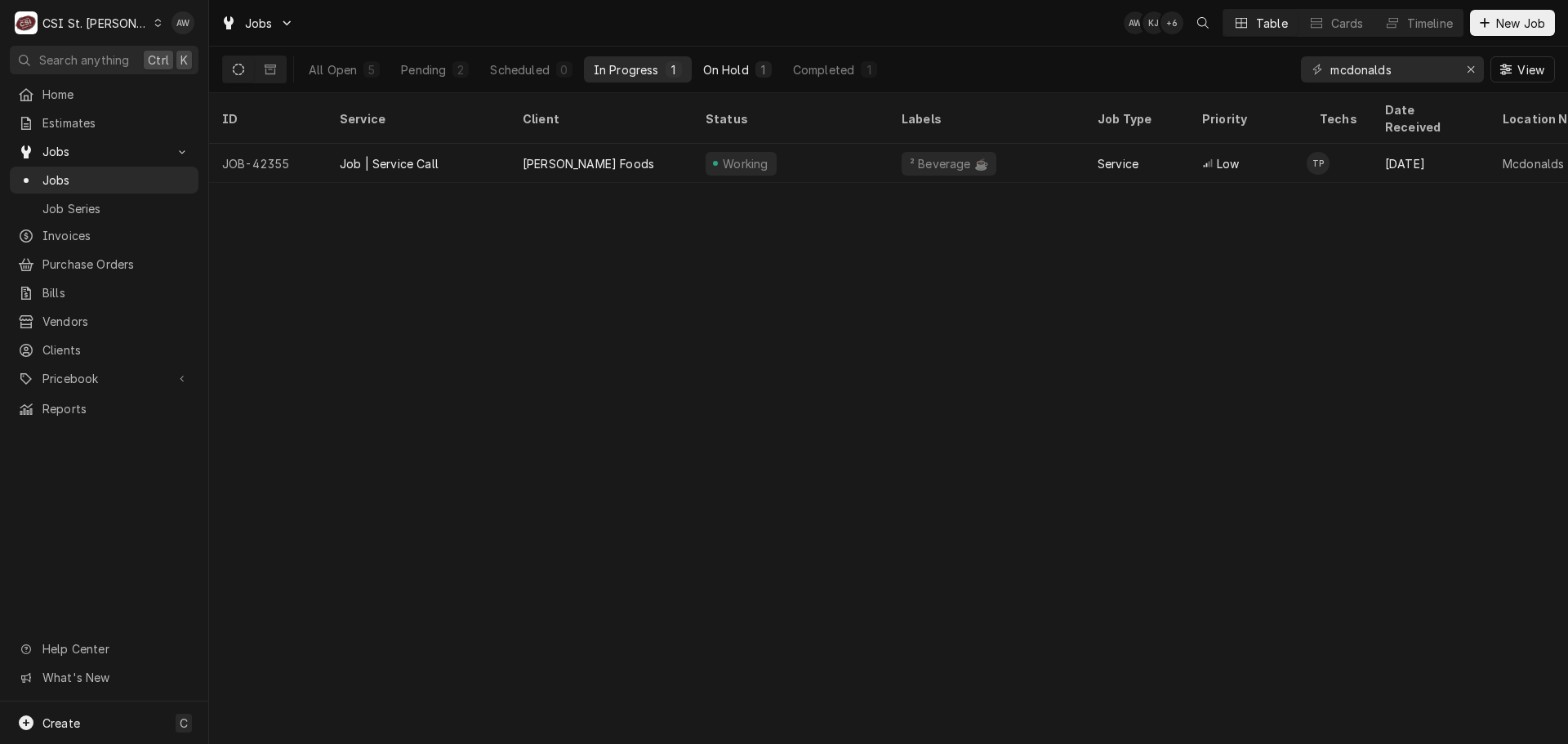
click at [740, 67] on div "On Hold" at bounding box center [726, 70] width 46 height 17
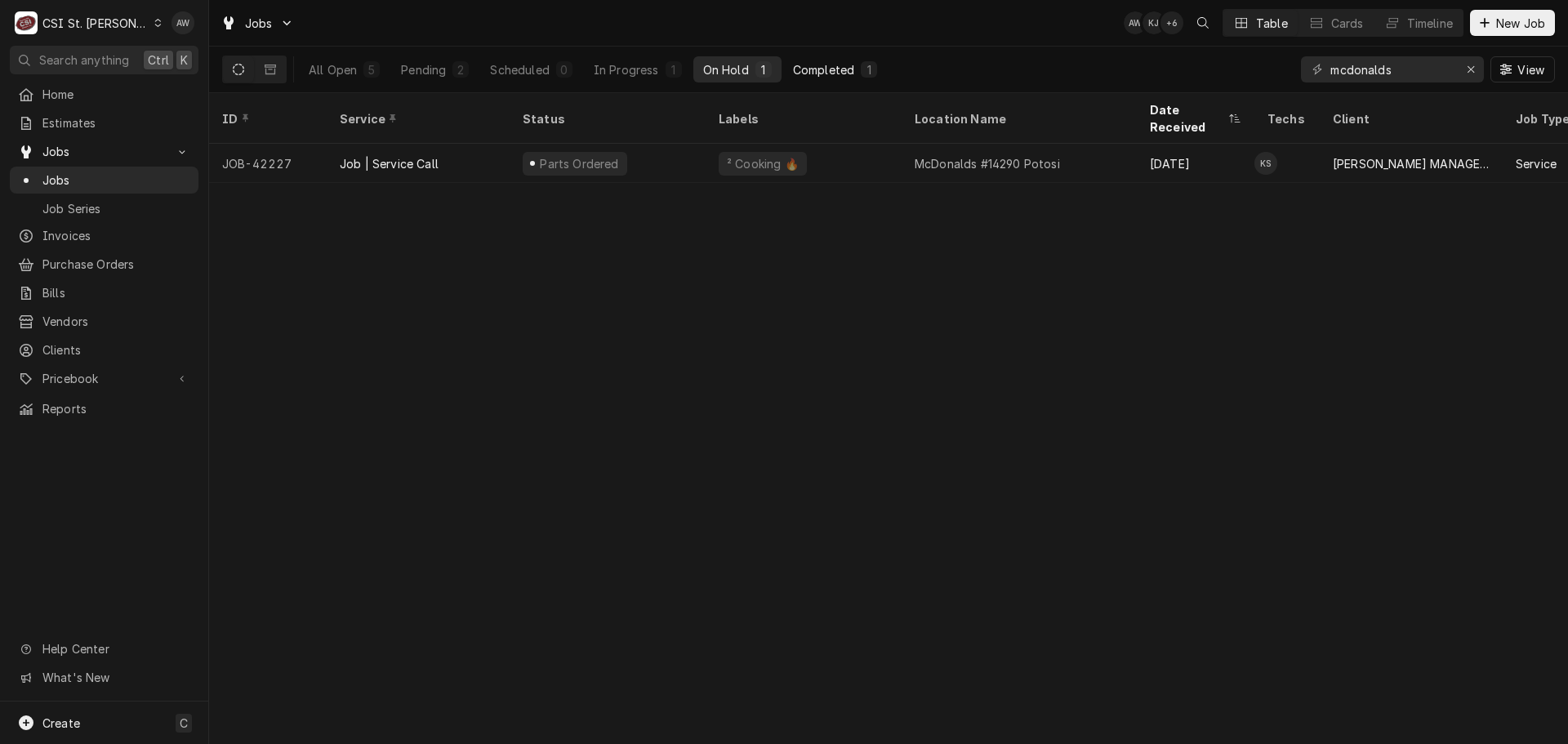
click at [797, 68] on div "Completed" at bounding box center [823, 70] width 61 height 17
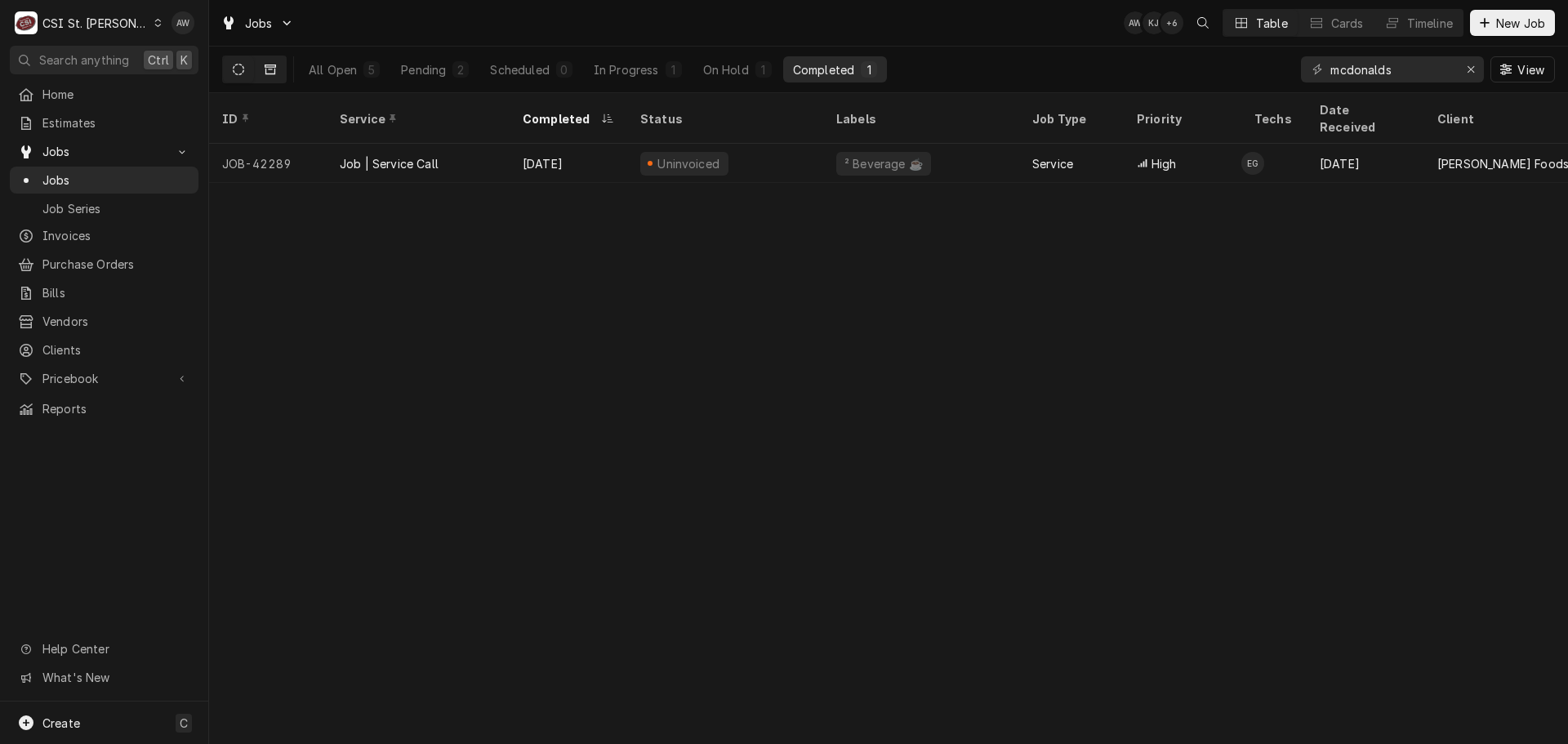
click at [271, 67] on icon "Dynamic Content Wrapper" at bounding box center [270, 70] width 12 height 10
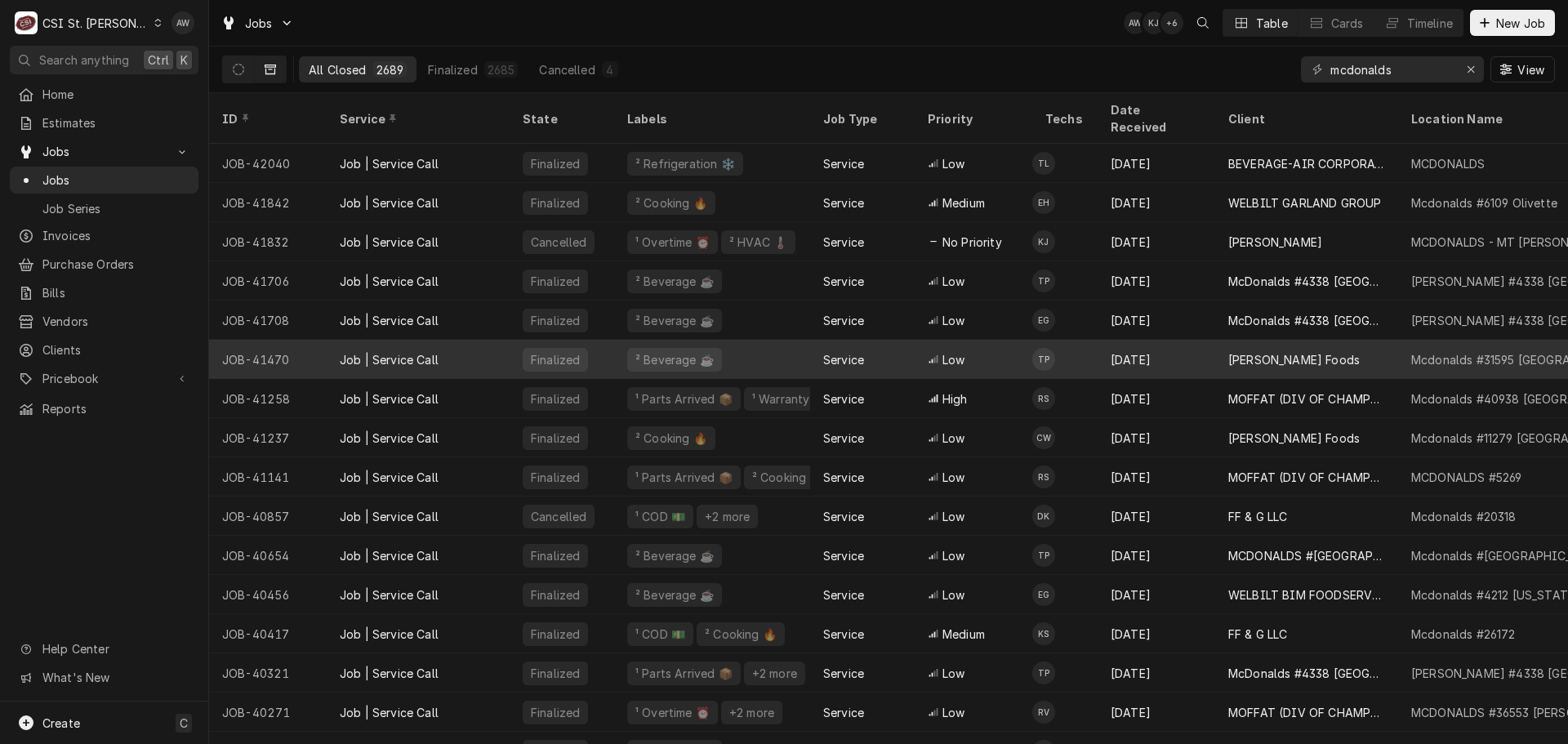
click at [792, 340] on div "² Beverage ☕️" at bounding box center [712, 359] width 196 height 39
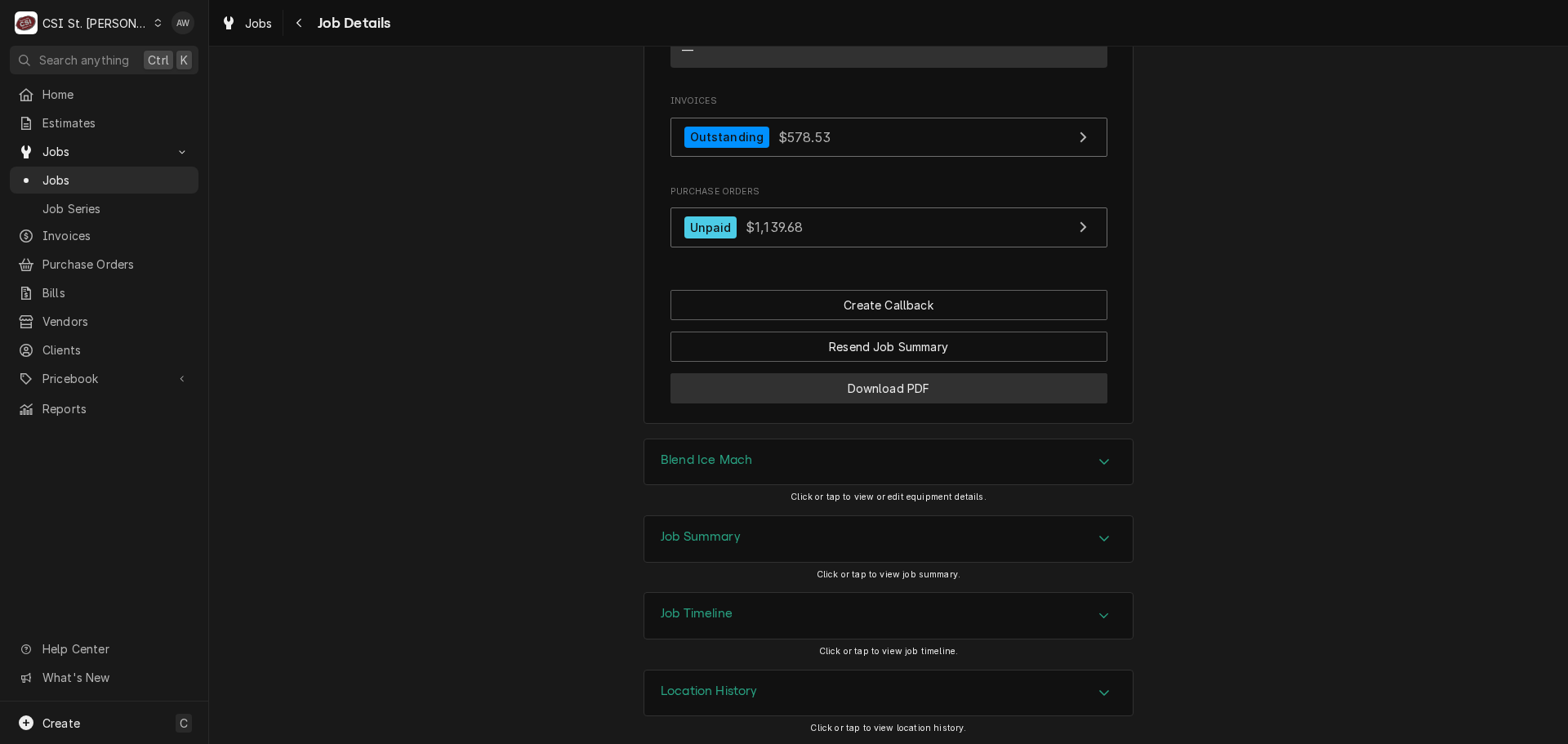
scroll to position [1606, 0]
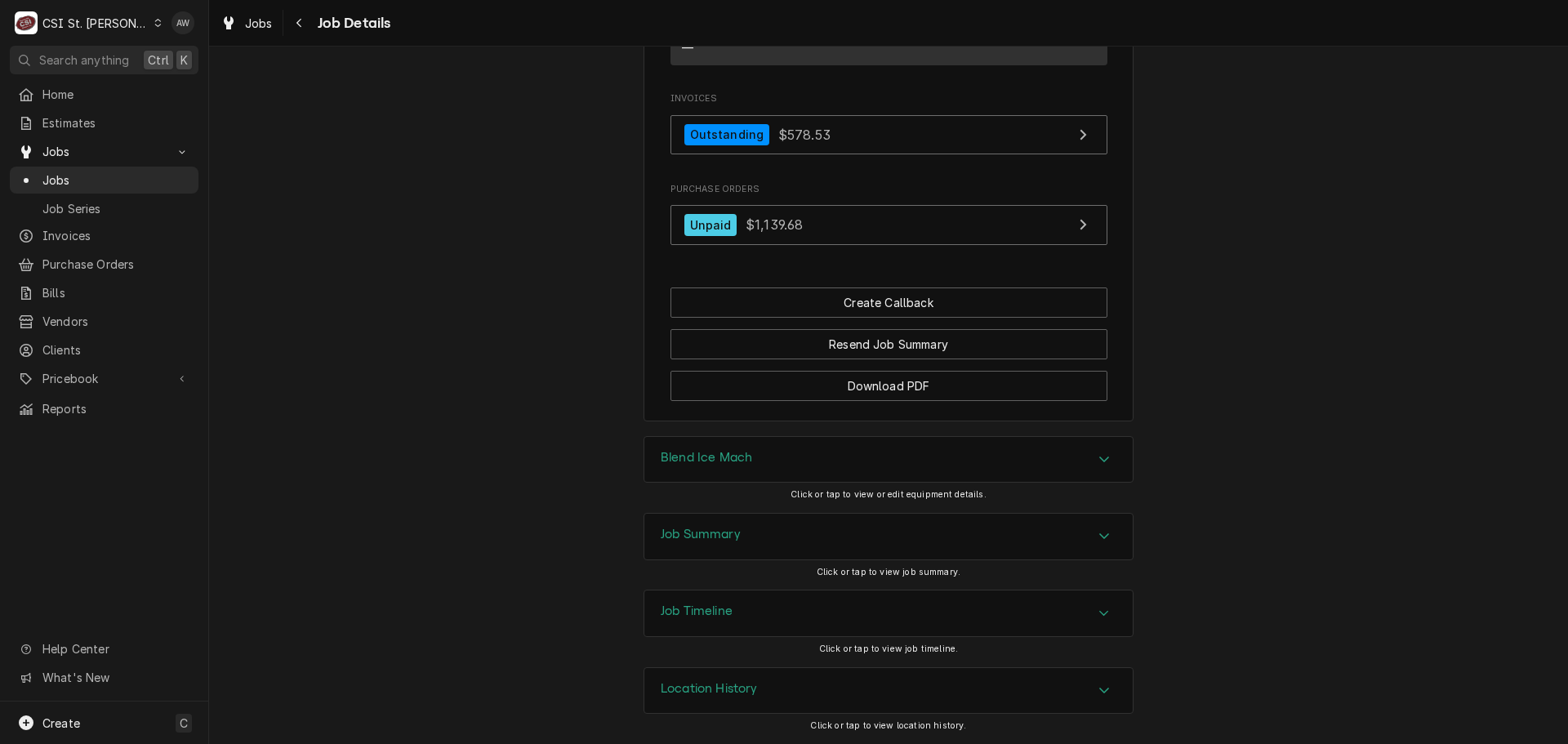
click at [802, 615] on div "Job Timeline" at bounding box center [888, 613] width 488 height 46
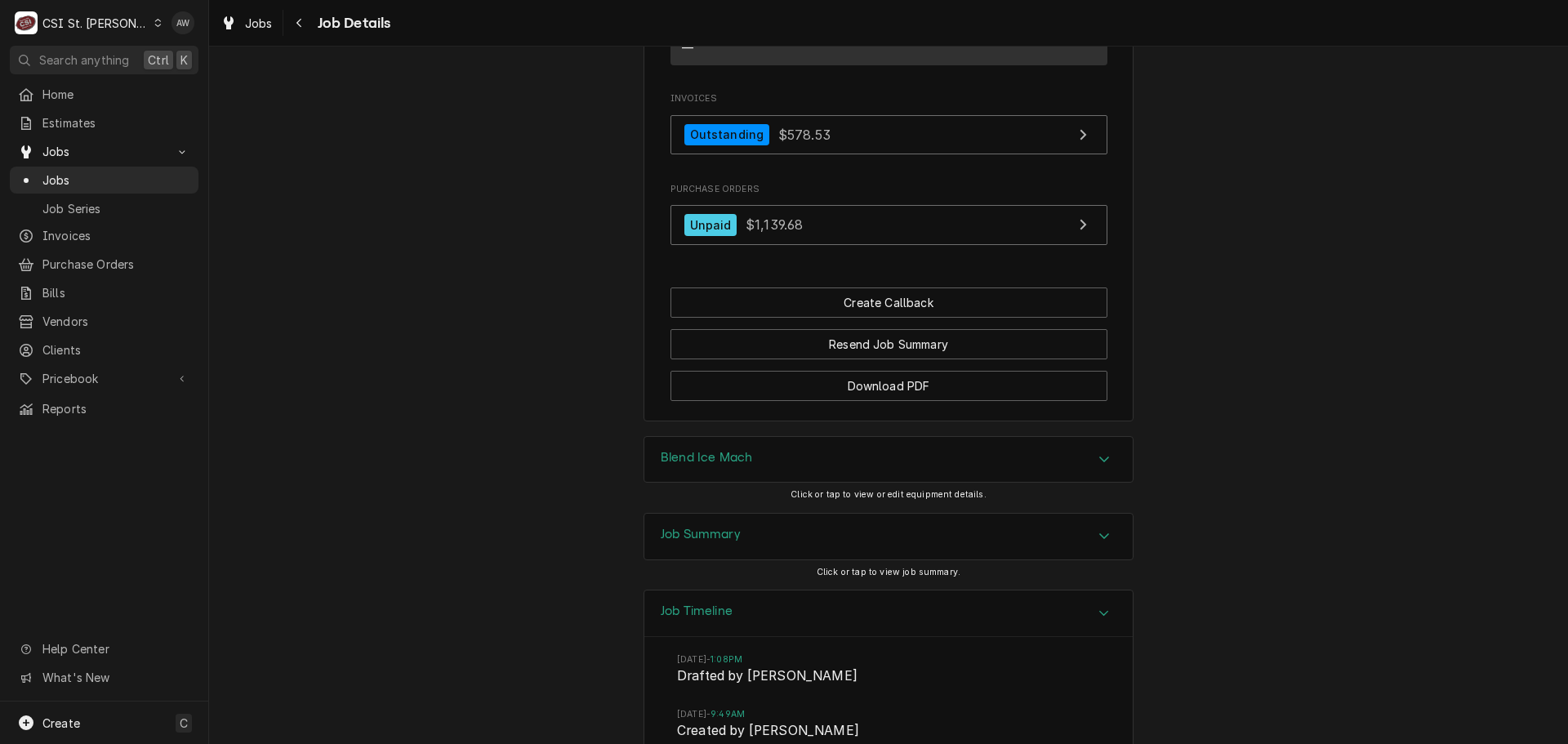
click at [805, 522] on div "Job Summary" at bounding box center [888, 536] width 488 height 46
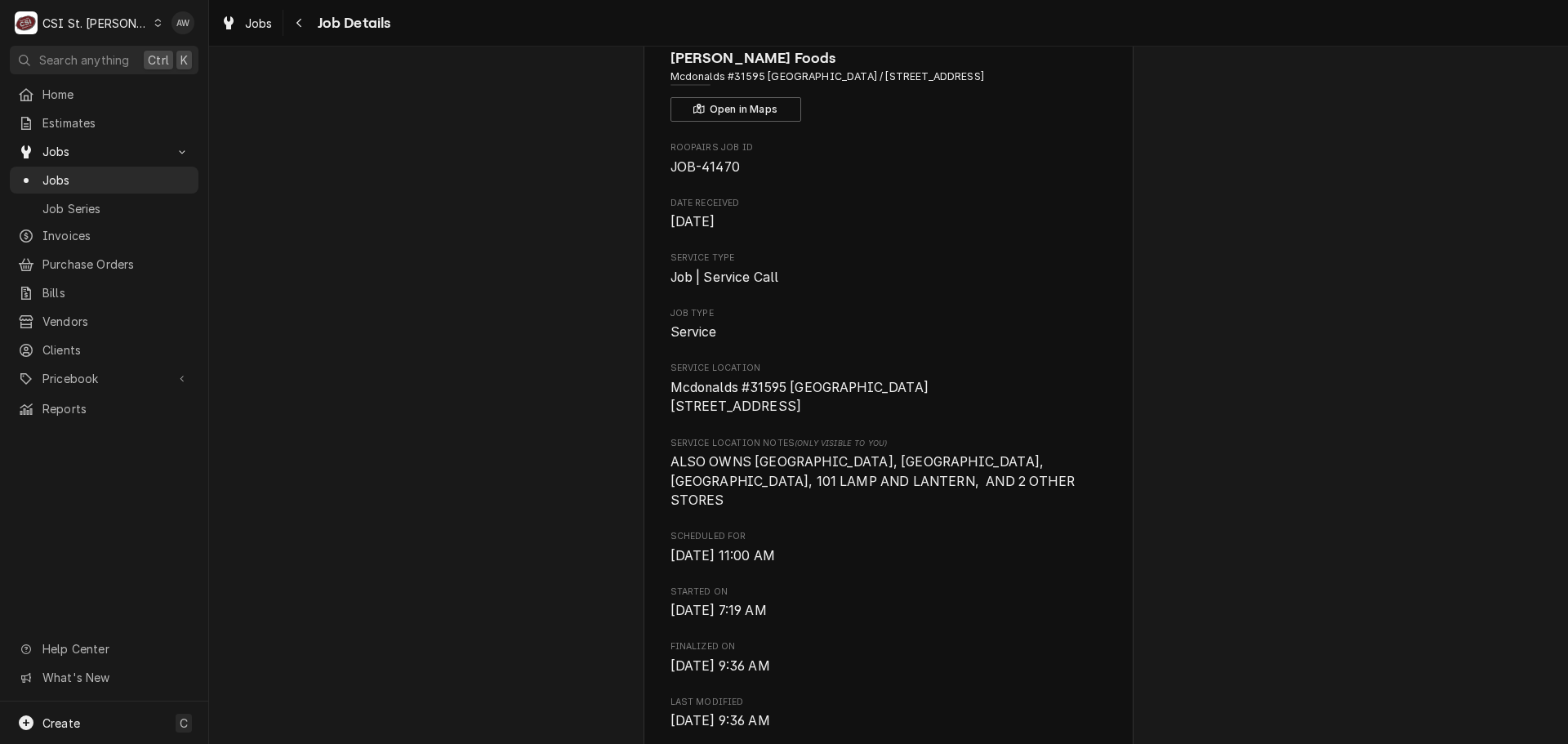
scroll to position [0, 0]
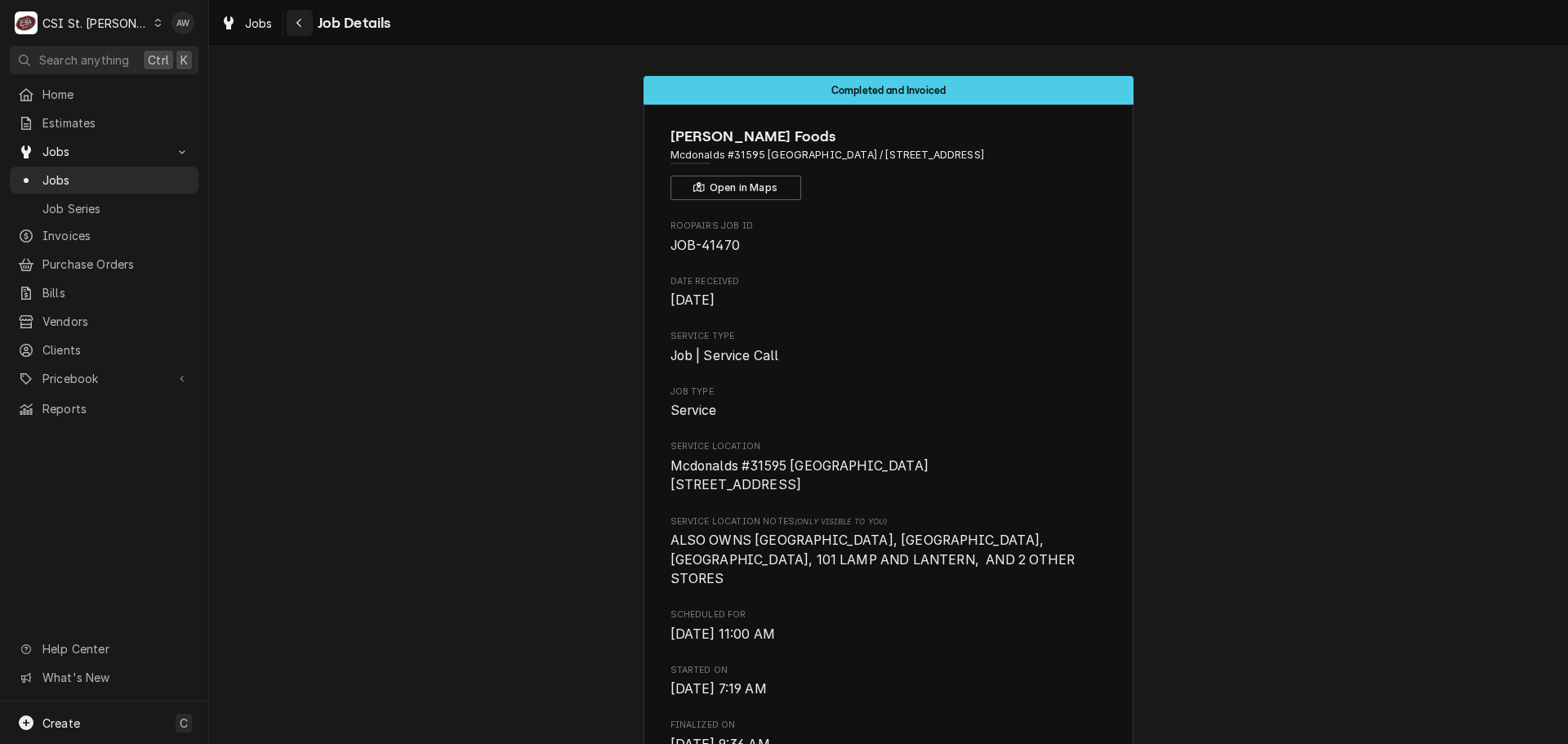
click at [293, 21] on div "Navigate back" at bounding box center [299, 23] width 16 height 16
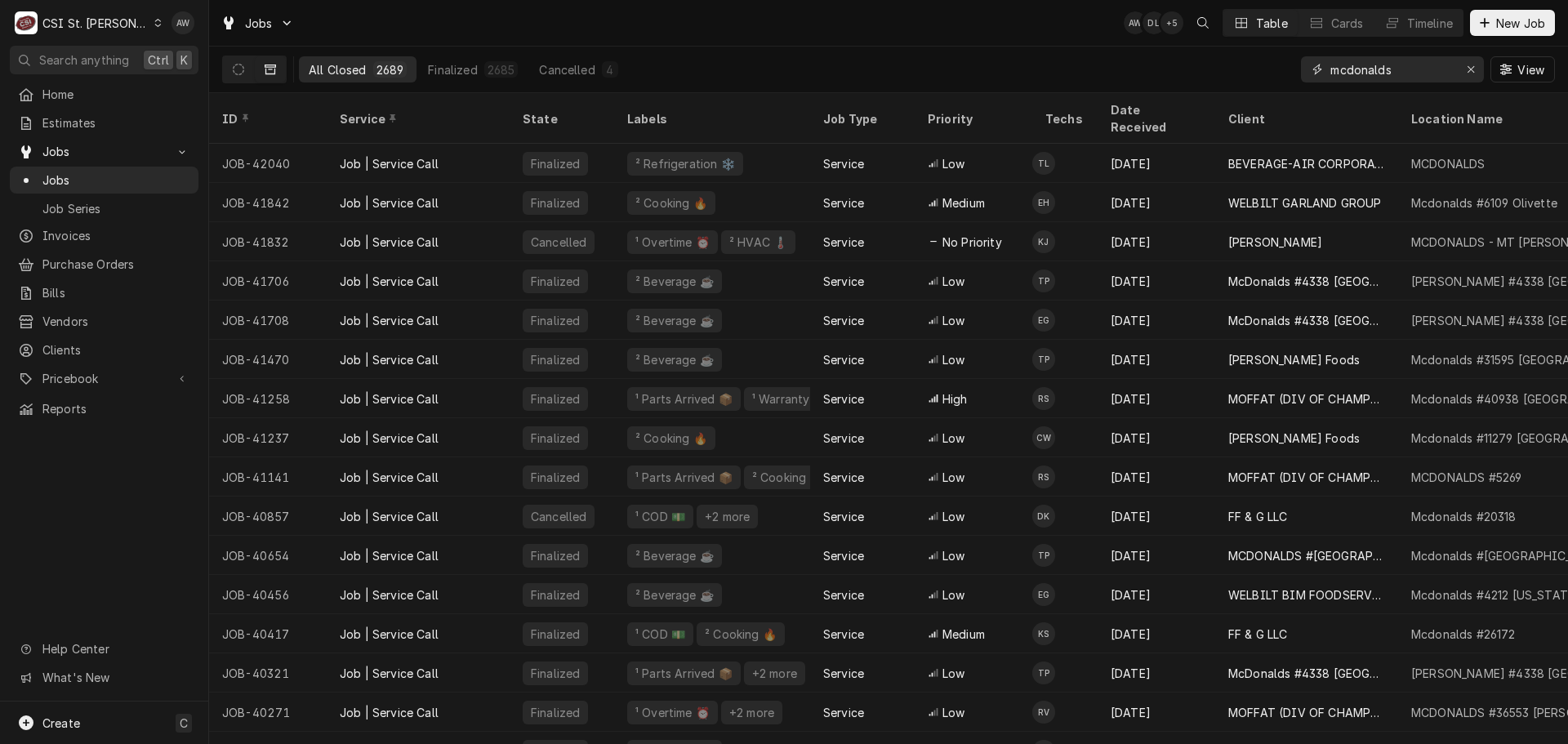
drag, startPoint x: 1440, startPoint y: 66, endPoint x: 1305, endPoint y: 62, distance: 135.1
click at [1305, 62] on div "mcdonalds" at bounding box center [1392, 69] width 183 height 26
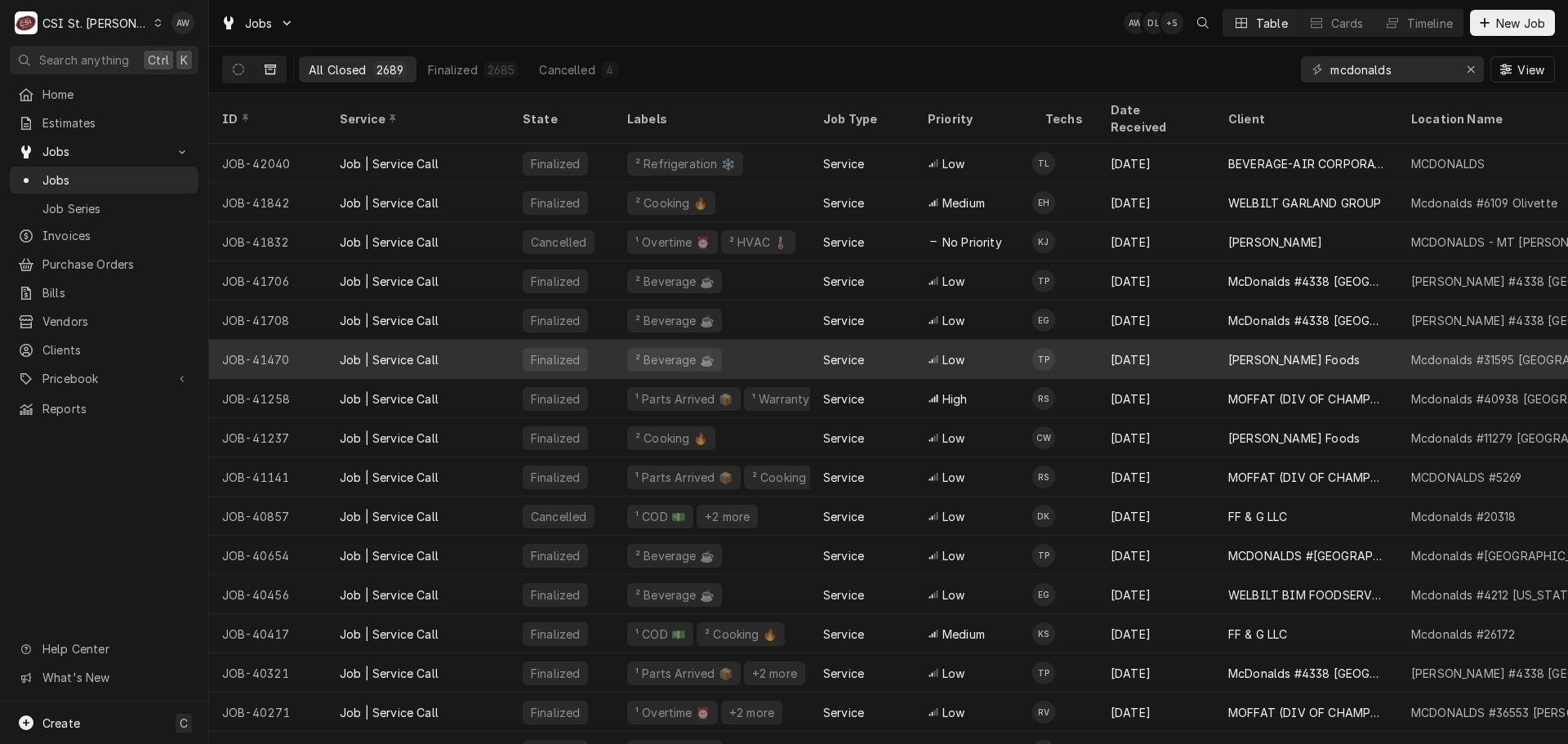
click at [1143, 340] on div "Jul 22" at bounding box center [1156, 359] width 117 height 39
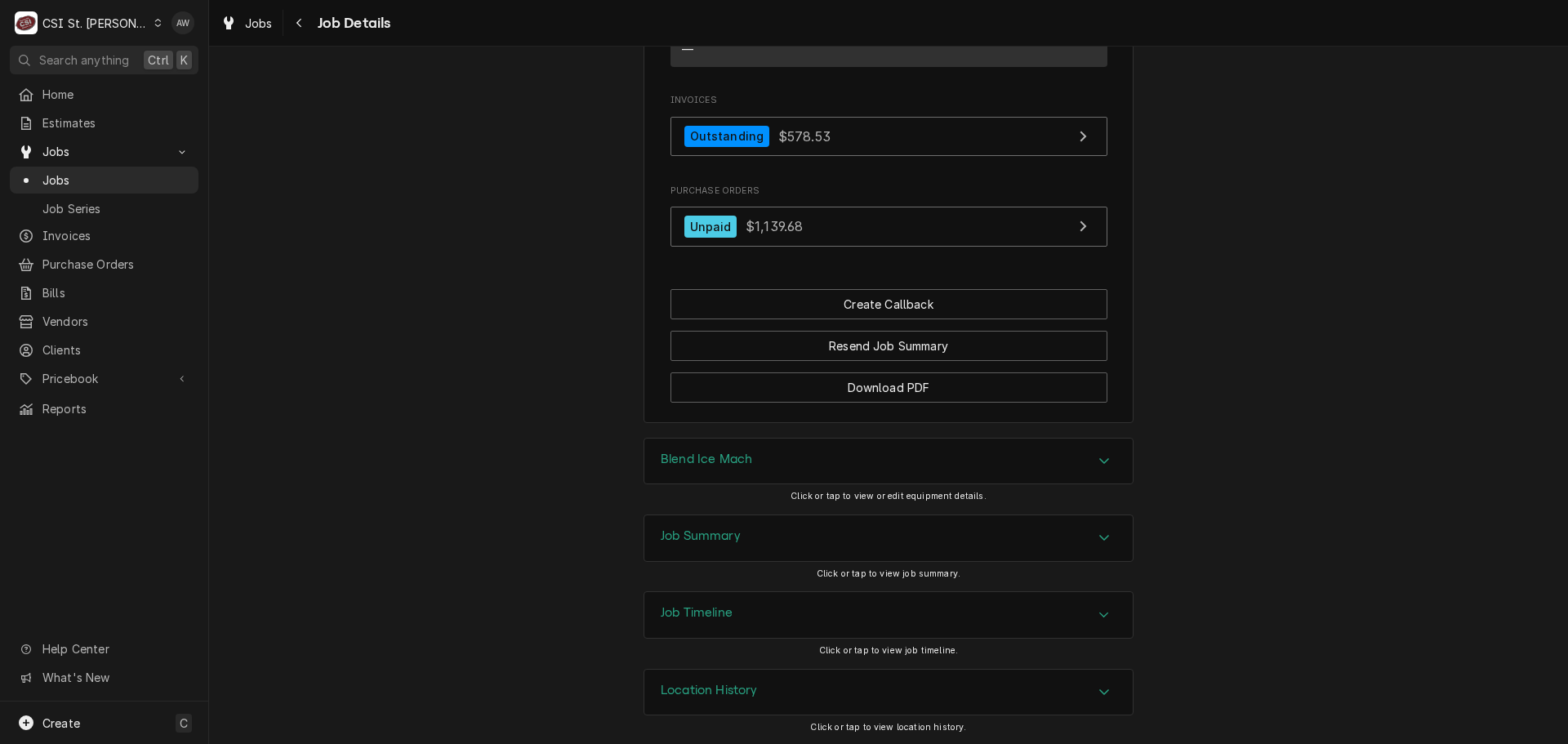
scroll to position [1606, 0]
click at [822, 518] on div "Job Summary" at bounding box center [888, 536] width 488 height 46
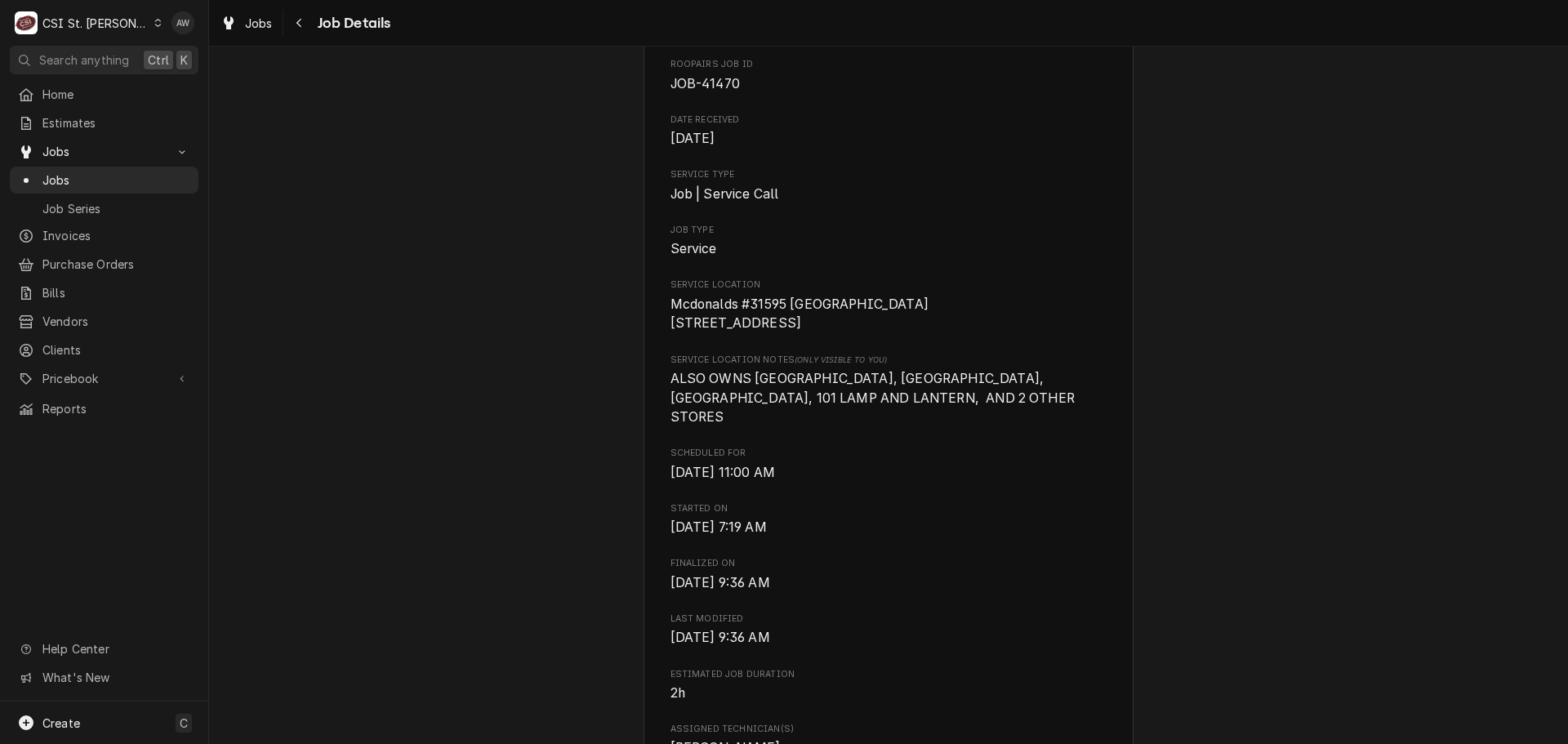
scroll to position [0, 0]
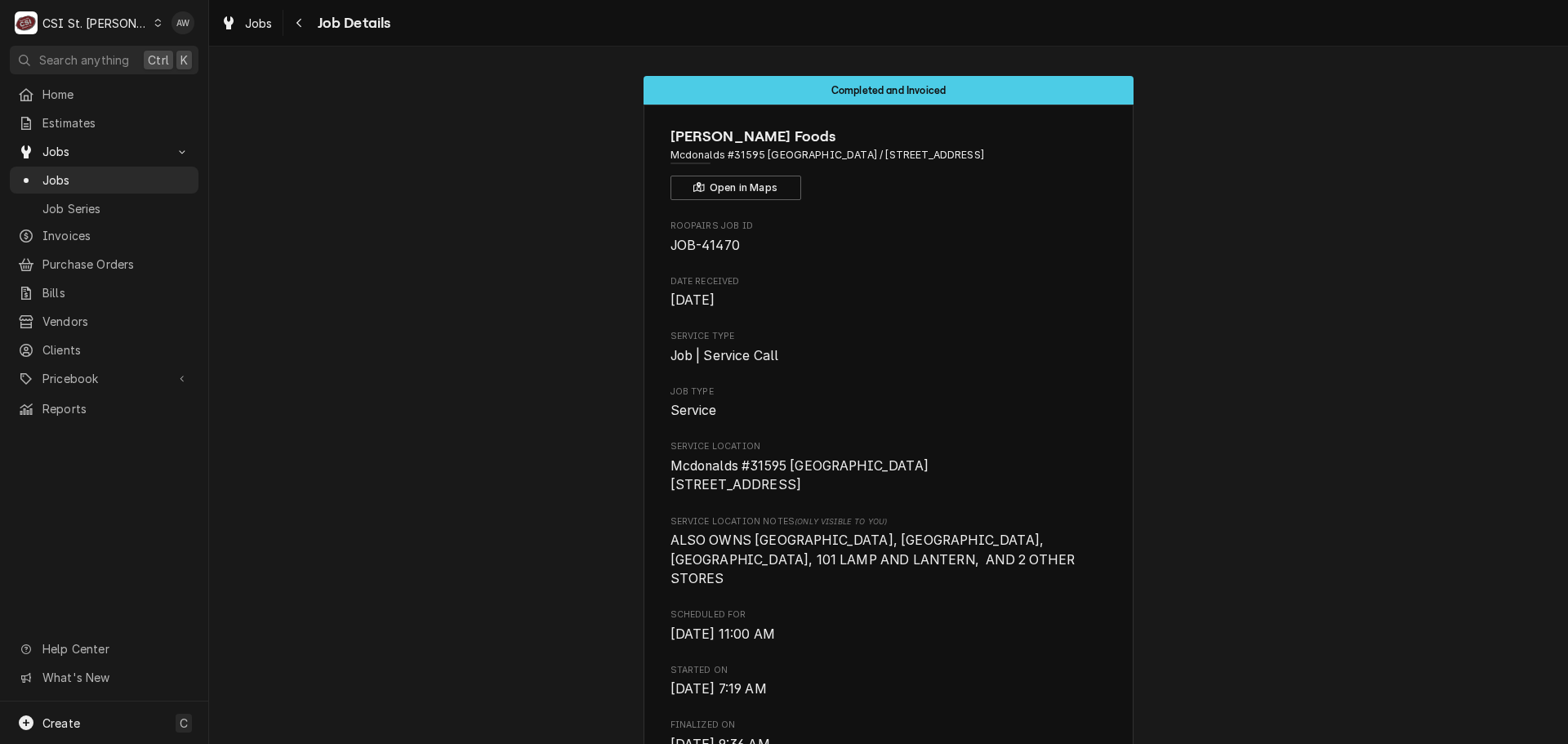
click at [697, 247] on span "JOB-41470" at bounding box center [705, 245] width 70 height 15
